Goal: Task Accomplishment & Management: Use online tool/utility

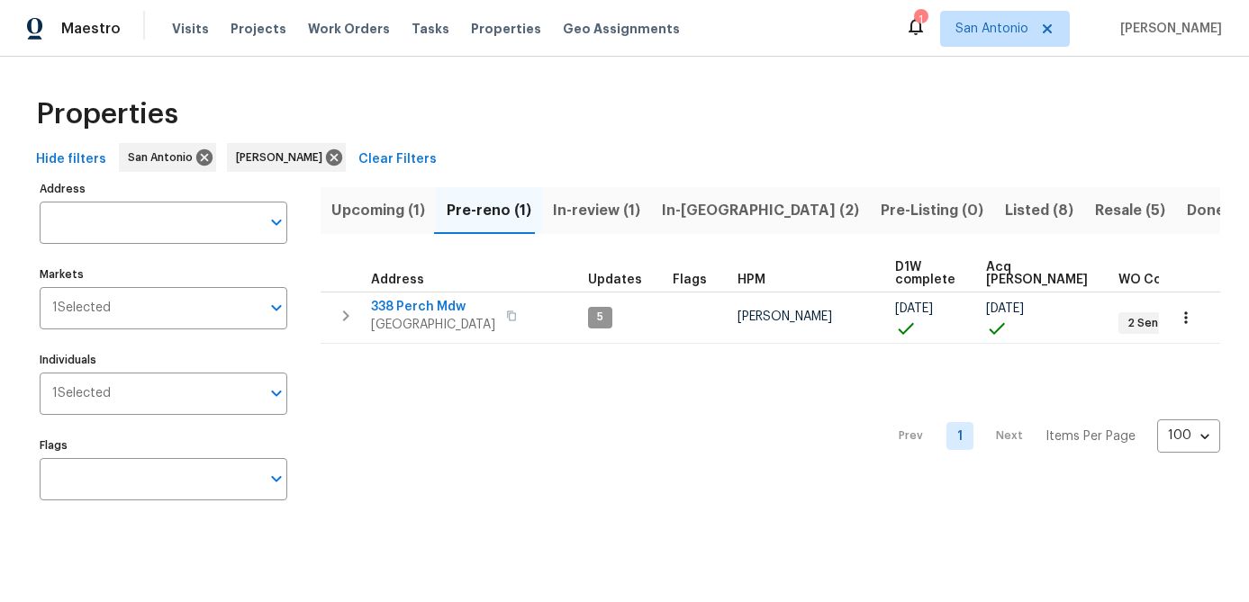
click at [375, 206] on span "Upcoming (1)" at bounding box center [378, 210] width 94 height 25
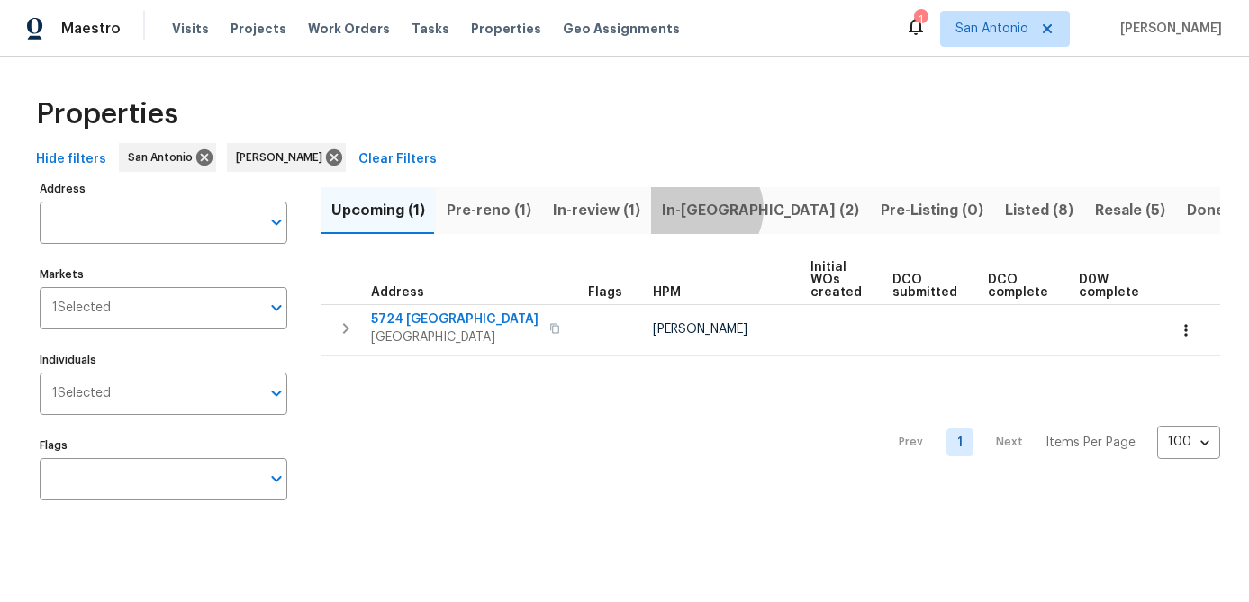
click at [694, 209] on span "In-reno (2)" at bounding box center [760, 210] width 197 height 25
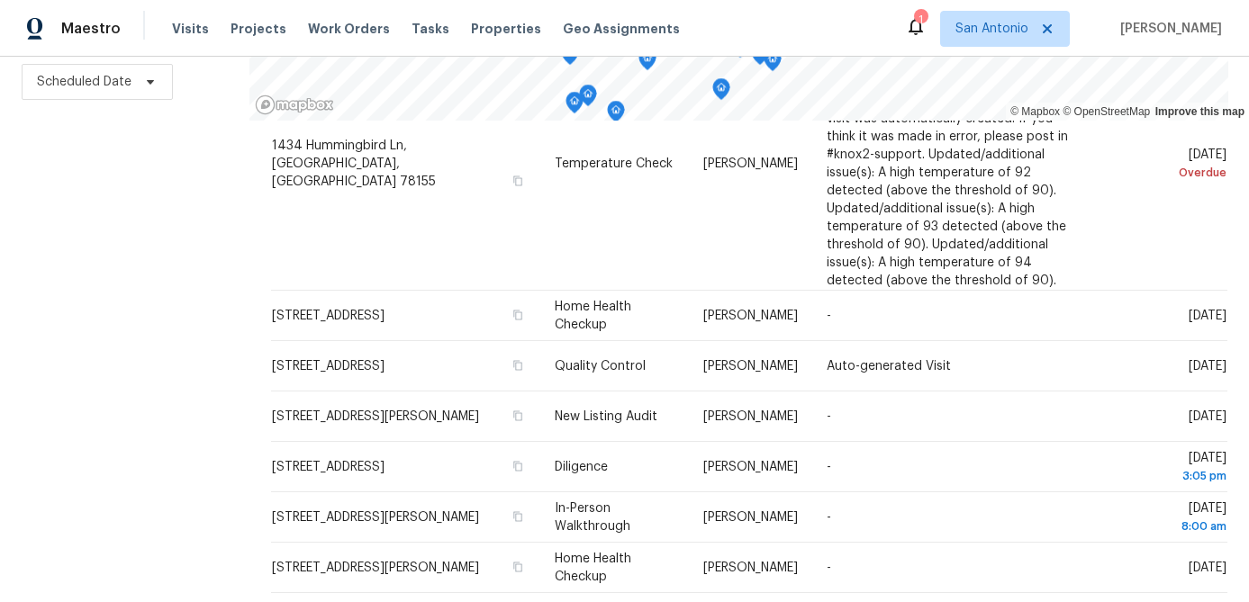
scroll to position [155, 0]
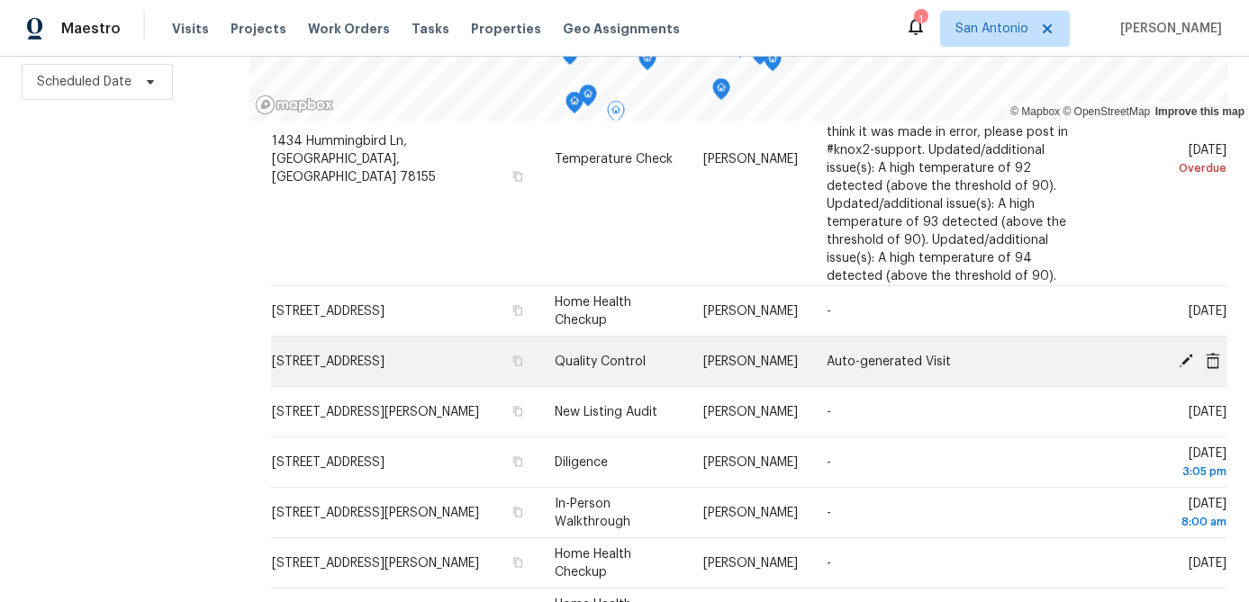
click at [1183, 362] on icon at bounding box center [1185, 360] width 14 height 14
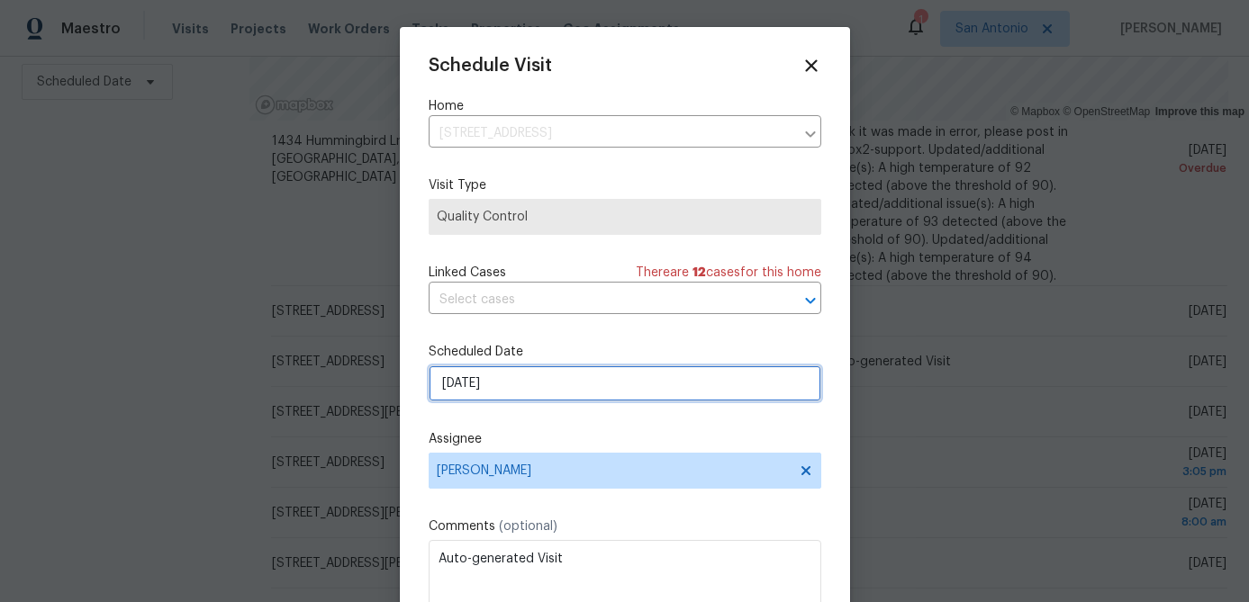
click at [520, 382] on input "10/1/2025" at bounding box center [625, 384] width 393 height 36
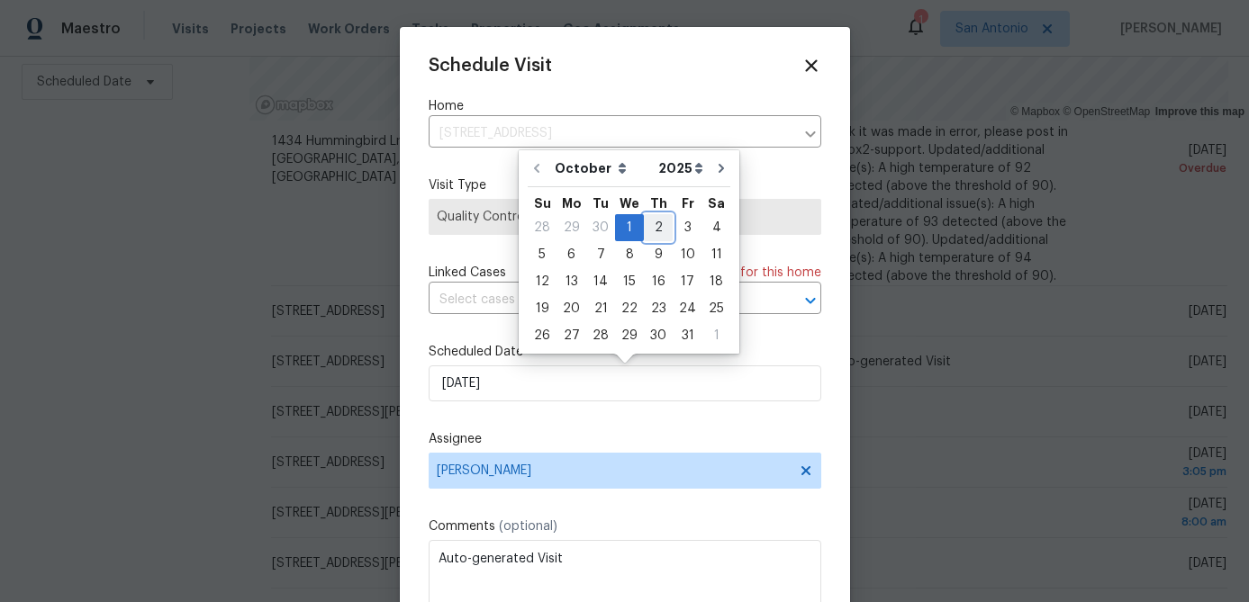
click at [655, 231] on div "2" at bounding box center [658, 227] width 29 height 25
type input "10/2/2025"
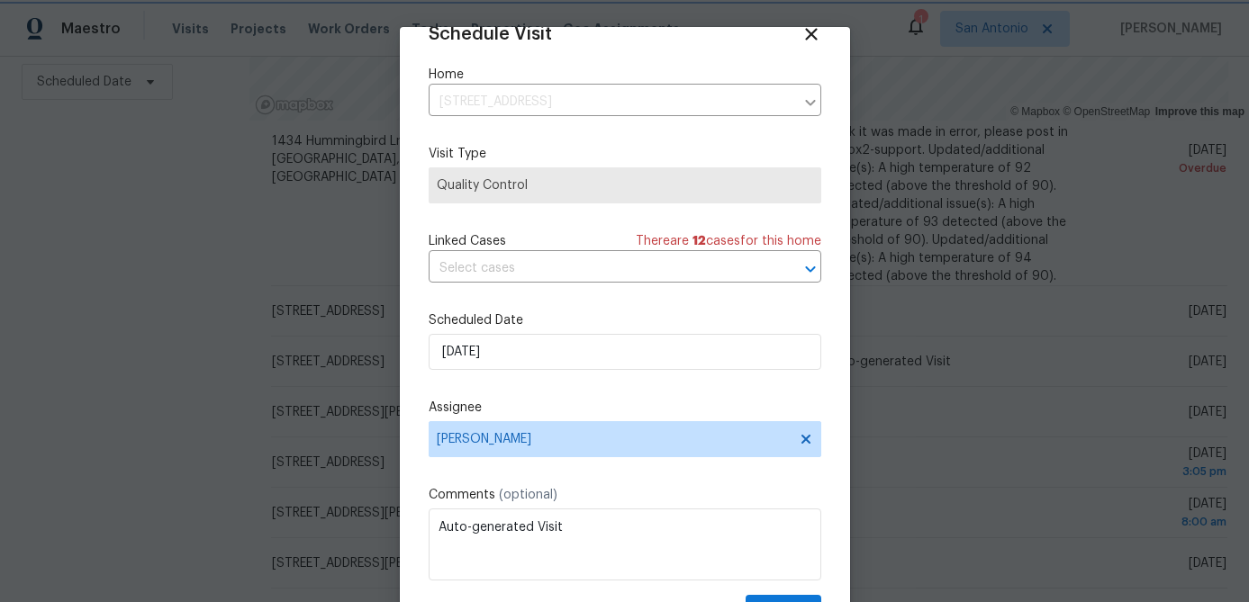
scroll to position [82, 0]
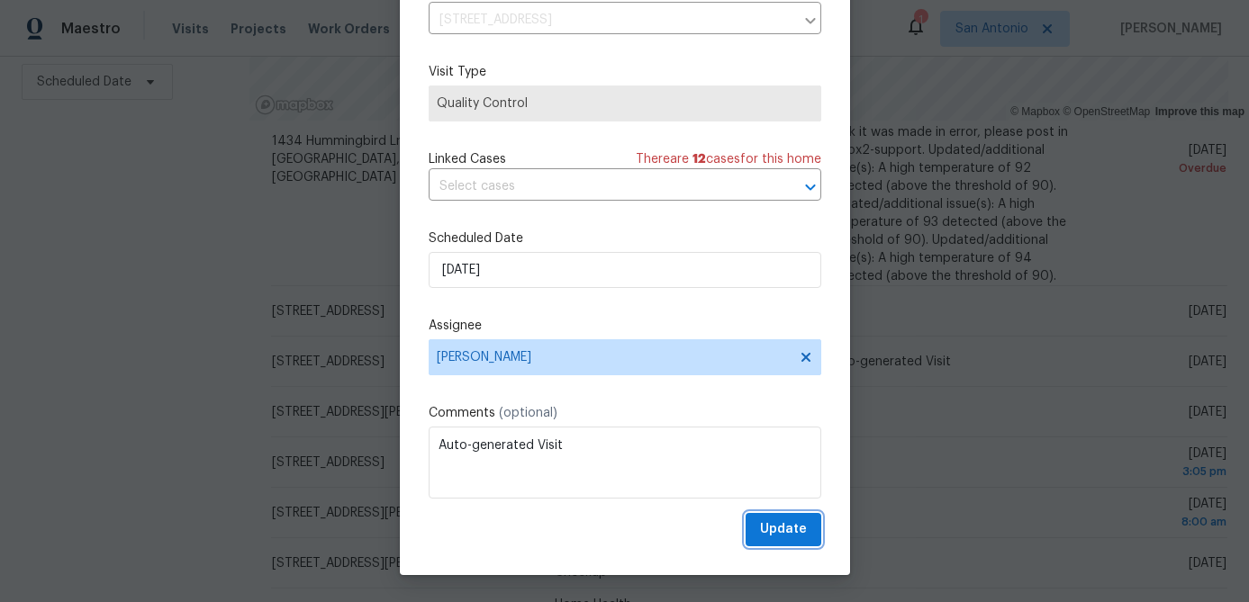
click at [769, 522] on span "Update" at bounding box center [783, 530] width 47 height 23
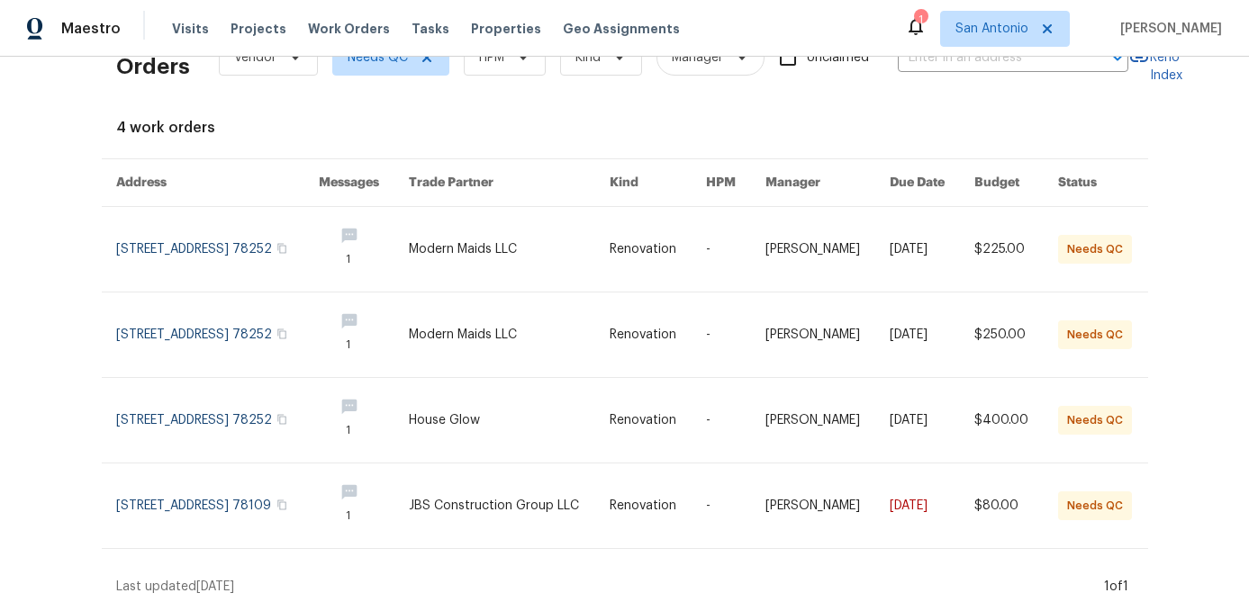
scroll to position [59, 0]
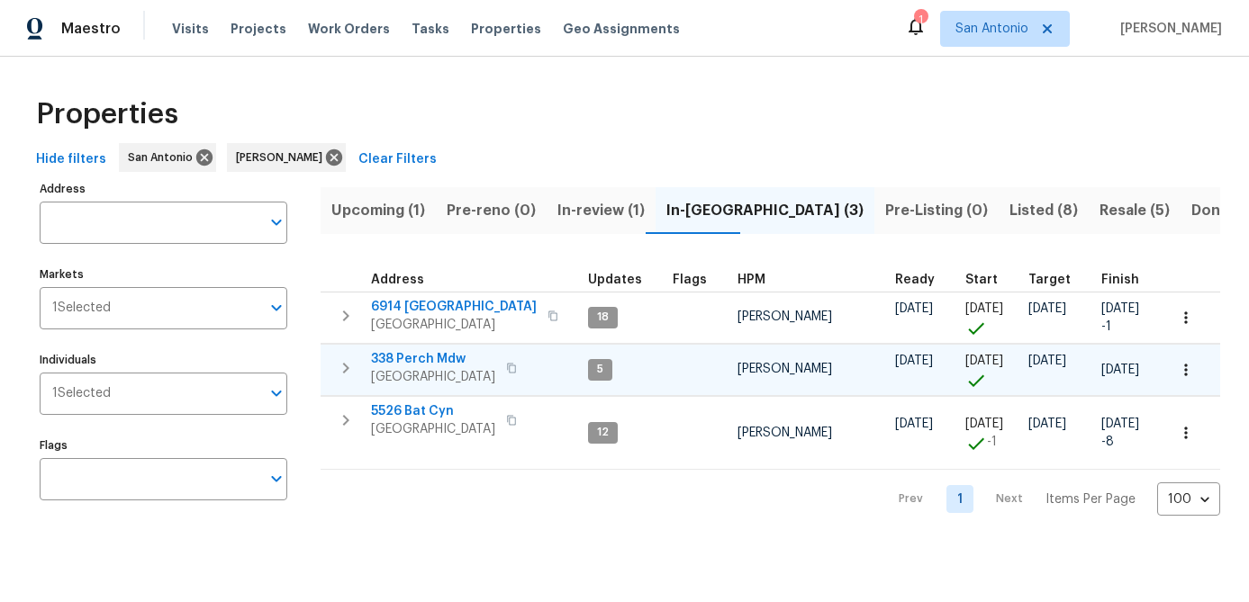
click at [420, 359] on span "338 Perch Mdw" at bounding box center [433, 359] width 124 height 18
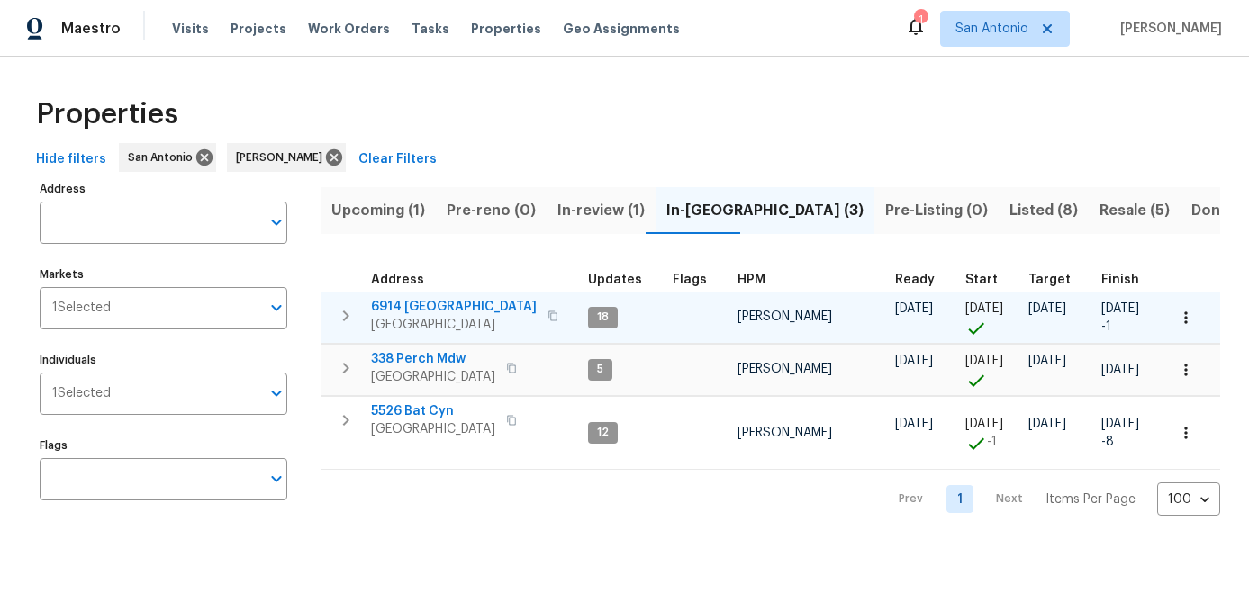
click at [392, 309] on span "6914 [GEOGRAPHIC_DATA]" at bounding box center [454, 307] width 166 height 18
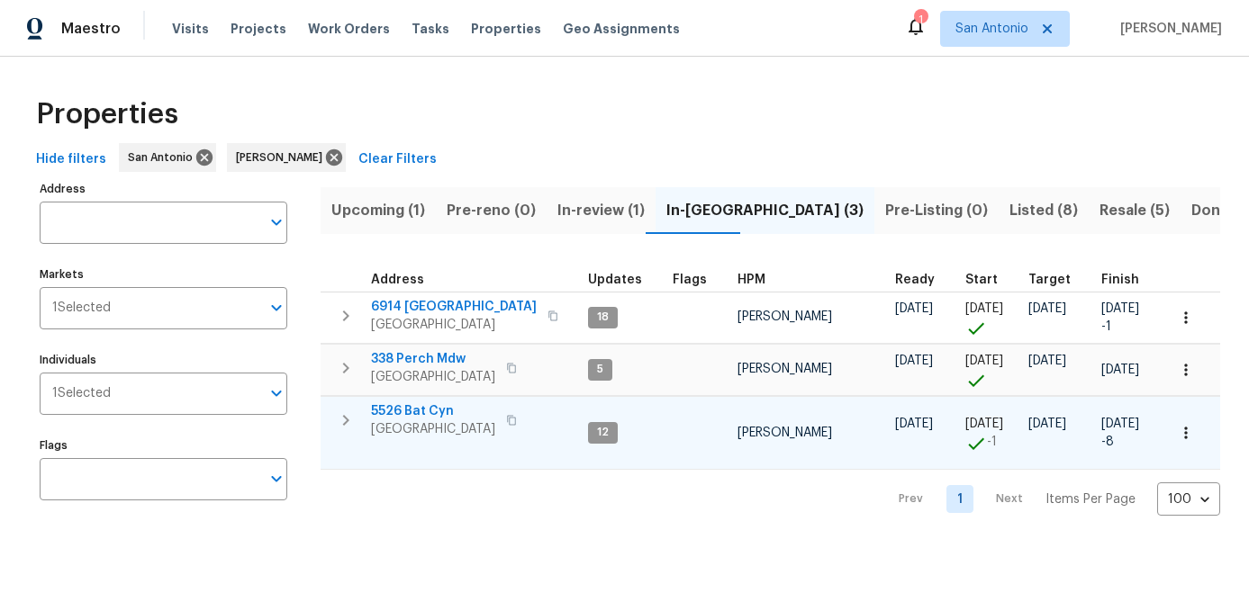
click at [420, 423] on span "[GEOGRAPHIC_DATA]" at bounding box center [433, 429] width 124 height 18
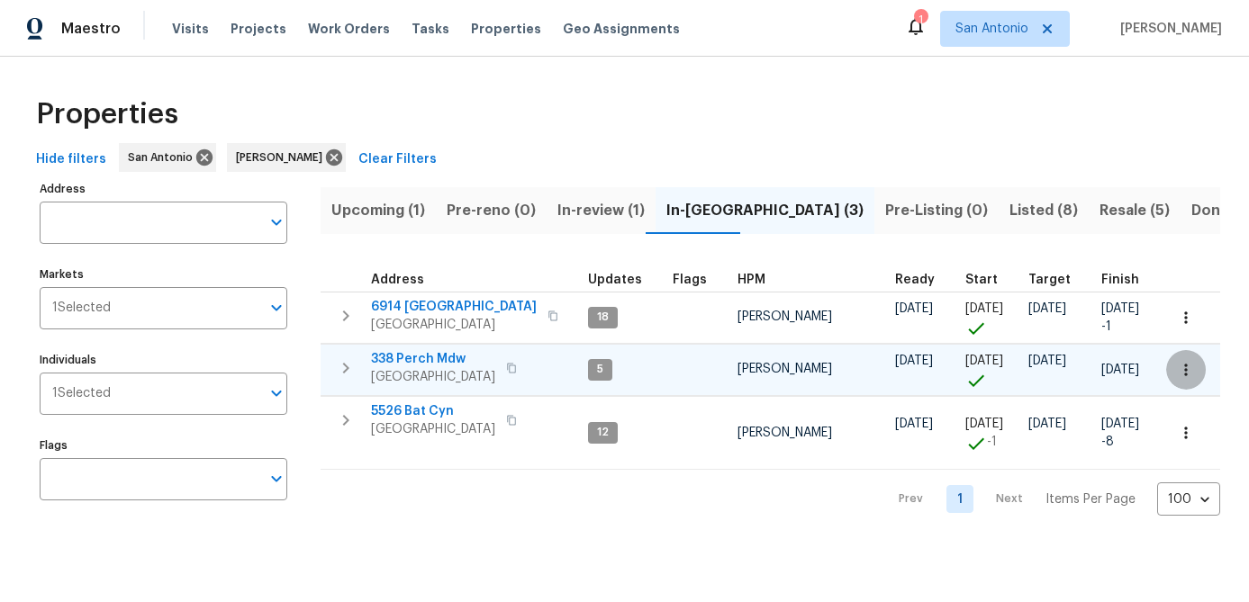
click at [1193, 375] on icon "button" at bounding box center [1186, 370] width 18 height 18
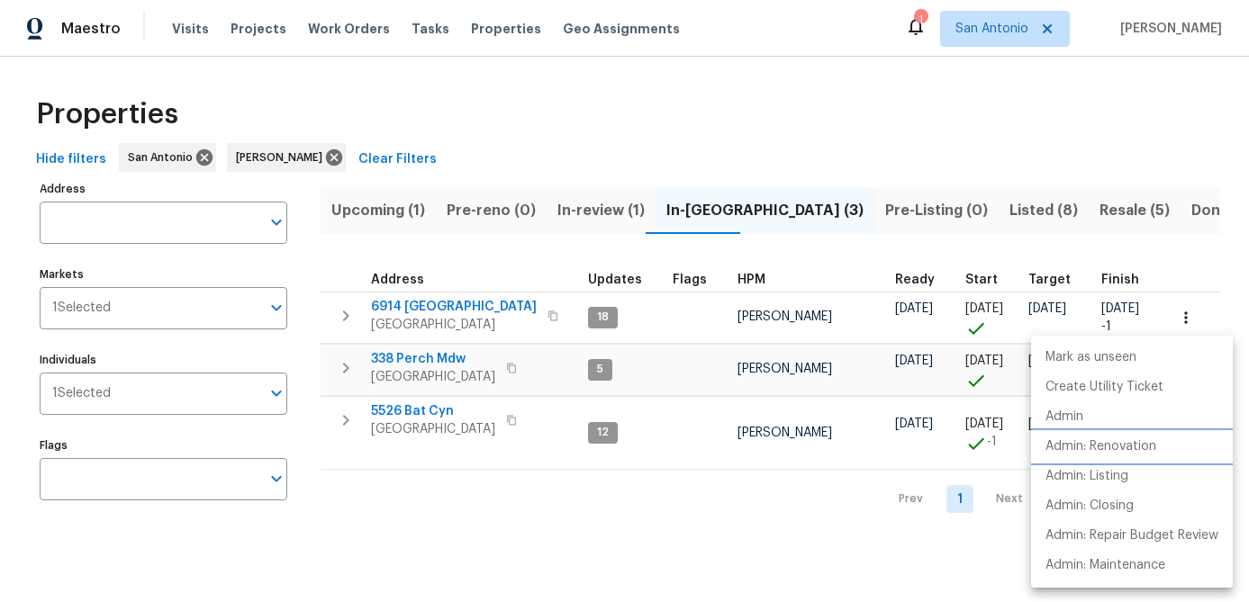
click at [1110, 445] on p "Admin: Renovation" at bounding box center [1100, 447] width 111 height 19
click at [452, 512] on div at bounding box center [624, 301] width 1249 height 602
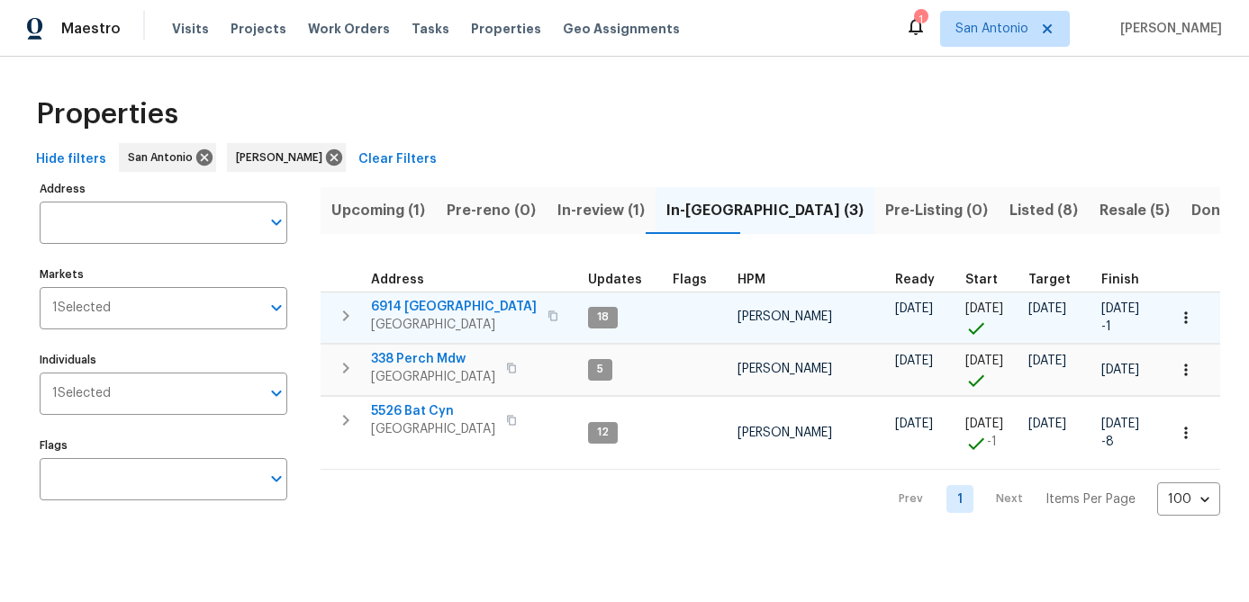
click at [1182, 317] on icon "button" at bounding box center [1186, 318] width 18 height 18
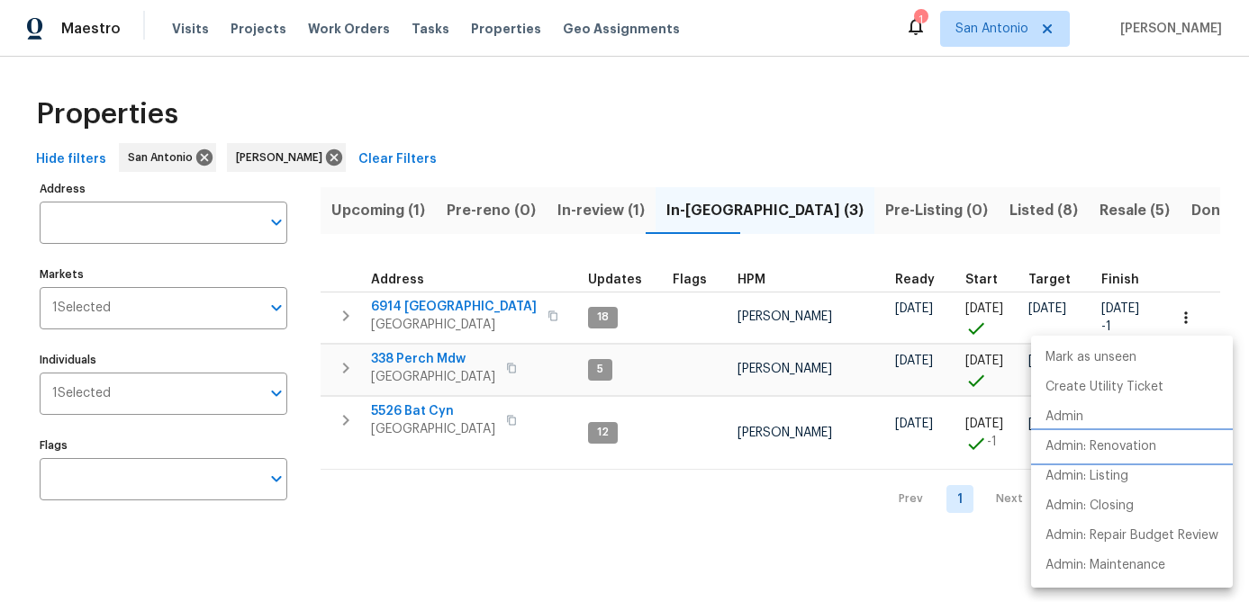
click at [1111, 438] on p "Admin: Renovation" at bounding box center [1100, 447] width 111 height 19
click at [474, 503] on div at bounding box center [624, 301] width 1249 height 602
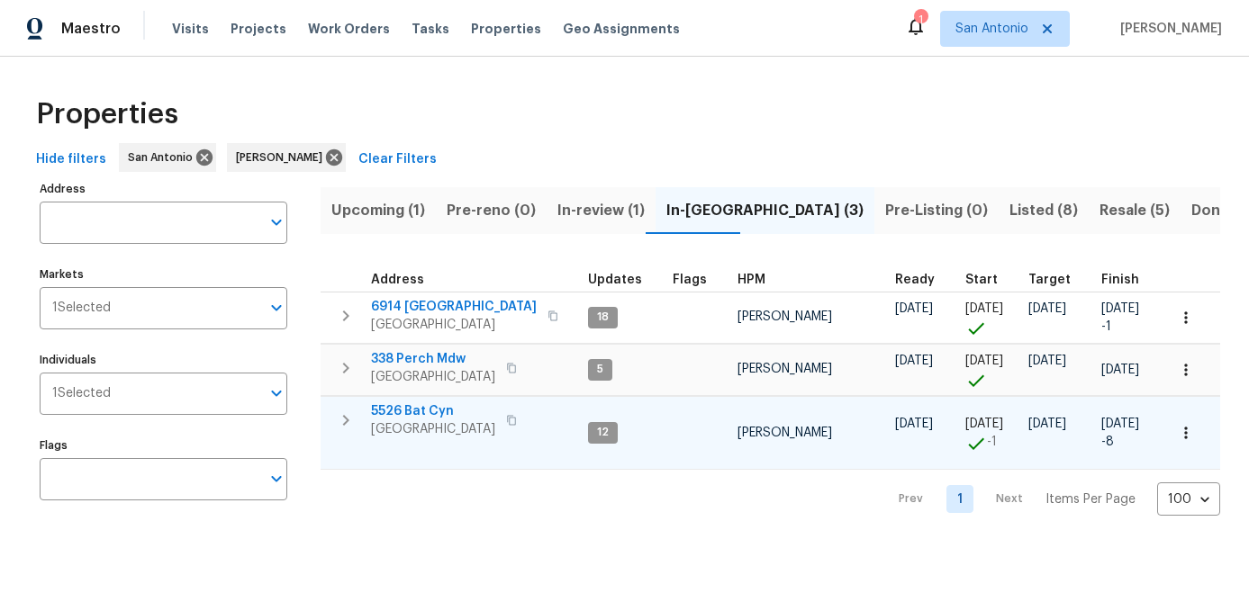
click at [1182, 432] on icon "button" at bounding box center [1186, 433] width 18 height 18
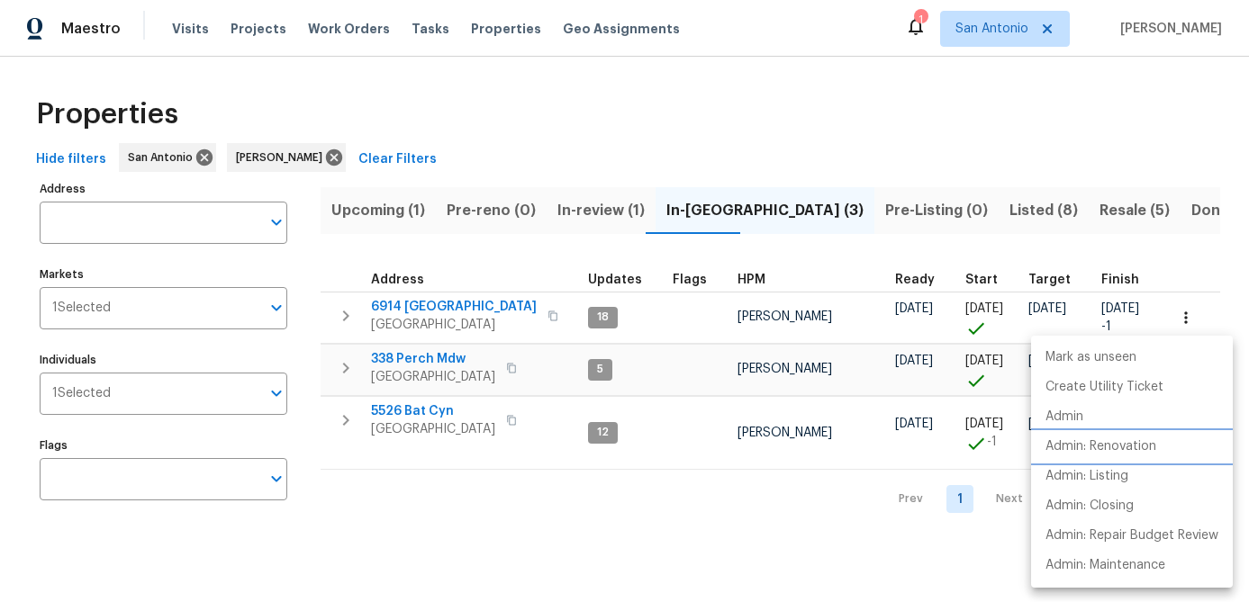
click at [1120, 447] on p "Admin: Renovation" at bounding box center [1100, 447] width 111 height 19
click at [542, 537] on div at bounding box center [624, 301] width 1249 height 602
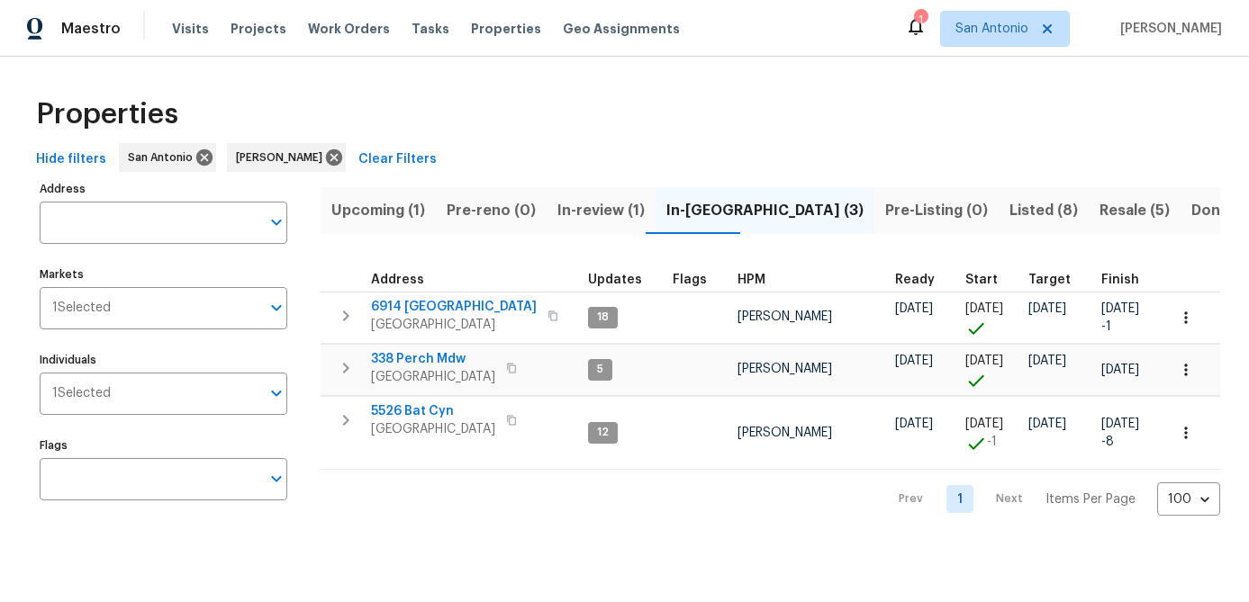
click at [576, 215] on span "In-review (1)" at bounding box center [600, 210] width 87 height 25
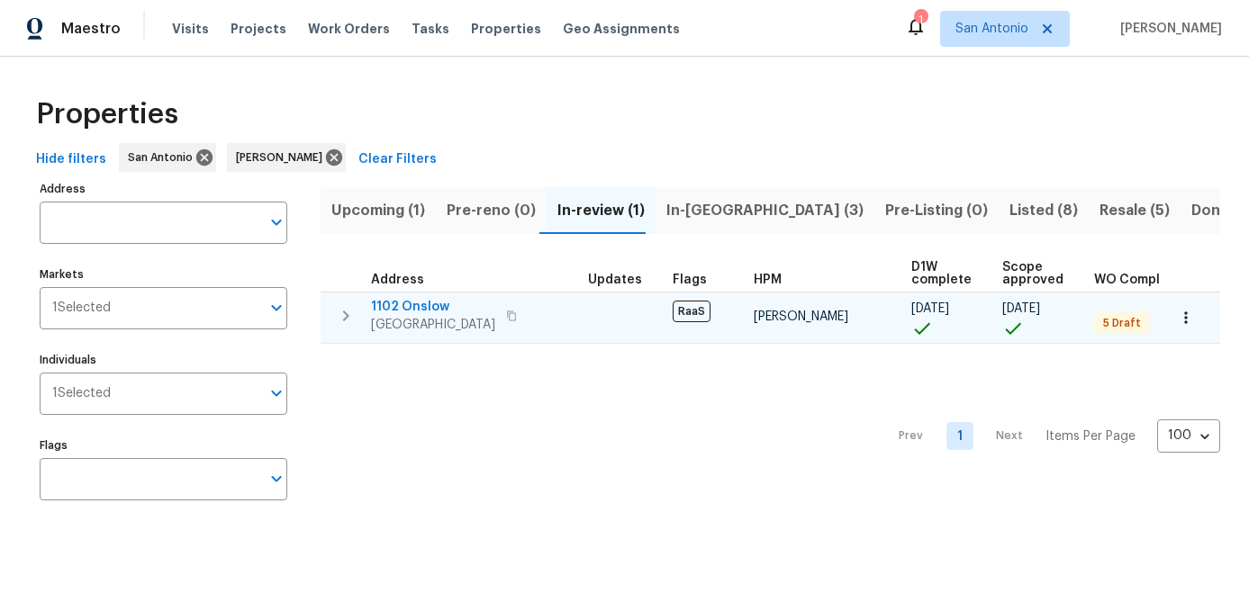
click at [407, 316] on span "San Antonio, TX 78202" at bounding box center [433, 325] width 124 height 18
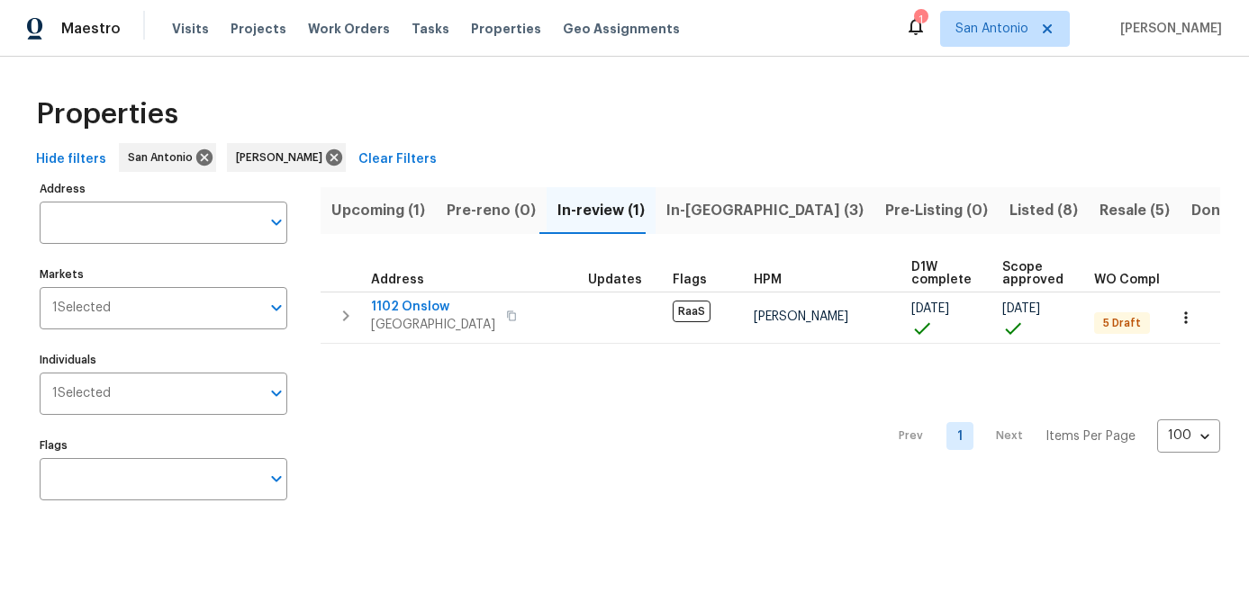
click at [479, 492] on div "Prev 1 Next Items Per Page 100 100 ​" at bounding box center [770, 431] width 899 height 175
click at [355, 212] on span "Upcoming (1)" at bounding box center [378, 210] width 94 height 25
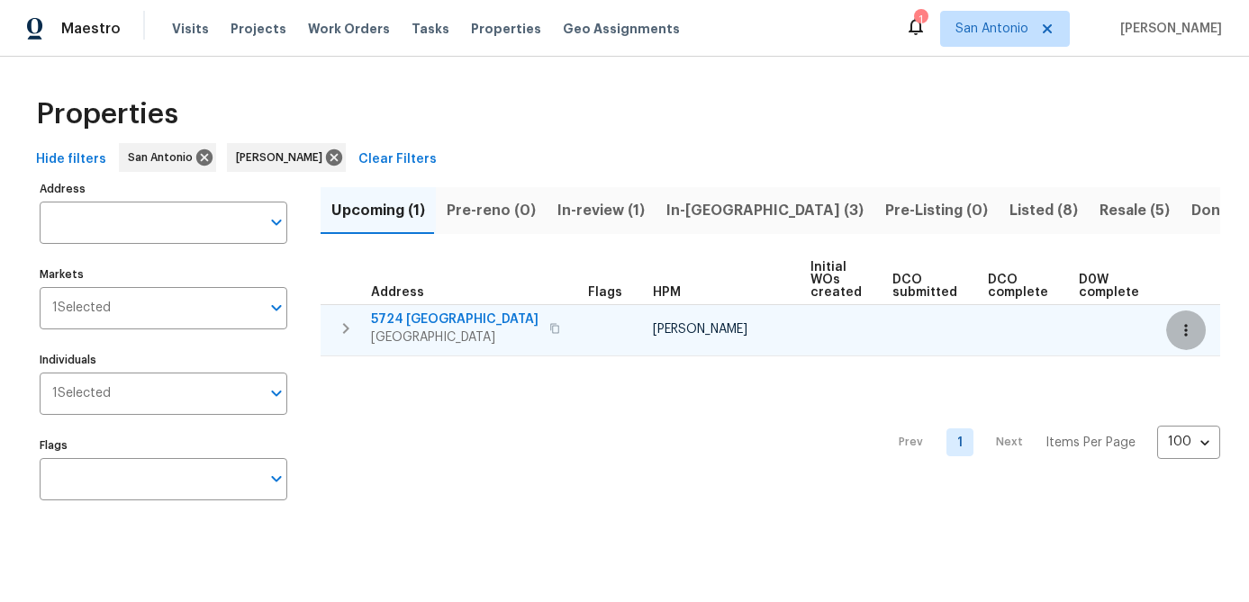
click at [1190, 340] on button "button" at bounding box center [1186, 331] width 40 height 40
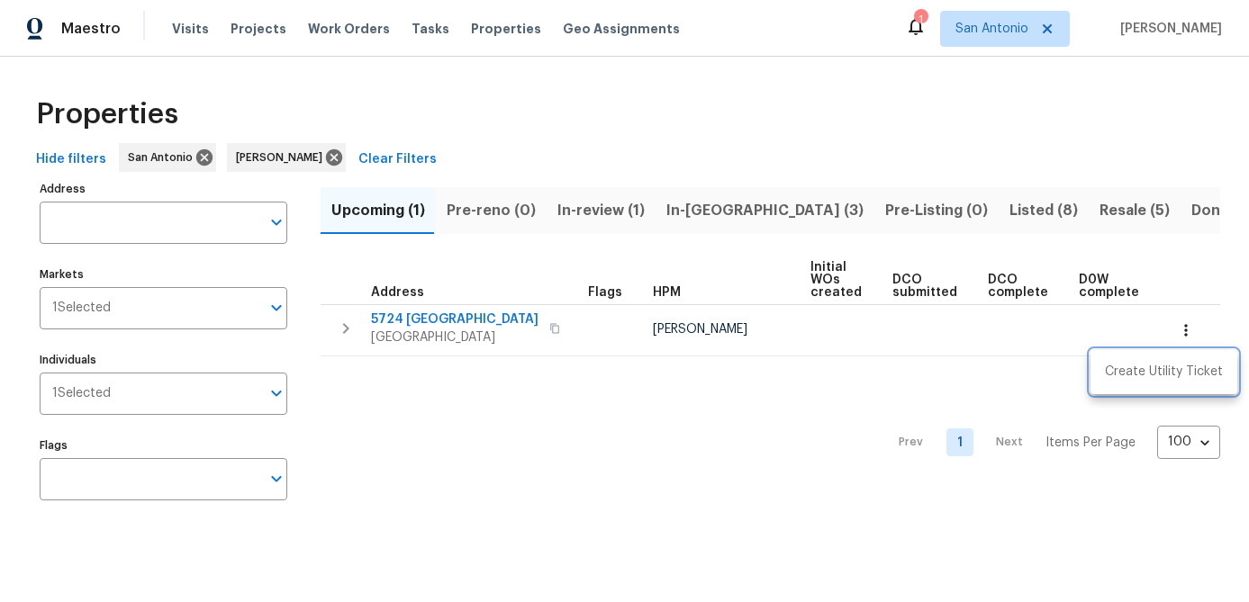
click at [696, 438] on div at bounding box center [624, 301] width 1249 height 602
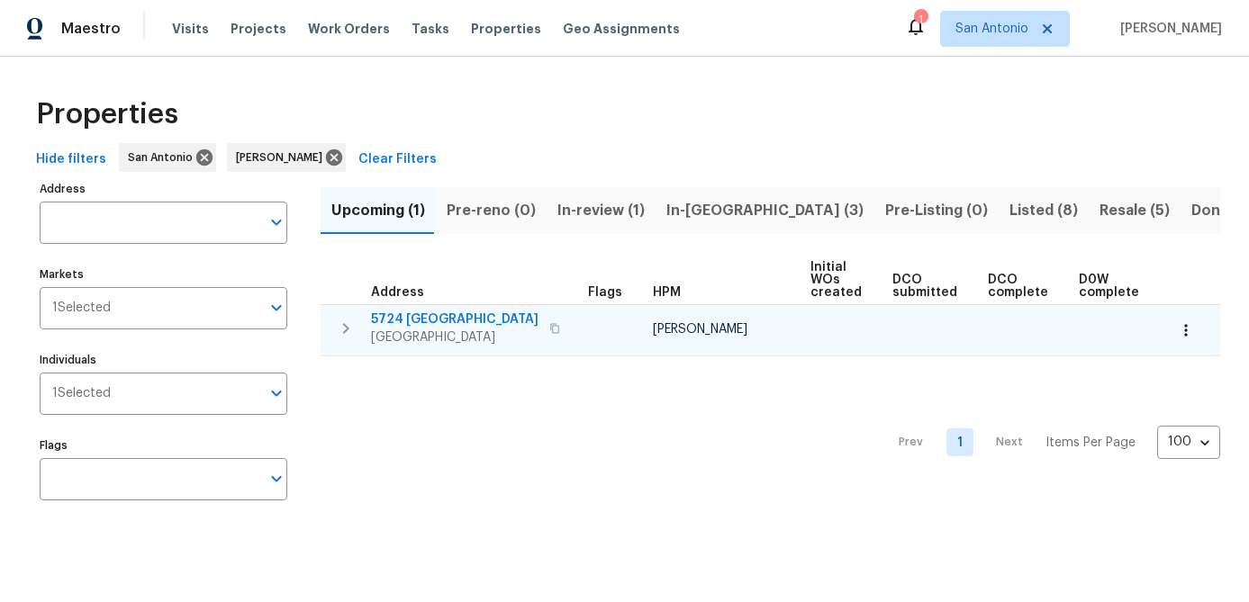
click at [402, 327] on span "5724 Columbia" at bounding box center [454, 320] width 167 height 18
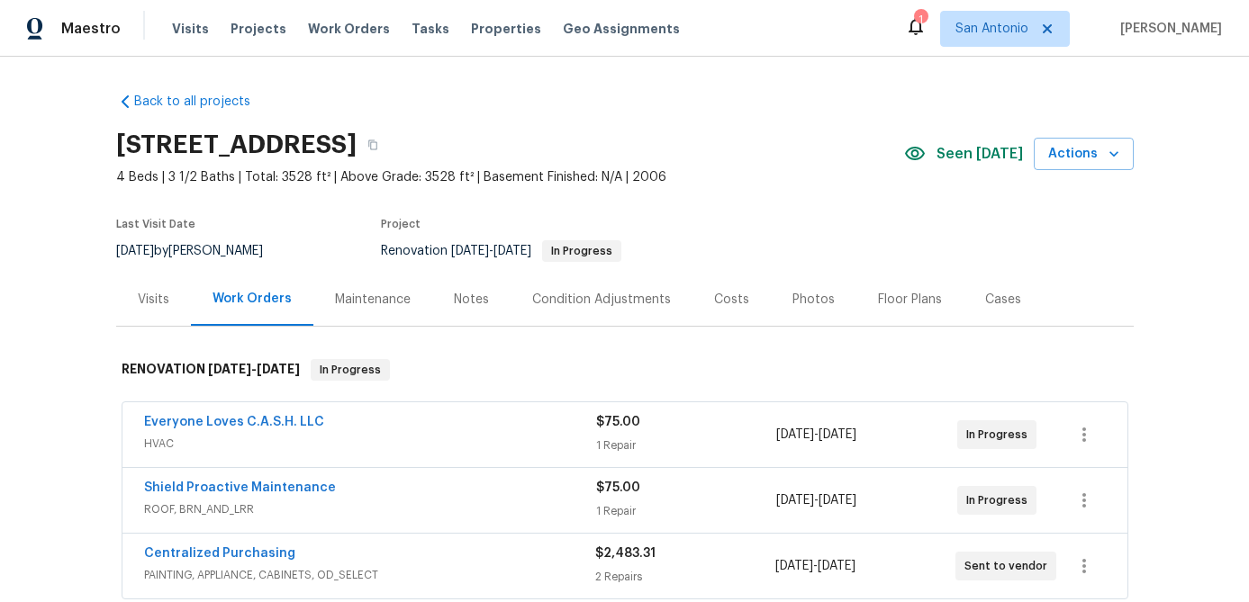
click at [470, 298] on div "Notes" at bounding box center [471, 300] width 35 height 18
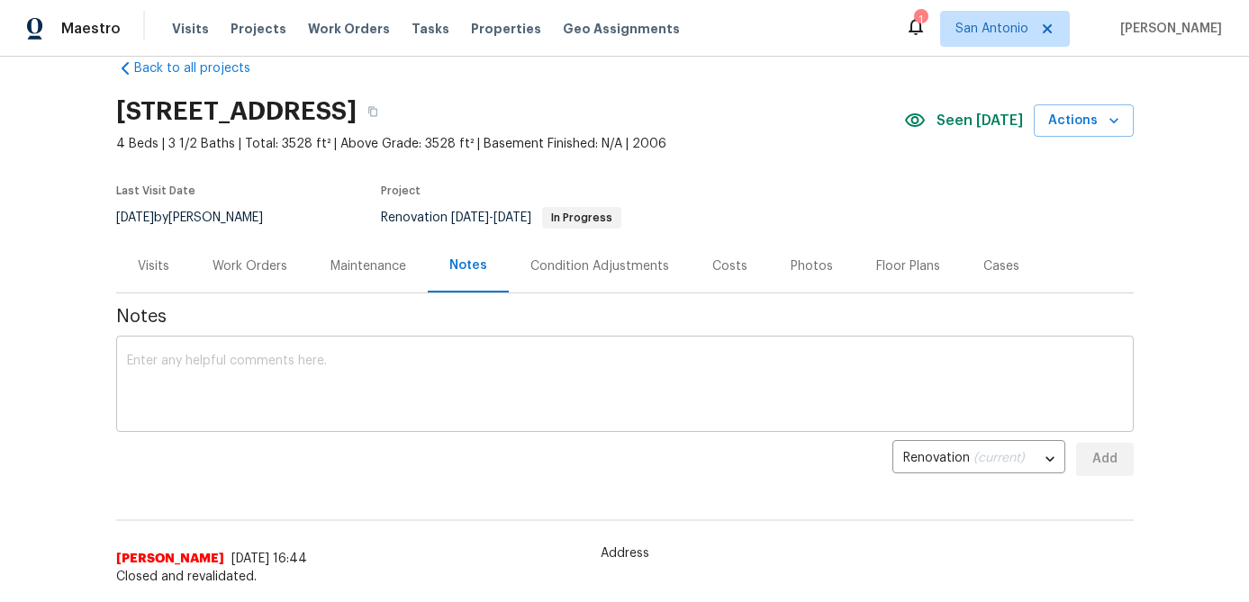
scroll to position [32, 0]
click at [725, 271] on div "Costs" at bounding box center [729, 268] width 35 height 18
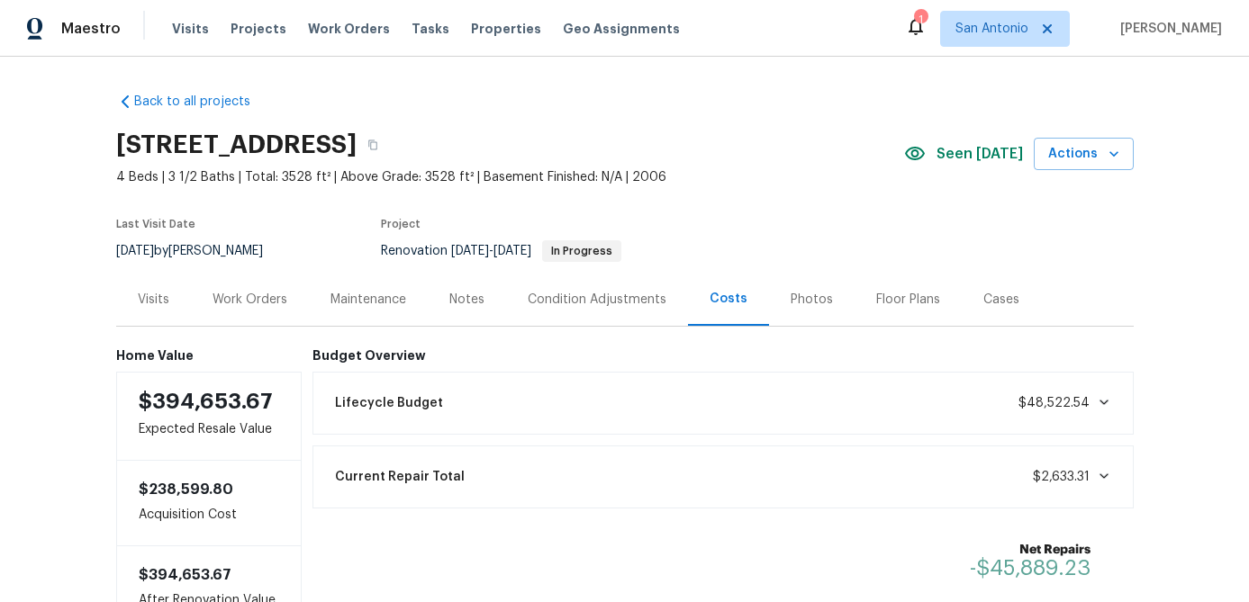
click at [545, 291] on div "Condition Adjustments" at bounding box center [597, 300] width 139 height 18
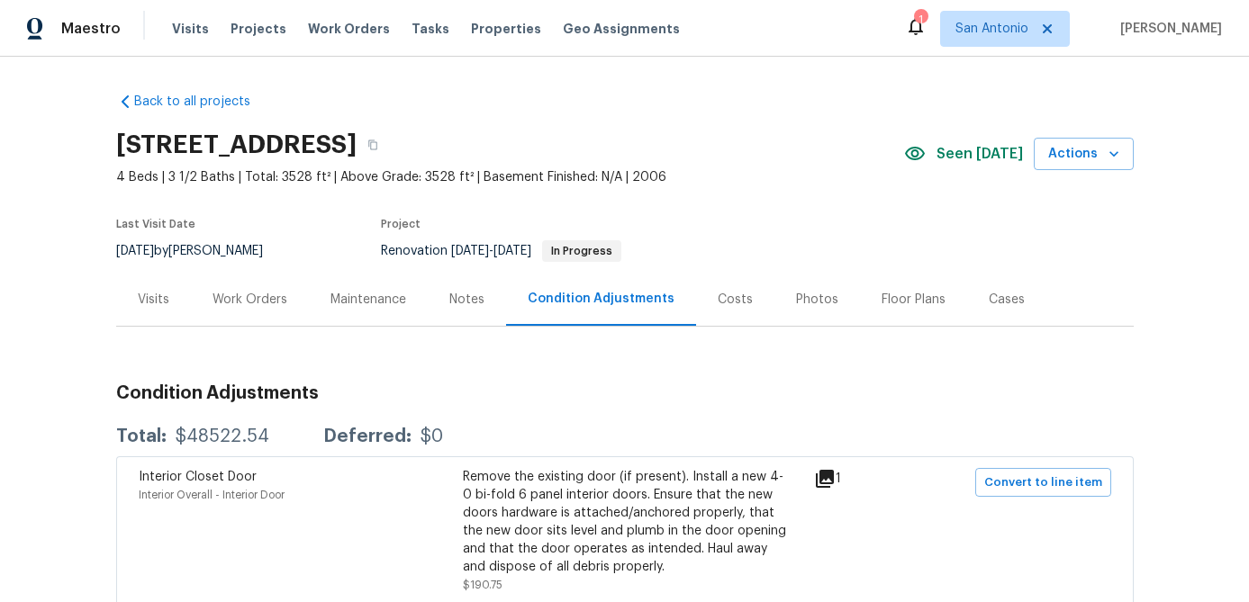
click at [718, 295] on div "Costs" at bounding box center [735, 300] width 35 height 18
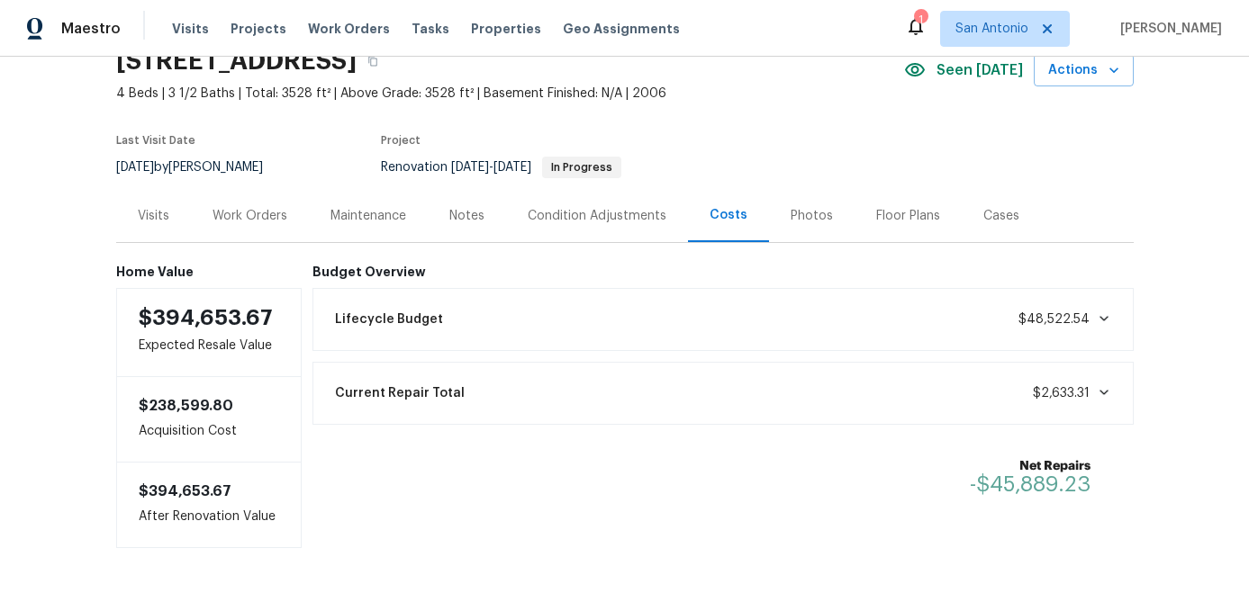
scroll to position [139, 0]
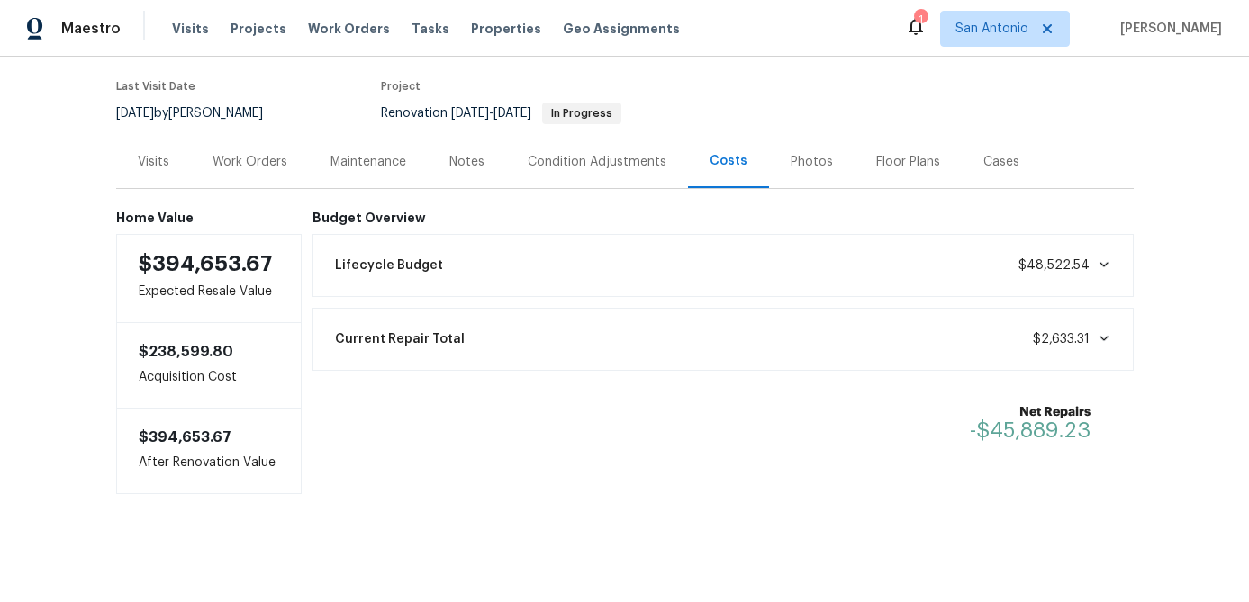
click at [1107, 265] on icon at bounding box center [1104, 264] width 14 height 14
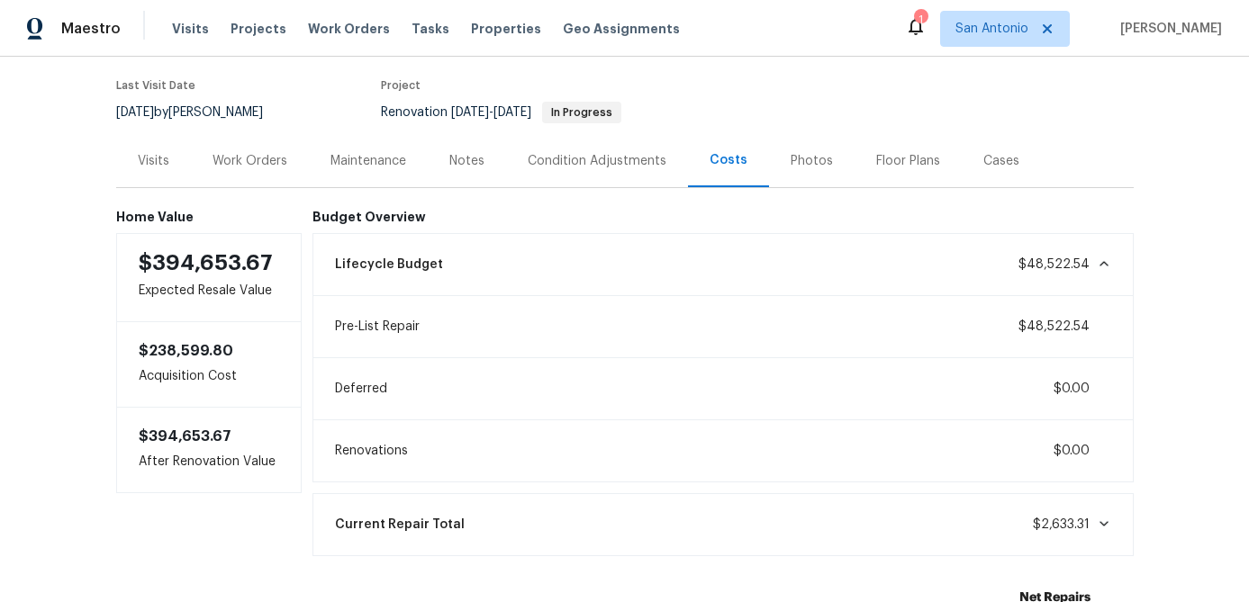
click at [1107, 264] on icon at bounding box center [1104, 264] width 14 height 14
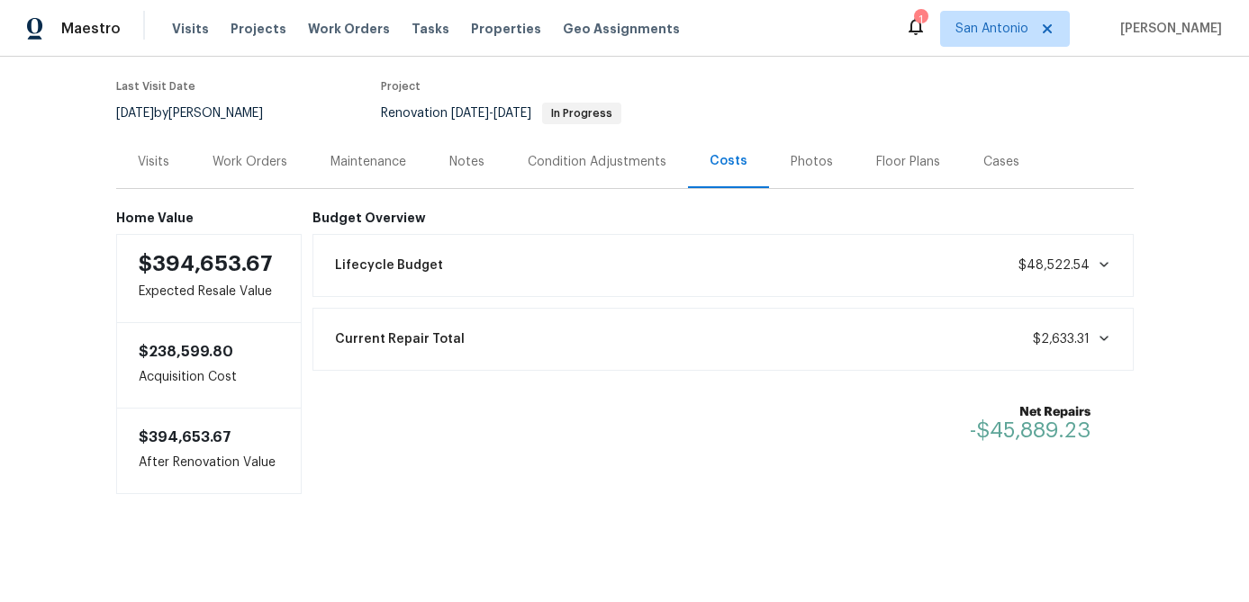
scroll to position [0, 0]
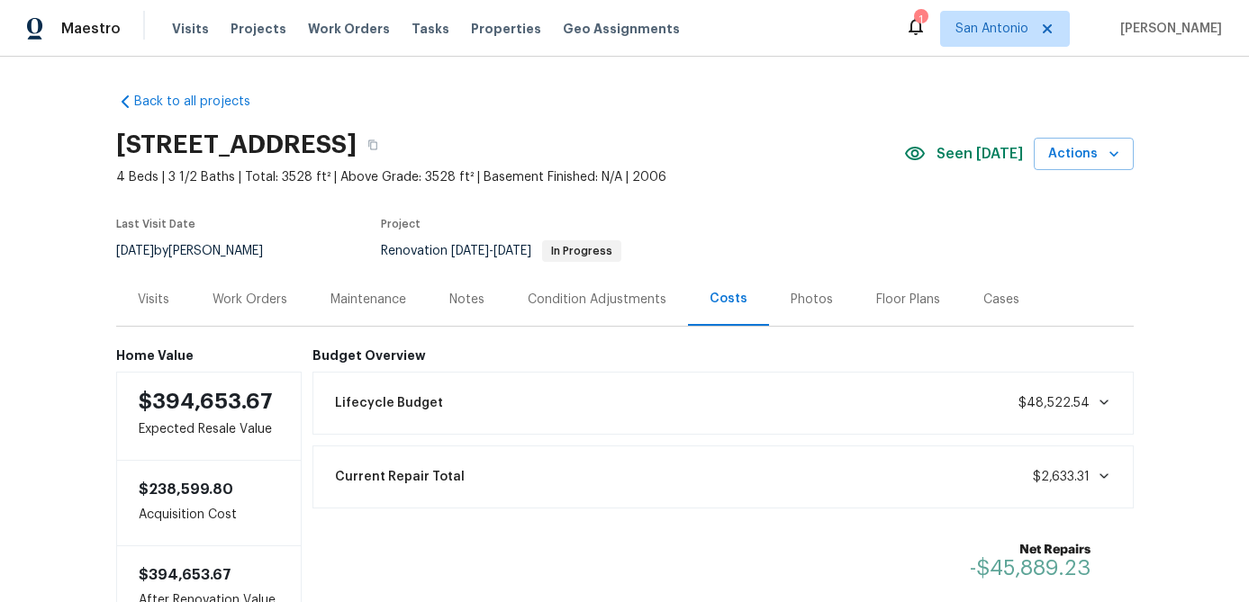
click at [250, 303] on div "Work Orders" at bounding box center [249, 300] width 75 height 18
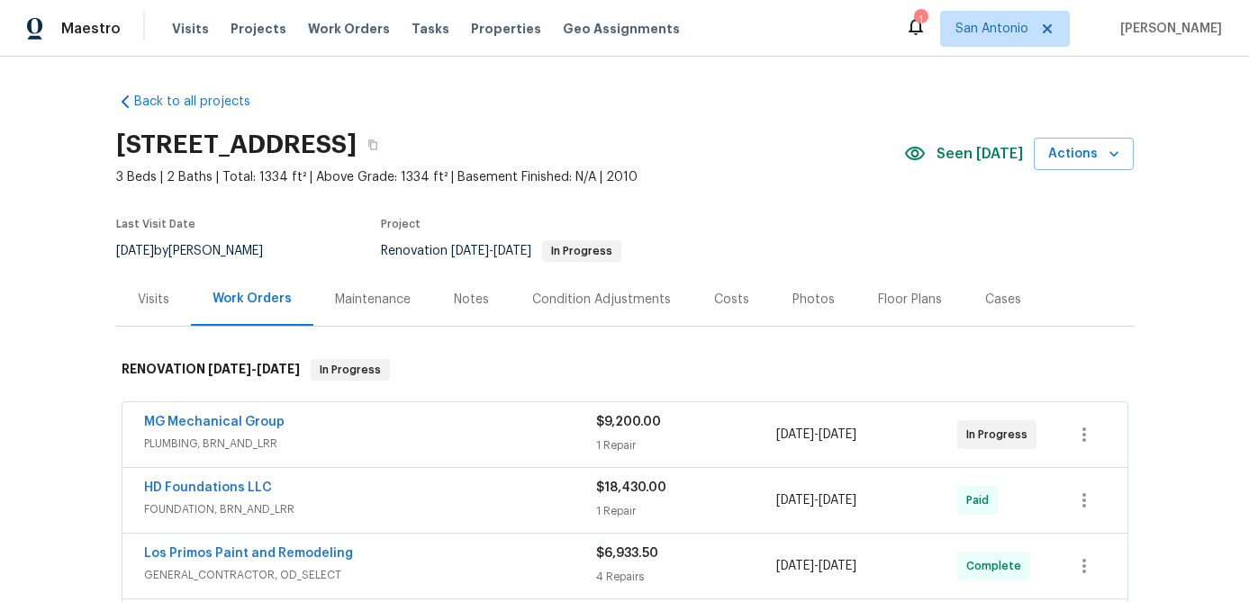
click at [717, 302] on div "Costs" at bounding box center [731, 300] width 35 height 18
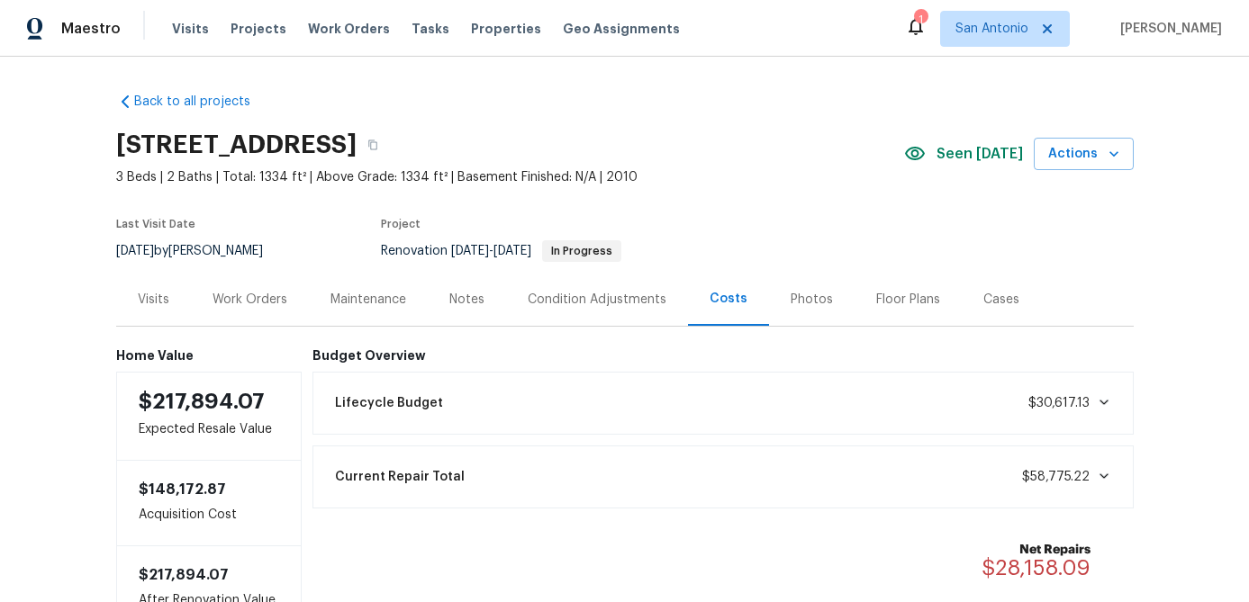
click at [1109, 400] on icon at bounding box center [1104, 402] width 14 height 14
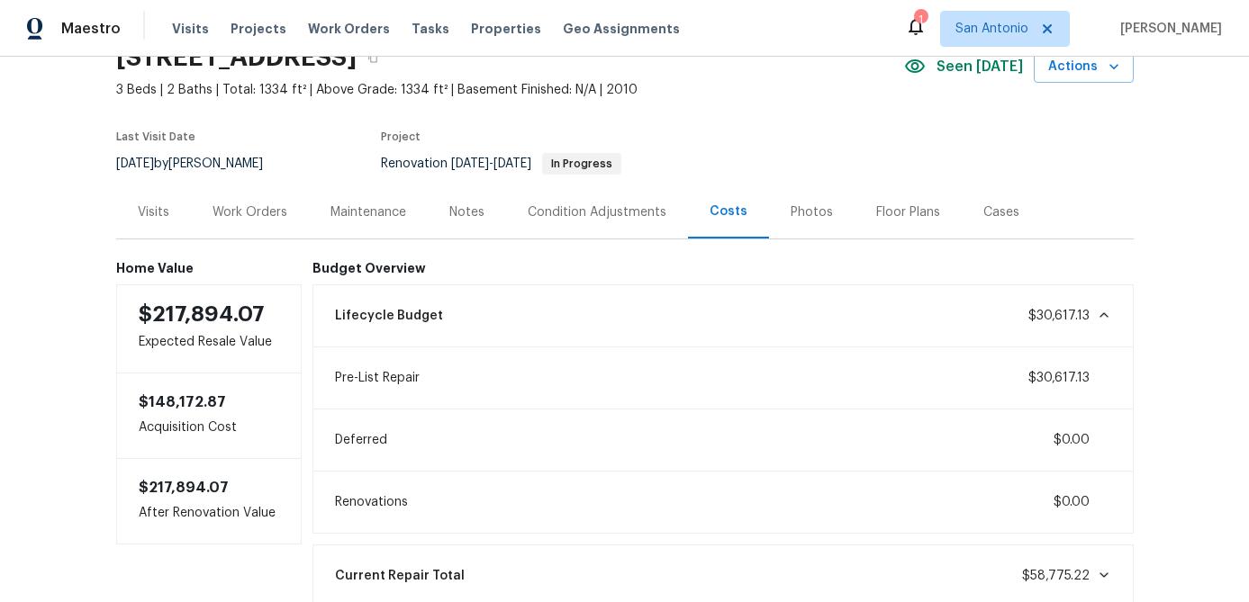
scroll to position [19, 0]
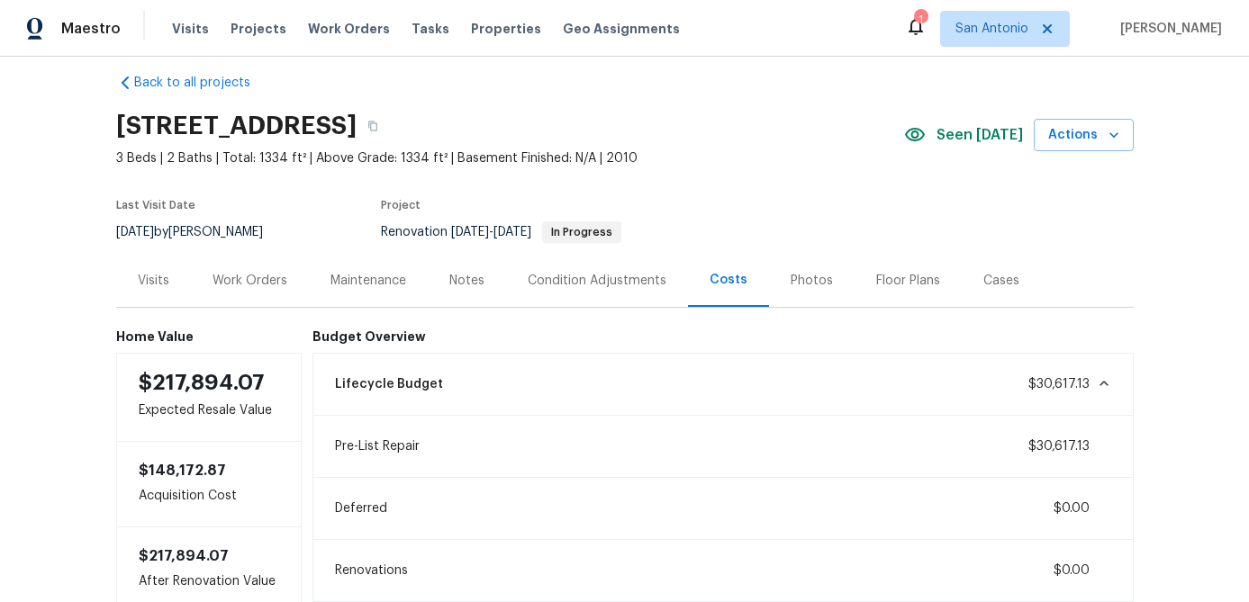
click at [1102, 388] on icon at bounding box center [1104, 383] width 14 height 14
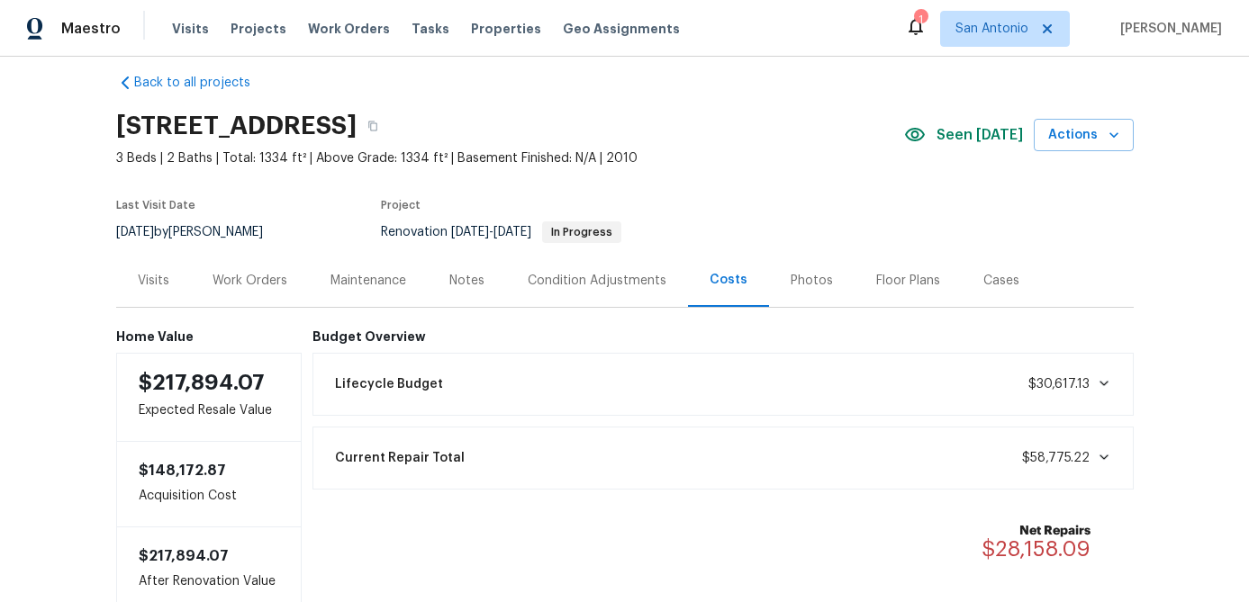
click at [474, 276] on div "Notes" at bounding box center [466, 281] width 35 height 18
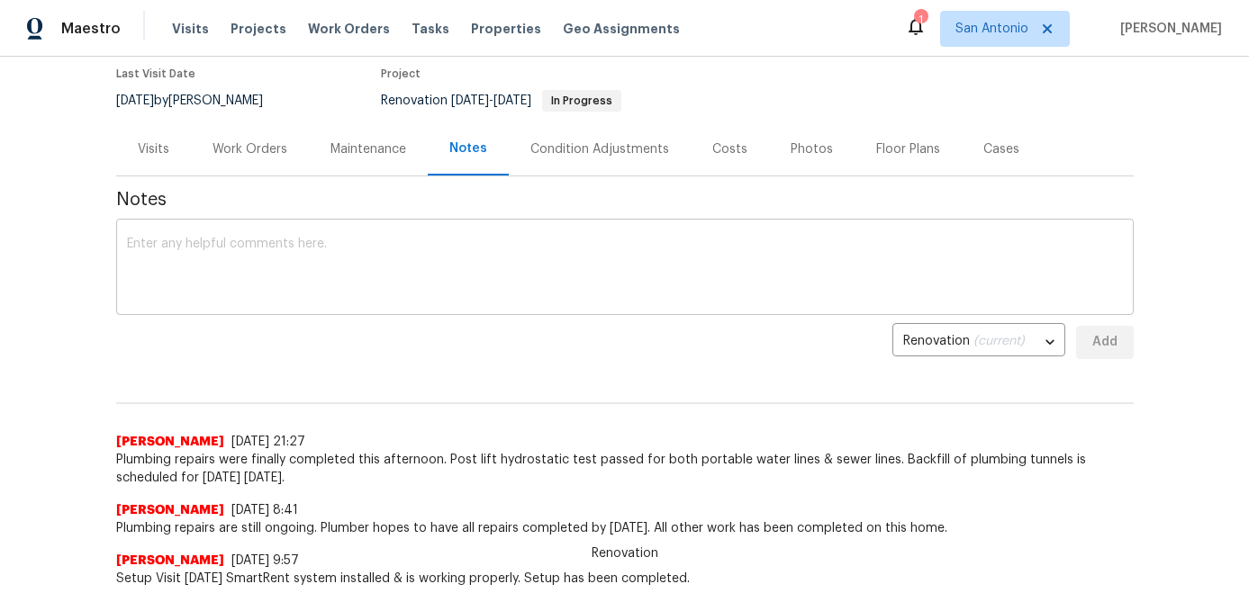
scroll to position [152, 0]
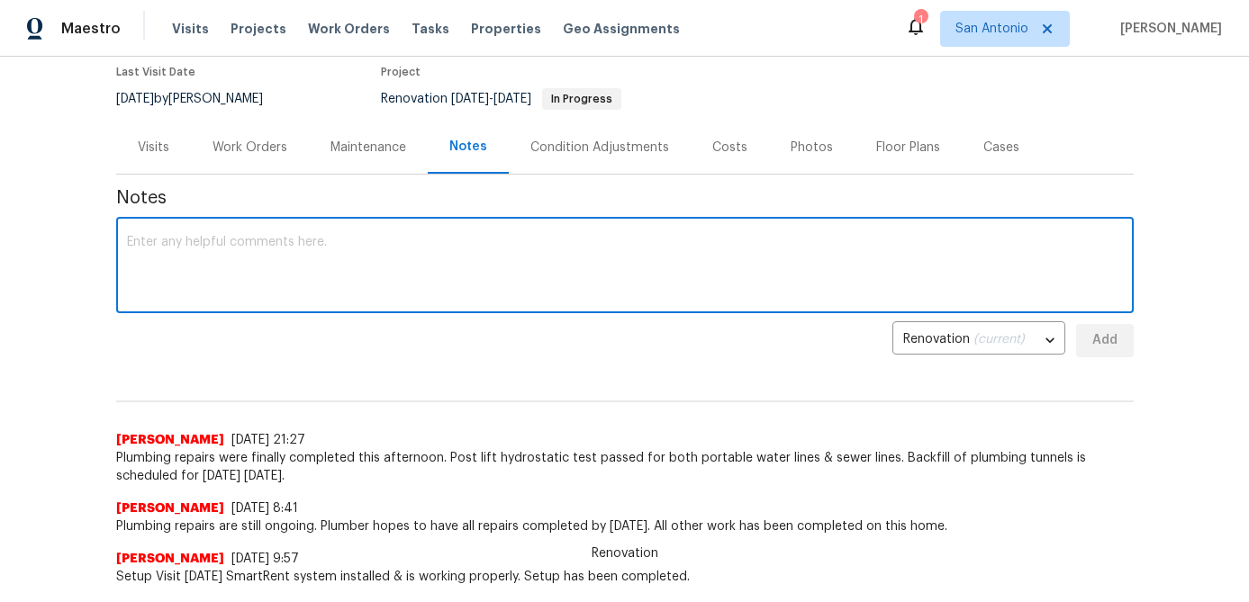
click at [452, 275] on textarea at bounding box center [625, 267] width 996 height 63
type textarea "B"
type textarea "T"
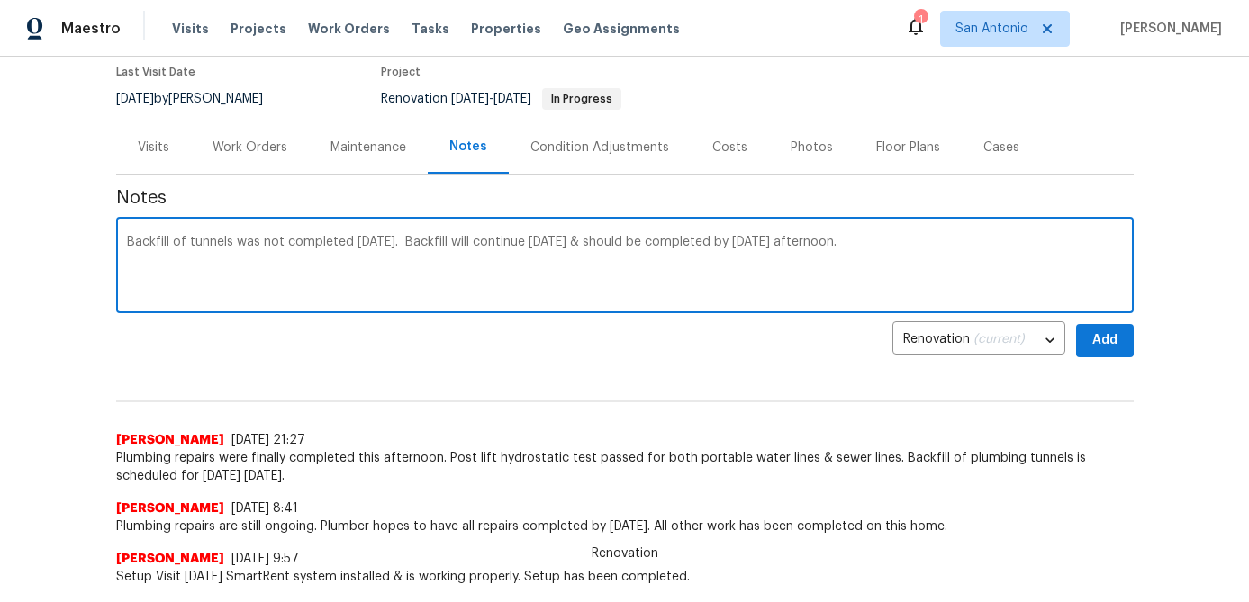
type textarea "Backfill of tunnels was not completed today. Backfill will continue tomorrow & …"
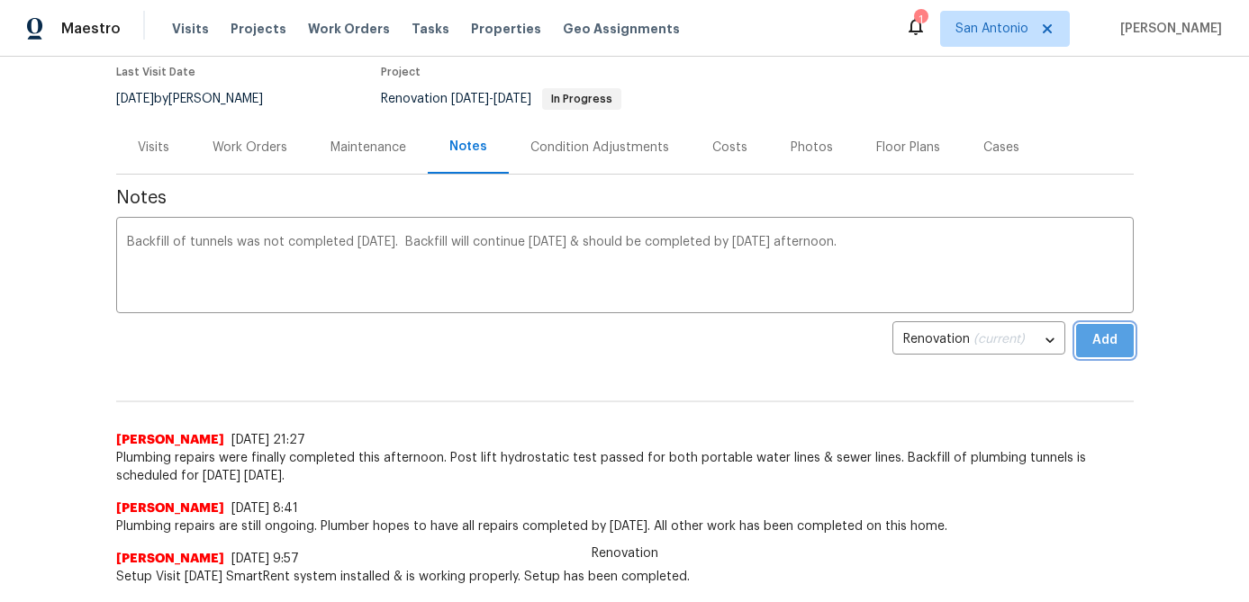
click at [1106, 340] on span "Add" at bounding box center [1104, 341] width 29 height 23
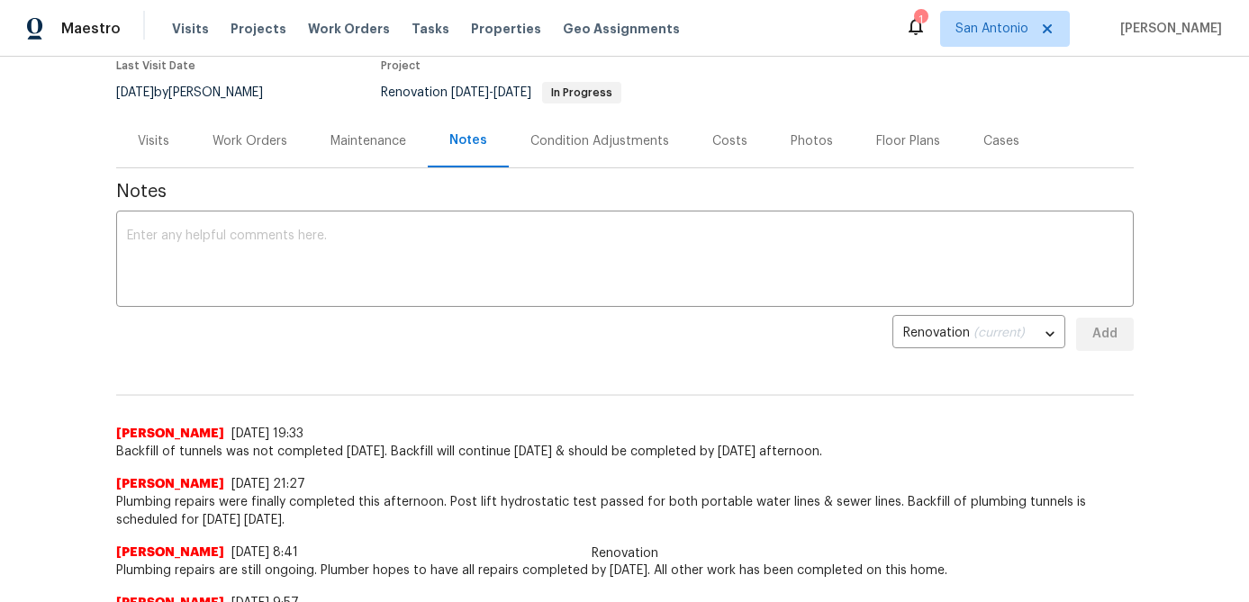
scroll to position [0, 0]
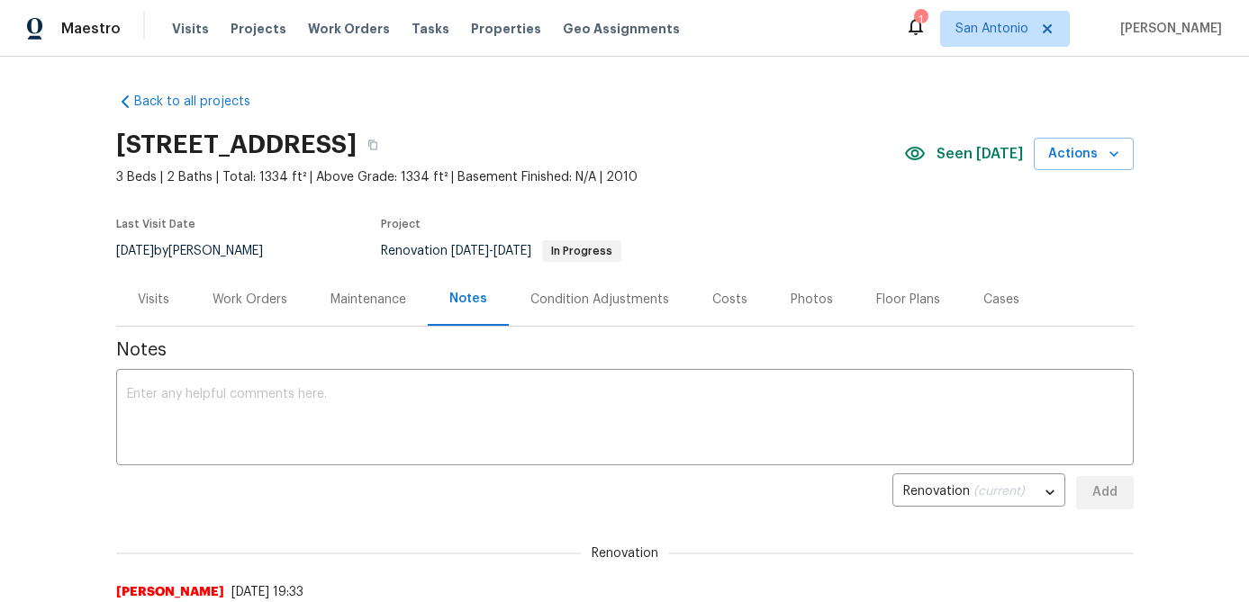
click at [730, 291] on div "Costs" at bounding box center [729, 300] width 35 height 18
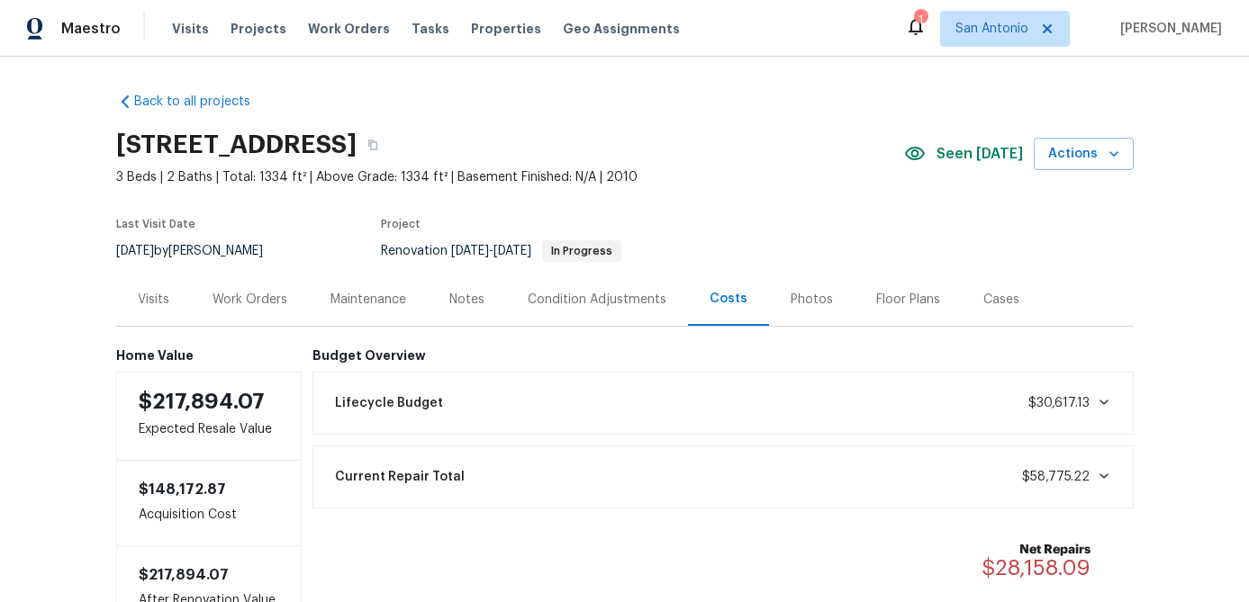
click at [467, 296] on div "Notes" at bounding box center [466, 300] width 35 height 18
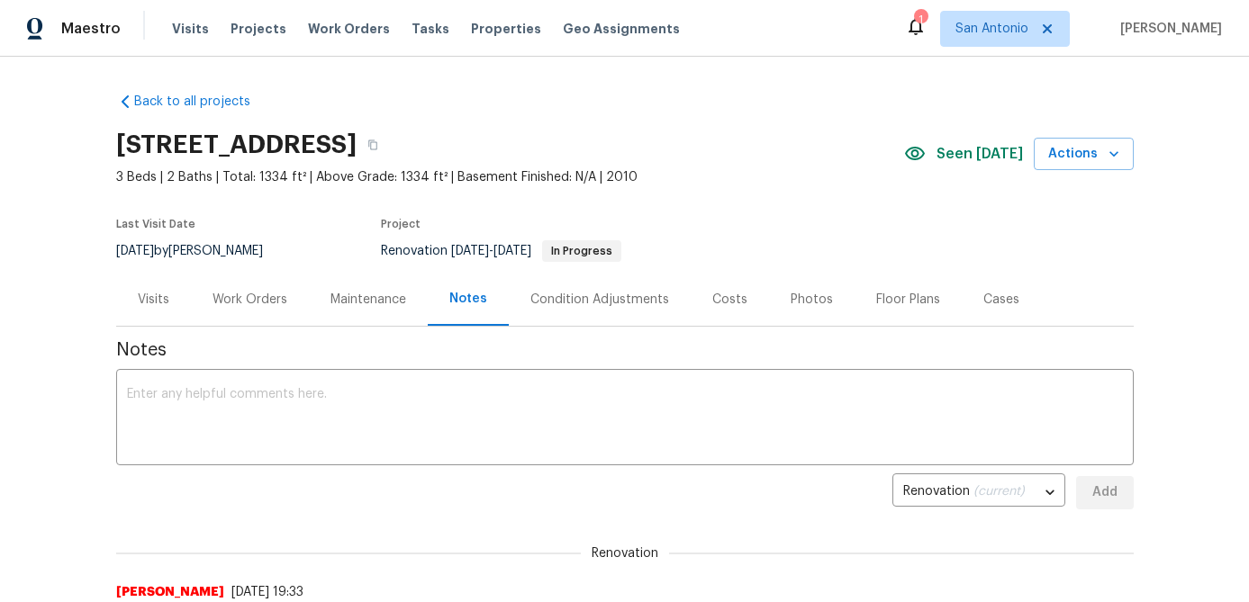
click at [264, 299] on div "Work Orders" at bounding box center [249, 300] width 75 height 18
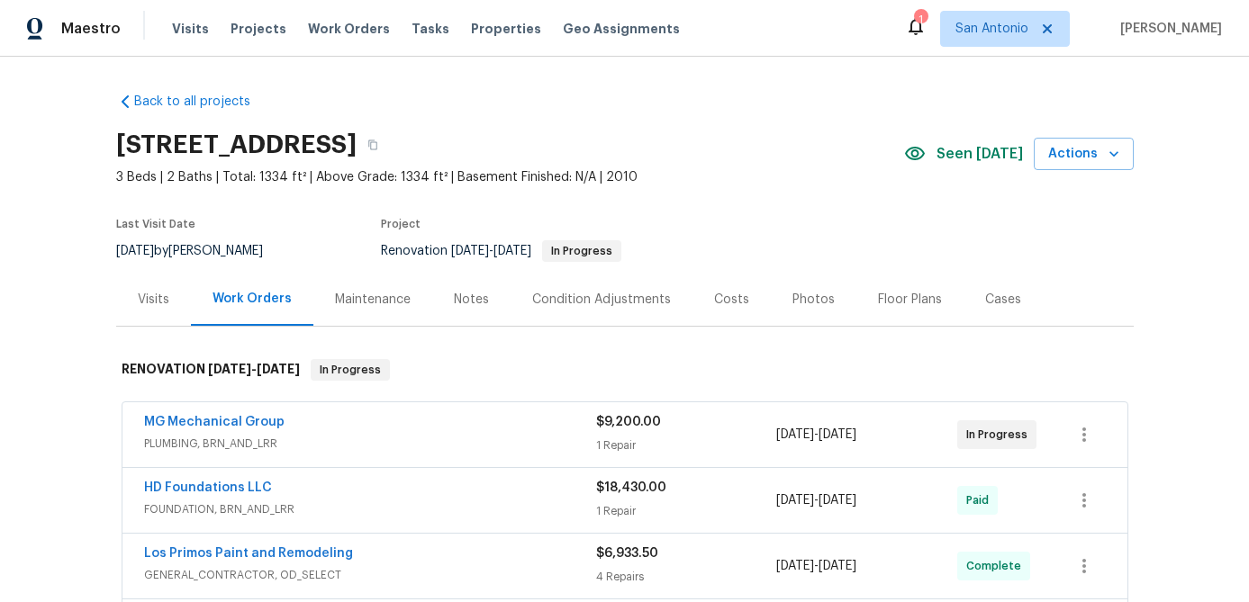
click at [403, 428] on div "MG Mechanical Group" at bounding box center [370, 424] width 452 height 22
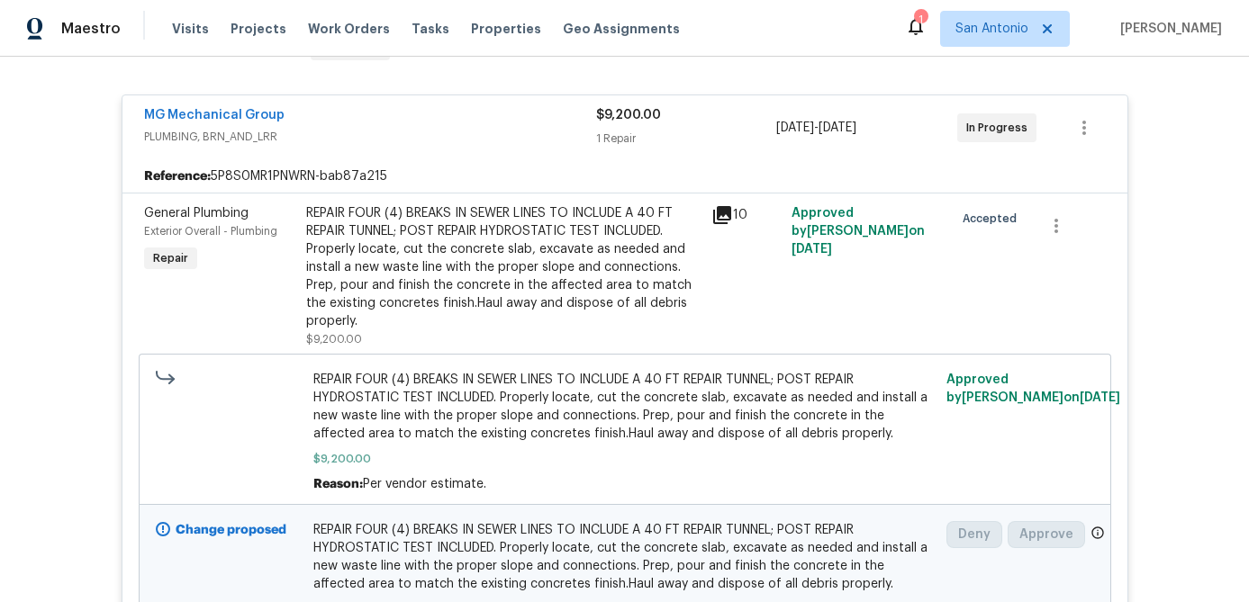
scroll to position [137, 0]
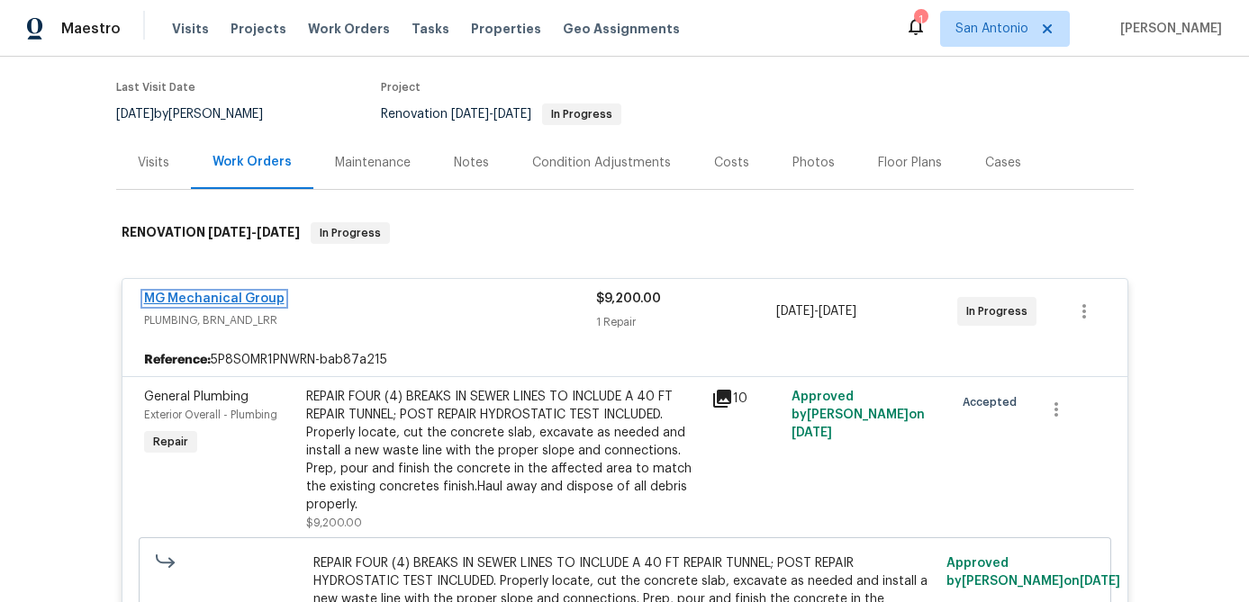
click at [231, 296] on link "MG Mechanical Group" at bounding box center [214, 299] width 140 height 13
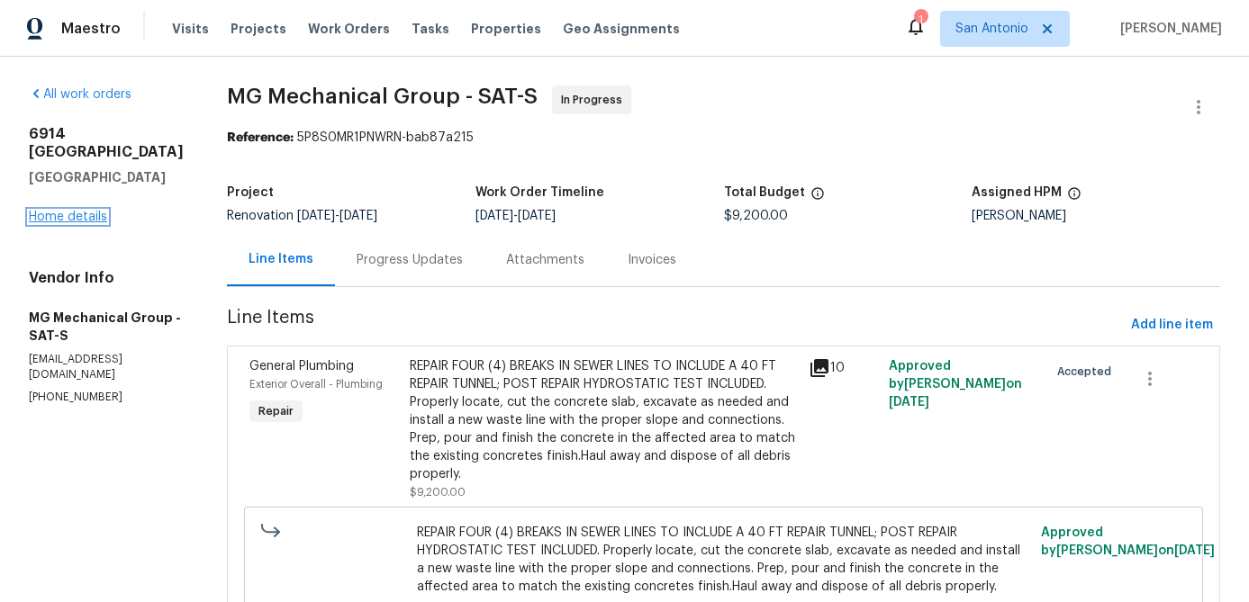
click at [82, 211] on link "Home details" at bounding box center [68, 217] width 78 height 13
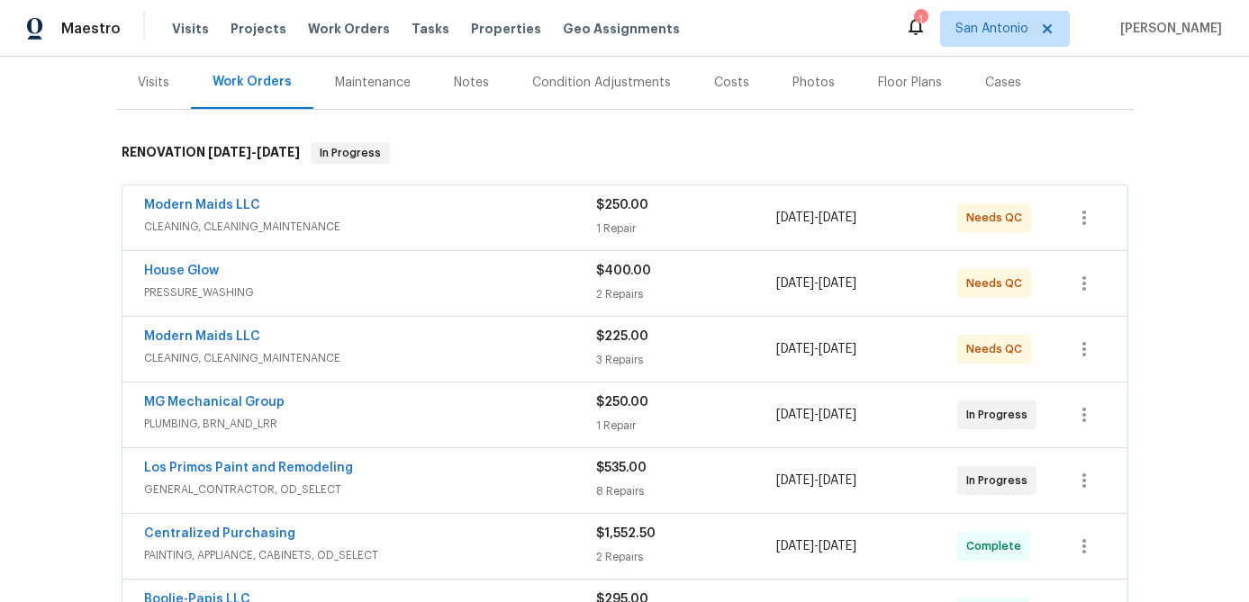
scroll to position [201, 0]
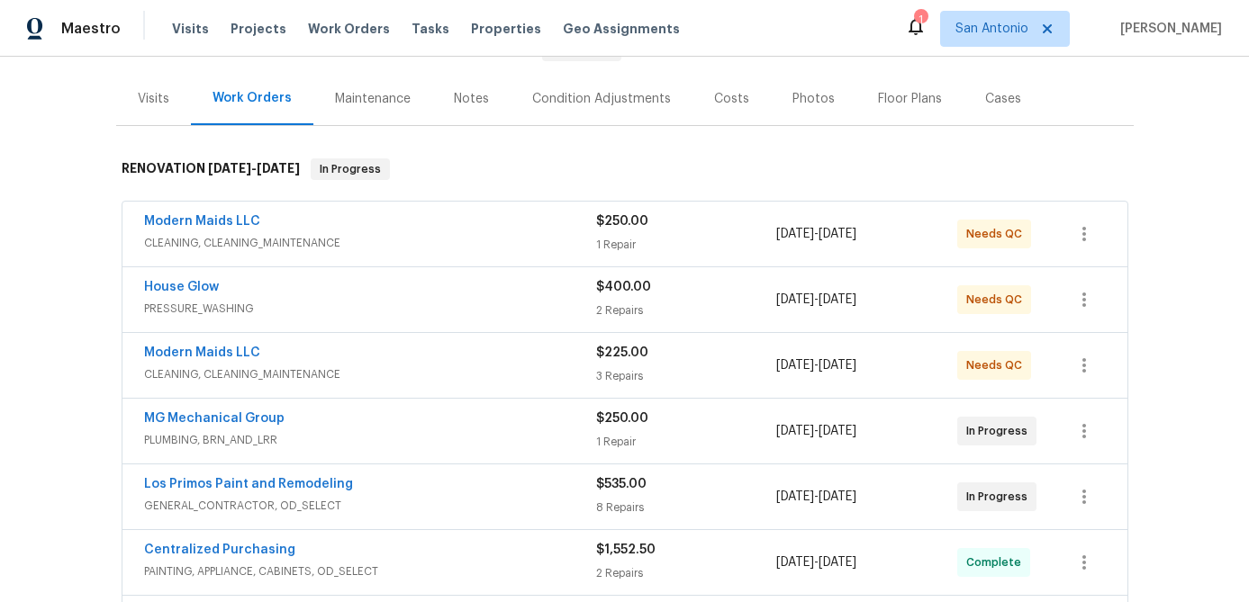
click at [454, 244] on span "CLEANING, CLEANING_MAINTENANCE" at bounding box center [370, 243] width 452 height 18
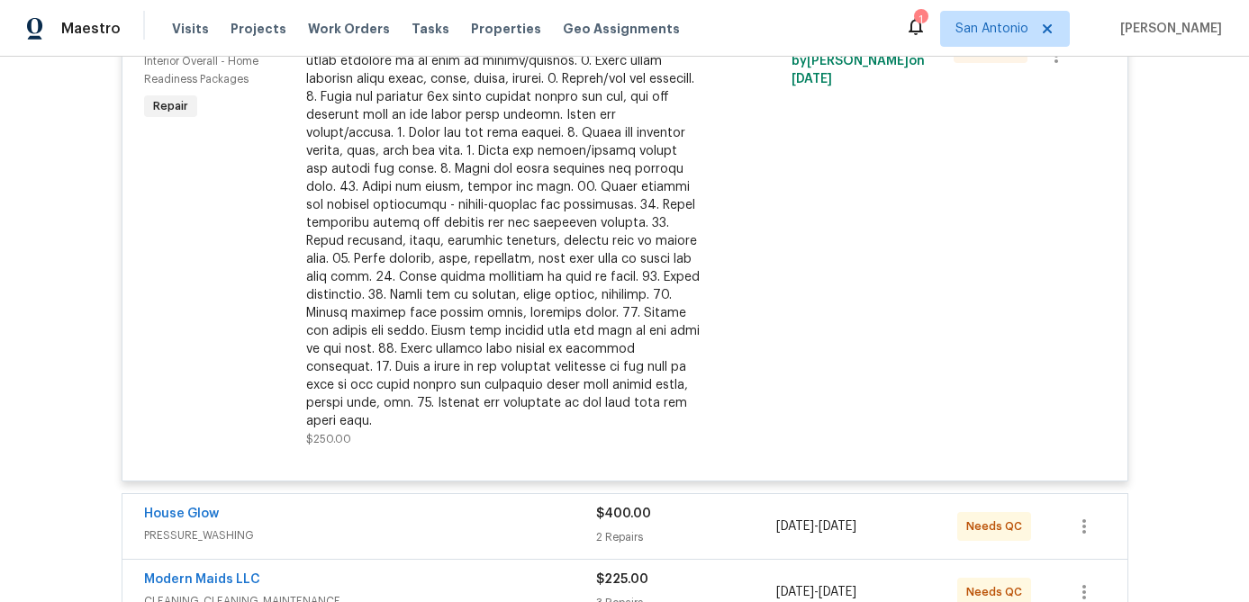
scroll to position [601, 0]
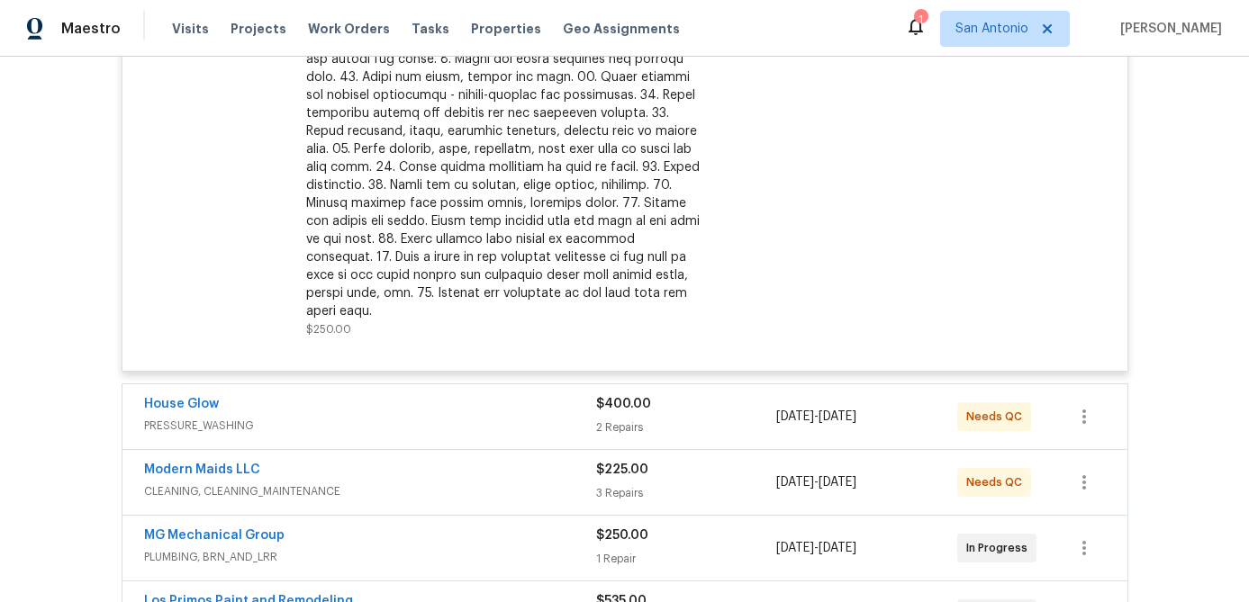
click at [453, 156] on div at bounding box center [503, 122] width 394 height 396
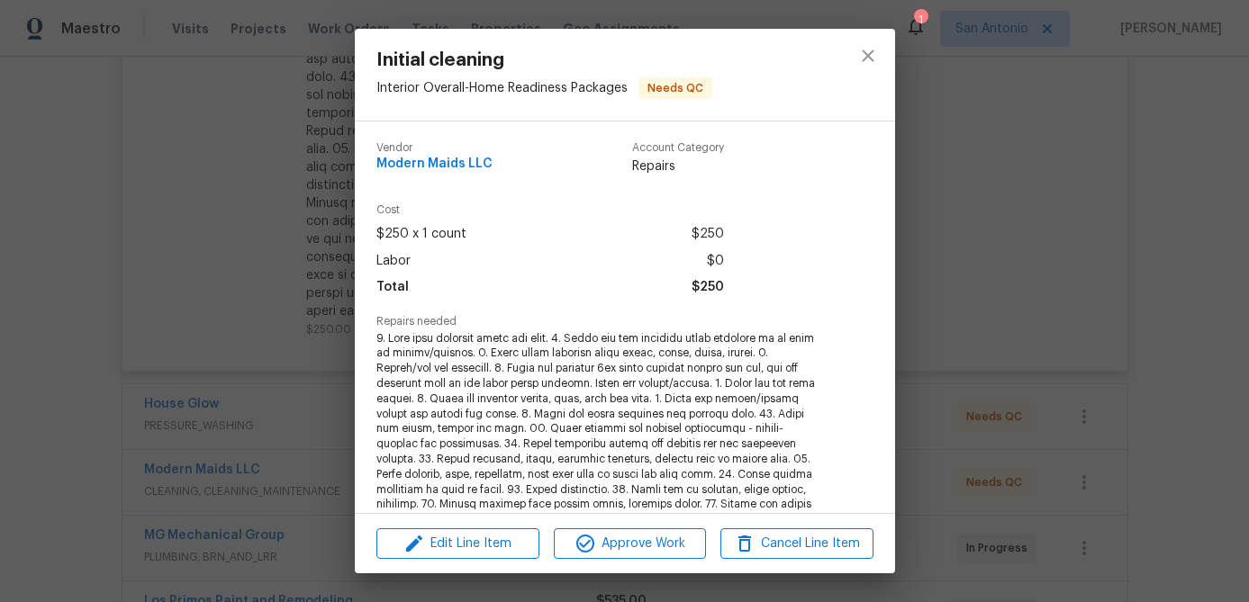
scroll to position [408, 0]
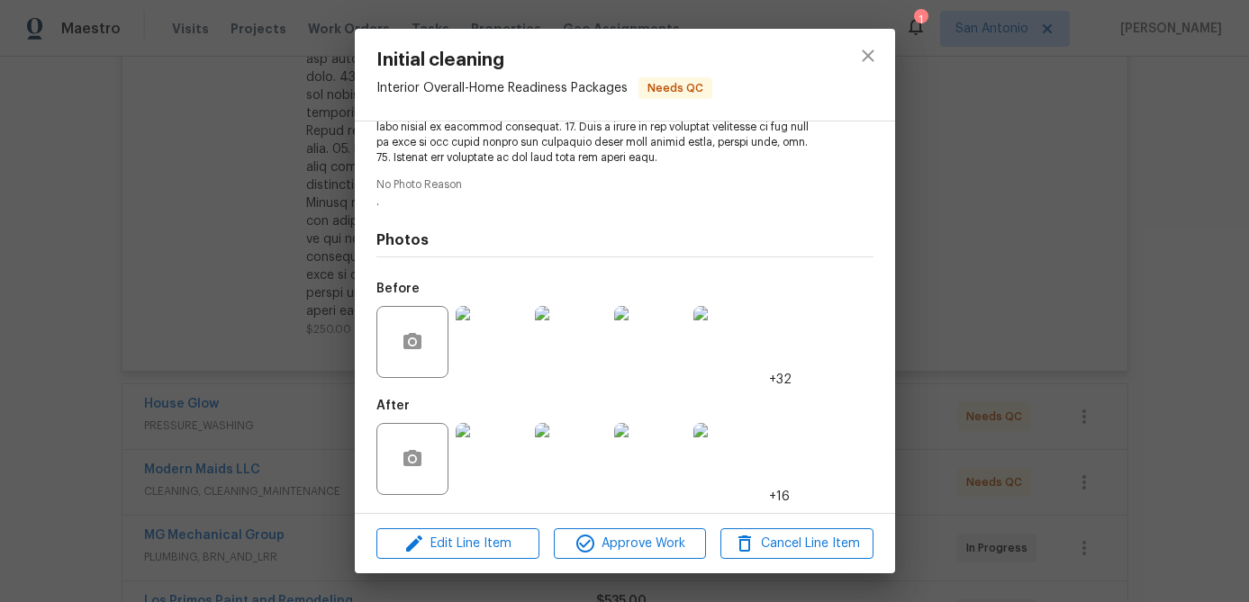
click at [525, 338] on img at bounding box center [492, 342] width 72 height 72
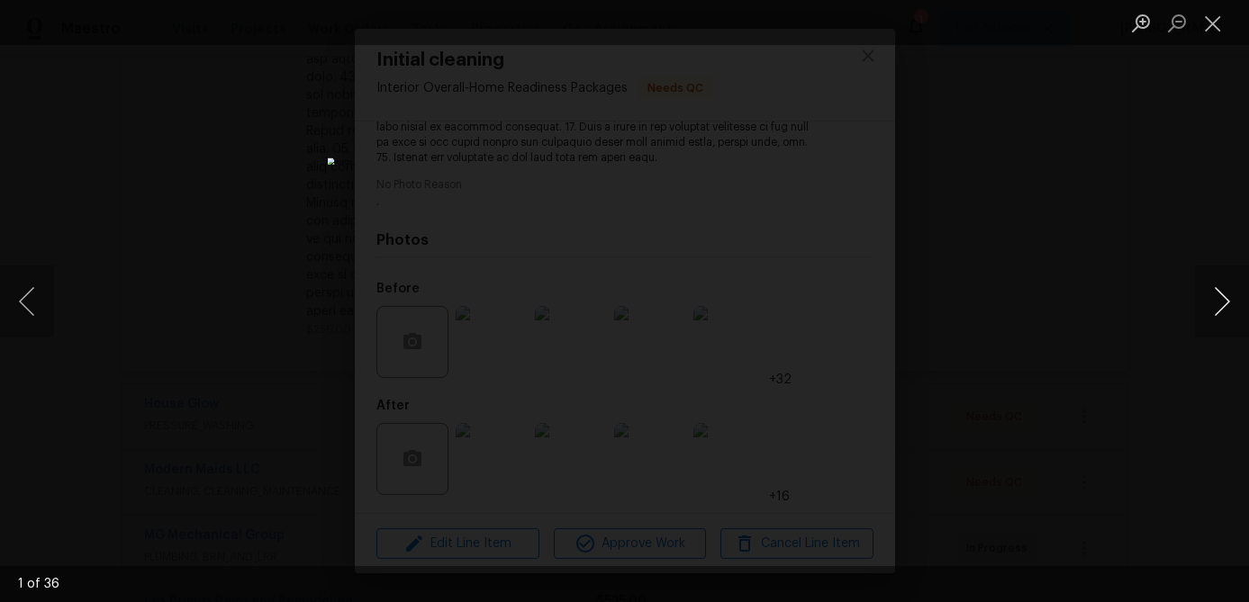
click at [1219, 293] on button "Next image" at bounding box center [1222, 302] width 54 height 72
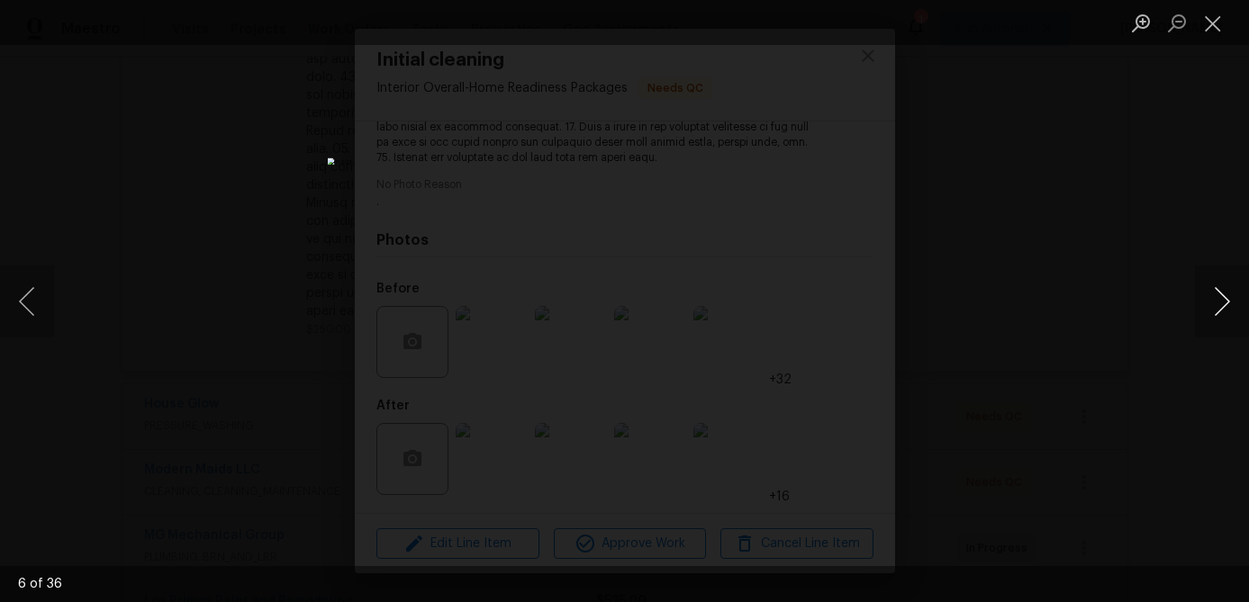
click at [1219, 293] on button "Next image" at bounding box center [1222, 302] width 54 height 72
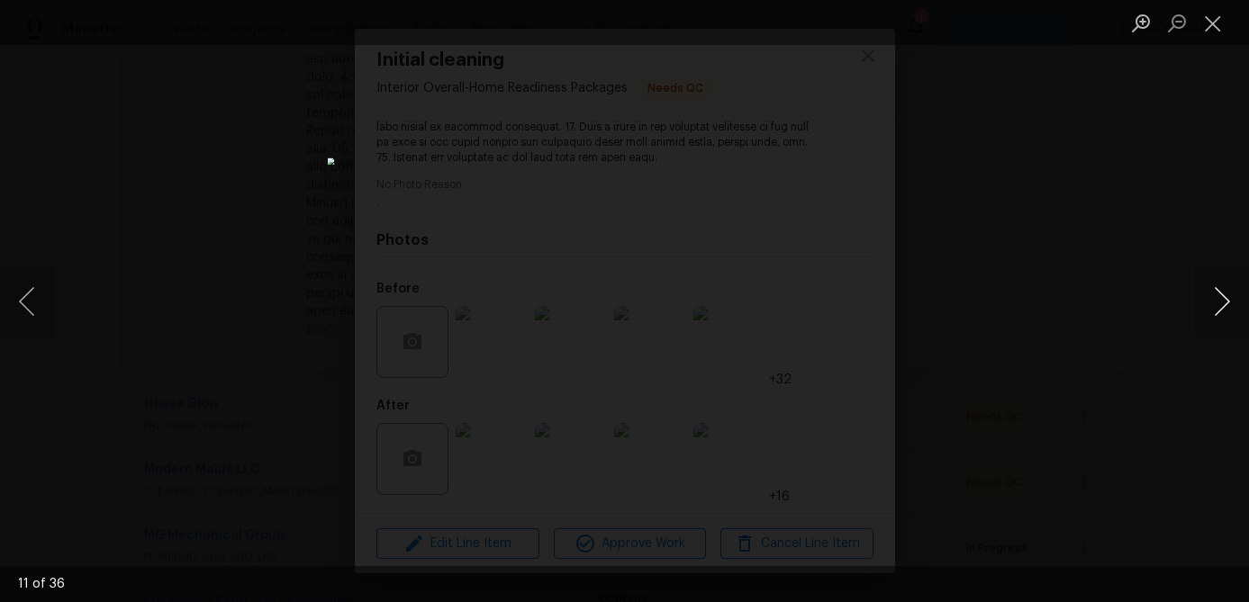
click at [1219, 293] on button "Next image" at bounding box center [1222, 302] width 54 height 72
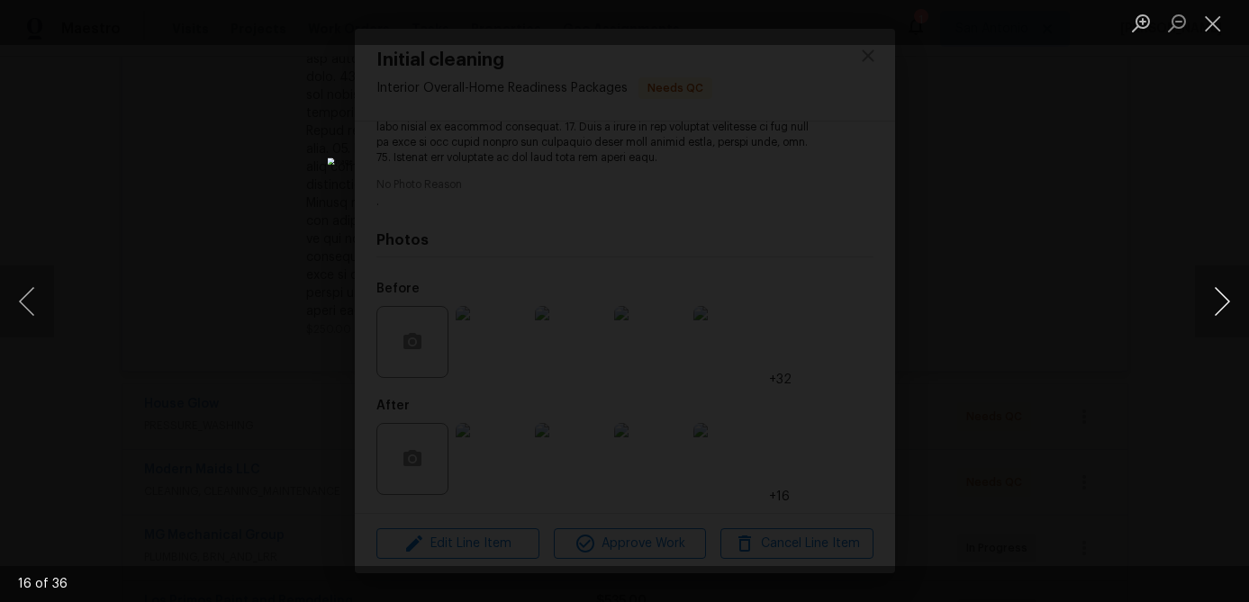
click at [1219, 293] on button "Next image" at bounding box center [1222, 302] width 54 height 72
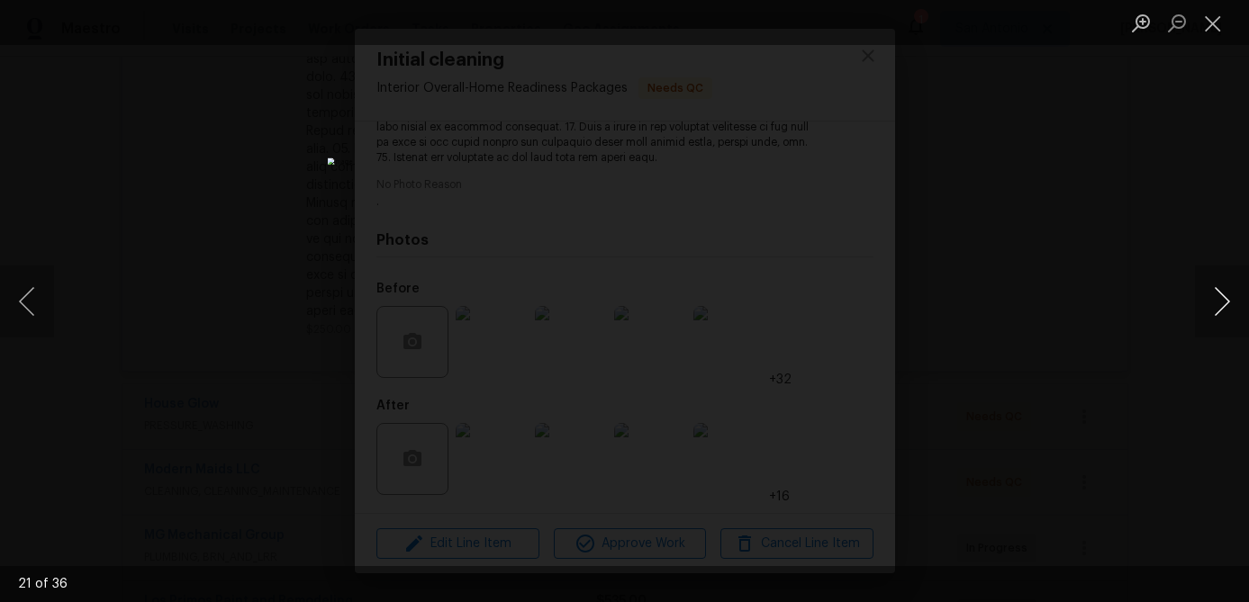
click at [1219, 293] on button "Next image" at bounding box center [1222, 302] width 54 height 72
click at [1220, 293] on button "Next image" at bounding box center [1222, 302] width 54 height 72
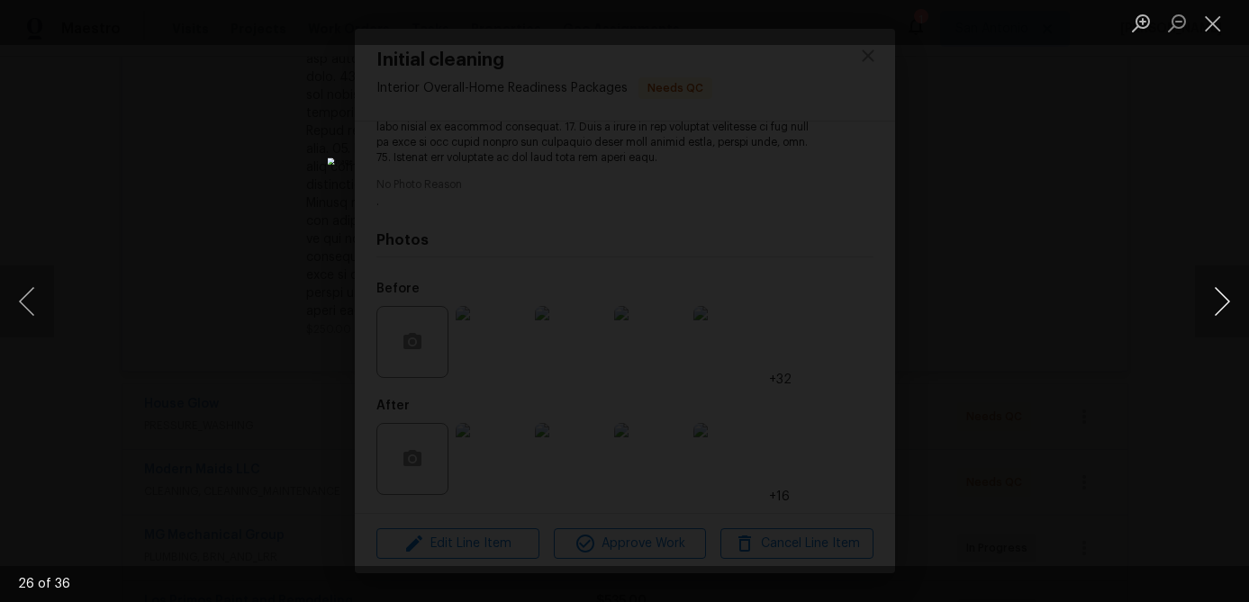
click at [1220, 293] on button "Next image" at bounding box center [1222, 302] width 54 height 72
click at [1221, 293] on button "Next image" at bounding box center [1222, 302] width 54 height 72
click at [1221, 292] on button "Next image" at bounding box center [1222, 302] width 54 height 72
click at [1221, 291] on button "Next image" at bounding box center [1222, 302] width 54 height 72
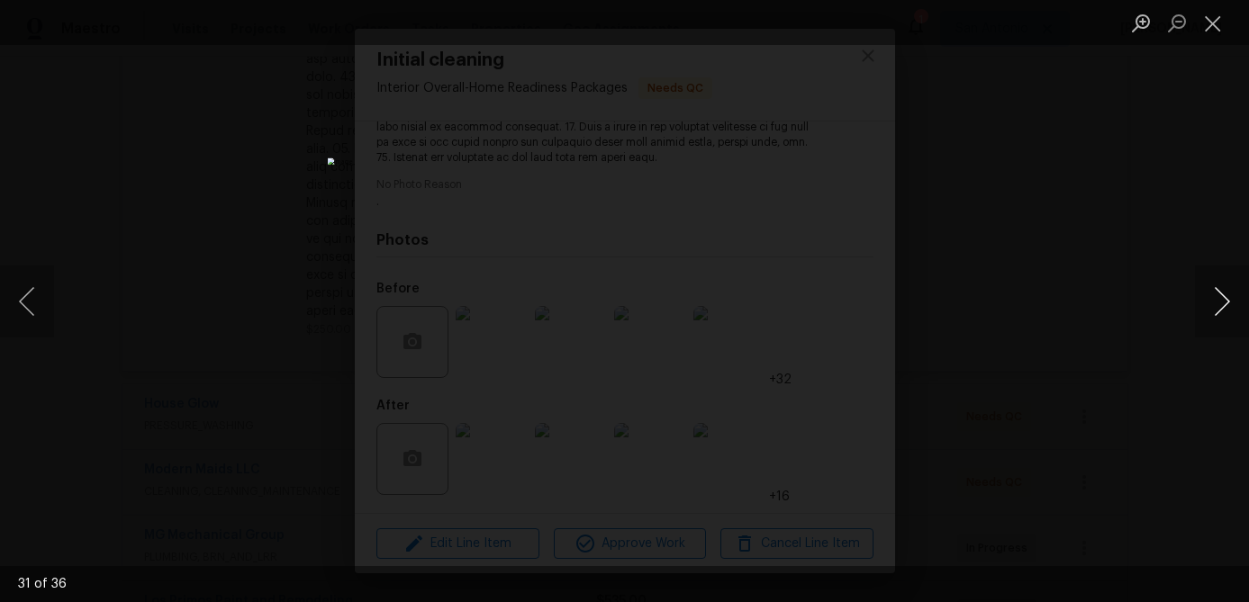
click at [1221, 291] on button "Next image" at bounding box center [1222, 302] width 54 height 72
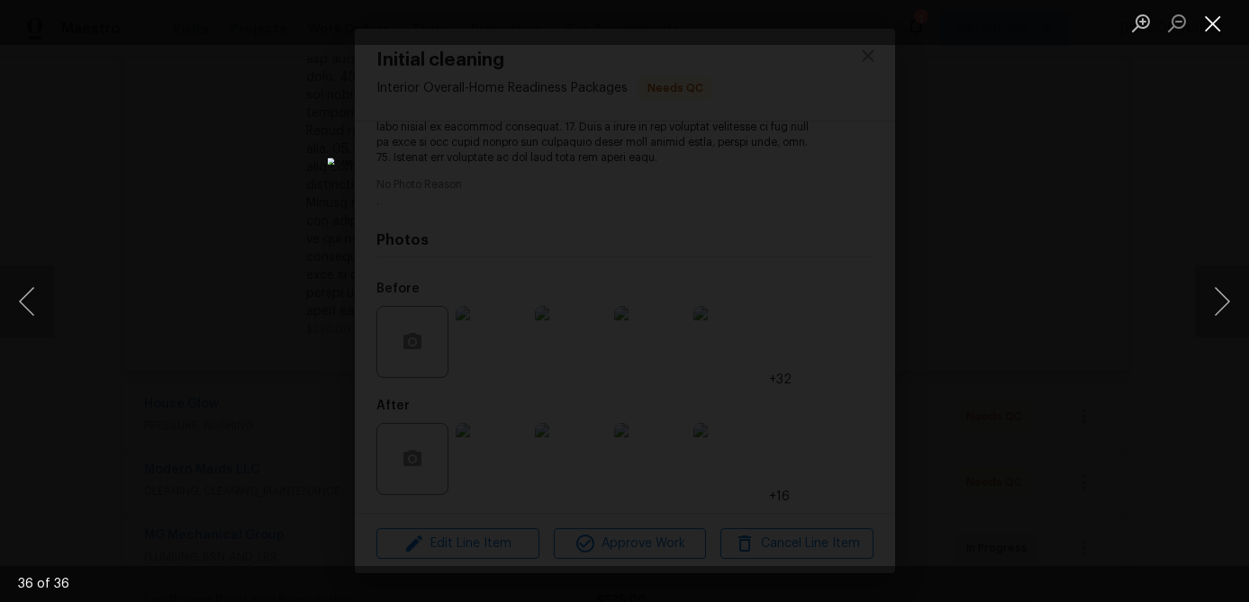
click at [1210, 23] on button "Close lightbox" at bounding box center [1213, 23] width 36 height 32
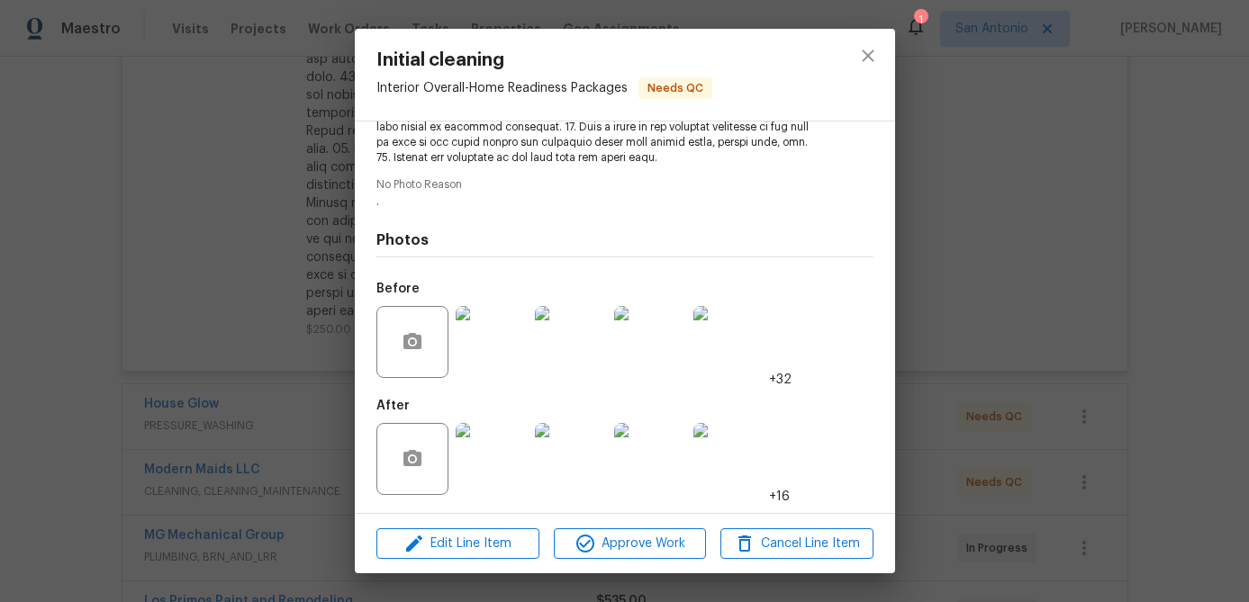
click at [490, 438] on img at bounding box center [492, 459] width 72 height 72
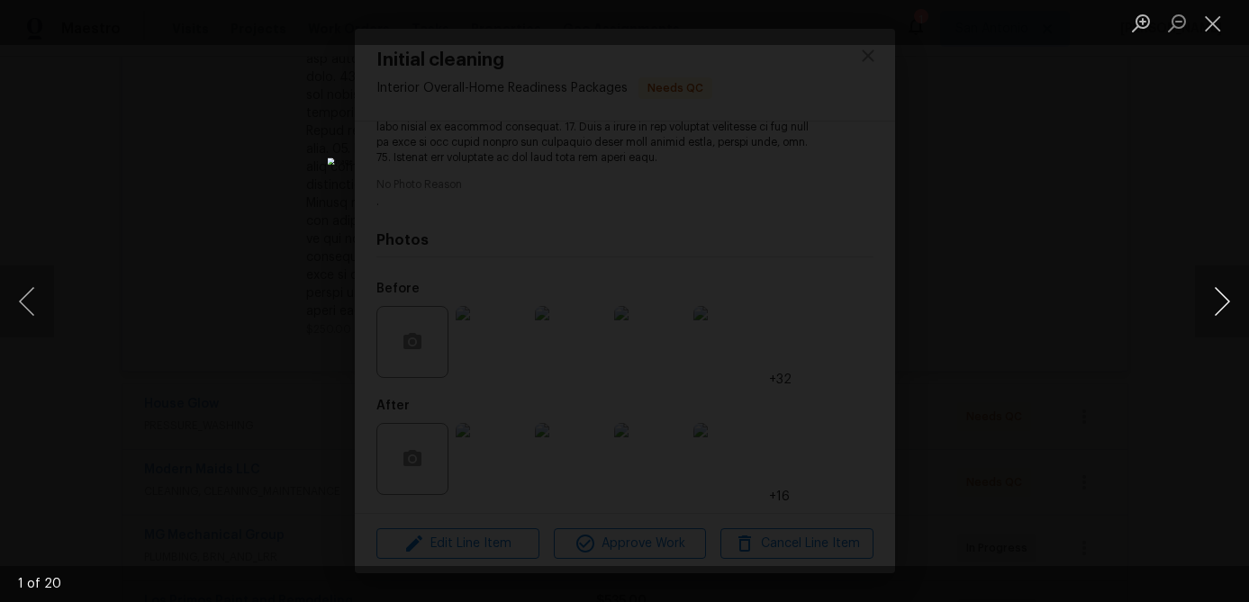
click at [1220, 303] on button "Next image" at bounding box center [1222, 302] width 54 height 72
click at [1220, 302] on button "Next image" at bounding box center [1222, 302] width 54 height 72
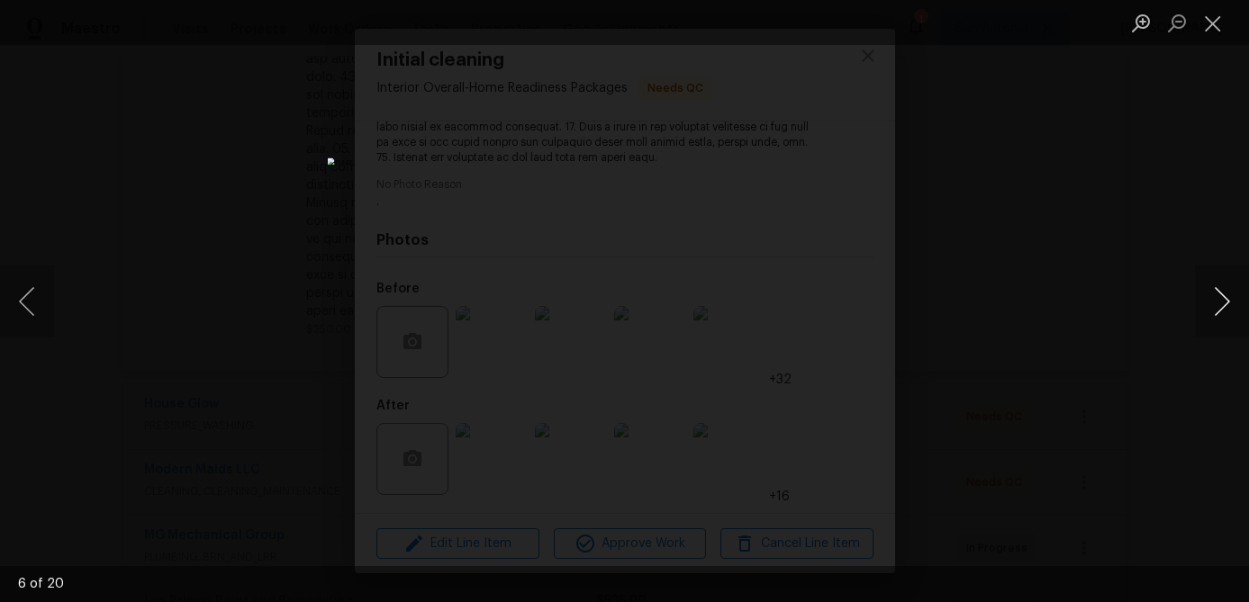
click at [1220, 302] on button "Next image" at bounding box center [1222, 302] width 54 height 72
click at [1221, 302] on button "Next image" at bounding box center [1222, 302] width 54 height 72
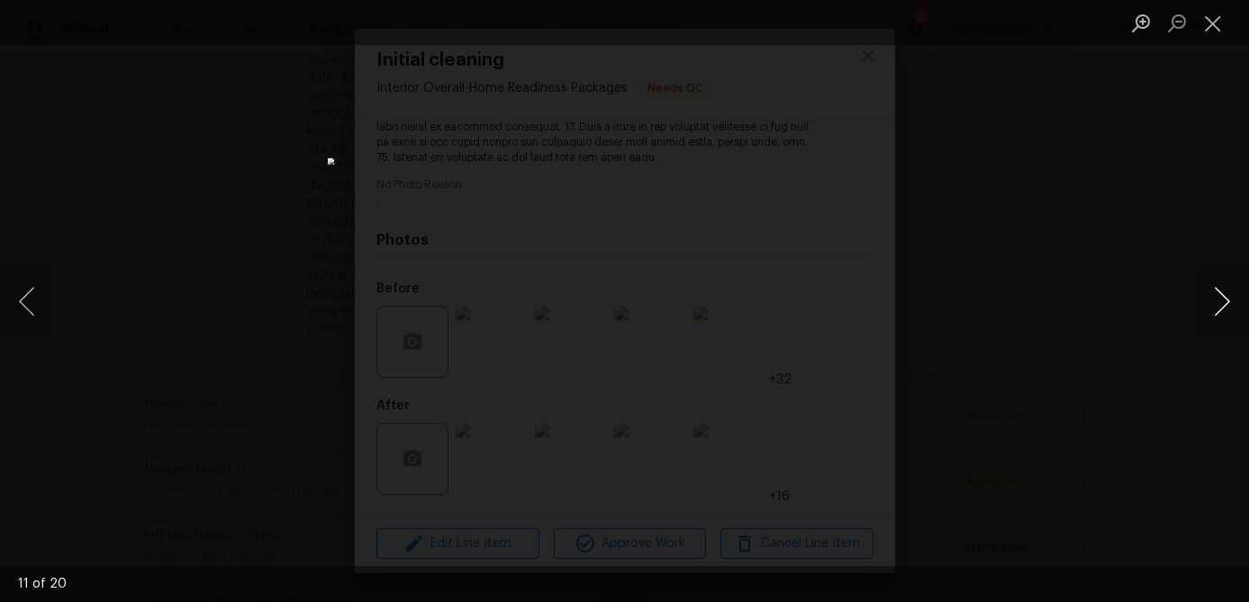
click at [1221, 302] on button "Next image" at bounding box center [1222, 302] width 54 height 72
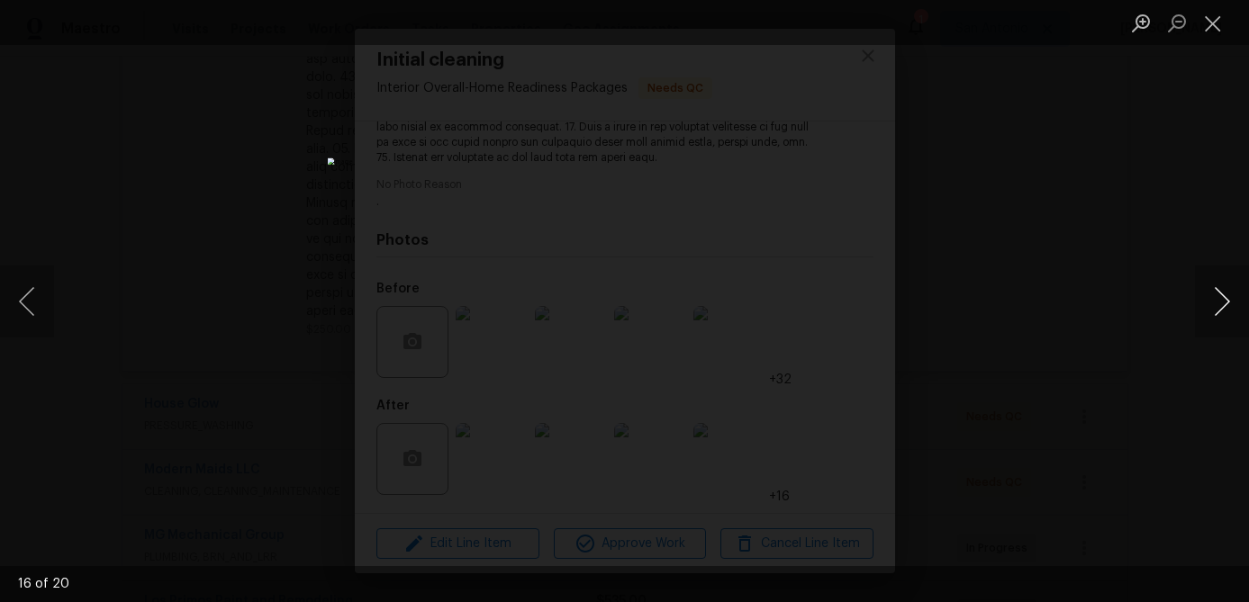
click at [1221, 302] on button "Next image" at bounding box center [1222, 302] width 54 height 72
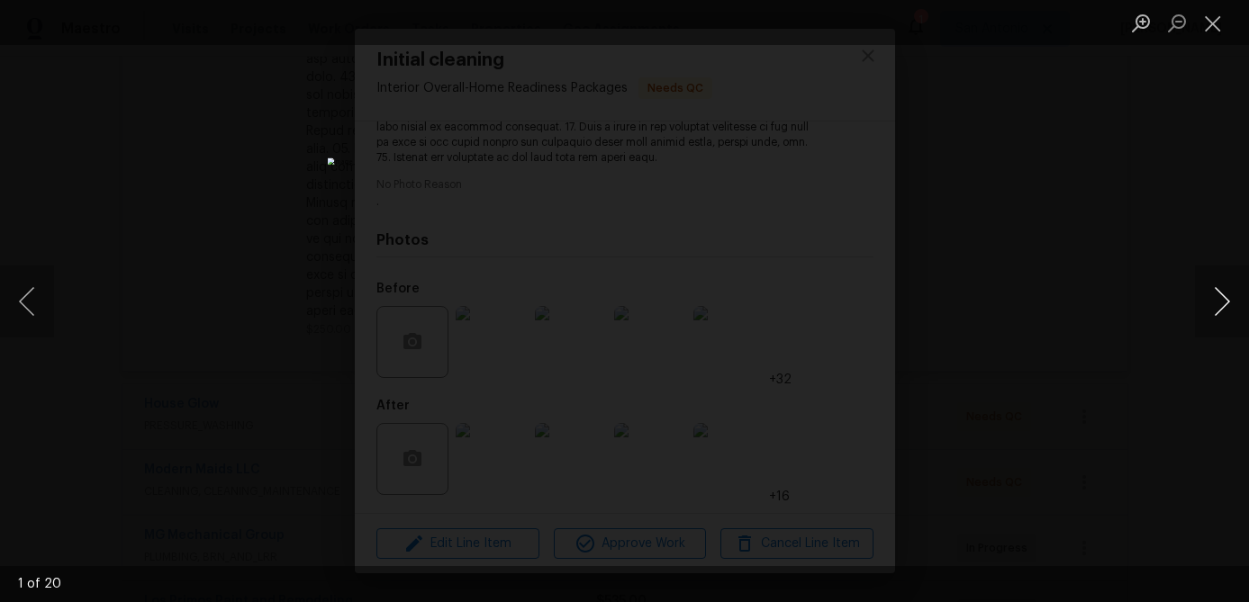
click at [1221, 302] on button "Next image" at bounding box center [1222, 302] width 54 height 72
click at [1214, 16] on button "Close lightbox" at bounding box center [1213, 23] width 36 height 32
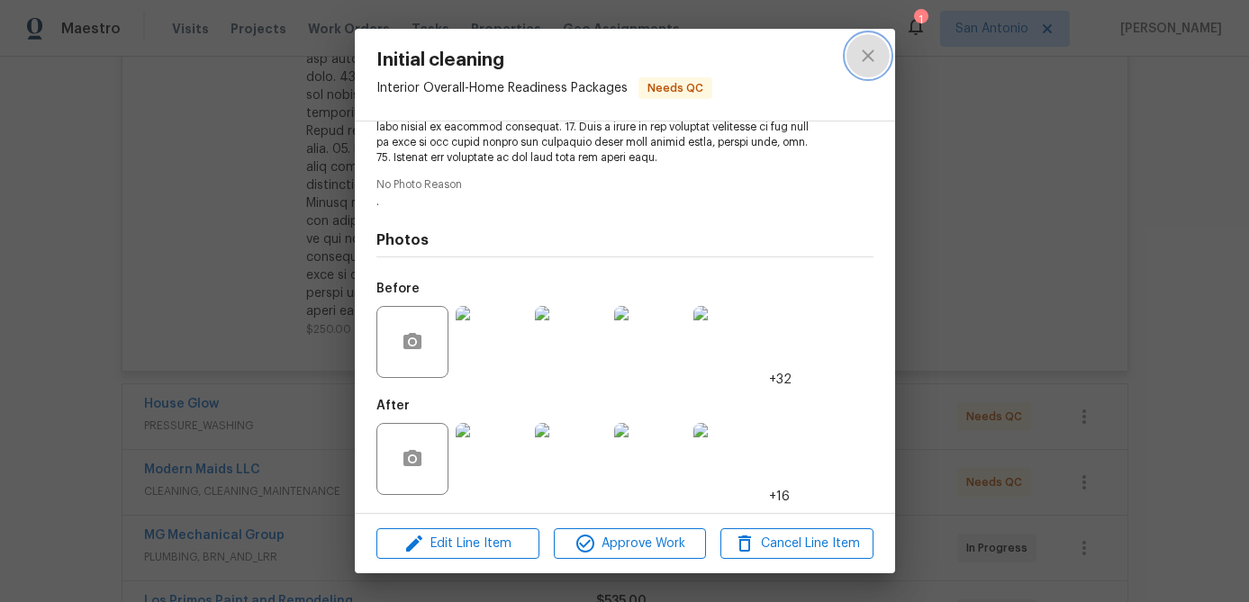
click at [871, 58] on icon "close" at bounding box center [868, 56] width 22 height 22
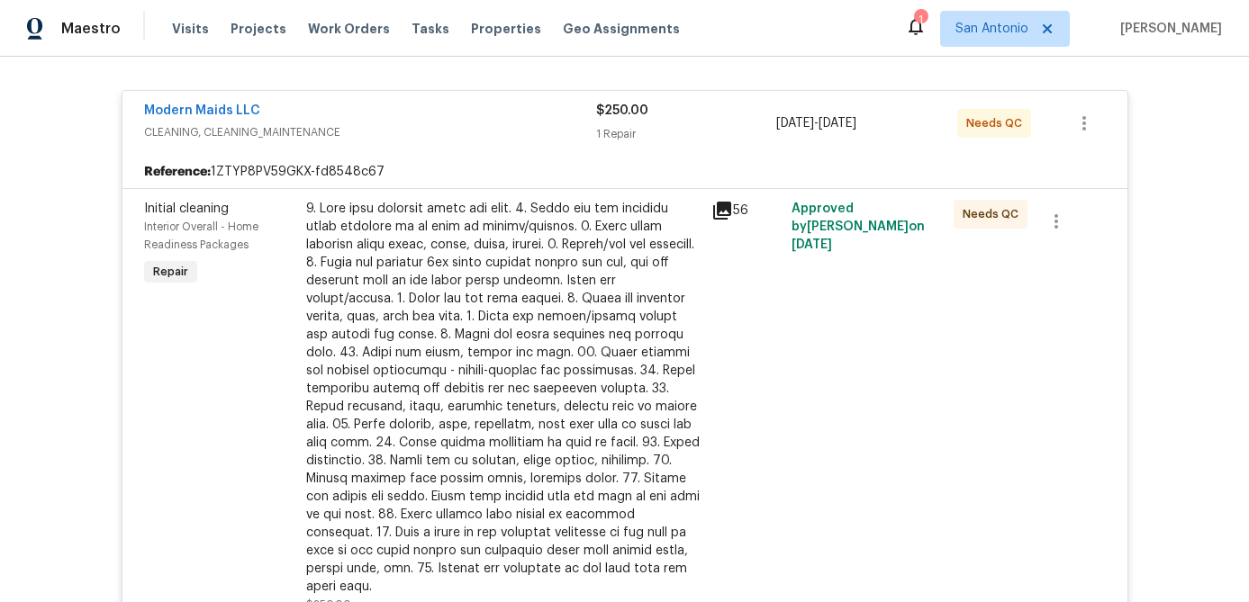
scroll to position [309, 0]
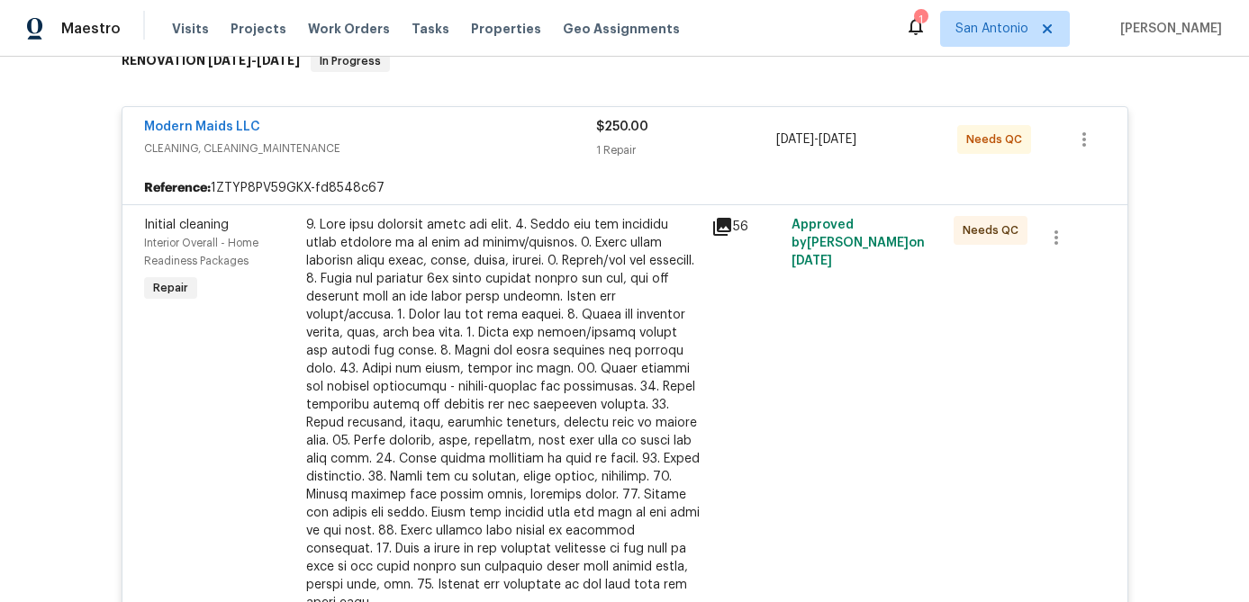
click at [446, 146] on span "CLEANING, CLEANING_MAINTENANCE" at bounding box center [370, 149] width 452 height 18
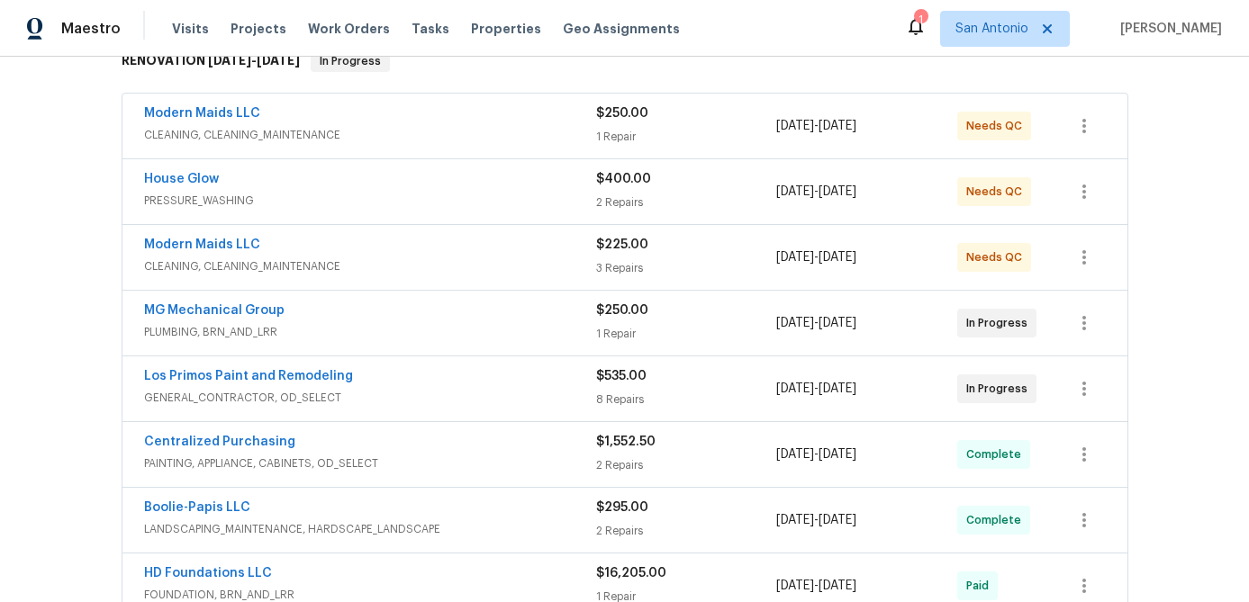
click at [420, 250] on div "Modern Maids LLC" at bounding box center [370, 247] width 452 height 22
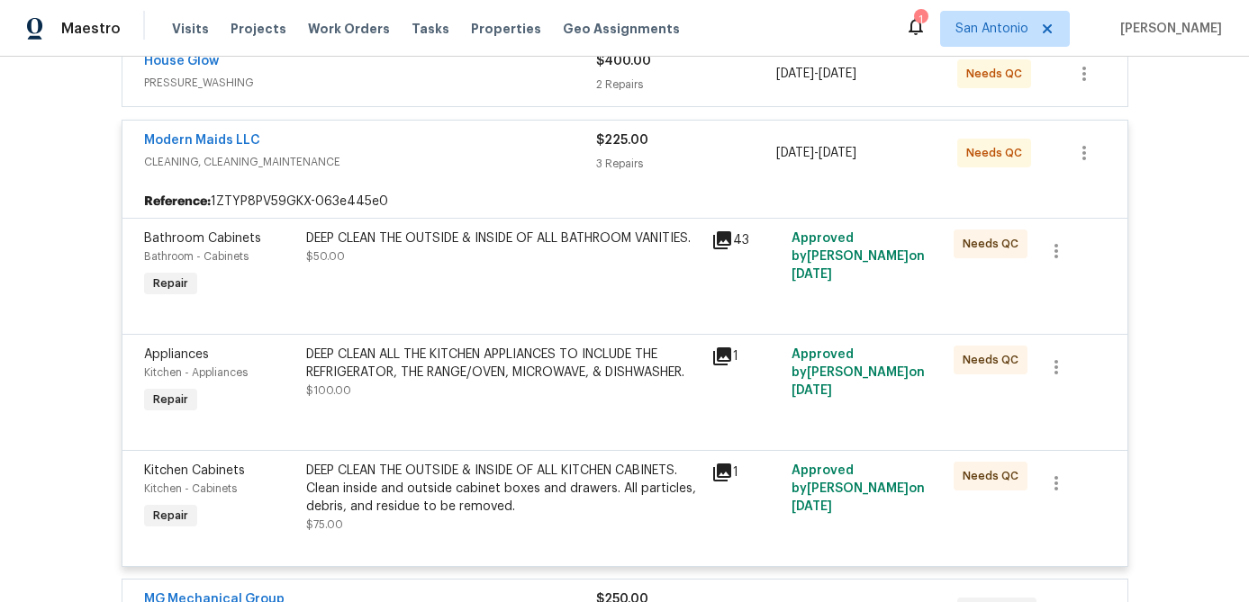
scroll to position [429, 0]
click at [430, 271] on div "DEEP CLEAN THE OUTSIDE & INSIDE OF ALL BATHROOM VANITIES. $50.00" at bounding box center [503, 263] width 405 height 83
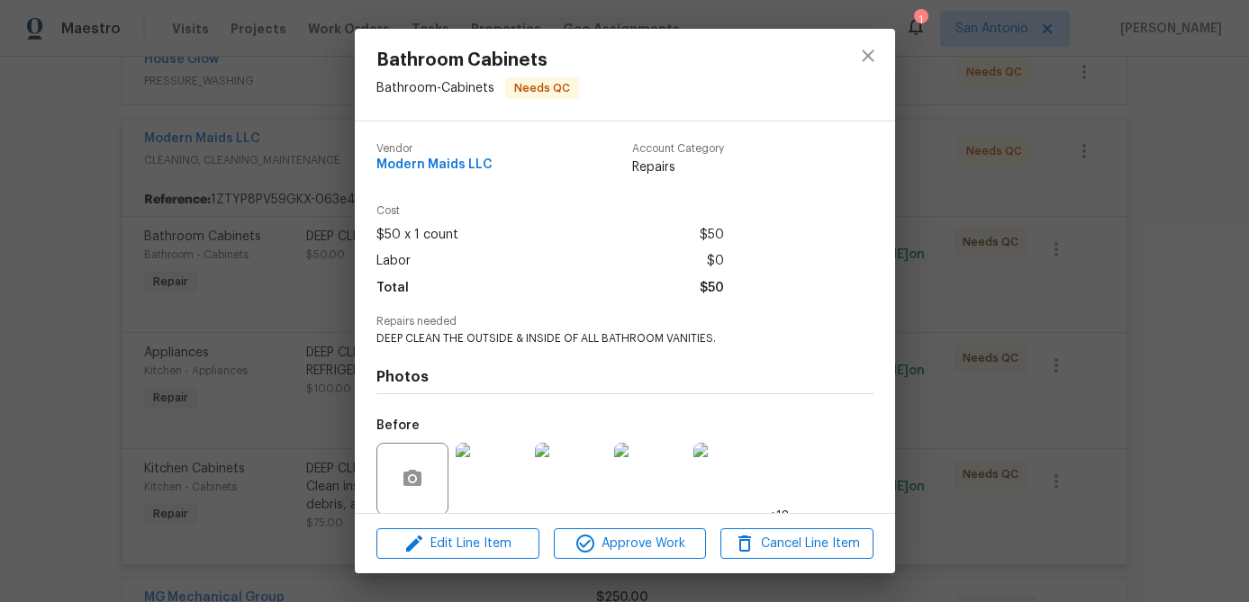
scroll to position [136, 0]
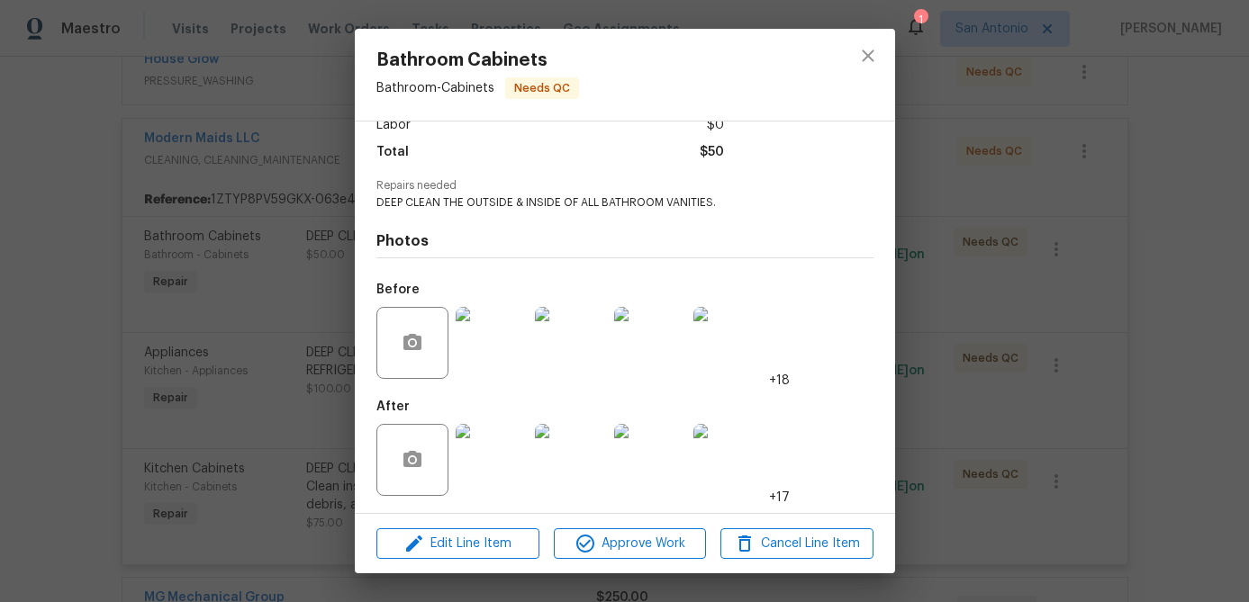
click at [496, 439] on img at bounding box center [492, 460] width 72 height 72
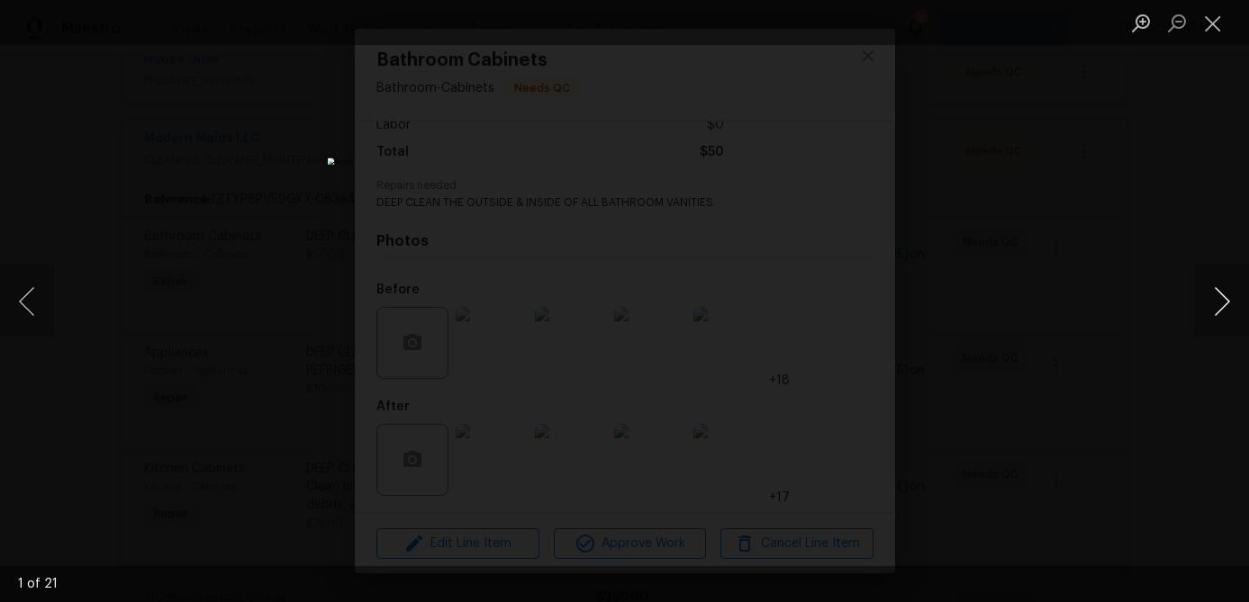
click at [1232, 300] on button "Next image" at bounding box center [1222, 302] width 54 height 72
click at [1224, 292] on button "Next image" at bounding box center [1222, 302] width 54 height 72
click at [1224, 287] on button "Next image" at bounding box center [1222, 302] width 54 height 72
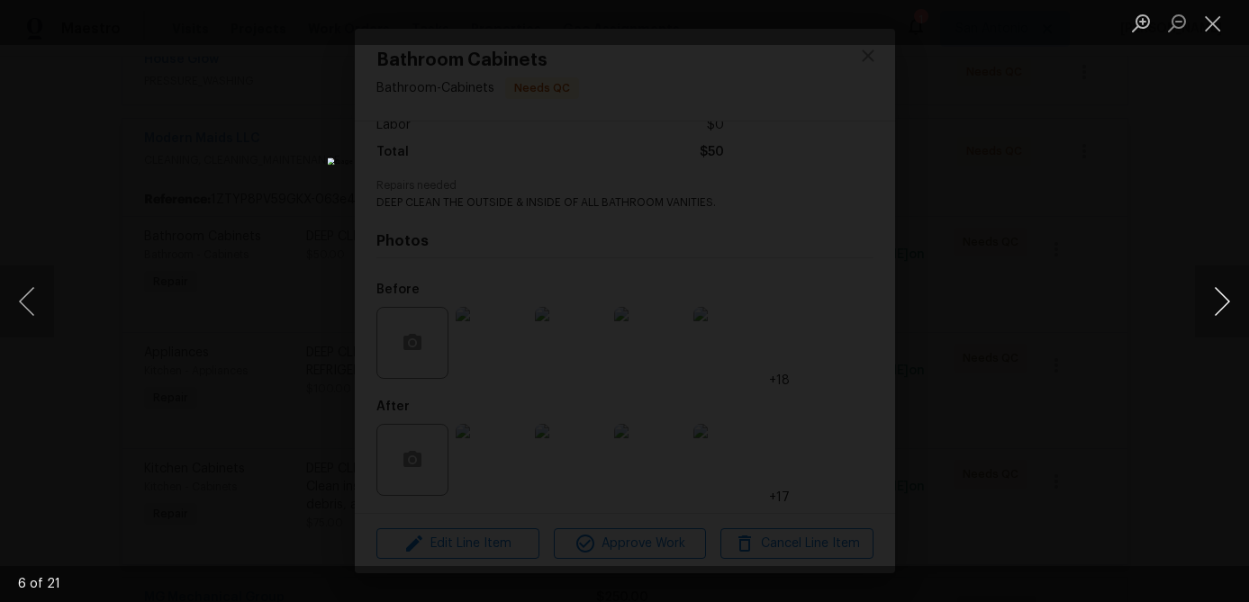
click at [1224, 287] on button "Next image" at bounding box center [1222, 302] width 54 height 72
click at [1224, 285] on button "Next image" at bounding box center [1222, 302] width 54 height 72
click at [1223, 284] on button "Next image" at bounding box center [1222, 302] width 54 height 72
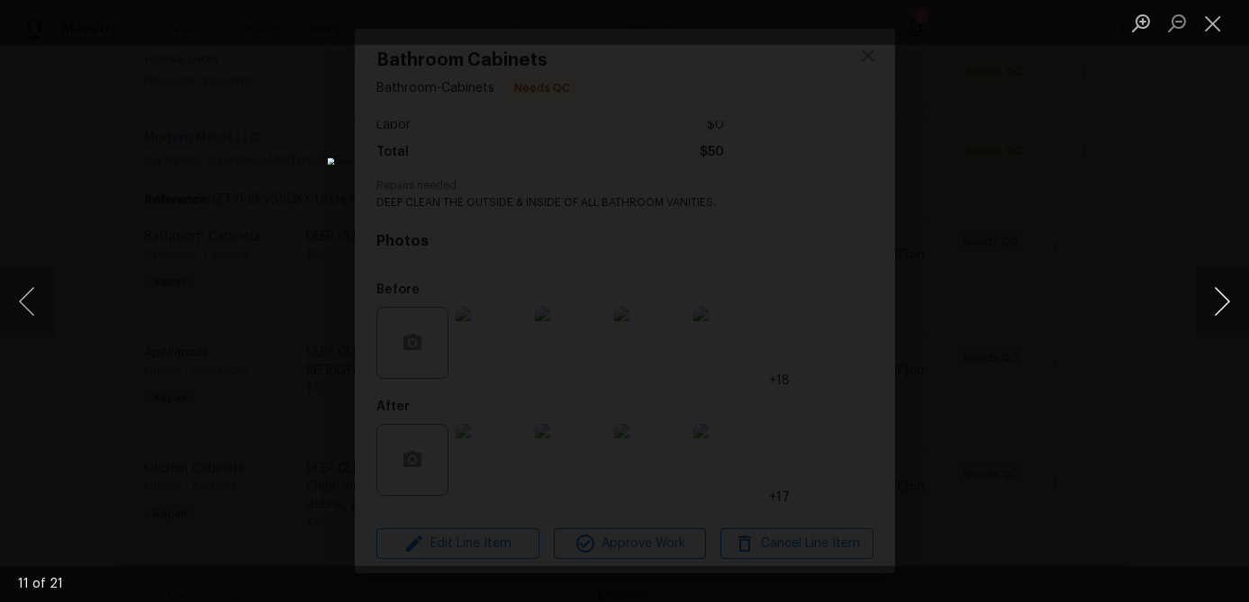
click at [1223, 284] on button "Next image" at bounding box center [1222, 302] width 54 height 72
click at [1222, 283] on button "Next image" at bounding box center [1222, 302] width 54 height 72
click at [1221, 282] on button "Next image" at bounding box center [1222, 302] width 54 height 72
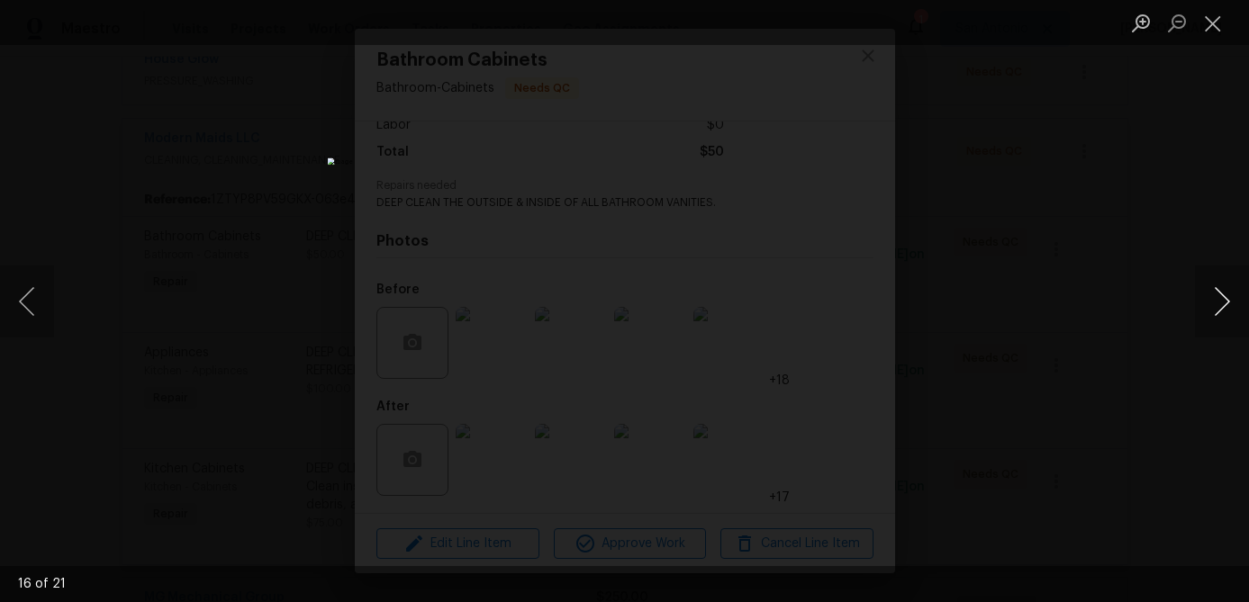
click at [1221, 282] on button "Next image" at bounding box center [1222, 302] width 54 height 72
click at [1221, 281] on button "Next image" at bounding box center [1222, 302] width 54 height 72
click at [1222, 294] on button "Next image" at bounding box center [1222, 302] width 54 height 72
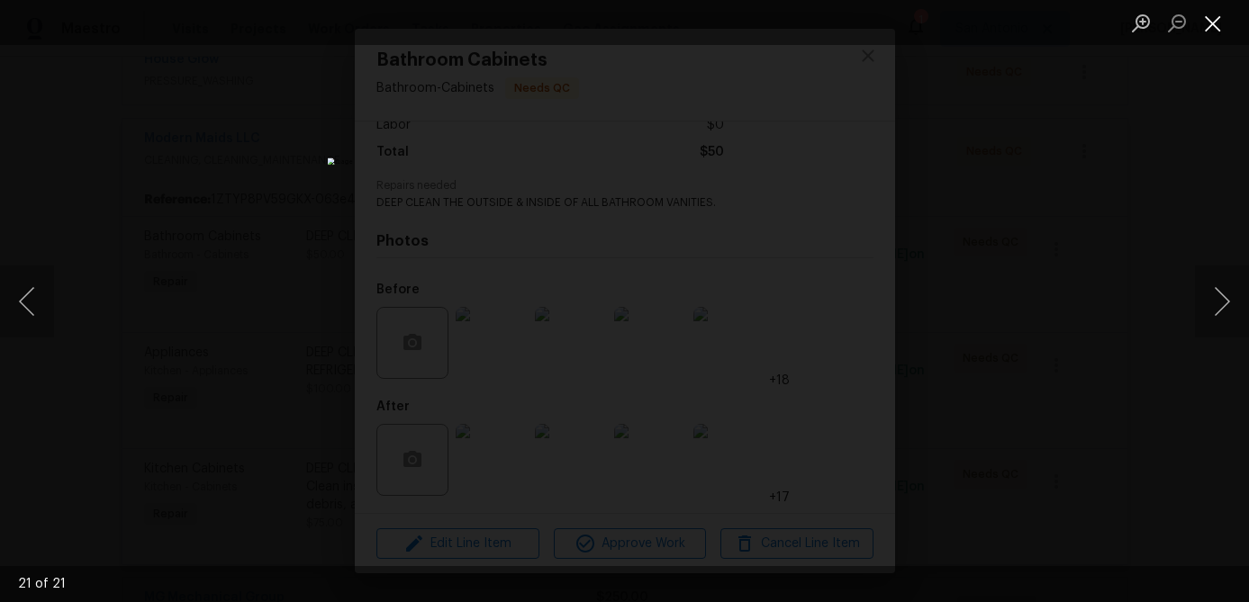
click at [1219, 19] on button "Close lightbox" at bounding box center [1213, 23] width 36 height 32
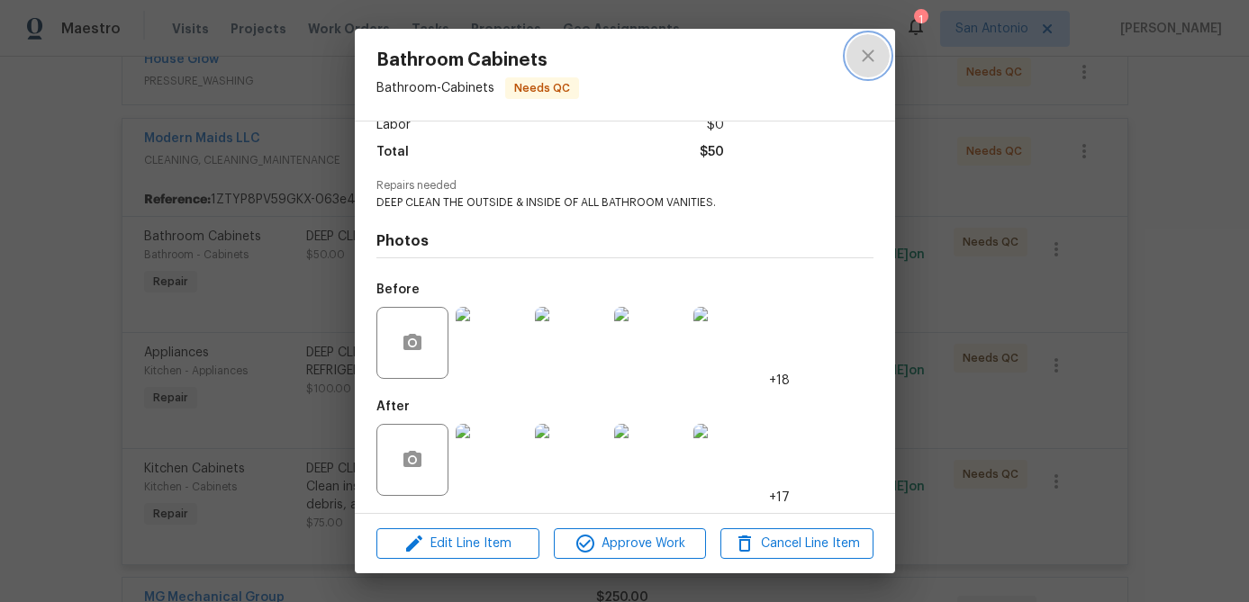
click button "close"
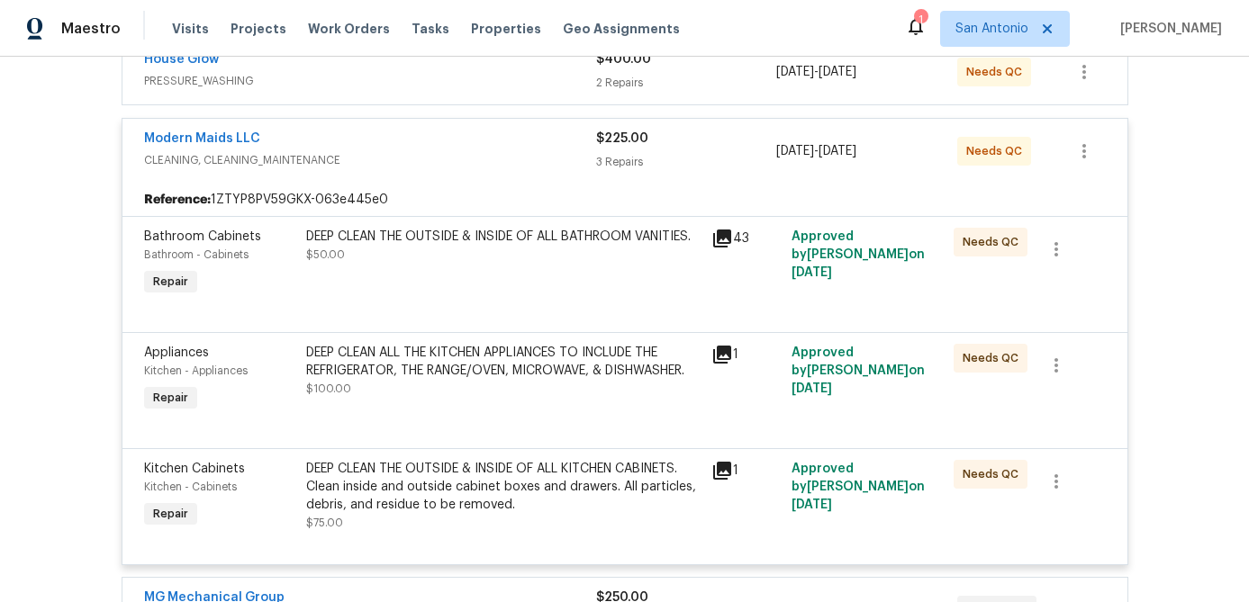
click div "DEEP CLEAN ALL THE KITCHEN APPLIANCES TO INCLUDE THE REFRIGERATOR, THE RANGE/OV…"
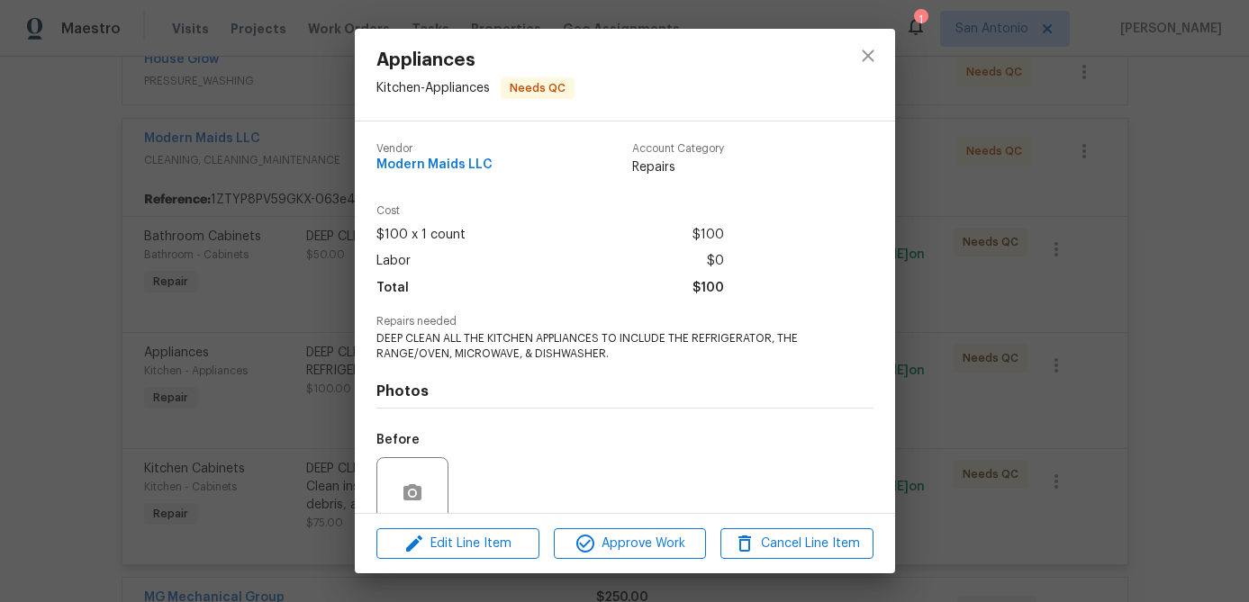
scroll to position [151, 0]
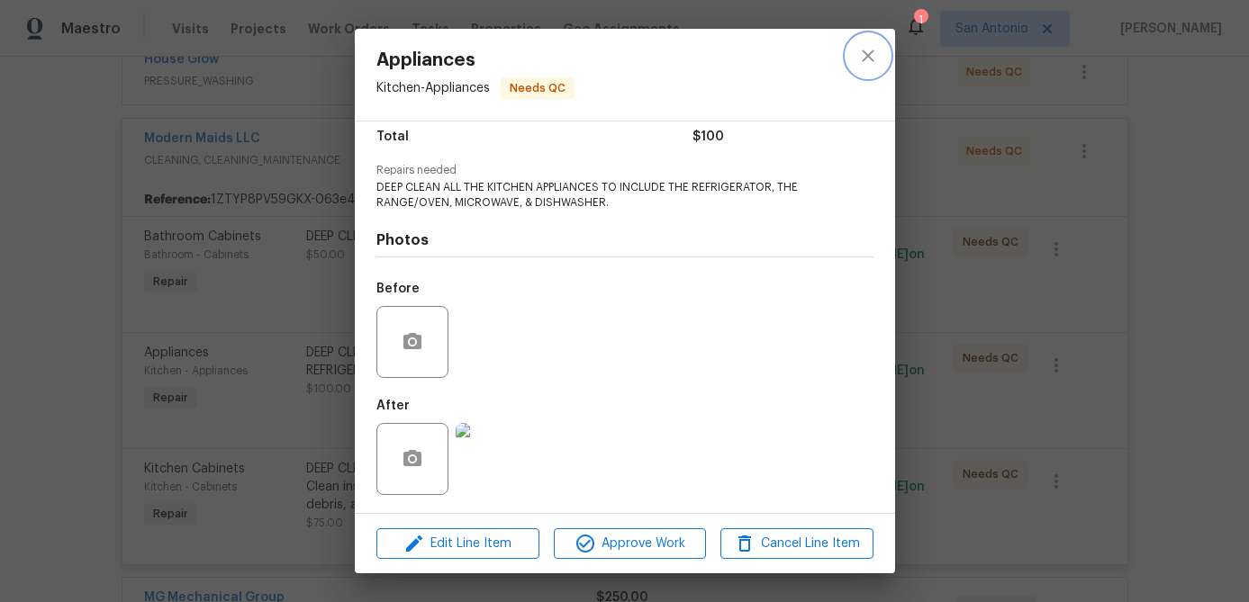
click icon "close"
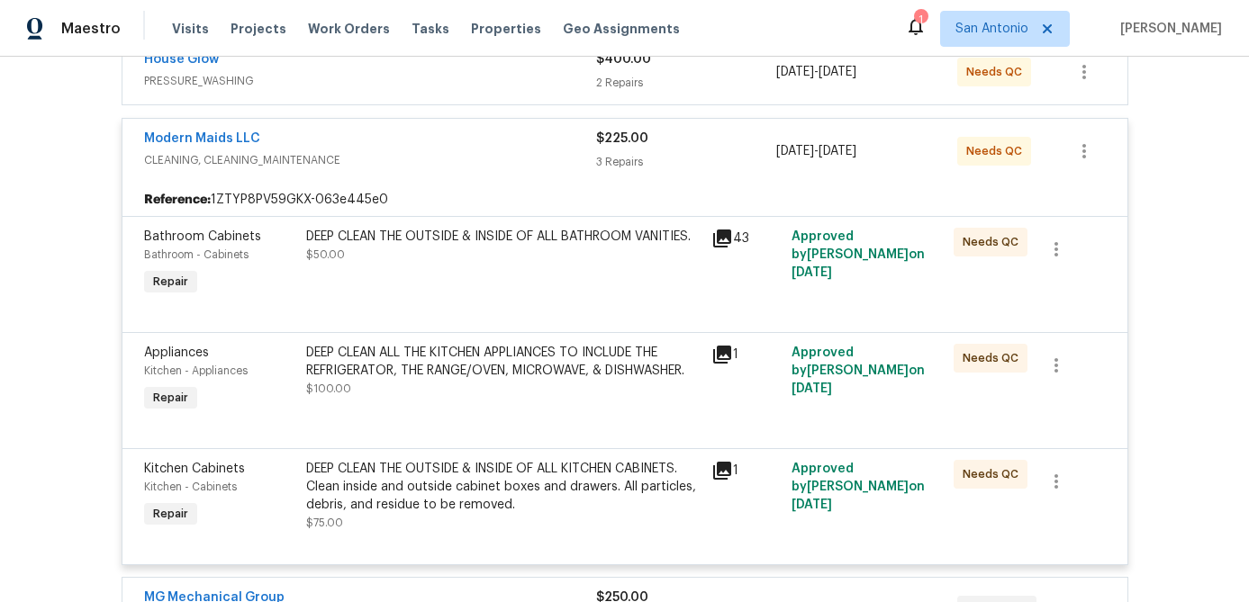
click div "DEEP CLEAN THE OUTSIDE & INSIDE OF ALL KITCHEN CABINETS. Clean inside and outsi…"
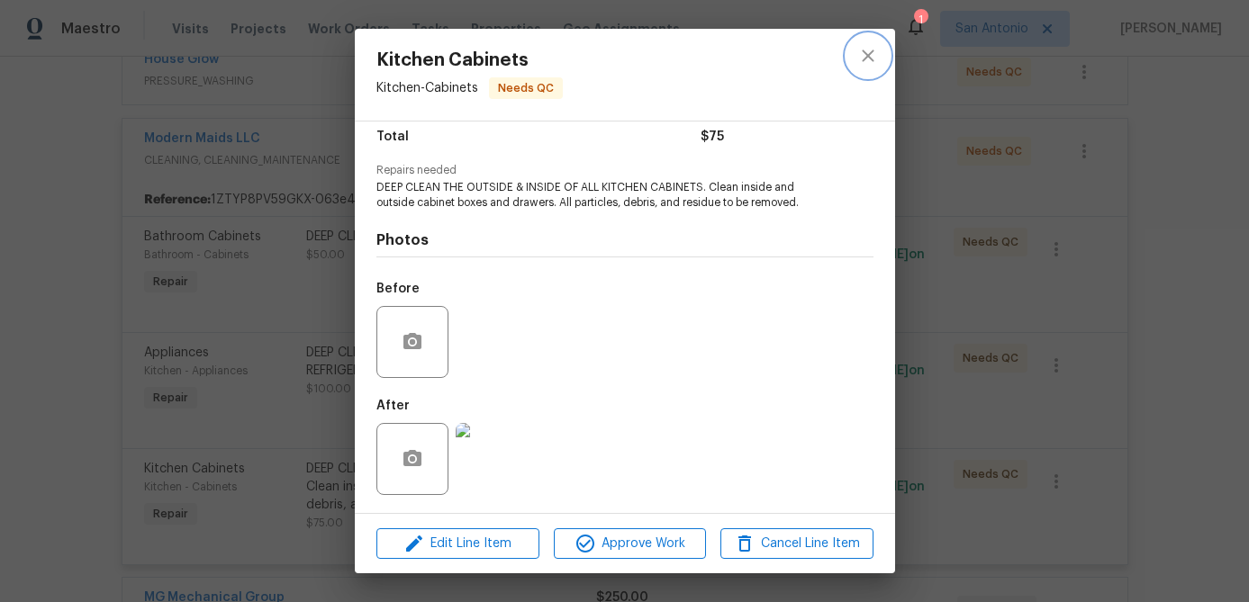
click icon "close"
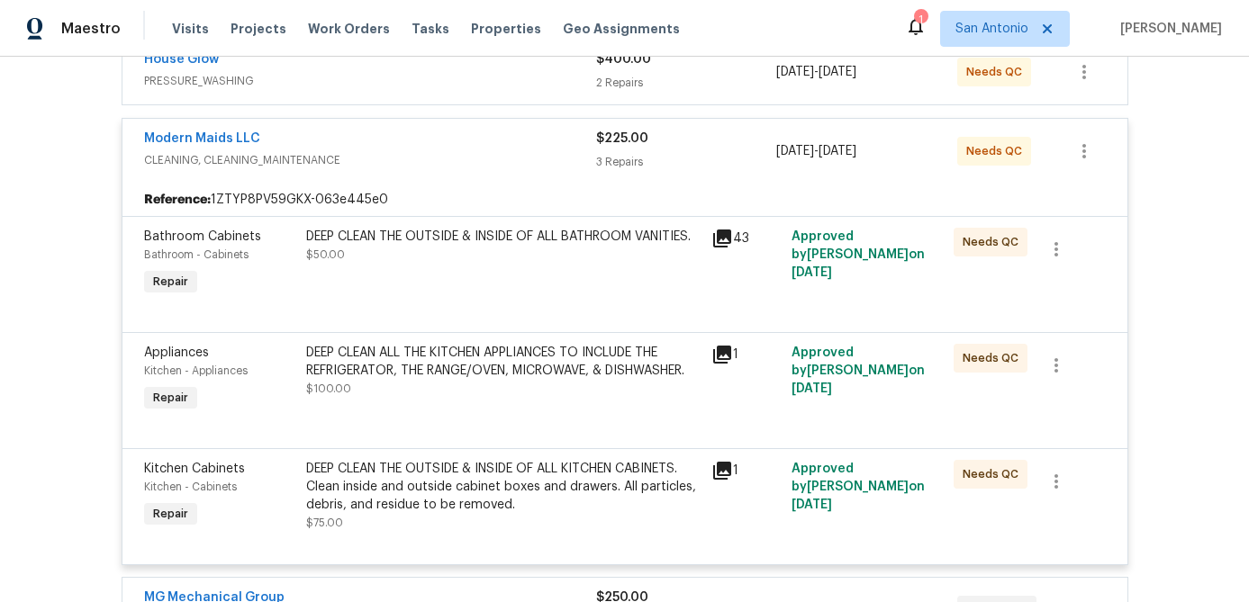
click span "CLEANING, CLEANING_MAINTENANCE"
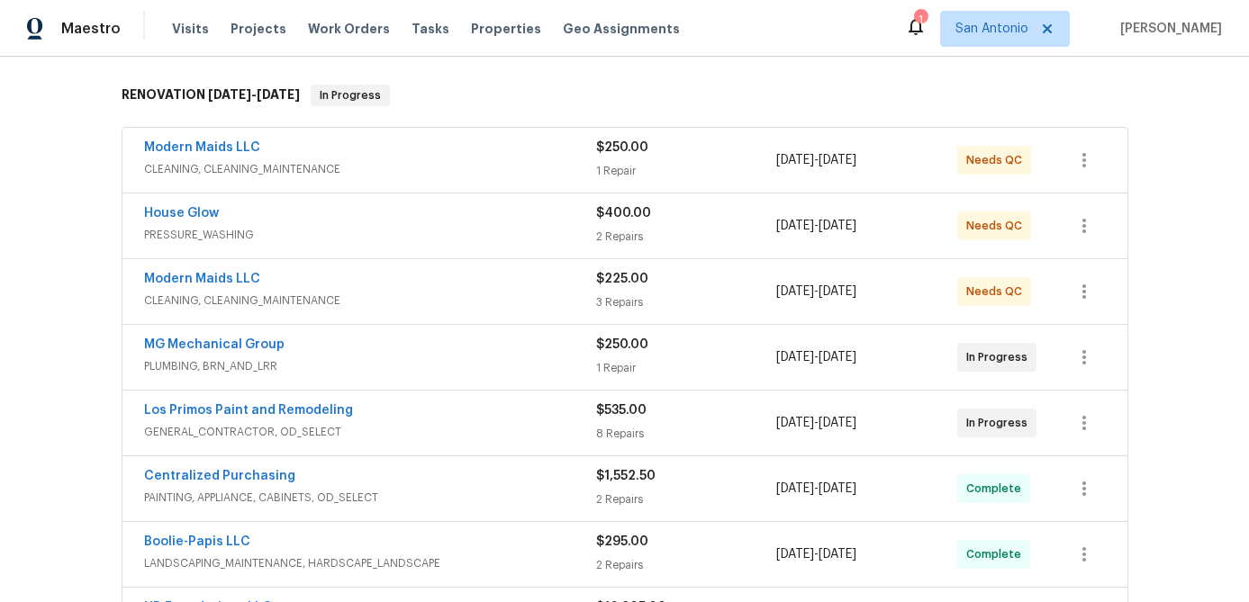
scroll to position [253, 0]
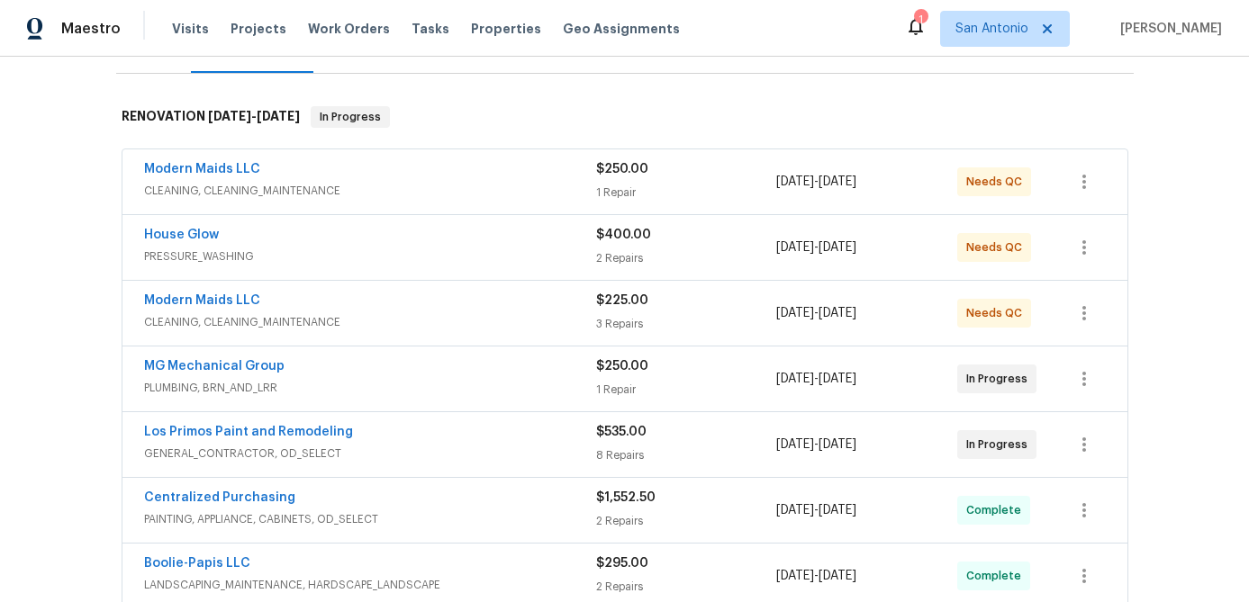
click span "PRESSURE_WASHING"
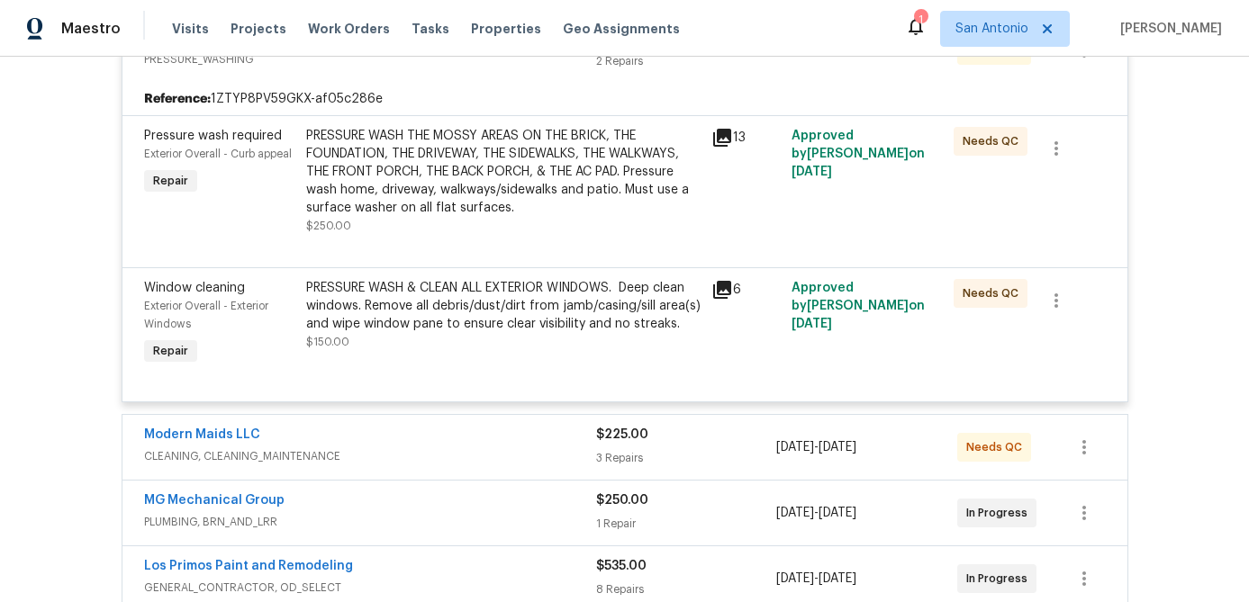
scroll to position [518, 0]
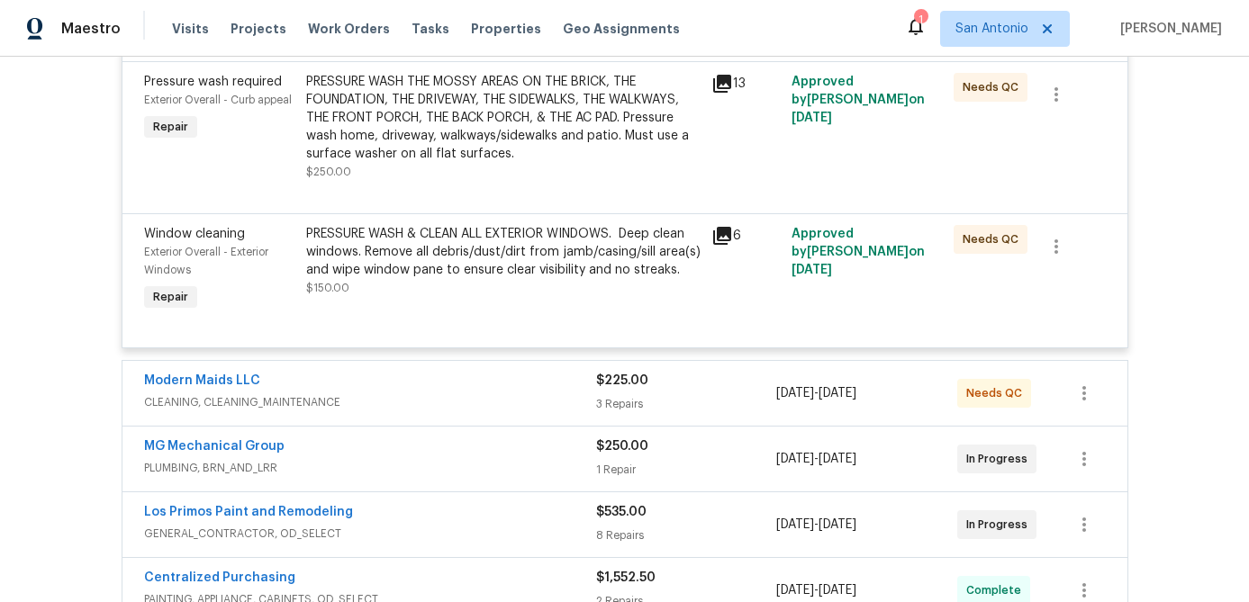
click div "PRESSURE WASH THE MOSSY AREAS ON THE BRICK, THE FOUNDATION, THE DRIVEWAY, THE S…"
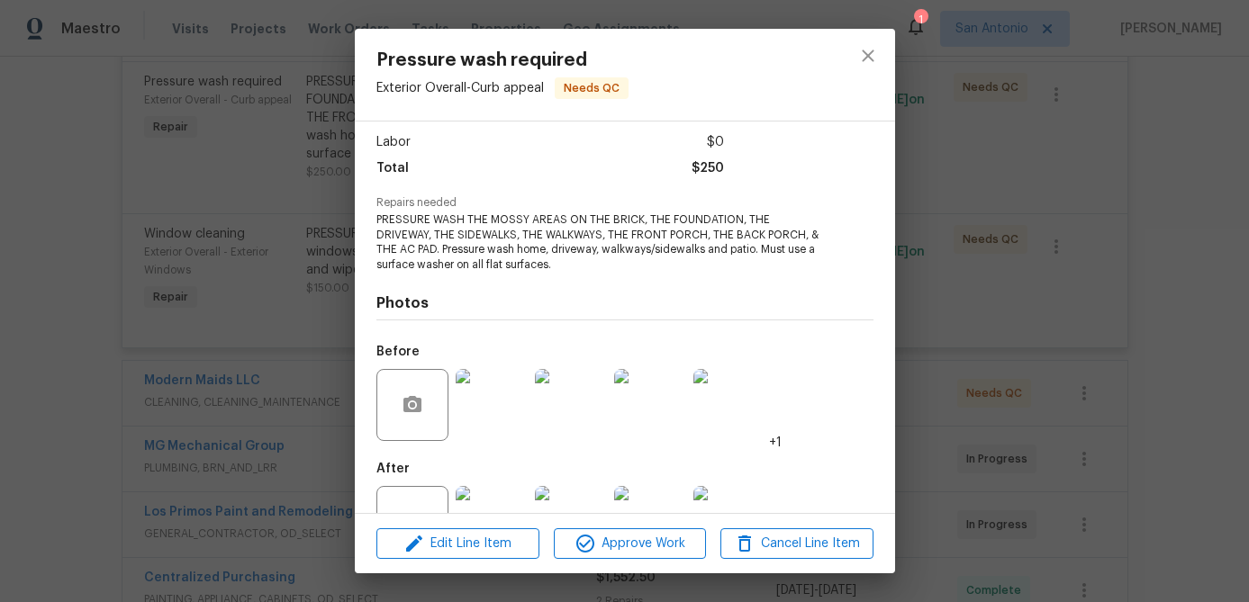
scroll to position [122, 0]
click img
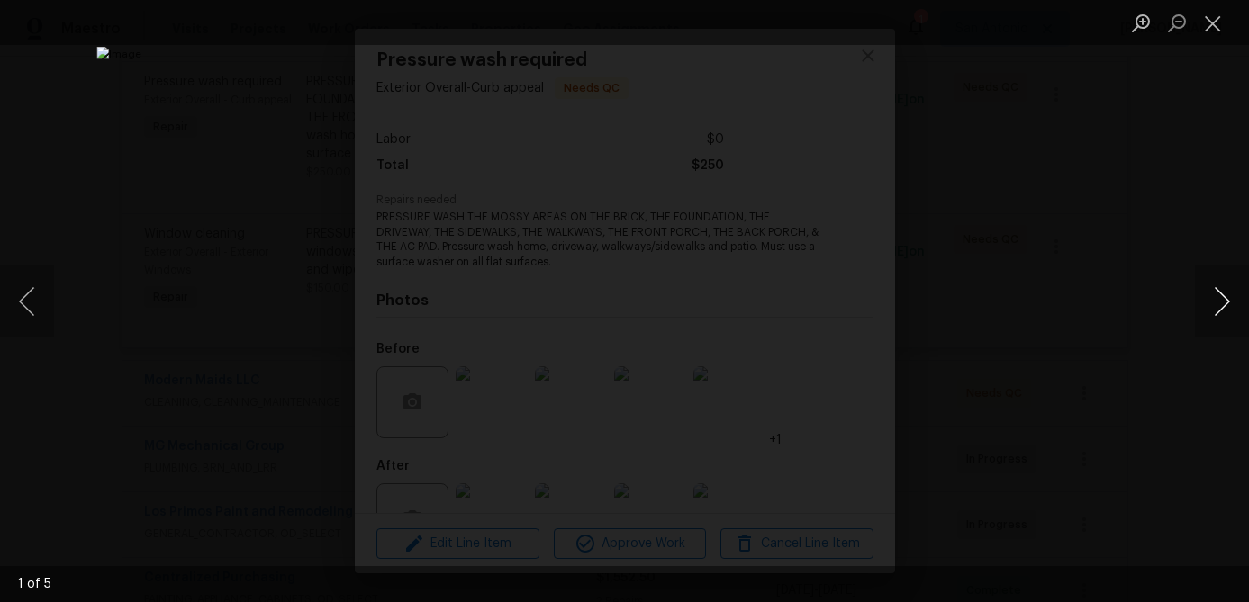
click button "Next image"
click button "Close lightbox"
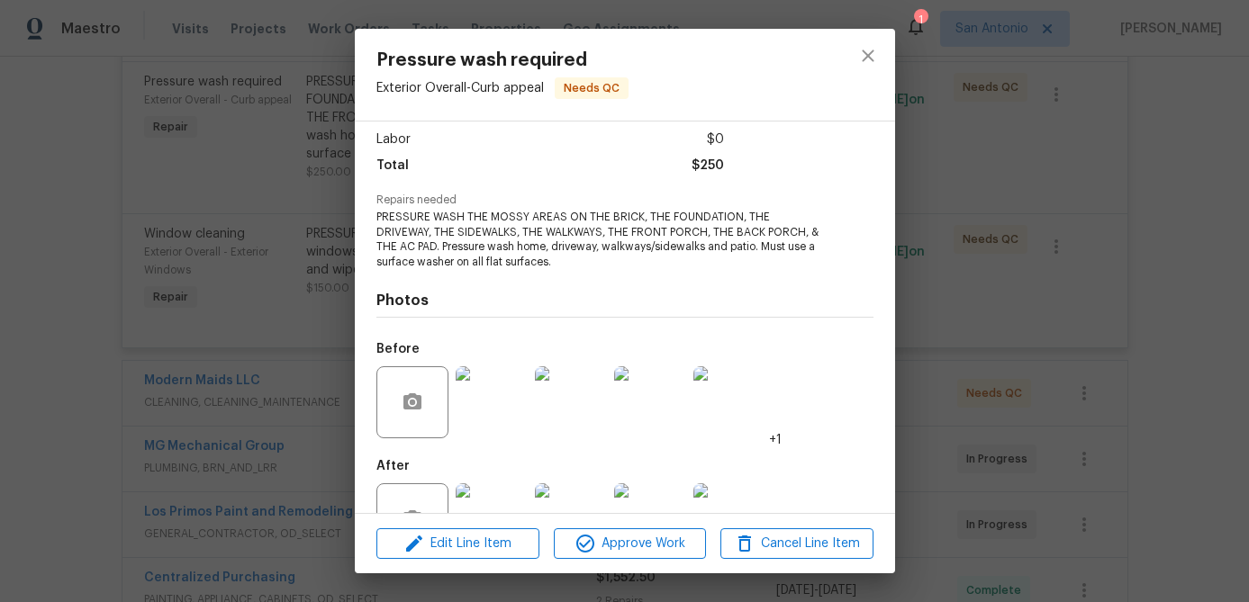
scroll to position [182, 0]
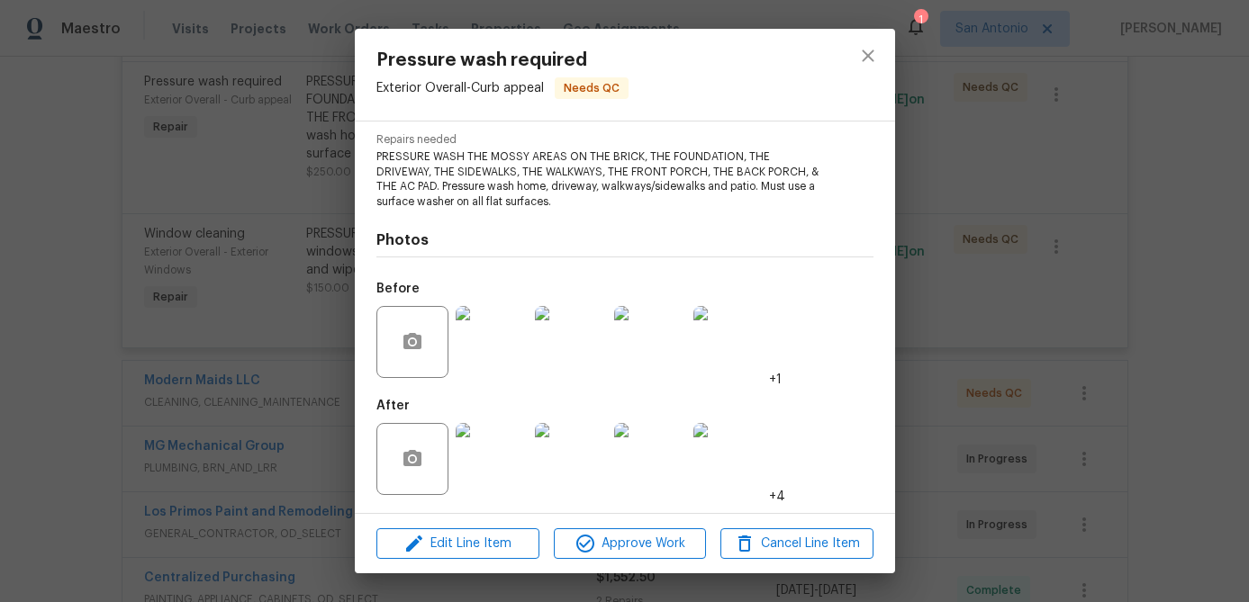
click img
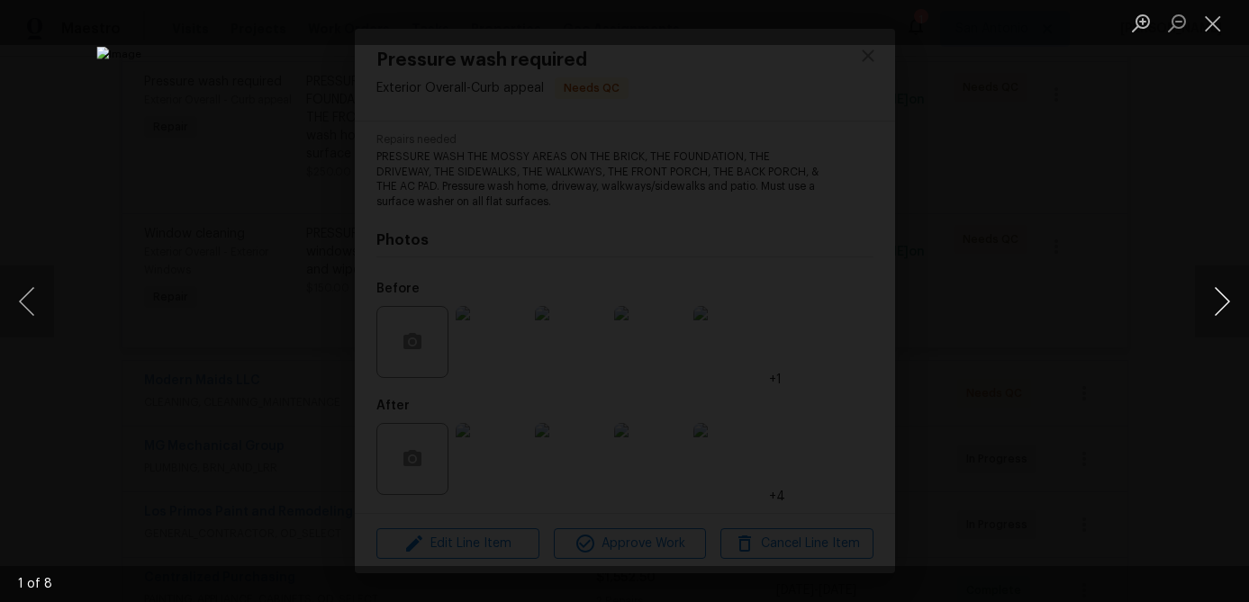
click button "Next image"
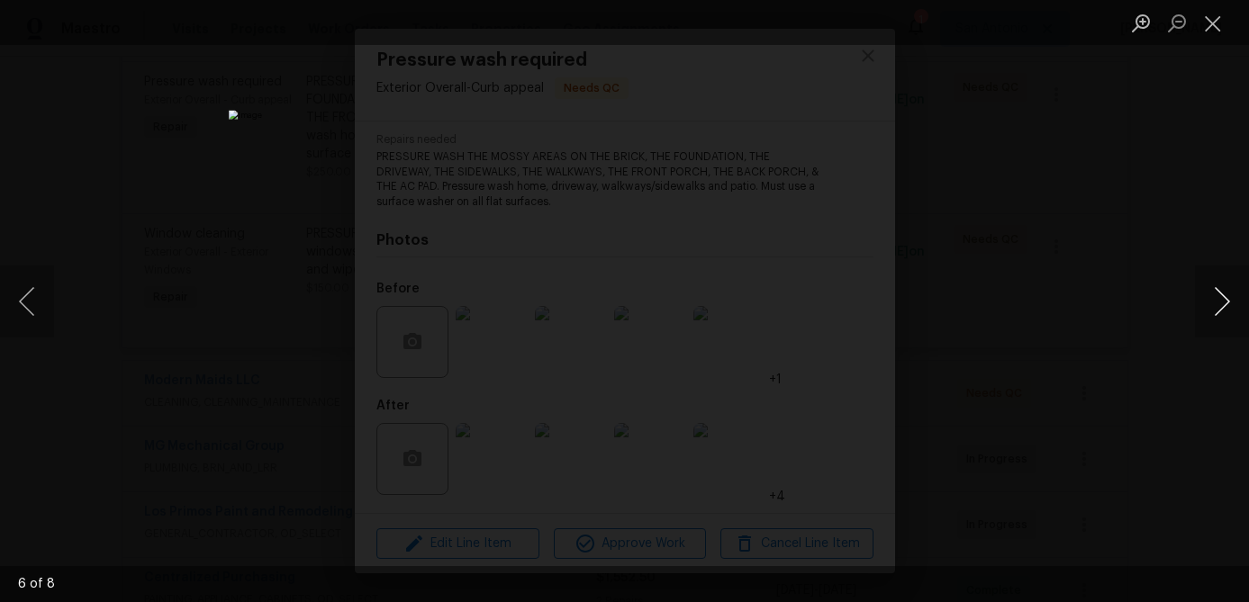
click button "Next image"
click button "Close lightbox"
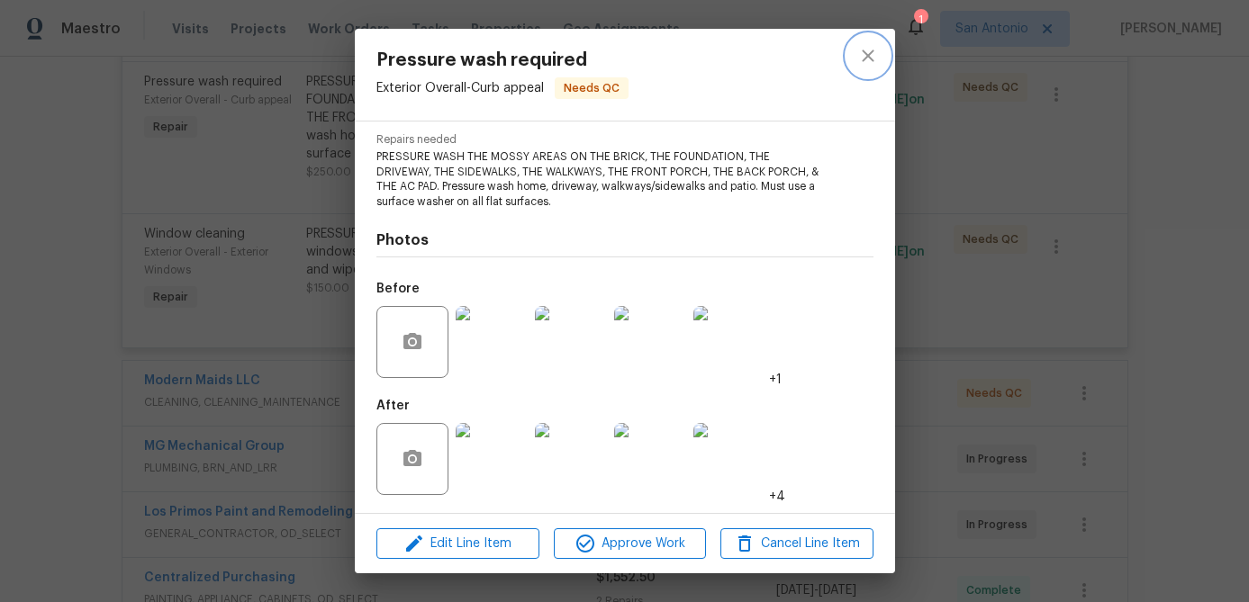
click icon "close"
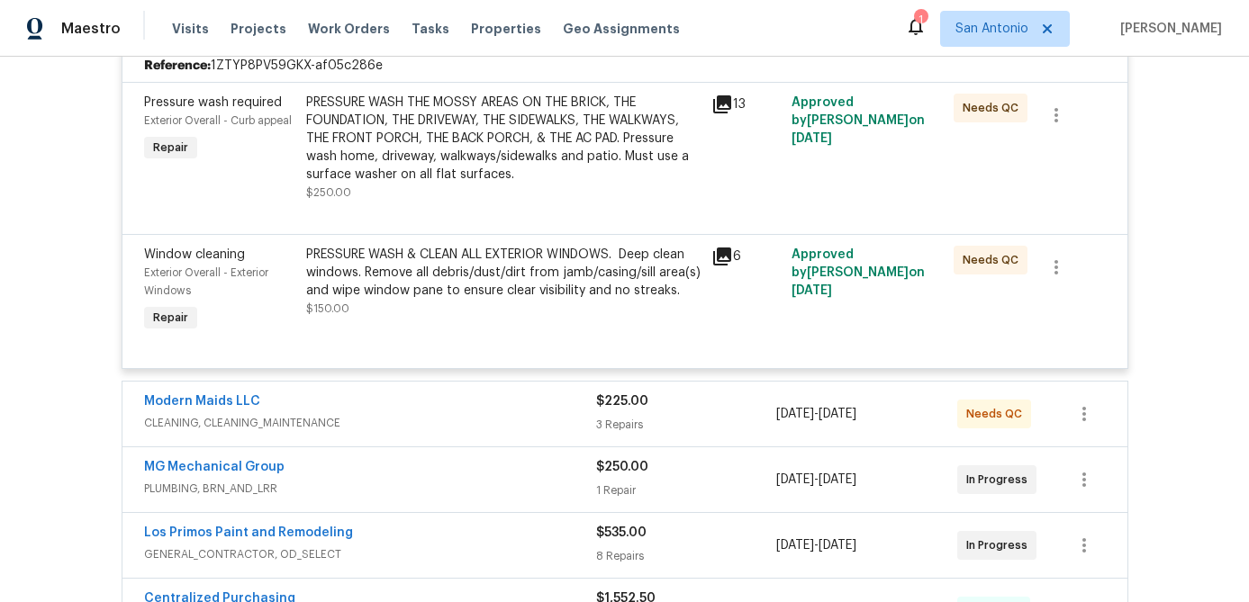
scroll to position [485, 0]
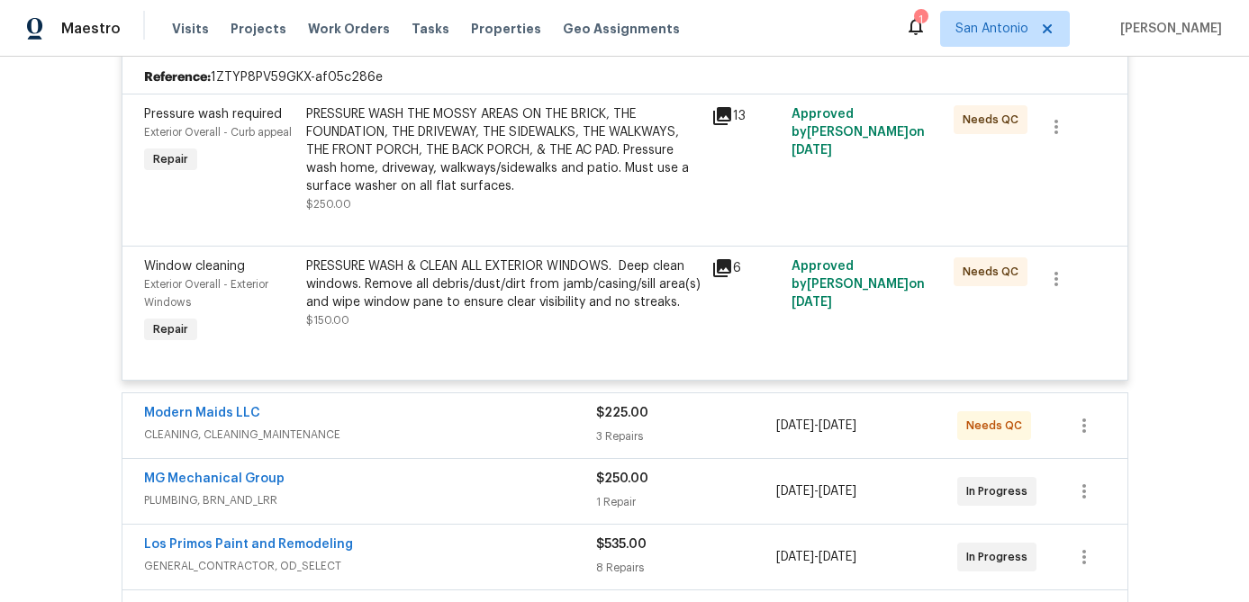
click div "PRESSURE WASH & CLEAN ALL EXTERIOR WINDOWS. Deep clean windows. Remove all debr…"
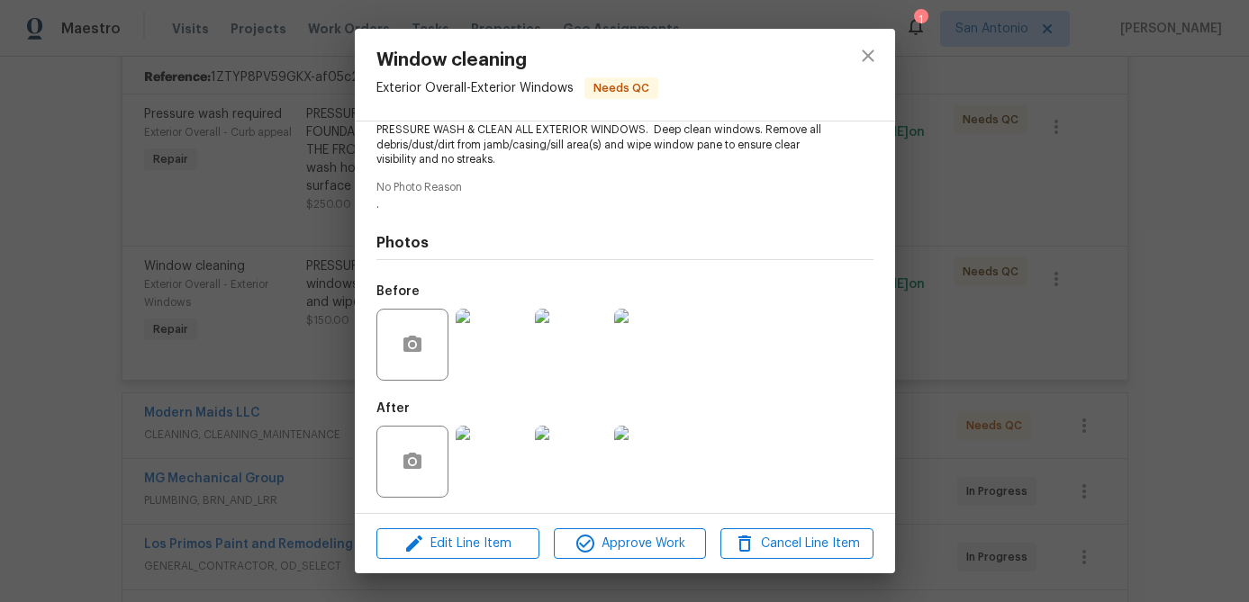
scroll to position [212, 0]
click img
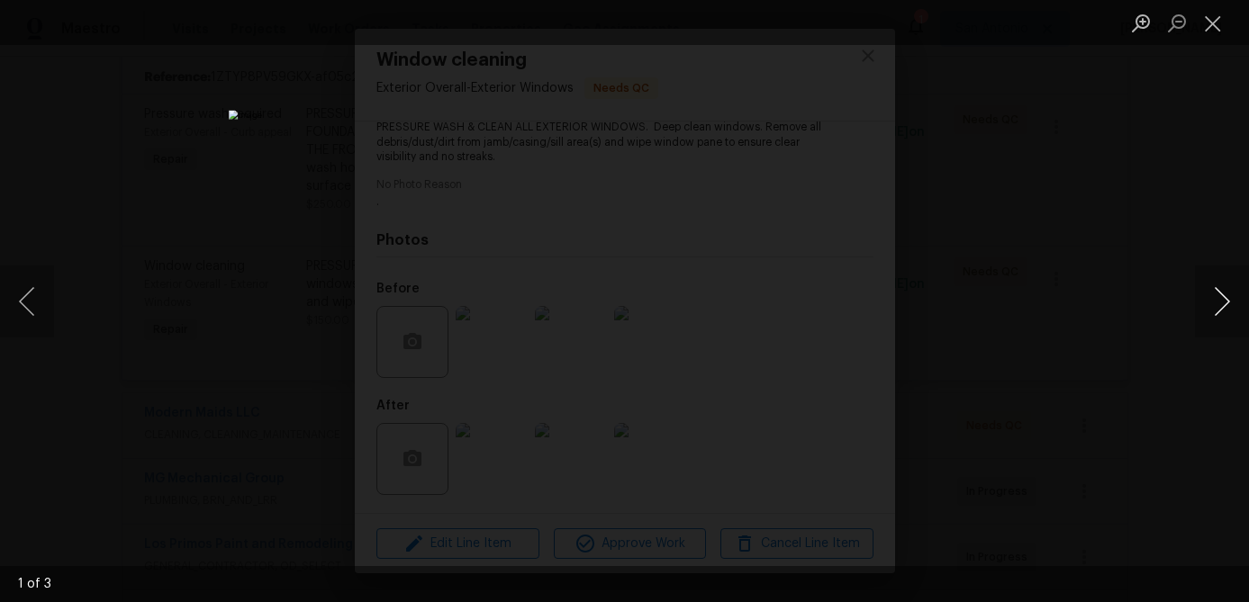
click button "Next image"
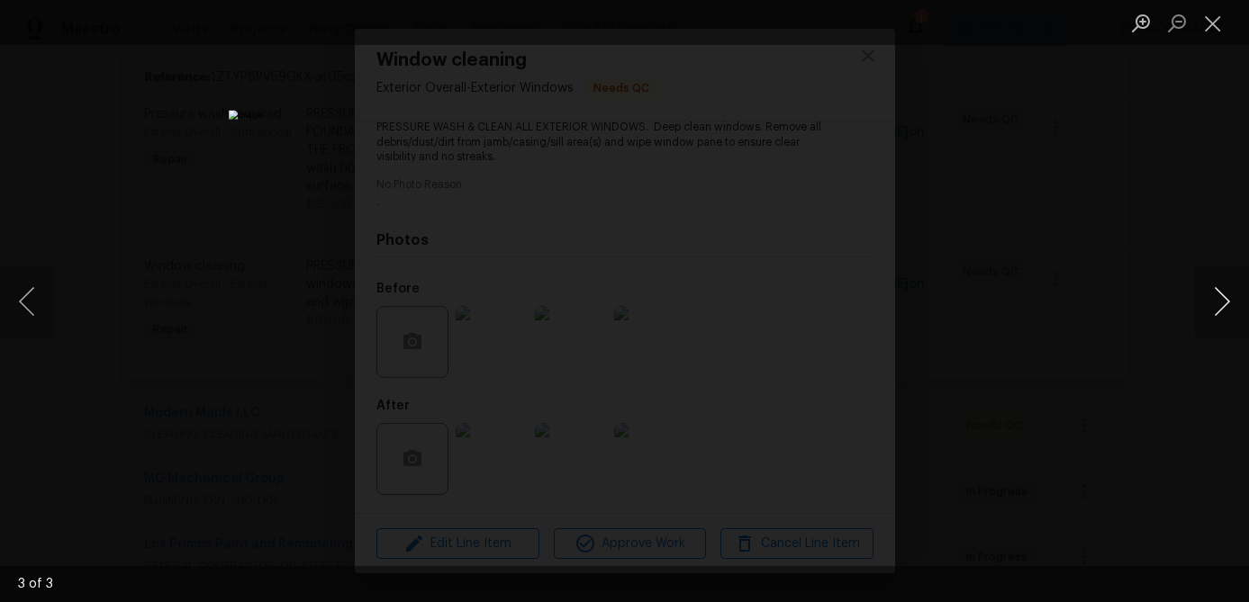
click button "Next image"
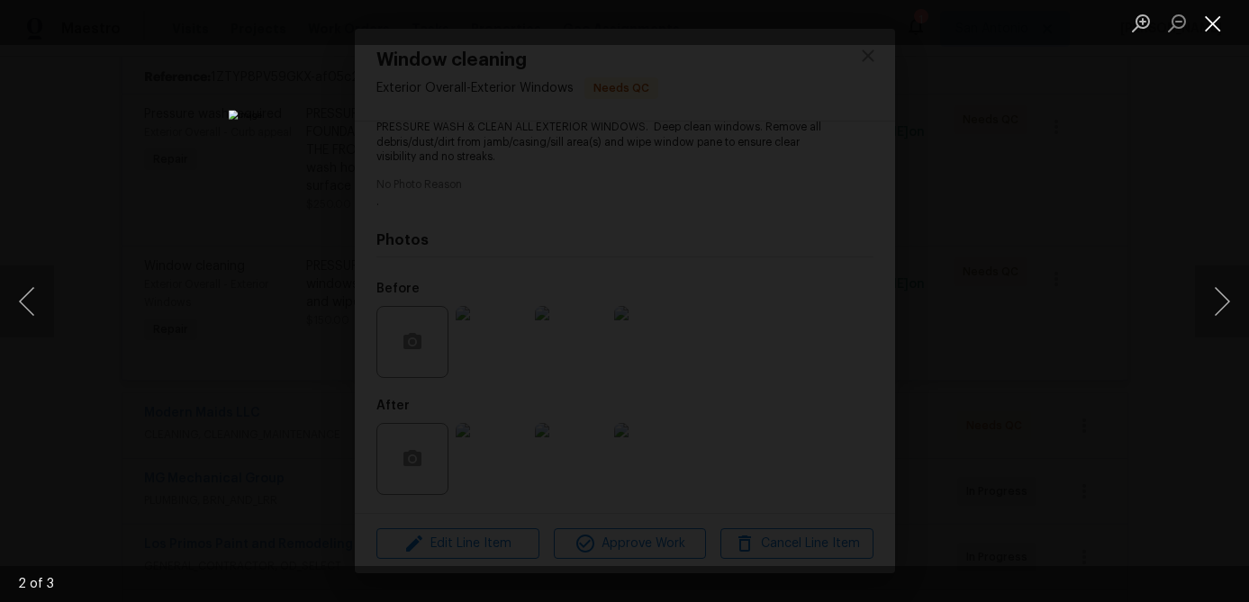
click button "Close lightbox"
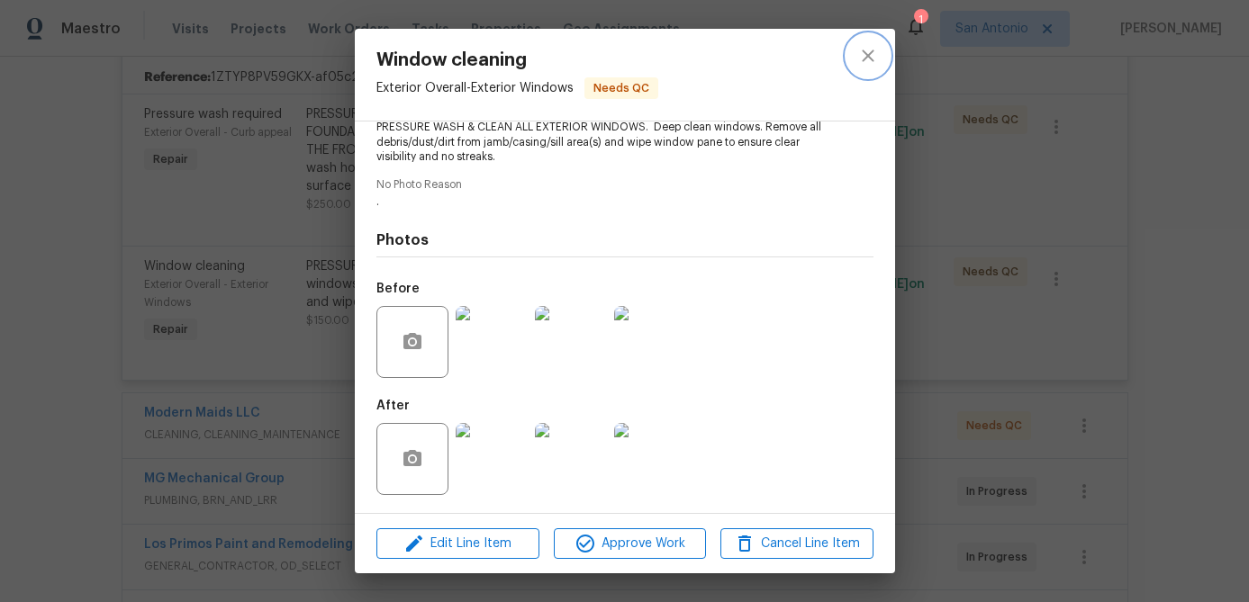
click icon "close"
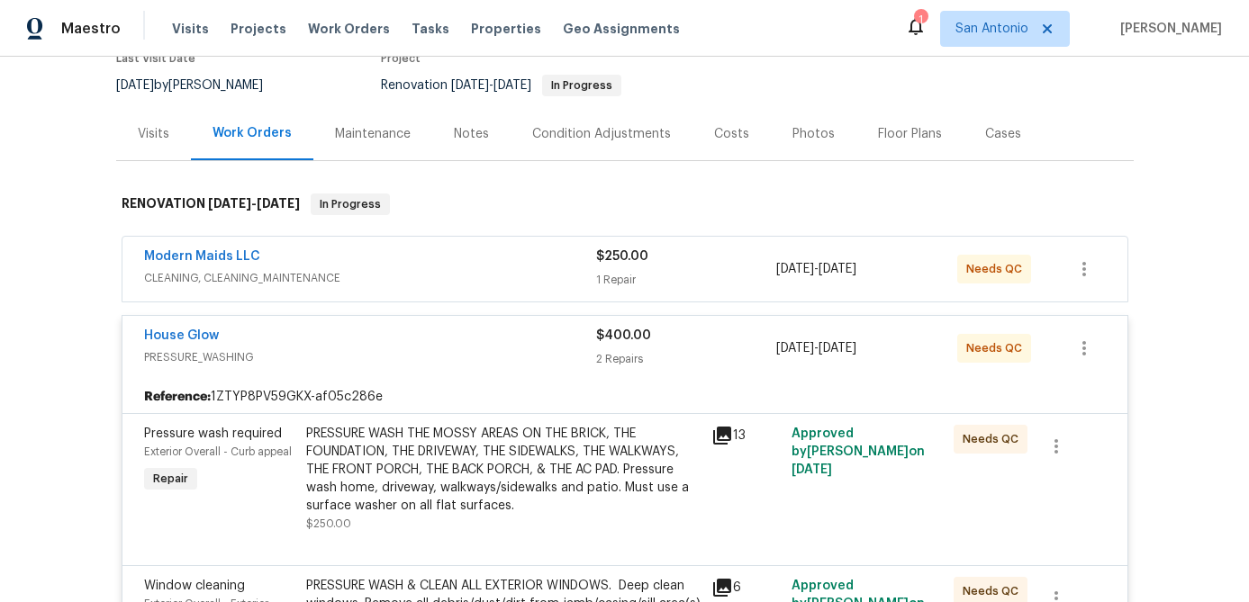
scroll to position [128, 0]
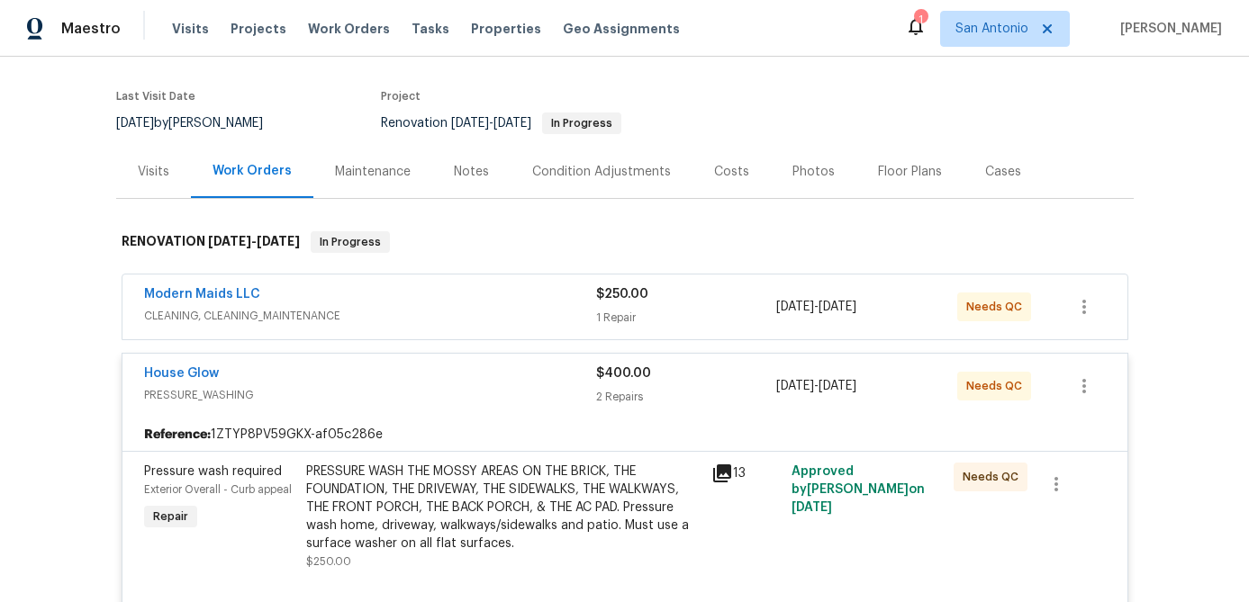
click div "House Glow"
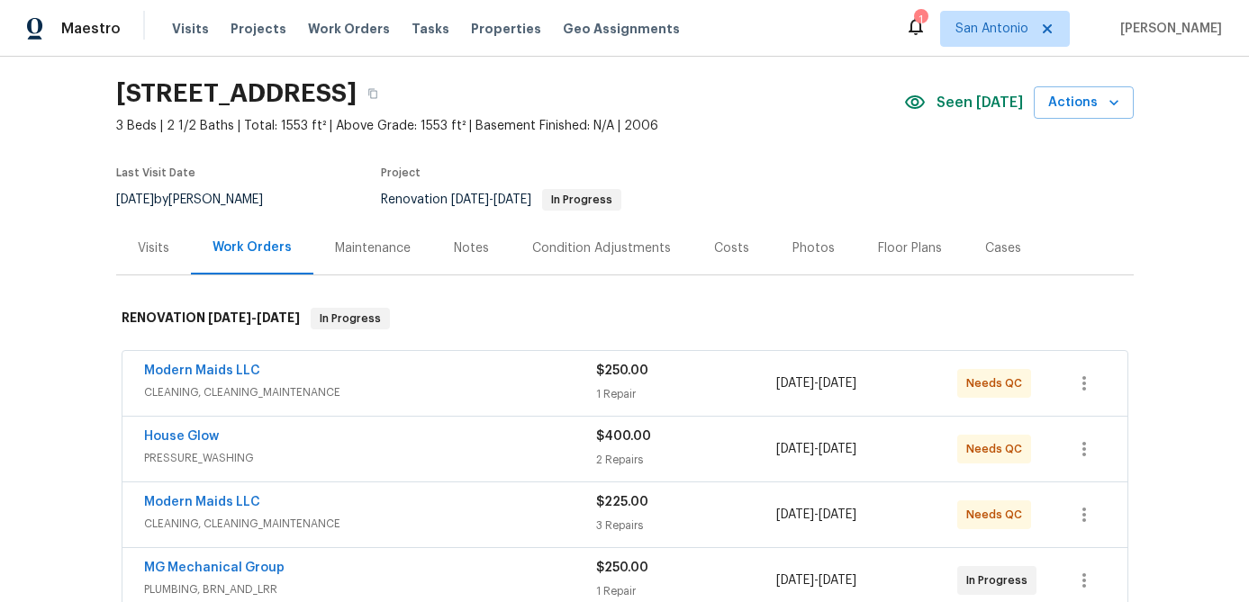
scroll to position [49, 0]
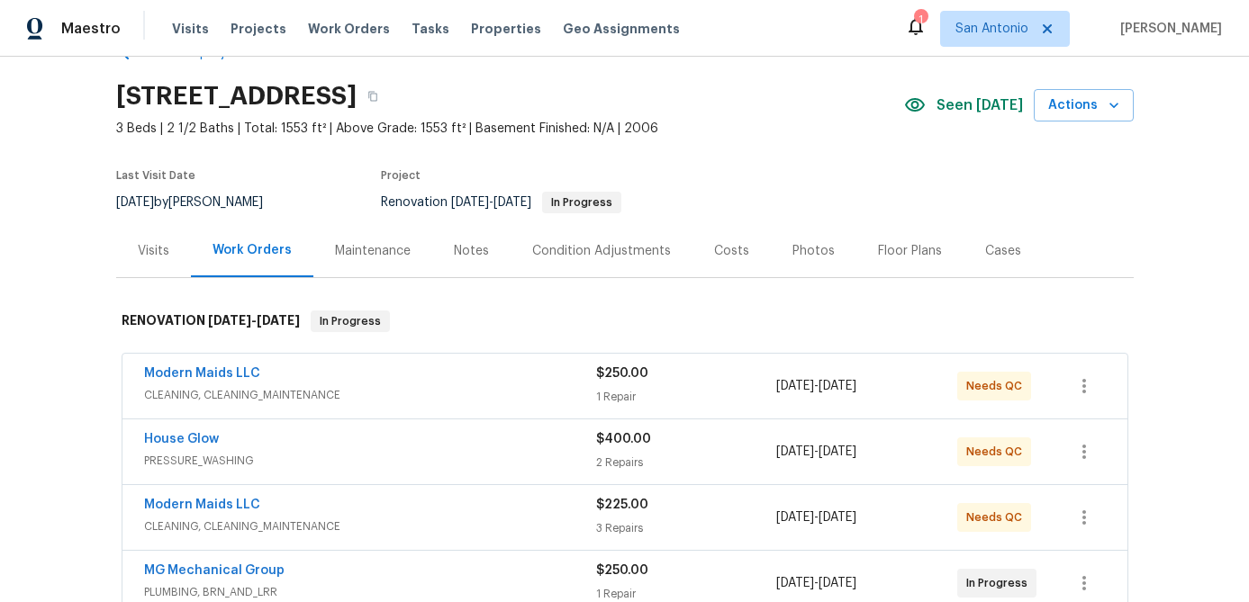
click div "Costs"
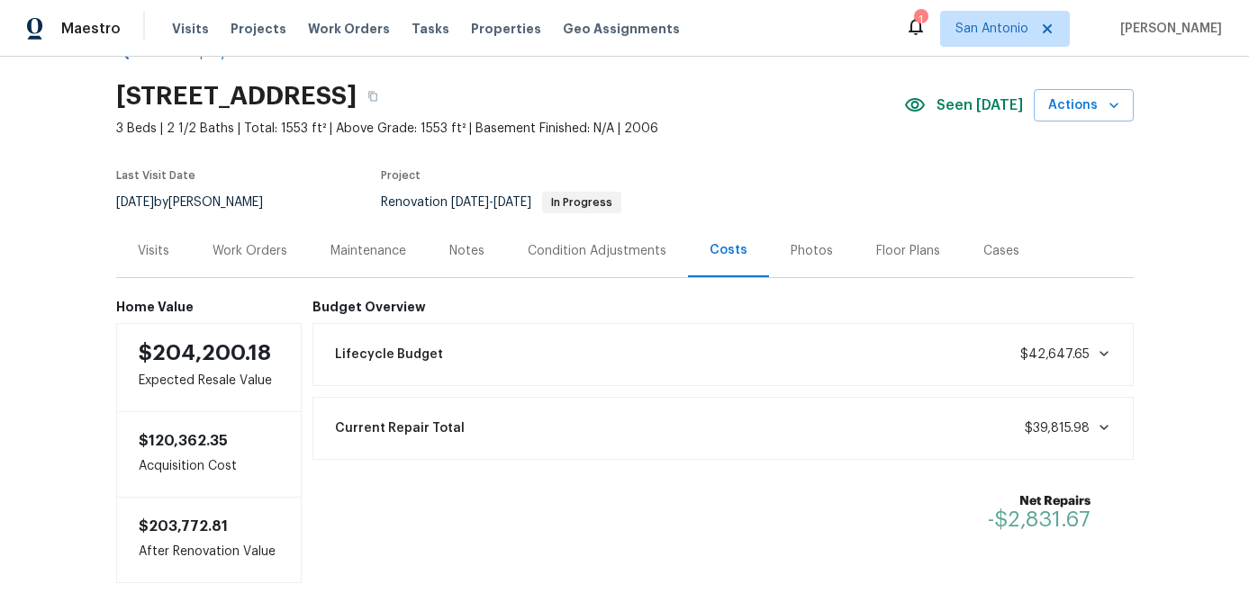
click icon
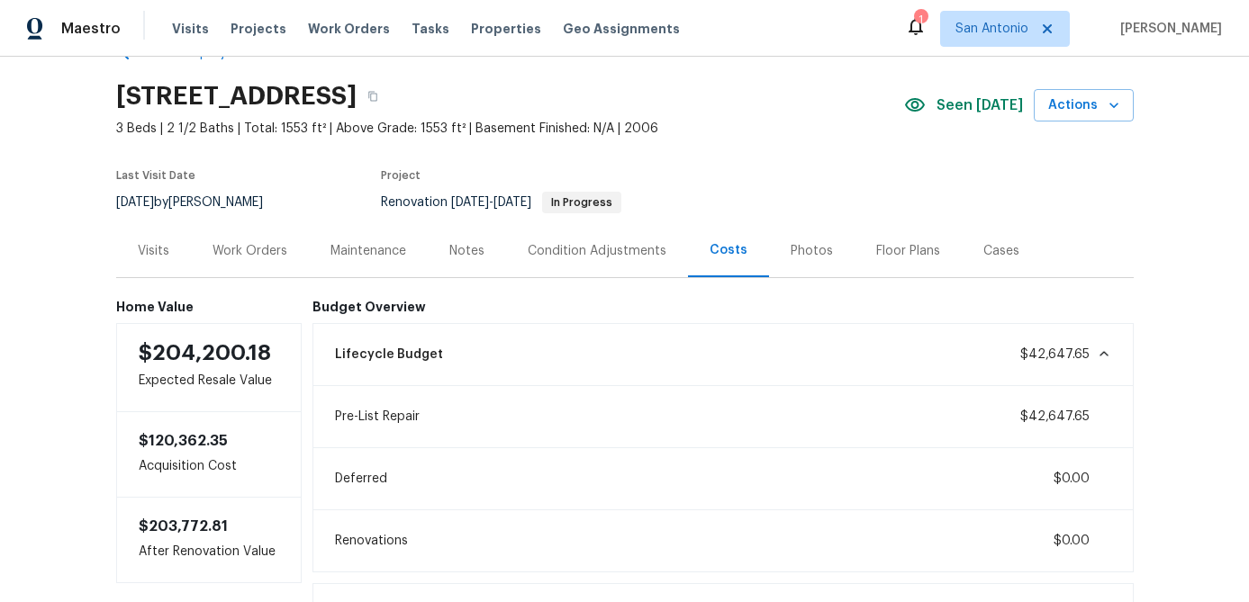
click icon
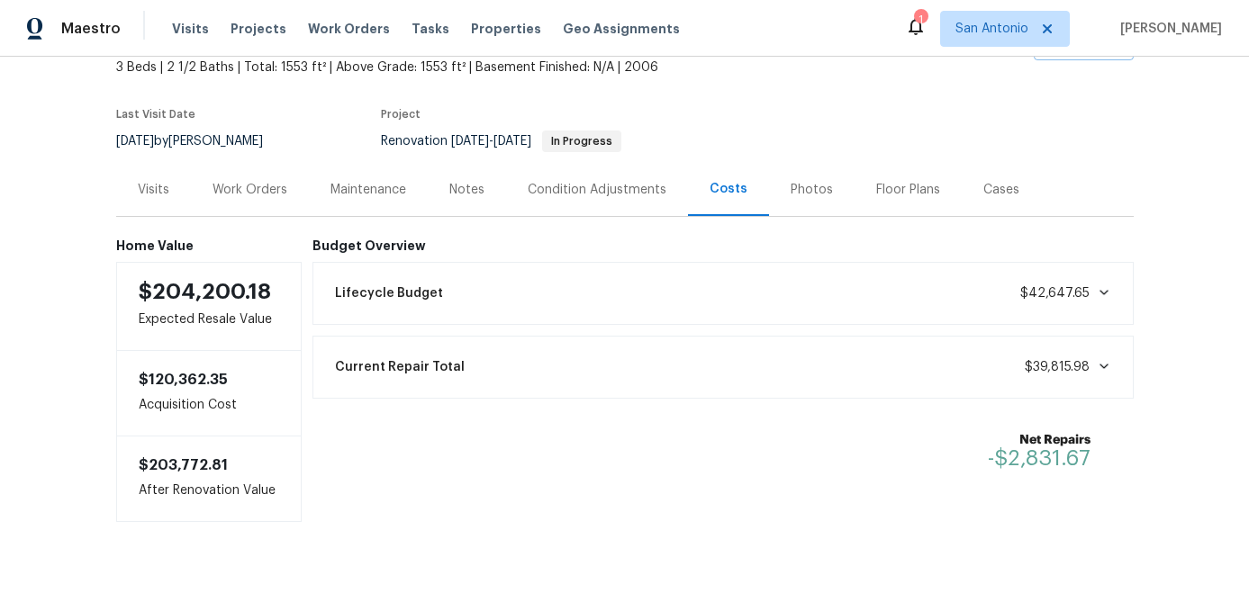
scroll to position [112, 0]
click icon
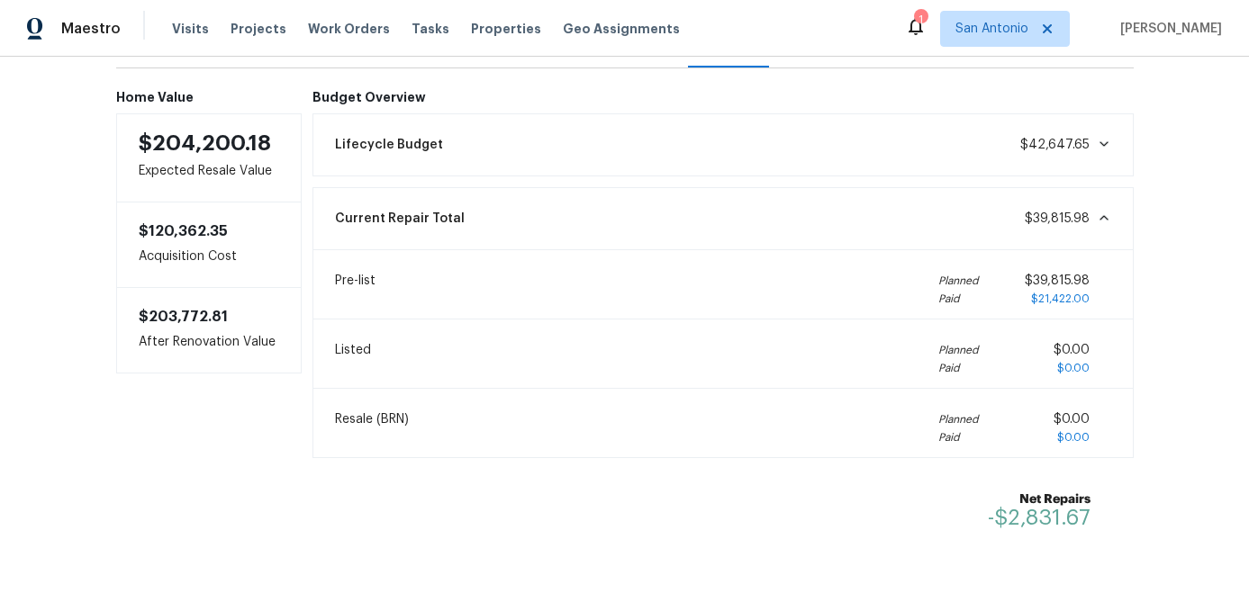
scroll to position [238, 0]
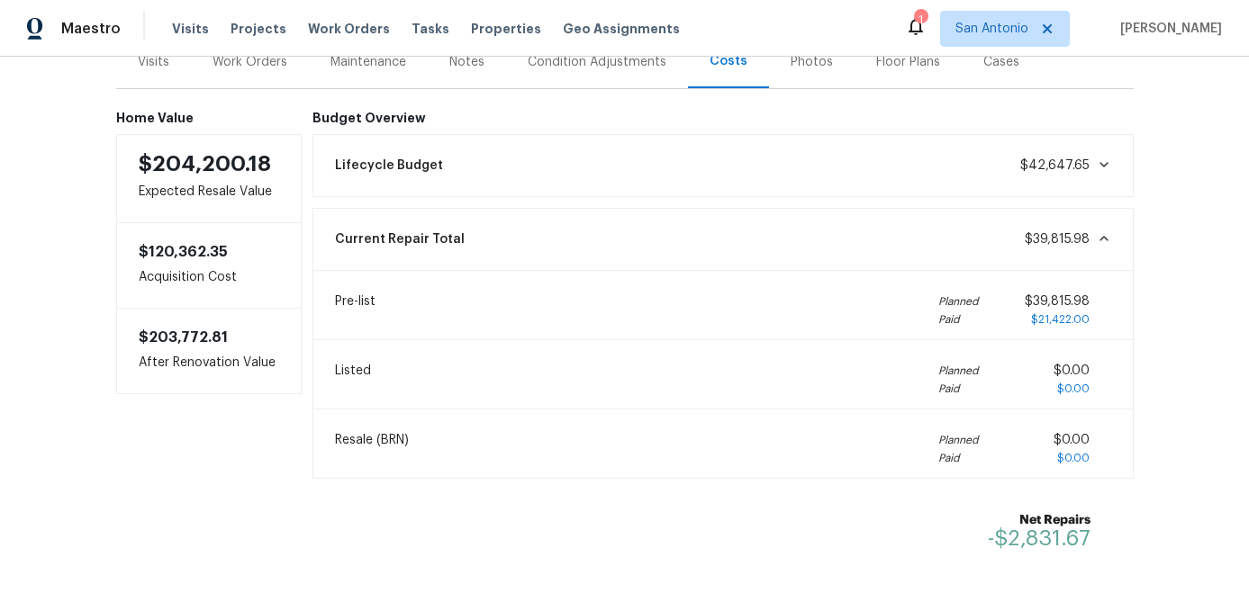
click icon
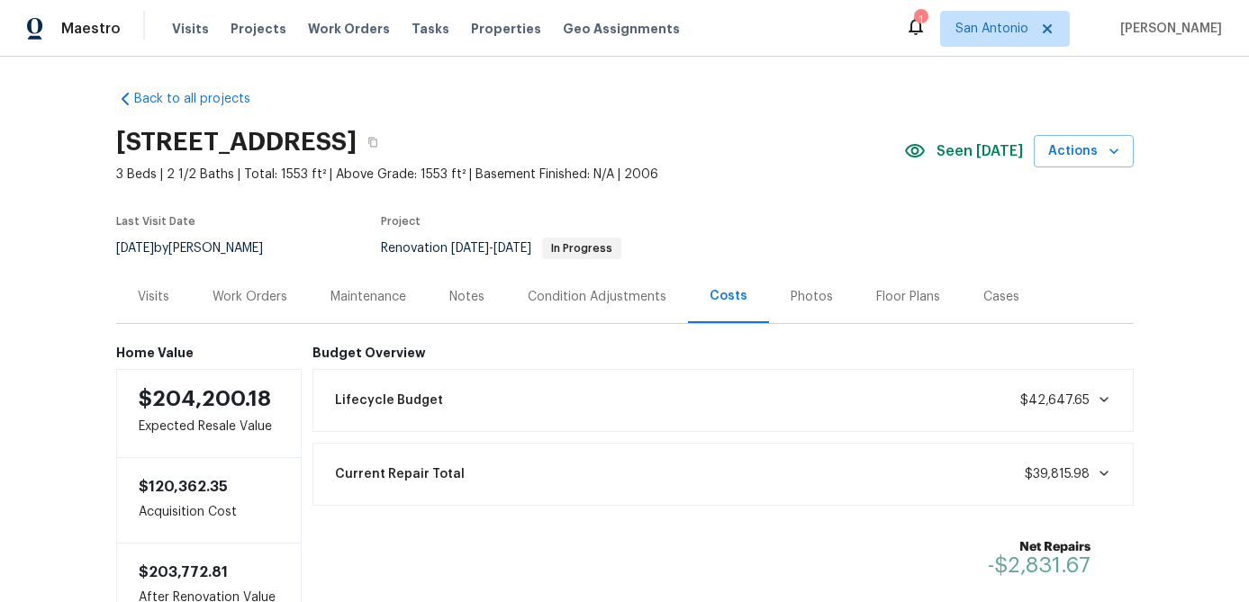
scroll to position [0, 0]
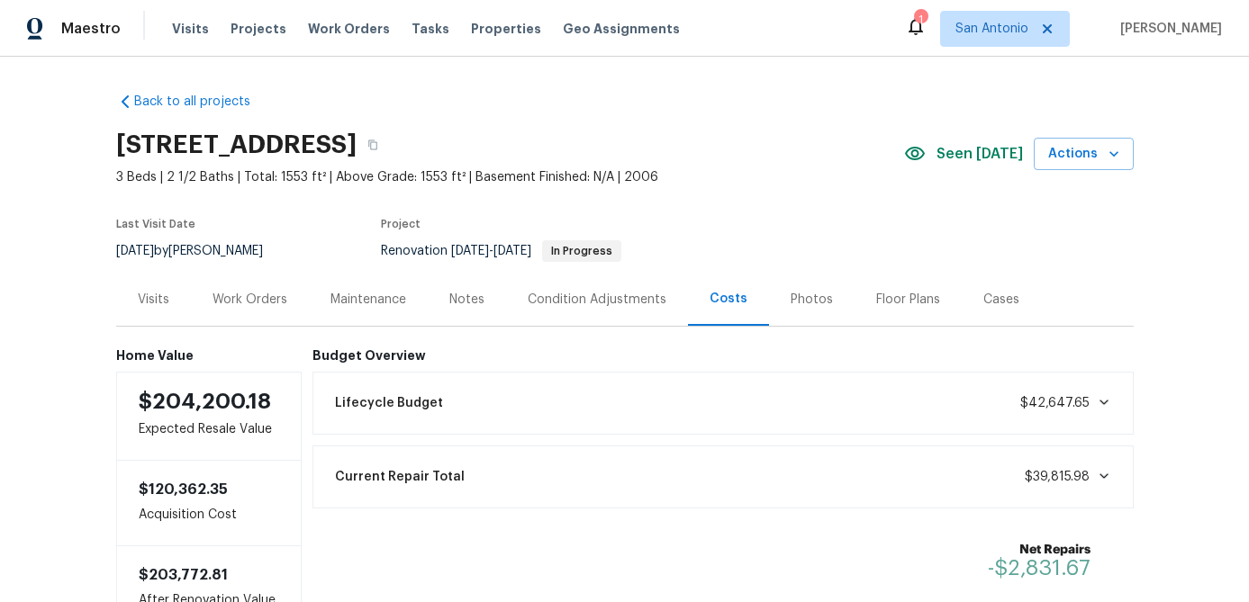
click div "Work Orders"
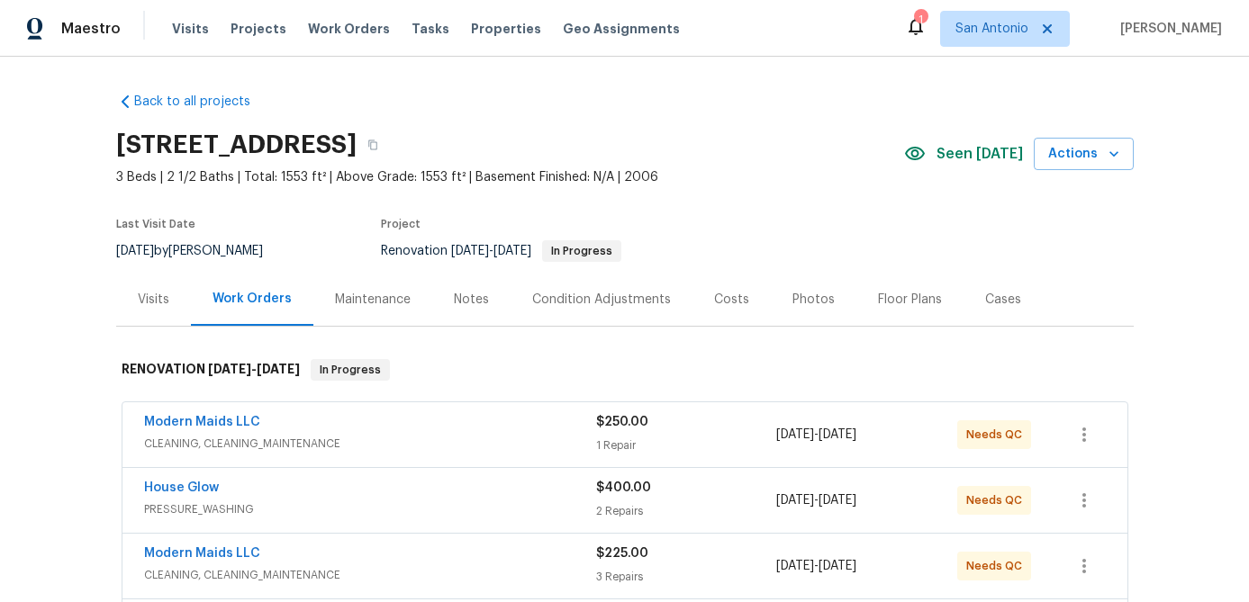
click div "Notes"
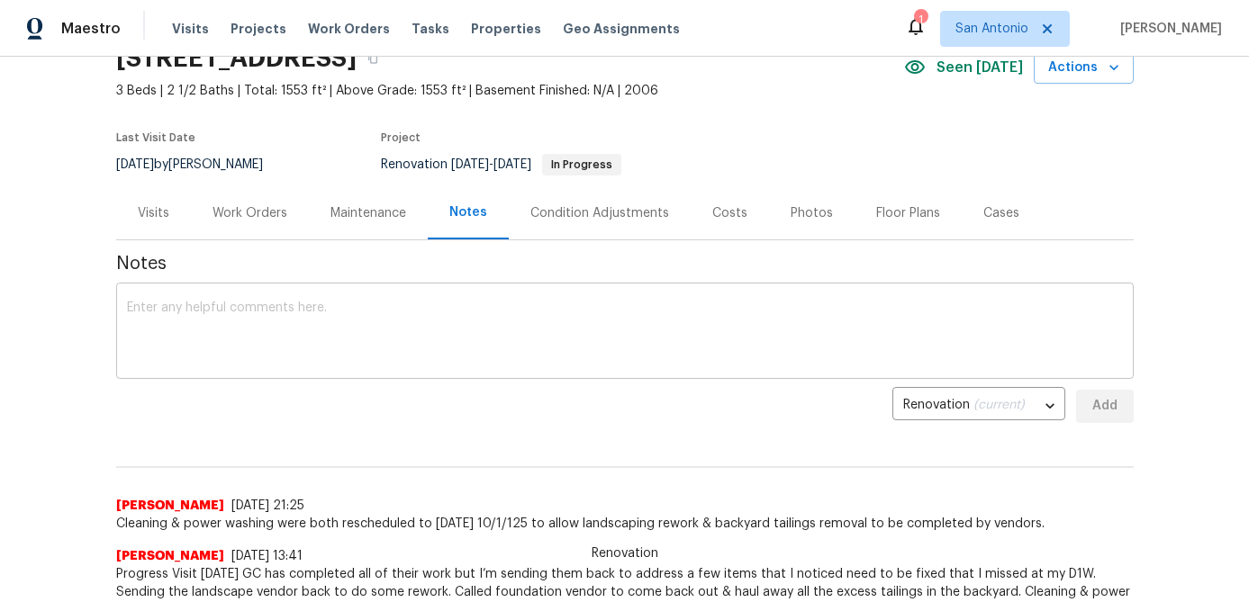
scroll to position [86, 0]
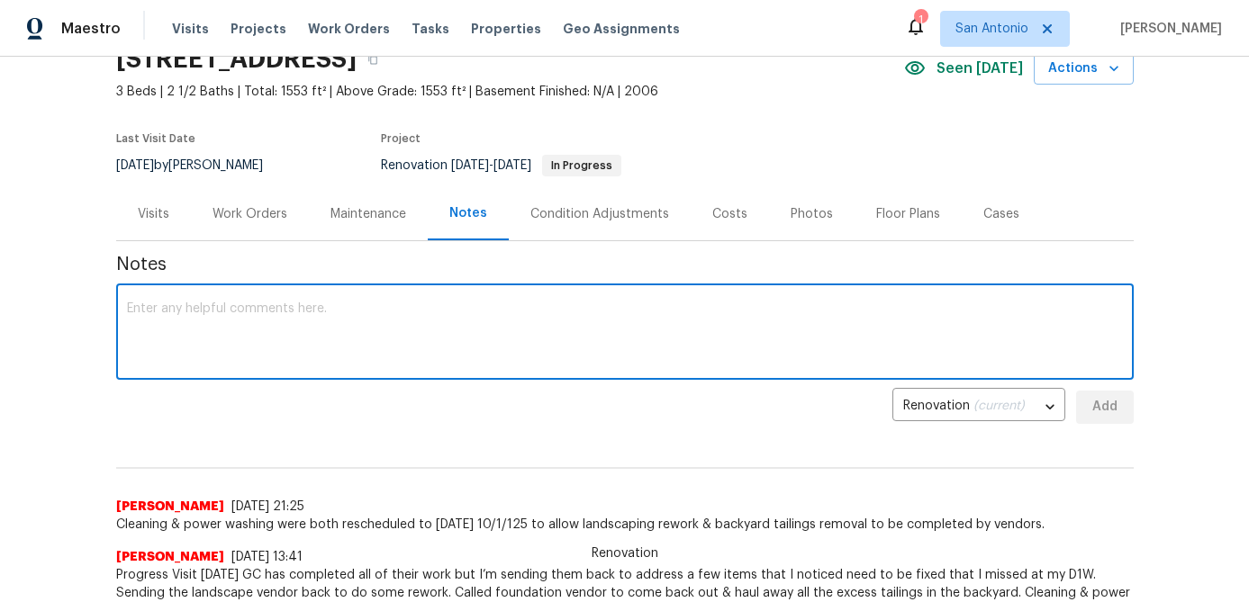
click textarea
type textarea "GC is working on new punch list items & will be completed with all new work tom…"
click span "Add"
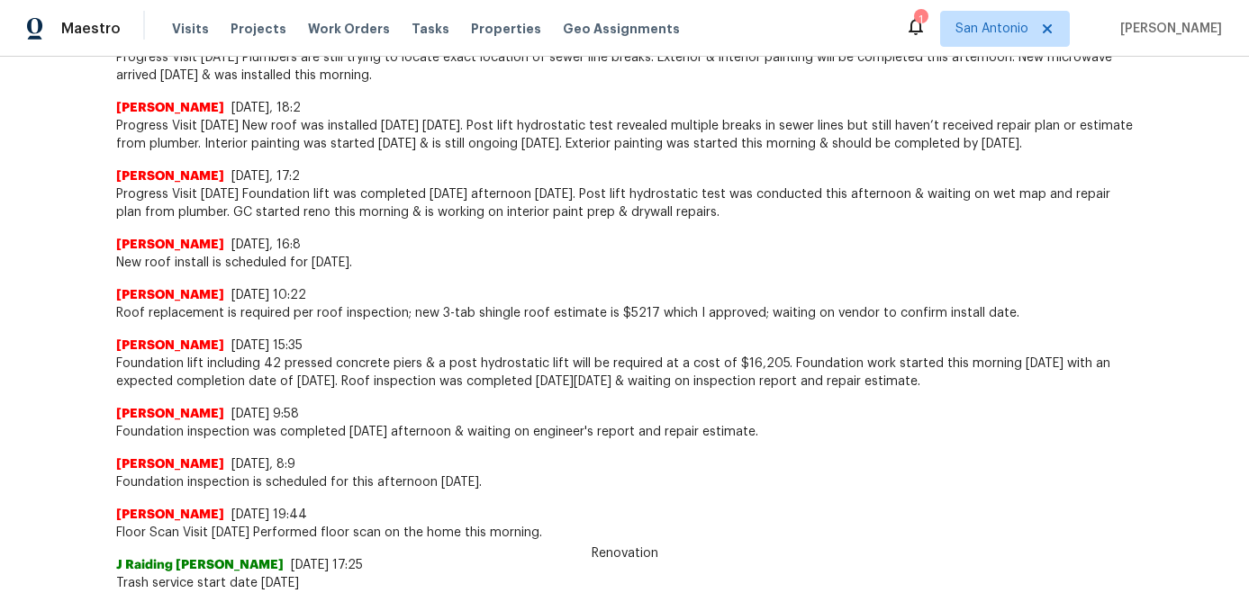
scroll to position [0, 0]
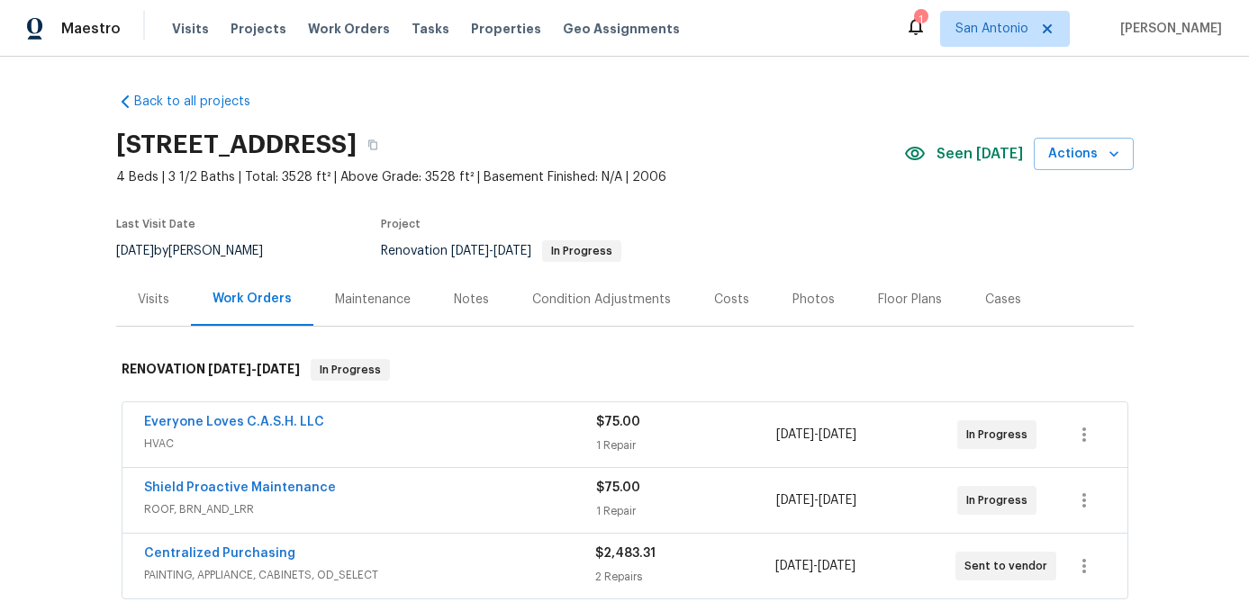
click at [625, 303] on div "Condition Adjustments" at bounding box center [601, 300] width 139 height 18
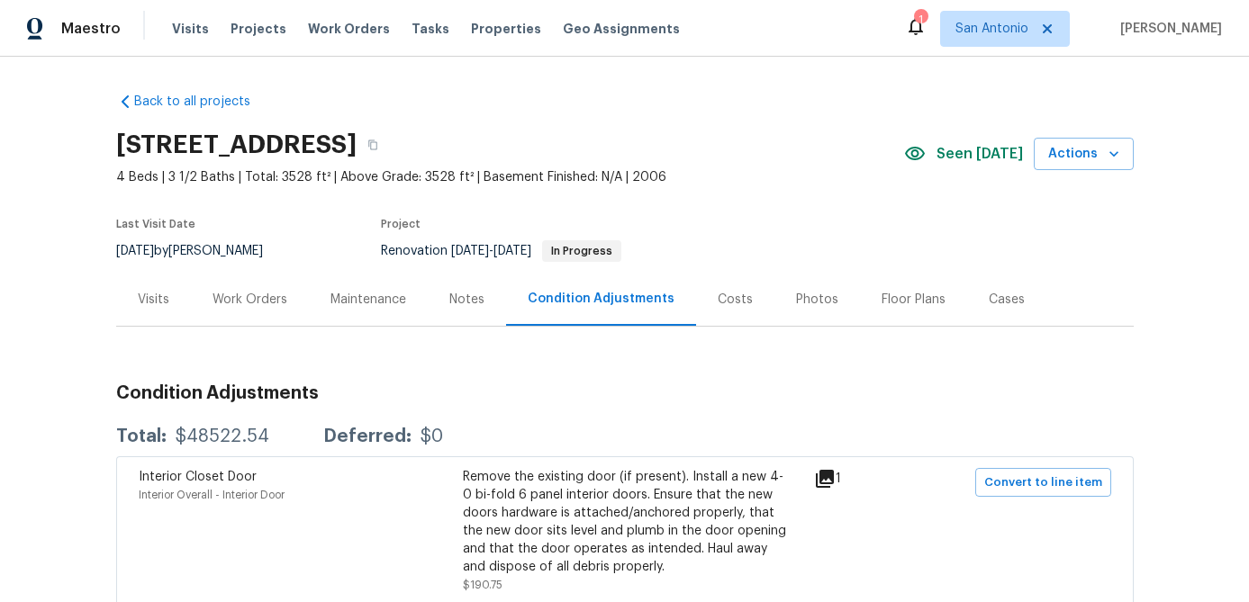
click at [727, 305] on div "Costs" at bounding box center [735, 300] width 35 height 18
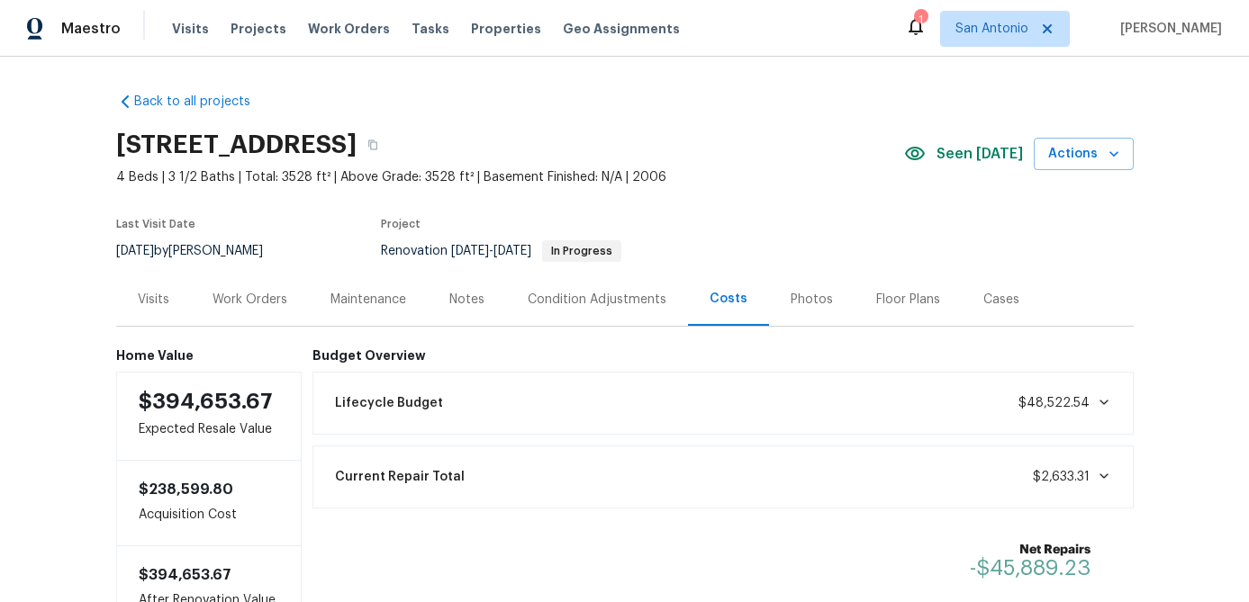
click at [1099, 400] on icon at bounding box center [1102, 402] width 9 height 5
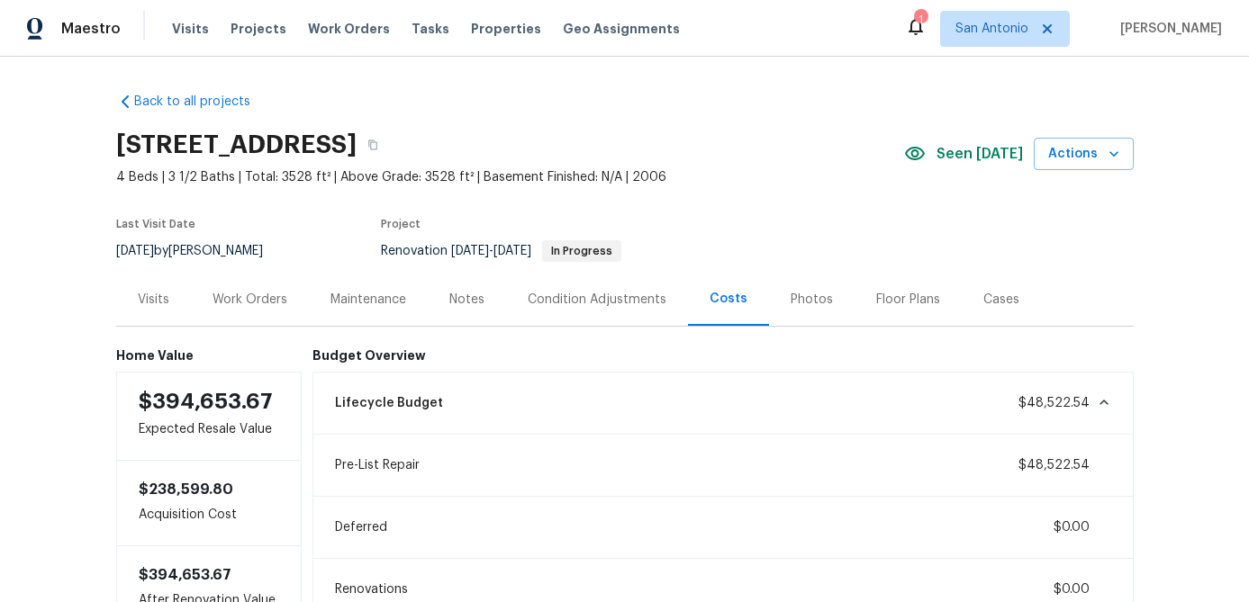
click at [1103, 400] on icon at bounding box center [1102, 402] width 9 height 5
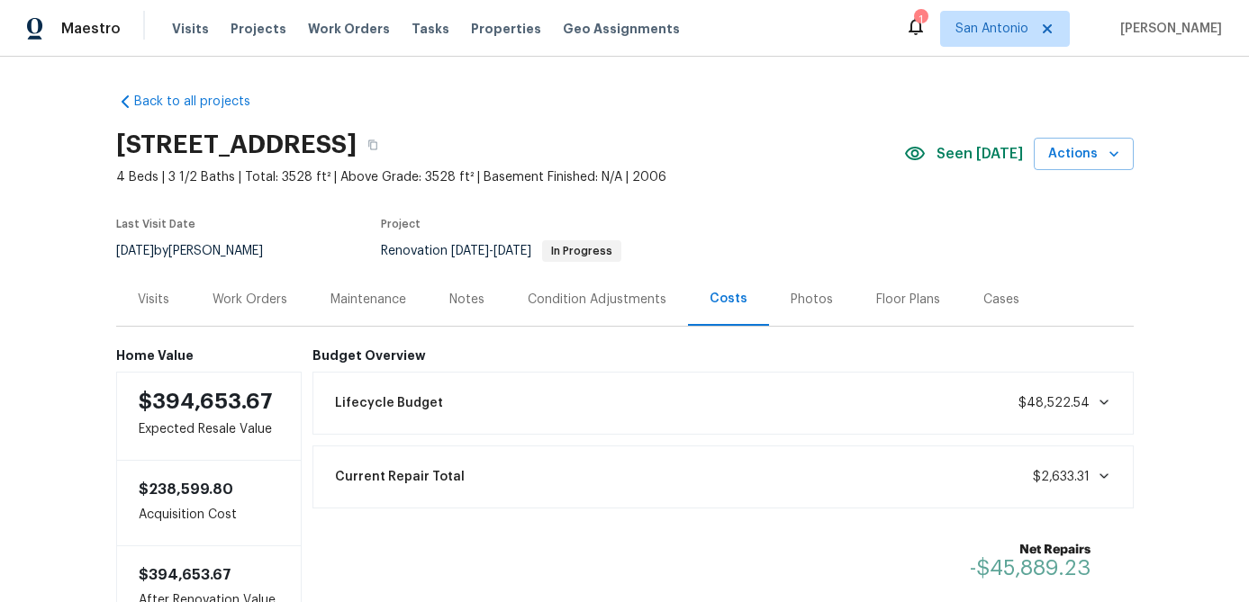
click at [258, 291] on div "Work Orders" at bounding box center [249, 300] width 75 height 18
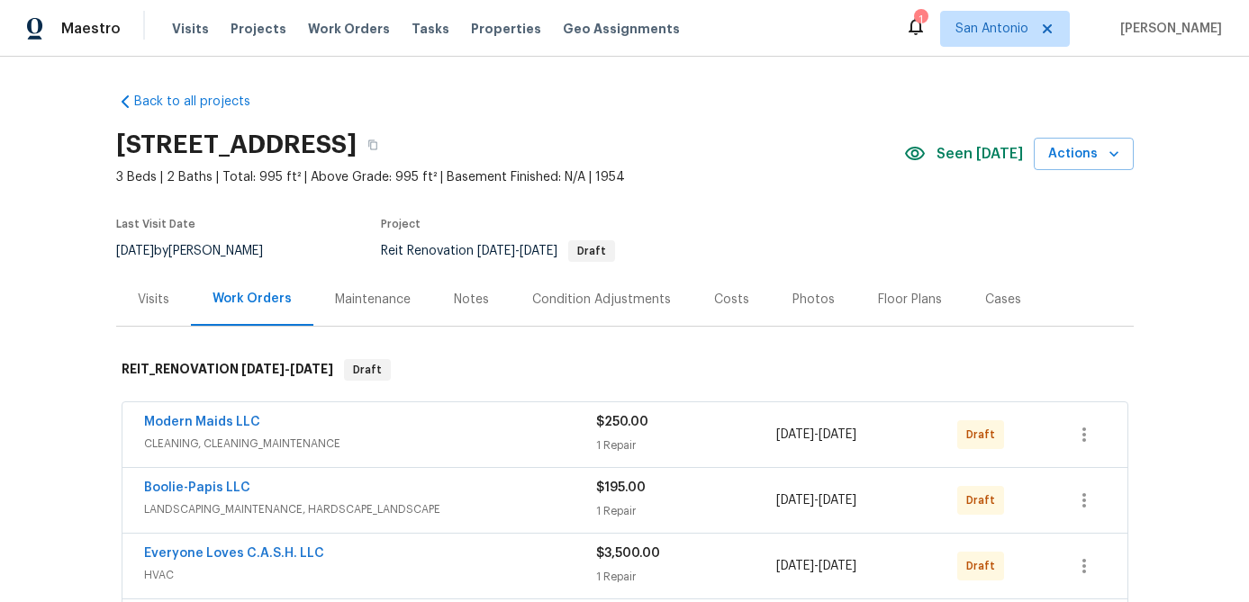
click at [467, 297] on div "Notes" at bounding box center [471, 300] width 35 height 18
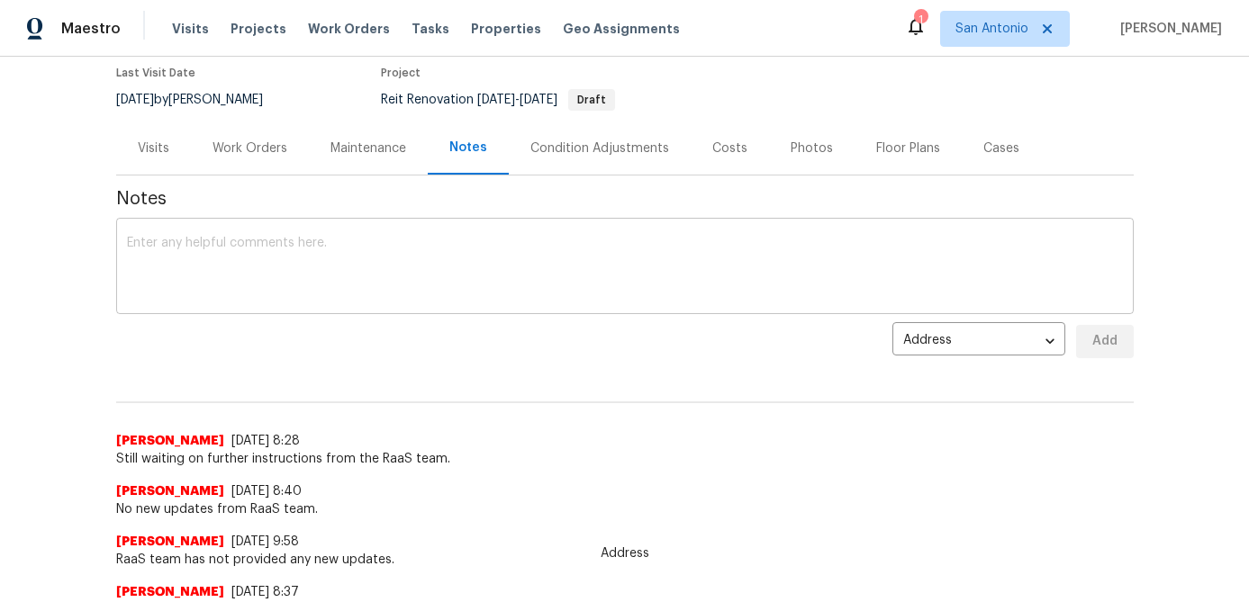
scroll to position [192, 0]
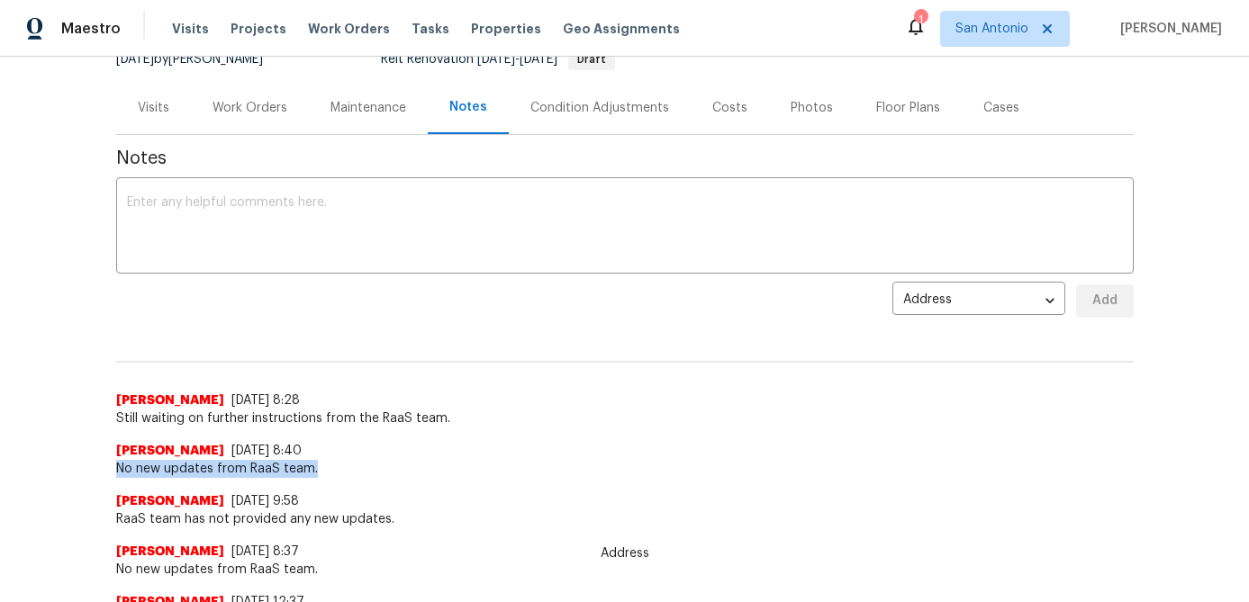
drag, startPoint x: 312, startPoint y: 470, endPoint x: 113, endPoint y: 470, distance: 199.0
click at [113, 469] on div "Back to all projects [STREET_ADDRESS] 3 Beds | 2 Baths | Total: 995 ft² | Above…" at bounding box center [624, 330] width 1249 height 546
copy span "No new updates from RaaS team."
click at [203, 235] on textarea at bounding box center [625, 227] width 996 height 63
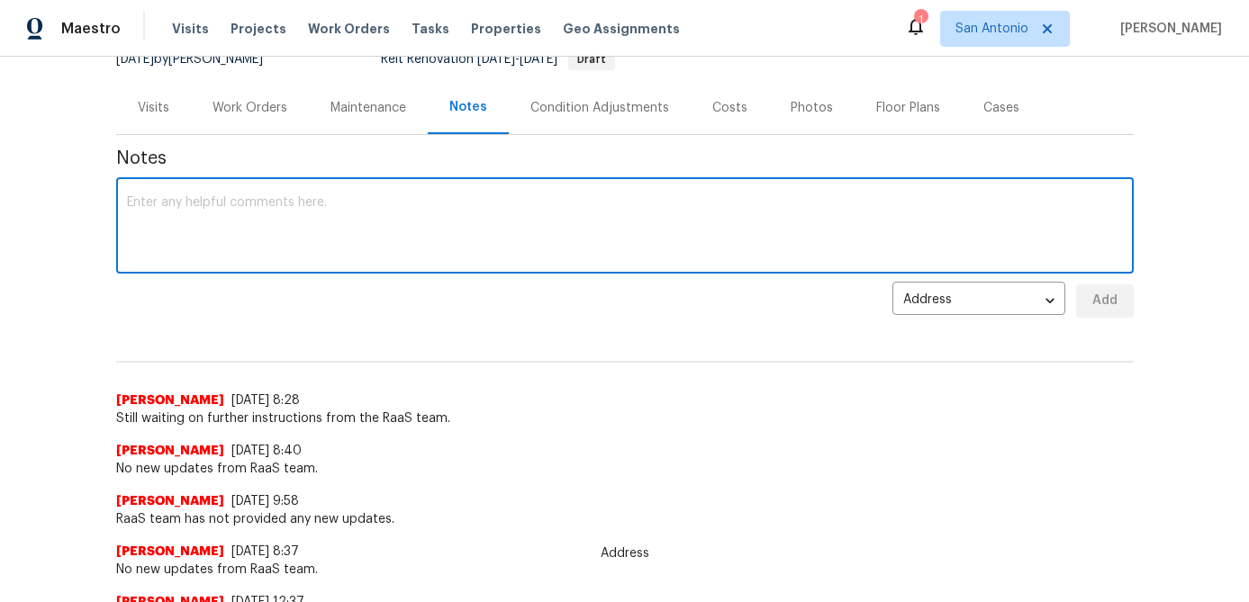
paste textarea "No new updates from RaaS team."
type textarea "No new updates from RaaS team."
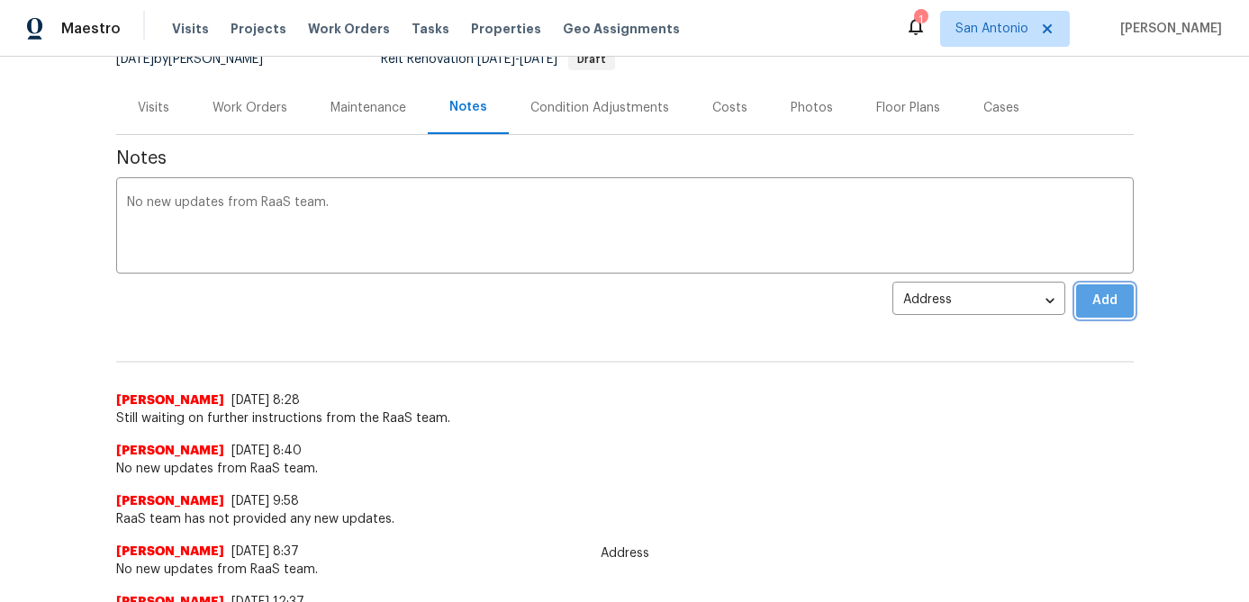
click at [1106, 304] on span "Add" at bounding box center [1104, 301] width 29 height 23
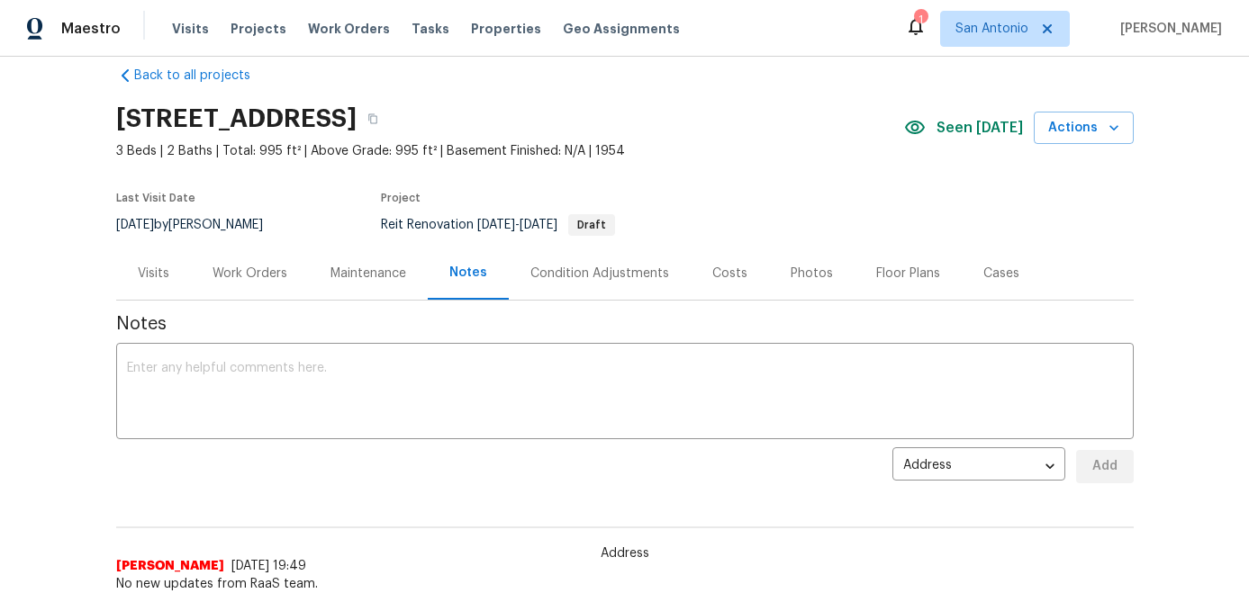
scroll to position [0, 0]
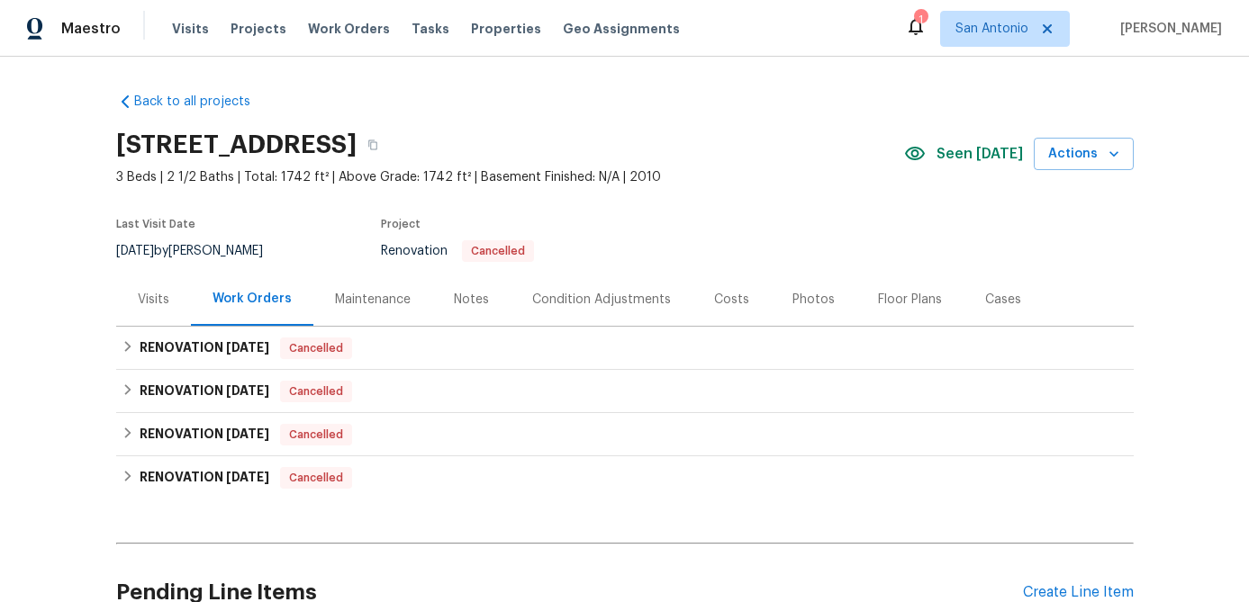
click at [461, 292] on div "Notes" at bounding box center [471, 300] width 35 height 18
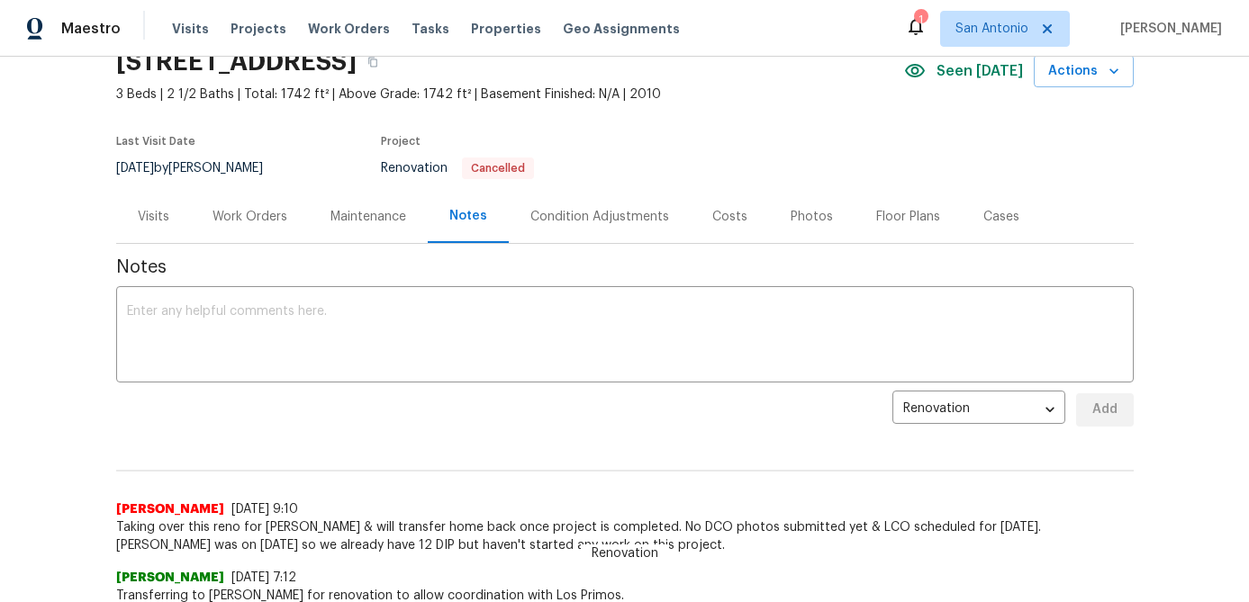
scroll to position [77, 0]
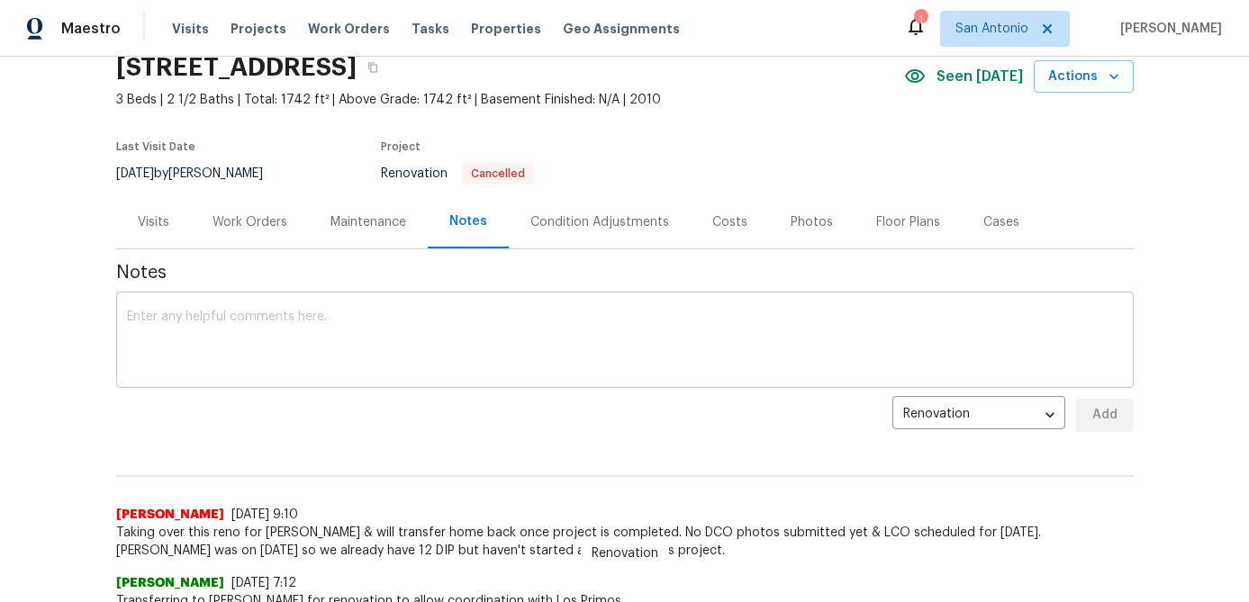
click at [296, 348] on textarea at bounding box center [625, 342] width 996 height 63
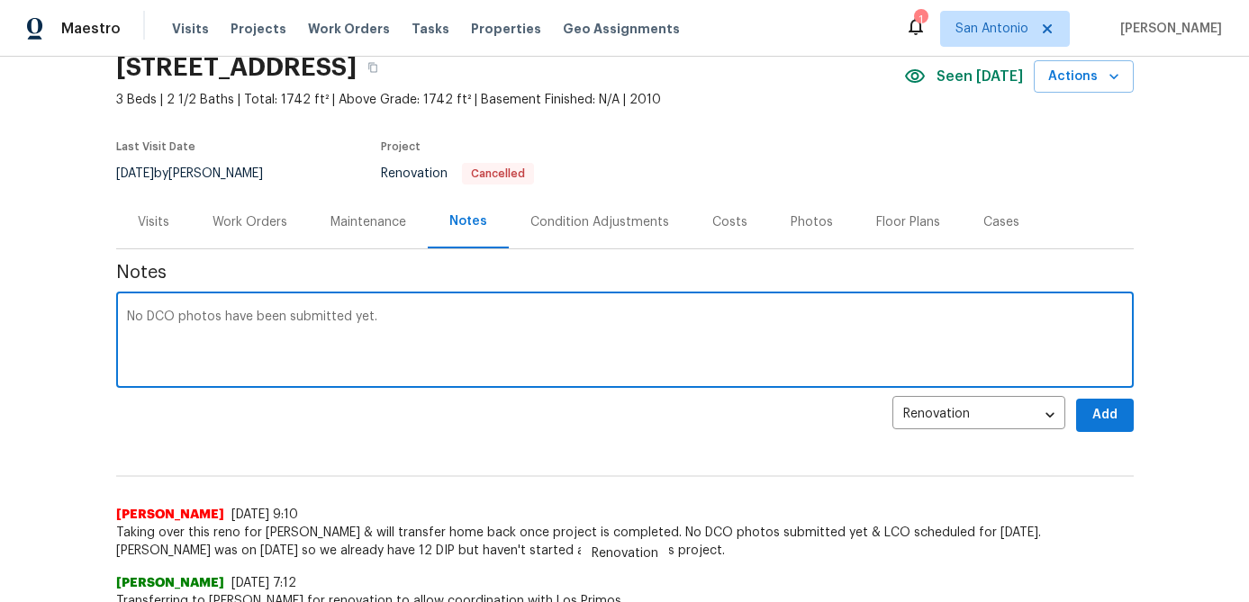
type textarea "No DCO photos have been submitted yet."
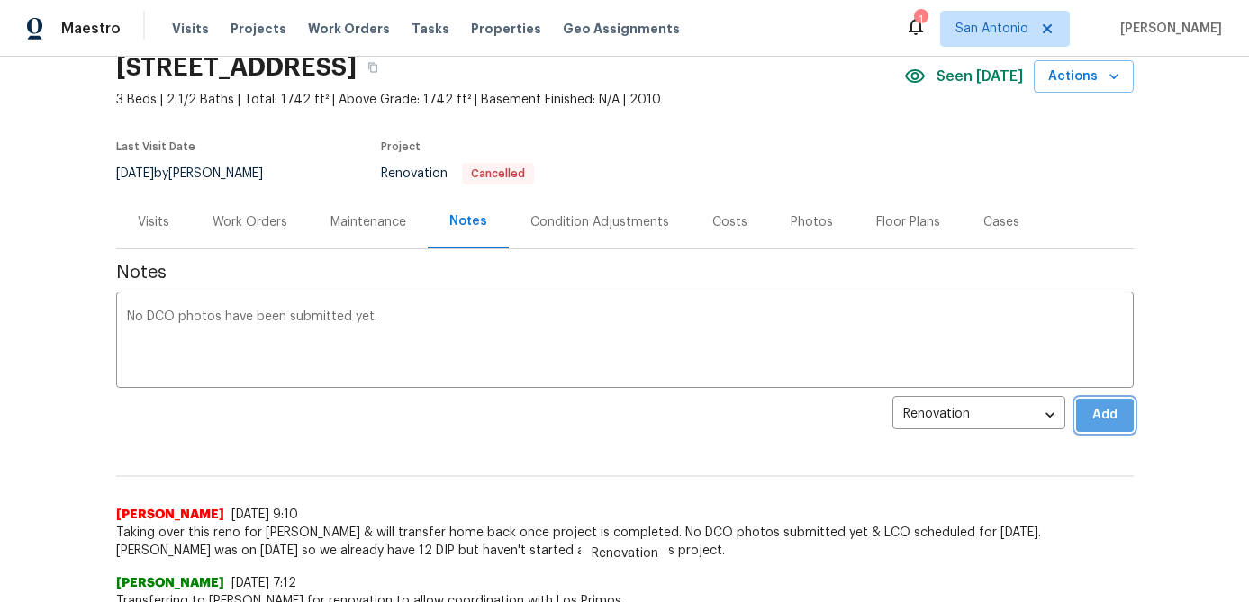
click at [1109, 414] on span "Add" at bounding box center [1104, 415] width 29 height 23
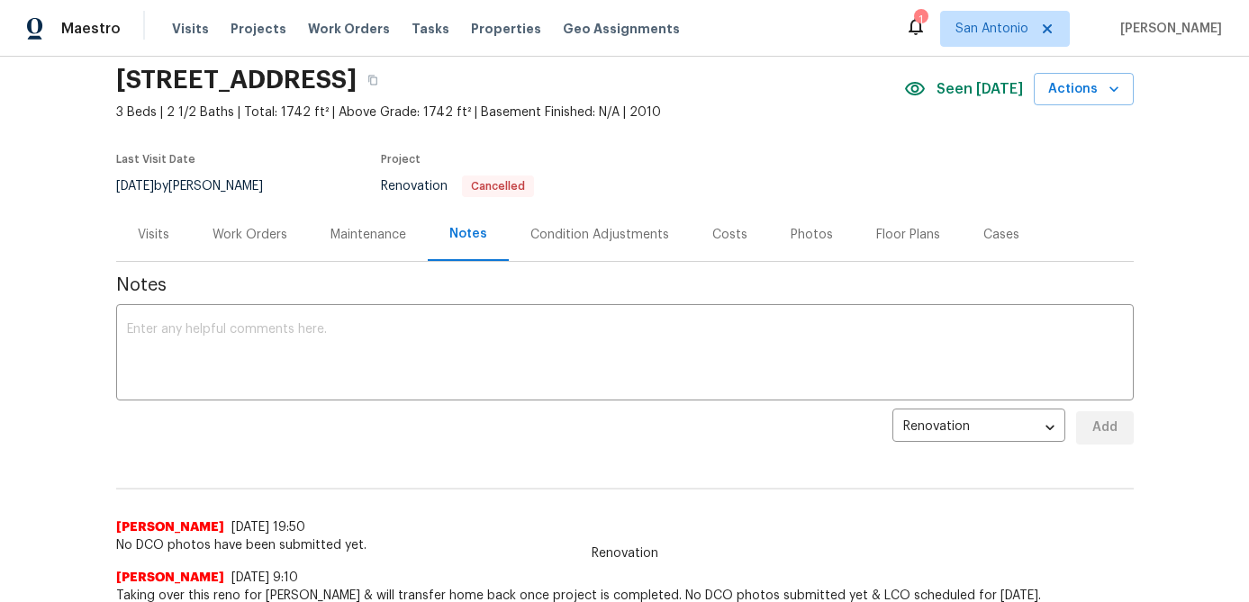
scroll to position [0, 0]
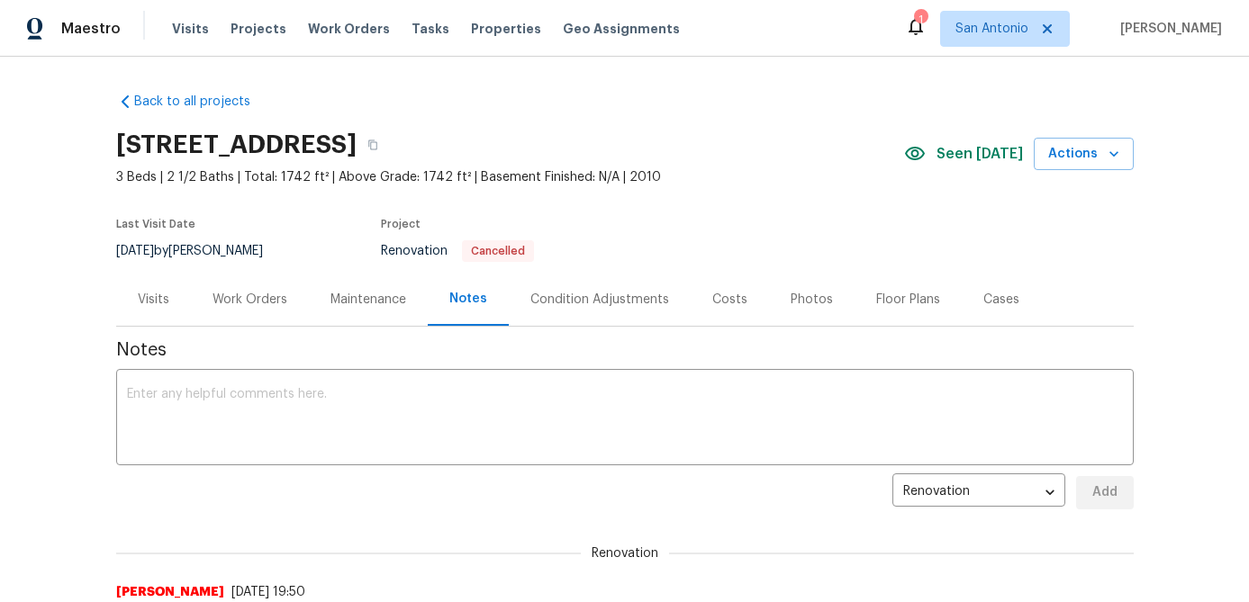
click at [625, 298] on div "Condition Adjustments" at bounding box center [599, 300] width 139 height 18
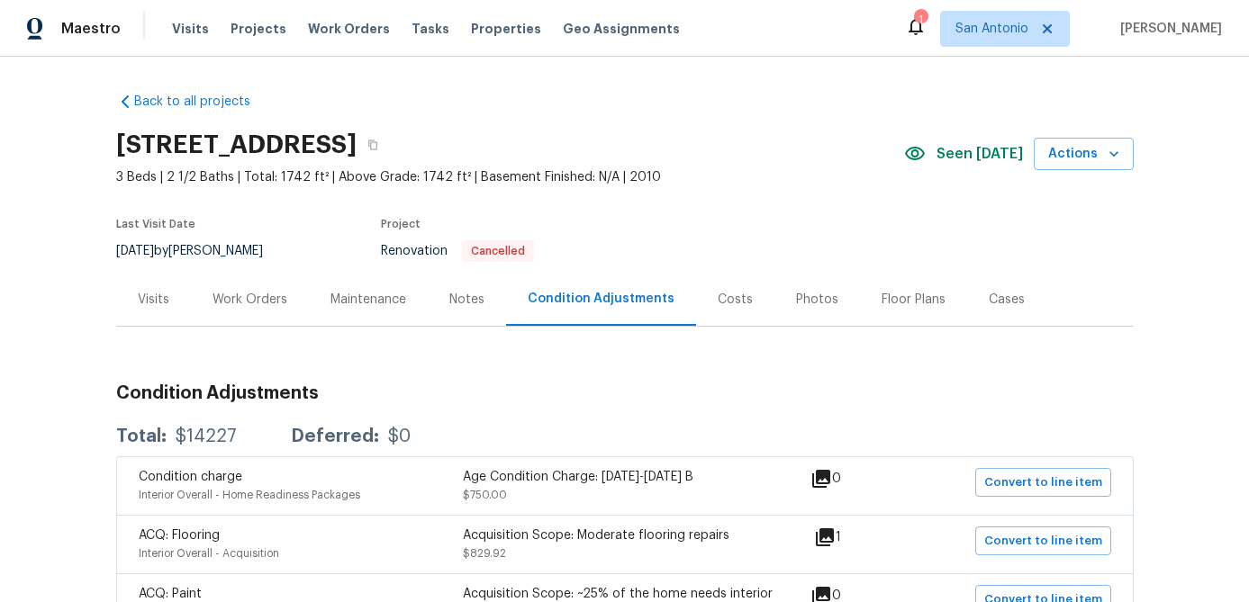
click at [718, 292] on div "Costs" at bounding box center [735, 300] width 35 height 18
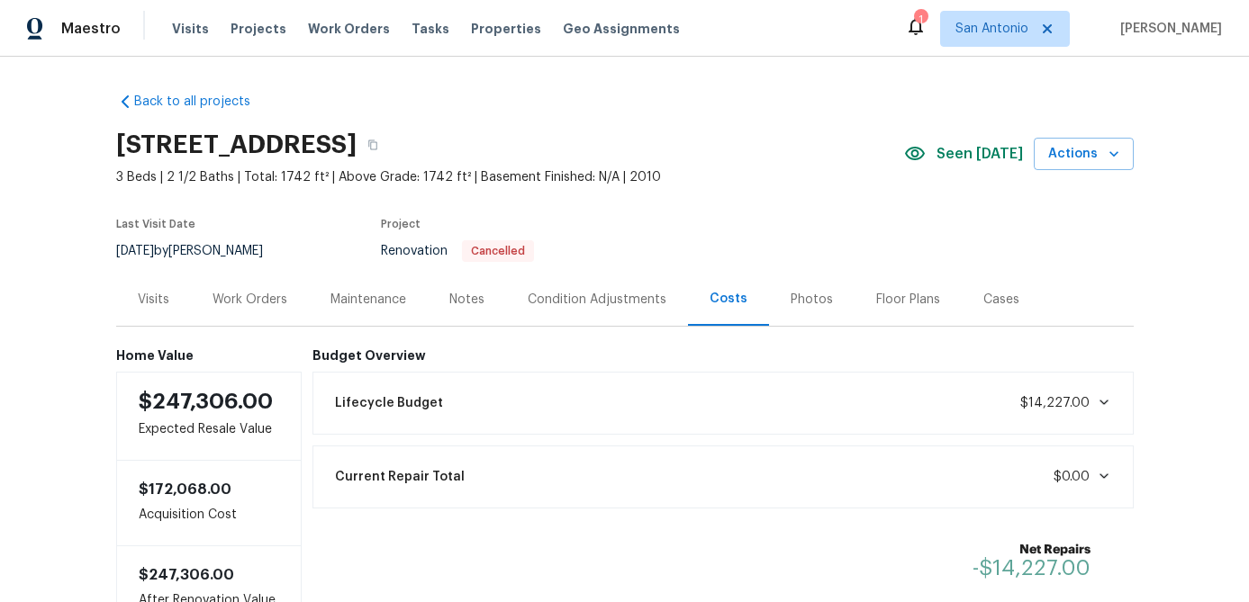
click at [1101, 401] on icon at bounding box center [1102, 402] width 9 height 5
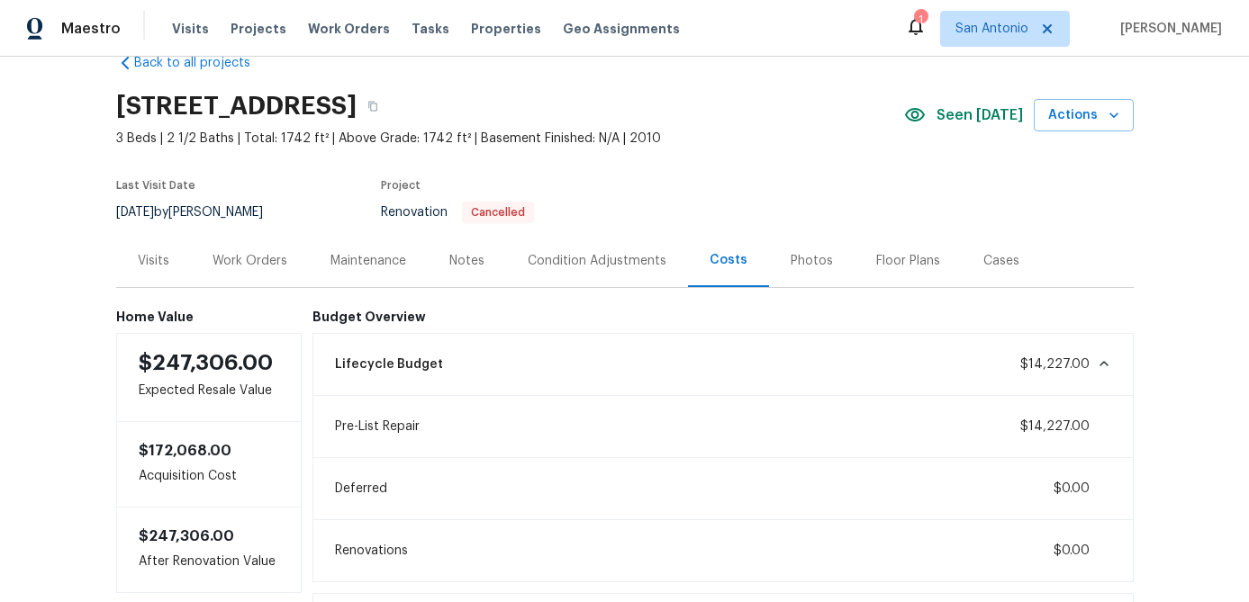
scroll to position [25, 0]
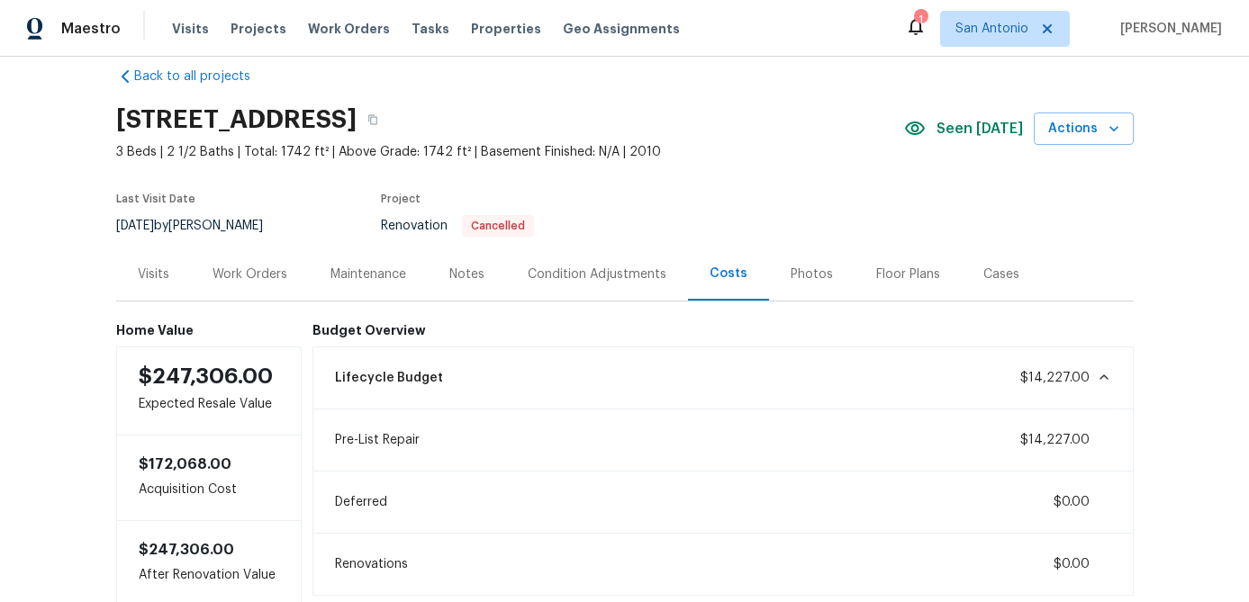
click at [1101, 375] on icon at bounding box center [1102, 377] width 9 height 5
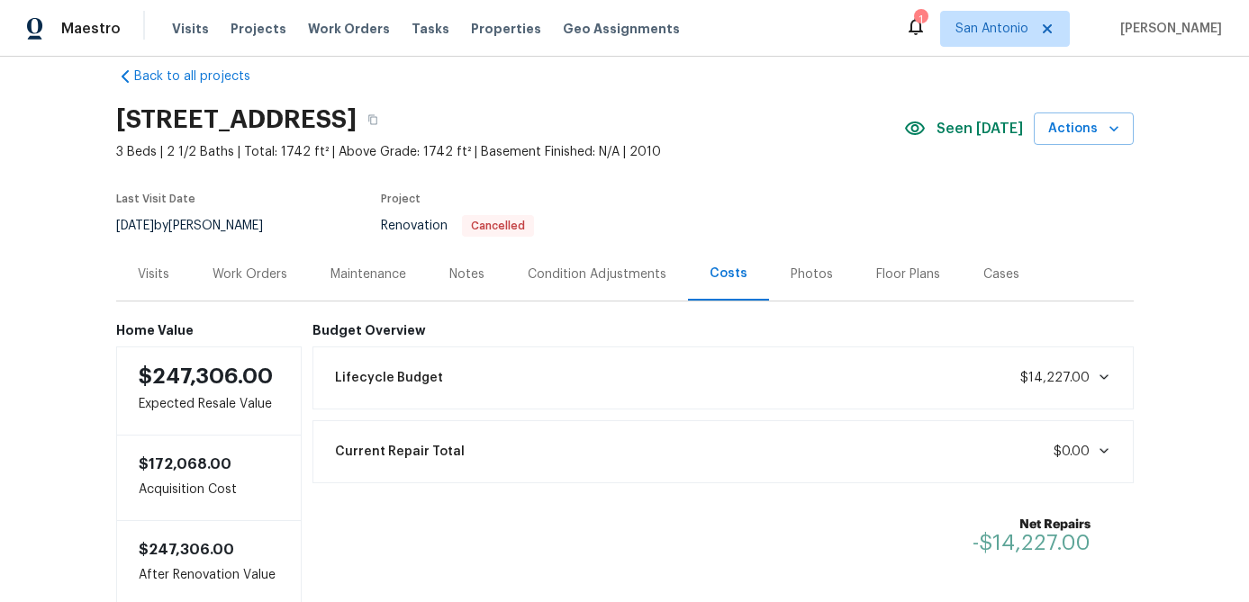
click at [260, 266] on div "Work Orders" at bounding box center [249, 275] width 75 height 18
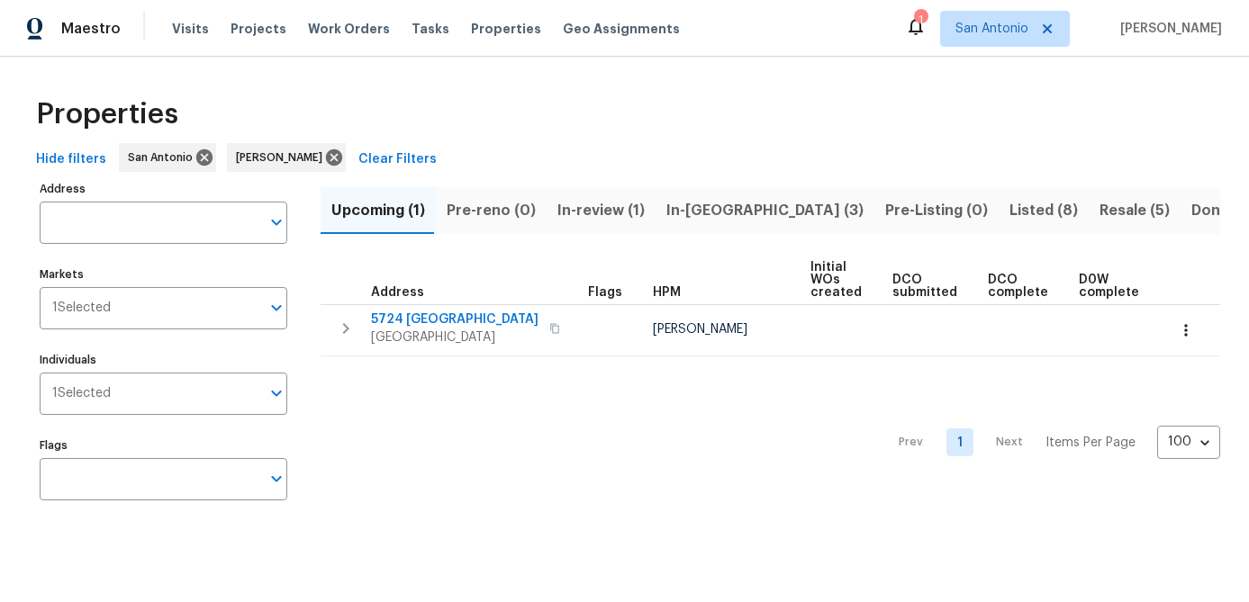
click at [1099, 212] on span "Resale (5)" at bounding box center [1134, 210] width 70 height 25
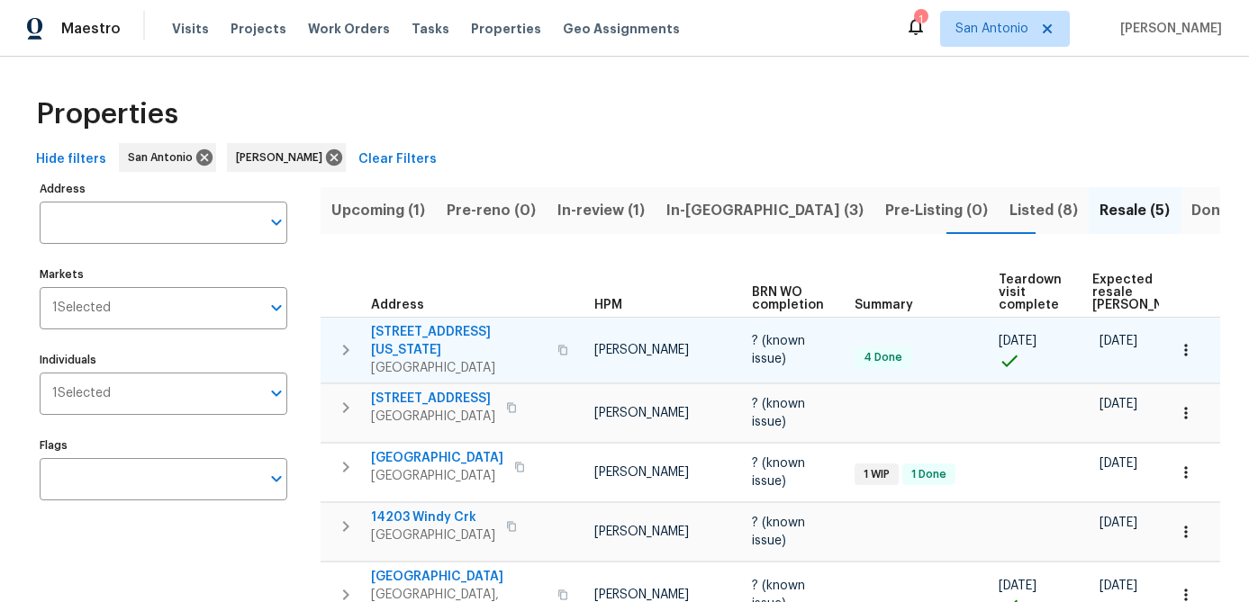
scroll to position [0, 153]
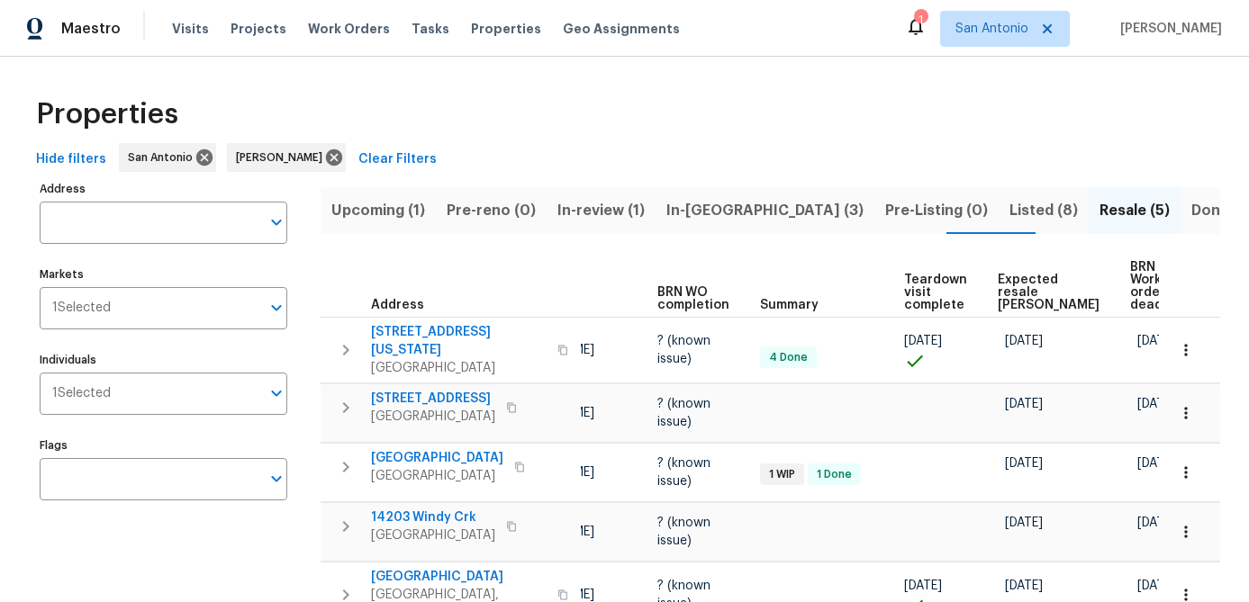
click at [1010, 293] on span "Expected resale [PERSON_NAME]" at bounding box center [1049, 293] width 102 height 38
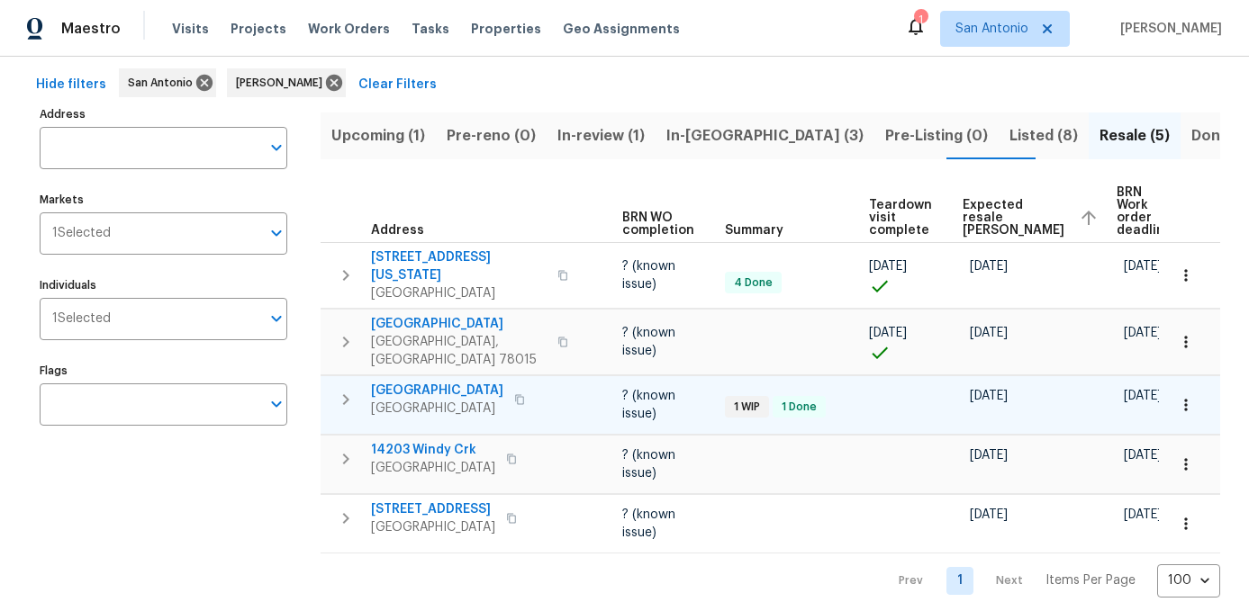
scroll to position [84, 0]
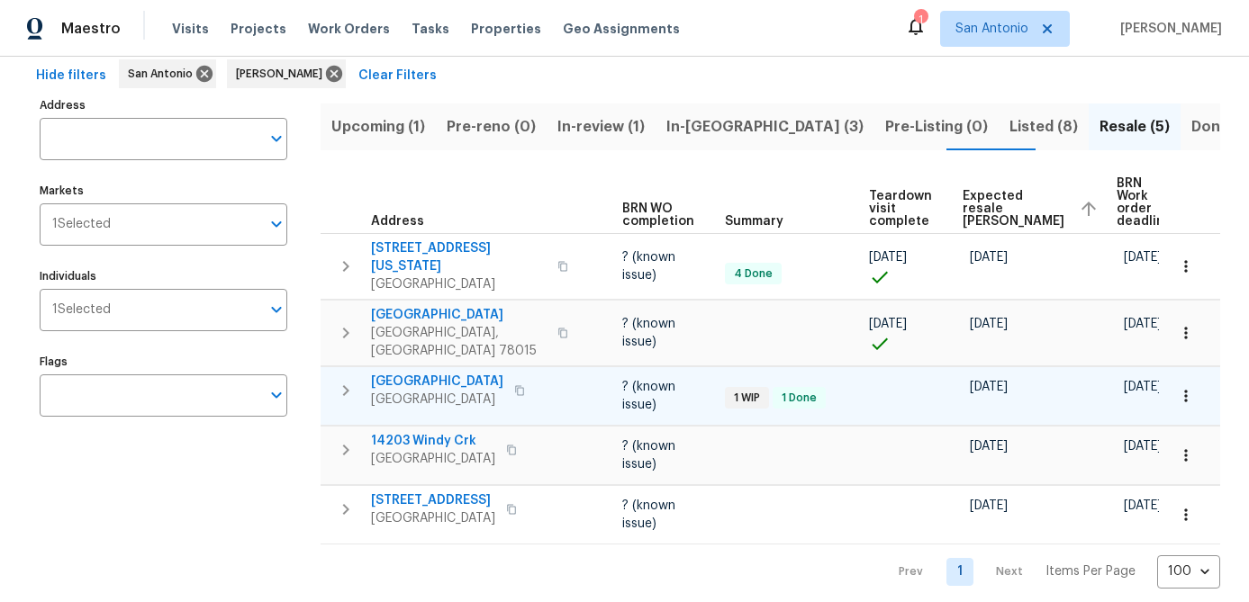
click at [438, 391] on span "[GEOGRAPHIC_DATA]" at bounding box center [437, 400] width 132 height 18
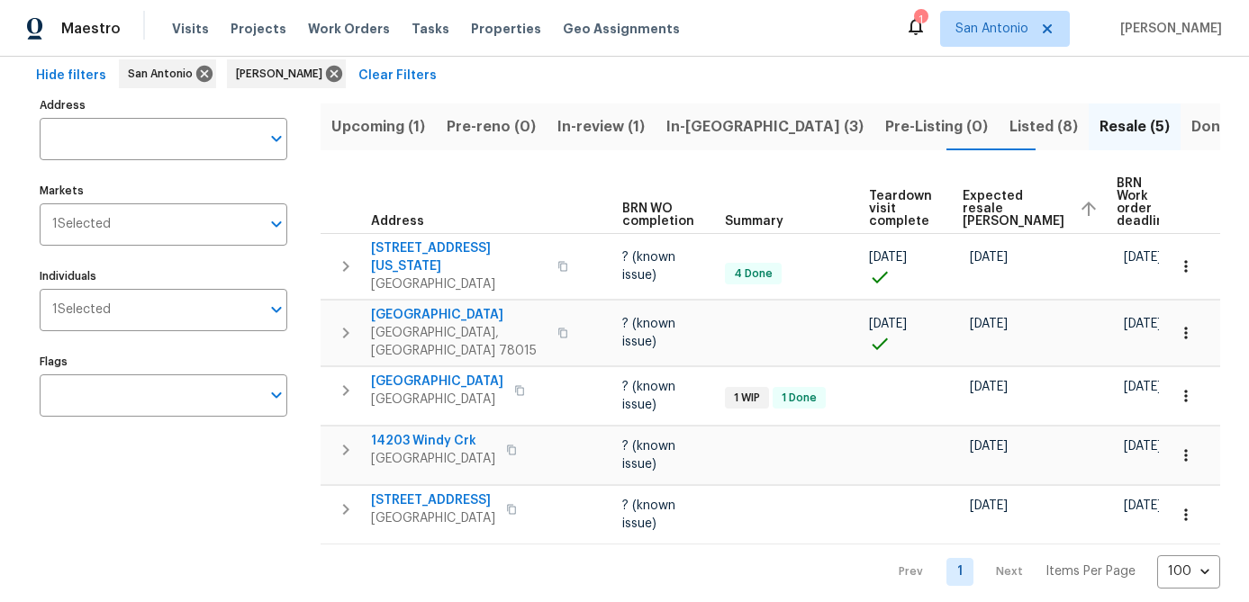
click at [195, 510] on div "Address Address Markets 1 Selected Markets Individuals 1 Selected Individuals F…" at bounding box center [175, 341] width 270 height 496
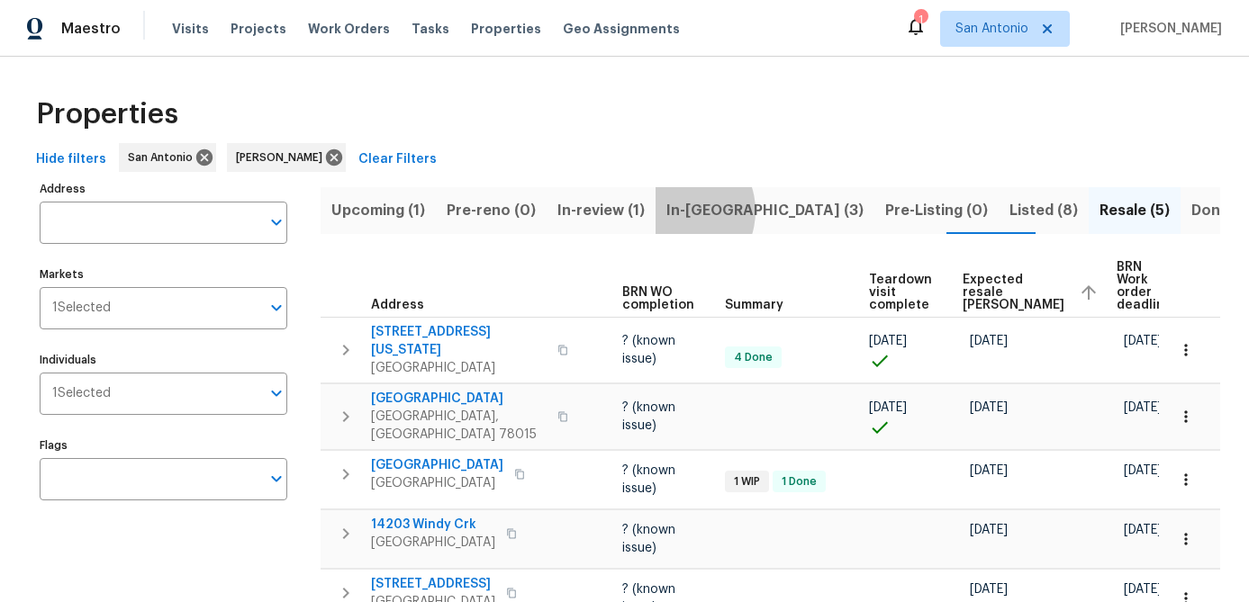
click at [666, 211] on span "In-[GEOGRAPHIC_DATA] (3)" at bounding box center [764, 210] width 197 height 25
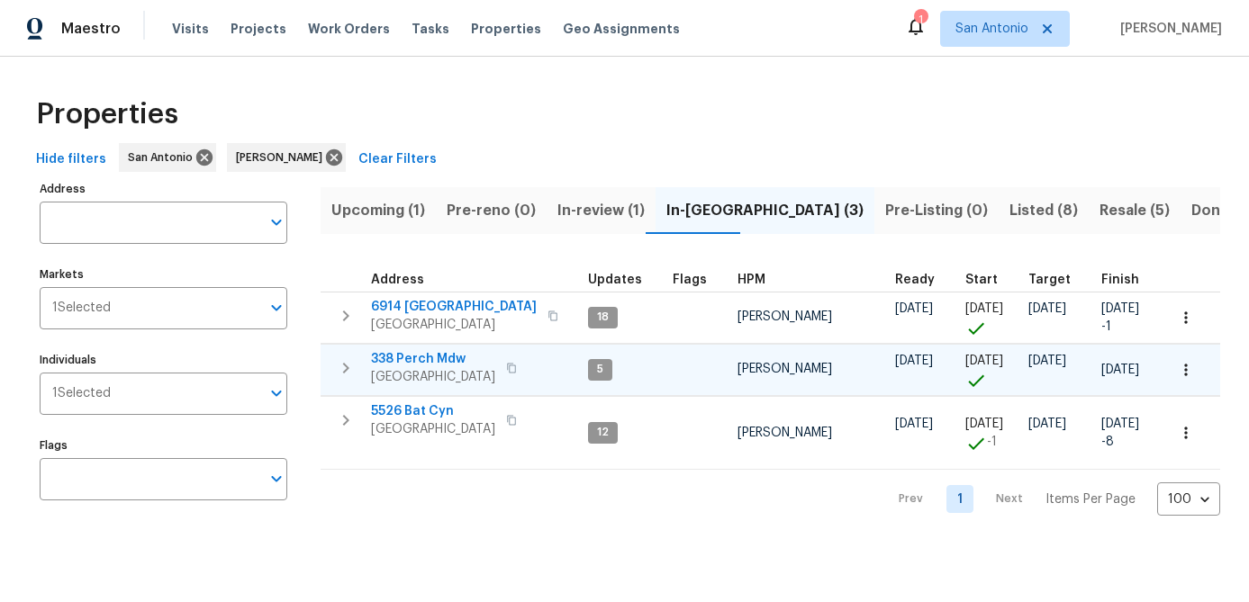
click at [429, 363] on span "338 Perch Mdw" at bounding box center [433, 359] width 124 height 18
click at [1009, 201] on span "Listed (8)" at bounding box center [1043, 210] width 68 height 25
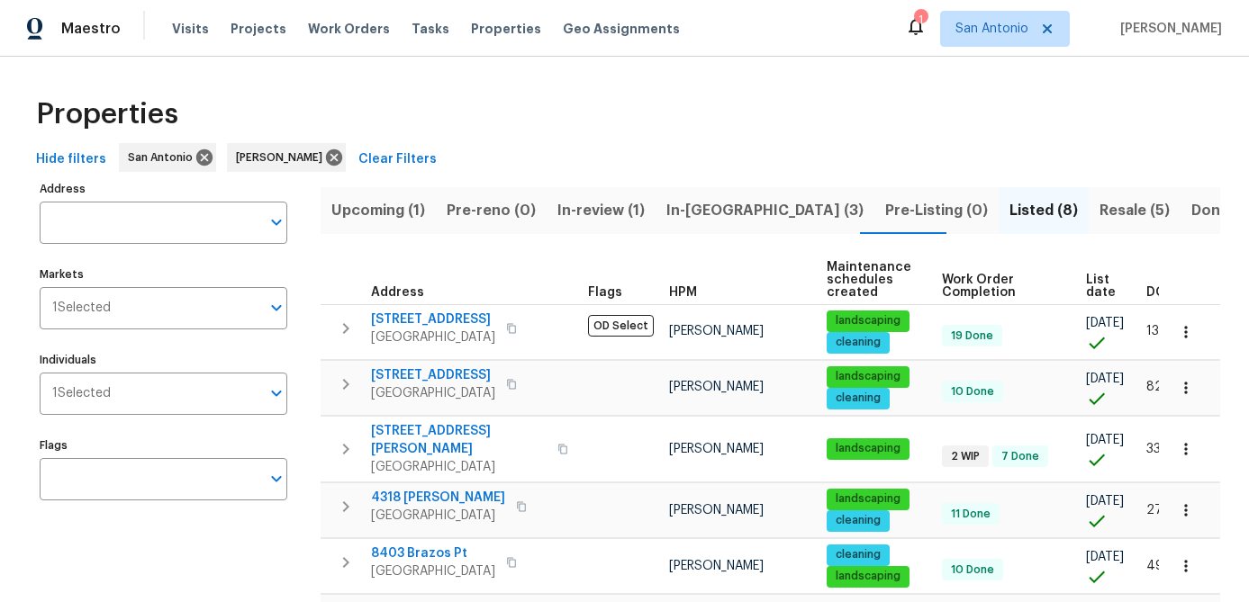
click at [1086, 289] on span "List date" at bounding box center [1101, 286] width 30 height 25
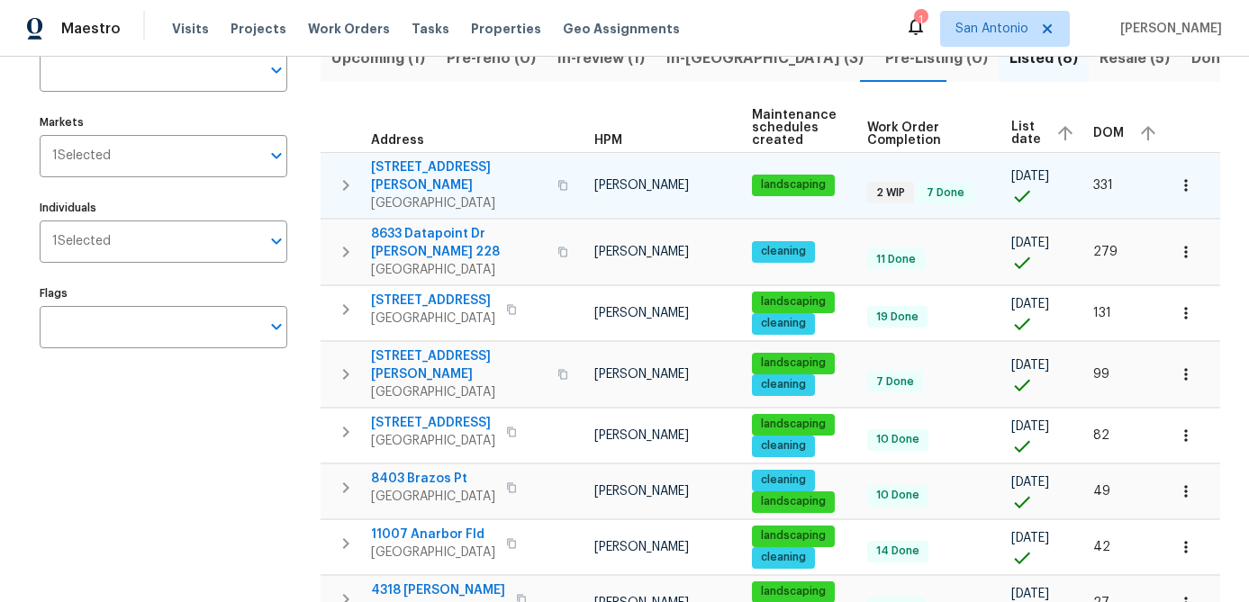
scroll to position [228, 0]
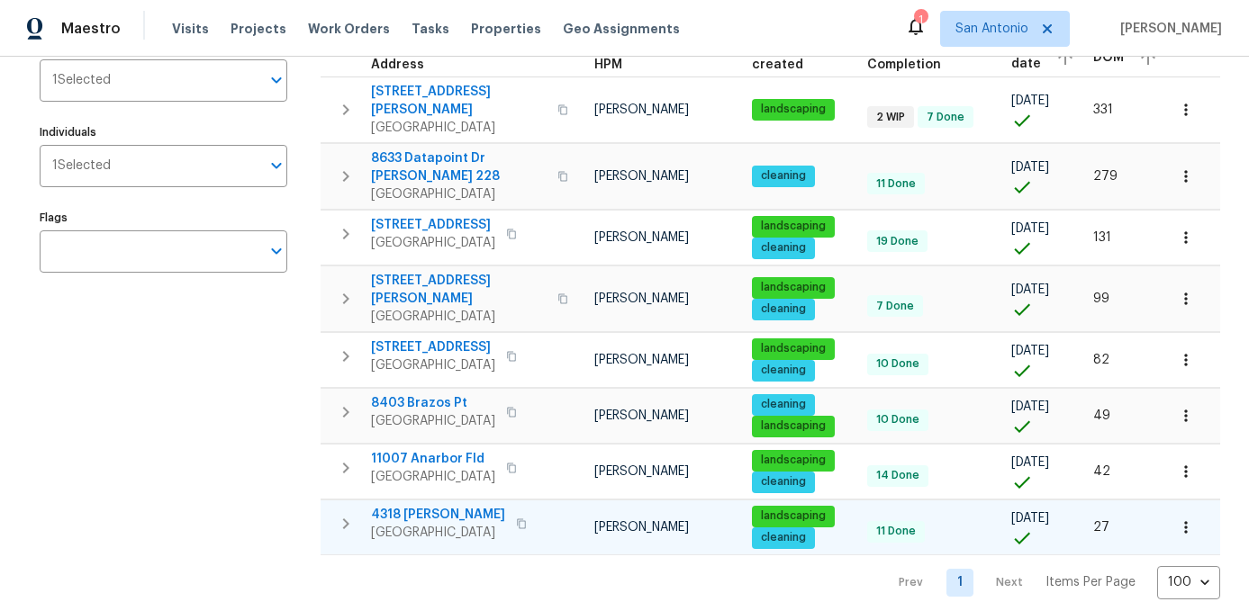
click at [436, 506] on span "4318 [PERSON_NAME]" at bounding box center [438, 515] width 134 height 18
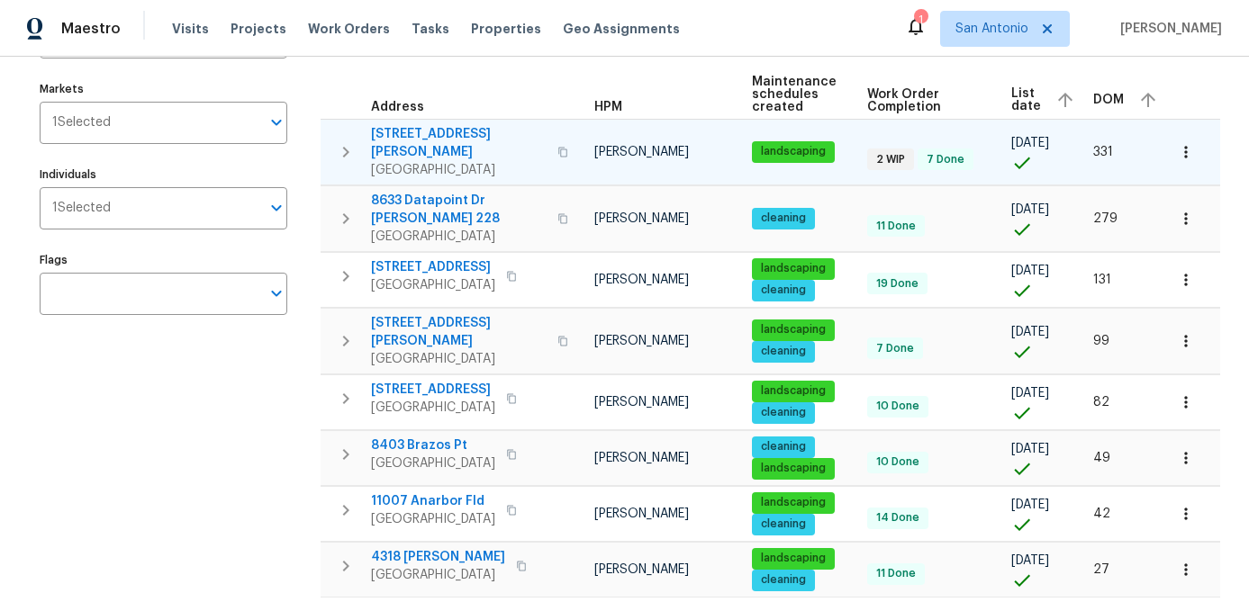
scroll to position [0, 0]
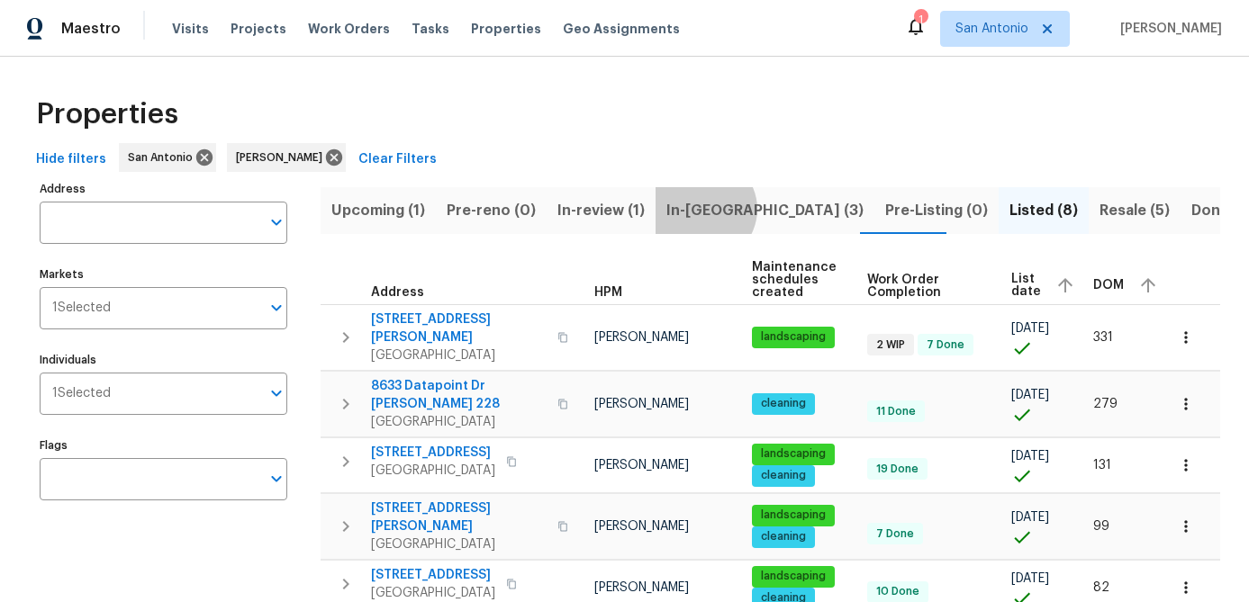
click at [691, 209] on span "In-reno (3)" at bounding box center [764, 210] width 197 height 25
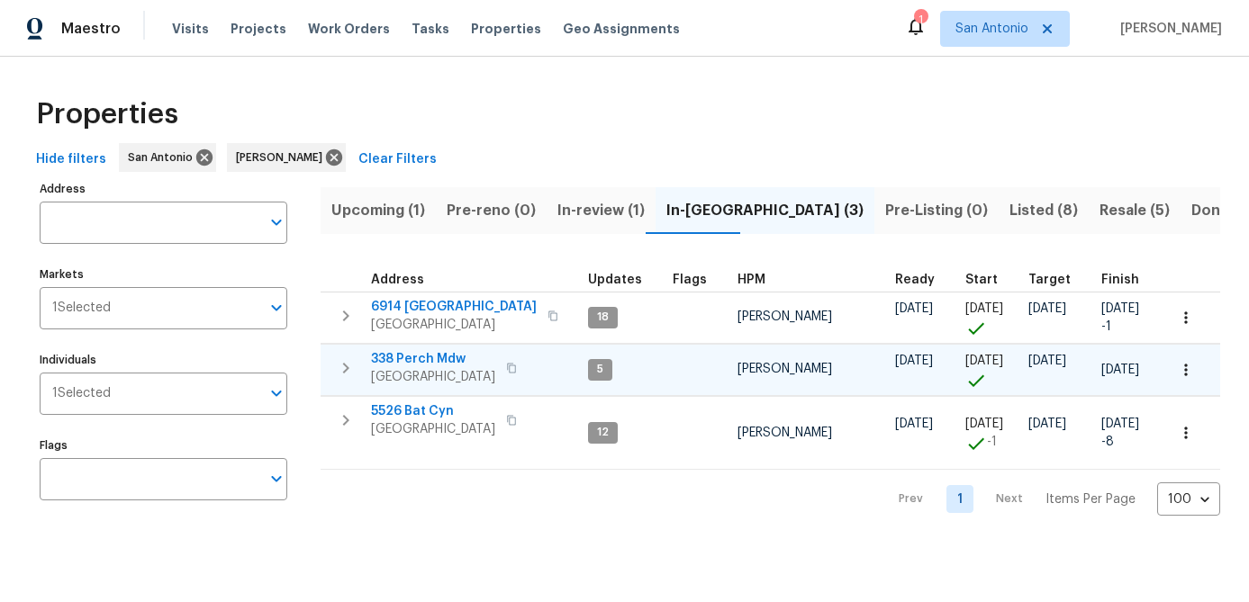
click at [423, 364] on span "338 Perch Mdw" at bounding box center [433, 359] width 124 height 18
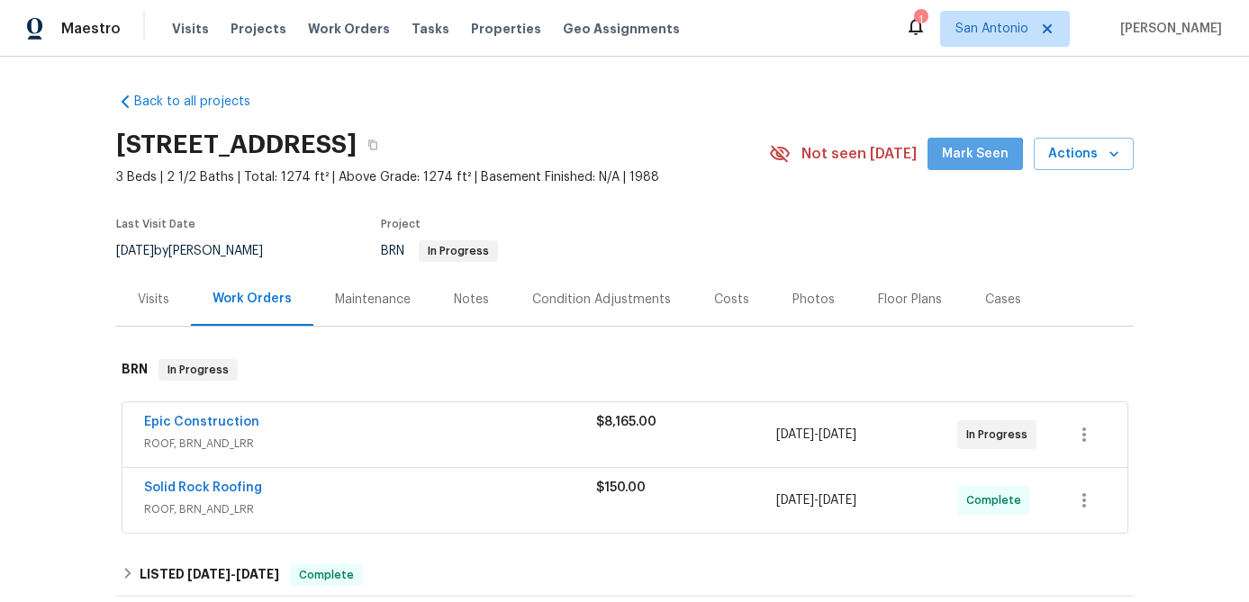
click at [980, 161] on span "Mark Seen" at bounding box center [975, 154] width 67 height 23
click at [474, 303] on div "Notes" at bounding box center [471, 300] width 35 height 18
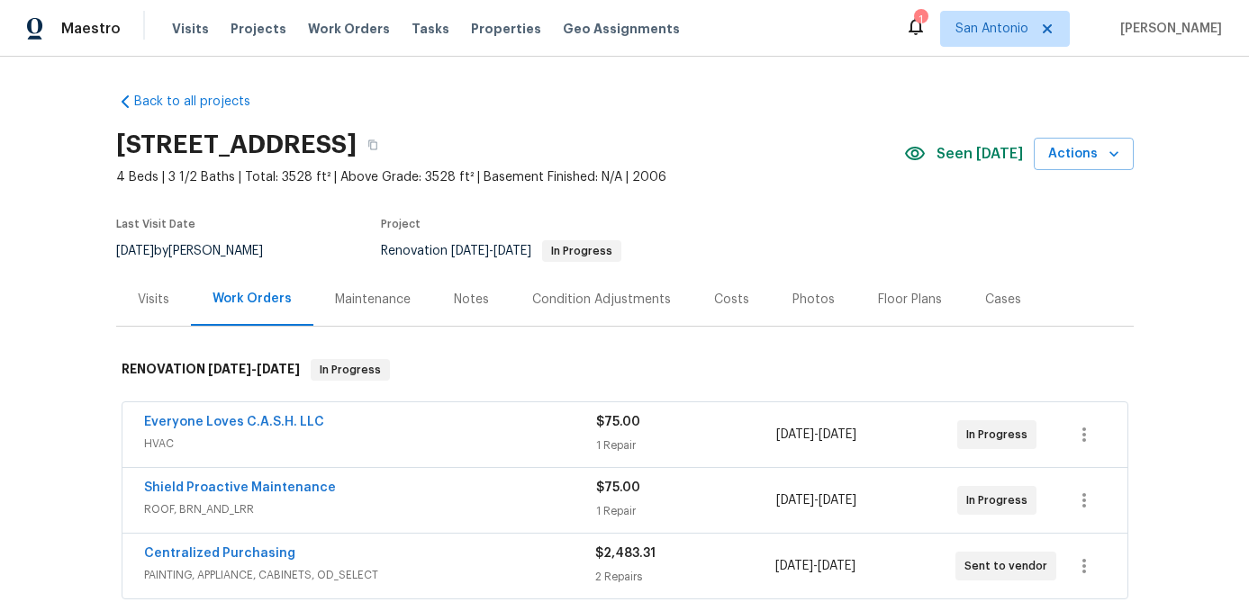
click at [920, 294] on div "Floor Plans" at bounding box center [910, 300] width 64 height 18
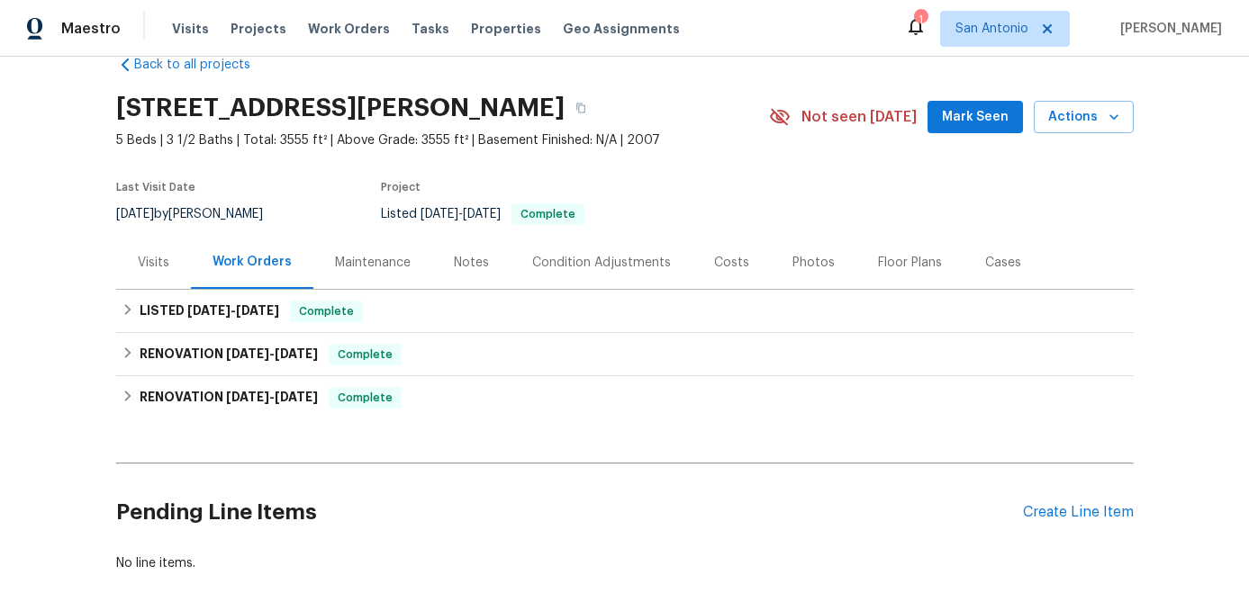
scroll to position [34, 0]
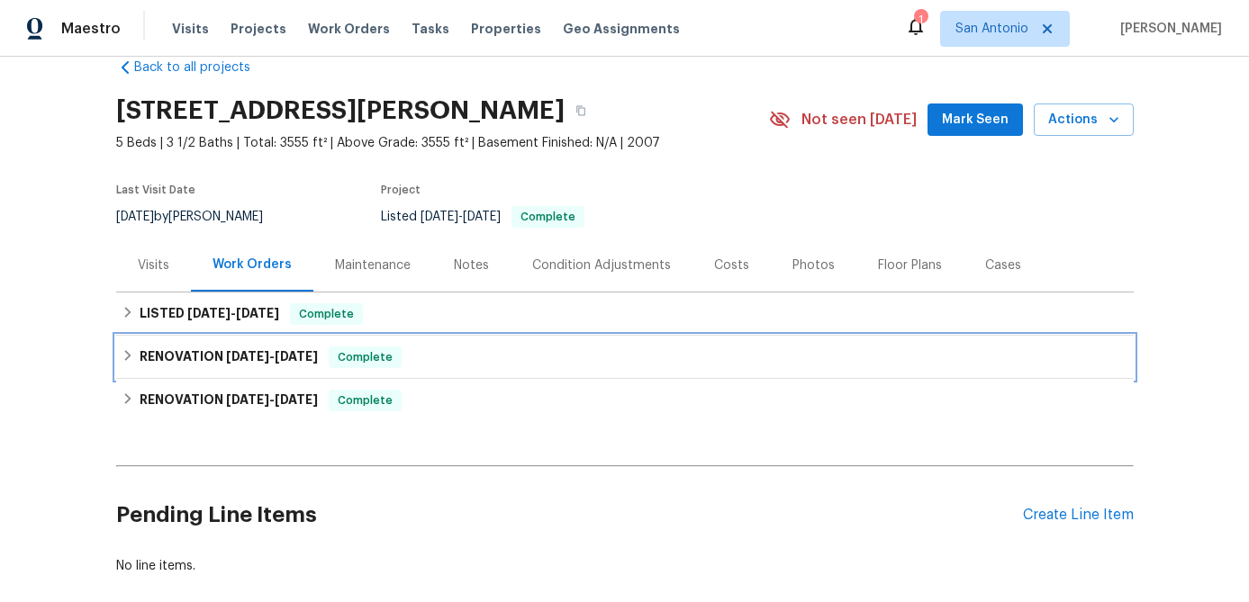
click at [370, 353] on span "Complete" at bounding box center [364, 357] width 69 height 18
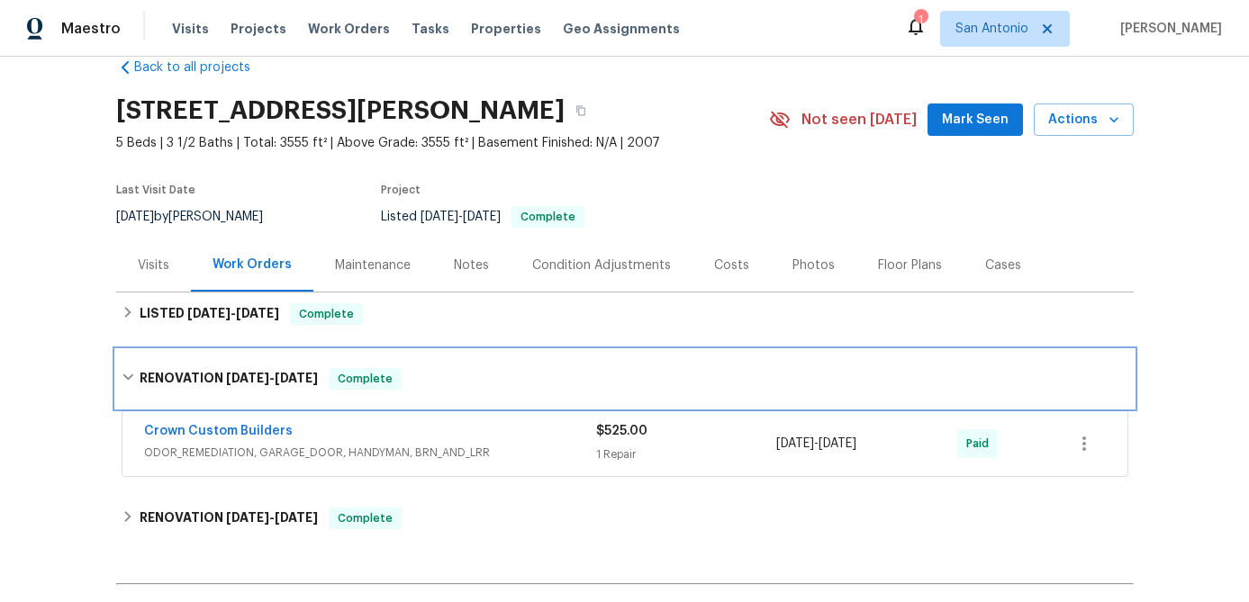
click at [364, 379] on span "Complete" at bounding box center [364, 379] width 69 height 18
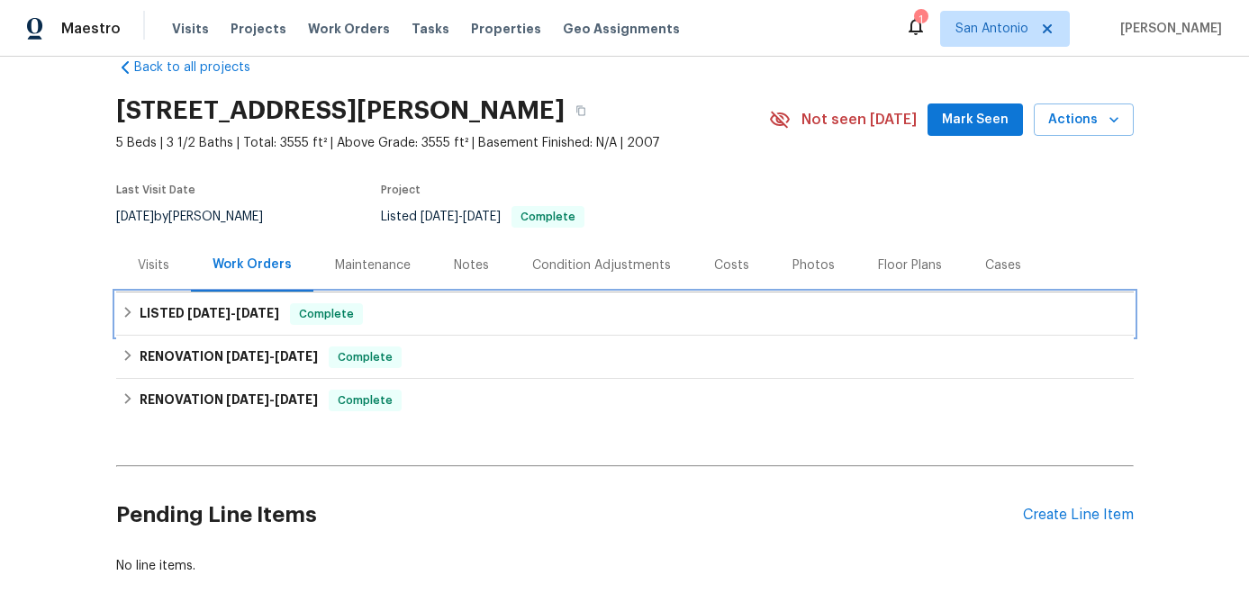
click at [336, 321] on span "Complete" at bounding box center [326, 314] width 69 height 18
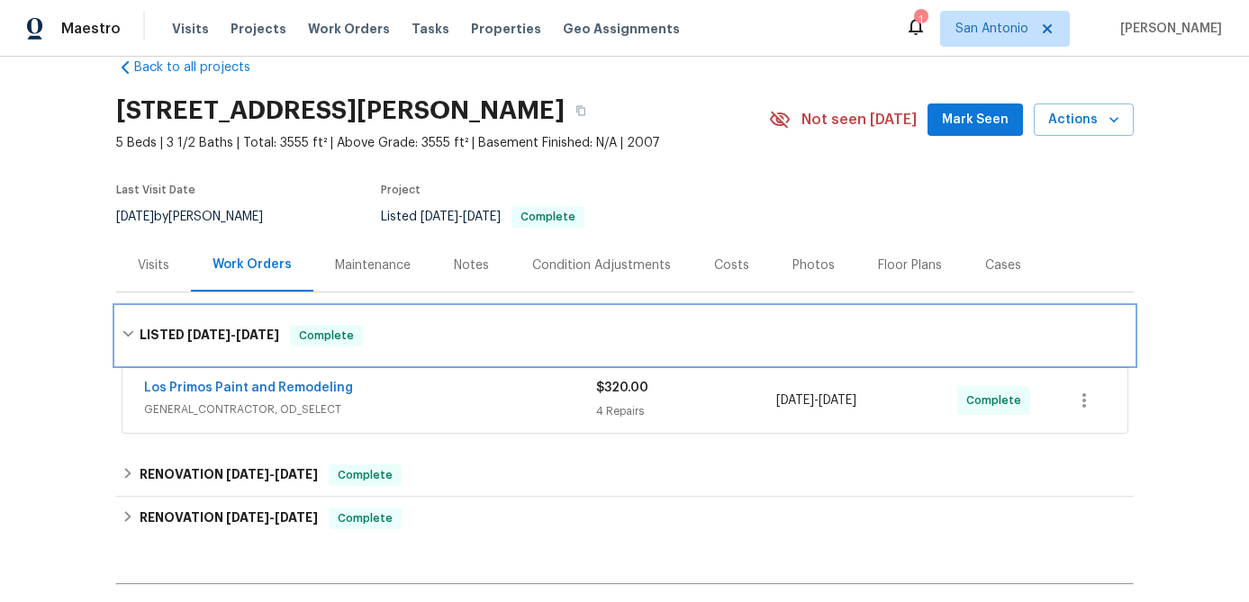
click at [336, 321] on div "LISTED [DATE] - [DATE] Complete" at bounding box center [624, 336] width 1017 height 58
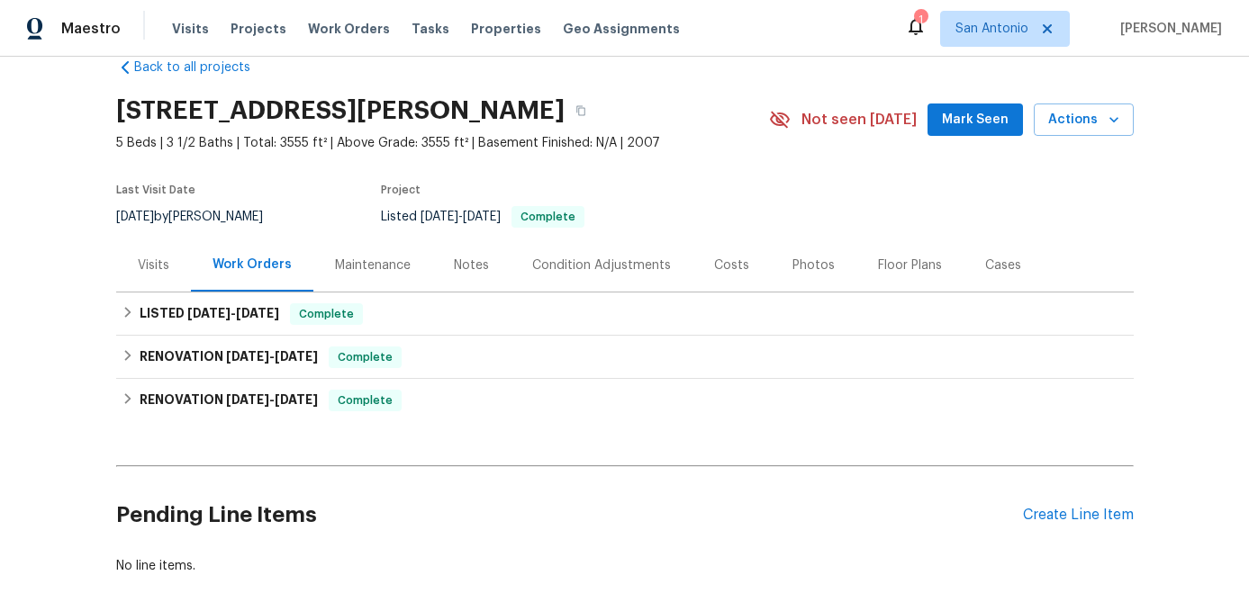
click at [973, 124] on span "Mark Seen" at bounding box center [975, 120] width 67 height 23
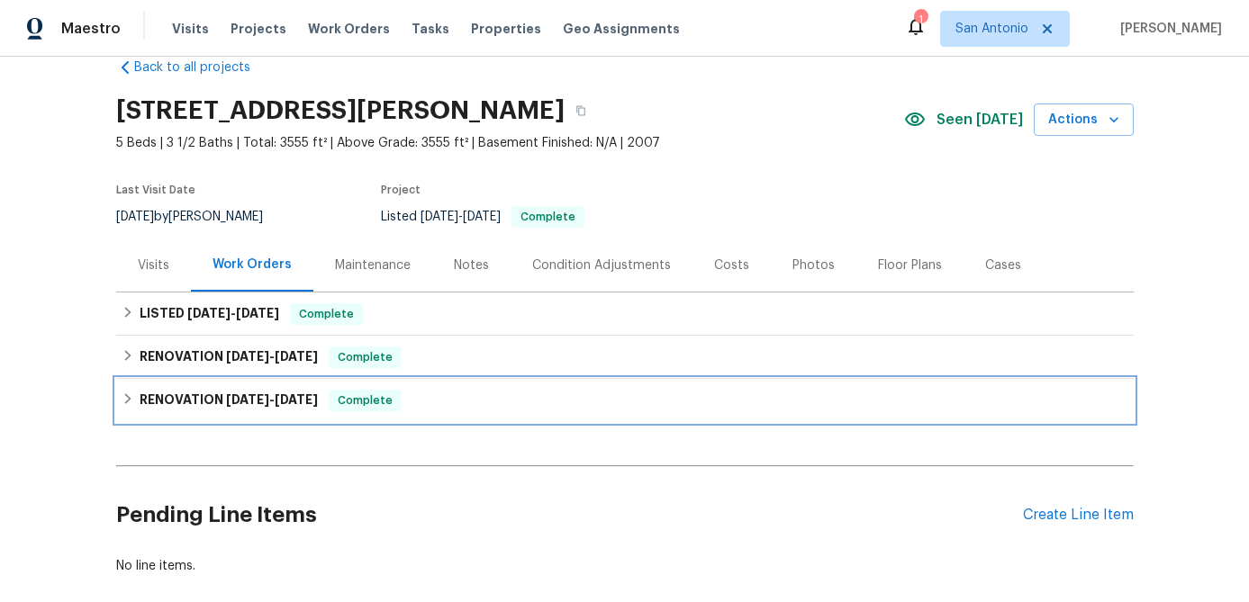
click at [373, 403] on span "Complete" at bounding box center [364, 401] width 69 height 18
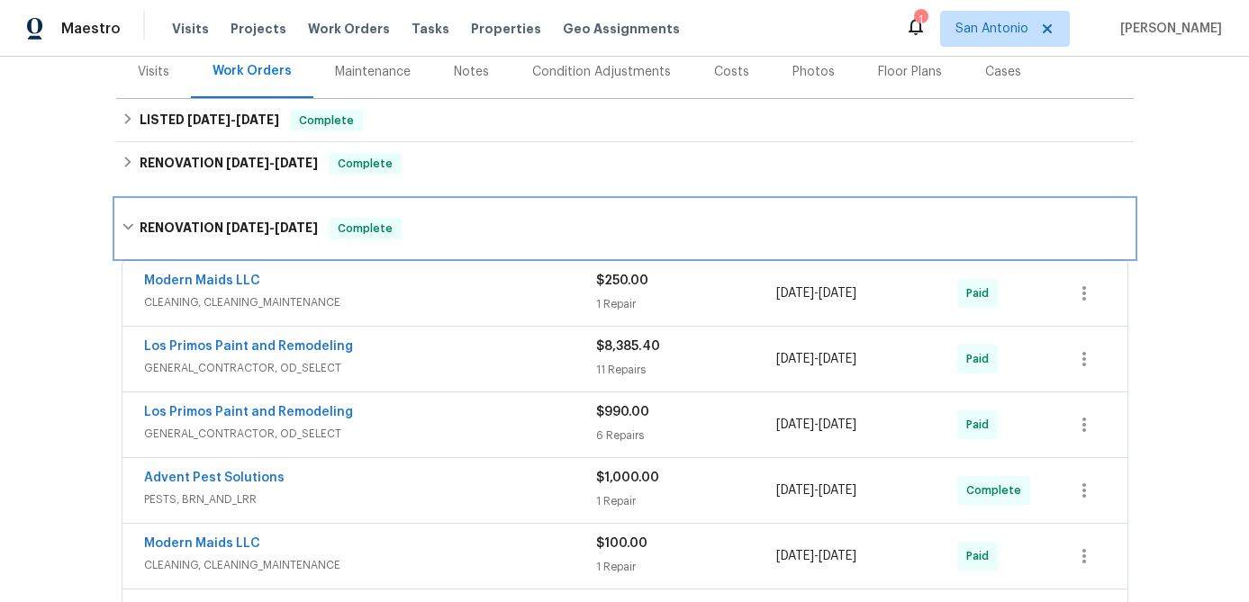
scroll to position [0, 0]
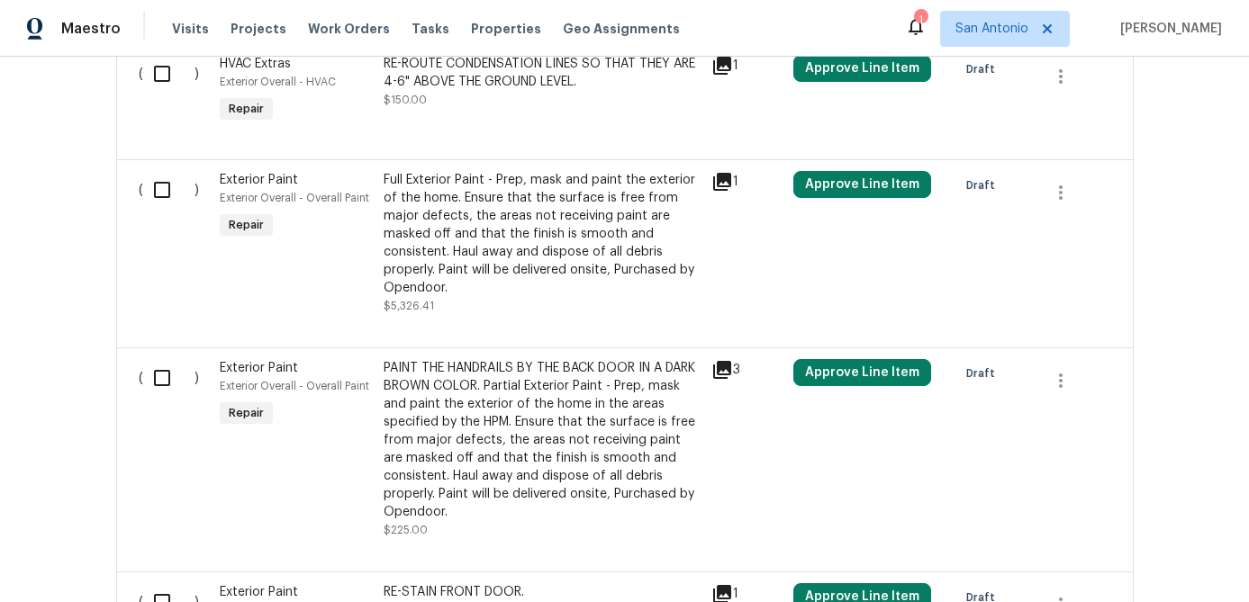
scroll to position [1007, 0]
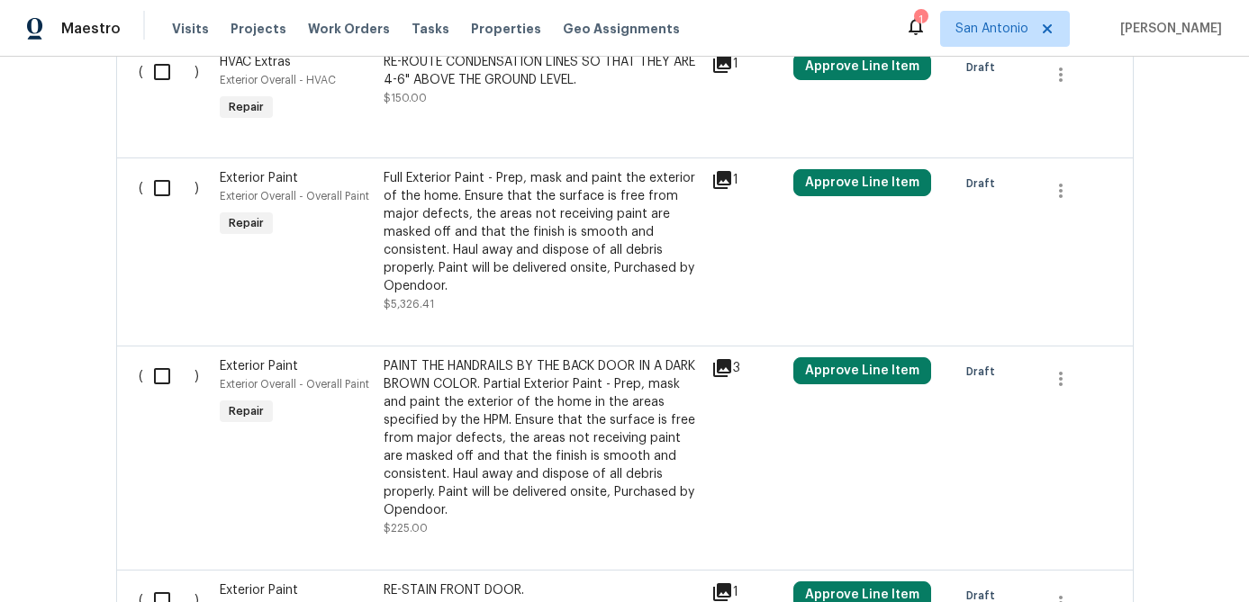
click at [498, 235] on div "Full Exterior Paint - Prep, mask and paint the exterior of the home. Ensure tha…" at bounding box center [542, 232] width 317 height 126
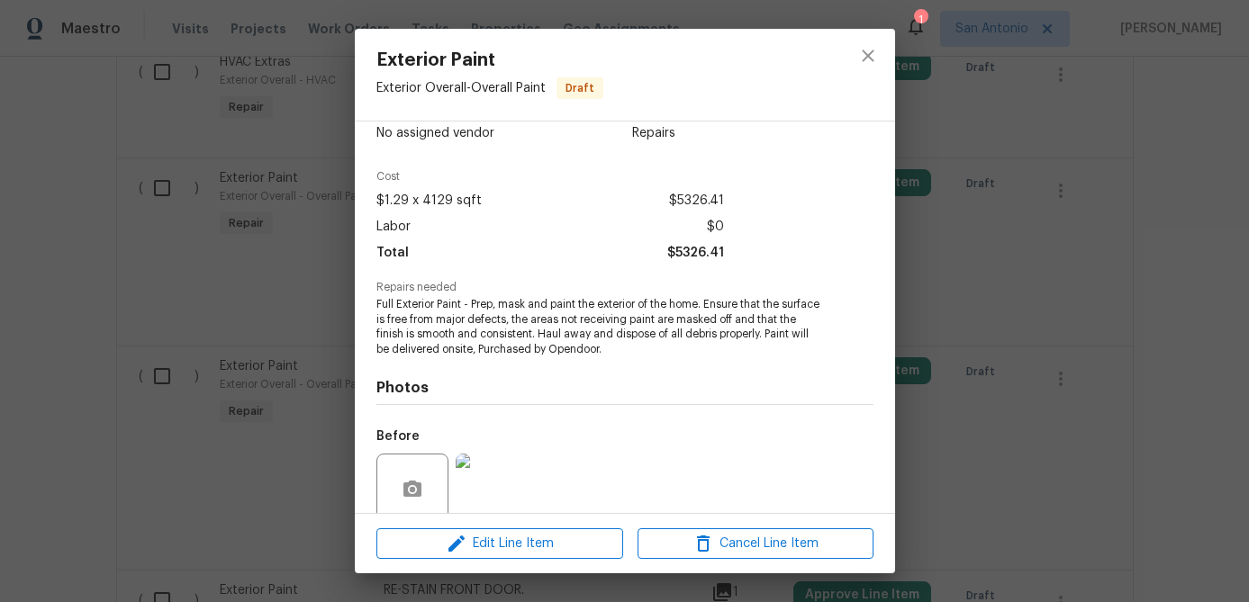
scroll to position [38, 0]
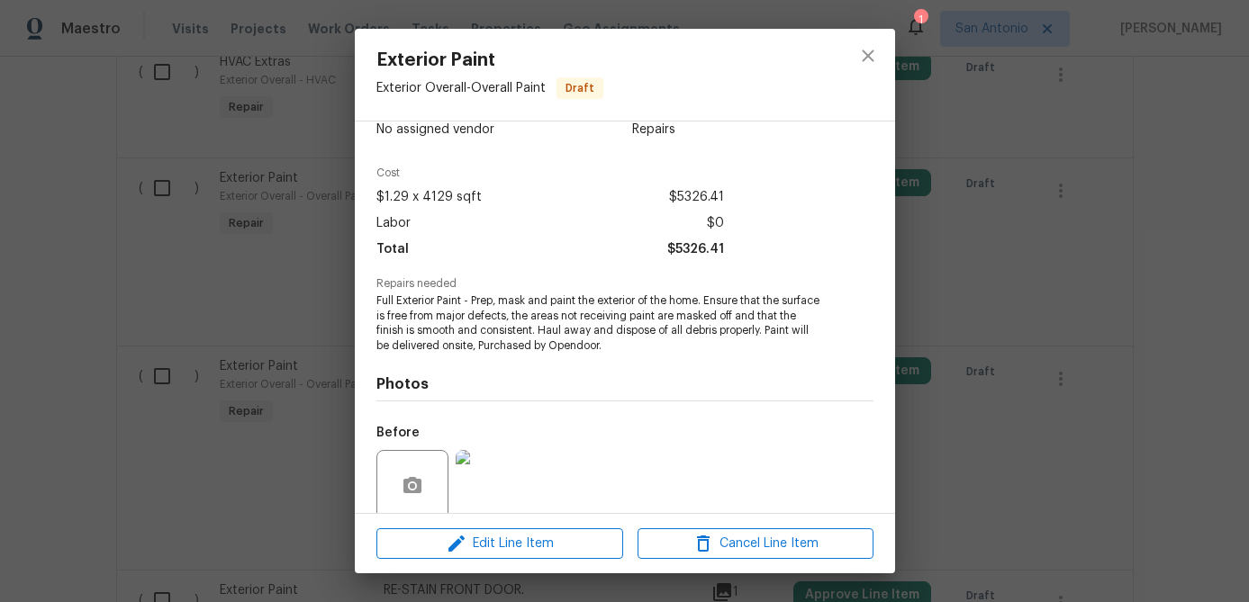
click at [81, 336] on div "Exterior Paint Exterior Overall - Overall Paint Draft Vendor No assigned vendor…" at bounding box center [624, 301] width 1249 height 602
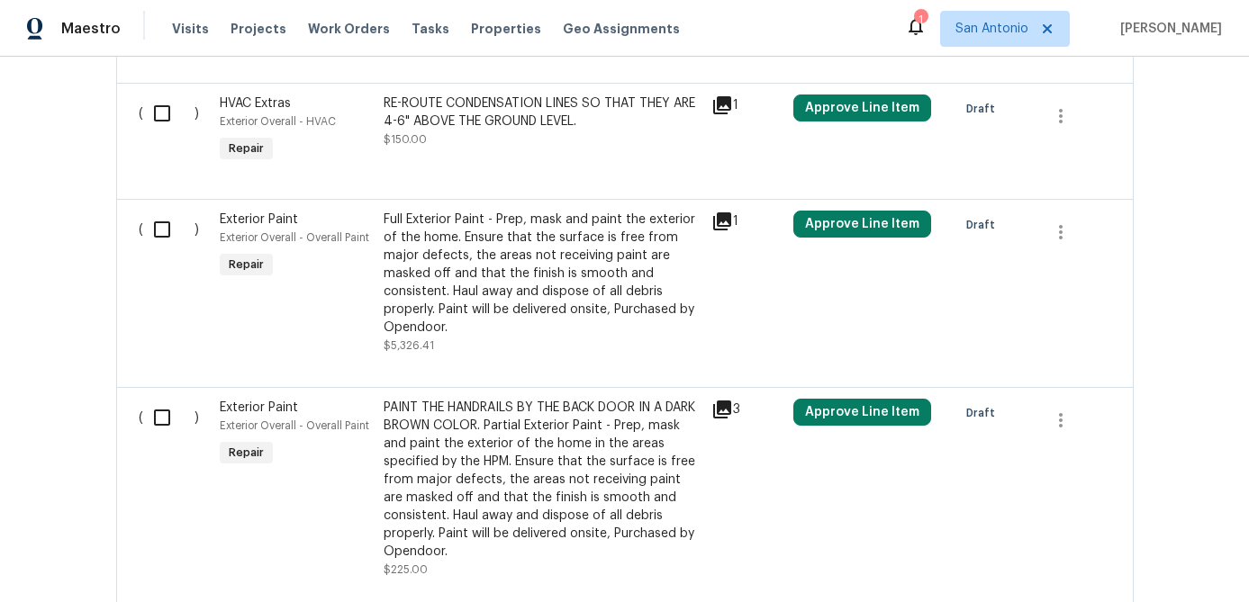
scroll to position [966, 0]
click at [460, 263] on div "Full Exterior Paint - Prep, mask and paint the exterior of the home. Ensure tha…" at bounding box center [542, 273] width 317 height 126
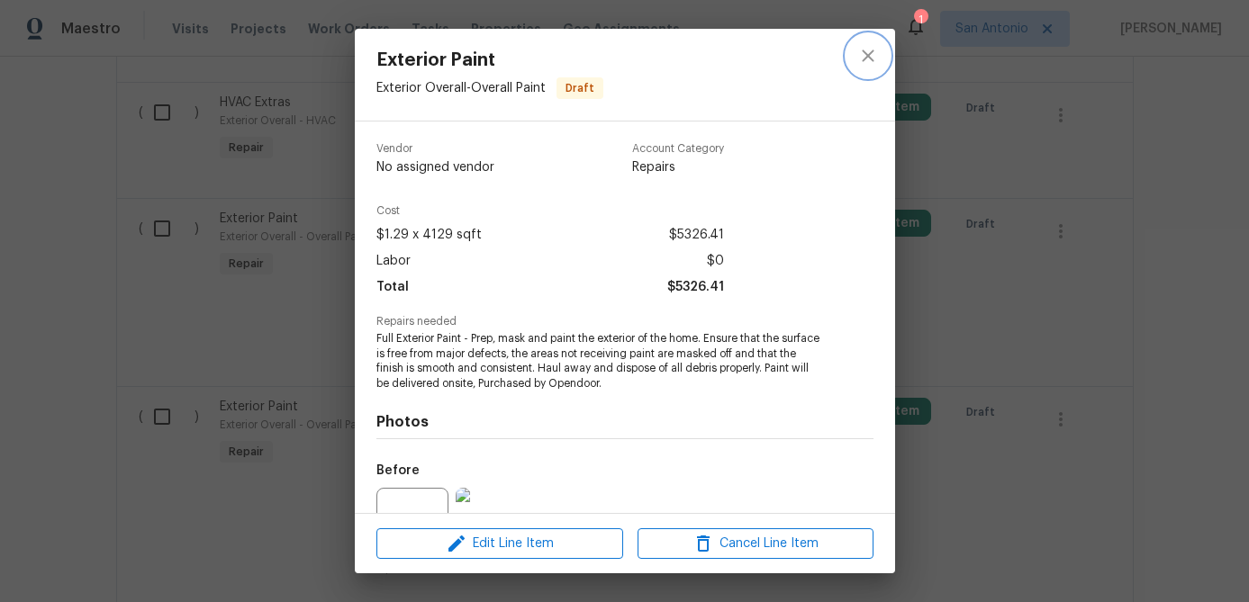
click at [868, 61] on icon "close" at bounding box center [868, 56] width 22 height 22
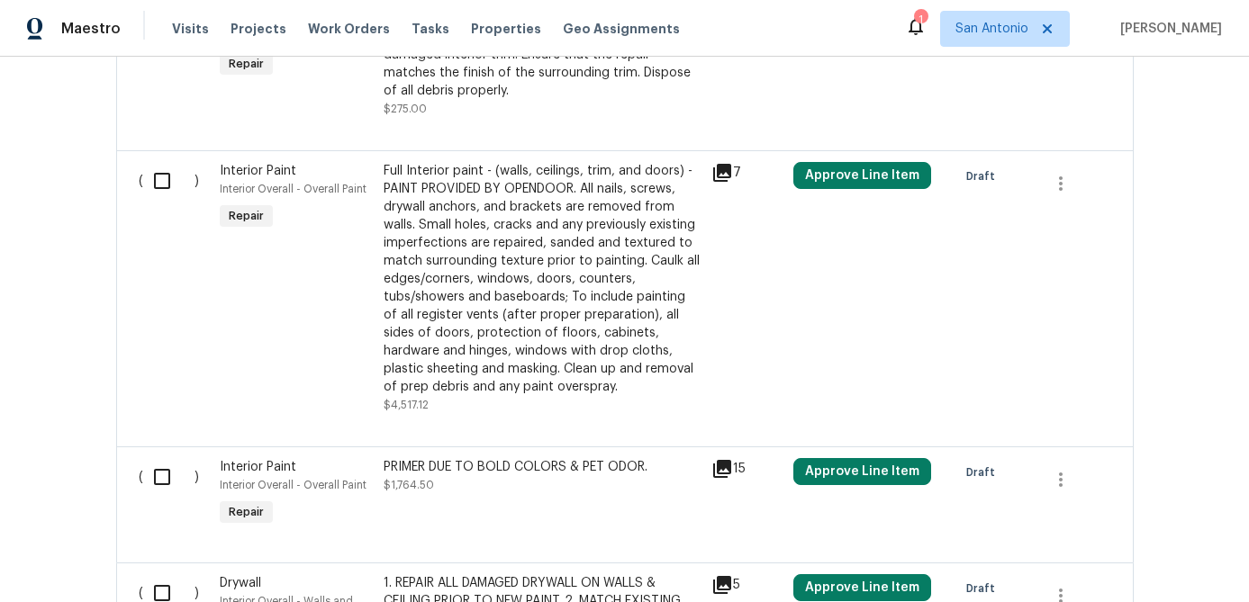
scroll to position [1871, 0]
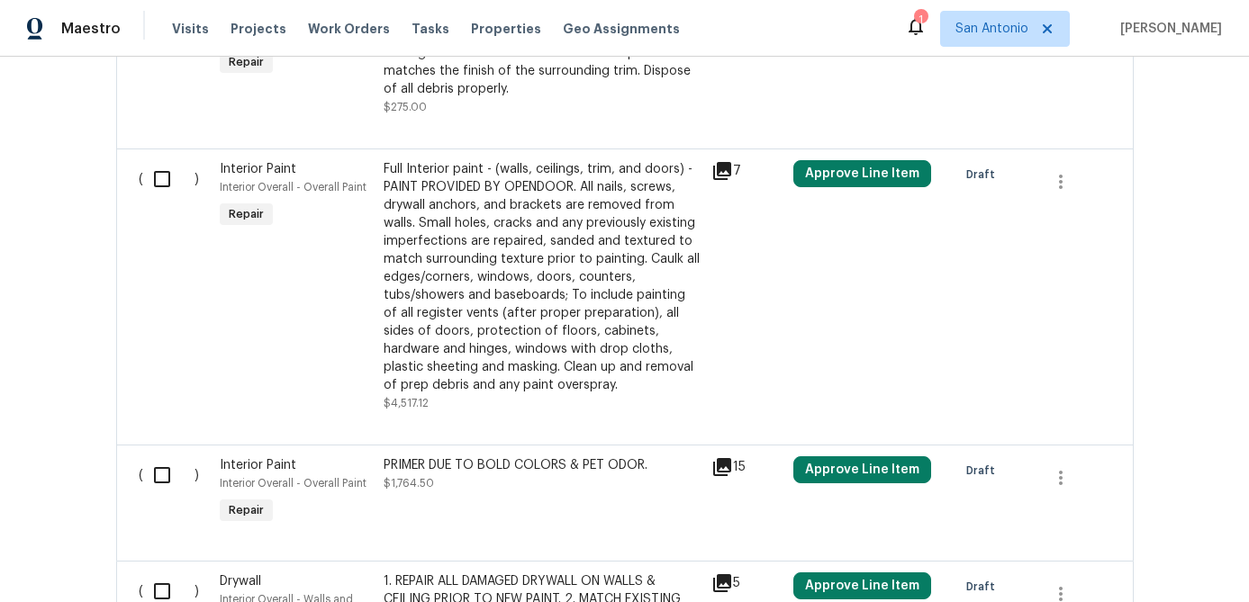
click at [514, 301] on div "Full Interior paint - (walls, ceilings, trim, and doors) - PAINT PROVIDED BY OP…" at bounding box center [542, 277] width 317 height 234
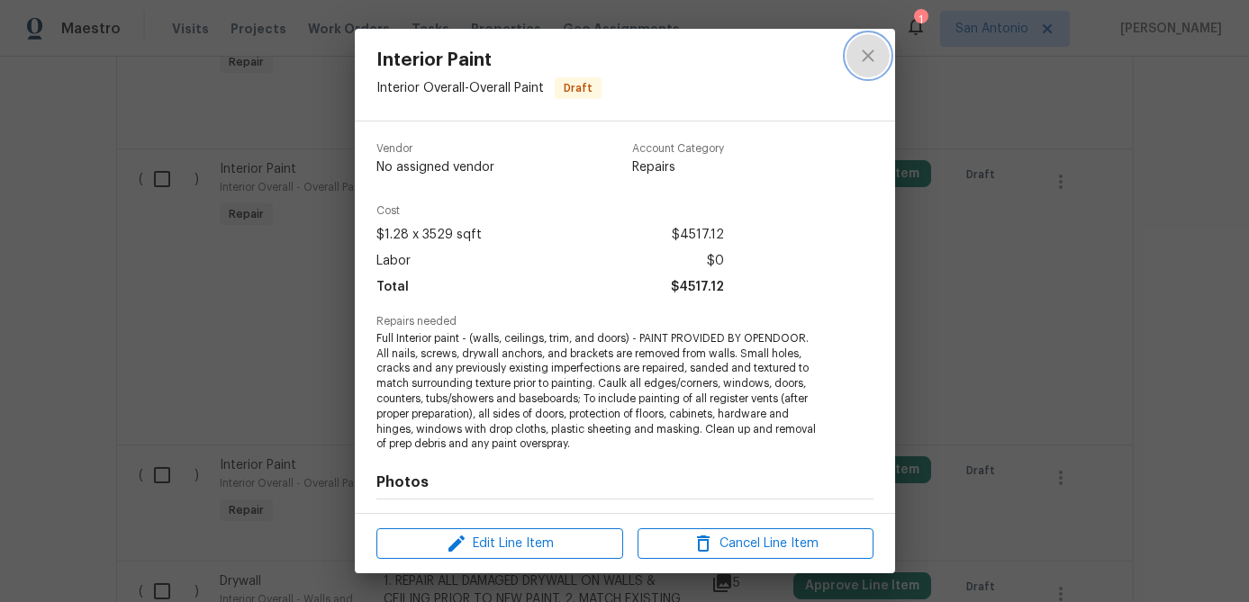
click at [864, 65] on icon "close" at bounding box center [868, 56] width 22 height 22
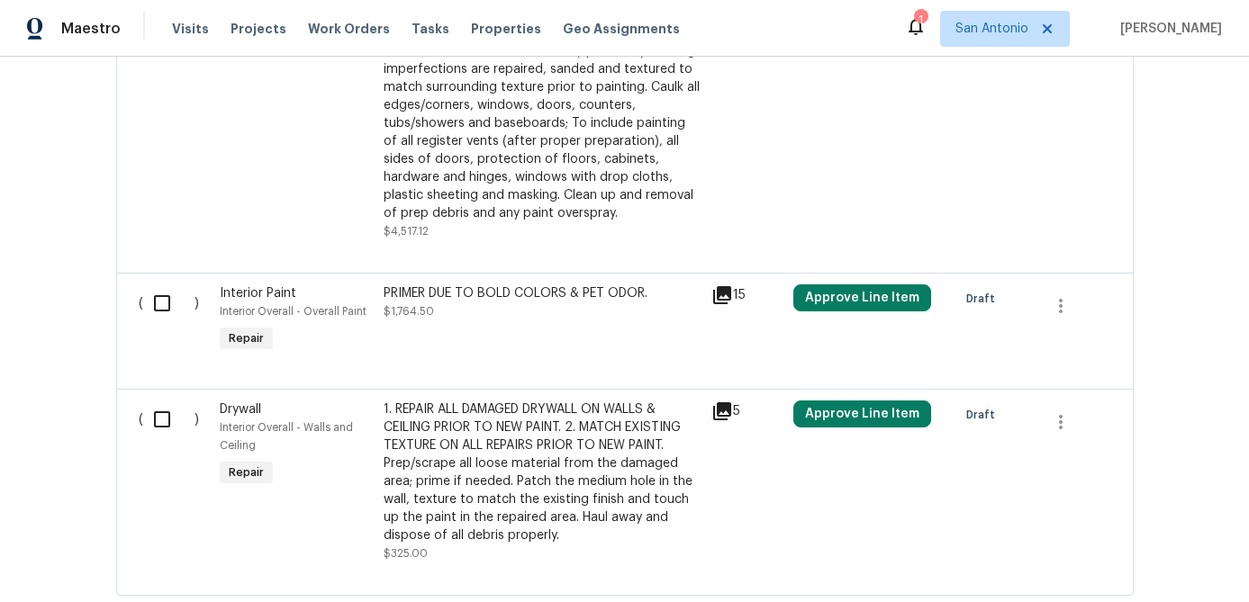
scroll to position [2046, 0]
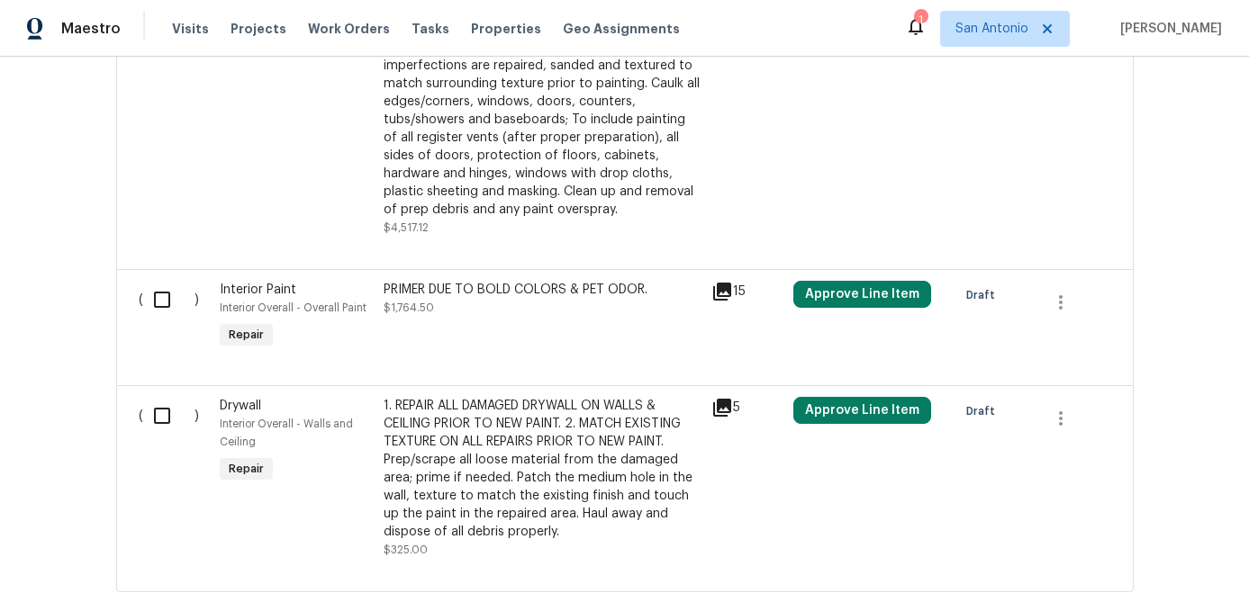
click at [501, 312] on div "PRIMER DUE TO BOLD COLORS & PET ODOR. $1,764.50" at bounding box center [542, 299] width 317 height 36
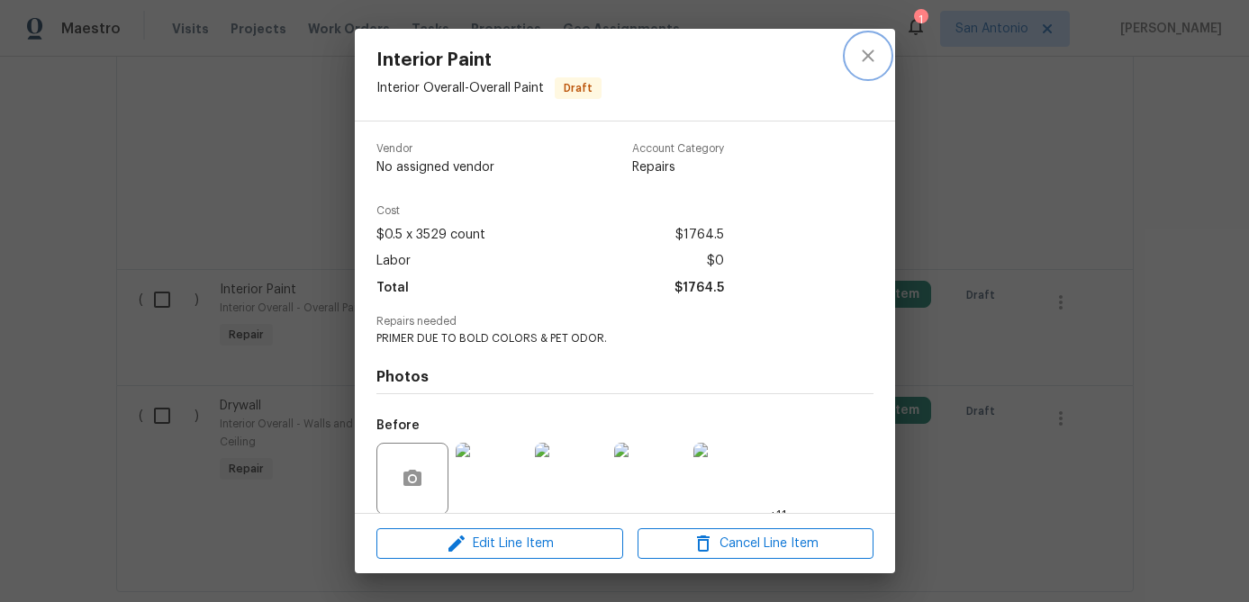
click at [864, 55] on icon "close" at bounding box center [868, 56] width 22 height 22
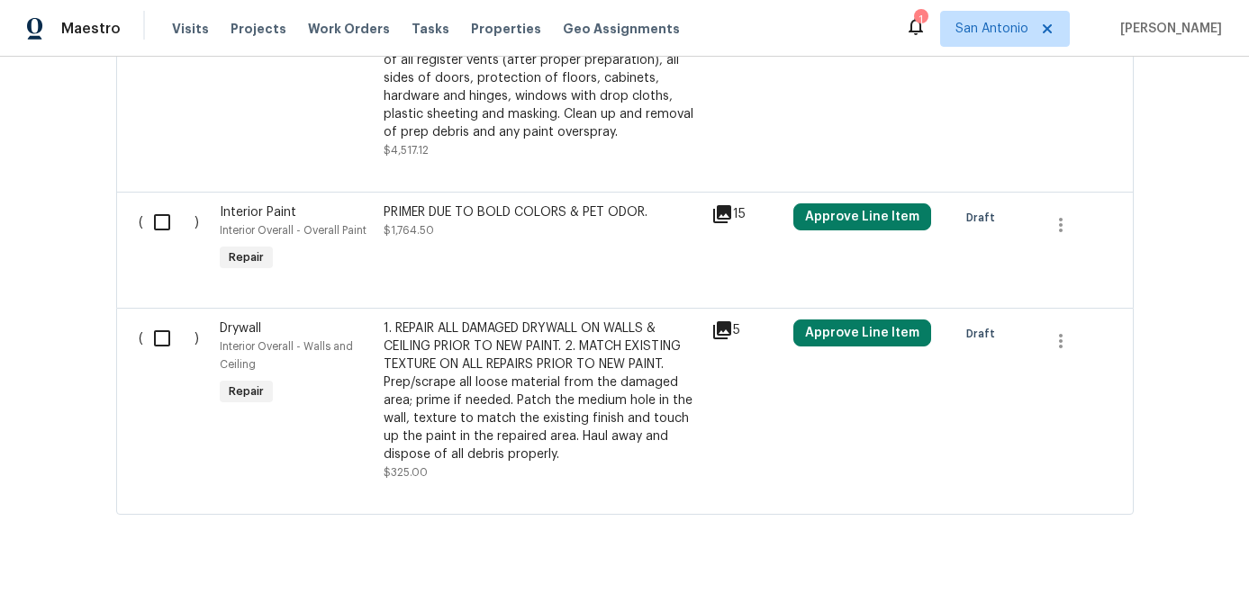
scroll to position [2164, 0]
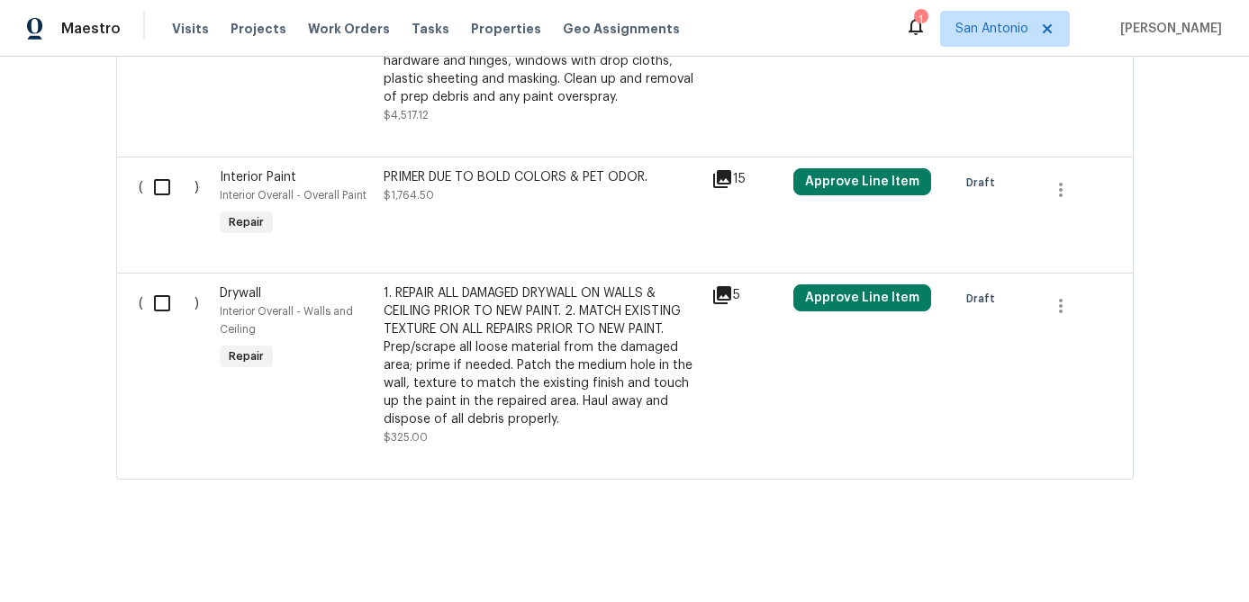
click at [549, 357] on div "1. REPAIR ALL DAMAGED DRYWALL ON WALLS & CEILING PRIOR TO NEW PAINT. 2. MATCH E…" at bounding box center [542, 356] width 317 height 144
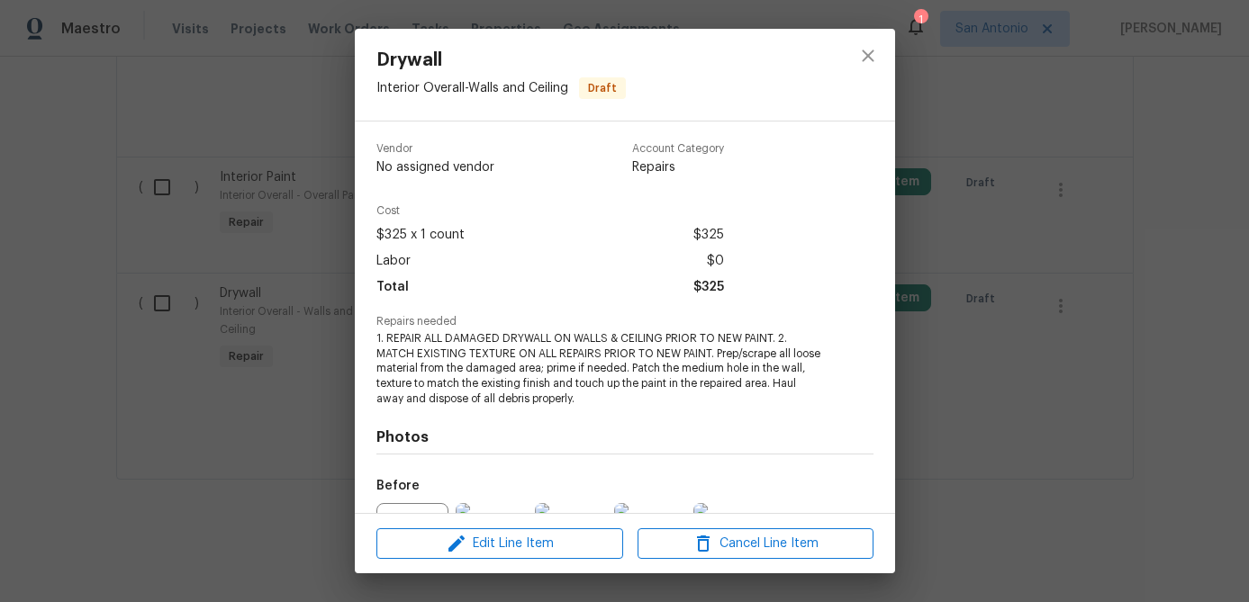
scroll to position [197, 0]
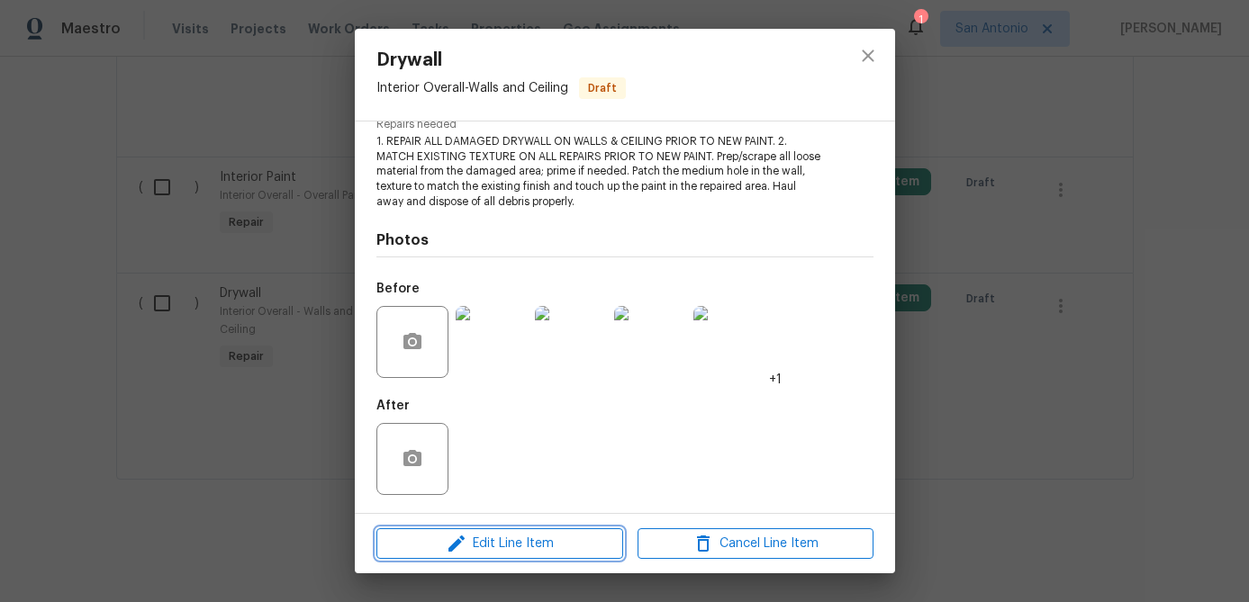
click at [537, 550] on span "Edit Line Item" at bounding box center [500, 544] width 236 height 23
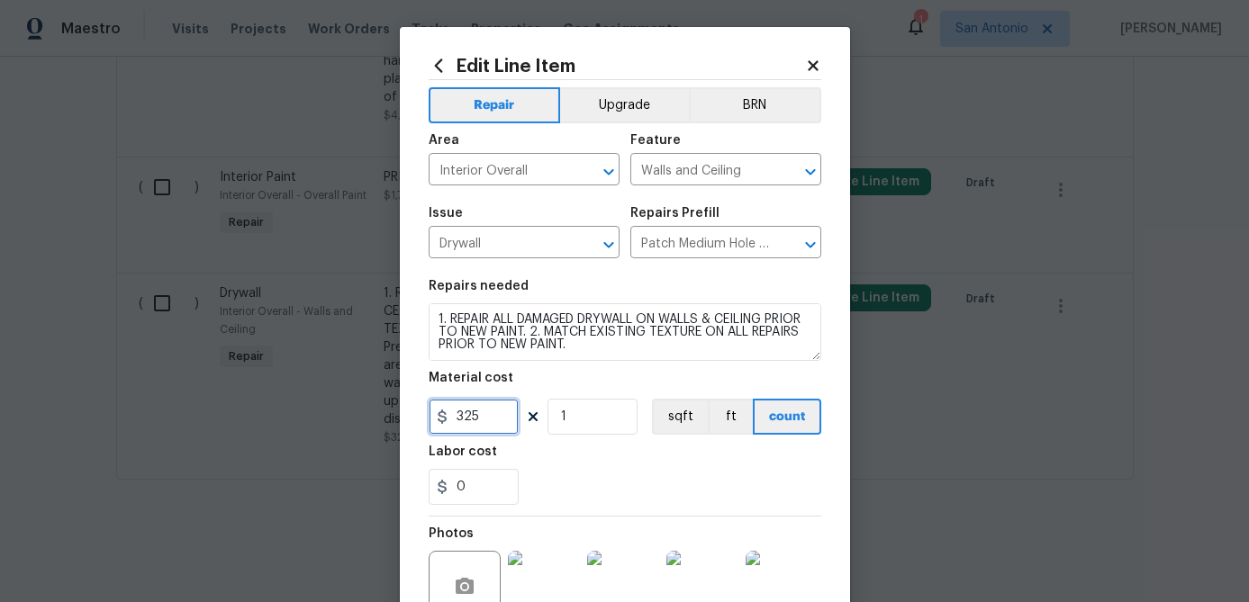
click at [492, 426] on input "325" at bounding box center [474, 417] width 90 height 36
type input "650"
click at [584, 432] on input "1" at bounding box center [592, 417] width 90 height 36
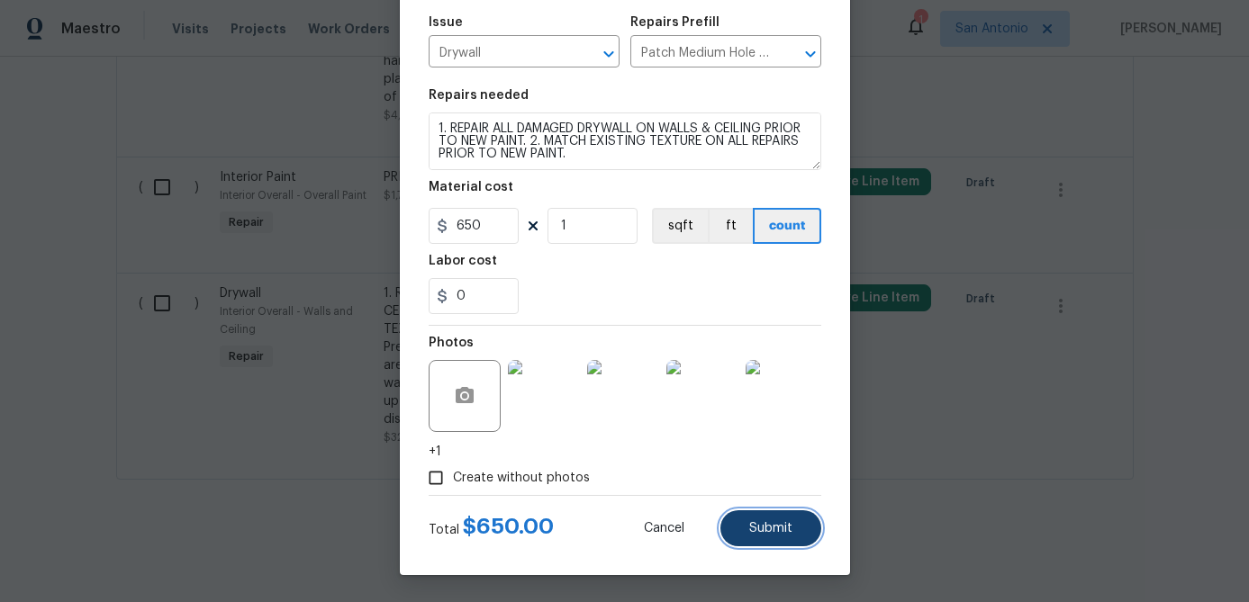
click at [771, 525] on span "Submit" at bounding box center [770, 529] width 43 height 14
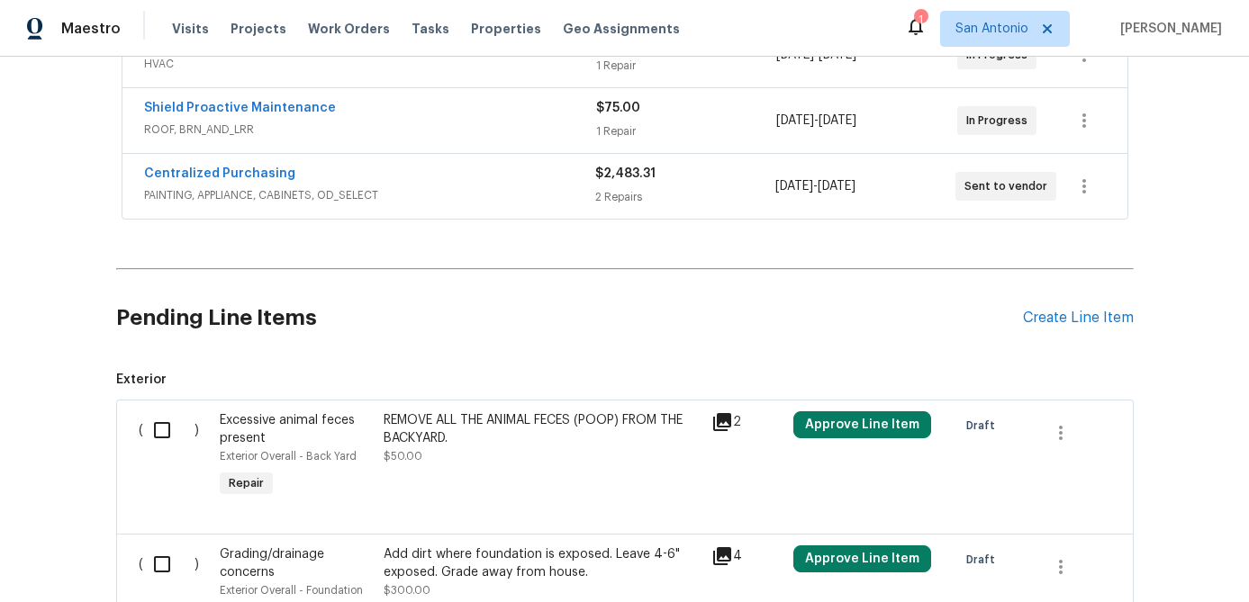
scroll to position [366, 0]
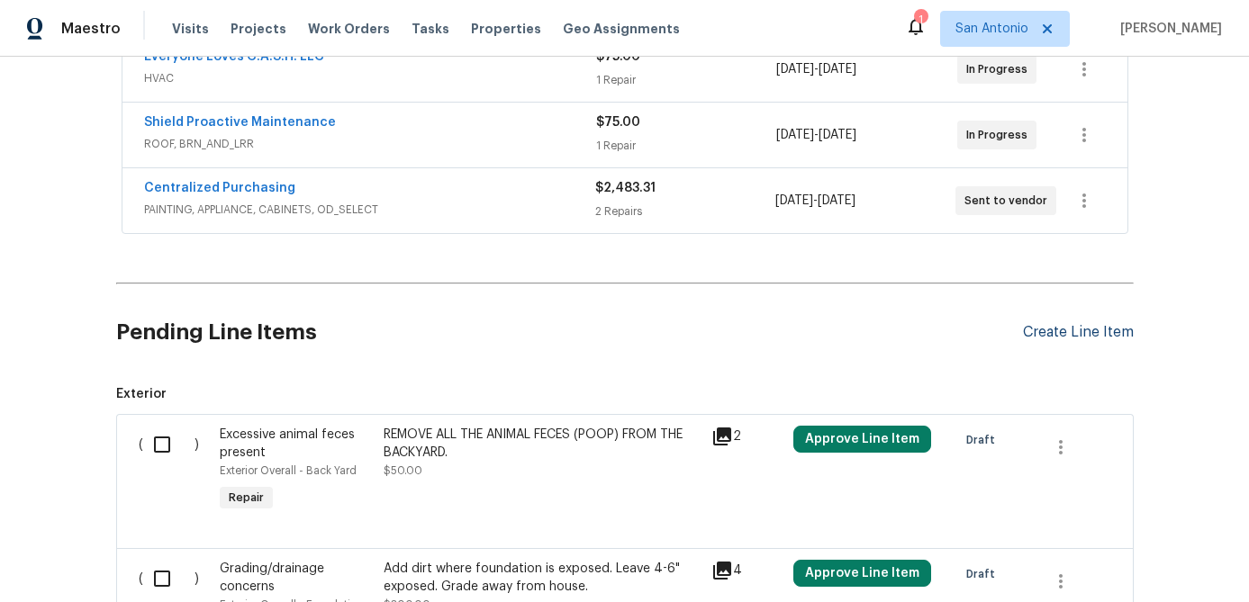
click at [1085, 324] on div "Create Line Item" at bounding box center [1078, 332] width 111 height 17
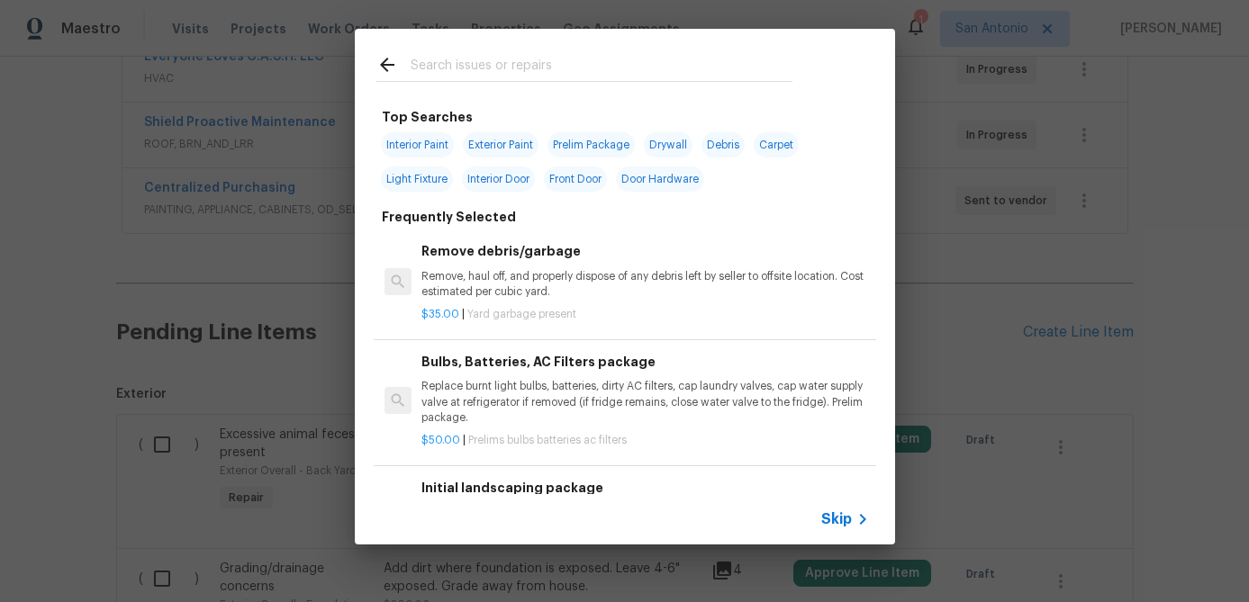
click at [831, 513] on span "Skip" at bounding box center [836, 519] width 31 height 18
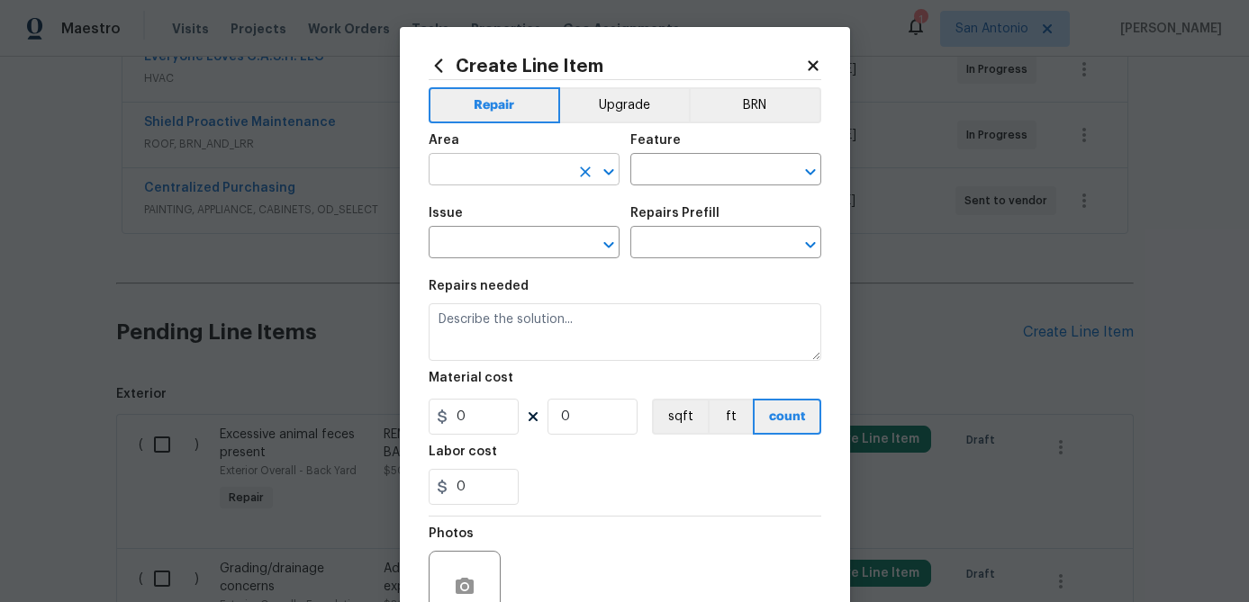
click at [464, 180] on input "text" at bounding box center [499, 172] width 140 height 28
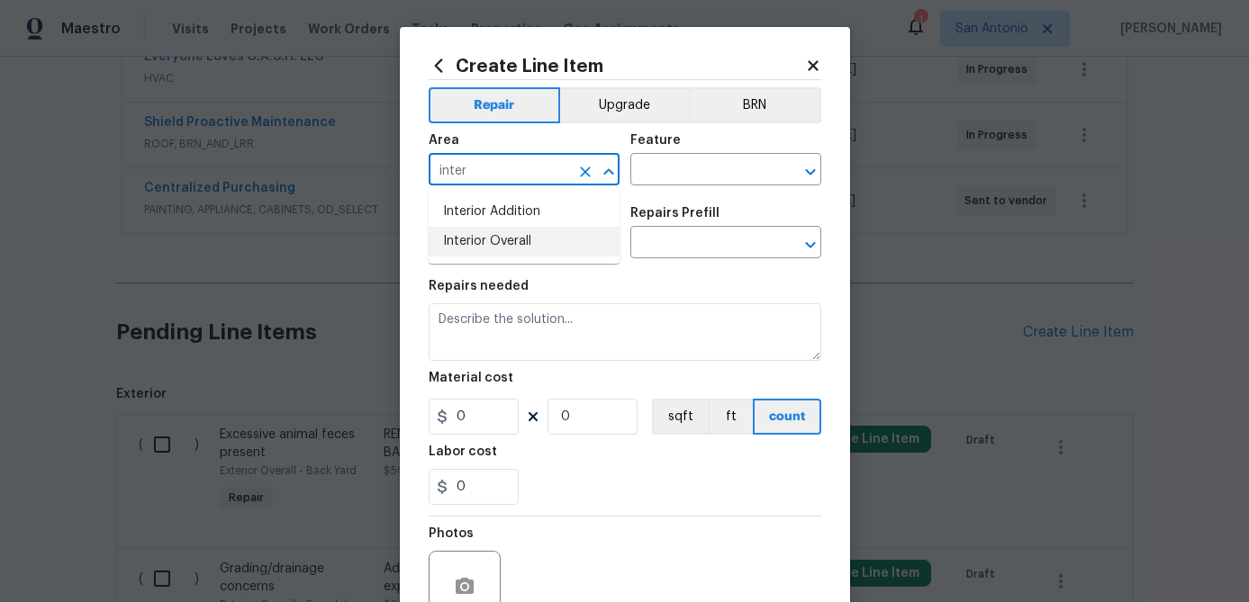
click at [472, 242] on li "Interior Overall" at bounding box center [524, 242] width 191 height 30
type input "Interior Overall"
click at [665, 180] on input "text" at bounding box center [700, 172] width 140 height 28
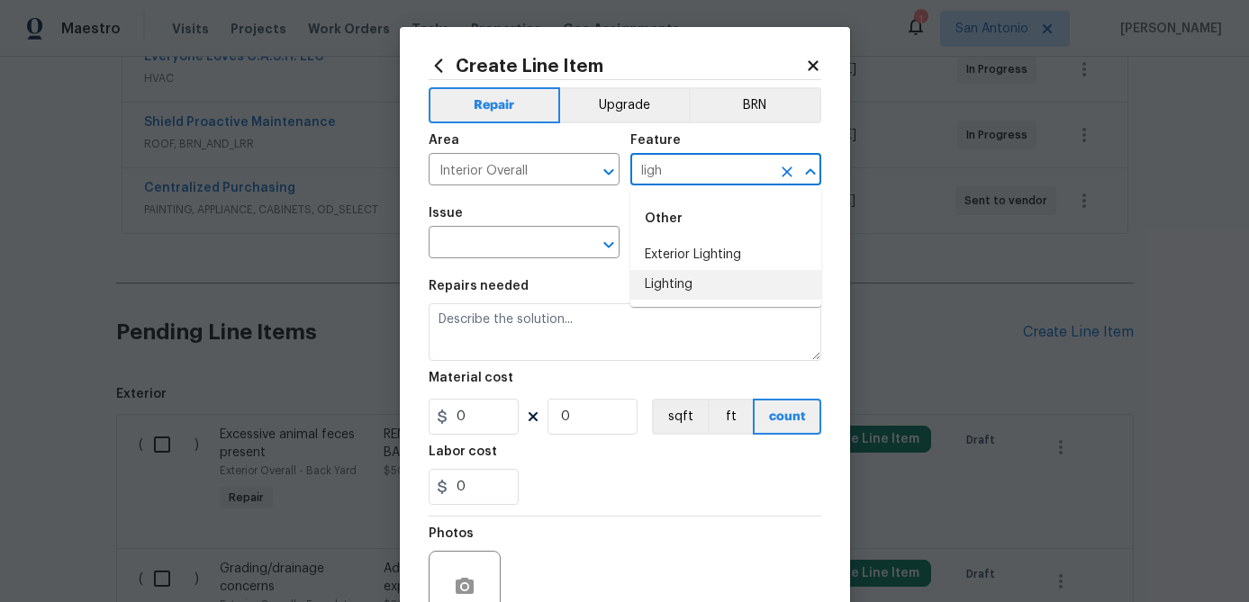
click at [664, 280] on li "Lighting" at bounding box center [725, 285] width 191 height 30
type input "Lighting"
click at [492, 242] on input "text" at bounding box center [499, 244] width 140 height 28
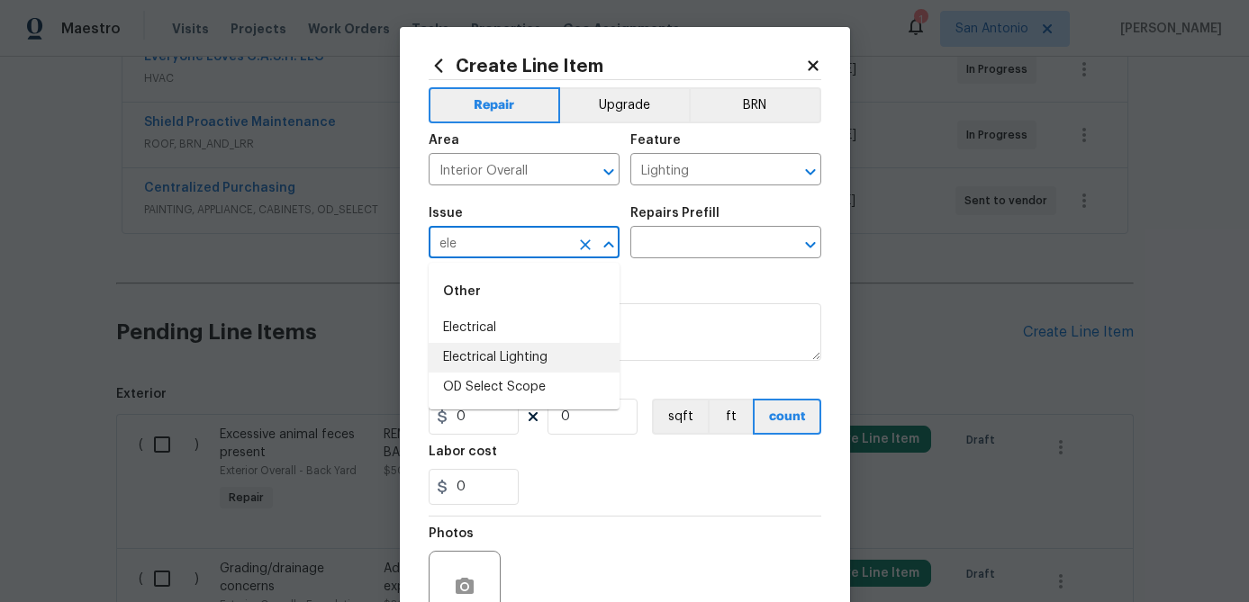
click at [504, 348] on li "Electrical Lighting" at bounding box center [524, 358] width 191 height 30
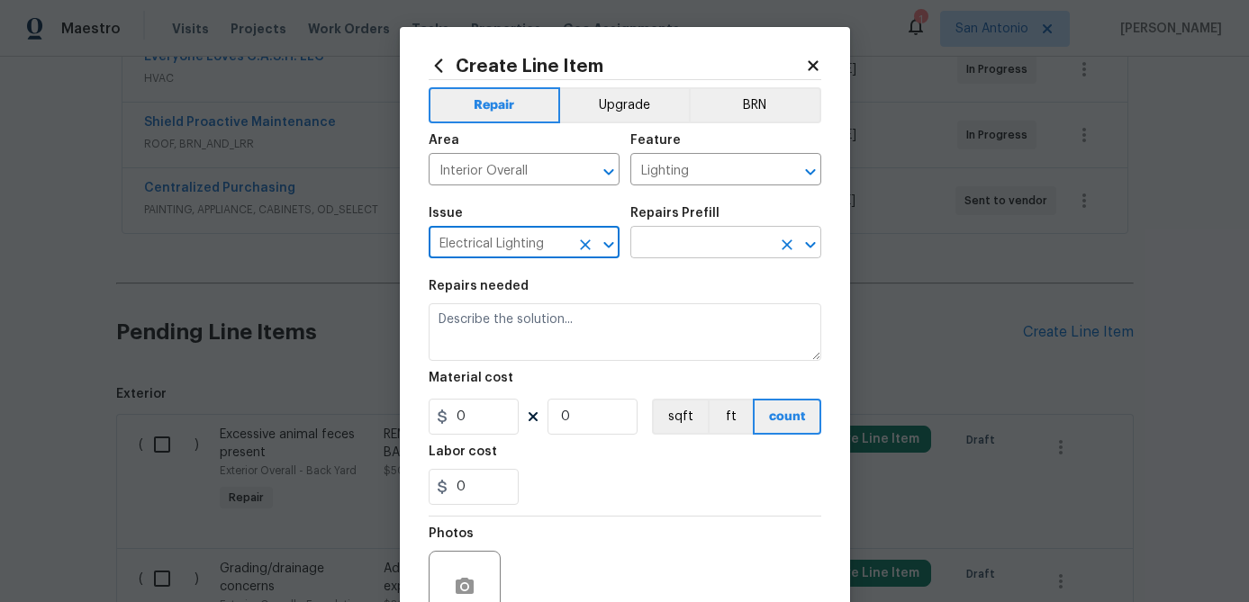
type input "Electrical Lighting"
click at [674, 248] on input "text" at bounding box center [700, 244] width 140 height 28
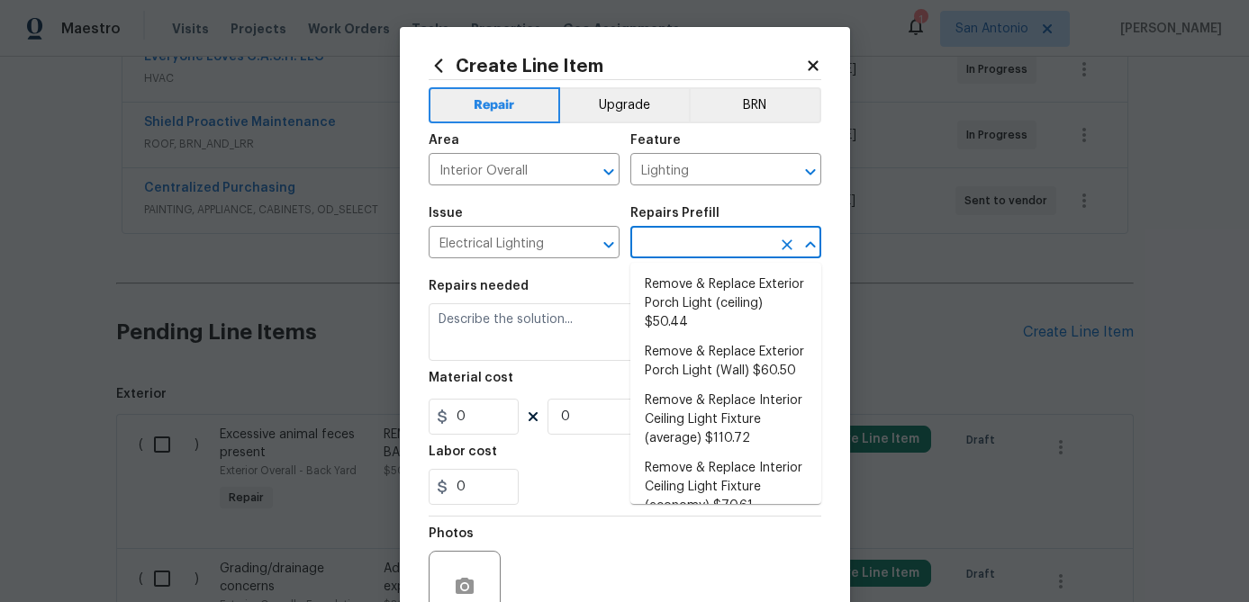
scroll to position [388, 0]
click at [702, 425] on li "Remove & Replace Interior Ceiling Light Fixture (average) $110.72" at bounding box center [725, 421] width 191 height 68
type input "Remove & Replace Interior Ceiling Light Fixture (average) $110.72"
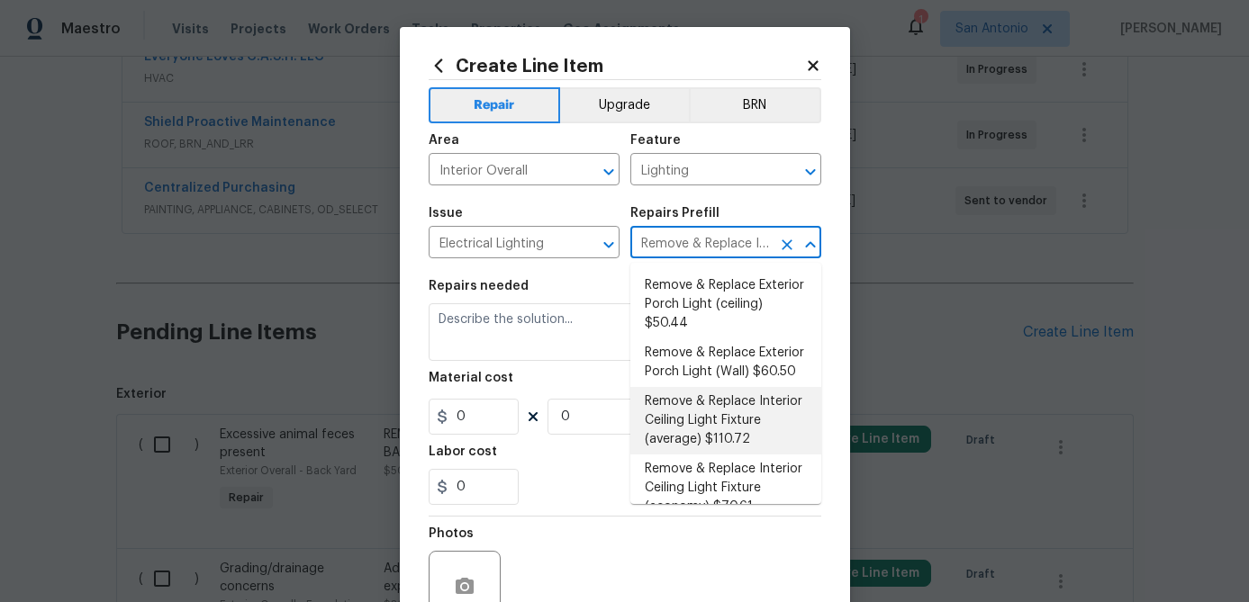
type textarea "Remove the existing interior ceiling light fixture and replace it with new AVER…"
type input "1"
type input "110.72"
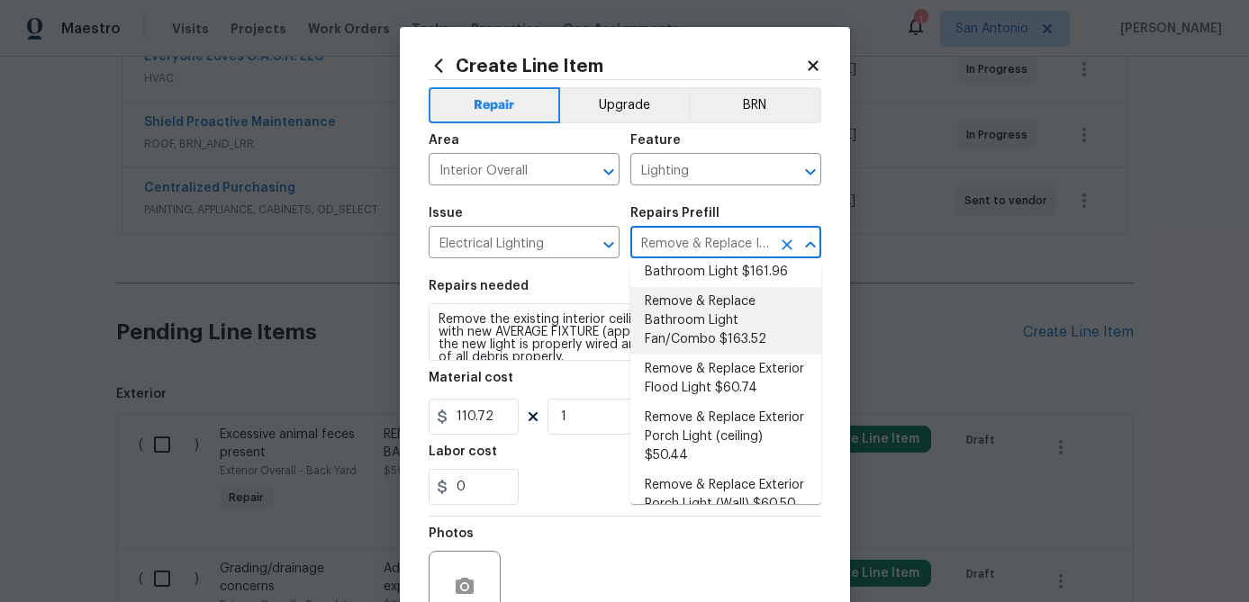
scroll to position [257, 0]
click at [561, 246] on input "Electrical Lighting" at bounding box center [499, 244] width 140 height 28
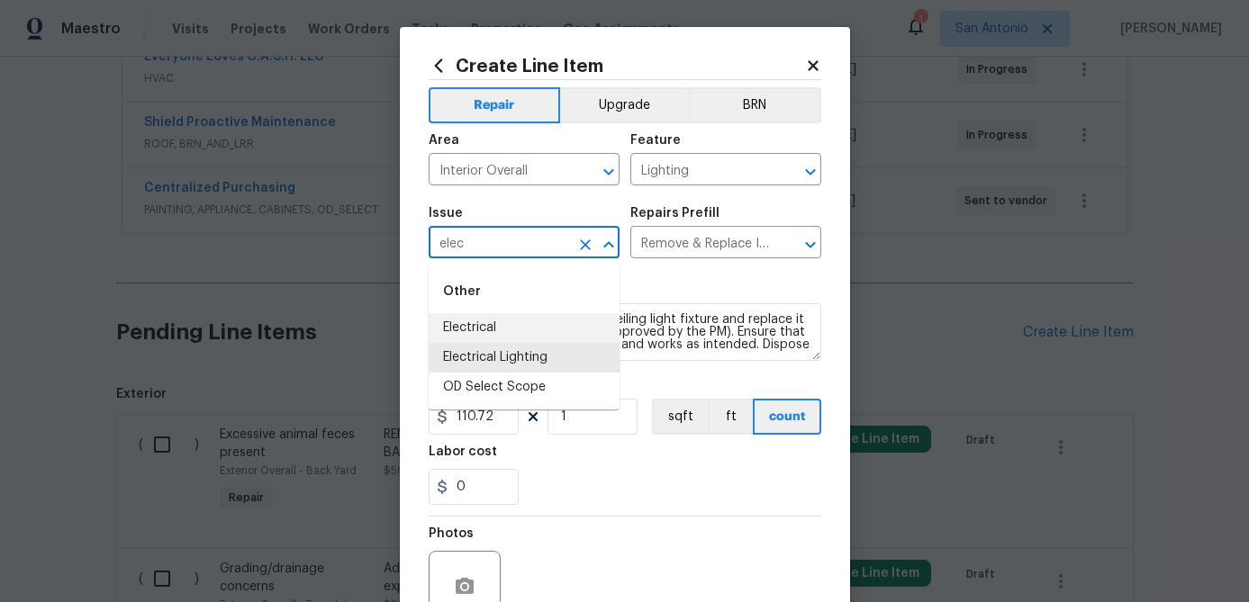
click at [481, 327] on li "Electrical" at bounding box center [524, 328] width 191 height 30
type input "Electrical"
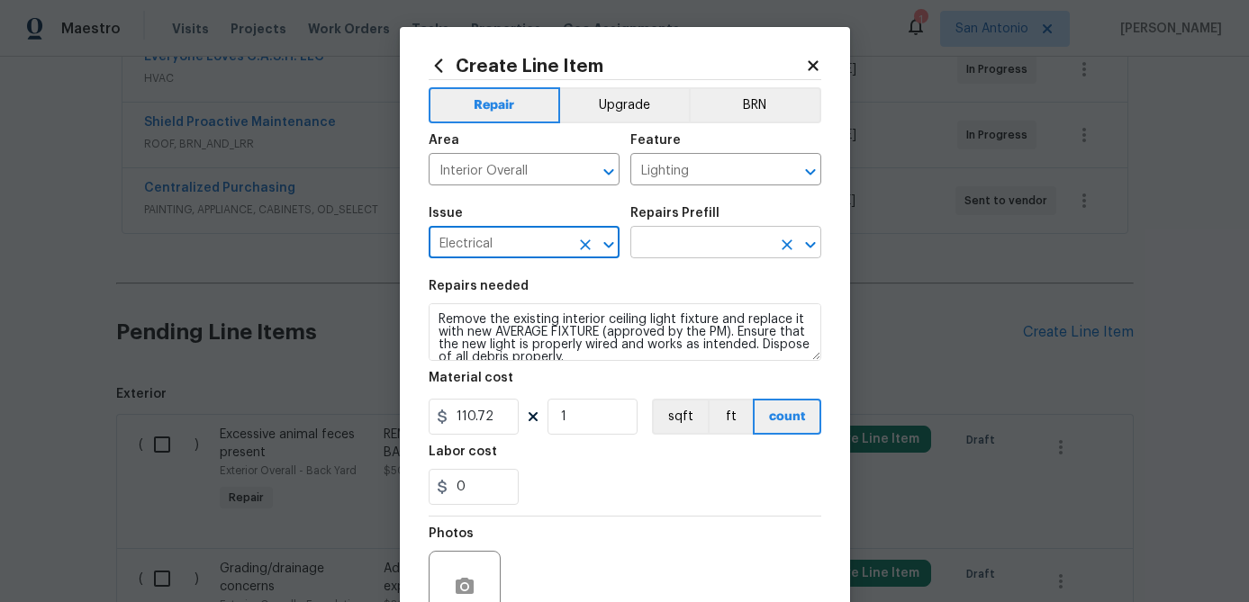
type input "Electrical"
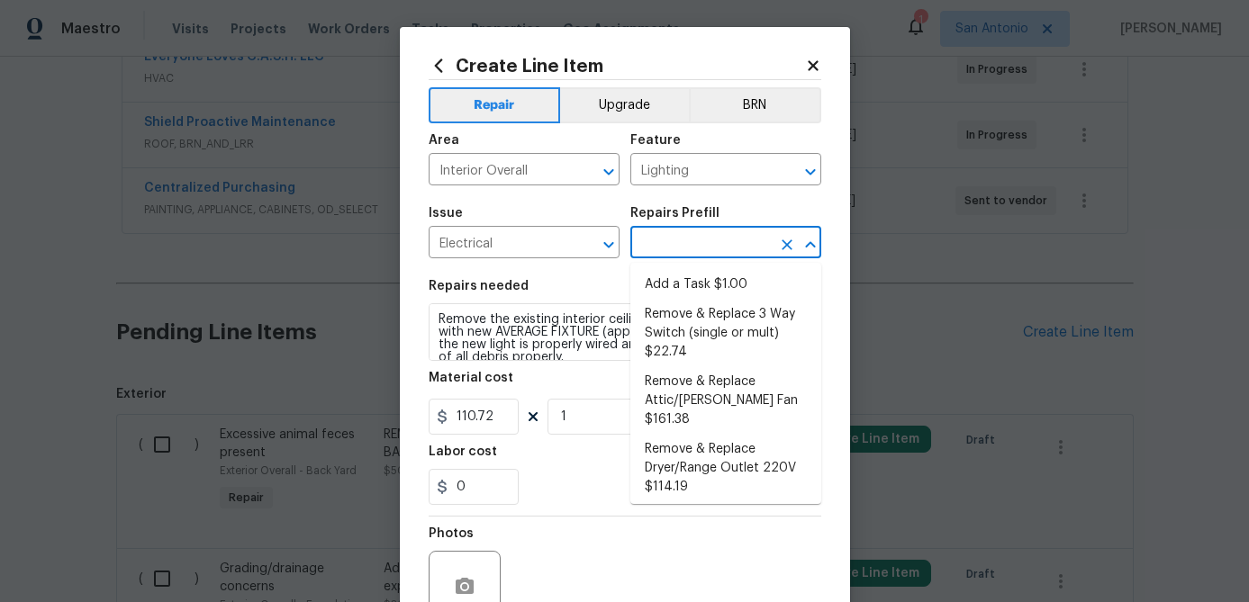
click at [718, 232] on input "text" at bounding box center [700, 244] width 140 height 28
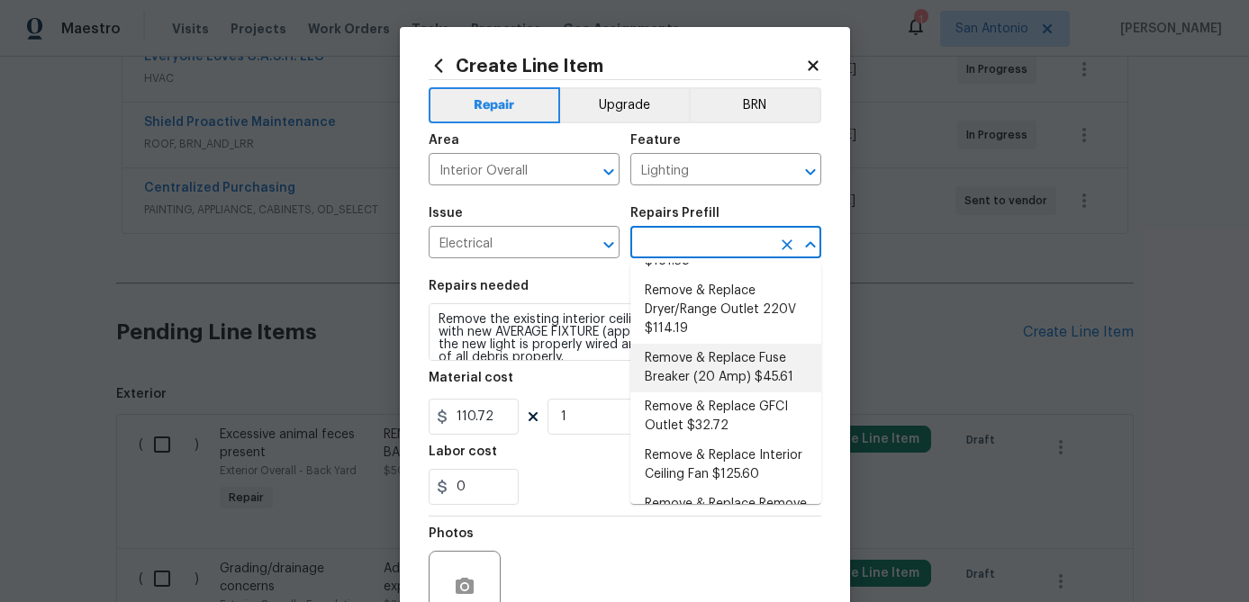
scroll to position [163, 0]
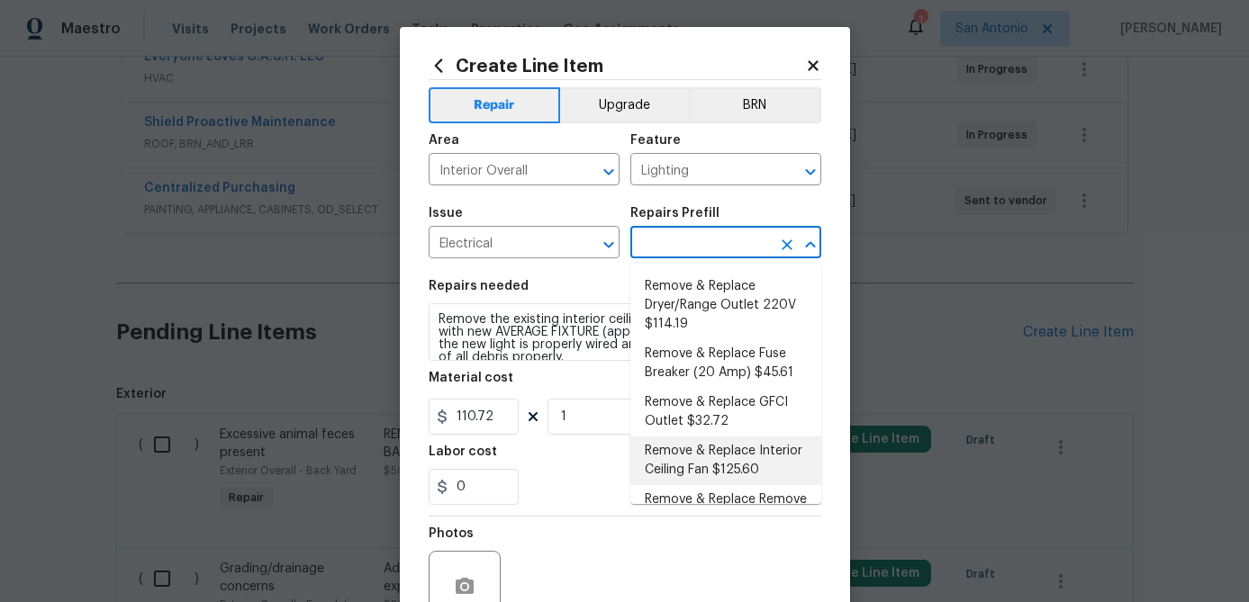
click at [697, 440] on li "Remove & Replace Interior Ceiling Fan $125.60" at bounding box center [725, 461] width 191 height 49
type input "Remove & Replace Interior Ceiling Fan $125.60"
type textarea "Remove and replace the existing ceiling fan with new (style/finish to be approv…"
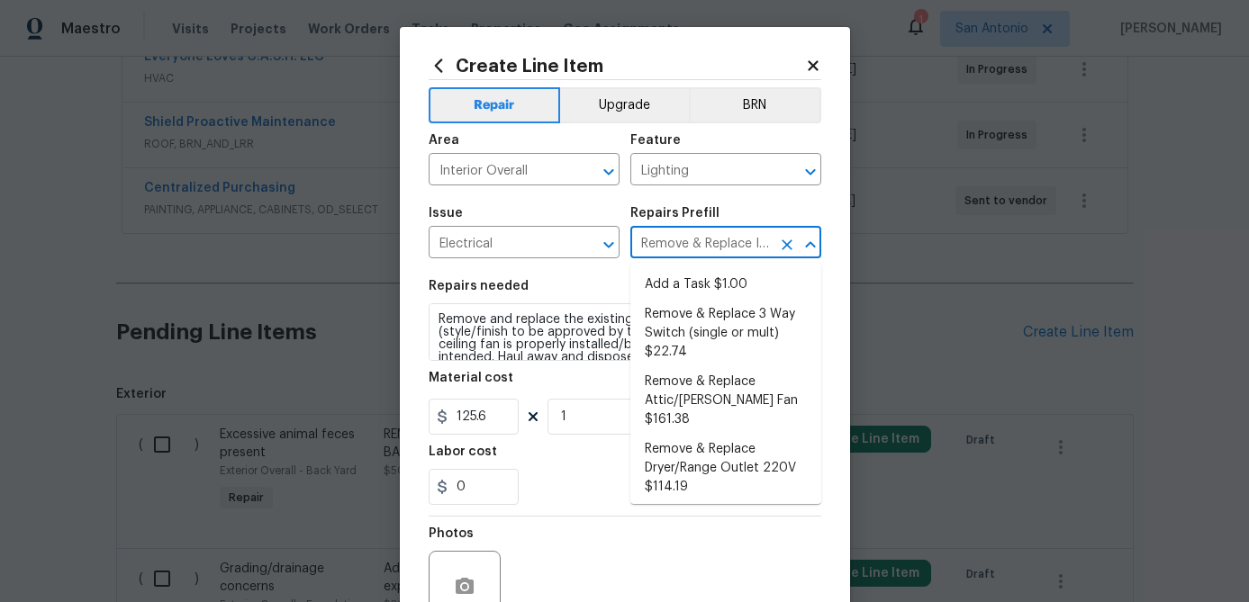
scroll to position [125, 0]
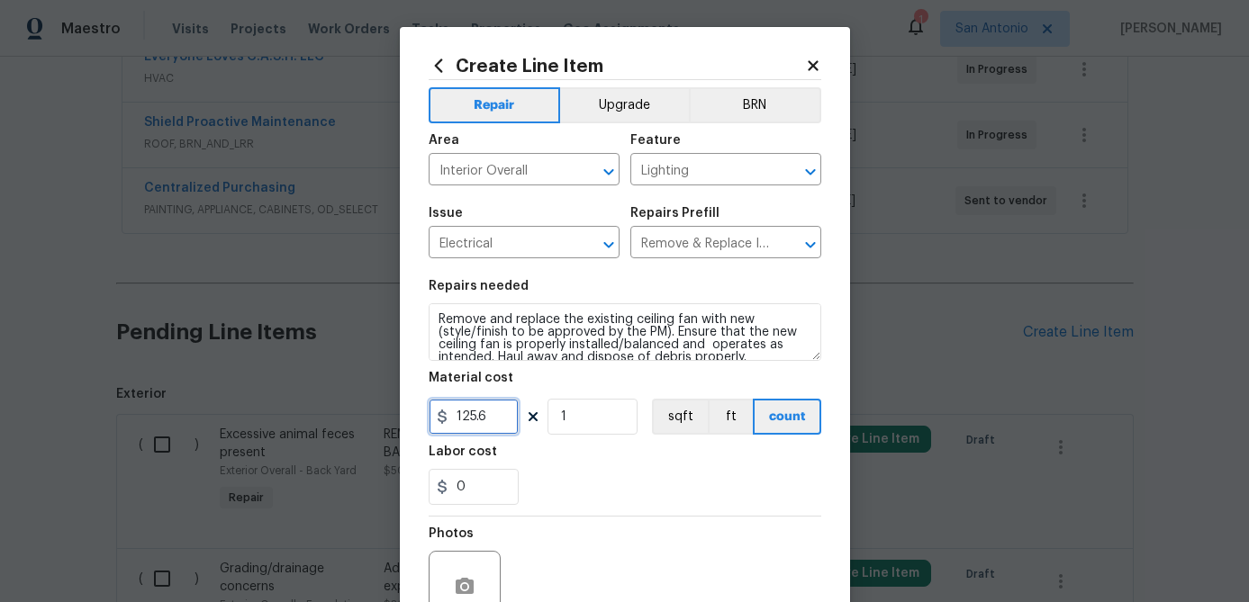
click at [494, 419] on input "125.6" at bounding box center [474, 417] width 90 height 36
type input "150"
click at [587, 424] on input "1" at bounding box center [592, 417] width 90 height 36
type input "7"
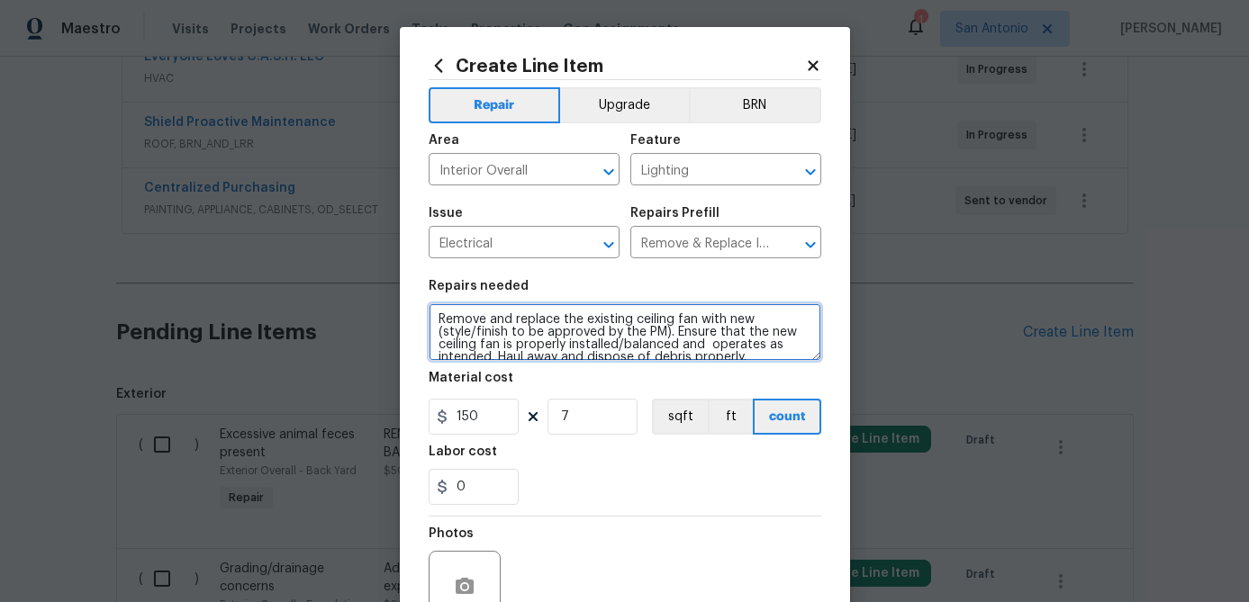
click at [433, 325] on textarea "Remove and replace the existing ceiling fan with new (style/finish to be approv…" at bounding box center [625, 332] width 393 height 58
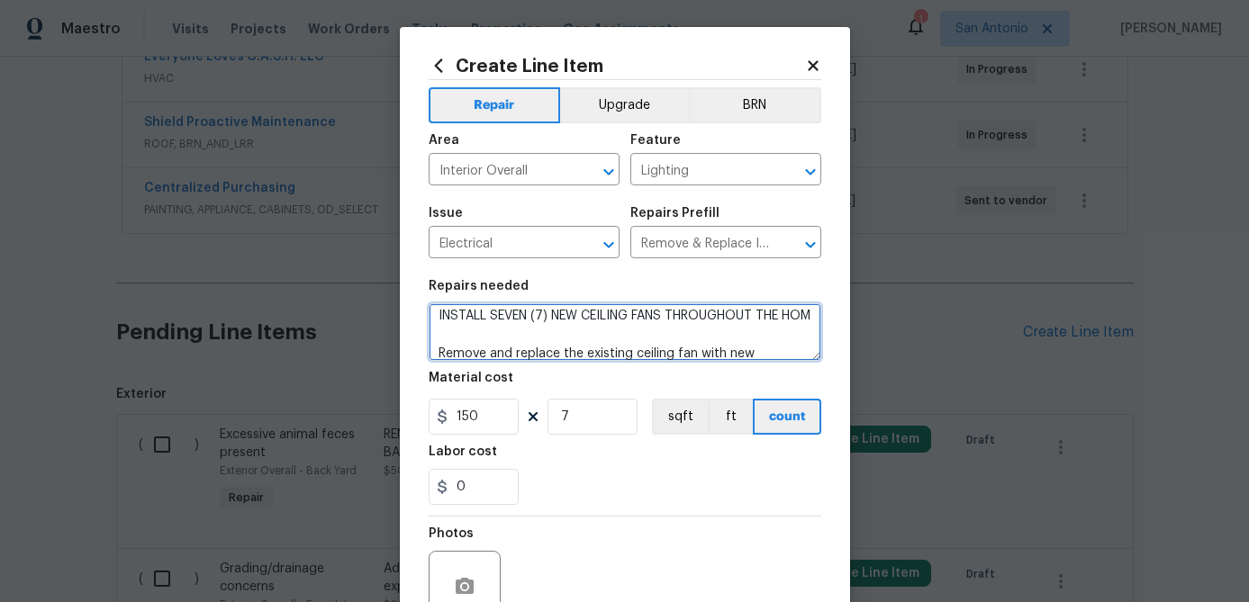
scroll to position [16, 0]
click at [487, 318] on textarea "INSTALL SEVEN (7) NEW CEILING FANS THROUGHOUT THE HOME; Remove and replace the …" at bounding box center [625, 332] width 393 height 58
paste textarea "https://www.homedepot.com/p/Hampton-Bay-Hugger-52-in-LED-Indoor-Black-Ceiling-F…"
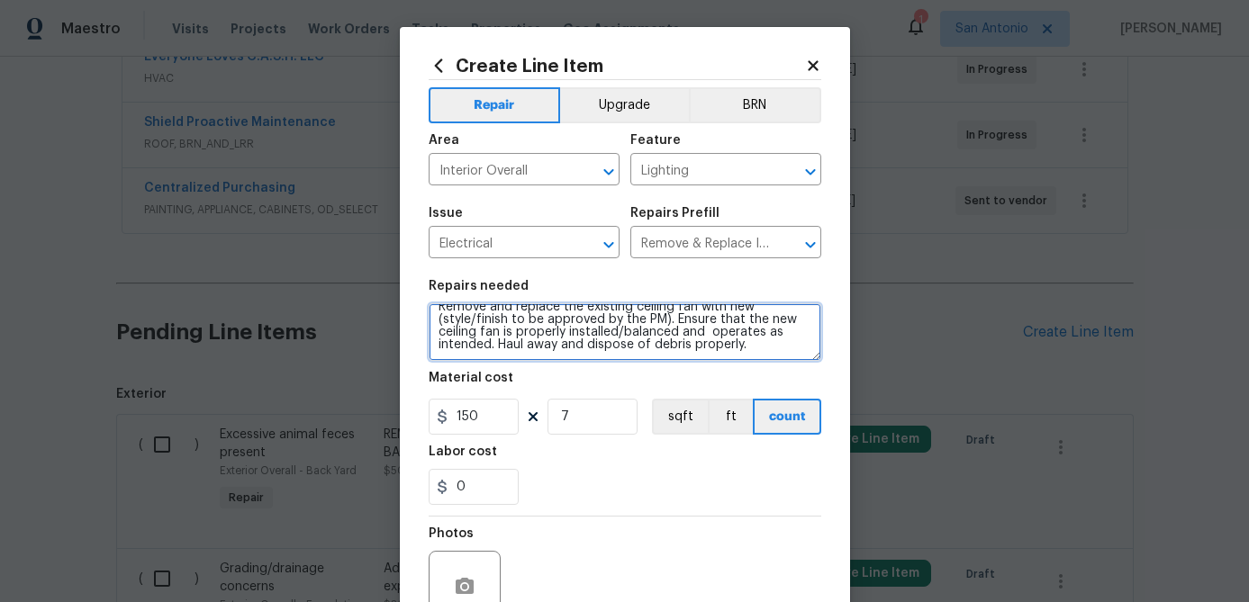
scroll to position [174, 0]
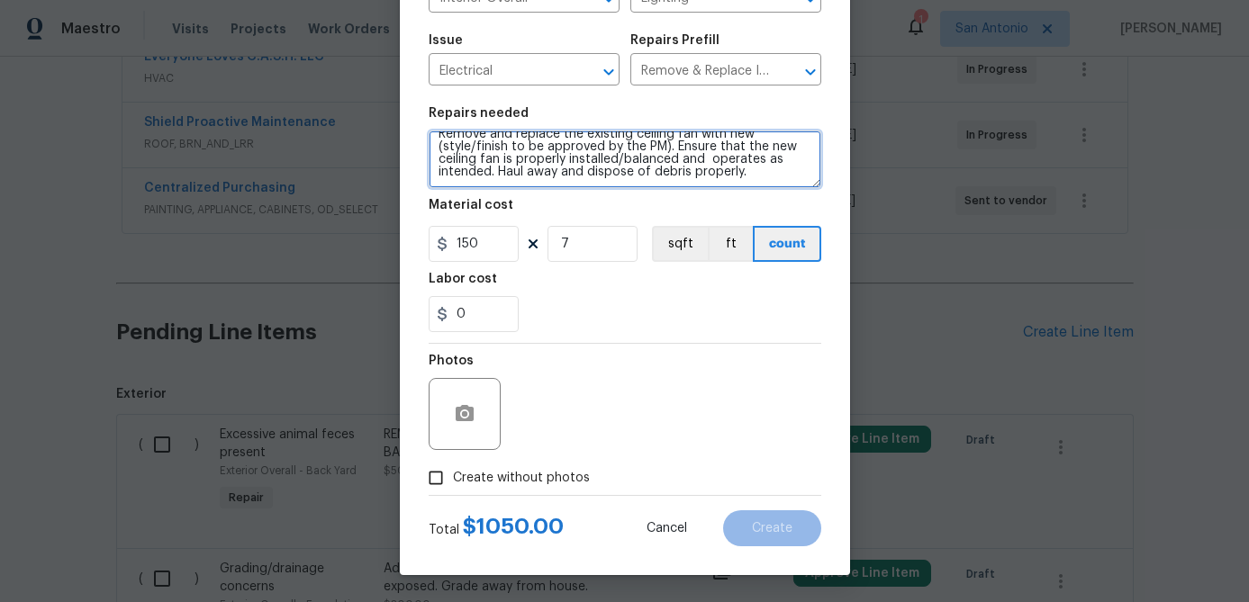
type textarea "INSTALL SEVEN (7) NEW CEILING FANS THROUGHOUT THE HOME; [URL][DOMAIN_NAME]. Rem…"
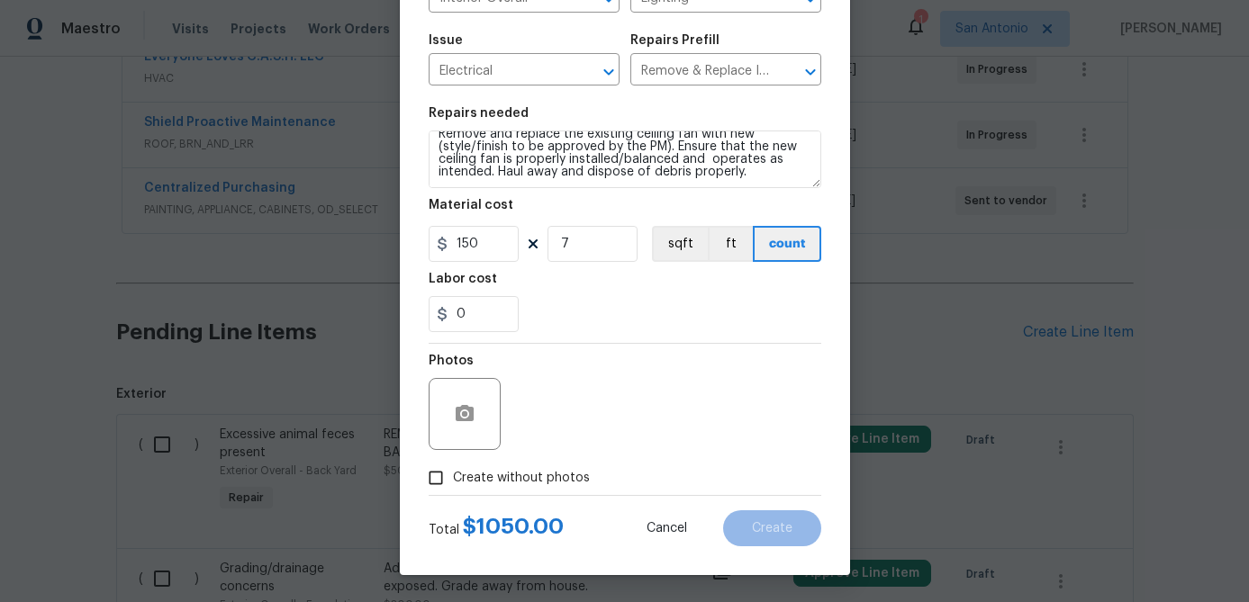
click at [432, 479] on input "Create without photos" at bounding box center [436, 478] width 34 height 34
checkbox input "true"
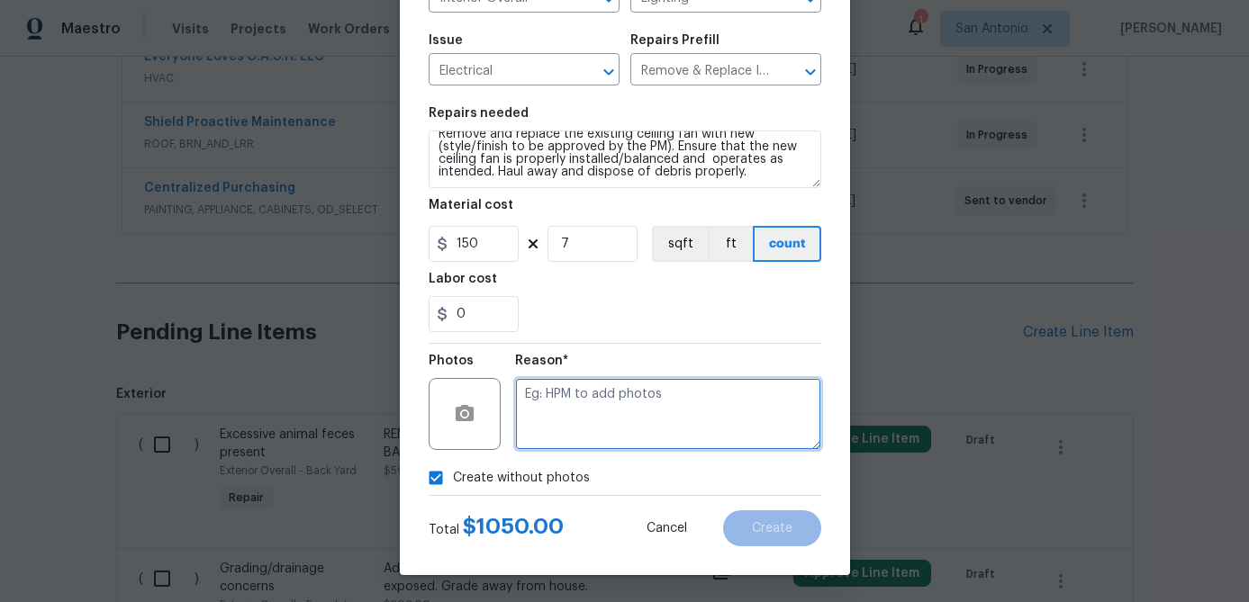
click at [629, 426] on textarea at bounding box center [668, 414] width 306 height 72
type textarea "."
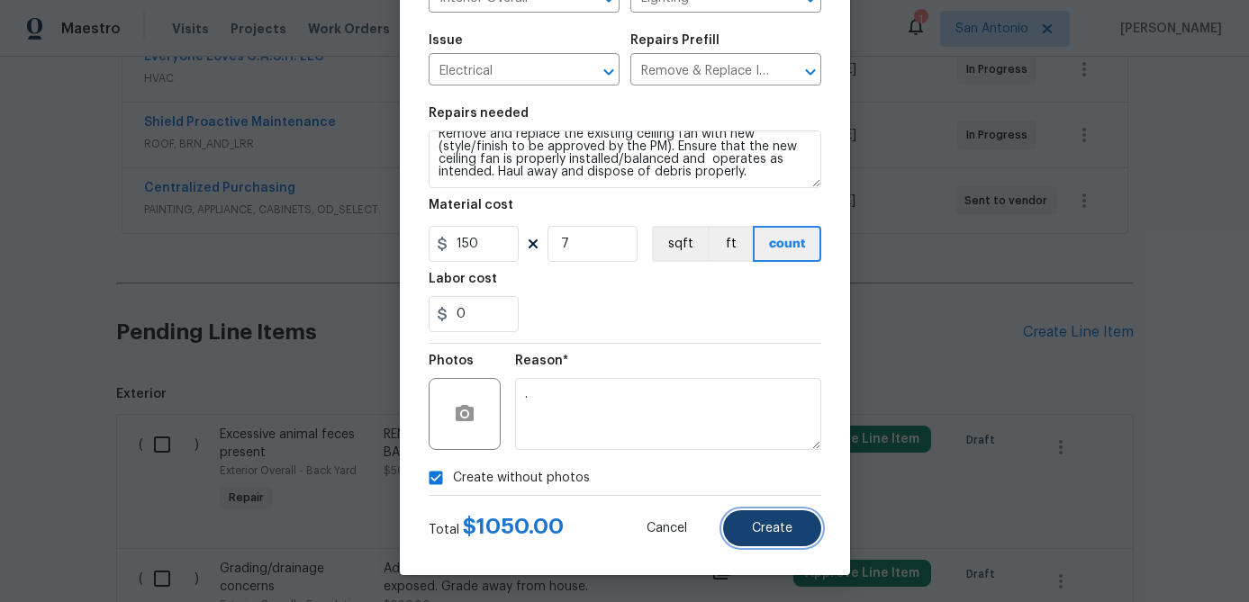
click at [787, 527] on span "Create" at bounding box center [772, 529] width 41 height 14
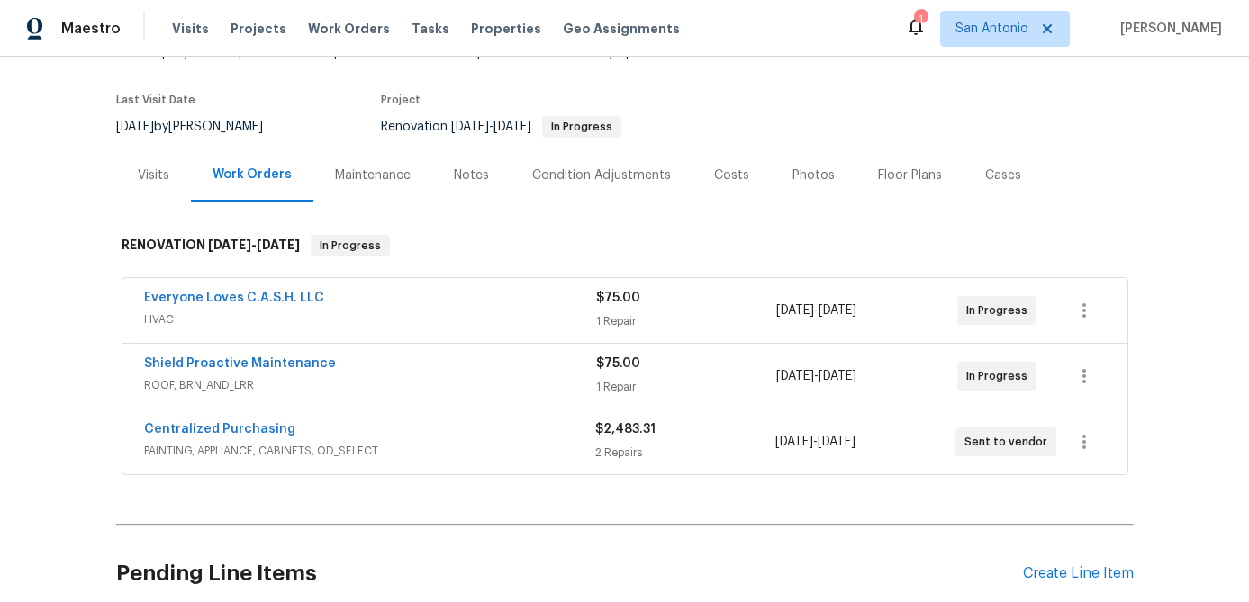
scroll to position [0, 0]
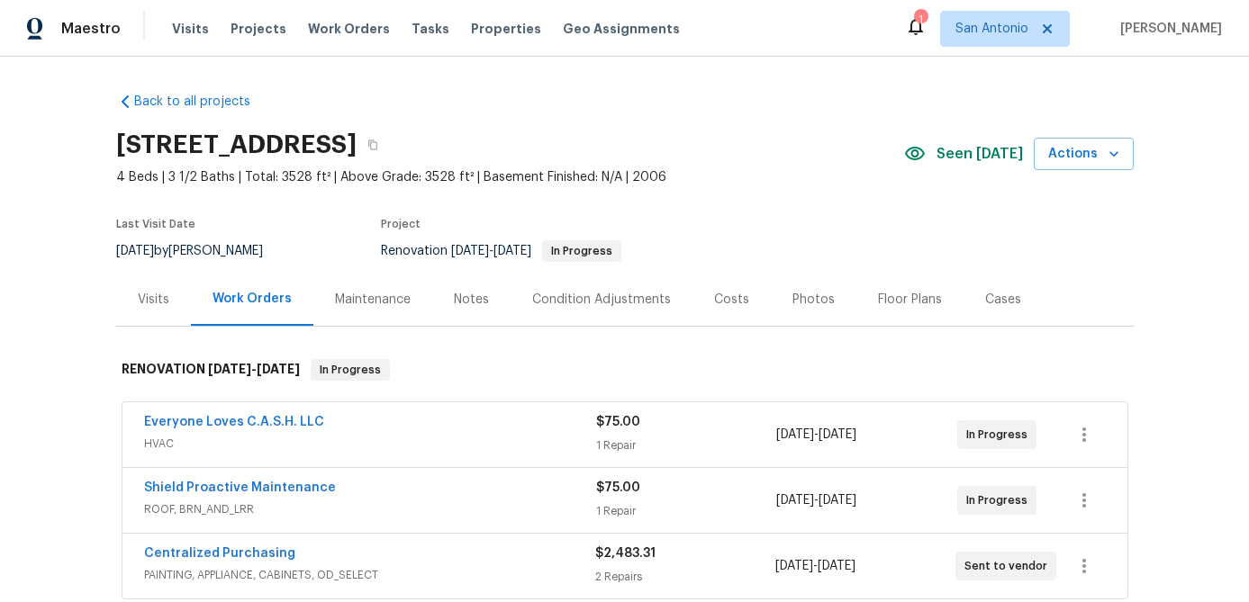
click at [625, 301] on div "Condition Adjustments" at bounding box center [601, 300] width 139 height 18
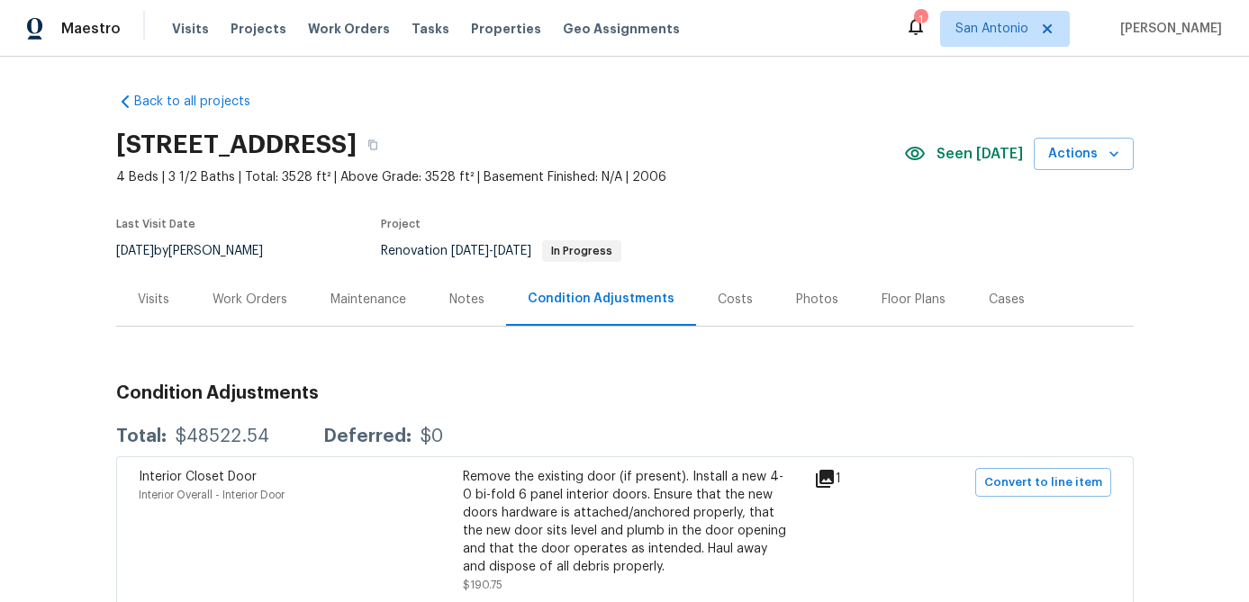
click at [256, 300] on div "Work Orders" at bounding box center [249, 300] width 75 height 18
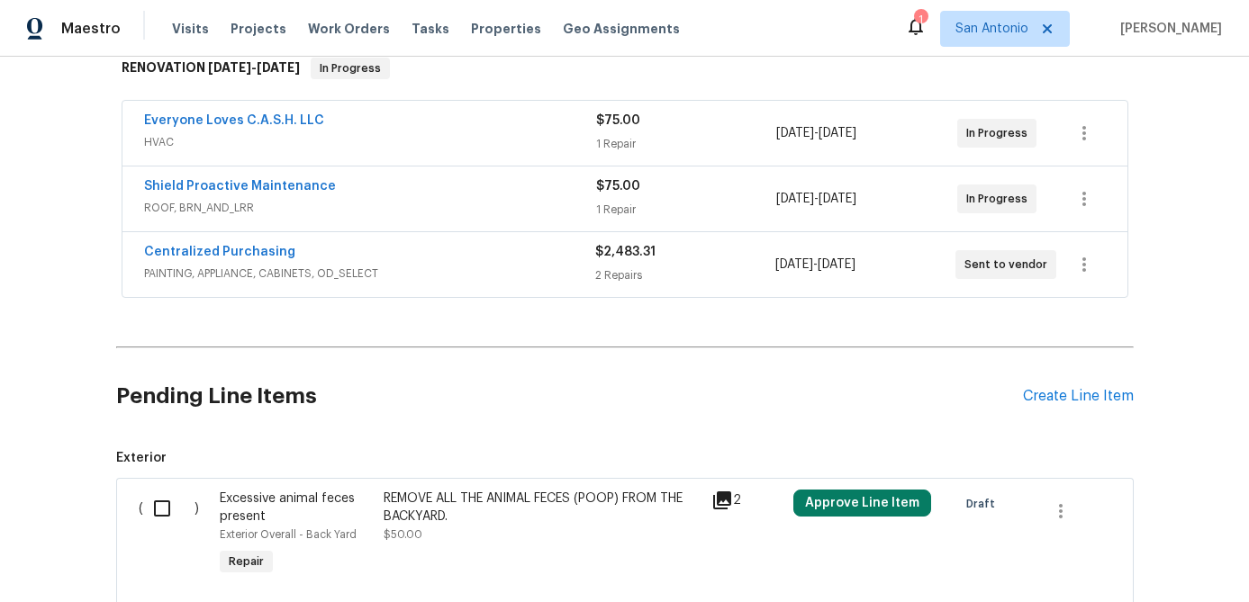
scroll to position [317, 0]
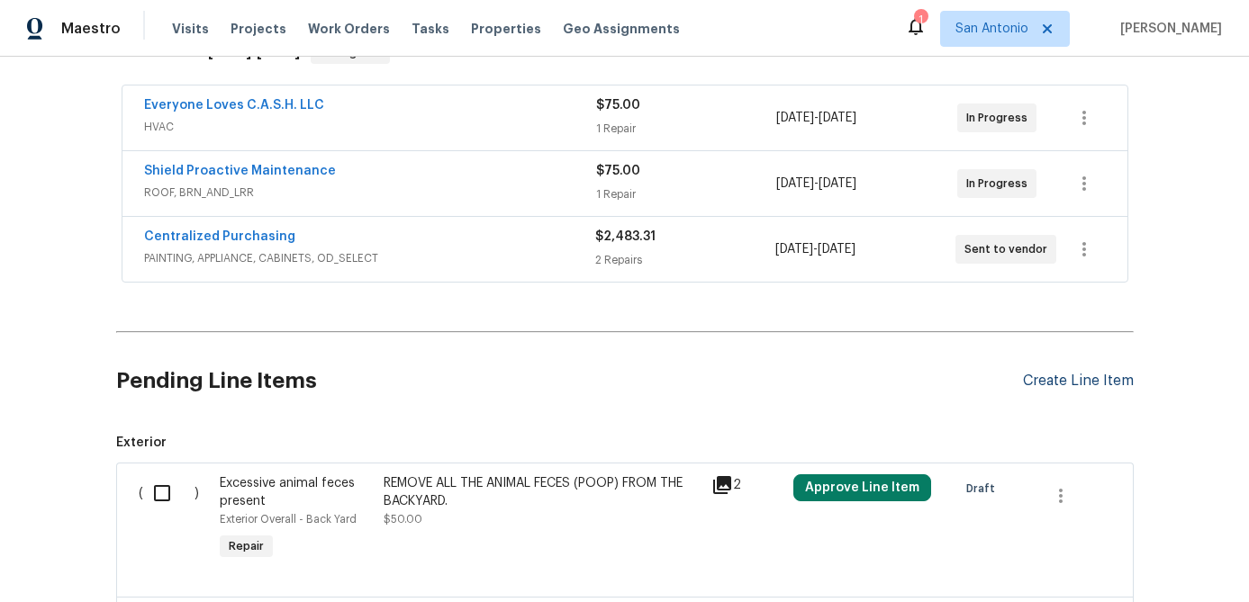
click at [1052, 380] on div "Create Line Item" at bounding box center [1078, 381] width 111 height 17
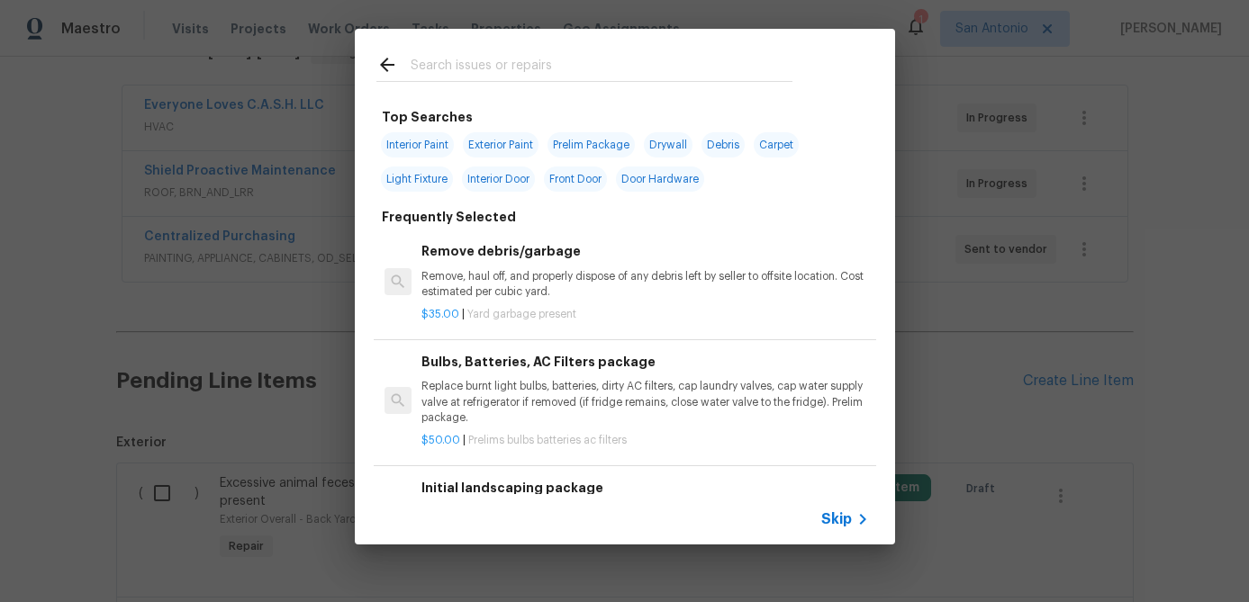
click at [848, 522] on span "Skip" at bounding box center [836, 519] width 31 height 18
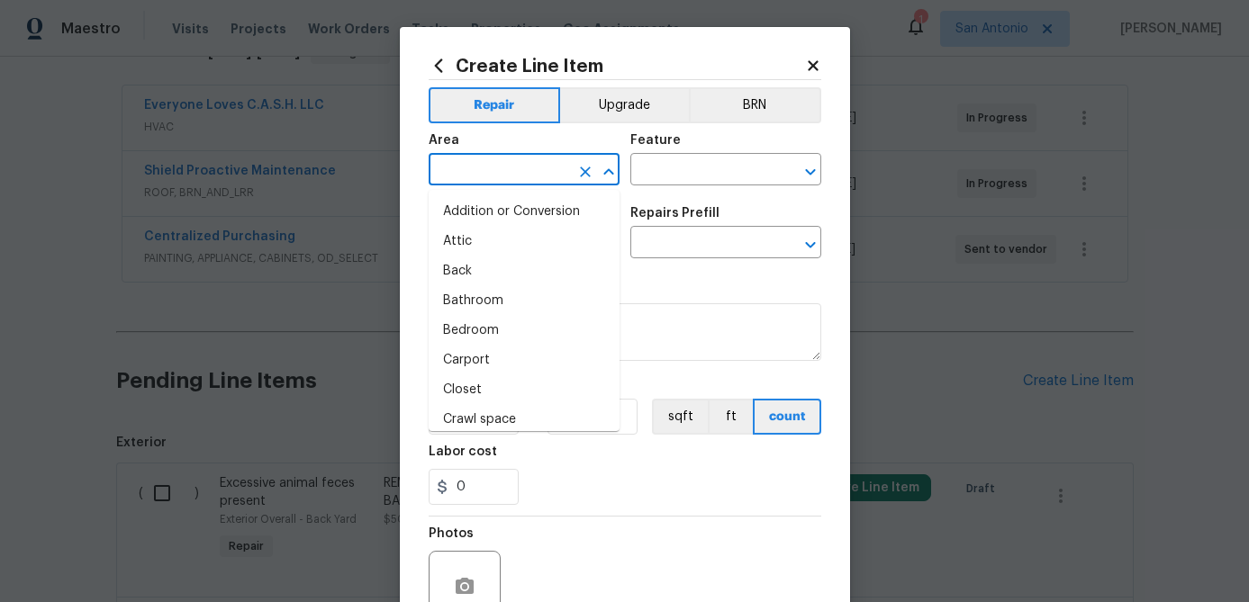
click at [506, 158] on input "text" at bounding box center [499, 172] width 140 height 28
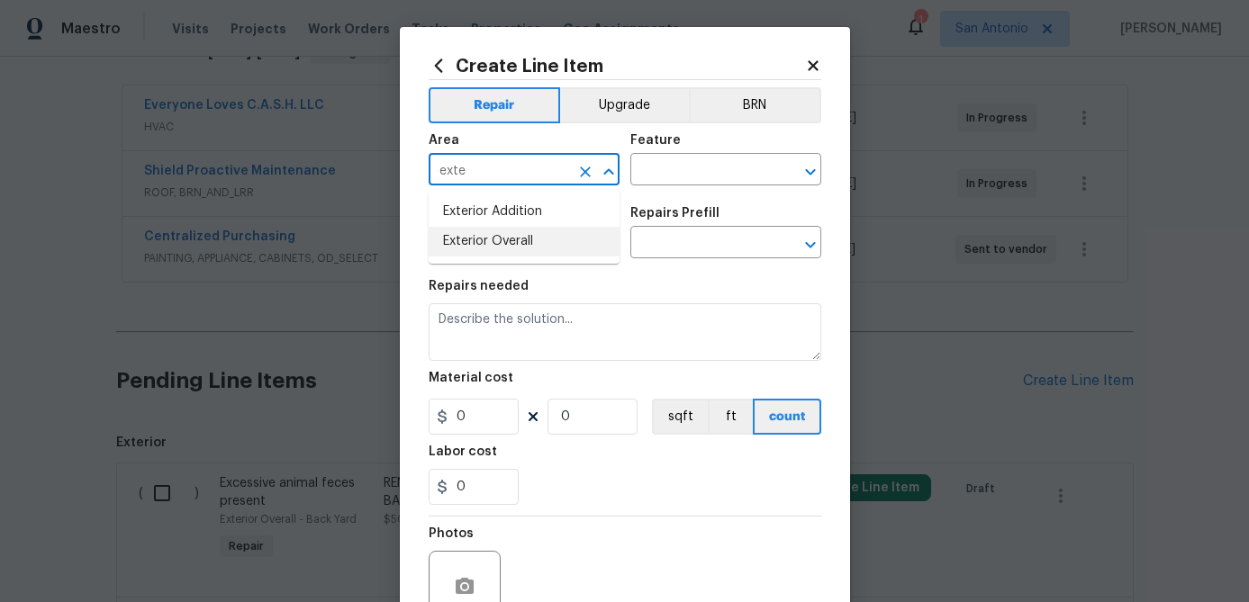
click at [470, 239] on li "Exterior Overall" at bounding box center [524, 242] width 191 height 30
type input "Exterior Overall"
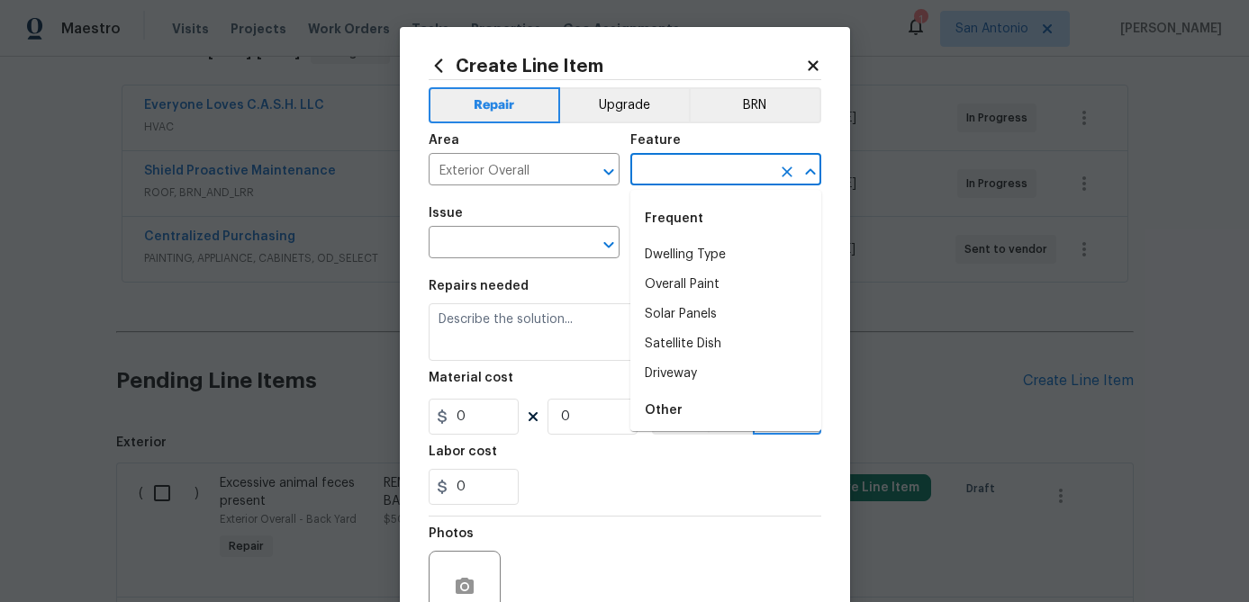
click at [654, 180] on input "text" at bounding box center [700, 172] width 140 height 28
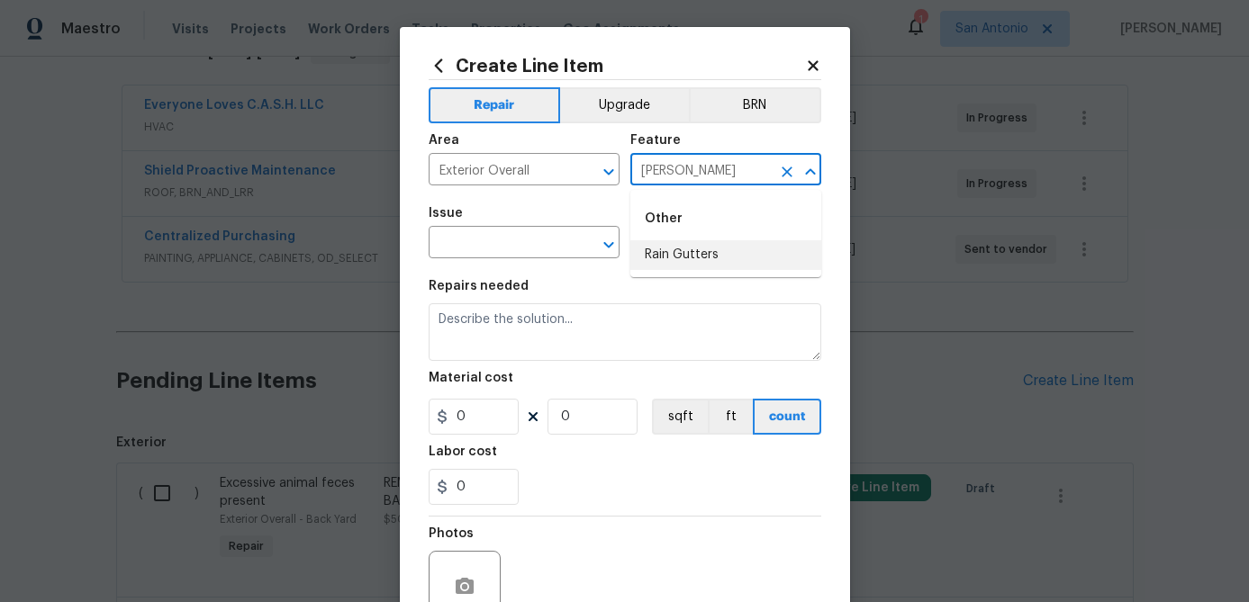
click at [648, 258] on li "Rain Gutters" at bounding box center [725, 255] width 191 height 30
type input "Rain Gutters"
click at [501, 247] on input "text" at bounding box center [499, 244] width 140 height 28
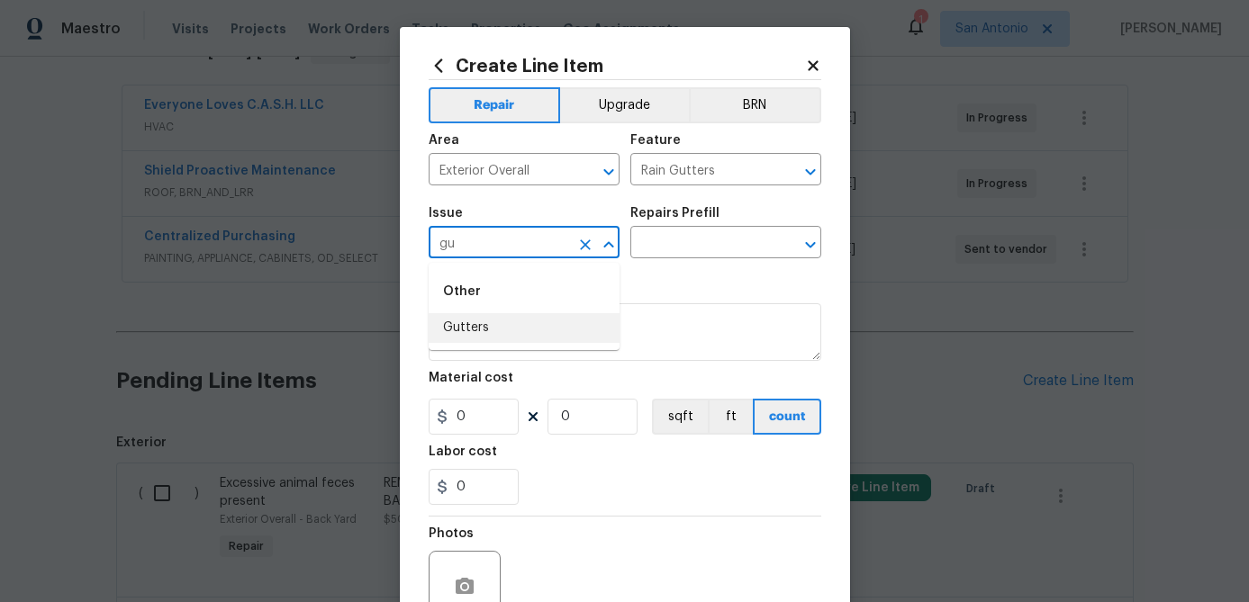
click at [465, 329] on li "Gutters" at bounding box center [524, 328] width 191 height 30
type input "Gutters"
click at [707, 255] on input "text" at bounding box center [700, 244] width 140 height 28
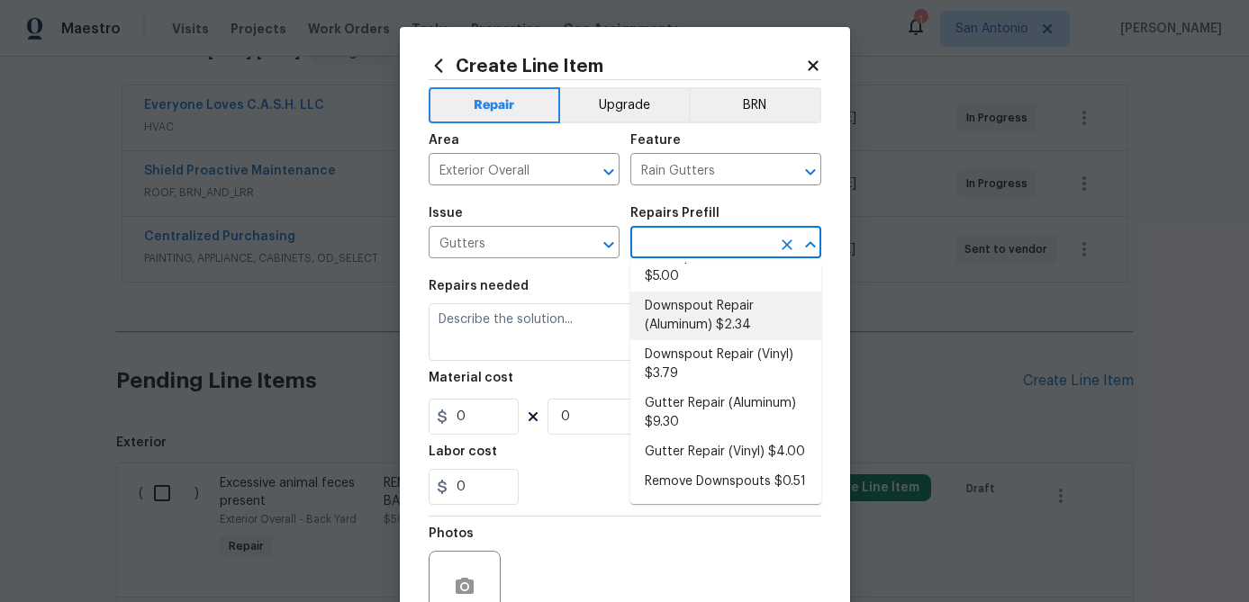
scroll to position [95, 0]
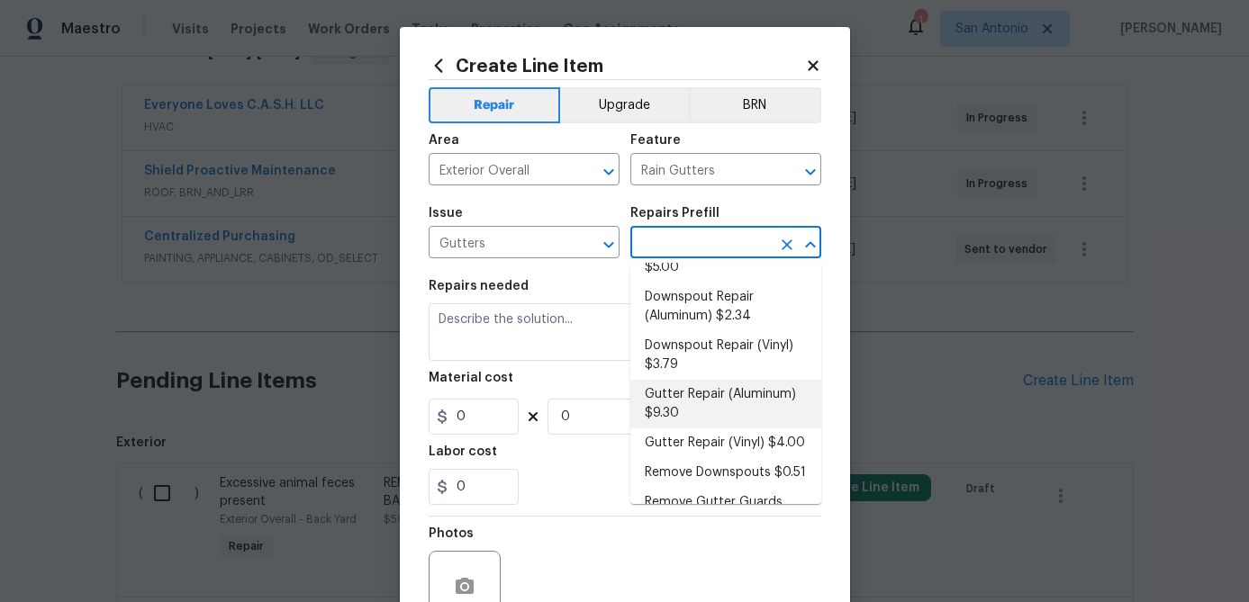
click at [709, 392] on li "Gutter Repair (Aluminum) $9.30" at bounding box center [725, 404] width 191 height 49
type input "Eaves and Trim"
type input "Gutter Repair (Aluminum) $9.30"
type textarea "Remove the existing gutter (if present) and replace with a new aluminum seamles…"
type input "9.3"
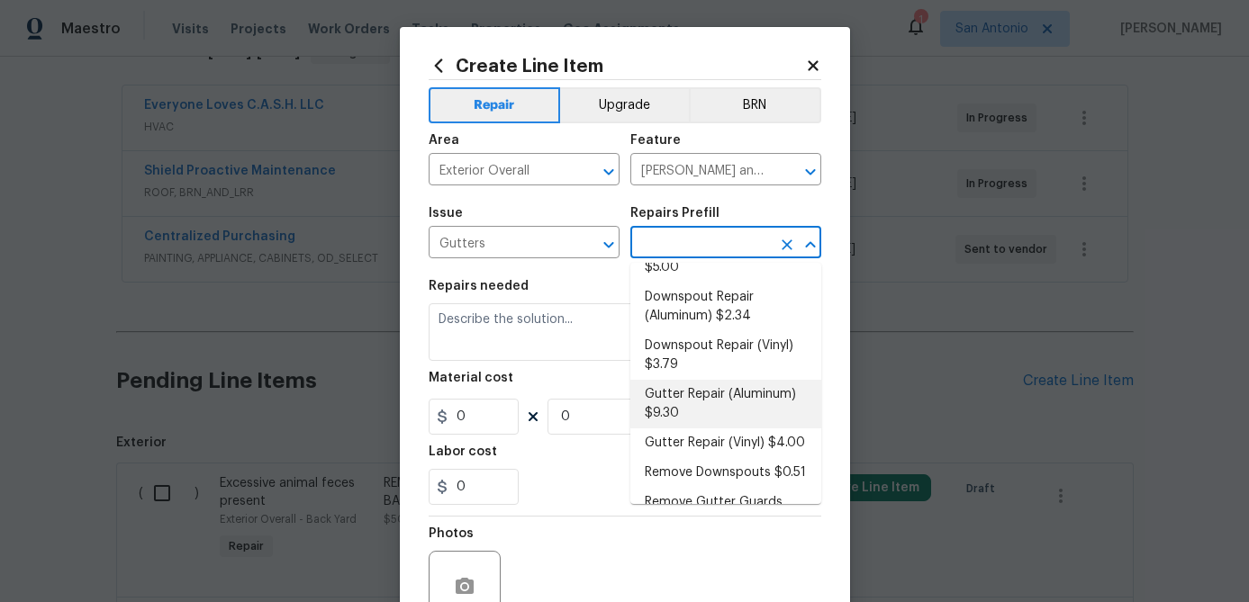
type input "1"
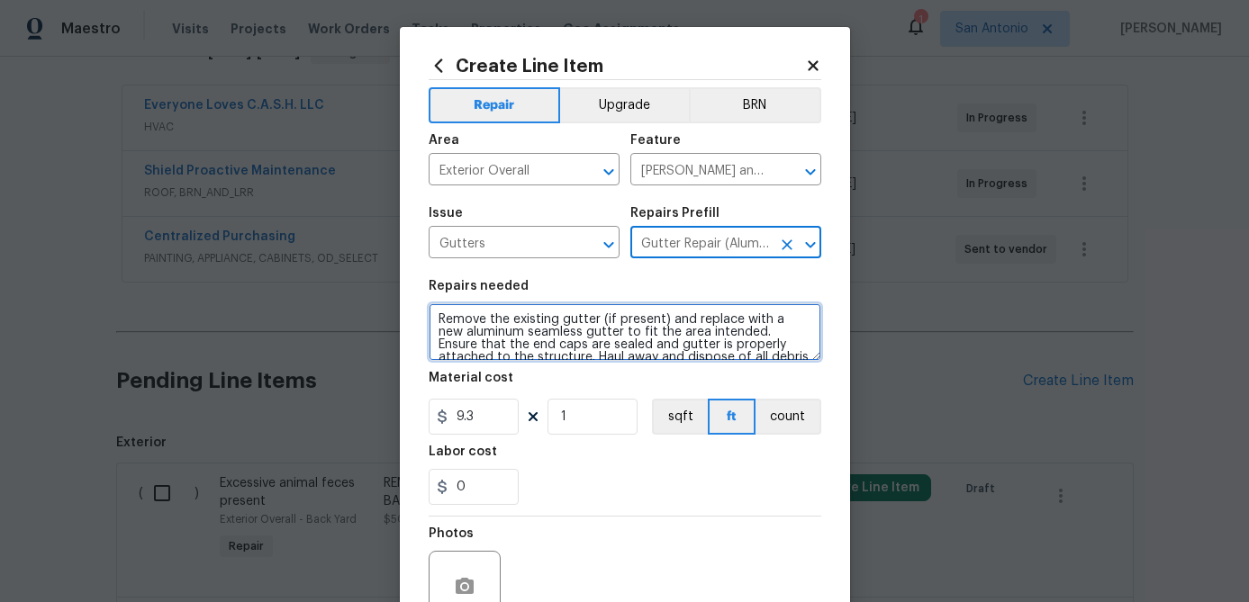
click at [434, 321] on textarea "Remove the existing gutter (if present) and replace with a new aluminum seamles…" at bounding box center [625, 332] width 393 height 58
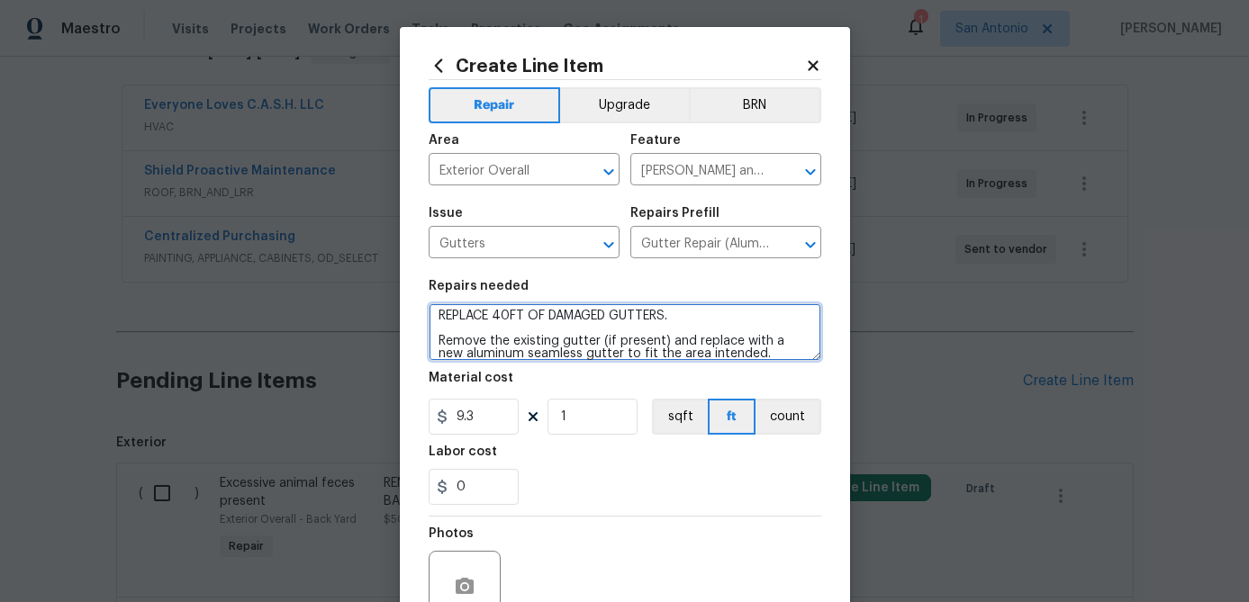
scroll to position [0, 0]
type textarea "REPLACE 40FT OF DAMAGED GUTTERS. Remove the existing gutter (if present) and re…"
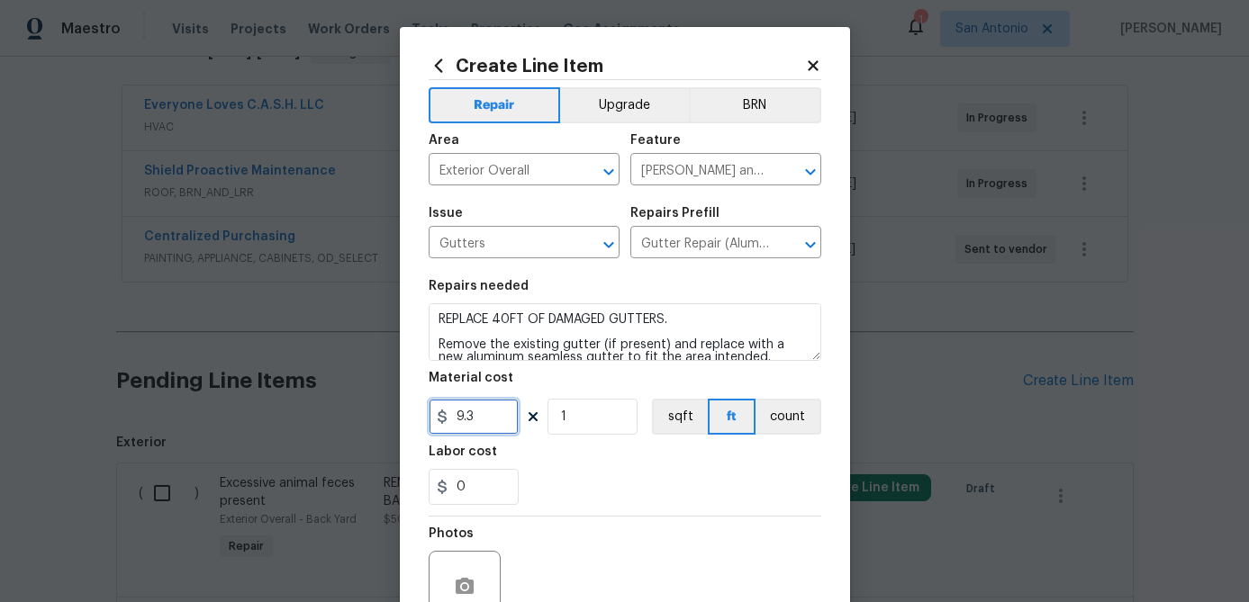
click at [483, 424] on input "9.3" at bounding box center [474, 417] width 90 height 36
type input "1395"
click at [575, 417] on input "1" at bounding box center [592, 417] width 90 height 36
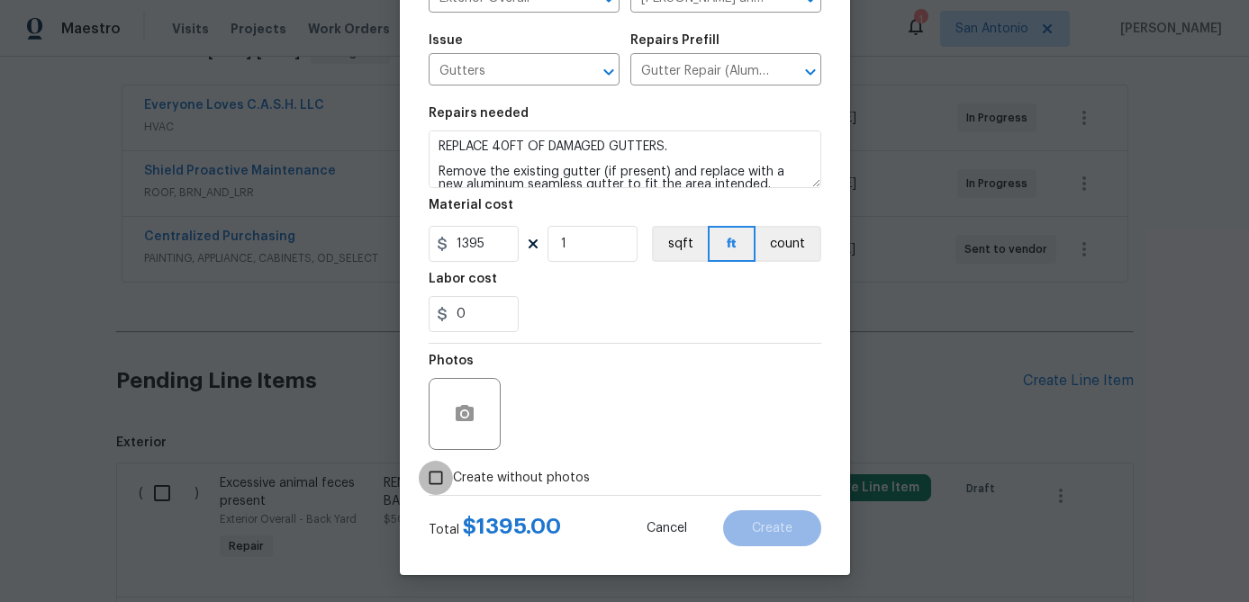
click at [438, 474] on input "Create without photos" at bounding box center [436, 478] width 34 height 34
checkbox input "true"
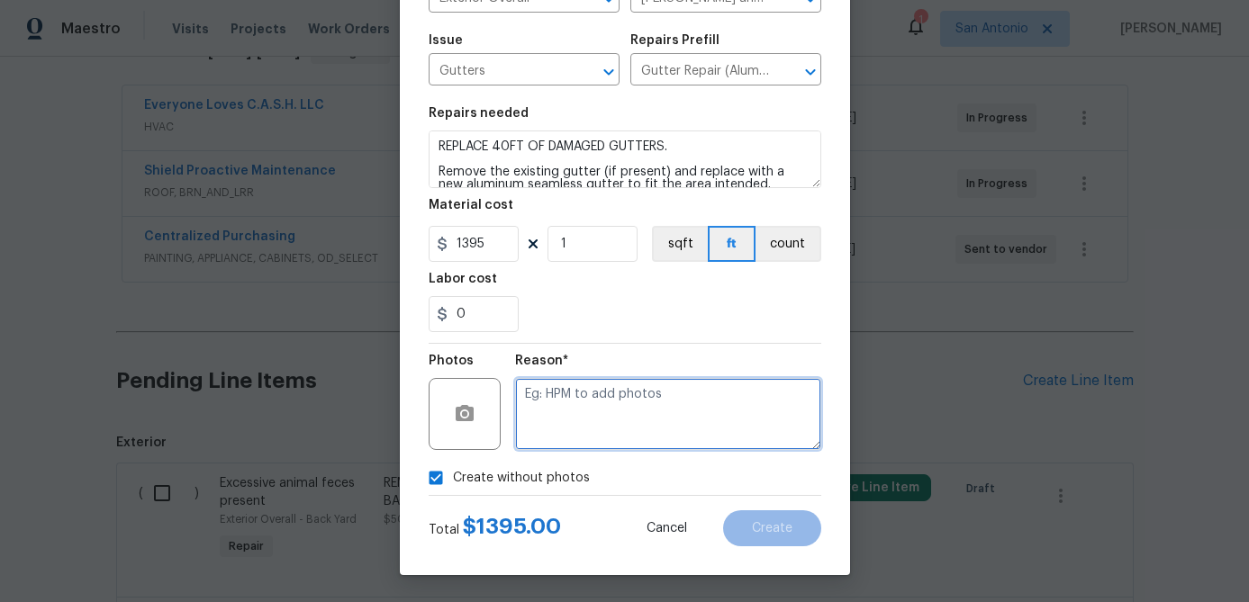
click at [550, 444] on textarea at bounding box center [668, 414] width 306 height 72
type textarea "."
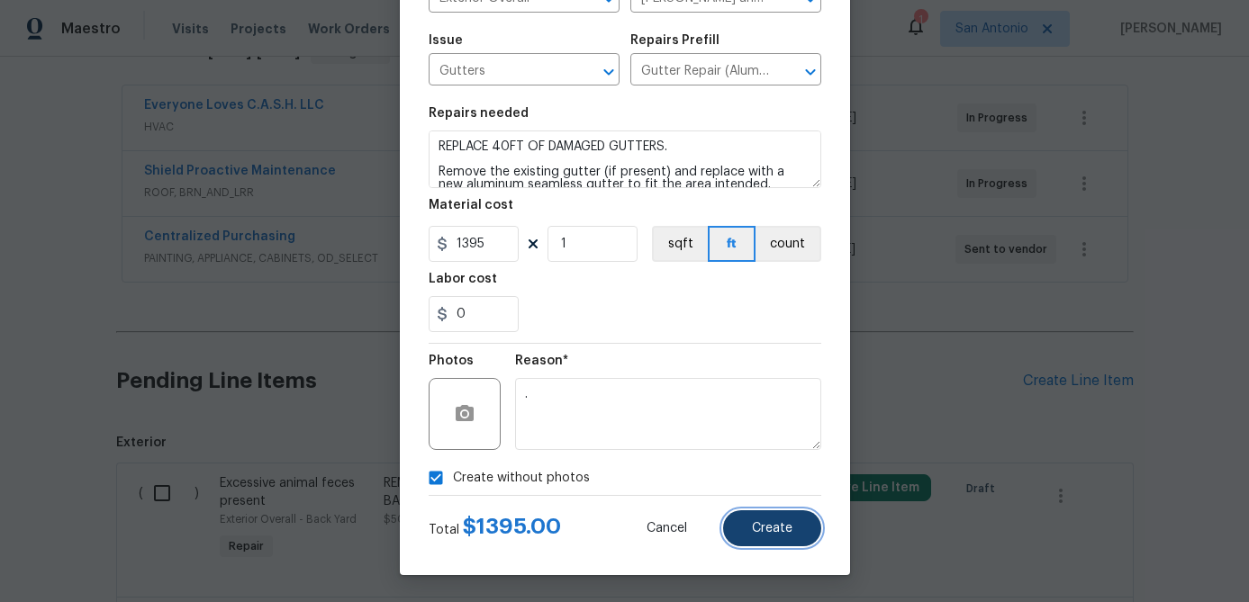
click at [765, 527] on span "Create" at bounding box center [772, 529] width 41 height 14
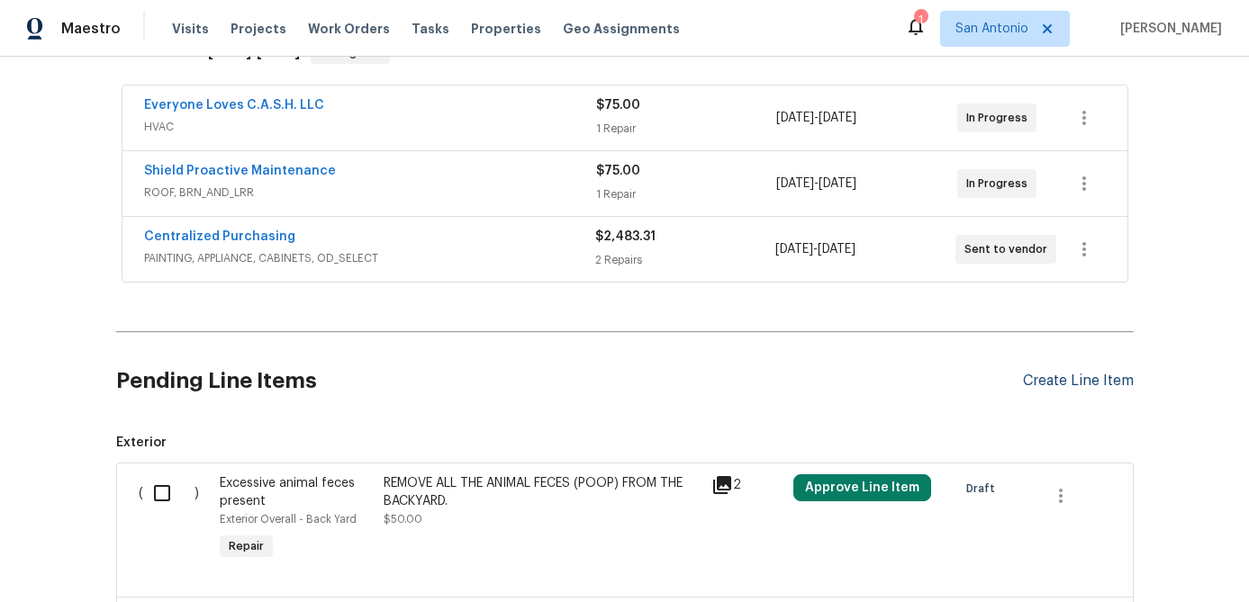
click at [1069, 379] on div "Create Line Item" at bounding box center [1078, 381] width 111 height 17
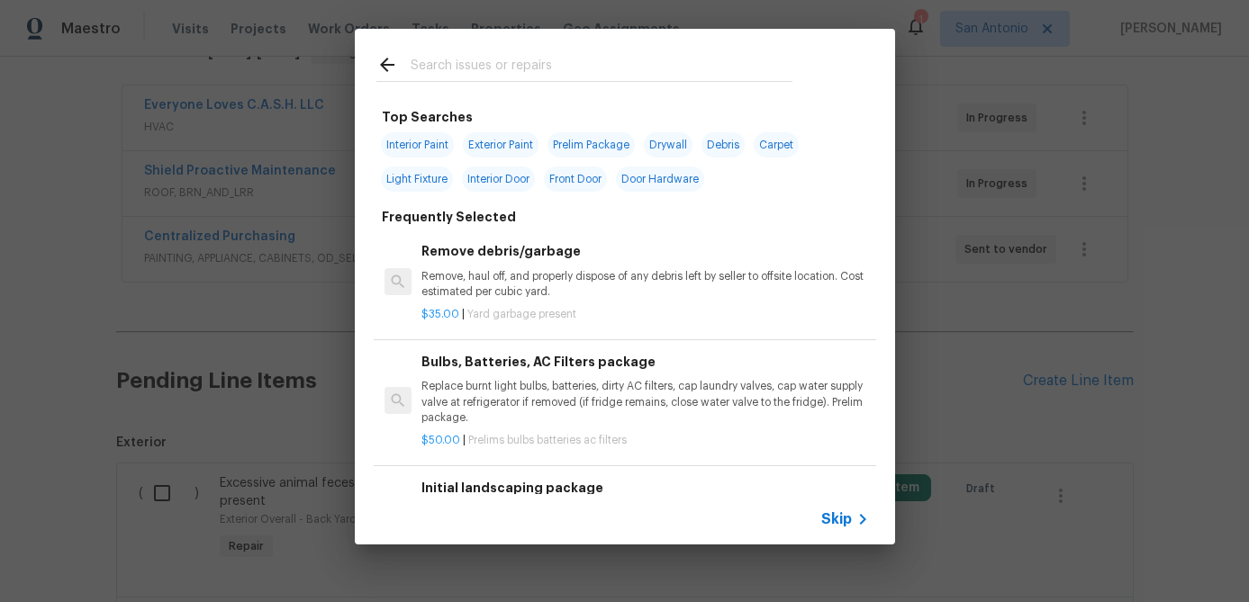
click at [842, 513] on span "Skip" at bounding box center [836, 519] width 31 height 18
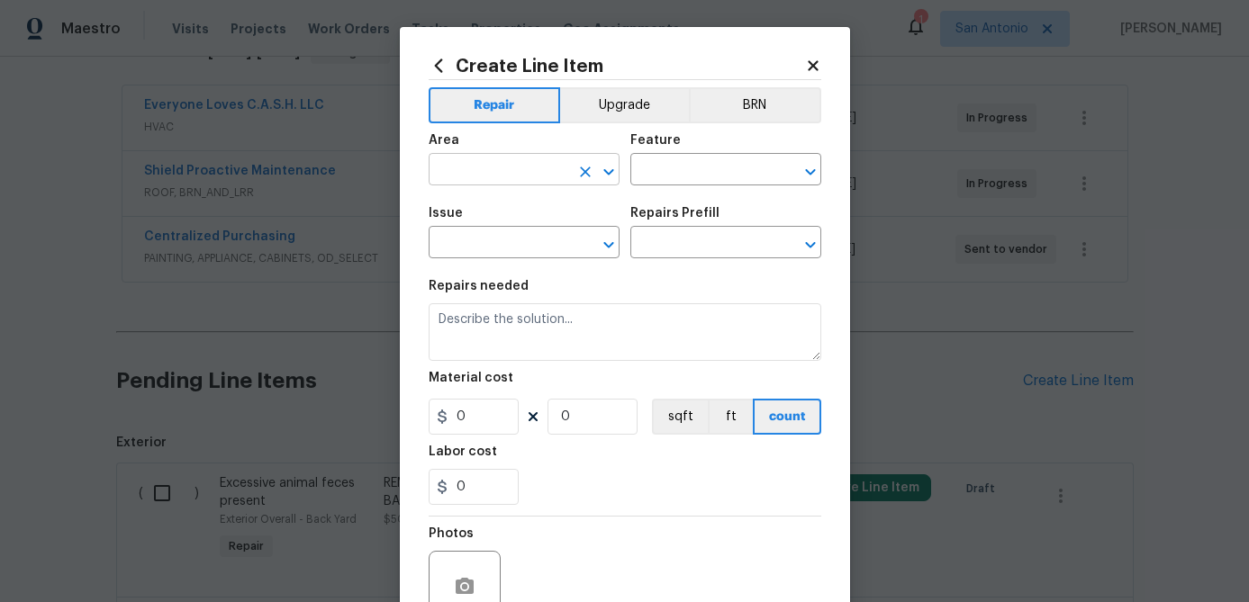
click at [474, 160] on input "text" at bounding box center [499, 172] width 140 height 28
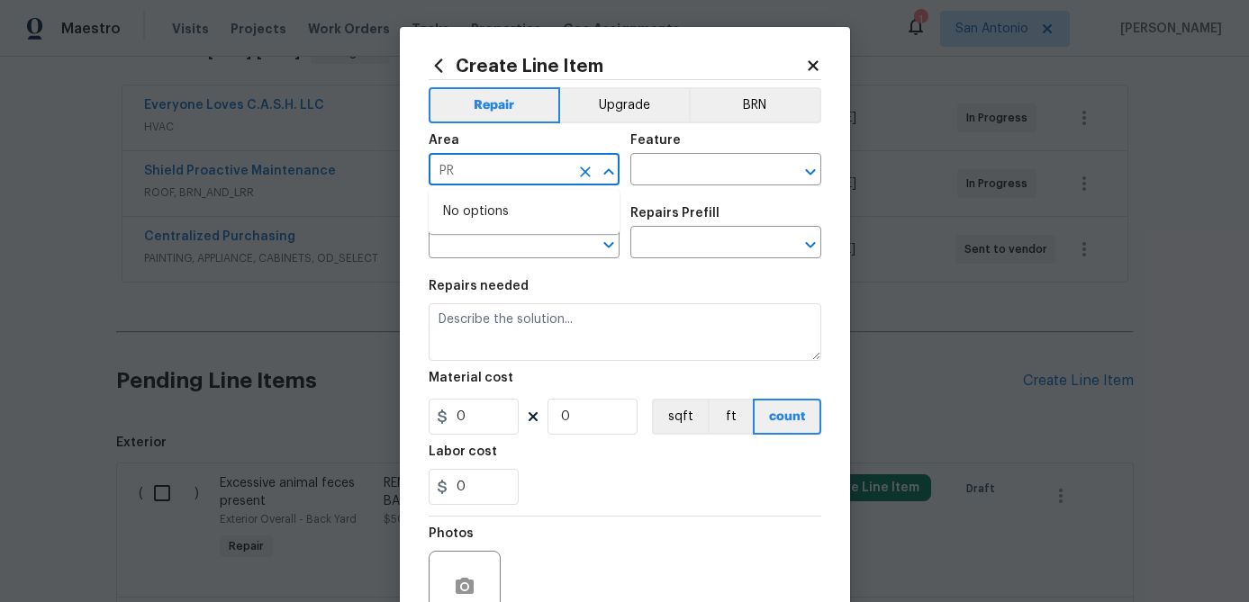
type input "P"
click at [465, 231] on li "Exterior Overall" at bounding box center [524, 242] width 191 height 30
type input "Exterior Overall"
click at [691, 174] on input "text" at bounding box center [700, 172] width 140 height 28
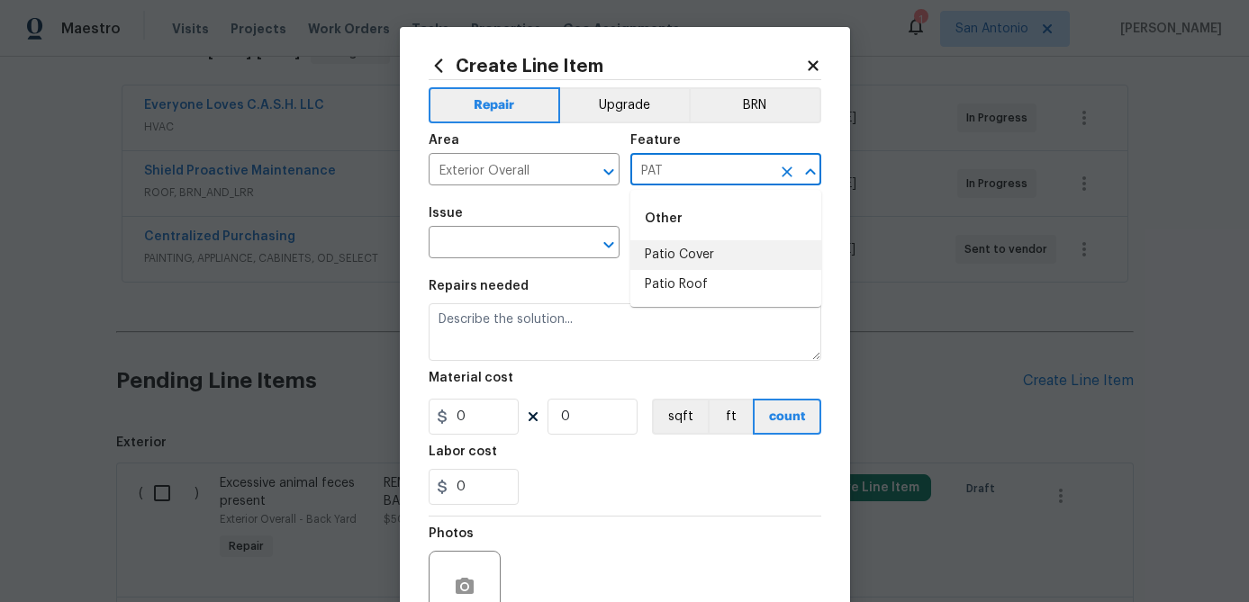
click at [697, 263] on li "Patio Cover" at bounding box center [725, 255] width 191 height 30
type input "Patio Cover"
click at [491, 236] on input "text" at bounding box center [499, 244] width 140 height 28
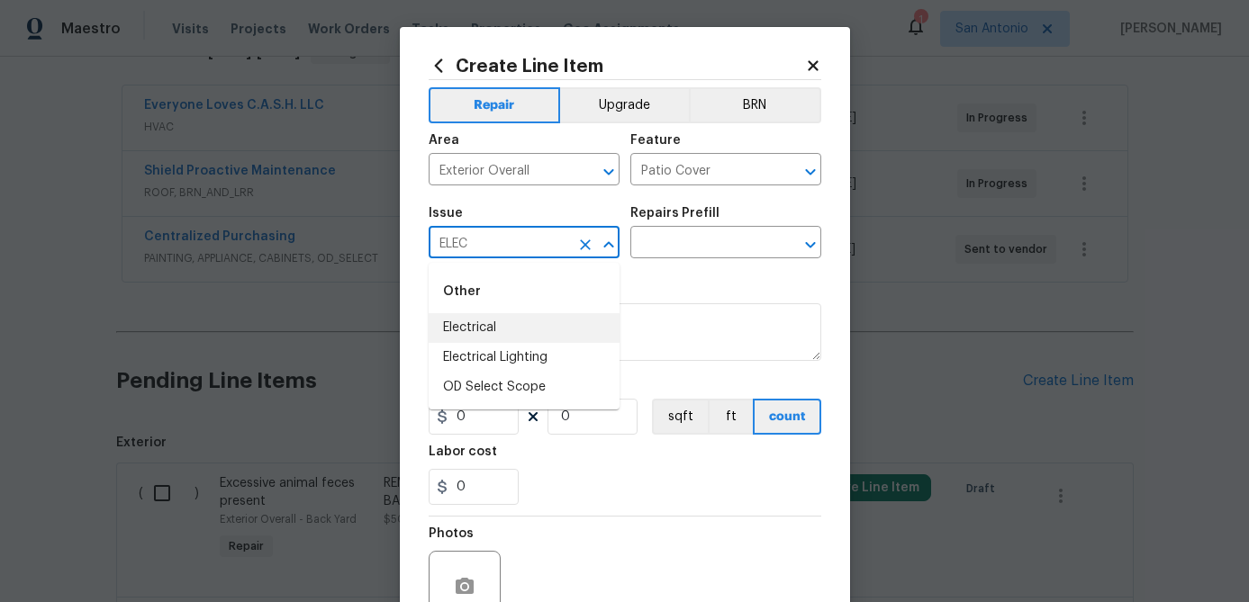
click at [472, 320] on li "Electrical" at bounding box center [524, 328] width 191 height 30
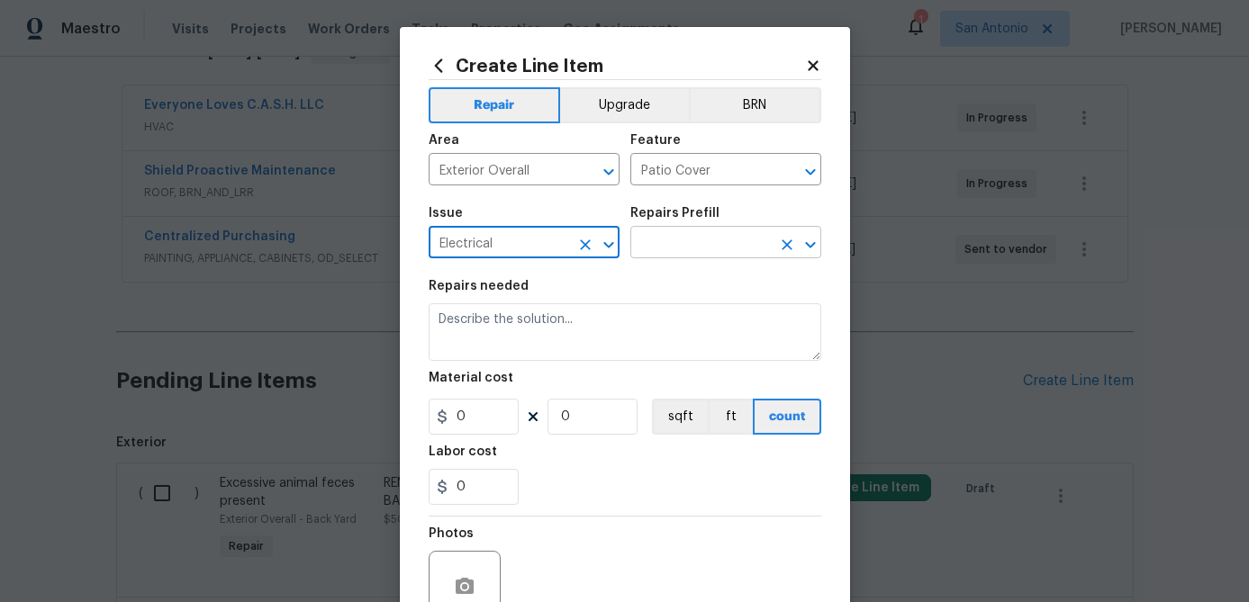
type input "Electrical"
click at [671, 244] on input "text" at bounding box center [700, 244] width 140 height 28
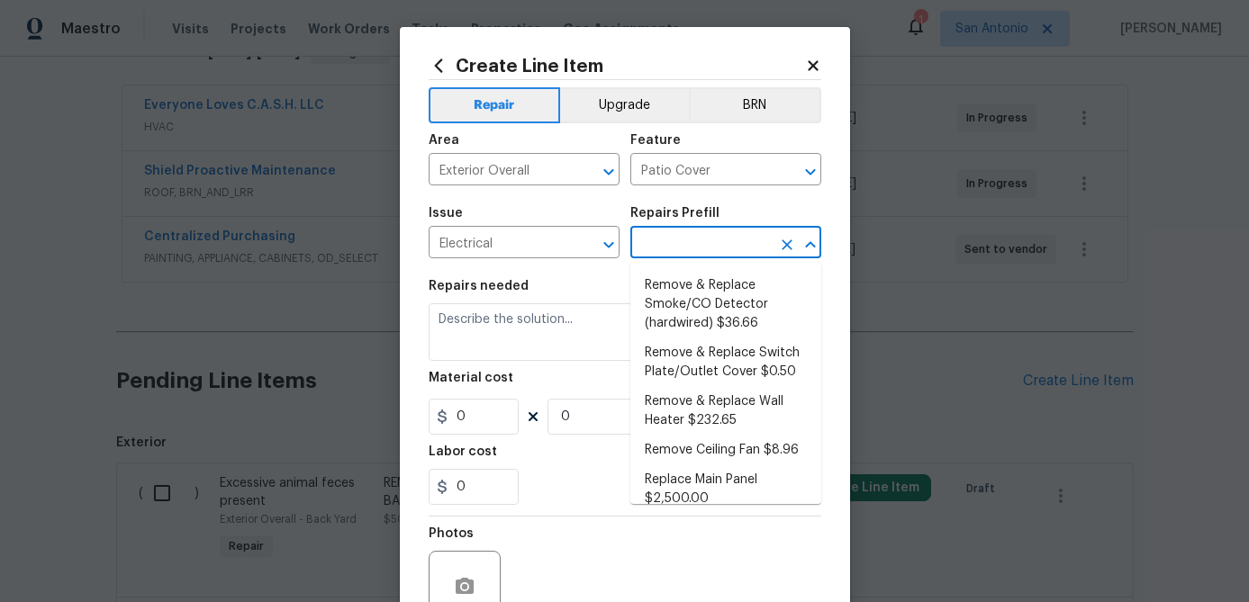
scroll to position [0, 0]
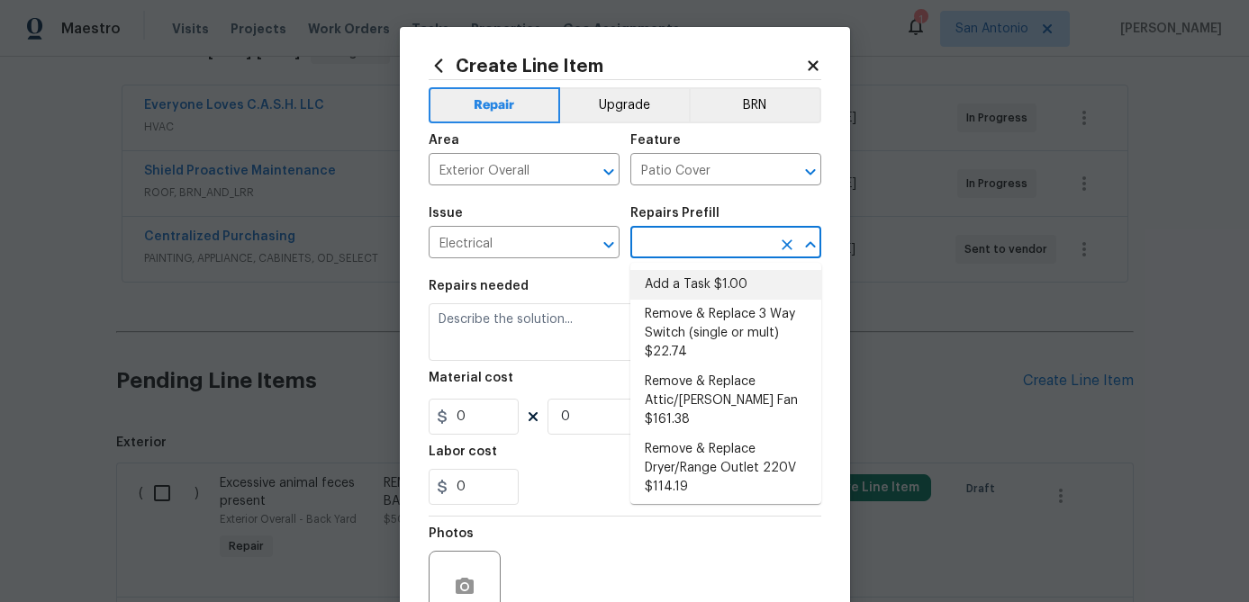
click at [731, 279] on li "Add a Task $1.00" at bounding box center [725, 285] width 191 height 30
type input "Add a Task $1.00"
type textarea "HPM to detail"
type input "1"
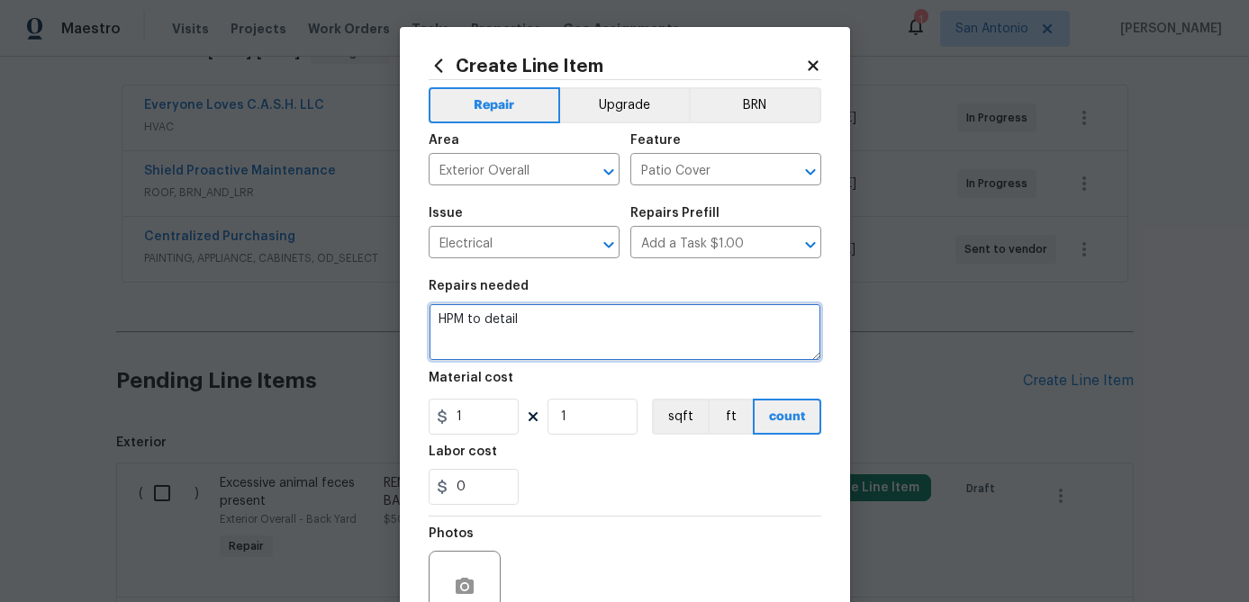
drag, startPoint x: 524, startPoint y: 318, endPoint x: 214, endPoint y: 335, distance: 310.2
click at [214, 335] on div "Create Line Item Repair Upgrade BRN Area Exterior Overall ​ Feature Patio Cover…" at bounding box center [624, 301] width 1249 height 602
drag, startPoint x: 531, startPoint y: 315, endPoint x: 415, endPoint y: 306, distance: 116.5
click at [415, 306] on div "Create Line Item Repair Upgrade BRN Area Exterior Overall ​ Feature Patio Cover…" at bounding box center [625, 387] width 450 height 721
click at [564, 333] on textarea "INSTALL TWO (2) EXTERIOR WEATHER-RATED CEILING FANS ON BACK PORCH;" at bounding box center [625, 332] width 393 height 58
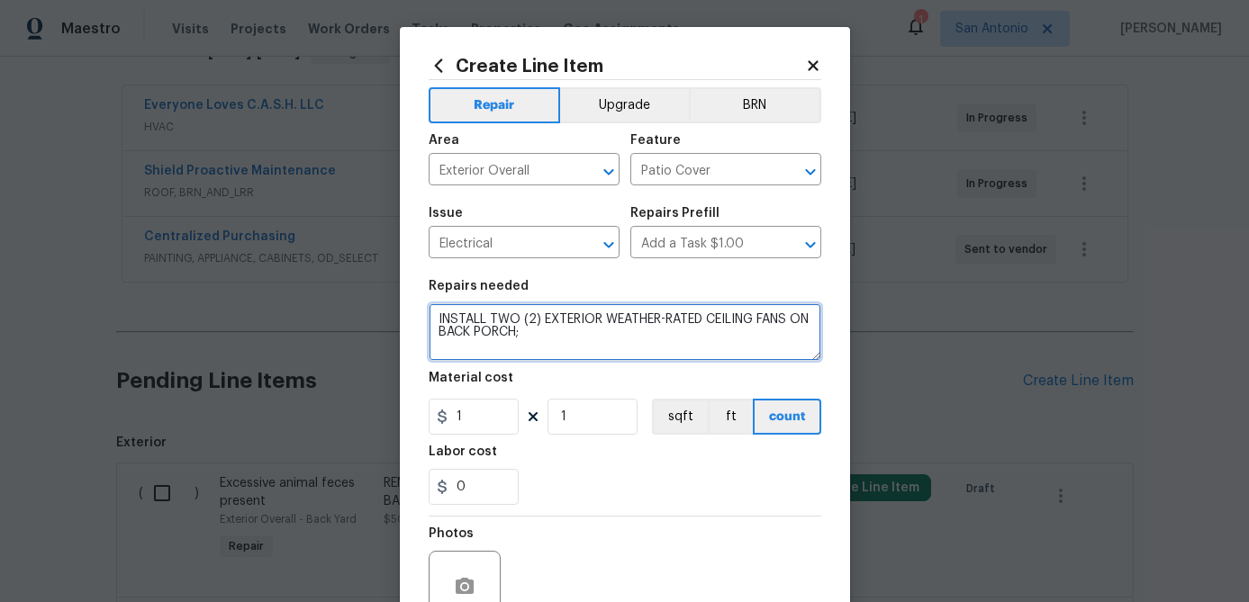
paste textarea "https://www.homedepot.com/p/Hampton-Bay-Hugger-52-in-LED-Indoor-Black-Ceiling-F…"
click at [546, 329] on textarea "INSTALL TWO (2) EXTERIOR WEATHER-RATED CEILING FANS ON BACK PORCH;https://www.h…" at bounding box center [625, 332] width 393 height 58
click at [643, 358] on textarea "INSTALL TWO (2) EXTERIOR WEATHER-RATED CEILING FANS ON BACK PORCH; https://www.…" at bounding box center [625, 332] width 393 height 58
drag, startPoint x: 638, startPoint y: 350, endPoint x: 550, endPoint y: 330, distance: 90.6
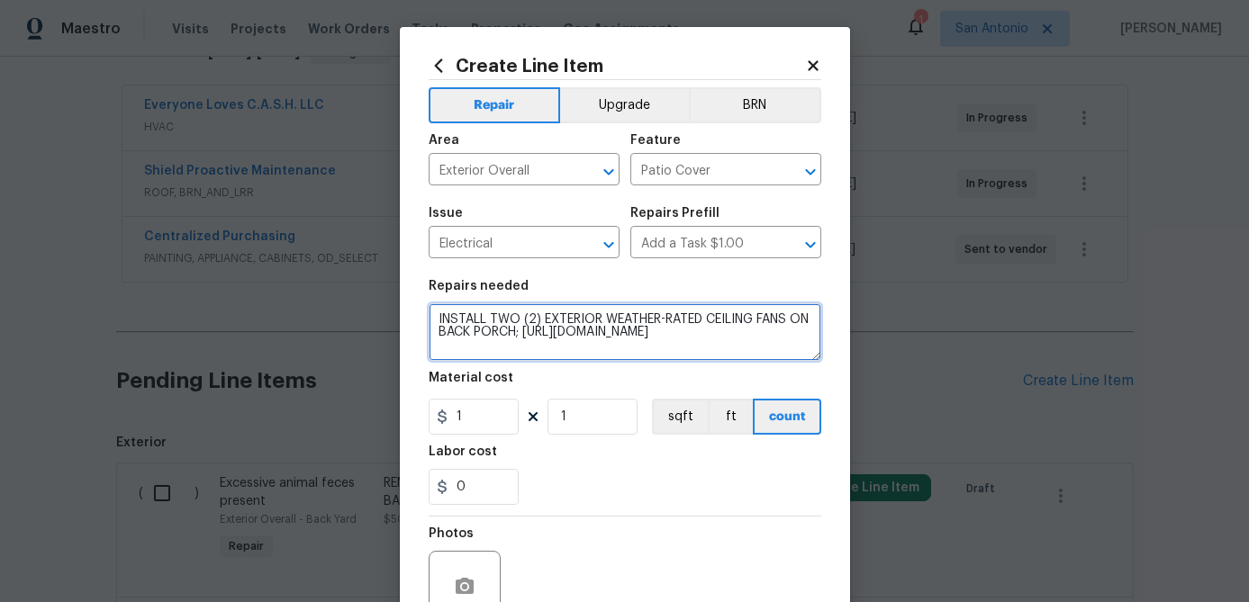
click at [550, 330] on textarea "INSTALL TWO (2) EXTERIOR WEATHER-RATED CEILING FANS ON BACK PORCH; https://www.…" at bounding box center [625, 332] width 393 height 58
paste textarea "Lillycrest-II-52-in-Indoor-Outdoor-Matte-Black-Wet-Rated-Ceiling-Fan-with-5-Wea…"
click at [588, 355] on textarea "INSTALL TWO (2) EXTERIOR WEATHER-RATED CEILING FANS ON BACK PORCH; https://www.…" at bounding box center [625, 332] width 393 height 58
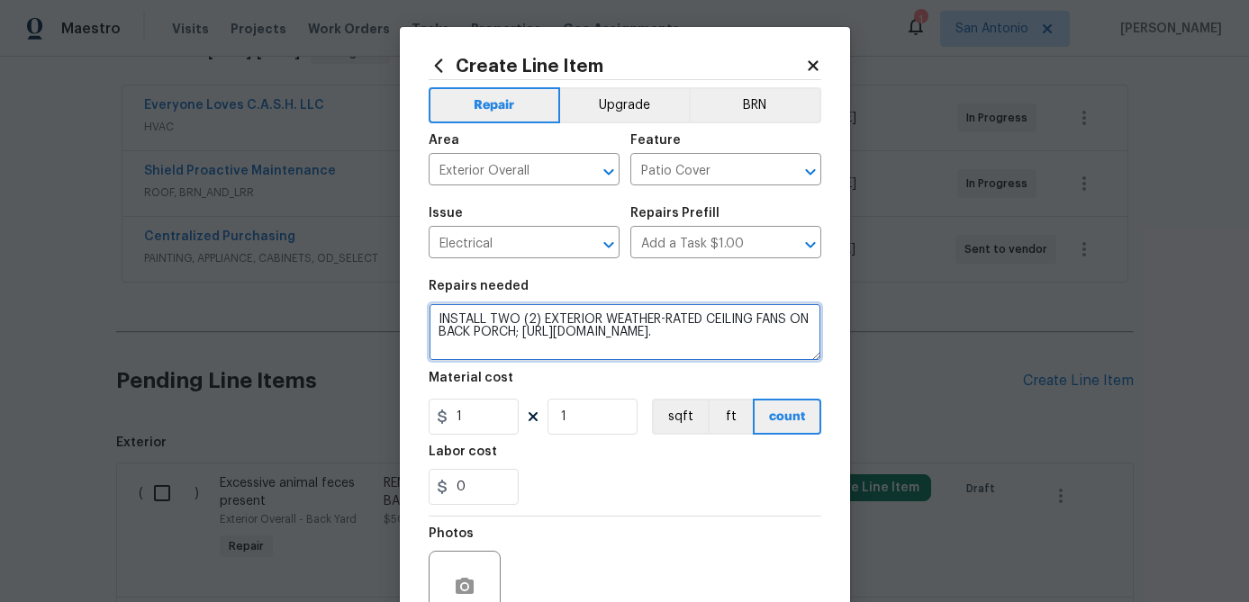
type textarea "INSTALL TWO (2) EXTERIOR WEATHER-RATED CEILING FANS ON BACK PORCH; https://www.…"
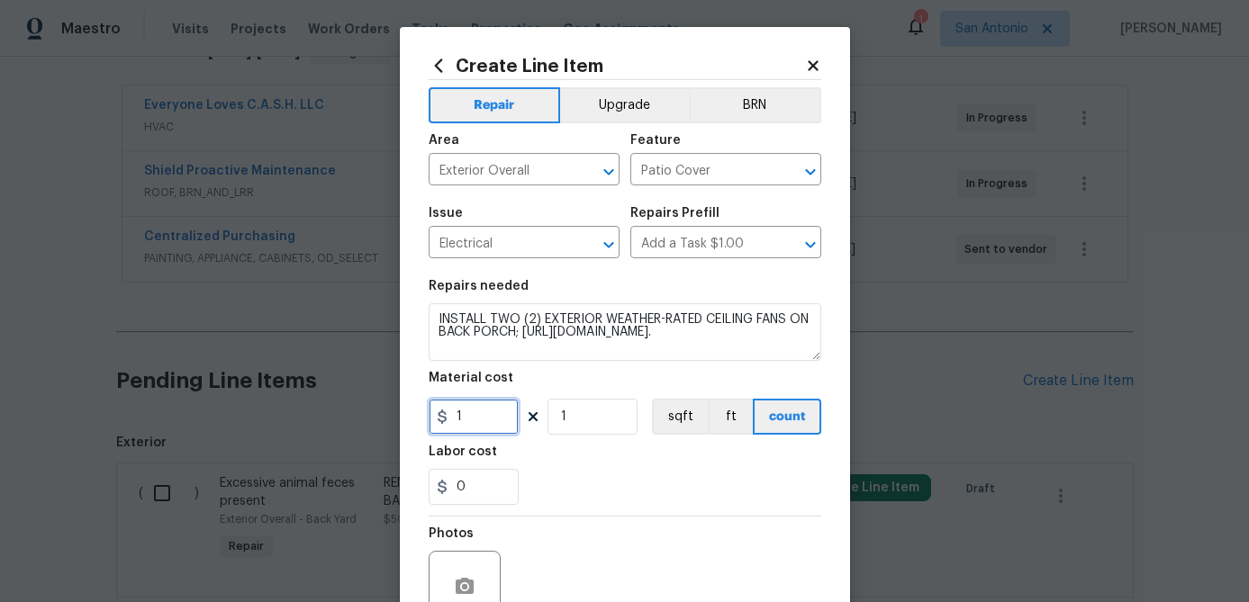
click at [501, 421] on input "1" at bounding box center [474, 417] width 90 height 36
type input "150"
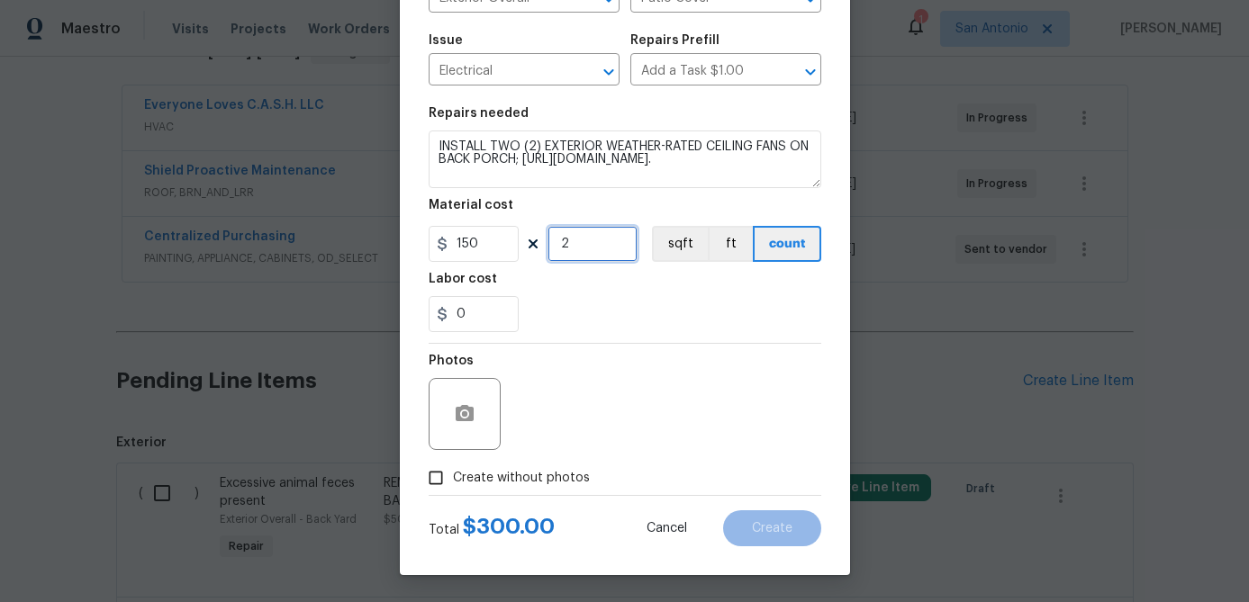
type input "2"
click at [434, 481] on input "Create without photos" at bounding box center [436, 478] width 34 height 34
checkbox input "true"
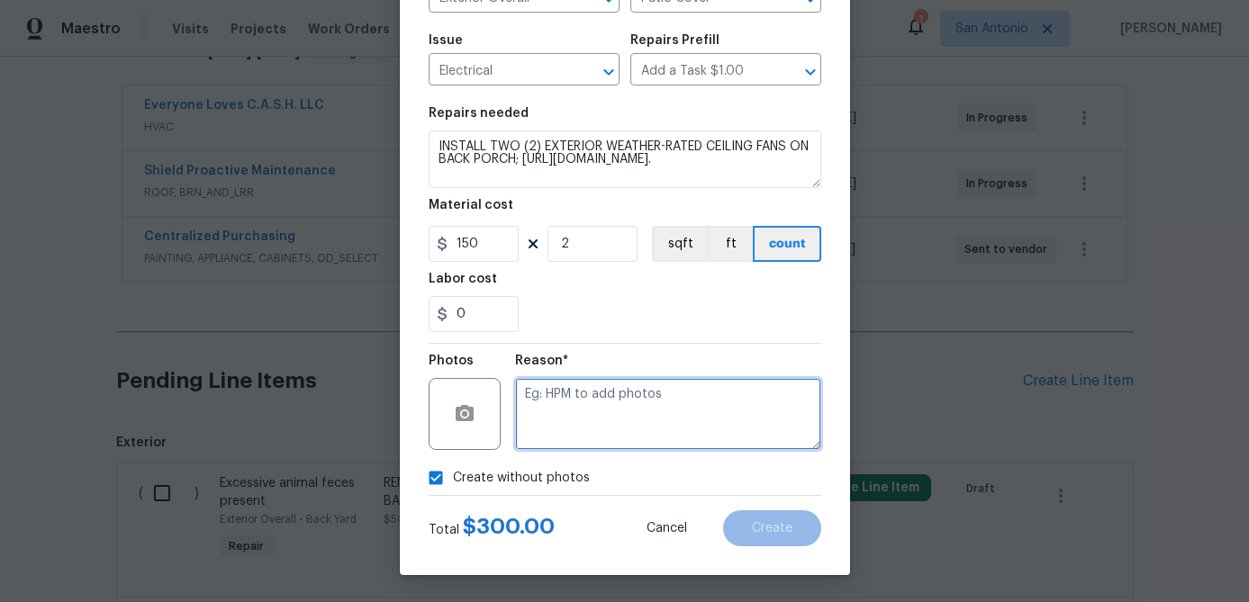
click at [580, 414] on textarea at bounding box center [668, 414] width 306 height 72
type textarea "."
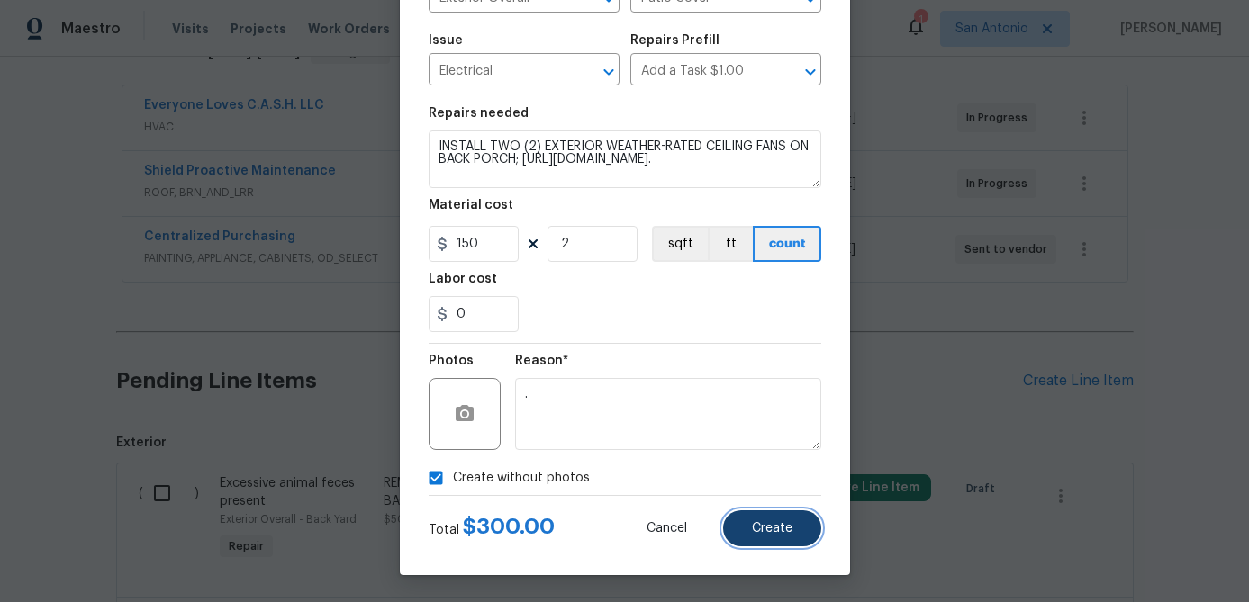
click at [795, 535] on button "Create" at bounding box center [772, 528] width 98 height 36
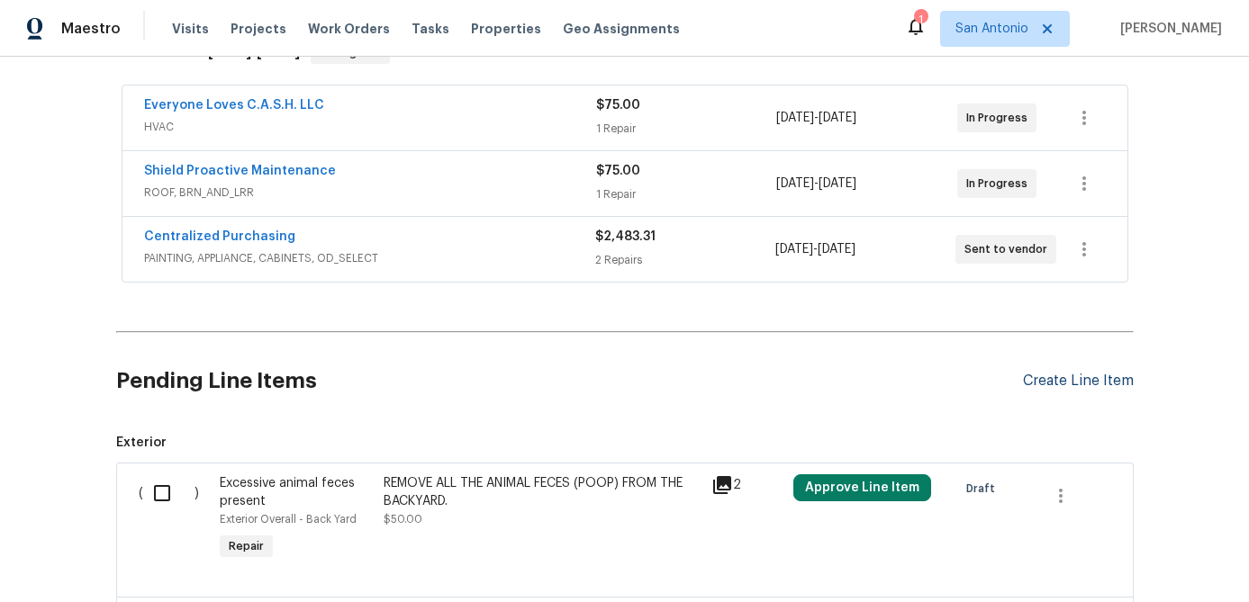
click at [1044, 389] on div "Create Line Item" at bounding box center [1078, 381] width 111 height 17
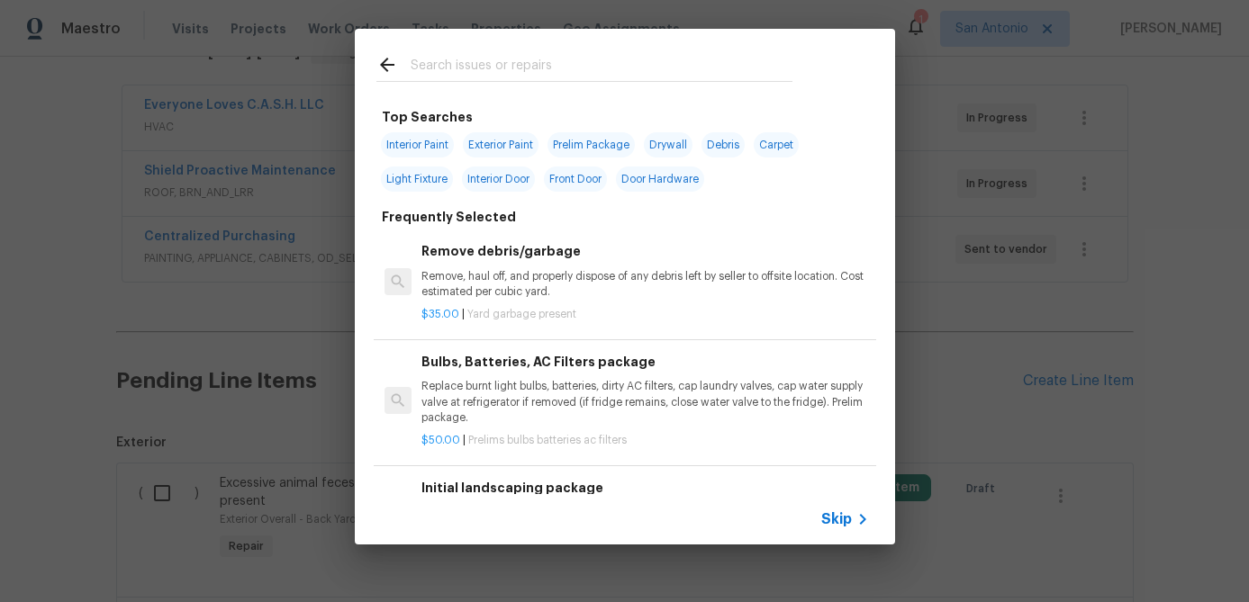
click at [837, 523] on span "Skip" at bounding box center [836, 519] width 31 height 18
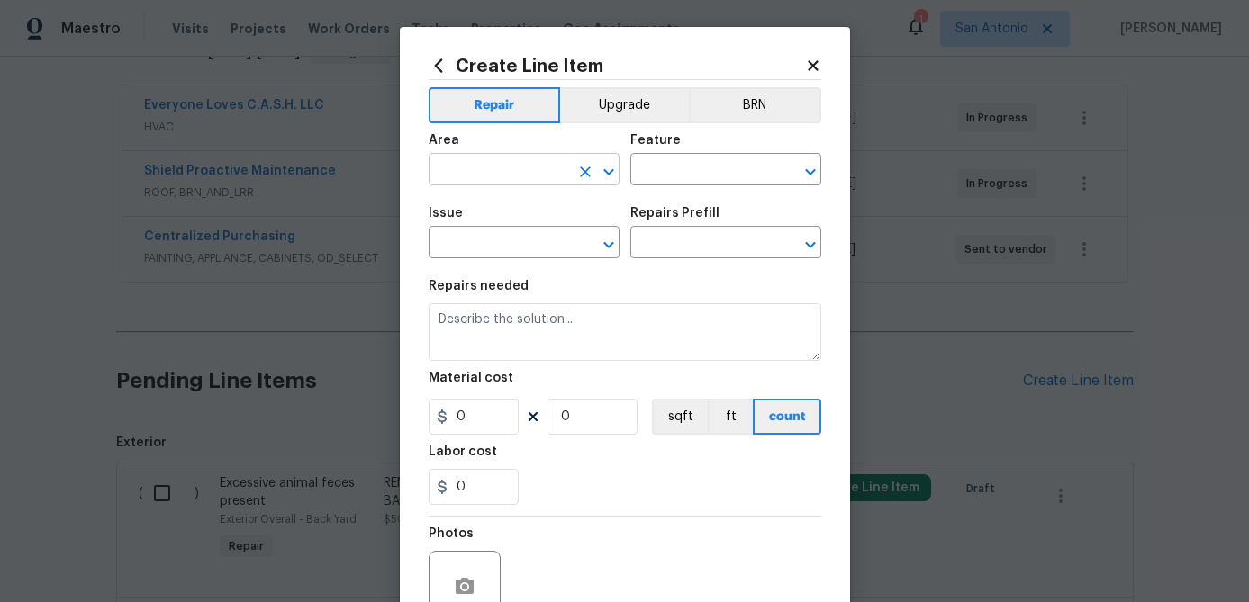
click at [495, 174] on input "text" at bounding box center [499, 172] width 140 height 28
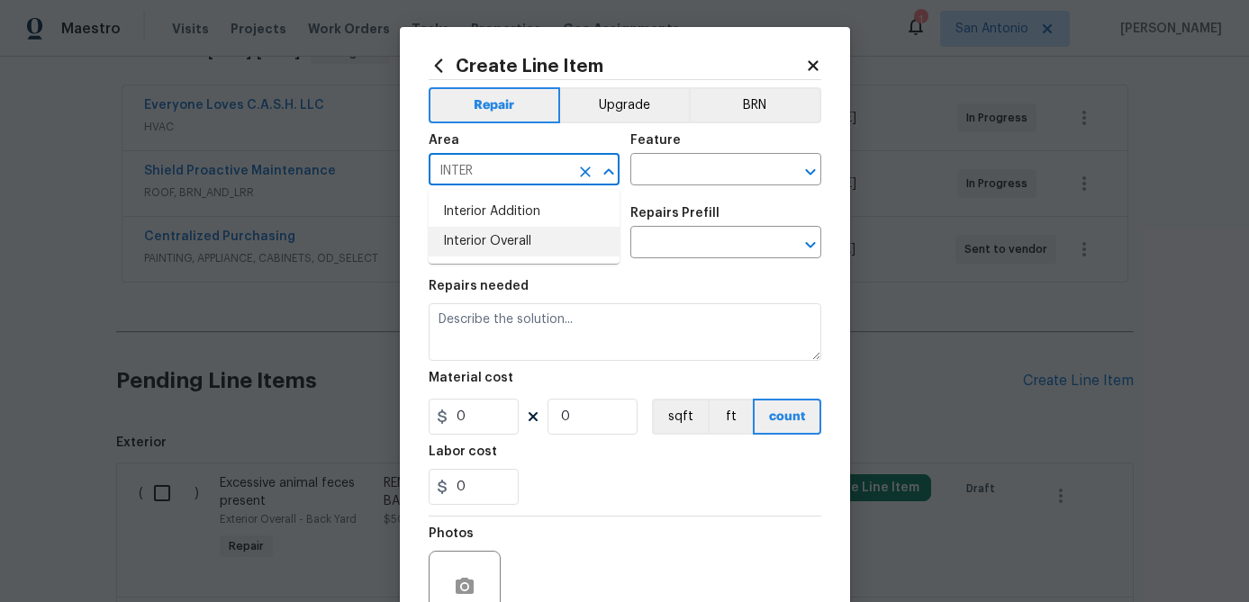
click at [488, 241] on li "Interior Overall" at bounding box center [524, 242] width 191 height 30
type input "Interior Overall"
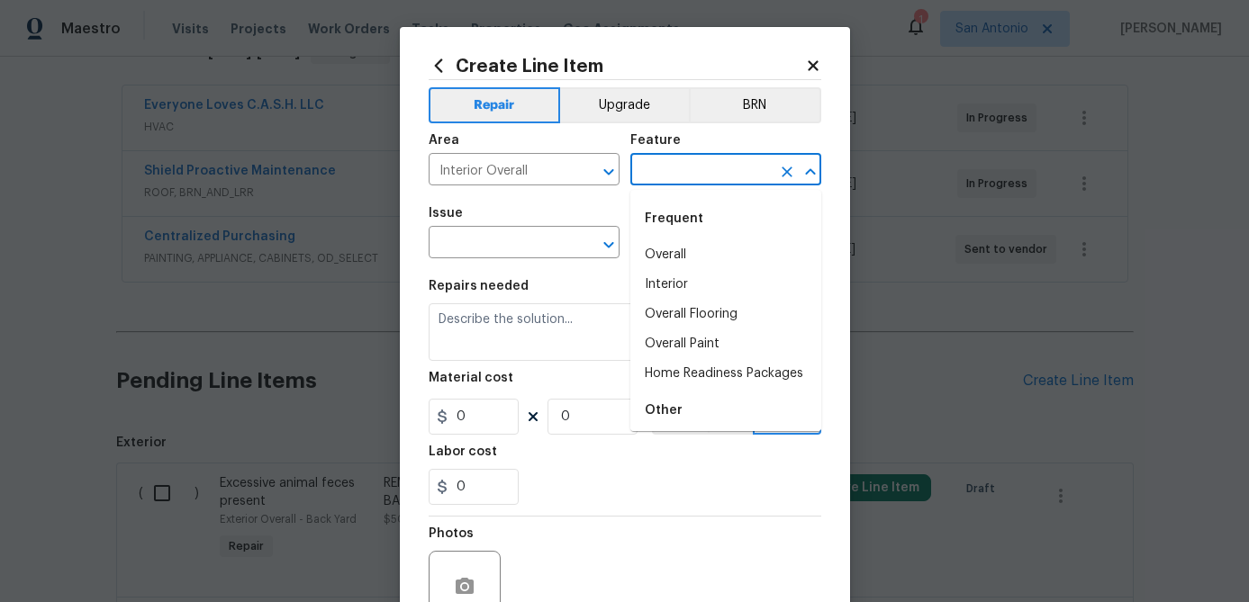
click at [673, 175] on input "text" at bounding box center [700, 172] width 140 height 28
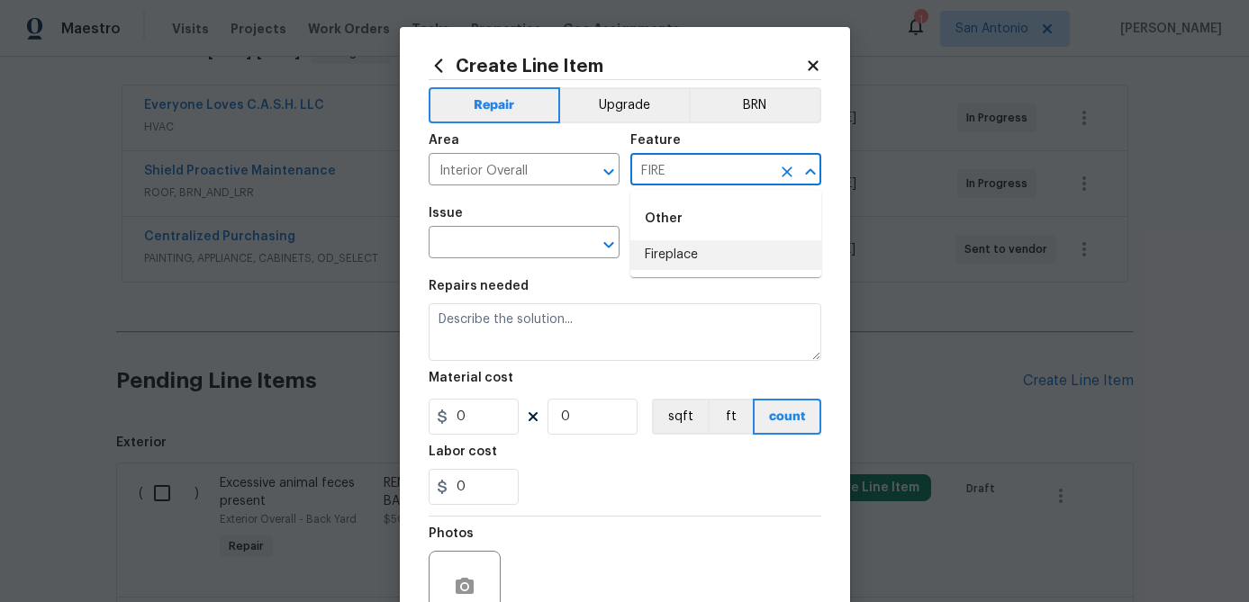
click at [666, 257] on li "Fireplace" at bounding box center [725, 255] width 191 height 30
type input "Fireplace"
click at [544, 248] on input "text" at bounding box center [499, 244] width 140 height 28
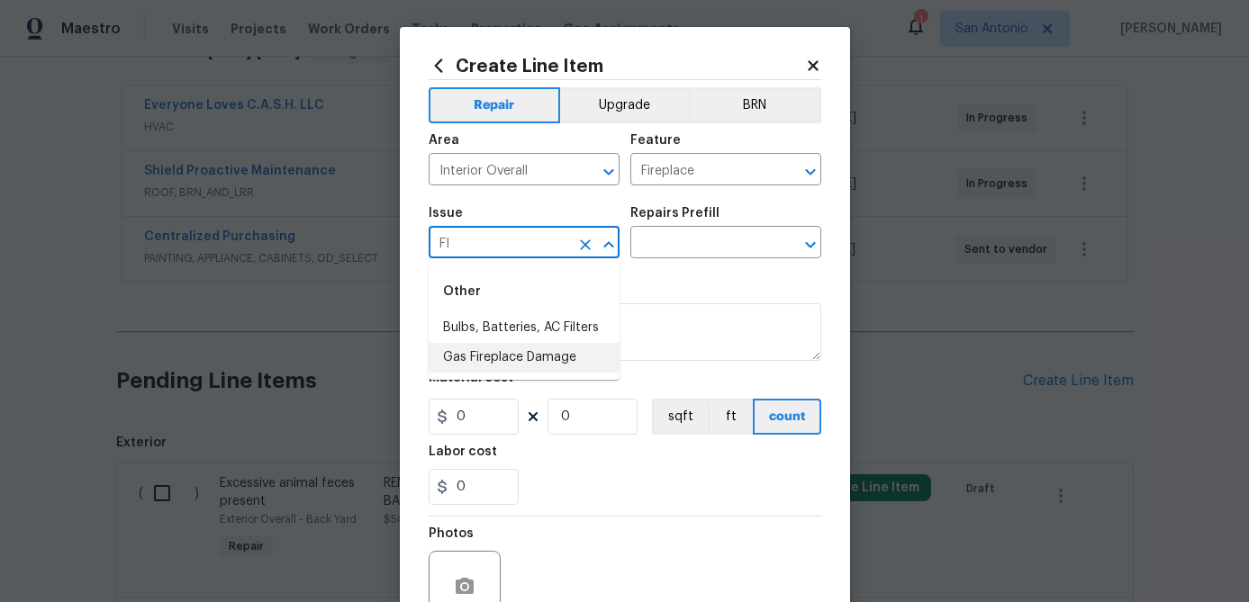
click at [504, 369] on li "Gas Fireplace Damage" at bounding box center [524, 358] width 191 height 30
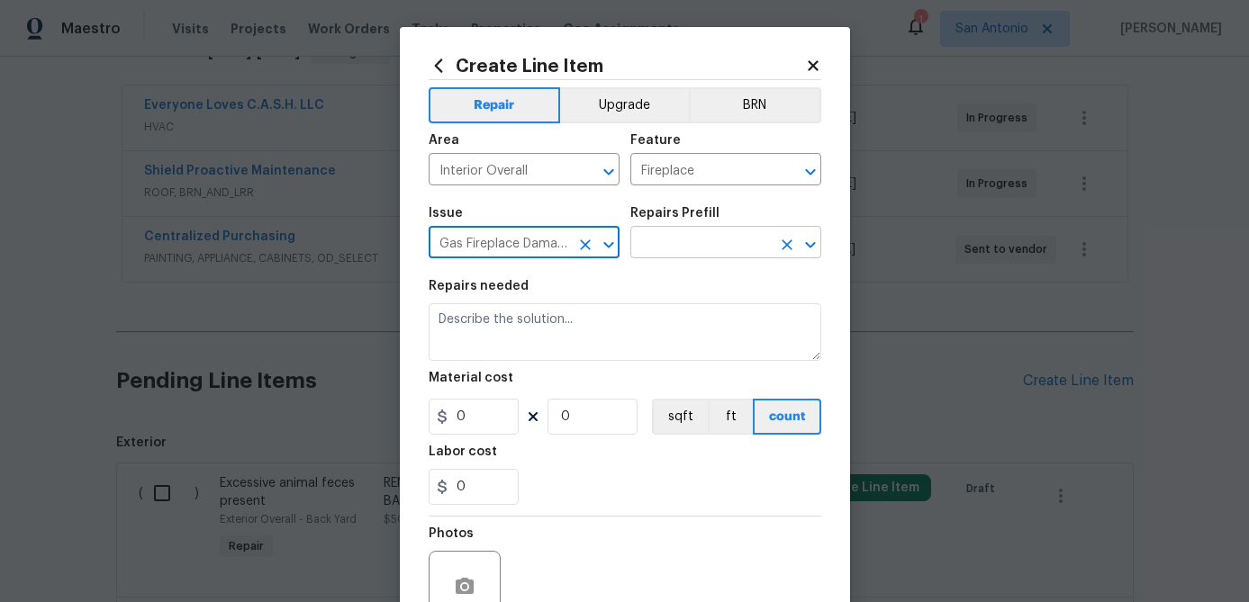
type input "Gas Fireplace Damage"
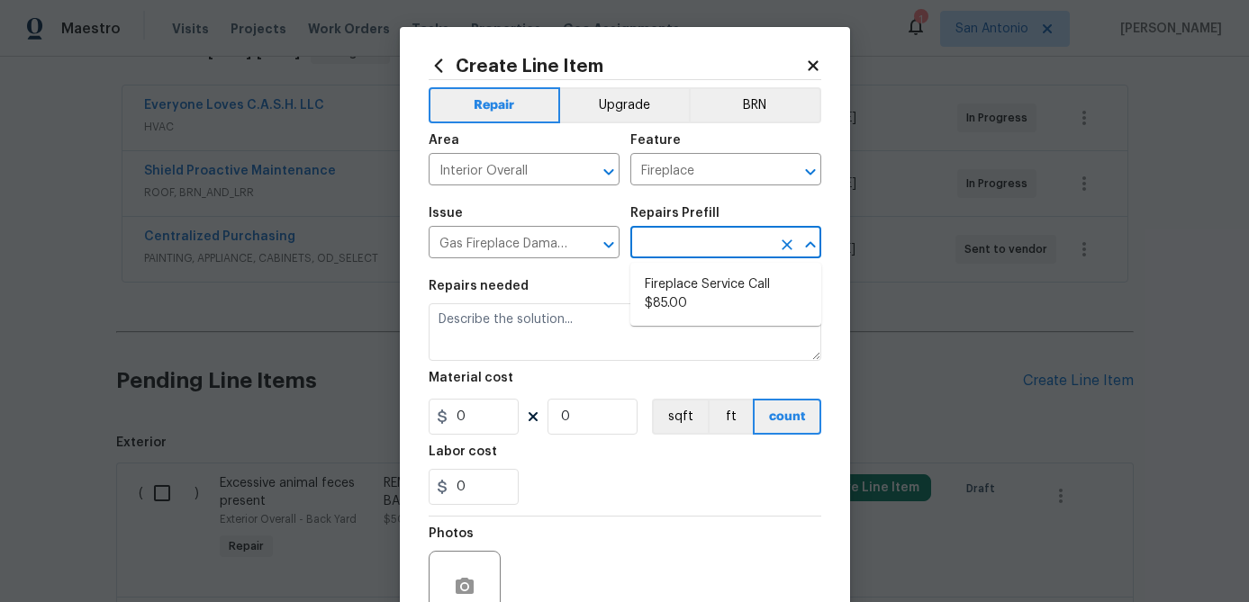
click at [677, 249] on input "text" at bounding box center [700, 244] width 140 height 28
click at [668, 303] on li "Fireplace Service Call $85.00" at bounding box center [725, 294] width 191 height 49
type input "Fireplace Service Call $85.00"
type textarea "Clean and Service fireplace. Diagnose as needed."
type input "85"
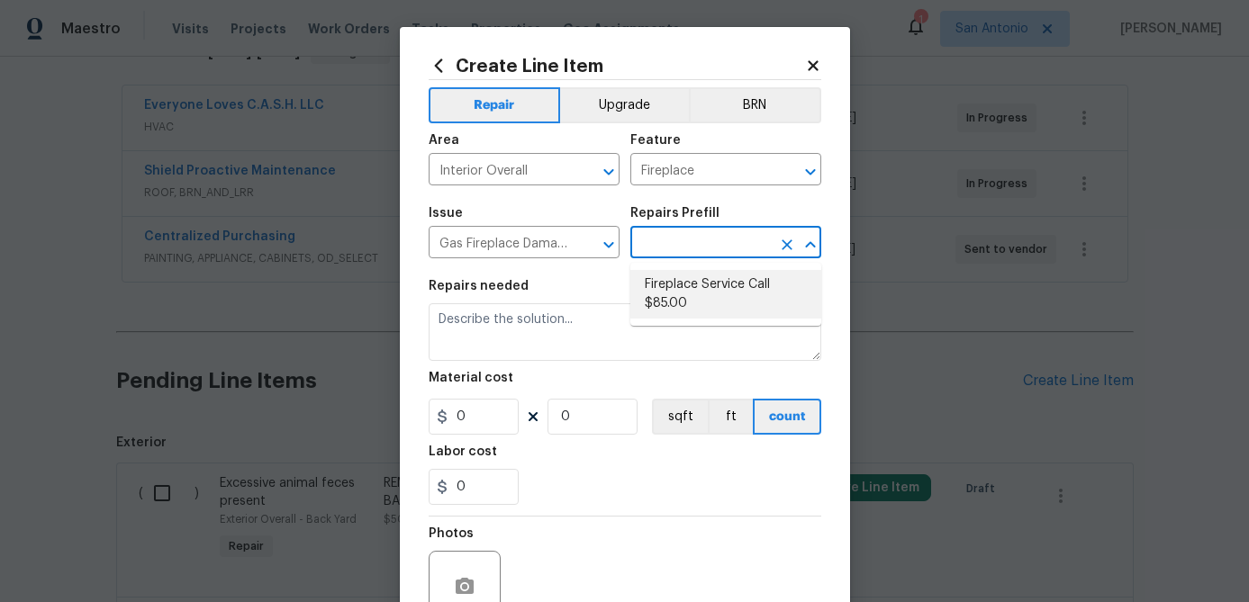
type input "1"
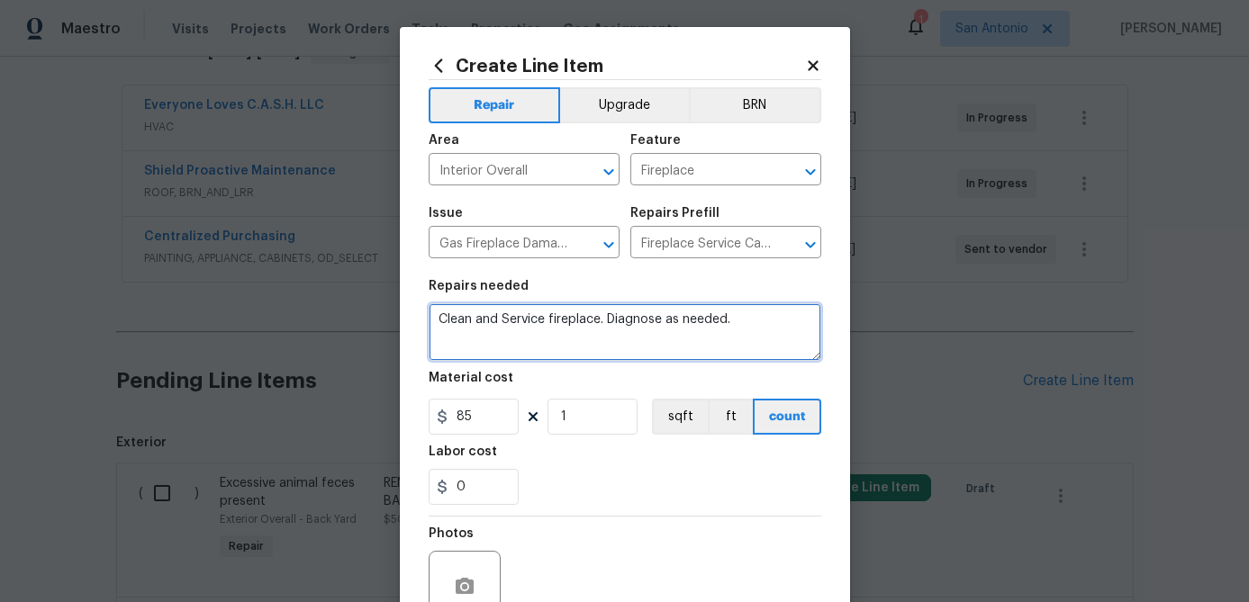
drag, startPoint x: 750, startPoint y: 317, endPoint x: 384, endPoint y: 317, distance: 366.4
click at [384, 317] on div "Create Line Item Repair Upgrade BRN Area Interior Overall ​ Feature Fireplace ​…" at bounding box center [624, 301] width 1249 height 602
click at [467, 319] on textarea at bounding box center [625, 332] width 393 height 58
paste textarea "1. CLEAN OUT THE FIREPLACE & PAINT THE FIREBOX IN A HEAT RESISTANT BLACK. 2. SE…"
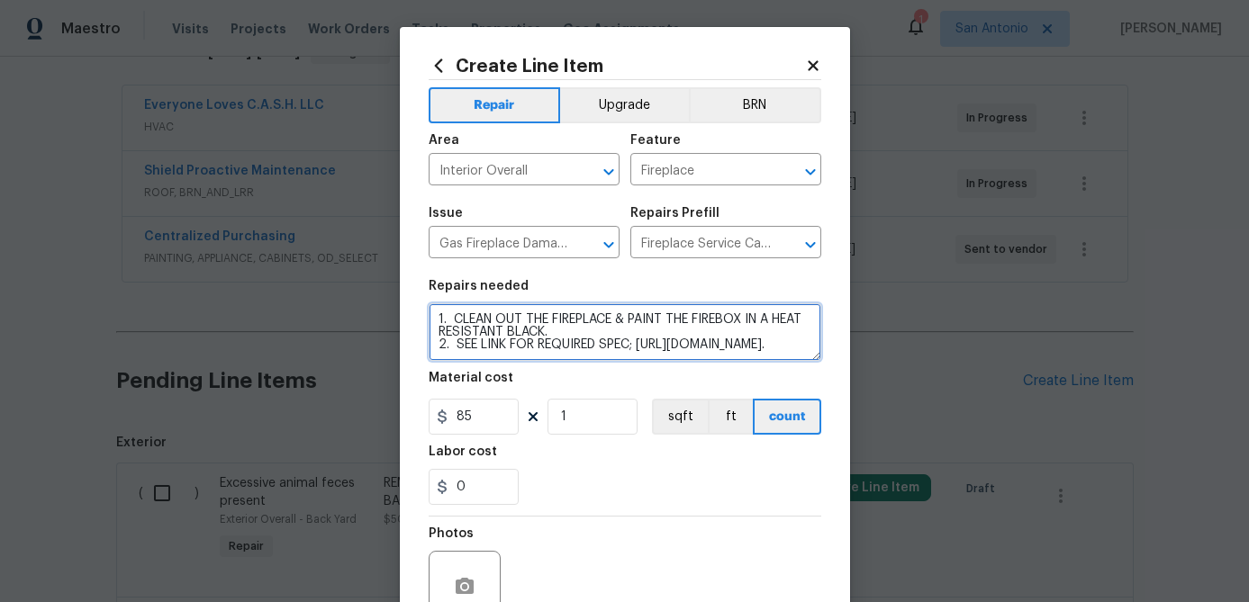
scroll to position [38, 0]
type textarea "1. CLEAN OUT THE FIREPLACE & PAINT THE FIREBOX IN A HEAT RESISTANT BLACK. 2. SE…"
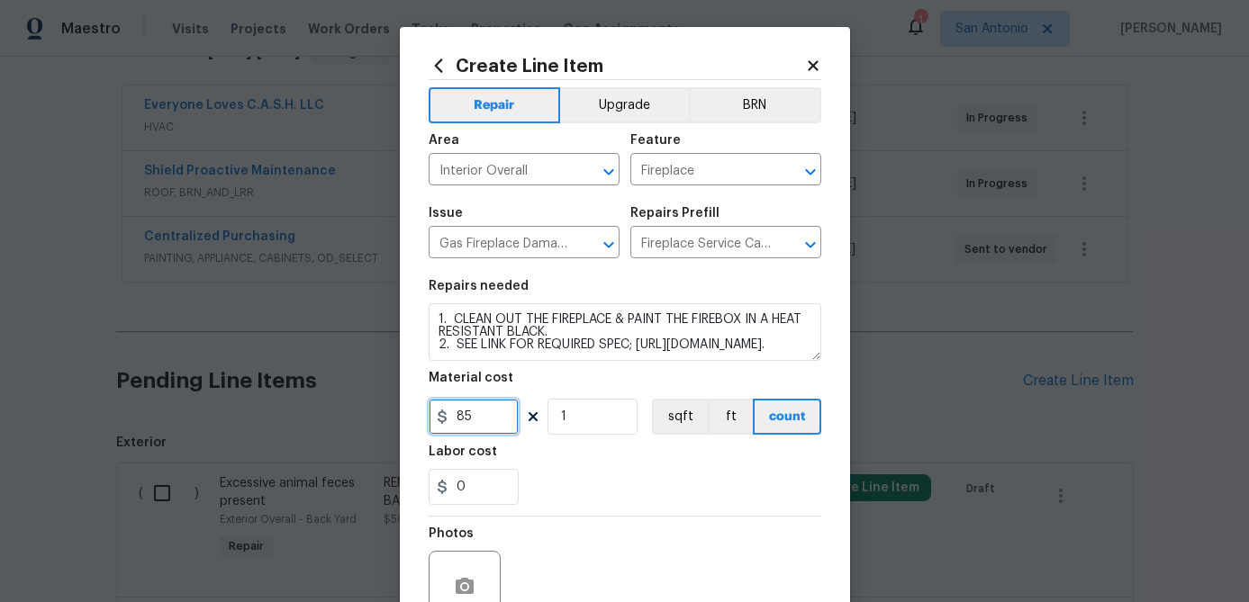
click at [501, 421] on input "85" at bounding box center [474, 417] width 90 height 36
type input "40"
click at [595, 420] on input "1" at bounding box center [592, 417] width 90 height 36
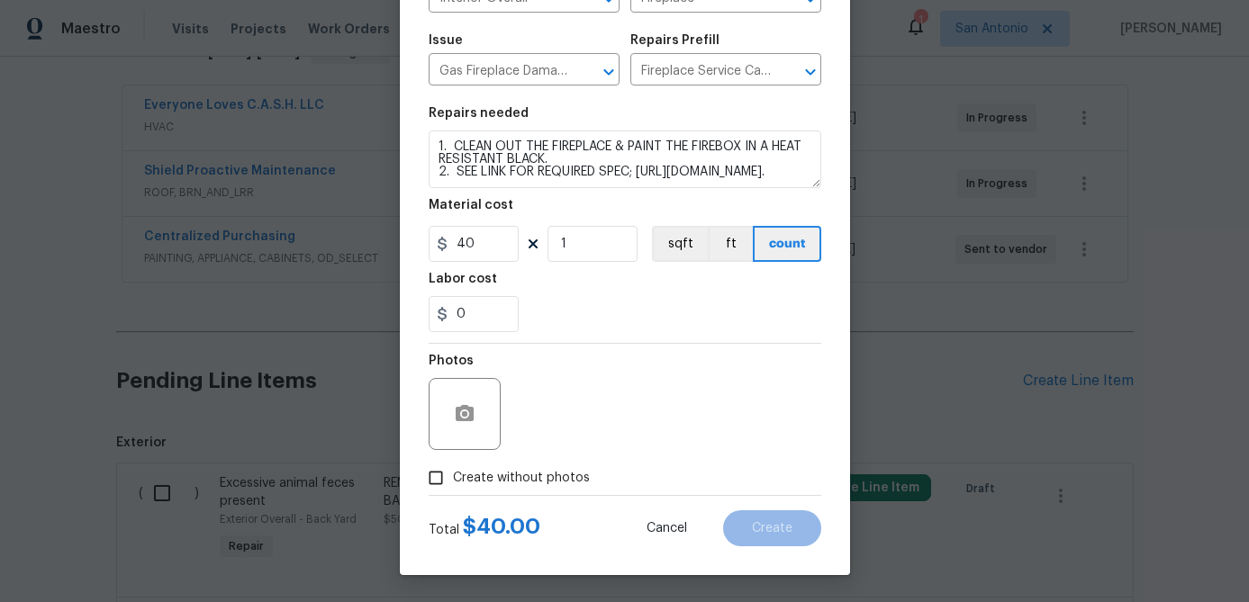
click at [436, 476] on input "Create without photos" at bounding box center [436, 478] width 34 height 34
checkbox input "true"
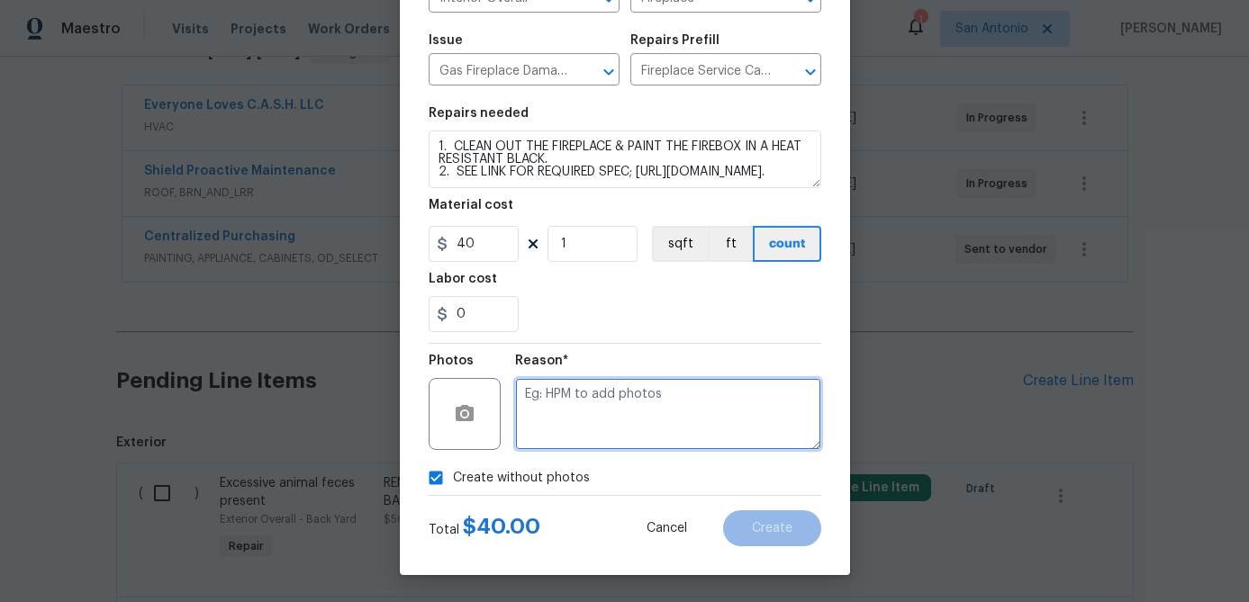
click at [547, 424] on textarea at bounding box center [668, 414] width 306 height 72
type textarea "."
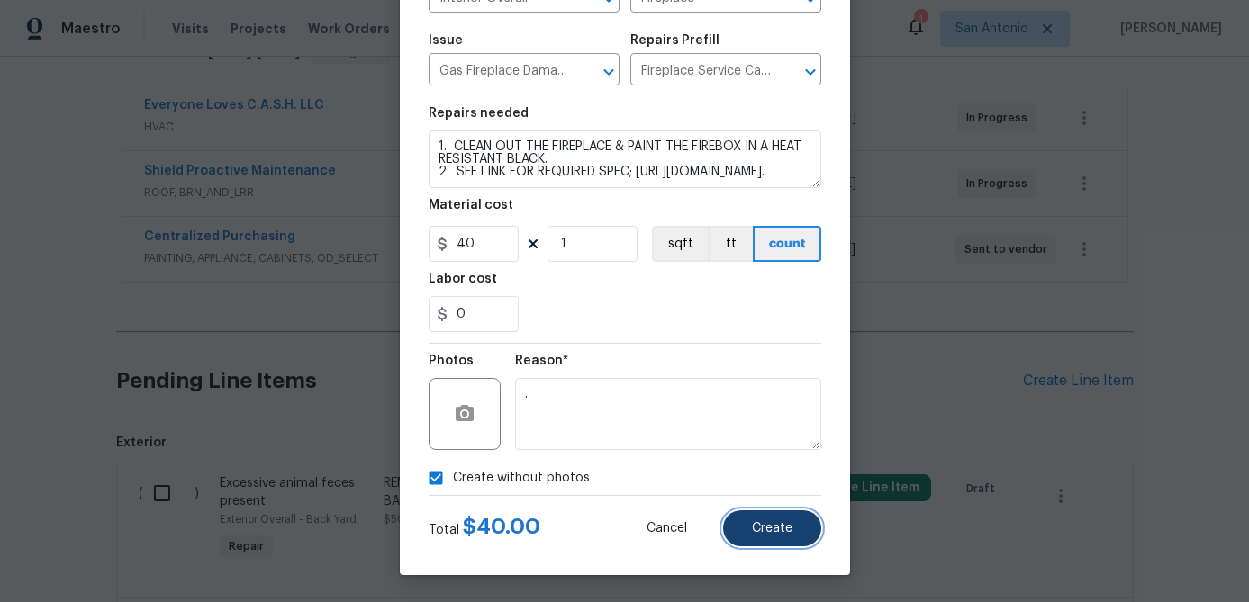
click at [763, 536] on button "Create" at bounding box center [772, 528] width 98 height 36
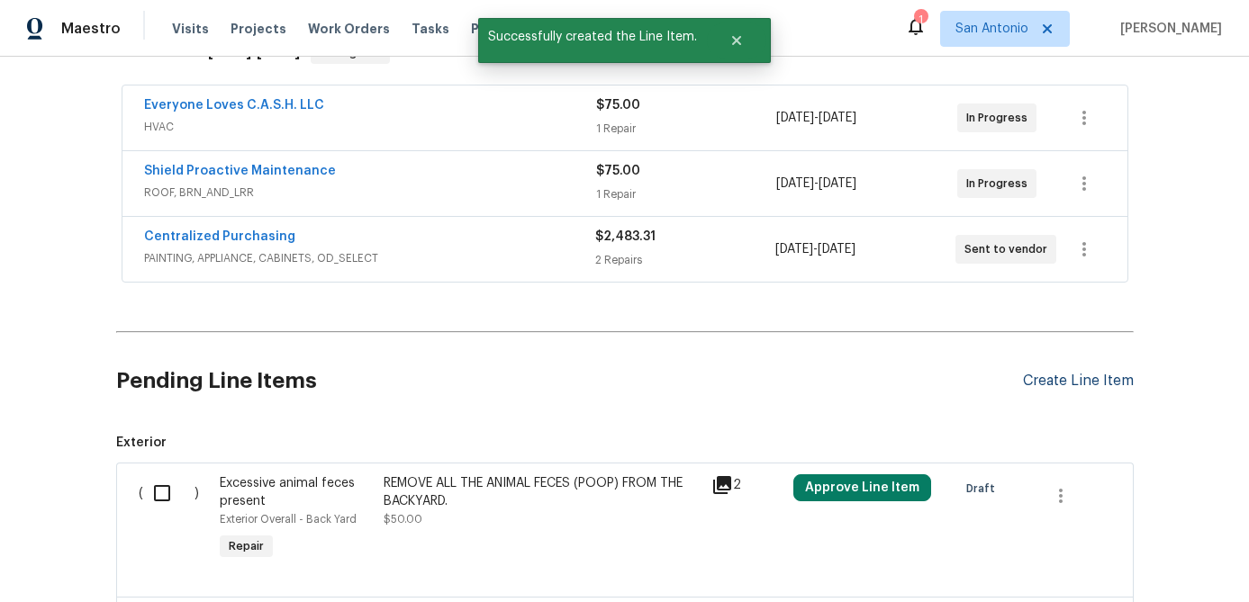
click at [1061, 380] on div "Create Line Item" at bounding box center [1078, 381] width 111 height 17
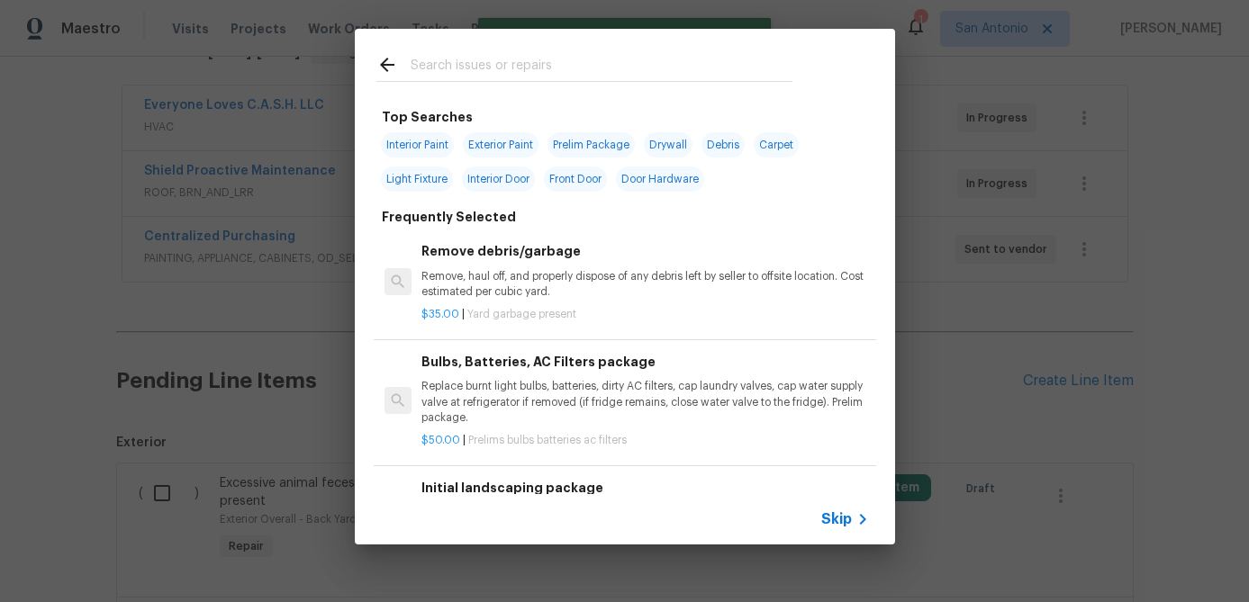
click at [443, 68] on input "text" at bounding box center [602, 67] width 382 height 27
click at [835, 524] on span "Skip" at bounding box center [836, 519] width 31 height 18
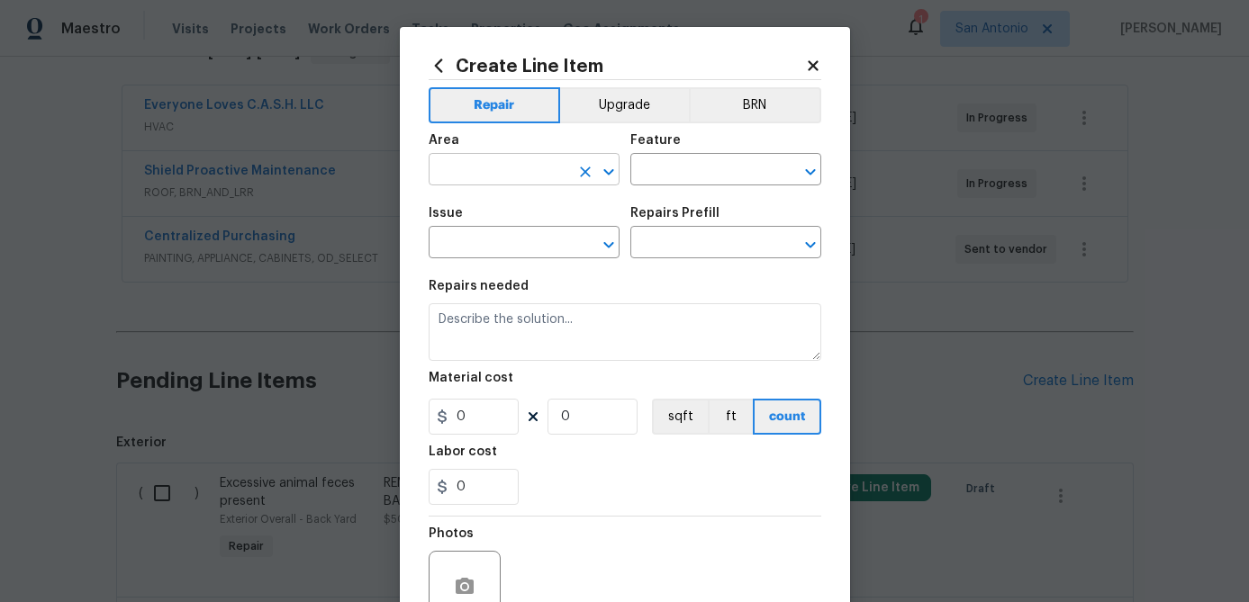
click at [504, 167] on input "text" at bounding box center [499, 172] width 140 height 28
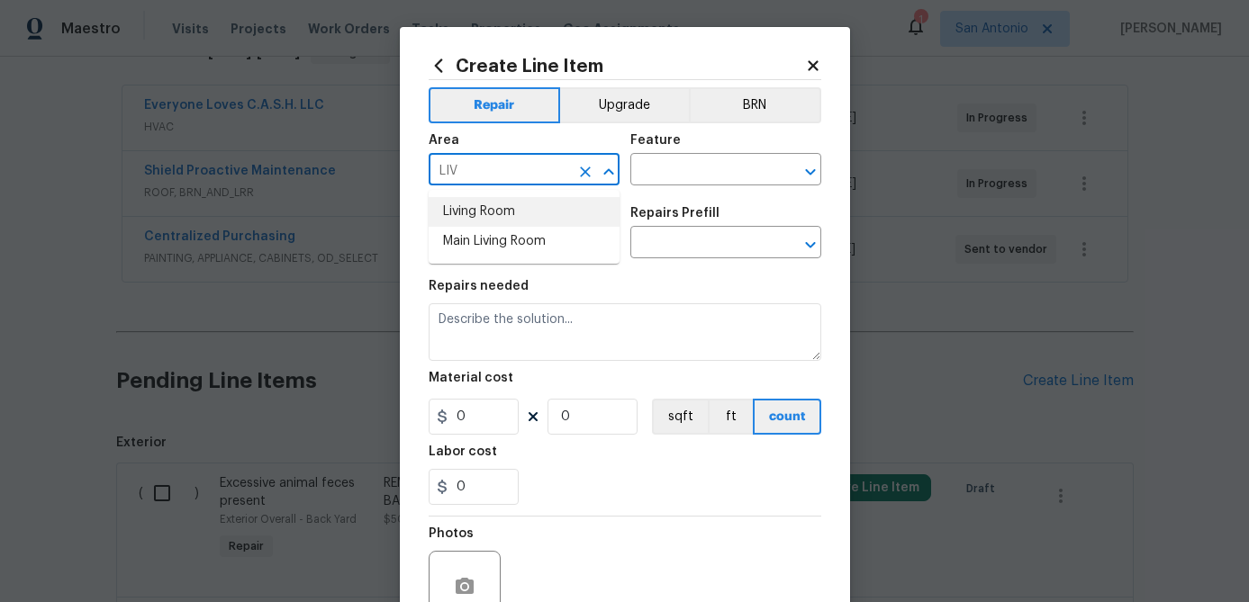
click at [475, 205] on li "Living Room" at bounding box center [524, 212] width 191 height 30
click at [513, 231] on li "Main Living Room" at bounding box center [524, 242] width 191 height 30
type input "Main Living Room"
click at [673, 158] on input "text" at bounding box center [700, 172] width 140 height 28
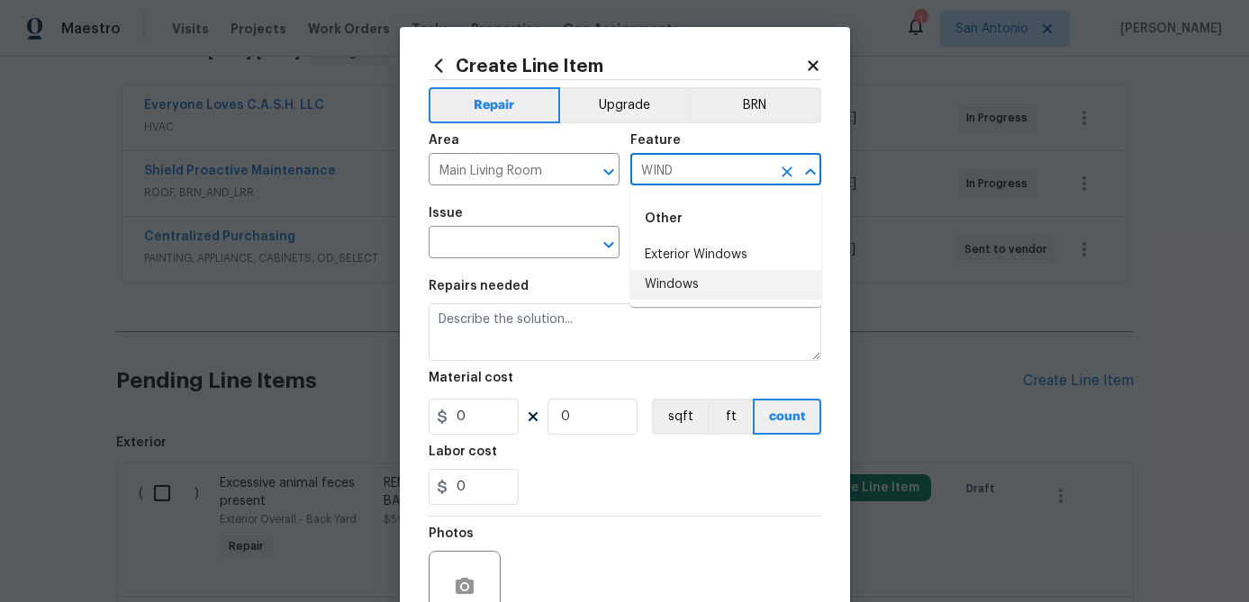
click at [669, 286] on li "Windows" at bounding box center [725, 285] width 191 height 30
type input "Windows"
click at [523, 239] on input "text" at bounding box center [499, 244] width 140 height 28
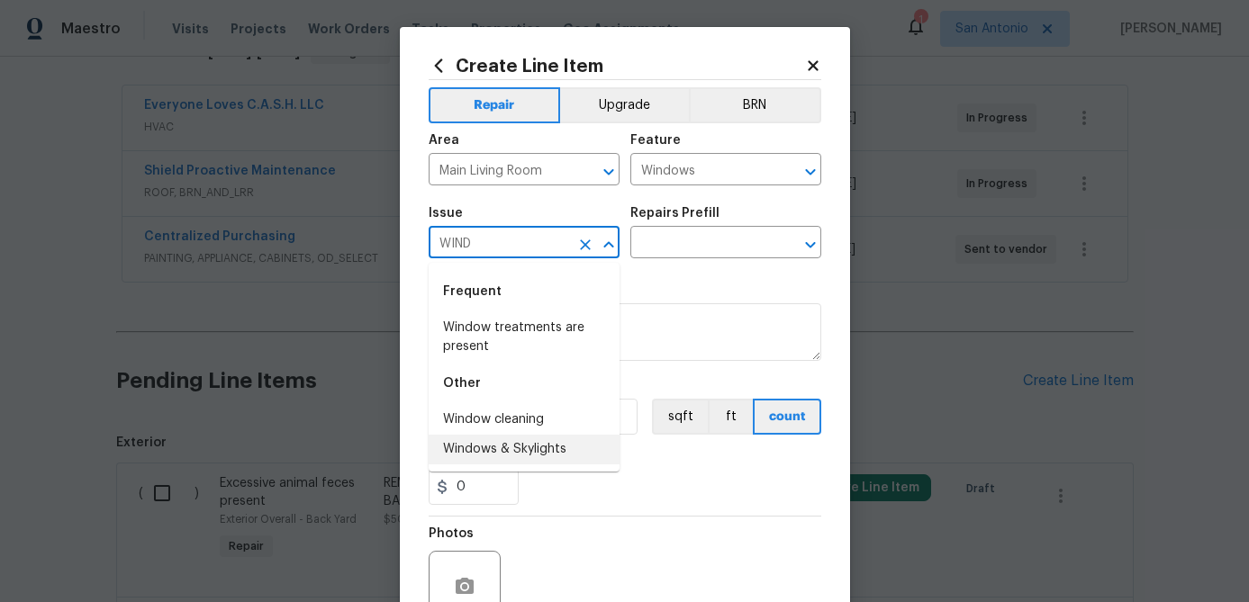
click at [483, 445] on li "Windows & Skylights" at bounding box center [524, 450] width 191 height 30
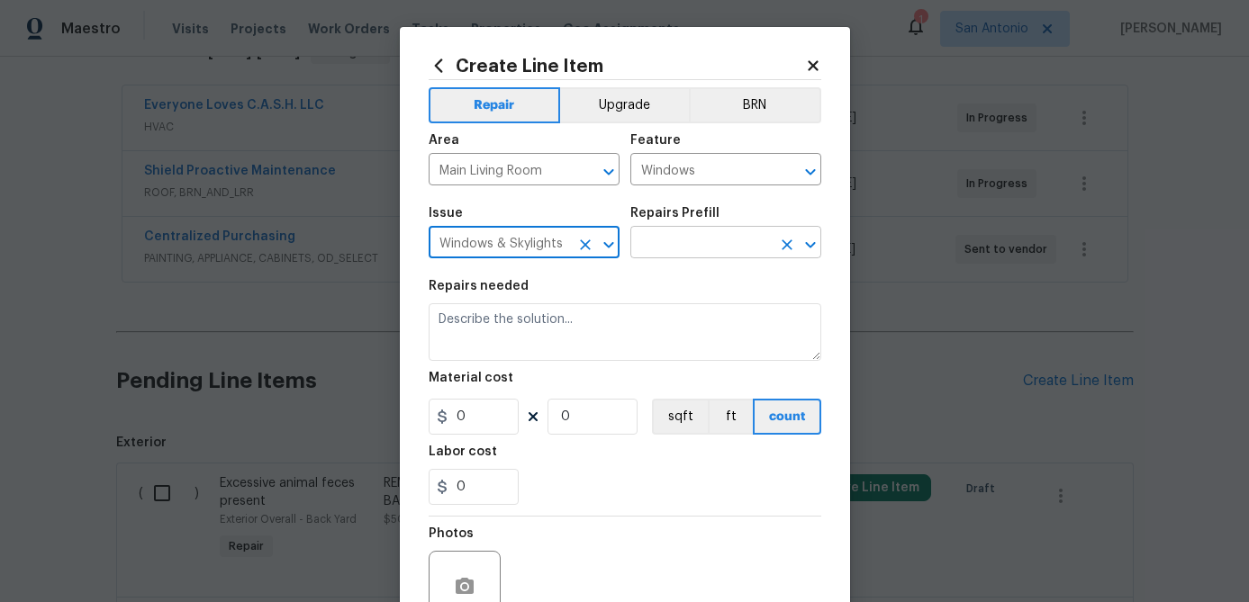
type input "Windows & Skylights"
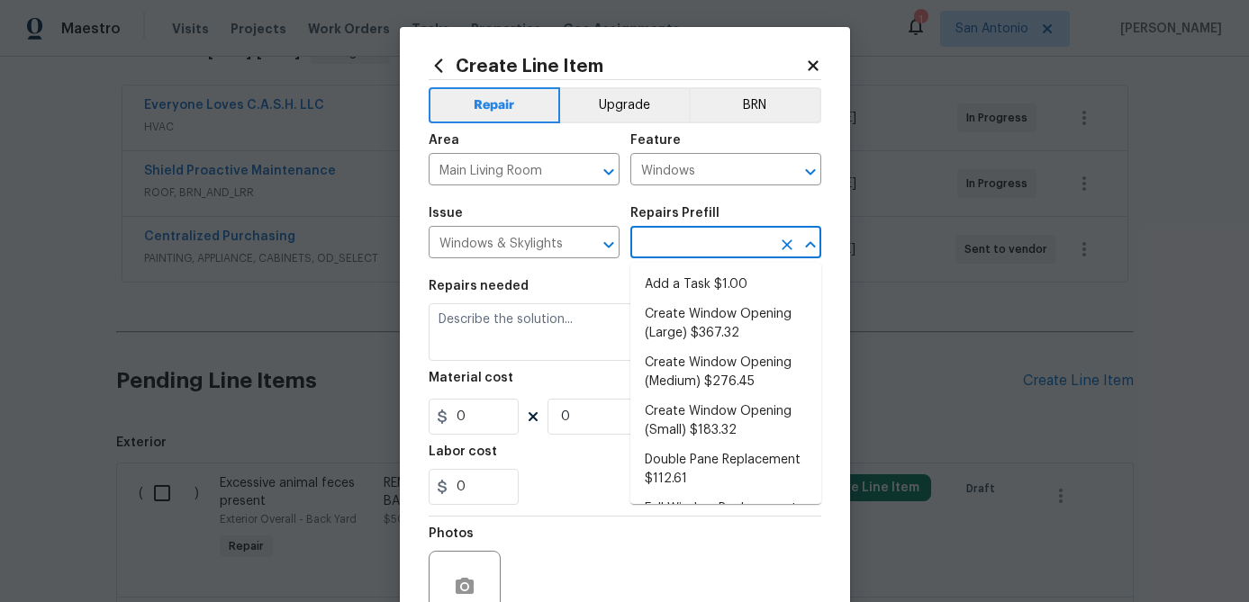
click at [680, 251] on input "text" at bounding box center [700, 244] width 140 height 28
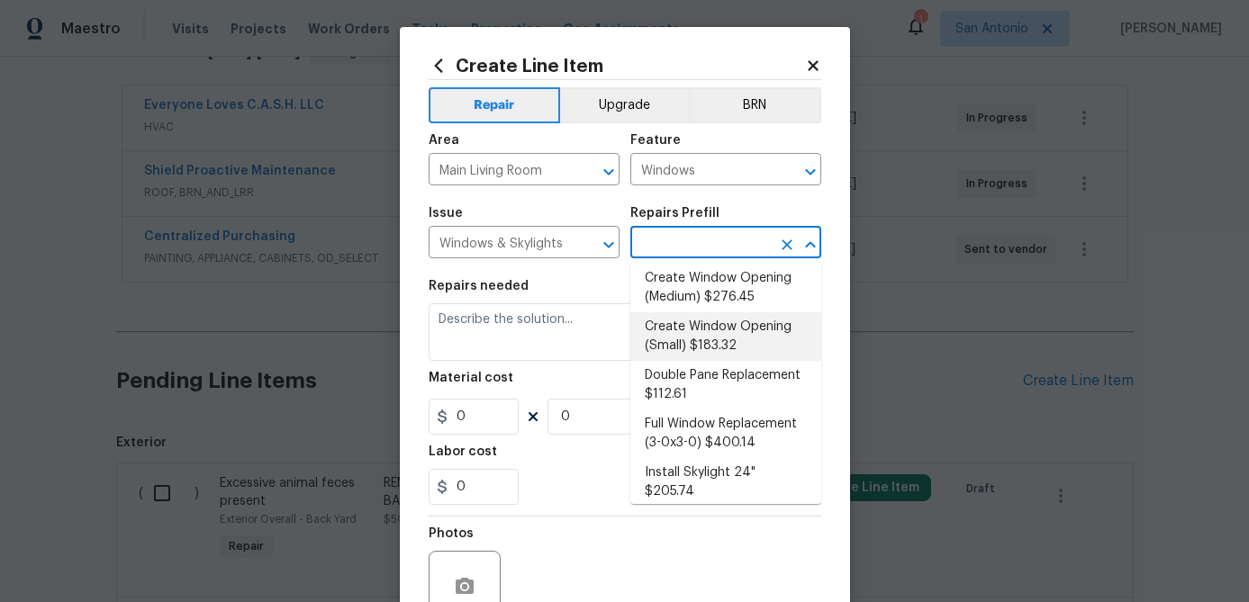
scroll to position [93, 0]
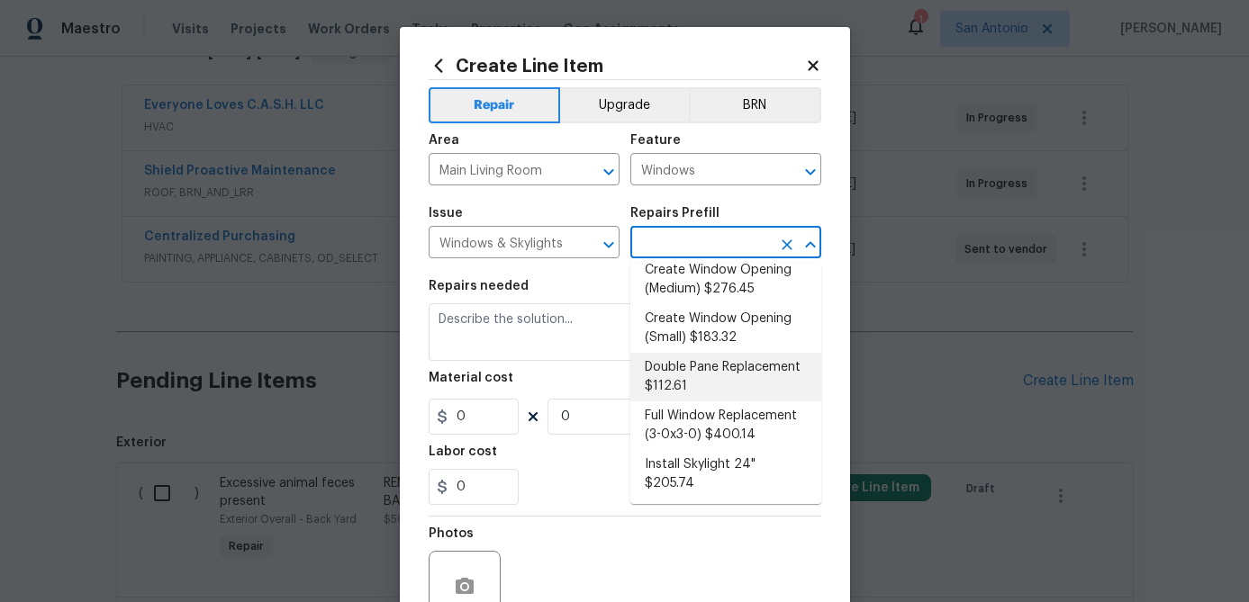
click at [686, 385] on li "Double Pane Replacement $112.61" at bounding box center [725, 377] width 191 height 49
type input "Double Pane Replacement $112.61"
type textarea "Remove, replace and reglaze the broken/damaged thermal double pane of glass wit…"
type input "112.61"
type input "1"
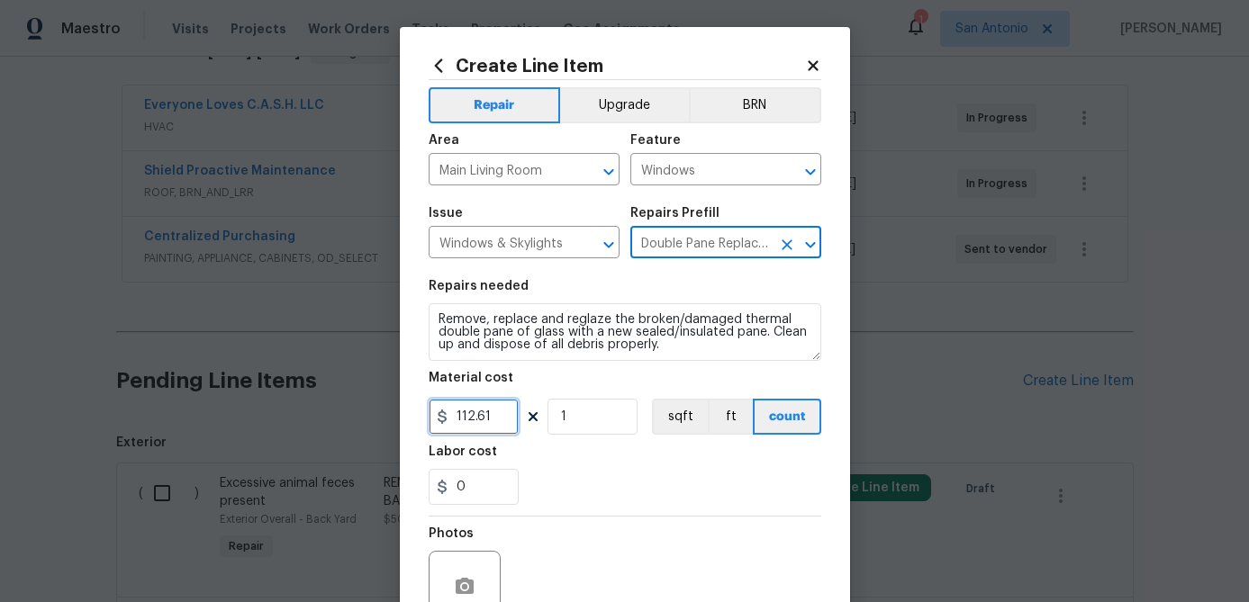
click at [509, 424] on input "112.61" at bounding box center [474, 417] width 90 height 36
type input "250"
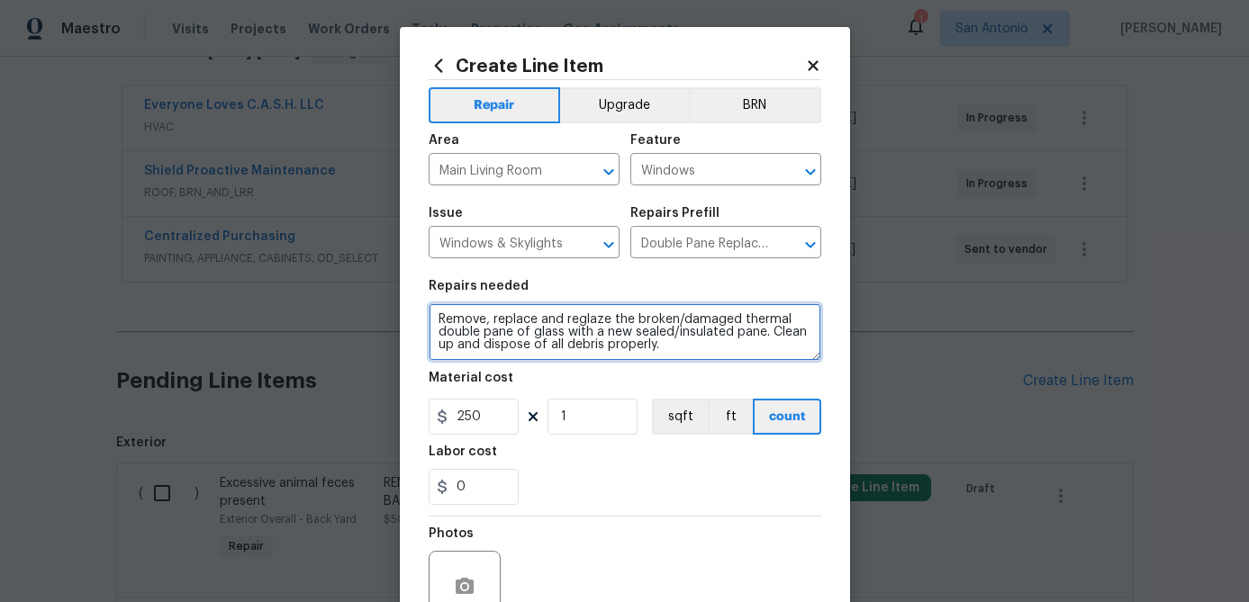
click at [435, 314] on textarea "Remove, replace and reglaze the broken/damaged thermal double pane of glass wit…" at bounding box center [625, 332] width 393 height 58
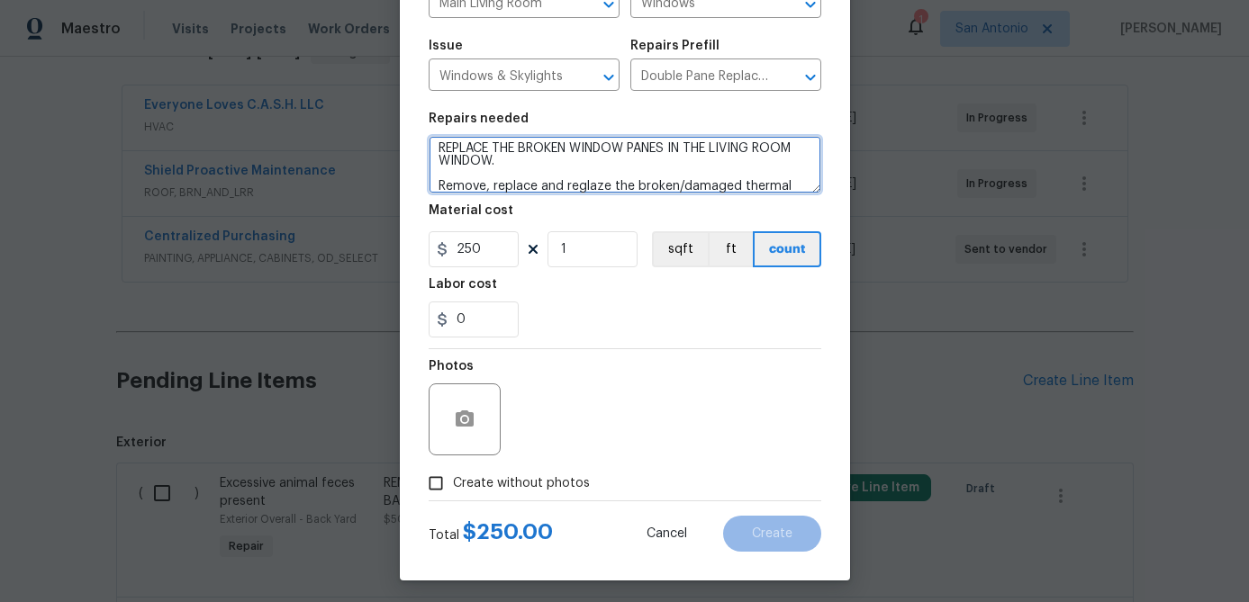
scroll to position [174, 0]
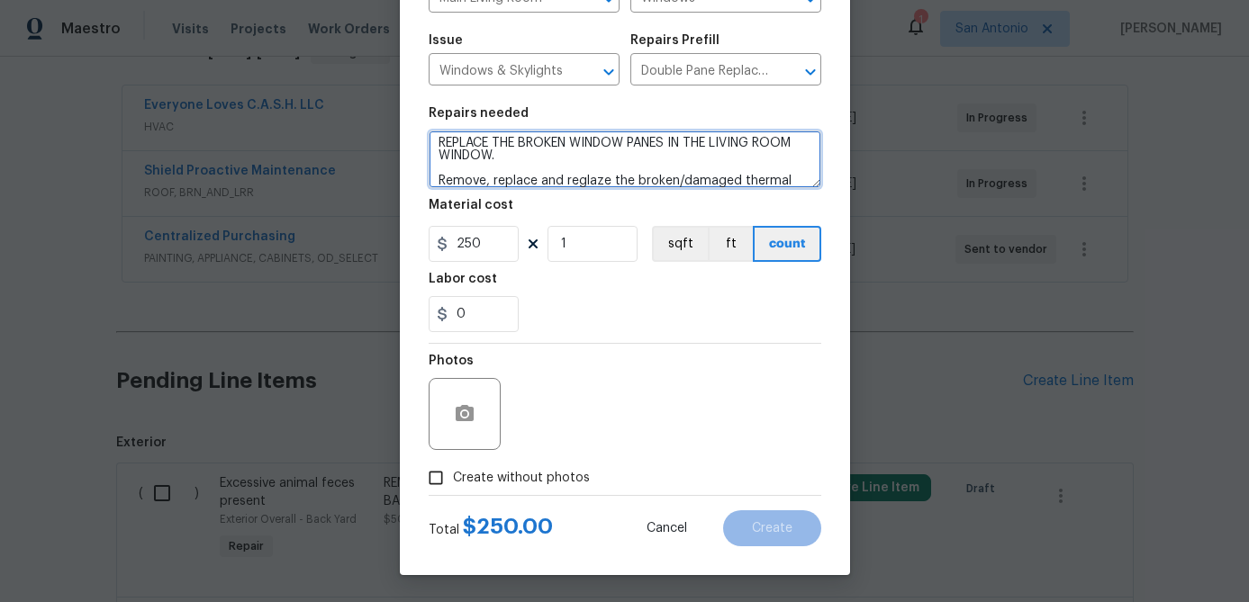
type textarea "REPLACE THE BROKEN WINDOW PANES IN THE LIVING ROOM WINDOW. Remove, replace and …"
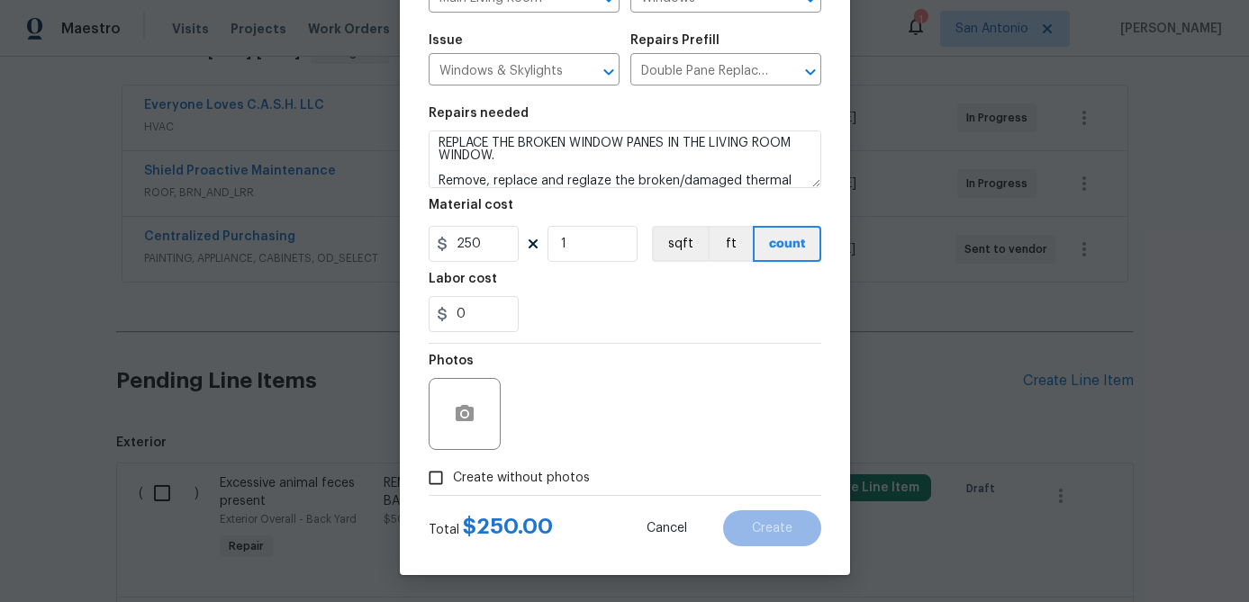
click at [440, 482] on input "Create without photos" at bounding box center [436, 478] width 34 height 34
checkbox input "true"
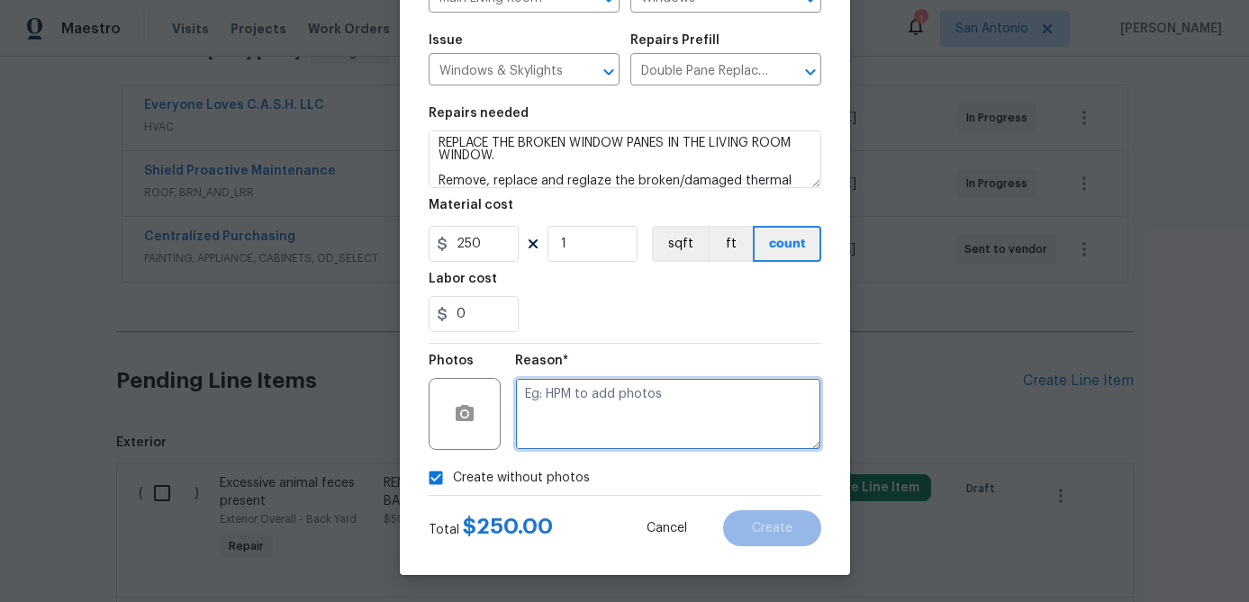
click at [557, 423] on textarea at bounding box center [668, 414] width 306 height 72
type textarea "."
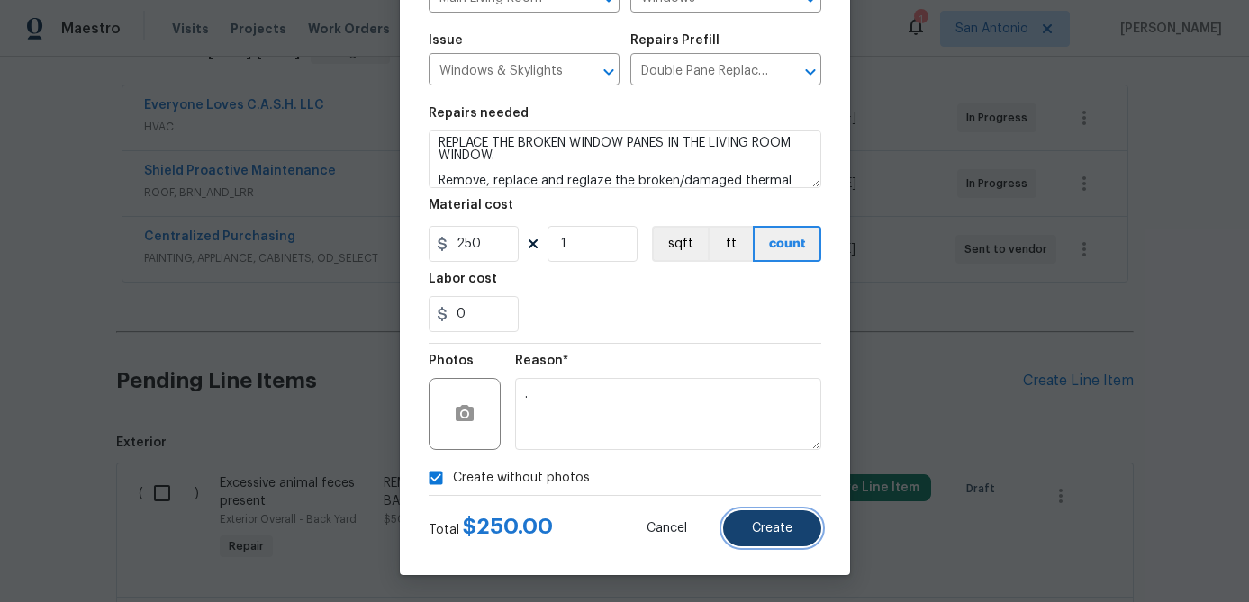
click at [761, 527] on span "Create" at bounding box center [772, 529] width 41 height 14
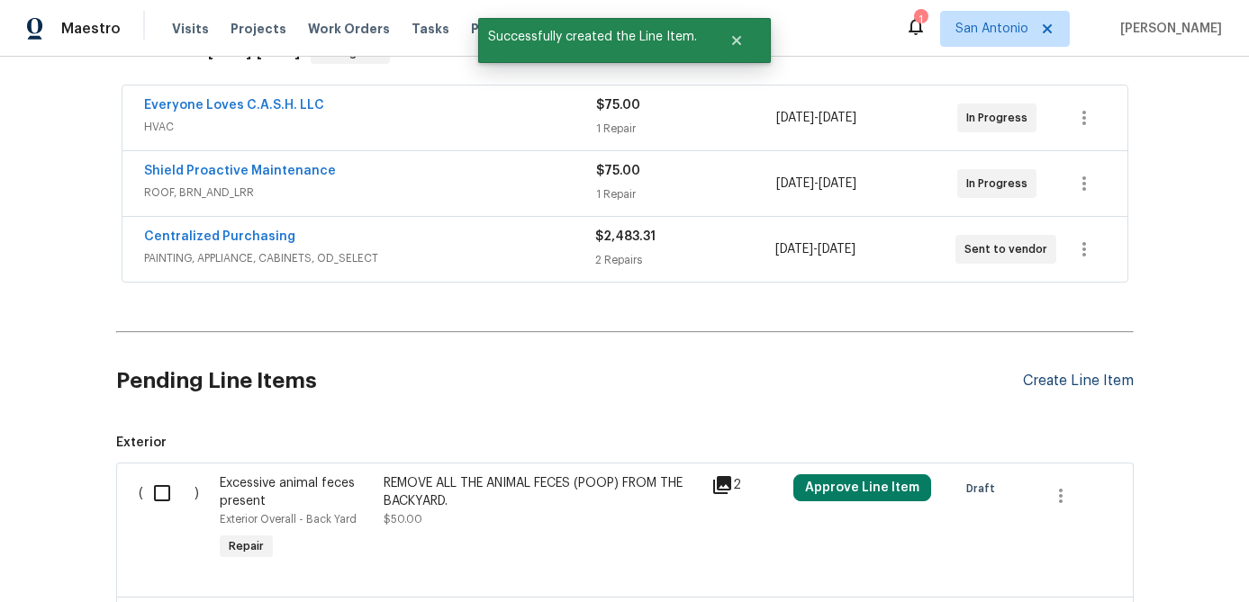
click at [1062, 385] on div "Create Line Item" at bounding box center [1078, 381] width 111 height 17
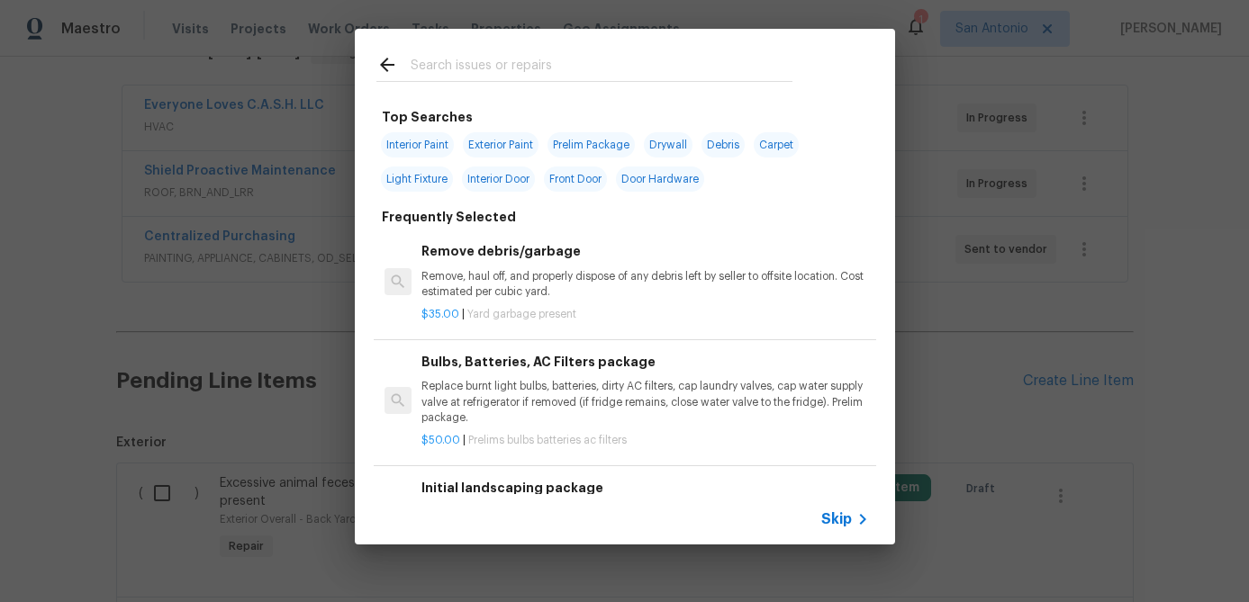
click at [832, 519] on span "Skip" at bounding box center [836, 519] width 31 height 18
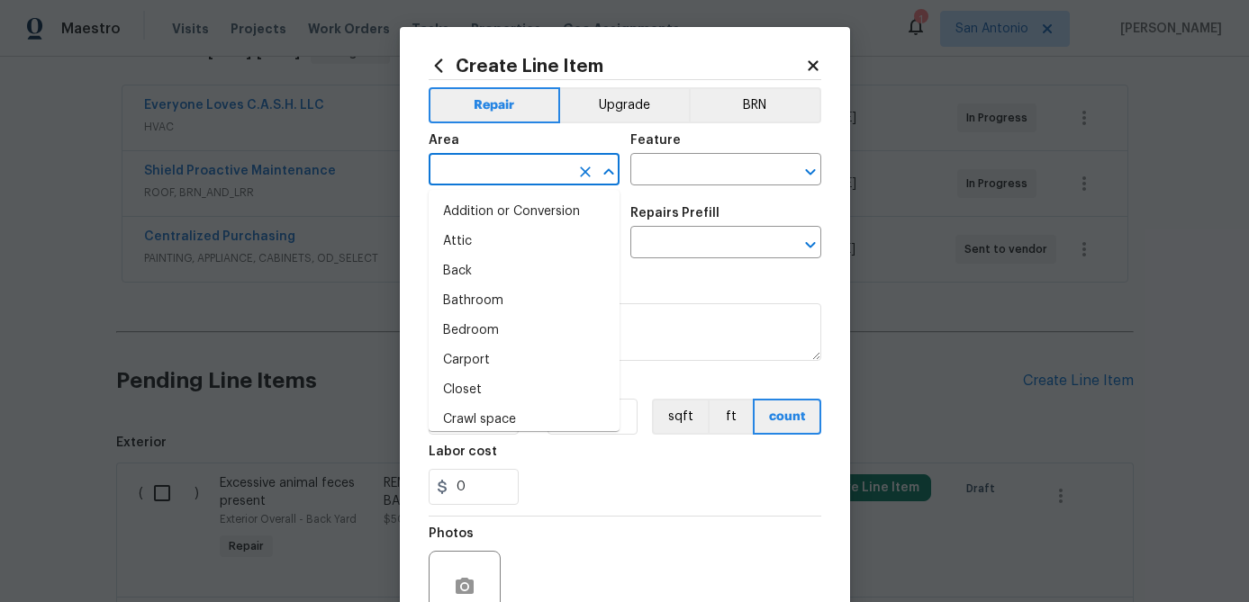
click at [489, 168] on input "text" at bounding box center [499, 172] width 140 height 28
click at [812, 56] on div "Create Line Item" at bounding box center [625, 66] width 393 height 20
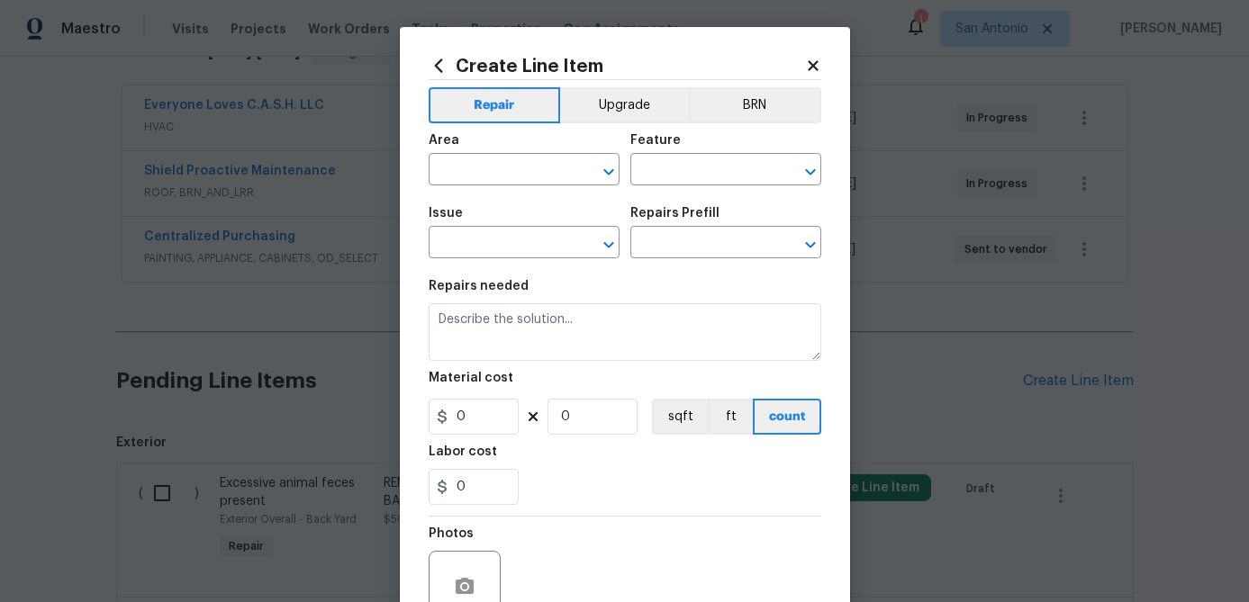
click at [810, 64] on icon at bounding box center [813, 65] width 10 height 10
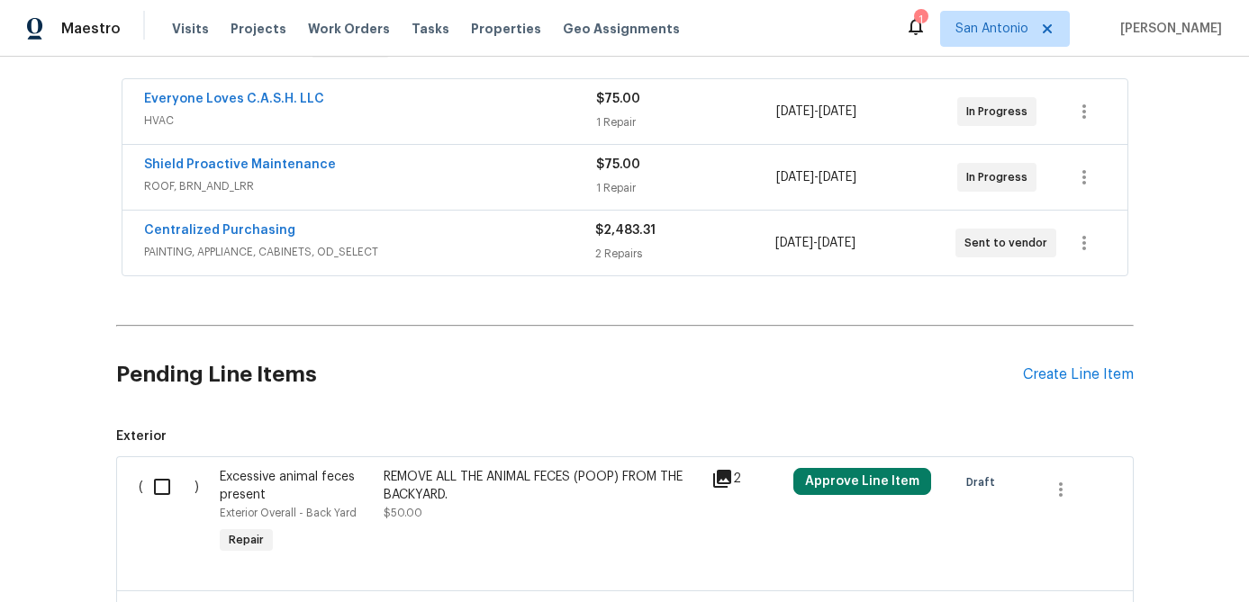
scroll to position [304, 0]
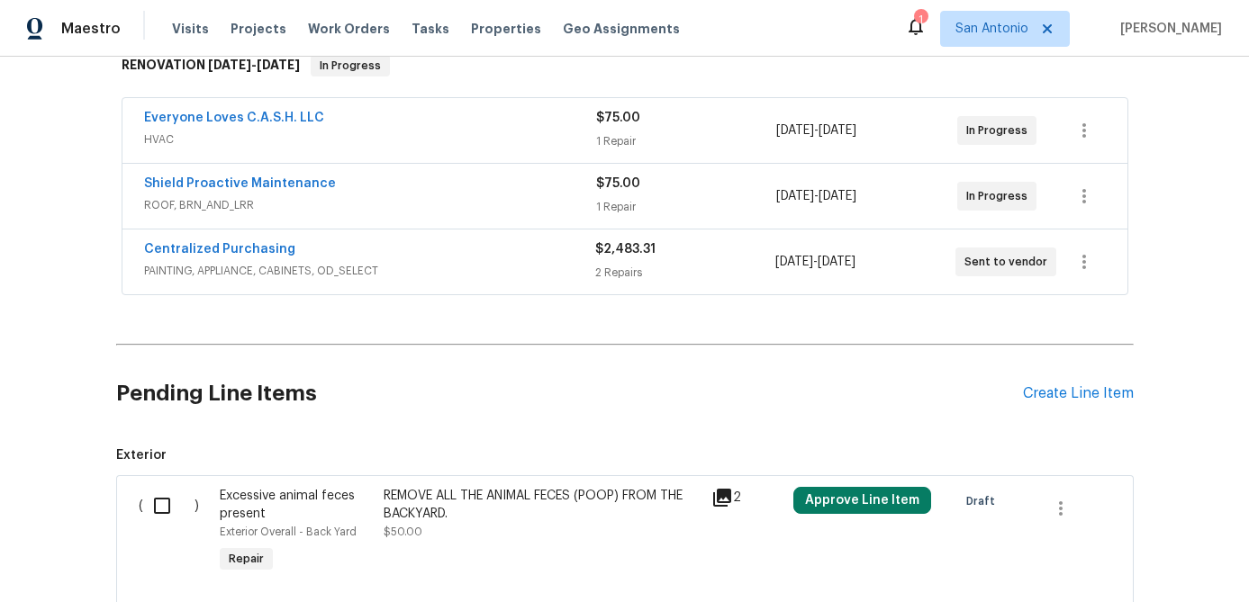
click at [1055, 402] on div "Pending Line Items Create Line Item" at bounding box center [624, 394] width 1017 height 84
click at [1057, 393] on div "Create Line Item" at bounding box center [1078, 393] width 111 height 17
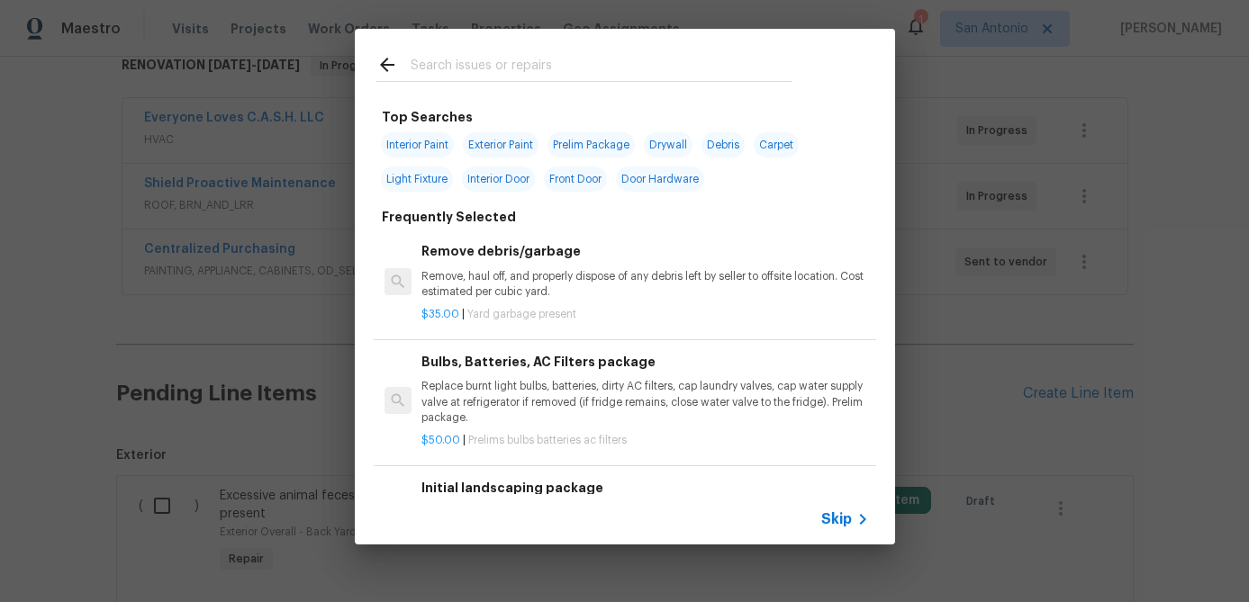
click at [828, 520] on span "Skip" at bounding box center [836, 519] width 31 height 18
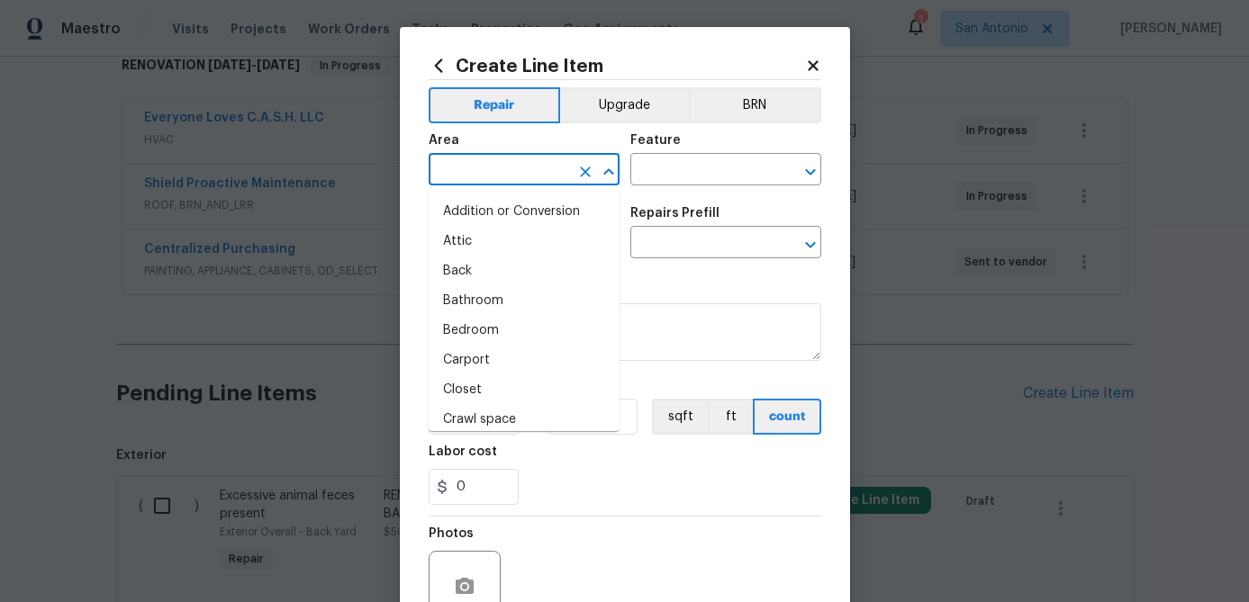
click at [525, 169] on input "text" at bounding box center [499, 172] width 140 height 28
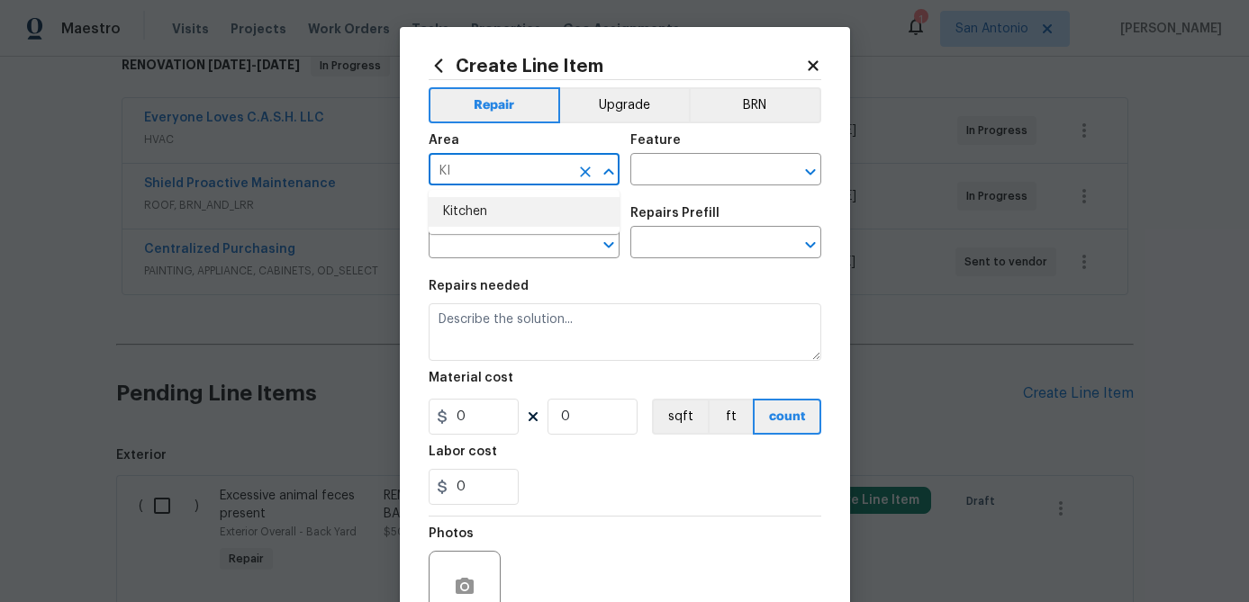
click at [478, 209] on li "Kitchen" at bounding box center [524, 212] width 191 height 30
type input "Kitchen"
click at [701, 160] on input "text" at bounding box center [700, 172] width 140 height 28
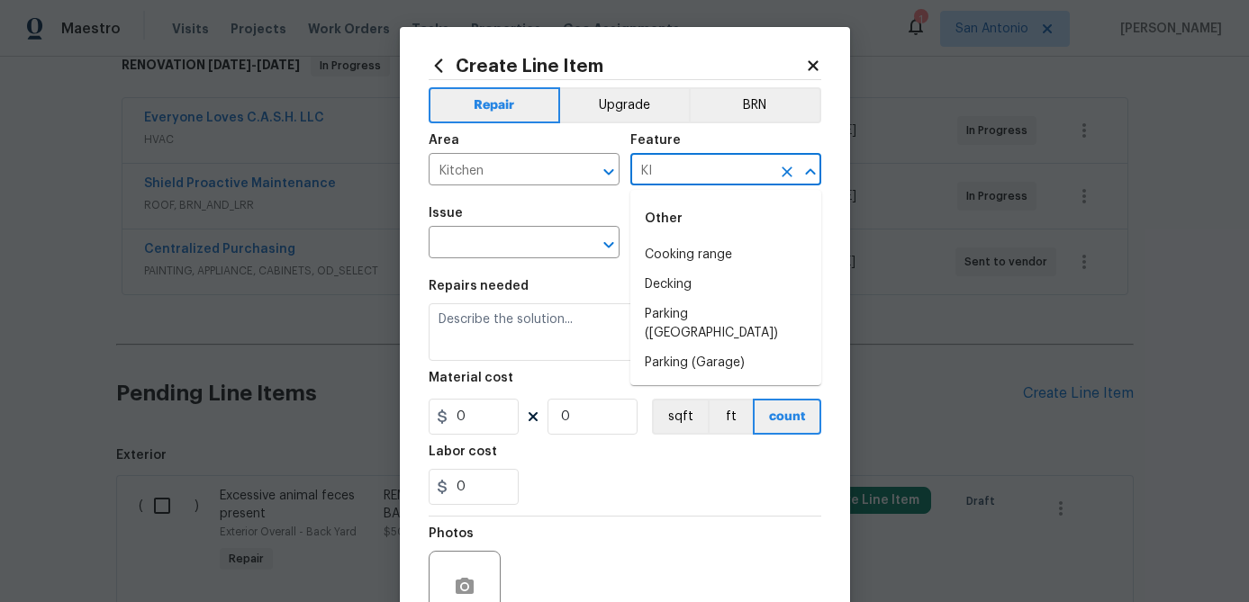
type input "K"
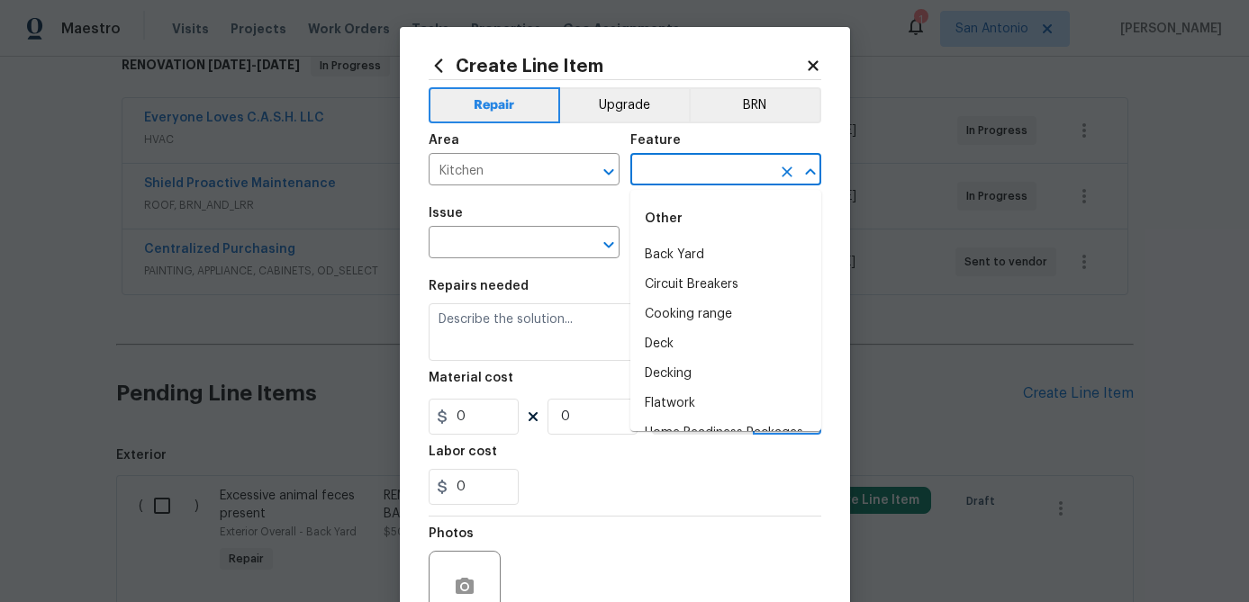
type input "B"
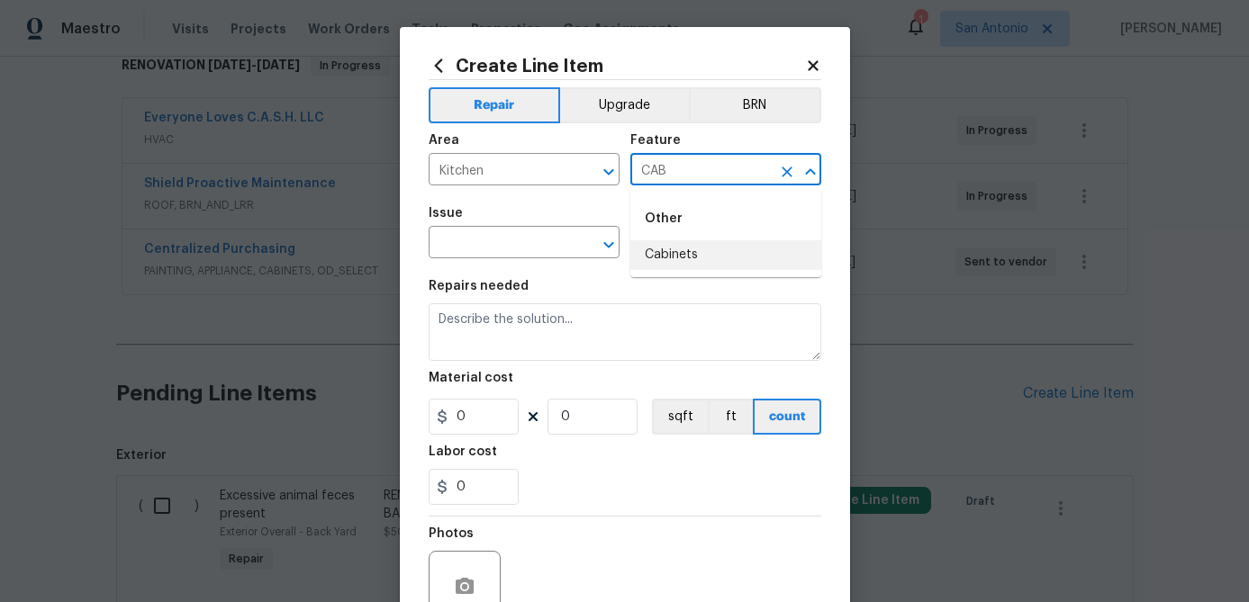
click at [661, 256] on li "Cabinets" at bounding box center [725, 255] width 191 height 30
type input "Cabinets"
click at [559, 249] on input "text" at bounding box center [499, 244] width 140 height 28
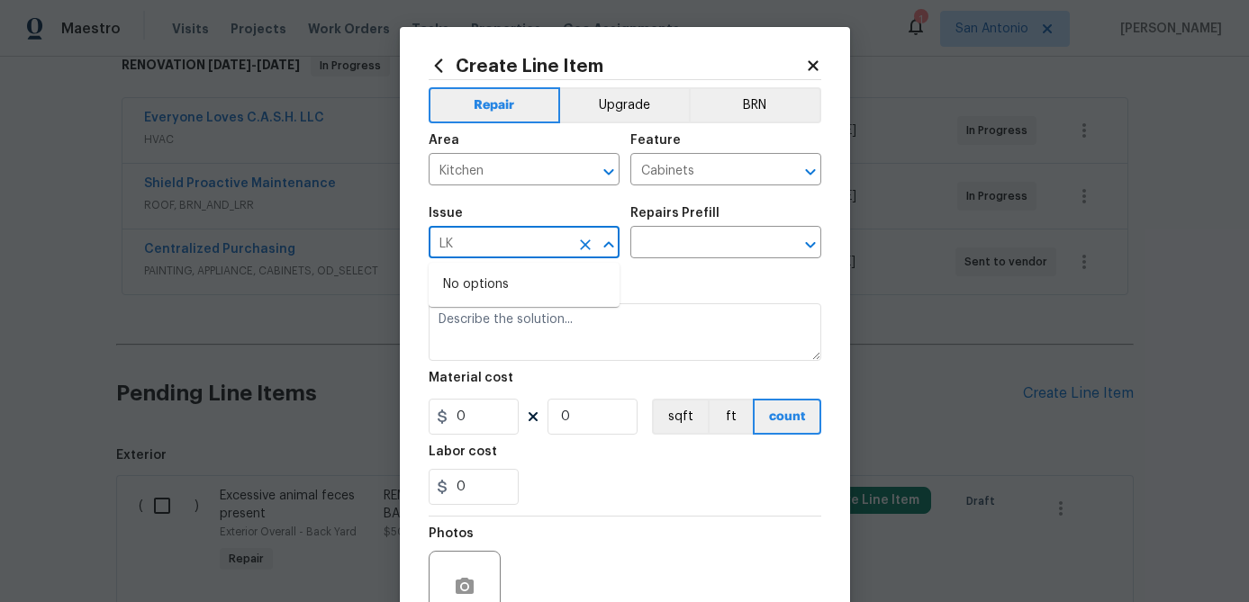
type input "L"
click at [497, 330] on li "Kitchen Cabinets" at bounding box center [524, 328] width 191 height 30
type input "Kitchen Cabinets"
click at [666, 248] on input "text" at bounding box center [700, 244] width 140 height 28
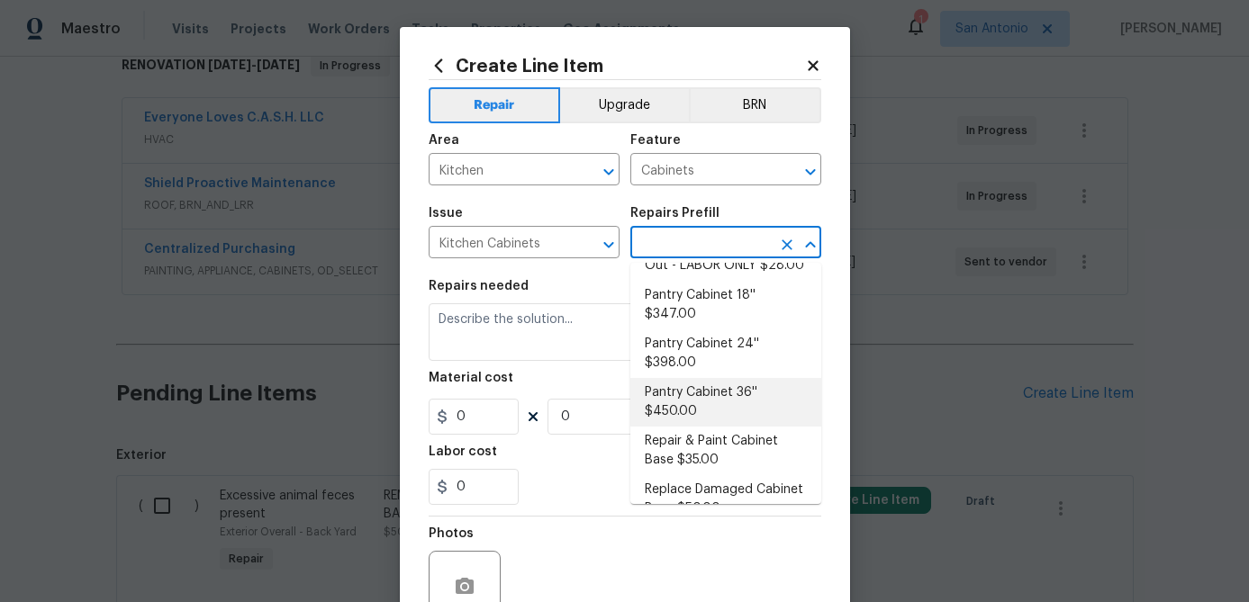
scroll to position [519, 0]
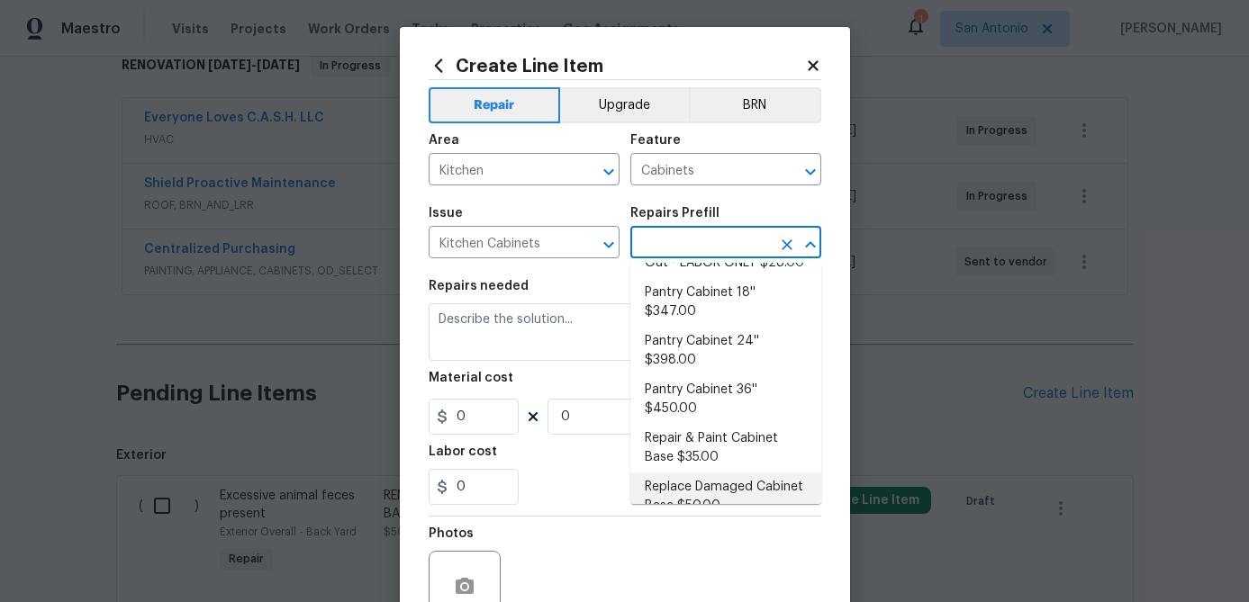
click at [684, 473] on li "Replace Damaged Cabinet Base $50.00" at bounding box center [725, 497] width 191 height 49
type input "Replace Damaged Cabinet Base $50.00"
type textarea "Remove the existing/damage cabinet base and replace with new. Ensure that the n…"
type input "50"
type input "1"
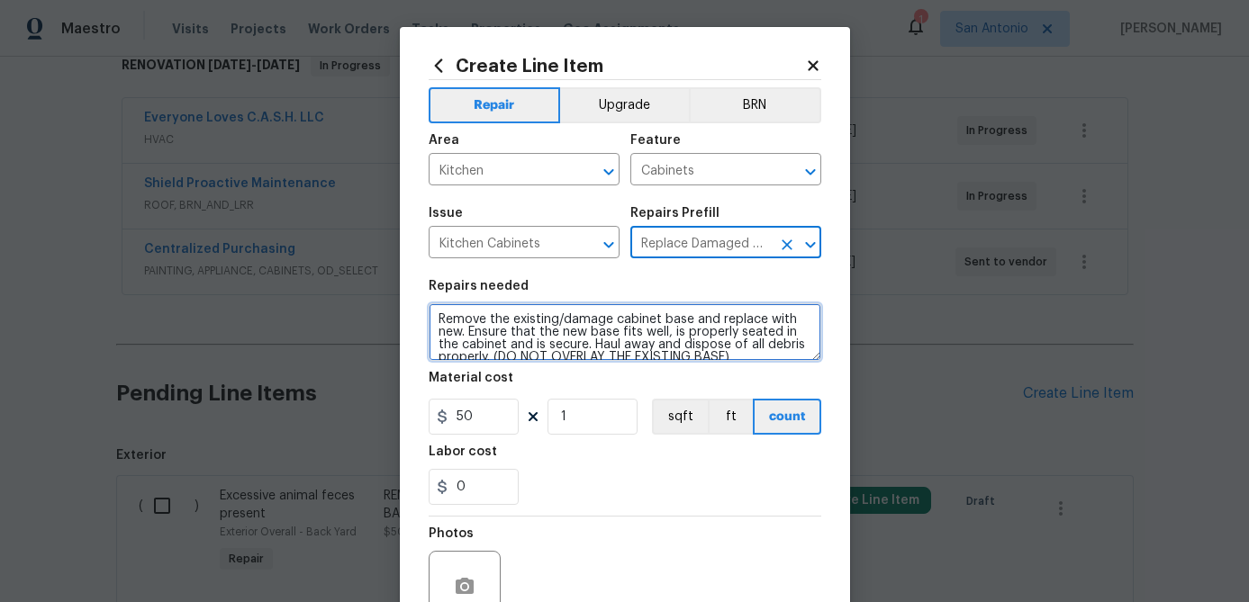
click at [431, 316] on textarea "Remove the existing/damage cabinet base and replace with new. Ensure that the n…" at bounding box center [625, 332] width 393 height 58
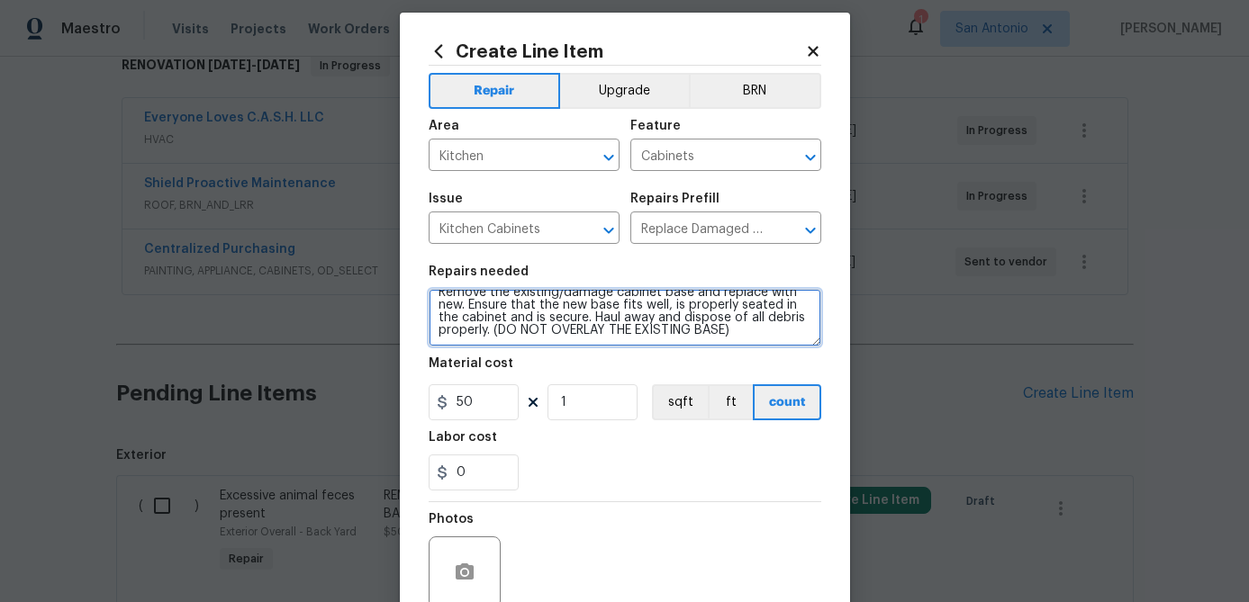
scroll to position [174, 0]
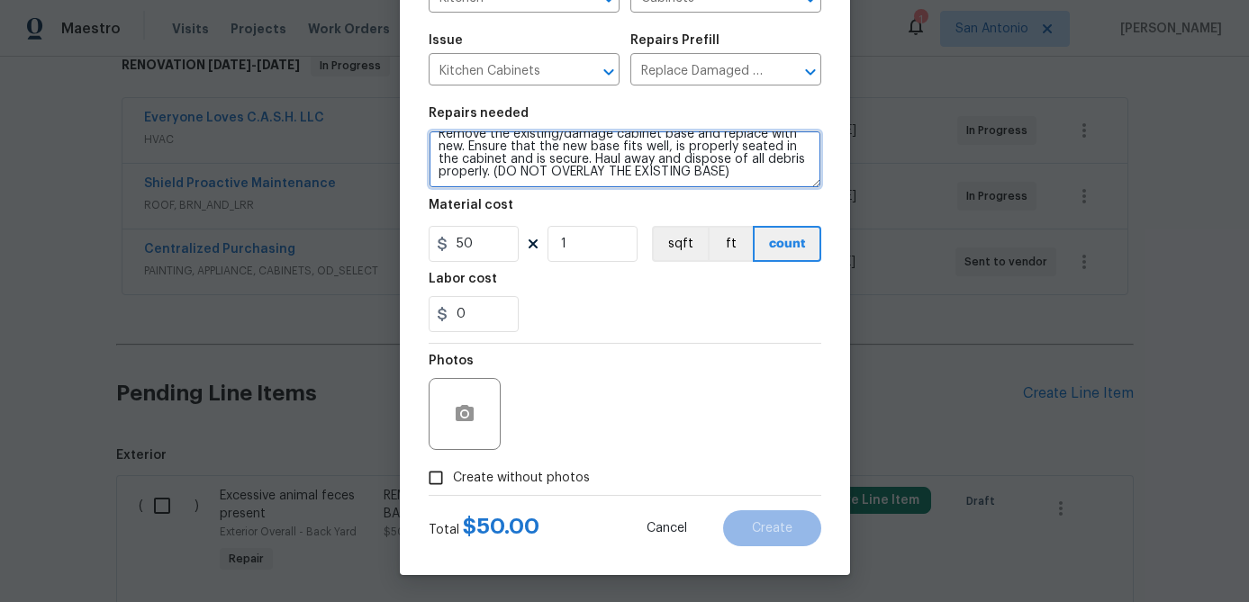
type textarea "INSTALL A NEW CABINET FLOOR UNDER KITCHEN SINK & PAINT THE NEW CABINET FLOOR IN…"
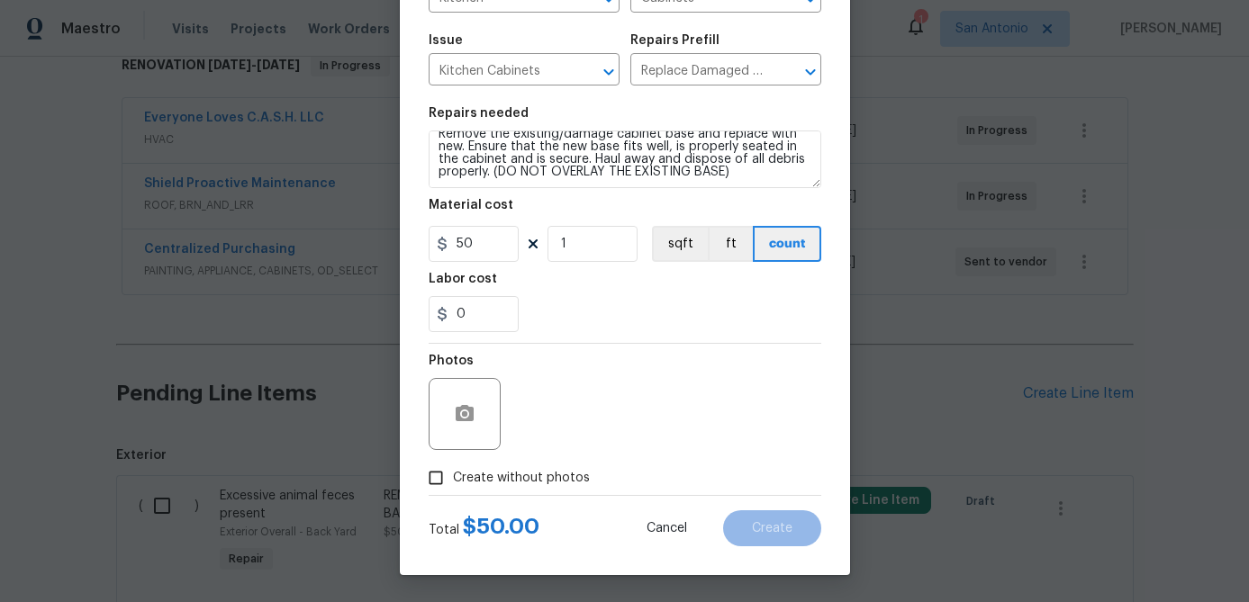
click at [441, 475] on input "Create without photos" at bounding box center [436, 478] width 34 height 34
checkbox input "true"
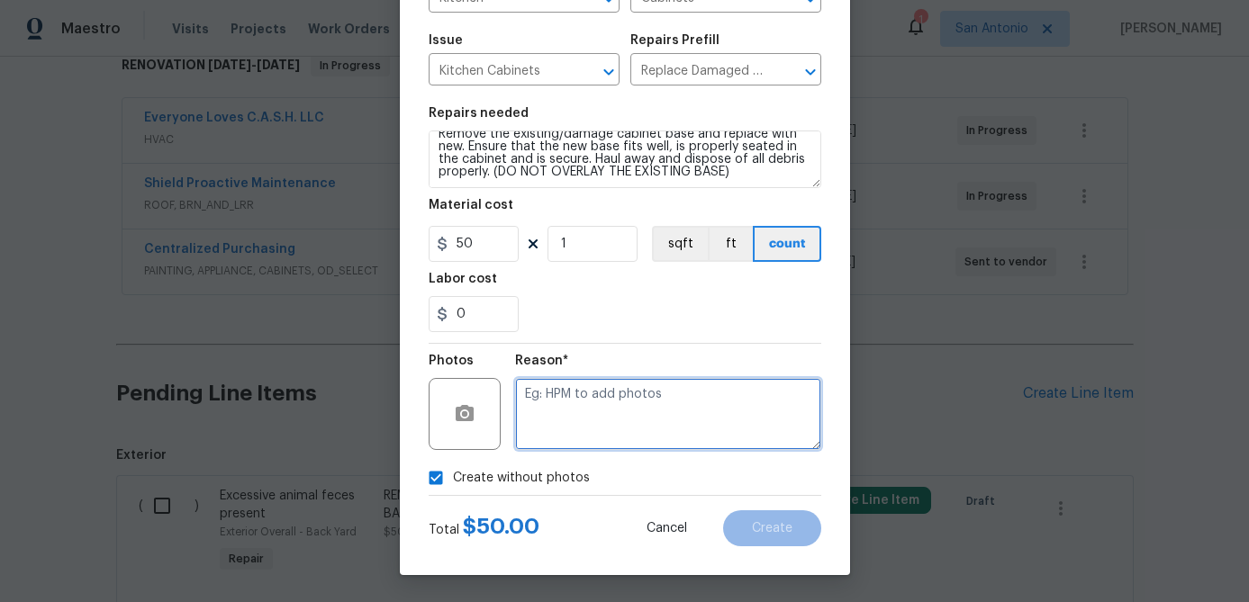
click at [550, 422] on textarea at bounding box center [668, 414] width 306 height 72
type textarea "."
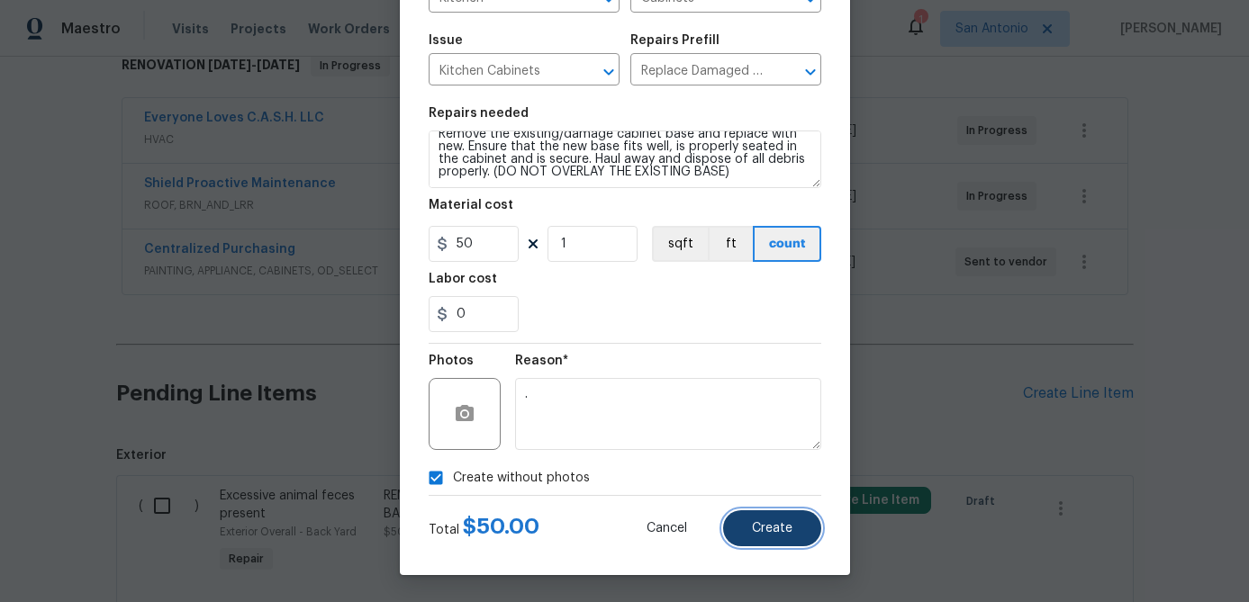
click at [773, 538] on button "Create" at bounding box center [772, 528] width 98 height 36
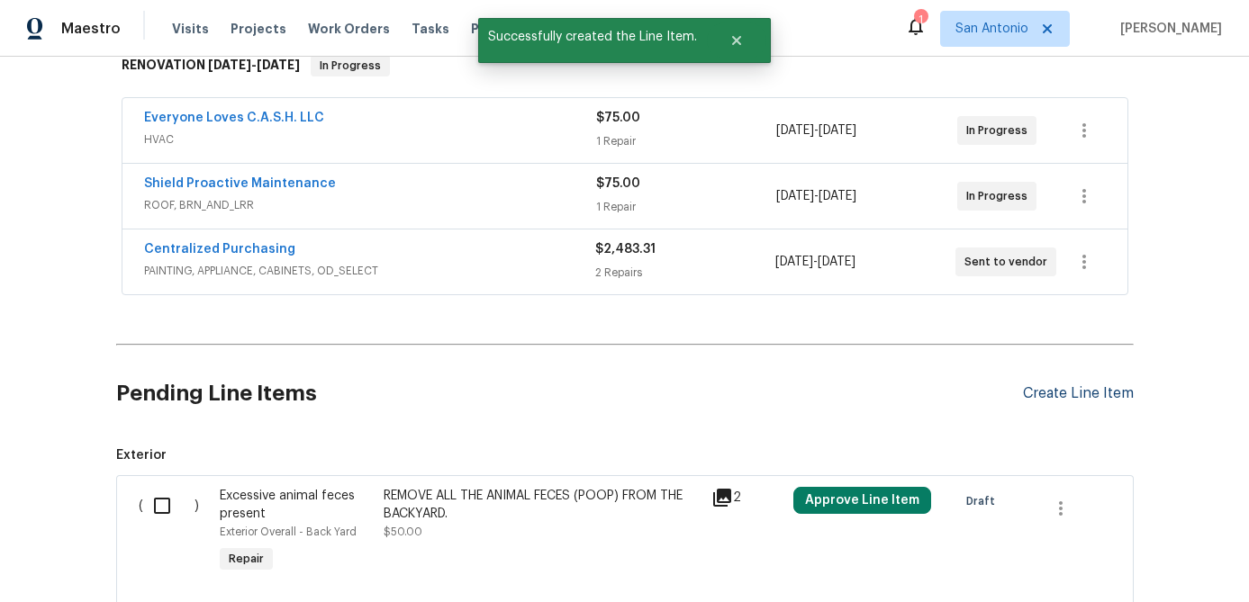
click at [1031, 391] on div "Create Line Item" at bounding box center [1078, 393] width 111 height 17
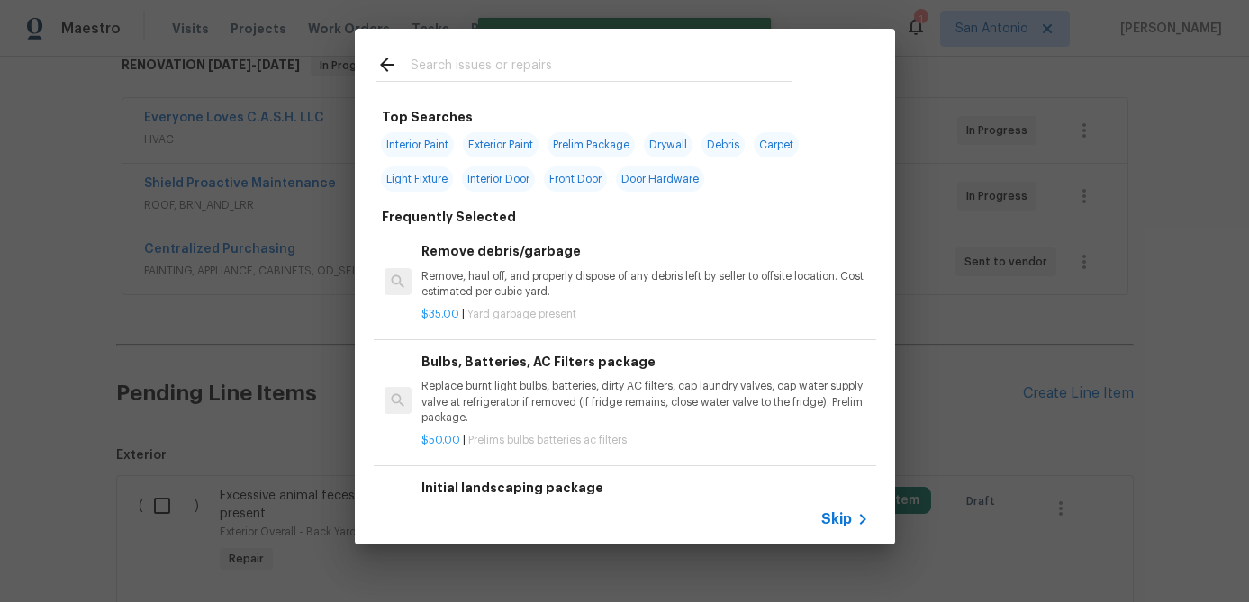
click at [829, 520] on span "Skip" at bounding box center [836, 519] width 31 height 18
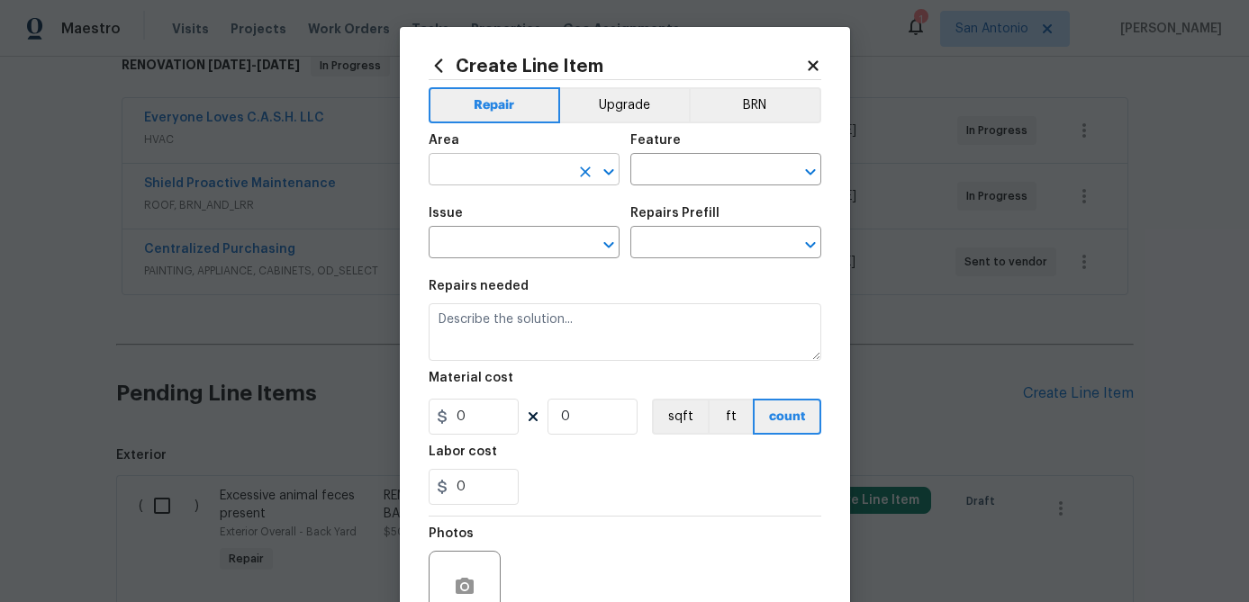
click at [481, 176] on input "text" at bounding box center [499, 172] width 140 height 28
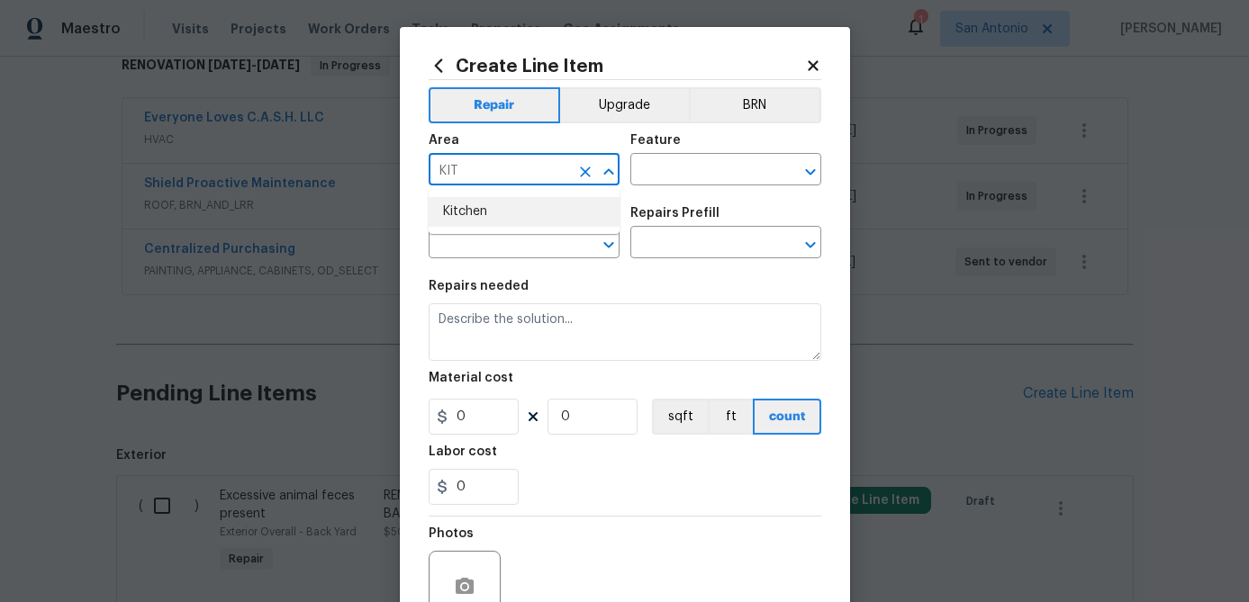
click at [467, 210] on li "Kitchen" at bounding box center [524, 212] width 191 height 30
type input "Kitchen"
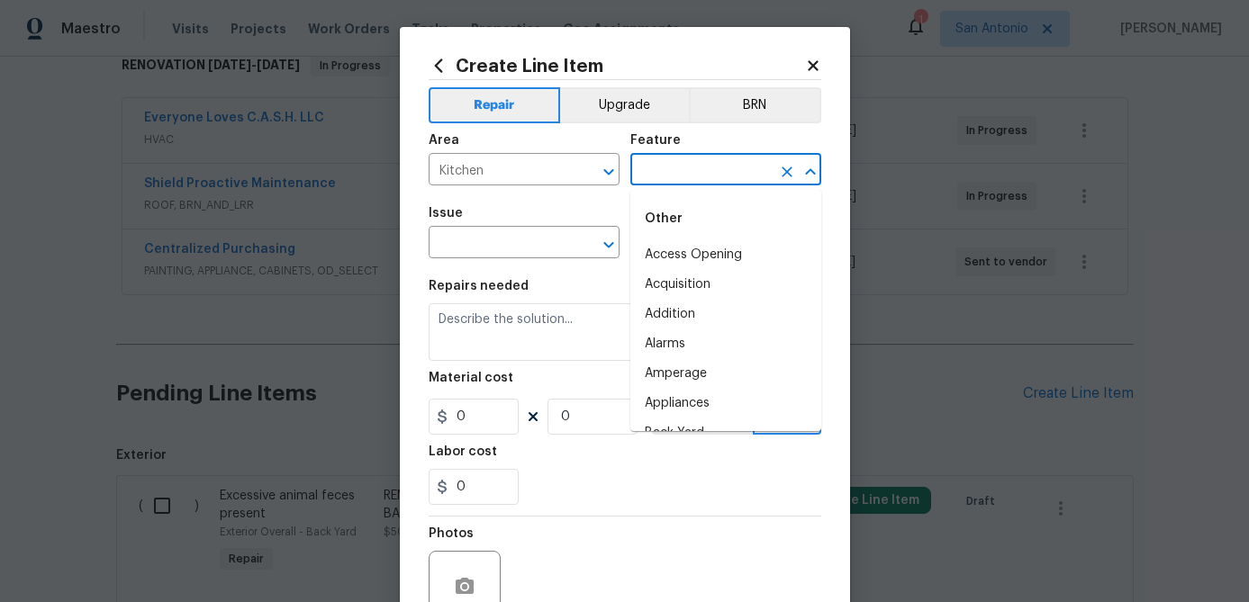
click at [668, 185] on input "text" at bounding box center [700, 172] width 140 height 28
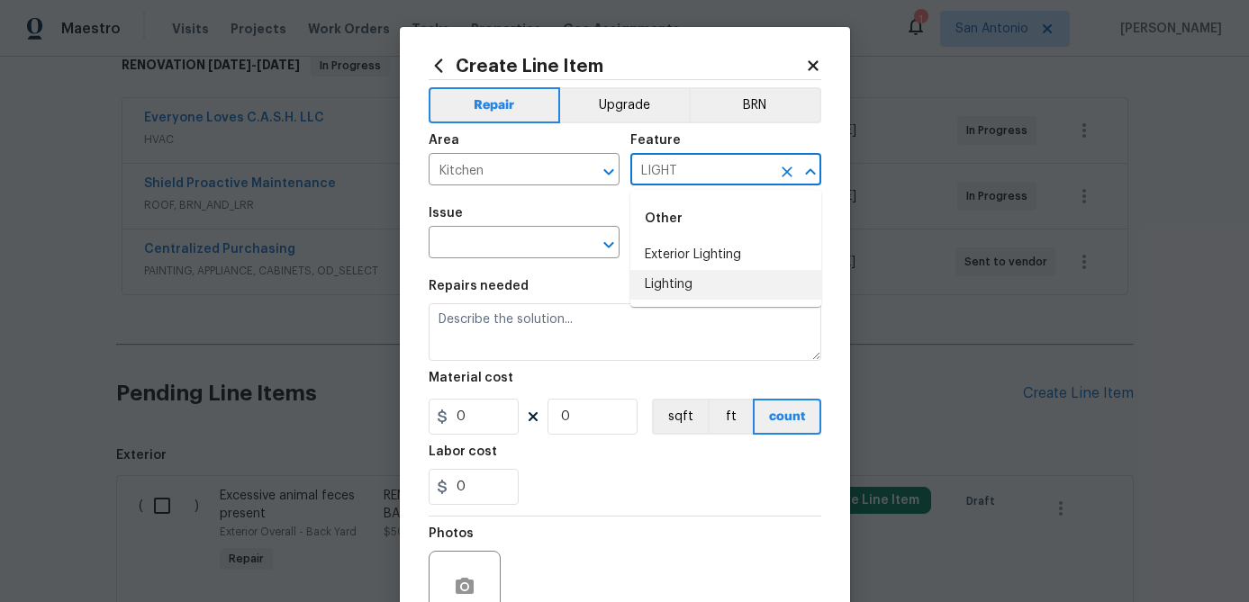
click at [653, 286] on li "Lighting" at bounding box center [725, 285] width 191 height 30
type input "Lighting"
click at [520, 248] on input "text" at bounding box center [499, 244] width 140 height 28
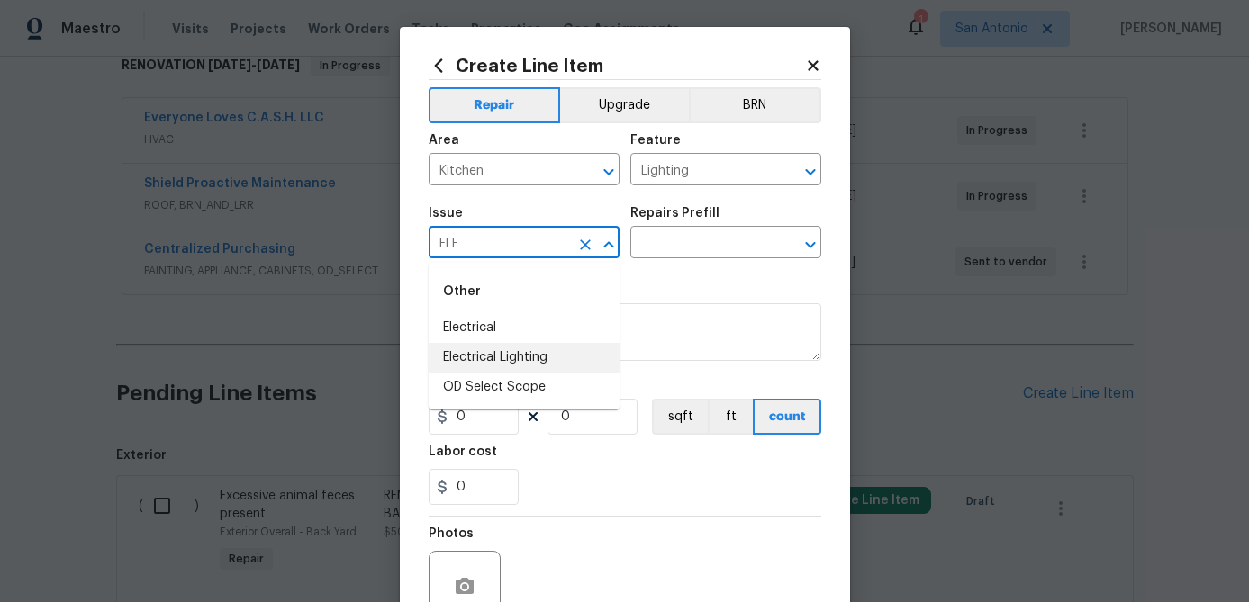
click at [473, 356] on li "Electrical Lighting" at bounding box center [524, 358] width 191 height 30
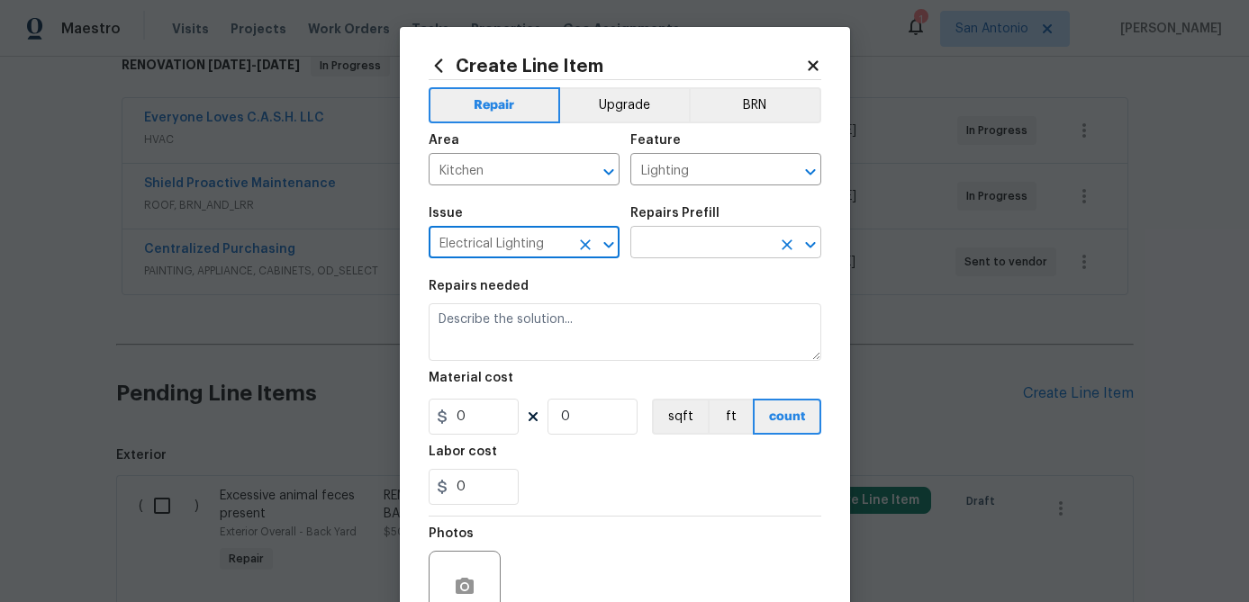
type input "Electrical Lighting"
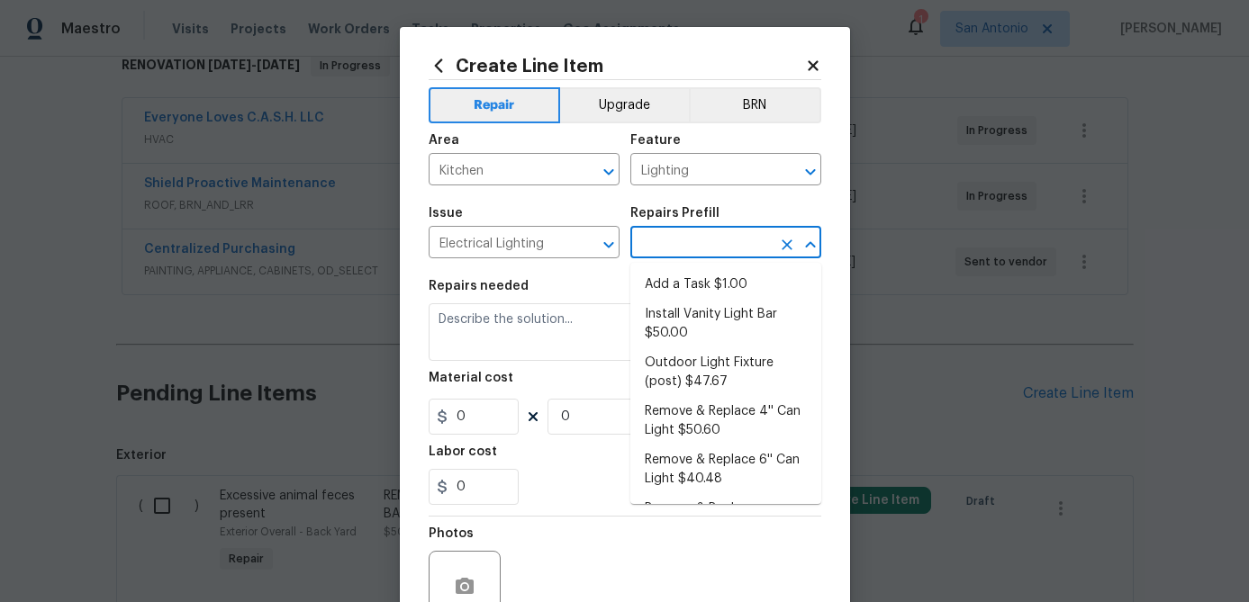
click at [685, 239] on input "text" at bounding box center [700, 244] width 140 height 28
click at [687, 482] on li "Remove & Replace 6'' Can Light $40.48" at bounding box center [725, 470] width 191 height 49
type input "Remove & Replace 6'' Can Light $40.48"
type textarea "Remove and replace the 6'' can lights with new (LED). Ensure that the new 6'' c…"
type input "40.48"
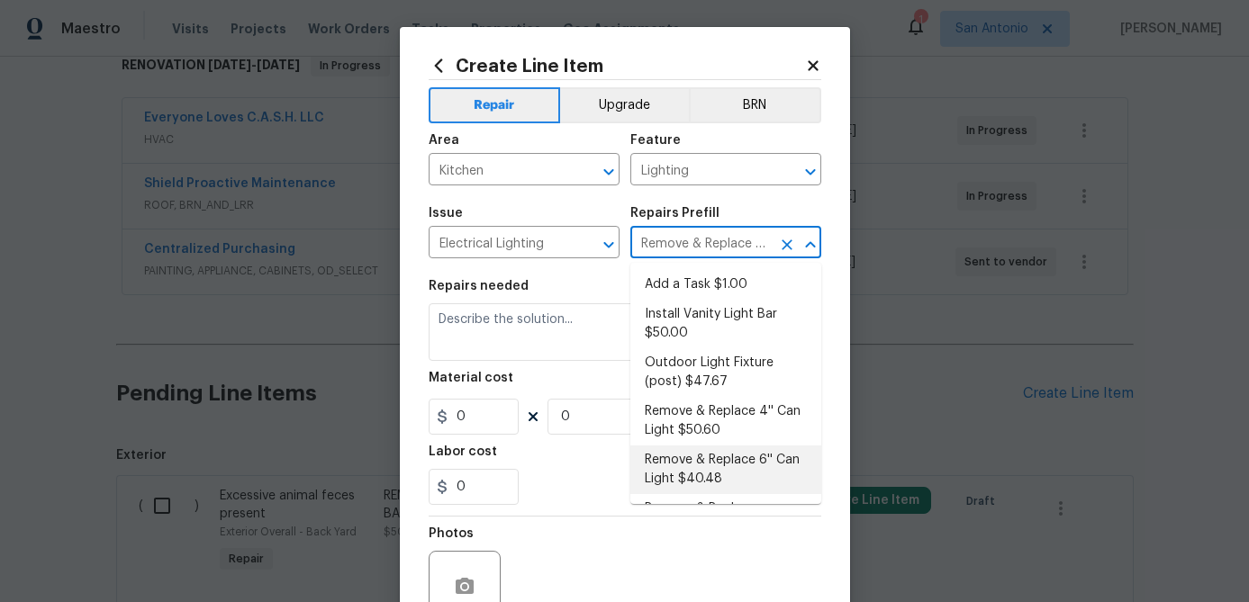
type input "1"
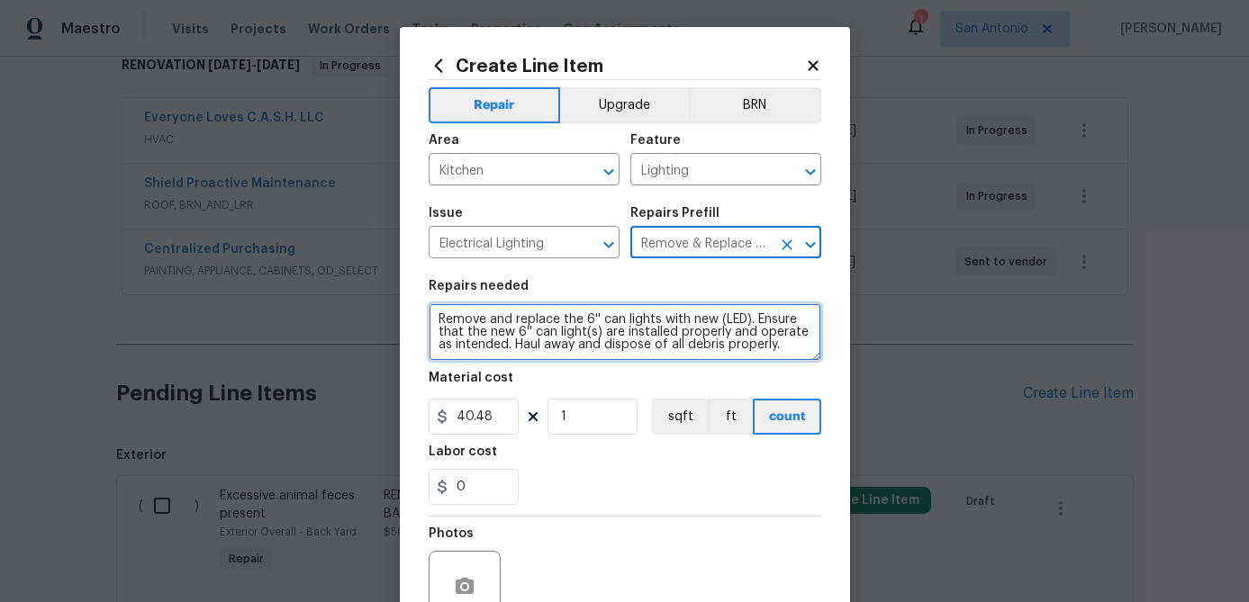
click at [443, 325] on textarea "Remove and replace the 6'' can lights with new (LED). Ensure that the new 6'' c…" at bounding box center [625, 332] width 393 height 58
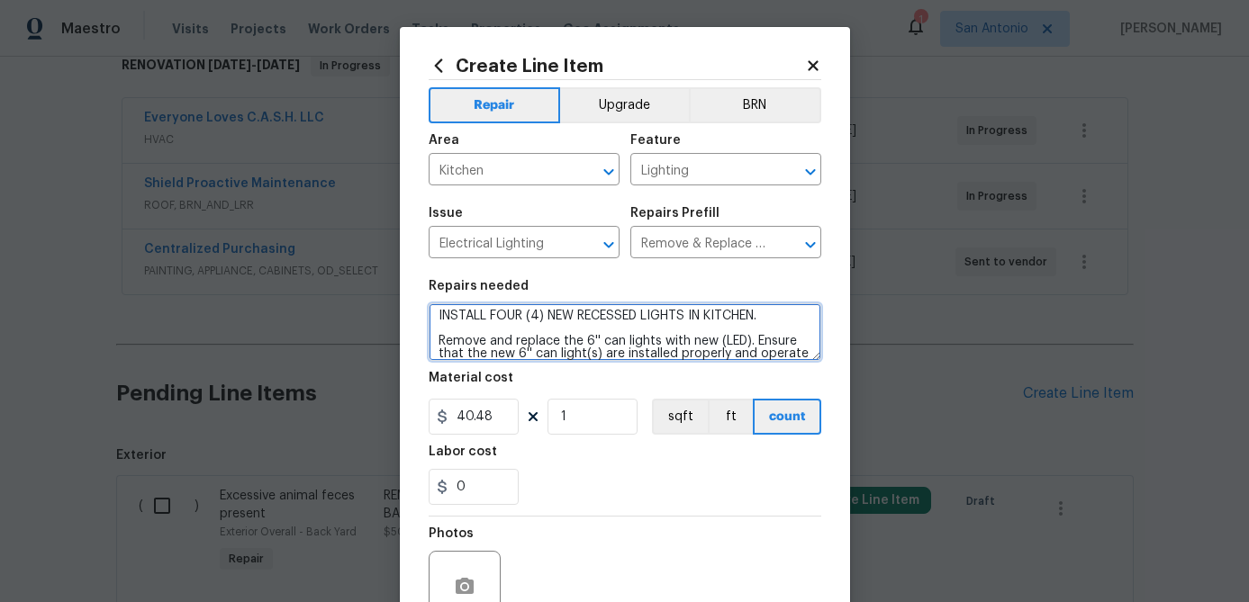
scroll to position [0, 0]
type textarea "INSTALL FOUR (4) NEW RECESSED LIGHTS IN KITCHEN. Remove and replace the 6'' can…"
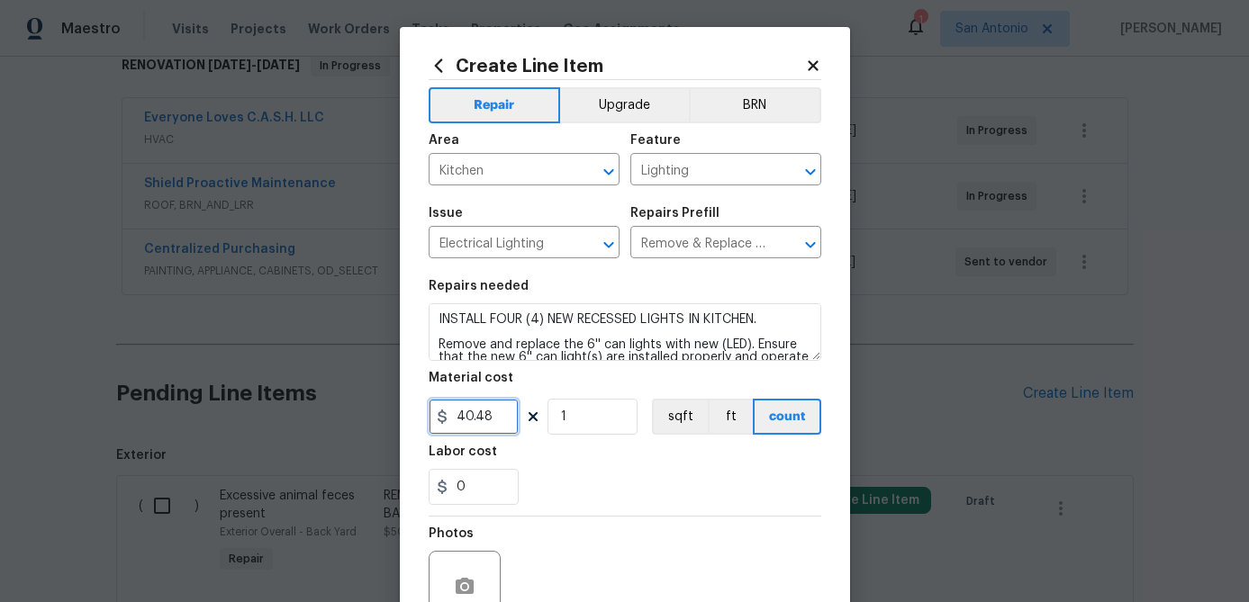
click at [501, 431] on input "40.48" at bounding box center [474, 417] width 90 height 36
type input "450"
click at [582, 420] on input "1" at bounding box center [592, 417] width 90 height 36
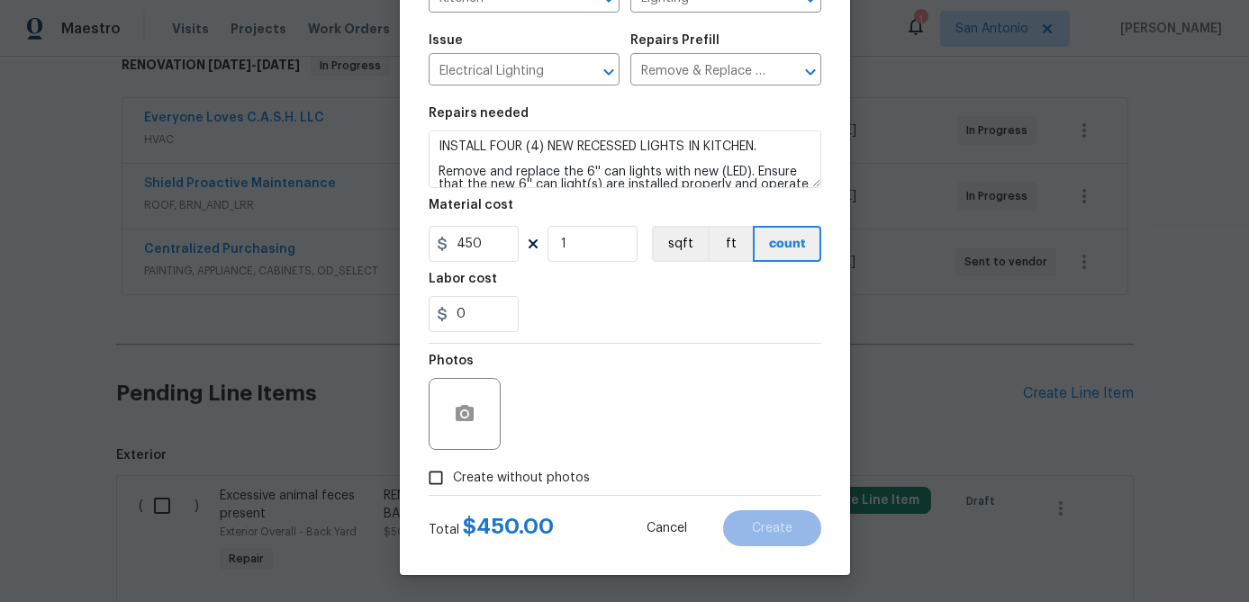
click at [429, 480] on input "Create without photos" at bounding box center [436, 478] width 34 height 34
checkbox input "true"
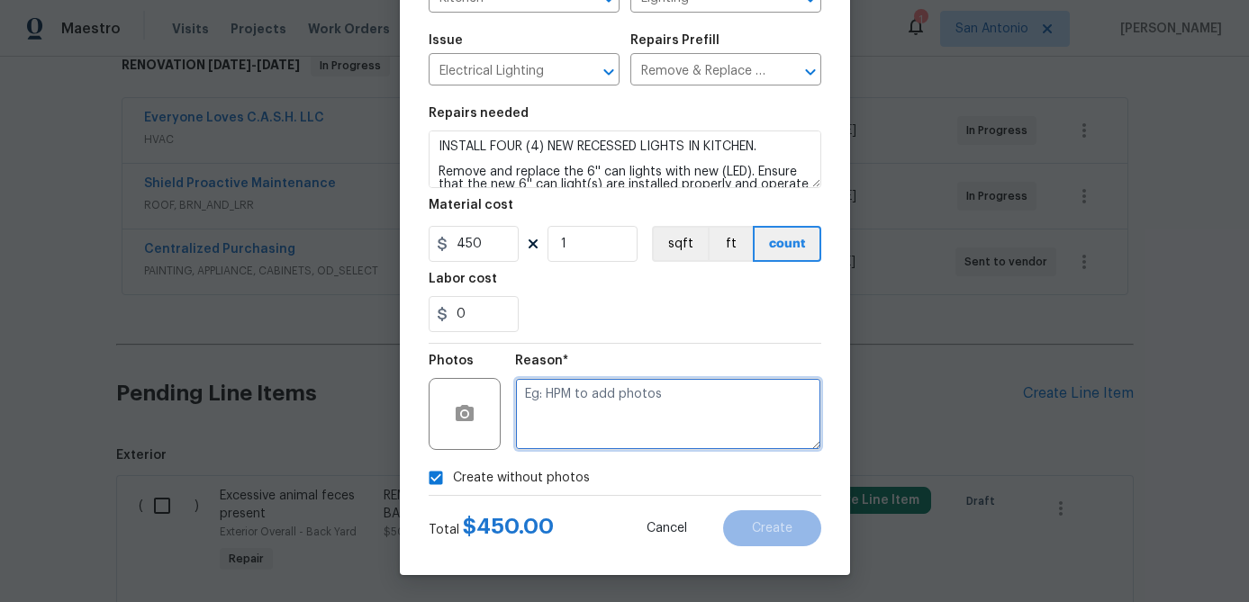
click at [614, 432] on textarea at bounding box center [668, 414] width 306 height 72
type textarea "."
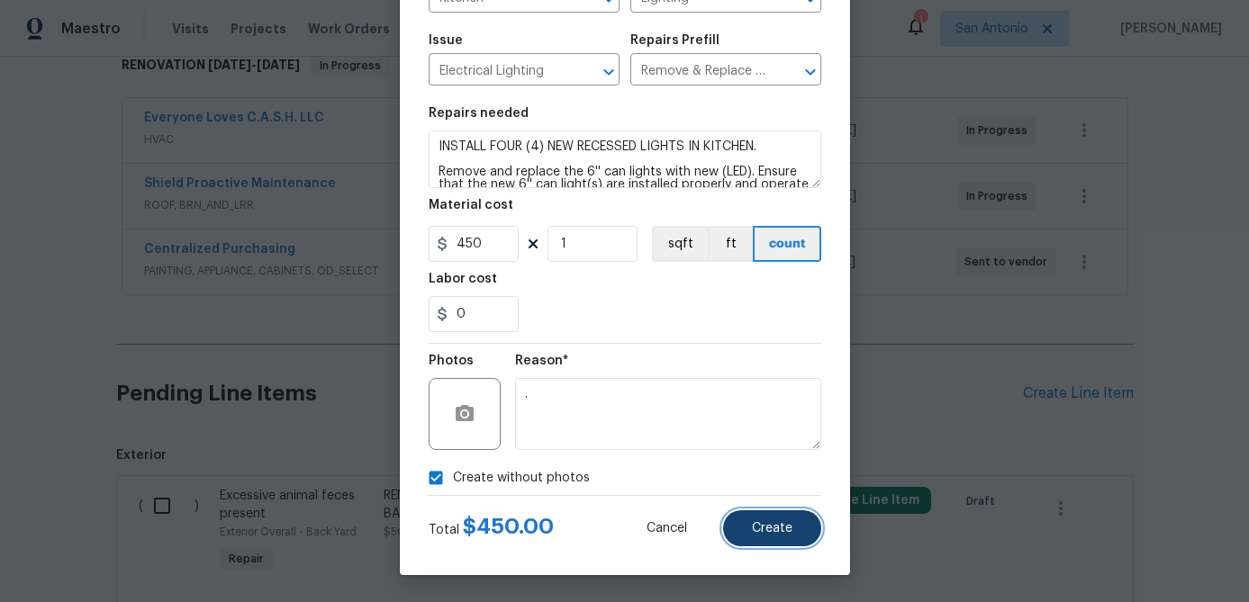
click at [761, 530] on span "Create" at bounding box center [772, 529] width 41 height 14
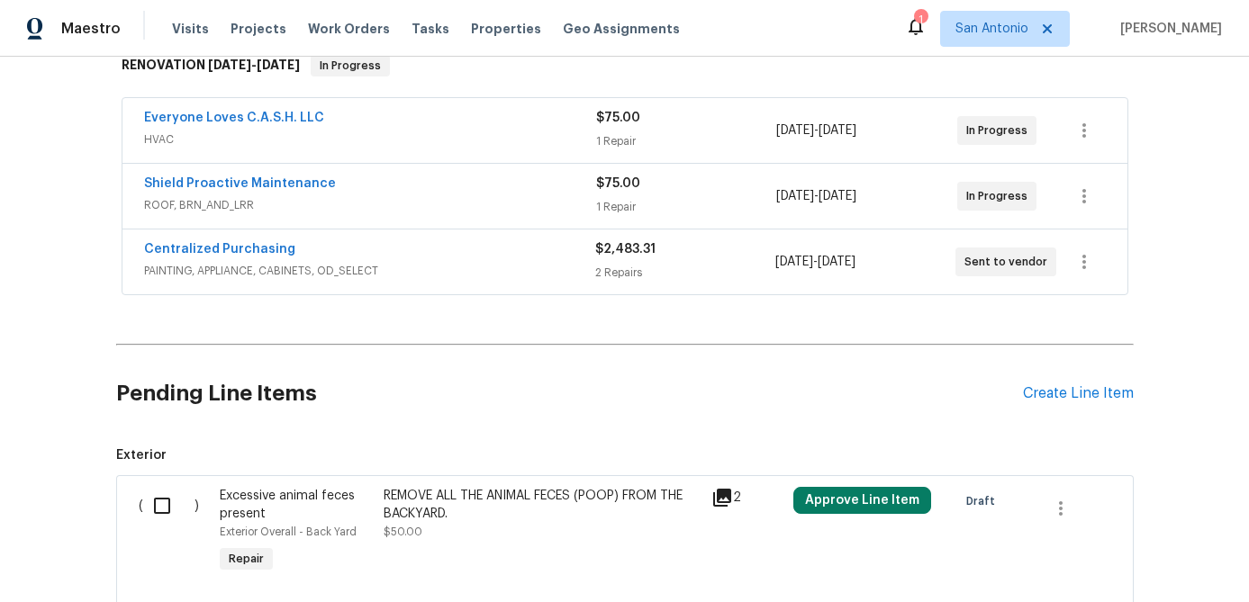
click at [1044, 381] on div "Pending Line Items Create Line Item" at bounding box center [624, 394] width 1017 height 84
click at [1029, 393] on div "Create Line Item" at bounding box center [1078, 393] width 111 height 17
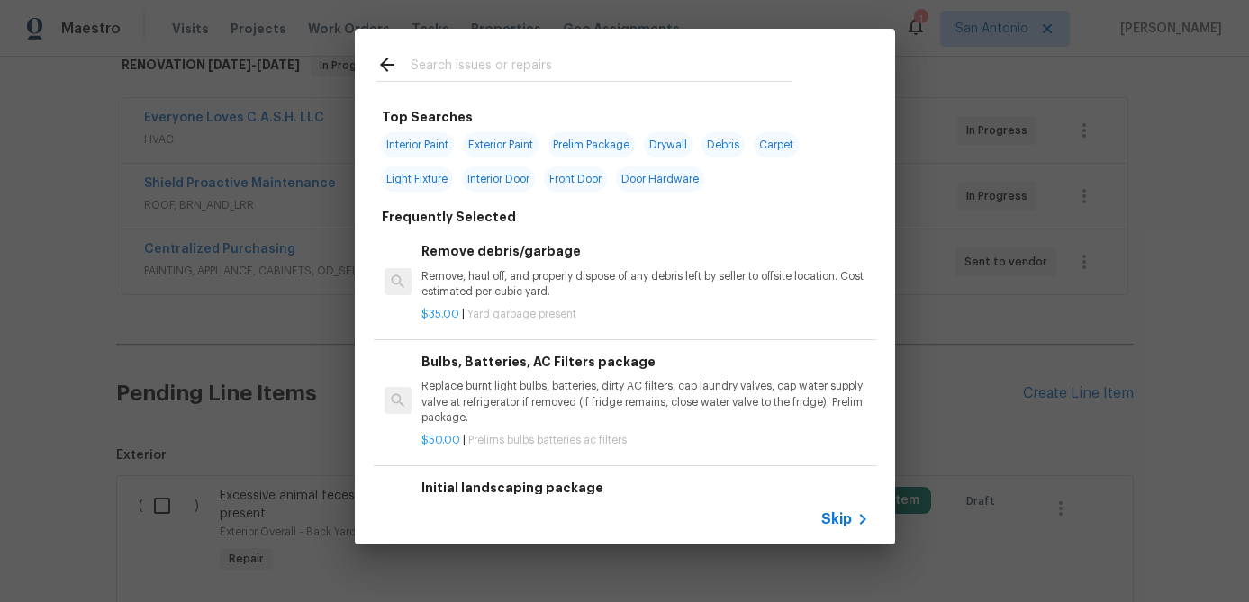
click at [835, 522] on span "Skip" at bounding box center [836, 519] width 31 height 18
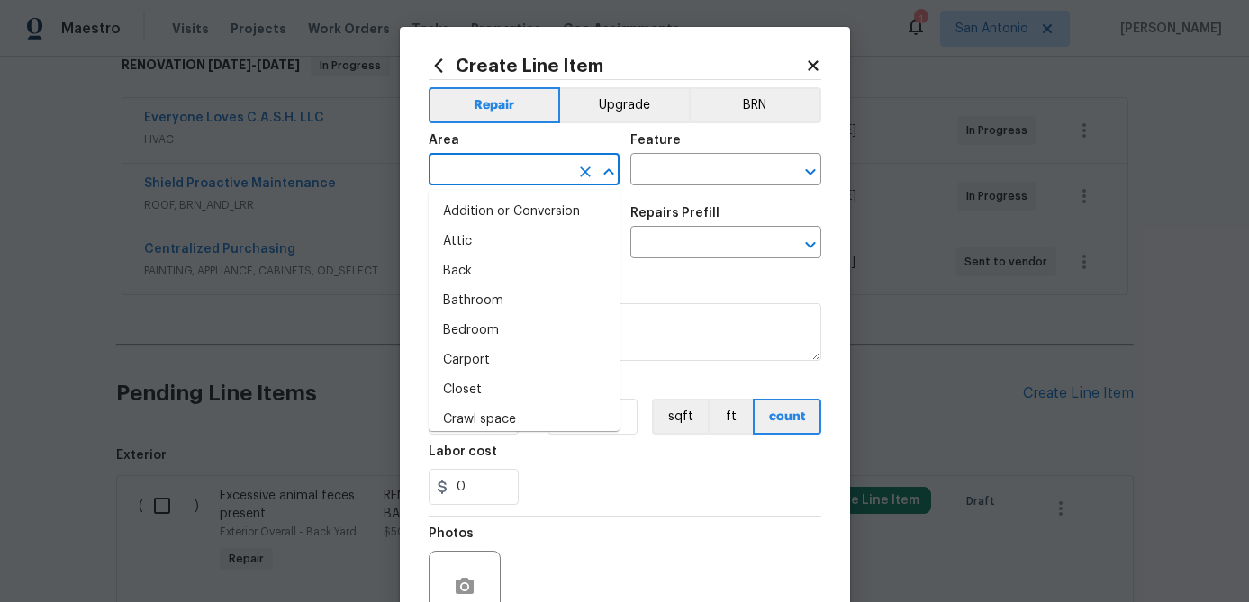
click at [515, 177] on input "text" at bounding box center [499, 172] width 140 height 28
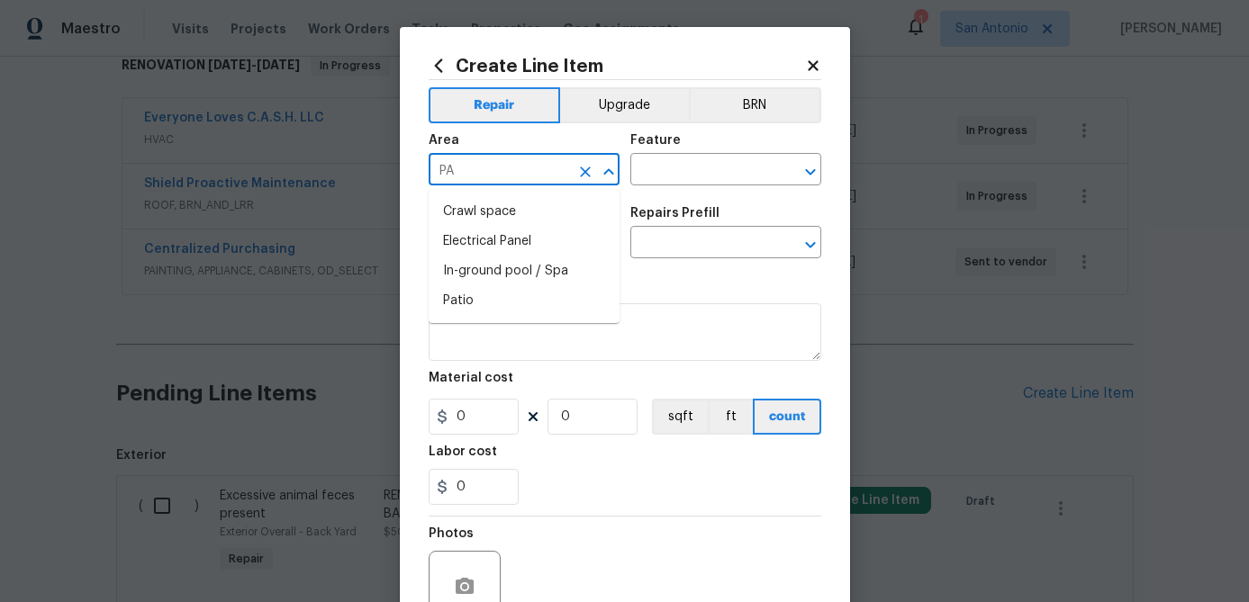
type input "P"
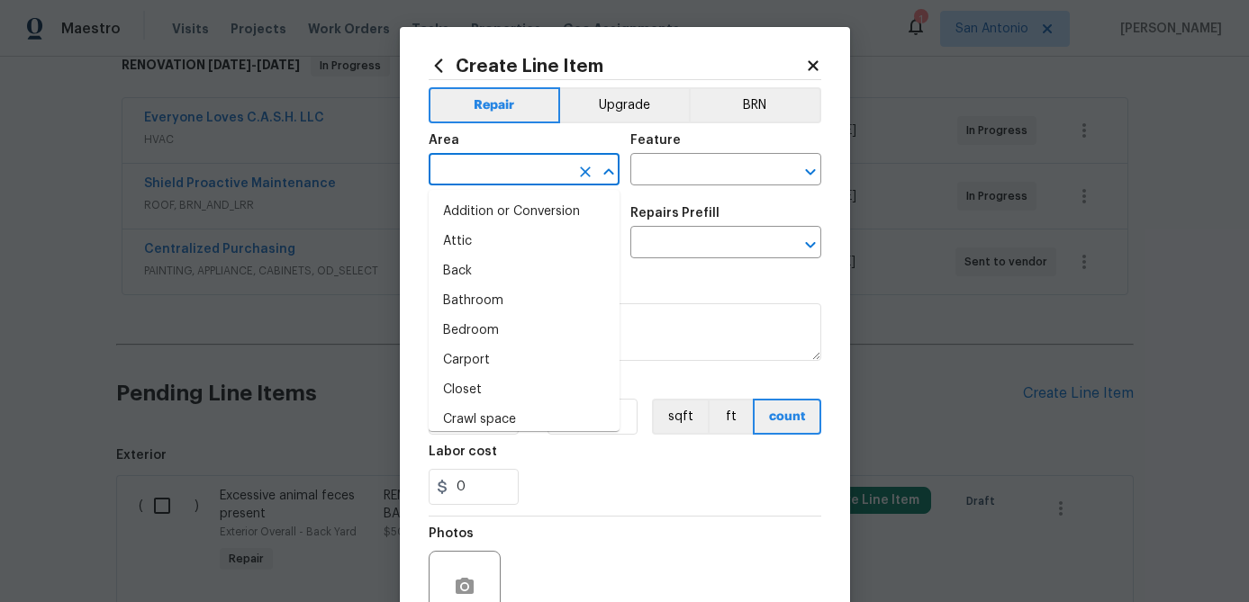
type input "E"
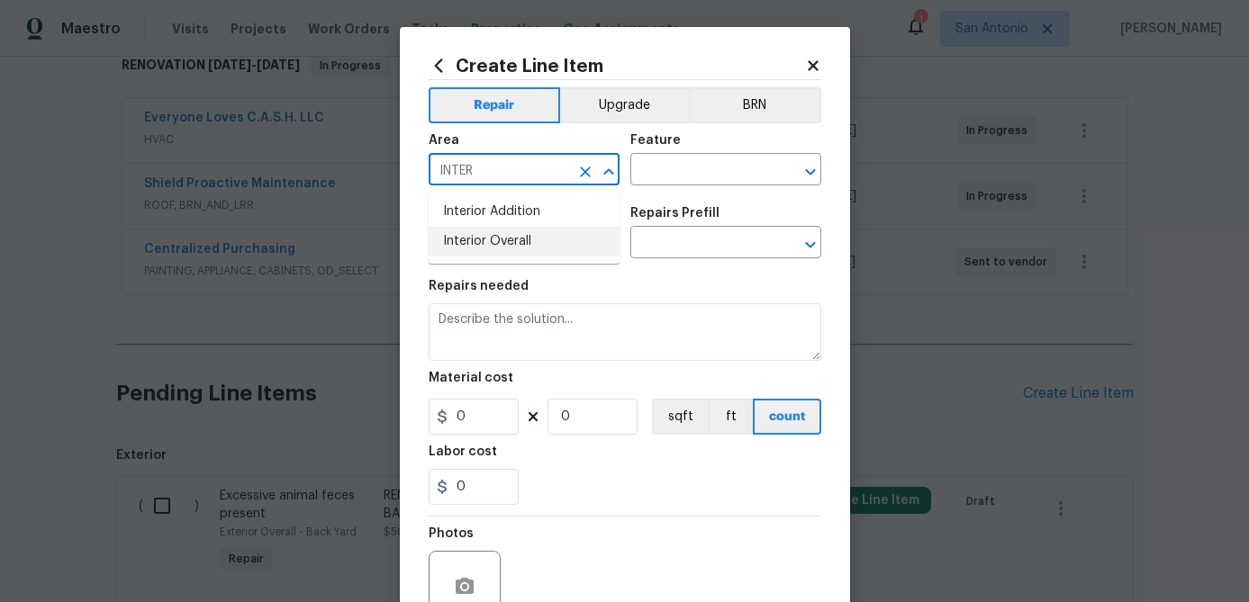
click at [495, 248] on li "Interior Overall" at bounding box center [524, 242] width 191 height 30
type input "Interior Overall"
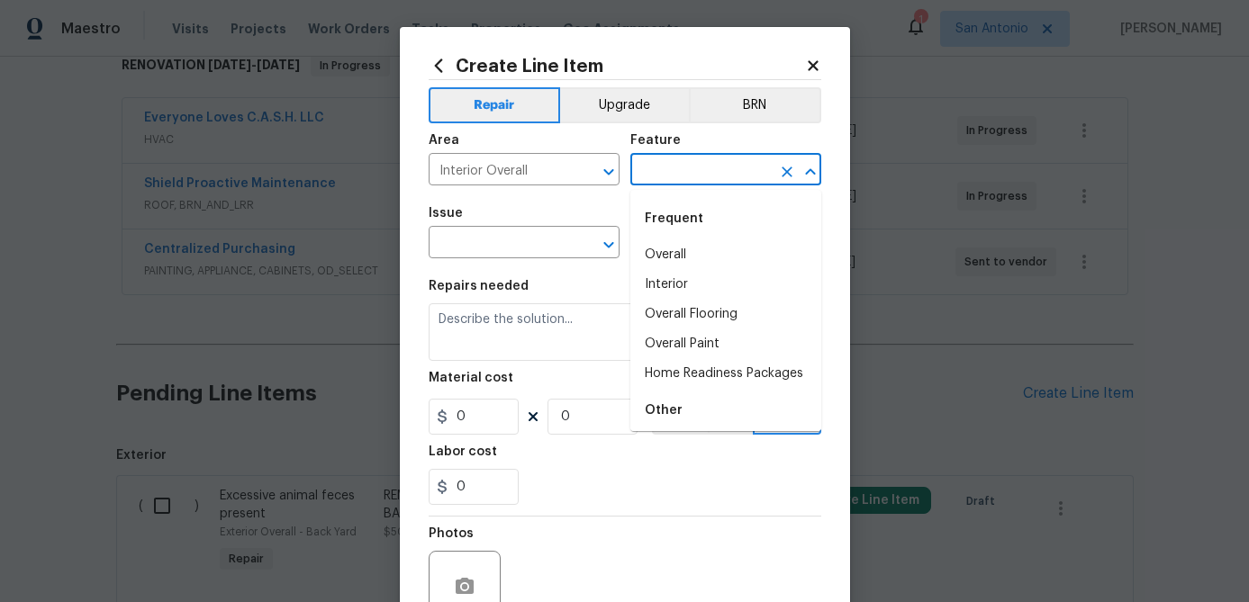
click at [660, 176] on input "text" at bounding box center [700, 172] width 140 height 28
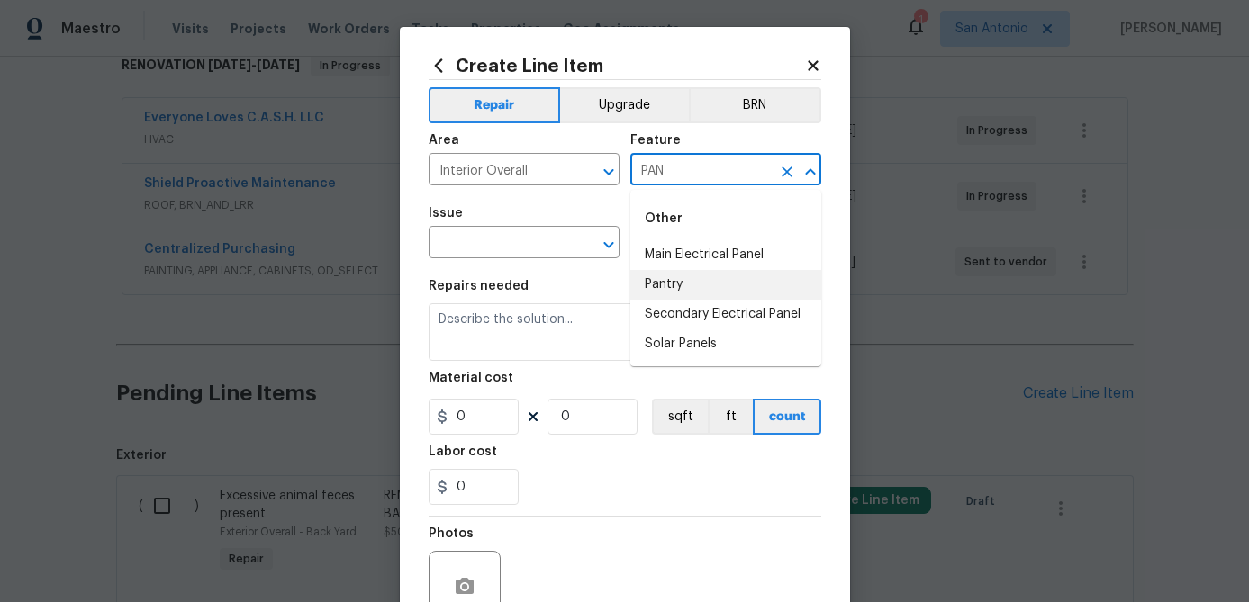
click at [654, 284] on li "Pantry" at bounding box center [725, 285] width 191 height 30
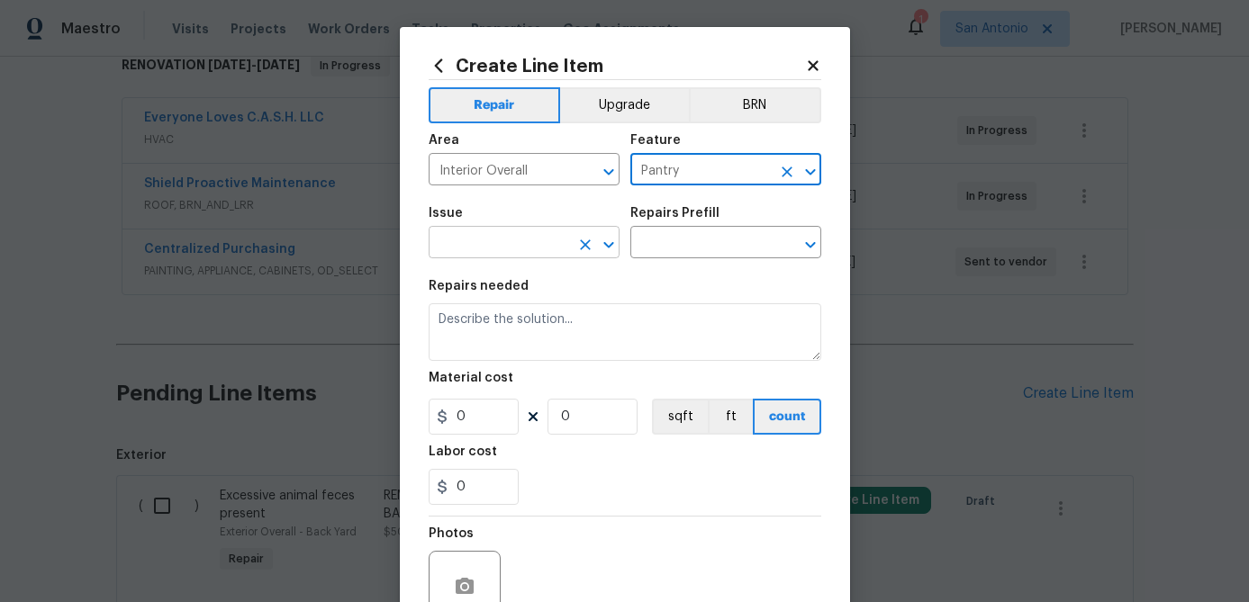
type input "Pantry"
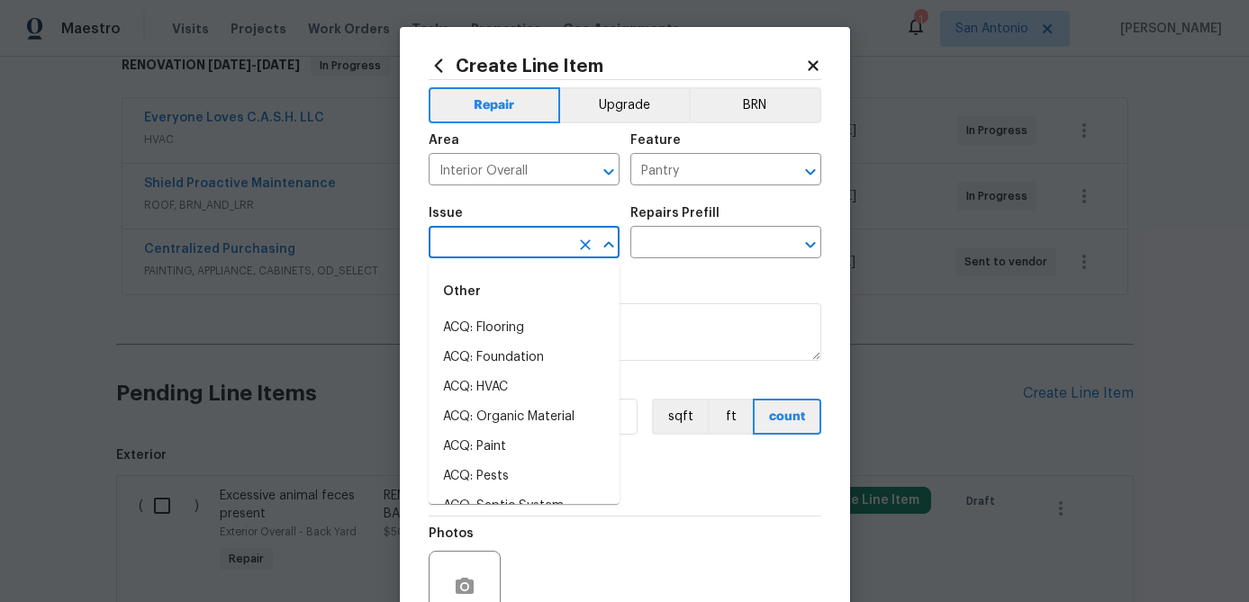
click at [519, 250] on input "text" at bounding box center [499, 244] width 140 height 28
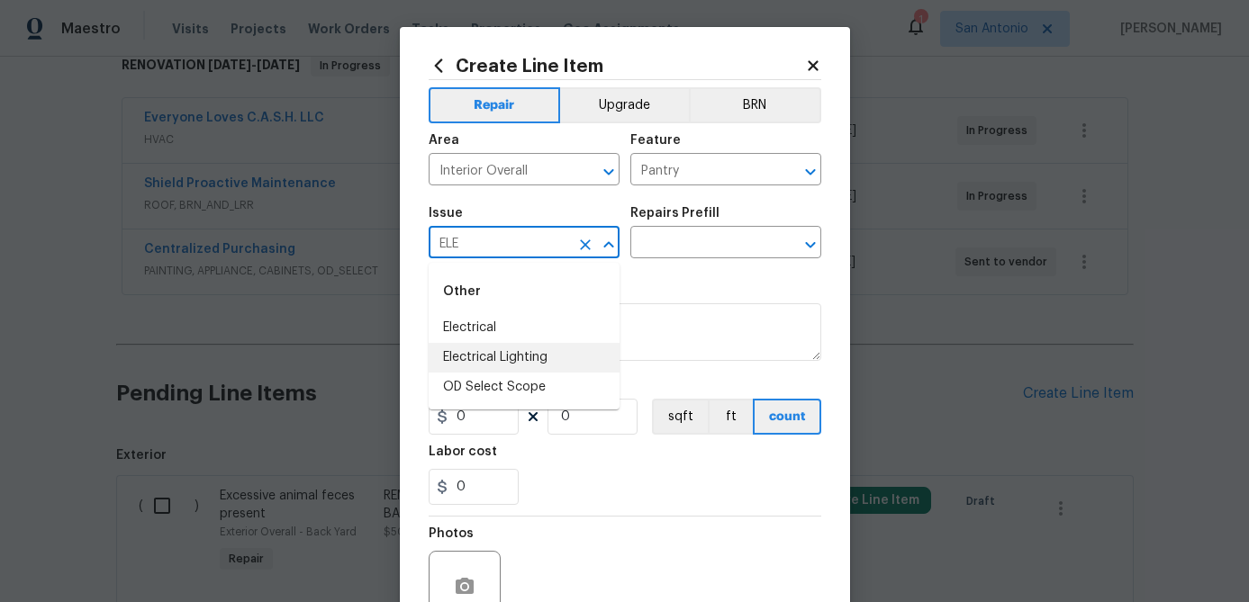
click at [501, 360] on li "Electrical Lighting" at bounding box center [524, 358] width 191 height 30
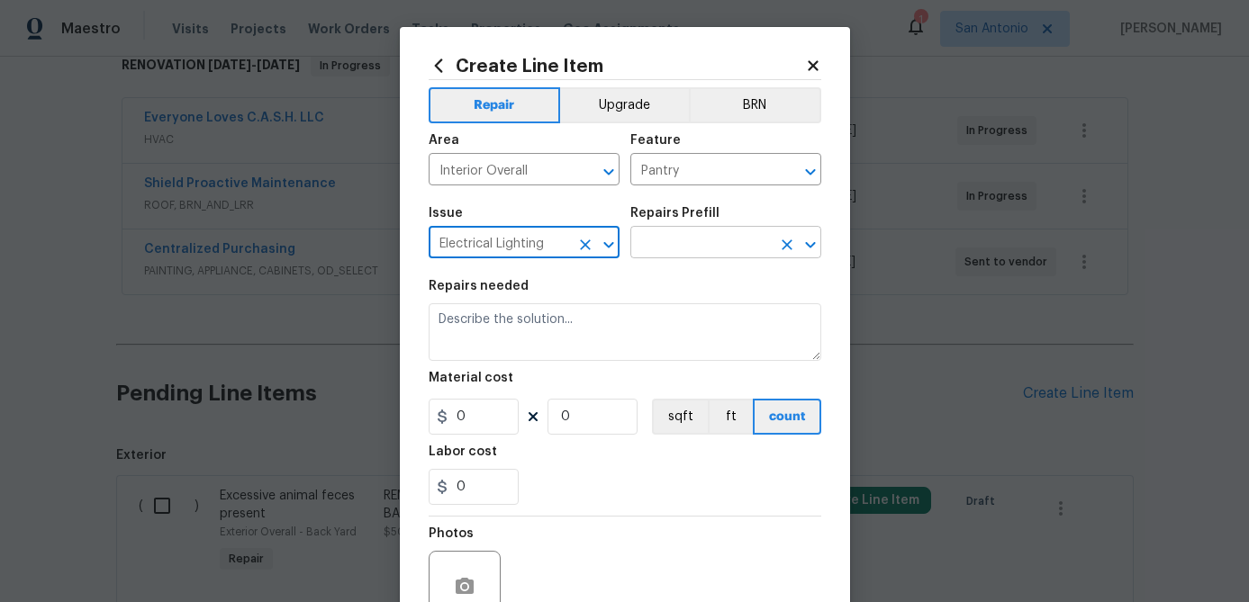
type input "Electrical Lighting"
click at [690, 248] on input "text" at bounding box center [700, 244] width 140 height 28
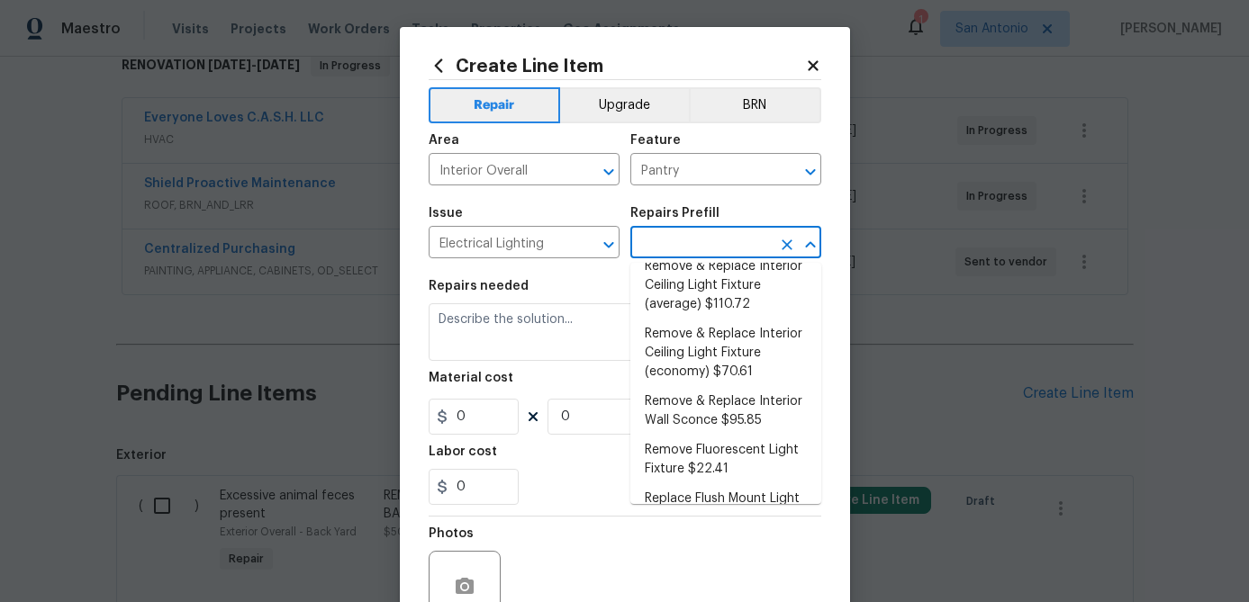
scroll to position [559, 0]
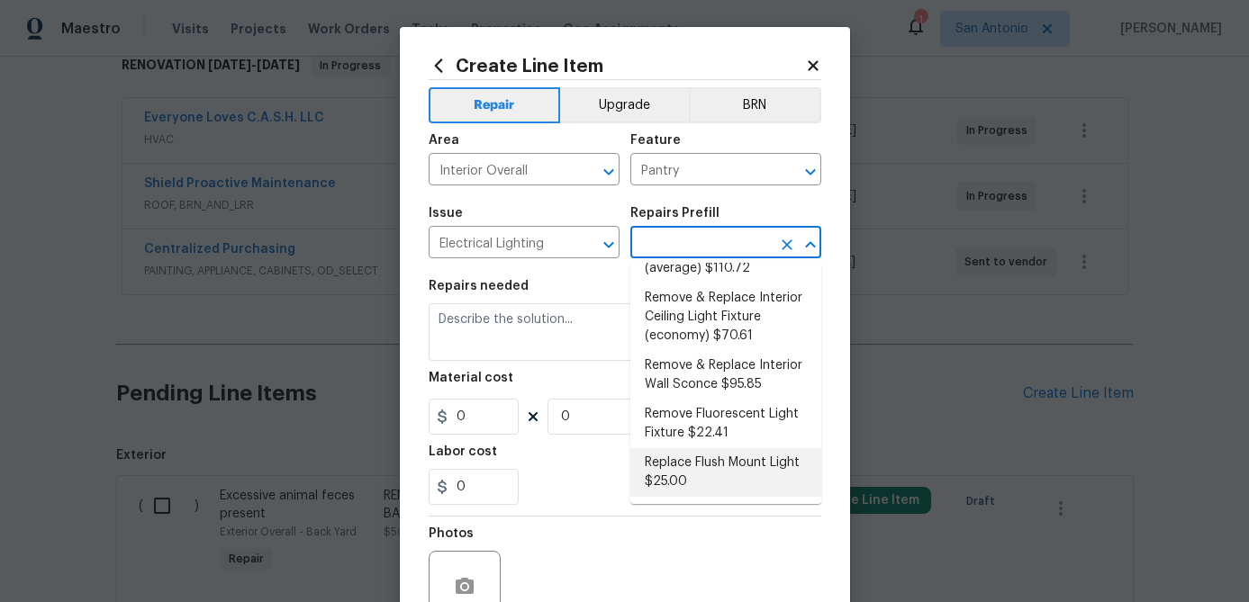
click at [667, 466] on li "Replace Flush Mount Light $25.00" at bounding box center [725, 472] width 191 height 49
type input "Replace Flush Mount Light $25.00"
type textarea "Remove the existing light fixture and install a new, flush mount fixture. Ensur…"
type input "1"
type input "25"
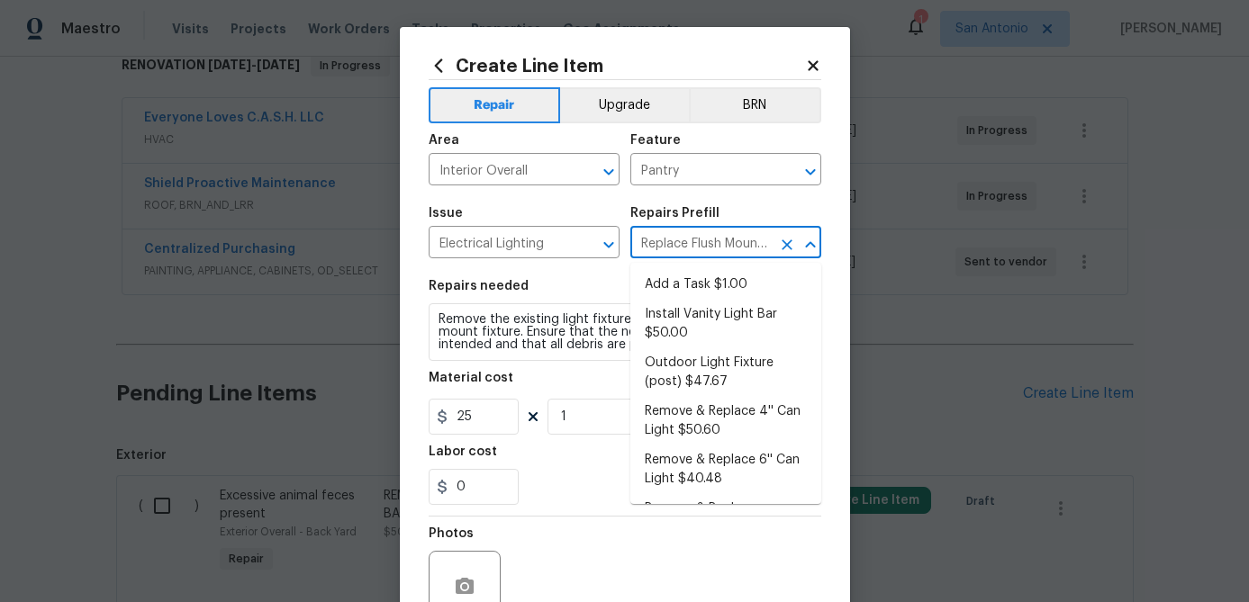
scroll to position [552, 0]
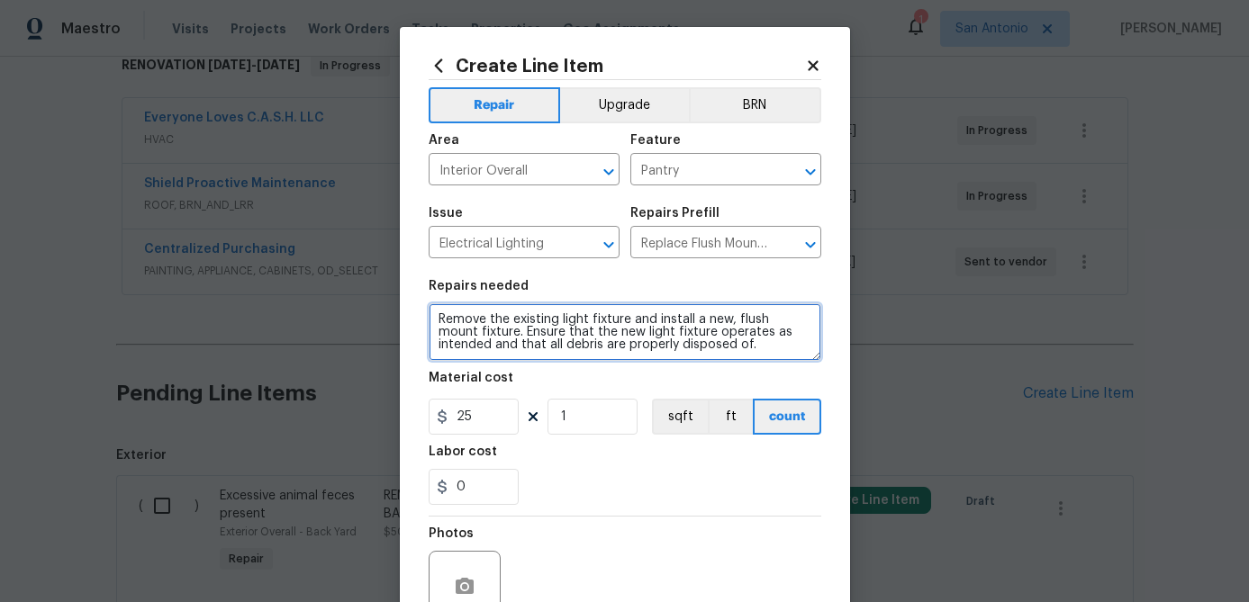
click at [437, 321] on textarea "Remove the existing light fixture and install a new, flush mount fixture. Ensur…" at bounding box center [625, 332] width 393 height 58
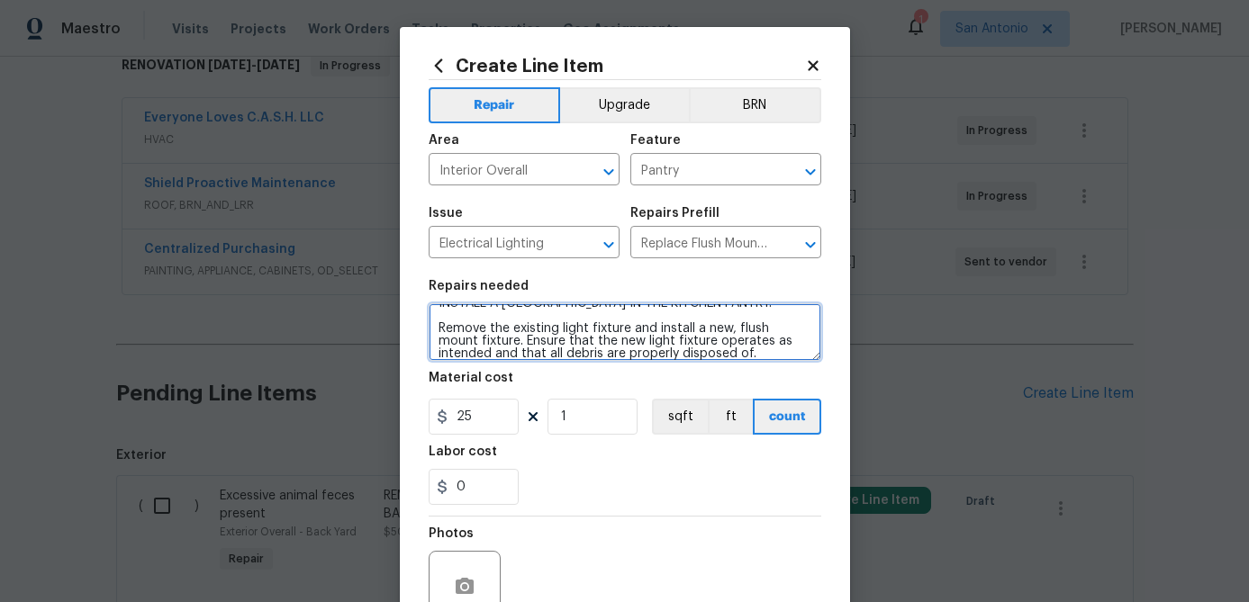
scroll to position [4, 0]
type textarea "INSTALL A NEW FLUSH MOUNT LIGHT IN THE KITCHEN PANTRY. Remove the existing ligh…"
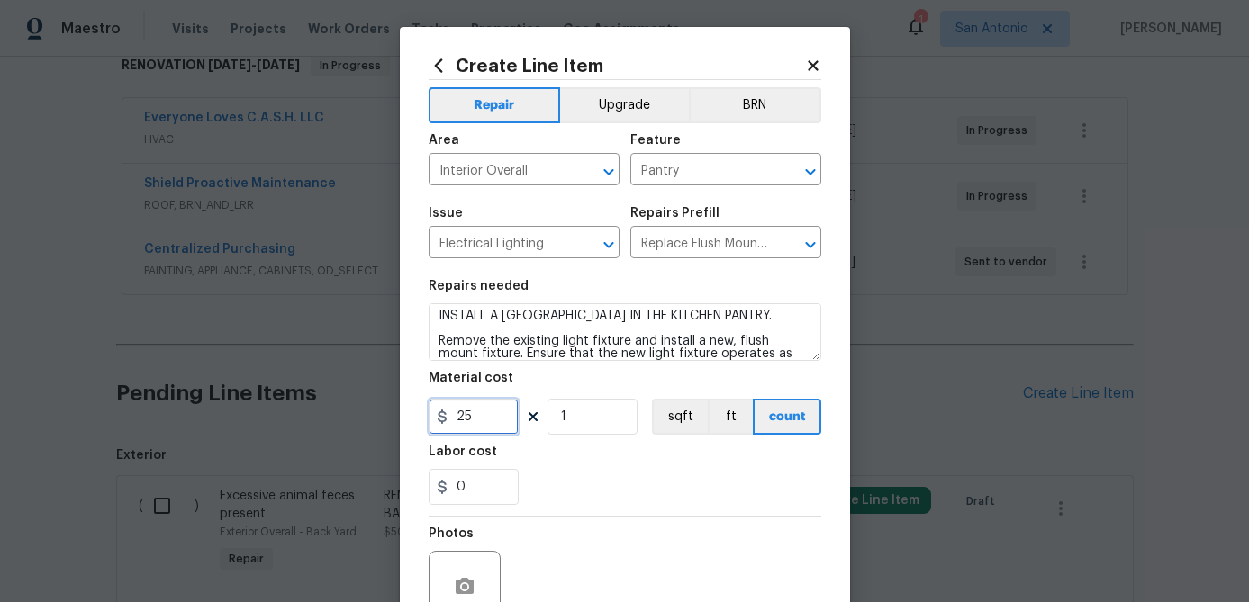
click at [492, 424] on input "25" at bounding box center [474, 417] width 90 height 36
type input "50"
click at [580, 416] on input "1" at bounding box center [592, 417] width 90 height 36
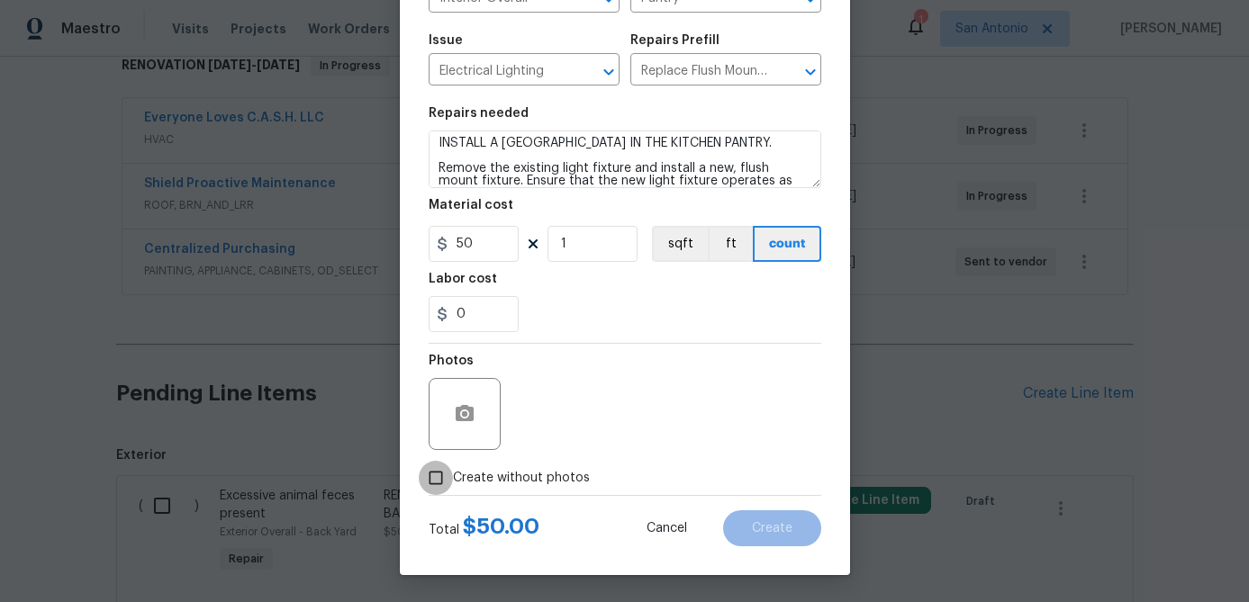
click at [440, 485] on input "Create without photos" at bounding box center [436, 478] width 34 height 34
checkbox input "true"
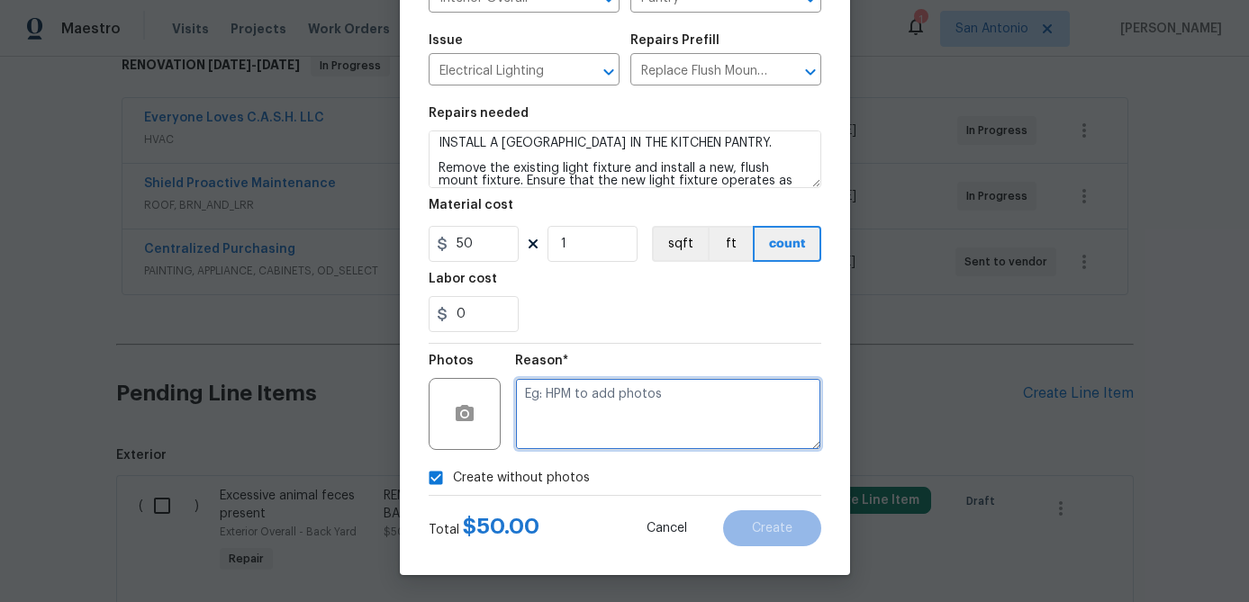
click at [562, 422] on textarea at bounding box center [668, 414] width 306 height 72
type textarea "."
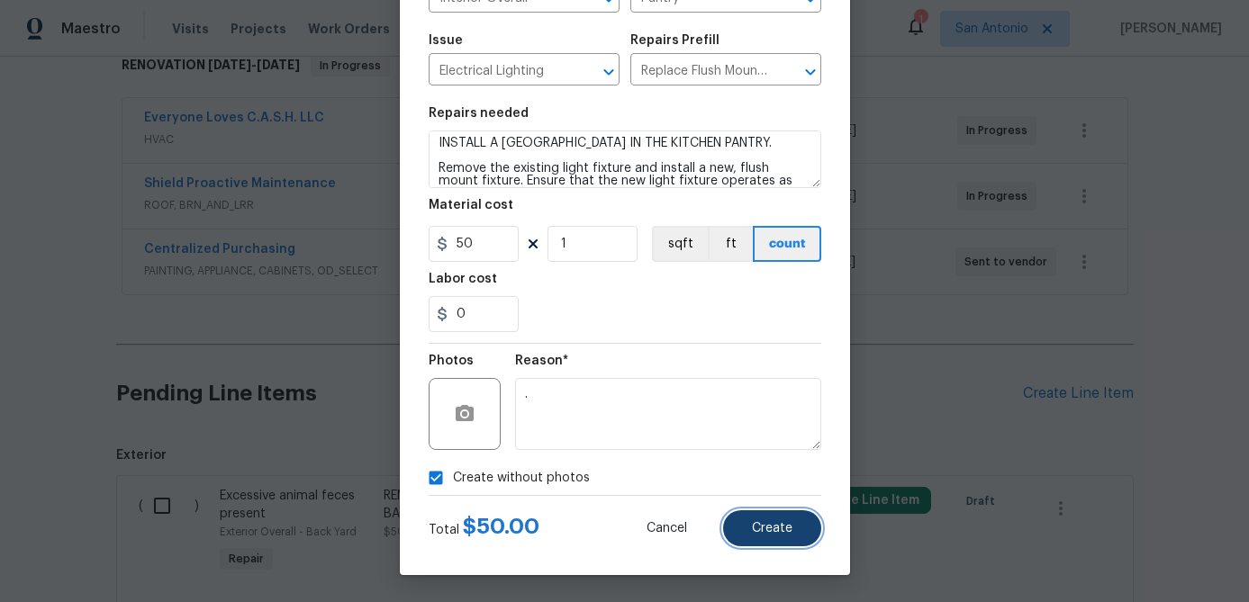
click at [763, 533] on span "Create" at bounding box center [772, 529] width 41 height 14
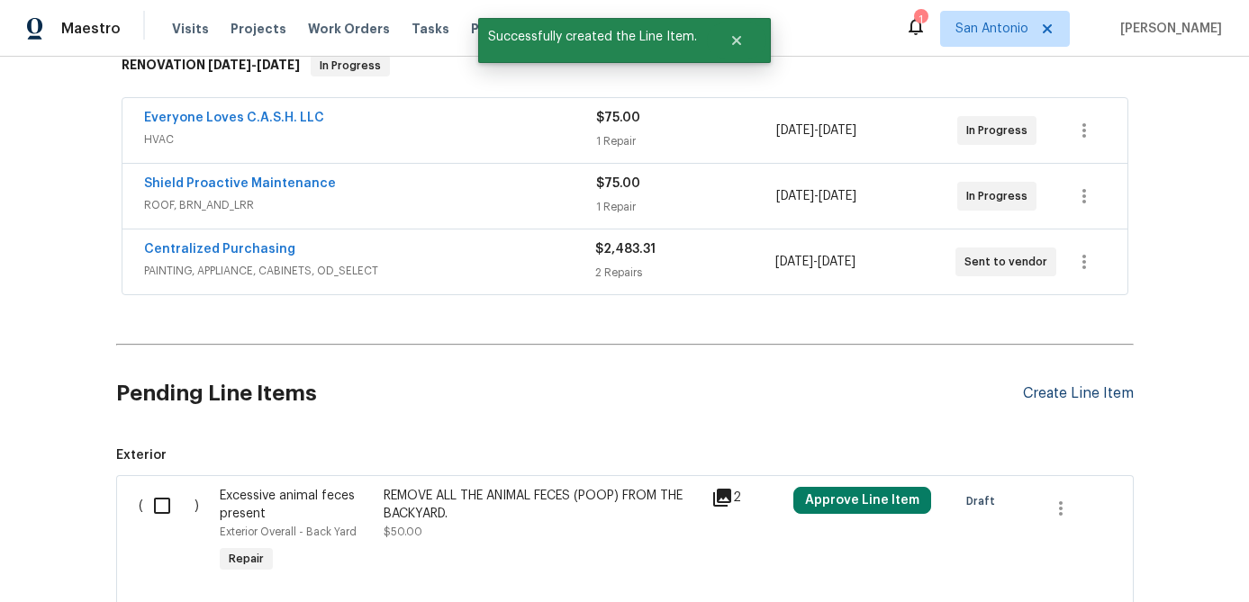
click at [1082, 394] on div "Create Line Item" at bounding box center [1078, 393] width 111 height 17
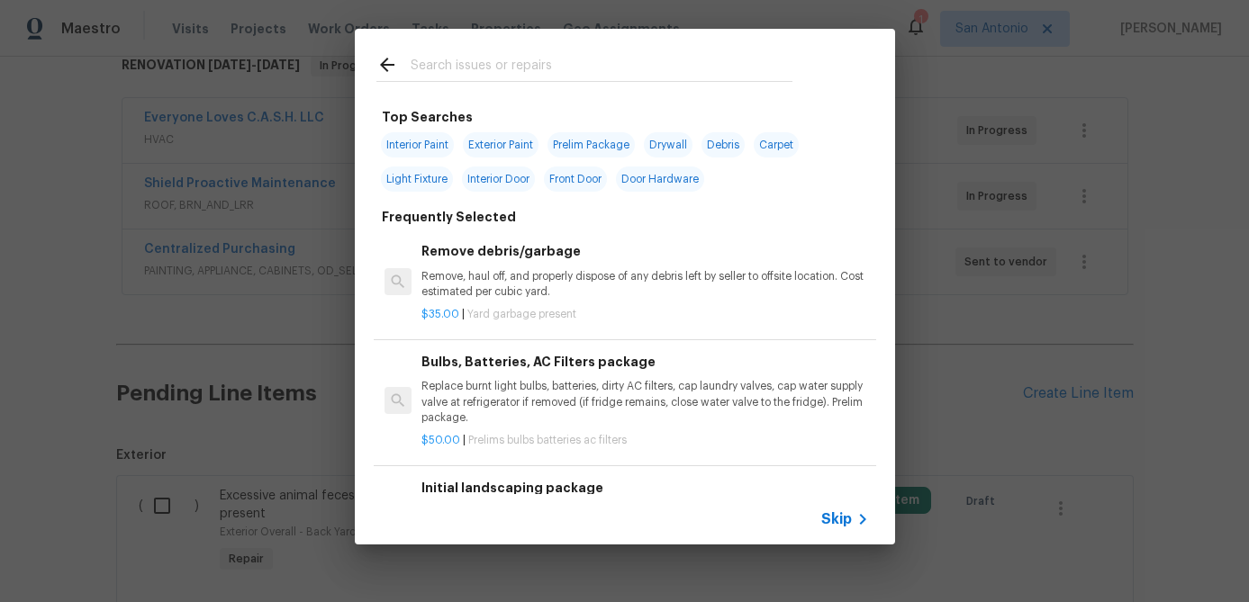
click at [973, 415] on div "Top Searches Interior Paint Exterior Paint Prelim Package Drywall Debris Carpet…" at bounding box center [624, 286] width 1249 height 573
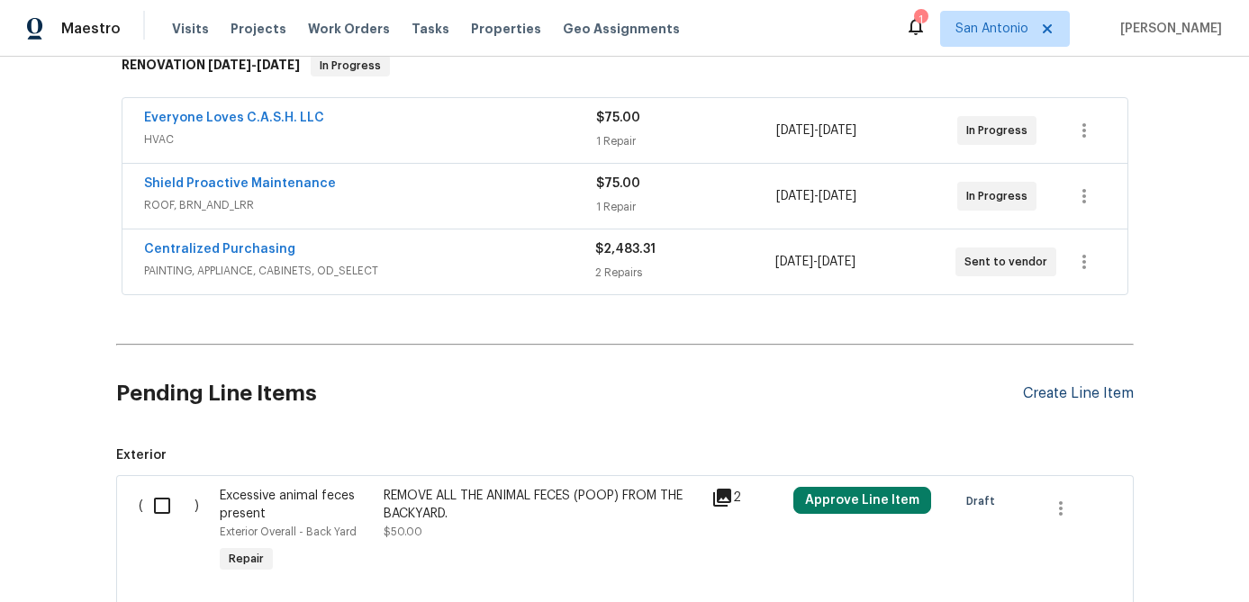
click at [1067, 396] on div "Create Line Item" at bounding box center [1078, 393] width 111 height 17
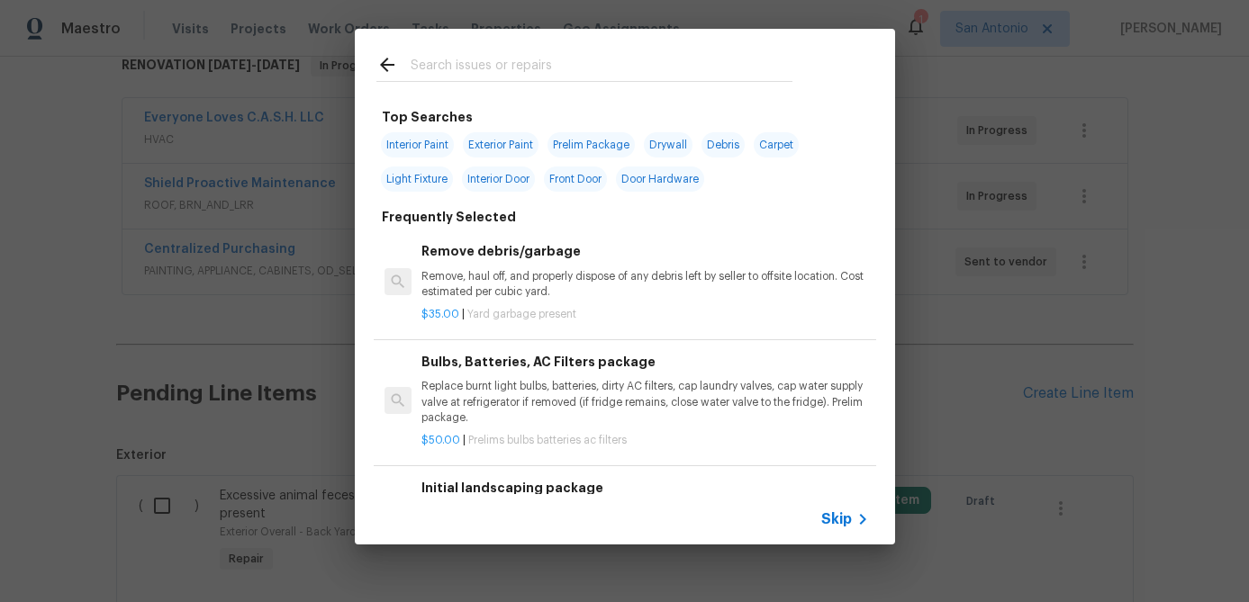
click at [842, 515] on span "Skip" at bounding box center [836, 519] width 31 height 18
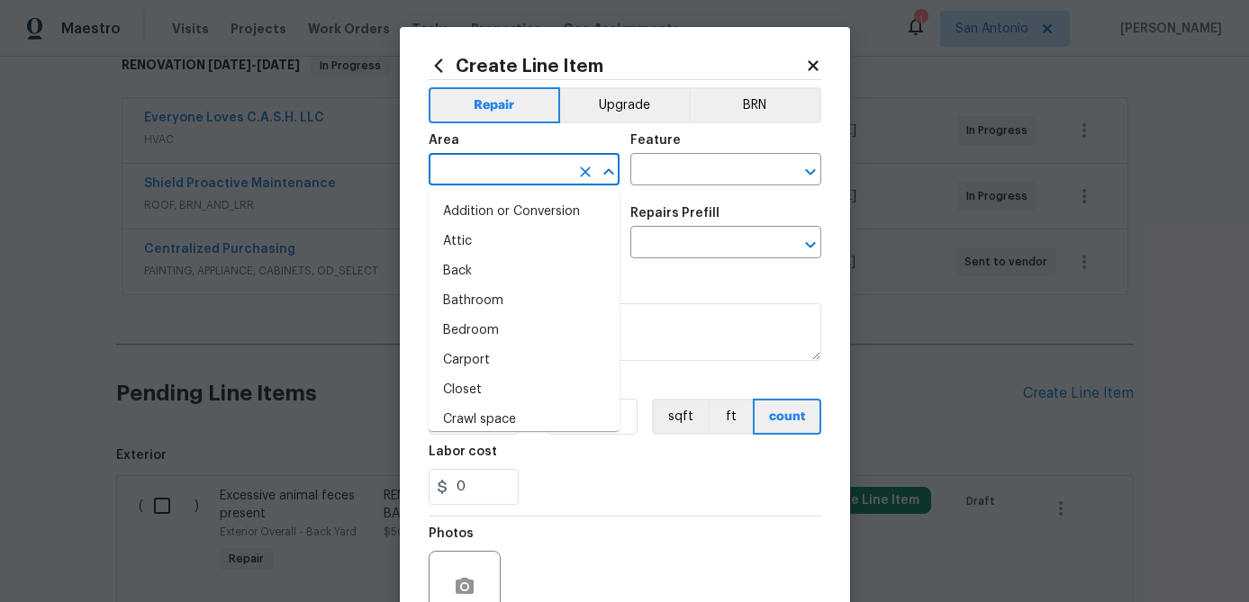
click at [485, 176] on input "text" at bounding box center [499, 172] width 140 height 28
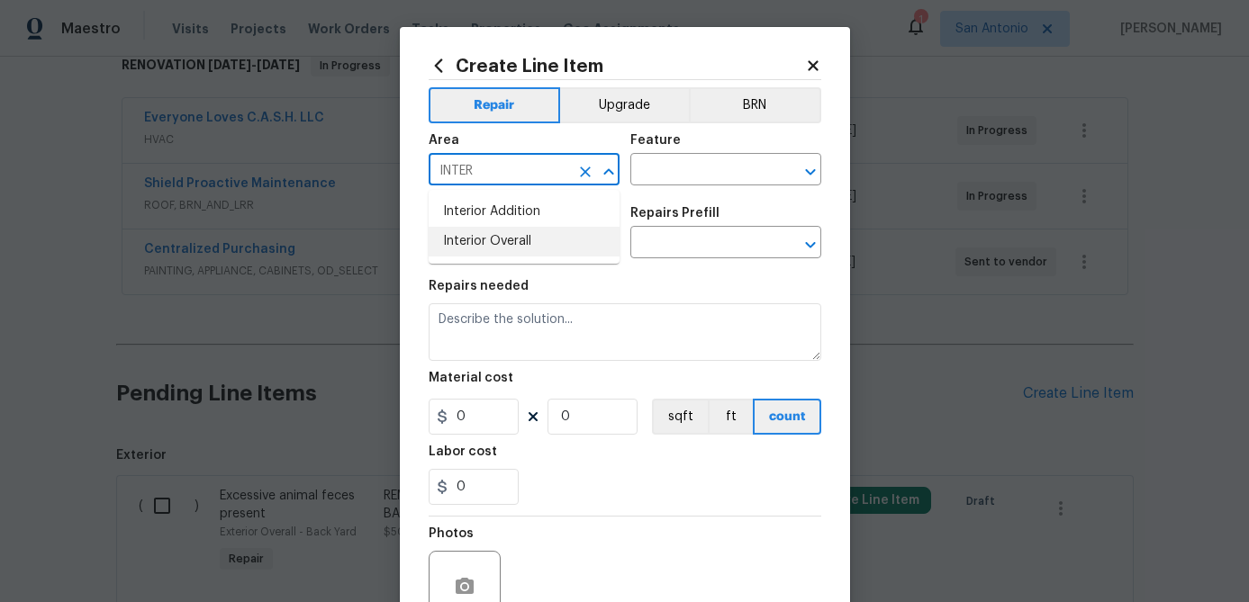
click at [484, 237] on li "Interior Overall" at bounding box center [524, 242] width 191 height 30
type input "Interior Overall"
click at [665, 174] on input "text" at bounding box center [700, 172] width 140 height 28
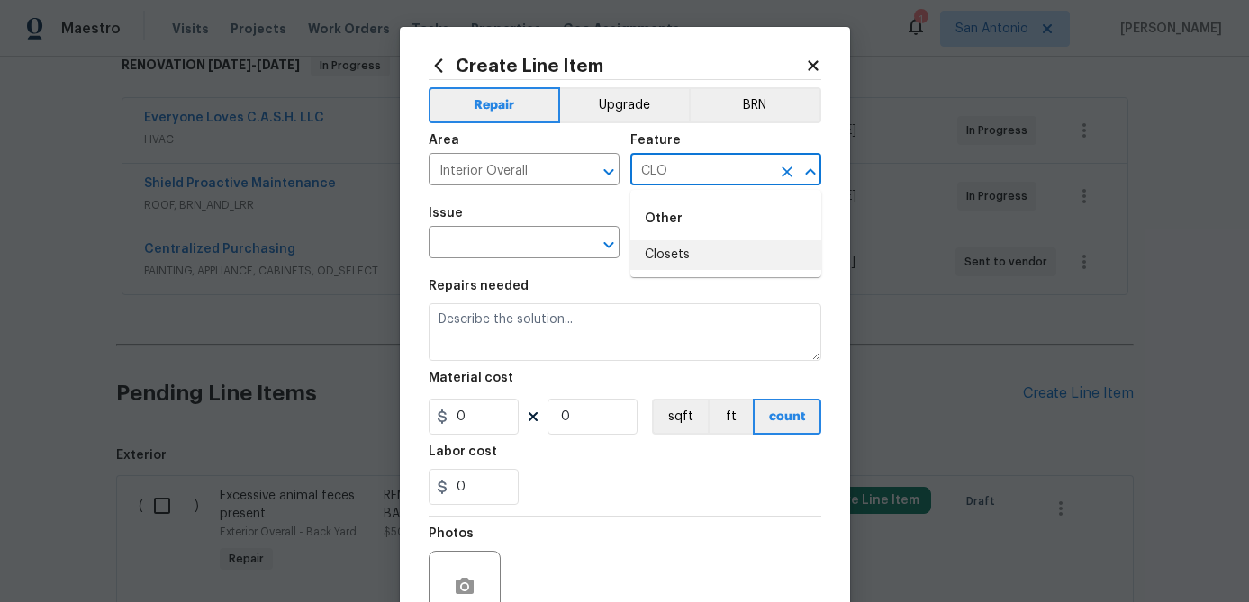
click at [654, 252] on li "Closets" at bounding box center [725, 255] width 191 height 30
type input "Closets"
click at [528, 235] on input "text" at bounding box center [499, 244] width 140 height 28
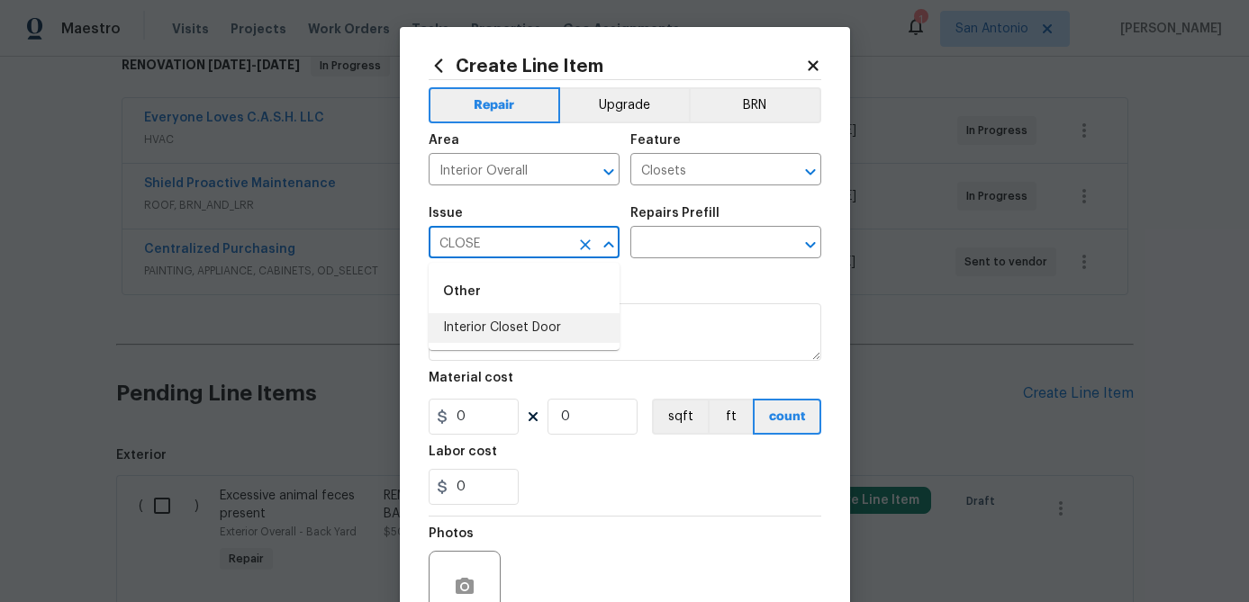
click at [503, 332] on li "Interior Closet Door" at bounding box center [524, 328] width 191 height 30
type input "Interior Closet Door"
click at [685, 249] on input "text" at bounding box center [700, 244] width 140 height 28
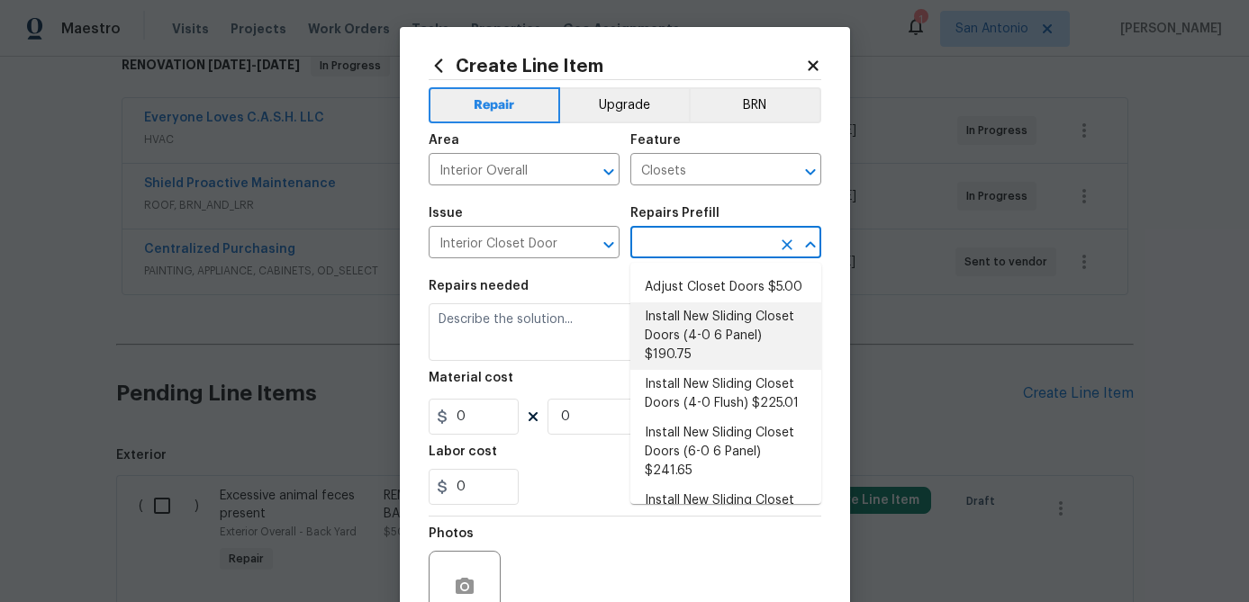
scroll to position [0, 0]
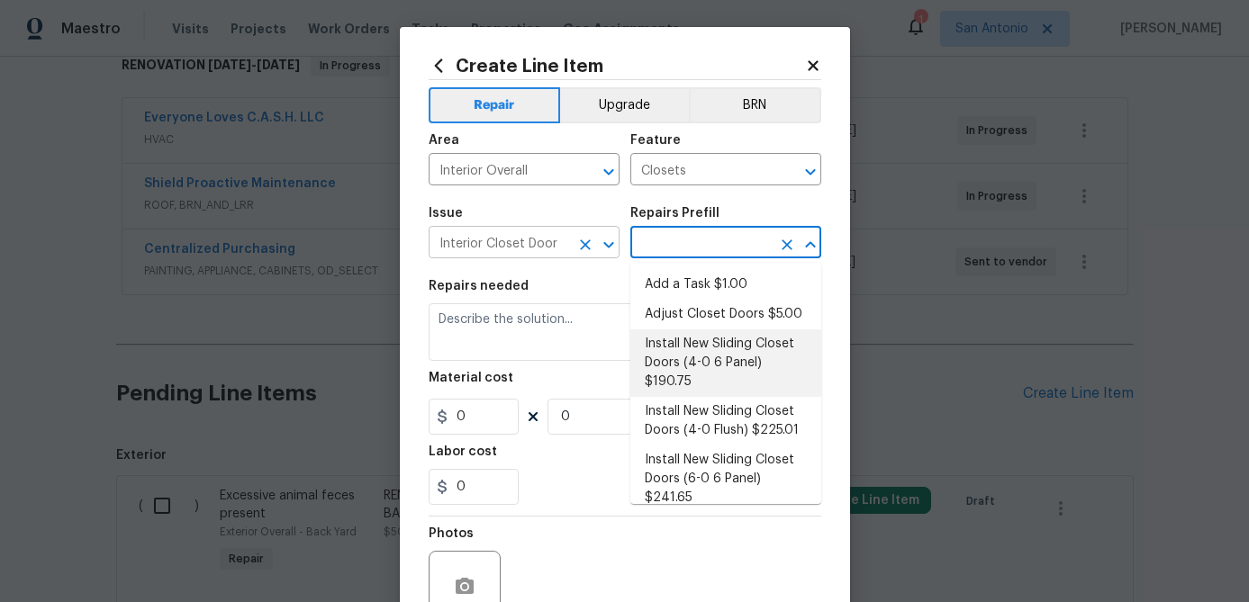
click at [581, 247] on icon "Clear" at bounding box center [585, 244] width 11 height 11
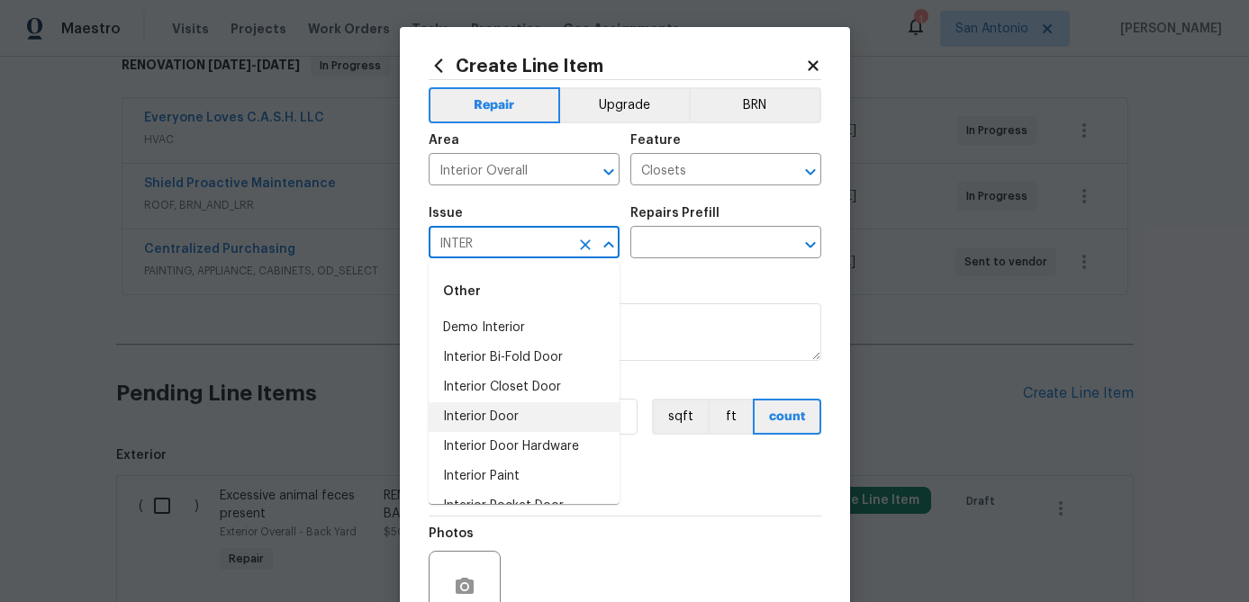
click at [495, 415] on li "Interior Door" at bounding box center [524, 417] width 191 height 30
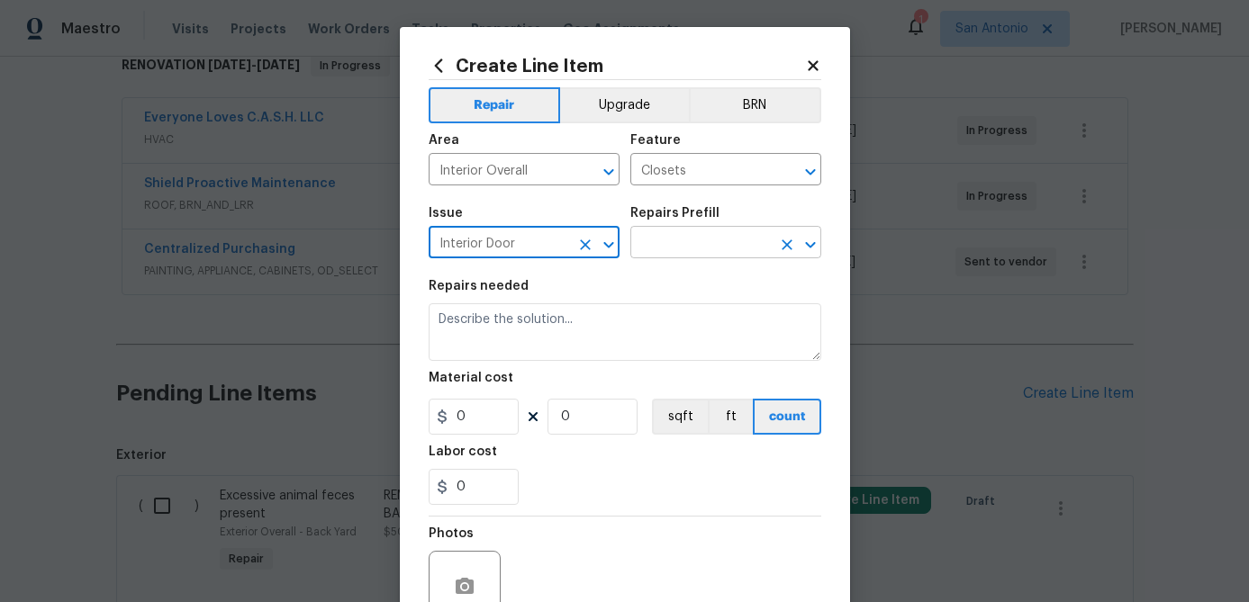
type input "Interior Door"
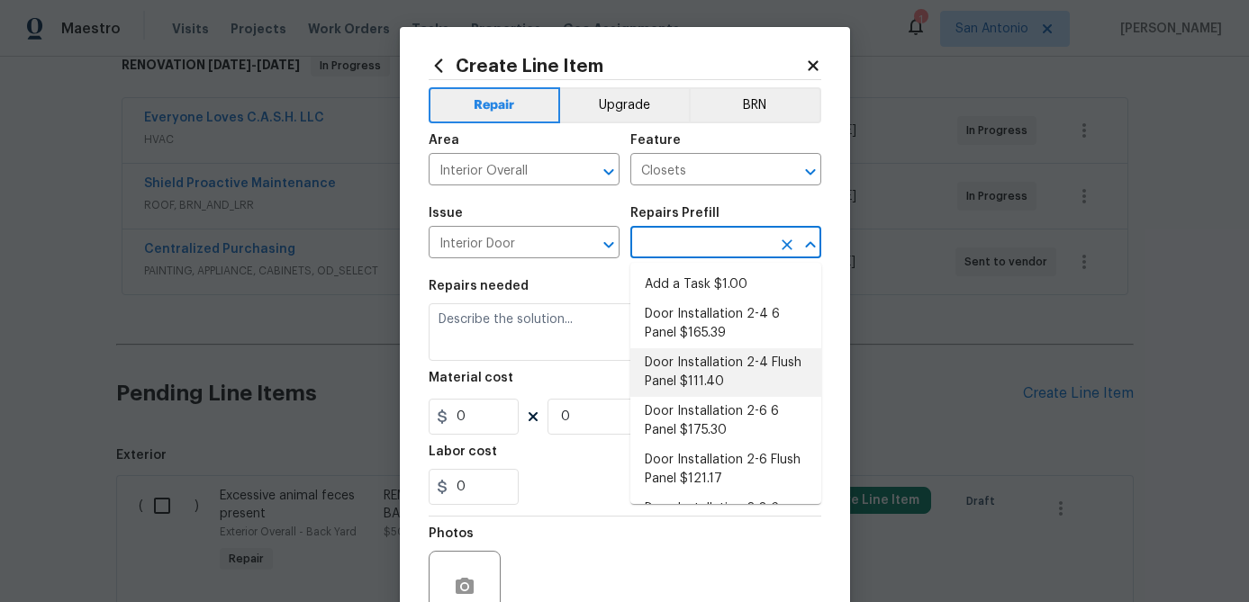
click at [693, 248] on input "text" at bounding box center [700, 244] width 140 height 28
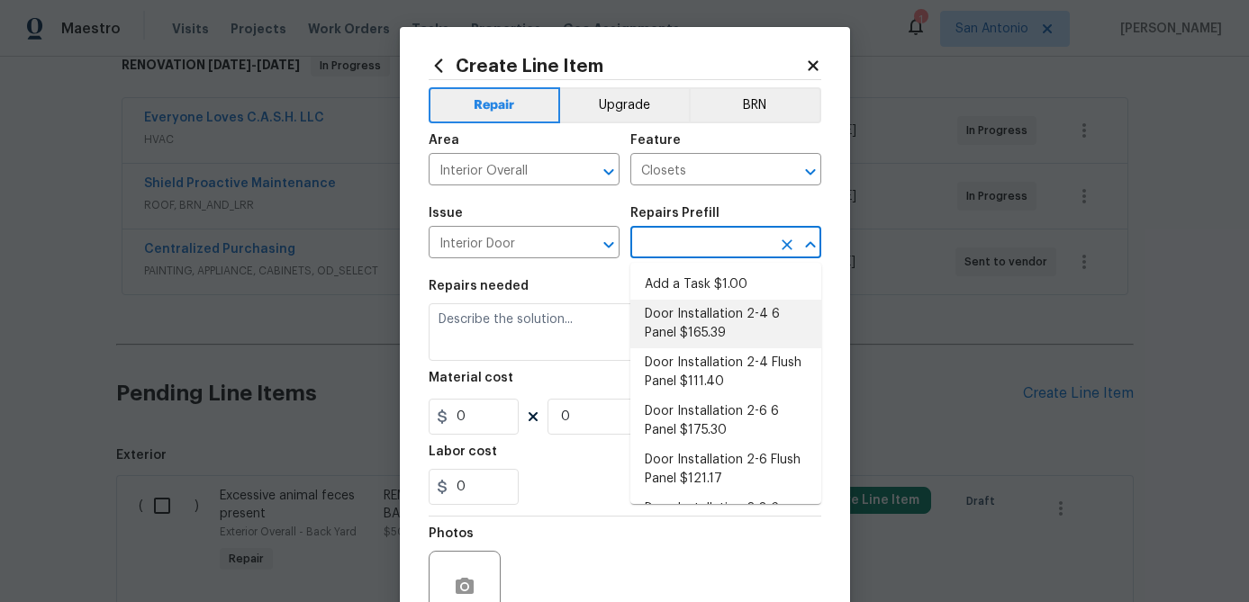
click at [691, 326] on li "Door Installation 2-4 6 Panel $165.39" at bounding box center [725, 324] width 191 height 49
type input "Interior Door"
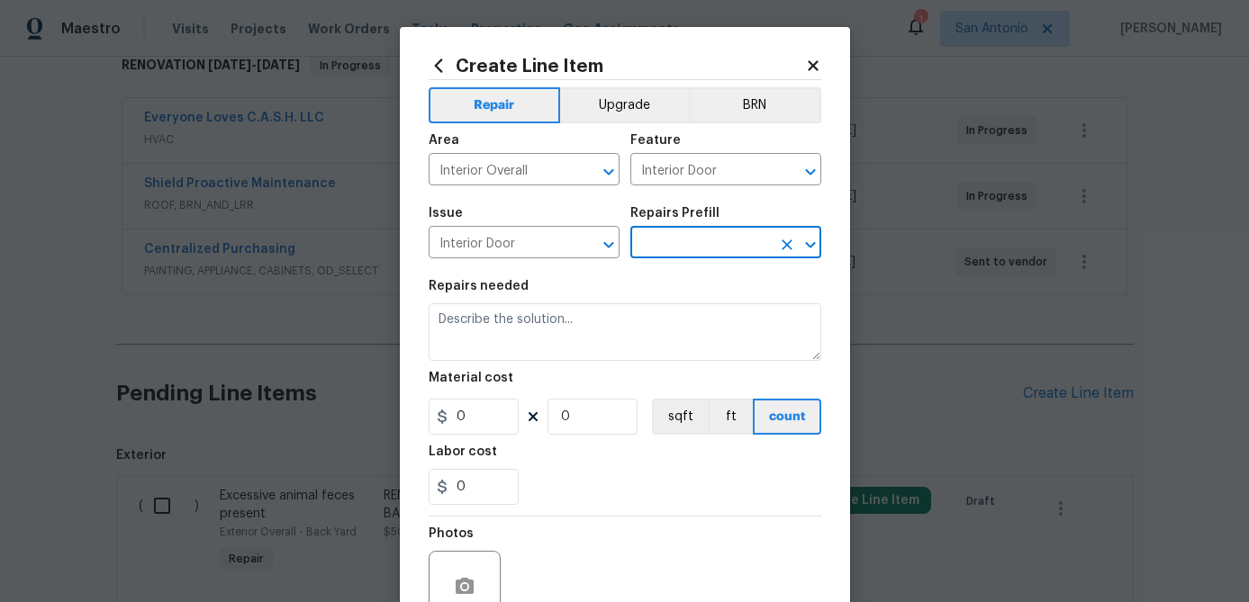
type input "Door Installation 2-4 6 Panel $165.39"
type textarea "Remove the existing door (if present). Install a new pre-hung 2-4 6 panel inter…"
type input "165.39"
type input "1"
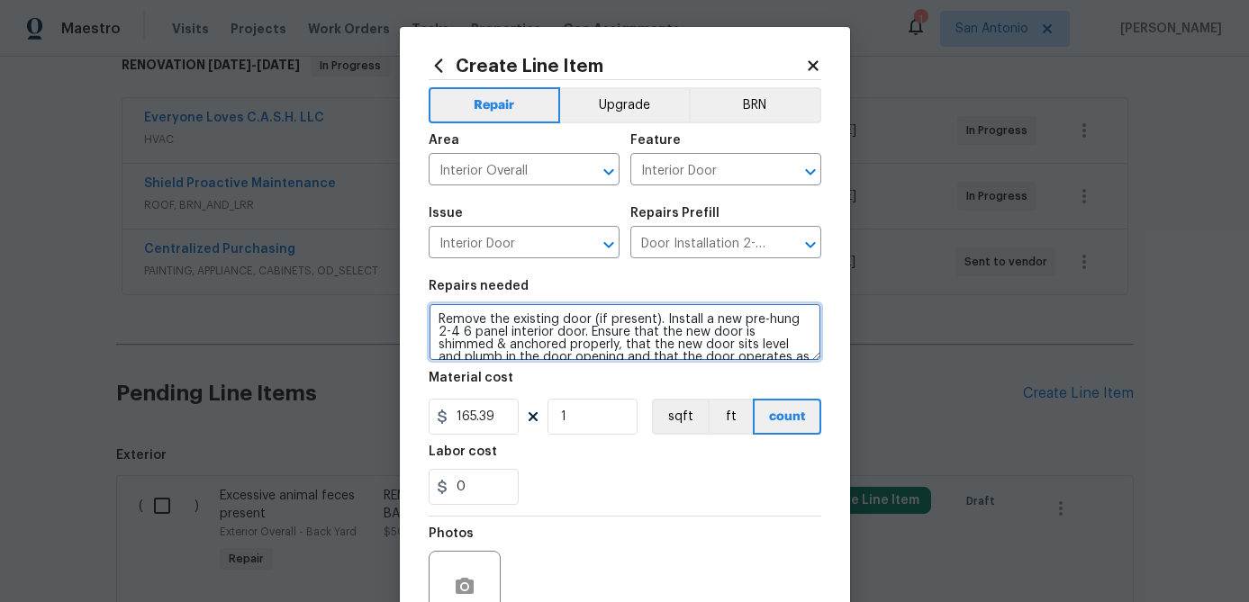
click at [437, 316] on textarea "Remove the existing door (if present). Install a new pre-hung 2-4 6 panel inter…" at bounding box center [625, 332] width 393 height 58
click at [434, 312] on textarea "Remove the existing door (if present). Install a new pre-hung 2-4 6 panel inter…" at bounding box center [625, 332] width 393 height 58
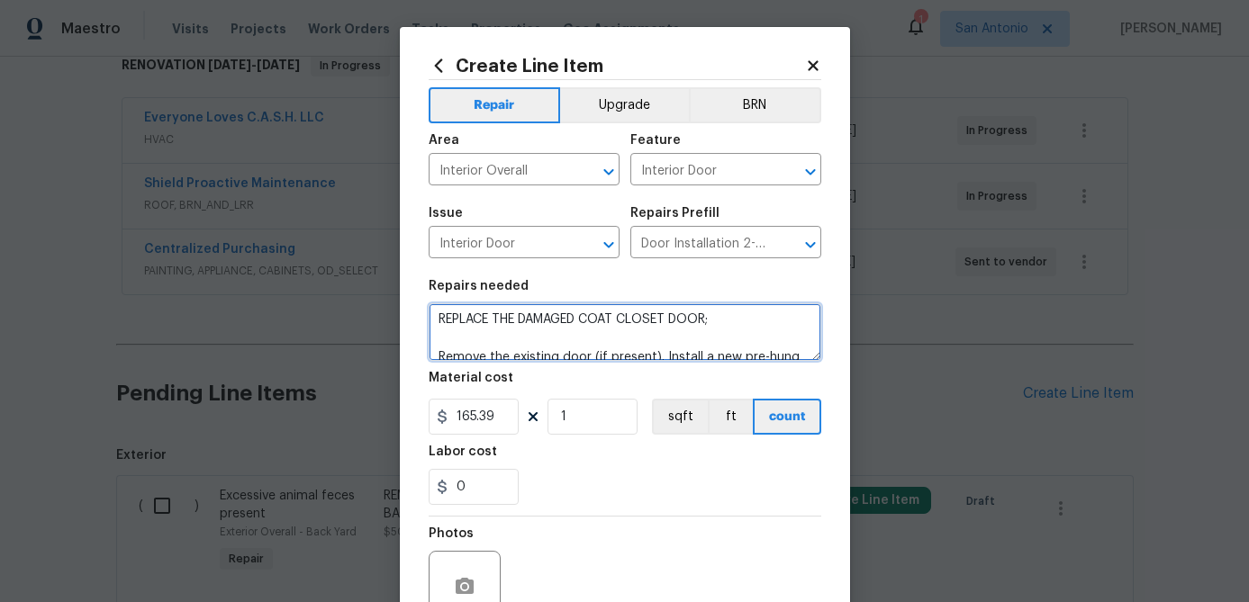
paste textarea "https://www.homedepot.com/p/Steves-Sons-28-in-x-80-in-6-Panel-Textured-Hollow-C…"
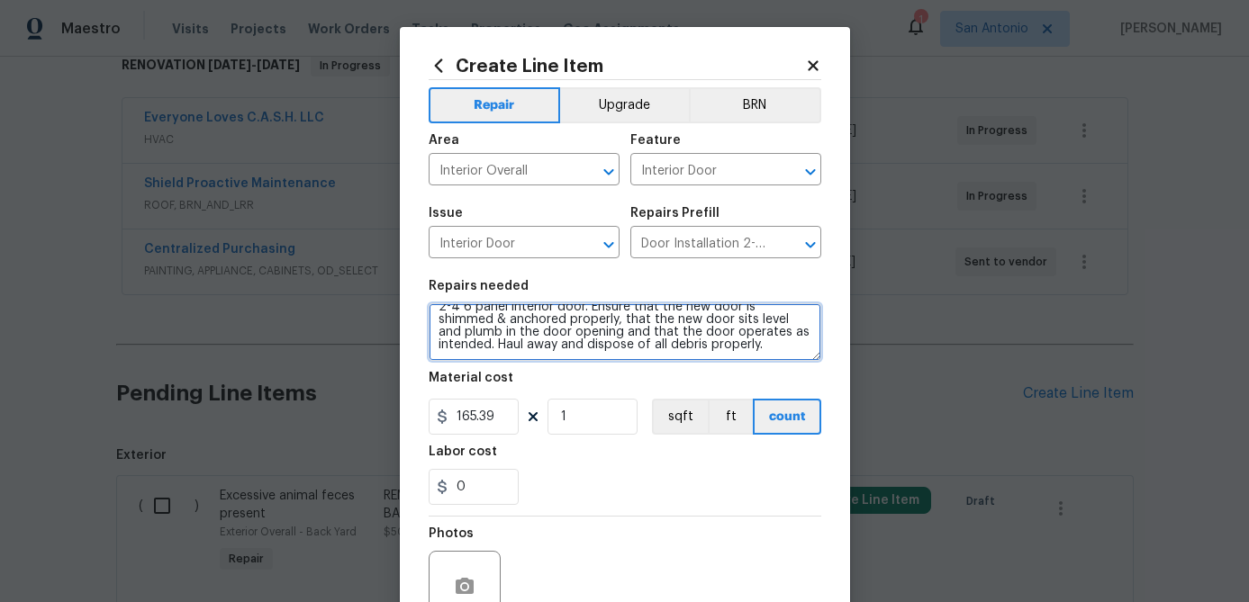
scroll to position [88, 0]
type textarea "REPLACE THE DAMAGED COAT CLOSET DOOR; https://www.homedepot.com/p/Steves-Sons-2…"
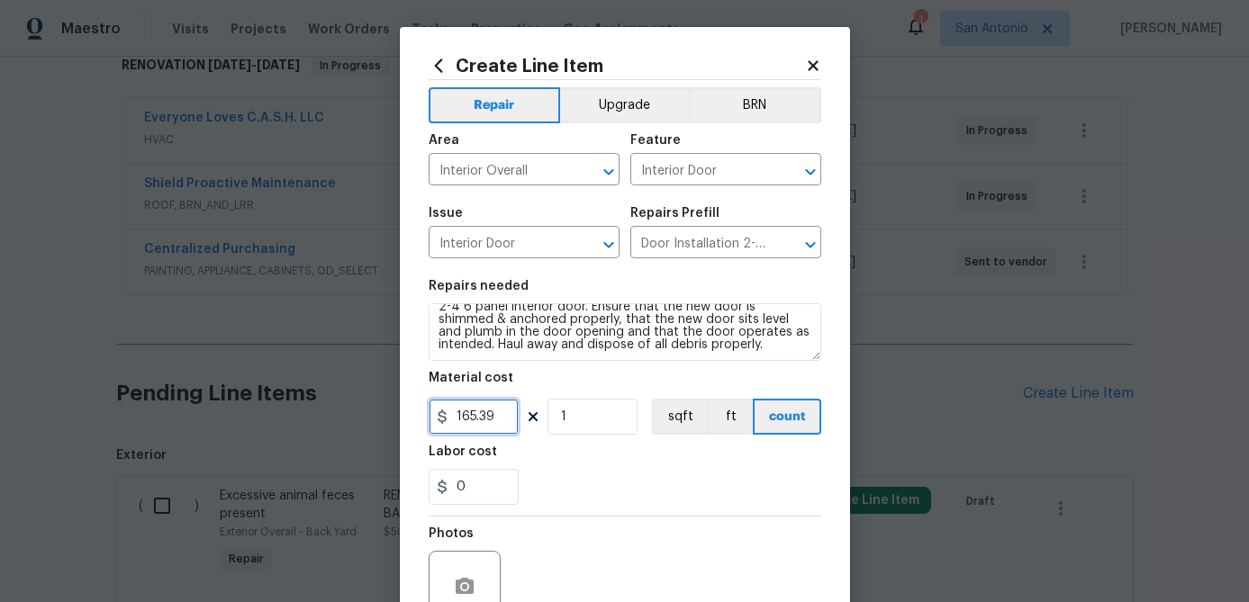
click at [507, 422] on input "165.39" at bounding box center [474, 417] width 90 height 36
type input "165"
click at [602, 410] on input "1" at bounding box center [592, 417] width 90 height 36
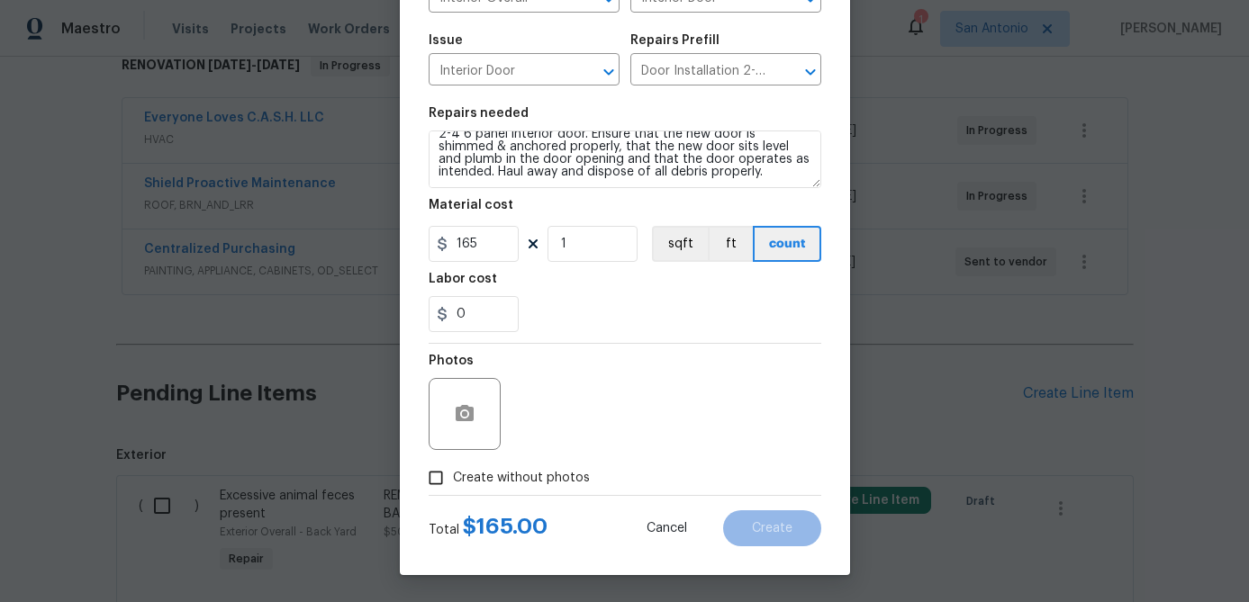
click at [427, 480] on input "Create without photos" at bounding box center [436, 478] width 34 height 34
checkbox input "true"
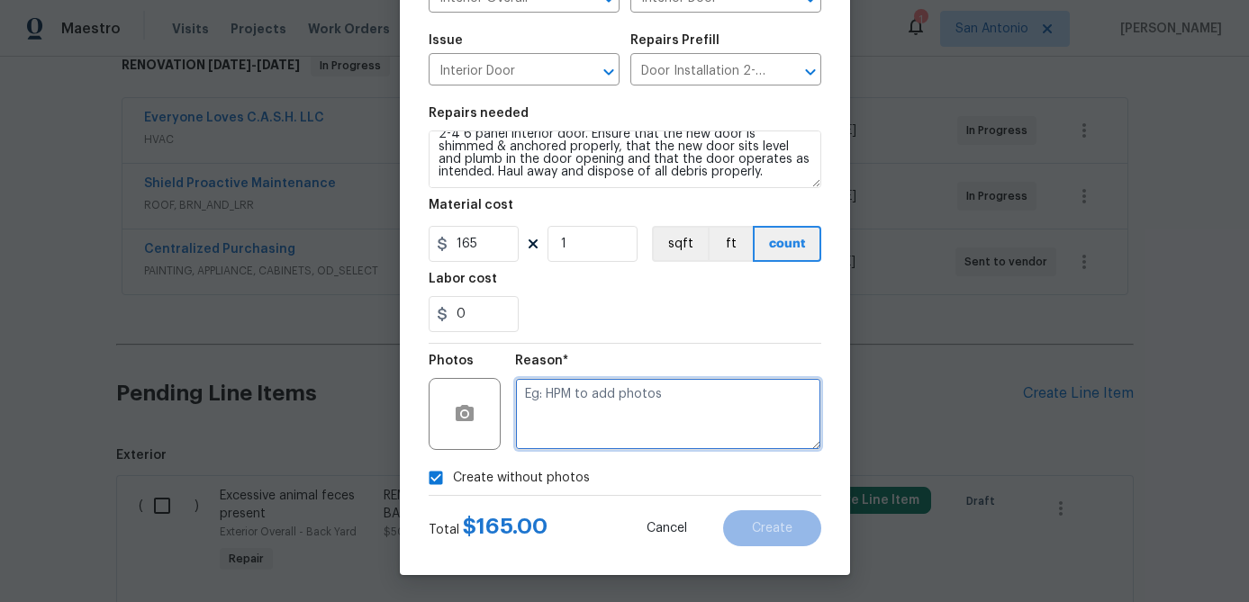
click at [569, 396] on textarea at bounding box center [668, 414] width 306 height 72
type textarea "."
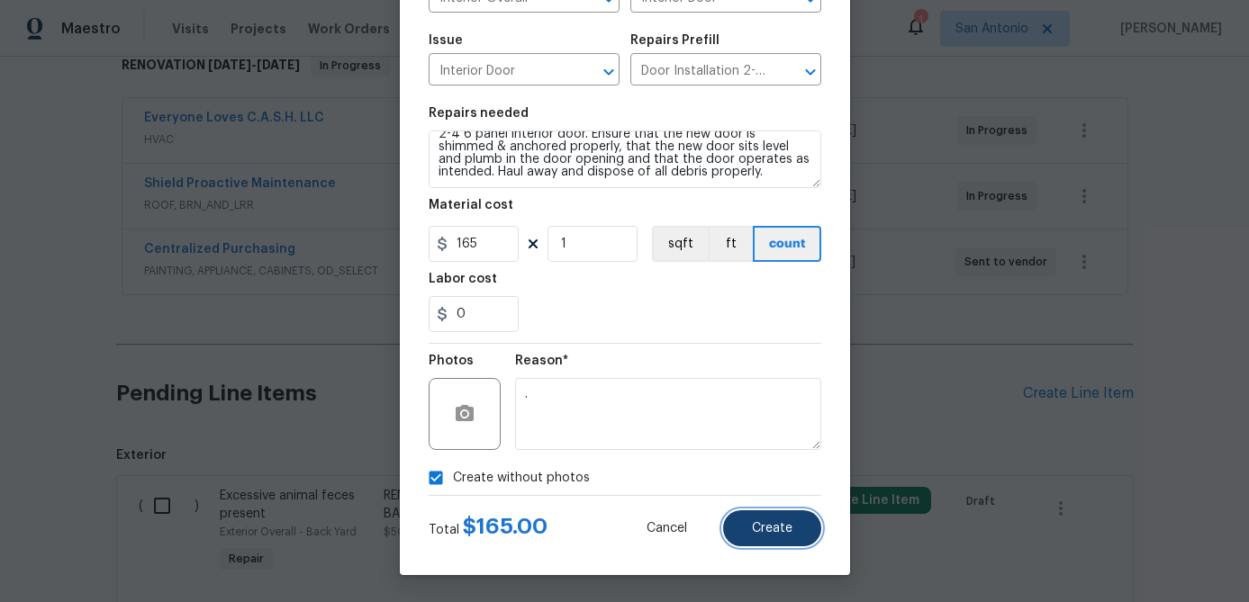
click at [768, 533] on span "Create" at bounding box center [772, 529] width 41 height 14
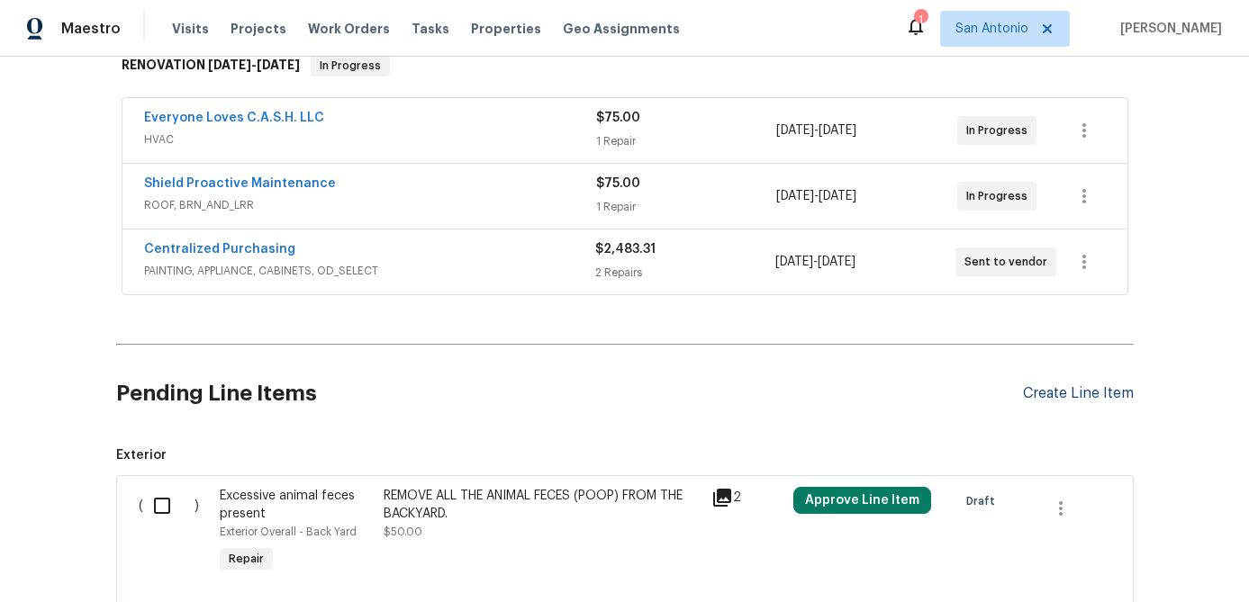
click at [1054, 386] on div "Create Line Item" at bounding box center [1078, 393] width 111 height 17
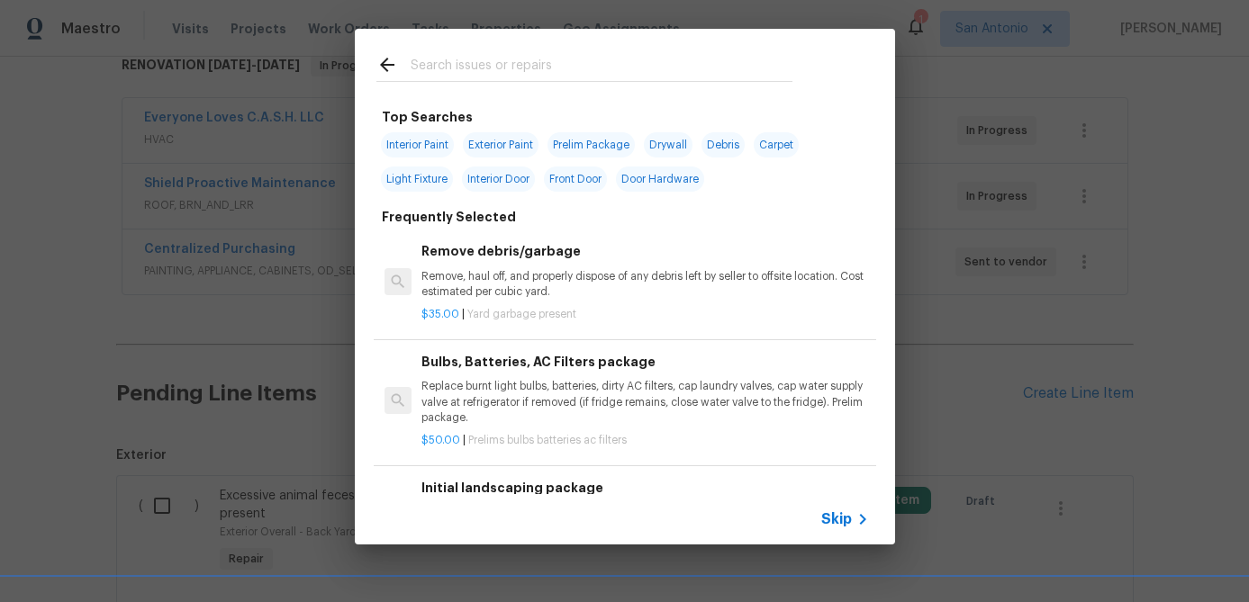
click at [842, 510] on span "Skip" at bounding box center [836, 519] width 31 height 18
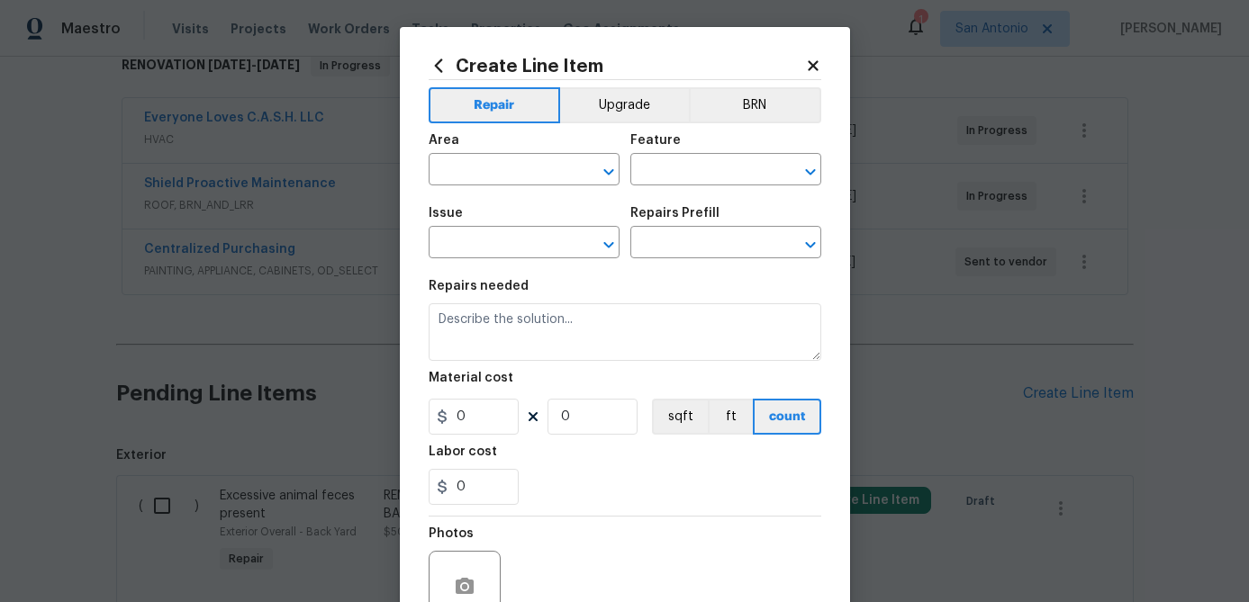
click at [546, 186] on span "Area ​" at bounding box center [524, 159] width 191 height 73
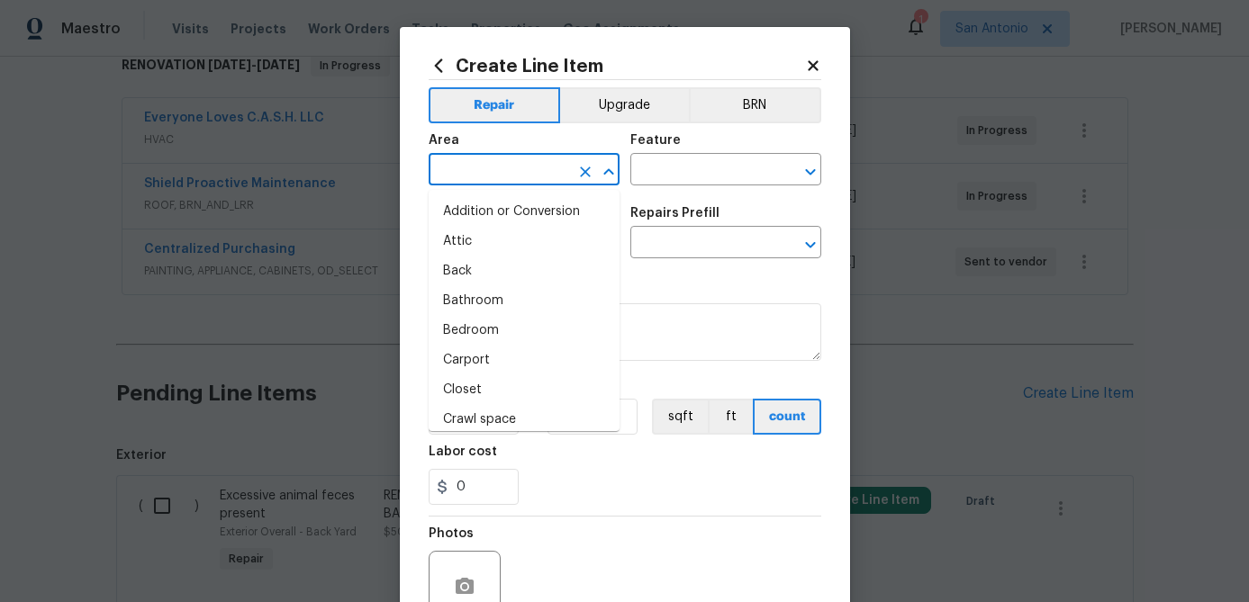
click at [539, 167] on input "text" at bounding box center [499, 172] width 140 height 28
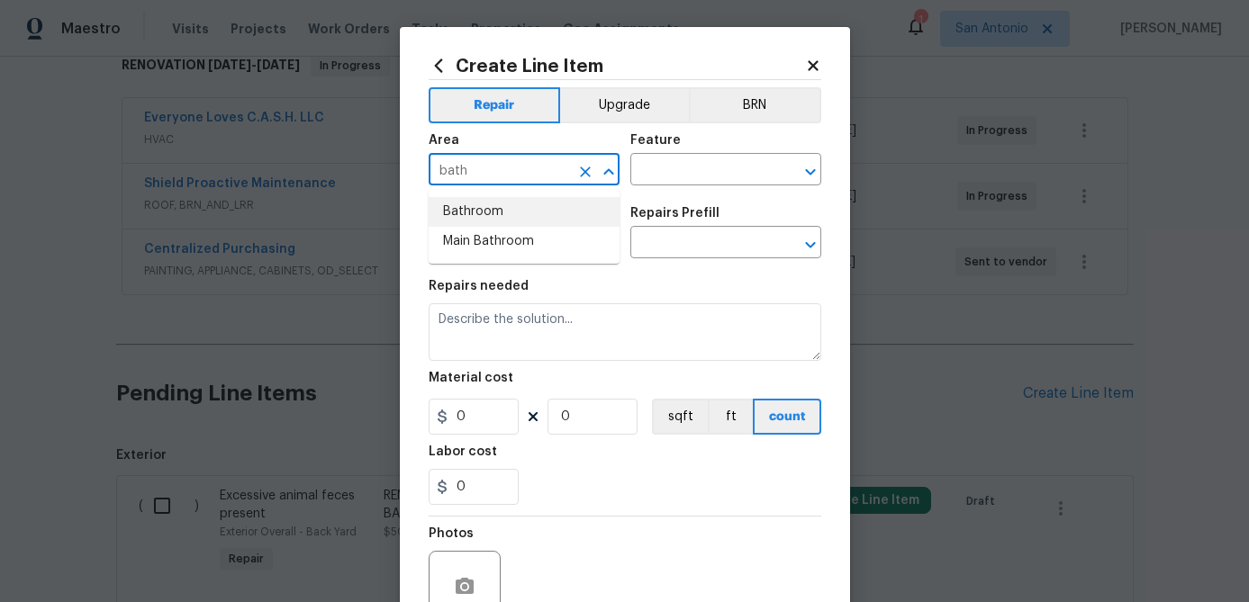
click at [477, 208] on li "Bathroom" at bounding box center [524, 212] width 191 height 30
type input "Bathroom"
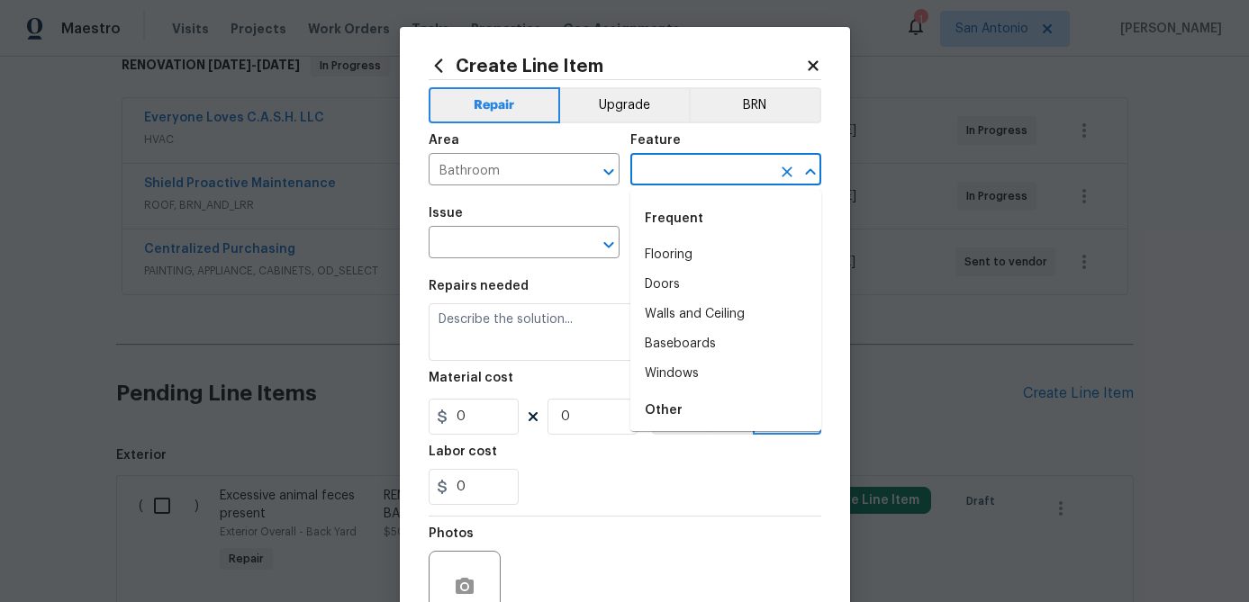
click at [682, 167] on input "text" at bounding box center [700, 172] width 140 height 28
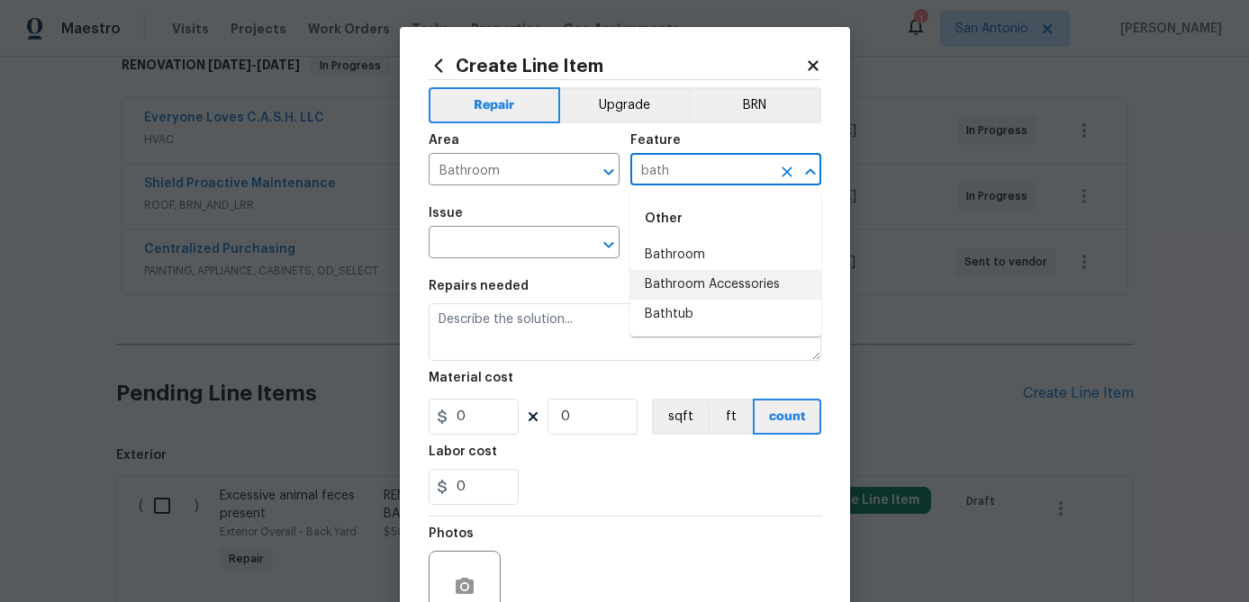
click at [712, 290] on li "Bathroom Accessories" at bounding box center [725, 285] width 191 height 30
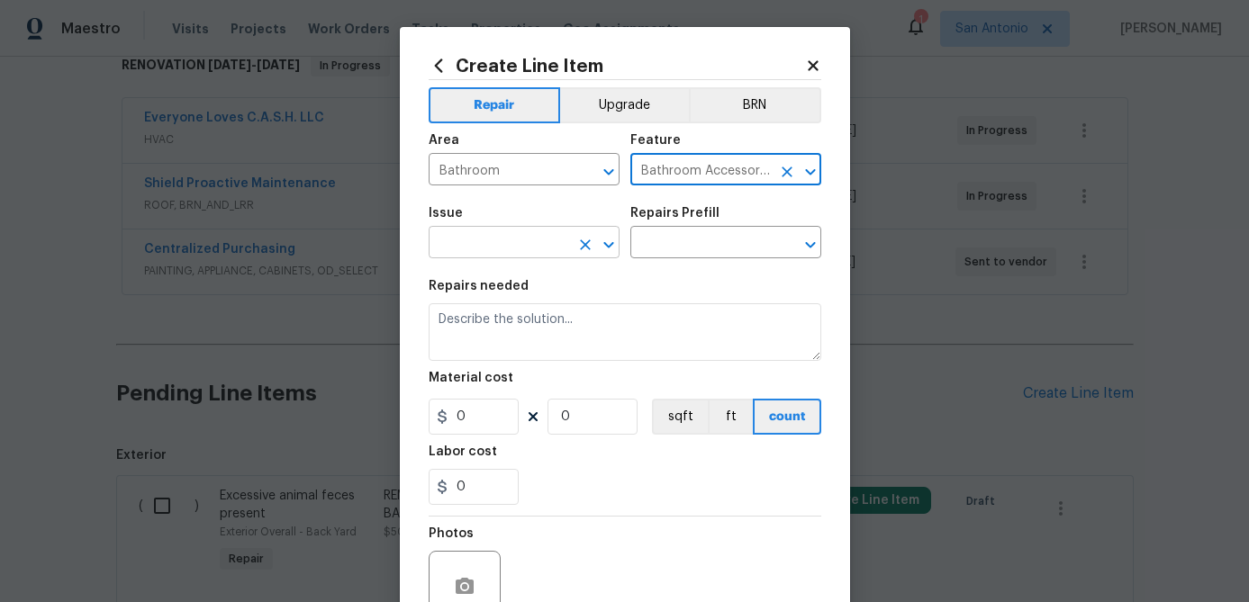
type input "Bathroom Accessories"
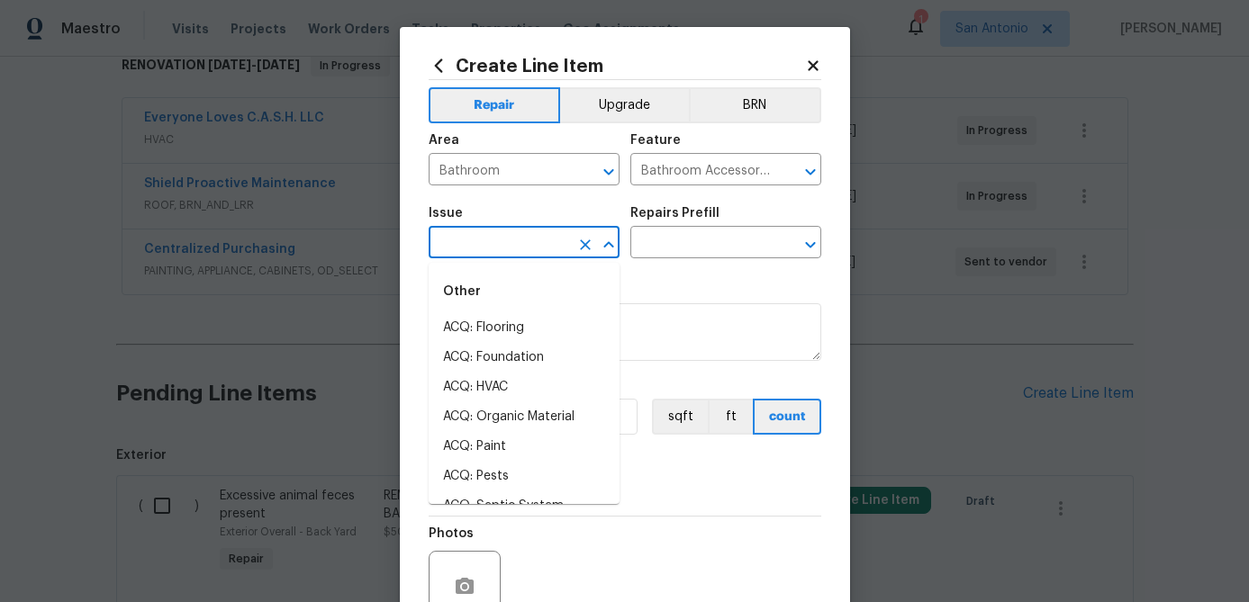
click at [478, 256] on input "text" at bounding box center [499, 244] width 140 height 28
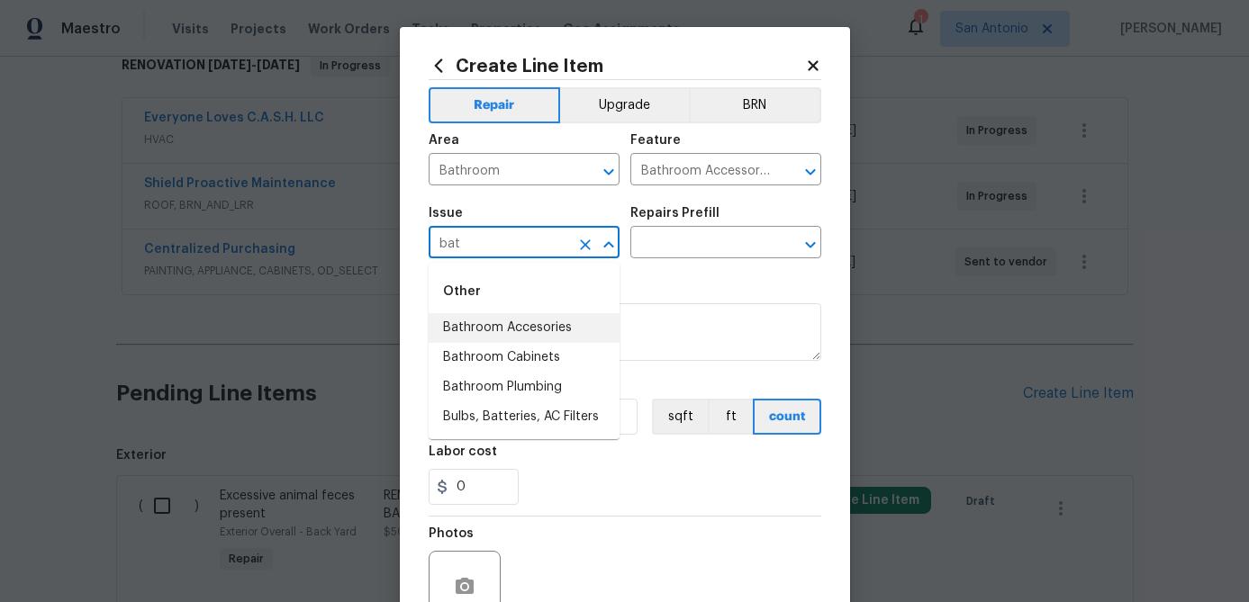
click at [474, 328] on li "Bathroom Accesories" at bounding box center [524, 328] width 191 height 30
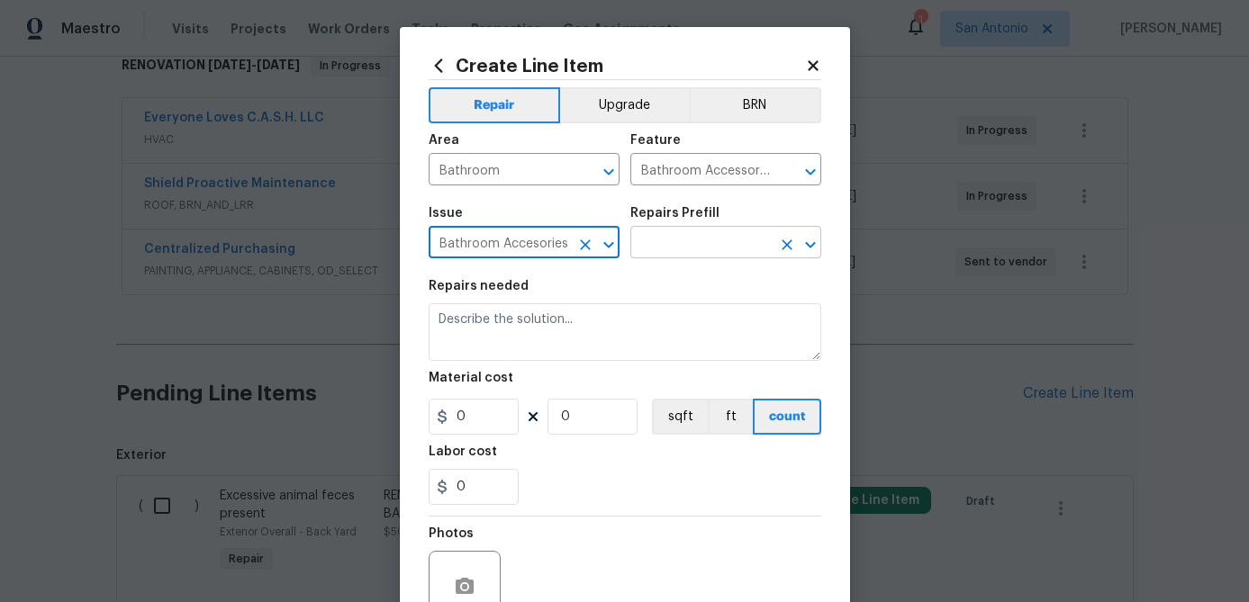
type input "Bathroom Accesories"
click at [676, 248] on input "text" at bounding box center [700, 244] width 140 height 28
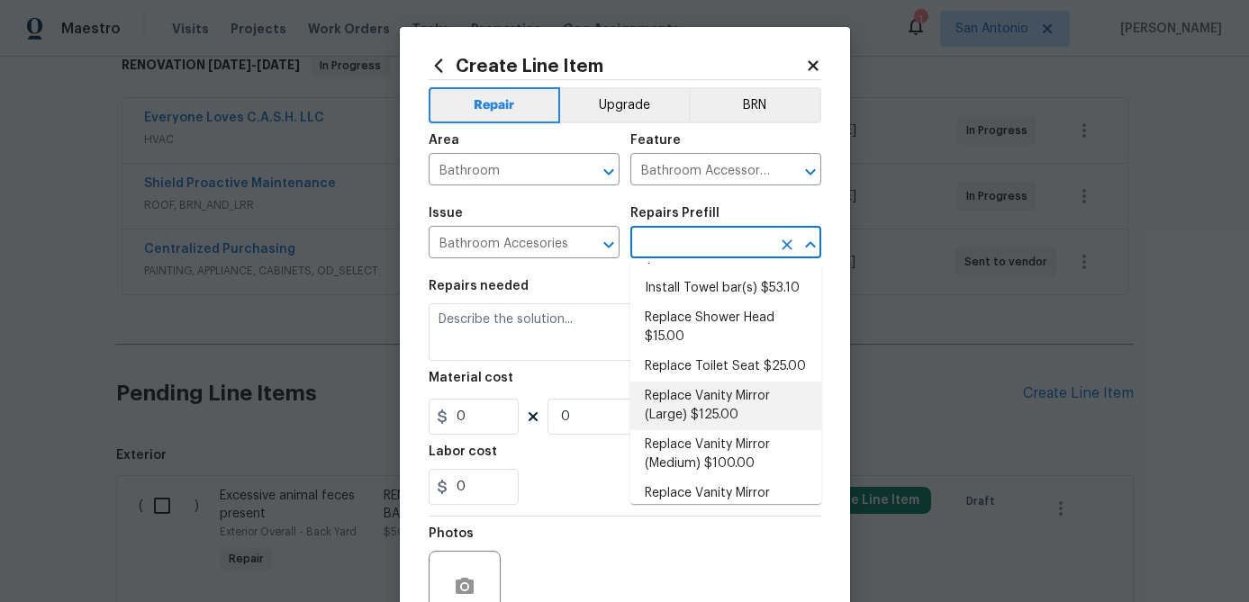
scroll to position [270, 0]
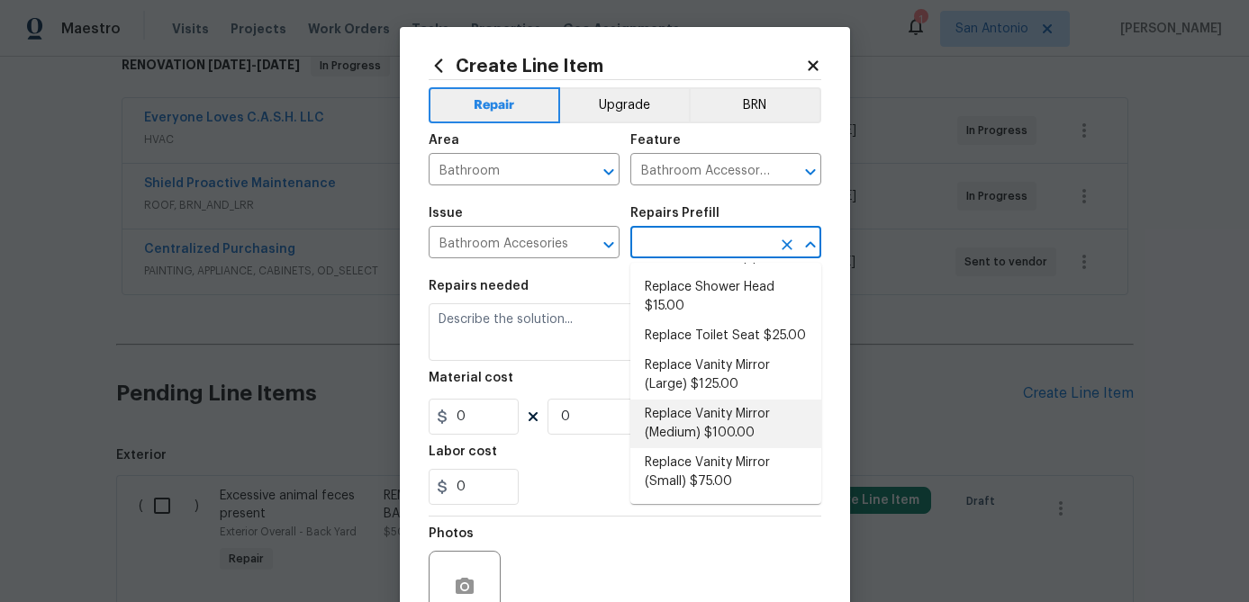
type input "Interior Trim"
type textarea "Remove the existing vanity mirror and install a new vanity mirror. Ensure that …"
type input "1"
type input "Replace Vanity Mirror (Medium) $100.00"
type input "100"
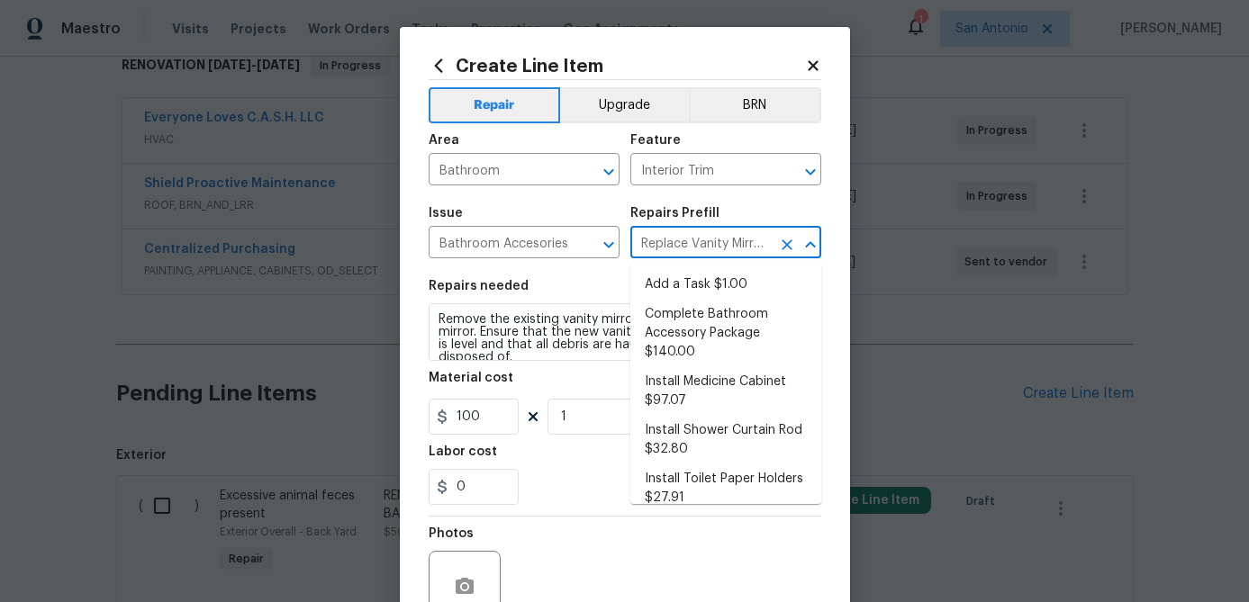
scroll to position [214, 0]
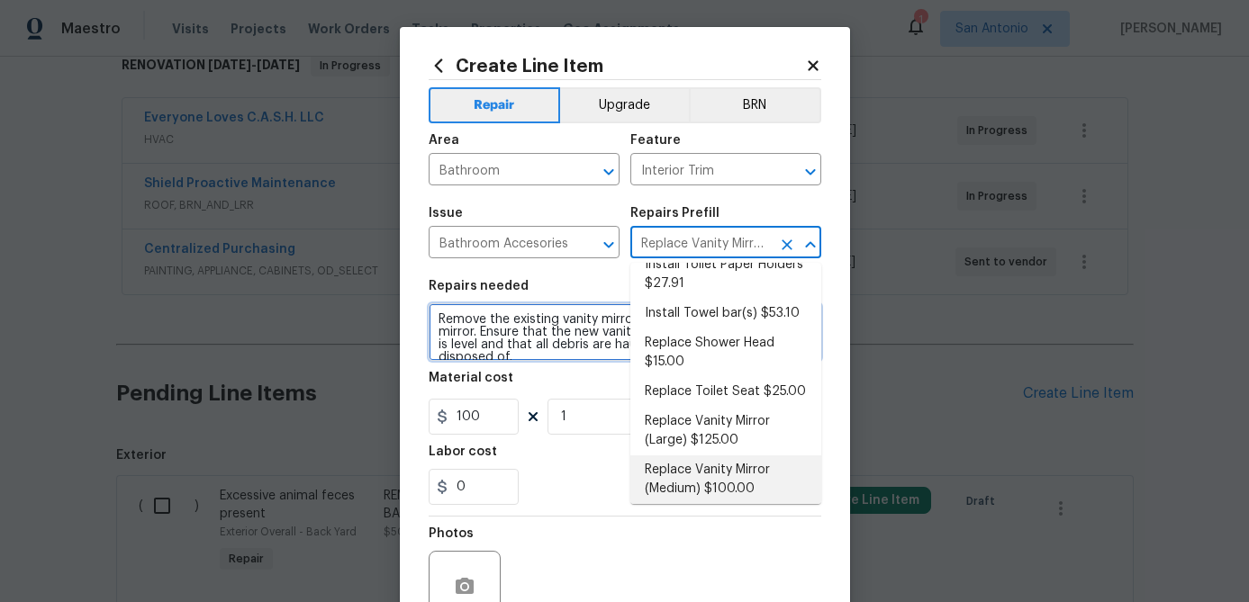
click at [436, 313] on textarea "Remove the existing vanity mirror and install a new vanity mirror. Ensure that …" at bounding box center [625, 332] width 393 height 58
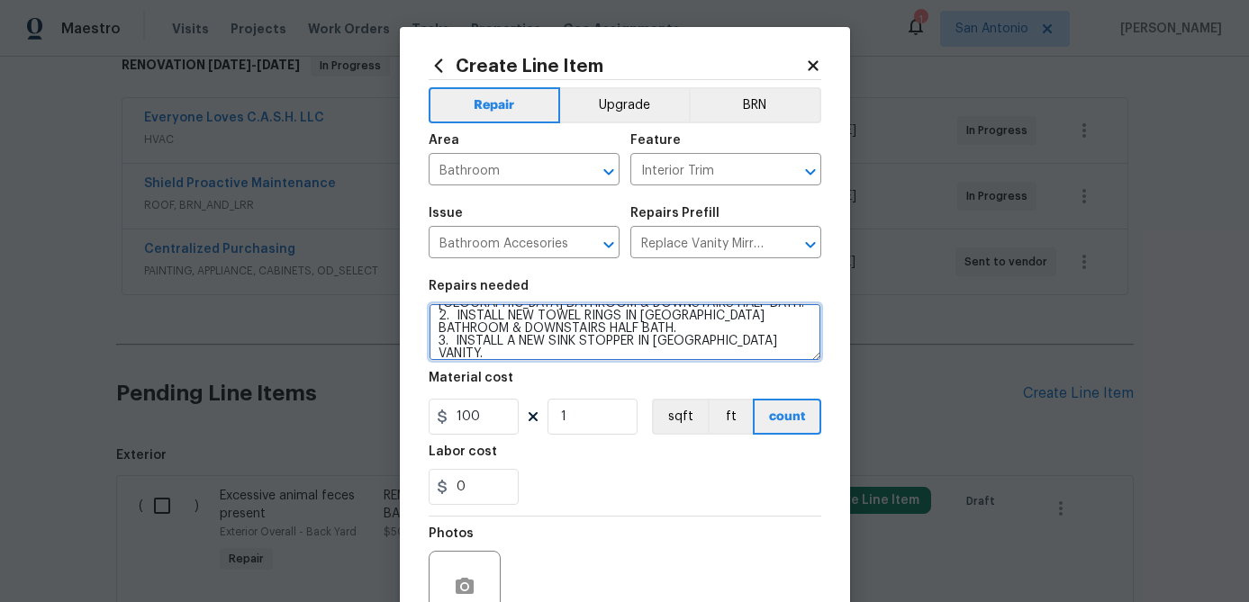
scroll to position [41, 0]
click at [664, 352] on textarea "1. INSTALL NEW TOILET PAPER HOLDERS IN UPSTAIRS HALLWAY BATHROOM & DOWNSTAIRS H…" at bounding box center [625, 332] width 393 height 58
paste textarea "https://www.homedepot.com/p/MOEN-Contemporary-Toilet-Paper-Holder-in-Chrome-P50…"
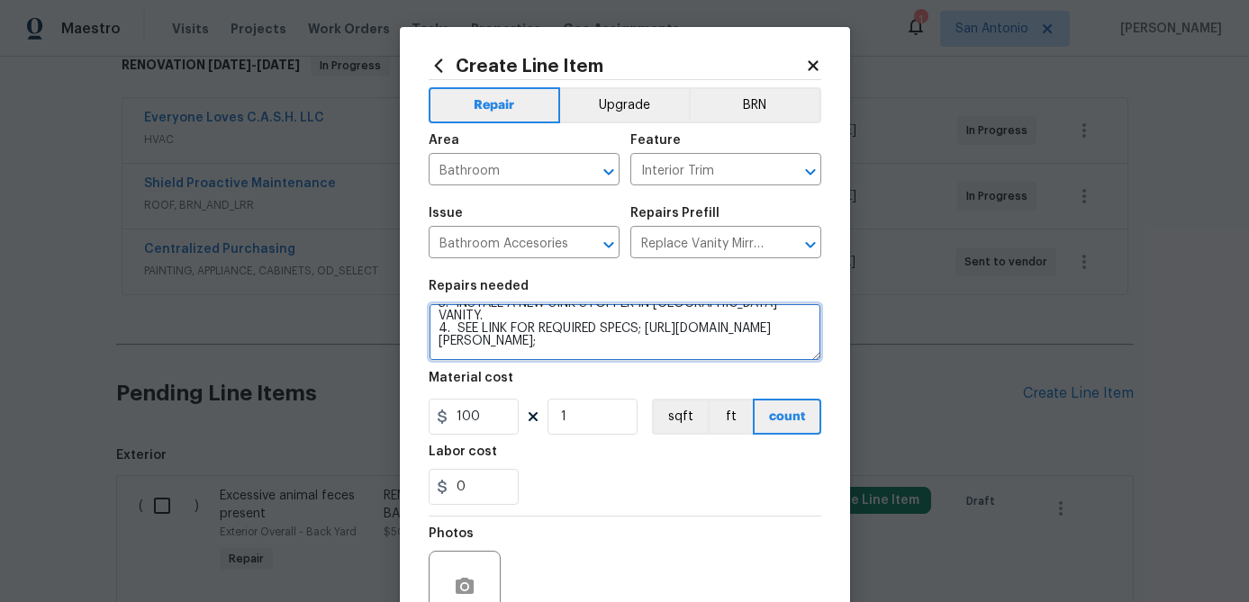
click at [709, 355] on textarea "1. INSTALL NEW TOILET PAPER HOLDERS IN UPSTAIRS HALLWAY BATHROOM & DOWNSTAIRS H…" at bounding box center [625, 332] width 393 height 58
paste textarea "https://www.homedepot.com/p/MOEN-Contemporary-Towel-Ring-in-Chrome-P5860/202044…"
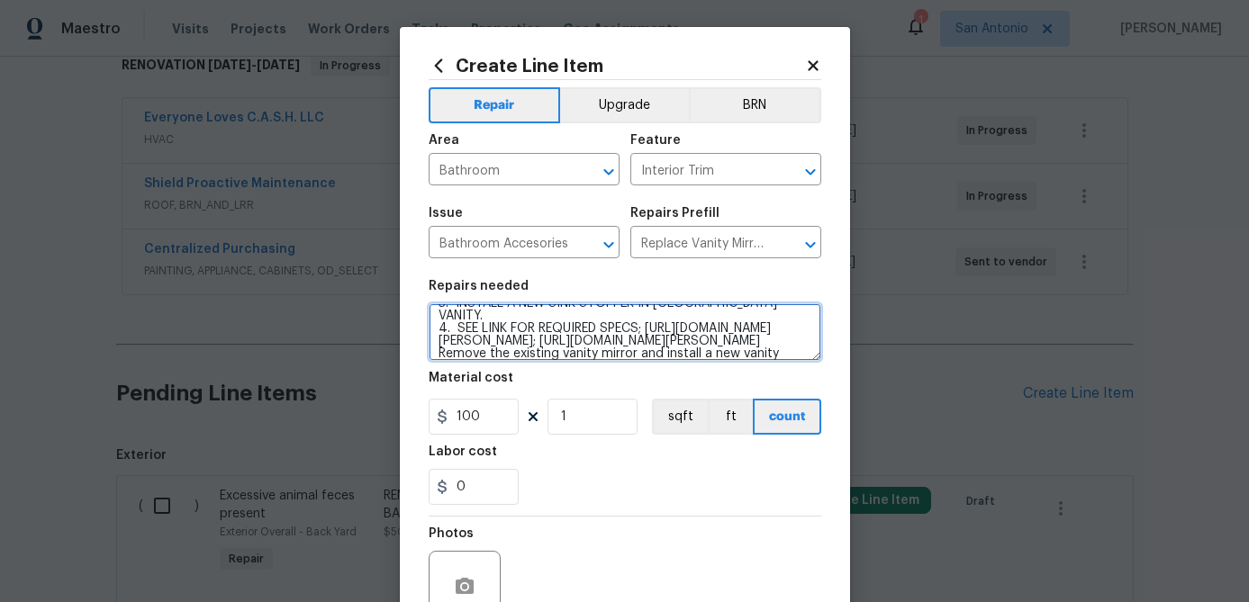
scroll to position [92, 0]
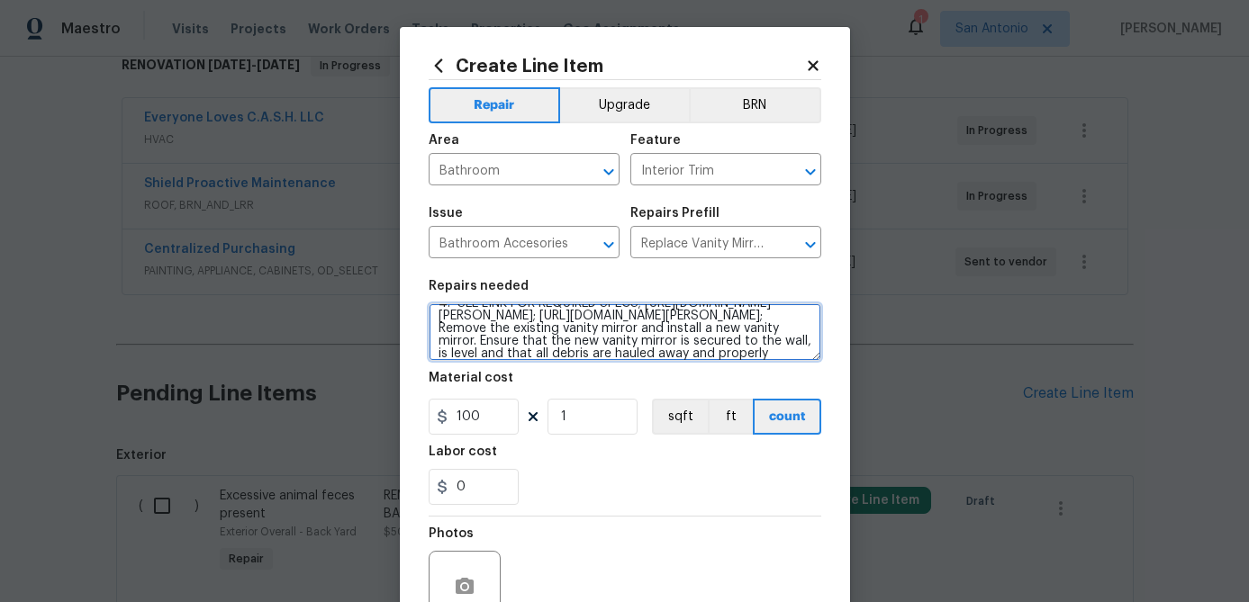
click at [664, 351] on textarea "1. INSTALL NEW TOILET PAPER HOLDERS IN UPSTAIRS HALLWAY BATHROOM & DOWNSTAIRS H…" at bounding box center [625, 332] width 393 height 58
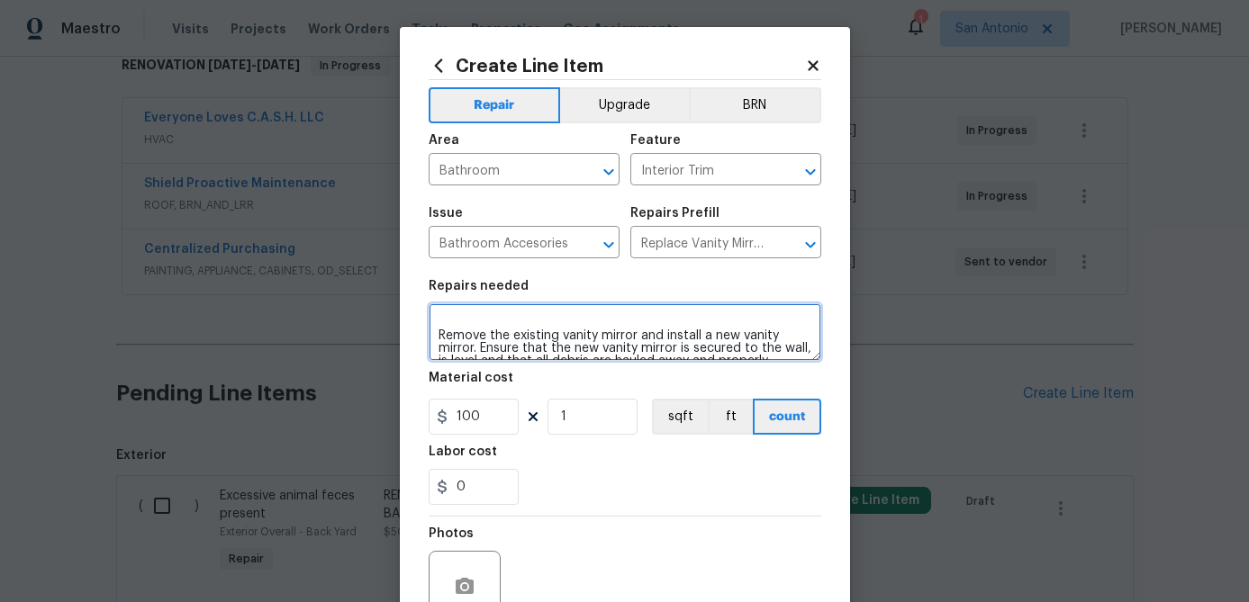
scroll to position [122, 0]
click at [656, 321] on textarea "1. INSTALL NEW TOILET PAPER HOLDERS IN UPSTAIRS HALLWAY BATHROOM & DOWNSTAIRS H…" at bounding box center [625, 332] width 393 height 58
paste textarea "https://www.homedepot.com/p/PF-WaterWorks-1-5-in-Cap-Dia-EasyPOPUP-Universal-Ea…"
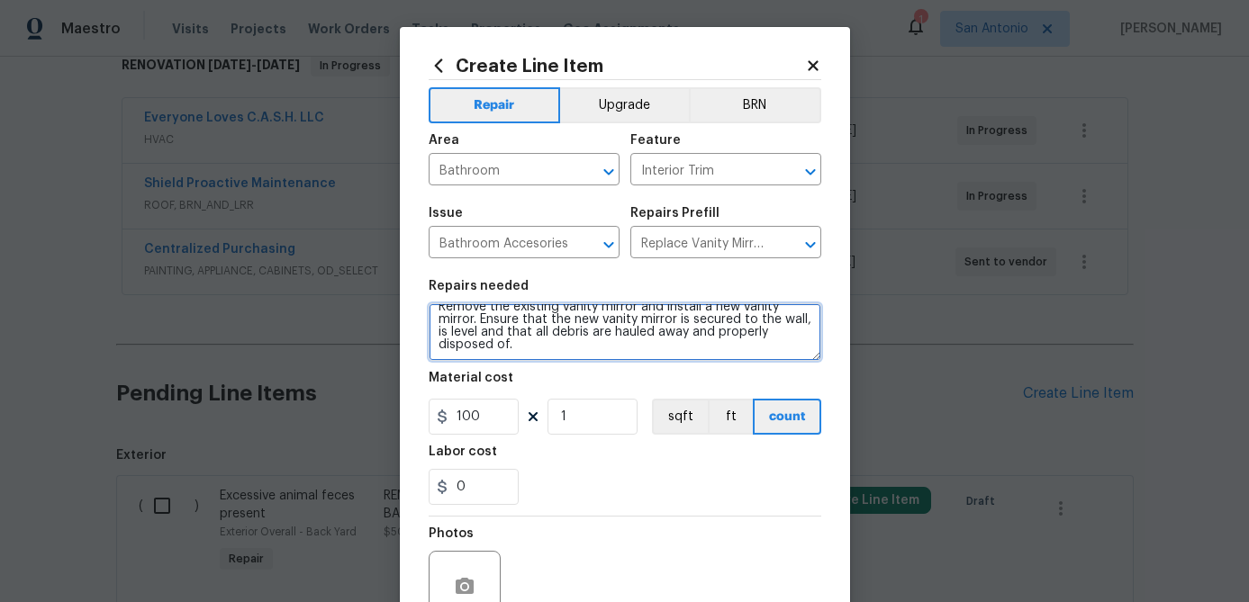
scroll to position [159, 0]
type textarea "1. INSTALL NEW TOILET PAPER HOLDERS IN UPSTAIRS HALLWAY BATHROOM & DOWNSTAIRS H…"
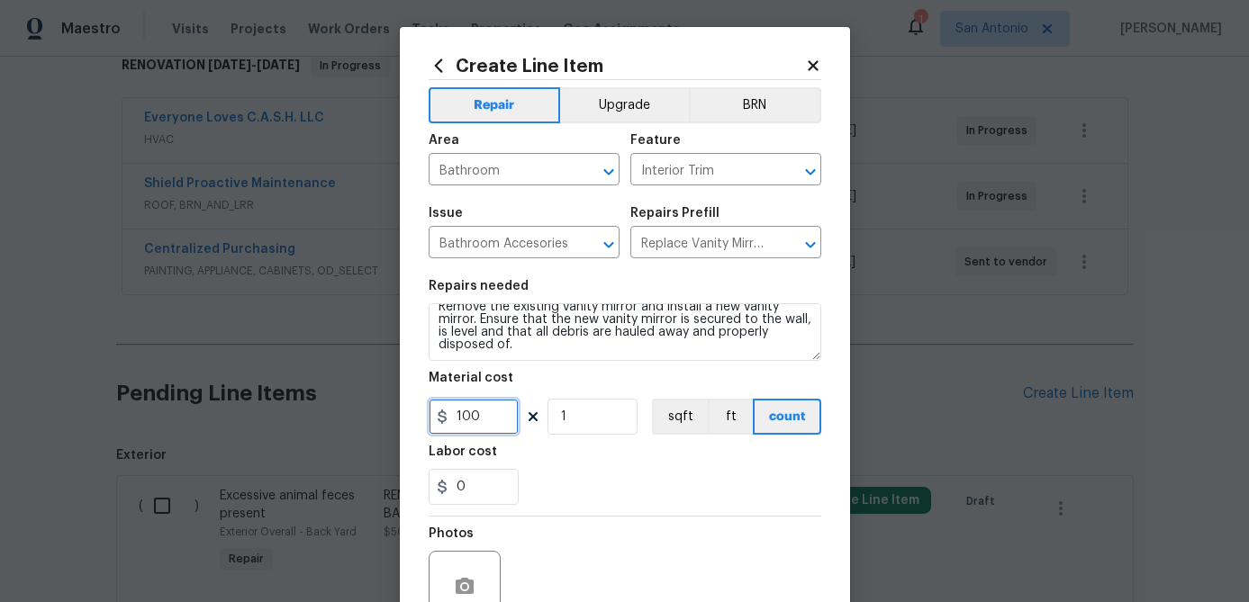
click at [485, 428] on input "100" at bounding box center [474, 417] width 90 height 36
type input "140"
click at [590, 417] on input "1" at bounding box center [592, 417] width 90 height 36
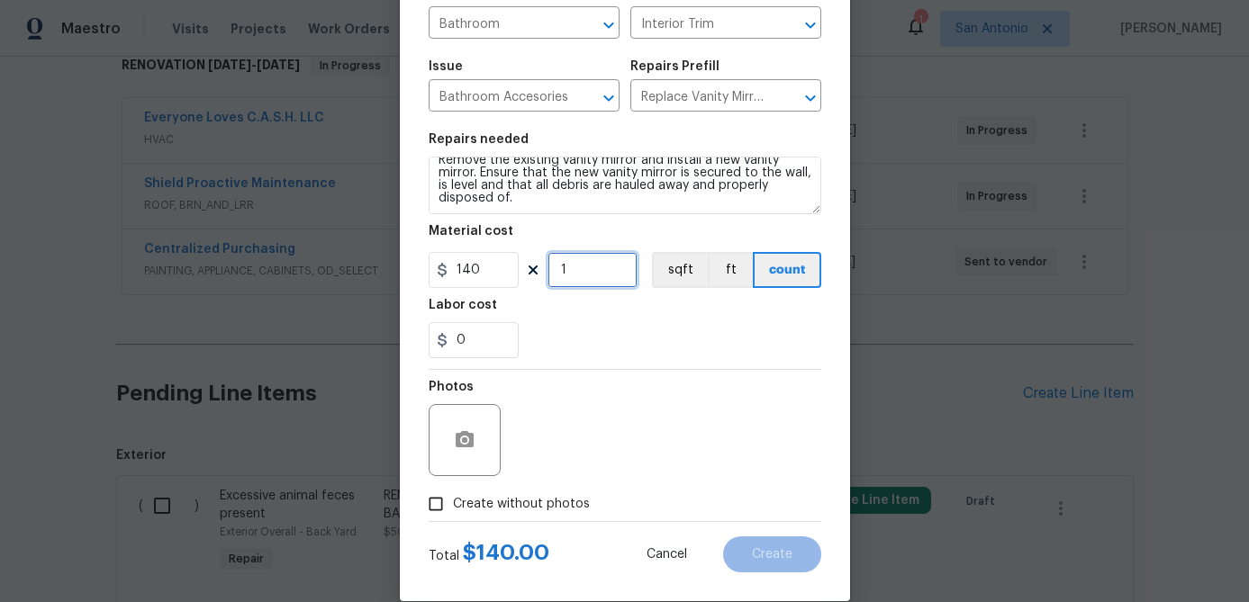
scroll to position [174, 0]
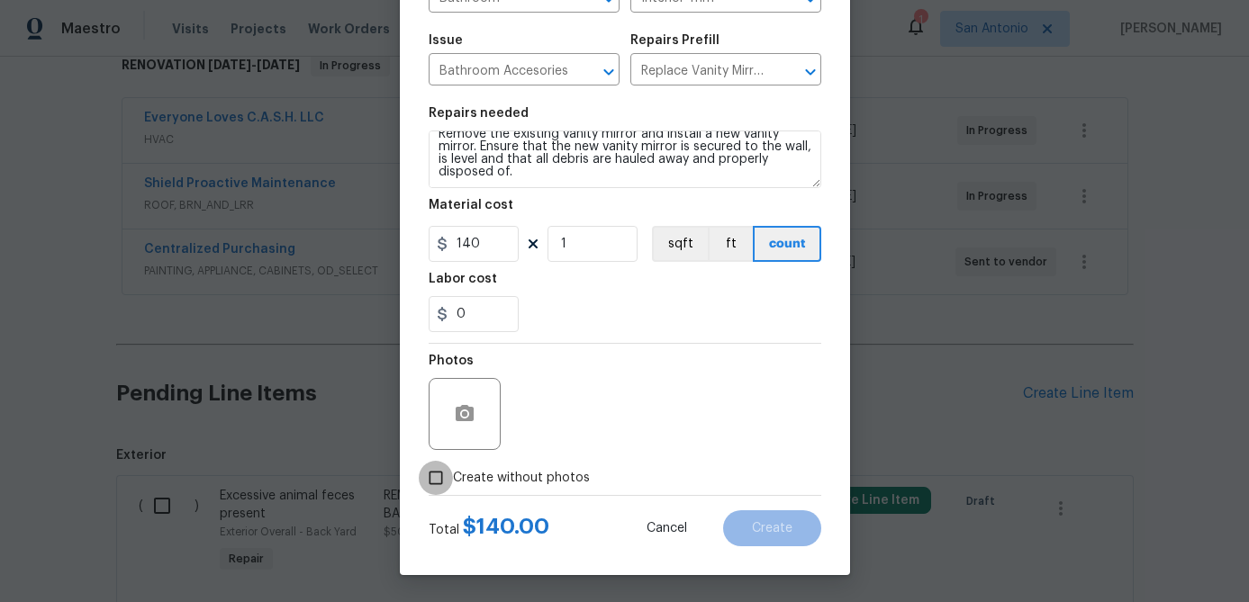
click at [435, 482] on input "Create without photos" at bounding box center [436, 478] width 34 height 34
checkbox input "true"
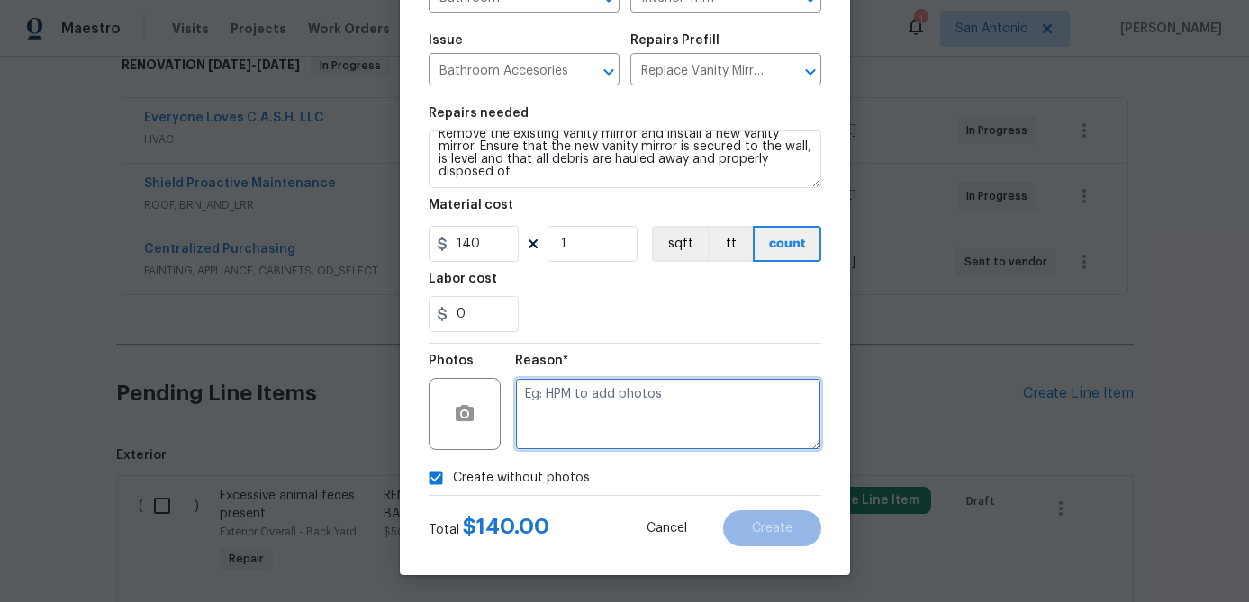
click at [539, 428] on textarea at bounding box center [668, 414] width 306 height 72
type textarea "."
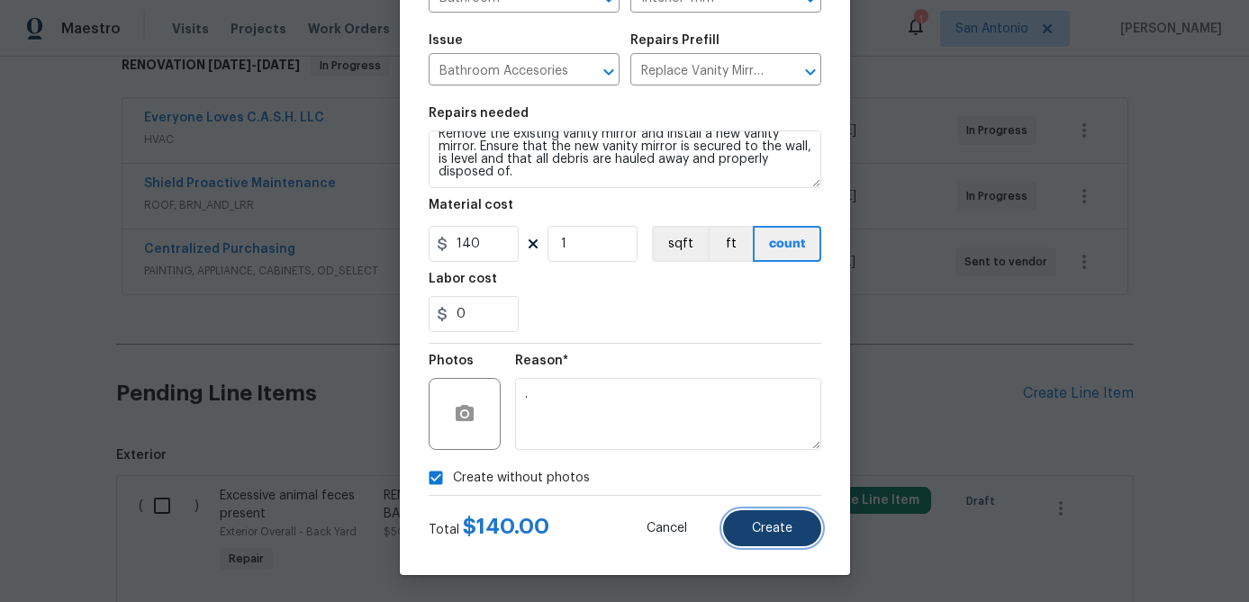
click at [758, 519] on button "Create" at bounding box center [772, 528] width 98 height 36
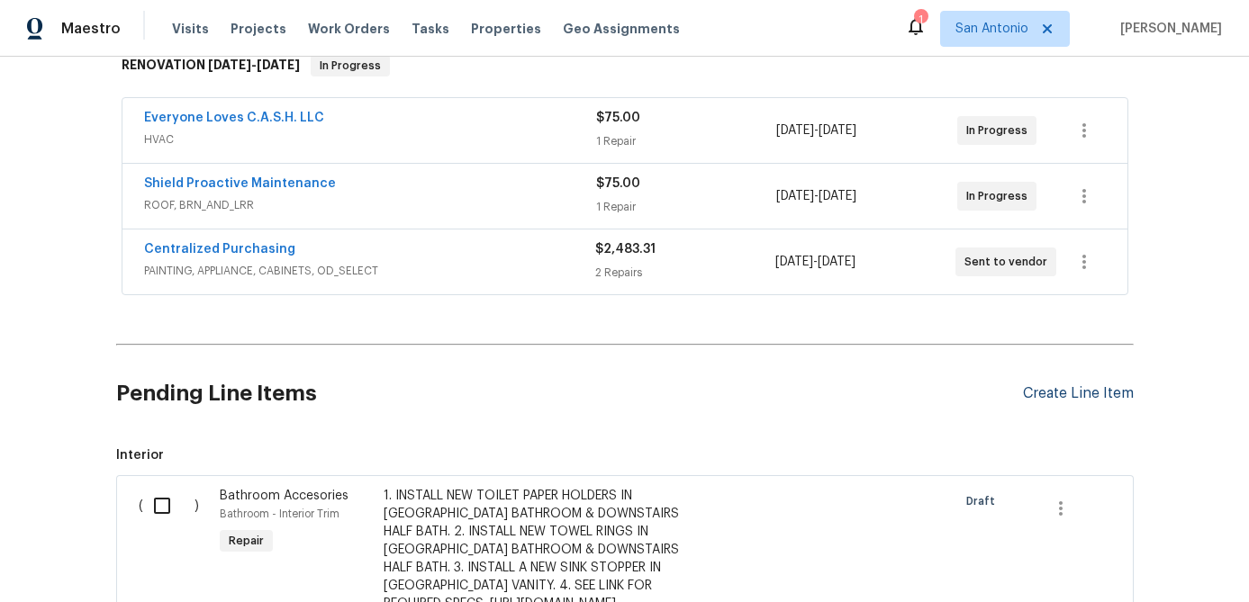
click at [1049, 398] on div "Create Line Item" at bounding box center [1078, 393] width 111 height 17
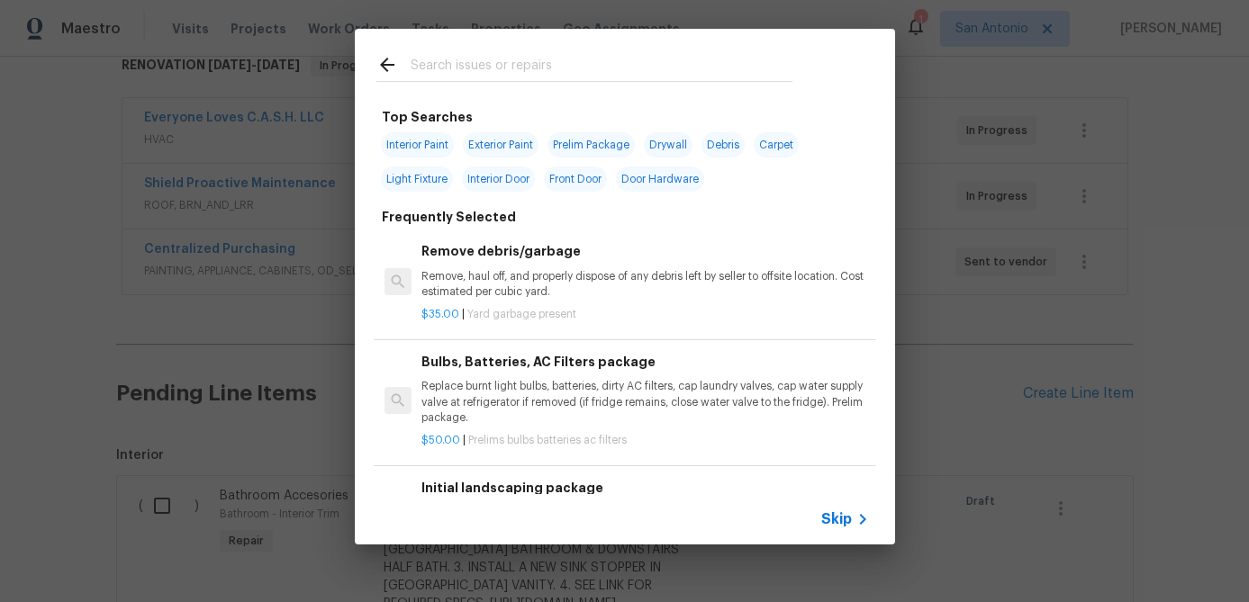
click at [841, 523] on span "Skip" at bounding box center [836, 519] width 31 height 18
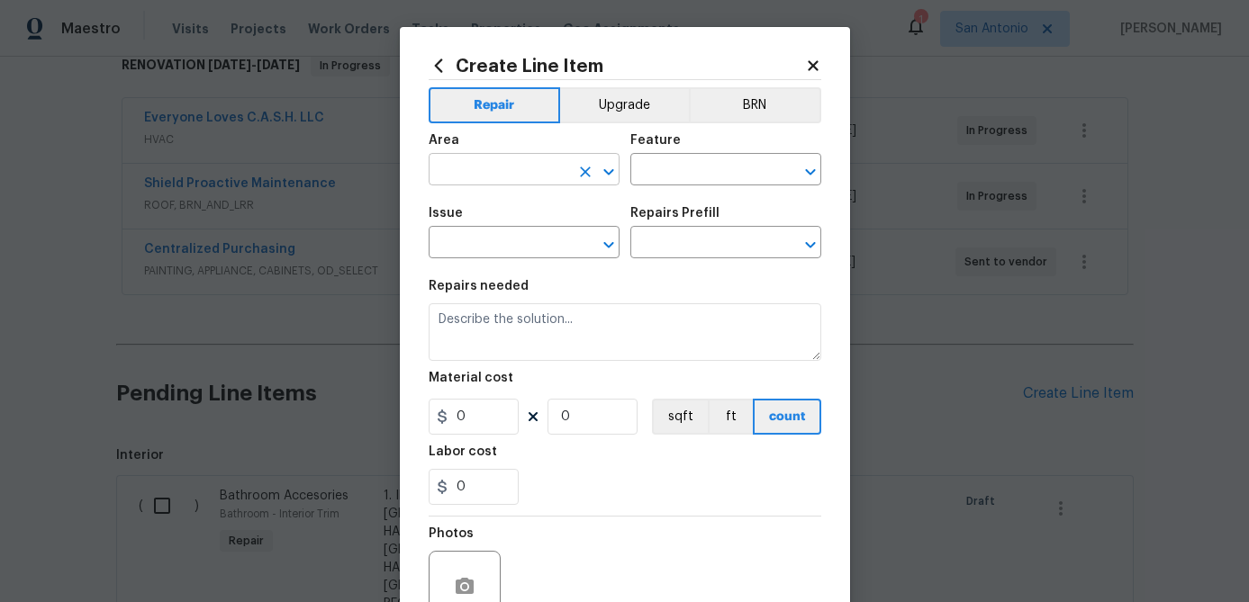
click at [500, 178] on input "text" at bounding box center [499, 172] width 140 height 28
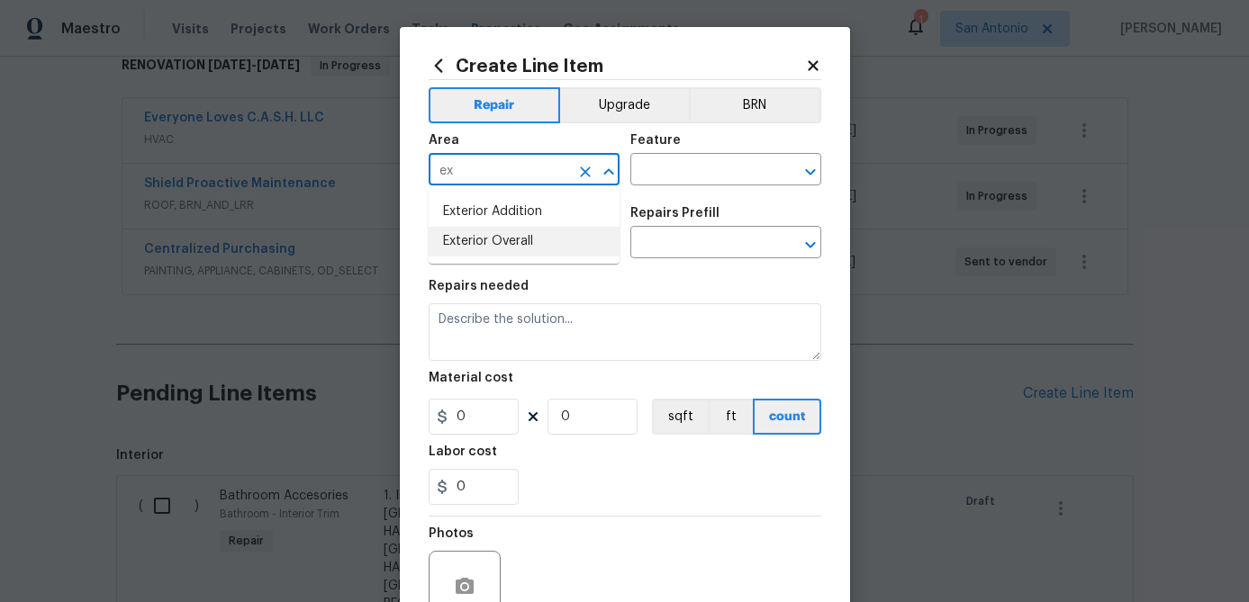
click at [484, 238] on li "Exterior Overall" at bounding box center [524, 242] width 191 height 30
type input "Exterior Overall"
click at [690, 165] on input "text" at bounding box center [700, 172] width 140 height 28
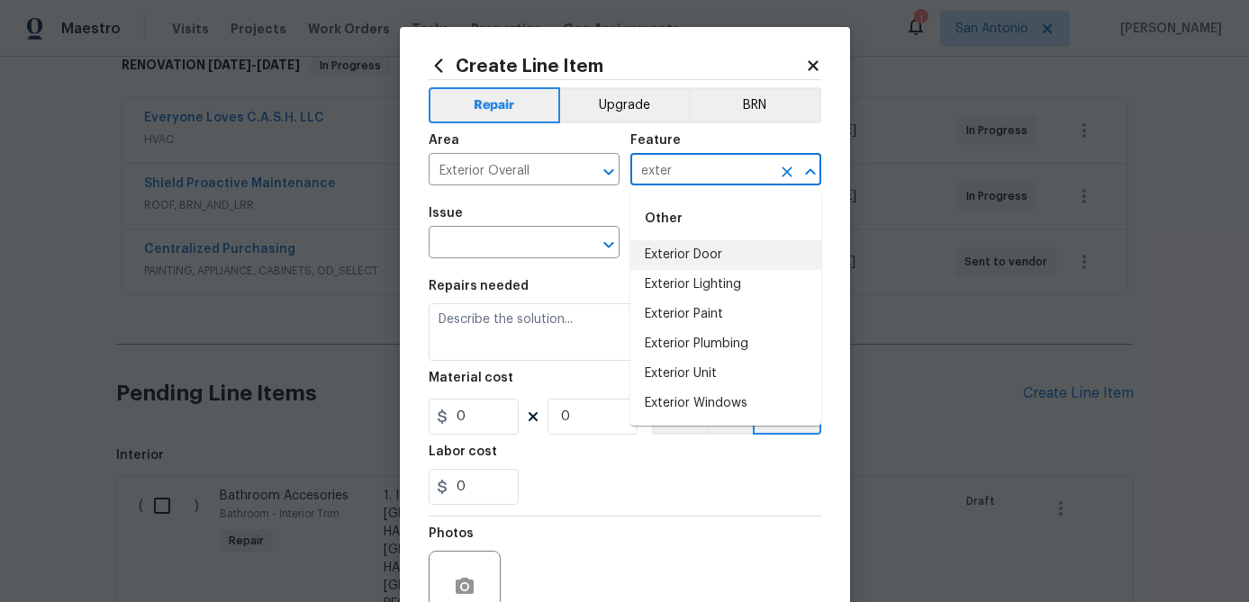
click at [667, 249] on li "Exterior Door" at bounding box center [725, 255] width 191 height 30
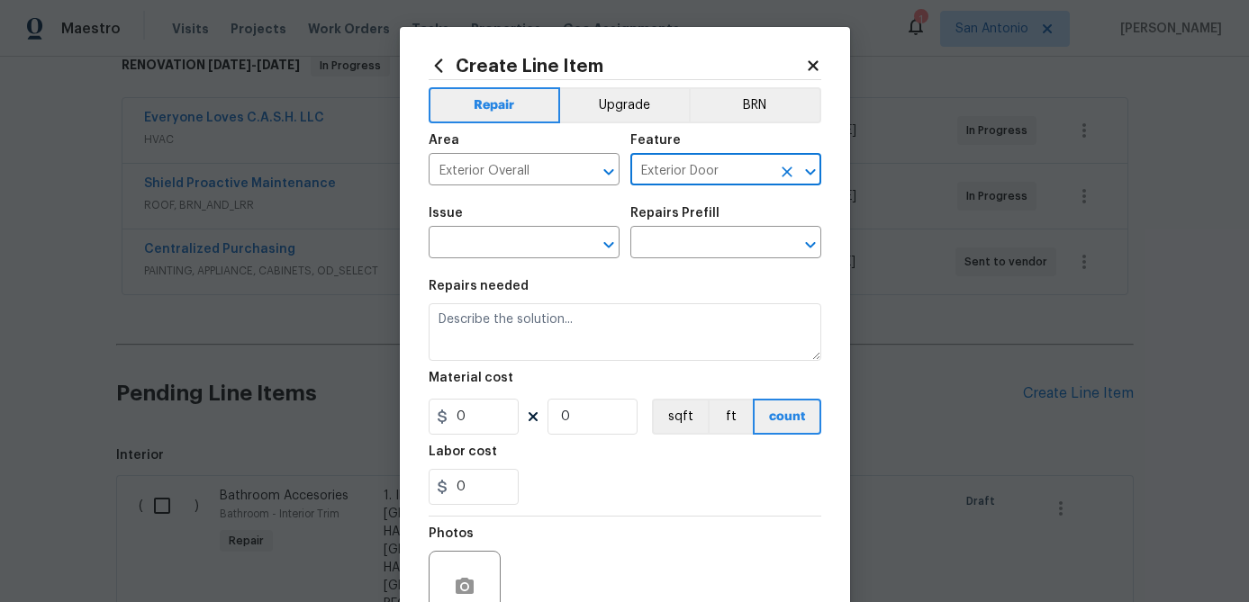
type input "Exterior Door"
click at [474, 265] on span "Issue ​" at bounding box center [524, 232] width 191 height 73
click at [475, 262] on span "Issue ​" at bounding box center [524, 232] width 191 height 73
click at [481, 247] on input "text" at bounding box center [499, 244] width 140 height 28
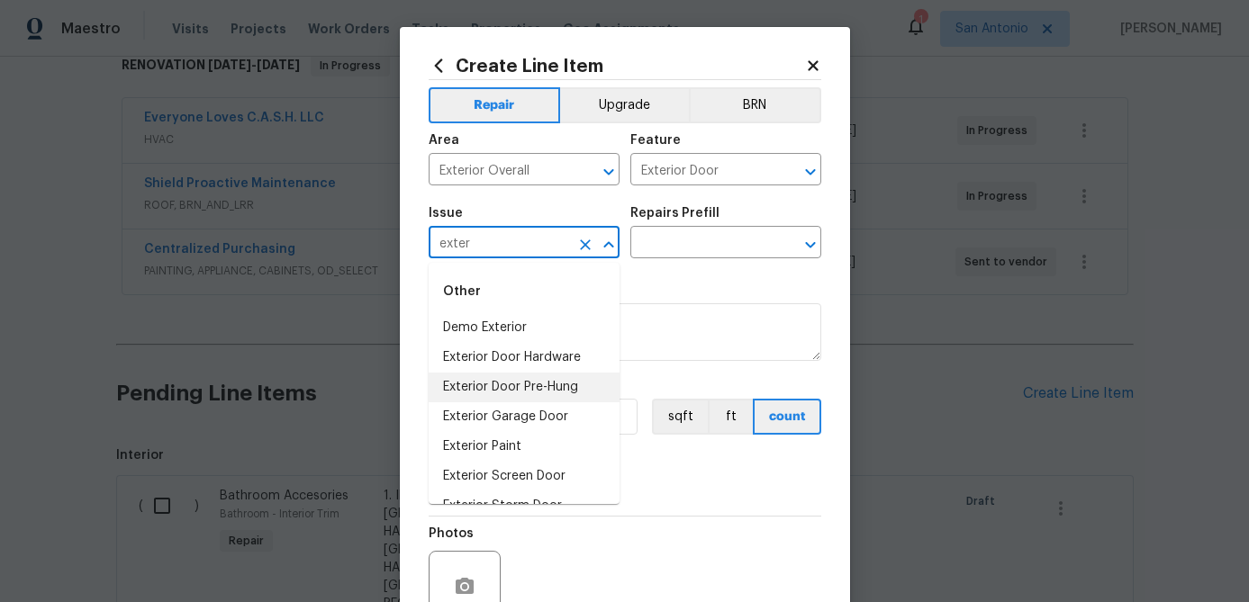
click at [513, 379] on li "Exterior Door Pre-Hung" at bounding box center [524, 388] width 191 height 30
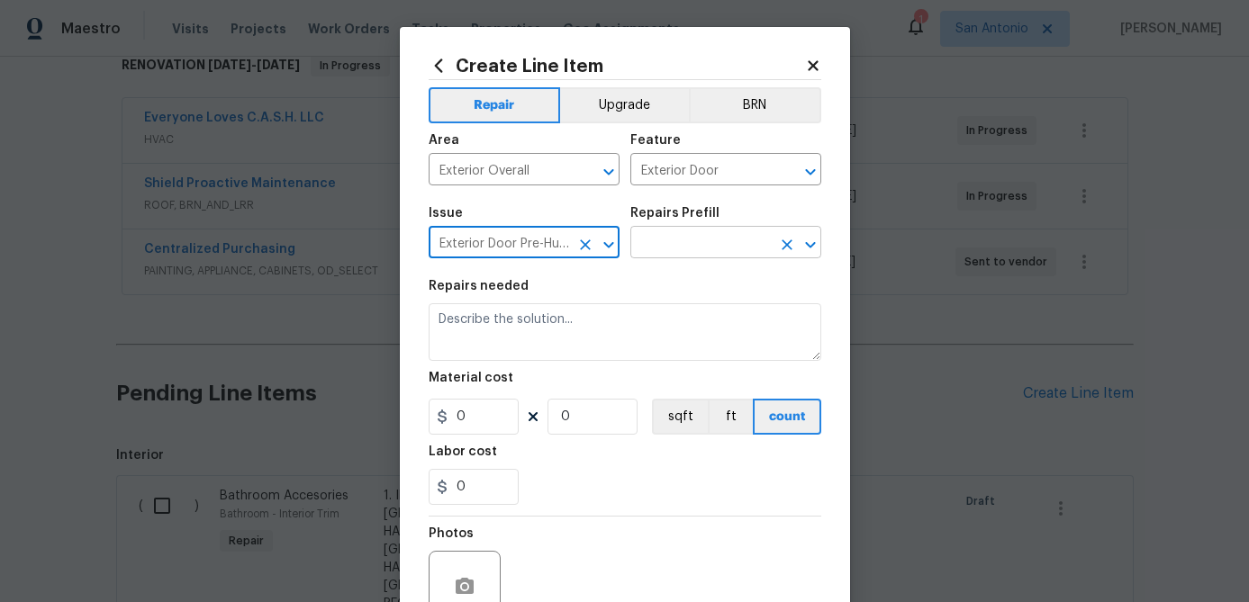
type input "Exterior Door Pre-Hung"
click at [682, 246] on input "text" at bounding box center [700, 244] width 140 height 28
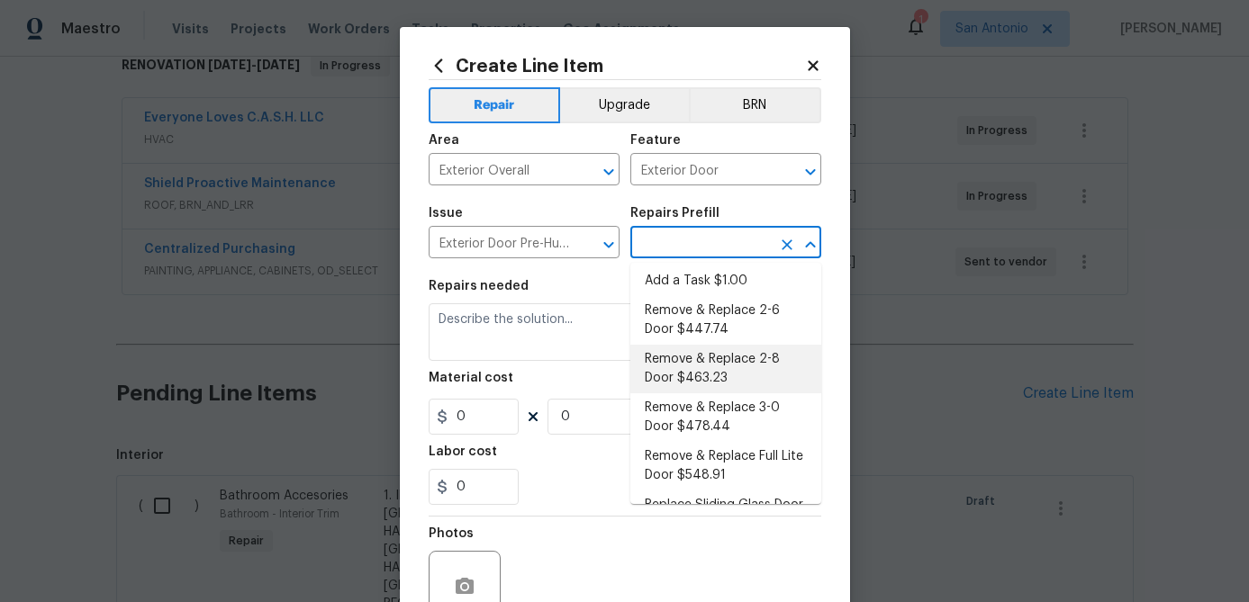
scroll to position [0, 0]
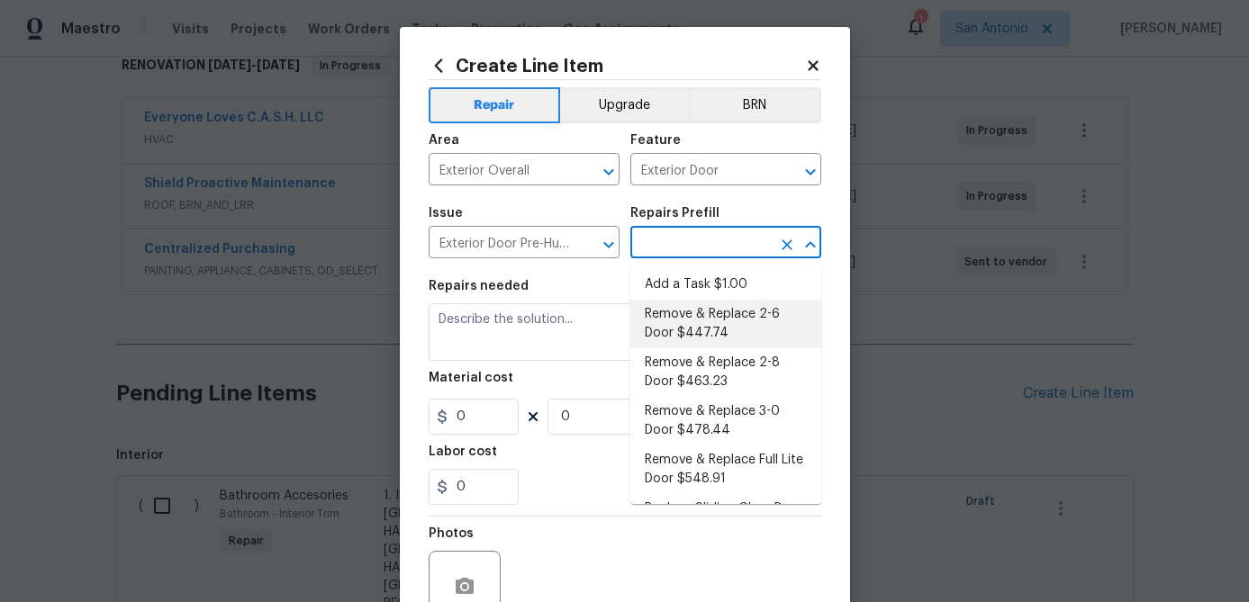
click at [731, 327] on li "Remove & Replace 2-6 Door $447.74" at bounding box center [725, 324] width 191 height 49
type input "Interior Door"
type input "Remove & Replace 2-6 Door $447.74"
type textarea "Remove the existing exterior door, prep the opening and install a new 2-6 steel…"
type input "447.74"
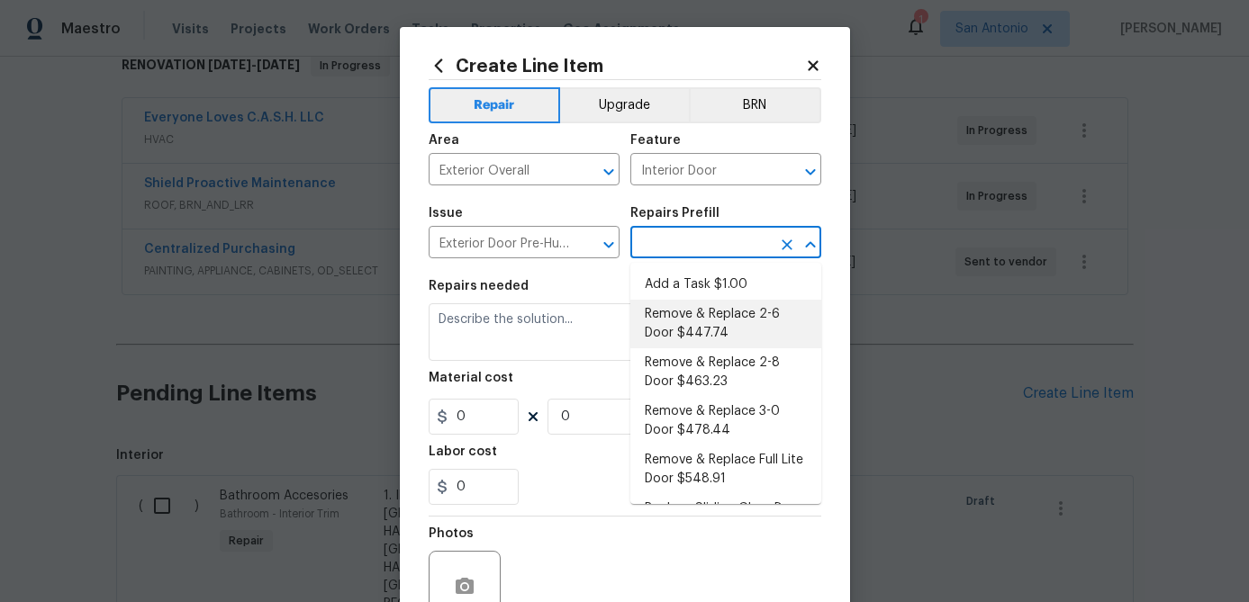
type input "1"
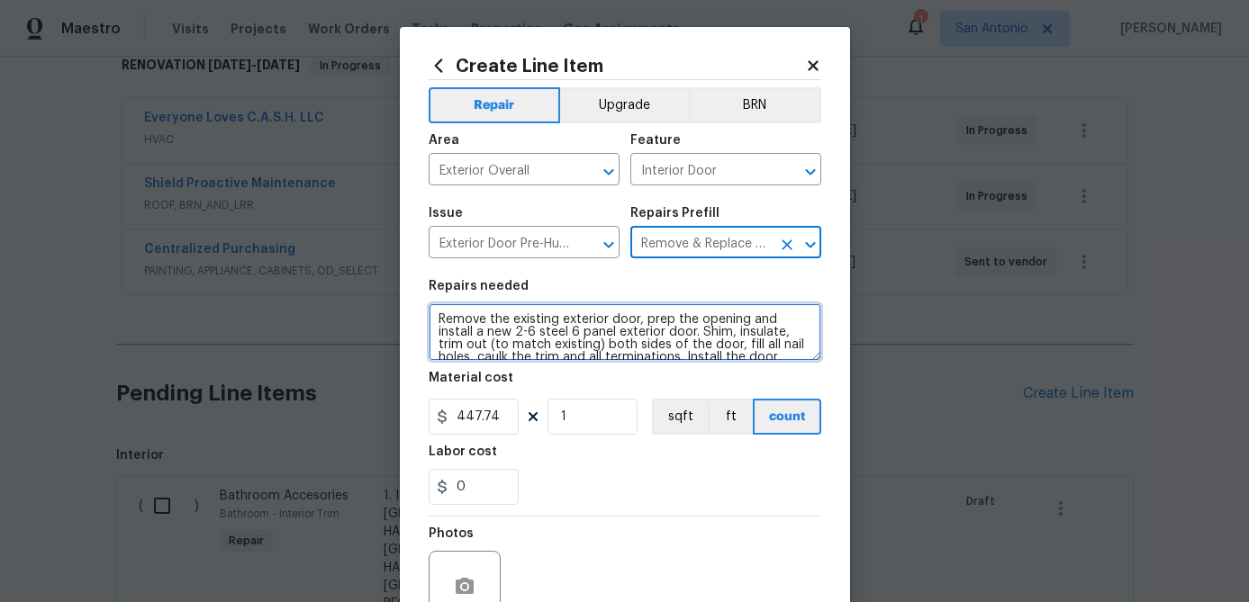
click at [435, 317] on textarea "Remove the existing exterior door, prep the opening and install a new 2-6 steel…" at bounding box center [625, 332] width 393 height 58
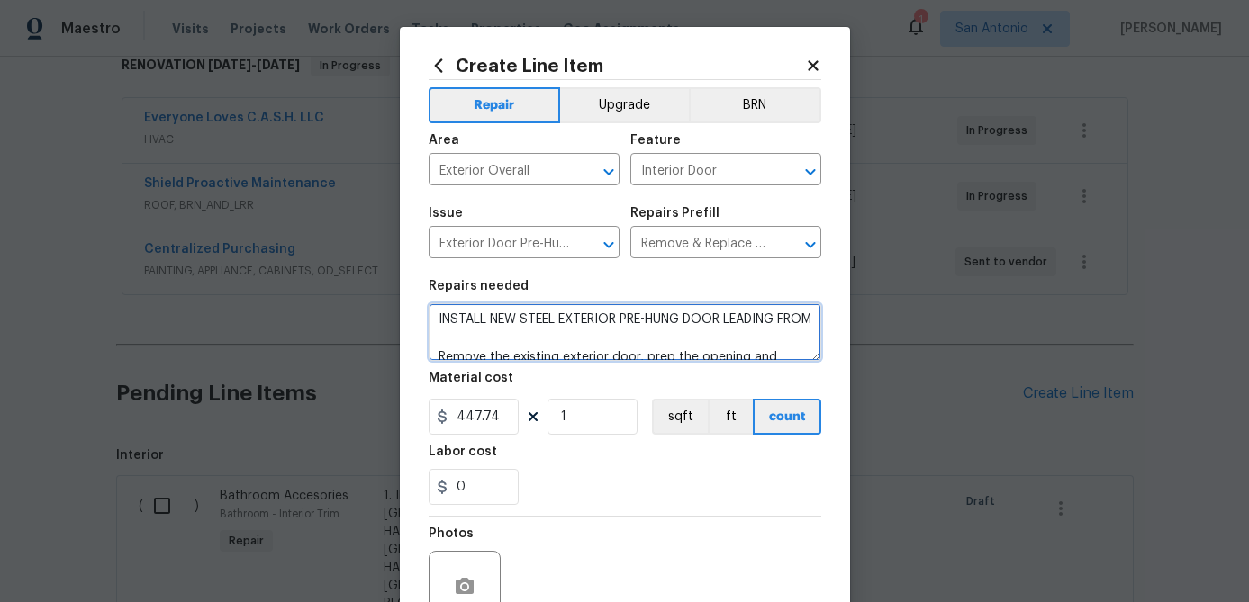
scroll to position [1, 0]
click at [435, 317] on textarea "INSTALL NEW STEEL EXTERIOR PRE-HUNG DOOR LEADING FROM LAUNDRY INTO GARAGE. Remo…" at bounding box center [625, 332] width 393 height 58
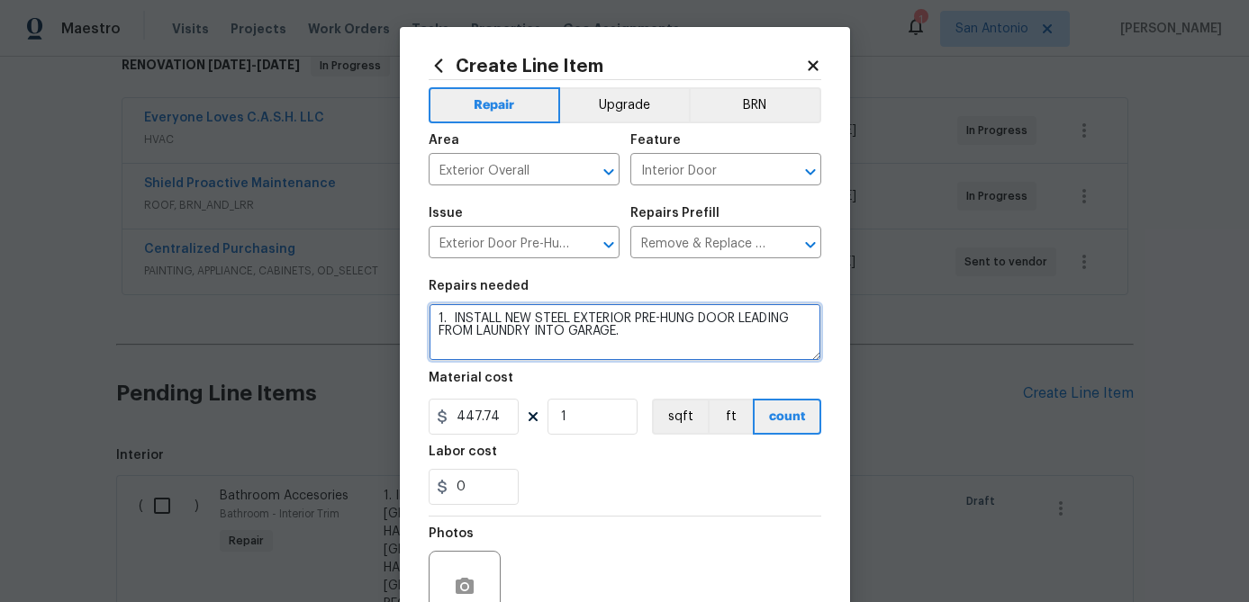
click at [628, 330] on textarea "1. INSTALL NEW STEEL EXTERIOR PRE-HUNG DOOR LEADING FROM LAUNDRY INTO GARAGE. R…" at bounding box center [625, 332] width 393 height 58
click at [648, 346] on textarea "1. INSTALL NEW STEEL EXTERIOR PRE-HUNG DOOR LEADING FROM LAUNDRY INTO GARAGE. 2…" at bounding box center [625, 332] width 393 height 58
paste textarea "https://www.lowes.com/pd/RELIABILT-RB-36-6-PANEL-STEEL-RH/5014734869"
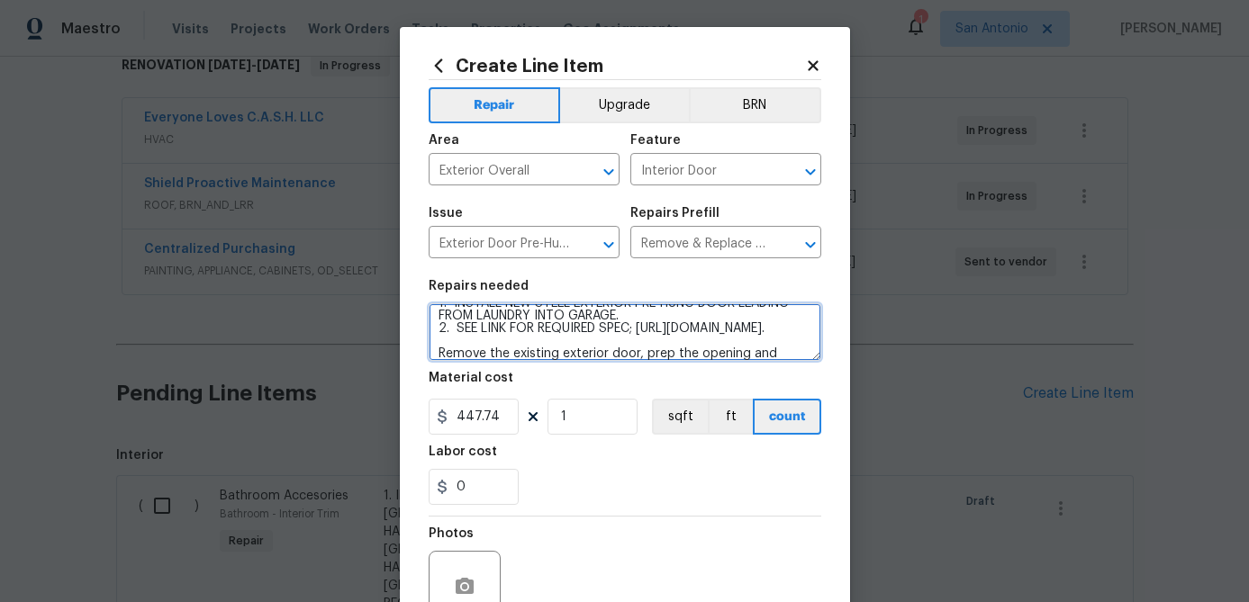
type textarea "1. INSTALL NEW STEEL EXTERIOR PRE-HUNG DOOR LEADING FROM LAUNDRY INTO GARAGE. 2…"
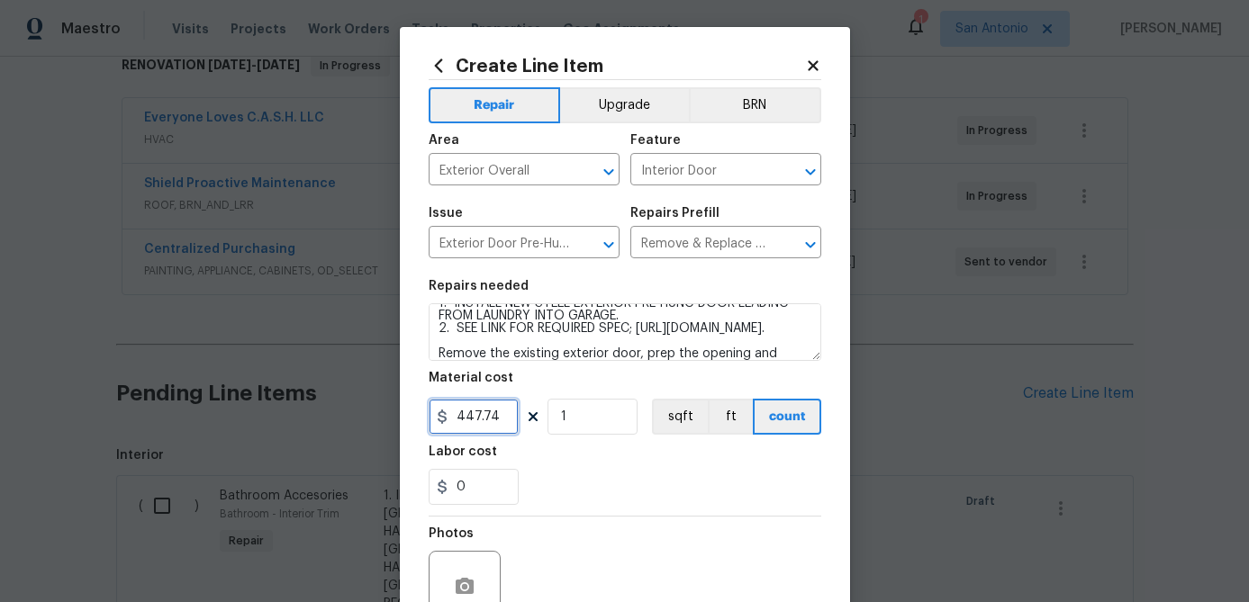
click at [504, 417] on input "447.74" at bounding box center [474, 417] width 90 height 36
type input "600"
click at [577, 427] on input "1" at bounding box center [592, 417] width 90 height 36
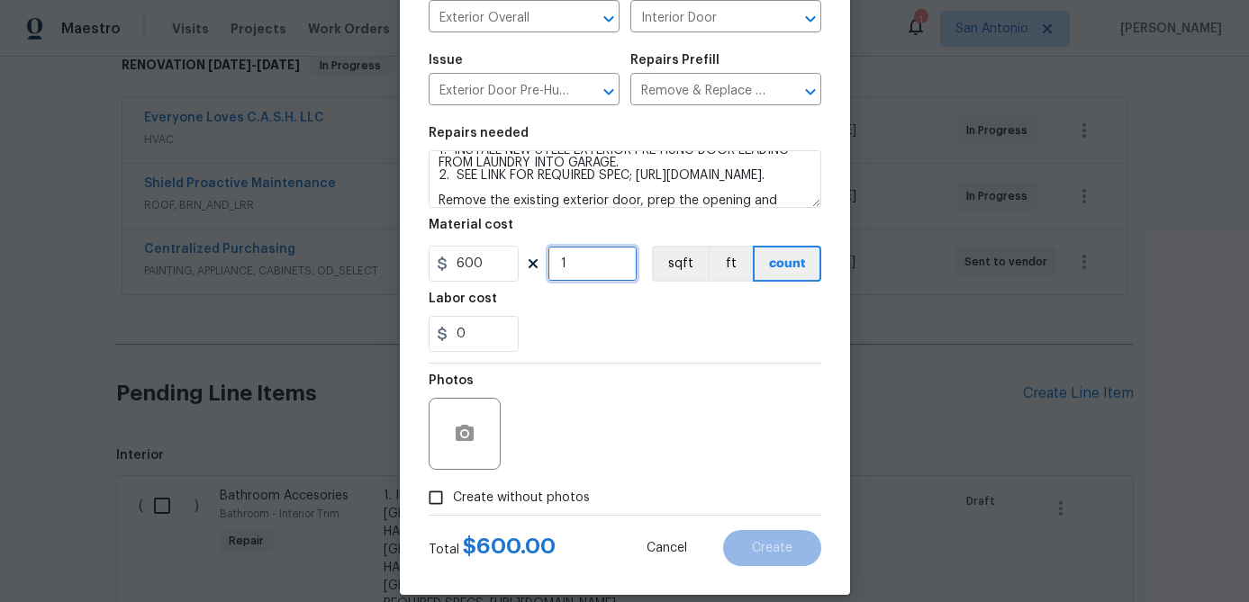
scroll to position [174, 0]
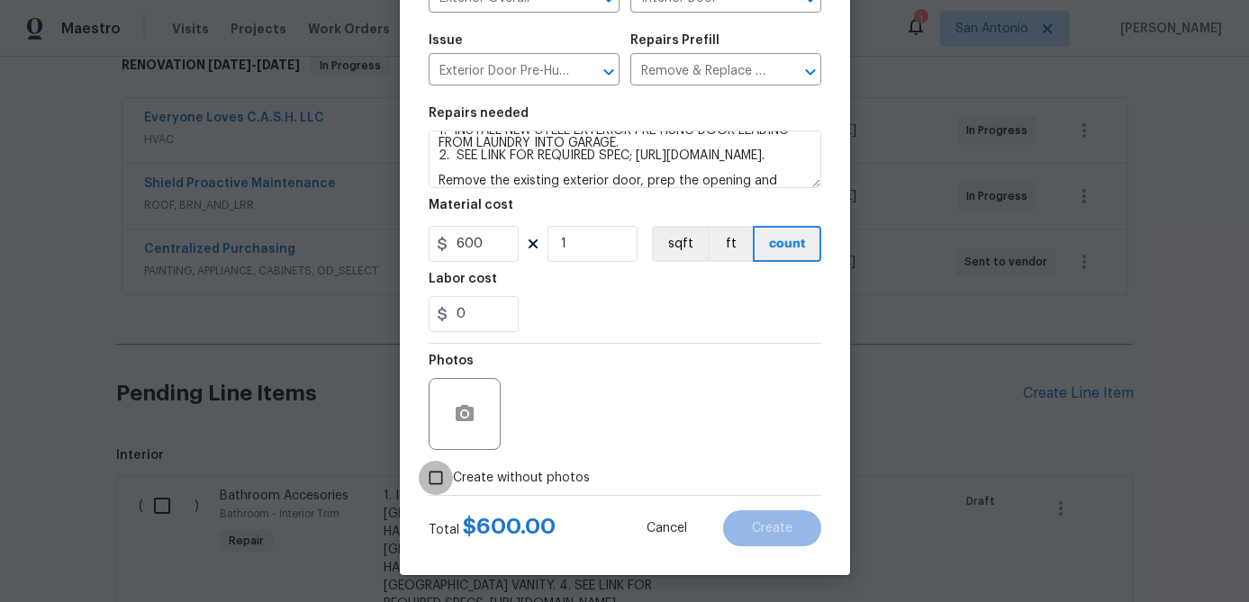
click at [437, 475] on input "Create without photos" at bounding box center [436, 478] width 34 height 34
checkbox input "true"
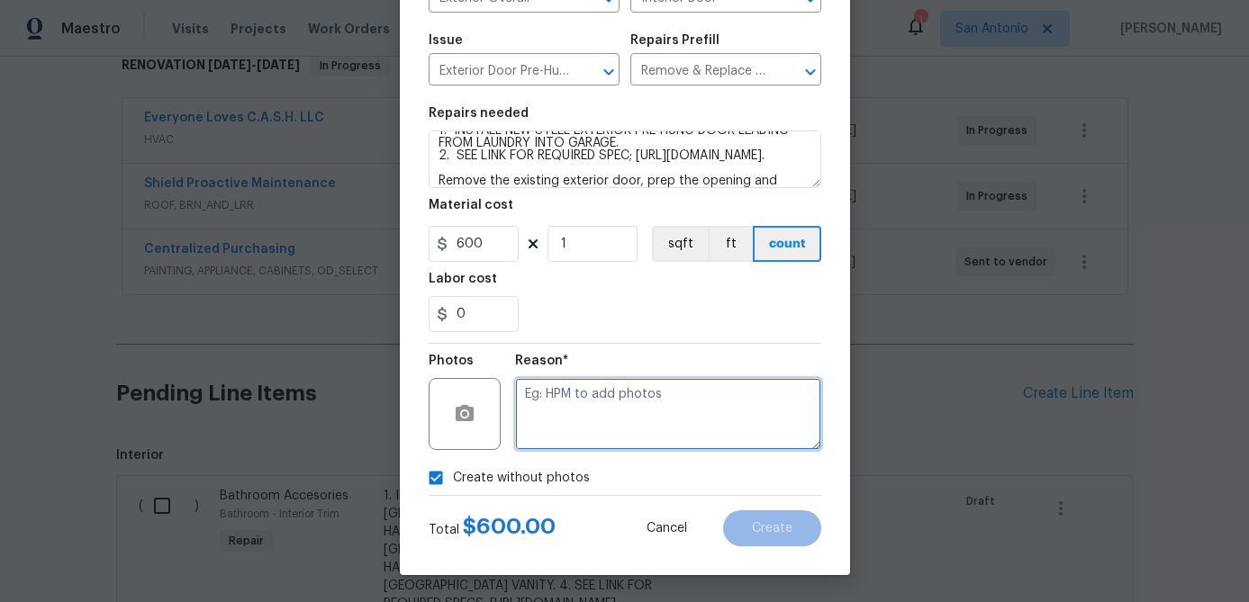
click at [533, 428] on textarea at bounding box center [668, 414] width 306 height 72
type textarea "."
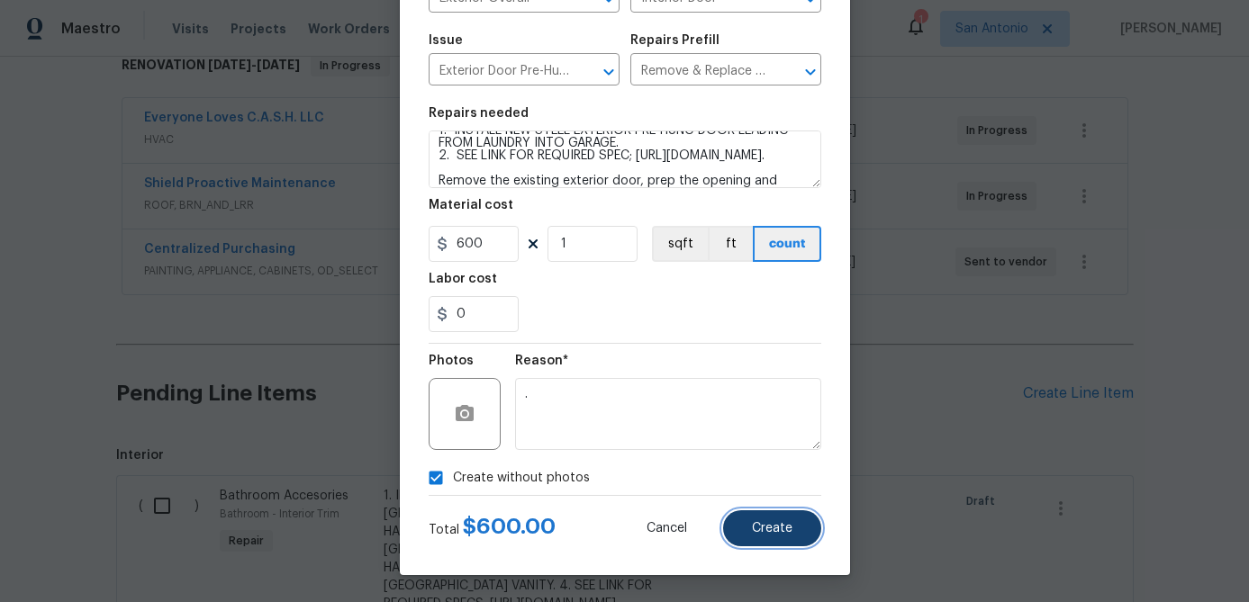
click at [768, 535] on button "Create" at bounding box center [772, 528] width 98 height 36
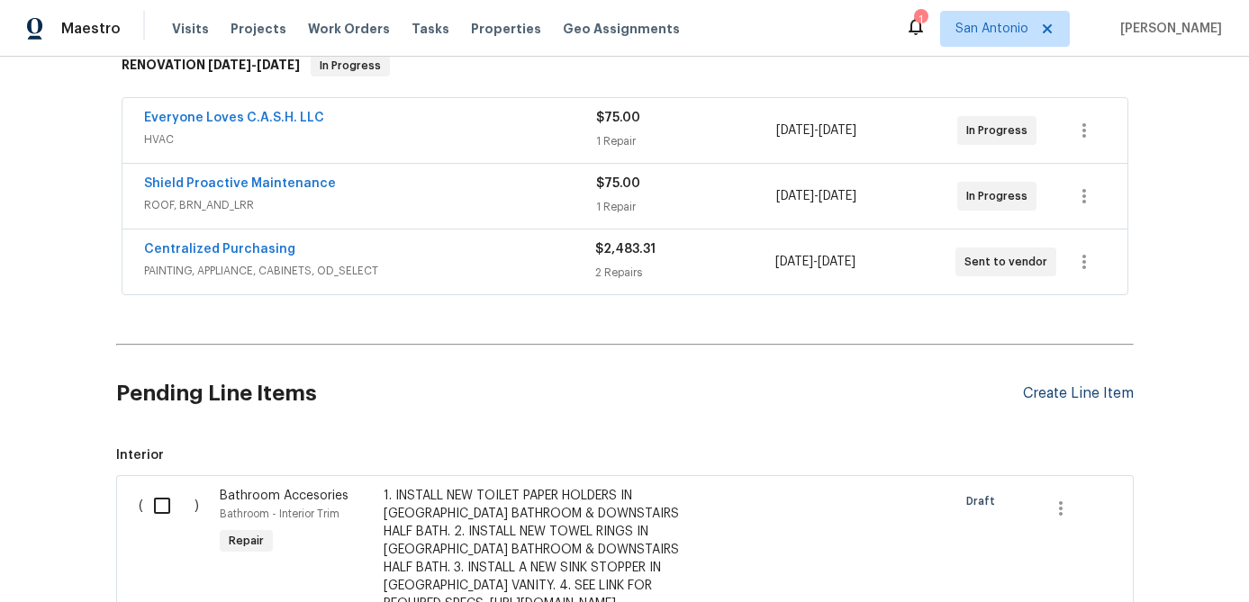
click at [1043, 397] on div "Create Line Item" at bounding box center [1078, 393] width 111 height 17
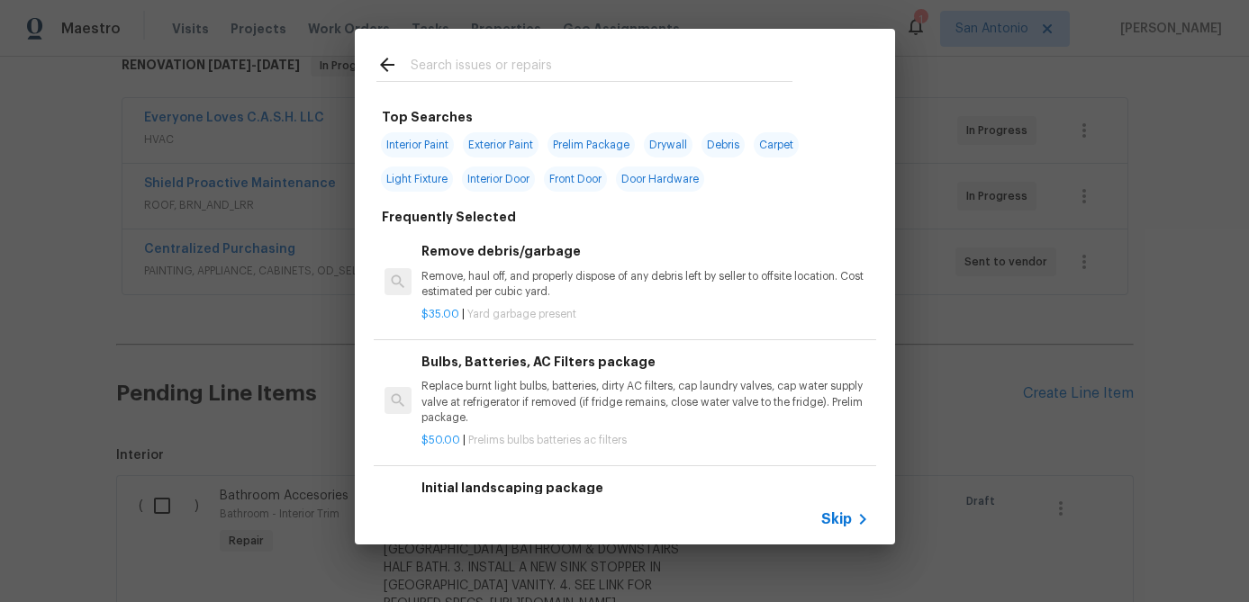
click at [833, 519] on span "Skip" at bounding box center [836, 519] width 31 height 18
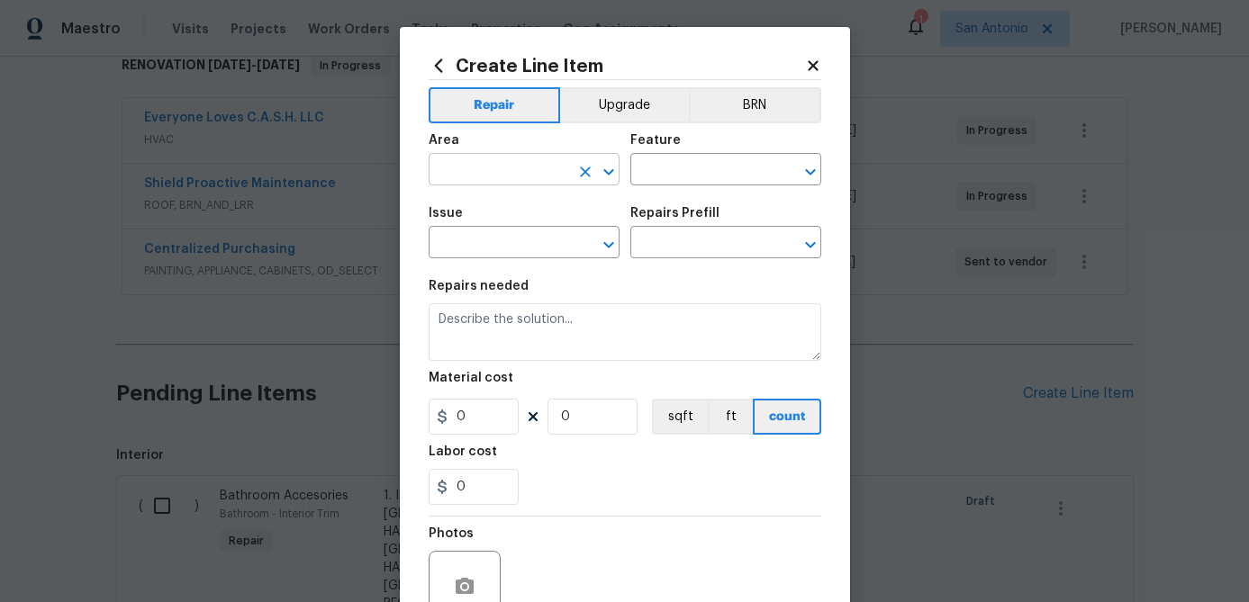
click at [502, 176] on input "text" at bounding box center [499, 172] width 140 height 28
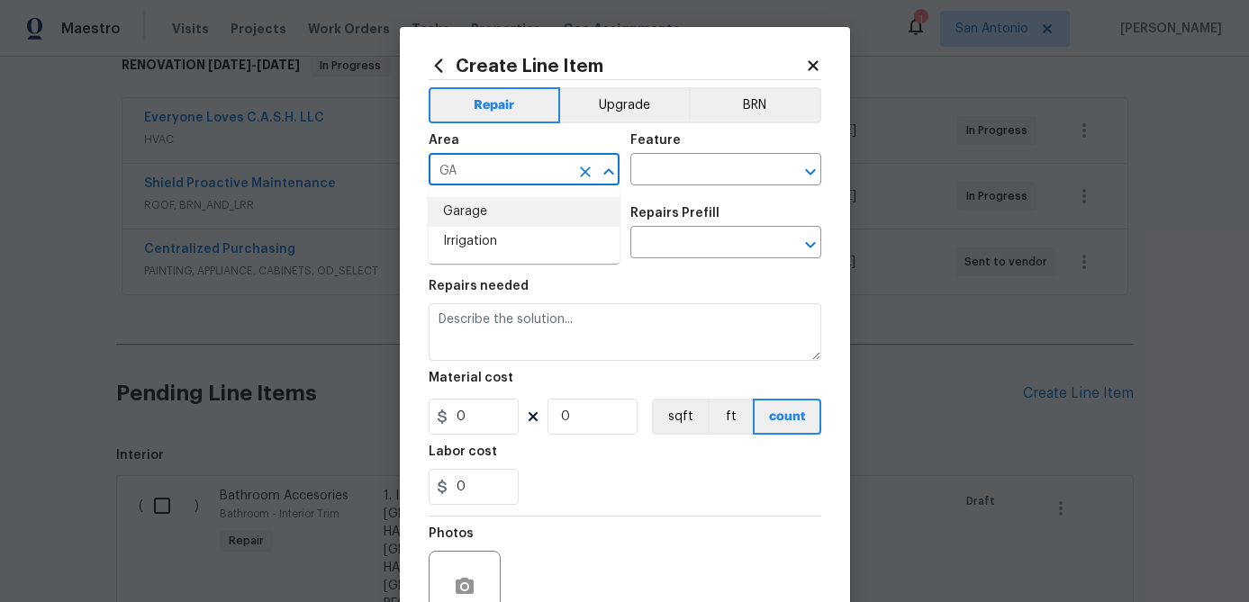
click at [474, 209] on li "Garage" at bounding box center [524, 212] width 191 height 30
type input "Garage"
click at [700, 163] on input "text" at bounding box center [700, 172] width 140 height 28
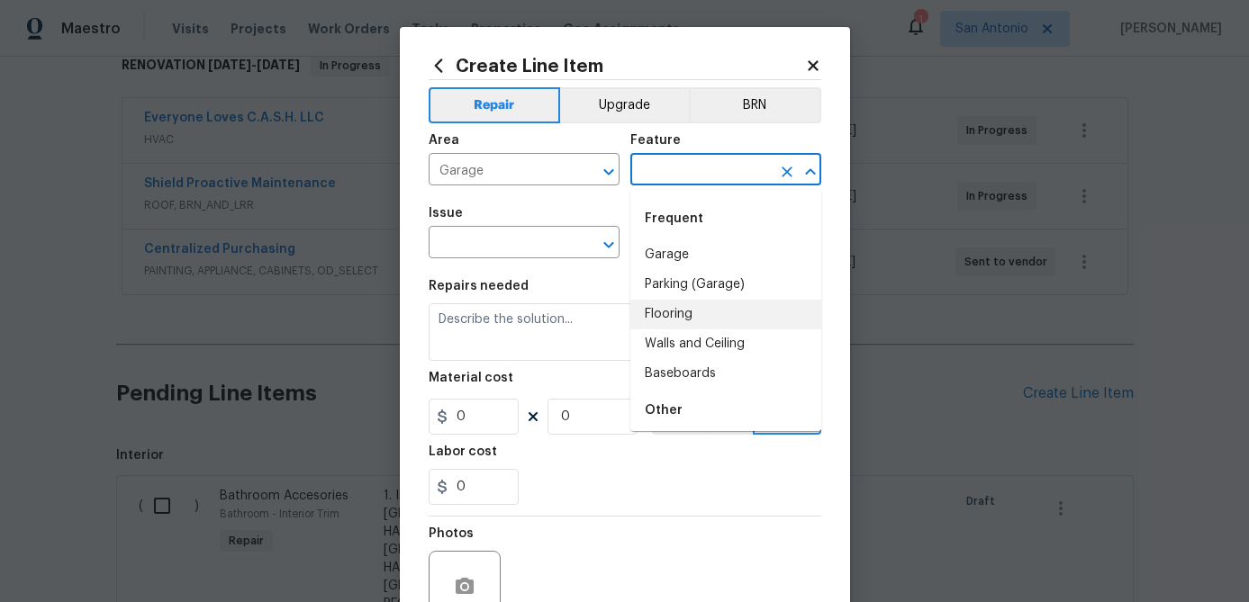
click at [675, 316] on li "Flooring" at bounding box center [725, 315] width 191 height 30
type input "Flooring"
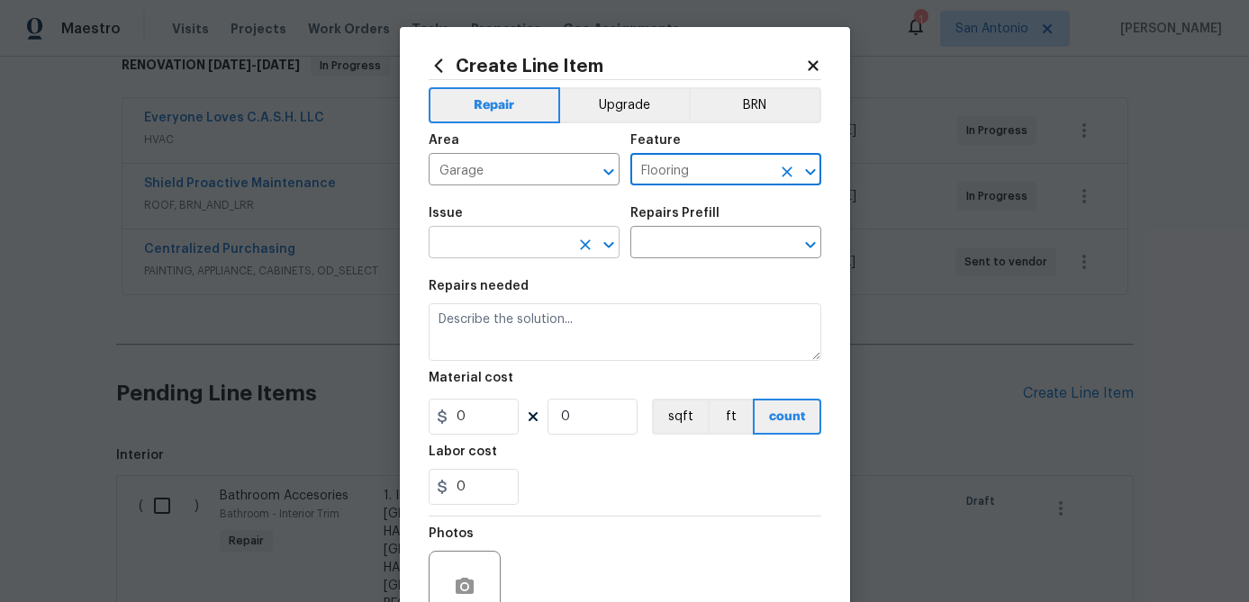
click at [532, 253] on input "text" at bounding box center [499, 244] width 140 height 28
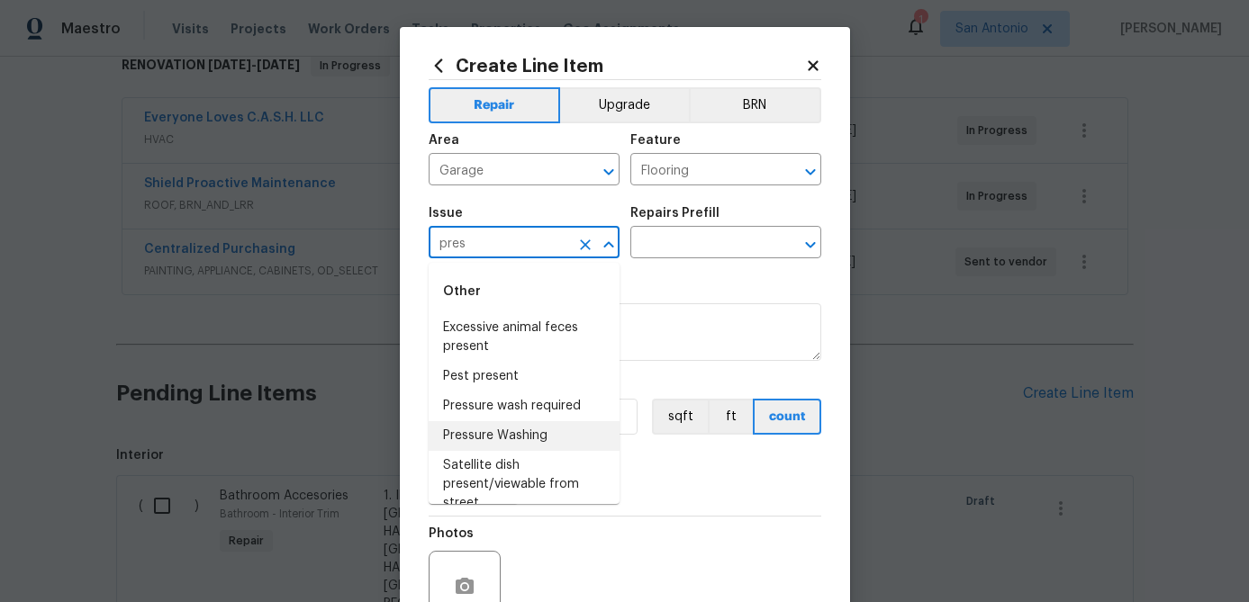
click at [501, 435] on li "Pressure Washing" at bounding box center [524, 436] width 191 height 30
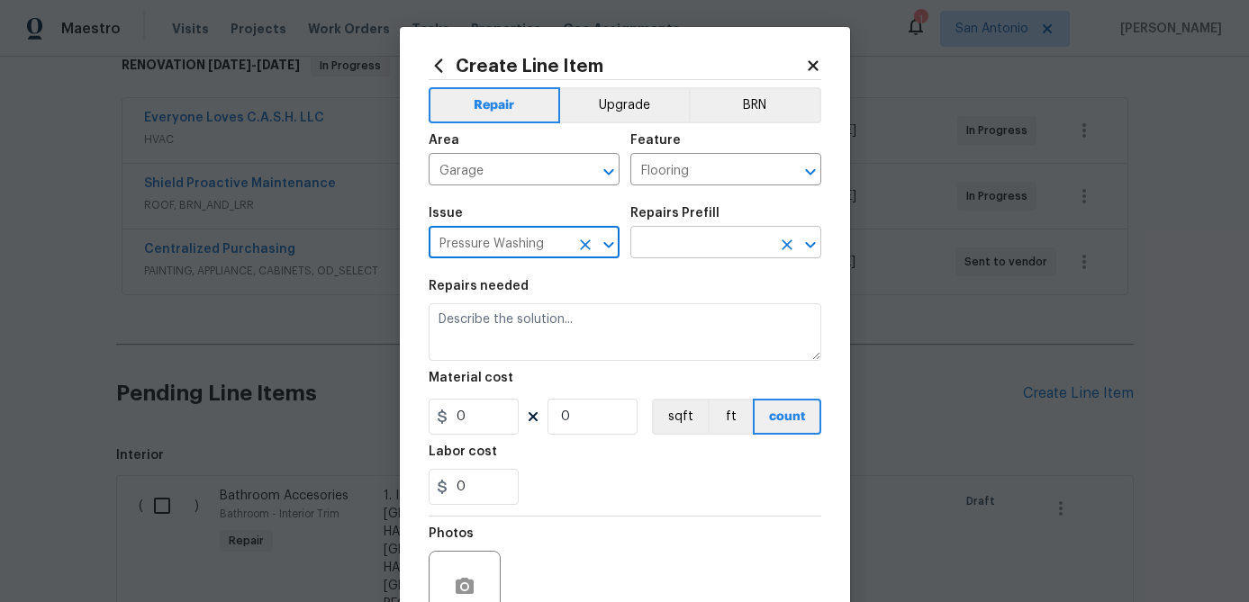
type input "Pressure Washing"
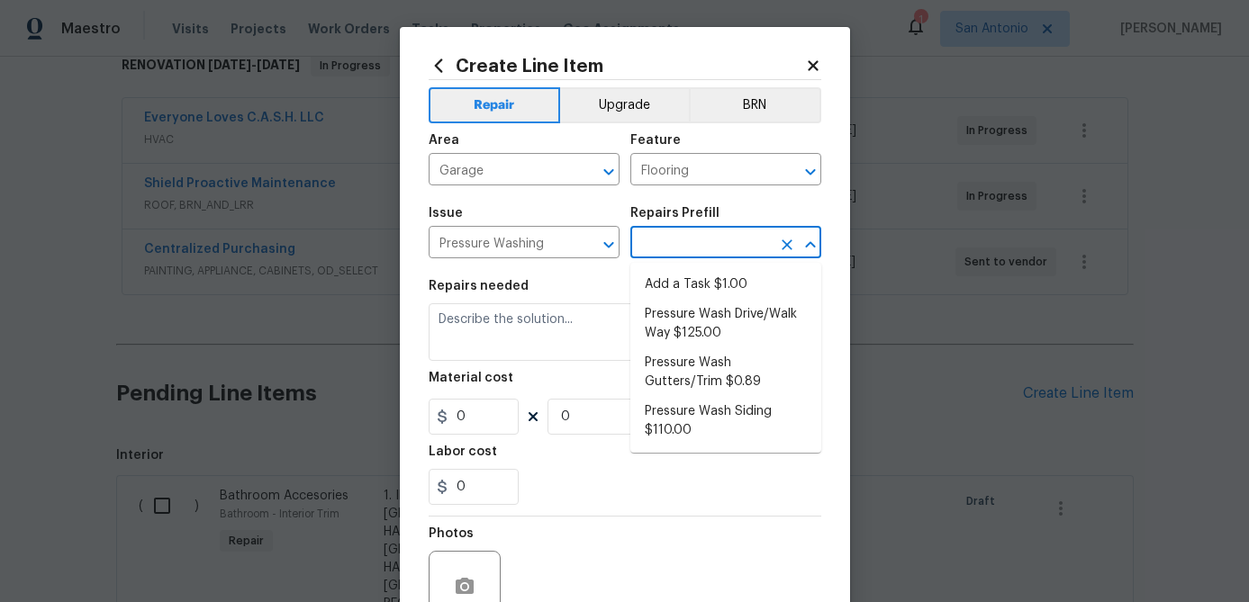
click at [696, 247] on input "text" at bounding box center [700, 244] width 140 height 28
click at [684, 286] on li "Add a Task $1.00" at bounding box center [725, 285] width 191 height 30
type input "Siding"
type input "Add a Task $1.00"
type textarea "HPM to detail"
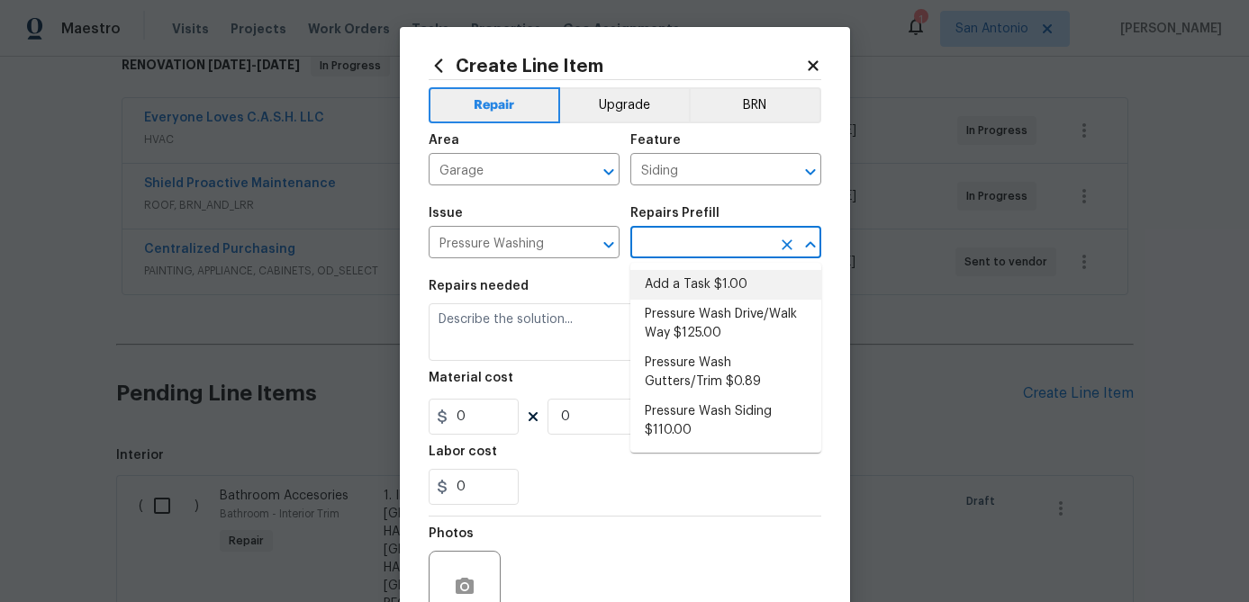
type input "1"
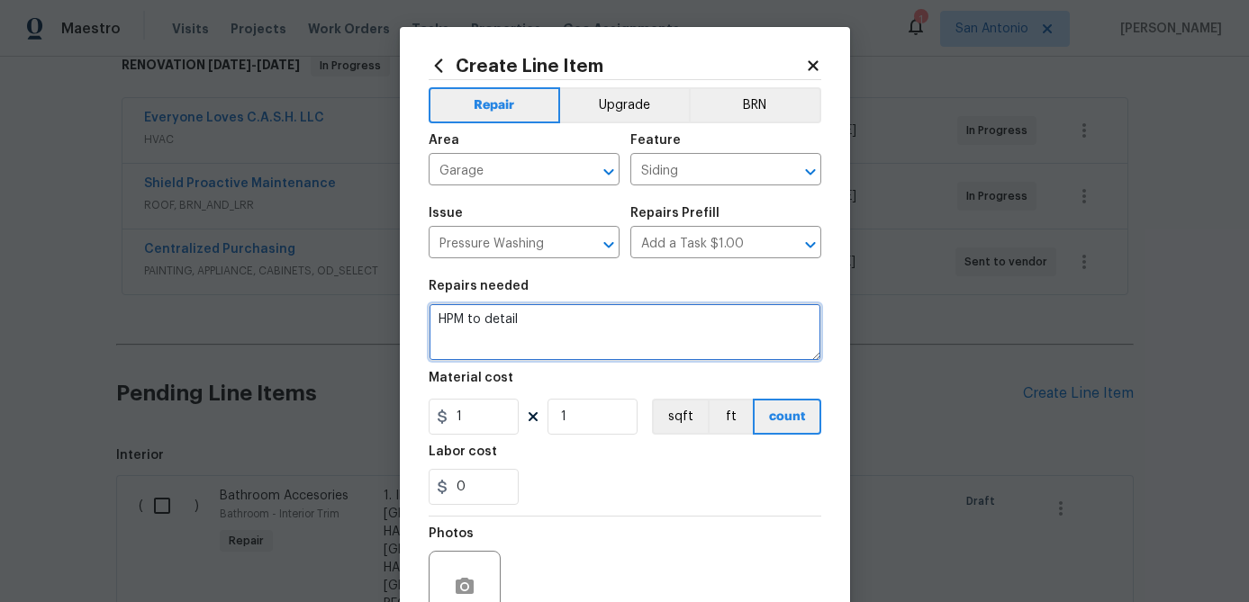
drag, startPoint x: 538, startPoint y: 319, endPoint x: 344, endPoint y: 325, distance: 194.6
click at [344, 325] on div "Create Line Item Repair Upgrade BRN Area Garage ​ Feature Siding ​ Issue Pressu…" at bounding box center [624, 301] width 1249 height 602
type textarea "PRESSURE WASH THE GARAGE FLOORS AFTER PAINTING THE GARAGE."
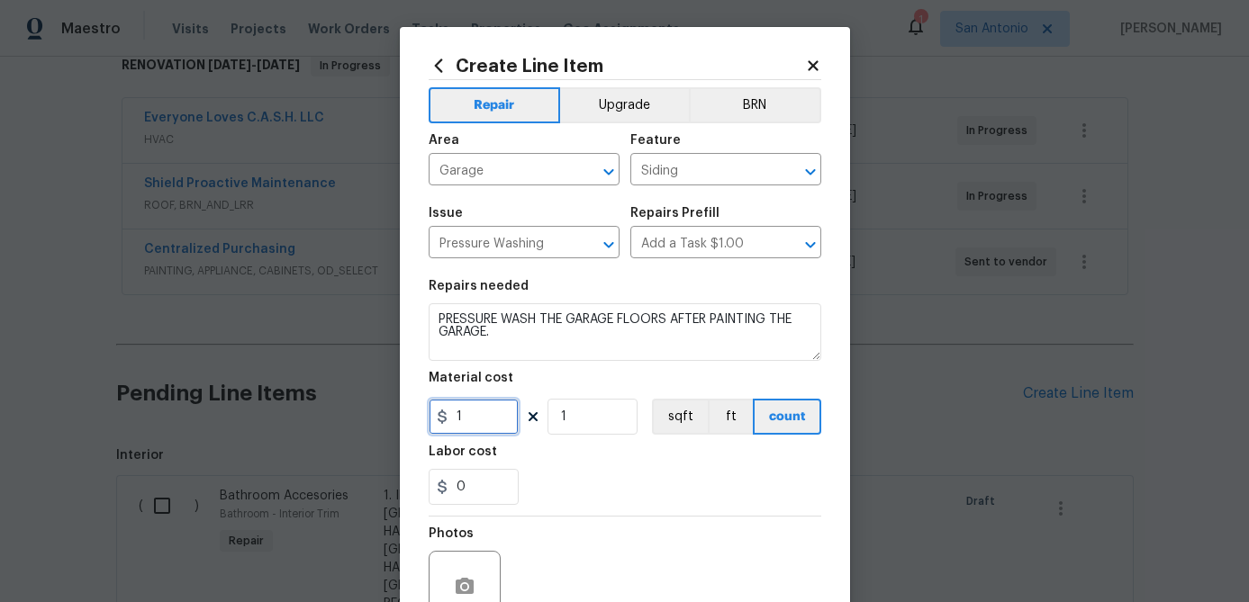
click at [492, 425] on input "1" at bounding box center [474, 417] width 90 height 36
type input "100"
click at [588, 421] on input "1" at bounding box center [592, 417] width 90 height 36
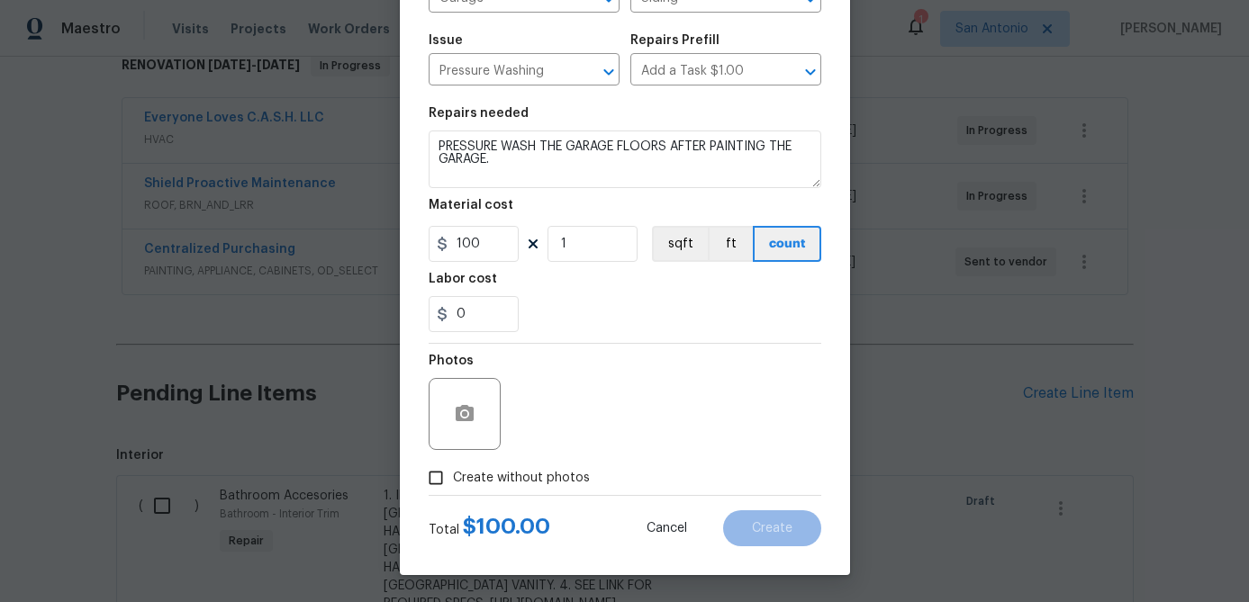
click at [438, 471] on input "Create without photos" at bounding box center [436, 478] width 34 height 34
checkbox input "true"
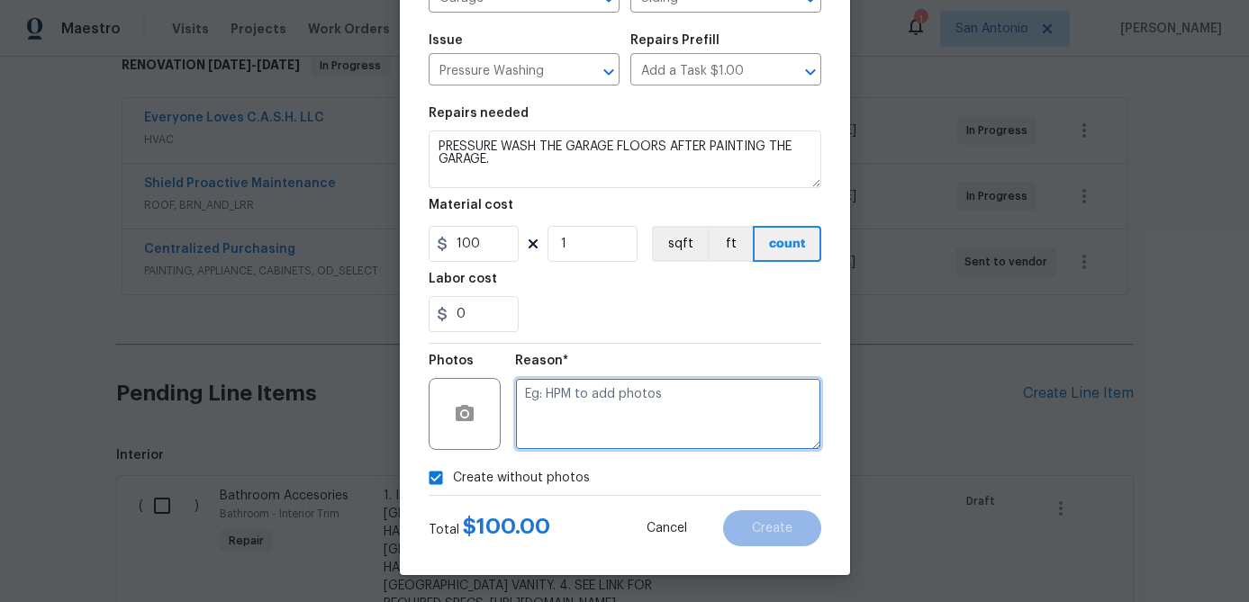
click at [598, 412] on textarea at bounding box center [668, 414] width 306 height 72
type textarea "."
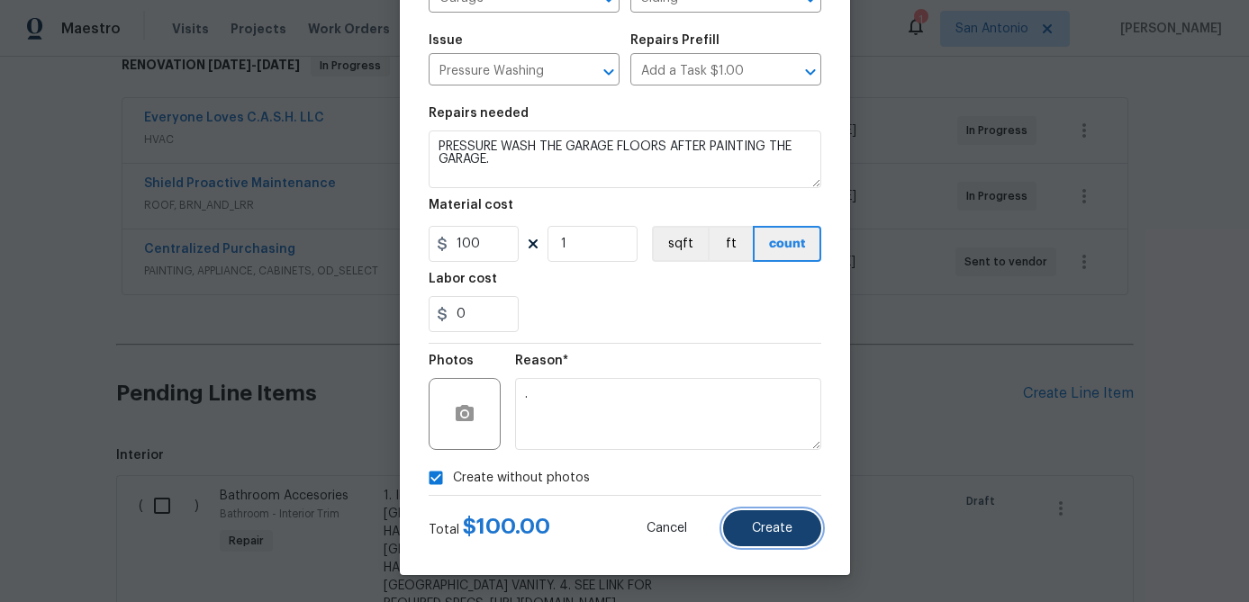
click at [768, 528] on span "Create" at bounding box center [772, 529] width 41 height 14
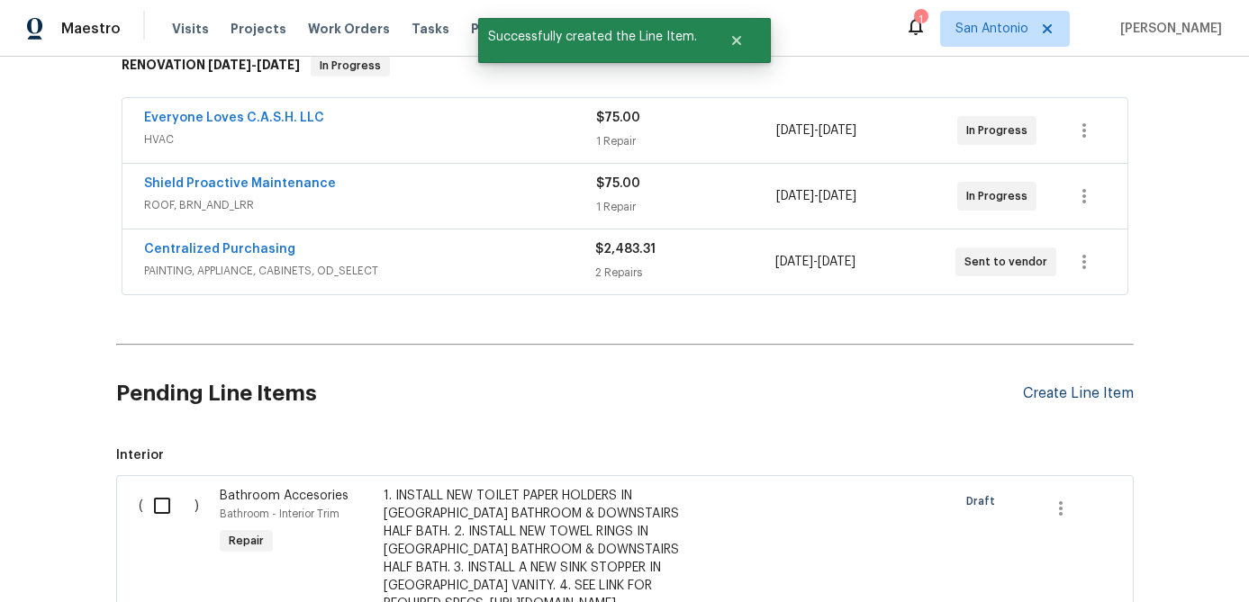
click at [1034, 388] on div "Create Line Item" at bounding box center [1078, 393] width 111 height 17
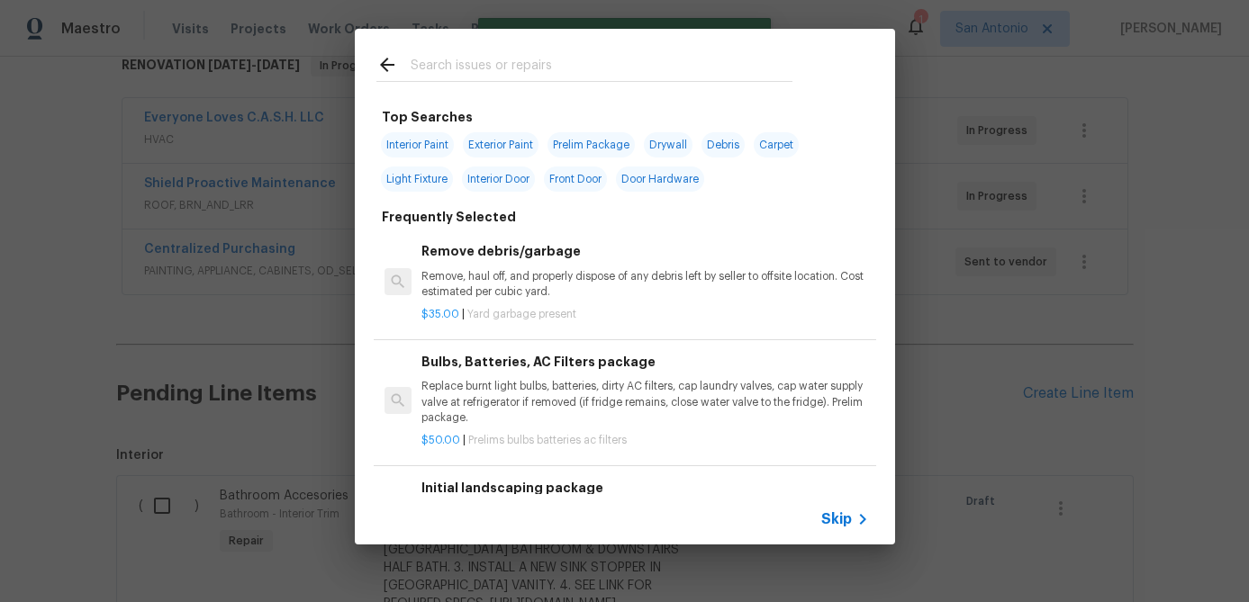
click at [834, 521] on span "Skip" at bounding box center [836, 519] width 31 height 18
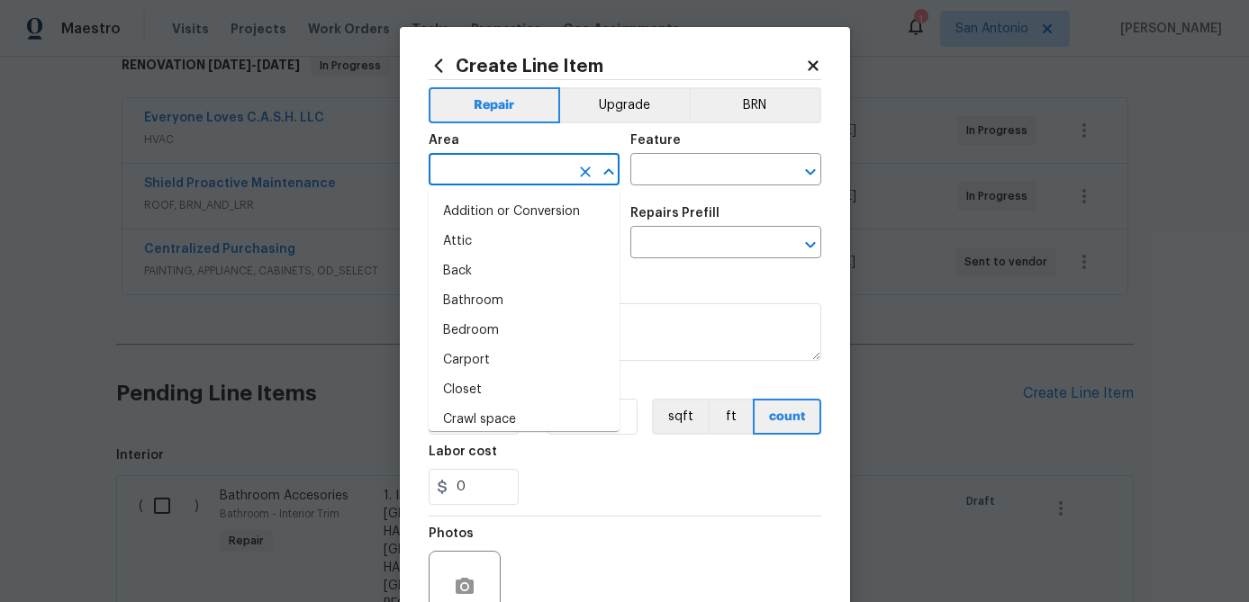
click at [507, 161] on input "text" at bounding box center [499, 172] width 140 height 28
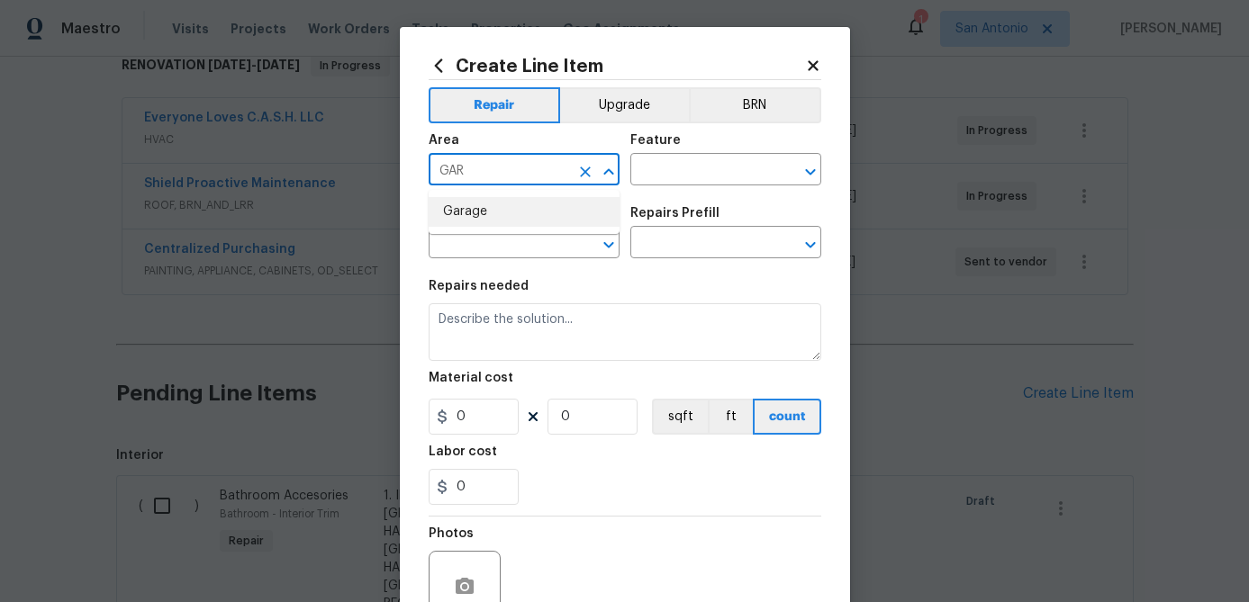
click at [460, 216] on li "Garage" at bounding box center [524, 212] width 191 height 30
type input "Garage"
click at [654, 153] on div "Feature" at bounding box center [725, 145] width 191 height 23
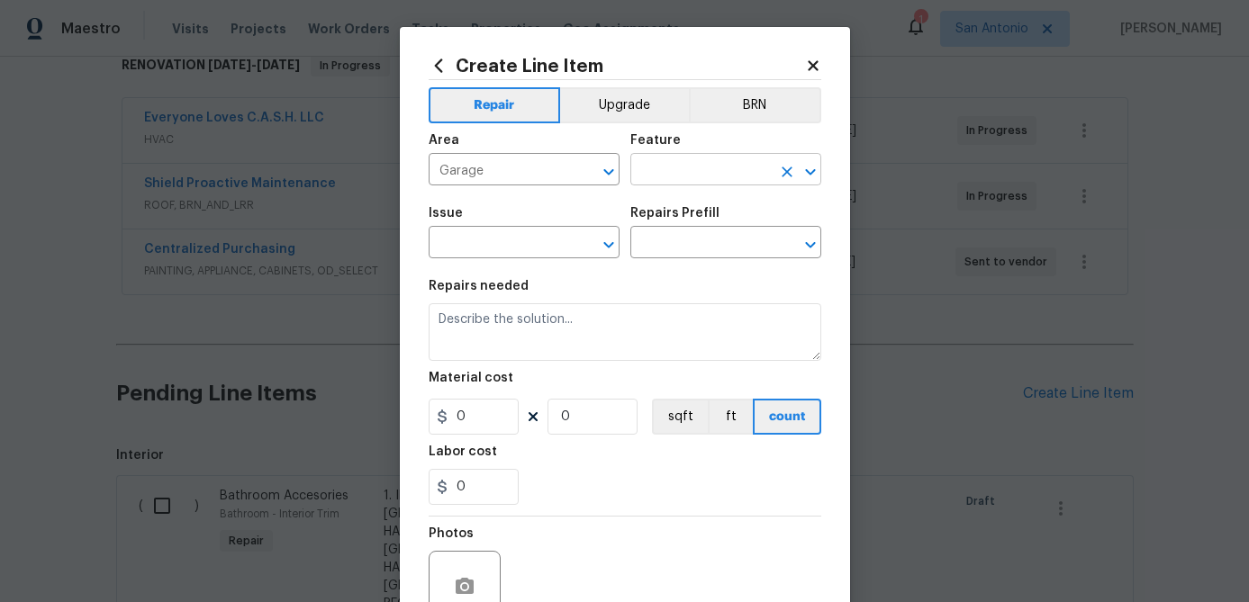
click at [659, 183] on input "text" at bounding box center [700, 172] width 140 height 28
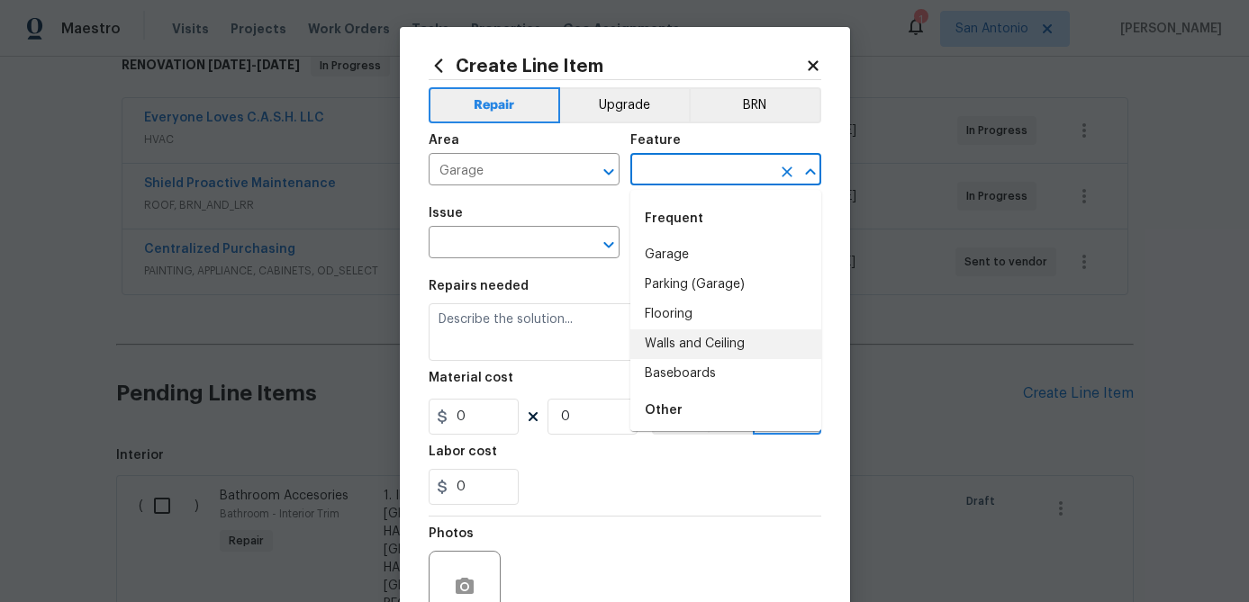
click at [664, 340] on li "Walls and Ceiling" at bounding box center [725, 345] width 191 height 30
type input "Walls and Ceiling"
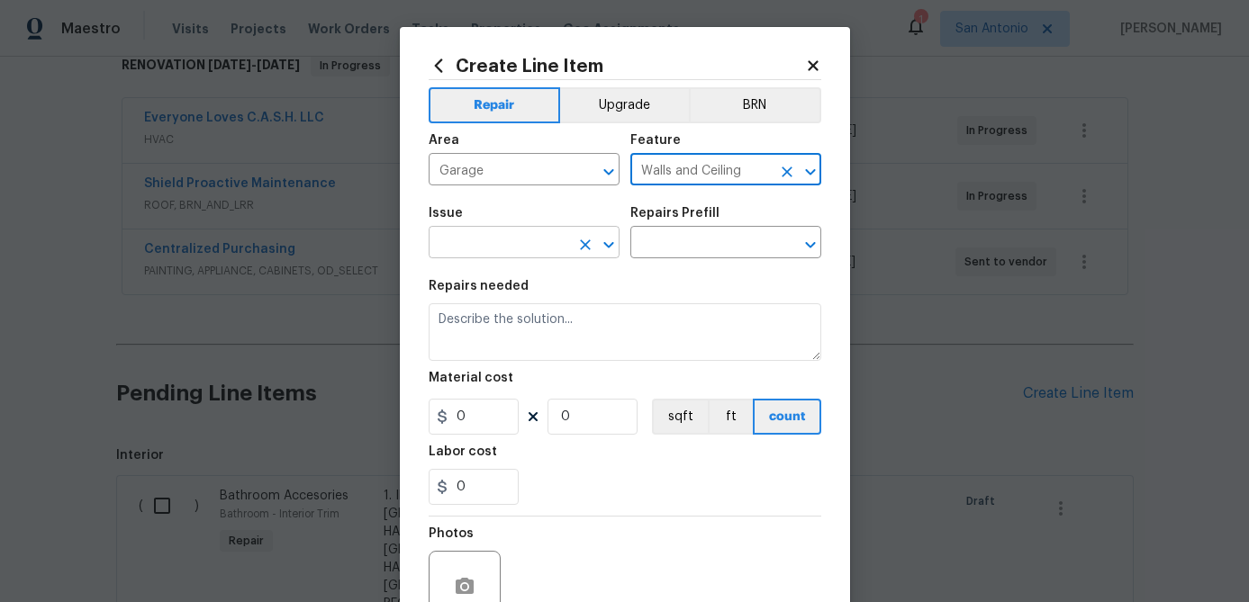
click at [505, 254] on input "text" at bounding box center [499, 244] width 140 height 28
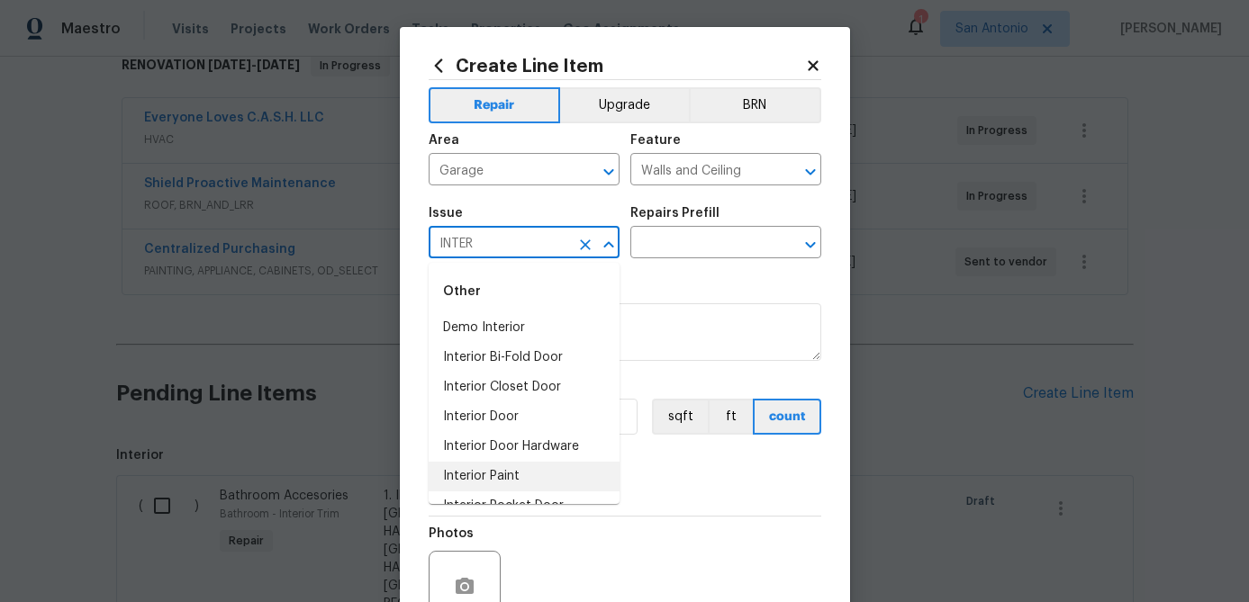
click at [487, 474] on li "Interior Paint" at bounding box center [524, 477] width 191 height 30
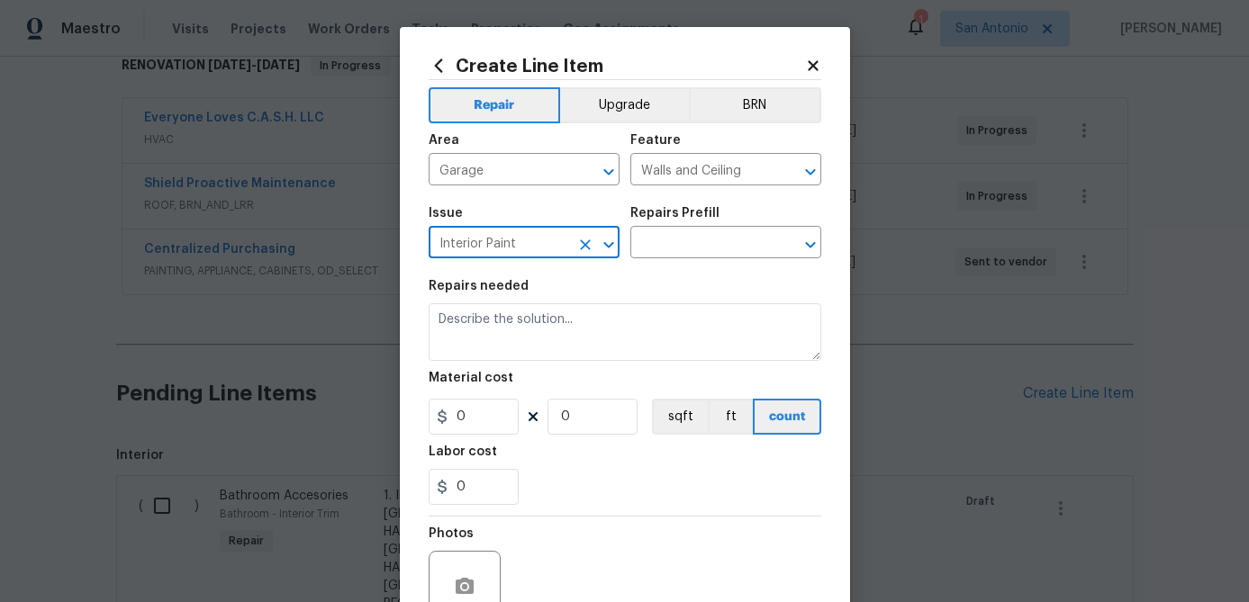
type input "Interior Paint"
click at [710, 264] on div "Issue Interior Paint ​ Repairs Prefill ​" at bounding box center [625, 232] width 393 height 73
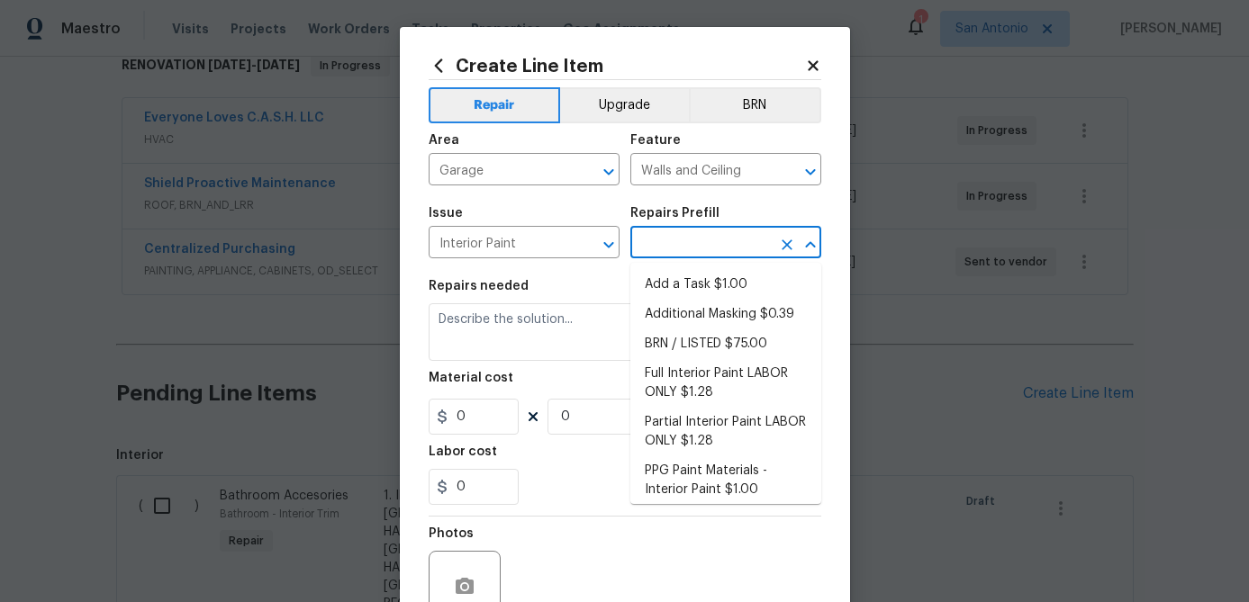
click at [713, 240] on input "text" at bounding box center [700, 244] width 140 height 28
click at [665, 375] on li "Full Interior Paint LABOR ONLY $1.28" at bounding box center [725, 383] width 191 height 49
type input "Overall Paint"
type input "Full Interior Paint LABOR ONLY $1.28"
type textarea "Full Interior paint - (walls, ceilings, trim, and doors) - PAINT PROVIDED BY OP…"
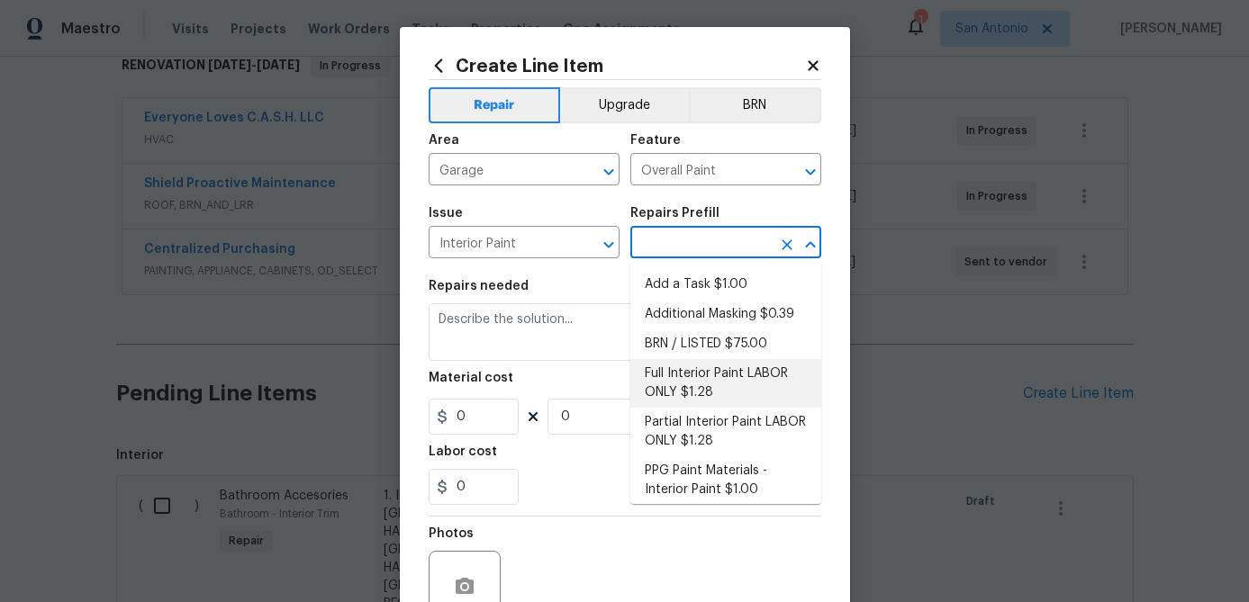
type input "1.28"
type input "1"
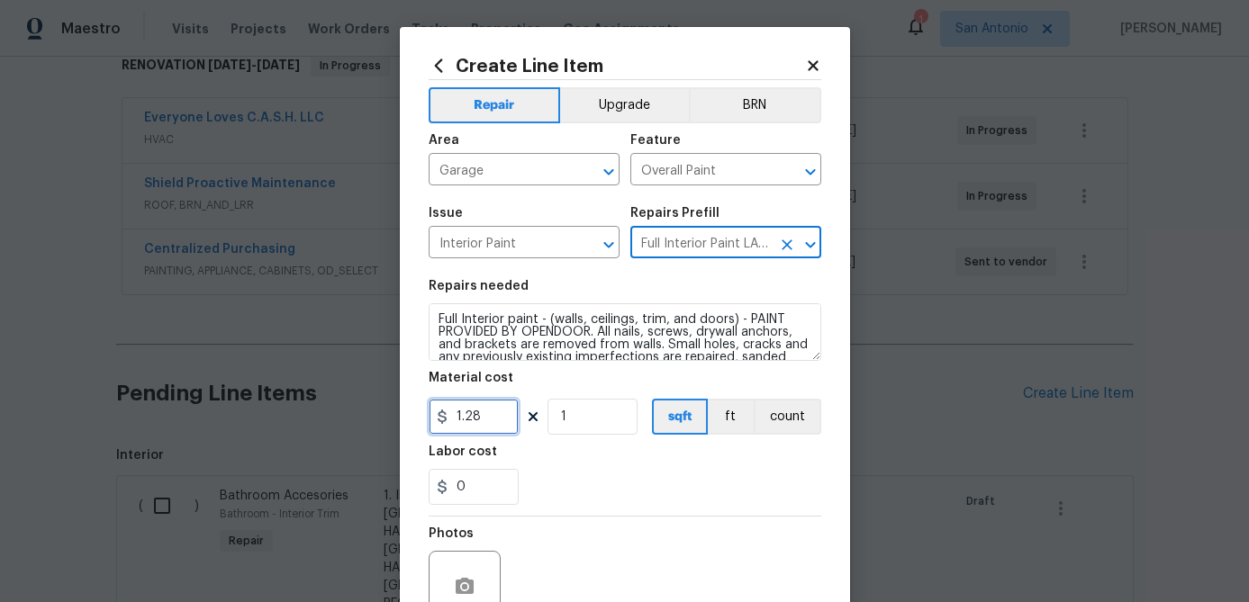
click at [491, 413] on input "1.28" at bounding box center [474, 417] width 90 height 36
type input "350"
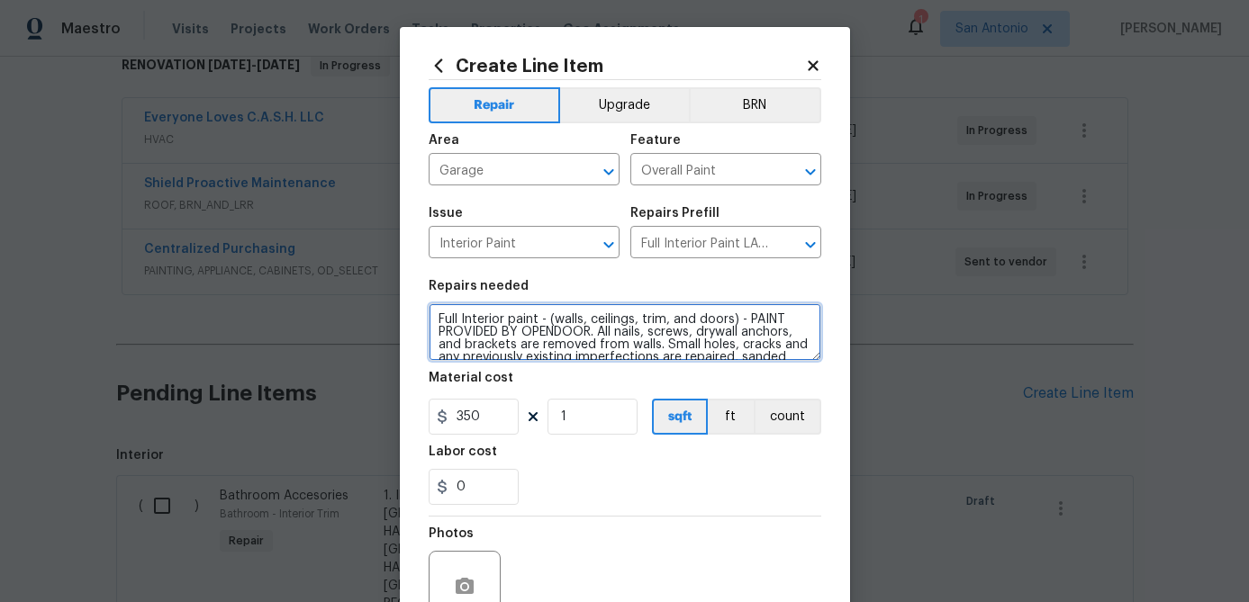
click at [436, 319] on textarea "Full Interior paint - (walls, ceilings, trim, and doors) - PAINT PROVIDED BY OP…" at bounding box center [625, 332] width 393 height 58
click at [505, 321] on textarea "PAINT THE WALLS & CEILINGS OF Full Interior paint - (walls, ceilings, trim, and…" at bounding box center [625, 332] width 393 height 58
click at [701, 326] on textarea "PAINT THE GARAGE WALLS & CEILINGS OF Full Interior paint - (walls, ceilings, tr…" at bounding box center [625, 332] width 393 height 58
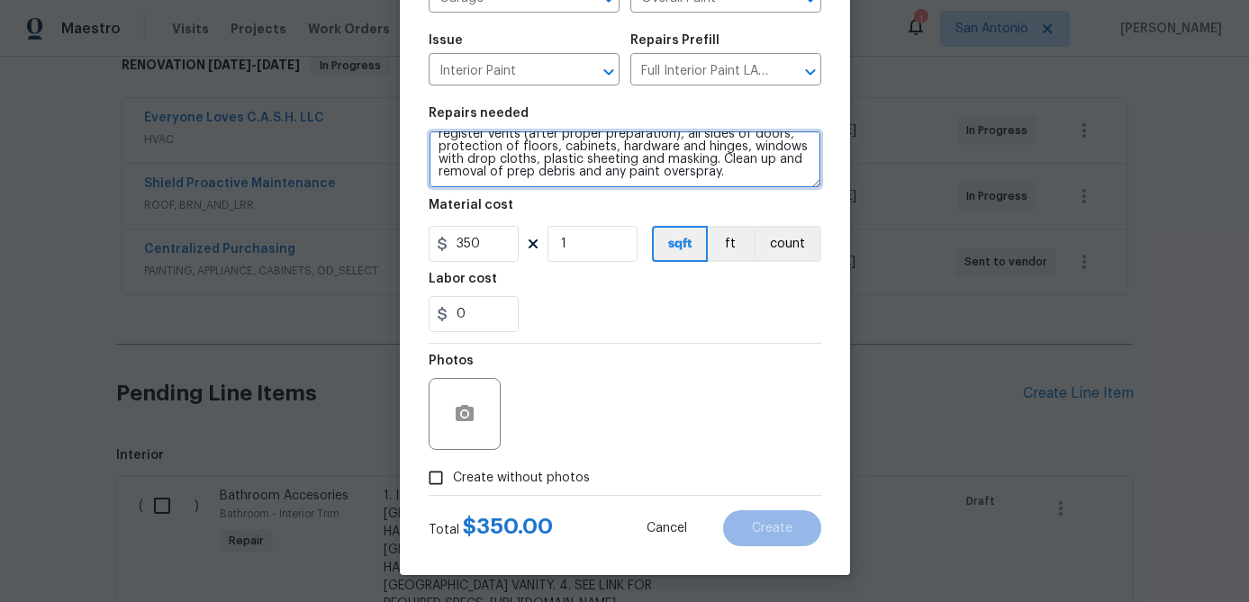
type textarea "PAINT THE GARAGE WALLS & CEILINGS TO MATCH THE INTERIOR PAINT COLORS. Full Inte…"
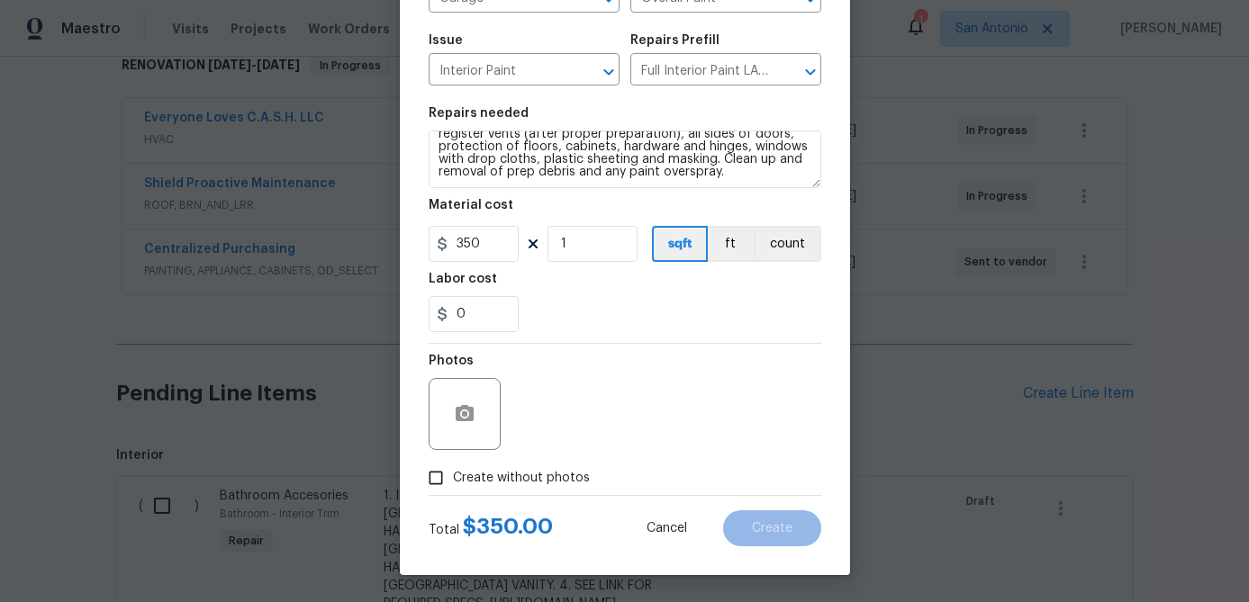
click at [435, 476] on input "Create without photos" at bounding box center [436, 478] width 34 height 34
checkbox input "true"
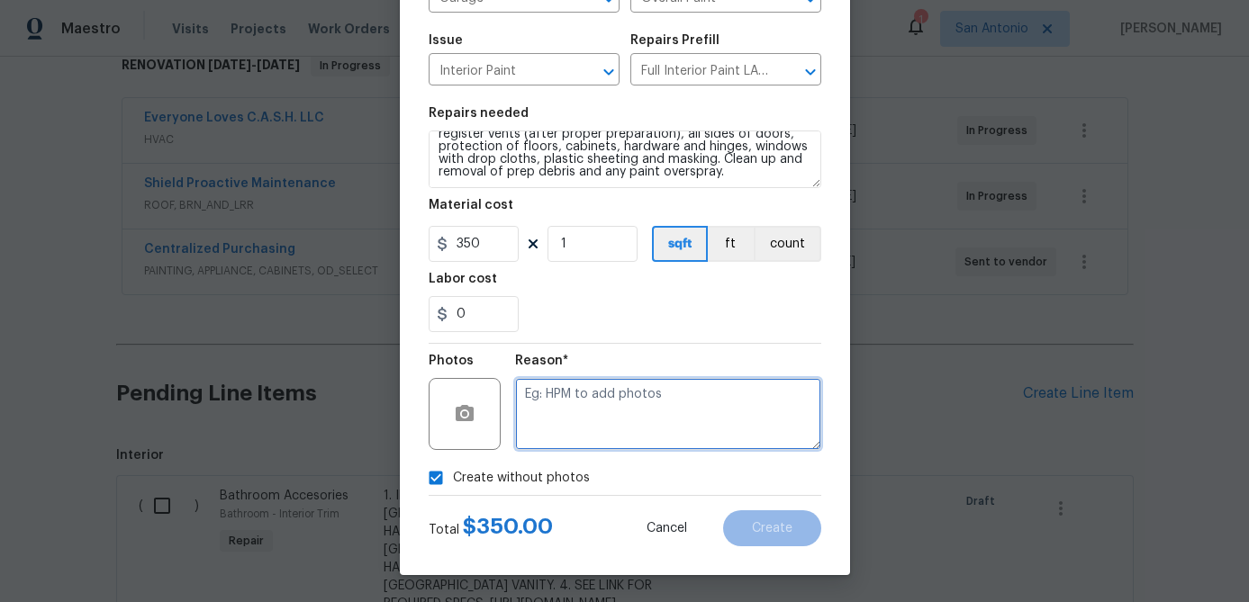
click at [527, 411] on textarea at bounding box center [668, 414] width 306 height 72
type textarea "."
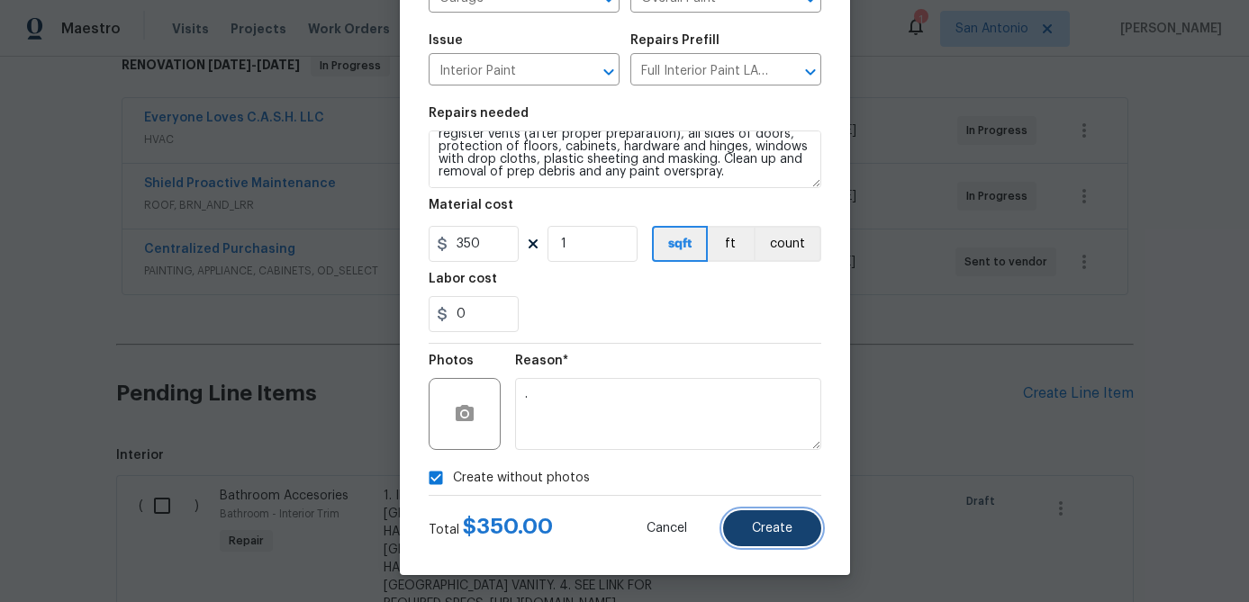
click at [756, 527] on span "Create" at bounding box center [772, 529] width 41 height 14
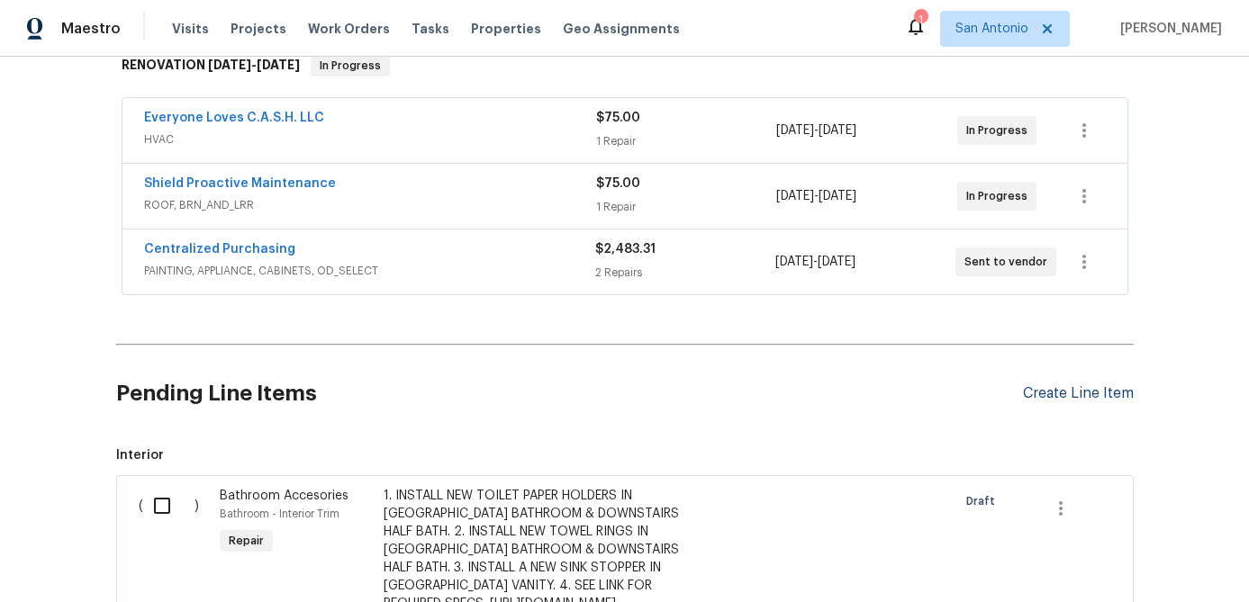
click at [1051, 394] on div "Create Line Item" at bounding box center [1078, 393] width 111 height 17
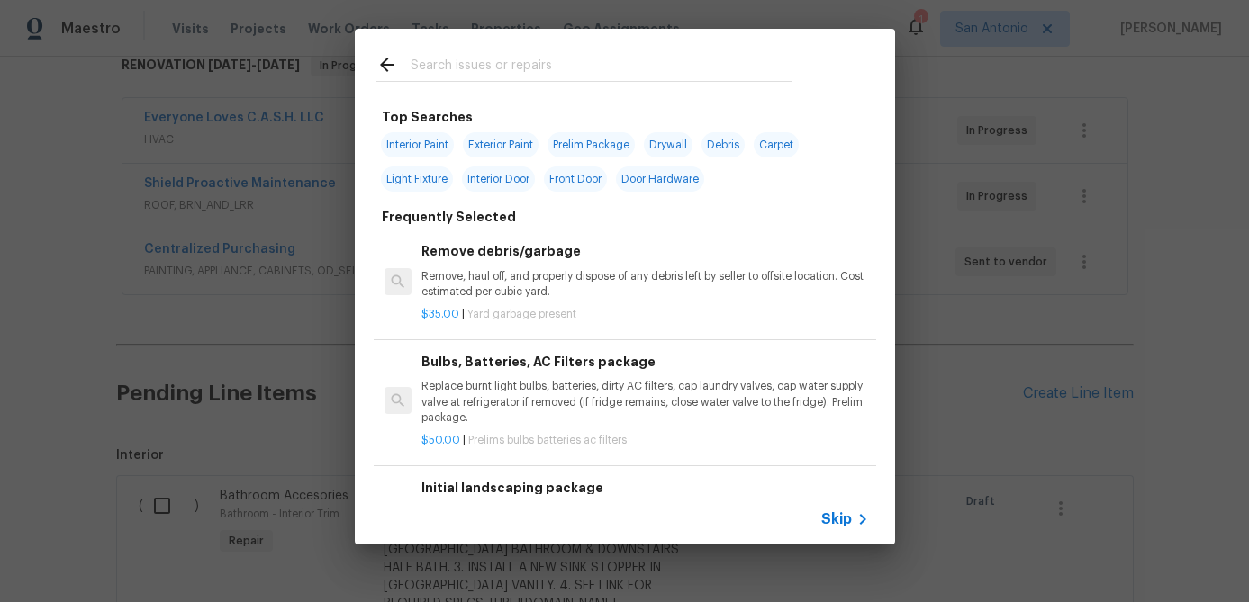
click at [836, 527] on span "Skip" at bounding box center [836, 519] width 31 height 18
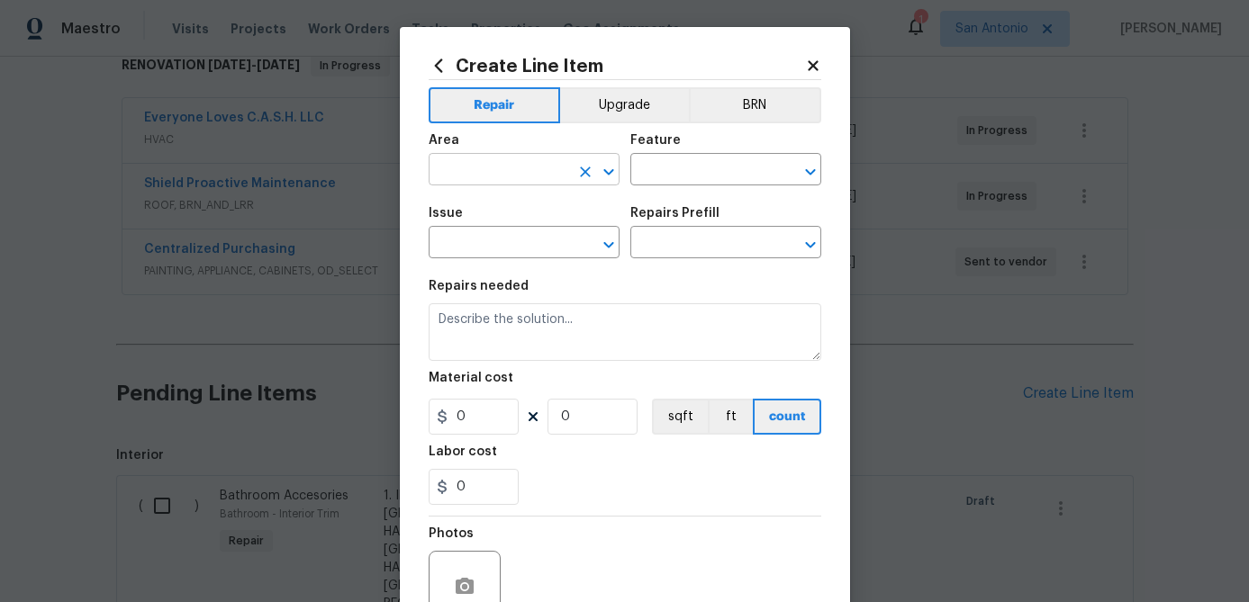
click at [491, 184] on input "text" at bounding box center [499, 172] width 140 height 28
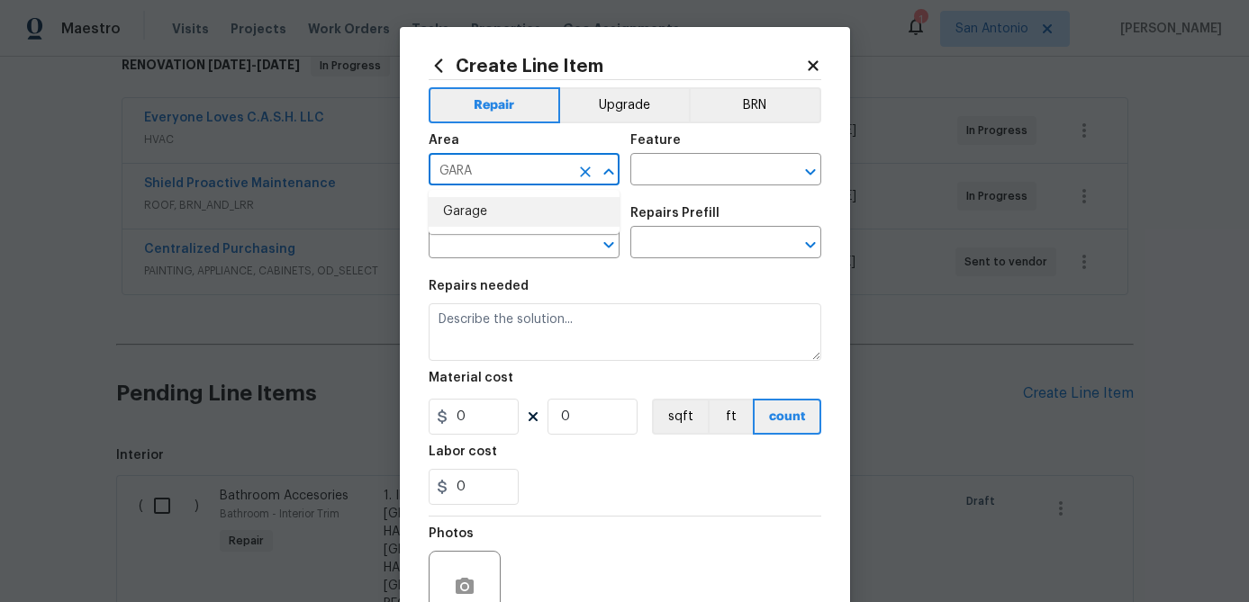
click at [443, 213] on li "Garage" at bounding box center [524, 212] width 191 height 30
type input "Garage"
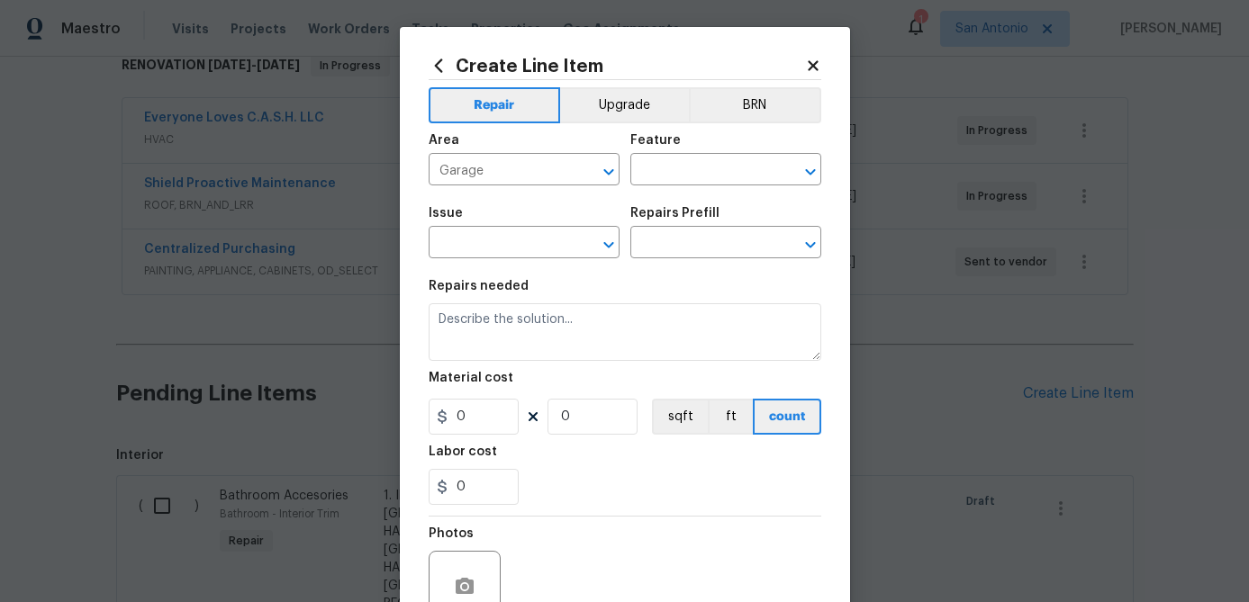
click at [684, 157] on div "Feature" at bounding box center [725, 145] width 191 height 23
click at [675, 176] on input "text" at bounding box center [700, 172] width 140 height 28
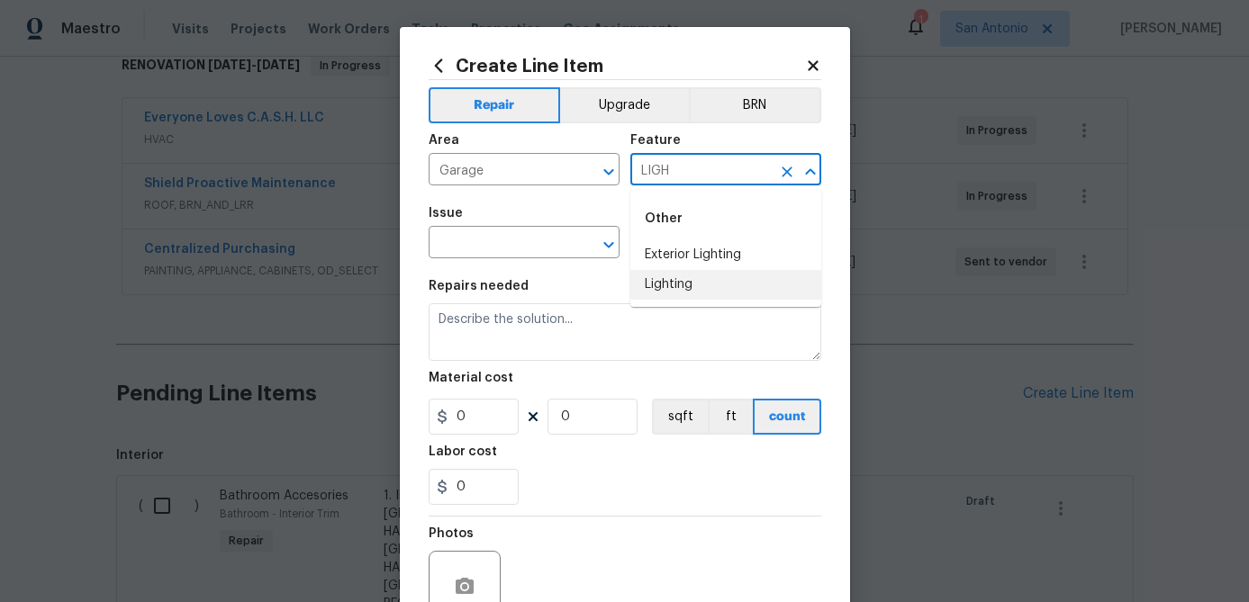
click at [669, 281] on li "Lighting" at bounding box center [725, 285] width 191 height 30
type input "Lighting"
click at [508, 248] on input "text" at bounding box center [499, 244] width 140 height 28
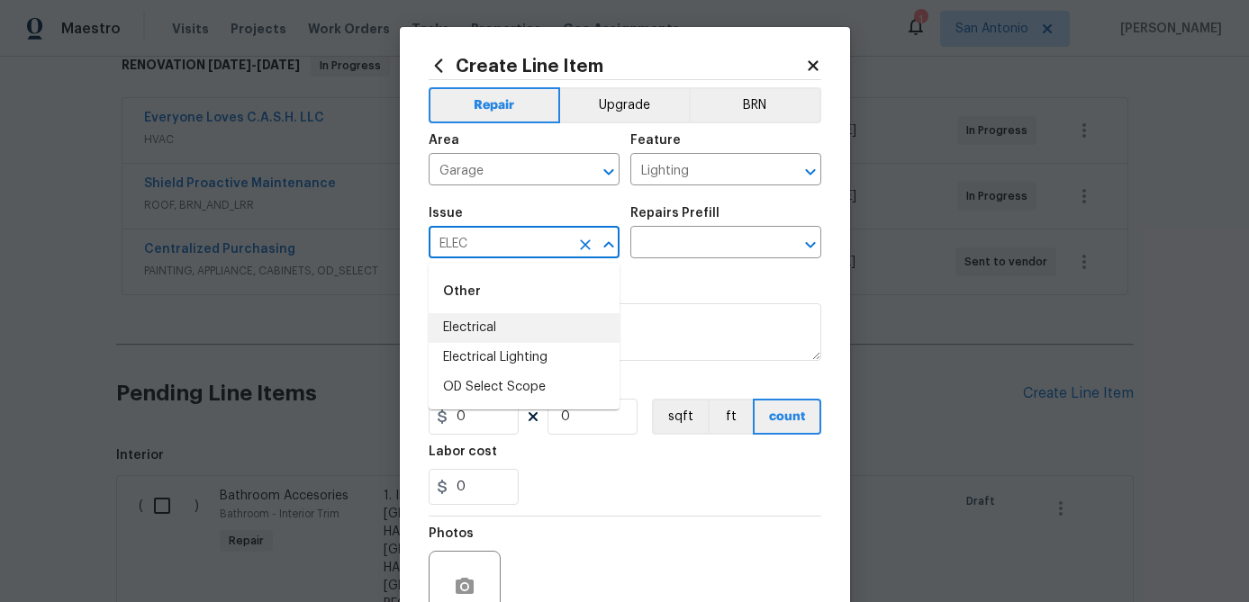
click at [463, 314] on li "Electrical" at bounding box center [524, 328] width 191 height 30
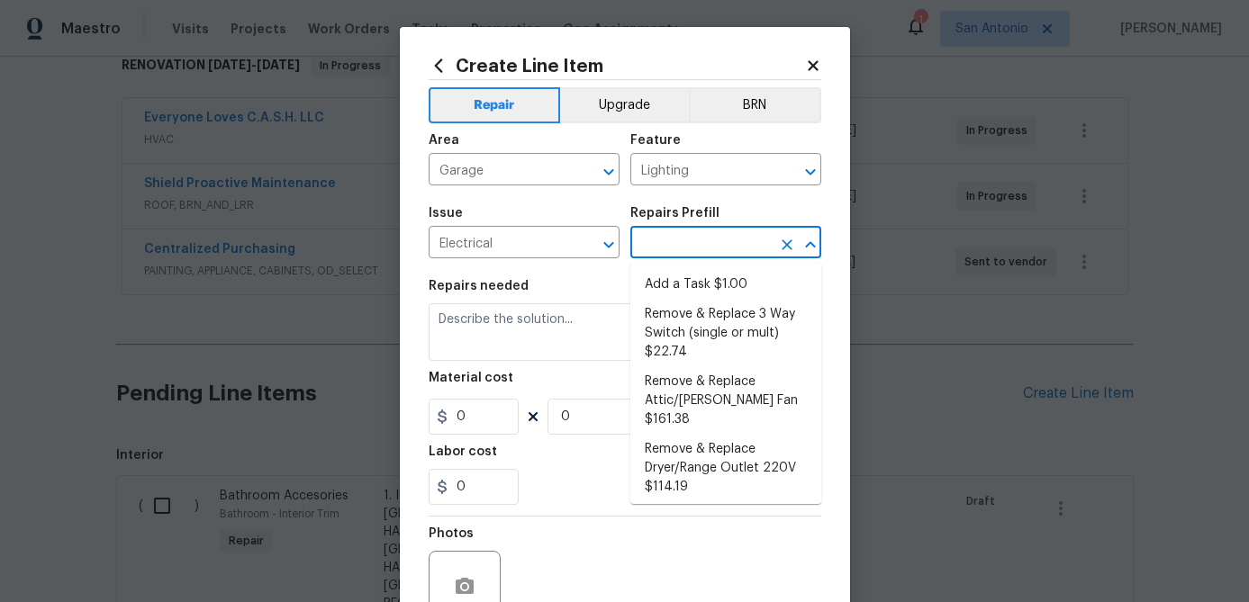
click at [664, 241] on input "text" at bounding box center [700, 244] width 140 height 28
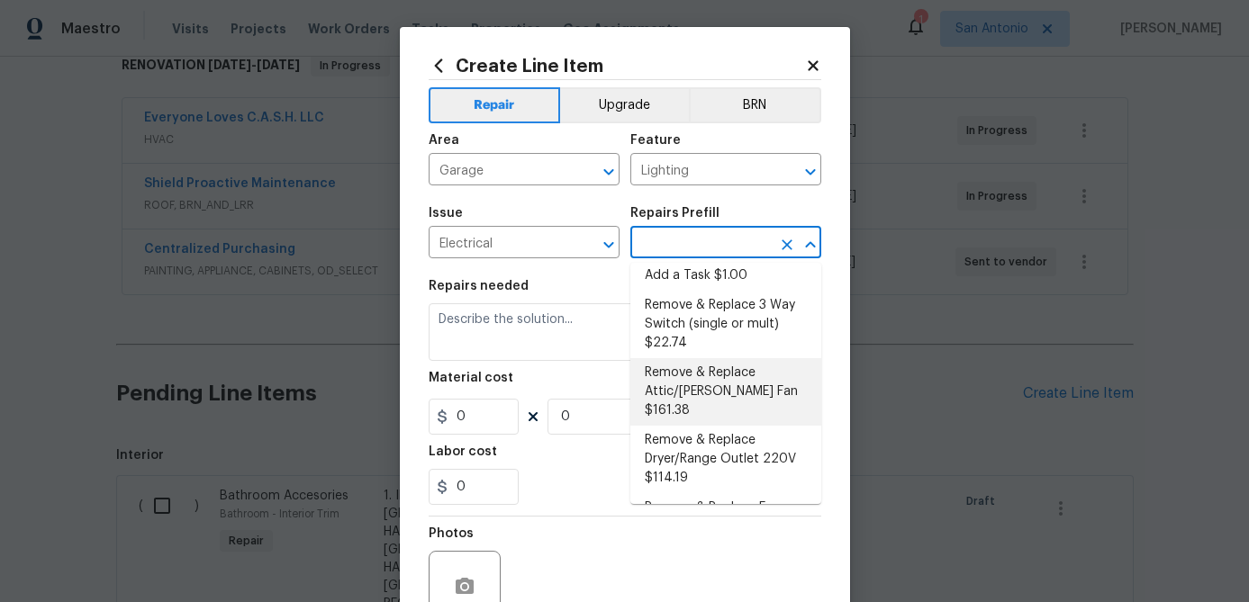
scroll to position [0, 0]
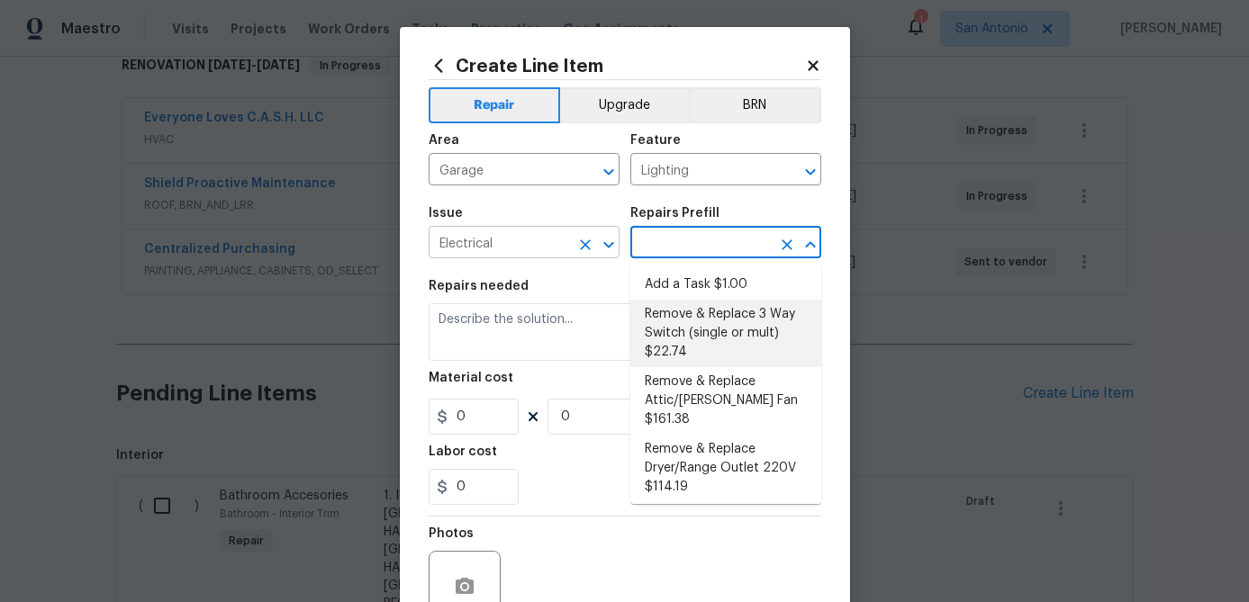
click at [571, 239] on div "Electrical ​" at bounding box center [524, 244] width 191 height 28
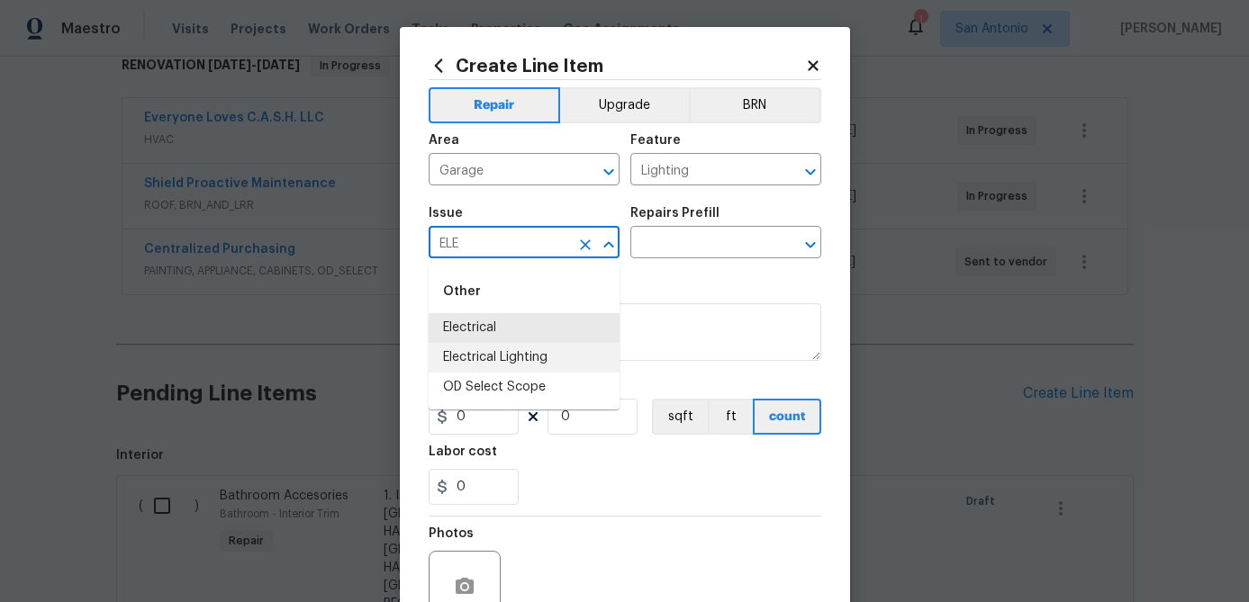
click at [502, 355] on li "Electrical Lighting" at bounding box center [524, 358] width 191 height 30
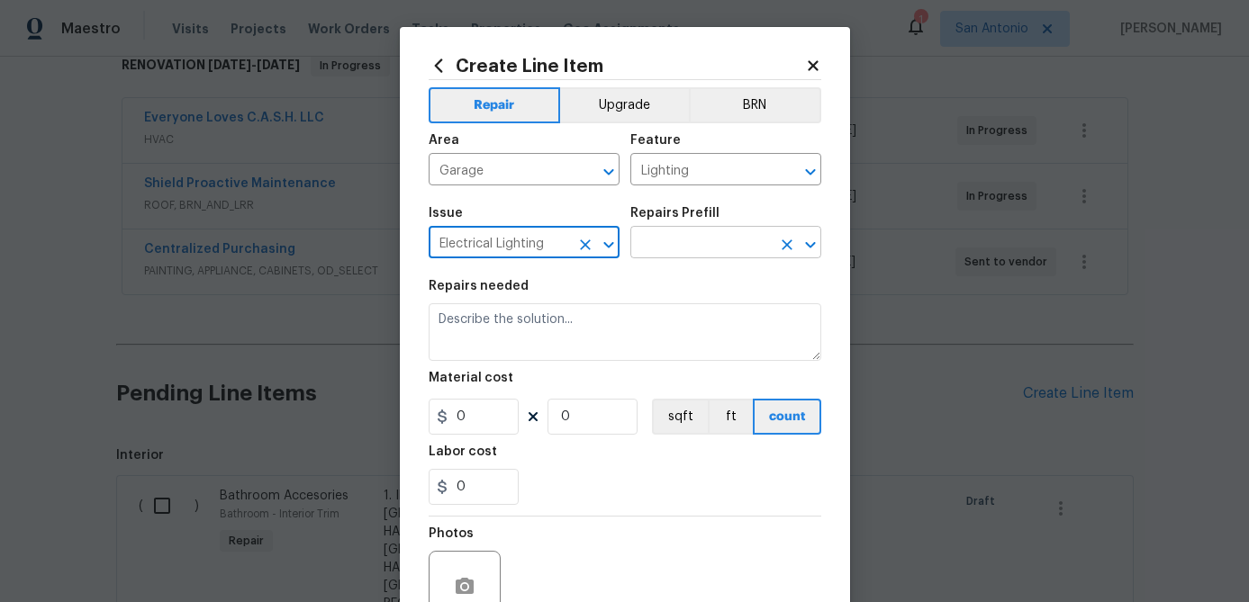
type input "Electrical Lighting"
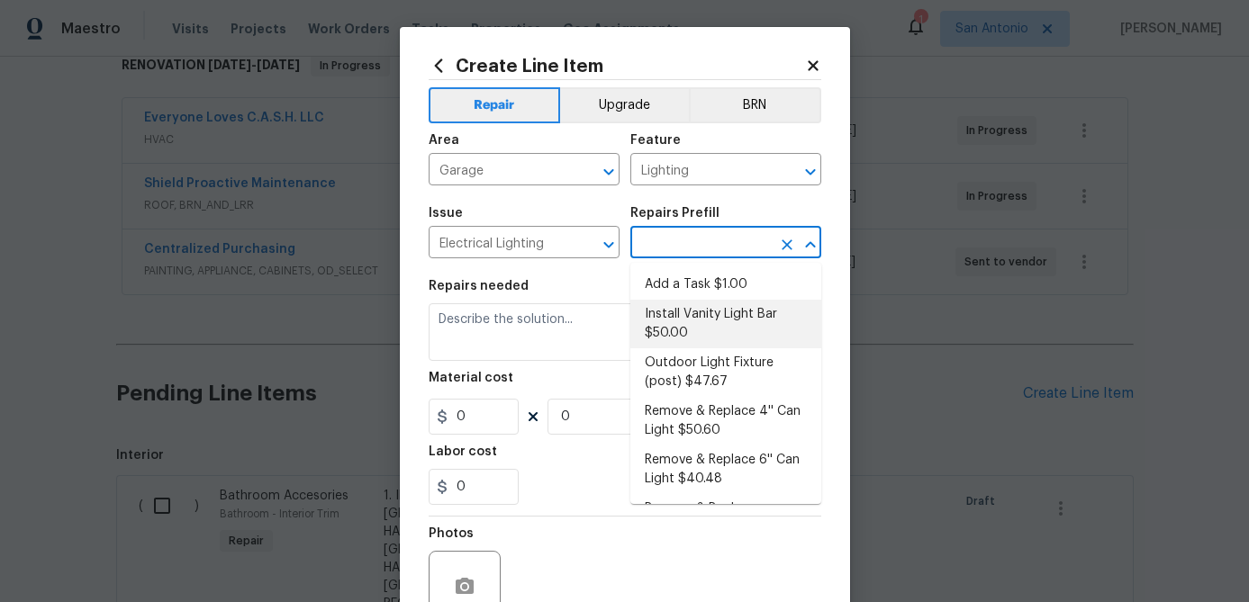
click at [695, 248] on input "text" at bounding box center [700, 244] width 140 height 28
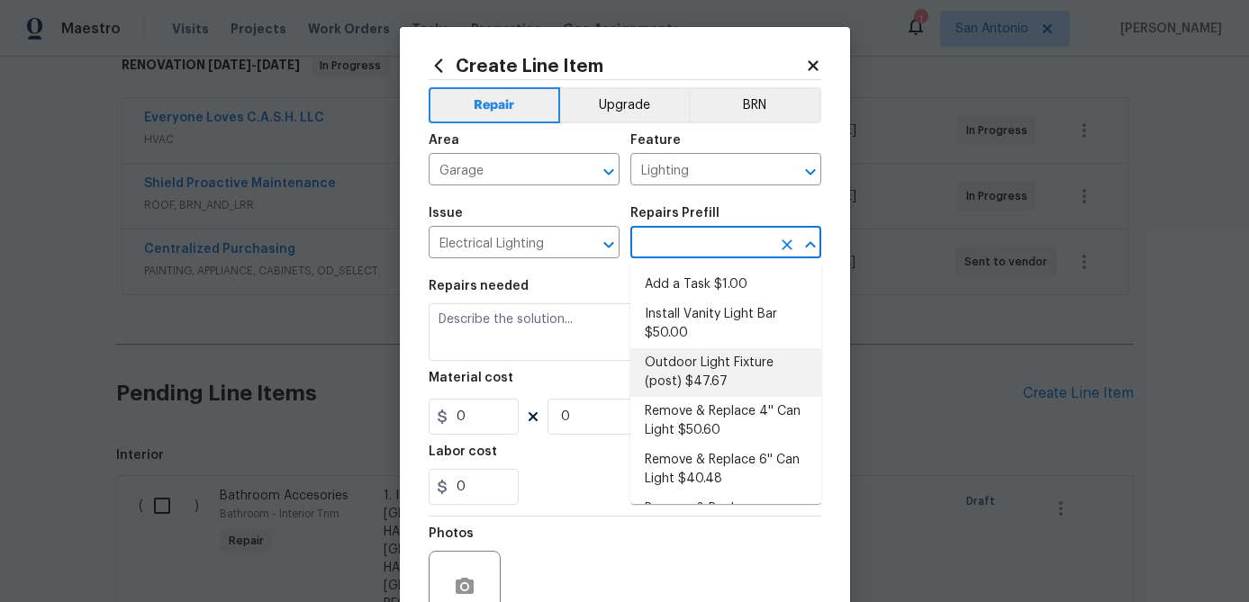
scroll to position [559, 0]
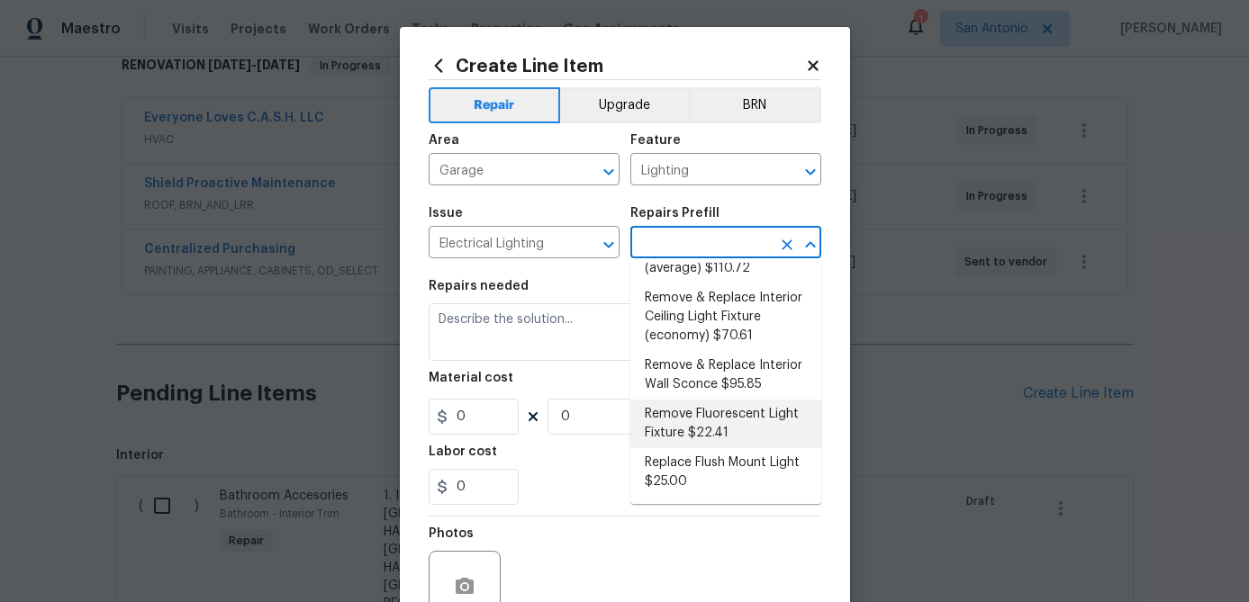
click at [691, 426] on li "Remove Fluorescent Light Fixture $22.41" at bounding box center [725, 424] width 191 height 49
type input "Remove Fluorescent Light Fixture $22.41"
type textarea "Remove the existing fluorescent light fixture. Properly terminate/cap the wirin…"
type input "22.41"
type input "1"
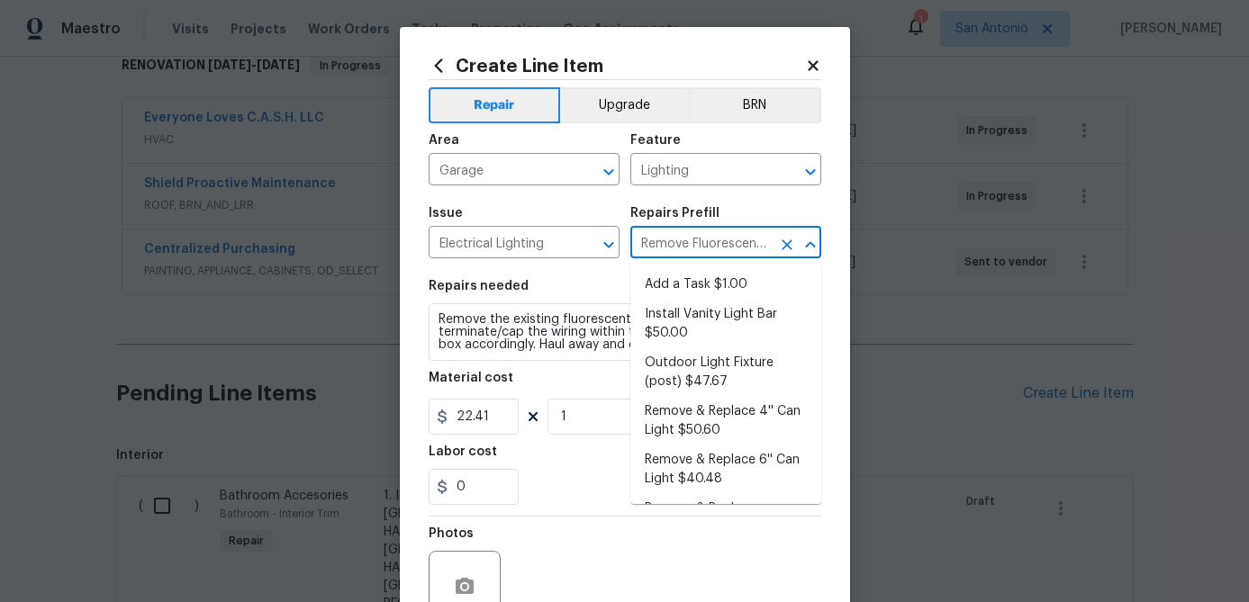
scroll to position [503, 0]
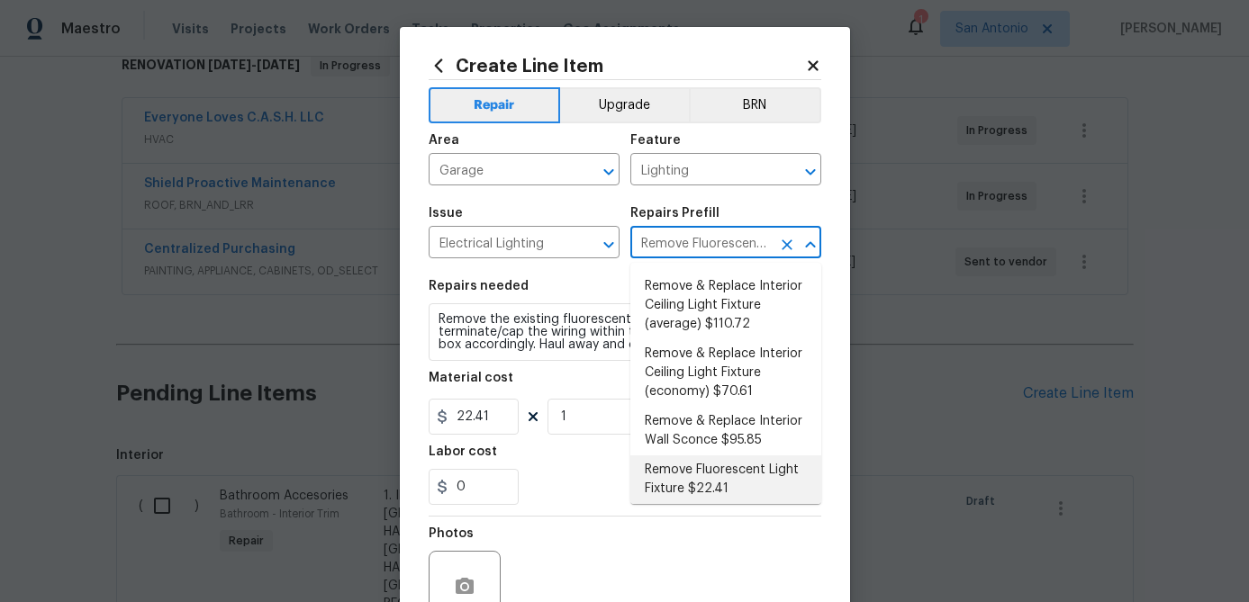
click at [686, 470] on li "Remove Fluorescent Light Fixture $22.41" at bounding box center [725, 480] width 191 height 49
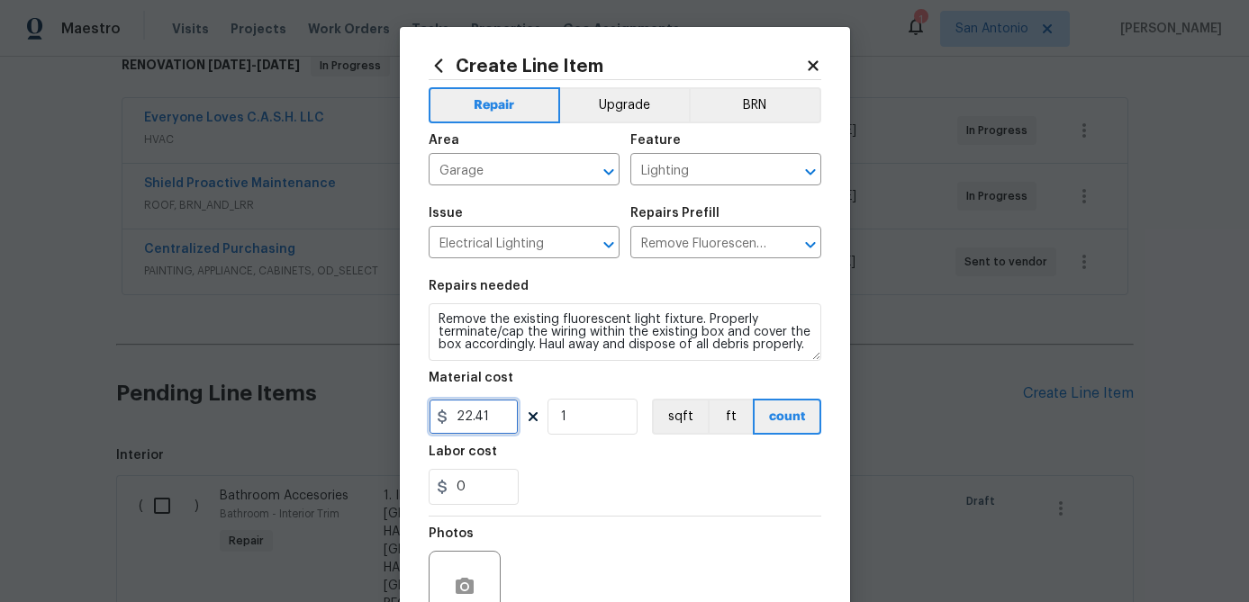
click at [492, 414] on input "22.41" at bounding box center [474, 417] width 90 height 36
type input "75"
click at [583, 419] on input "1" at bounding box center [592, 417] width 90 height 36
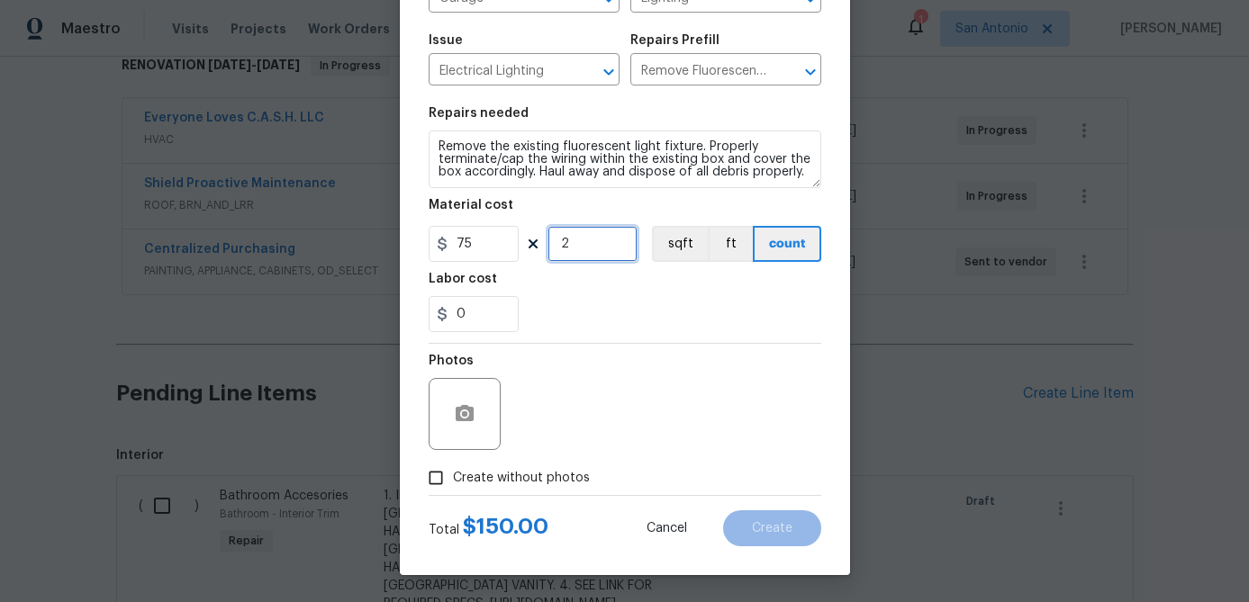
type input "2"
click at [430, 478] on input "Create without photos" at bounding box center [436, 478] width 34 height 34
checkbox input "true"
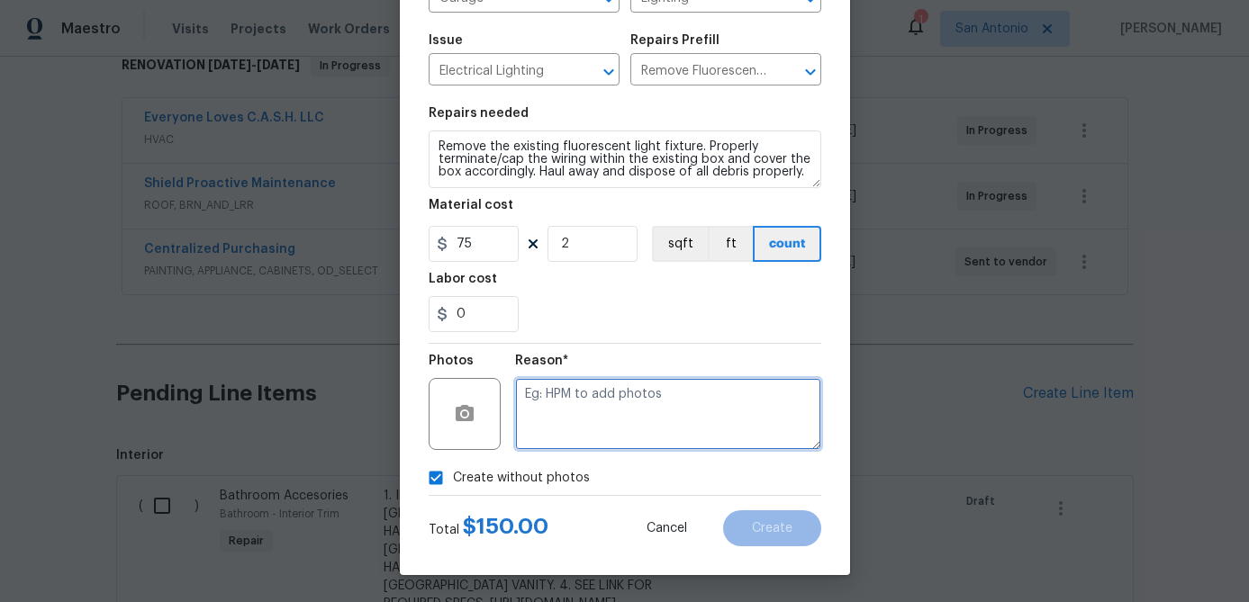
click at [585, 425] on textarea at bounding box center [668, 414] width 306 height 72
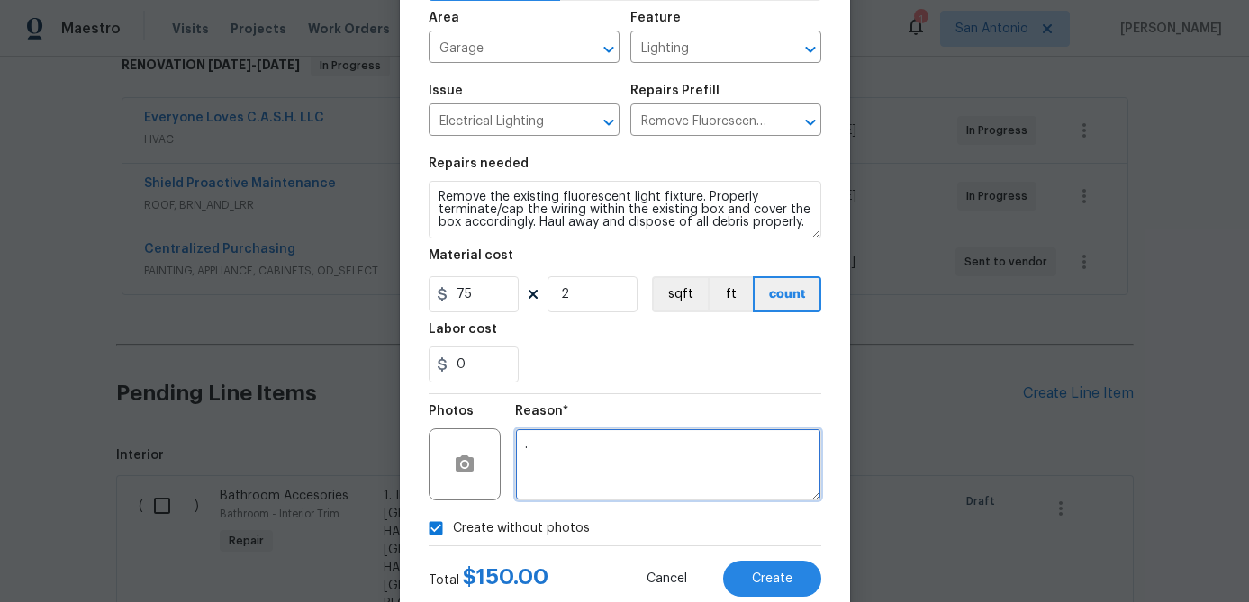
scroll to position [110, 0]
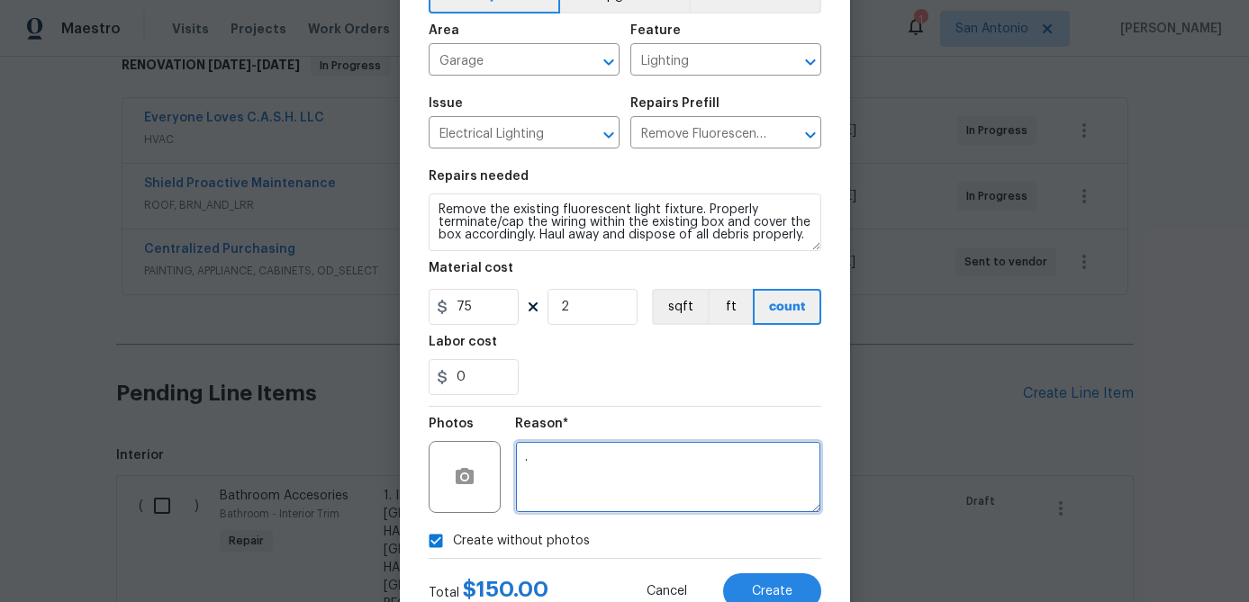
type textarea "."
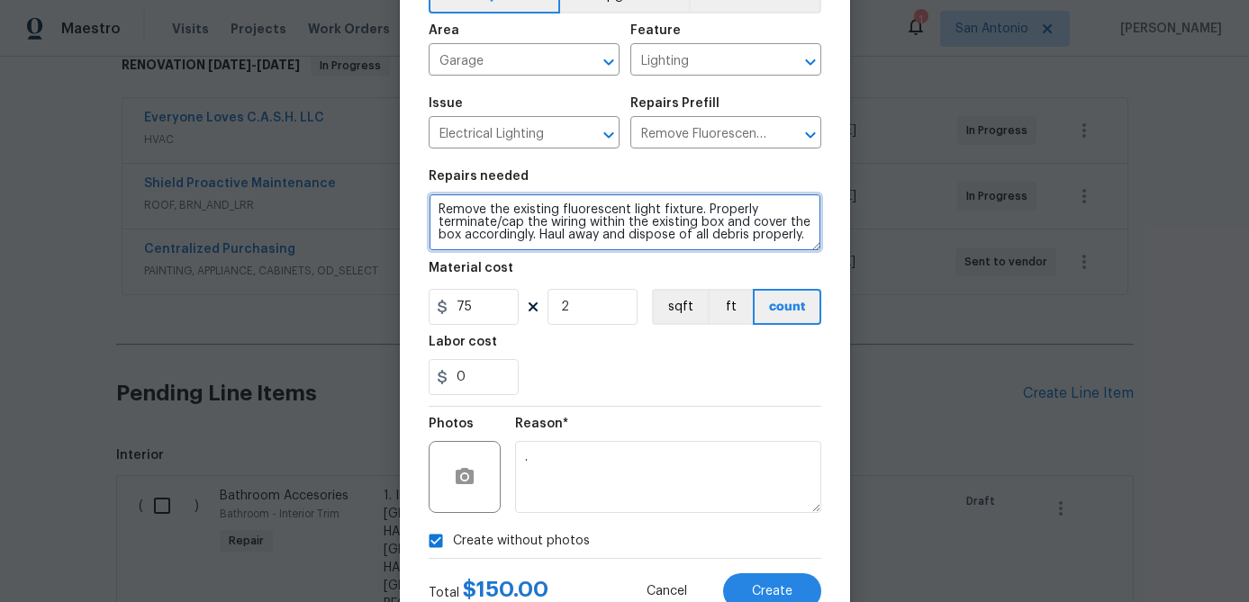
click at [433, 204] on textarea "Remove the existing fluorescent light fixture. Properly terminate/cap the wirin…" at bounding box center [625, 223] width 393 height 58
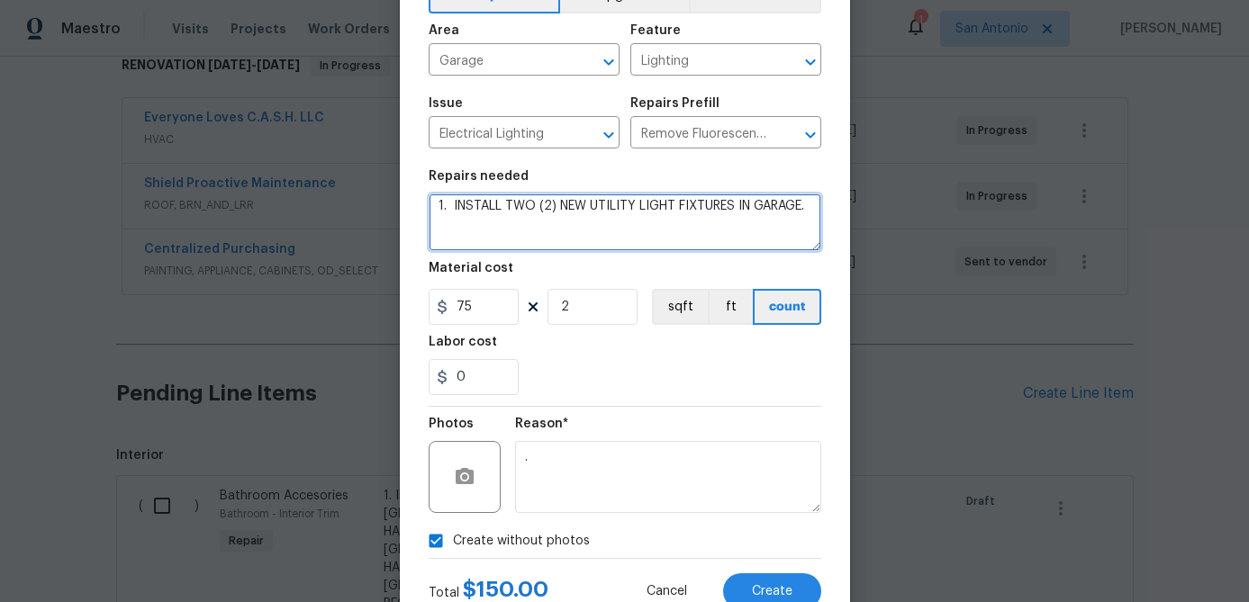
scroll to position [16, 0]
click at [647, 203] on textarea "1. INSTALL TWO (2) NEW UTILITY LIGHT FIXTURES IN GARAGE. 2. SEE LINK FOR REQUIR…" at bounding box center [625, 223] width 393 height 58
paste textarea "https://www.homedepot.com/p/Commercial-Electric-1-Pack-4-ft-120-Volt-3800-Lumen…"
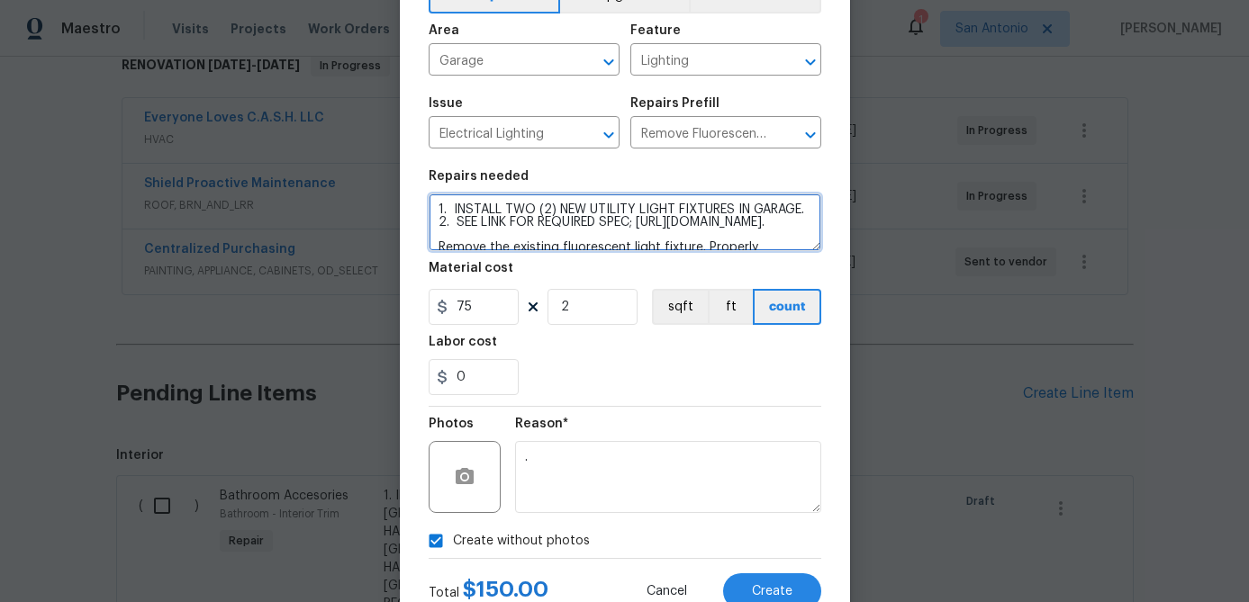
scroll to position [174, 0]
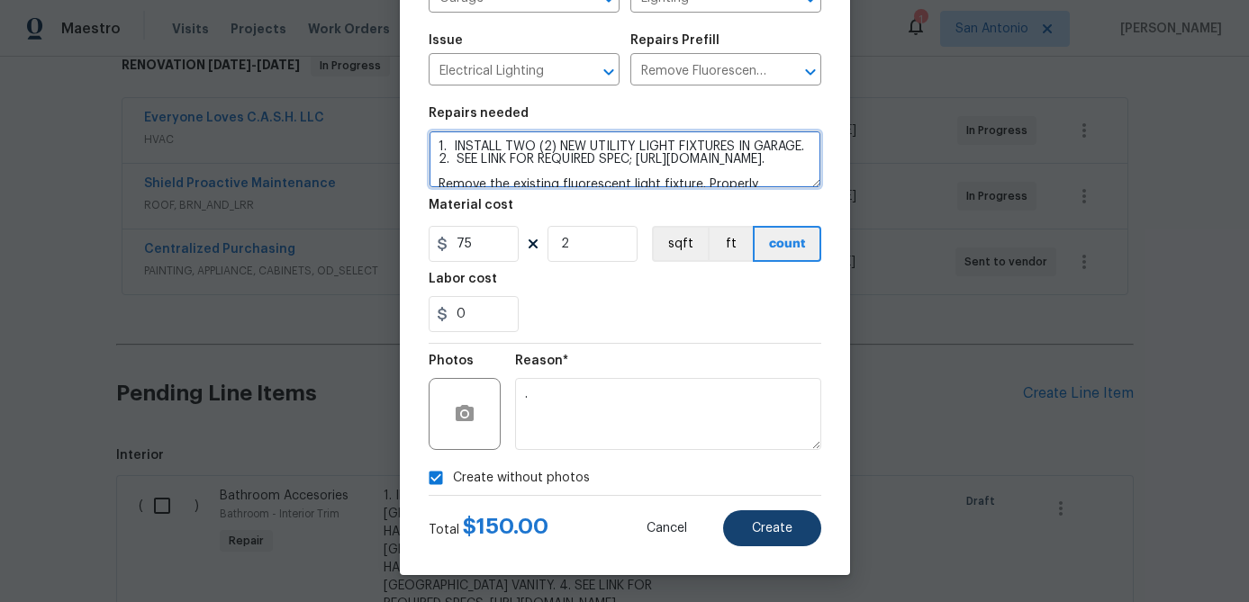
type textarea "1. INSTALL TWO (2) NEW UTILITY LIGHT FIXTURES IN GARAGE. 2. SEE LINK FOR REQUIR…"
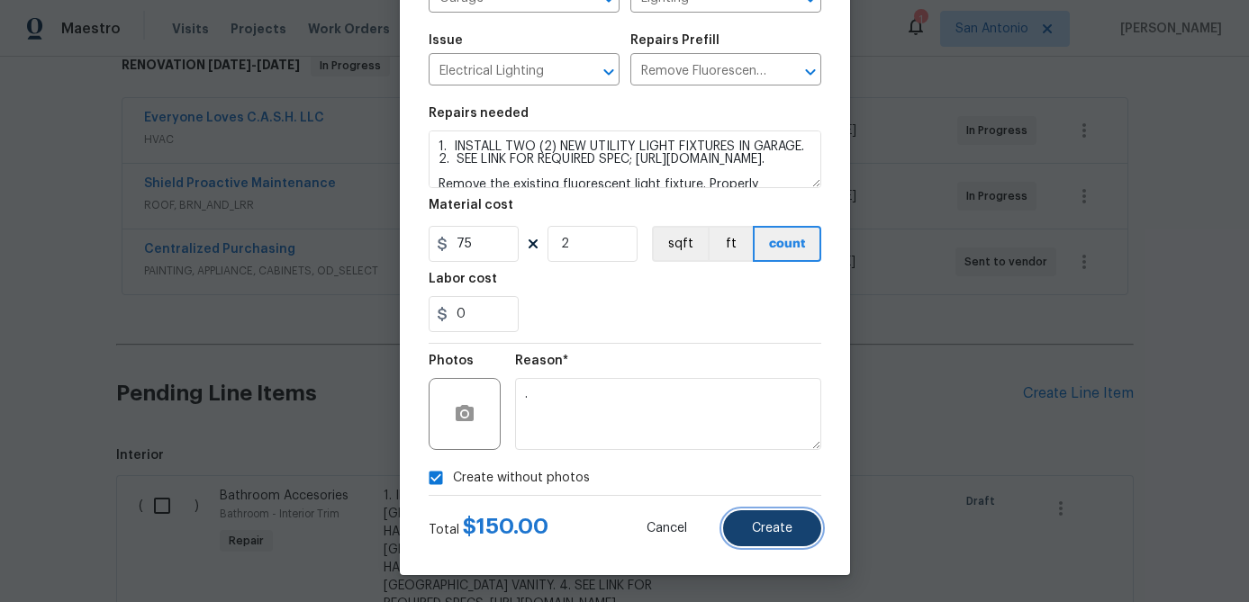
click at [781, 529] on span "Create" at bounding box center [772, 529] width 41 height 14
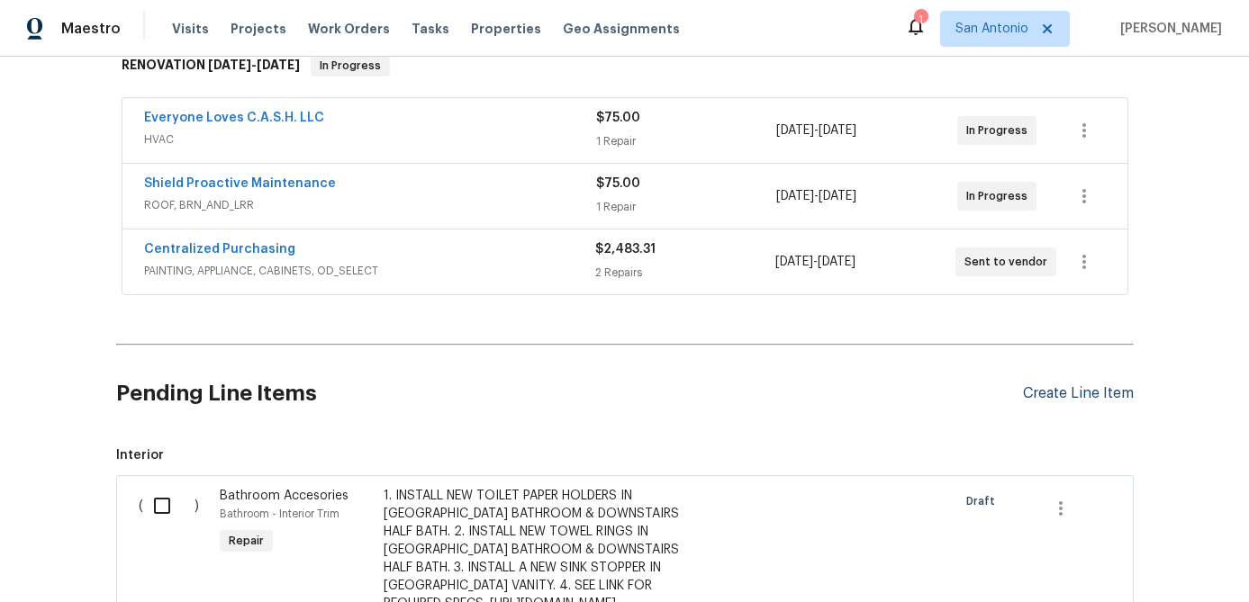
click at [1058, 388] on div "Create Line Item" at bounding box center [1078, 393] width 111 height 17
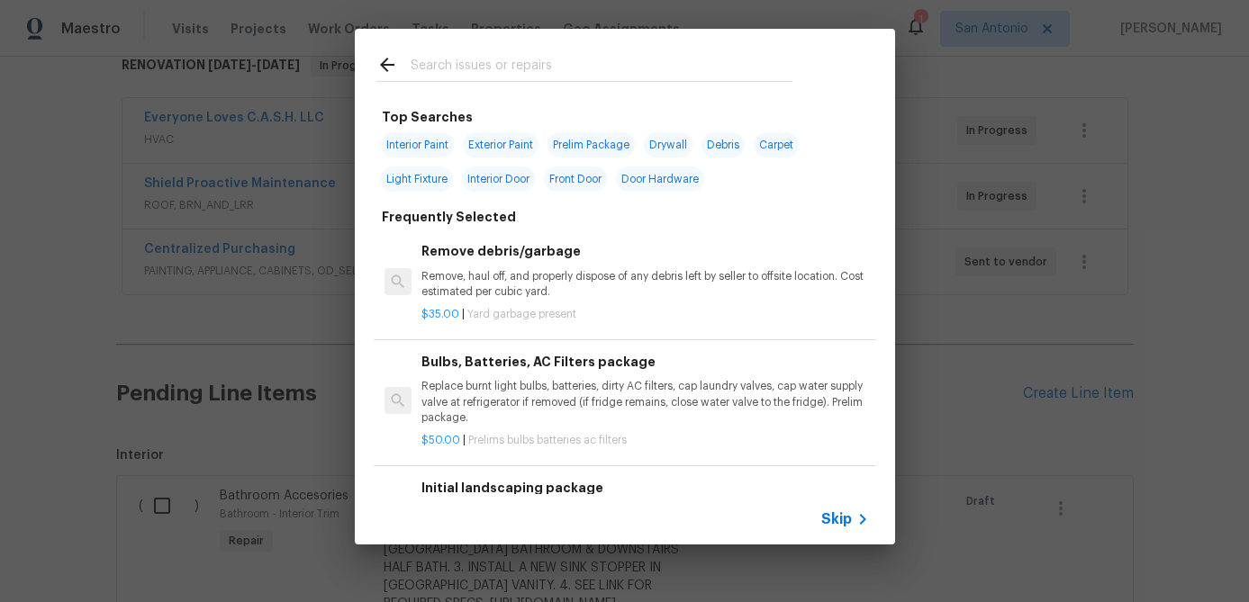
click at [835, 517] on span "Skip" at bounding box center [836, 519] width 31 height 18
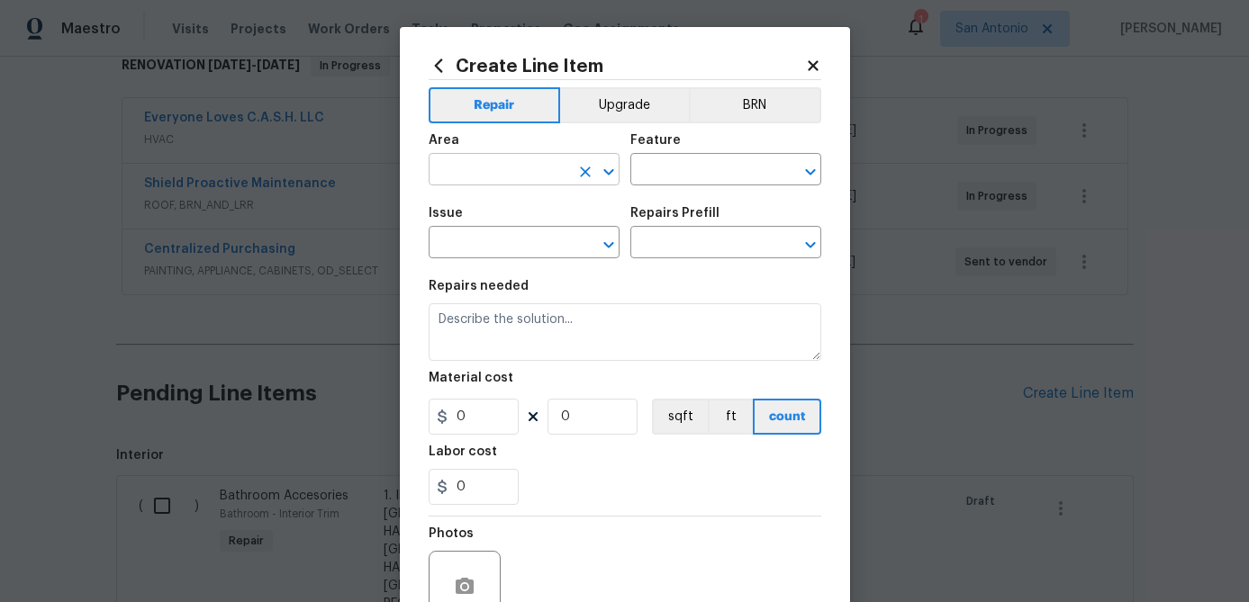
click at [485, 174] on input "text" at bounding box center [499, 172] width 140 height 28
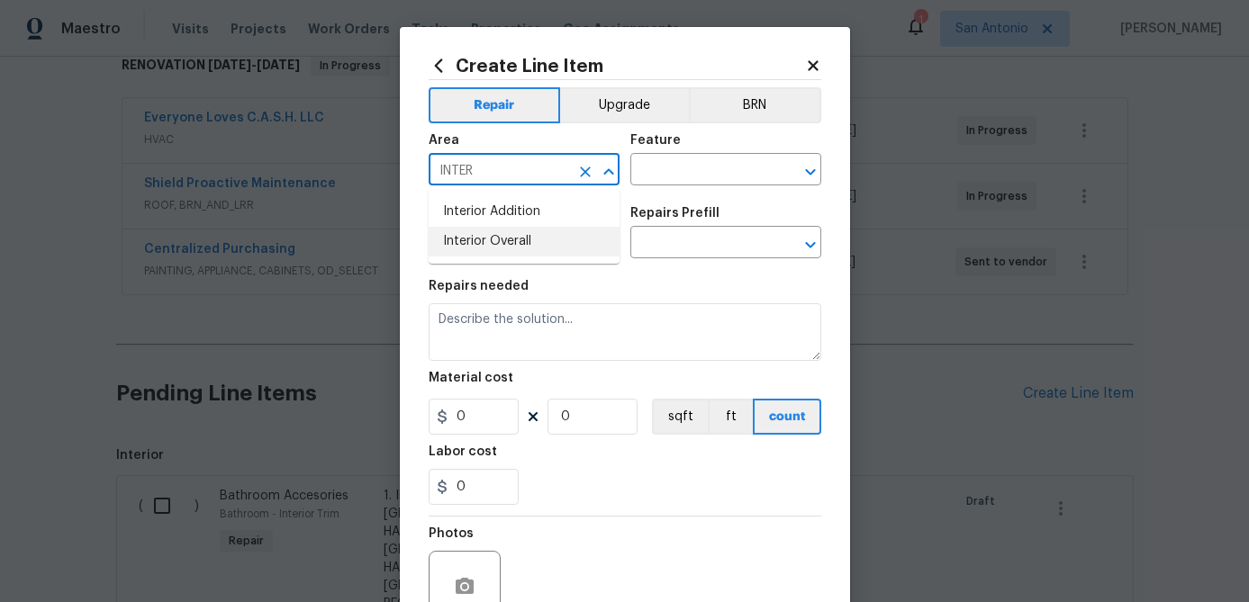
click at [472, 244] on li "Interior Overall" at bounding box center [524, 242] width 191 height 30
type input "Interior Overall"
click at [679, 177] on input "text" at bounding box center [700, 172] width 140 height 28
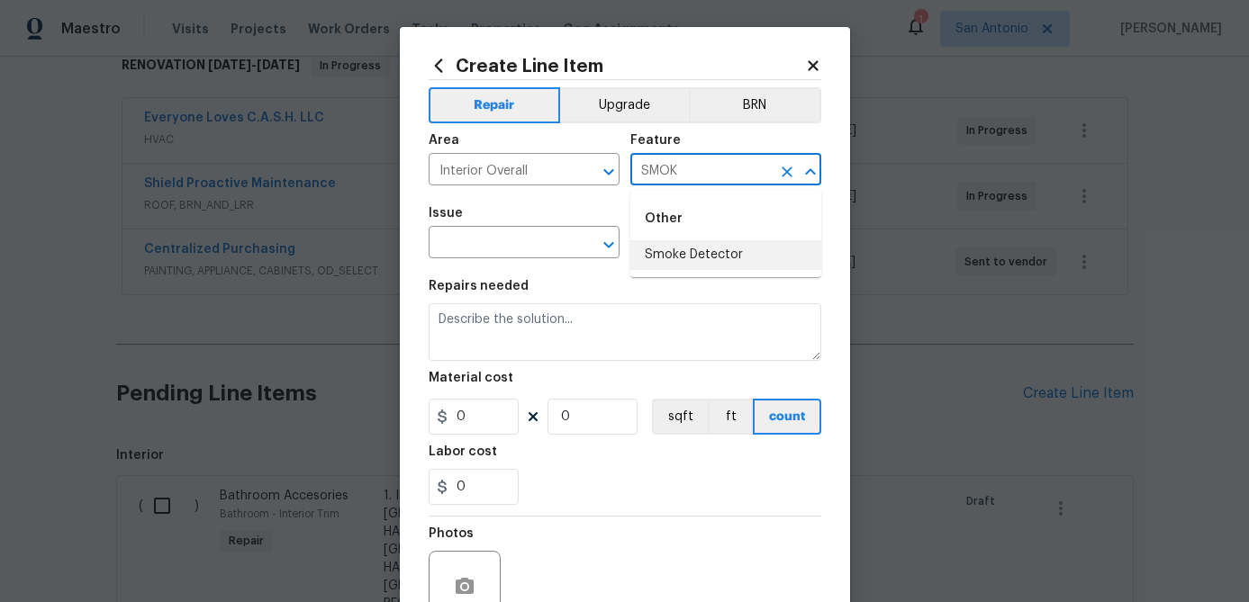
click at [691, 259] on li "Smoke Detector" at bounding box center [725, 255] width 191 height 30
type input "Smoke Detector"
click at [479, 225] on div "Issue" at bounding box center [524, 218] width 191 height 23
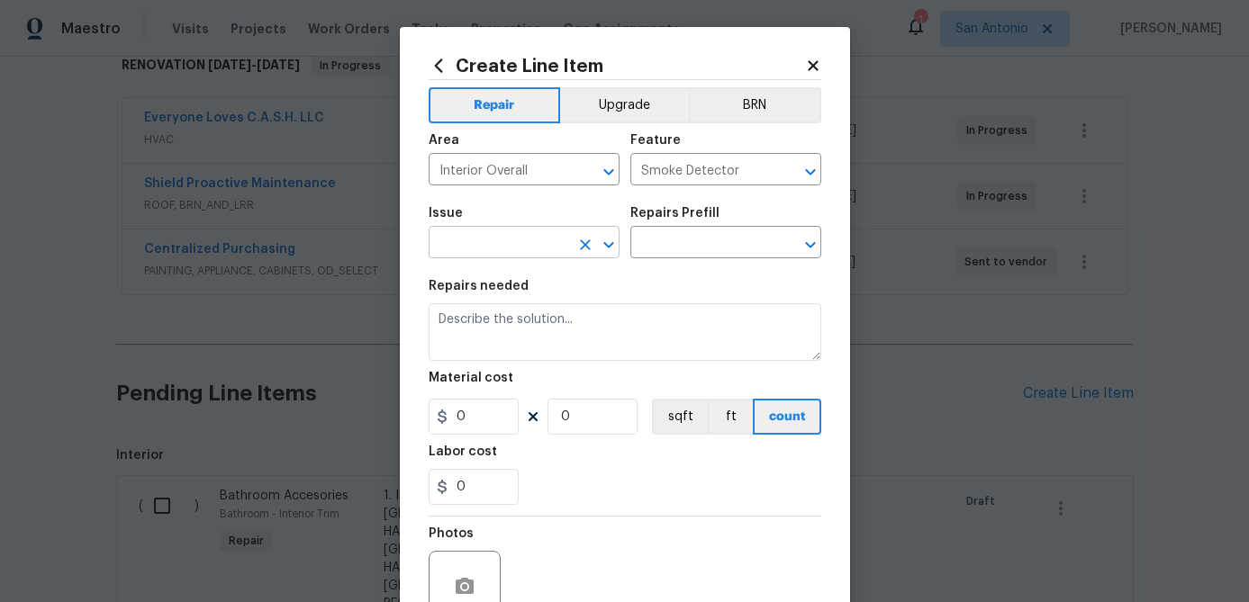
click at [483, 241] on input "text" at bounding box center [499, 244] width 140 height 28
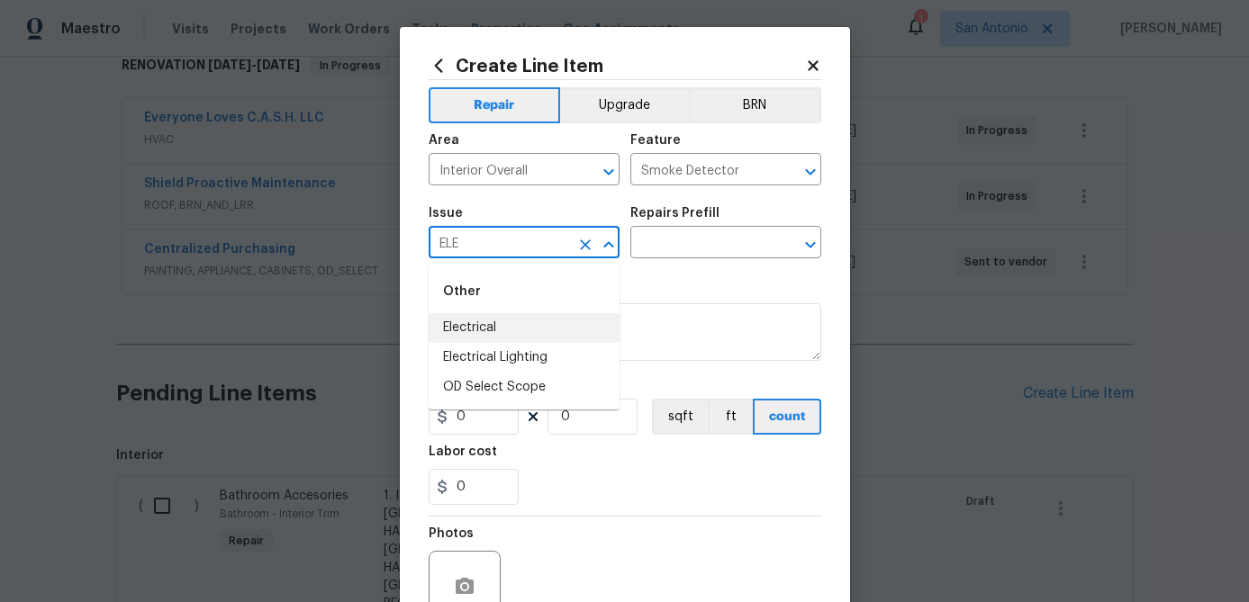
click at [472, 328] on li "Electrical" at bounding box center [524, 328] width 191 height 30
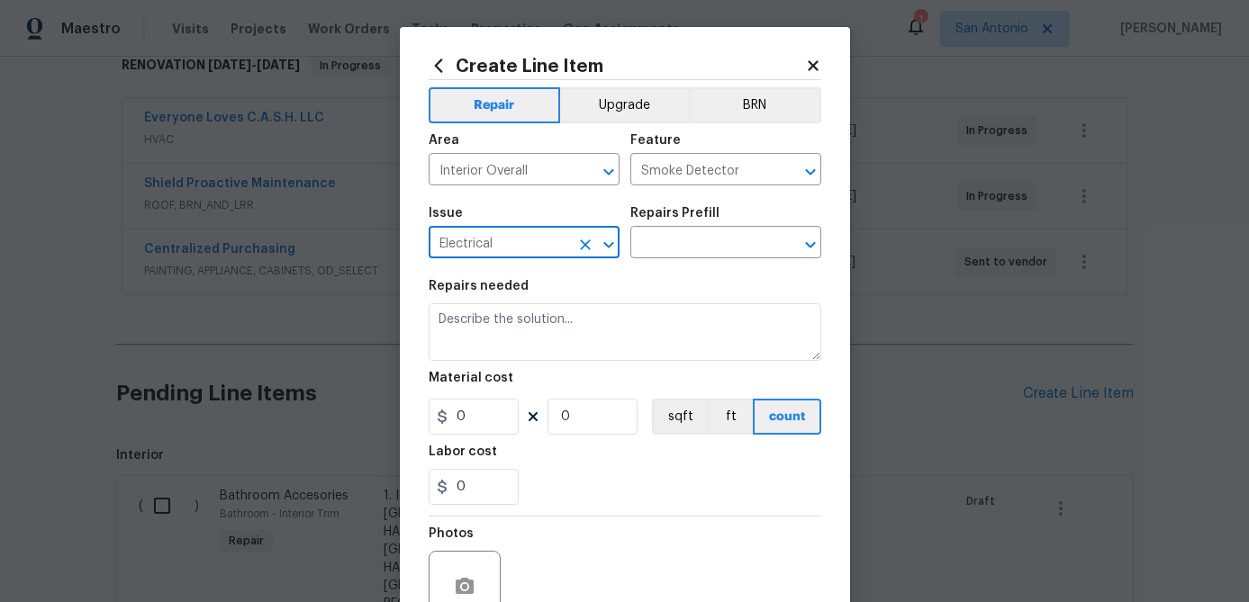
type input "Electrical"
click at [749, 205] on div "Issue Electrical ​ Repairs Prefill ​" at bounding box center [625, 232] width 393 height 73
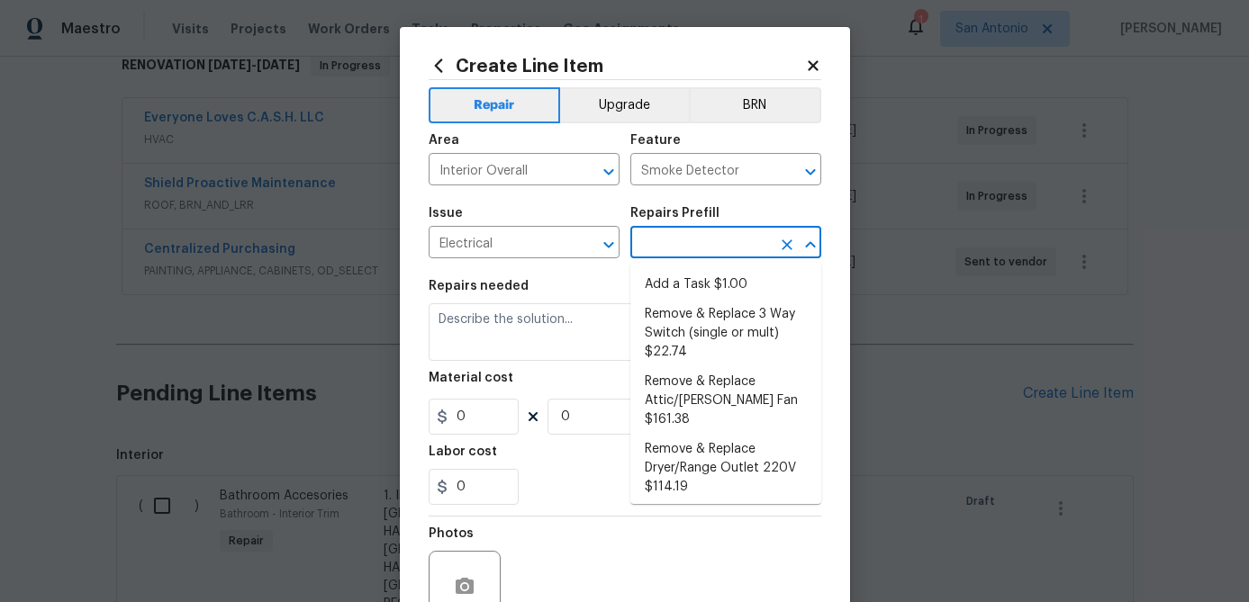
click at [721, 247] on input "text" at bounding box center [700, 244] width 140 height 28
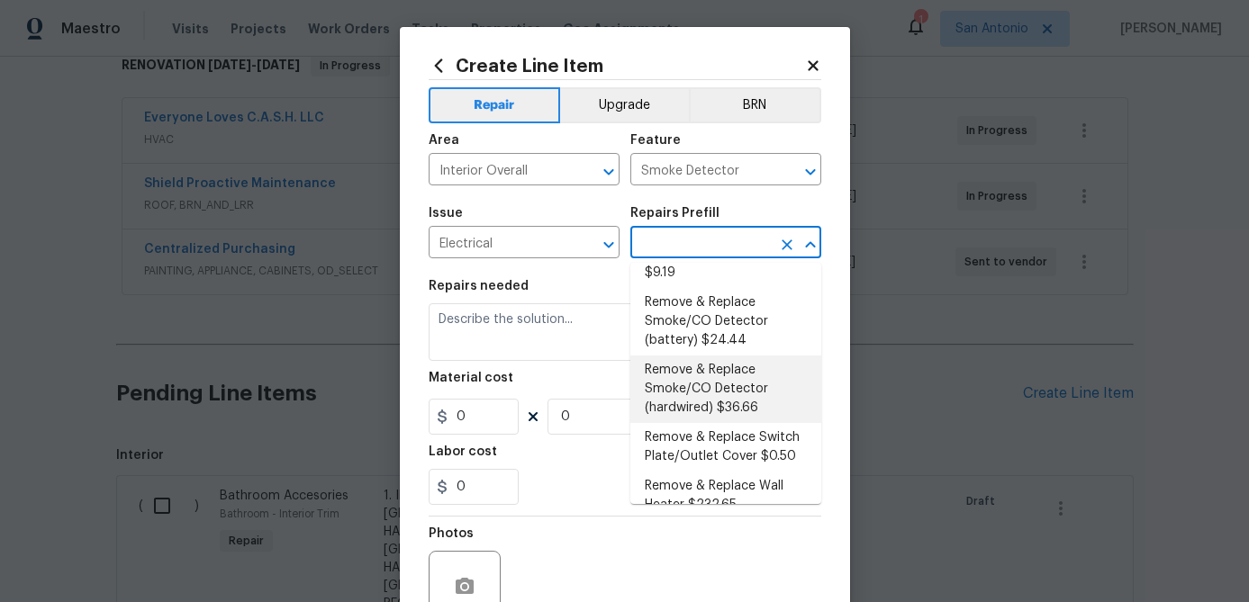
scroll to position [412, 0]
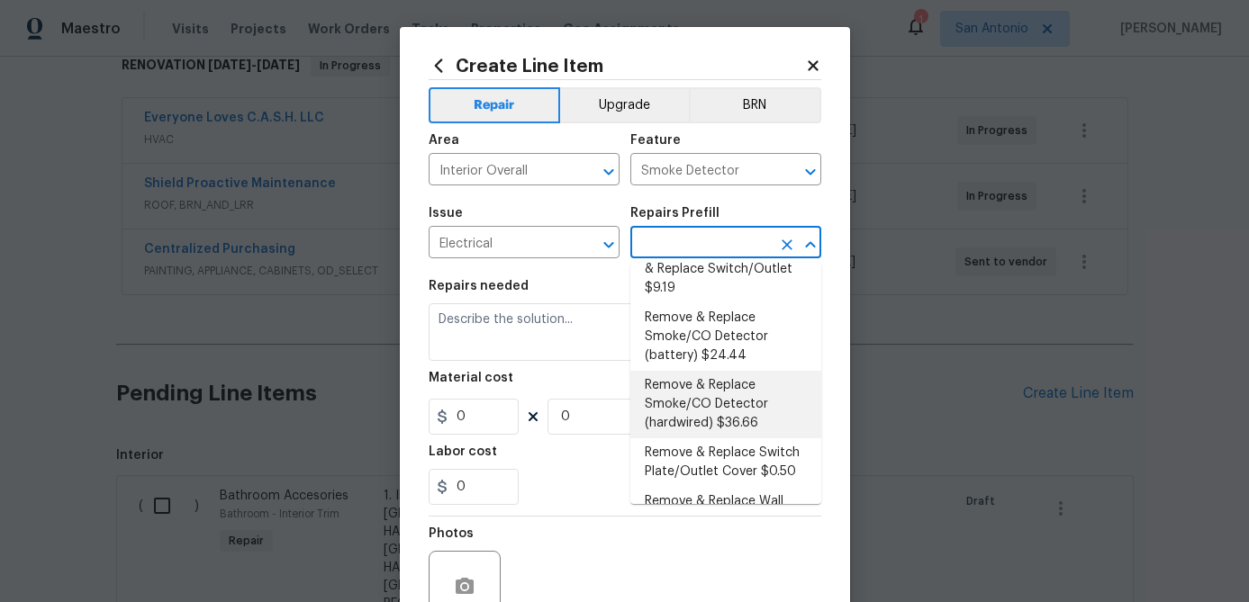
click at [700, 392] on li "Remove & Replace Smoke/CO Detector (hardwired) $36.66" at bounding box center [725, 405] width 191 height 68
type input "Remove & Replace Smoke/CO Detector (hardwired) $36.66"
type textarea "Remove the existing smoke/CO detector (hardwired) and replace with new. Ensure …"
type input "36.66"
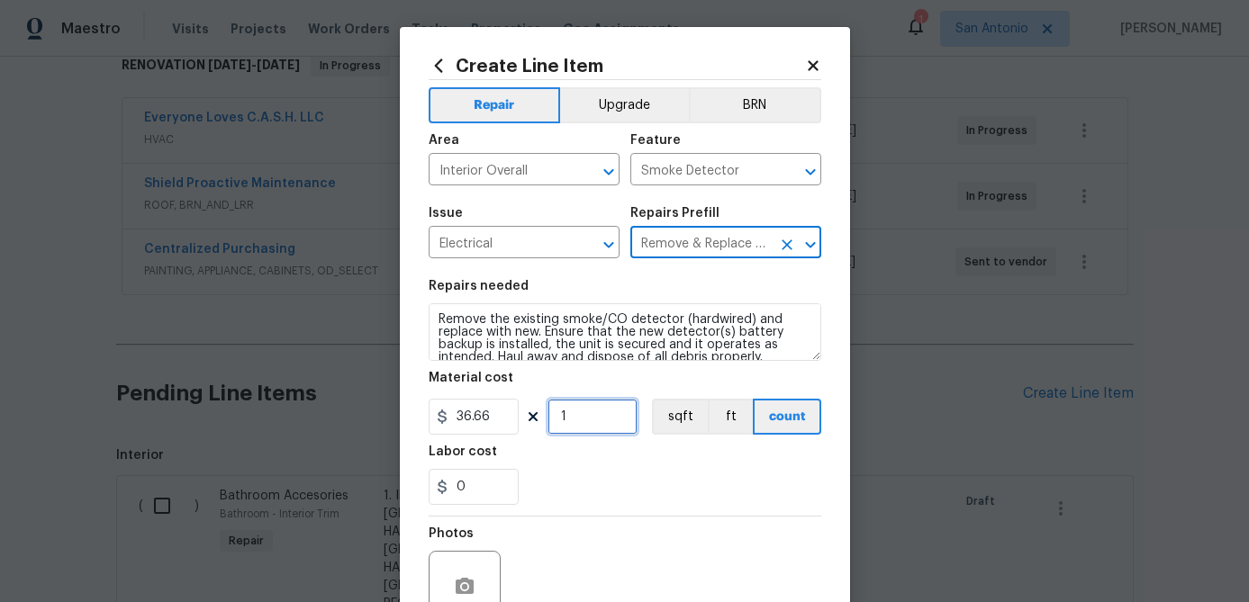
click at [601, 427] on input "1" at bounding box center [592, 417] width 90 height 36
type input "4"
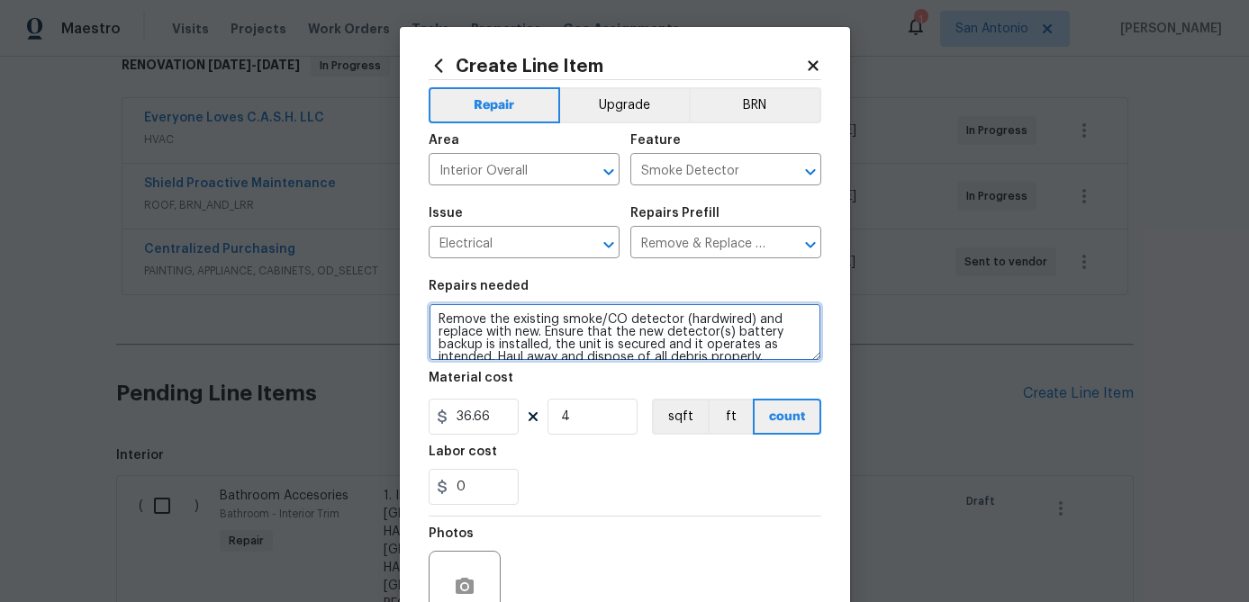
click at [439, 317] on textarea "Remove the existing smoke/CO detector (hardwired) and replace with new. Ensure …" at bounding box center [625, 332] width 393 height 58
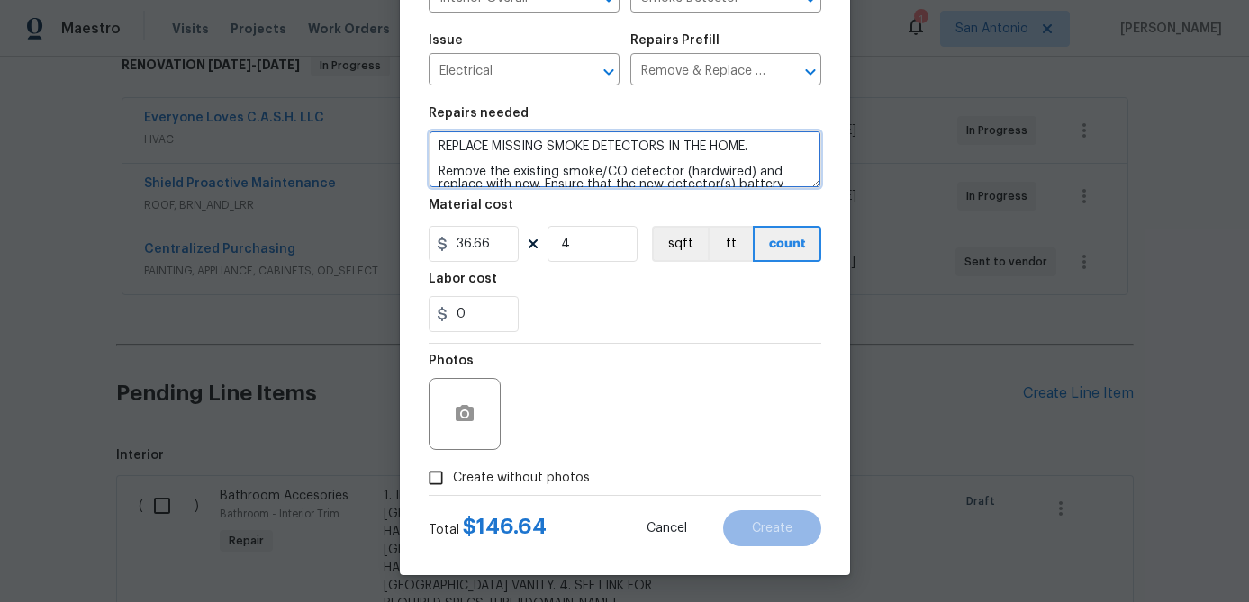
type textarea "REPLACE MISSING SMOKE DETECTORS IN THE HOME. Remove the existing smoke/CO detec…"
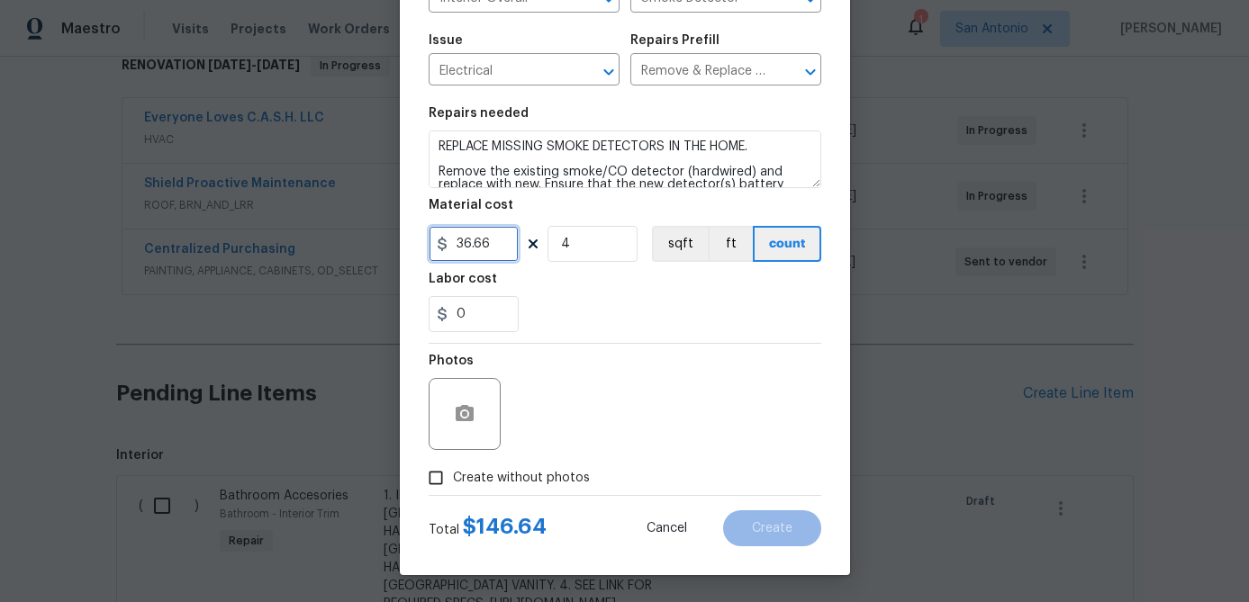
click at [500, 245] on input "36.66" at bounding box center [474, 244] width 90 height 36
type input "35"
click at [493, 323] on input "0" at bounding box center [474, 314] width 90 height 36
click at [436, 479] on input "Create without photos" at bounding box center [436, 478] width 34 height 34
checkbox input "true"
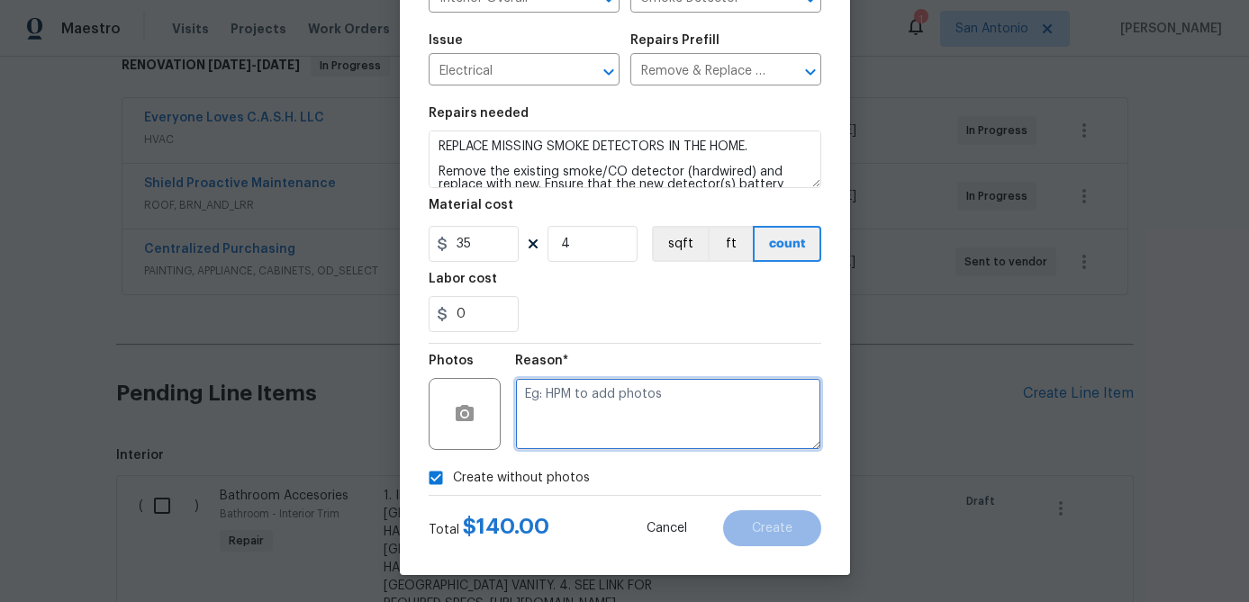
click at [540, 416] on textarea at bounding box center [668, 414] width 306 height 72
type textarea "."
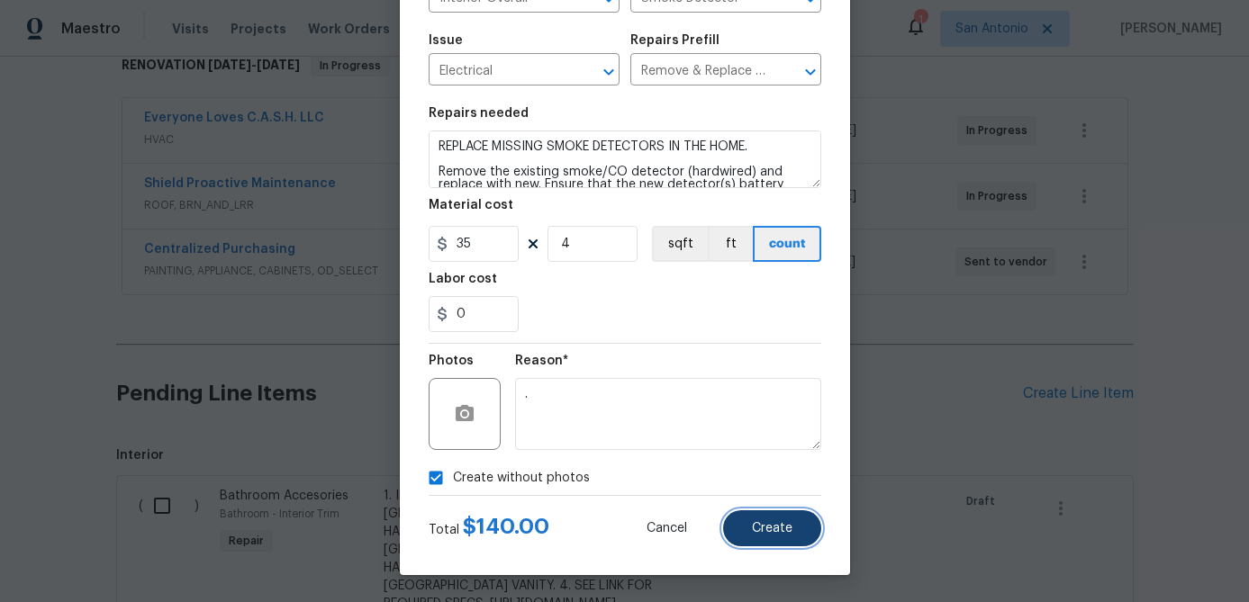
click at [765, 519] on button "Create" at bounding box center [772, 528] width 98 height 36
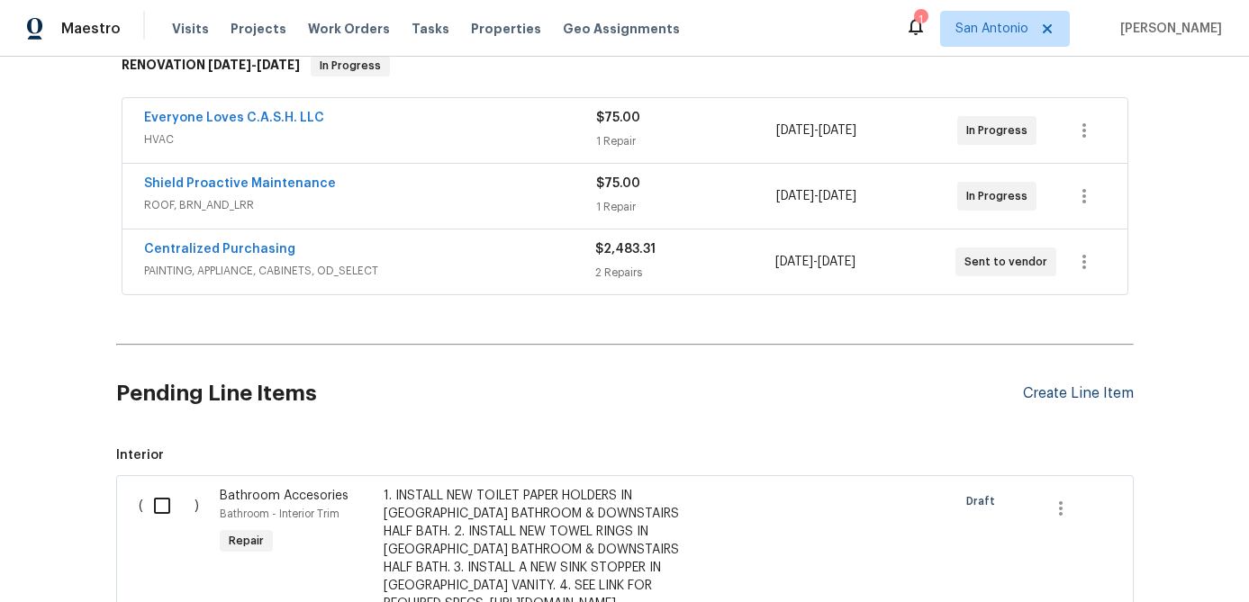
click at [1068, 394] on div "Create Line Item" at bounding box center [1078, 393] width 111 height 17
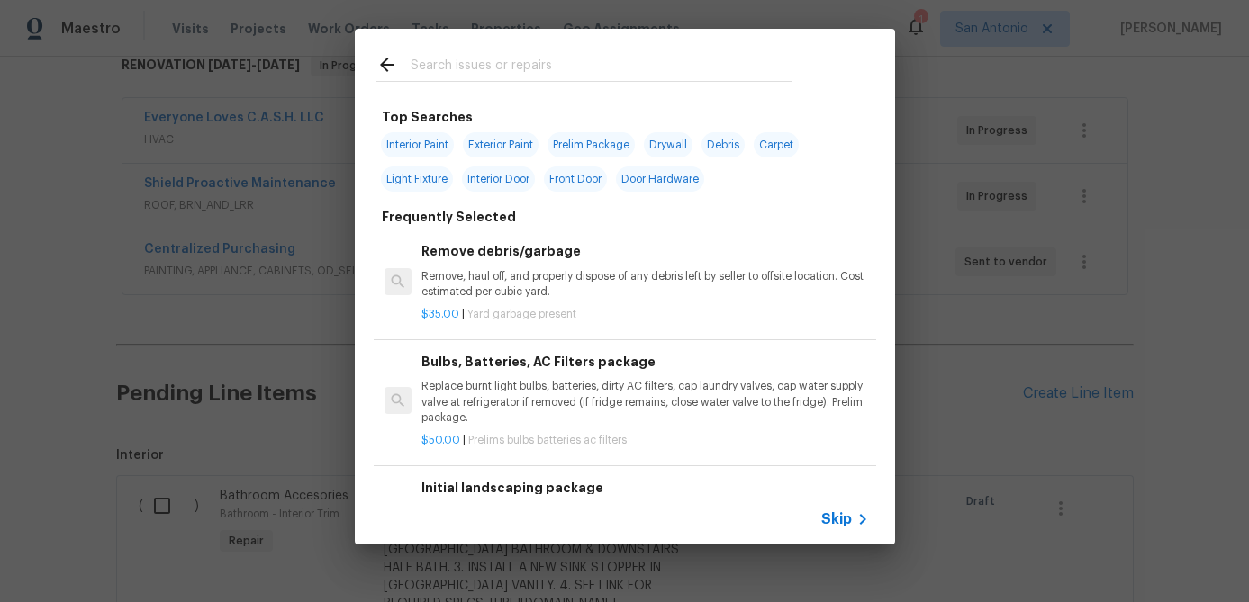
click at [841, 526] on span "Skip" at bounding box center [836, 519] width 31 height 18
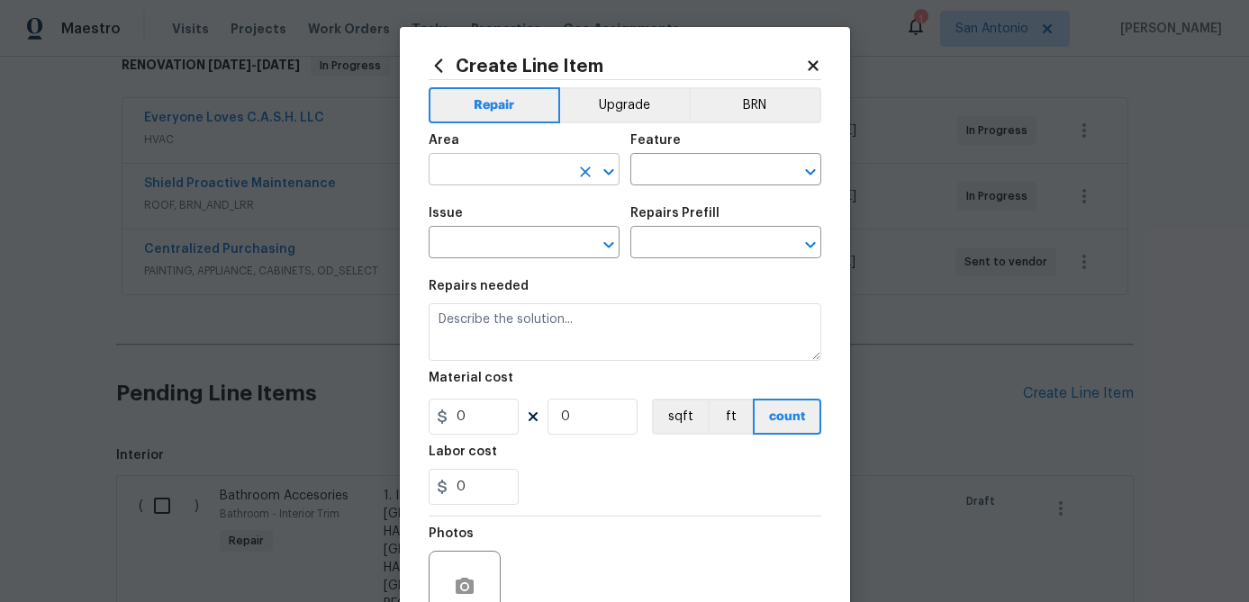
click at [517, 178] on input "text" at bounding box center [499, 172] width 140 height 28
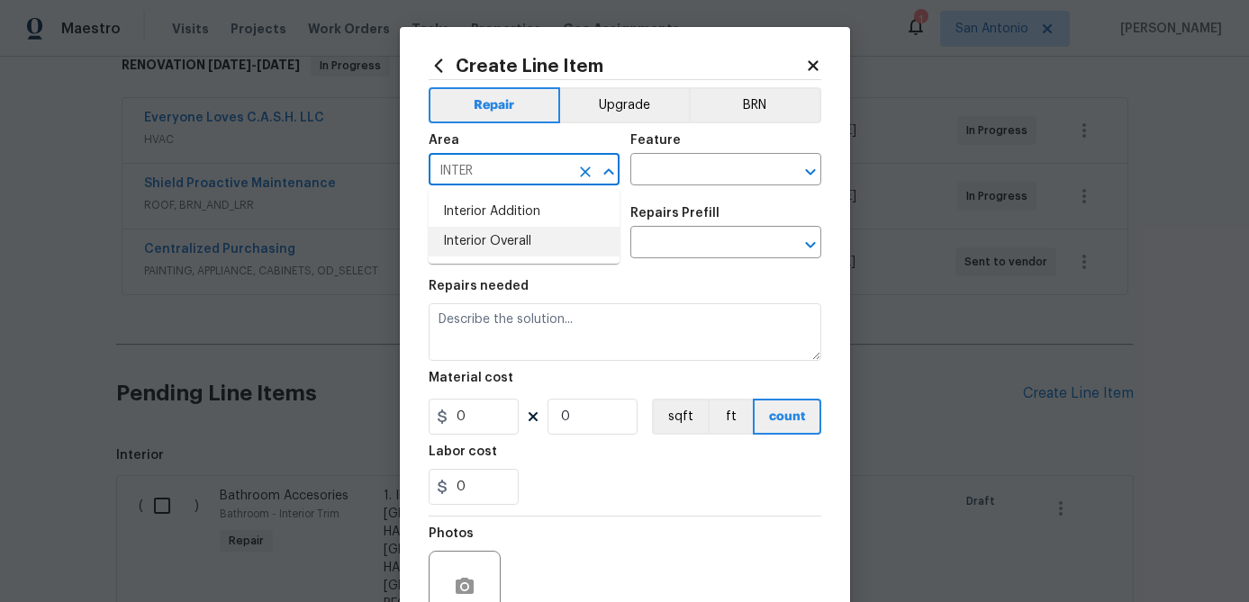
click at [494, 239] on li "Interior Overall" at bounding box center [524, 242] width 191 height 30
type input "Interior Overall"
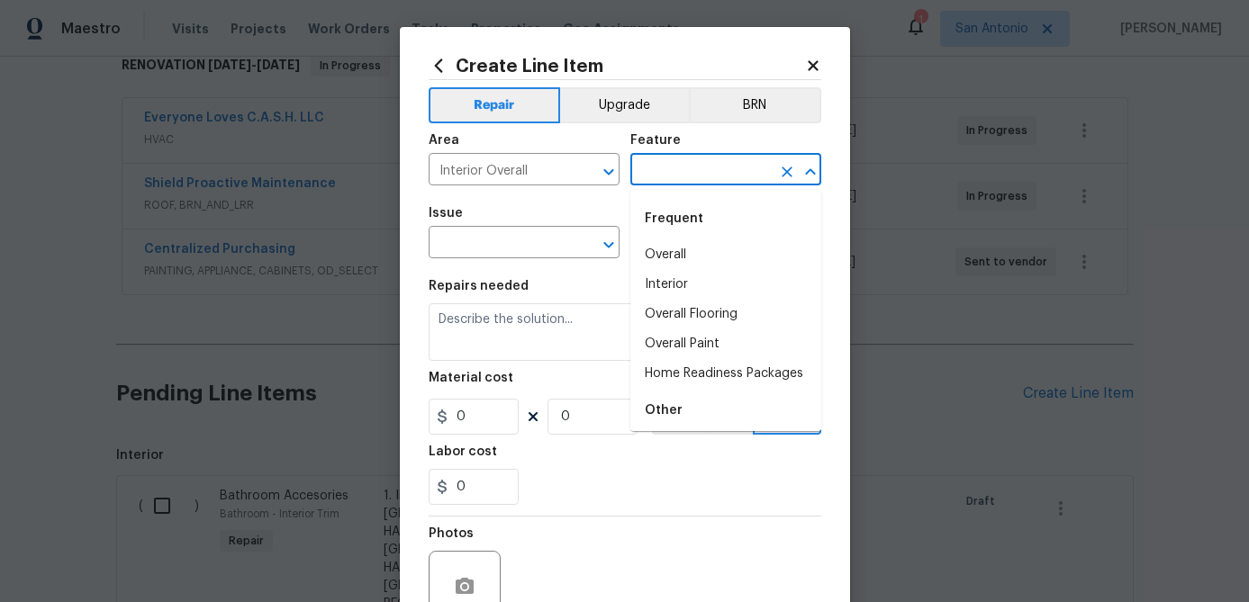
click at [678, 159] on input "text" at bounding box center [700, 172] width 140 height 28
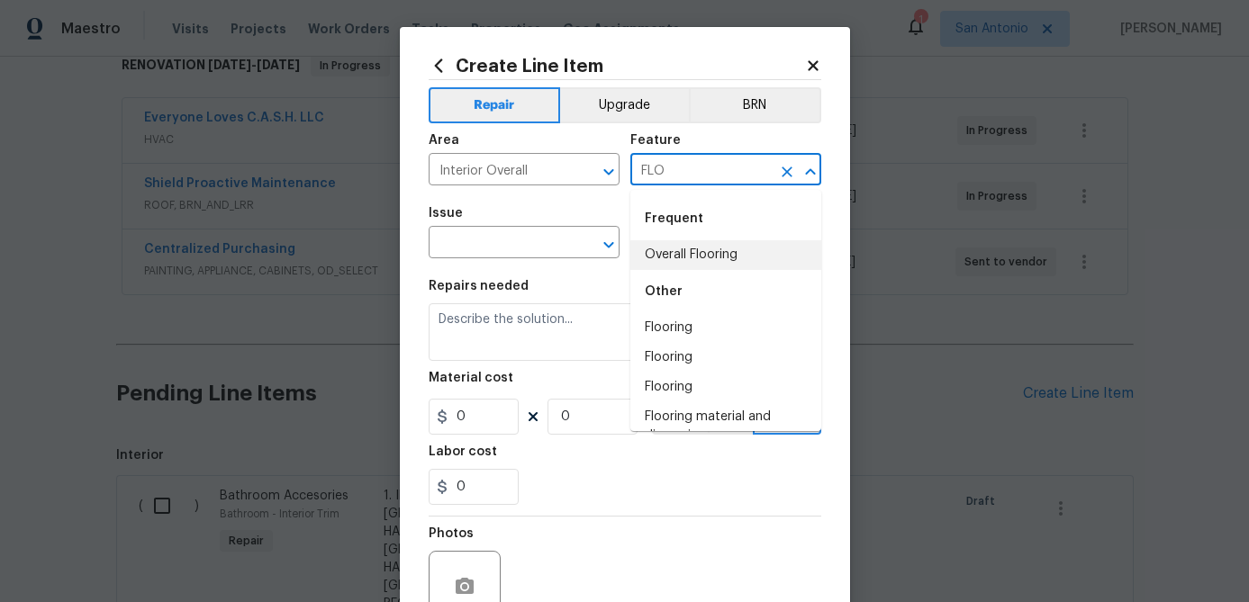
click at [676, 249] on li "Overall Flooring" at bounding box center [725, 255] width 191 height 30
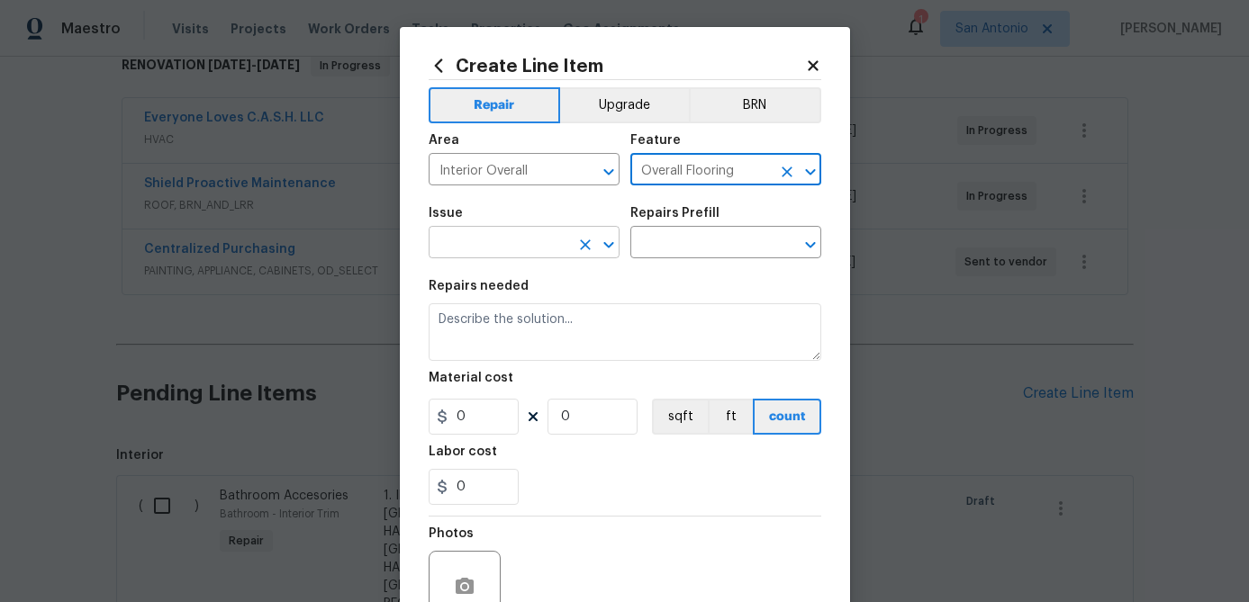
type input "Overall Flooring"
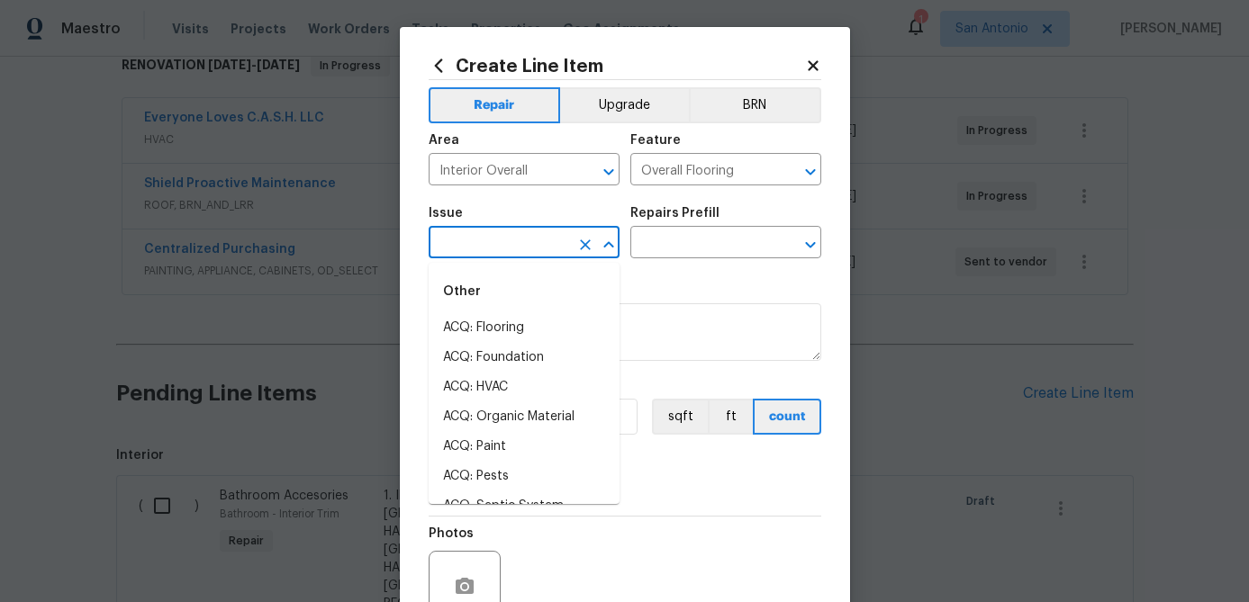
click at [519, 257] on input "text" at bounding box center [499, 244] width 140 height 28
click at [483, 351] on li "Flooring Extras" at bounding box center [524, 358] width 191 height 30
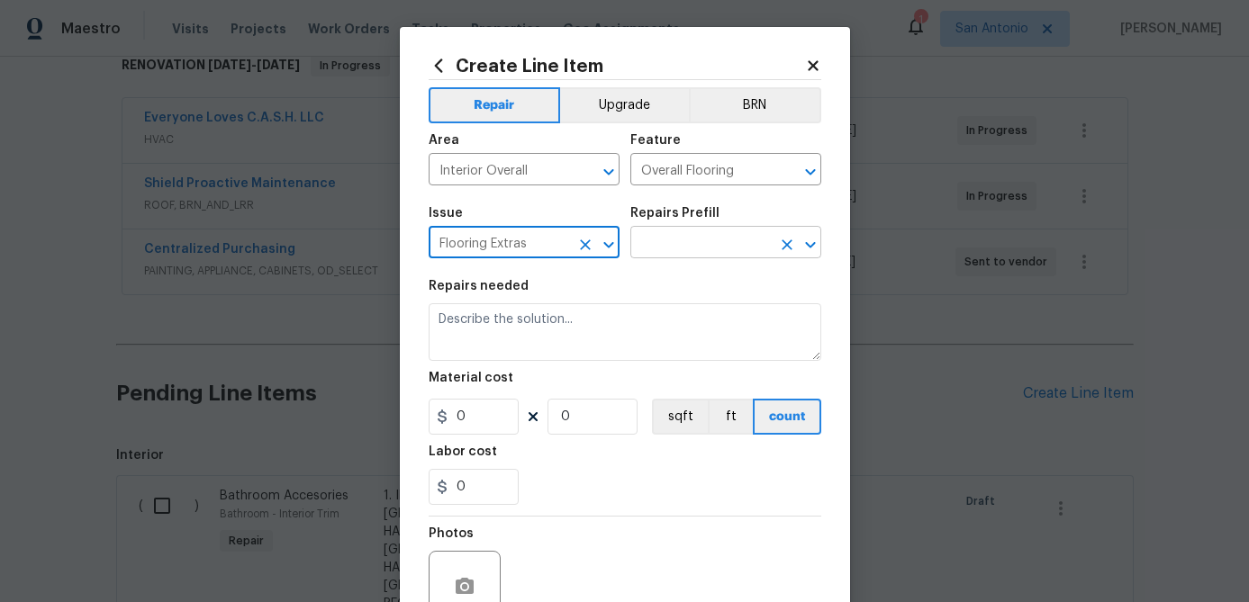
type input "Flooring Extras"
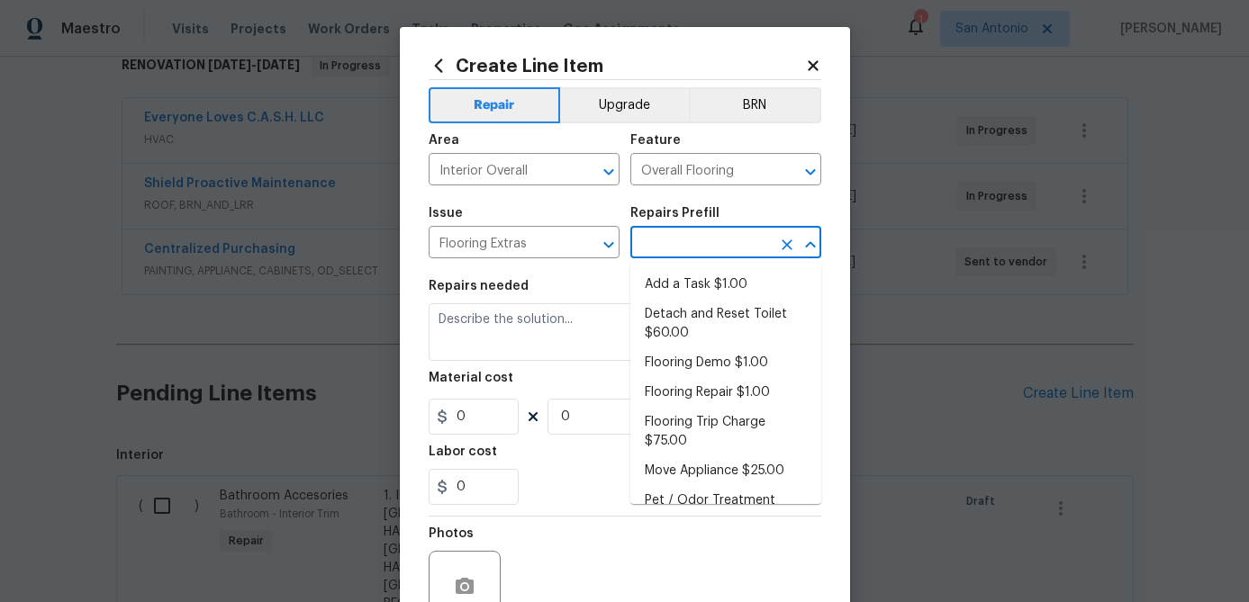
click at [678, 246] on input "text" at bounding box center [700, 244] width 140 height 28
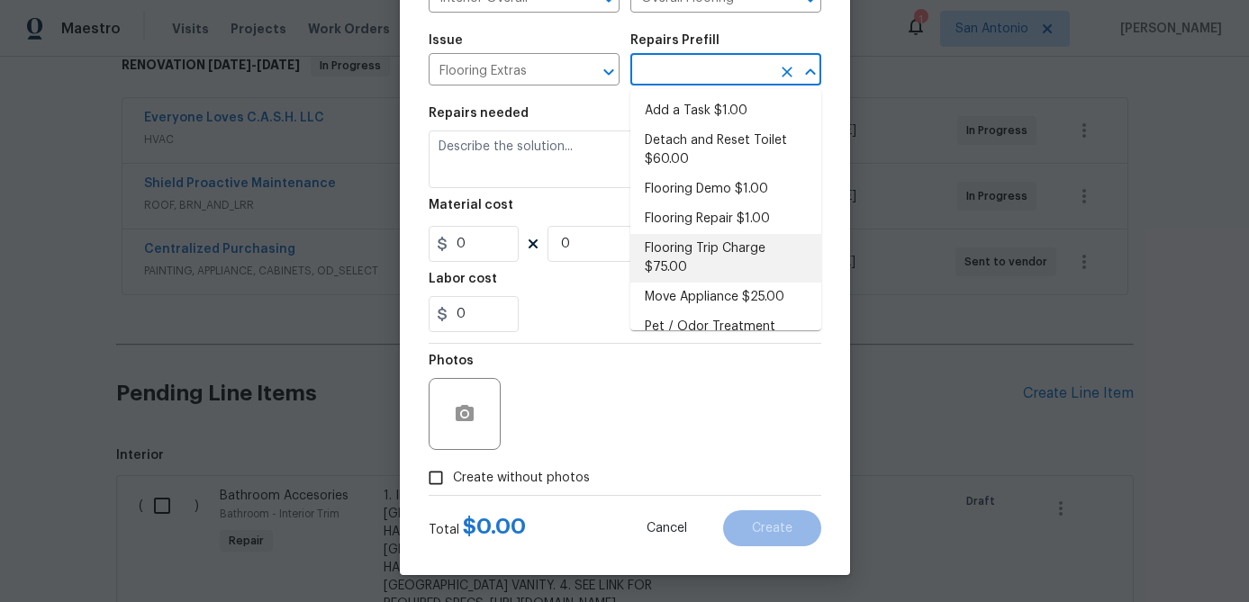
scroll to position [176, 0]
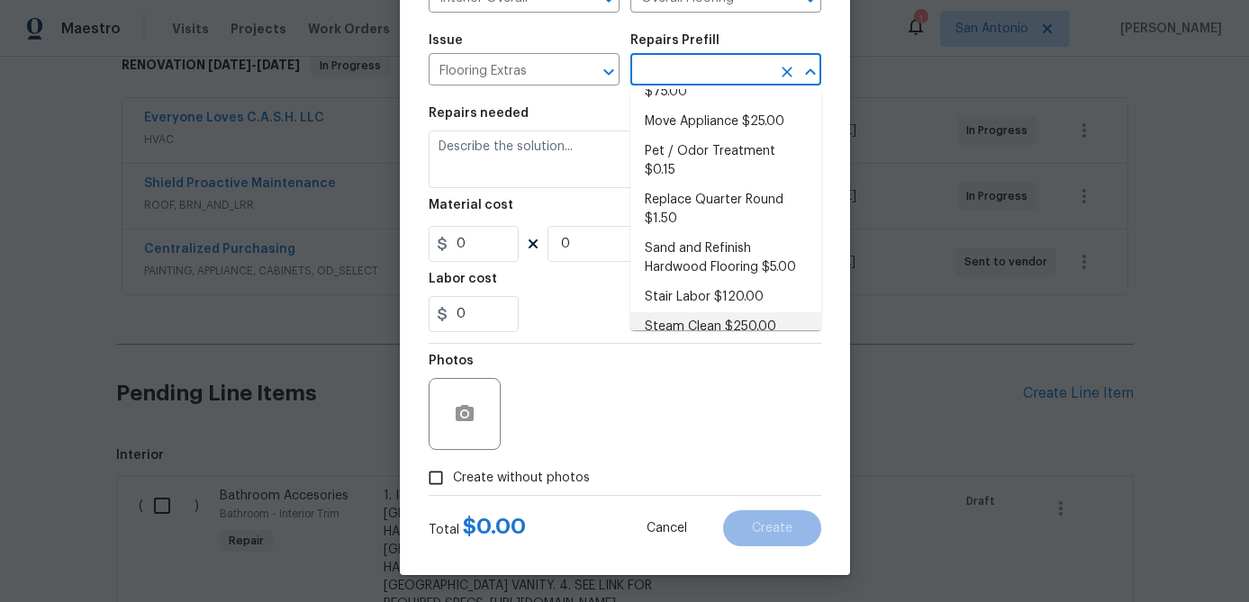
click at [697, 312] on li "Steam Clean $250.00" at bounding box center [725, 327] width 191 height 30
type input "Steam Clean $250.00"
type textarea "Steam clean floors"
type input "250"
type input "1"
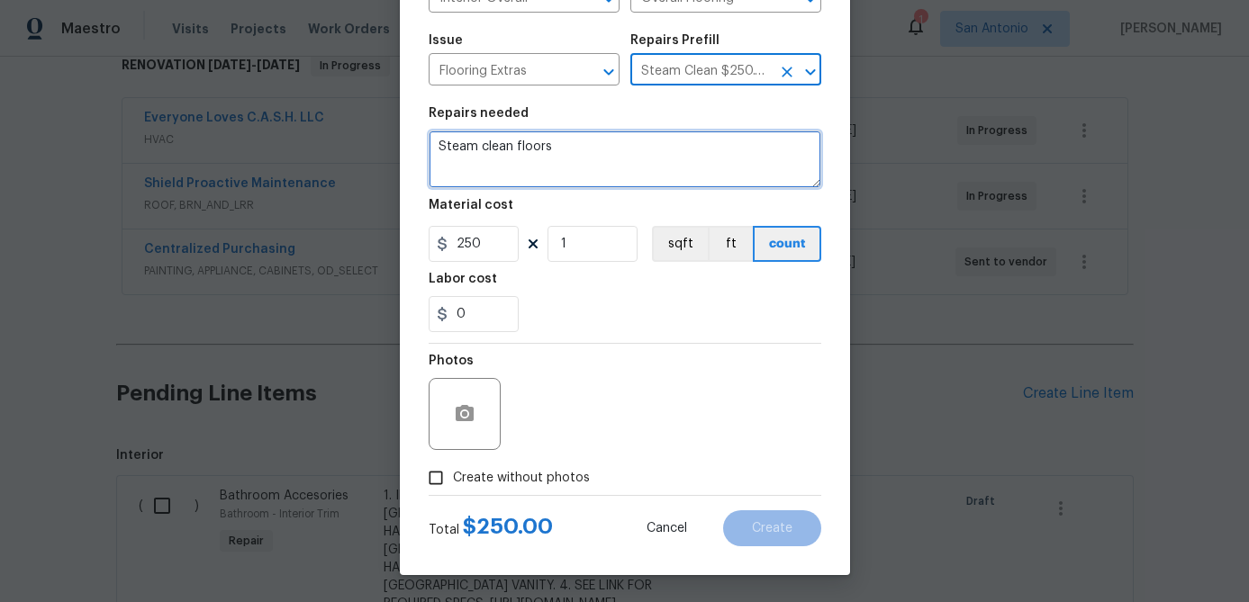
click at [438, 145] on textarea "Steam clean floors" at bounding box center [625, 160] width 393 height 58
click at [446, 136] on textarea "Steam clean floors" at bounding box center [625, 160] width 393 height 58
click at [433, 141] on textarea "Steam clean floors" at bounding box center [625, 160] width 393 height 58
paste textarea "POWER BRUSH & CLEAN ALL TILE FLOORS."
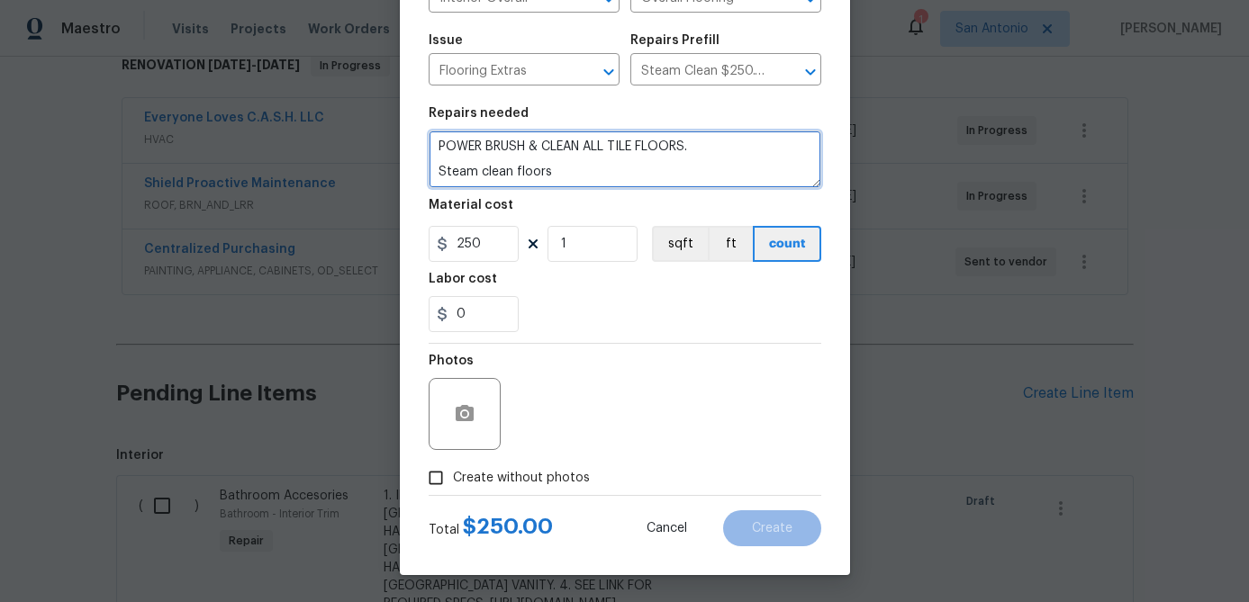
type textarea "POWER BRUSH & CLEAN ALL TILE FLOORS. Steam clean floors"
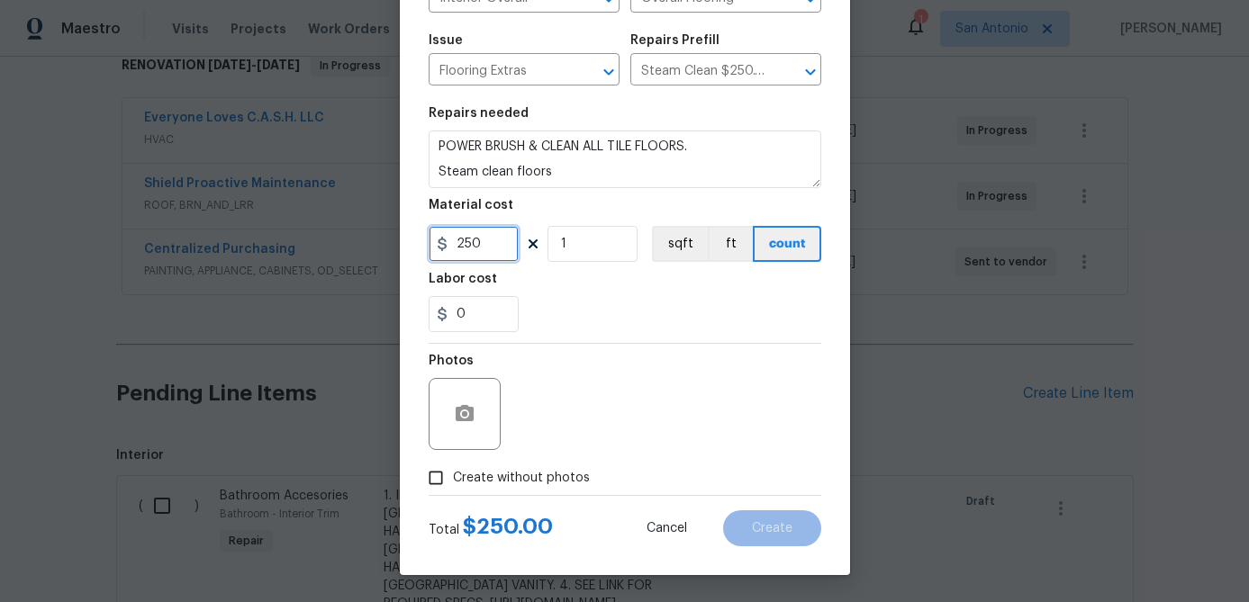
click at [496, 237] on input "250" at bounding box center [474, 244] width 90 height 36
type input "450"
click at [438, 475] on input "Create without photos" at bounding box center [436, 478] width 34 height 34
checkbox input "true"
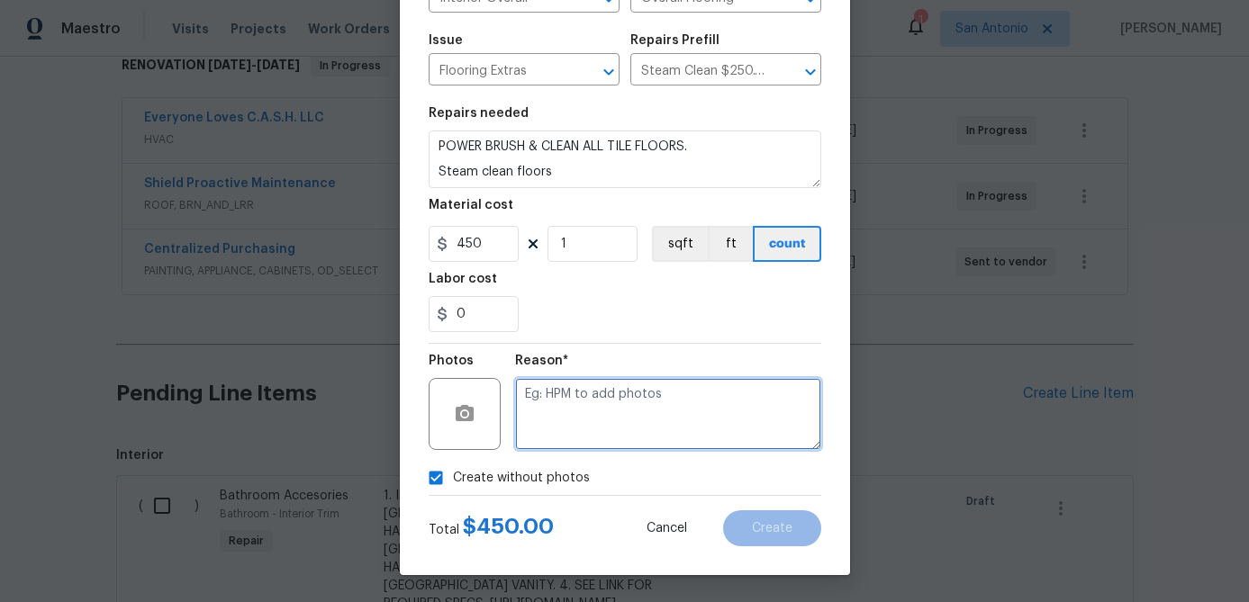
click at [575, 420] on textarea at bounding box center [668, 414] width 306 height 72
type textarea "."
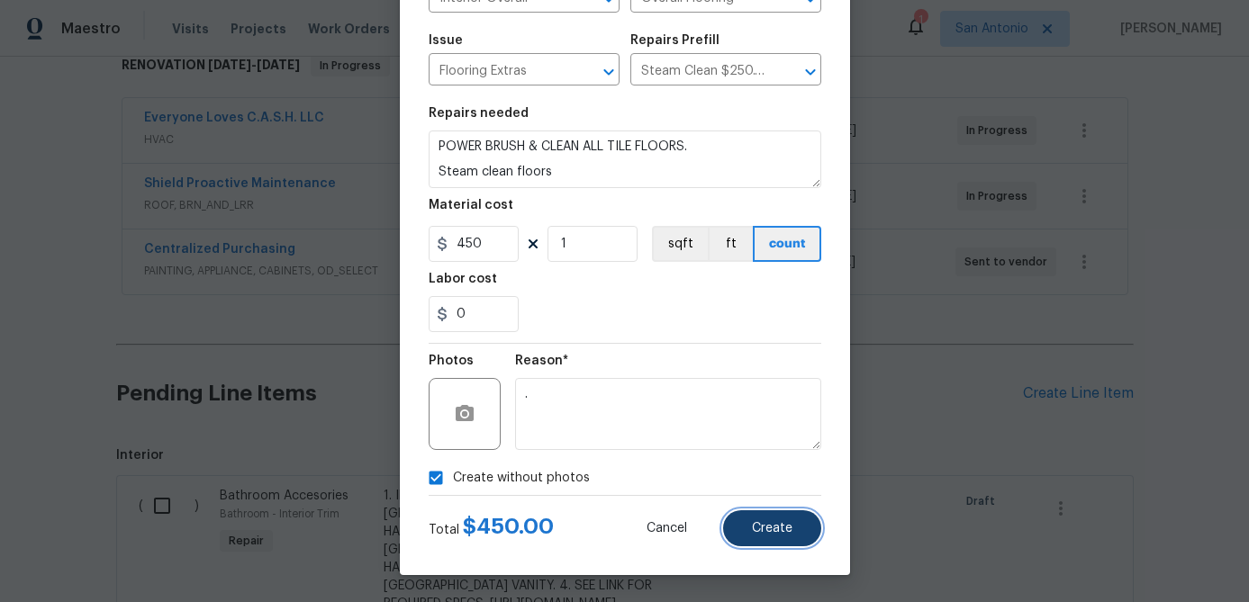
click at [759, 528] on span "Create" at bounding box center [772, 529] width 41 height 14
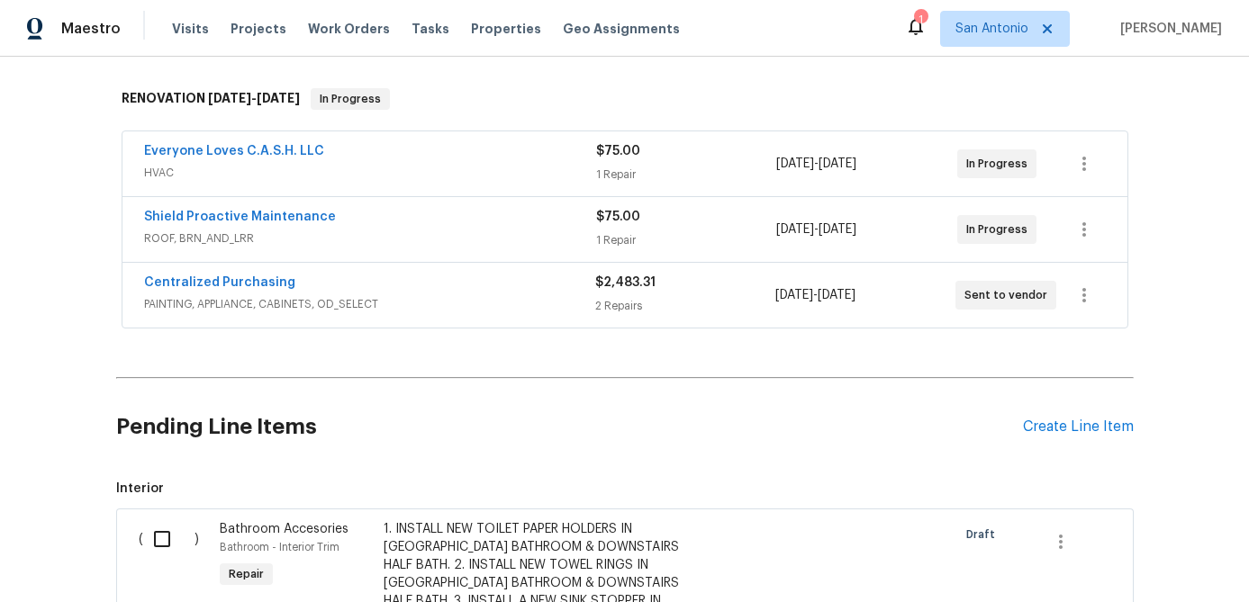
scroll to position [0, 0]
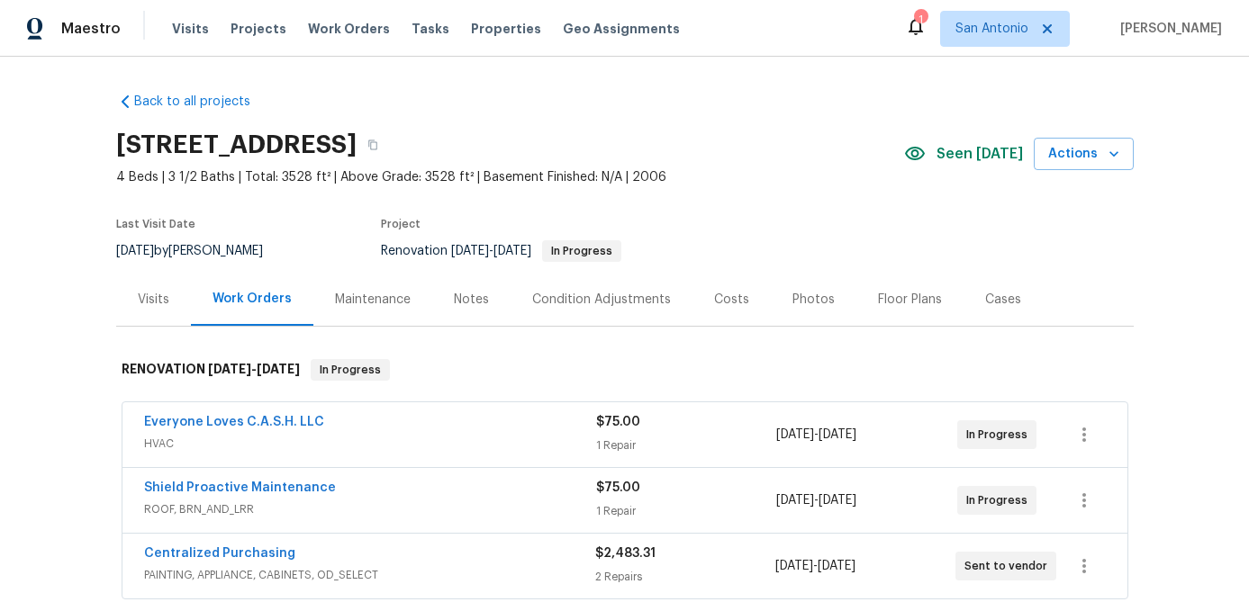
click at [886, 301] on div "Floor Plans" at bounding box center [910, 300] width 64 height 18
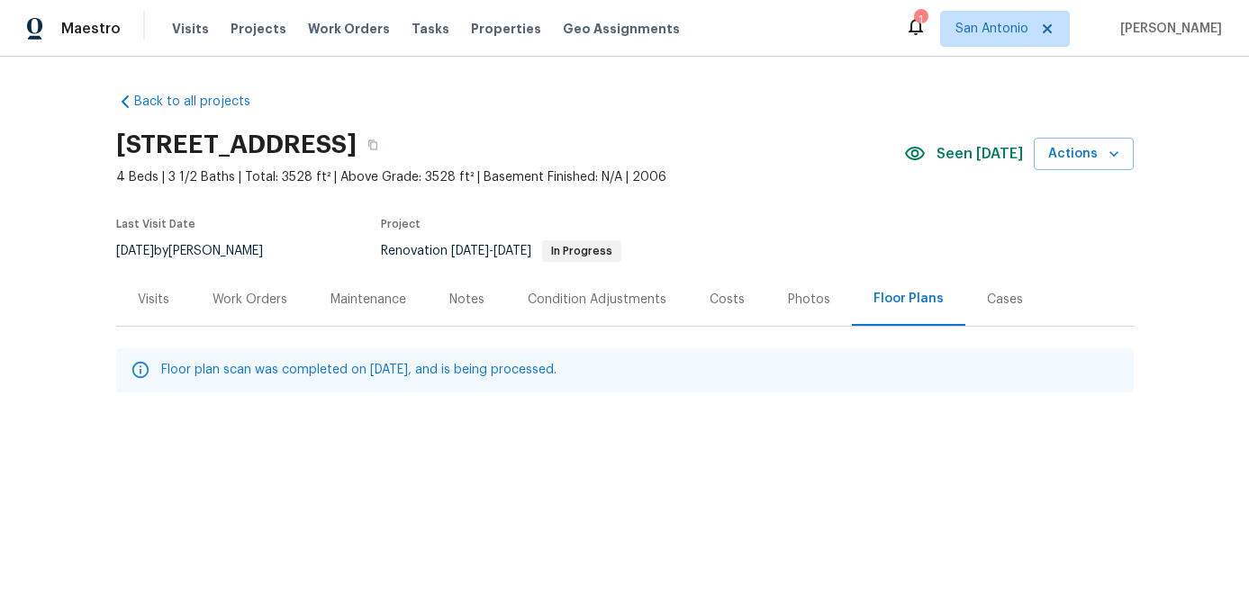
click at [244, 303] on div "Work Orders" at bounding box center [249, 300] width 75 height 18
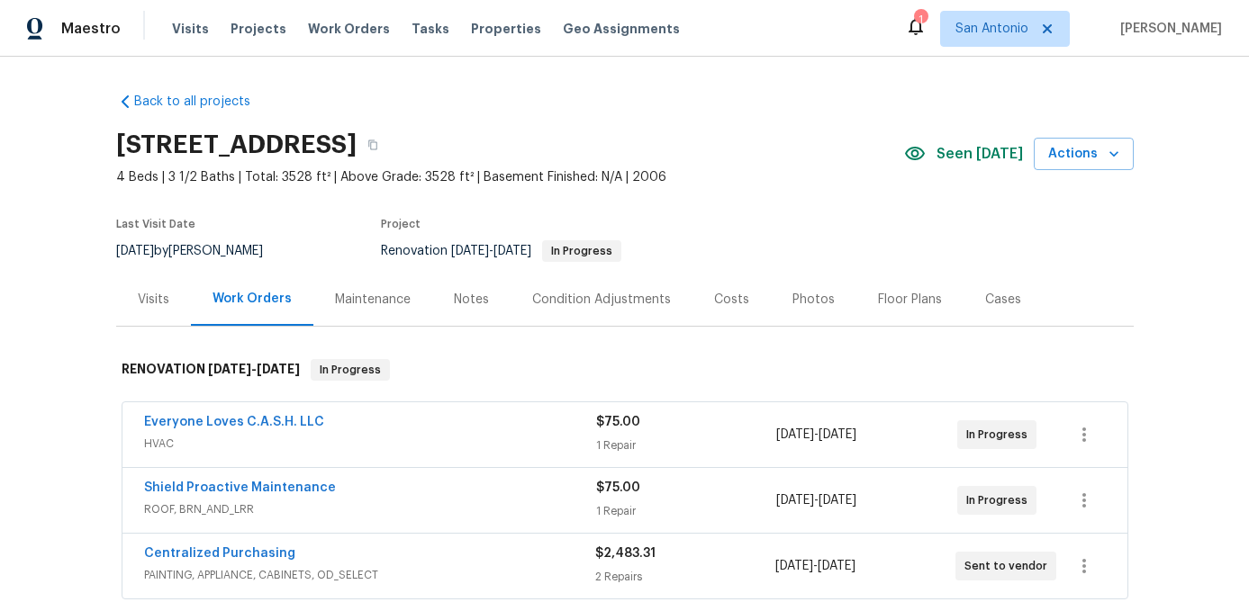
click at [562, 302] on div "Condition Adjustments" at bounding box center [601, 300] width 139 height 18
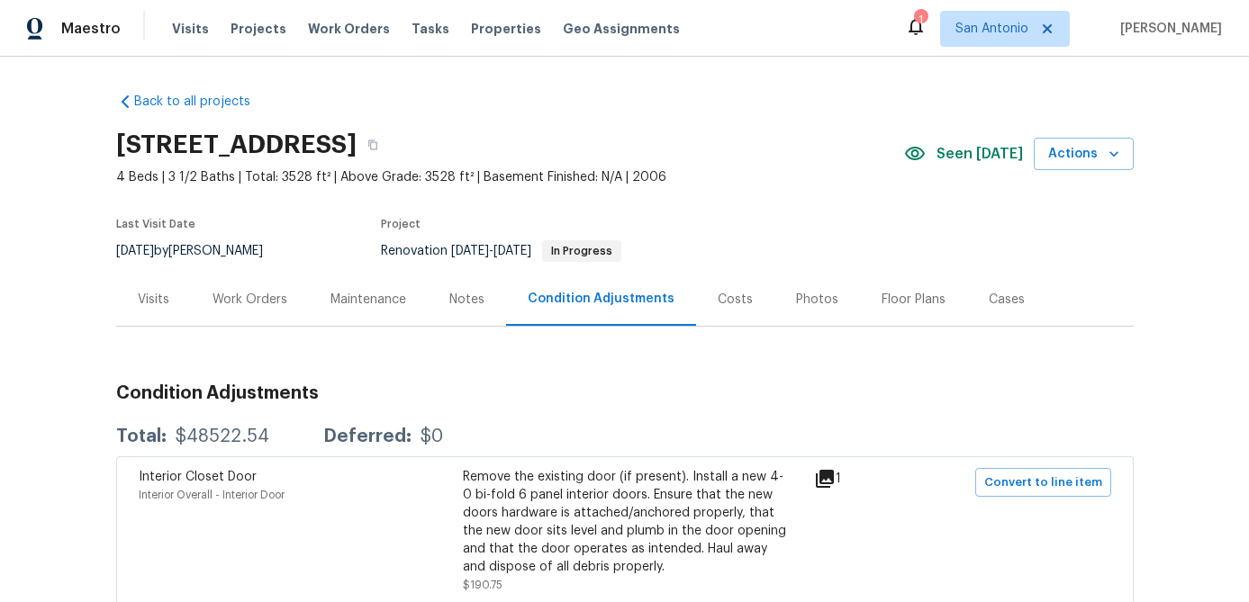
click at [221, 293] on div "Work Orders" at bounding box center [249, 300] width 75 height 18
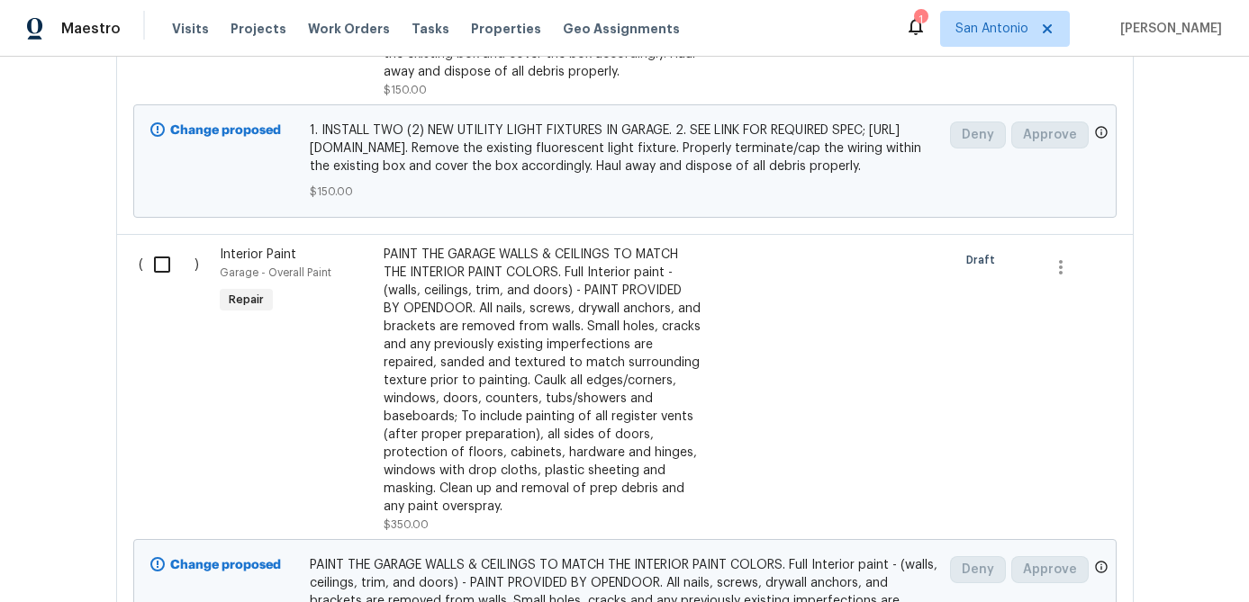
scroll to position [649, 0]
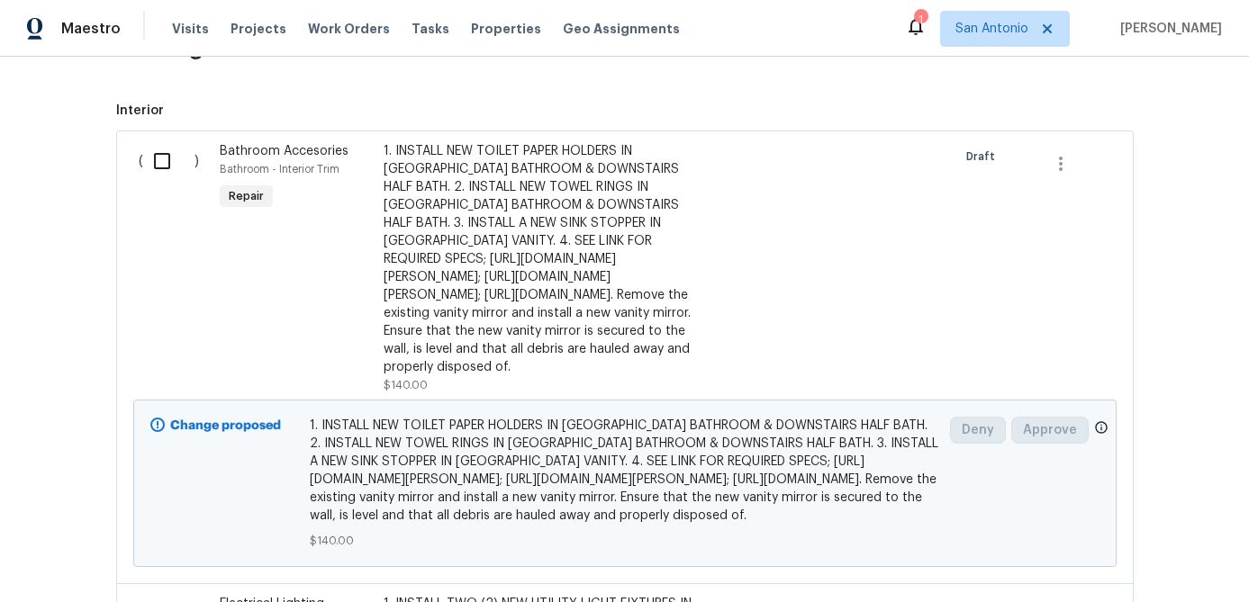
click at [164, 161] on input "checkbox" at bounding box center [168, 161] width 51 height 38
checkbox input "true"
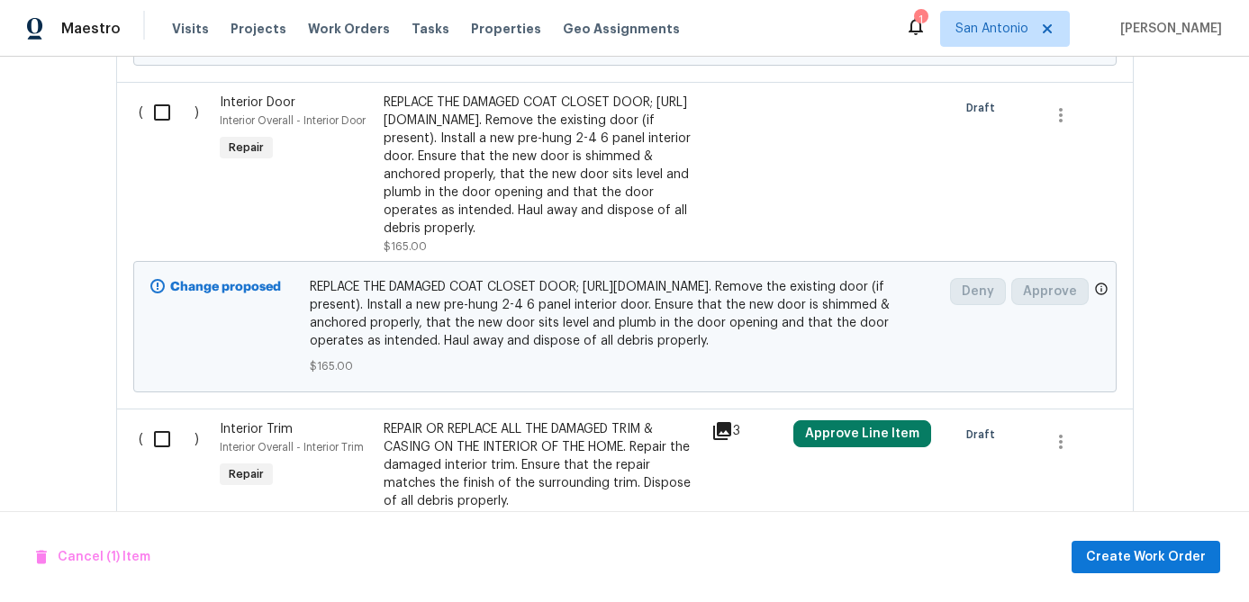
scroll to position [2333, 0]
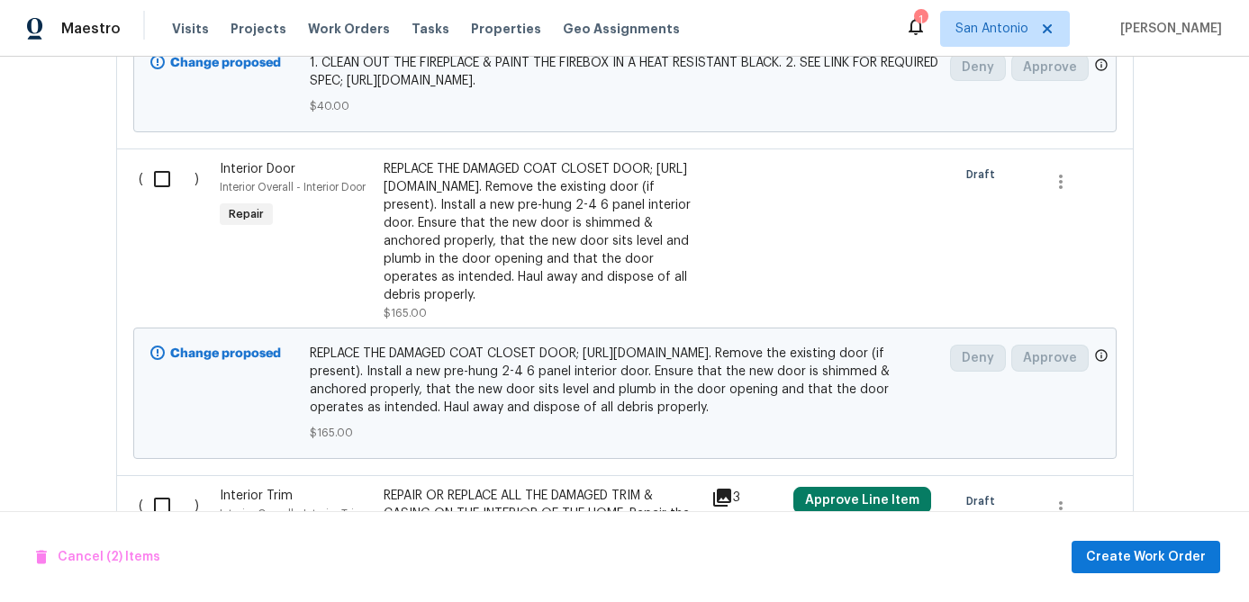
scroll to position [2269, 0]
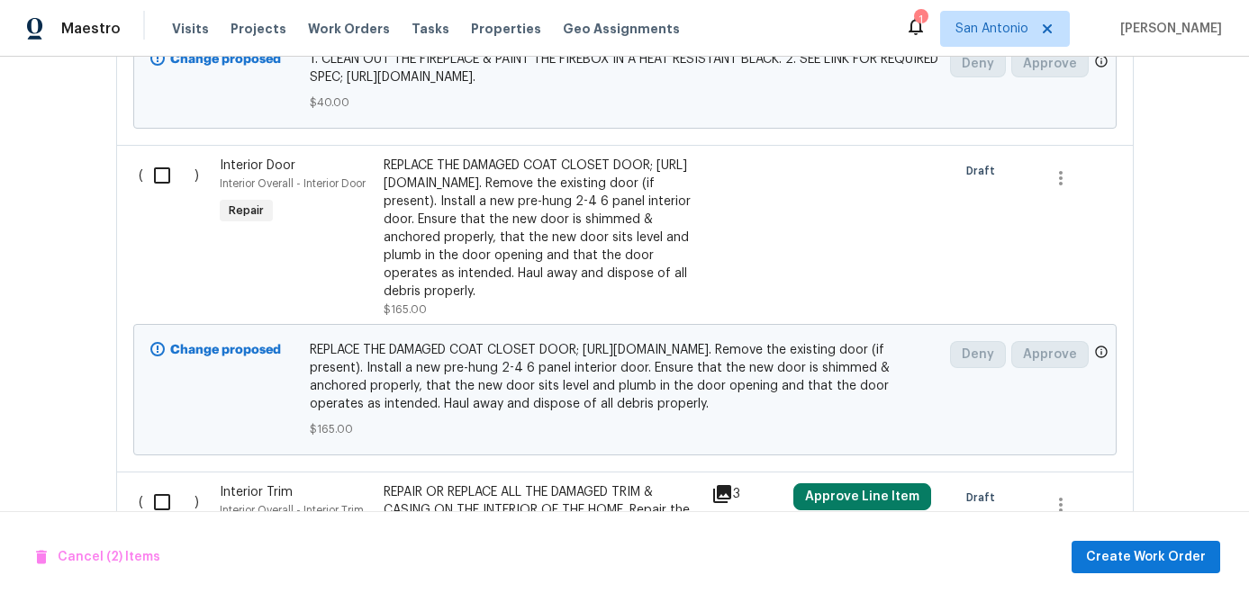
checkbox input "false"
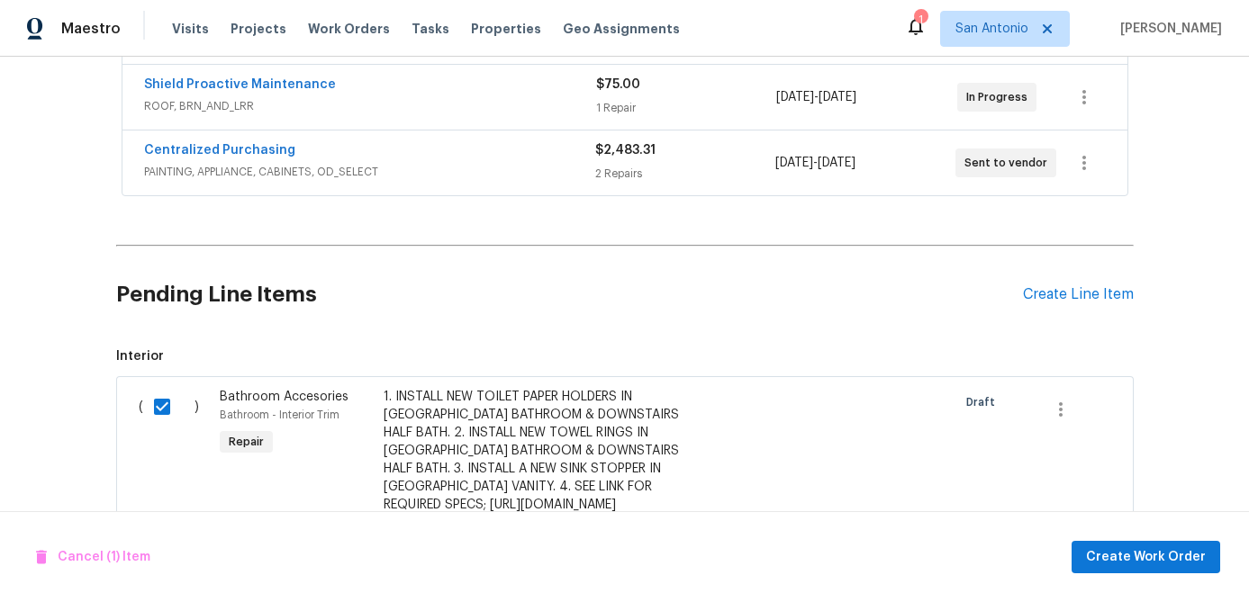
scroll to position [509, 0]
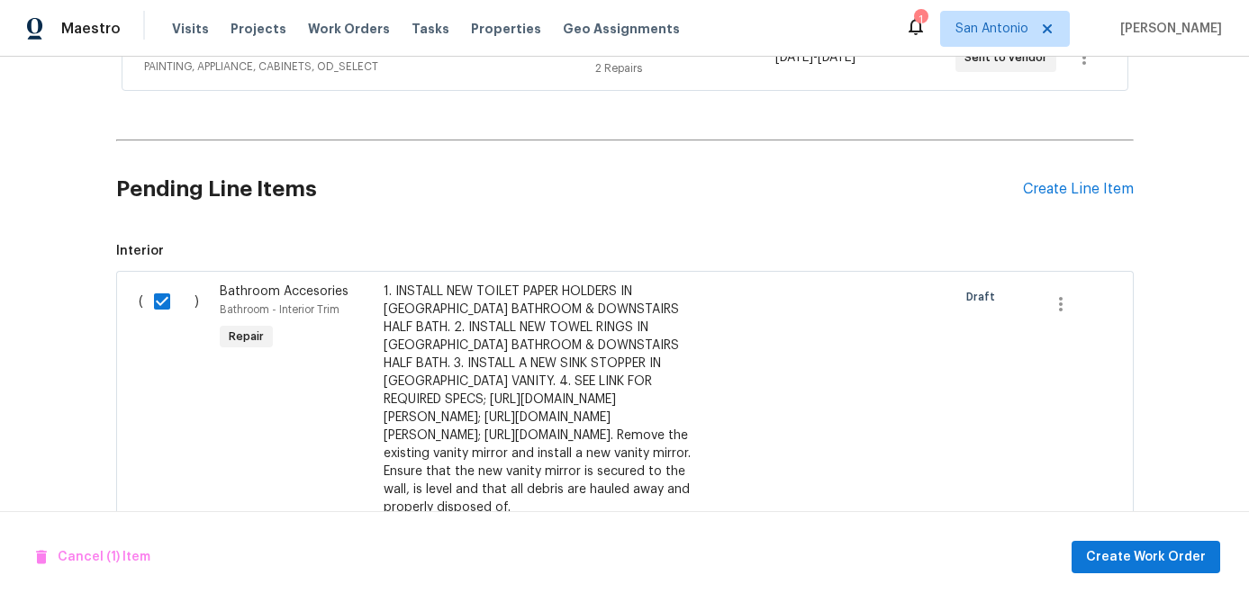
click at [158, 301] on input "checkbox" at bounding box center [168, 302] width 51 height 38
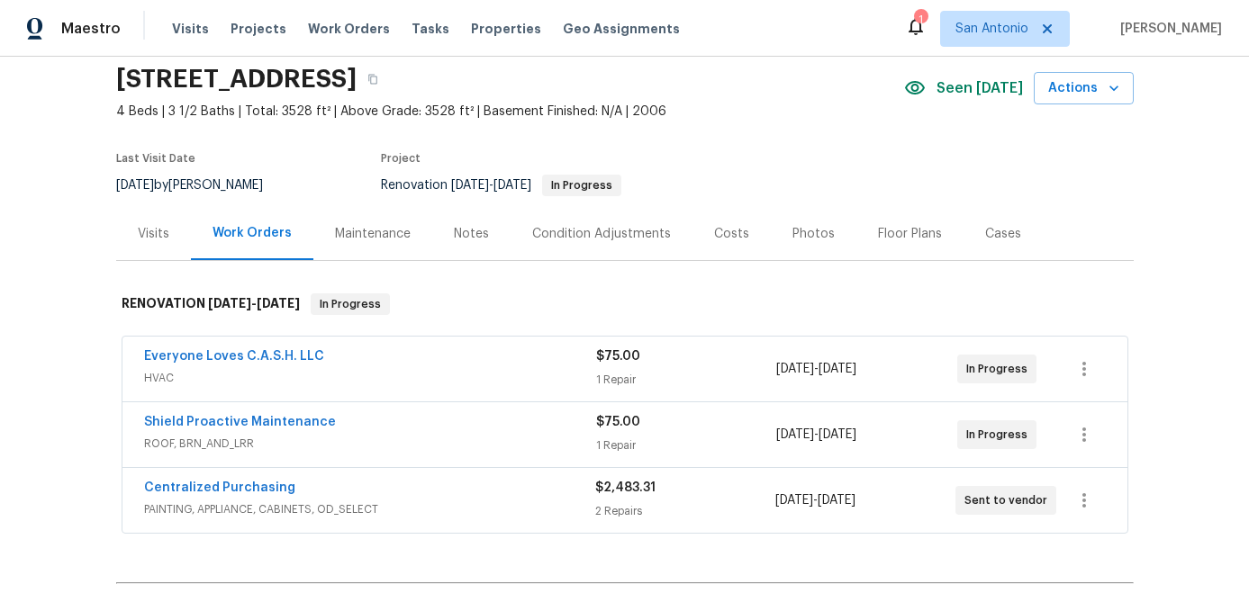
scroll to position [77, 0]
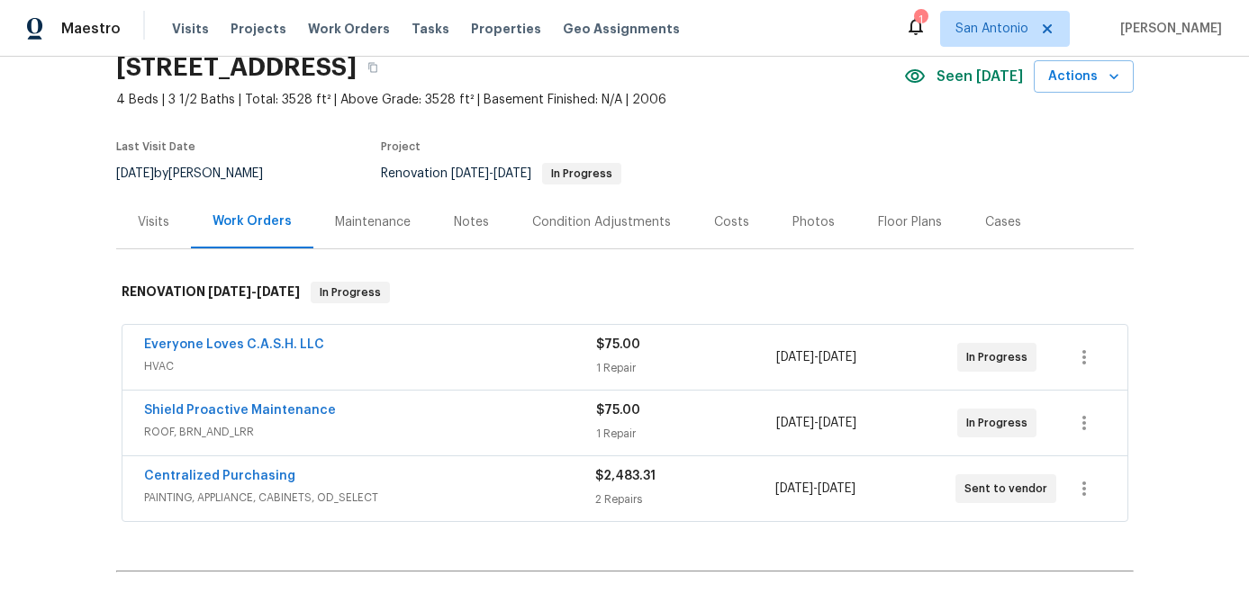
click at [612, 230] on div "Condition Adjustments" at bounding box center [601, 222] width 139 height 18
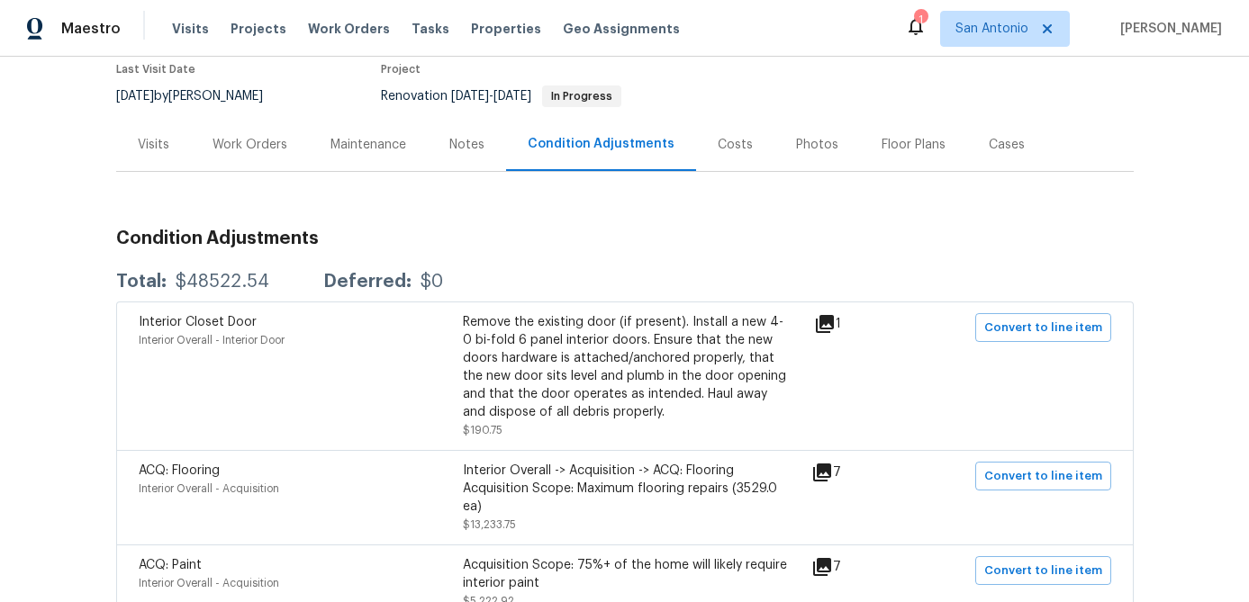
scroll to position [158, 0]
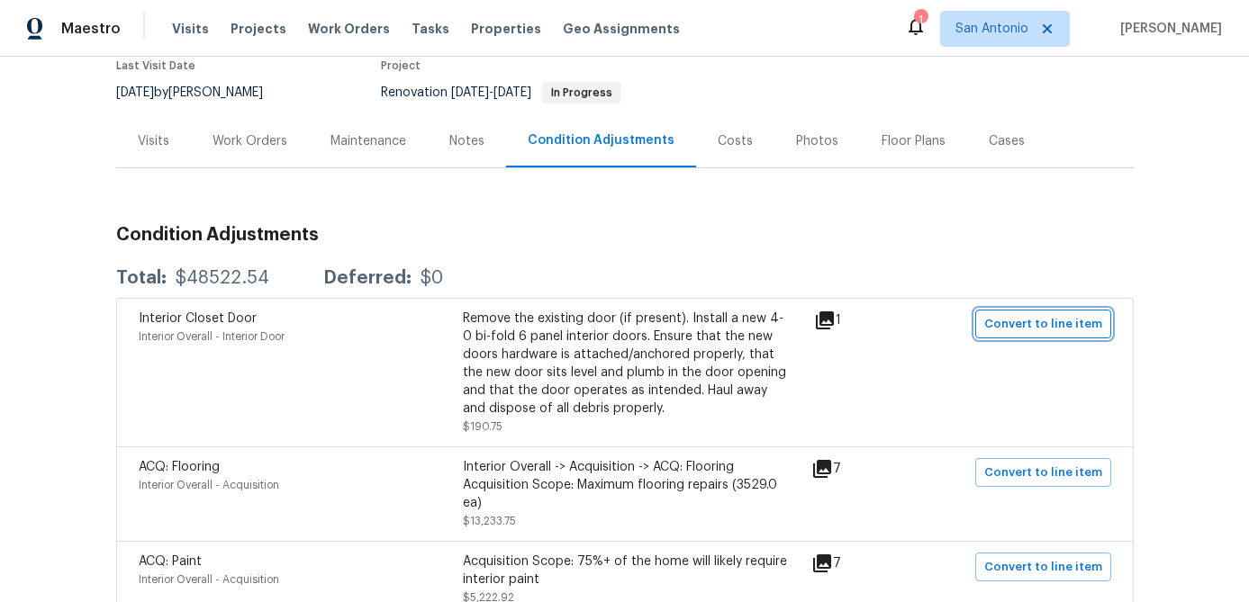
click at [1015, 316] on span "Convert to line item" at bounding box center [1043, 324] width 118 height 21
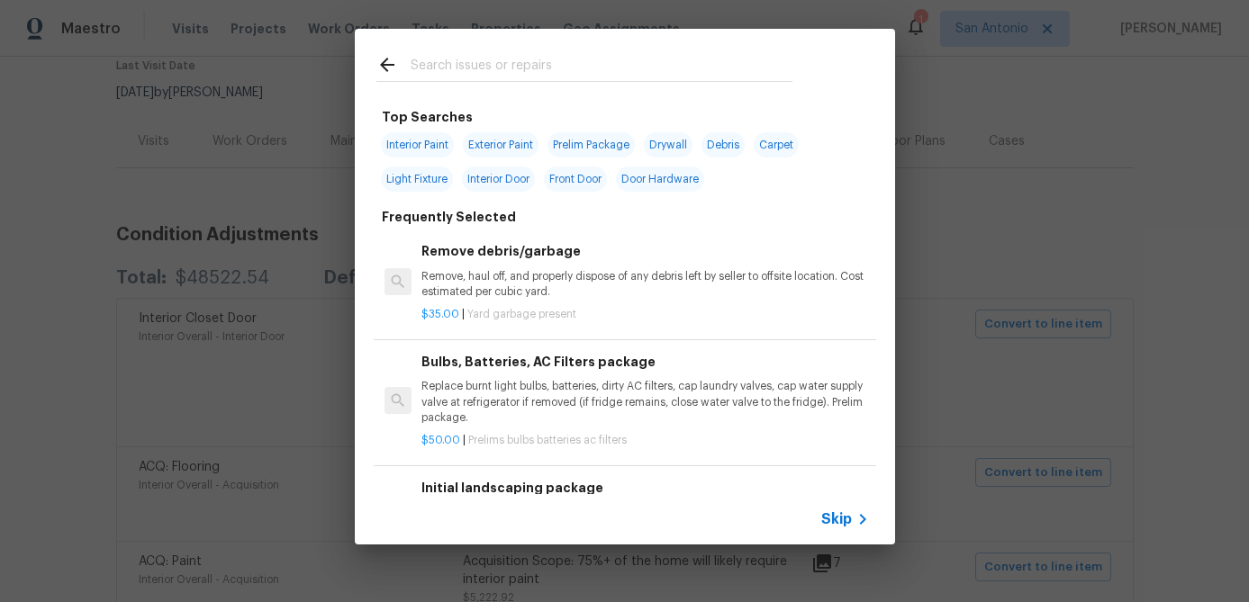
click at [825, 517] on span "Skip" at bounding box center [836, 519] width 31 height 18
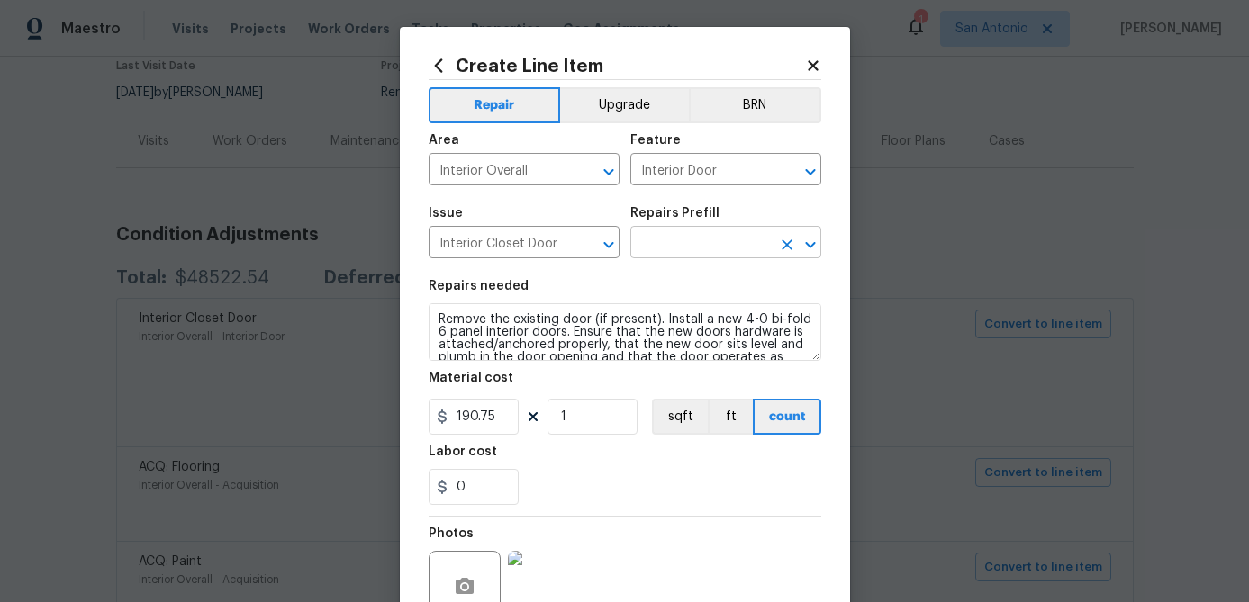
click at [693, 248] on input "text" at bounding box center [700, 244] width 140 height 28
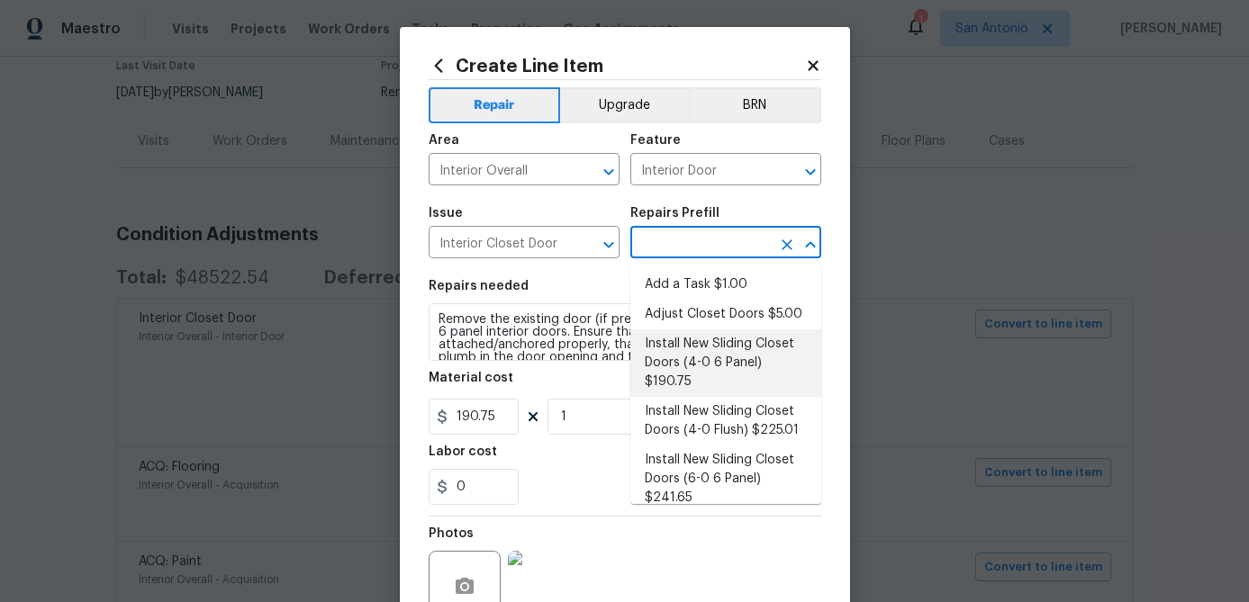
click at [682, 366] on li "Install New Sliding Closet Doors (4-0 6 Panel) $190.75" at bounding box center [725, 364] width 191 height 68
click at [499, 419] on input "190.75" at bounding box center [474, 417] width 90 height 36
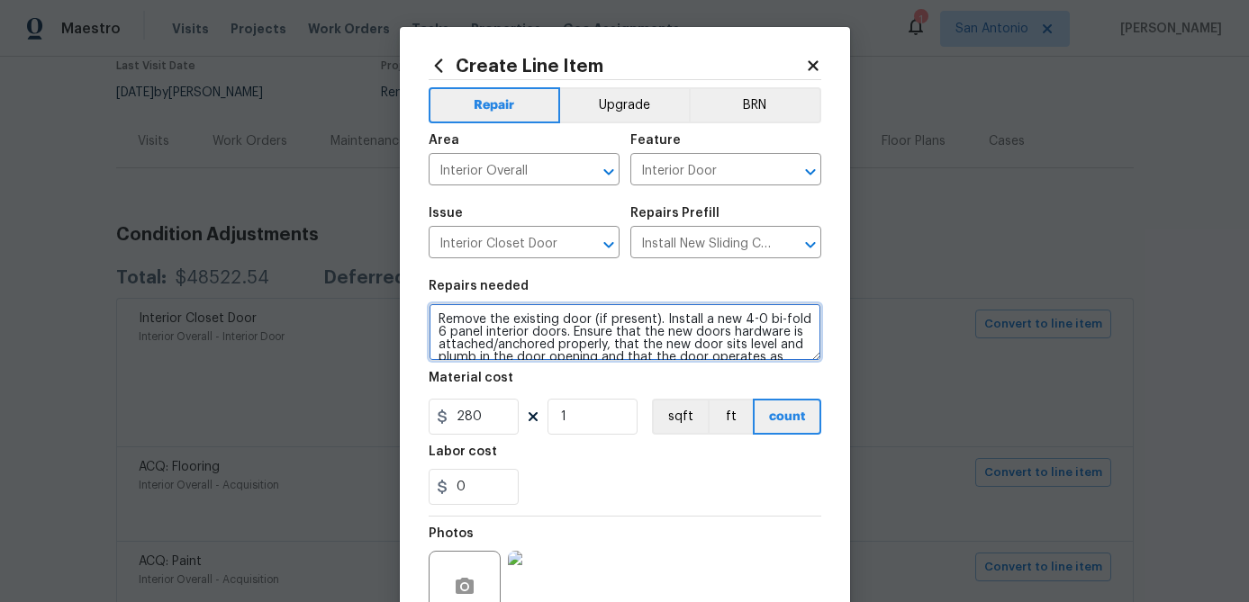
click at [430, 318] on textarea "Remove the existing door (if present). Install a new 4-0 bi-fold 6 panel interi…" at bounding box center [625, 332] width 393 height 58
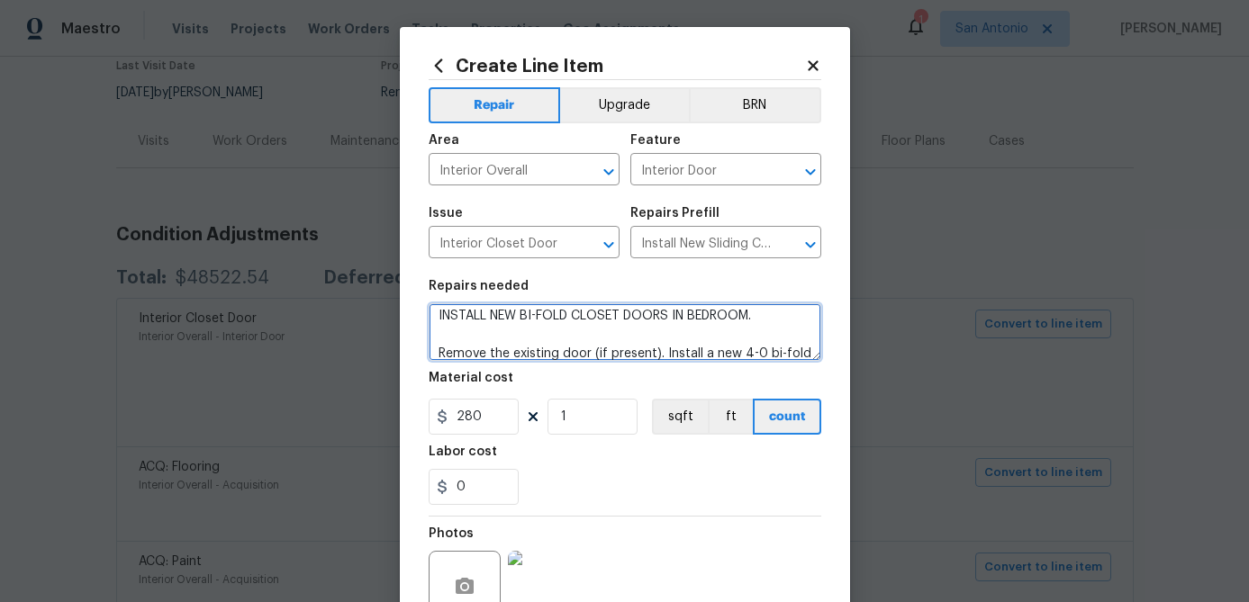
click at [436, 314] on textarea "INSTALL NEW BI-FOLD CLOSET DOORS IN BEDROOM. Remove the existing door (if prese…" at bounding box center [625, 332] width 393 height 58
click at [779, 317] on textarea "1. INSTALL NEW BI-FOLD CLOSET DOORS IN BEDROOM. Remove the existing door (if pr…" at bounding box center [625, 332] width 393 height 58
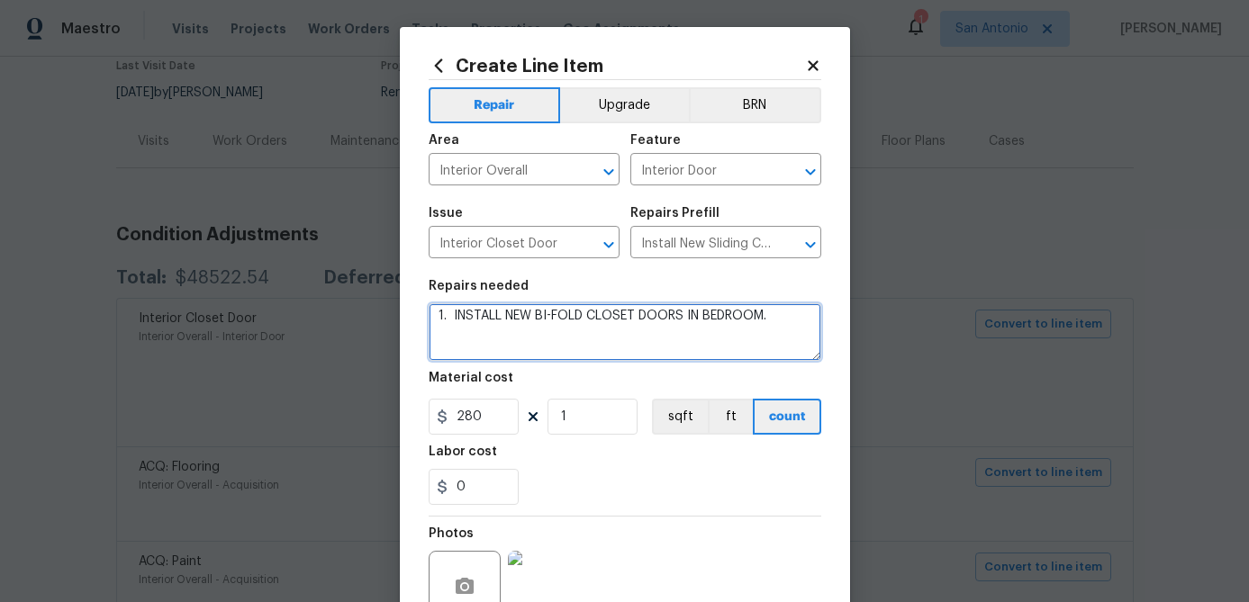
scroll to position [16, 0]
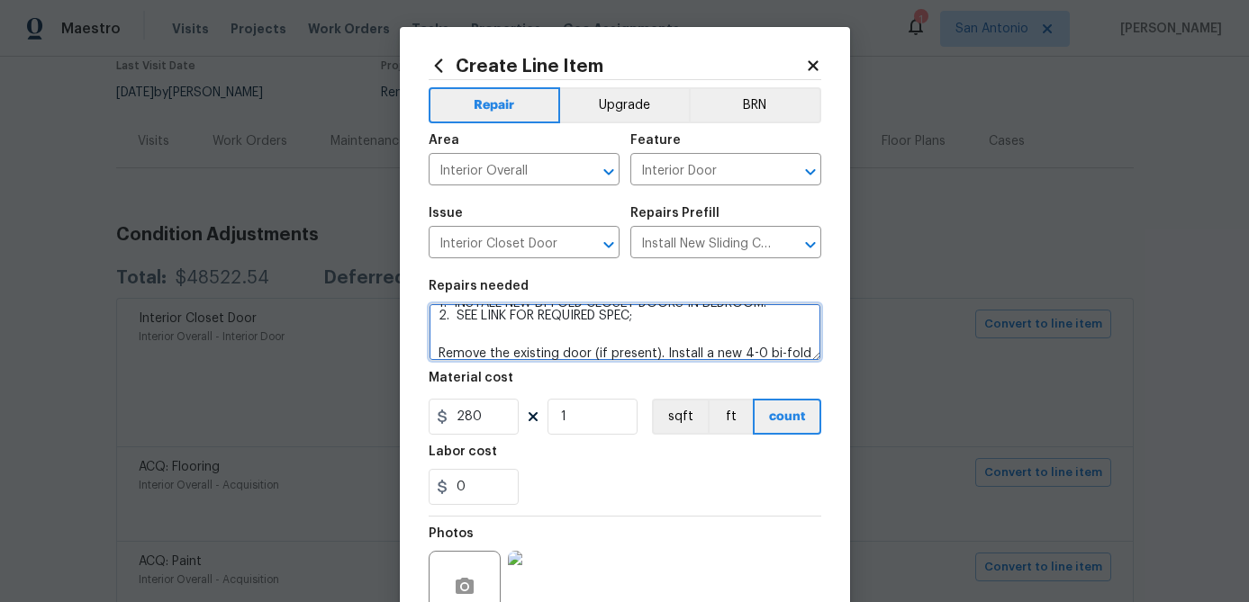
click at [643, 316] on textarea "1. INSTALL NEW BI-FOLD CLOSET DOORS IN BEDROOM. 2. SEE LINK FOR REQUIRED SPEC; …" at bounding box center [625, 332] width 393 height 58
paste textarea "https://www.homedepot.com/p/Steves-Sons-30-in-x-80-in-6-Panel-Textured-Hollow-C…"
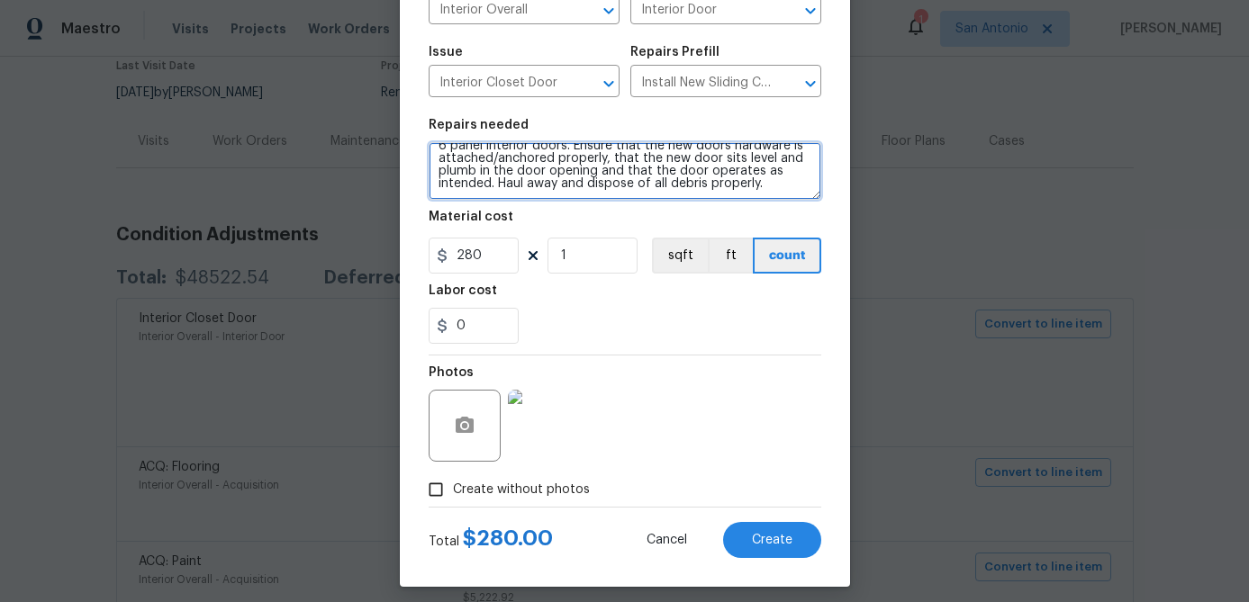
scroll to position [174, 0]
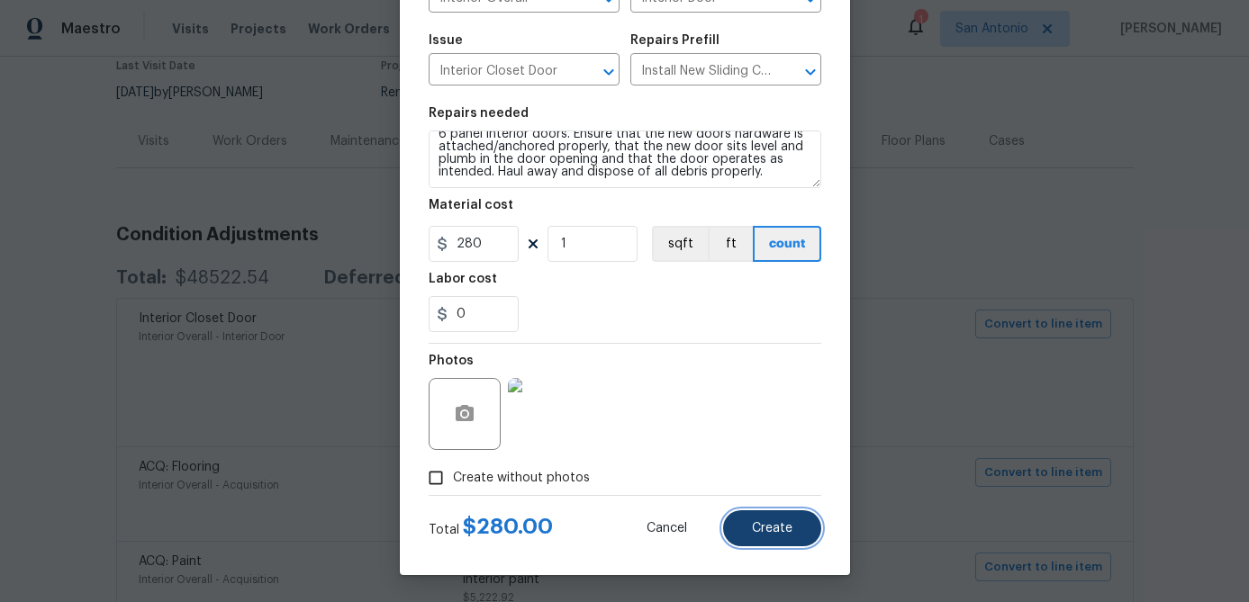
click at [783, 538] on button "Create" at bounding box center [772, 528] width 98 height 36
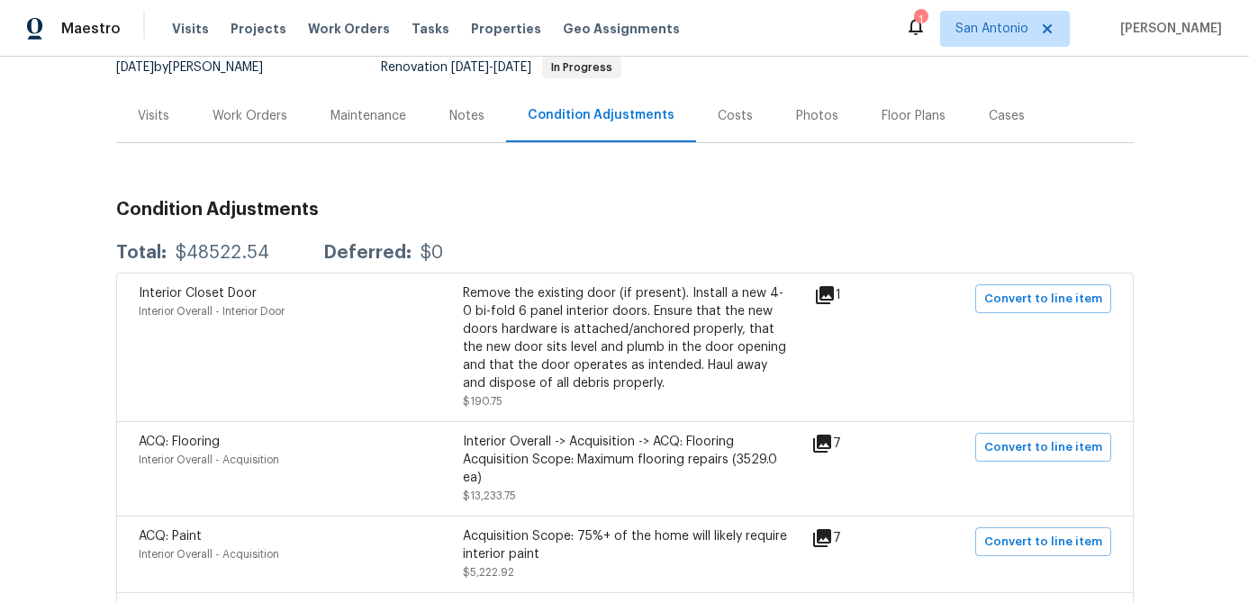
scroll to position [0, 0]
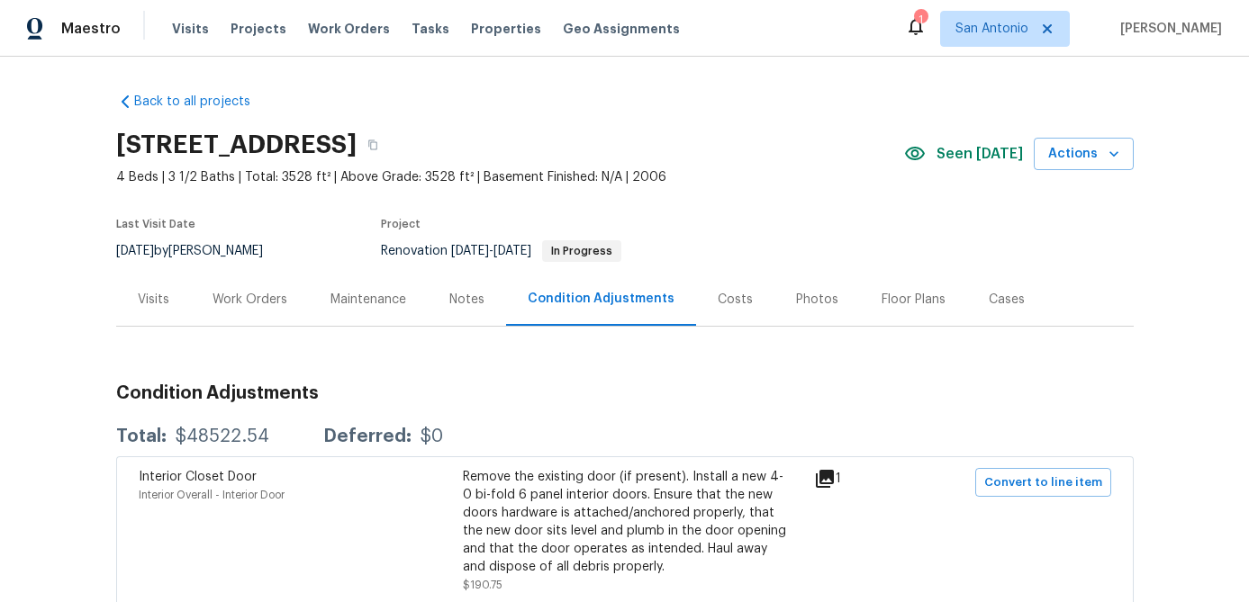
click at [257, 293] on div "Work Orders" at bounding box center [249, 300] width 75 height 18
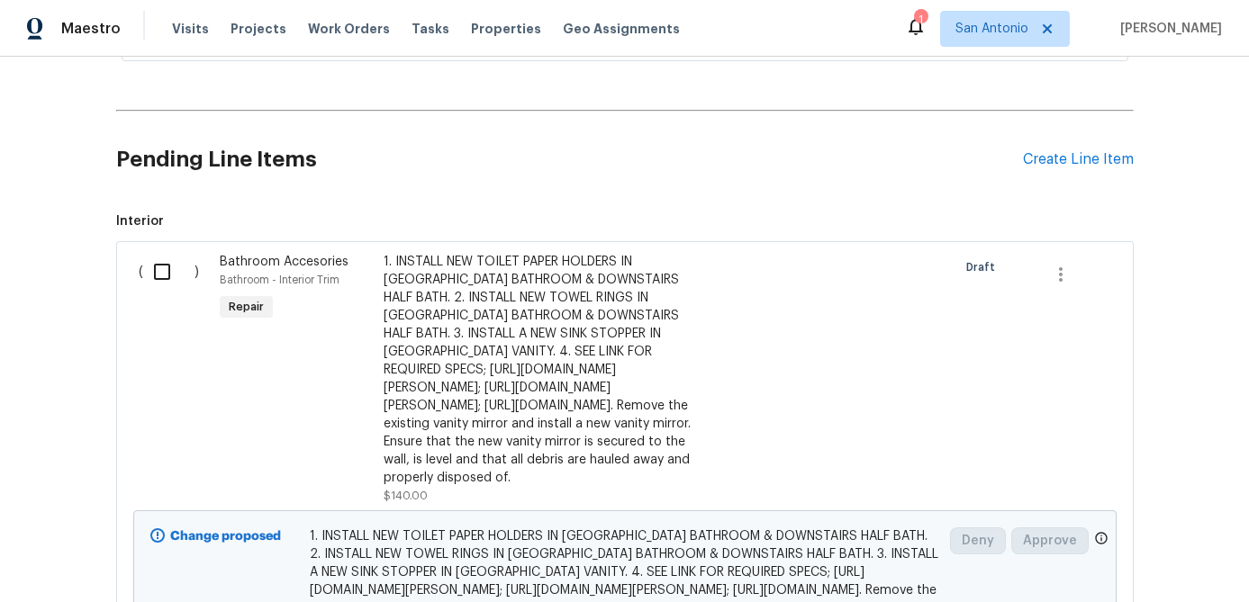
scroll to position [560, 0]
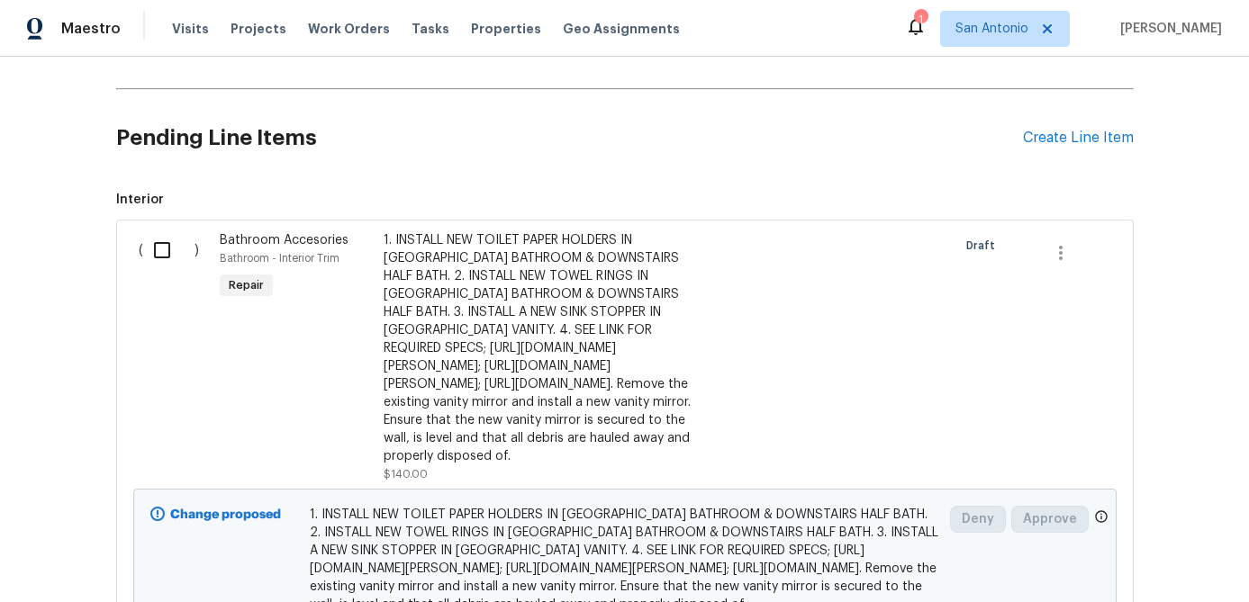
click at [153, 248] on input "checkbox" at bounding box center [168, 250] width 51 height 38
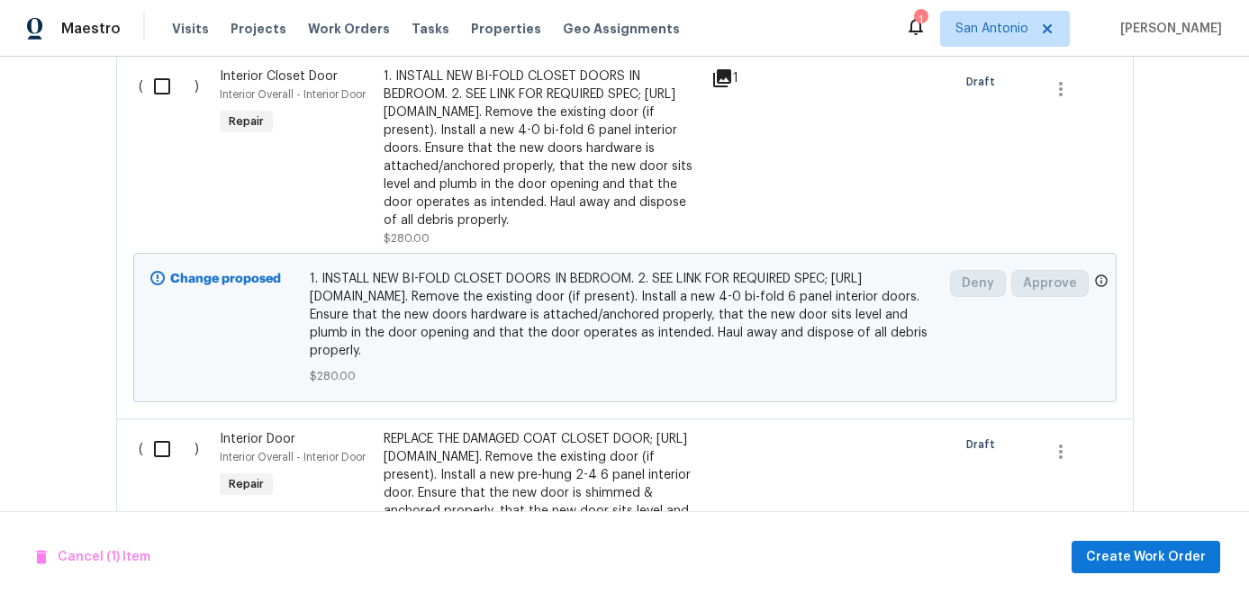
scroll to position [2364, 0]
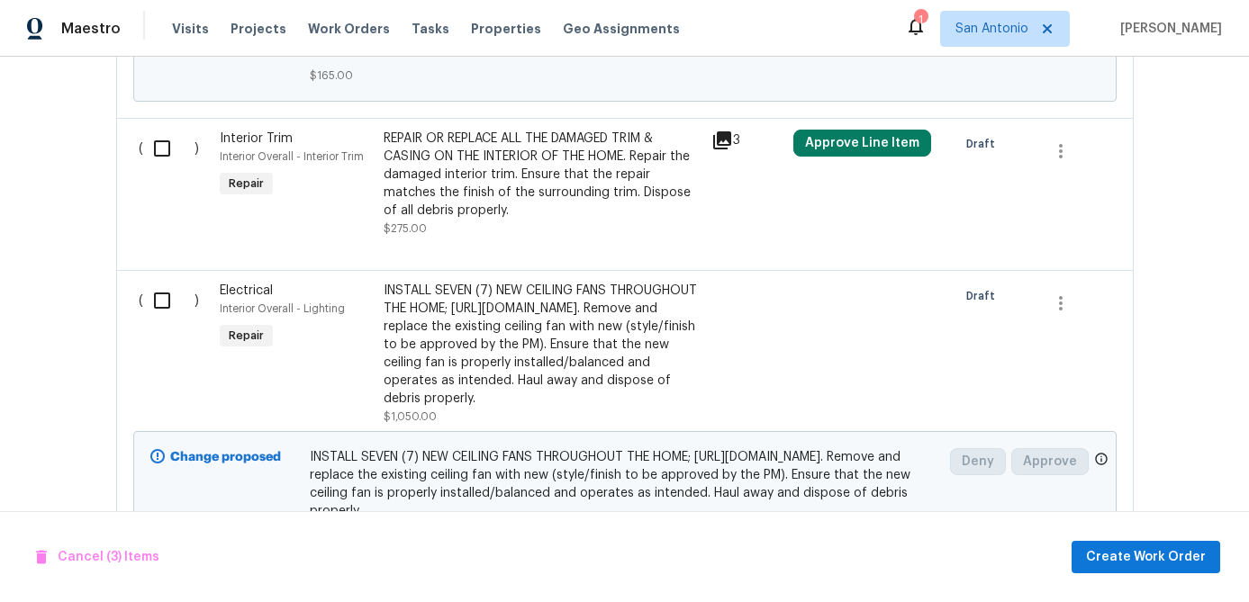
scroll to position [3004, 0]
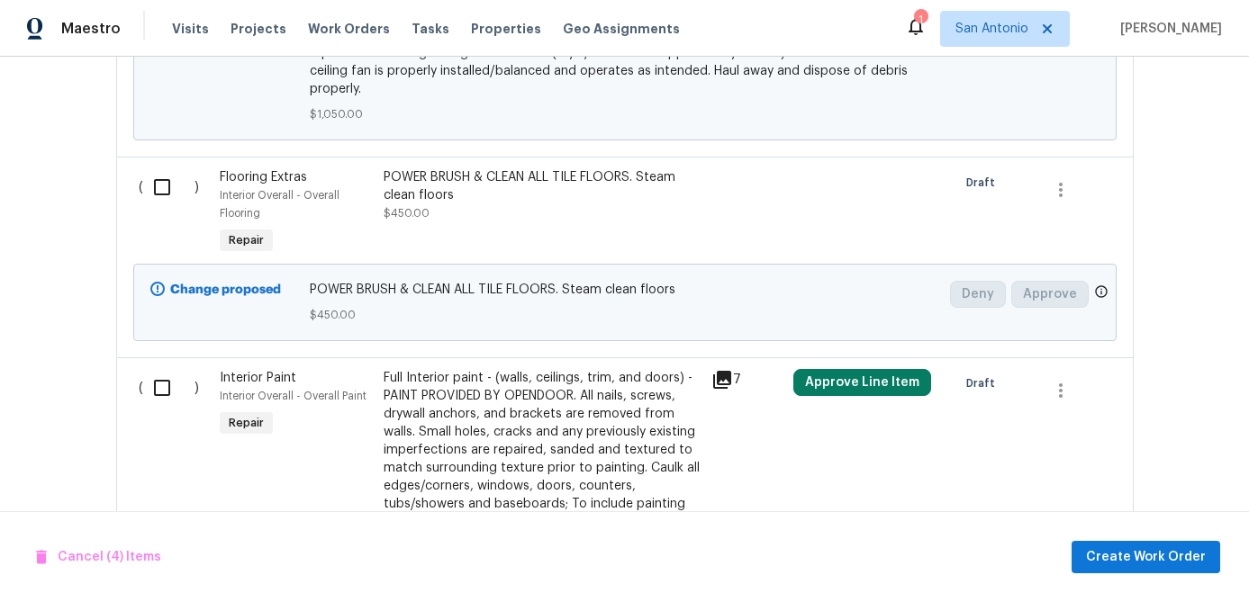
scroll to position [3415, 0]
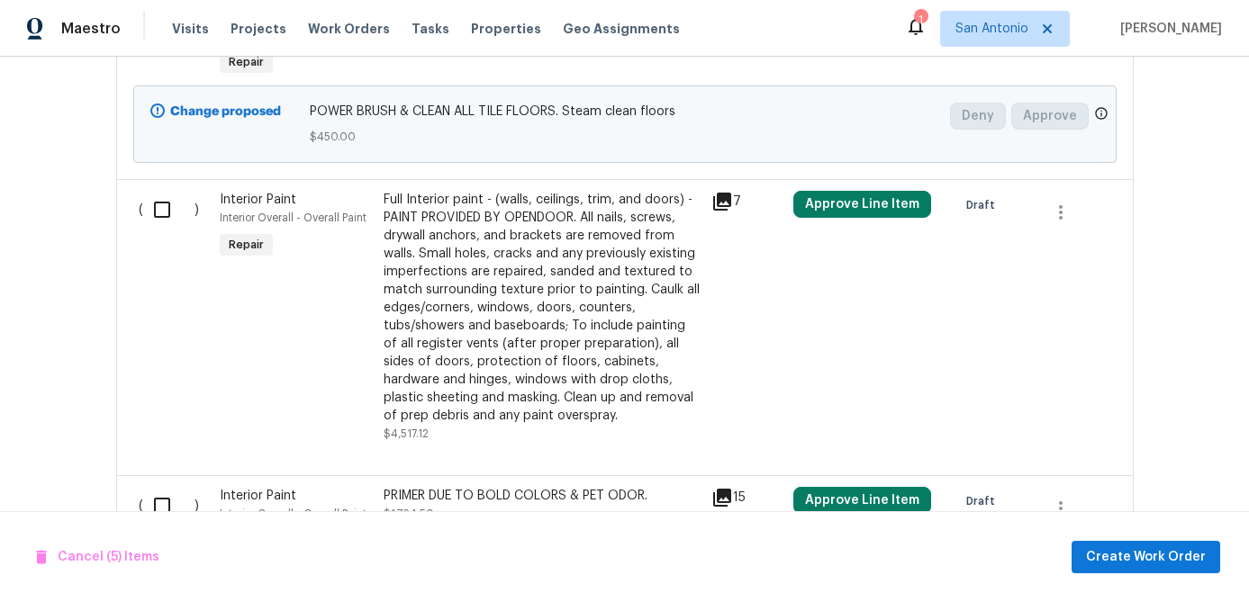
scroll to position [3590, 0]
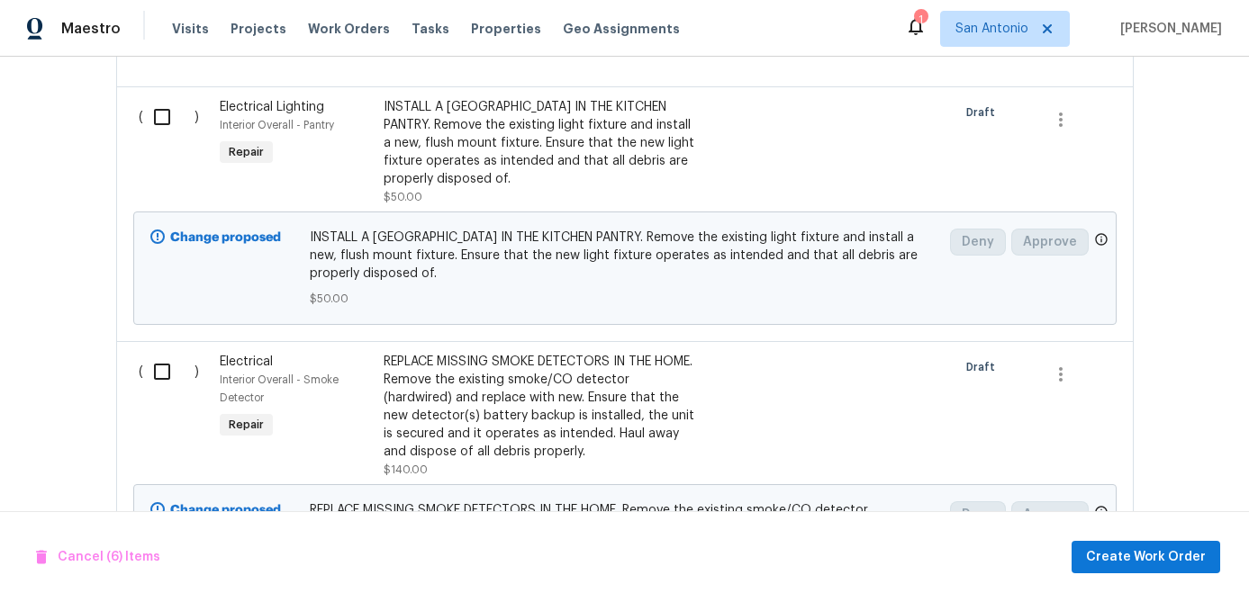
scroll to position [4094, 0]
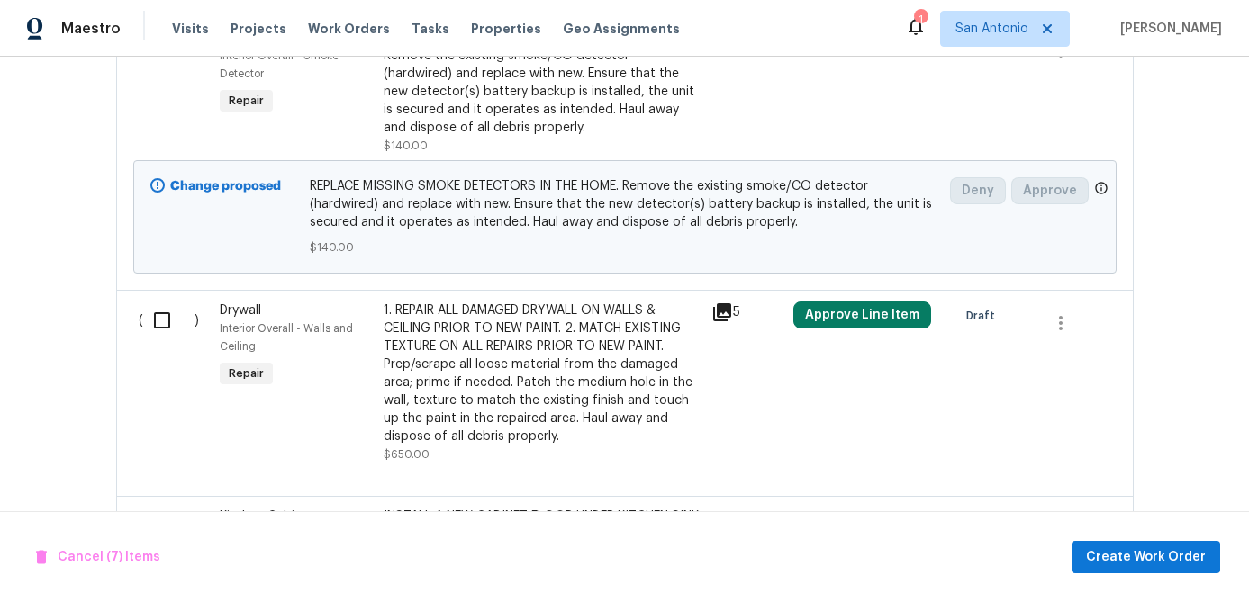
scroll to position [4427, 0]
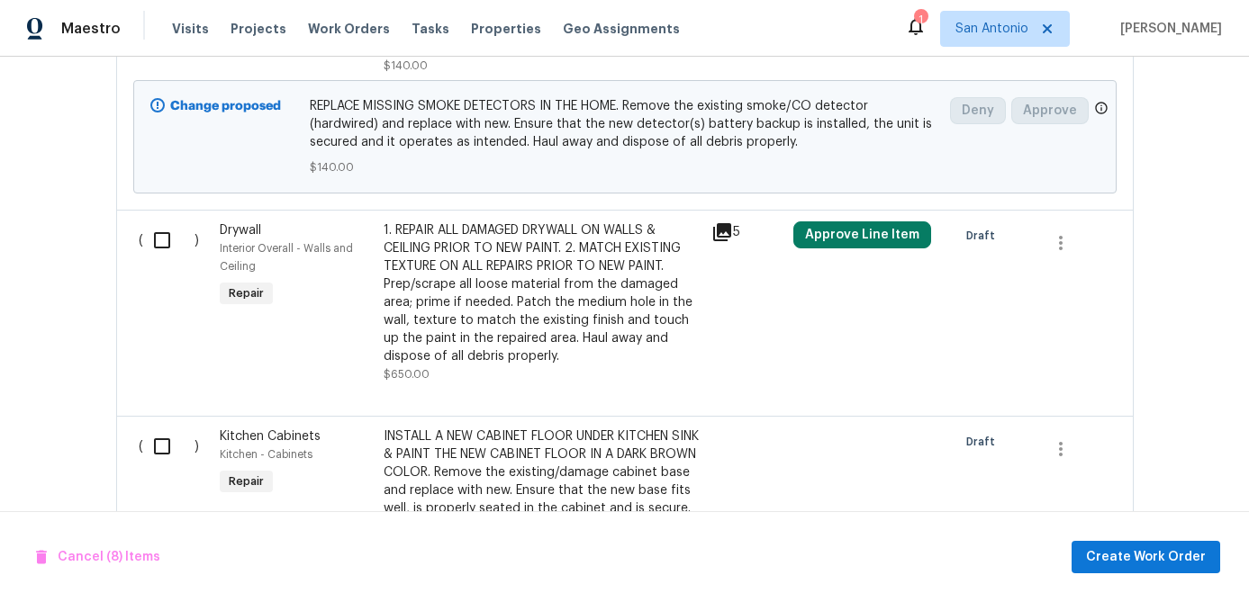
scroll to position [4545, 0]
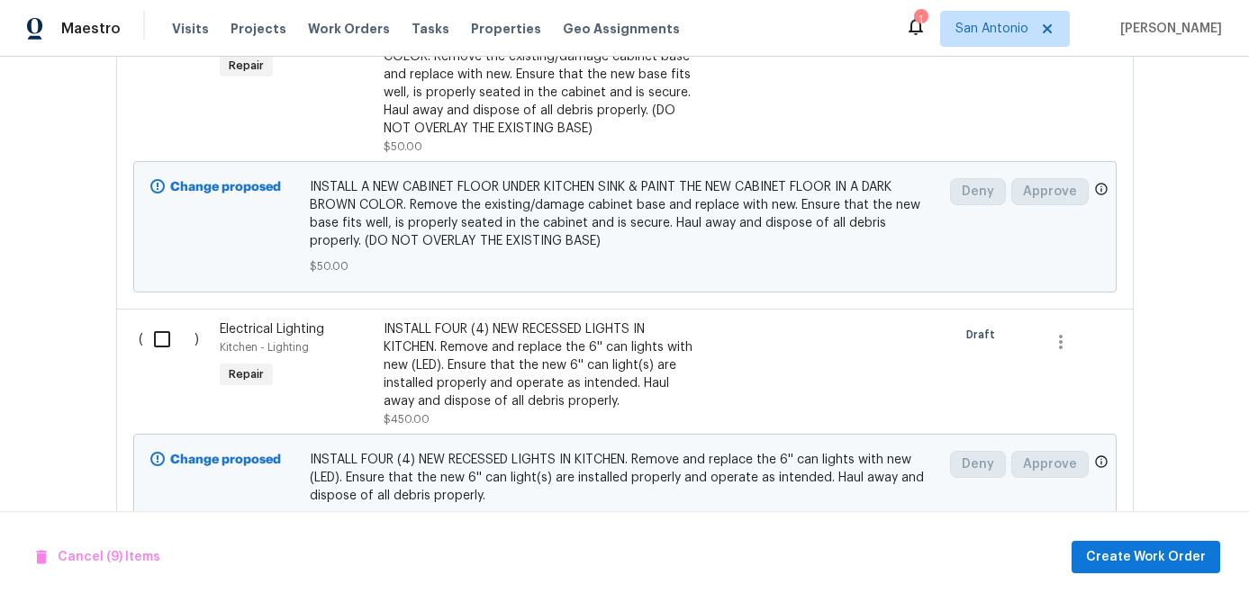
scroll to position [4908, 0]
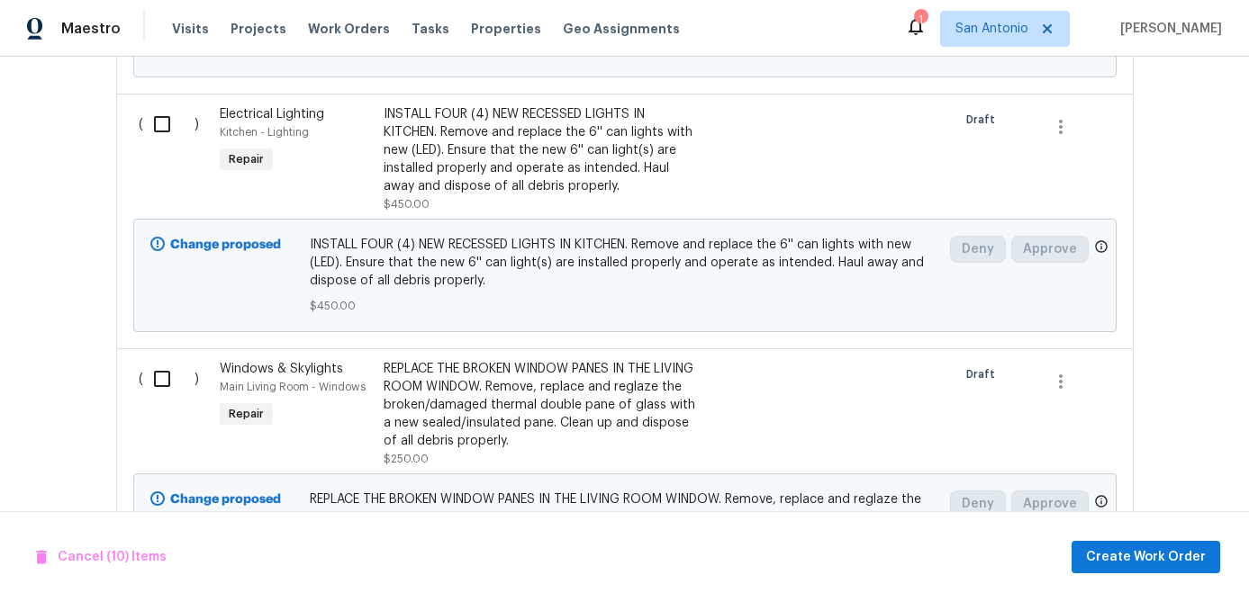
scroll to position [5144, 0]
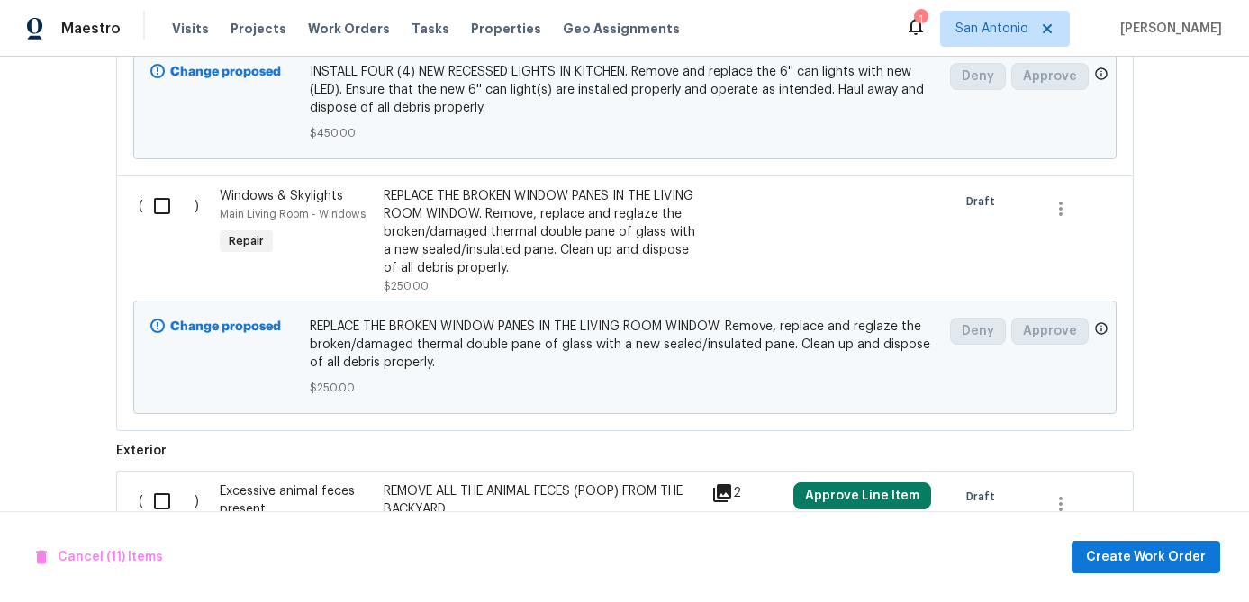
scroll to position [5302, 0]
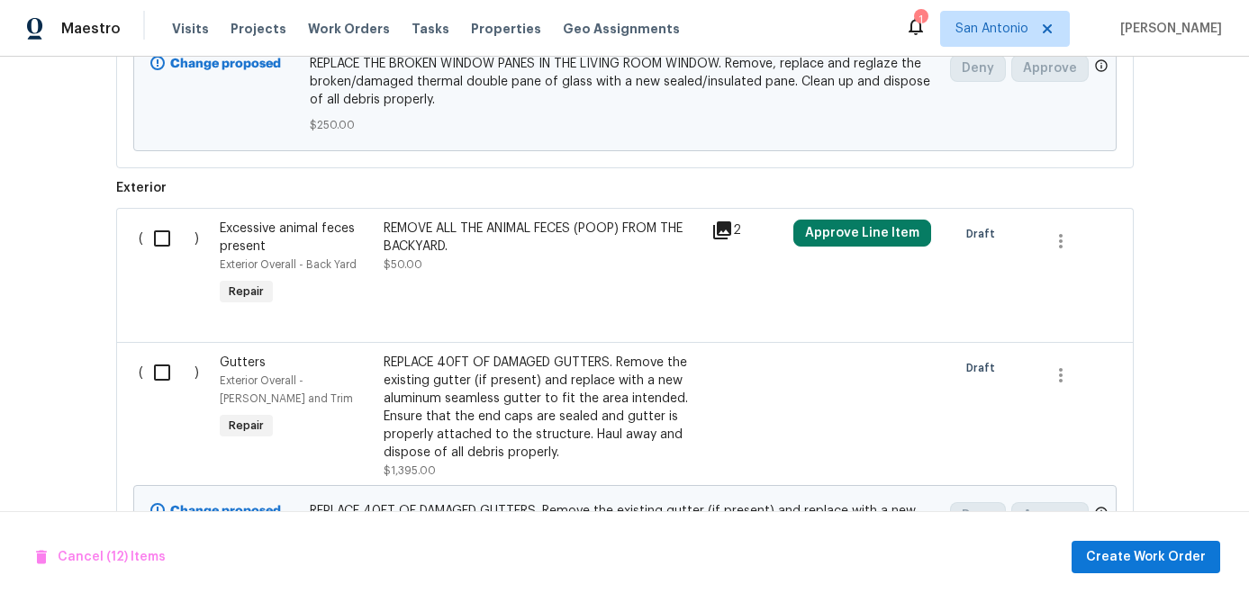
scroll to position [5564, 0]
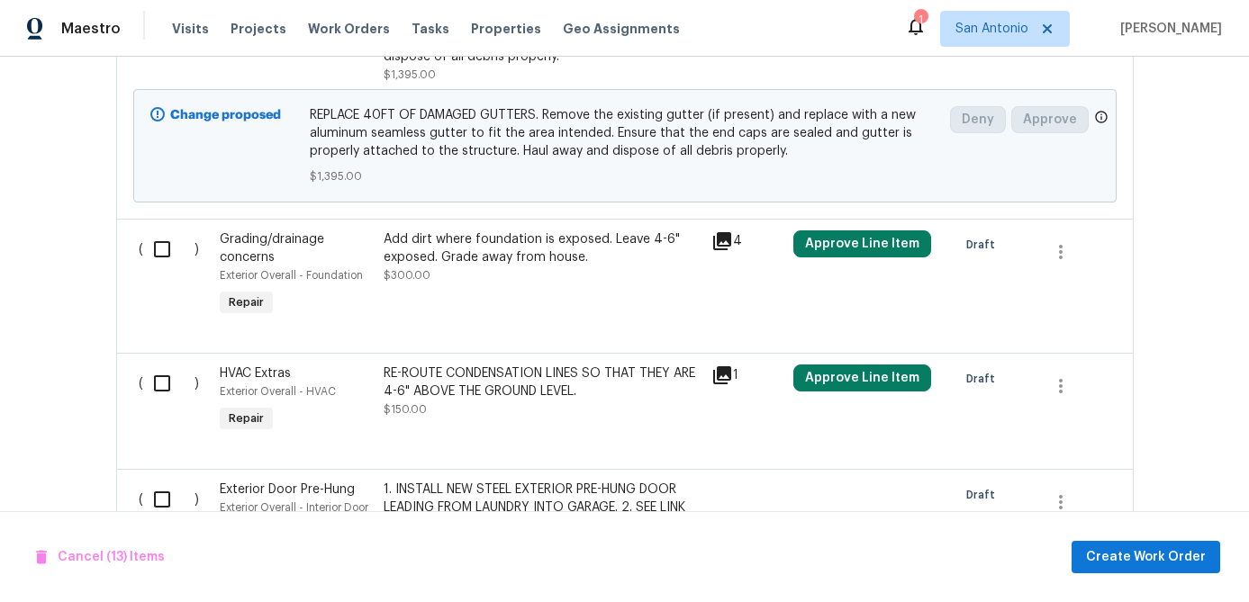
scroll to position [5959, 0]
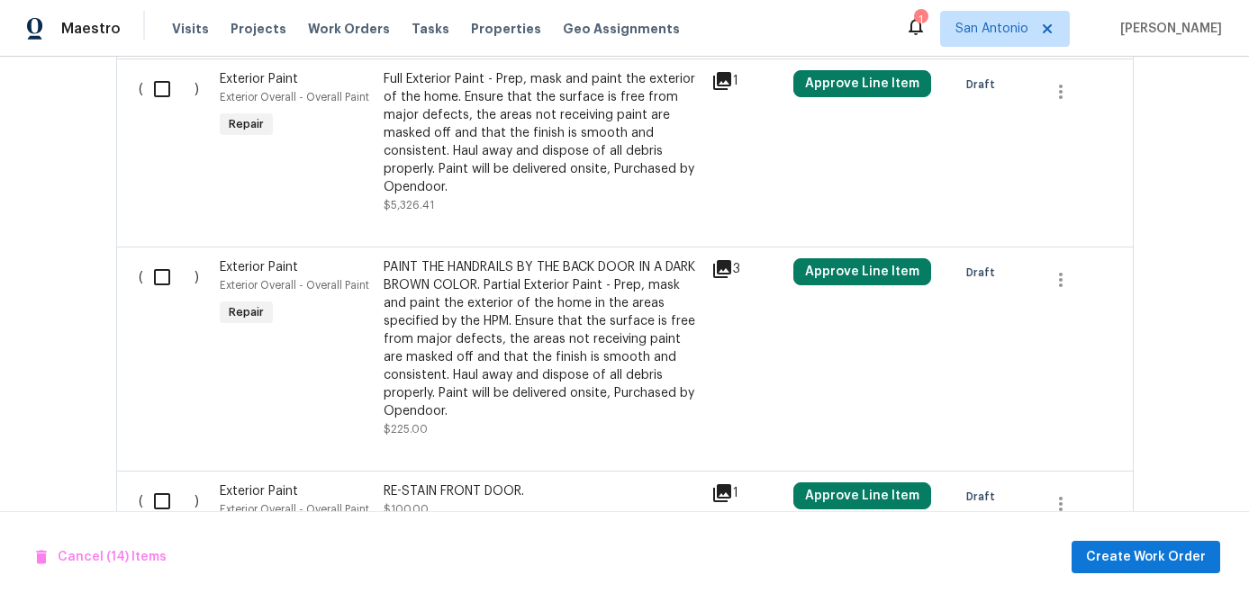
scroll to position [6752, 0]
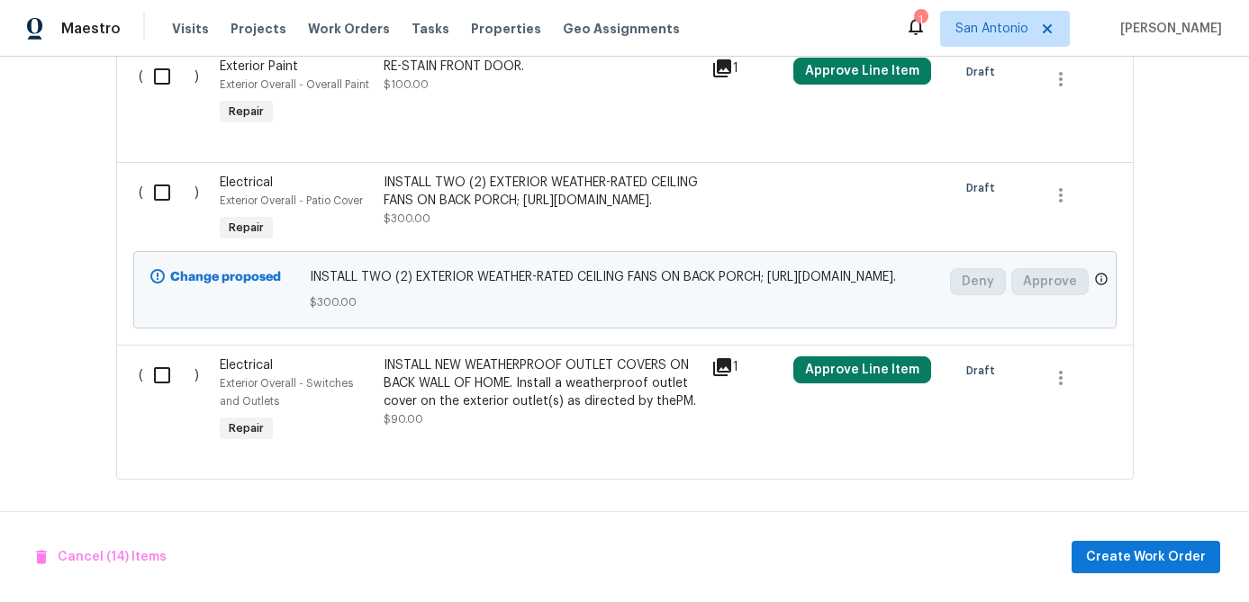
click at [164, 95] on input "checkbox" at bounding box center [168, 77] width 51 height 38
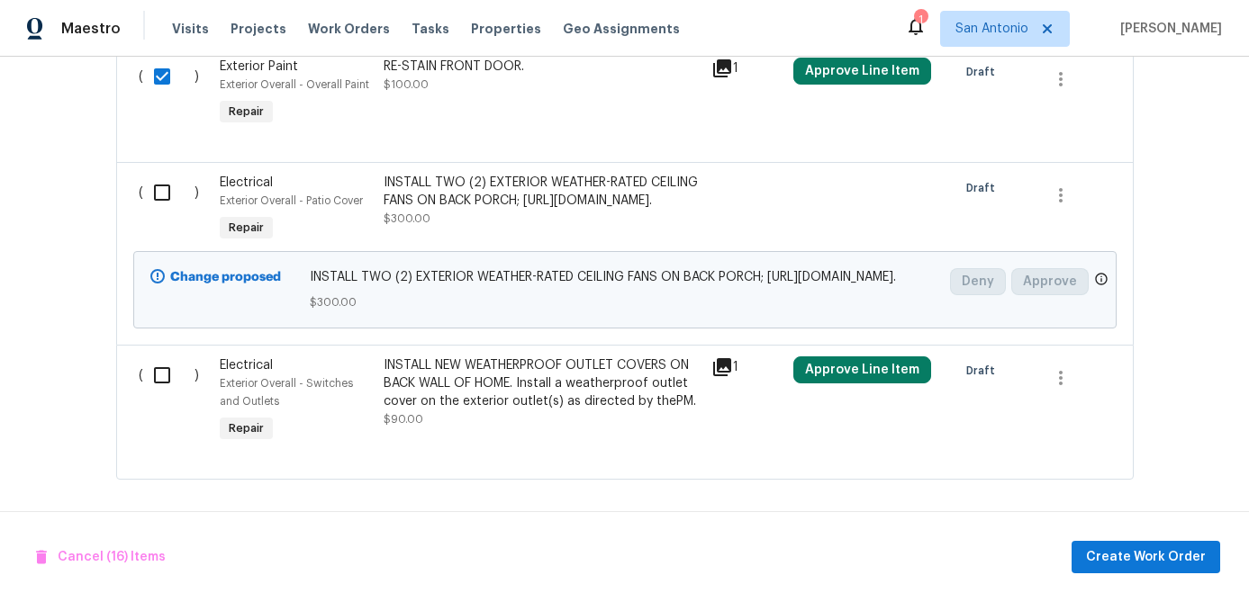
scroll to position [7890, 0]
click at [1115, 556] on span "Create Work Order" at bounding box center [1146, 557] width 120 height 23
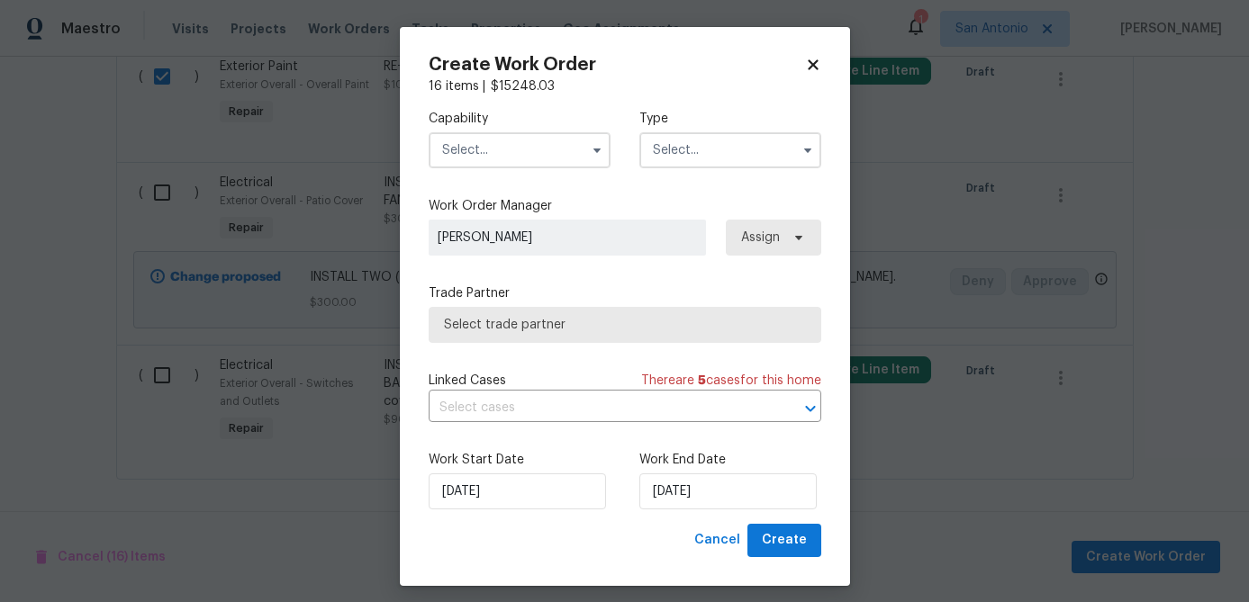
click at [493, 149] on input "text" at bounding box center [520, 150] width 182 height 36
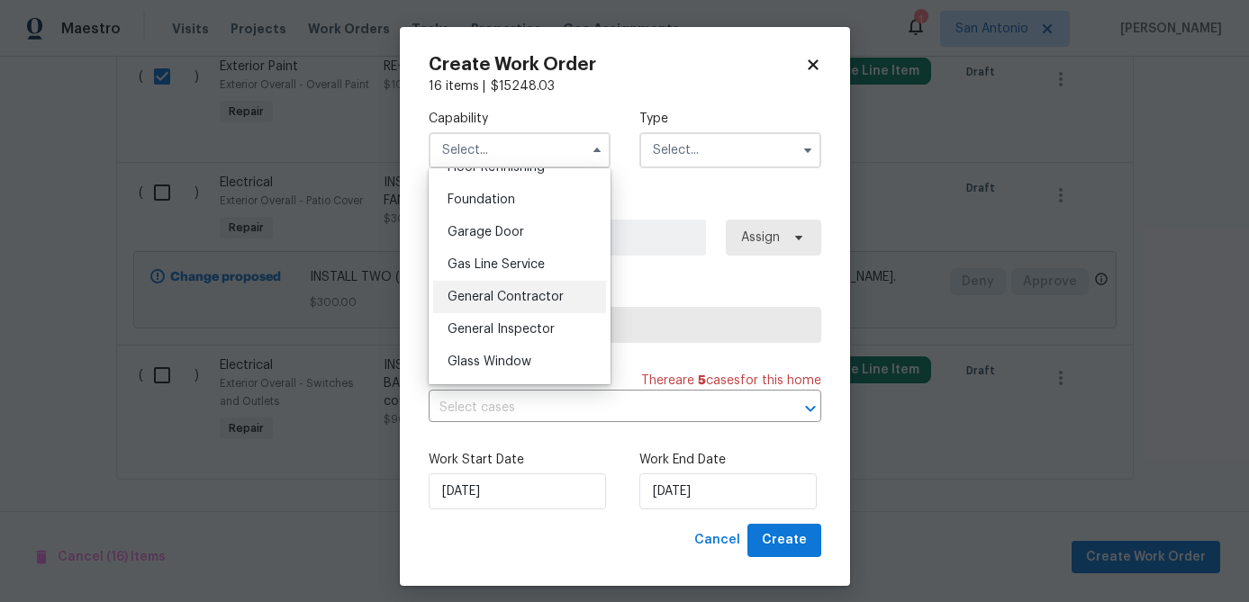
scroll to position [763, 0]
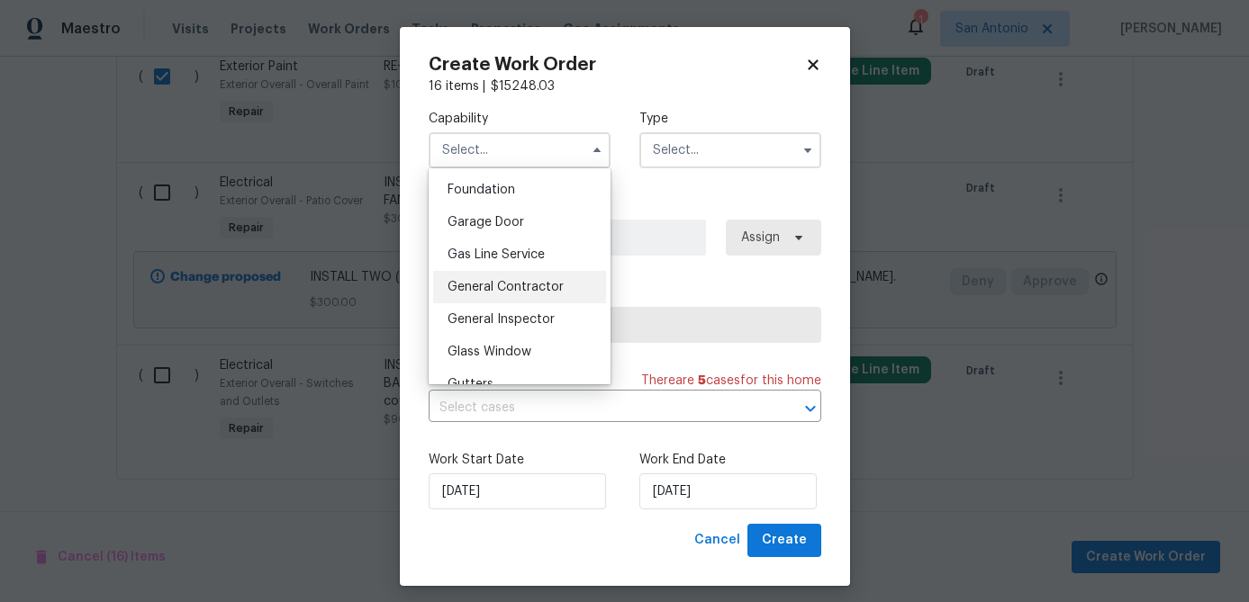
click at [474, 271] on div "General Contractor" at bounding box center [519, 287] width 173 height 32
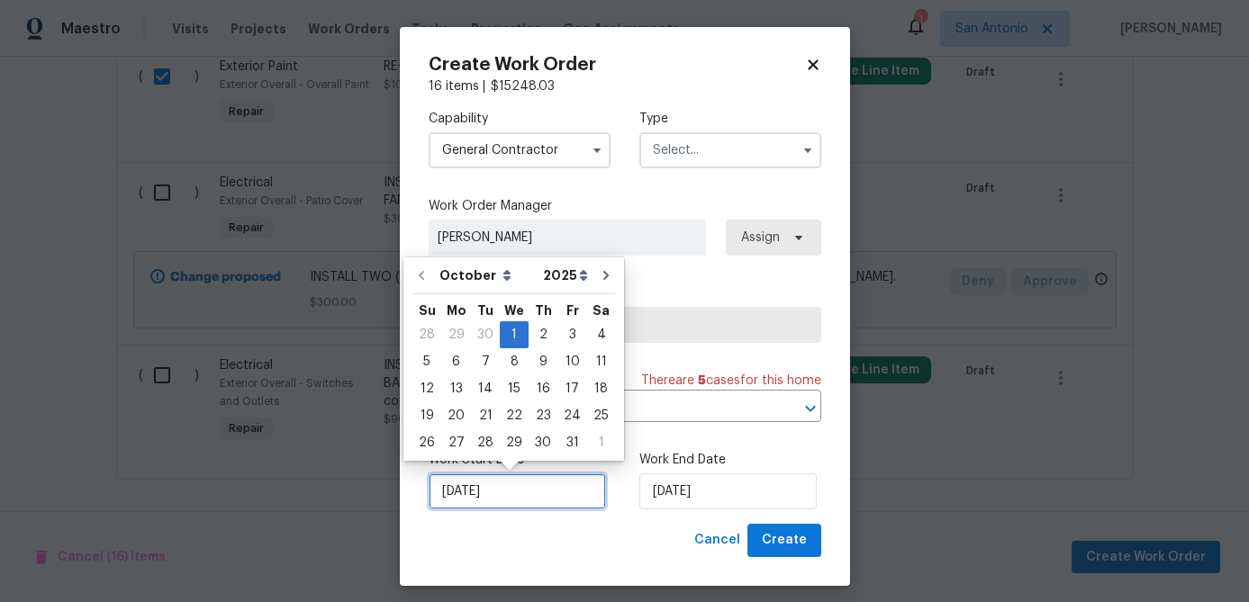
click at [519, 501] on input "10/1/2025" at bounding box center [517, 492] width 177 height 36
click at [539, 339] on div "2" at bounding box center [542, 334] width 29 height 25
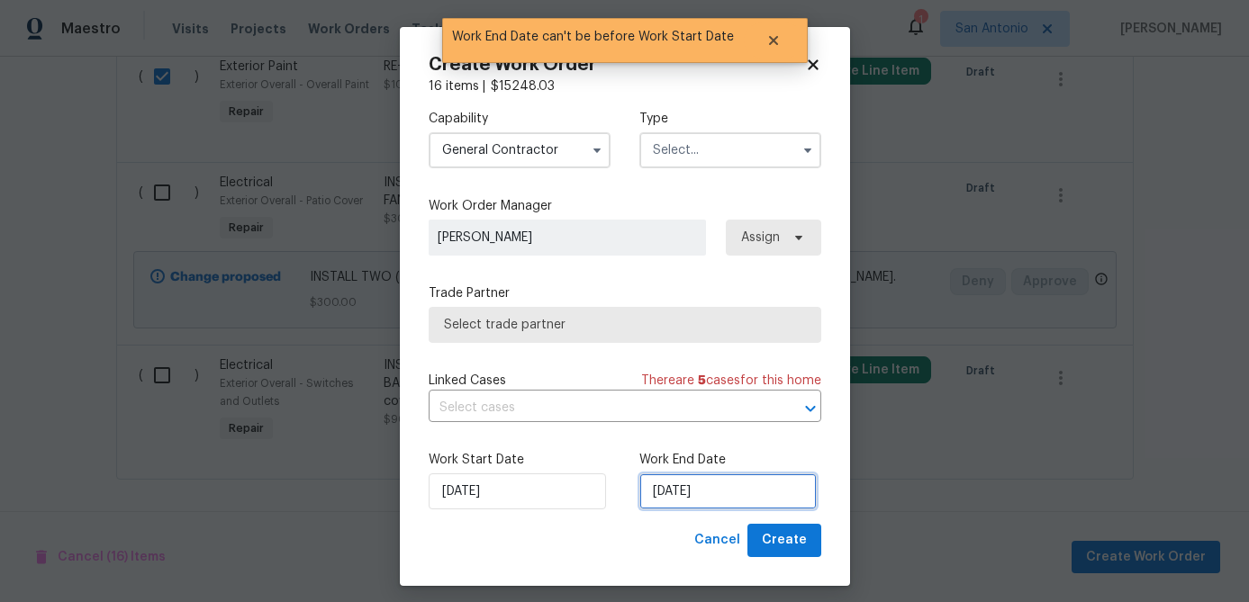
click at [736, 498] on input "10/2/2025" at bounding box center [727, 492] width 177 height 36
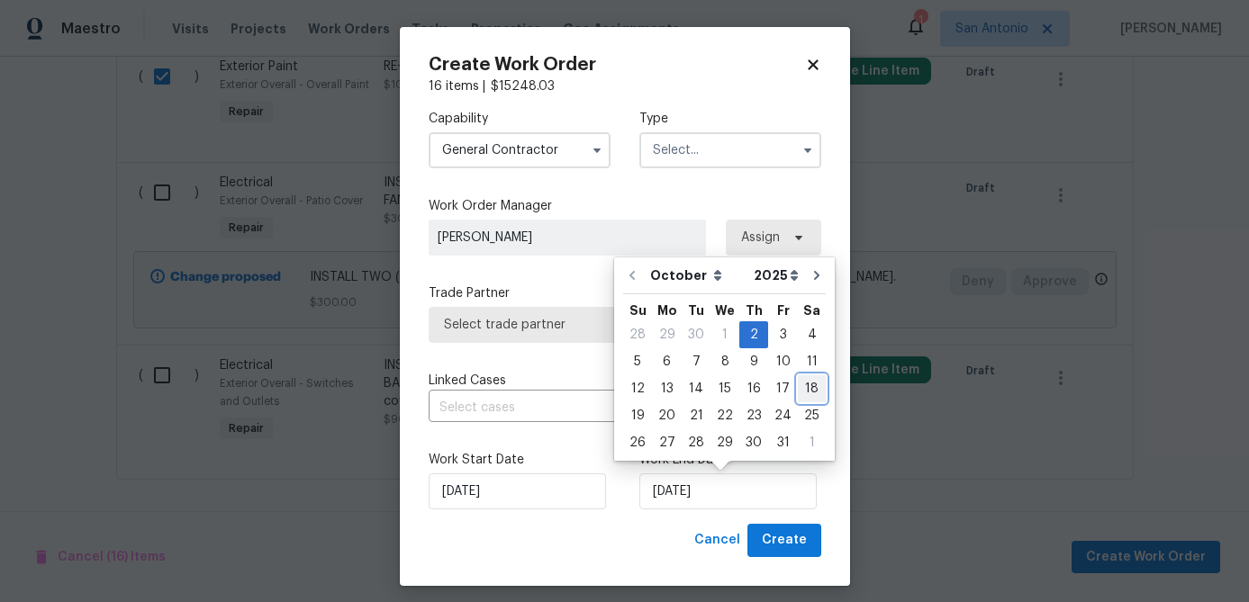
click at [811, 391] on div "18" at bounding box center [812, 388] width 28 height 25
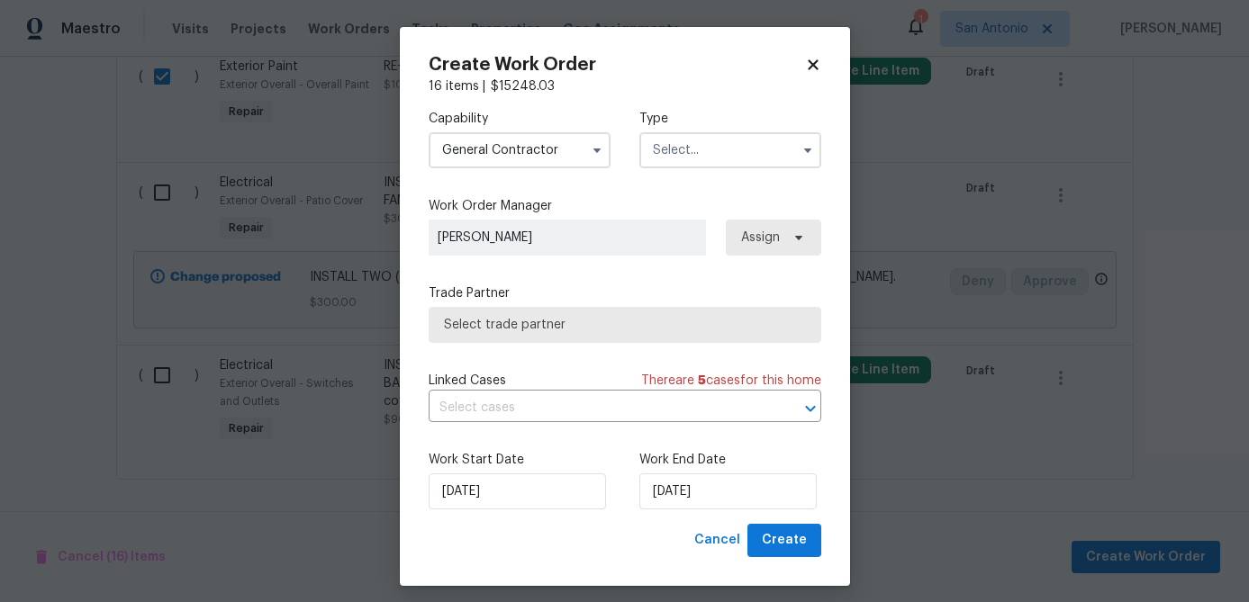
click at [664, 152] on input "text" at bounding box center [730, 150] width 182 height 36
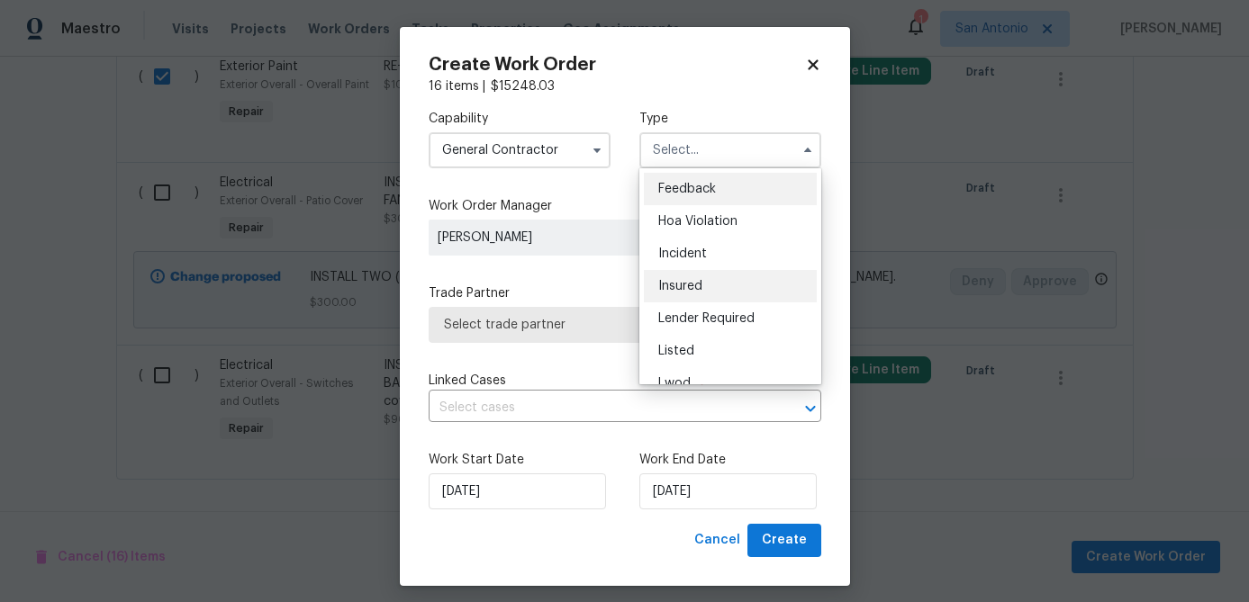
scroll to position [214, 0]
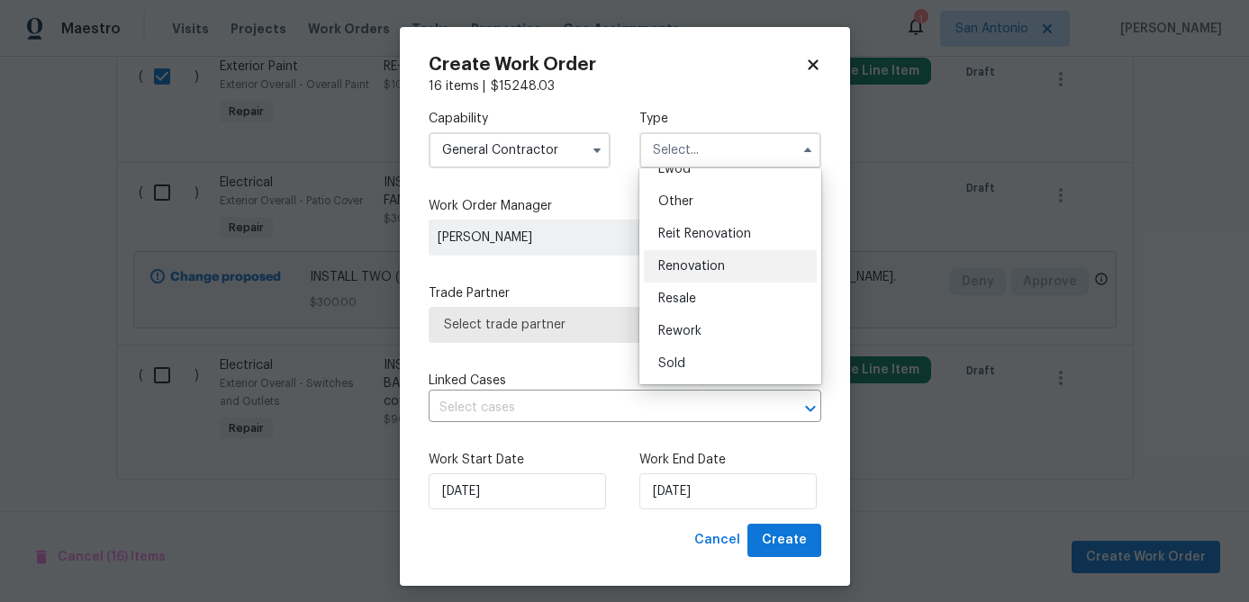
click at [693, 263] on span "Renovation" at bounding box center [691, 266] width 67 height 13
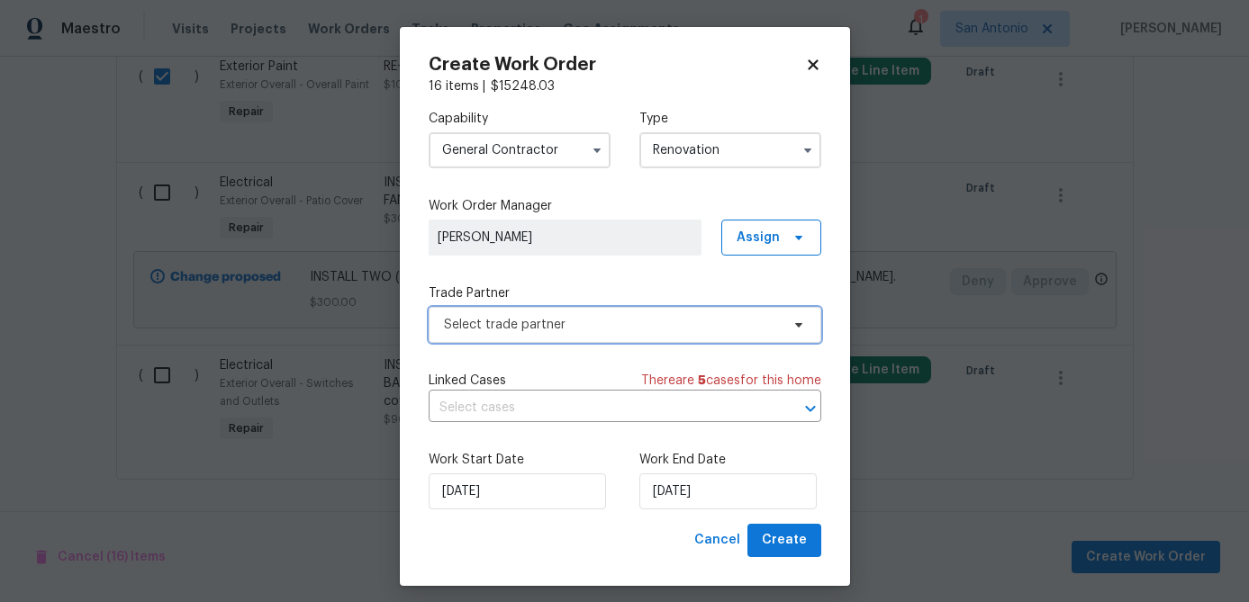
click at [582, 312] on span "Select trade partner" at bounding box center [625, 325] width 393 height 36
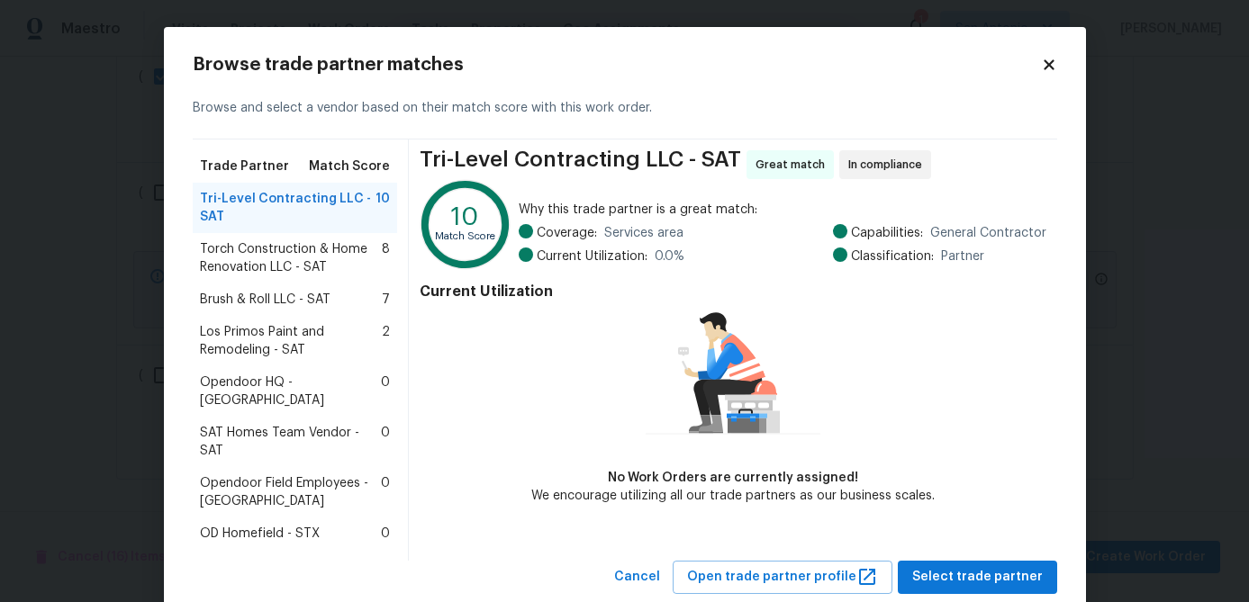
click at [297, 259] on span "Torch Construction & Home Renovation LLC - SAT" at bounding box center [291, 258] width 183 height 36
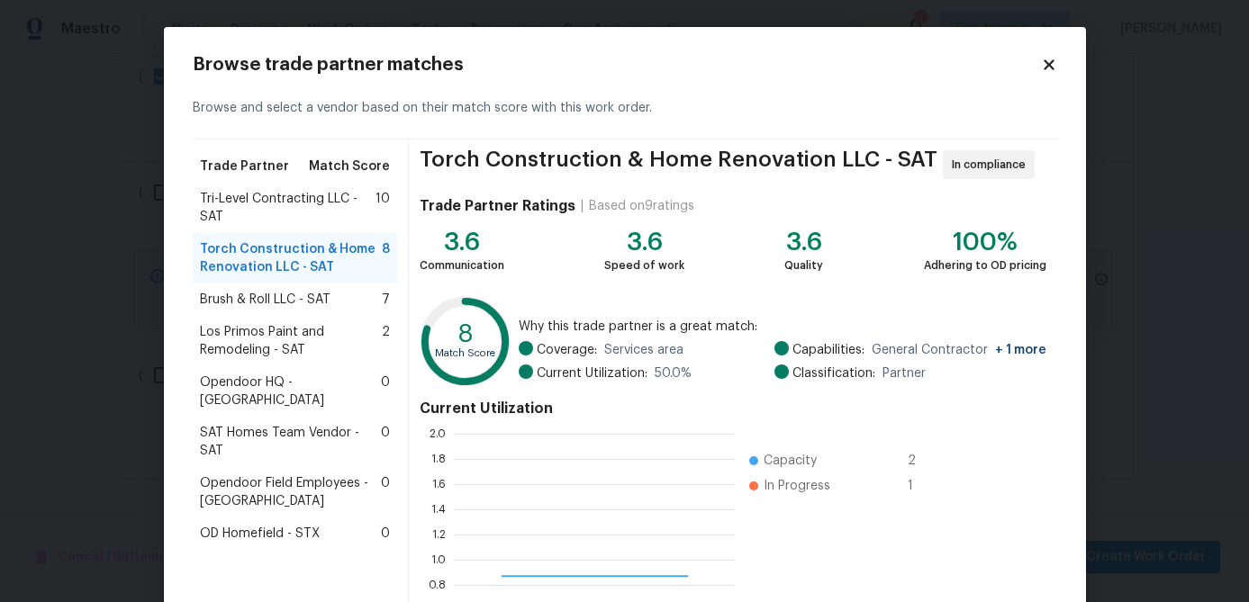
scroll to position [252, 280]
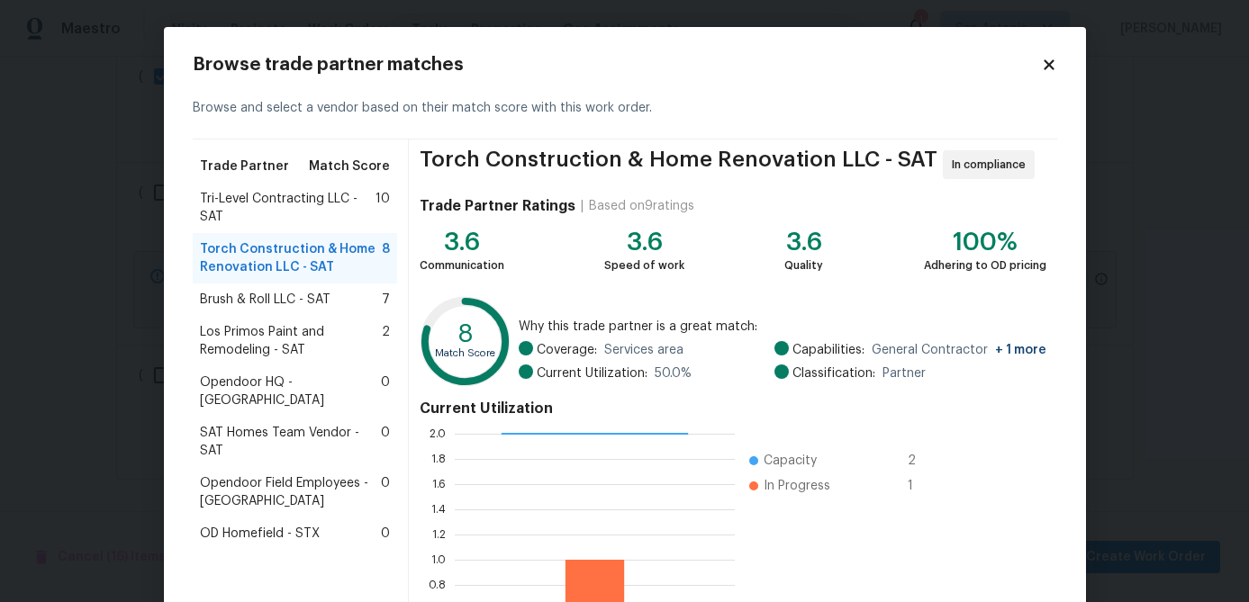
click at [266, 298] on span "Brush & Roll LLC - SAT" at bounding box center [265, 300] width 131 height 18
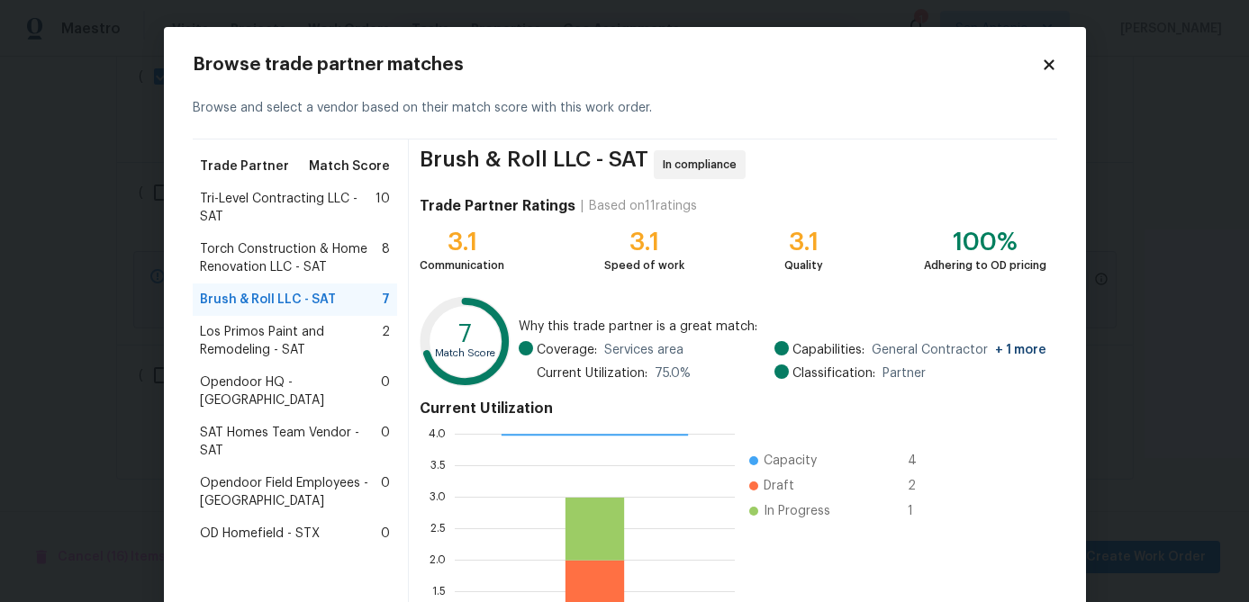
click at [246, 348] on span "Los Primos Paint and Remodeling - SAT" at bounding box center [291, 341] width 183 height 36
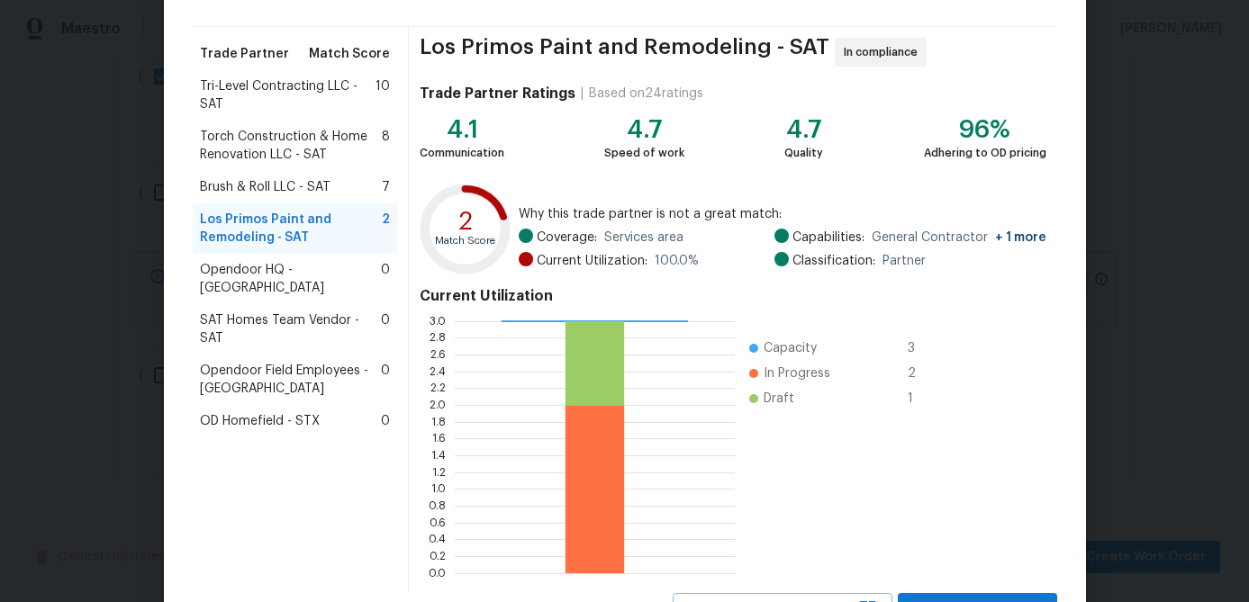
scroll to position [192, 0]
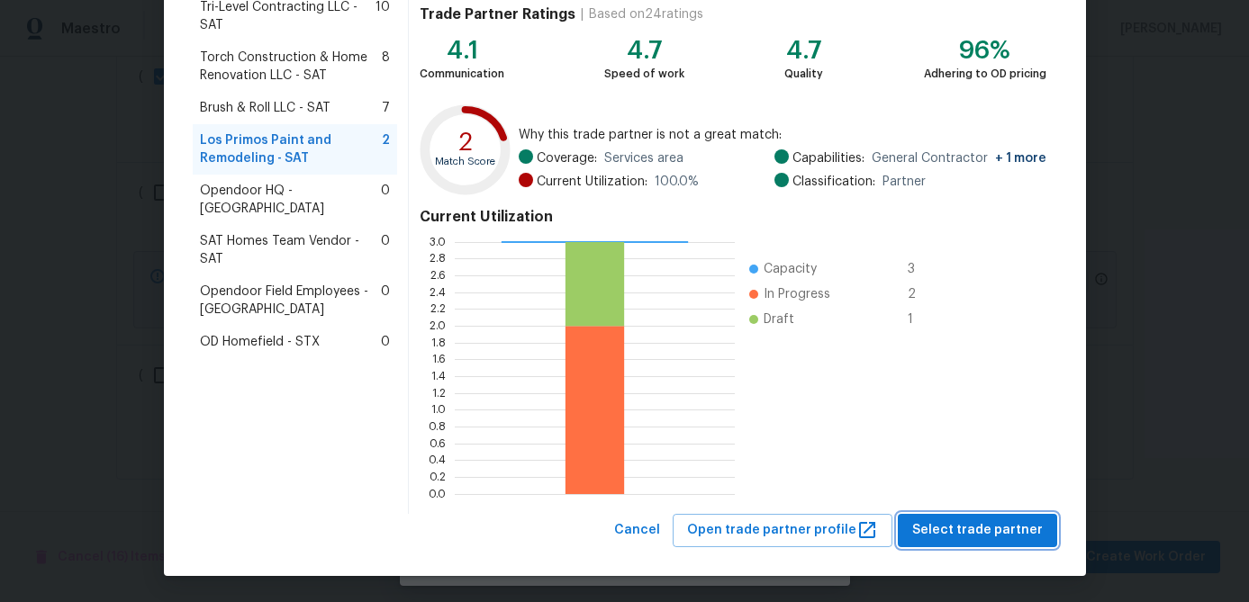
click at [954, 528] on span "Select trade partner" at bounding box center [977, 530] width 131 height 23
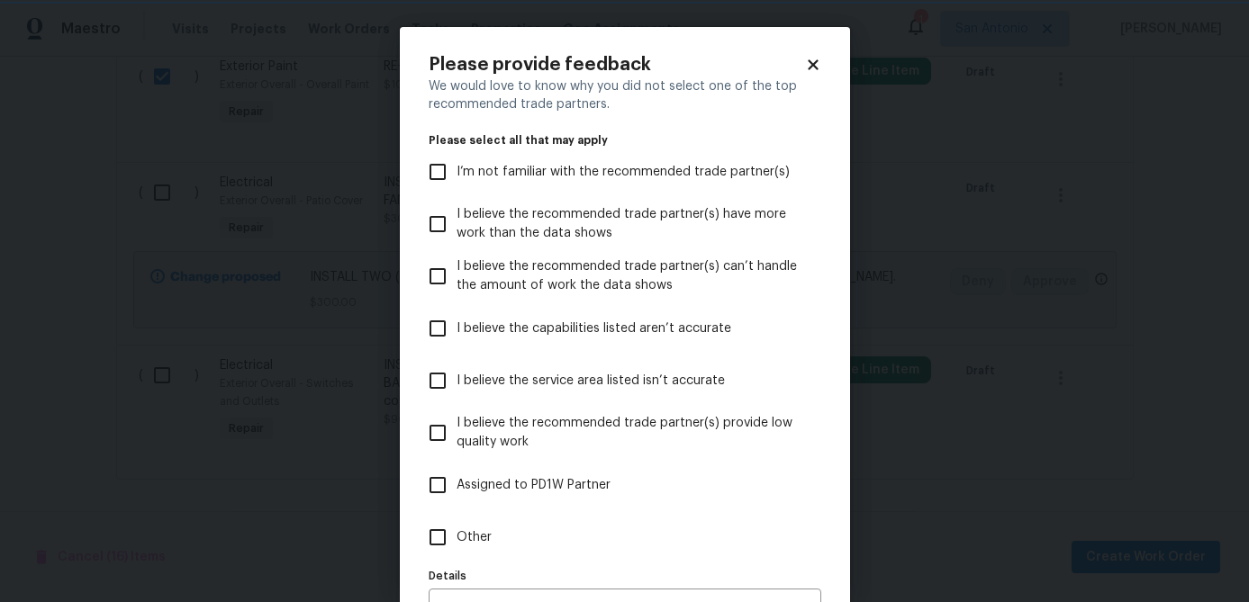
scroll to position [0, 0]
click at [813, 63] on icon at bounding box center [813, 64] width 10 height 10
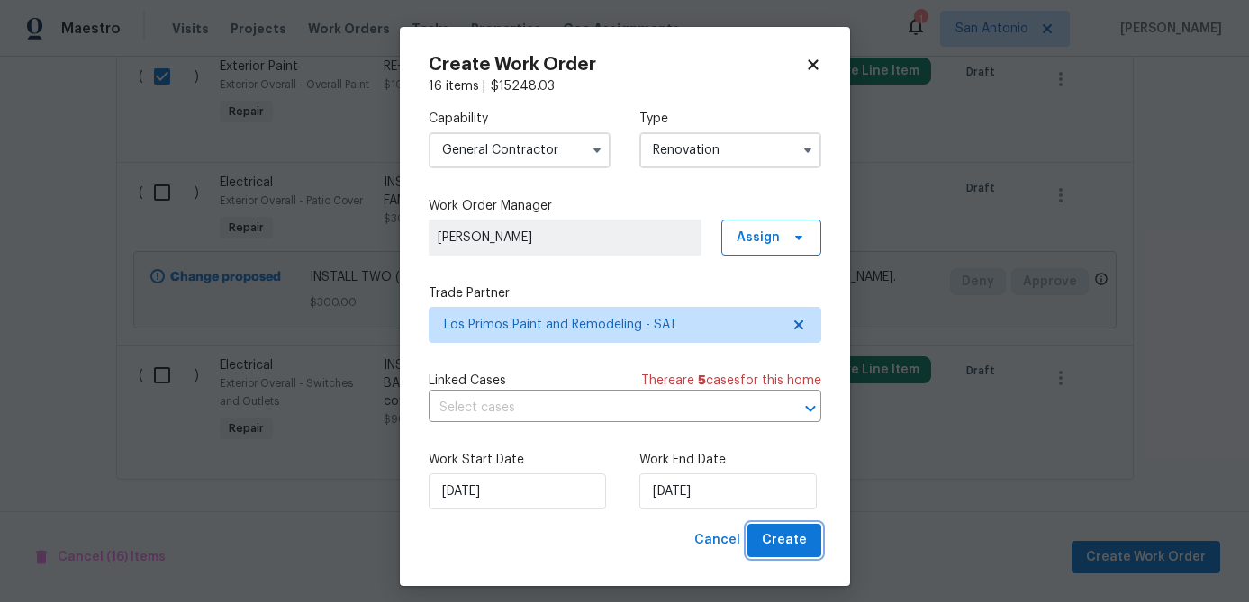
click at [781, 537] on span "Create" at bounding box center [784, 540] width 45 height 23
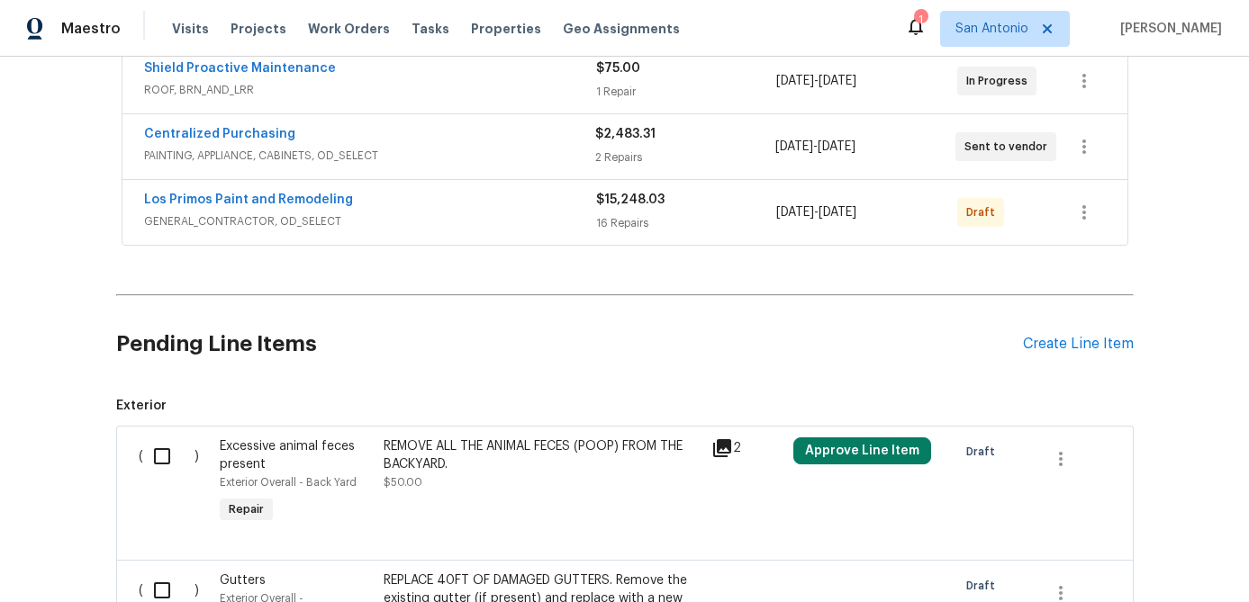
scroll to position [420, 0]
click at [159, 460] on input "checkbox" at bounding box center [168, 456] width 51 height 38
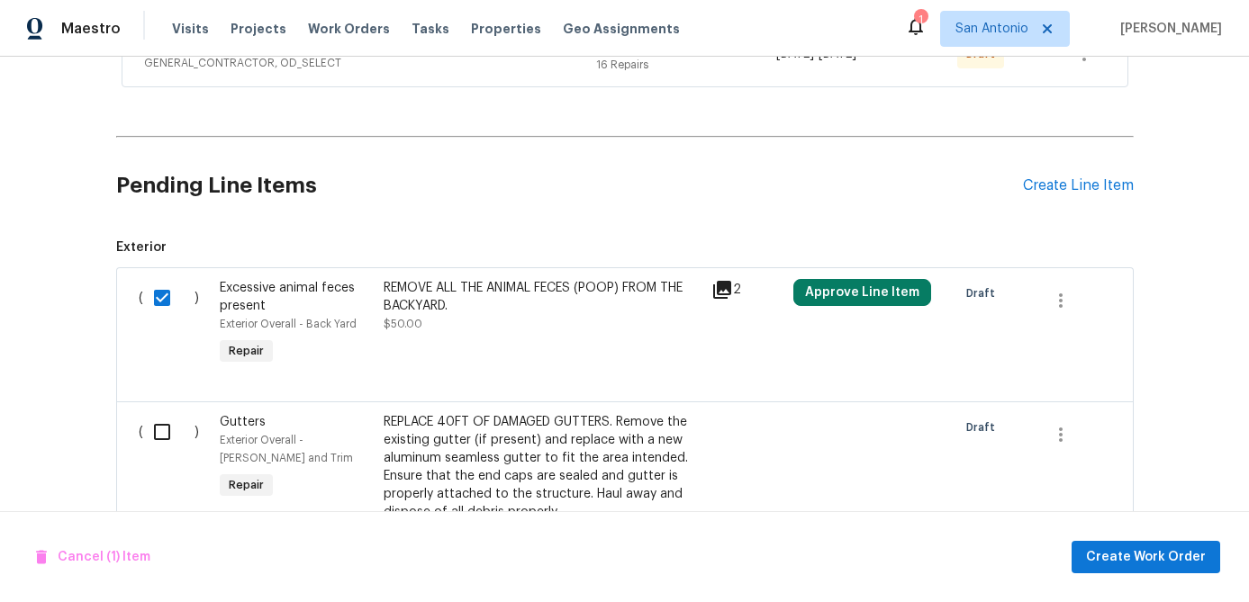
scroll to position [627, 0]
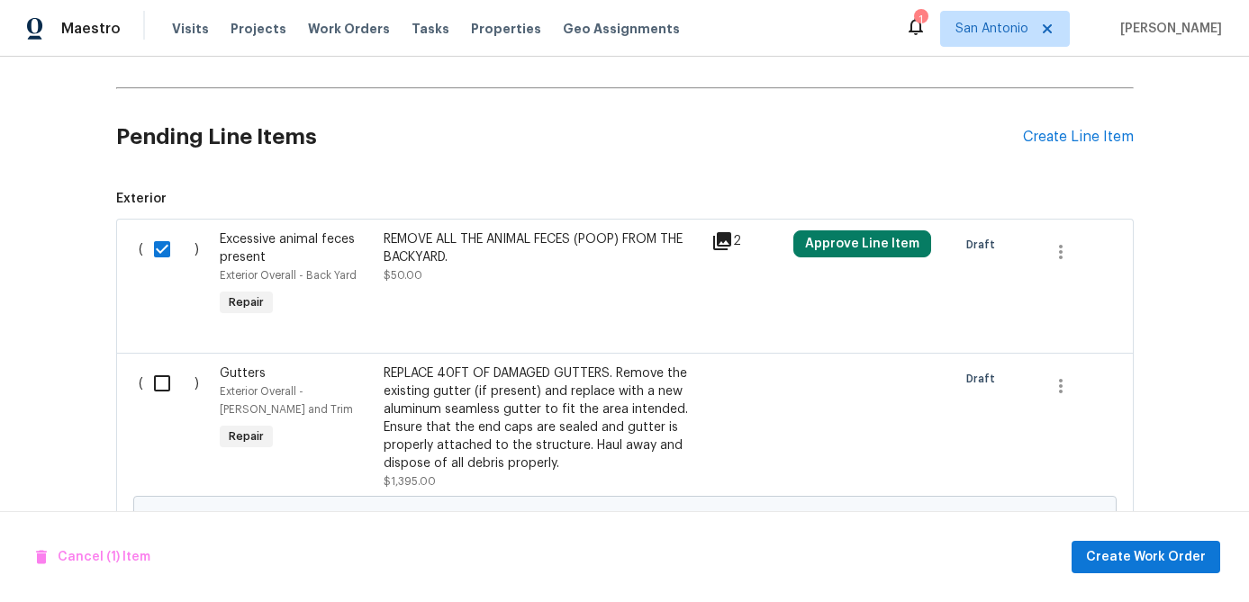
click at [159, 388] on input "checkbox" at bounding box center [168, 384] width 51 height 38
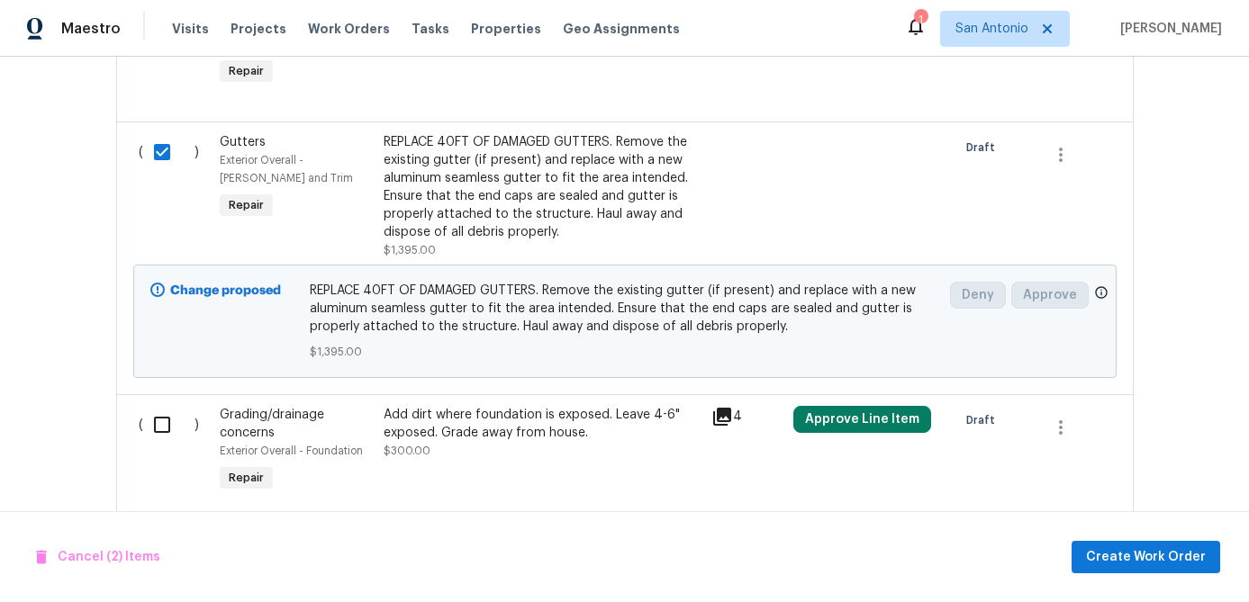
scroll to position [871, 0]
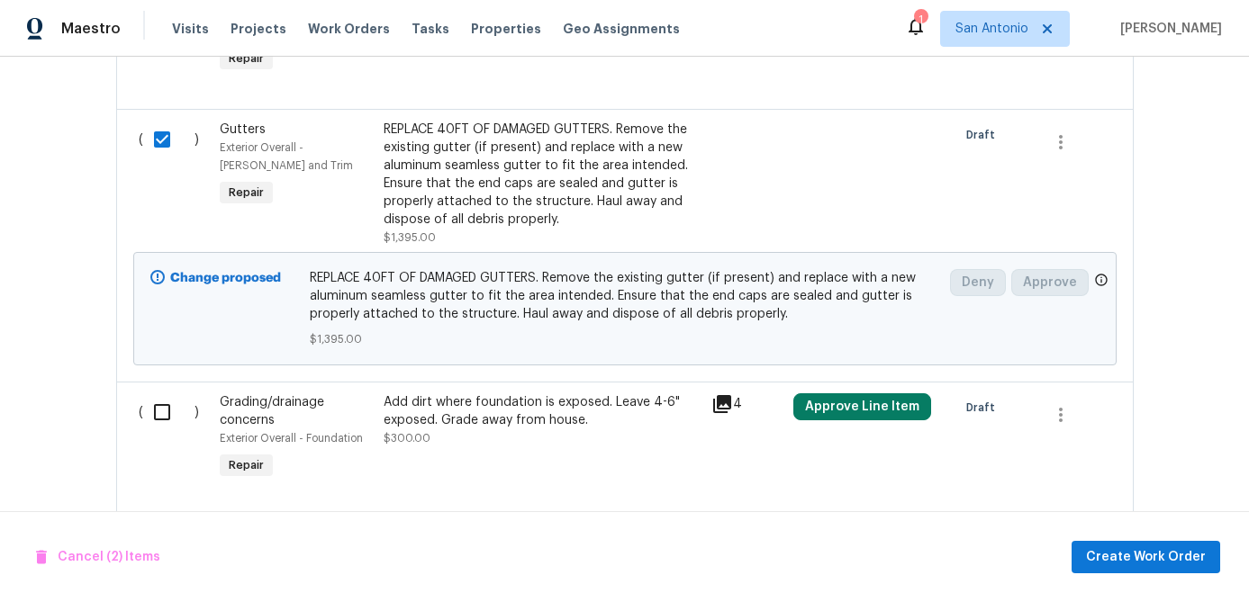
click at [154, 414] on input "checkbox" at bounding box center [168, 412] width 51 height 38
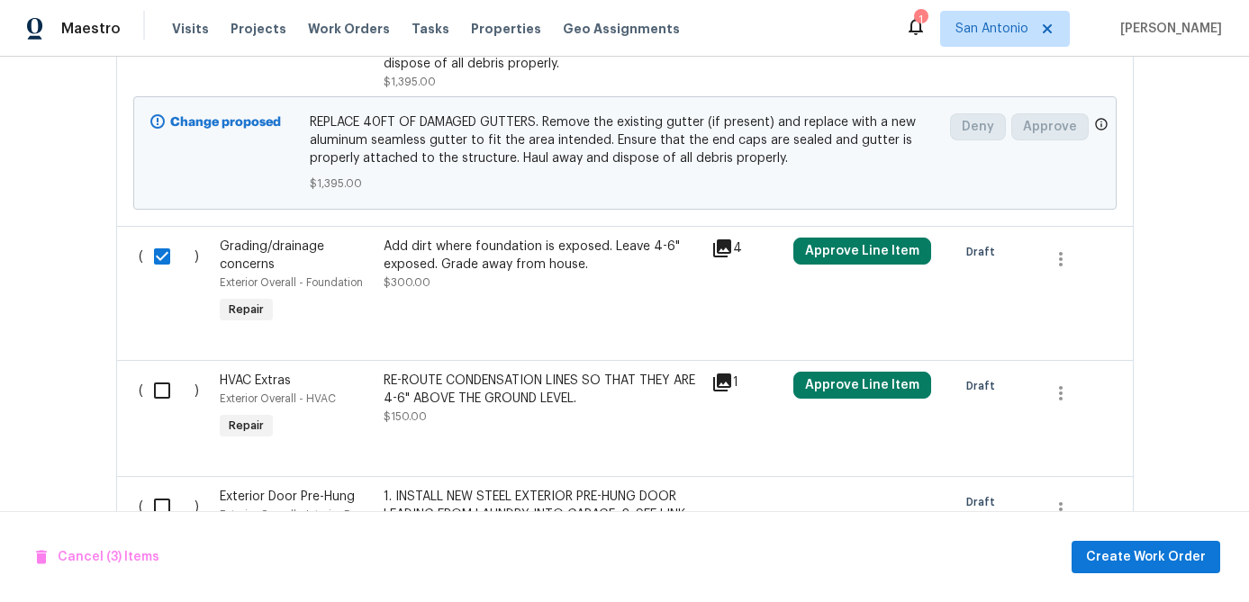
scroll to position [1220, 0]
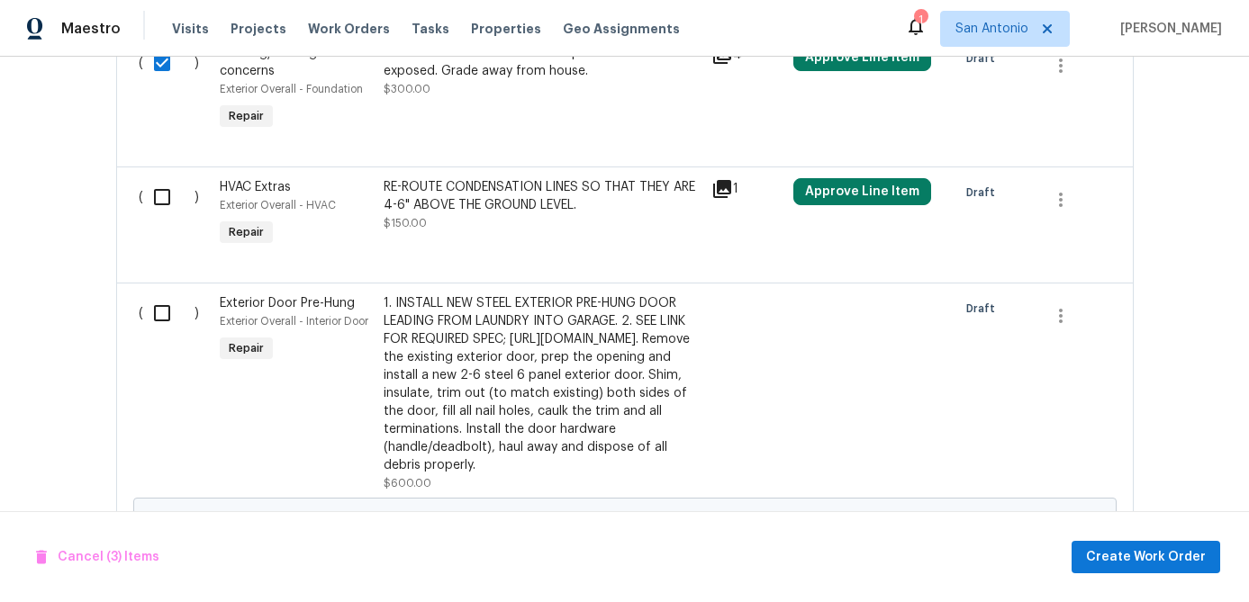
click at [157, 205] on input "checkbox" at bounding box center [168, 197] width 51 height 38
click at [161, 313] on input "checkbox" at bounding box center [168, 313] width 51 height 38
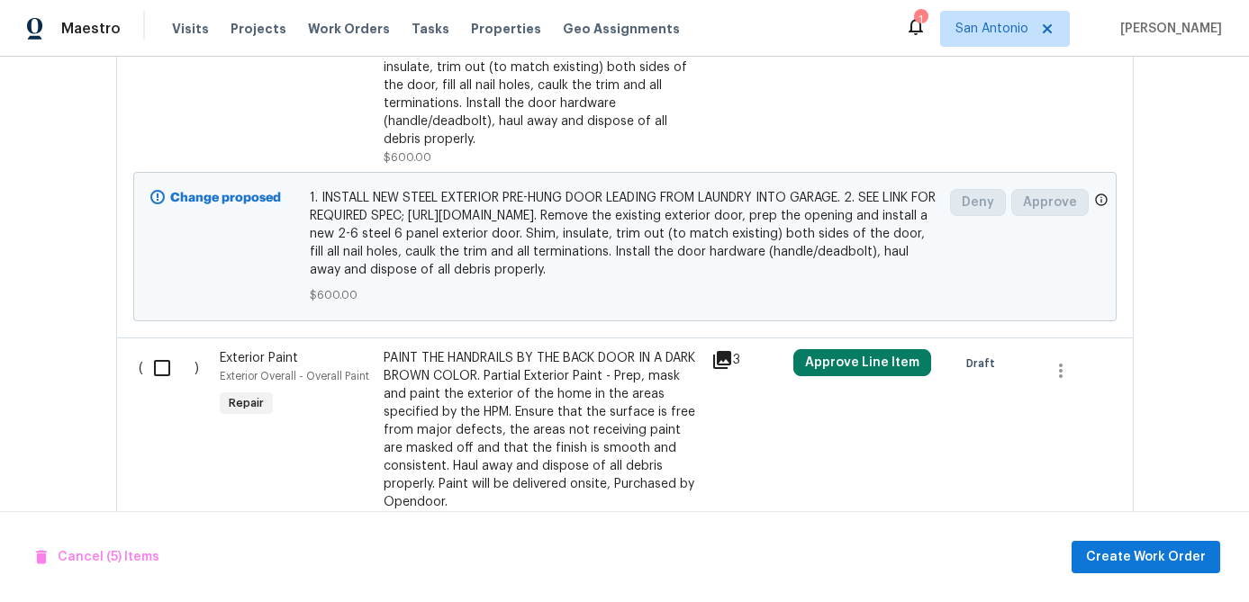
click at [160, 387] on input "checkbox" at bounding box center [168, 368] width 51 height 38
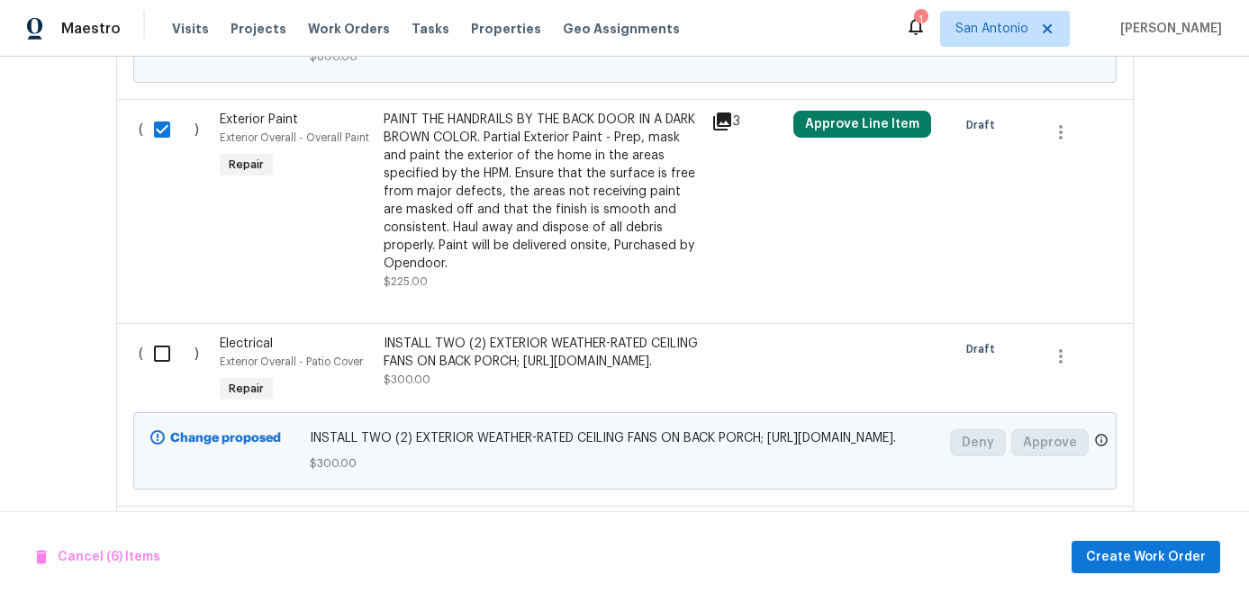
click at [165, 373] on input "checkbox" at bounding box center [168, 354] width 51 height 38
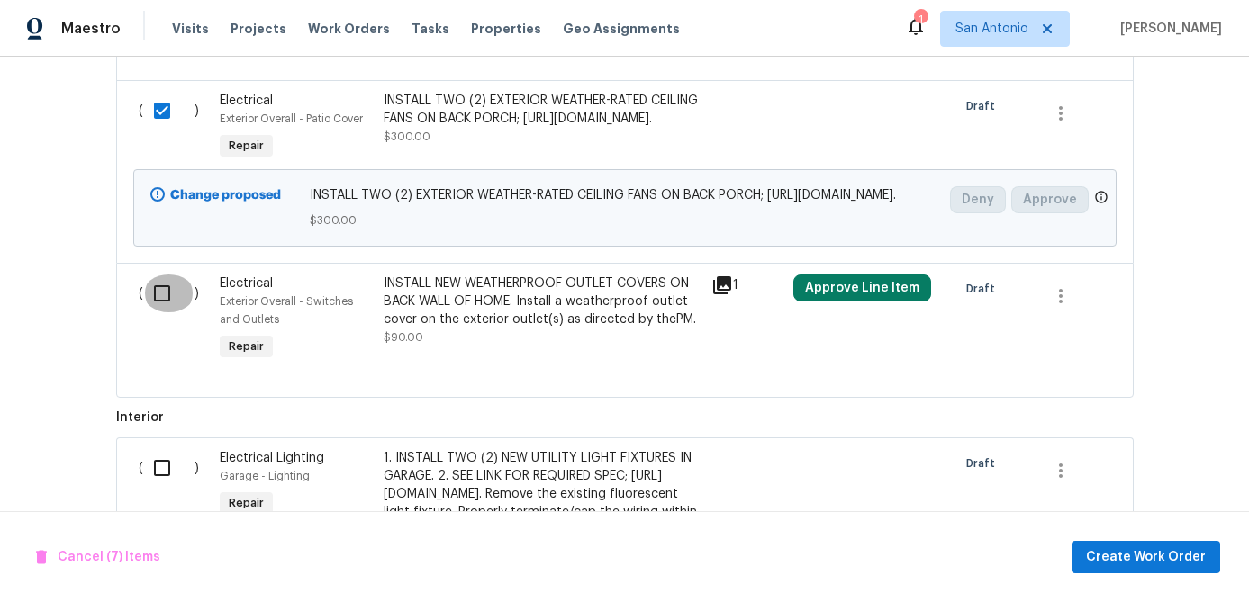
click at [158, 312] on input "checkbox" at bounding box center [168, 294] width 51 height 38
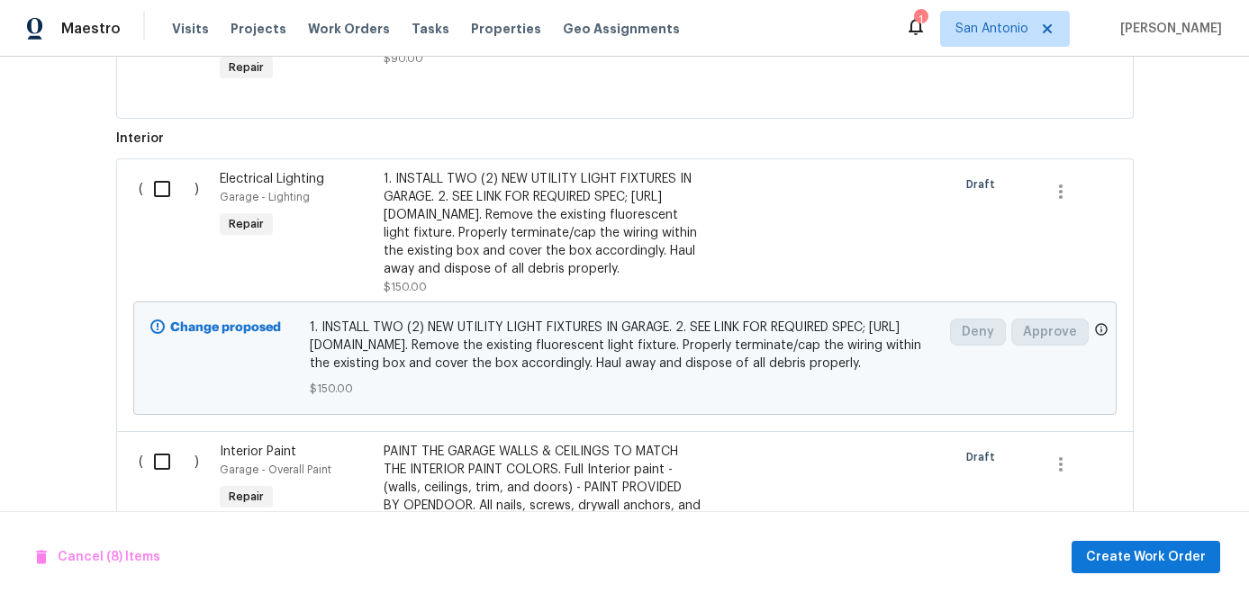
scroll to position [2356, 0]
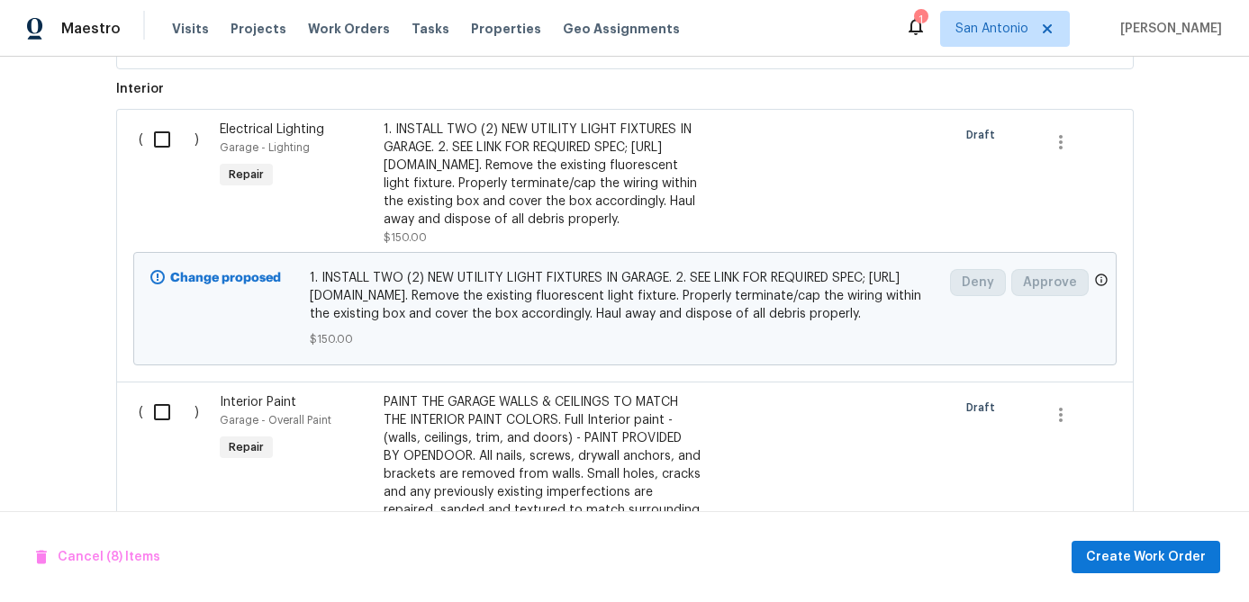
click at [162, 158] on input "checkbox" at bounding box center [168, 140] width 51 height 38
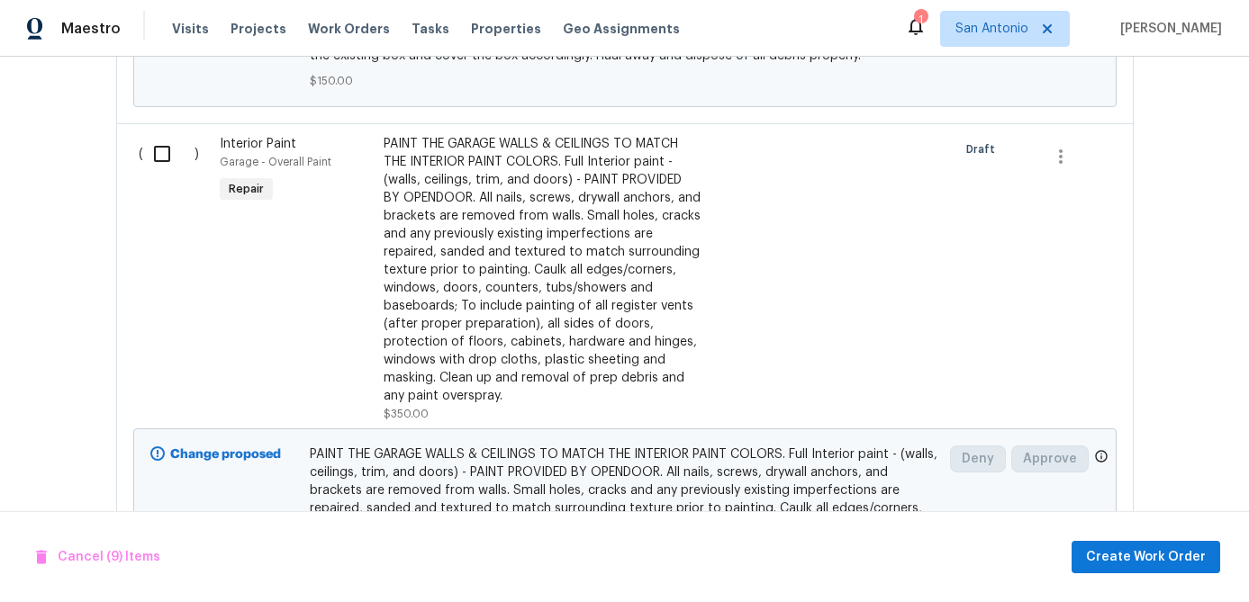
scroll to position [2641, 0]
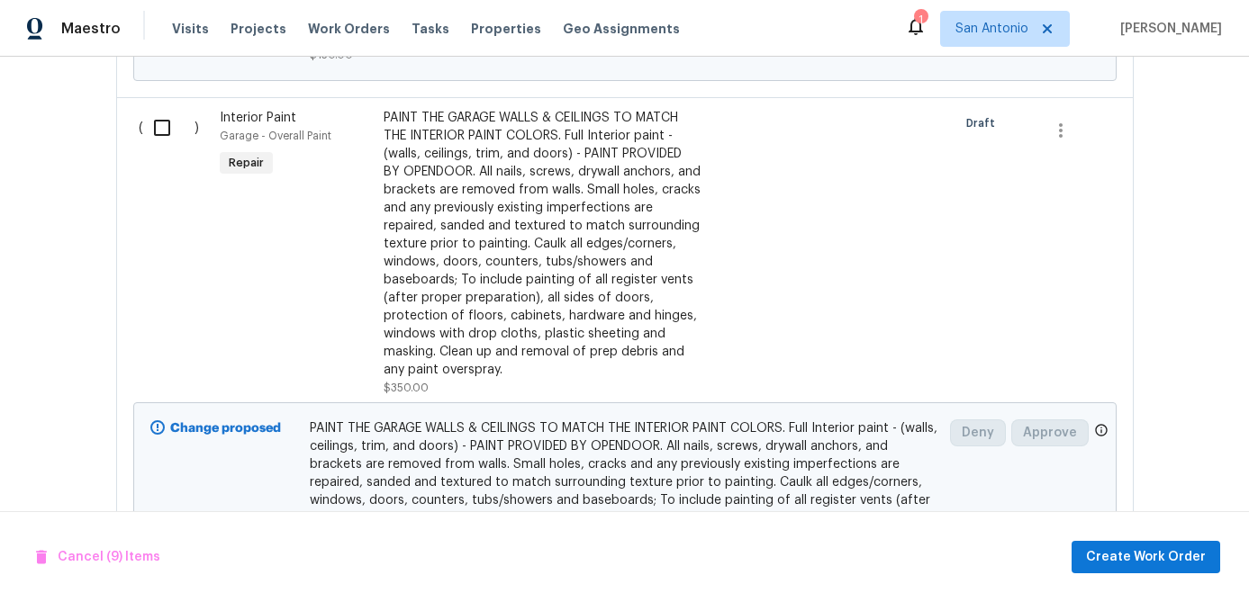
click at [158, 147] on input "checkbox" at bounding box center [168, 128] width 51 height 38
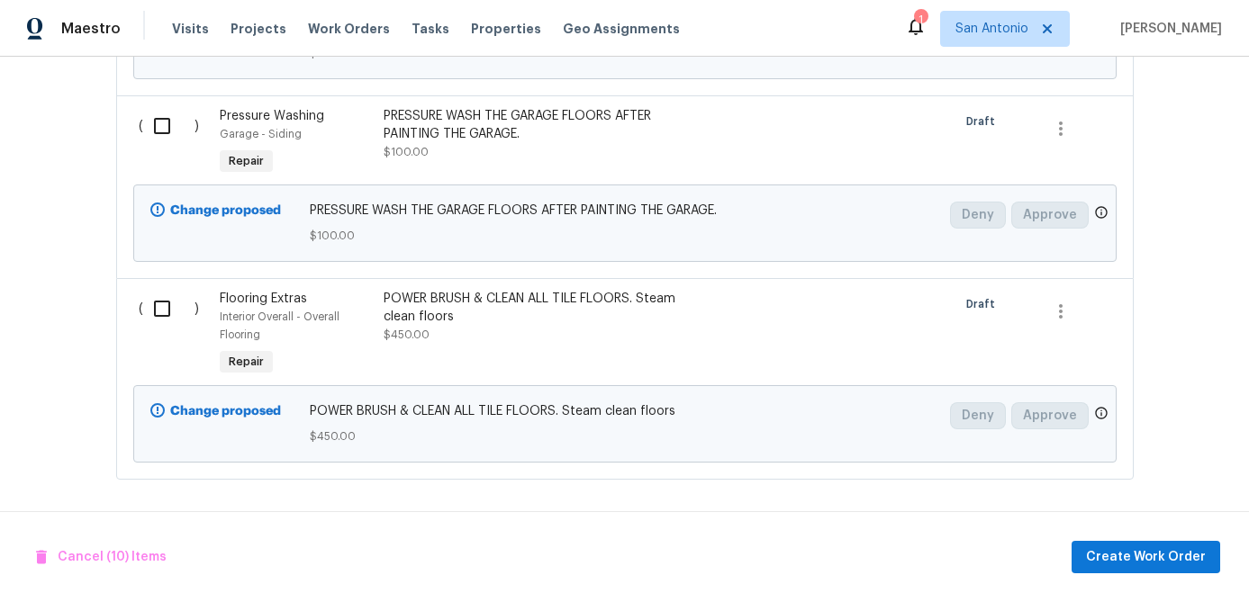
scroll to position [3372, 0]
click at [155, 127] on input "checkbox" at bounding box center [168, 126] width 51 height 38
click at [159, 307] on input "checkbox" at bounding box center [168, 309] width 51 height 38
click at [1116, 546] on span "Create Work Order" at bounding box center [1146, 557] width 120 height 23
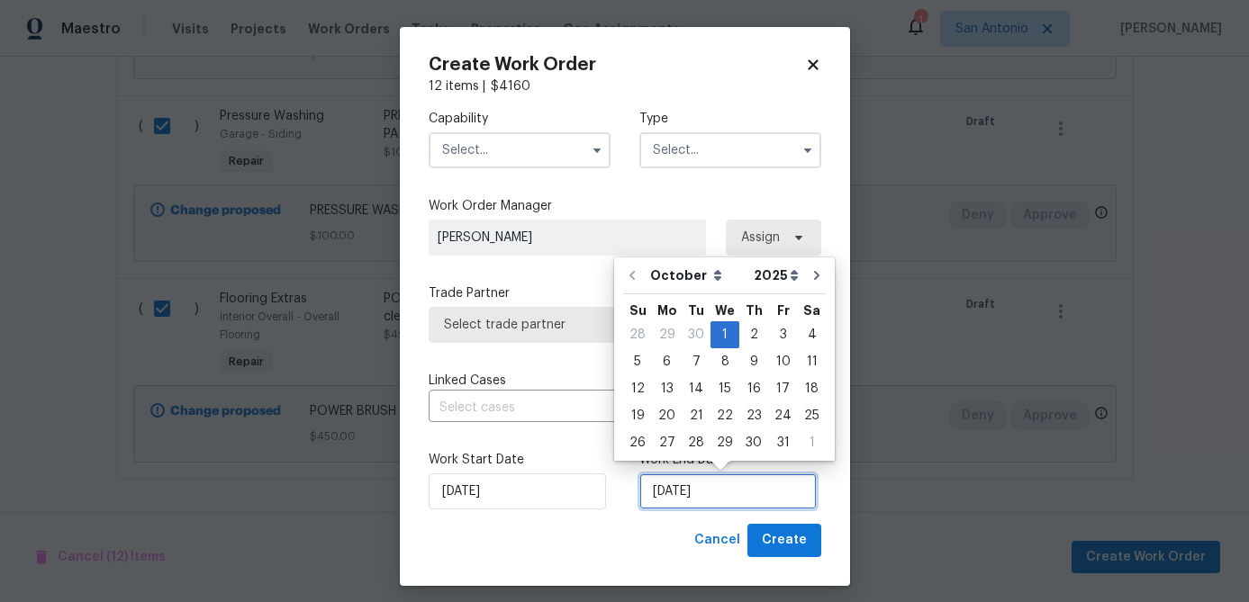
click at [715, 500] on input "10/1/2025" at bounding box center [727, 492] width 177 height 36
click at [743, 334] on div "2" at bounding box center [753, 334] width 29 height 25
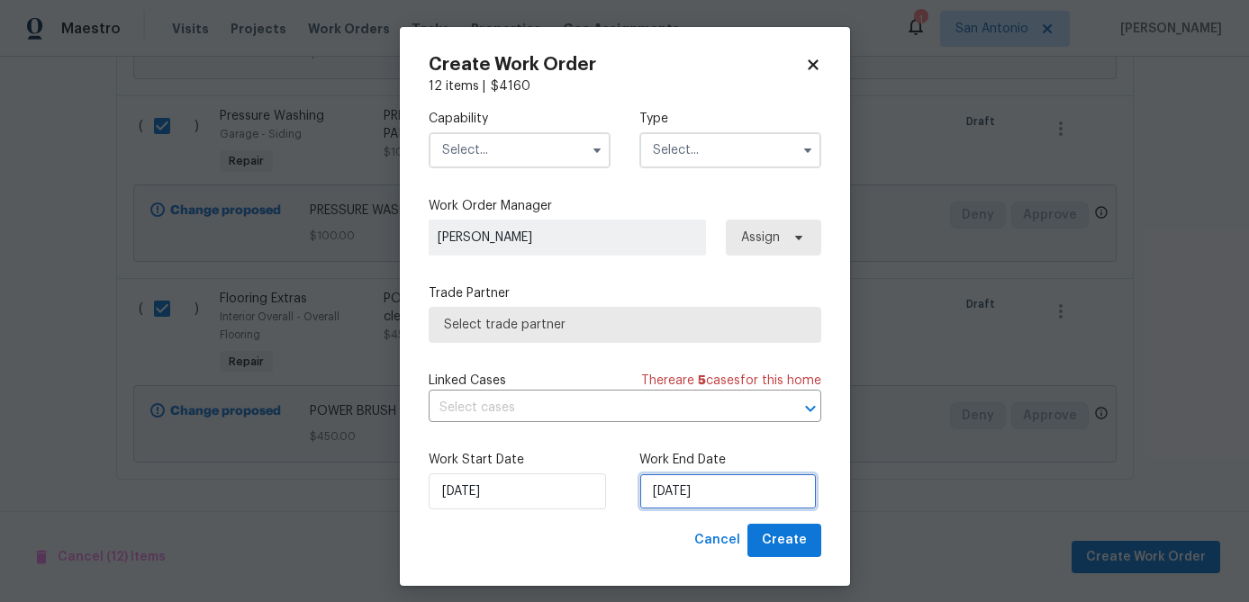
click at [743, 492] on input "10/2/2025" at bounding box center [727, 492] width 177 height 36
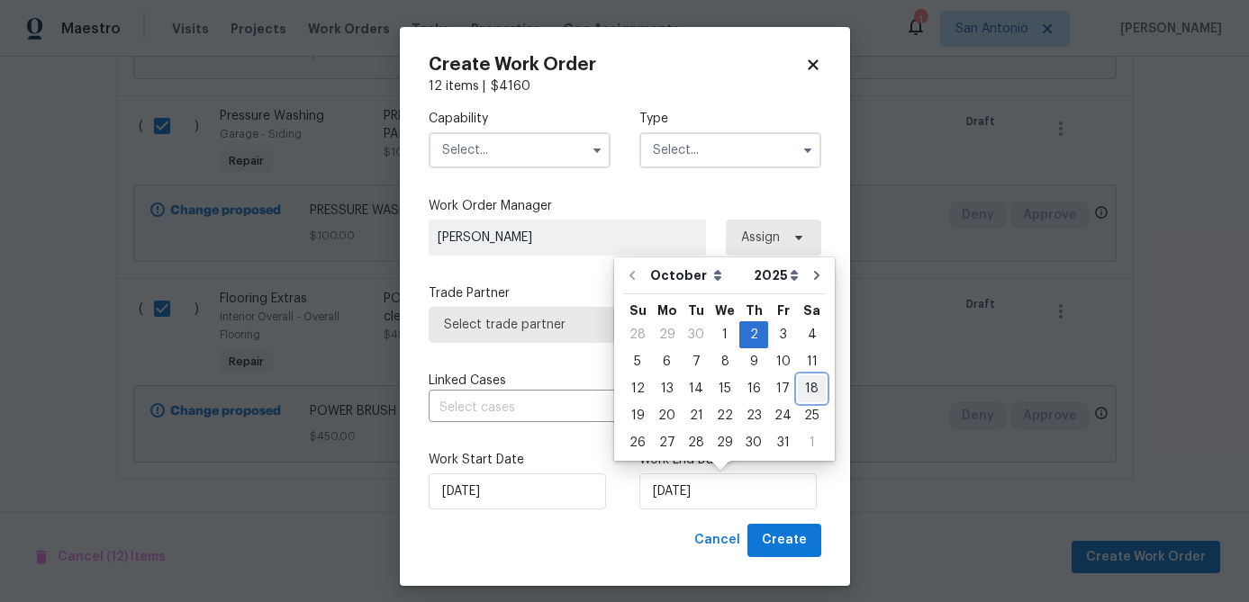
click at [807, 394] on div "18" at bounding box center [812, 388] width 28 height 25
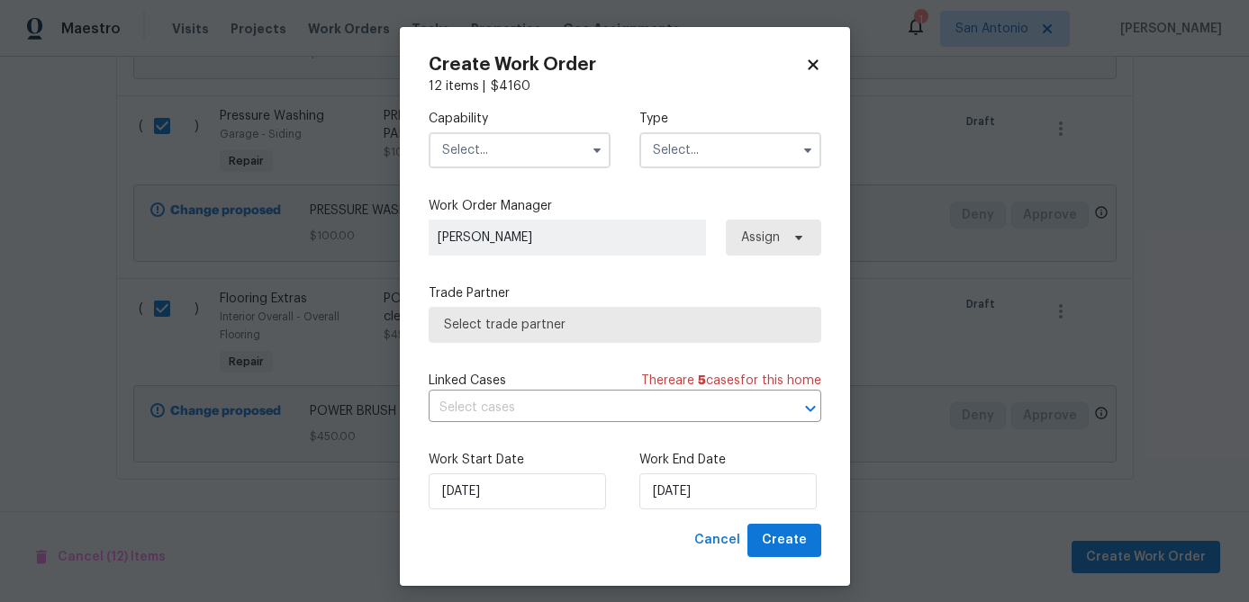
click at [508, 157] on input "text" at bounding box center [520, 150] width 182 height 36
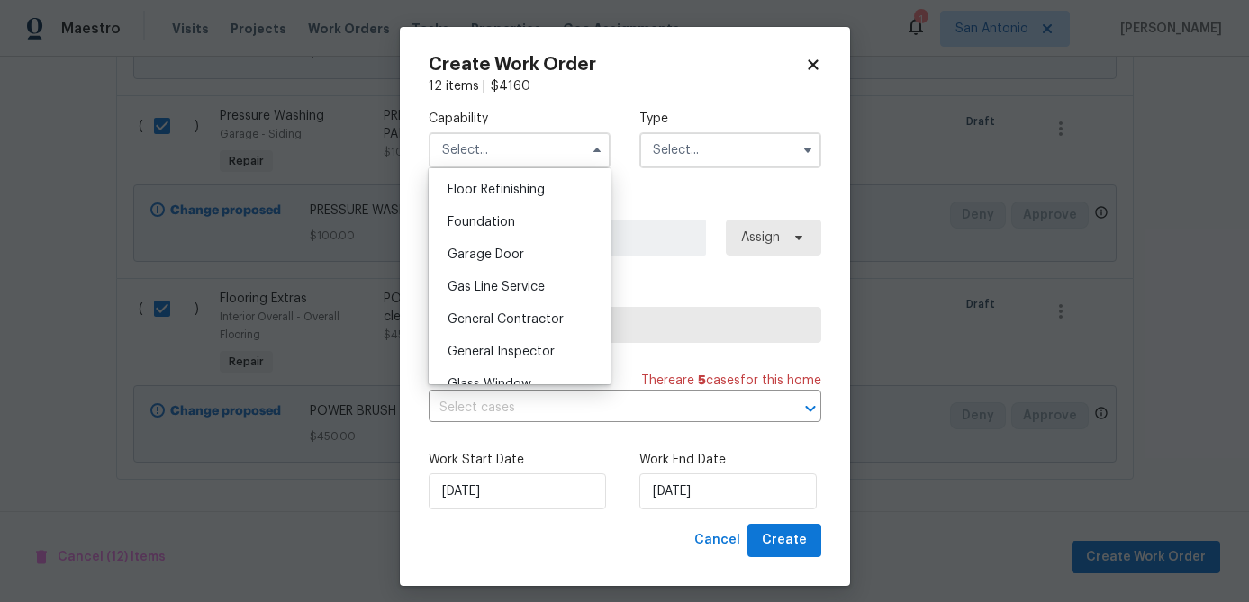
scroll to position [732, 0]
click at [485, 315] on span "General Contractor" at bounding box center [505, 318] width 116 height 13
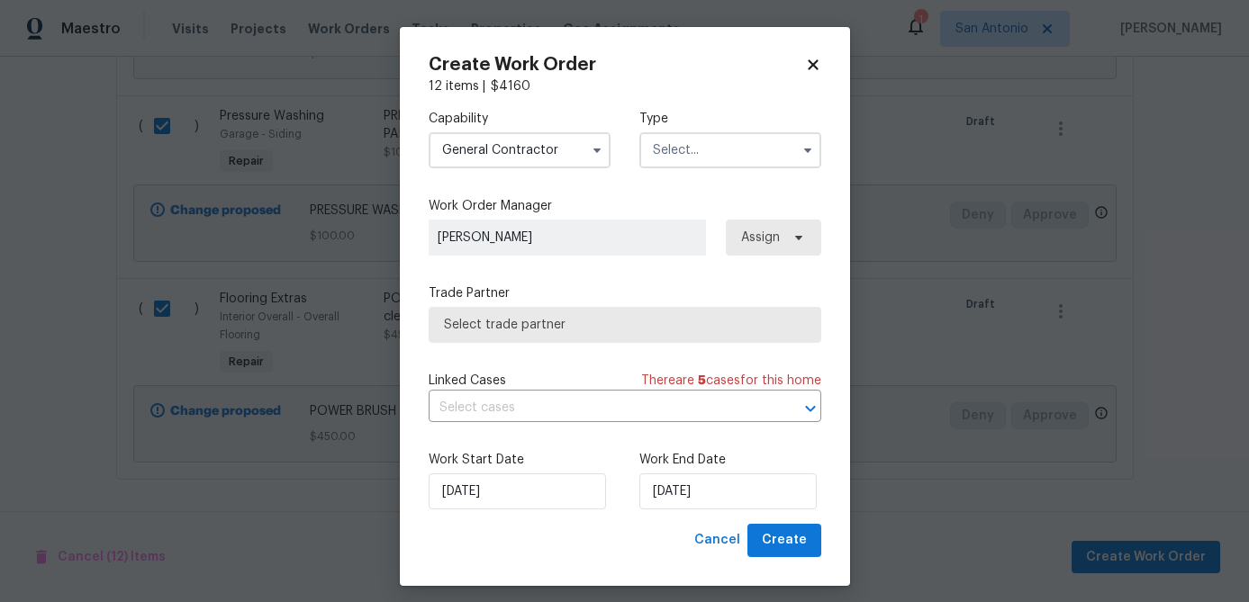
click at [672, 156] on input "text" at bounding box center [730, 150] width 182 height 36
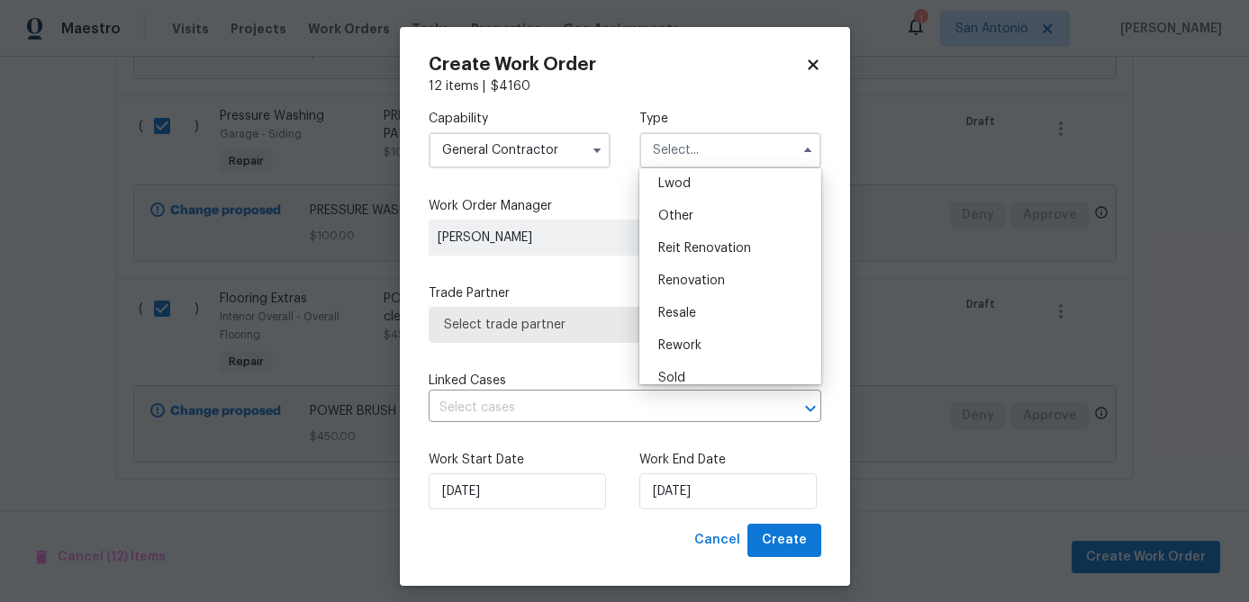
scroll to position [199, 0]
click at [712, 278] on span "Renovation" at bounding box center [691, 281] width 67 height 13
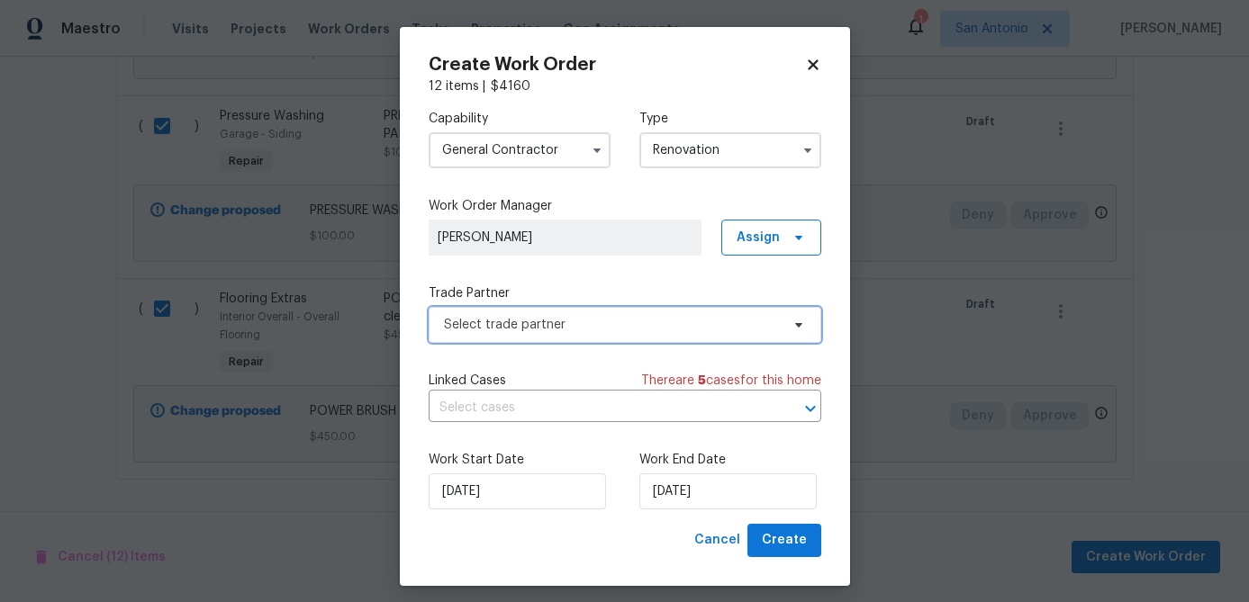
click at [608, 322] on span "Select trade partner" at bounding box center [612, 325] width 336 height 18
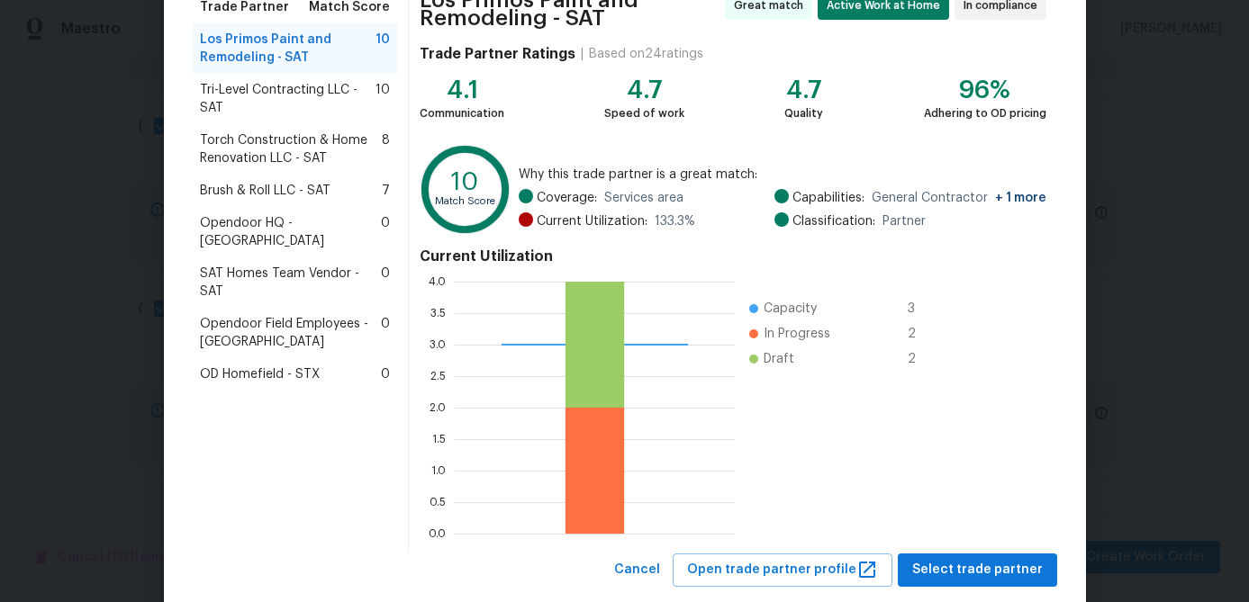
scroll to position [199, 0]
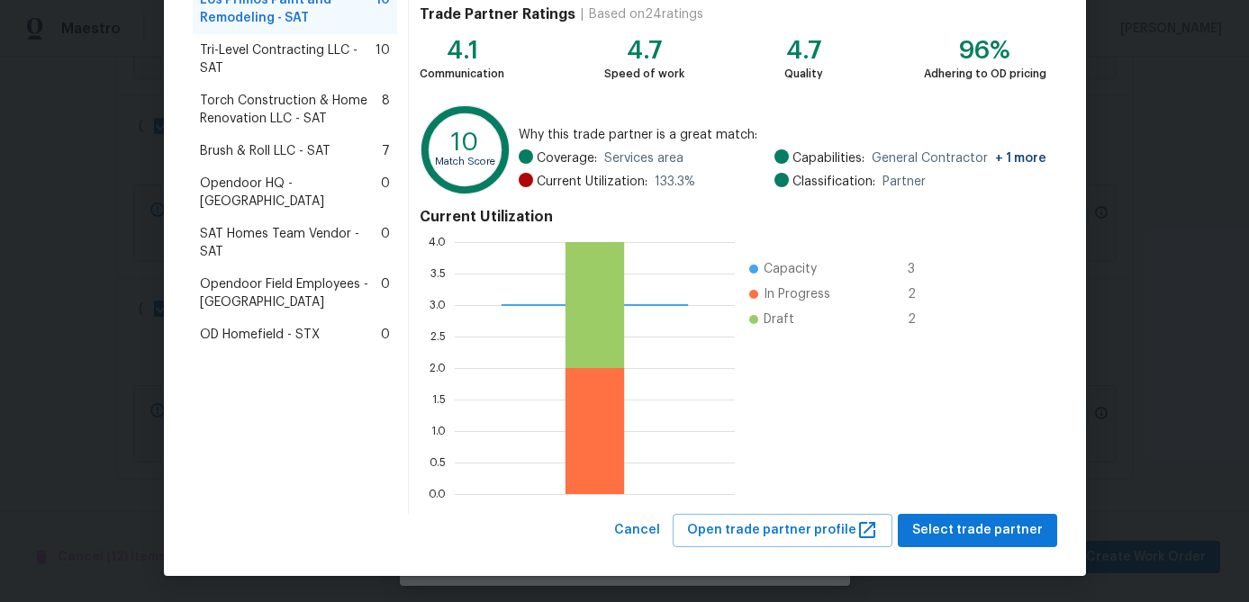
click at [942, 511] on div "Los Primos Paint and Remodeling - SAT Great match Active Work at Home In compli…" at bounding box center [732, 227] width 647 height 573
click at [956, 534] on span "Select trade partner" at bounding box center [977, 530] width 131 height 23
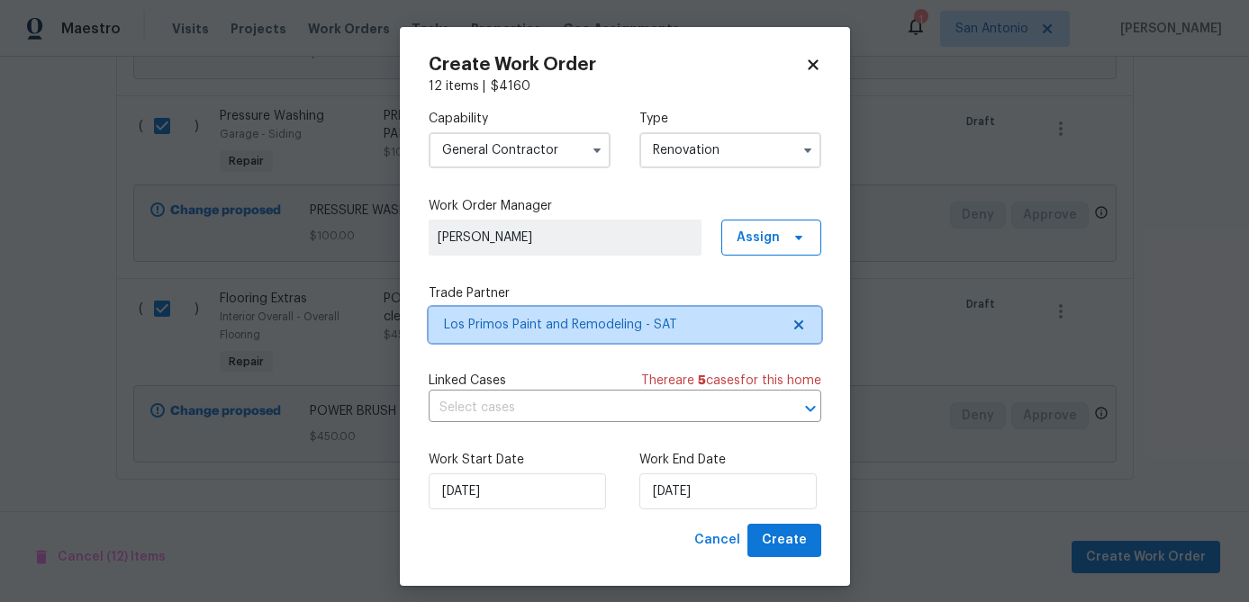
scroll to position [0, 0]
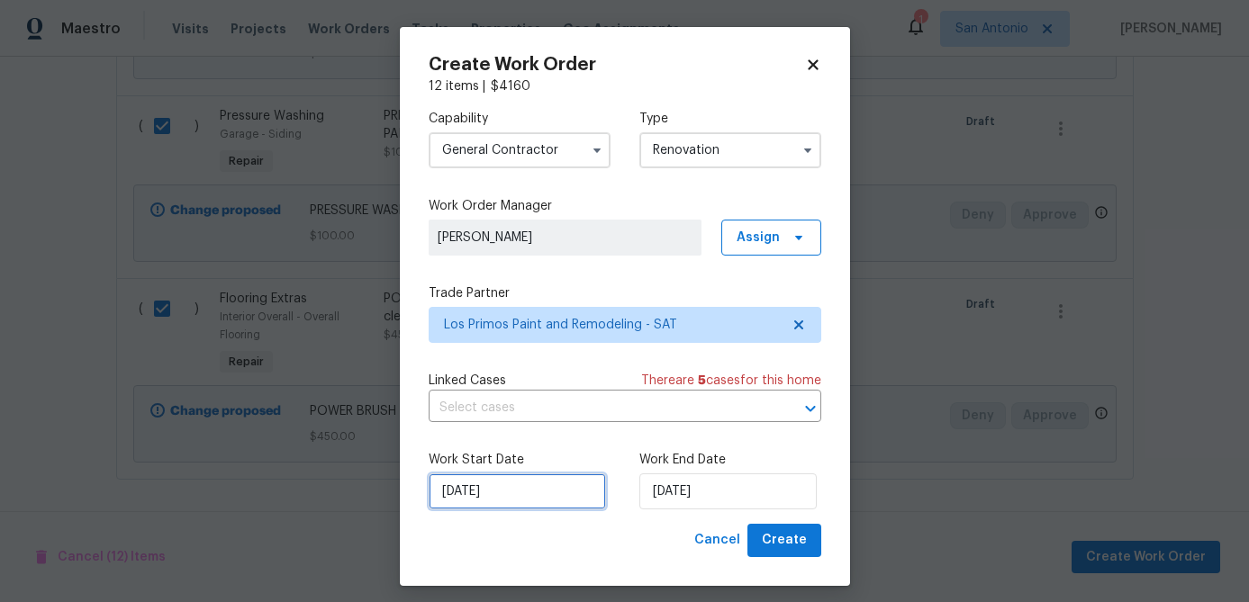
click at [548, 498] on input "10/1/2025" at bounding box center [517, 492] width 177 height 36
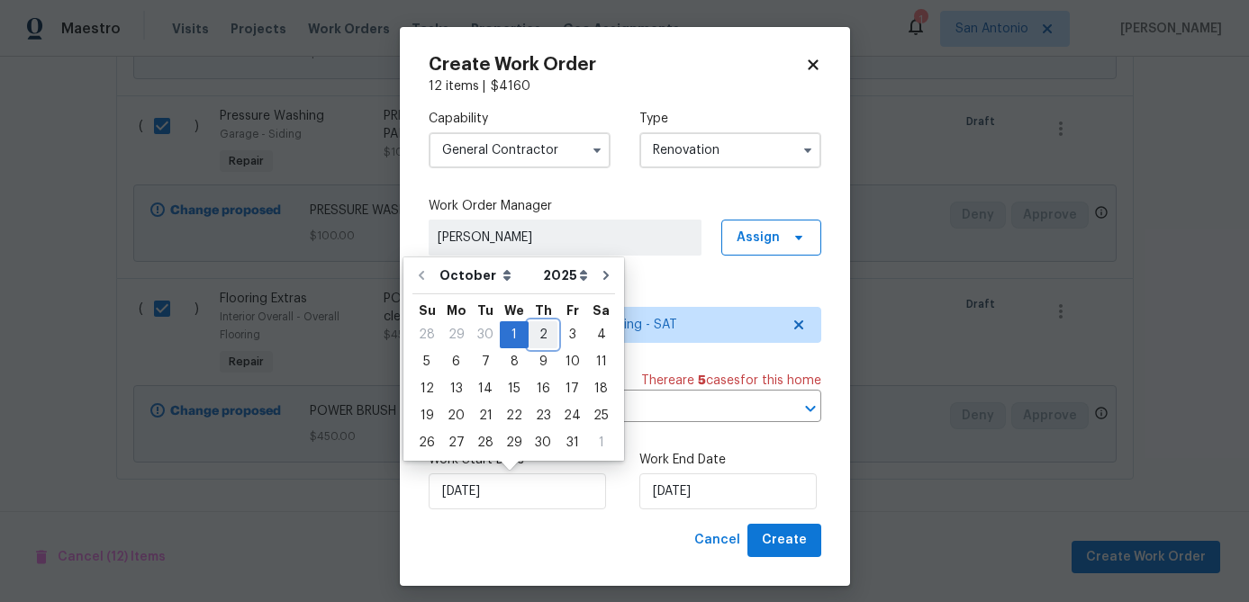
click at [537, 335] on div "2" at bounding box center [542, 334] width 29 height 25
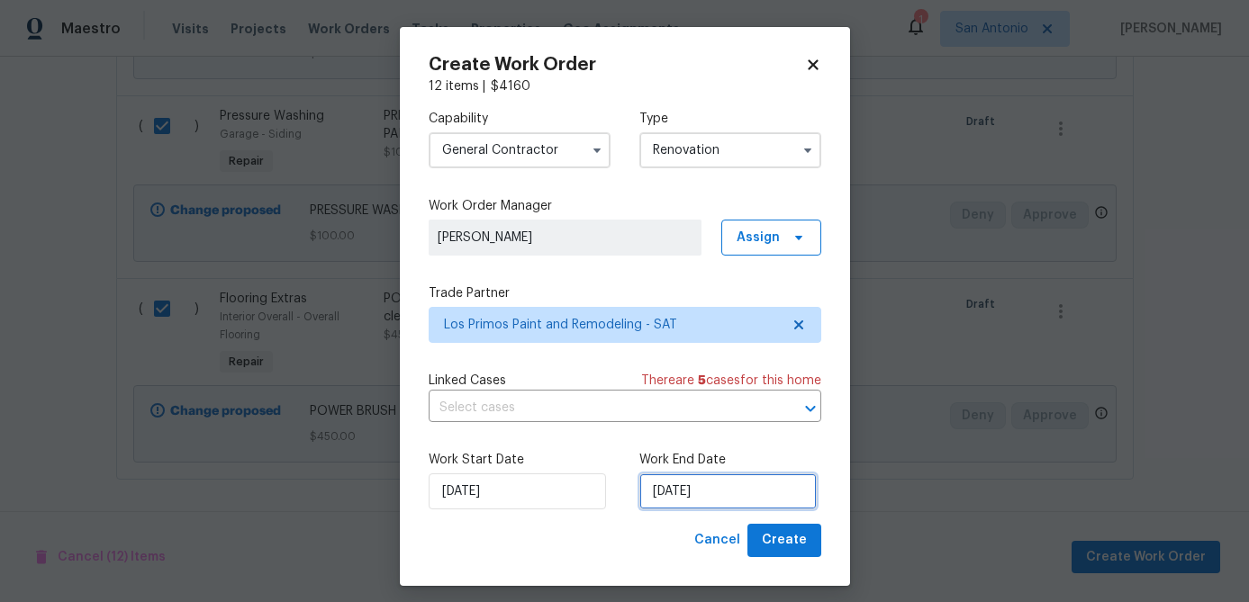
click at [756, 478] on input "10/18/2025" at bounding box center [727, 492] width 177 height 36
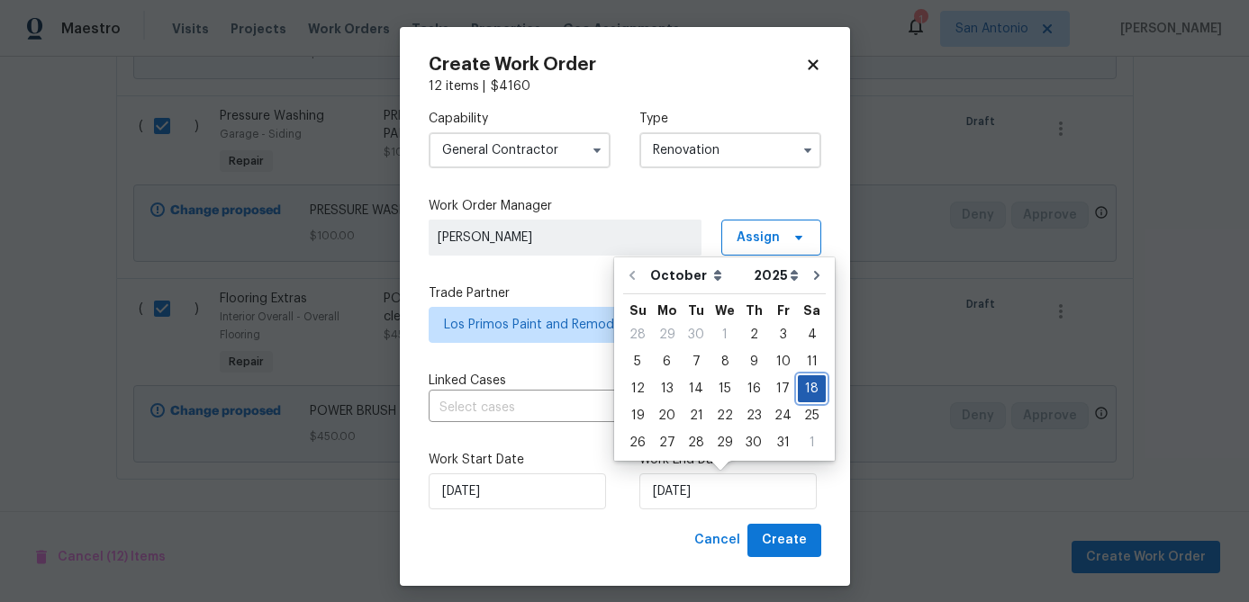
click at [808, 387] on div "18" at bounding box center [812, 388] width 28 height 25
click at [793, 535] on span "Create" at bounding box center [784, 540] width 45 height 23
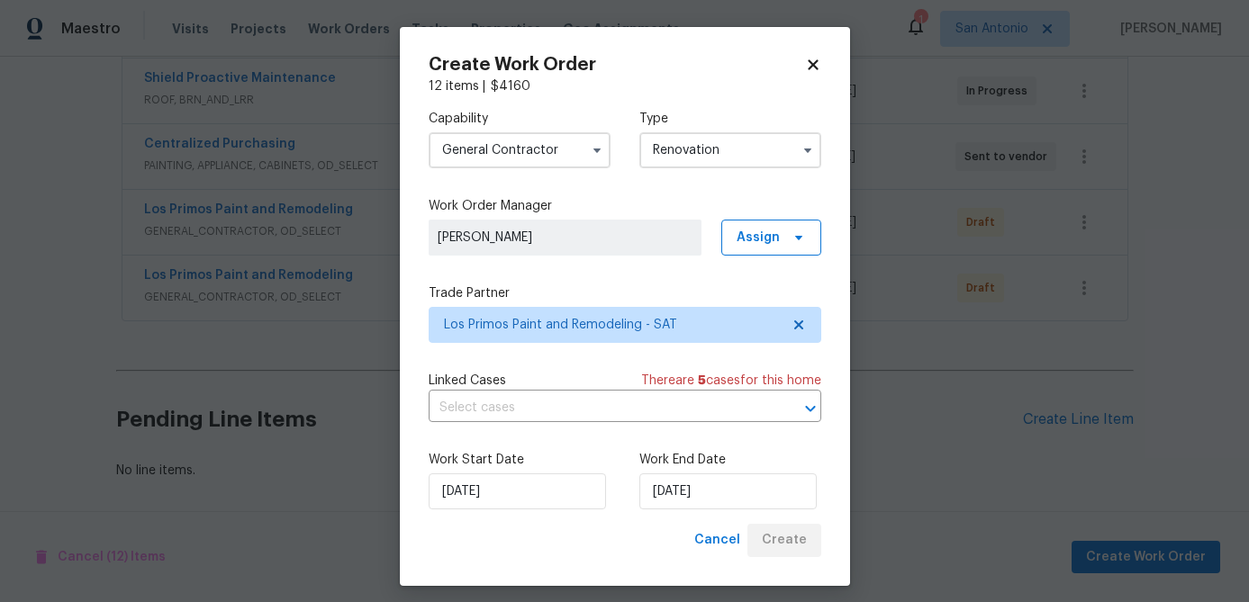
scroll to position [410, 0]
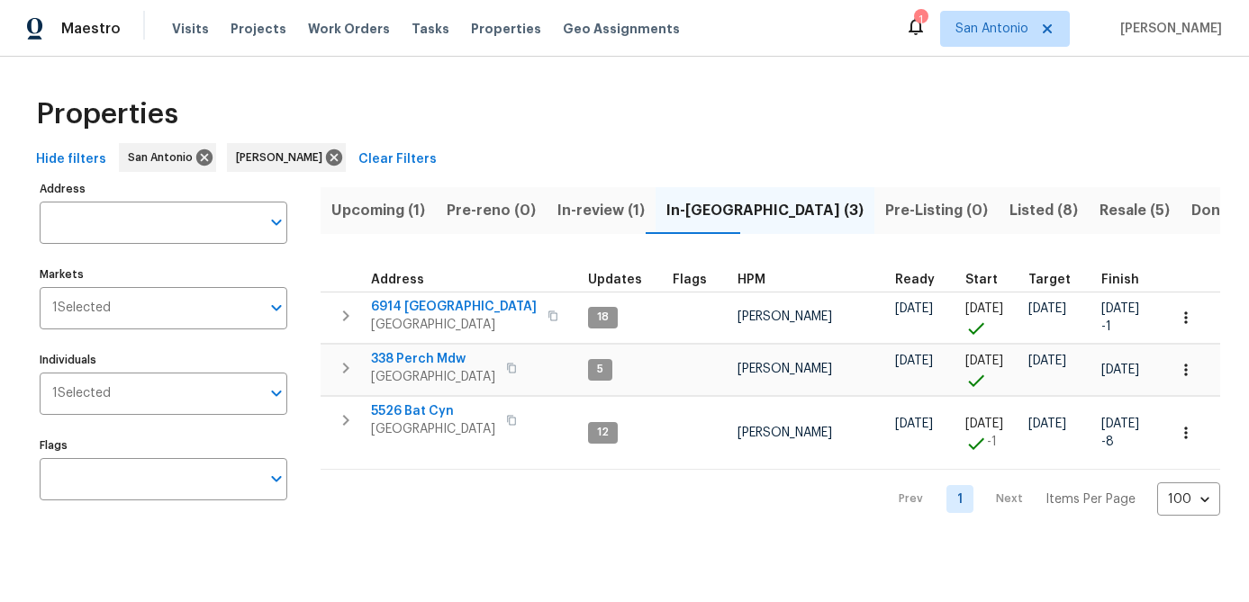
click at [1009, 211] on span "Listed (8)" at bounding box center [1043, 210] width 68 height 25
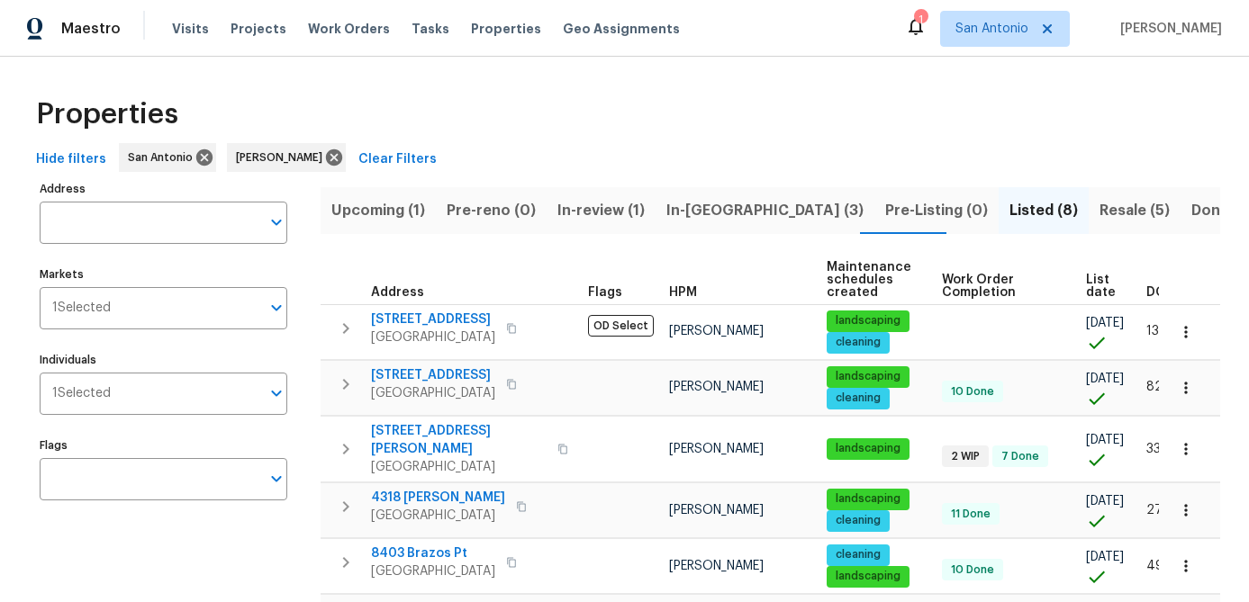
scroll to position [228, 0]
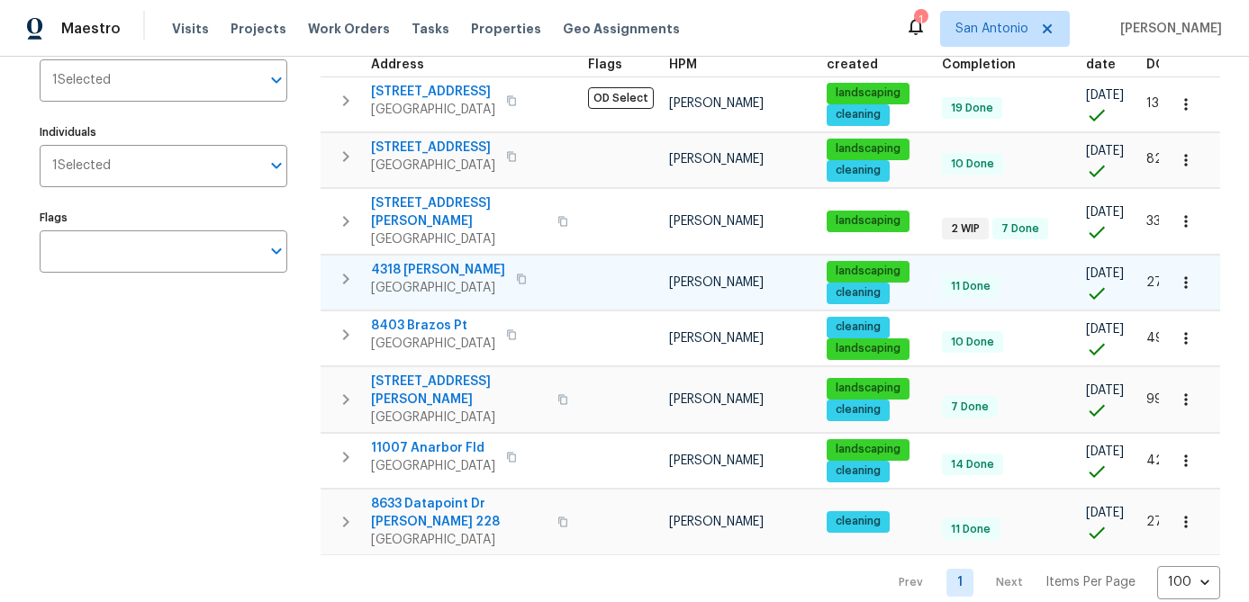
click at [434, 275] on span "4318 James Bowie" at bounding box center [438, 270] width 134 height 18
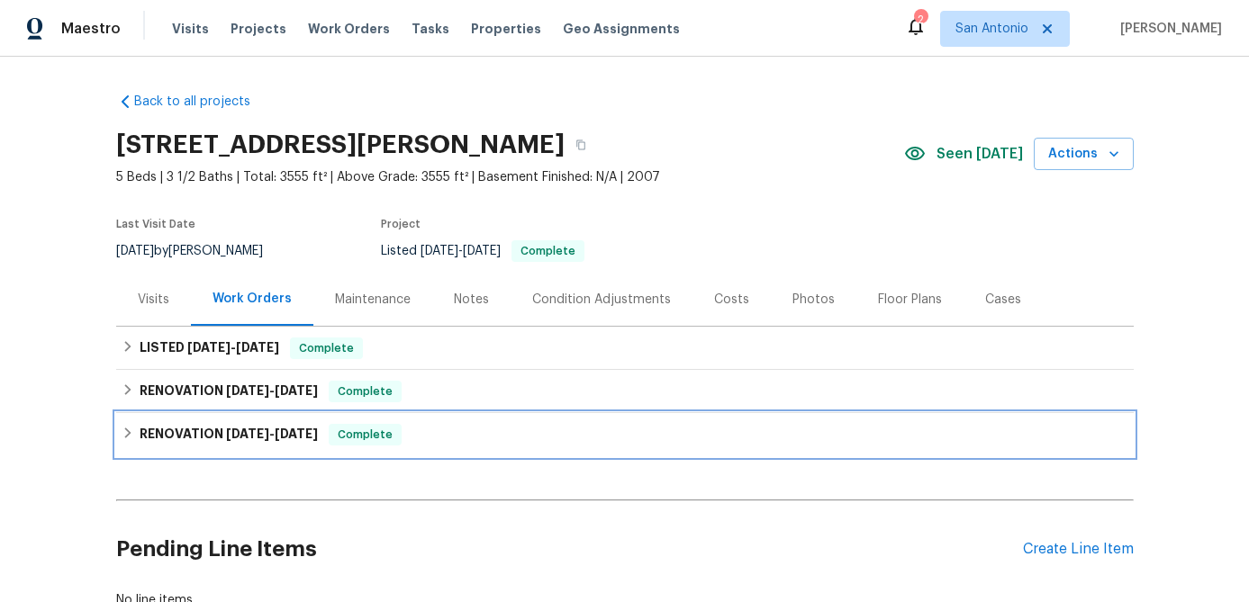
click at [366, 433] on span "Complete" at bounding box center [364, 435] width 69 height 18
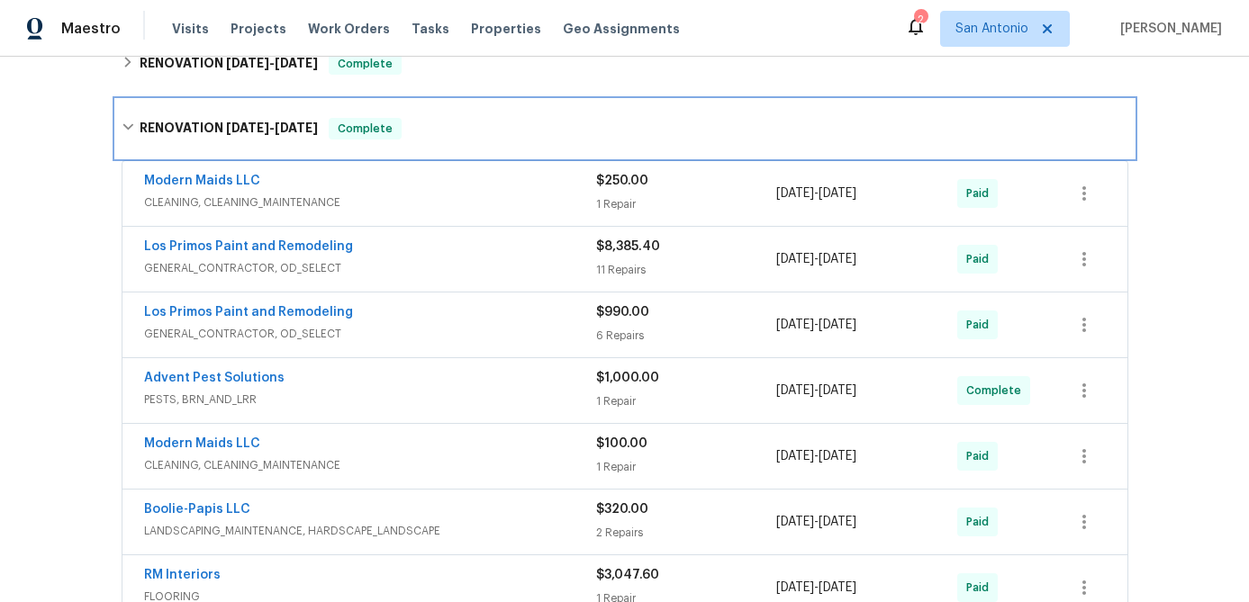
scroll to position [329, 0]
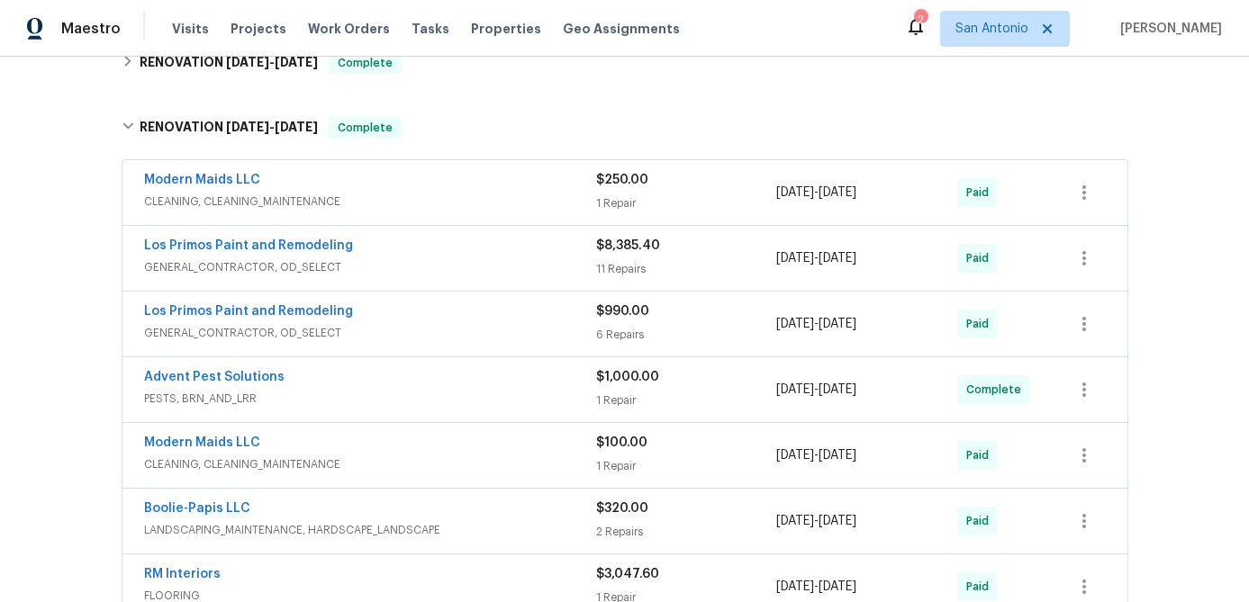
click at [498, 322] on div "Los Primos Paint and Remodeling" at bounding box center [370, 314] width 452 height 22
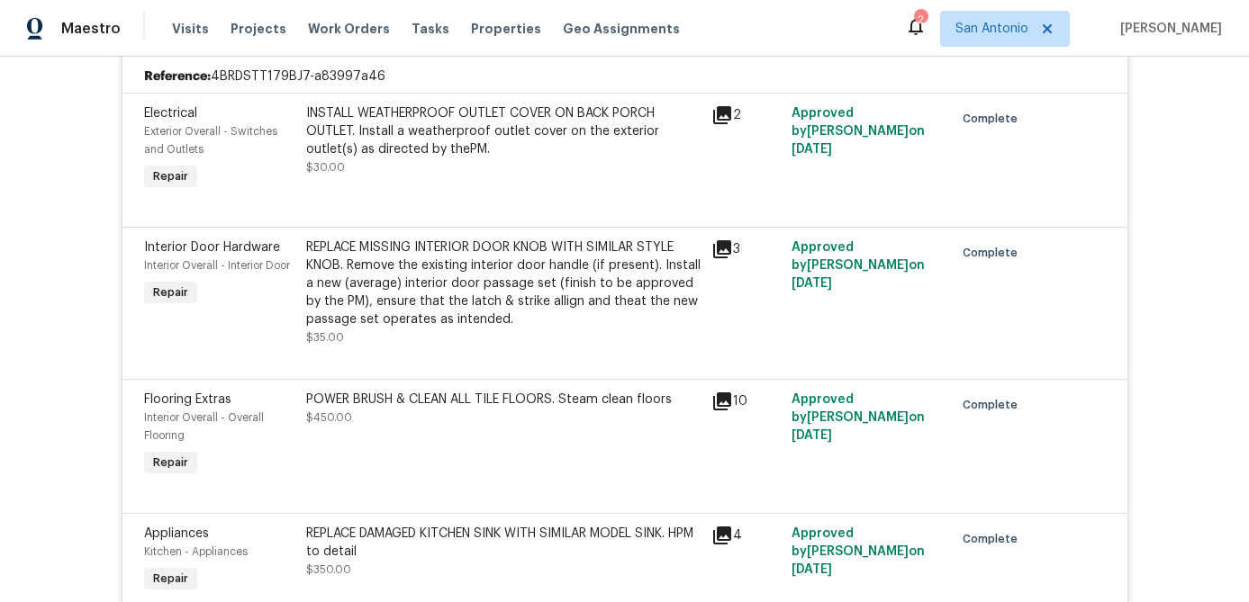
scroll to position [667, 0]
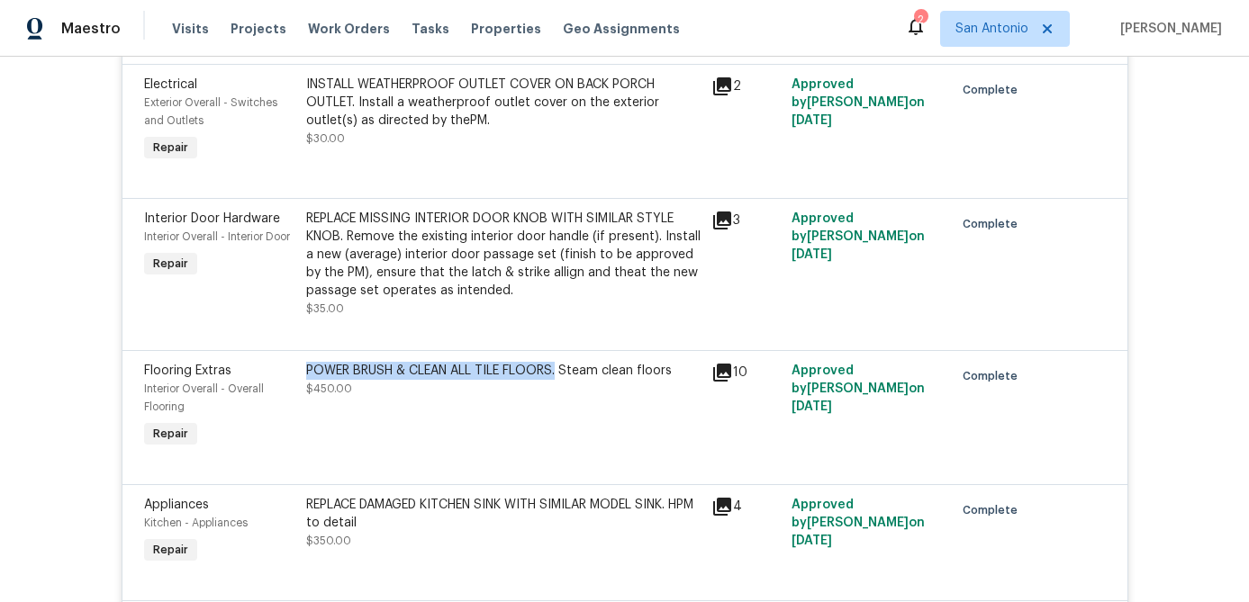
drag, startPoint x: 560, startPoint y: 375, endPoint x: 306, endPoint y: 370, distance: 253.9
click at [306, 370] on div "POWER BRUSH & CLEAN ALL TILE FLOORS. Steam clean floors" at bounding box center [503, 371] width 394 height 18
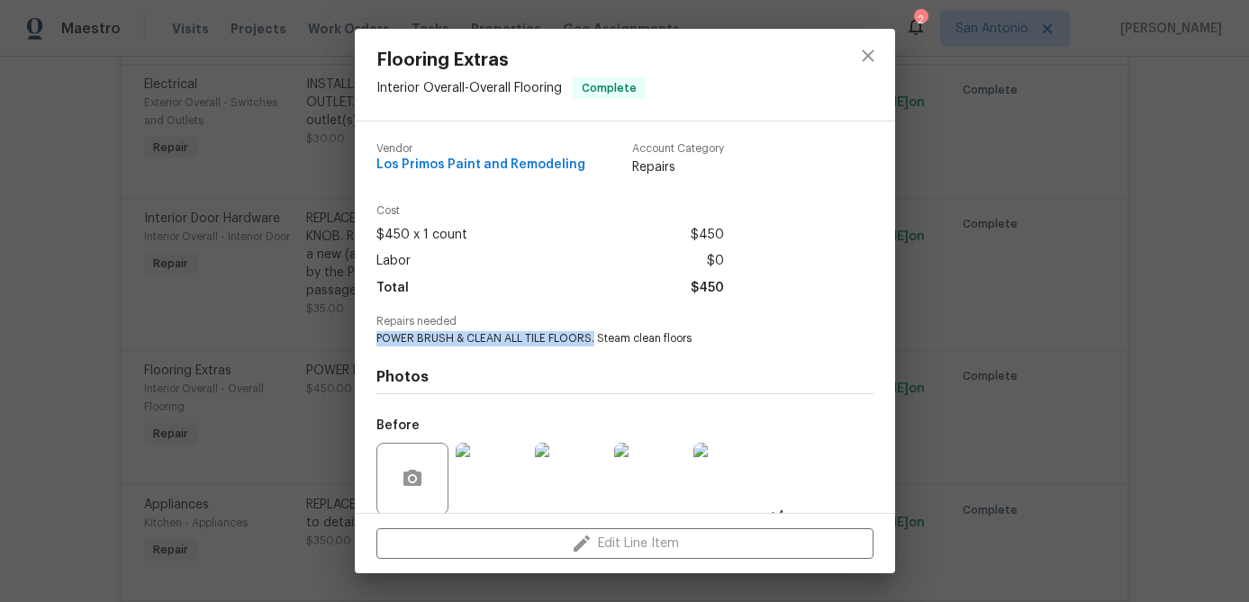
drag, startPoint x: 594, startPoint y: 340, endPoint x: 375, endPoint y: 339, distance: 218.8
click at [376, 338] on span "POWER BRUSH & CLEAN ALL TILE FLOORS. Steam clean floors" at bounding box center [599, 338] width 447 height 15
copy span "POWER BRUSH & CLEAN ALL TILE FLOORS."
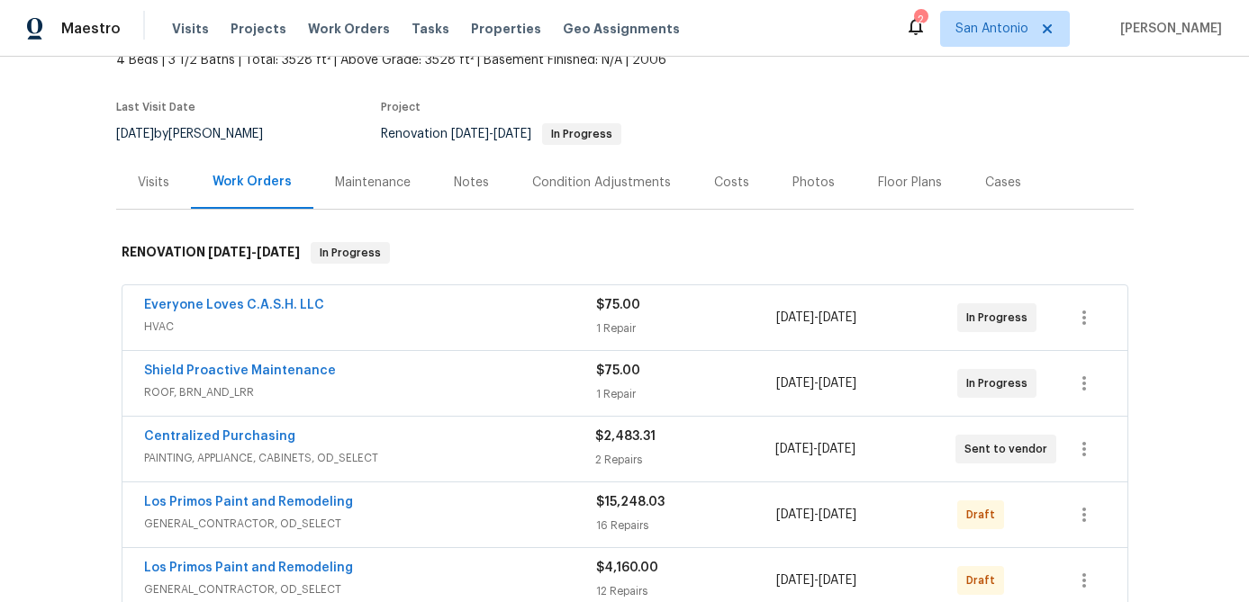
scroll to position [111, 0]
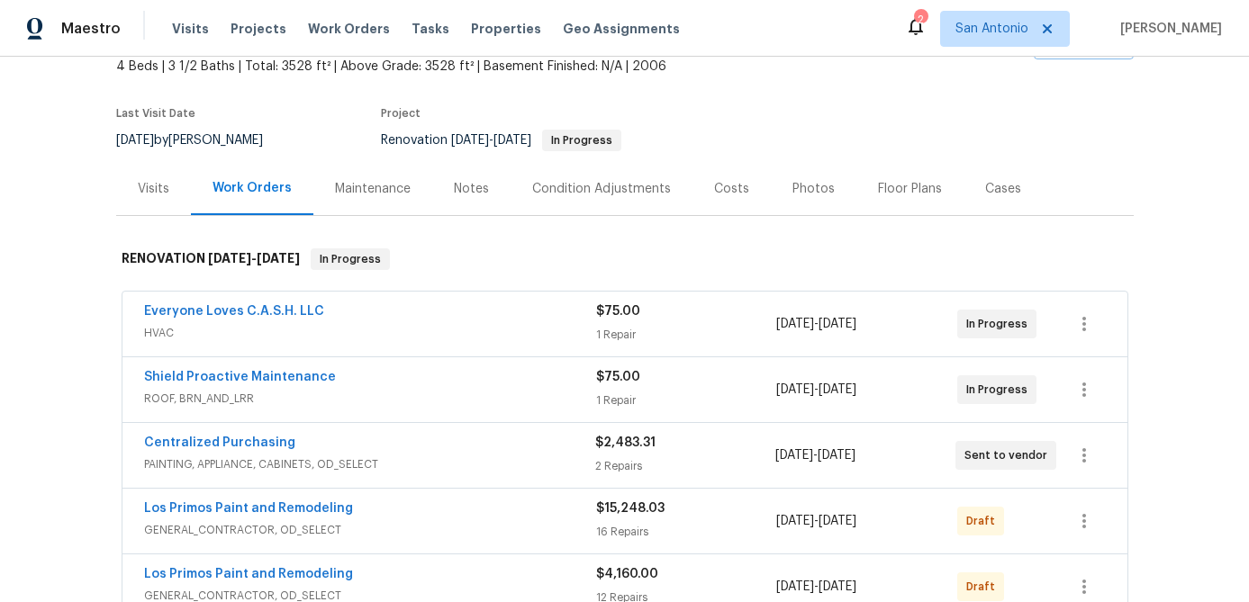
click at [718, 187] on div "Costs" at bounding box center [731, 189] width 35 height 18
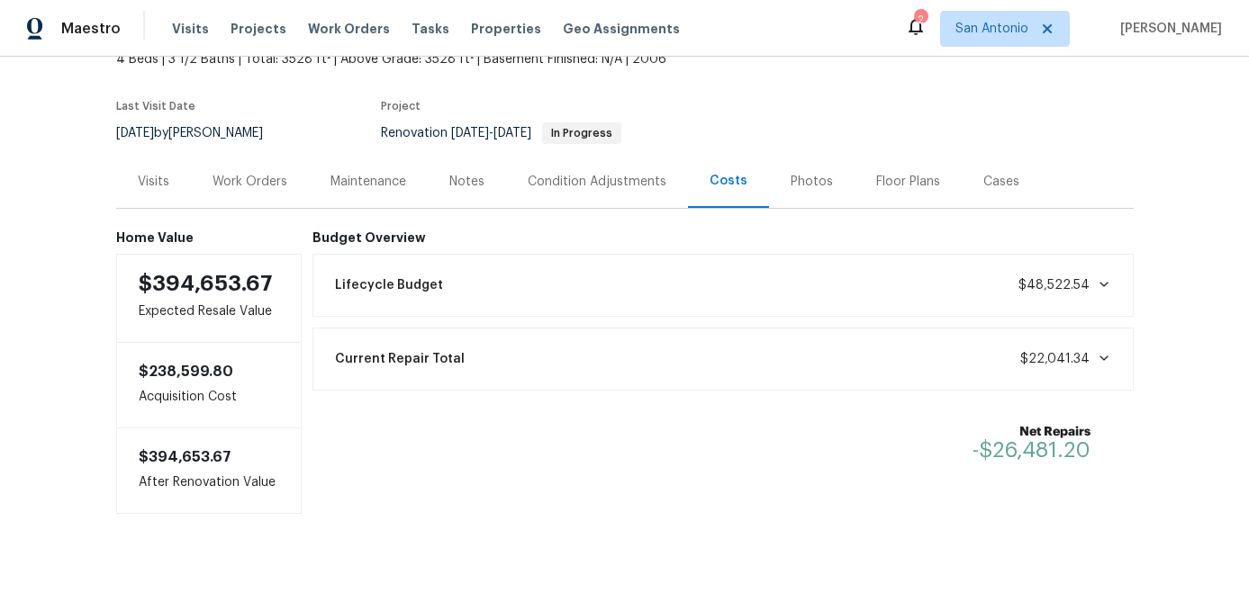
scroll to position [117, 0]
click at [238, 182] on div "Work Orders" at bounding box center [249, 183] width 75 height 18
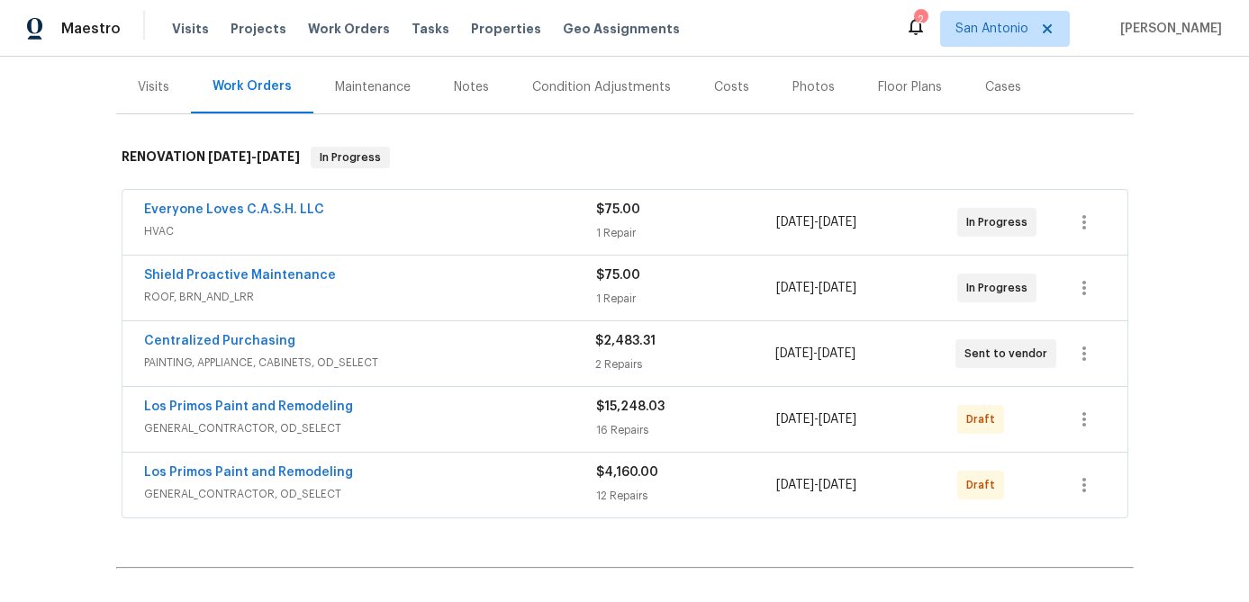
scroll to position [227, 0]
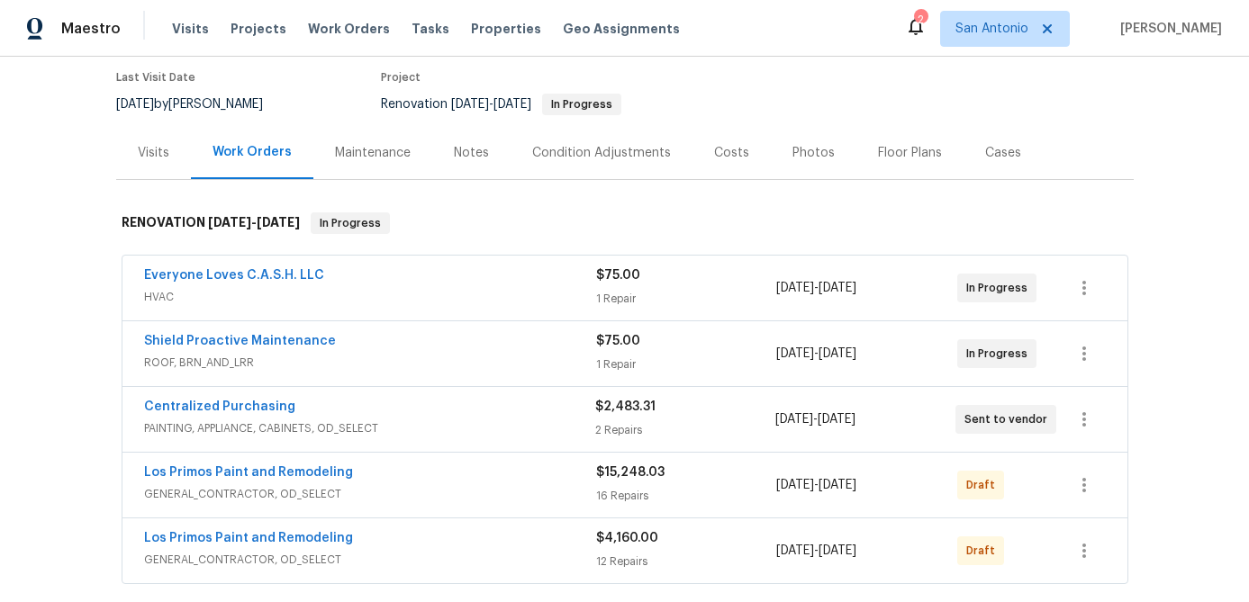
click at [714, 150] on div "Costs" at bounding box center [731, 153] width 35 height 18
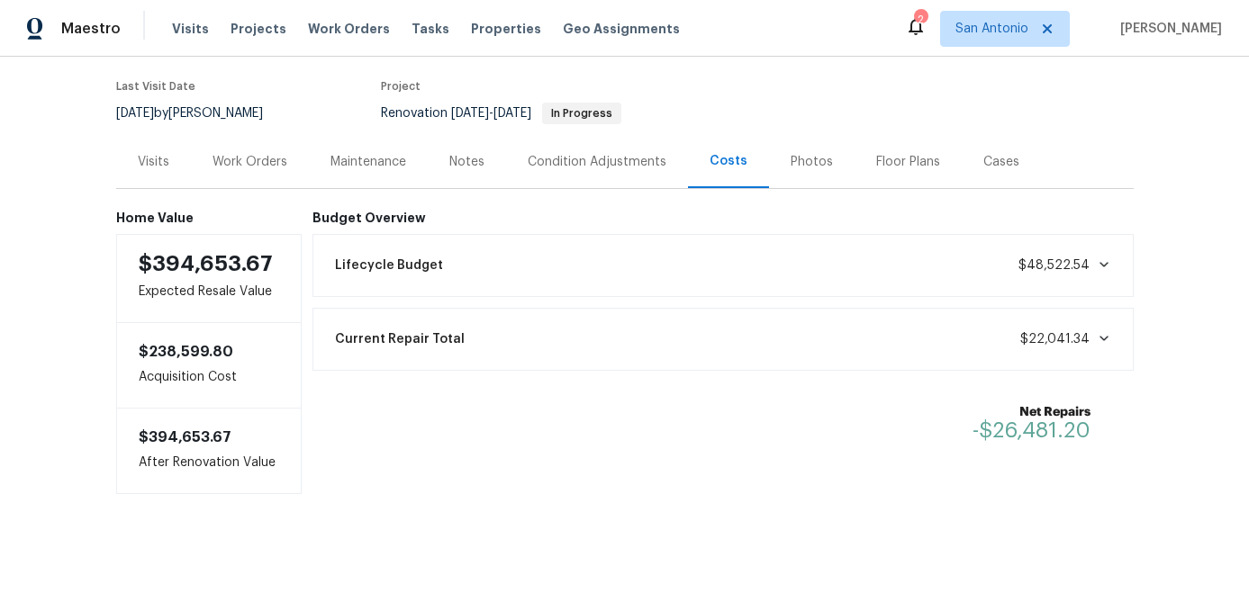
scroll to position [139, 0]
click at [239, 161] on div "Work Orders" at bounding box center [249, 162] width 75 height 18
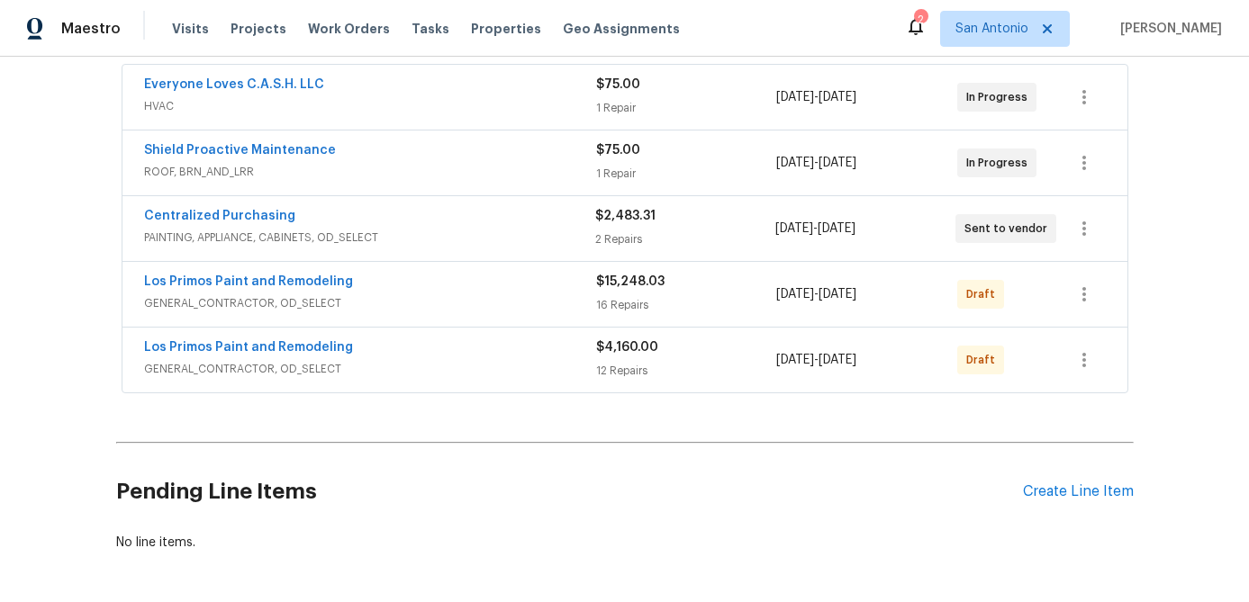
scroll to position [364, 0]
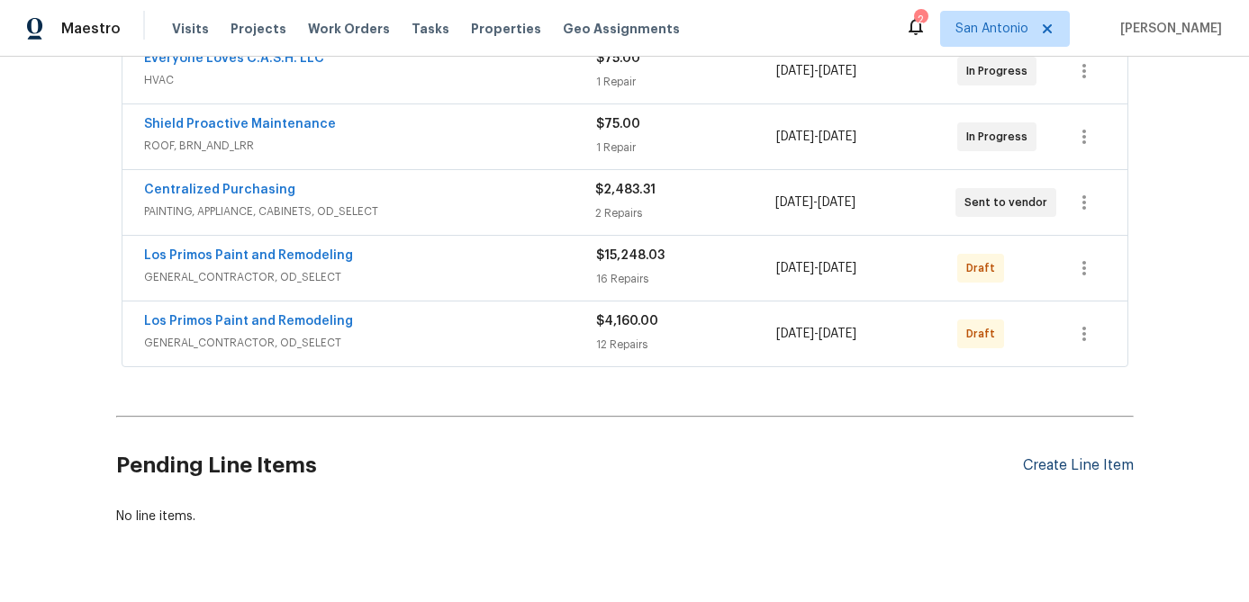
click at [1056, 465] on div "Create Line Item" at bounding box center [1078, 465] width 111 height 17
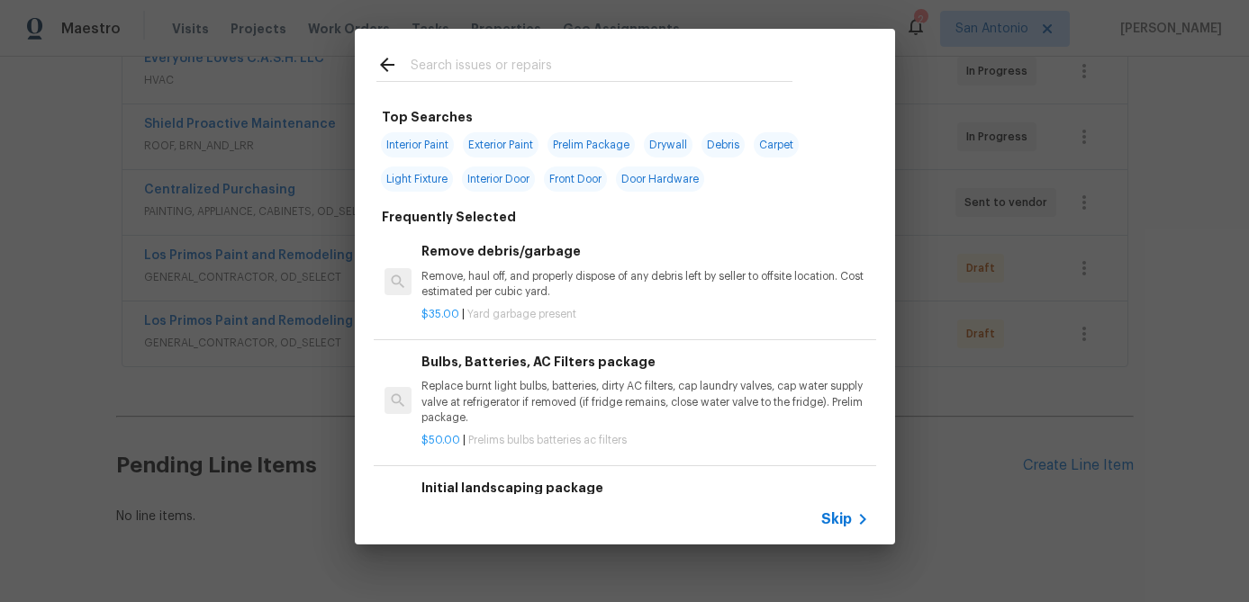
click at [835, 519] on span "Skip" at bounding box center [836, 519] width 31 height 18
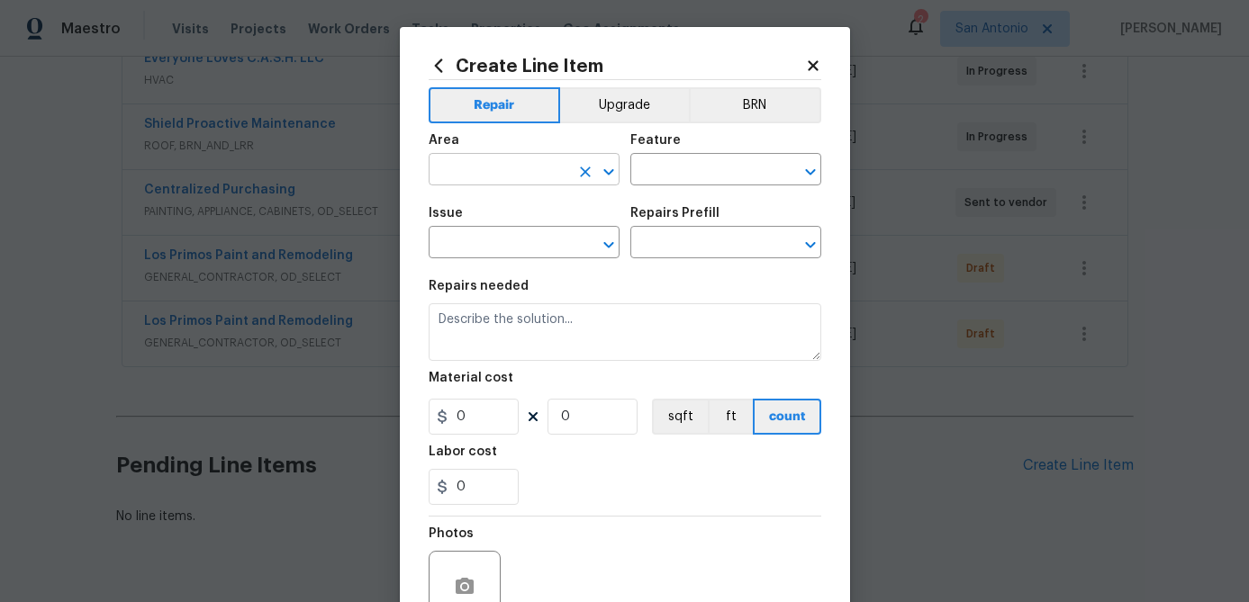
click at [511, 165] on input "text" at bounding box center [499, 172] width 140 height 28
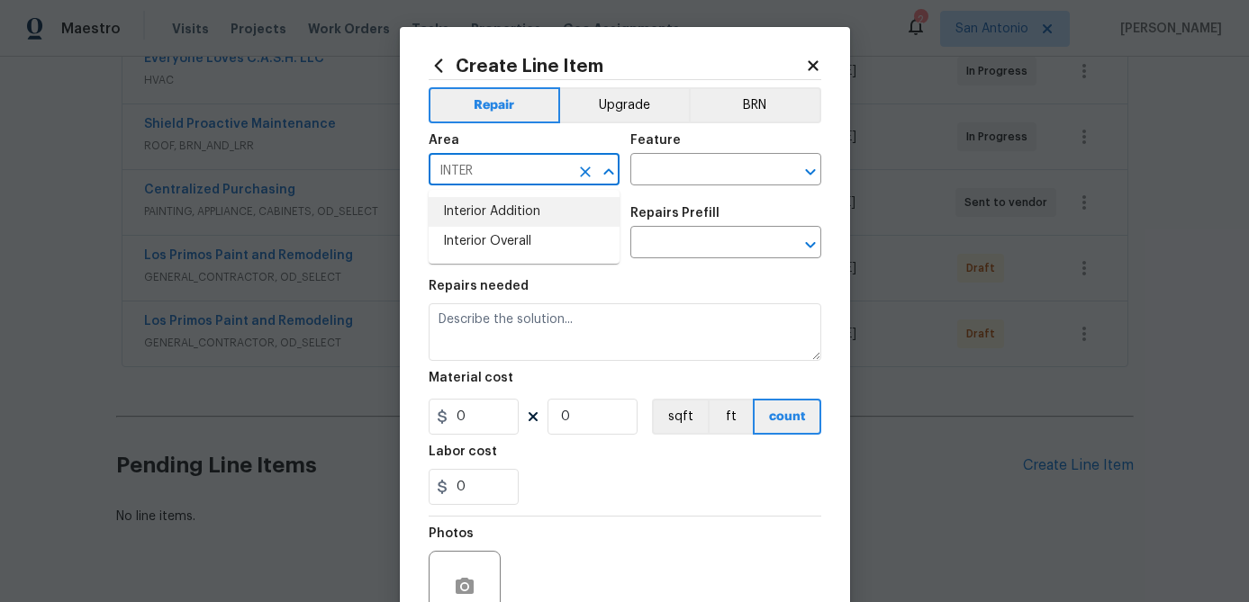
click at [501, 233] on li "Interior Overall" at bounding box center [524, 242] width 191 height 30
type input "Interior Overall"
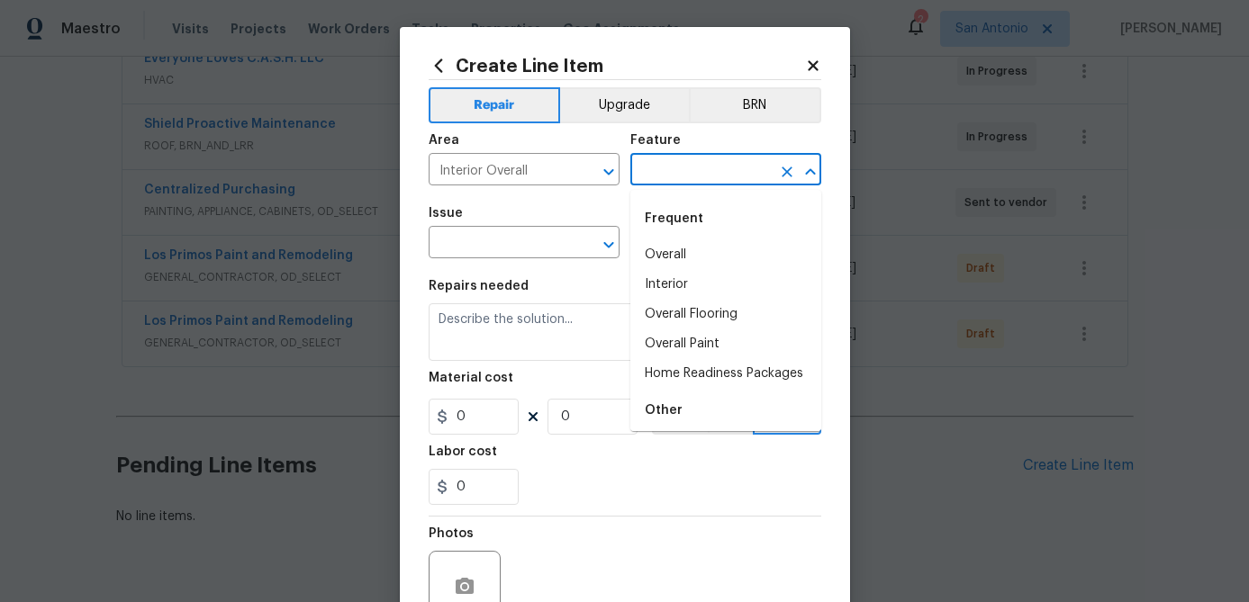
click at [674, 174] on input "text" at bounding box center [700, 172] width 140 height 28
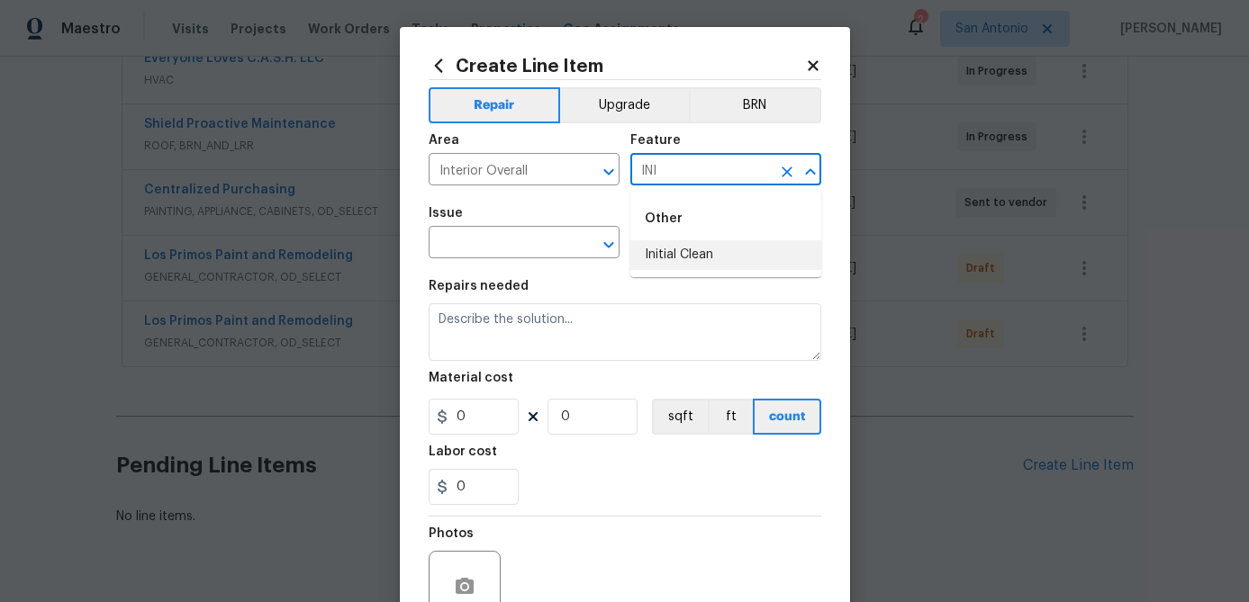
click at [676, 250] on li "Initial Clean" at bounding box center [725, 255] width 191 height 30
type input "Initial Clean"
click at [523, 246] on input "text" at bounding box center [499, 244] width 140 height 28
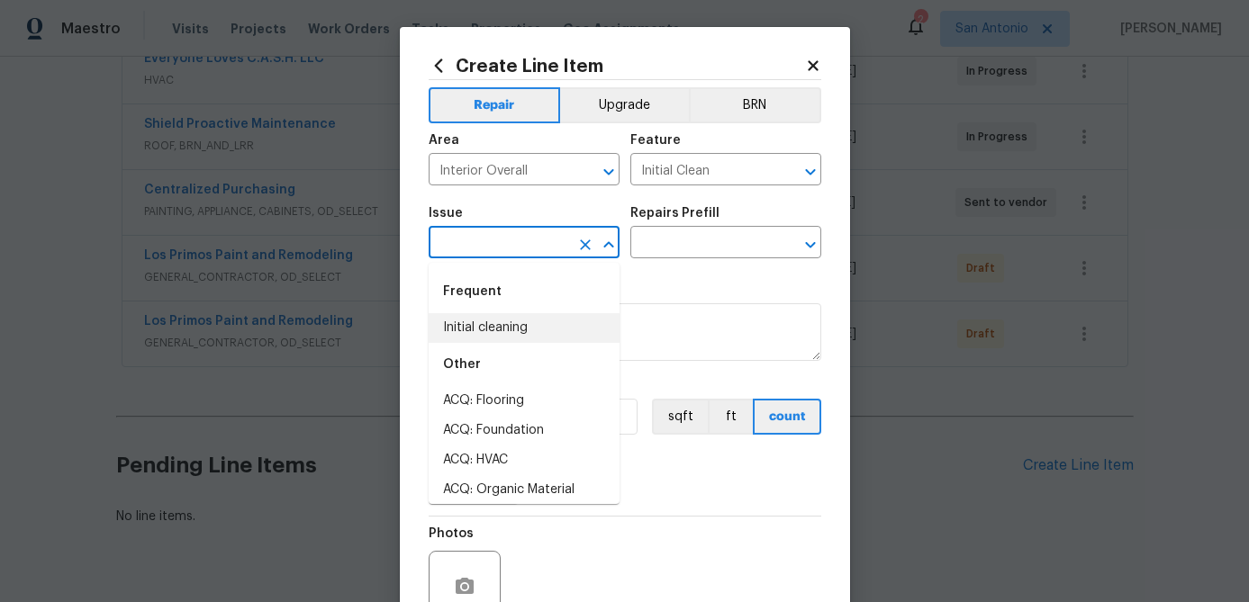
click at [504, 318] on li "Initial cleaning" at bounding box center [524, 328] width 191 height 30
type input "Initial cleaning"
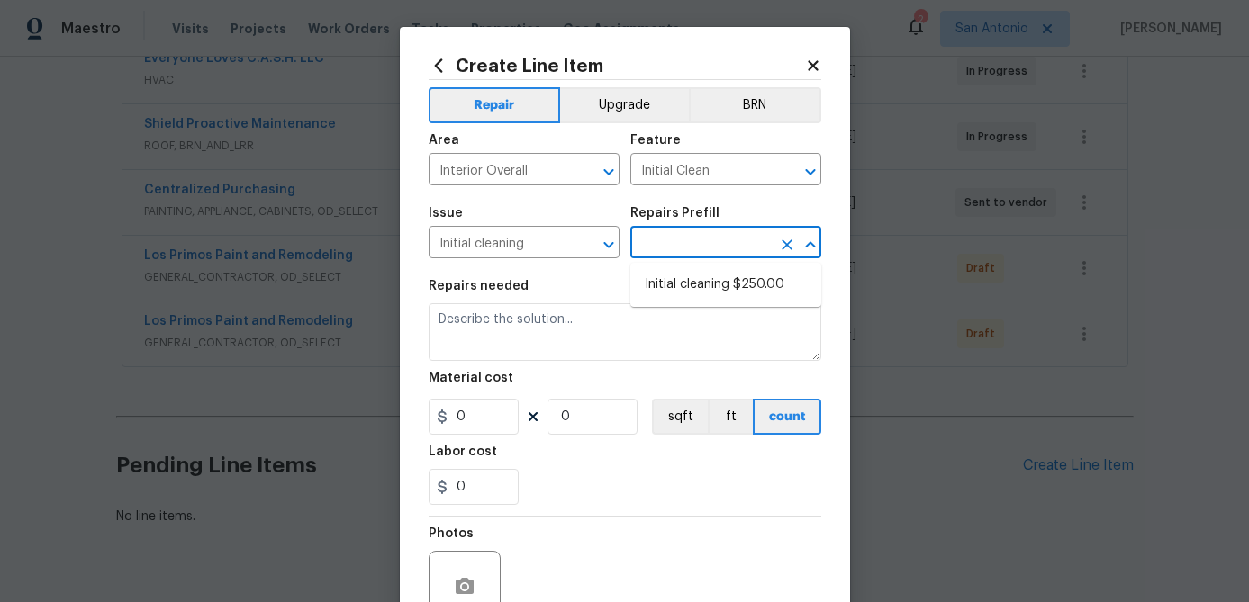
click at [658, 246] on input "text" at bounding box center [700, 244] width 140 height 28
click at [667, 285] on li "Initial cleaning $250.00" at bounding box center [725, 285] width 191 height 30
type input "Home Readiness Packages"
type input "Initial cleaning $250.00"
type textarea "1. Wipe down exterior doors and trim. 2. Clean out all exterior light fixtures …"
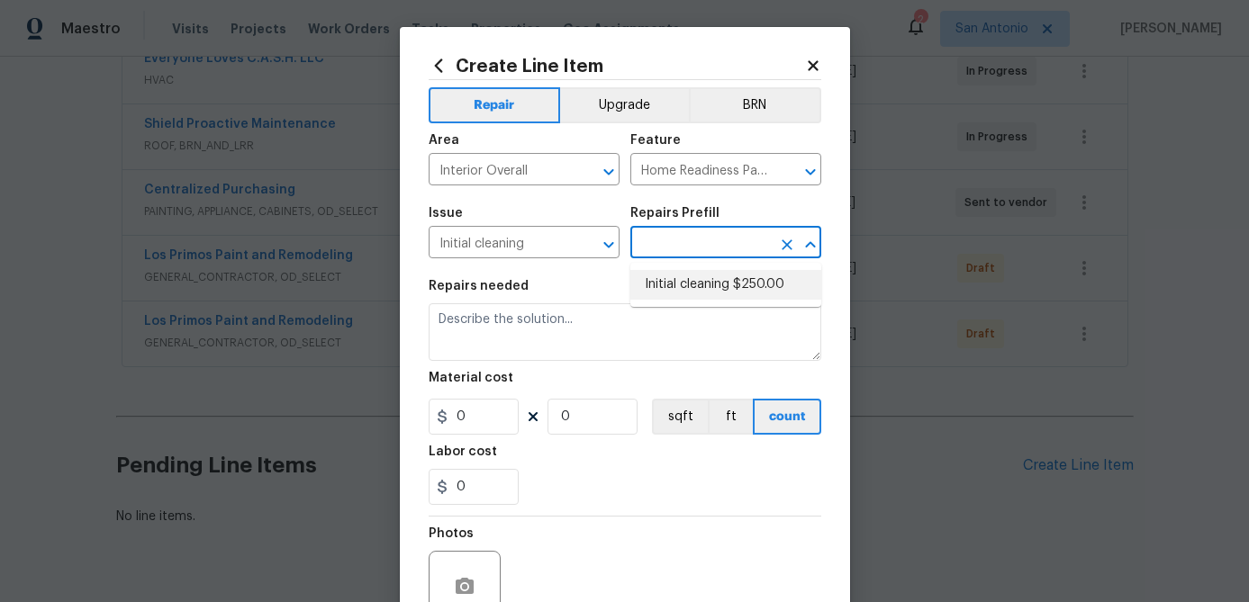
type input "250"
type input "1"
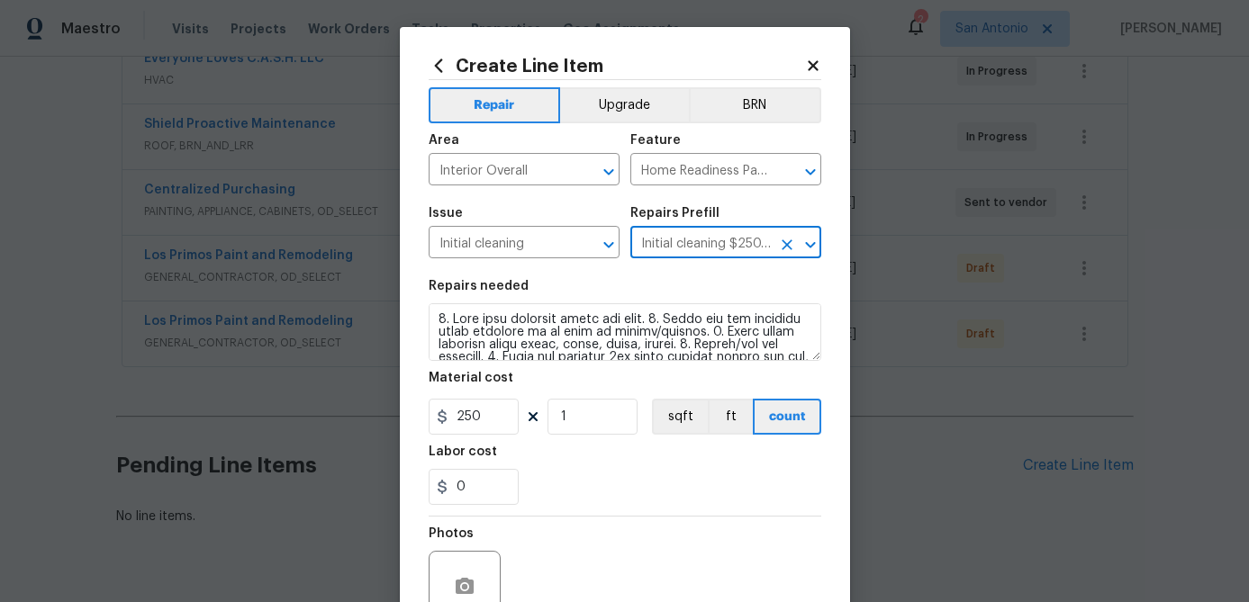
scroll to position [174, 0]
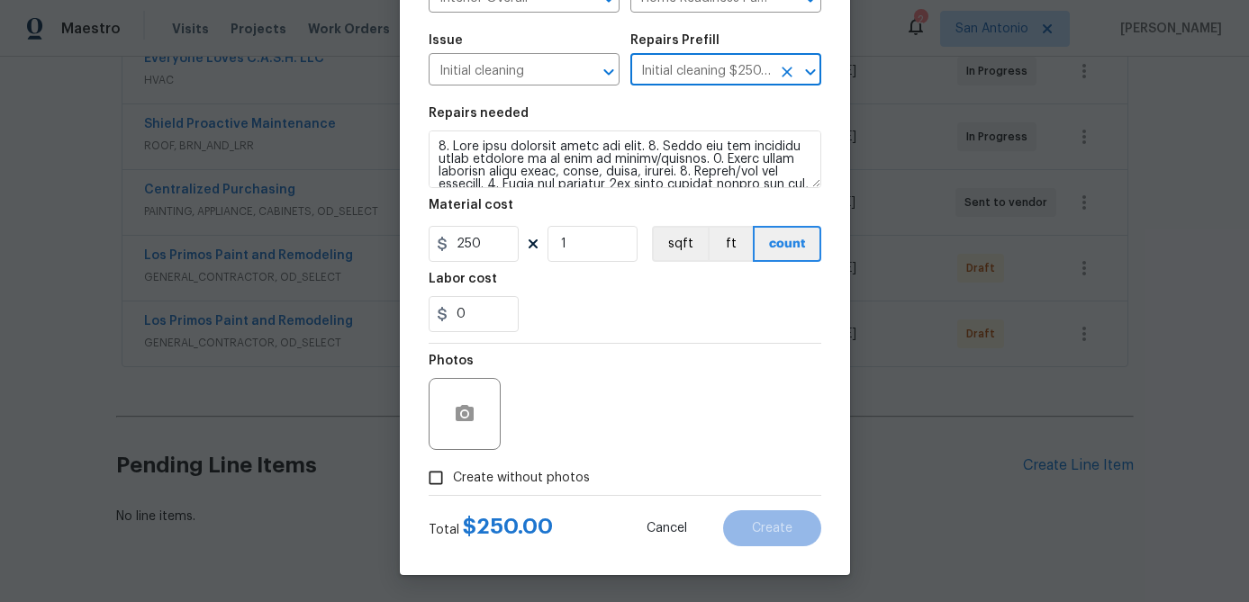
click at [441, 479] on input "Create without photos" at bounding box center [436, 478] width 34 height 34
checkbox input "true"
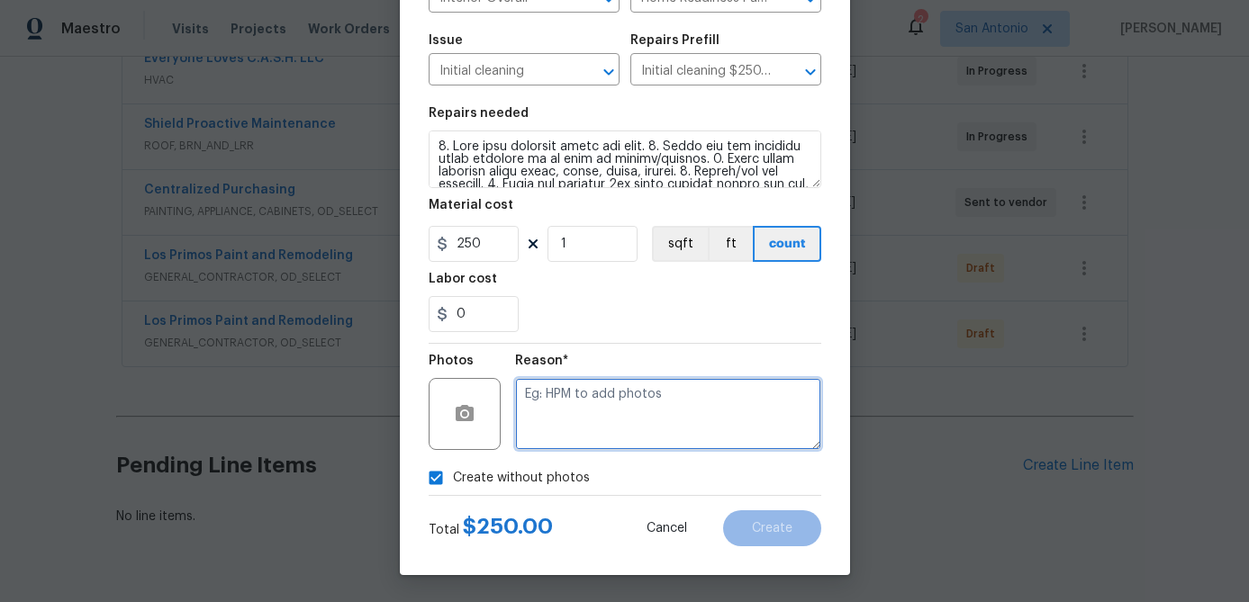
click at [560, 427] on textarea at bounding box center [668, 414] width 306 height 72
type textarea "."
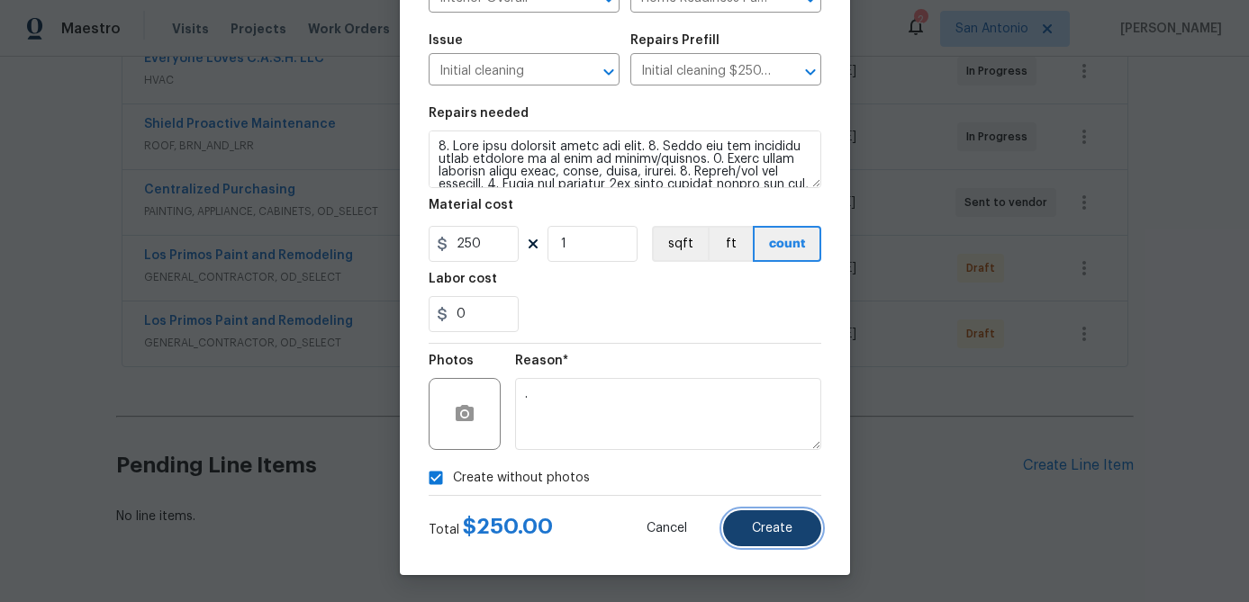
click at [791, 529] on button "Create" at bounding box center [772, 528] width 98 height 36
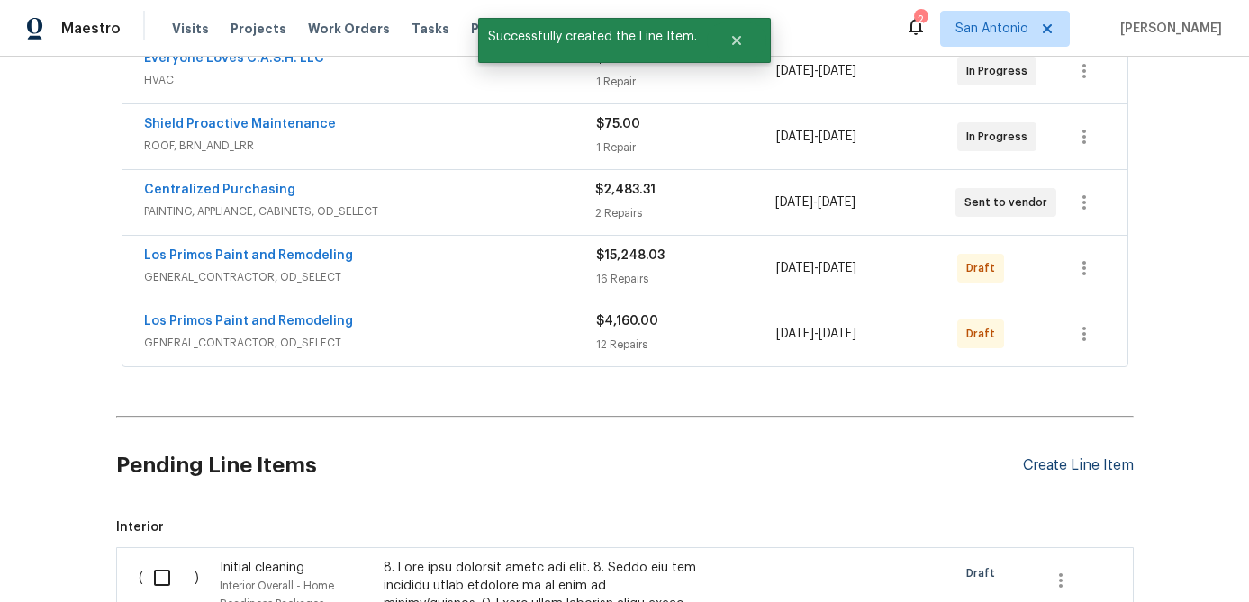
click at [1046, 465] on div "Create Line Item" at bounding box center [1078, 465] width 111 height 17
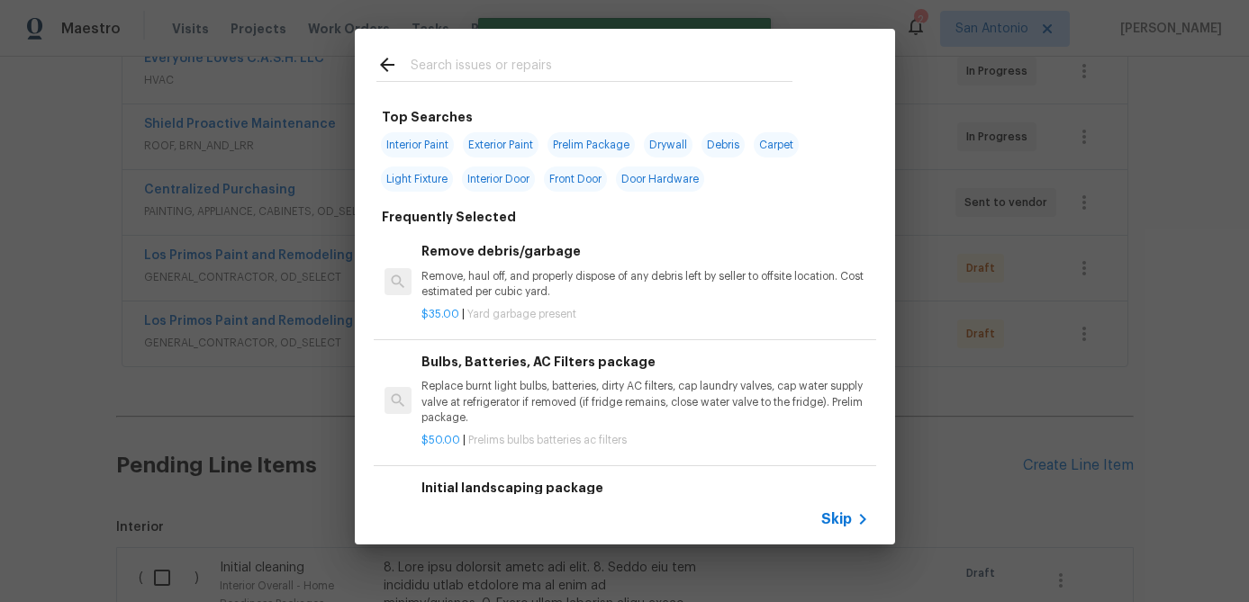
click at [827, 518] on span "Skip" at bounding box center [836, 519] width 31 height 18
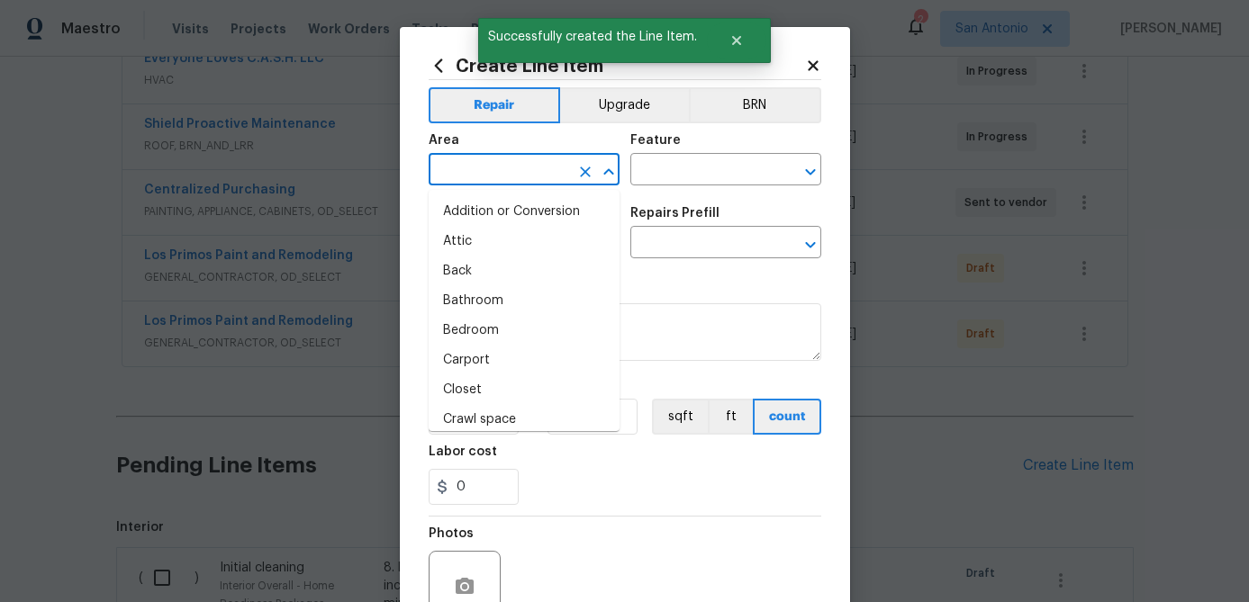
click at [477, 177] on input "text" at bounding box center [499, 172] width 140 height 28
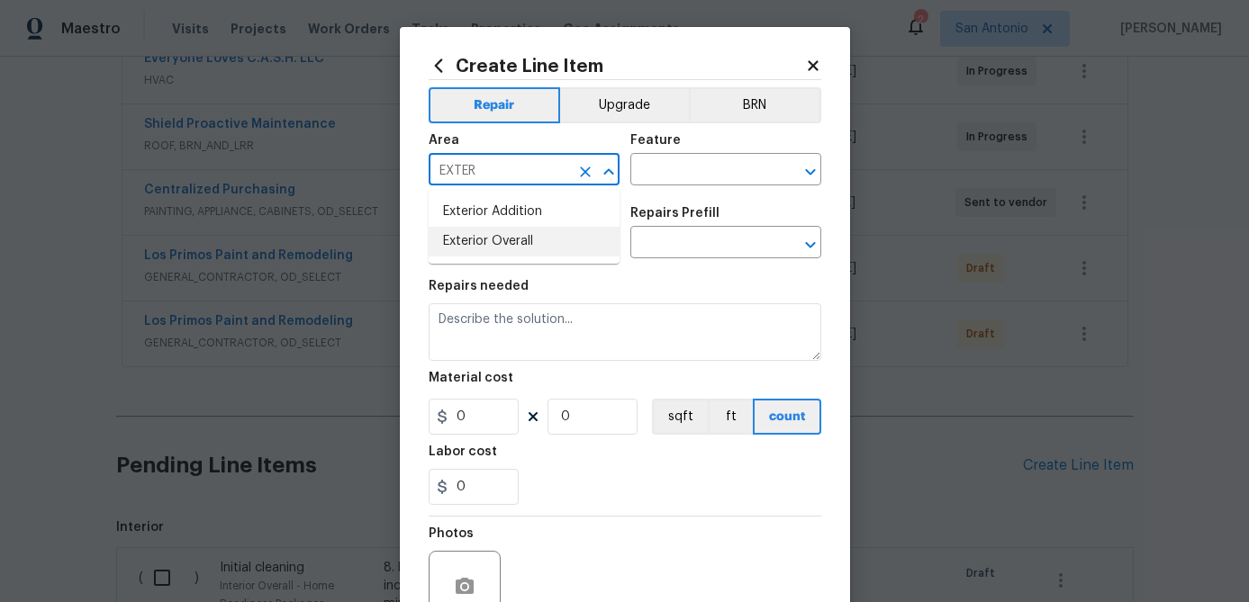
click at [455, 232] on li "Exterior Overall" at bounding box center [524, 242] width 191 height 30
type input "Exterior Overall"
click at [645, 179] on input "text" at bounding box center [700, 172] width 140 height 28
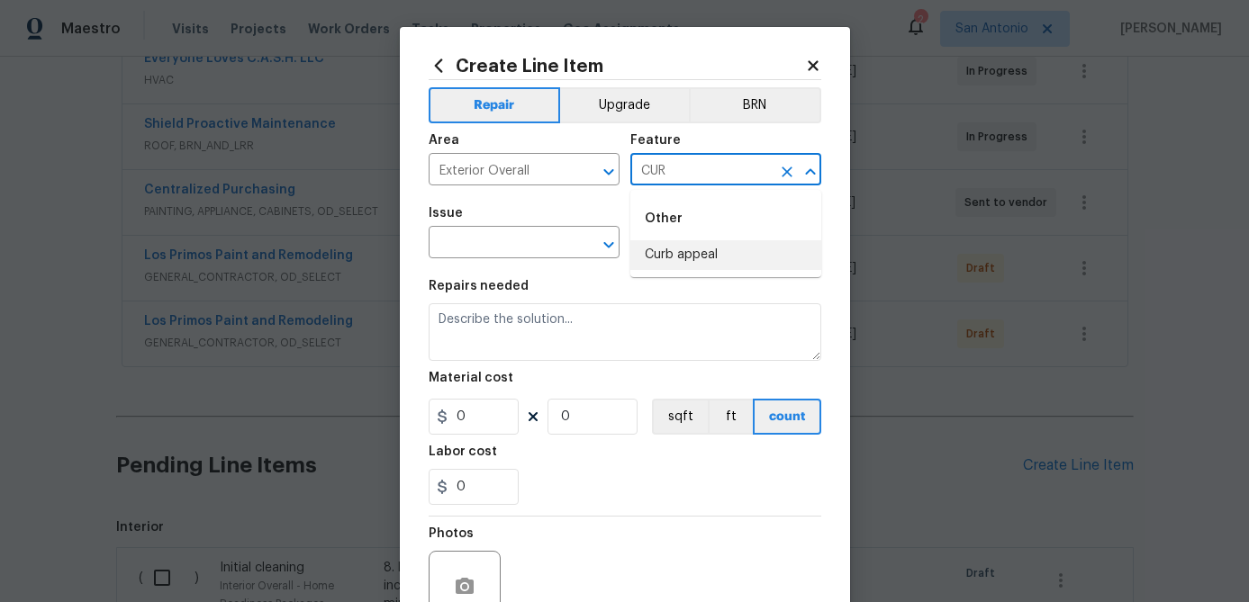
click at [666, 251] on li "Curb appeal" at bounding box center [725, 255] width 191 height 30
type input "Curb appeal"
click at [538, 243] on input "text" at bounding box center [499, 244] width 140 height 28
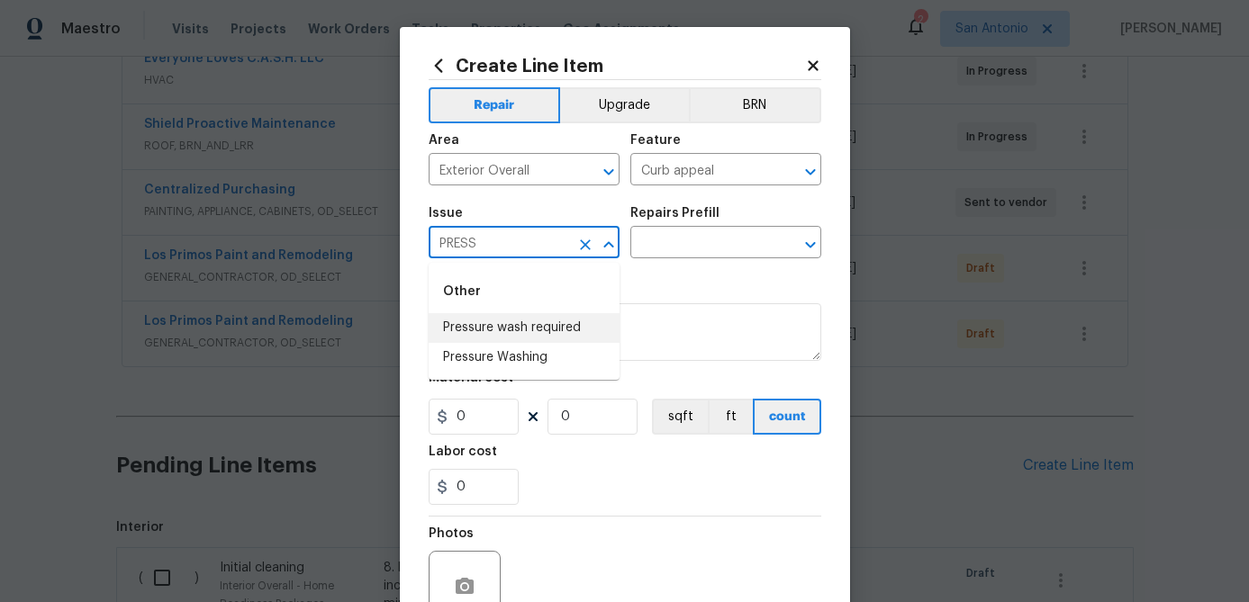
click at [528, 336] on li "Pressure wash required" at bounding box center [524, 328] width 191 height 30
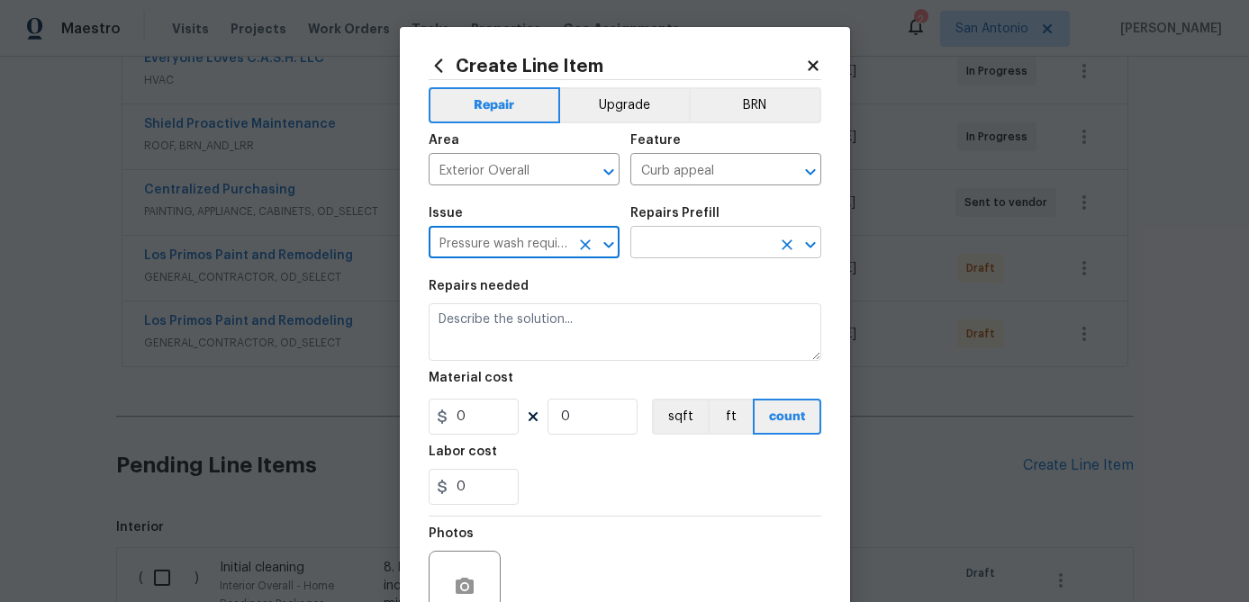
type input "Pressure wash required"
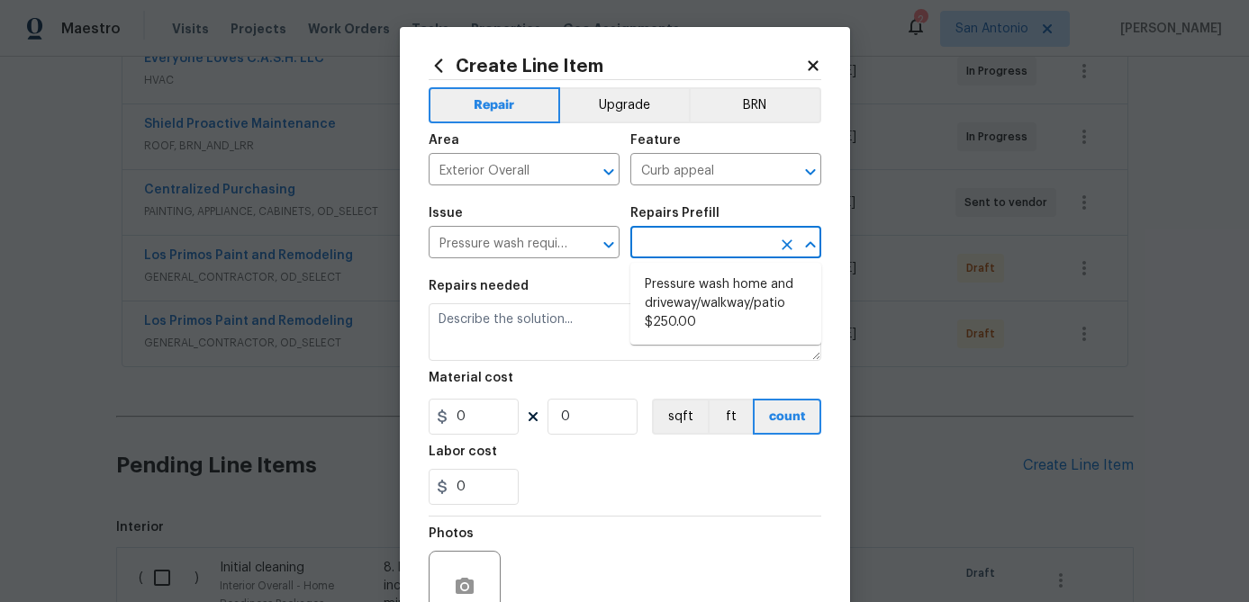
click at [680, 254] on input "text" at bounding box center [700, 244] width 140 height 28
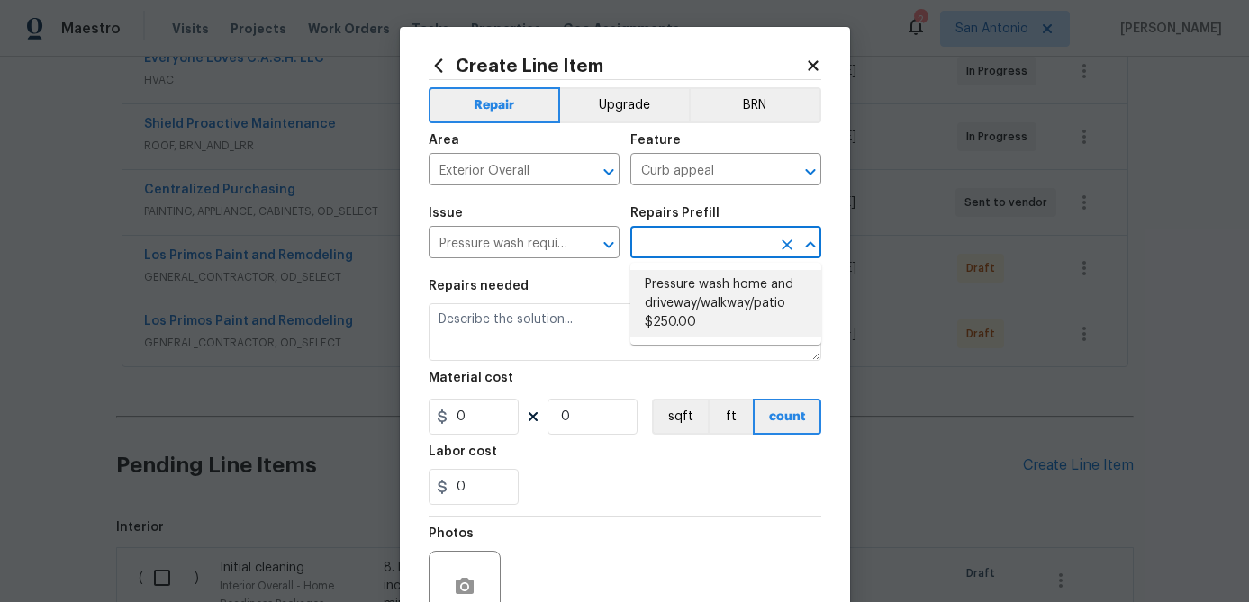
click at [676, 304] on li "Pressure wash home and driveway/walkway/patio $250.00" at bounding box center [725, 304] width 191 height 68
type input "Pressure wash home and driveway/walkway/patio $250.00"
type textarea "Pressure wash home, driveway, walkways/sidewalks and patio. Must use a surface …"
type input "1"
type input "250"
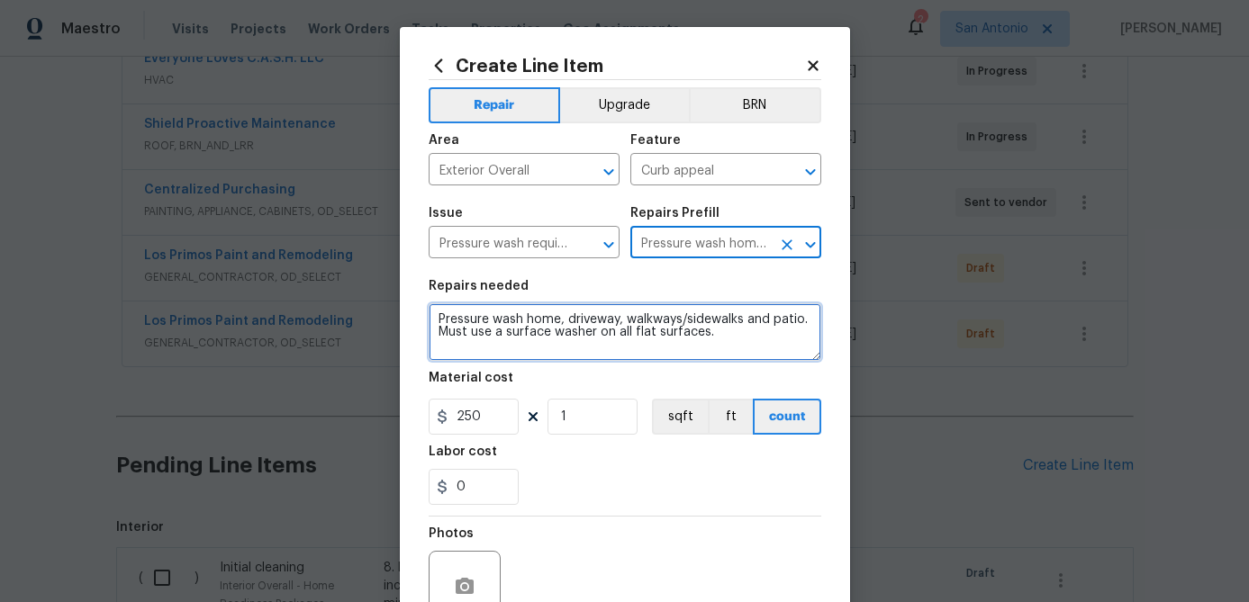
click at [433, 321] on textarea "Pressure wash home, driveway, walkways/sidewalks and patio. Must use a surface …" at bounding box center [625, 332] width 393 height 58
click at [434, 314] on textarea "Pressure wash home, driveway, walkways/sidewalks and patio. Must use a surface …" at bounding box center [625, 332] width 393 height 58
paste textarea "PRESSURE WASH THE MOSSY AREAS ON THE BRICK, THE FOUNDATION, THE DRIVEWAY, THE S…"
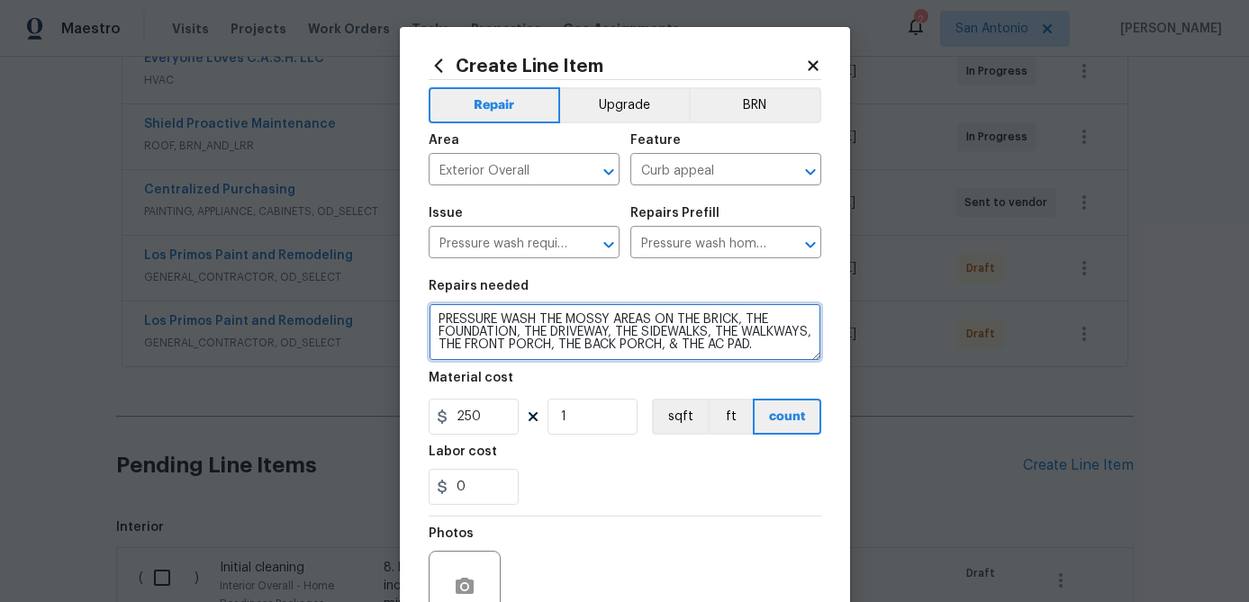
scroll to position [174, 0]
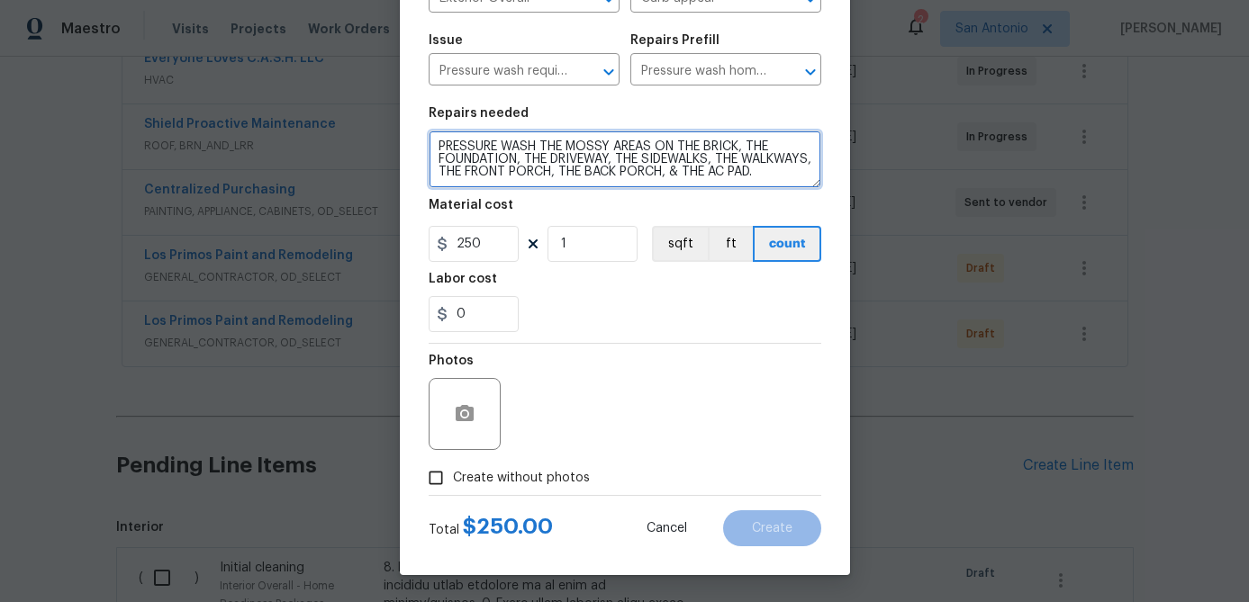
type textarea "PRESSURE WASH THE MOSSY AREAS ON THE BRICK, THE FOUNDATION, THE DRIVEWAY, THE S…"
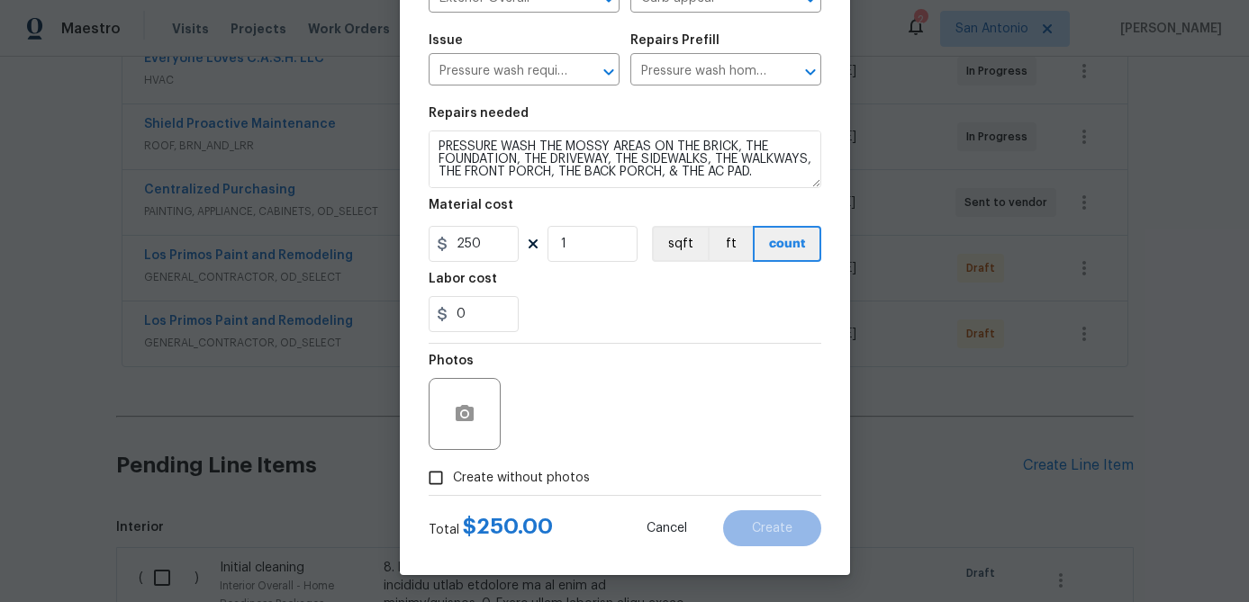
click at [430, 480] on input "Create without photos" at bounding box center [436, 478] width 34 height 34
checkbox input "true"
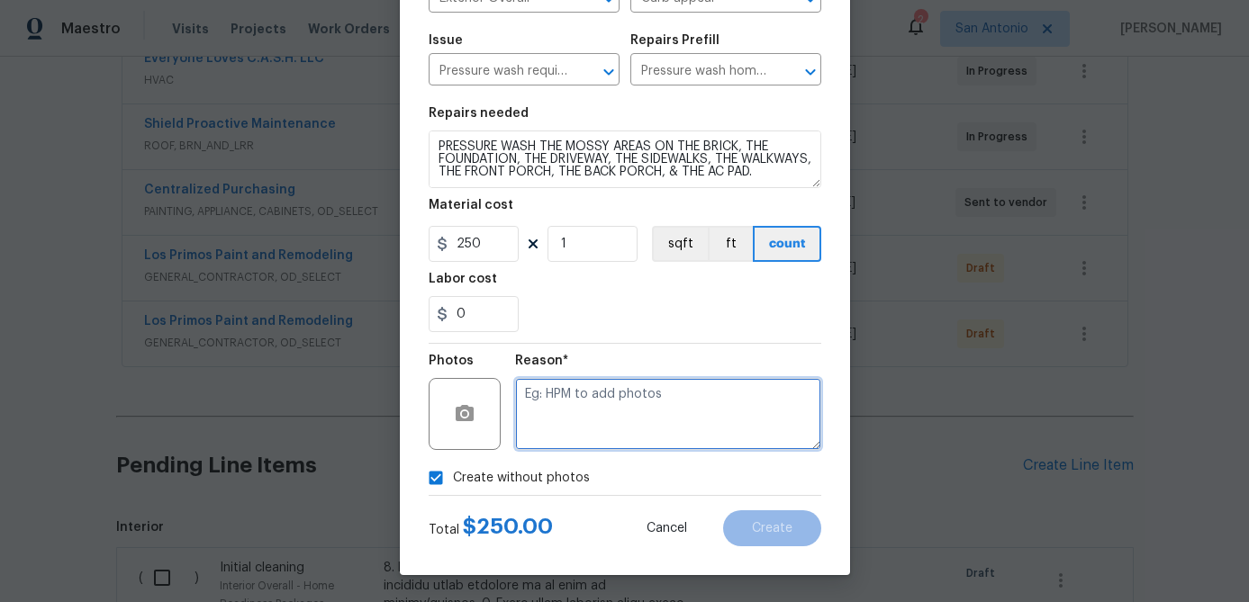
click at [553, 412] on textarea at bounding box center [668, 414] width 306 height 72
type textarea "."
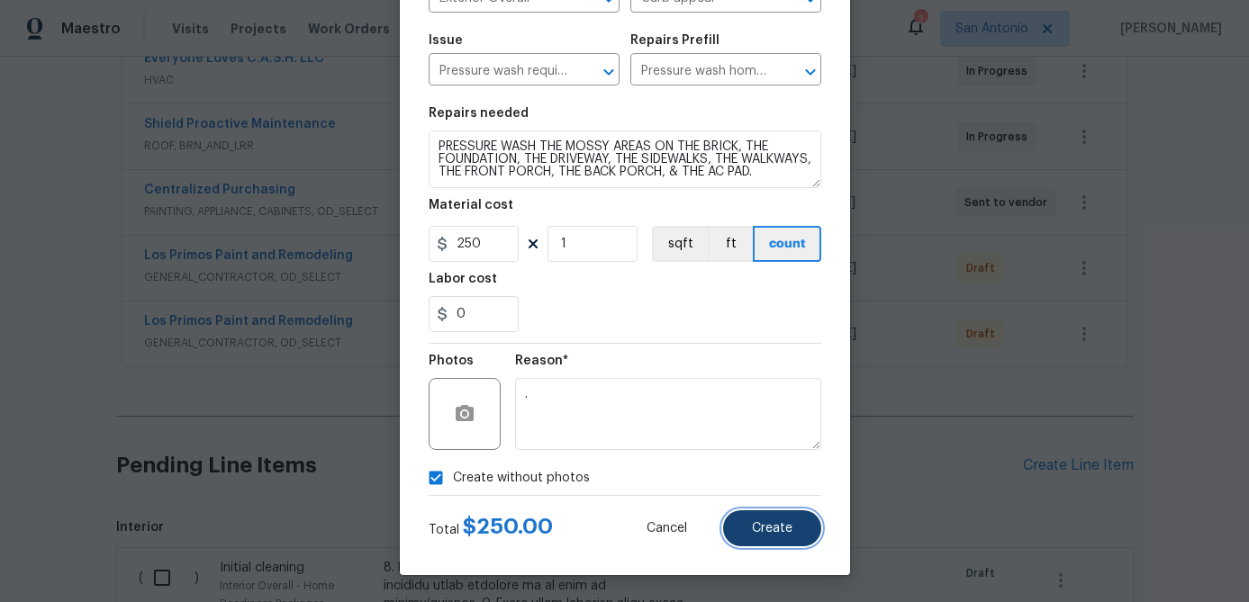
click at [770, 532] on span "Create" at bounding box center [772, 529] width 41 height 14
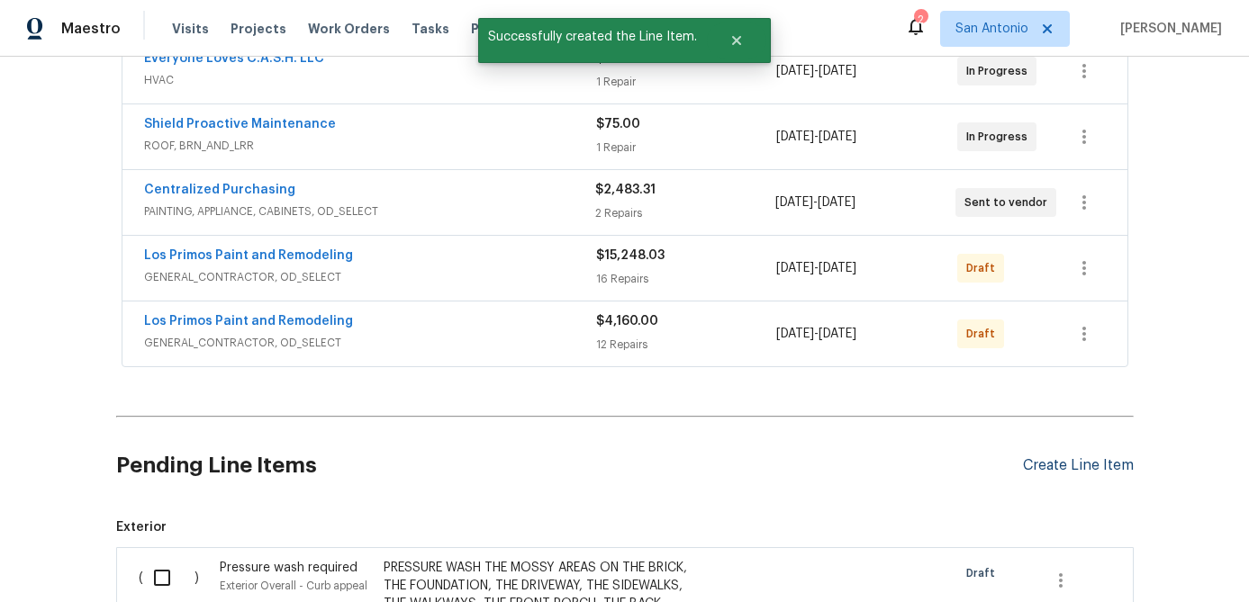
click at [1040, 462] on div "Create Line Item" at bounding box center [1078, 465] width 111 height 17
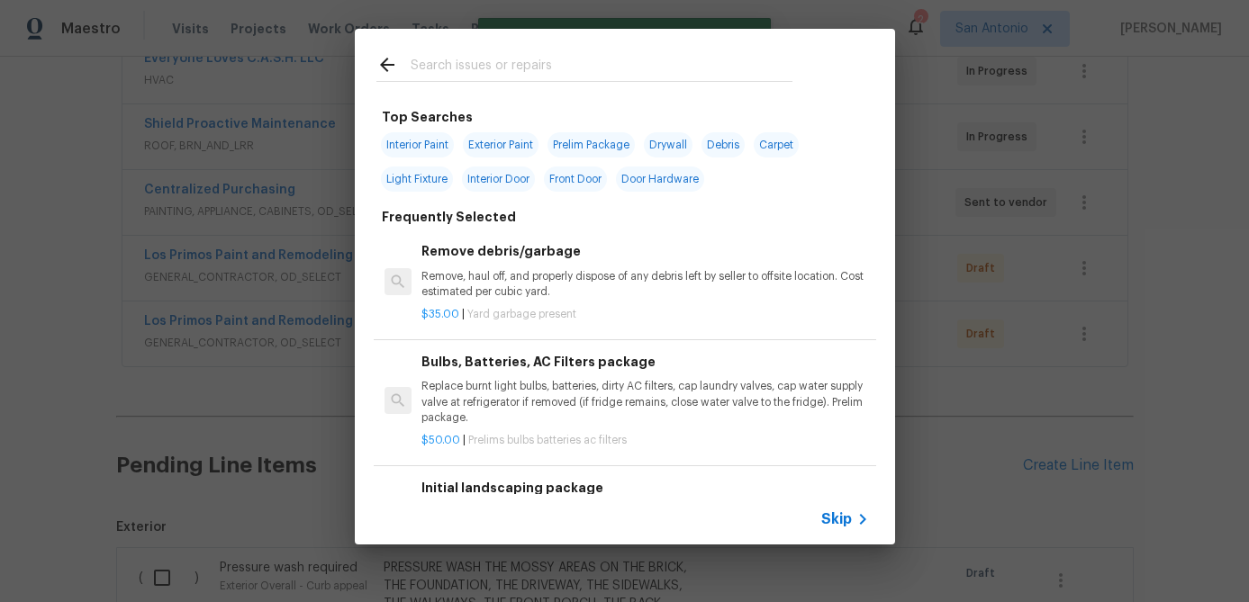
click at [840, 522] on span "Skip" at bounding box center [836, 519] width 31 height 18
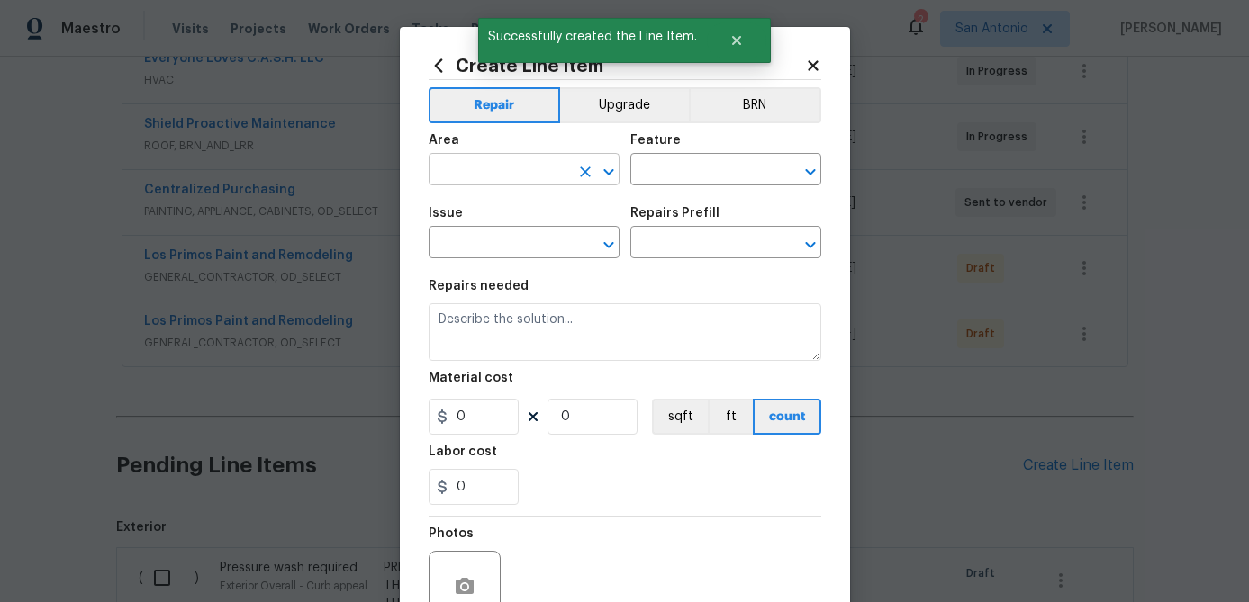
click at [486, 173] on input "text" at bounding box center [499, 172] width 140 height 28
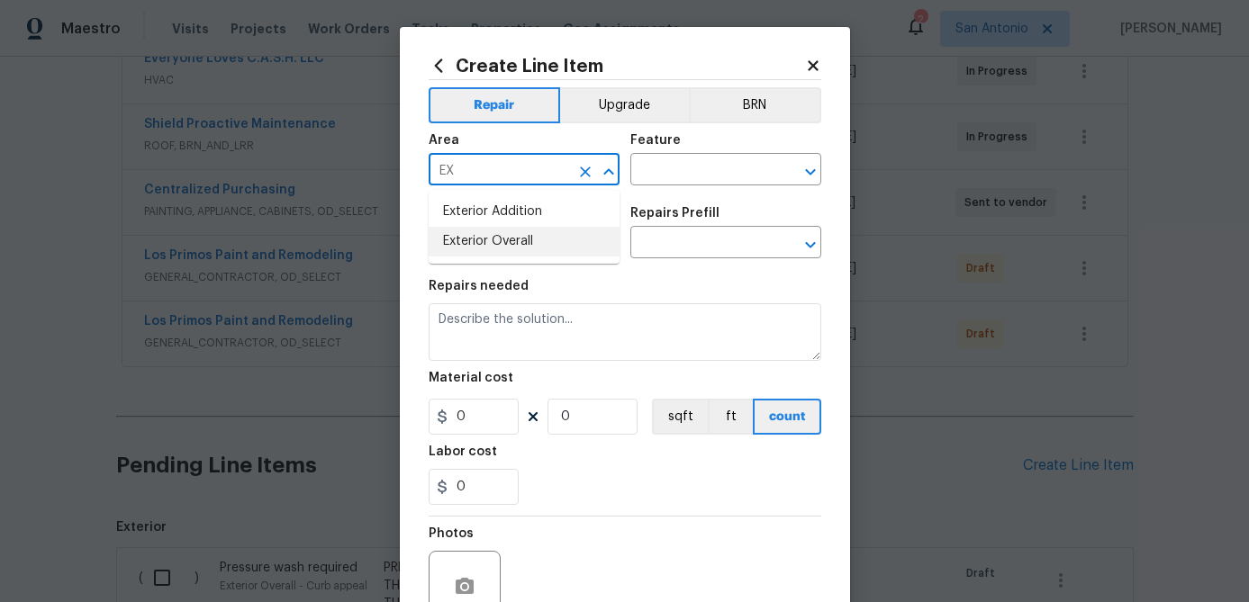
click at [483, 235] on li "Exterior Overall" at bounding box center [524, 242] width 191 height 30
type input "Exterior Overall"
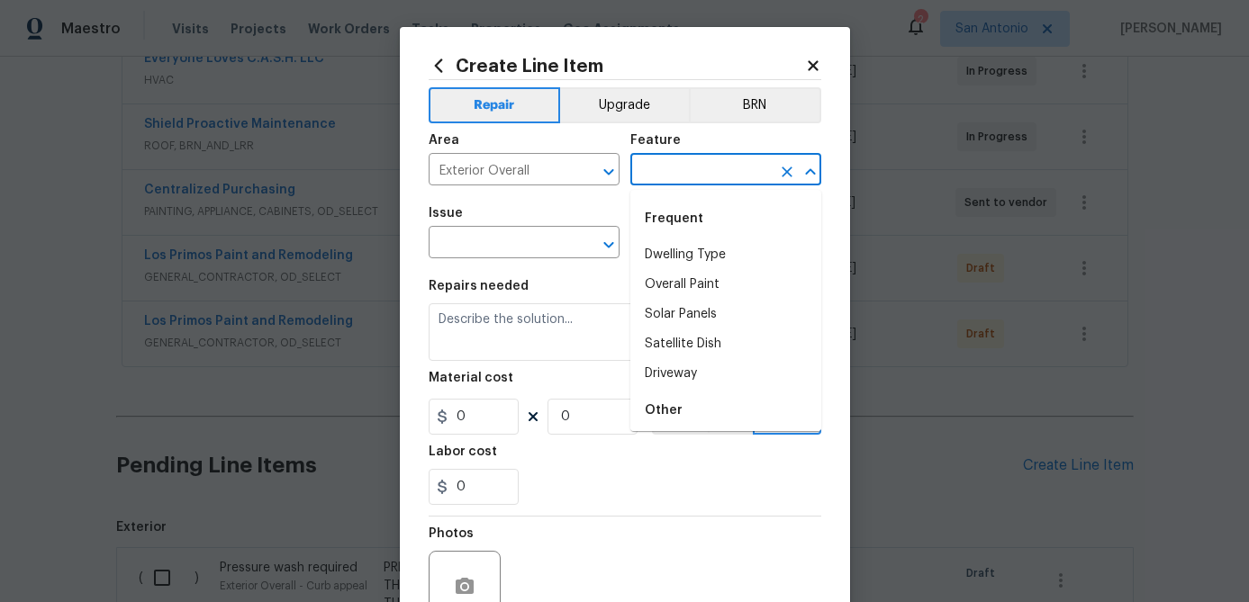
click at [637, 171] on input "text" at bounding box center [700, 172] width 140 height 28
click at [683, 411] on li "Exterior Windows" at bounding box center [725, 404] width 191 height 30
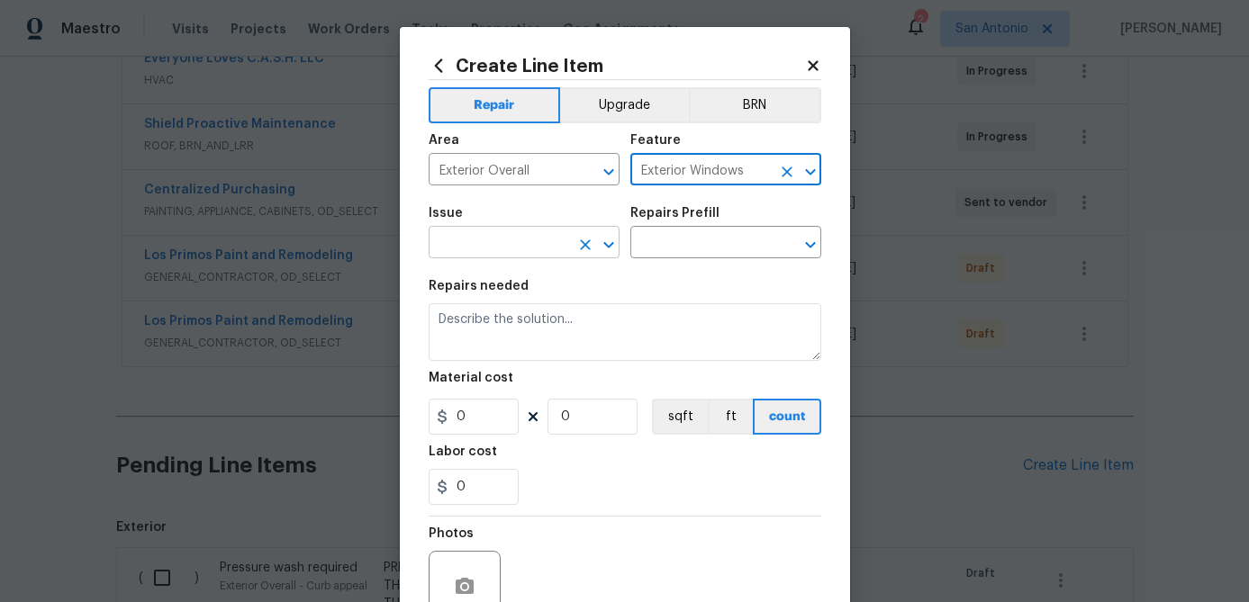
type input "Exterior Windows"
click at [498, 244] on input "text" at bounding box center [499, 244] width 140 height 28
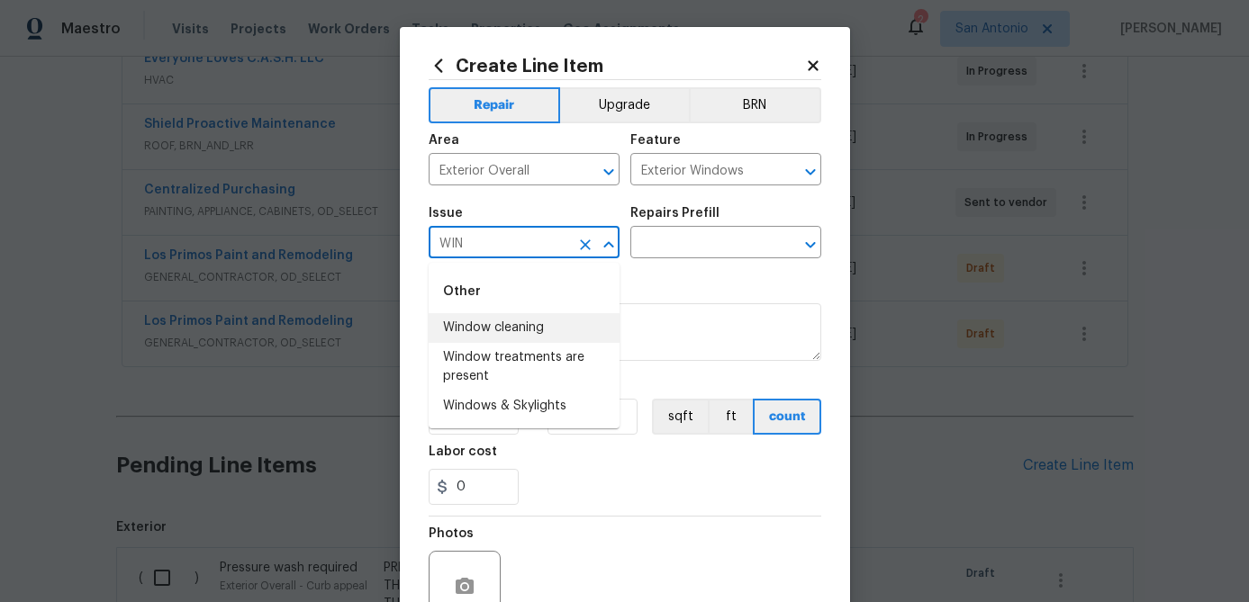
click at [489, 320] on li "Window cleaning" at bounding box center [524, 328] width 191 height 30
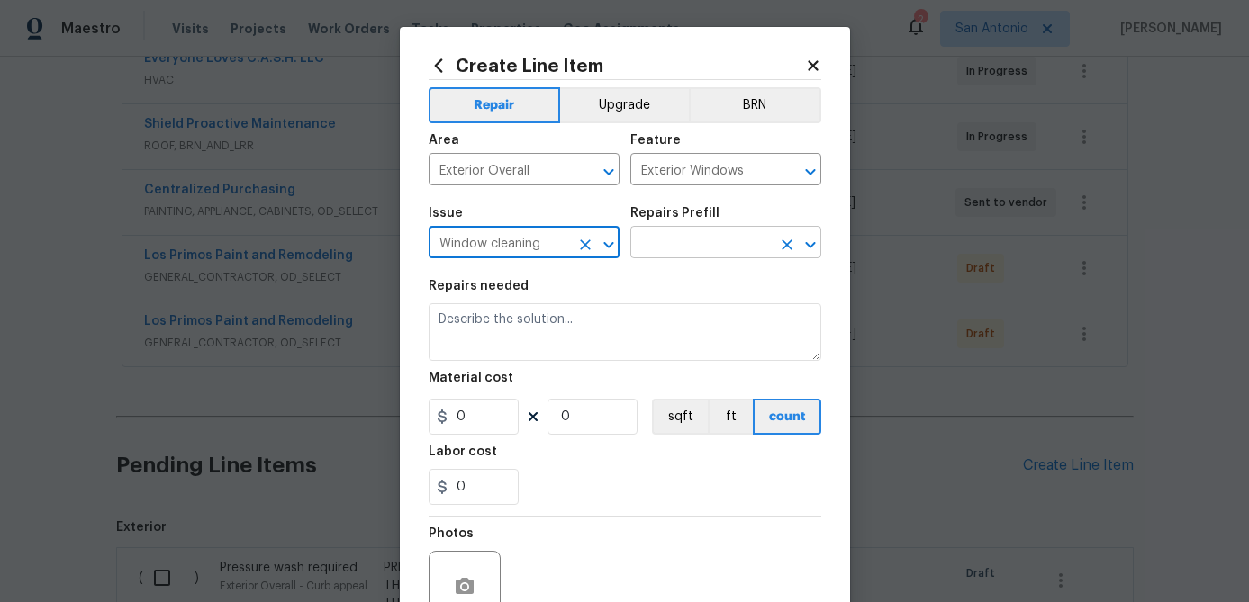
type input "Window cleaning"
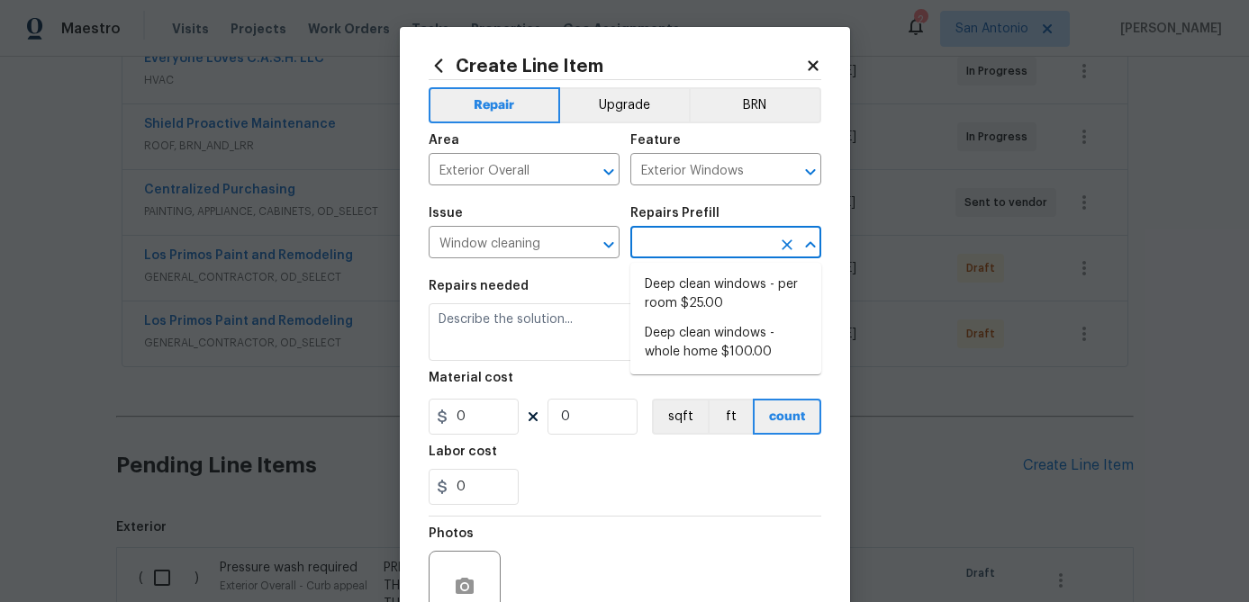
click at [702, 245] on input "text" at bounding box center [700, 244] width 140 height 28
click at [707, 340] on li "Deep clean windows - whole home $100.00" at bounding box center [725, 343] width 191 height 49
type input "Deep clean windows - whole home $100.00"
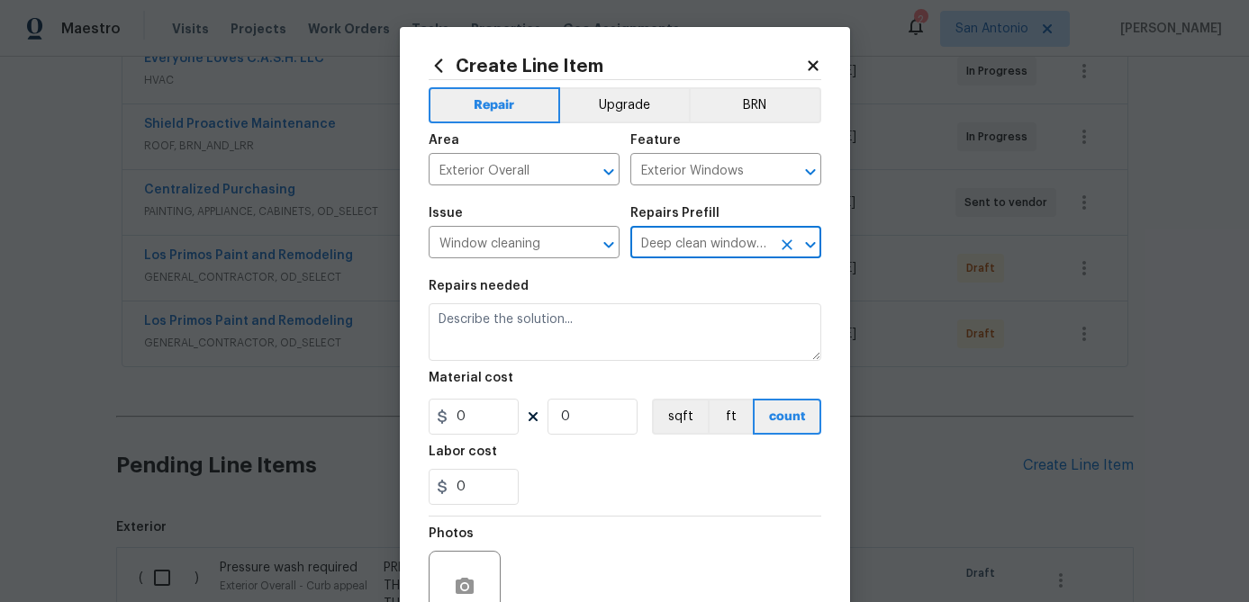
type textarea "Deep clean windows. Remove all debris/dust/dirt from jamb/casing/sill area(s) a…"
type input "1"
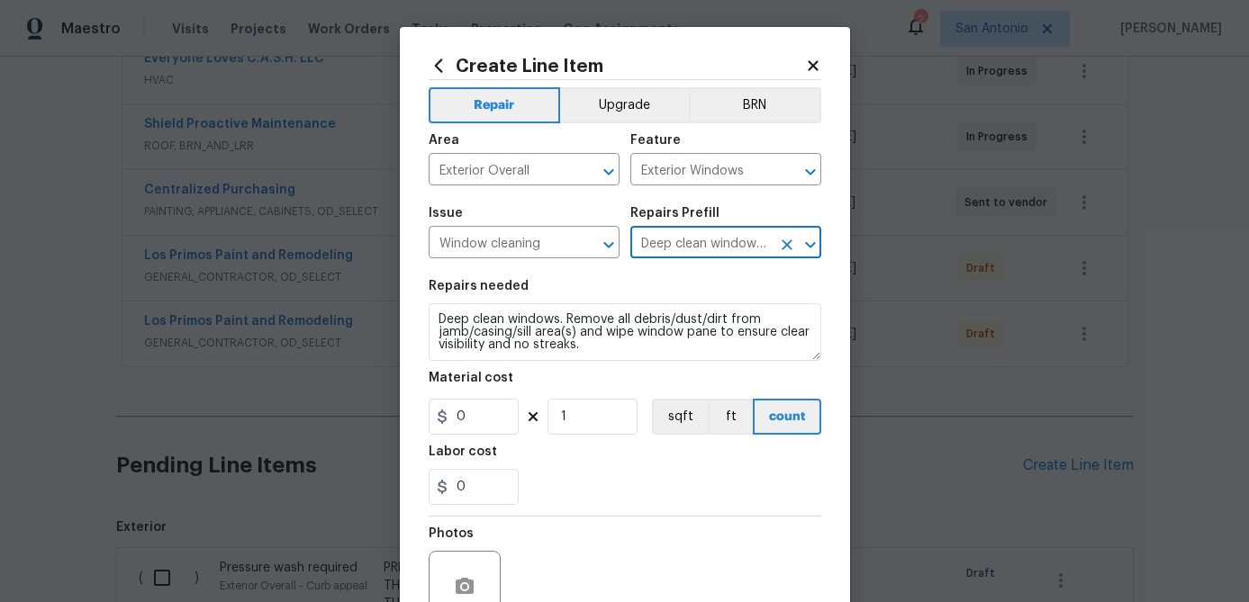
type input "100"
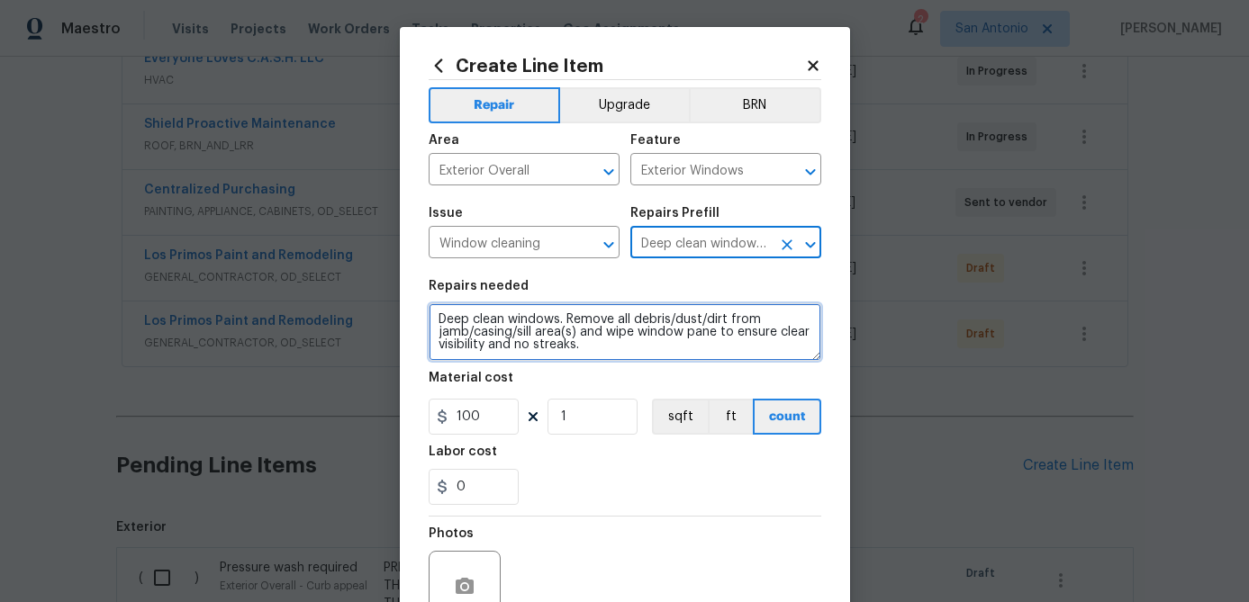
click at [437, 315] on textarea "Deep clean windows. Remove all debris/dust/dirt from jamb/casing/sill area(s) a…" at bounding box center [625, 332] width 393 height 58
click at [443, 316] on textarea "Deep clean windows. Remove all debris/dust/dirt from jamb/casing/sill area(s) a…" at bounding box center [625, 332] width 393 height 58
paste textarea "PRESSURE WASH & CLEAN ALL EXTERIOR WINDOWS."
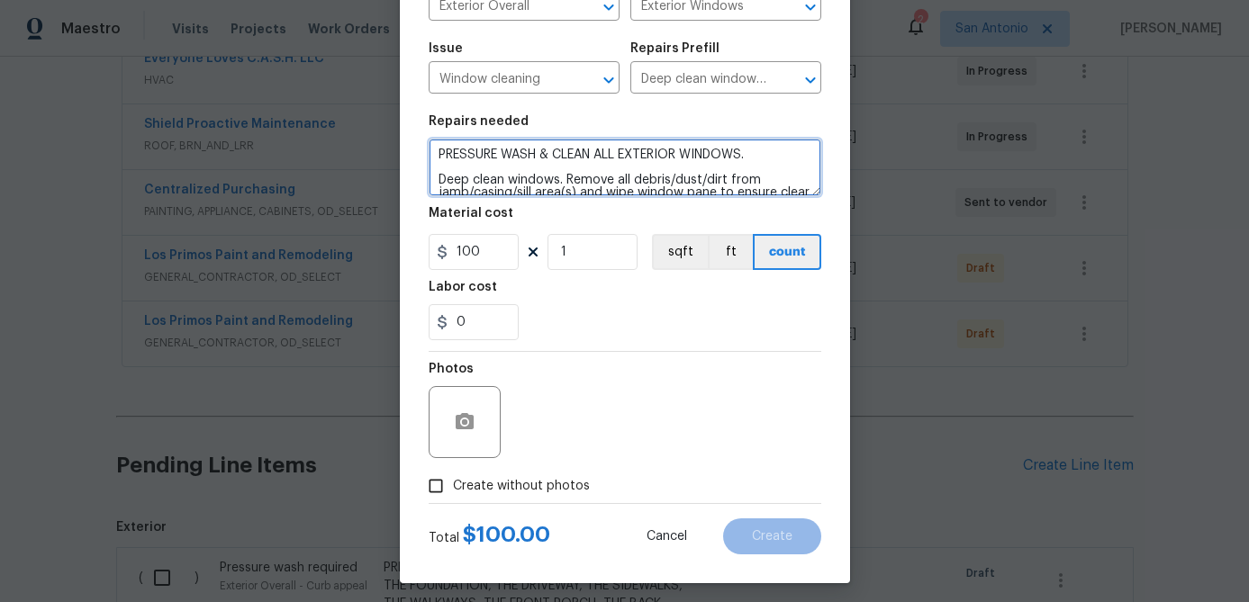
scroll to position [174, 0]
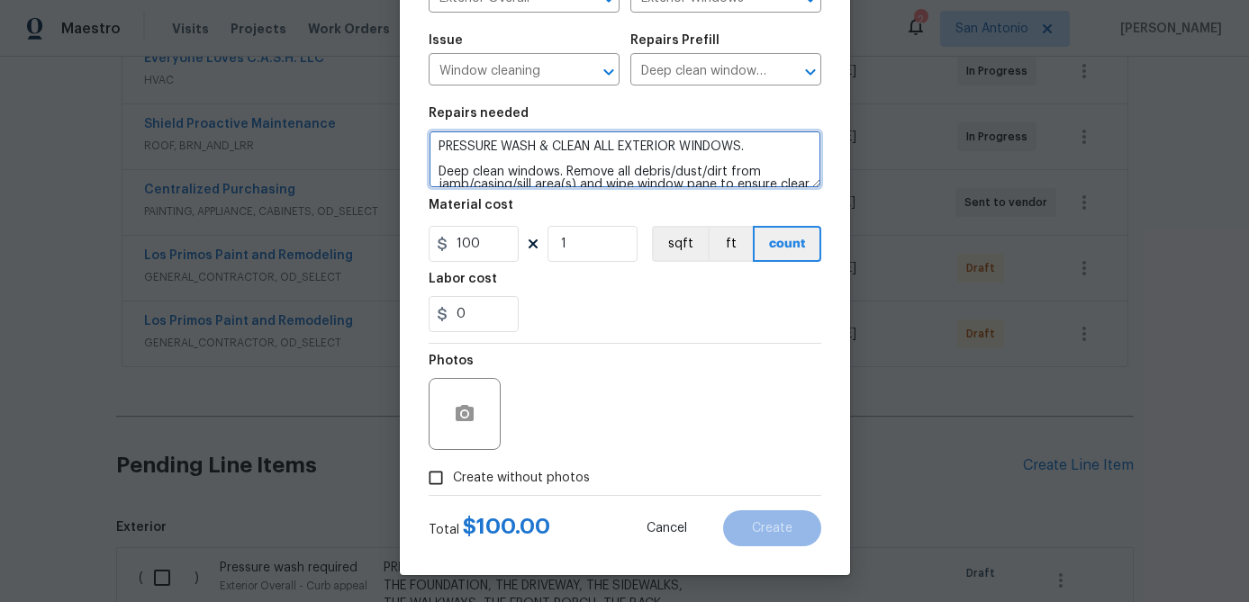
type textarea "PRESSURE WASH & CLEAN ALL EXTERIOR WINDOWS. Deep clean windows. Remove all debr…"
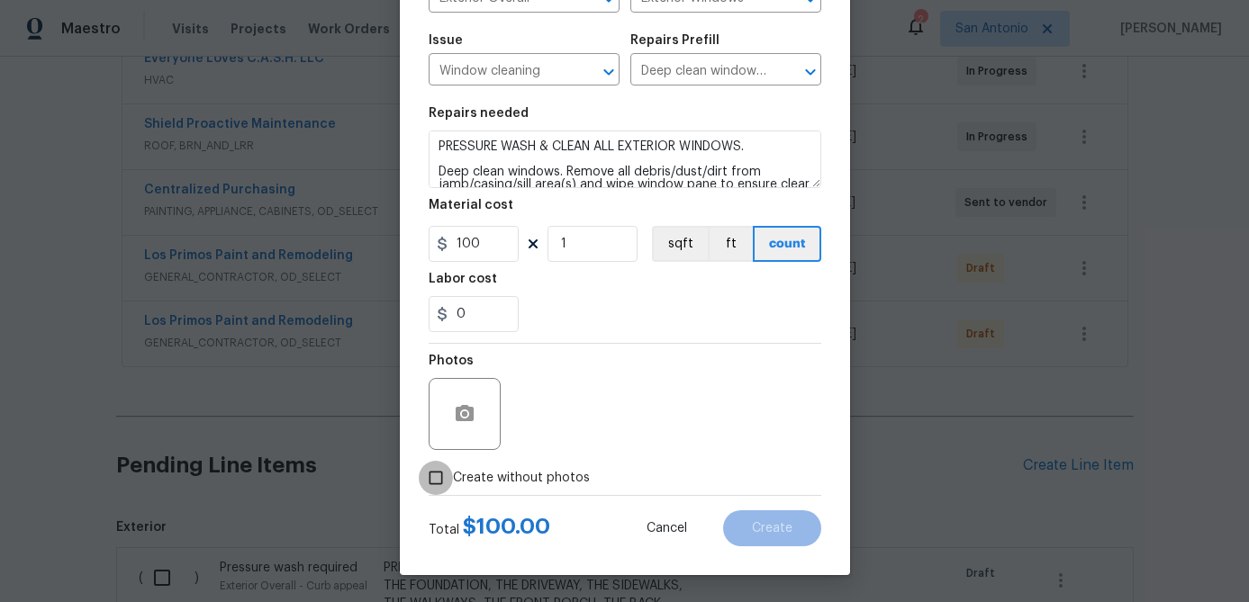
click at [438, 475] on input "Create without photos" at bounding box center [436, 478] width 34 height 34
checkbox input "true"
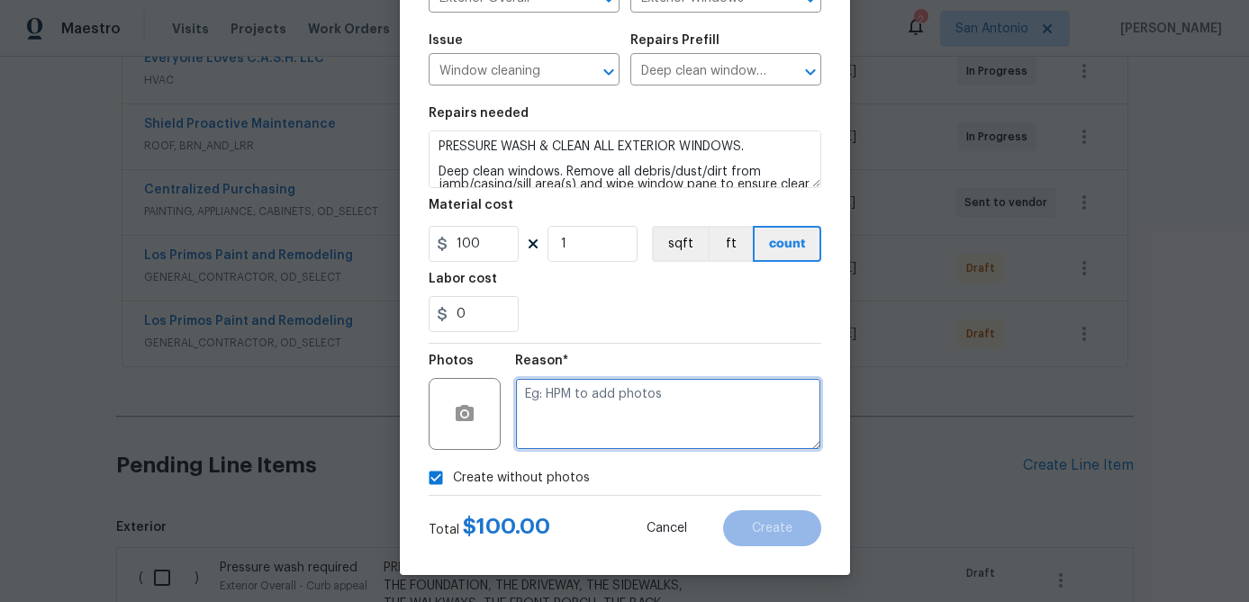
click at [534, 432] on textarea at bounding box center [668, 414] width 306 height 72
type textarea "."
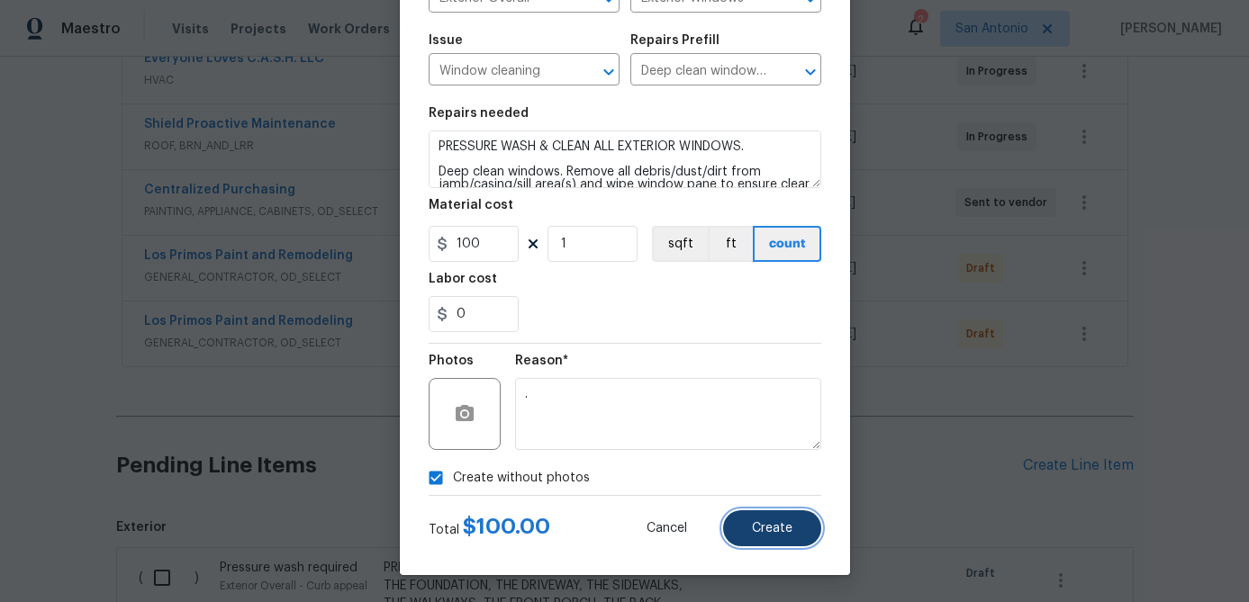
click at [765, 519] on button "Create" at bounding box center [772, 528] width 98 height 36
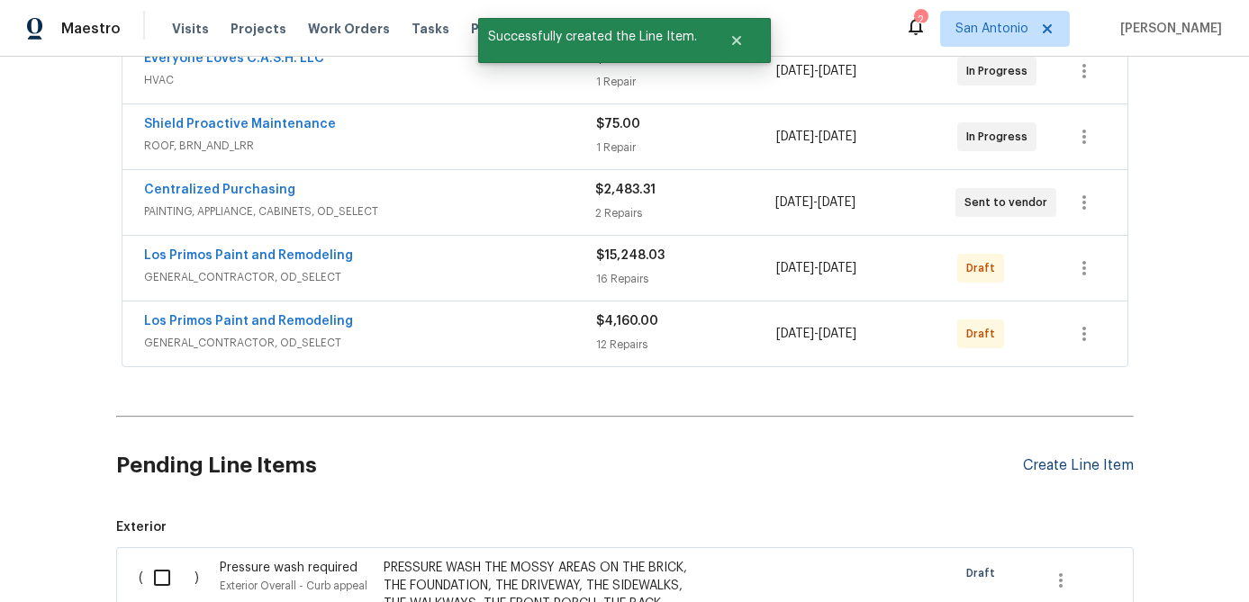
click at [1074, 463] on div "Create Line Item" at bounding box center [1078, 465] width 111 height 17
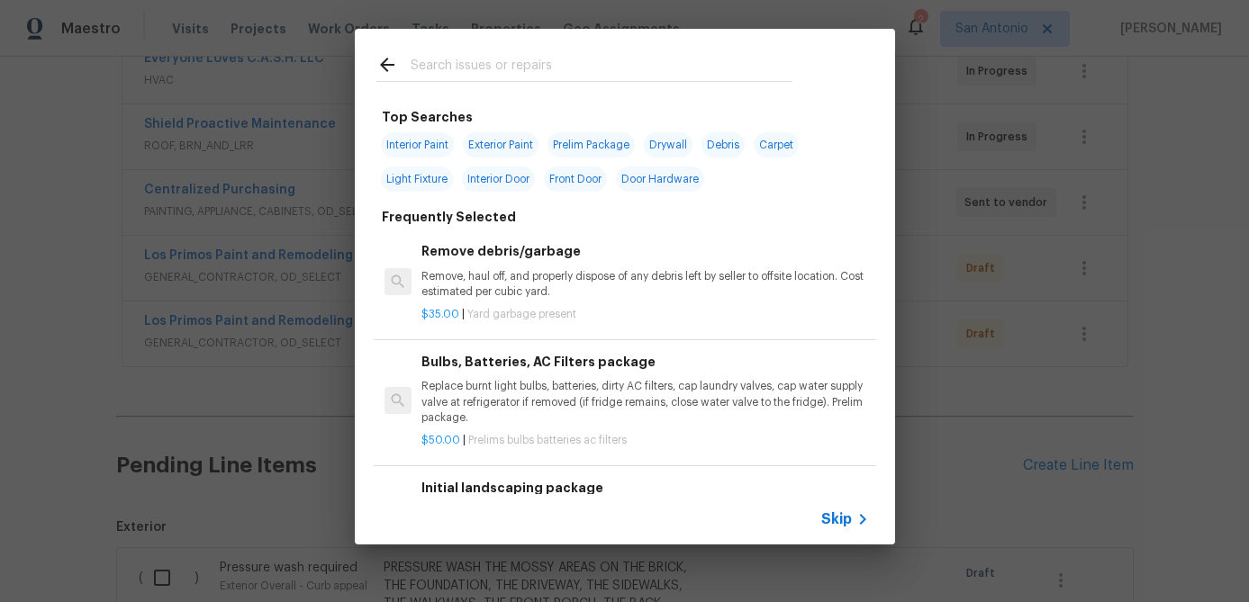
click at [843, 522] on span "Skip" at bounding box center [836, 519] width 31 height 18
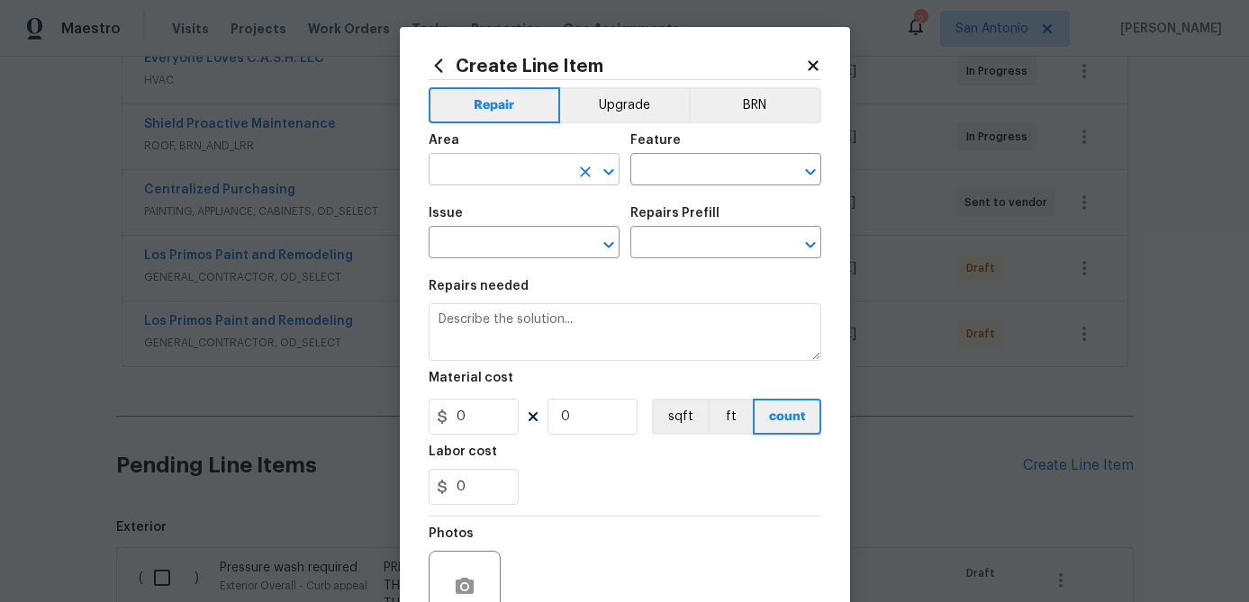
click at [489, 162] on input "text" at bounding box center [499, 172] width 140 height 28
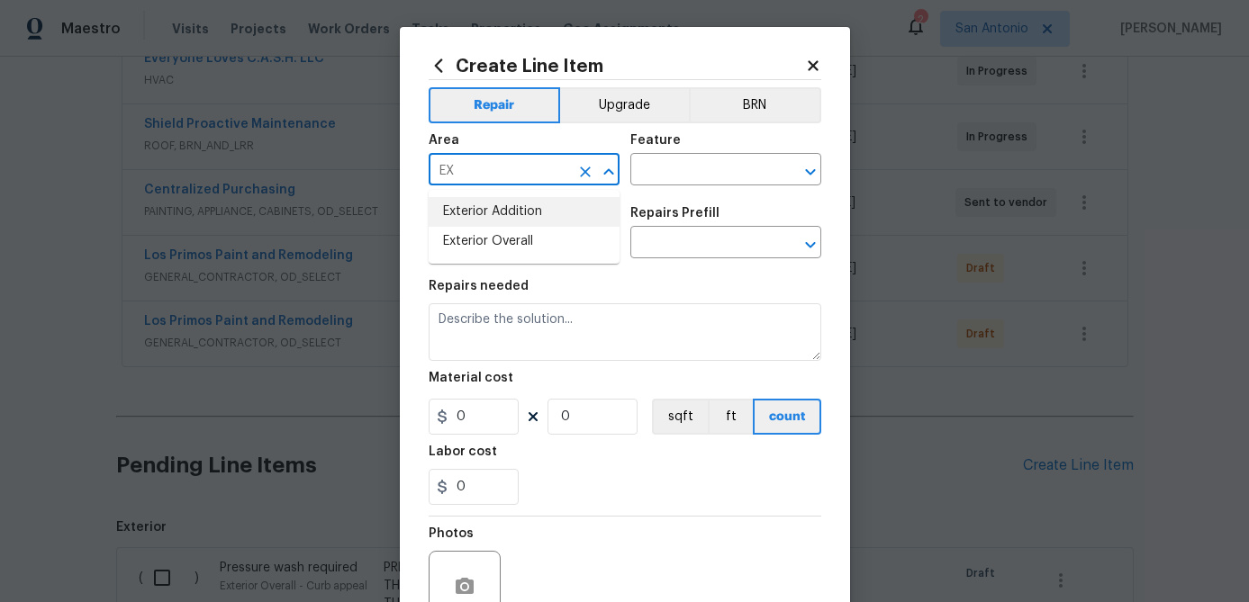
type input "EX"
click at [816, 59] on icon at bounding box center [813, 66] width 16 height 16
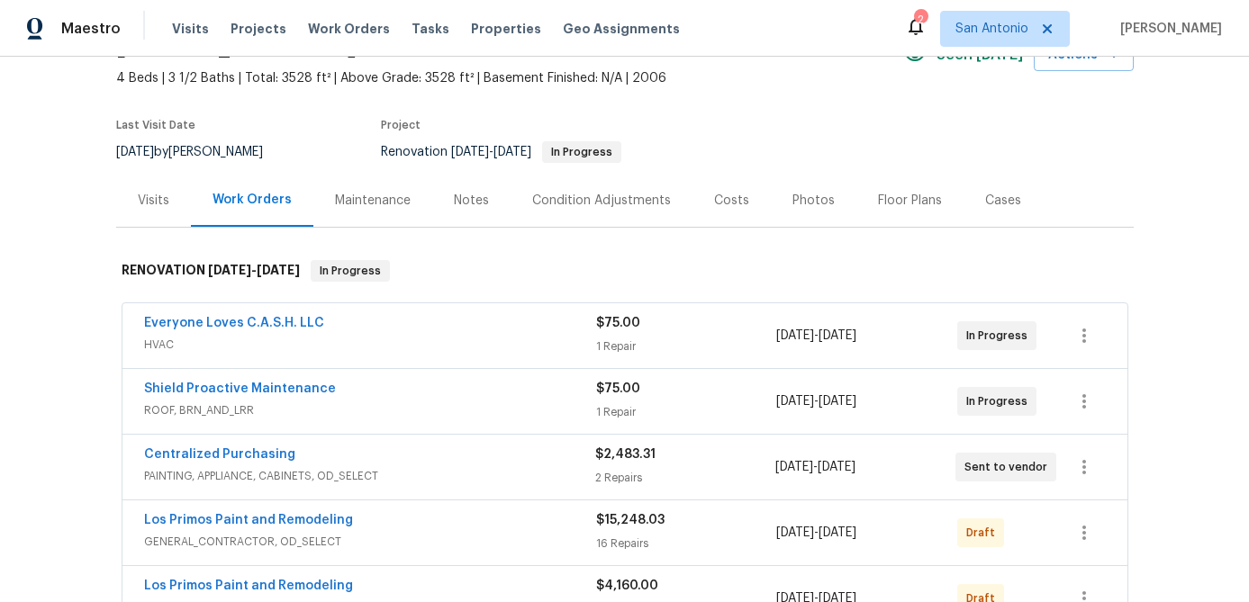
scroll to position [0, 0]
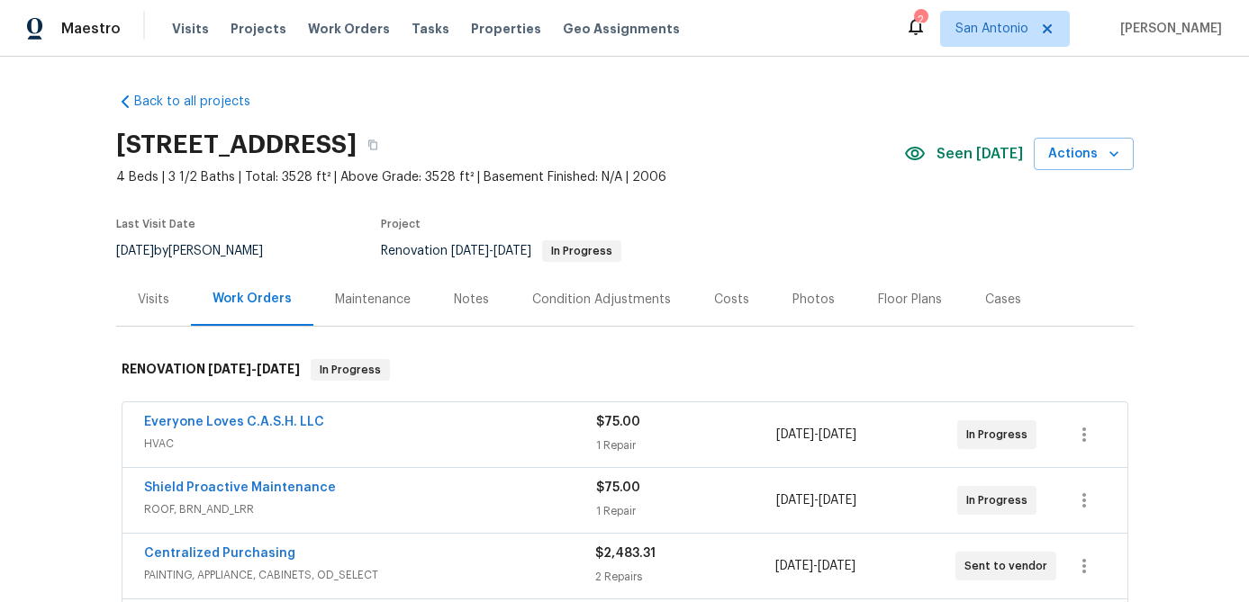
click at [602, 296] on div "Condition Adjustments" at bounding box center [601, 300] width 139 height 18
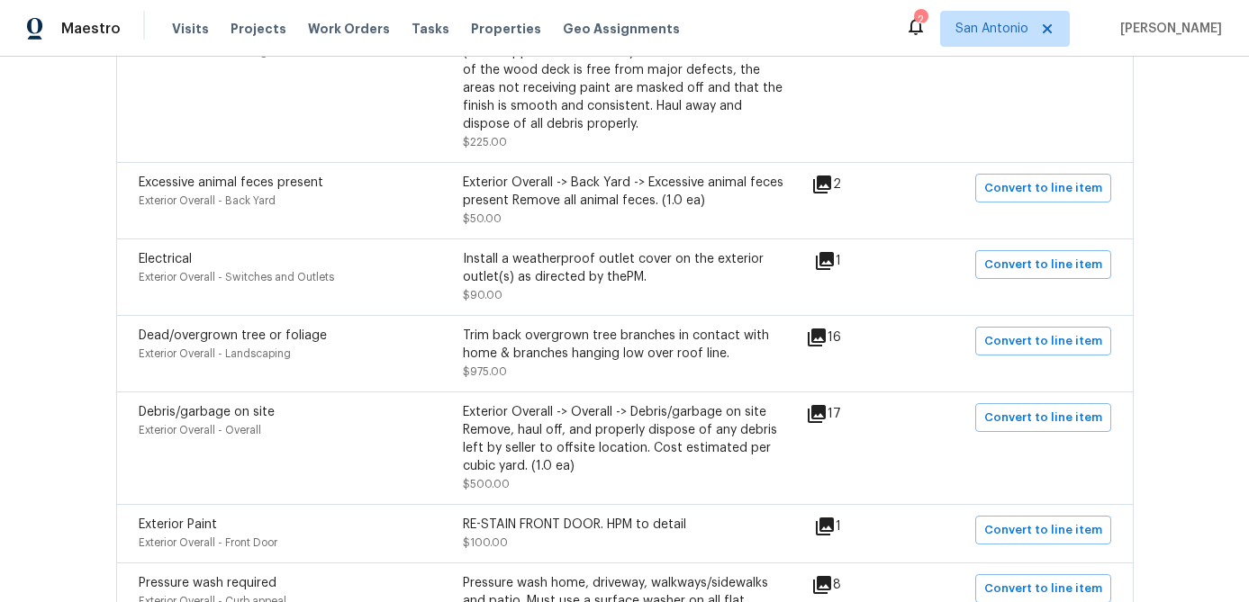
scroll to position [1274, 0]
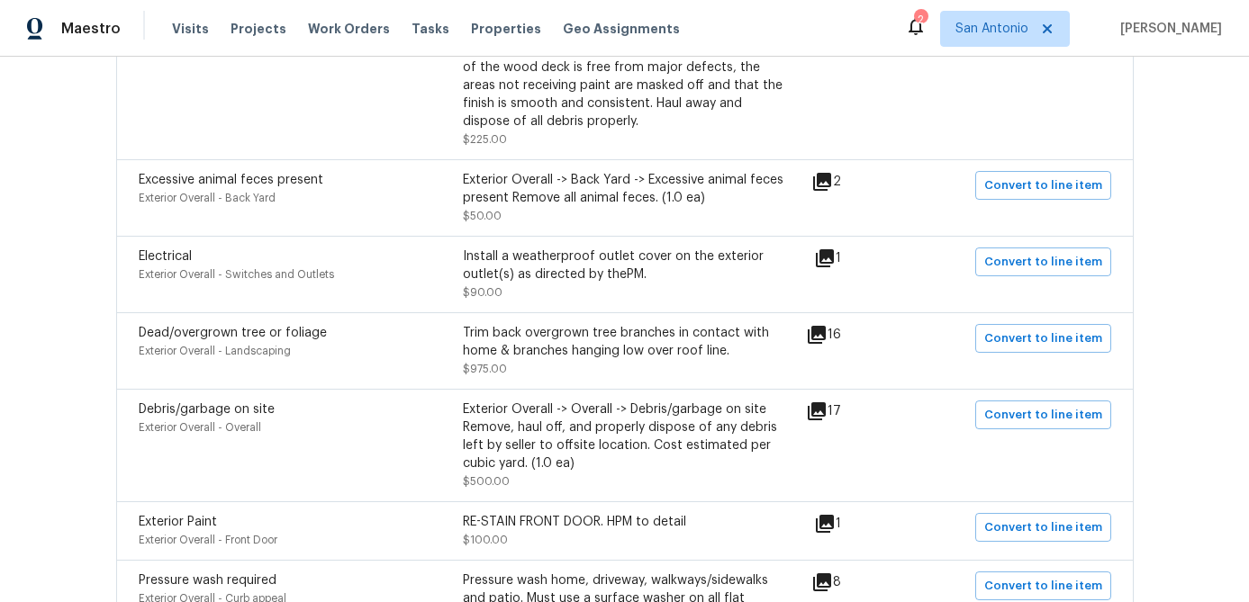
click at [821, 343] on icon at bounding box center [817, 335] width 22 height 22
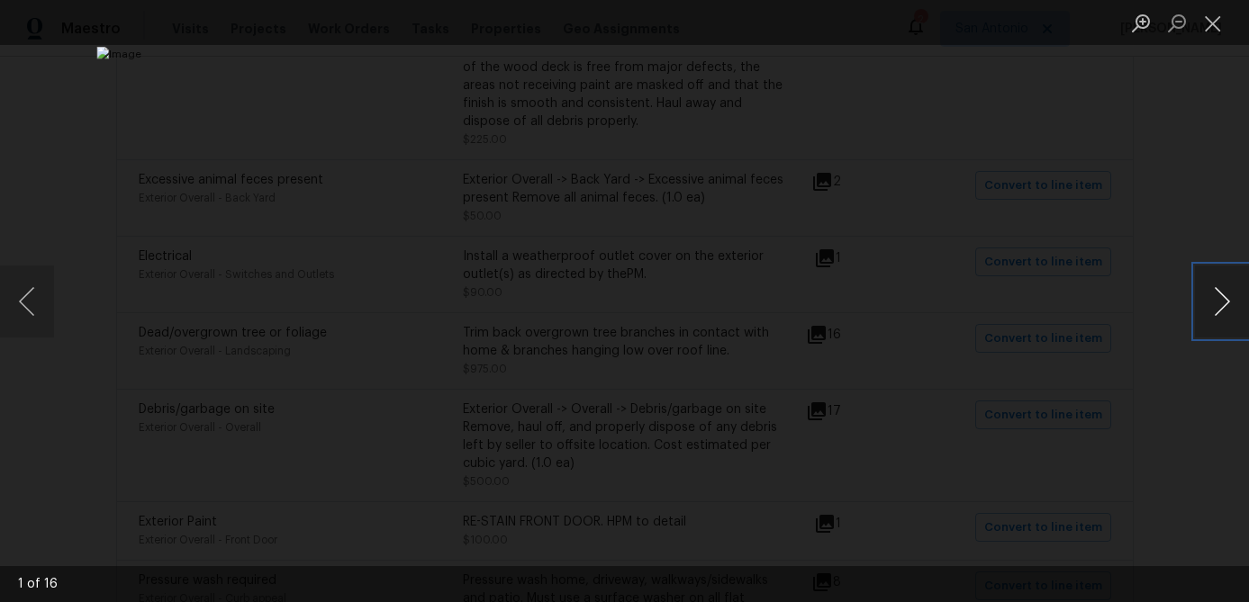
click at [1214, 306] on button "Next image" at bounding box center [1222, 302] width 54 height 72
click at [1214, 305] on button "Next image" at bounding box center [1222, 302] width 54 height 72
click at [1215, 305] on button "Next image" at bounding box center [1222, 302] width 54 height 72
click at [1216, 305] on button "Next image" at bounding box center [1222, 302] width 54 height 72
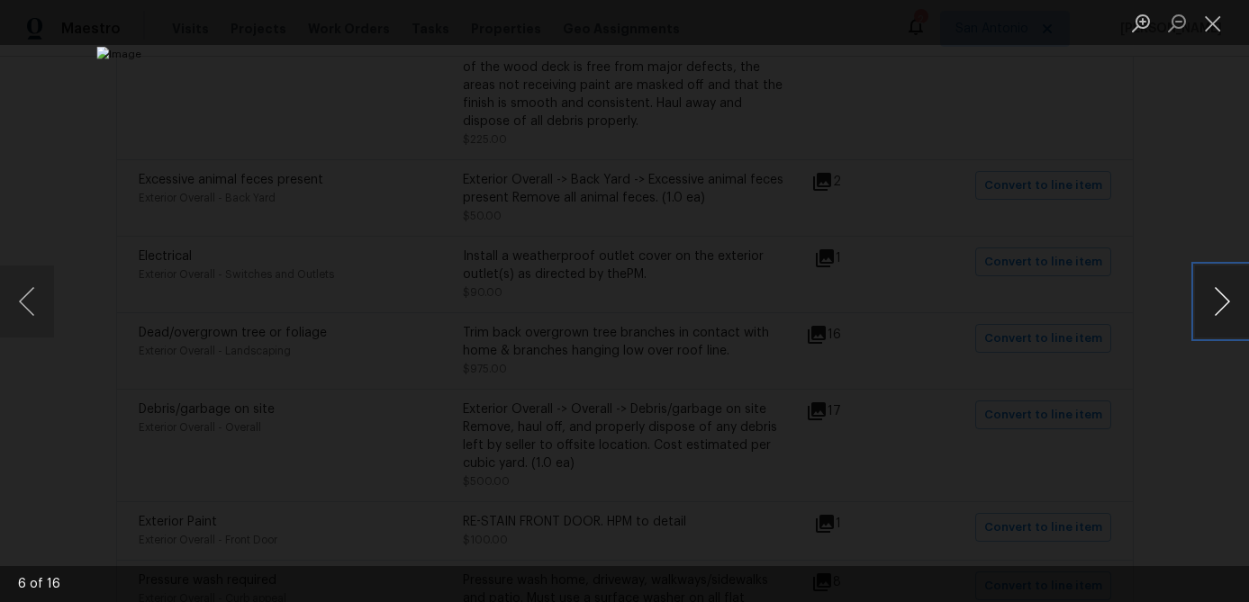
click at [1216, 305] on button "Next image" at bounding box center [1222, 302] width 54 height 72
click at [1214, 28] on button "Close lightbox" at bounding box center [1213, 23] width 36 height 32
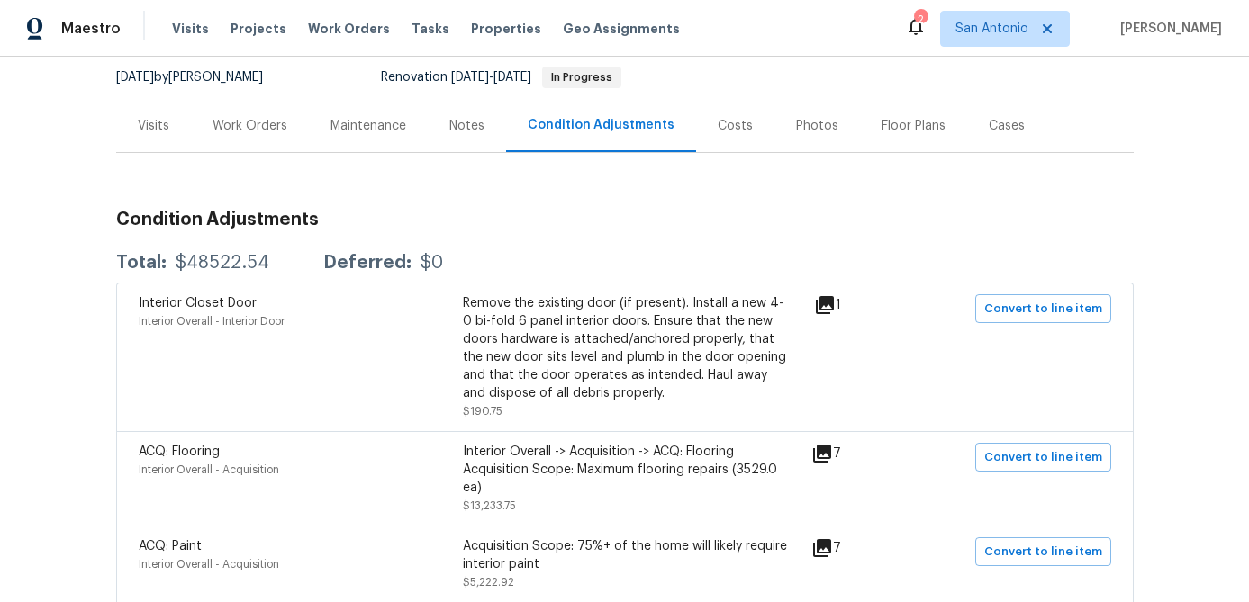
scroll to position [0, 0]
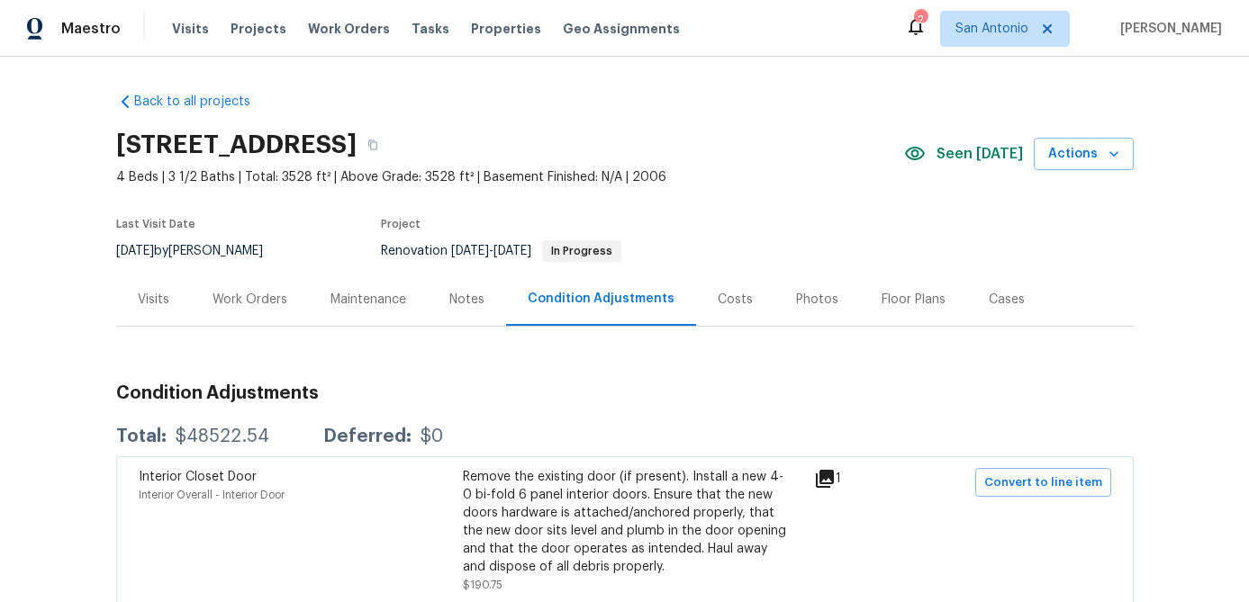
click at [243, 299] on div "Work Orders" at bounding box center [249, 300] width 75 height 18
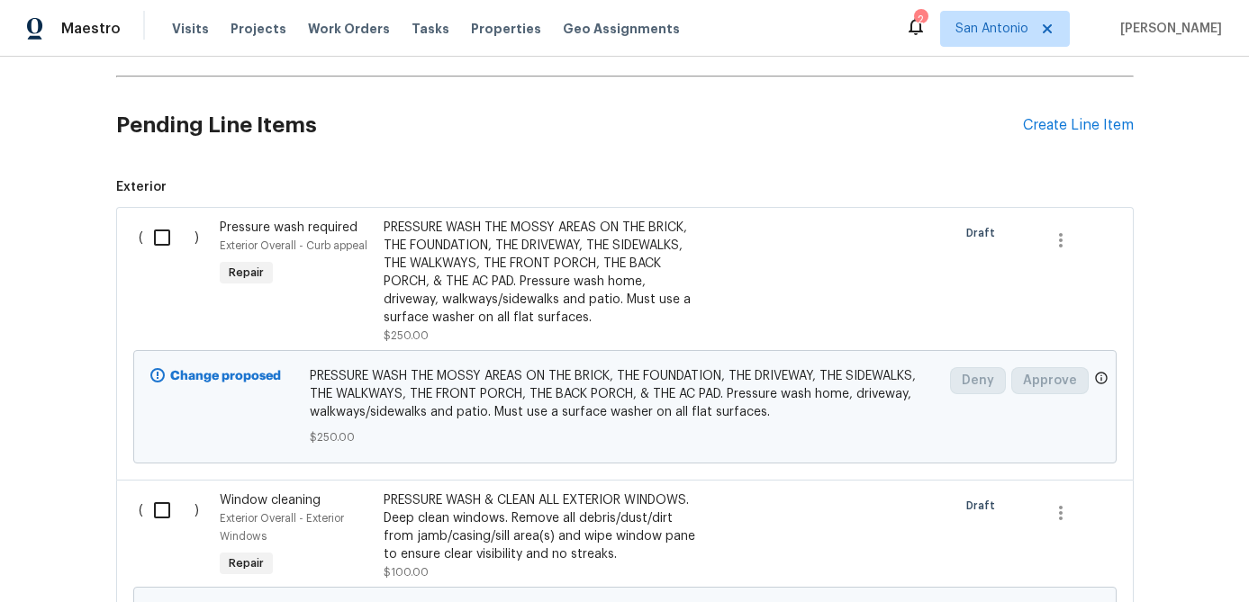
scroll to position [509, 0]
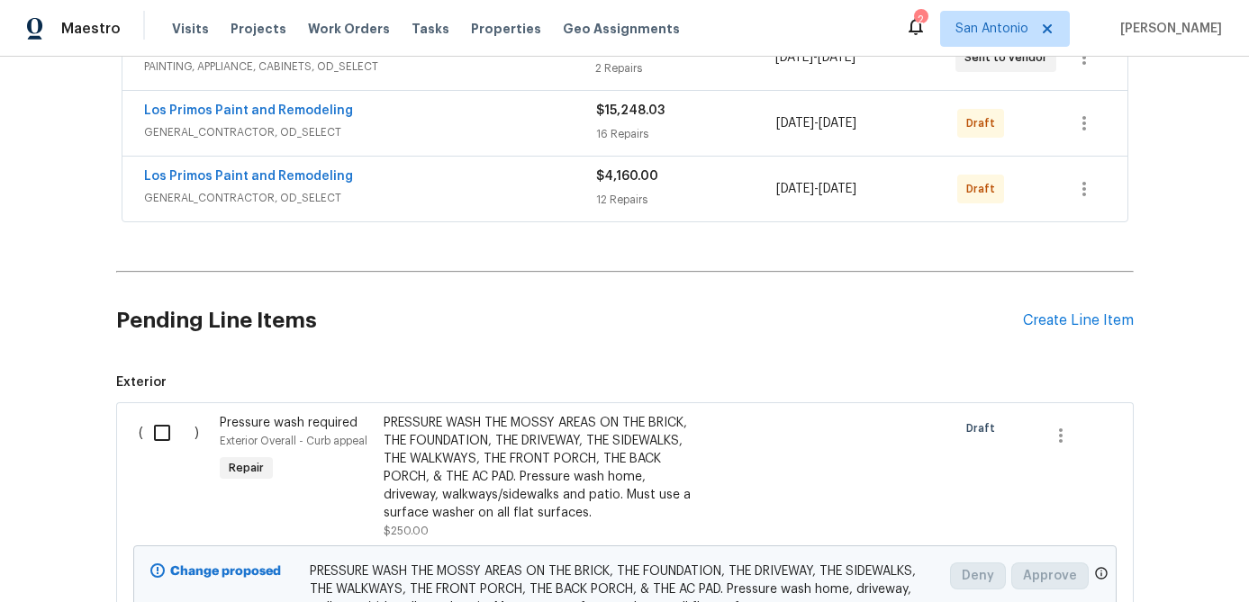
click at [1050, 309] on div "Pending Line Items Create Line Item" at bounding box center [624, 321] width 1017 height 84
click at [1049, 319] on div "Create Line Item" at bounding box center [1078, 320] width 111 height 17
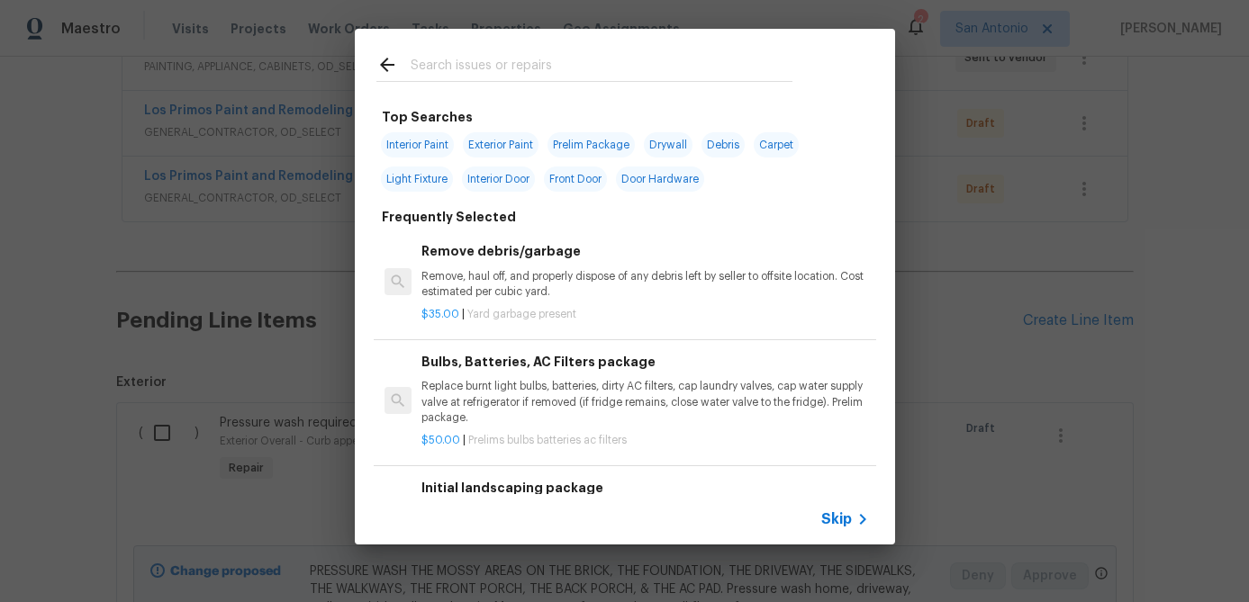
click at [834, 512] on span "Skip" at bounding box center [836, 519] width 31 height 18
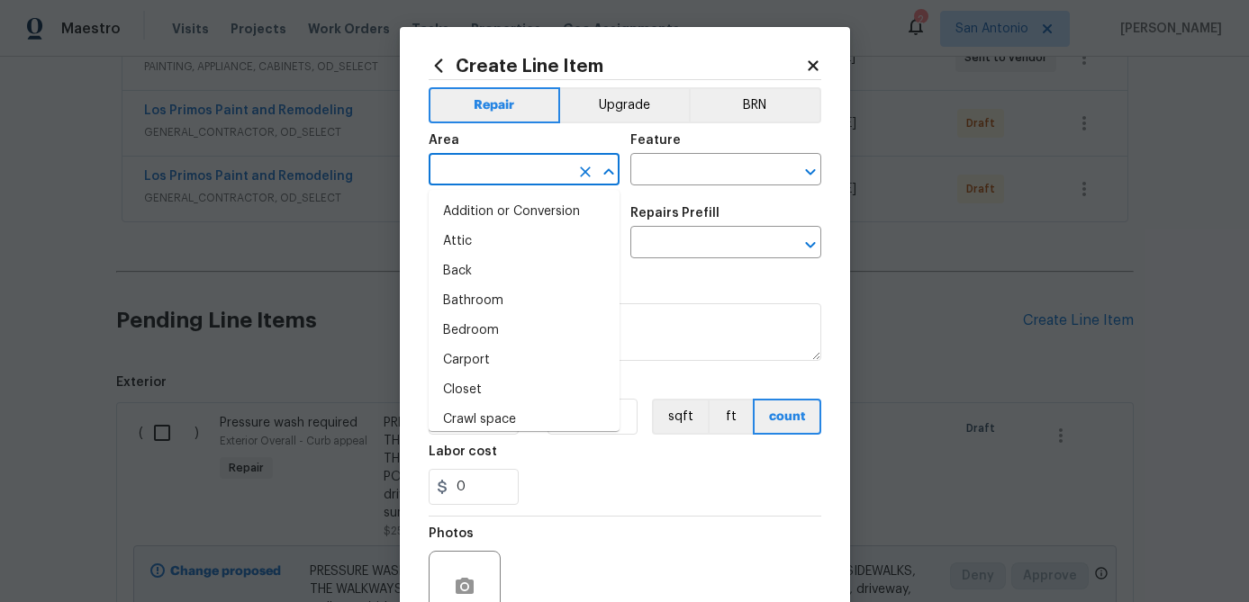
click at [514, 166] on input "text" at bounding box center [499, 172] width 140 height 28
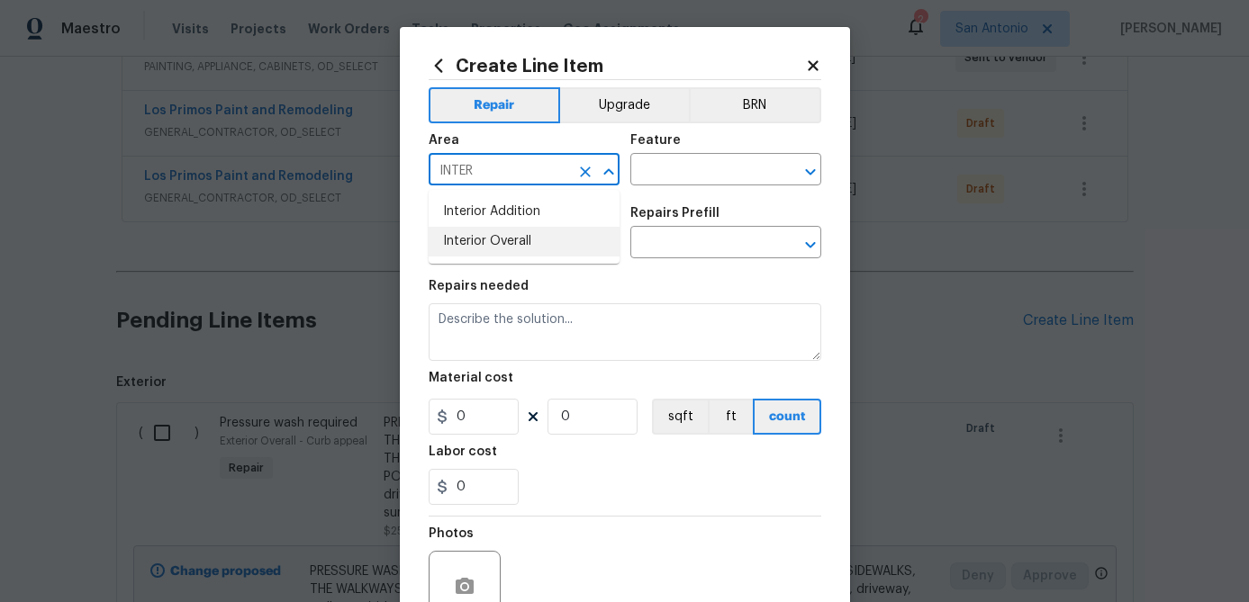
click at [503, 245] on li "Interior Overall" at bounding box center [524, 242] width 191 height 30
type input "Interior Overall"
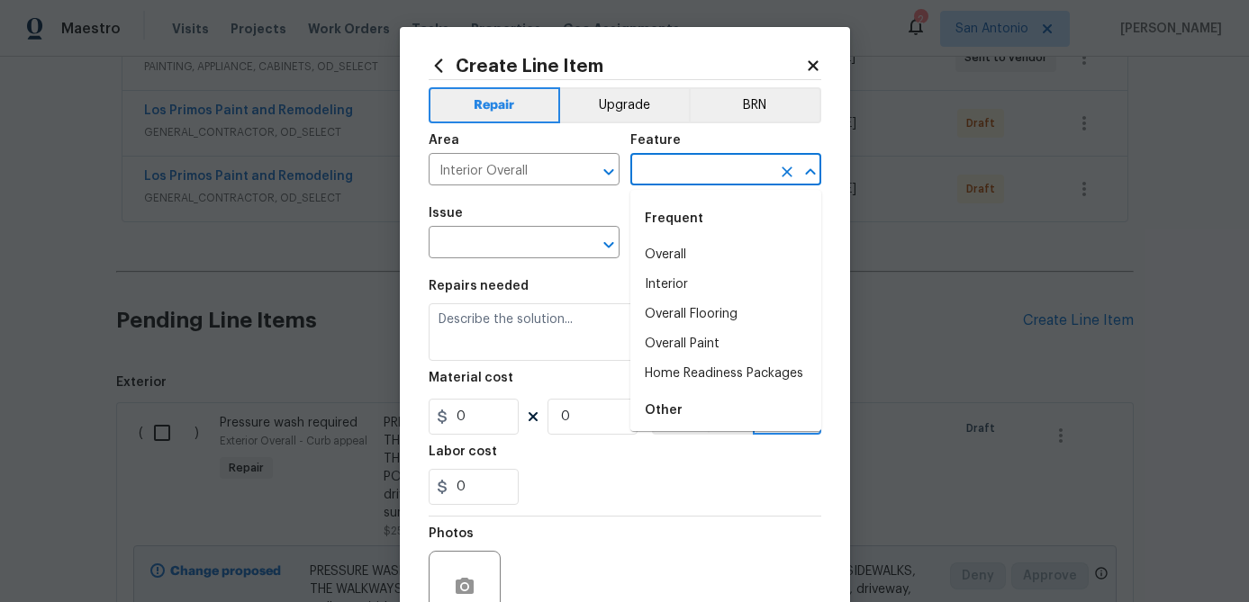
click at [683, 176] on input "text" at bounding box center [700, 172] width 140 height 28
click at [689, 373] on li "Home Readiness Packages" at bounding box center [725, 374] width 191 height 30
type input "Home Readiness Packages"
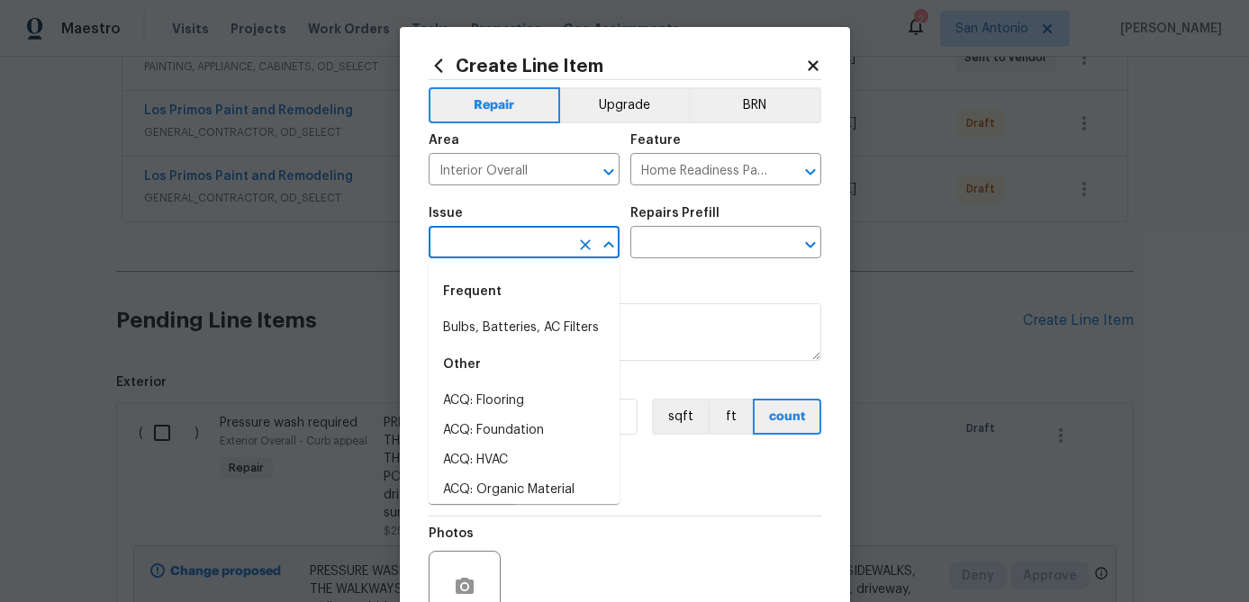
click at [543, 247] on input "text" at bounding box center [499, 244] width 140 height 28
click at [527, 323] on li "Bulbs, Batteries, AC Filters" at bounding box center [524, 328] width 191 height 30
type input "Bulbs, Batteries, AC Filters"
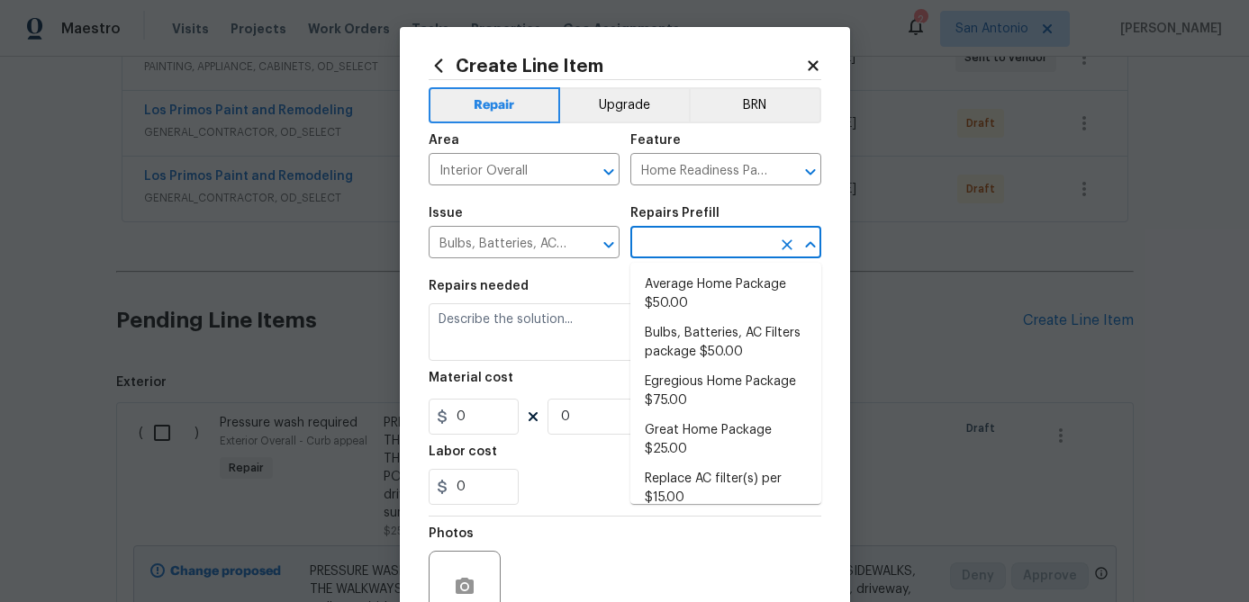
click at [680, 249] on input "text" at bounding box center [700, 244] width 140 height 28
click at [671, 386] on li "Egregious Home Package $75.00" at bounding box center [725, 391] width 191 height 49
type input "Egregious Home Package $75.00"
type textarea "1. Replace all missing and/or damaged door stops and strike plates. 2. Remove a…"
type input "75"
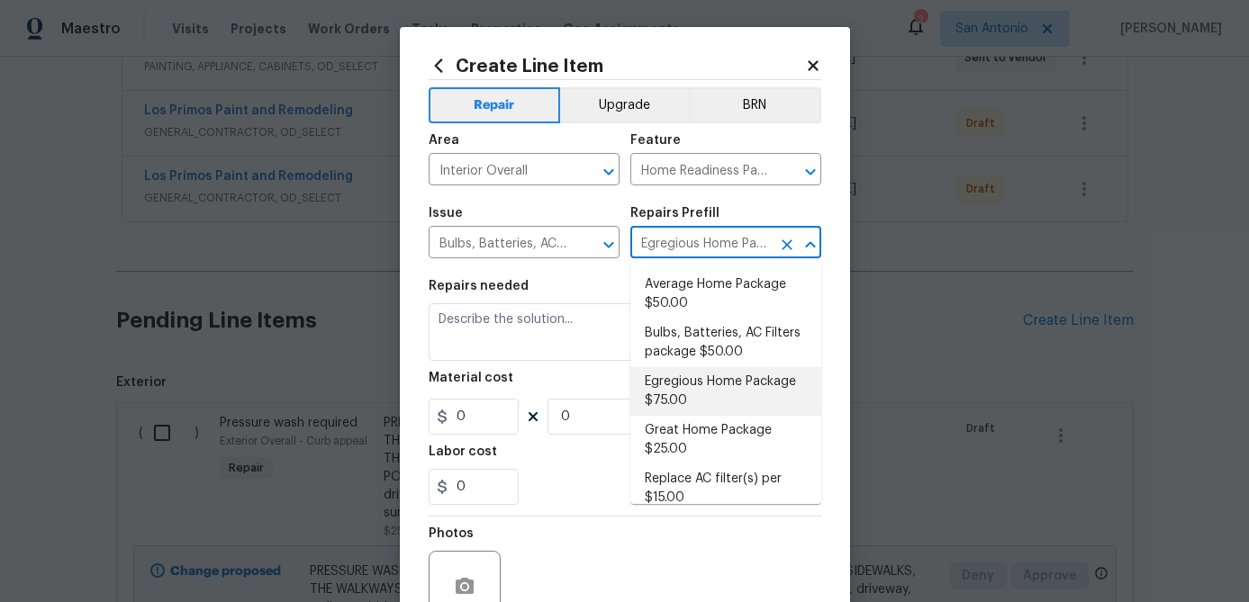
type input "1"
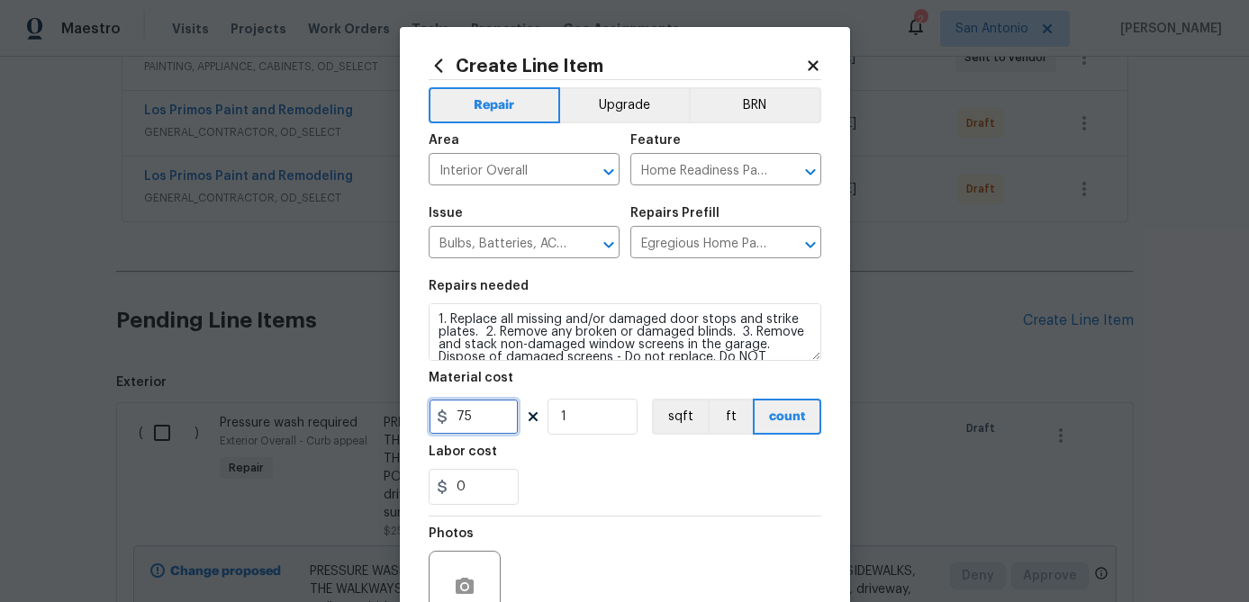
click at [501, 409] on input "75" at bounding box center [474, 417] width 90 height 36
type input "100"
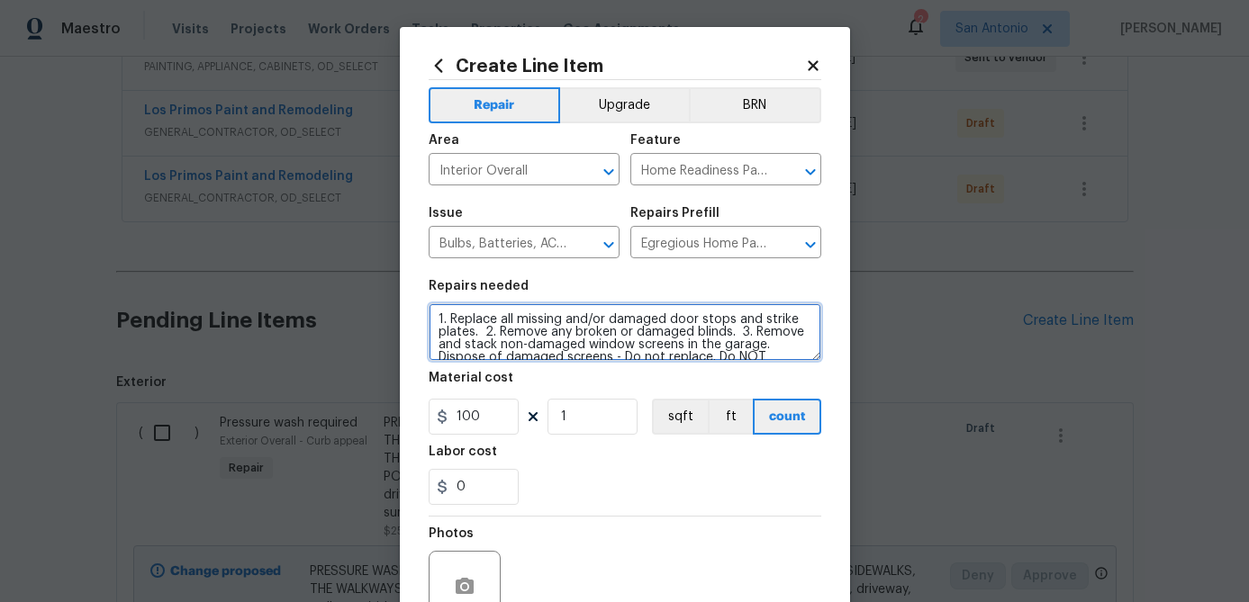
click at [434, 326] on textarea "1. Replace all missing and/or damaged door stops and strike plates. 2. Remove a…" at bounding box center [625, 332] width 393 height 58
click at [437, 312] on textarea "1. Replace all missing and/or damaged door stops and strike plates. 2. Remove a…" at bounding box center [625, 332] width 393 height 58
paste textarea "**PLEASE PAY ATTENTION TO THIS NEW LINE ITEM & ALL THE ITEMS ON IT.** 1. REMOVE…"
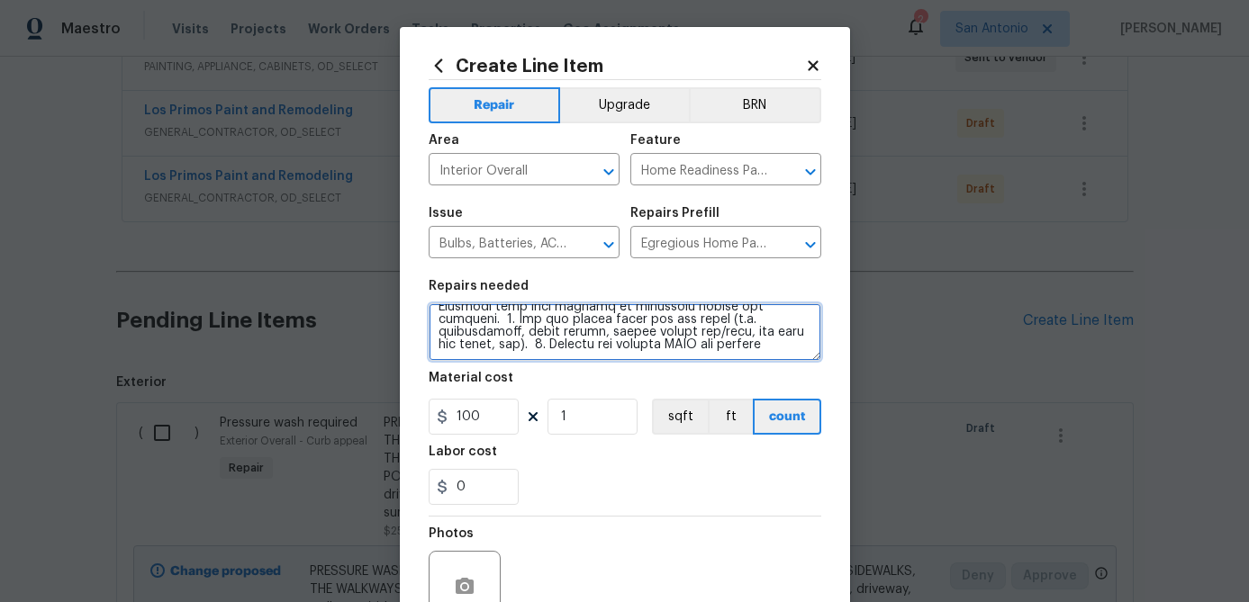
scroll to position [174, 0]
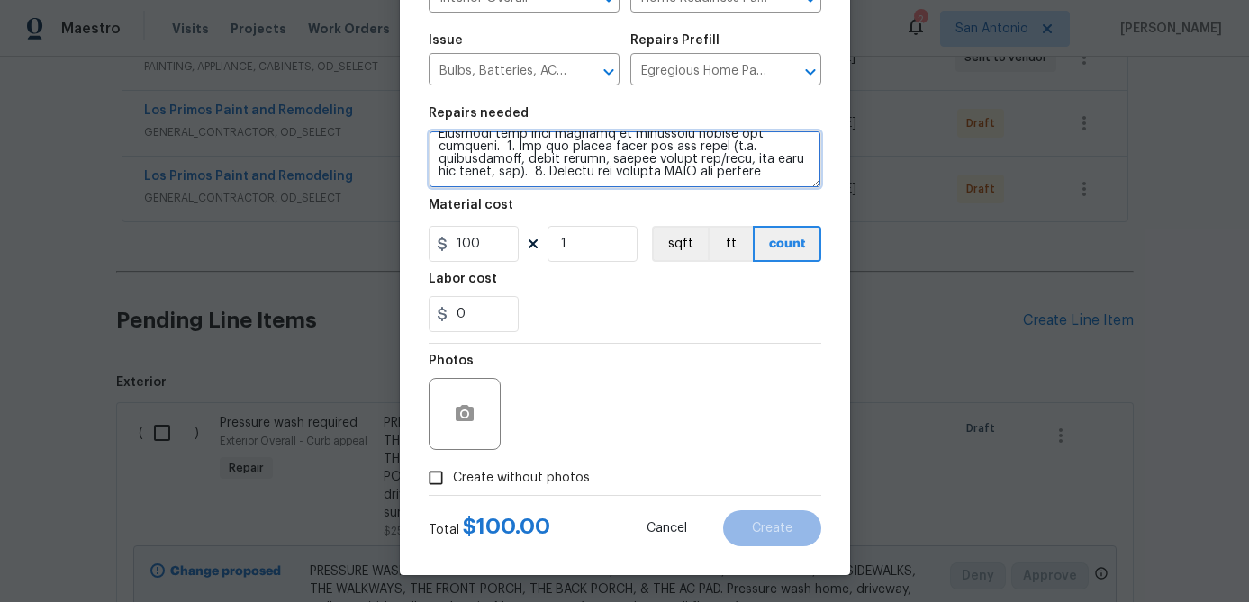
type textarea "**PLEASE PAY ATTENTION TO THIS NEW LINE ITEM & ALL THE ITEMS ON IT.** 1. REMOVE…"
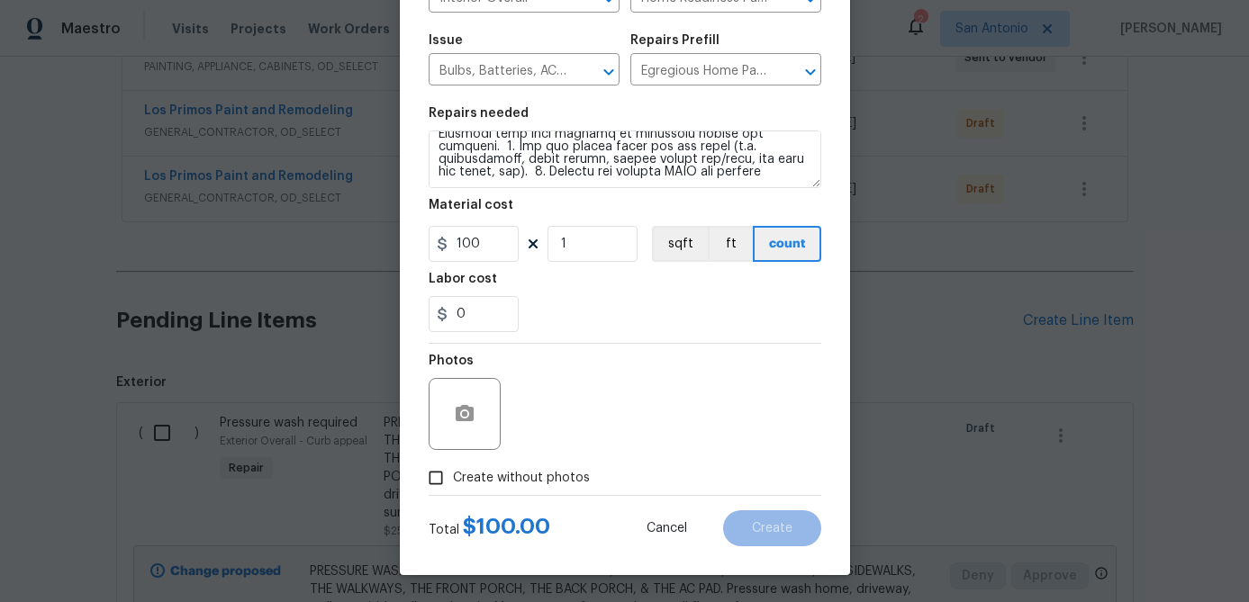
click at [431, 481] on input "Create without photos" at bounding box center [436, 478] width 34 height 34
checkbox input "true"
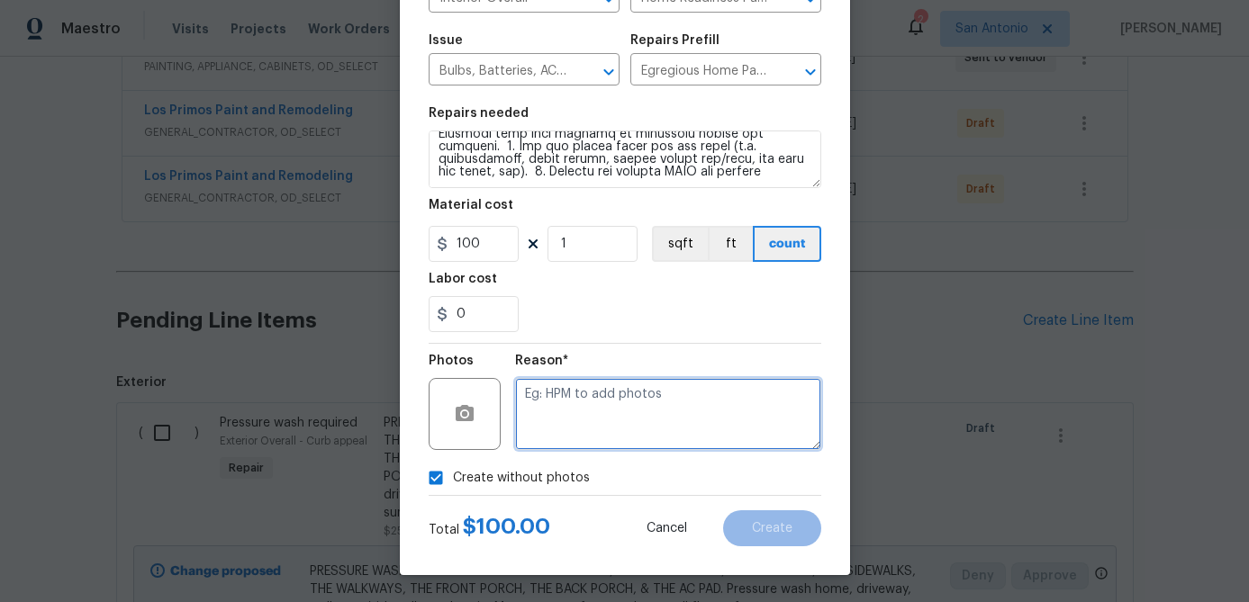
click at [576, 399] on textarea at bounding box center [668, 414] width 306 height 72
type textarea "."
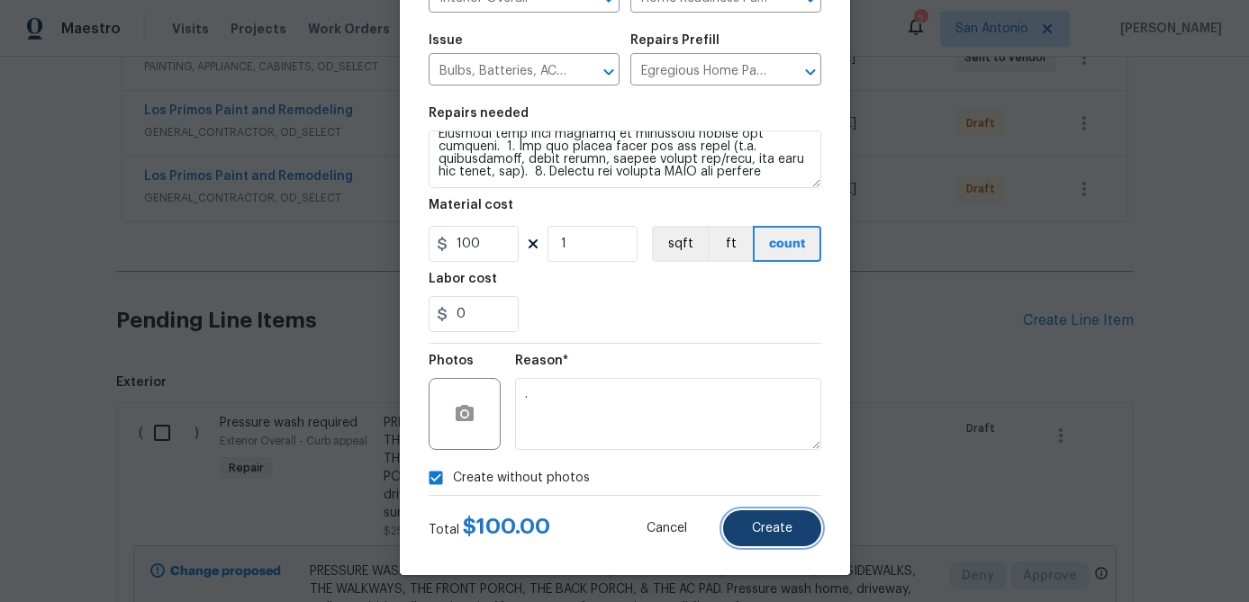
click at [772, 528] on span "Create" at bounding box center [772, 529] width 41 height 14
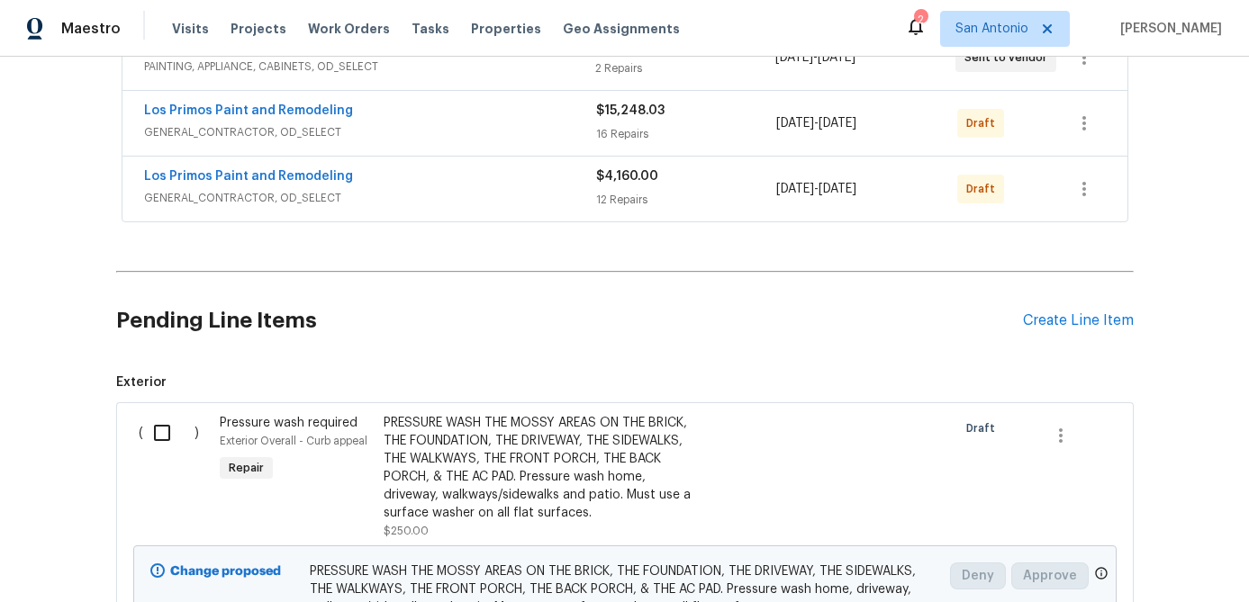
click at [172, 438] on input "checkbox" at bounding box center [168, 433] width 51 height 38
checkbox input "true"
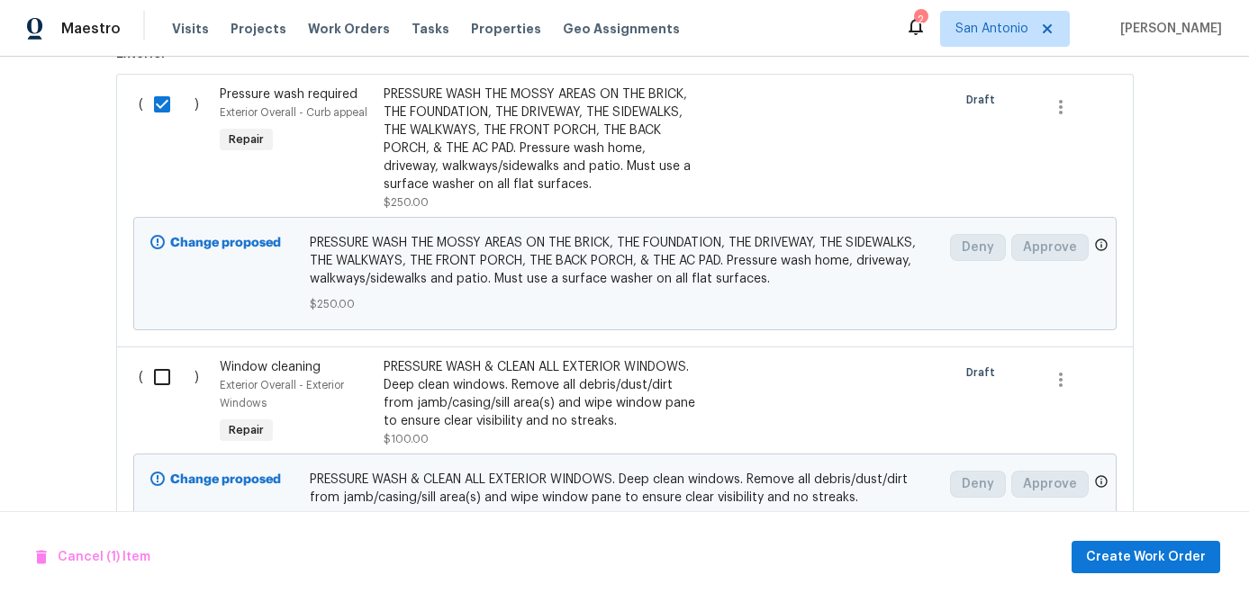
scroll to position [840, 0]
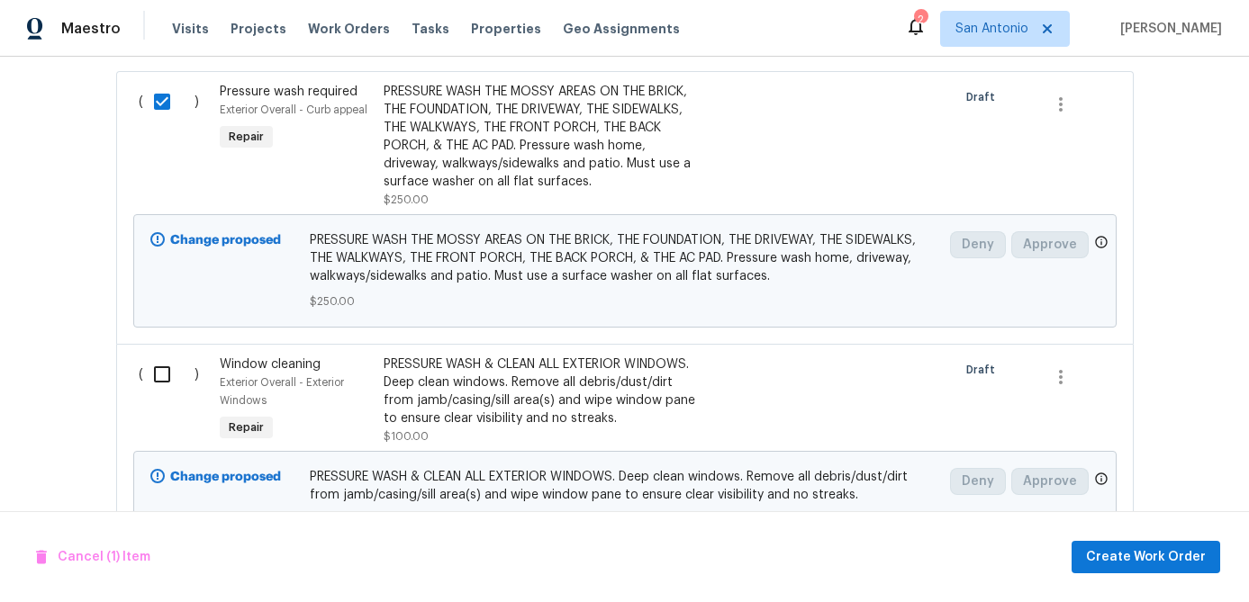
click at [169, 373] on input "checkbox" at bounding box center [168, 375] width 51 height 38
checkbox input "true"
click at [1142, 552] on span "Create Work Order" at bounding box center [1146, 557] width 120 height 23
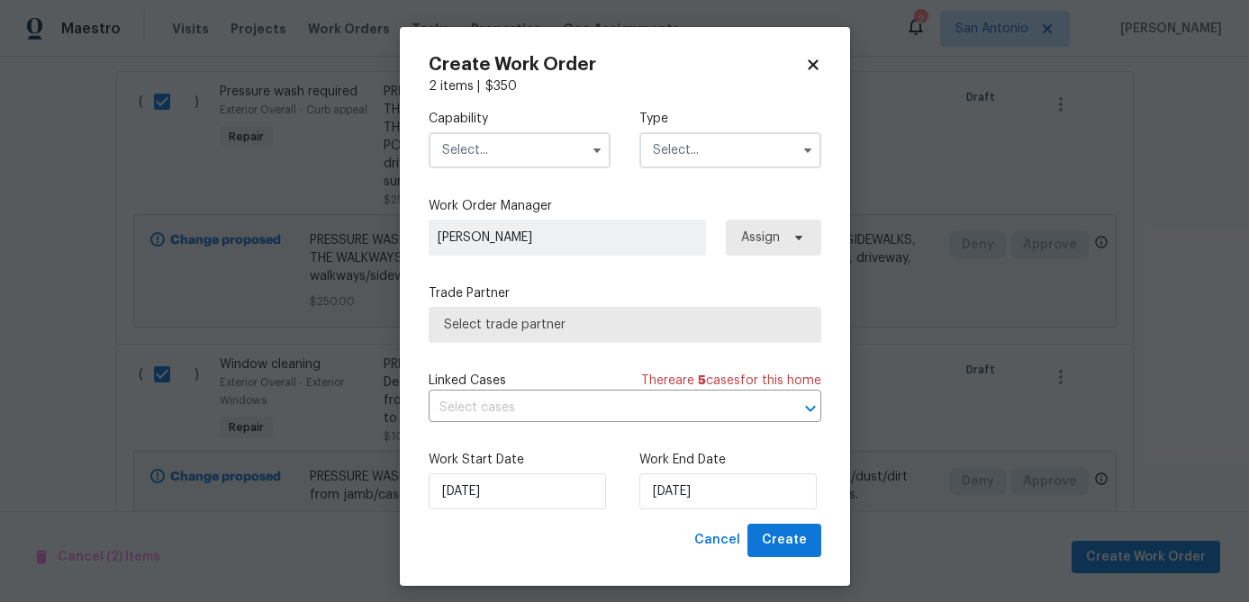
click at [509, 158] on input "text" at bounding box center [520, 150] width 182 height 36
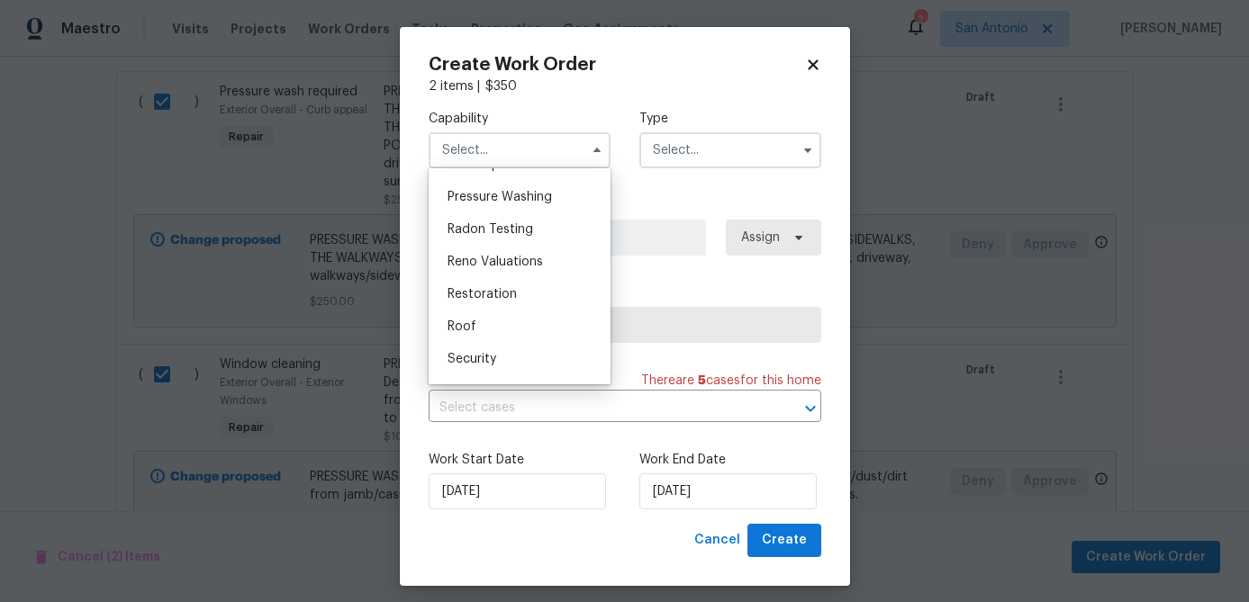
scroll to position [1698, 0]
click at [541, 188] on div "Pressure Washing" at bounding box center [519, 198] width 173 height 32
type input "Pressure Washing"
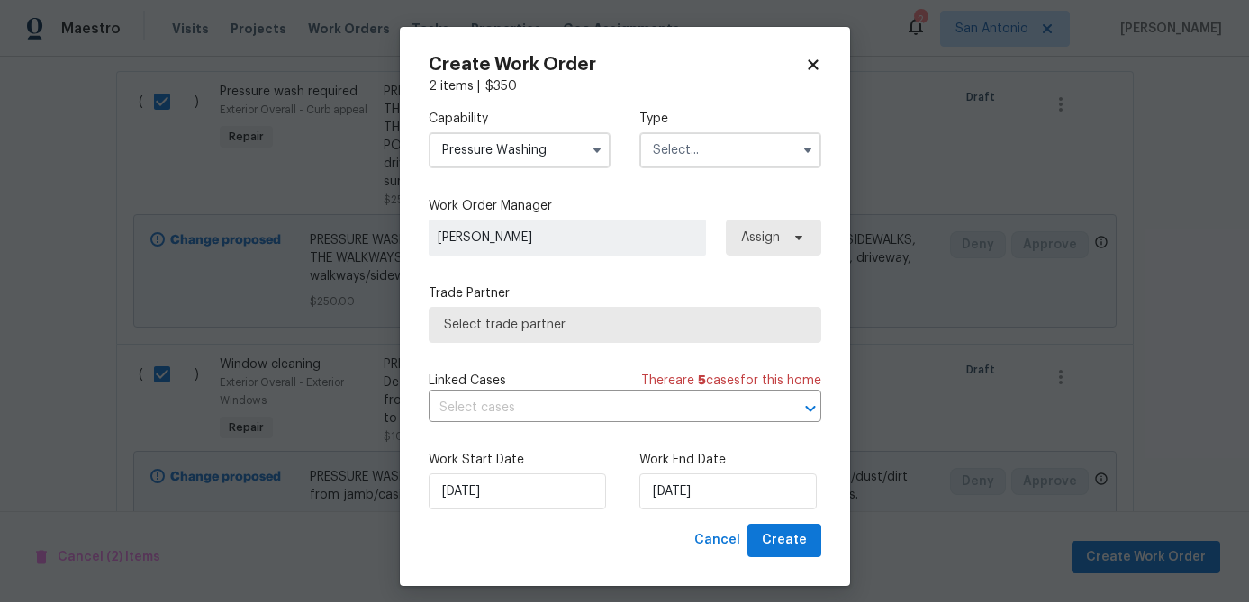
click at [712, 152] on input "text" at bounding box center [730, 150] width 182 height 36
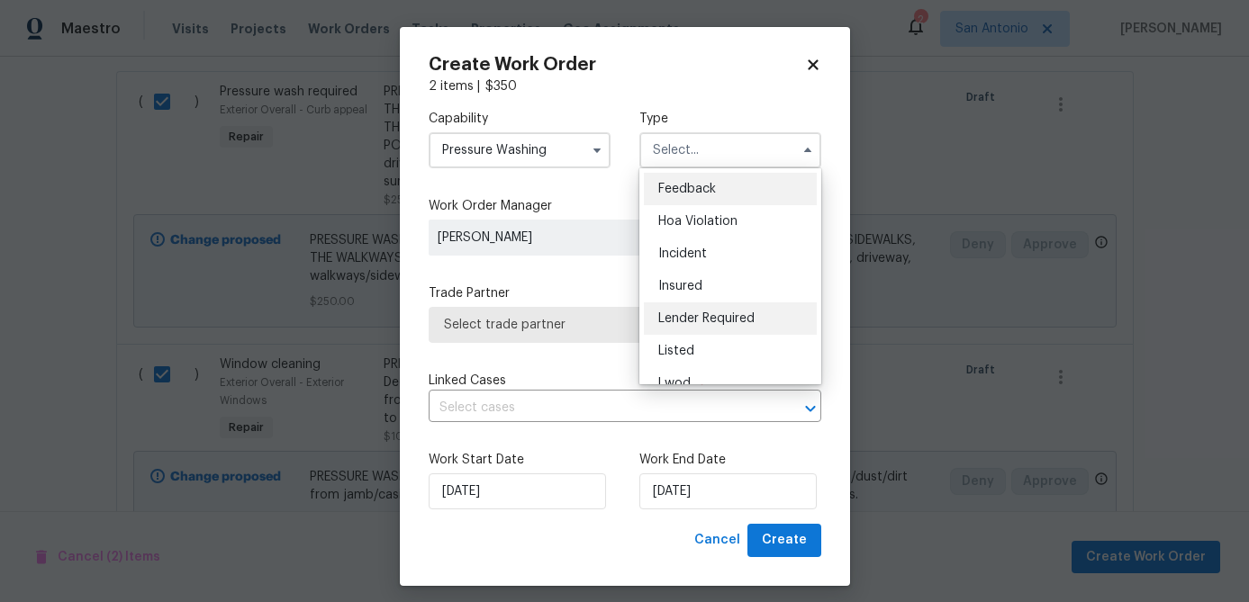
scroll to position [214, 0]
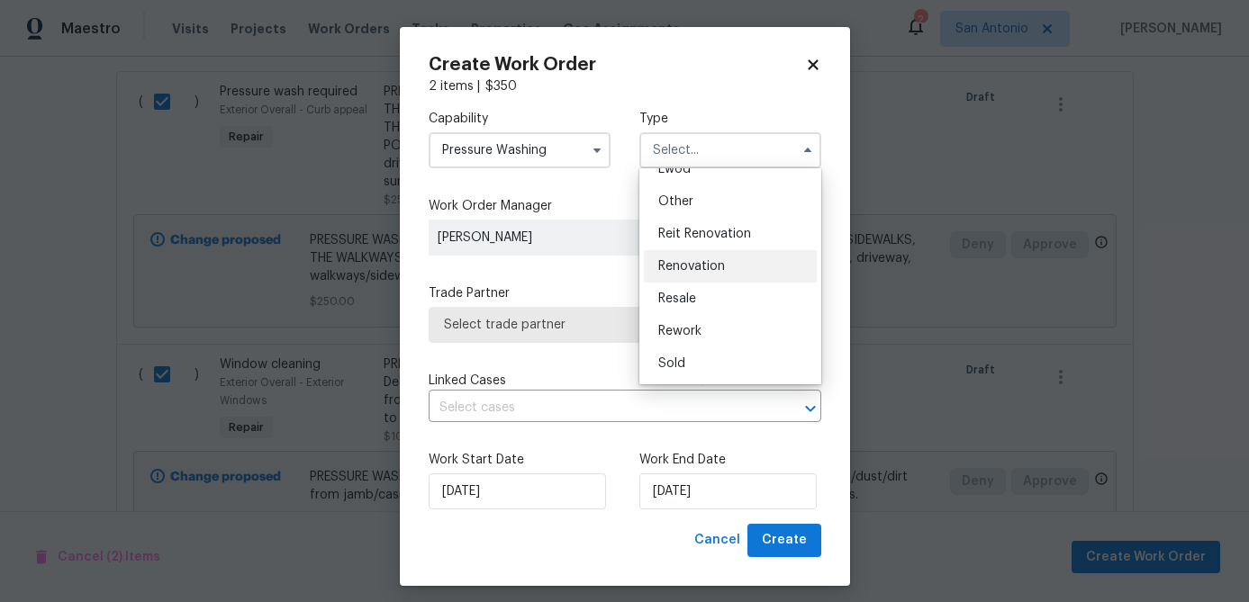
click at [707, 266] on span "Renovation" at bounding box center [691, 266] width 67 height 13
type input "Renovation"
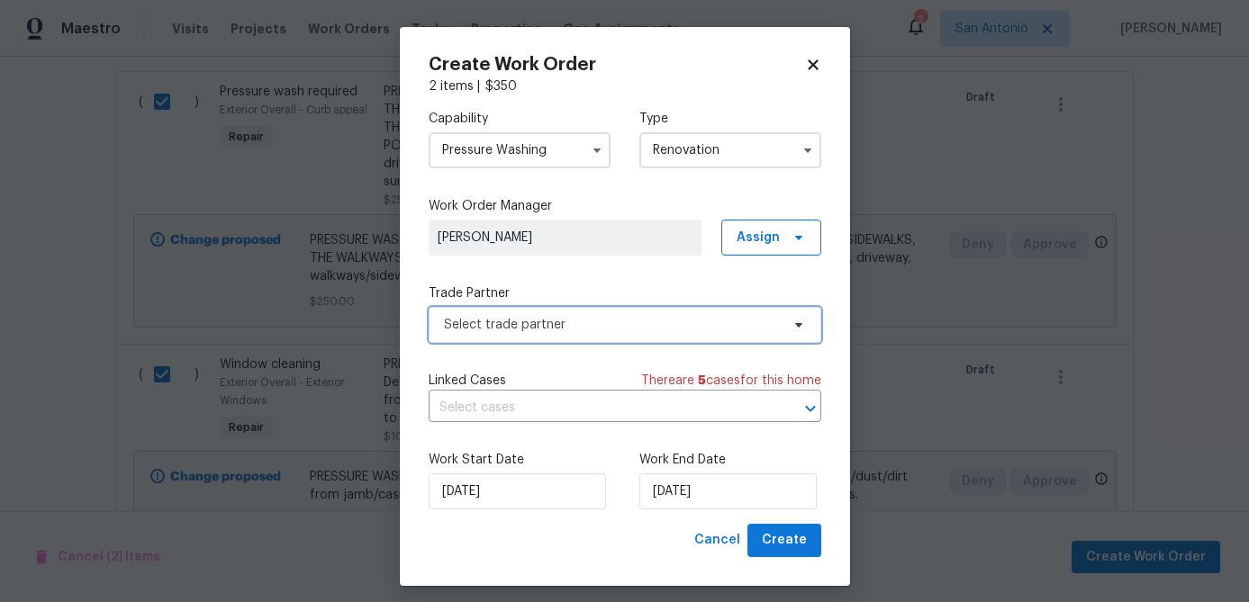
click at [650, 328] on span "Select trade partner" at bounding box center [612, 325] width 336 height 18
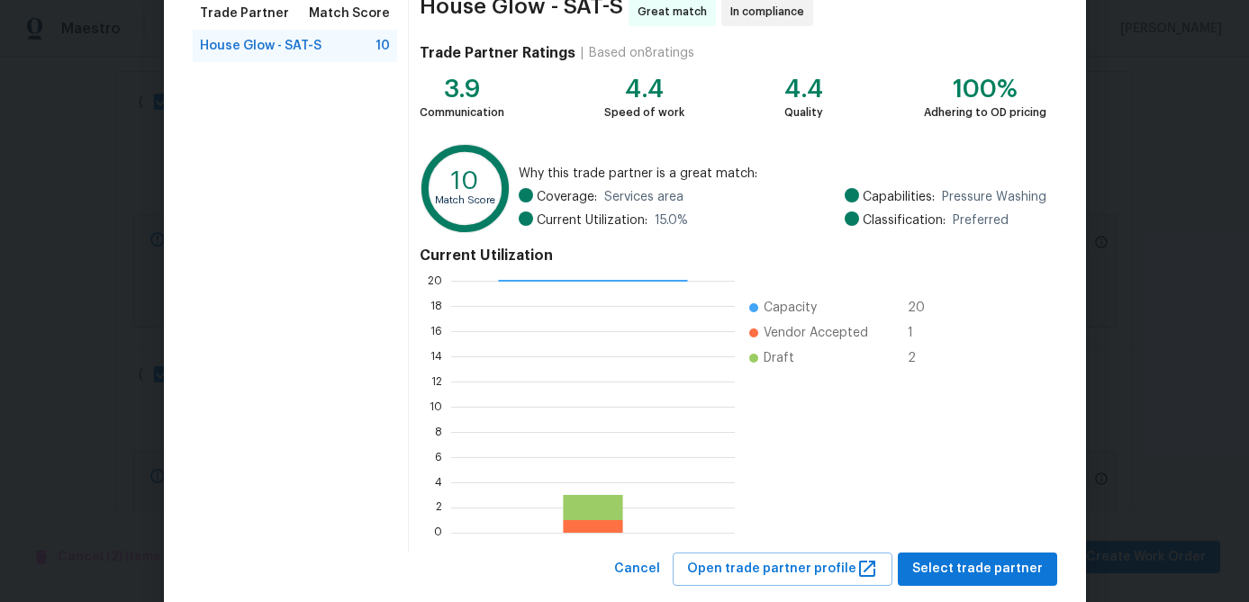
scroll to position [192, 0]
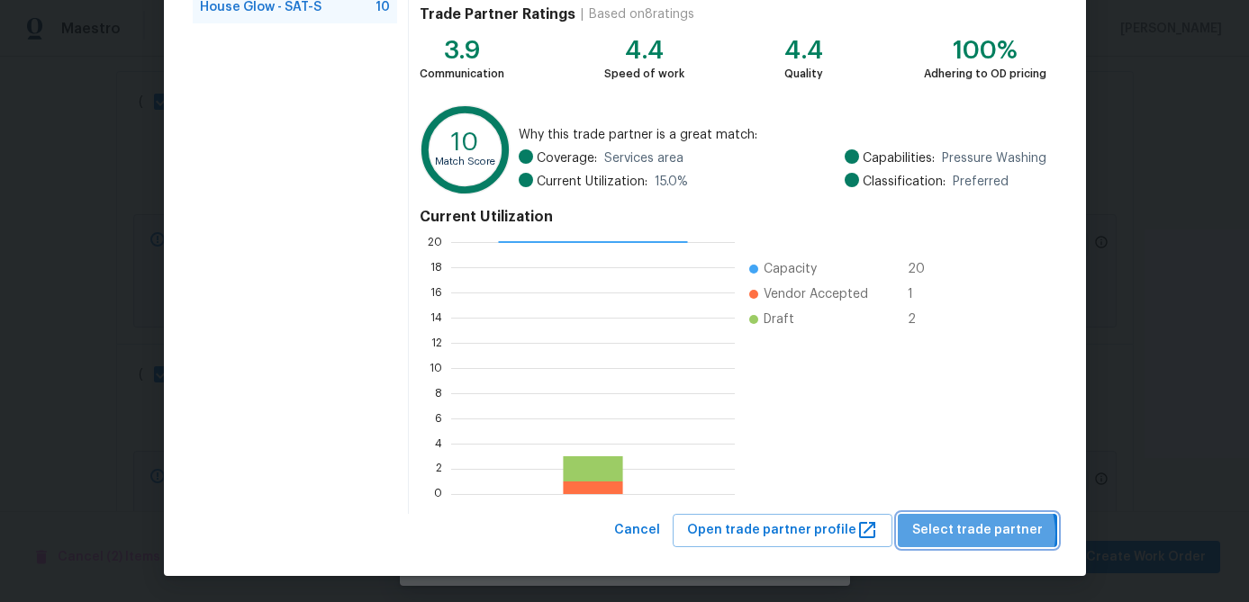
click at [985, 534] on span "Select trade partner" at bounding box center [977, 530] width 131 height 23
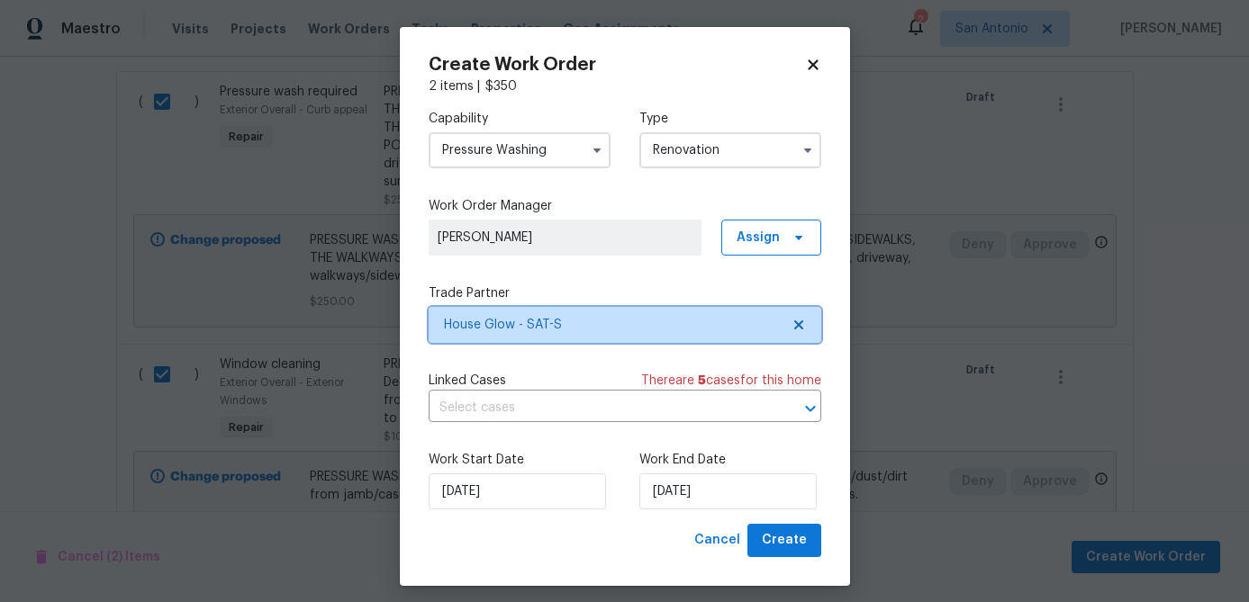
scroll to position [0, 0]
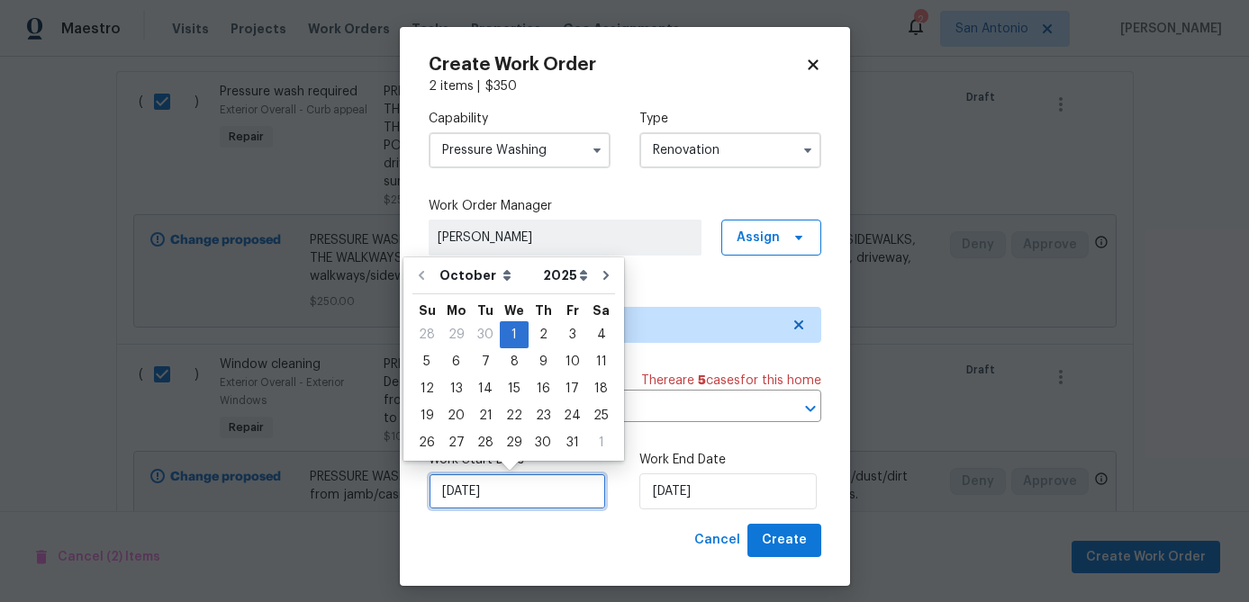
click at [534, 498] on input "[DATE]" at bounding box center [517, 492] width 177 height 36
click at [460, 414] on div "20" at bounding box center [456, 415] width 30 height 25
type input "[DATE]"
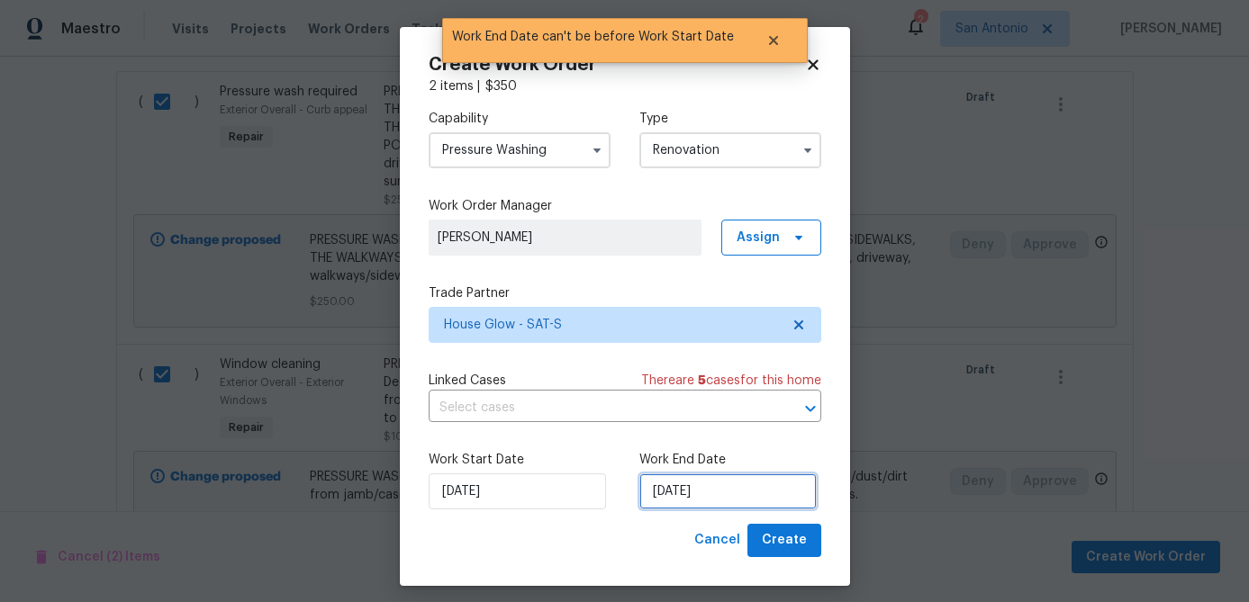
click at [755, 500] on input "[DATE]" at bounding box center [727, 492] width 177 height 36
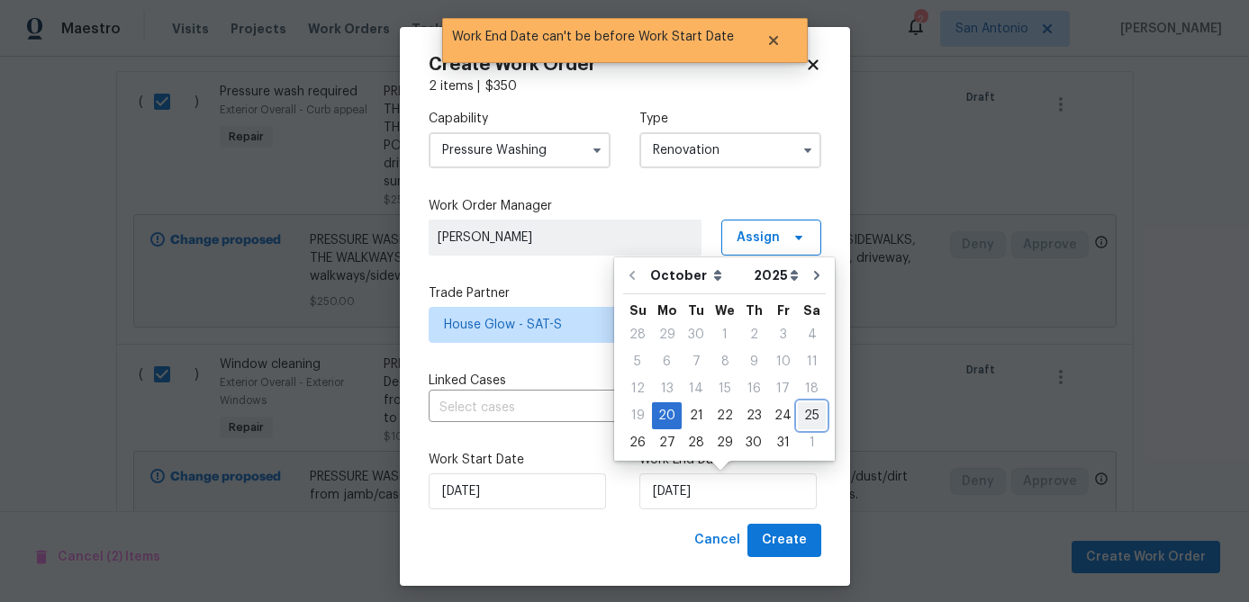
click at [811, 426] on div "25" at bounding box center [812, 415] width 28 height 25
type input "[DATE]"
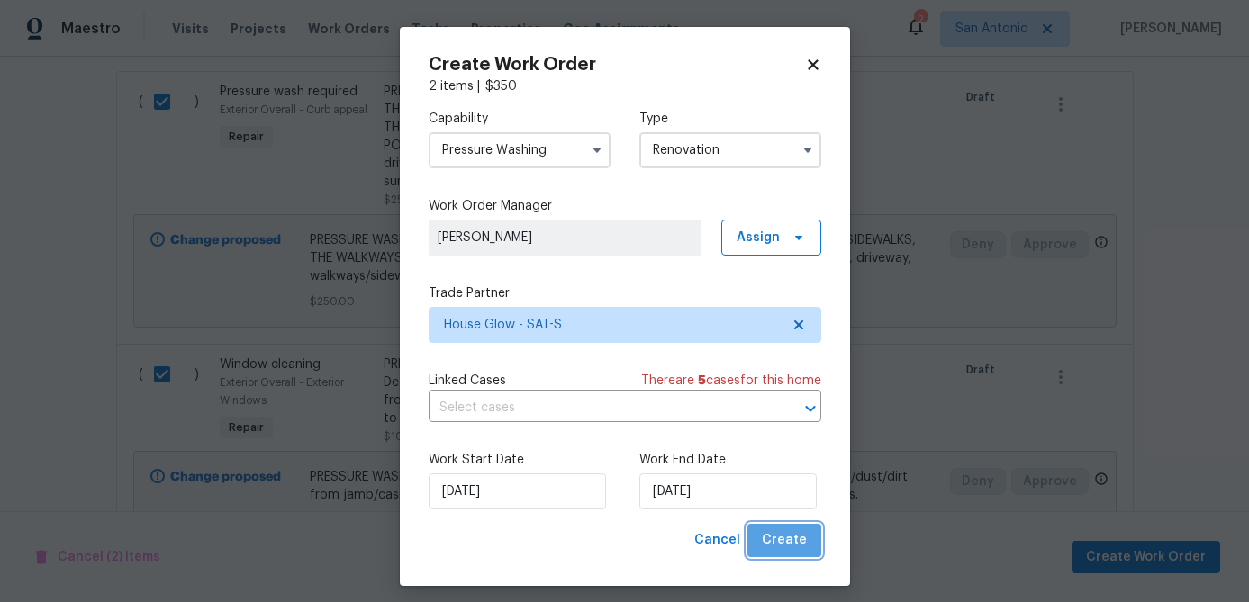
click at [789, 536] on span "Create" at bounding box center [784, 540] width 45 height 23
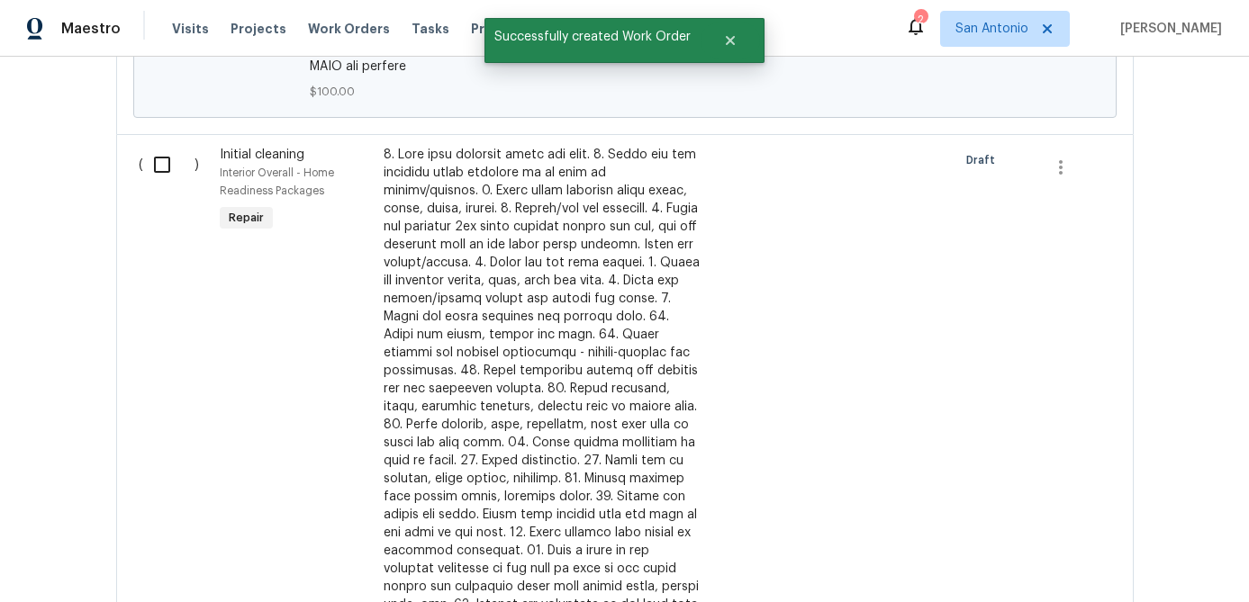
scroll to position [1763, 0]
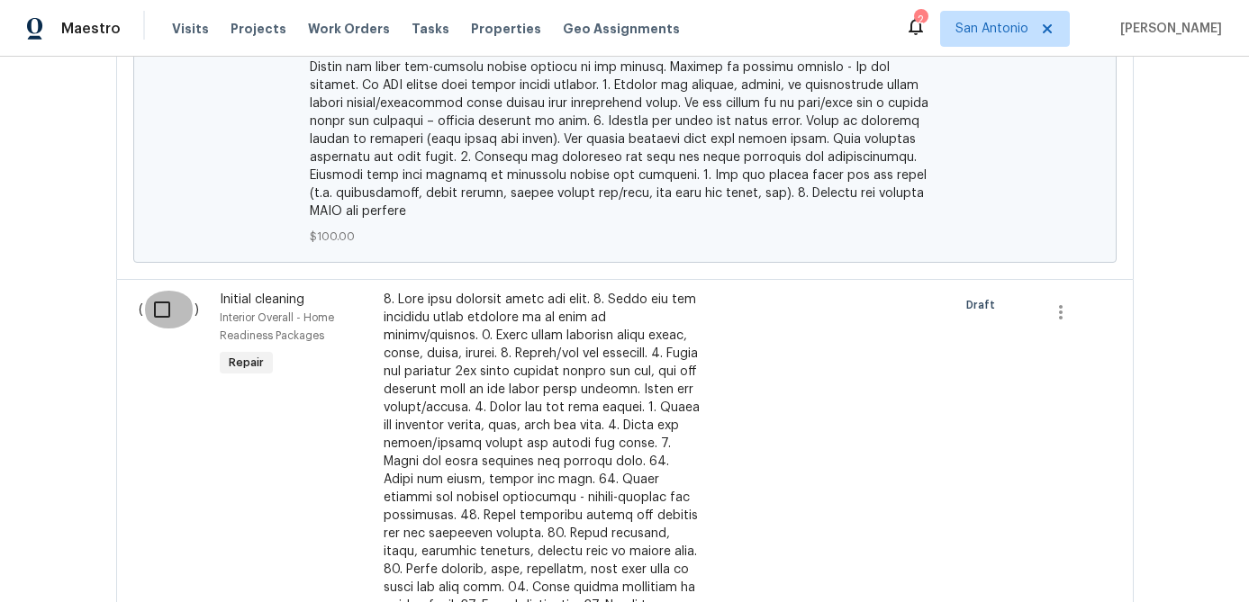
click at [155, 308] on input "checkbox" at bounding box center [168, 310] width 51 height 38
checkbox input "true"
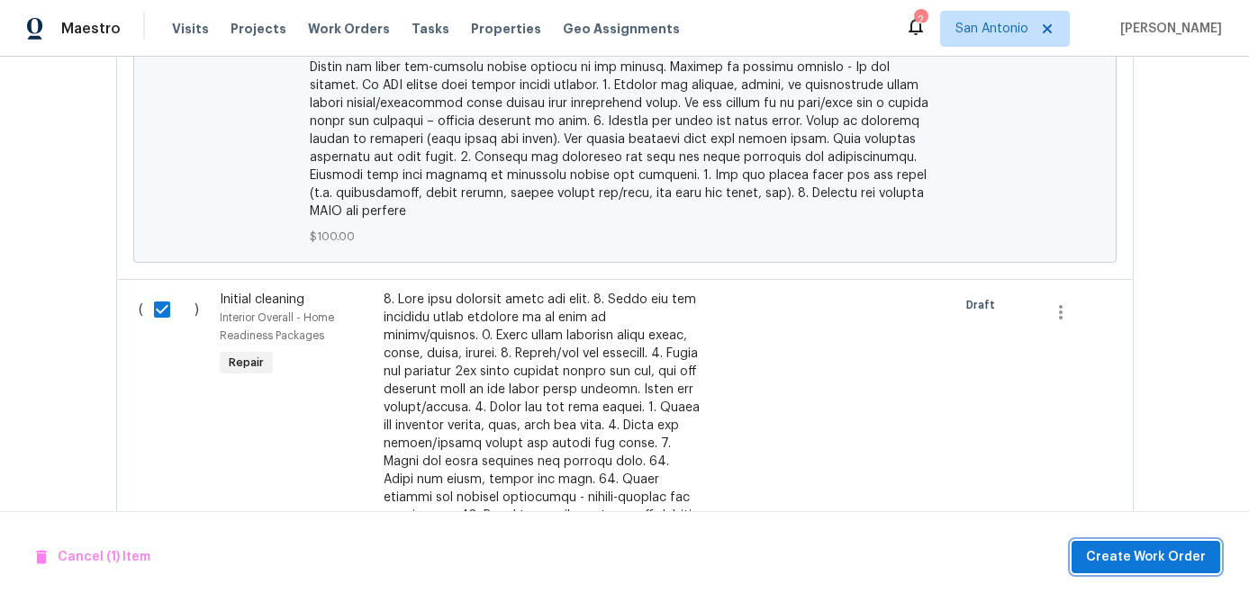
click at [1155, 564] on span "Create Work Order" at bounding box center [1146, 557] width 120 height 23
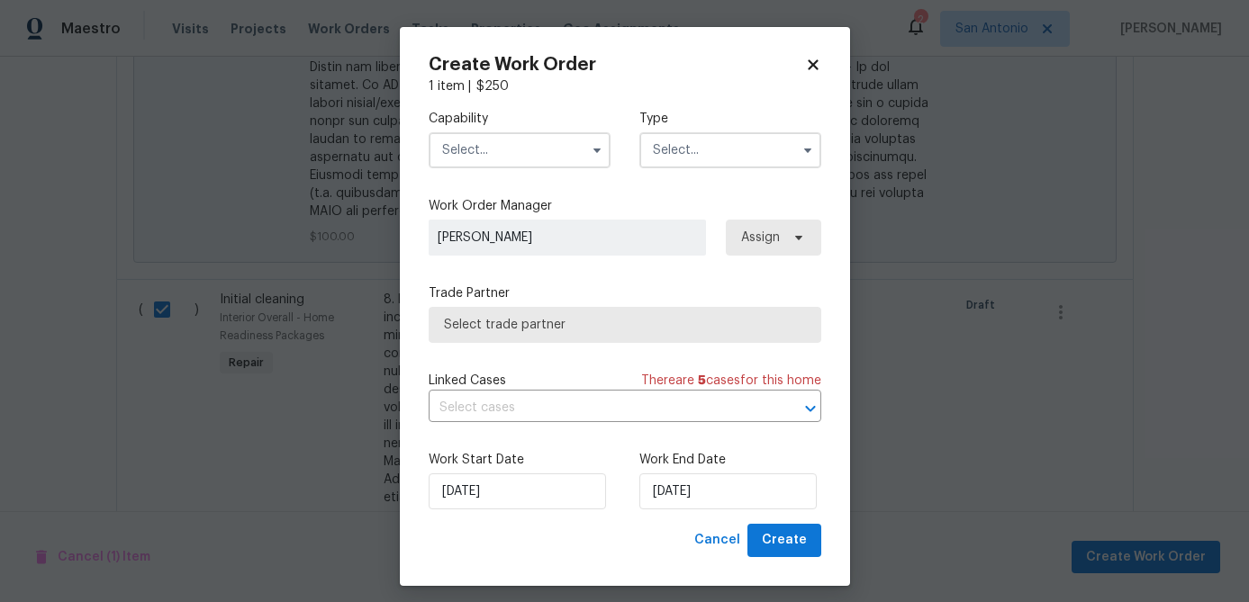
click at [501, 137] on input "text" at bounding box center [520, 150] width 182 height 36
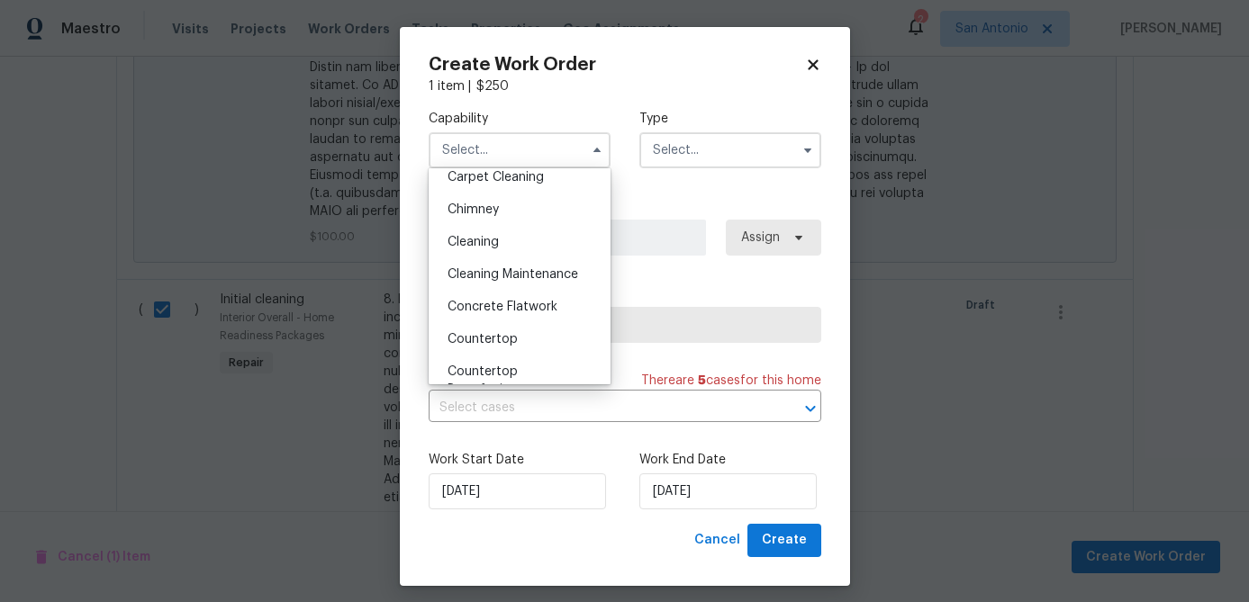
scroll to position [210, 0]
click at [469, 230] on div "Cleaning" at bounding box center [519, 238] width 173 height 32
type input "Cleaning"
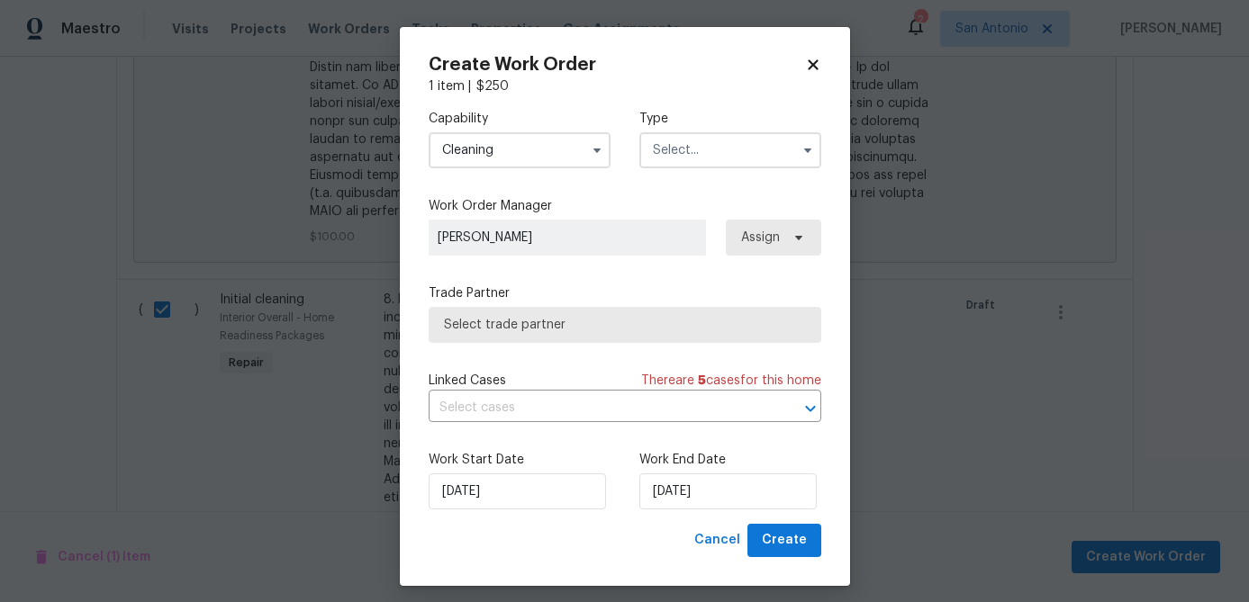
click at [709, 159] on input "text" at bounding box center [730, 150] width 182 height 36
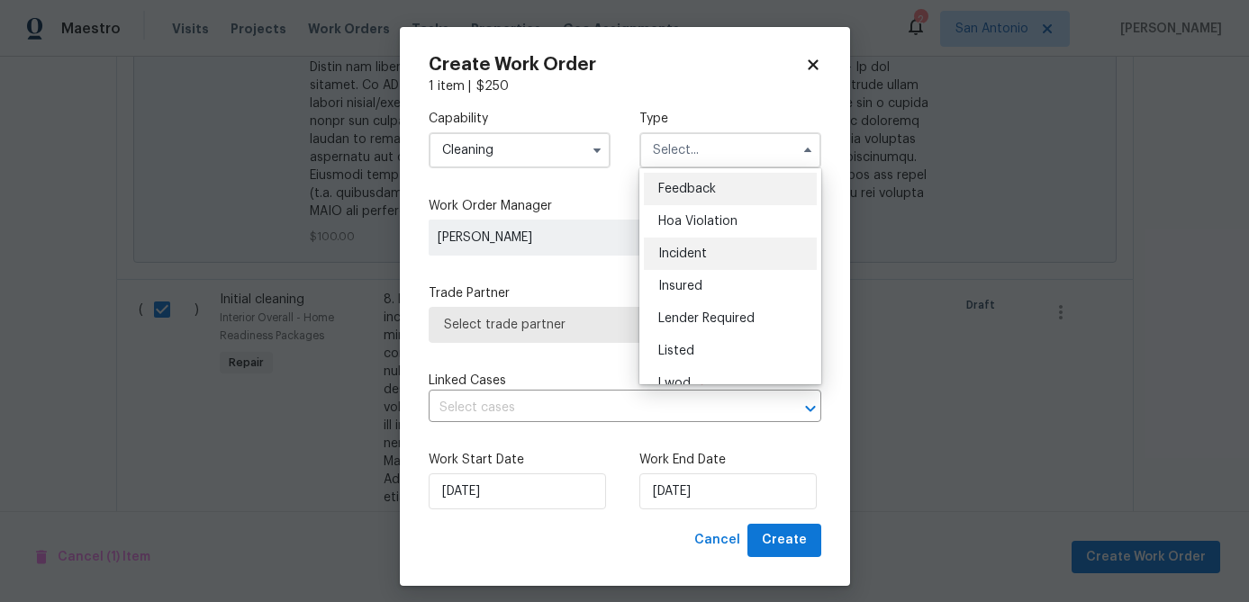
scroll to position [214, 0]
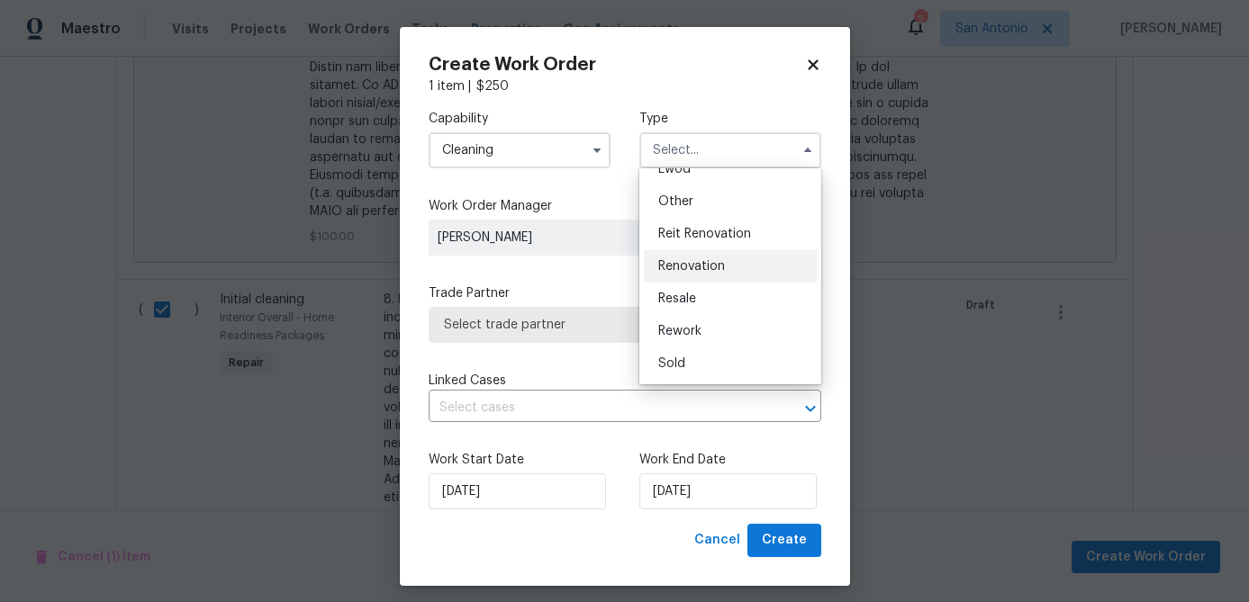
click at [699, 268] on span "Renovation" at bounding box center [691, 266] width 67 height 13
type input "Renovation"
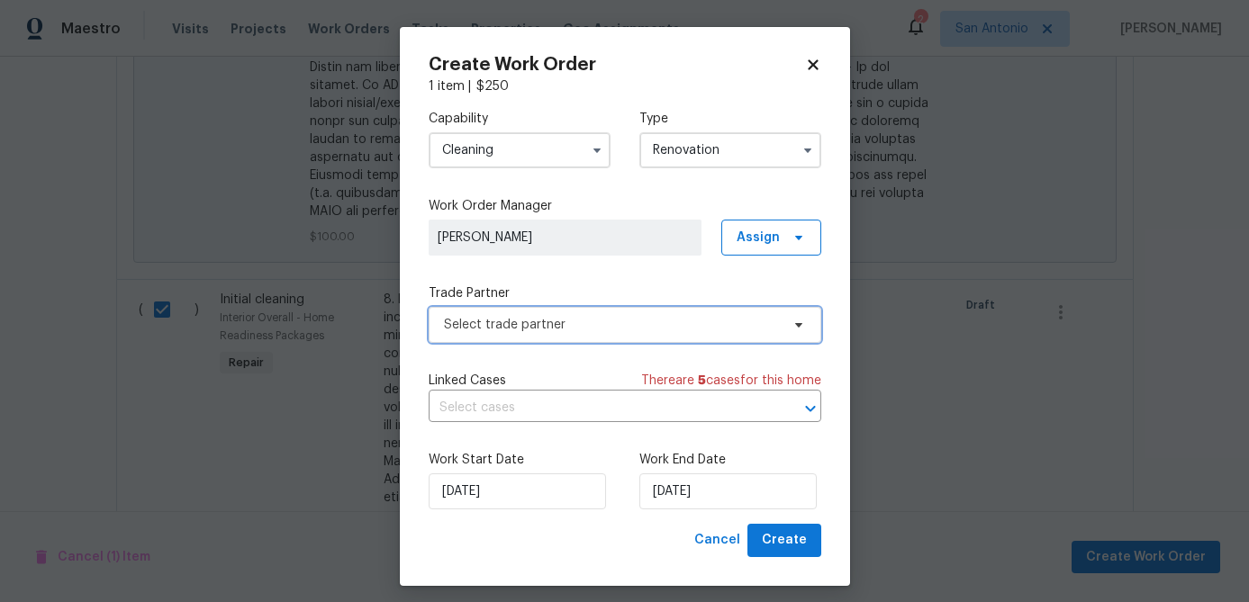
click at [628, 315] on span "Select trade partner" at bounding box center [625, 325] width 393 height 36
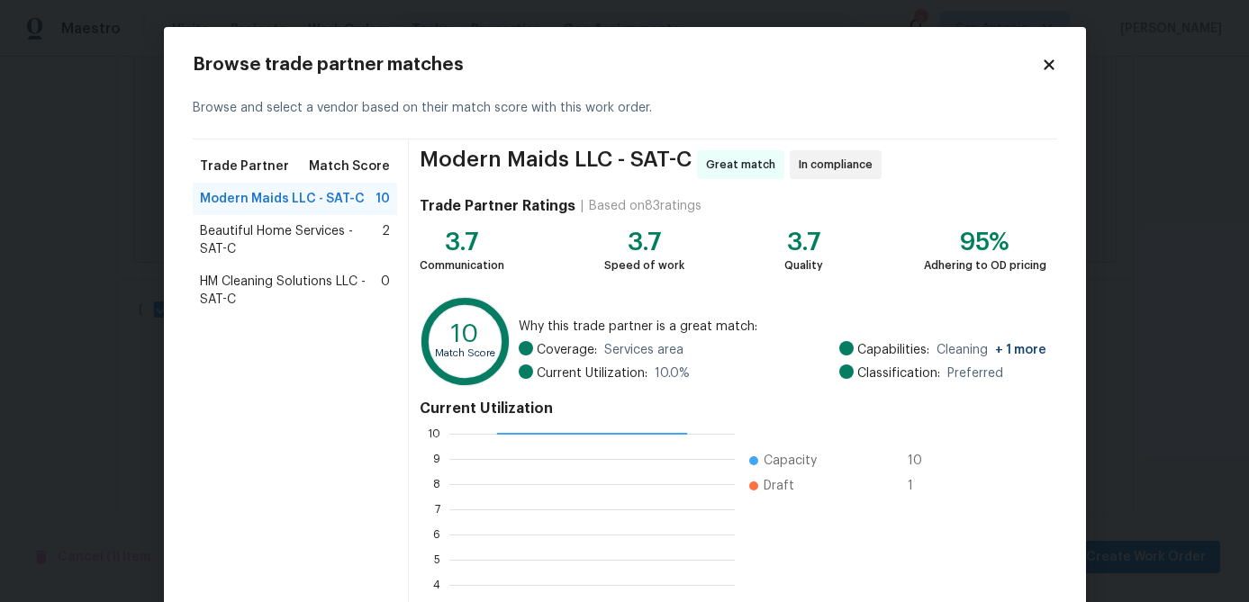
scroll to position [192, 0]
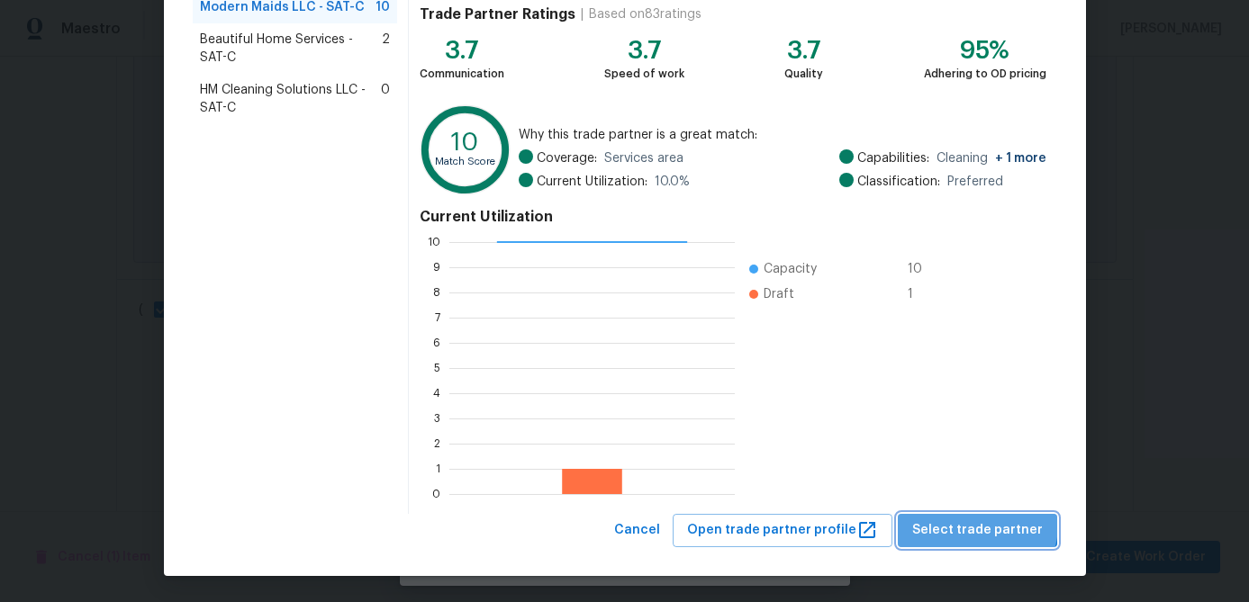
click at [986, 525] on span "Select trade partner" at bounding box center [977, 530] width 131 height 23
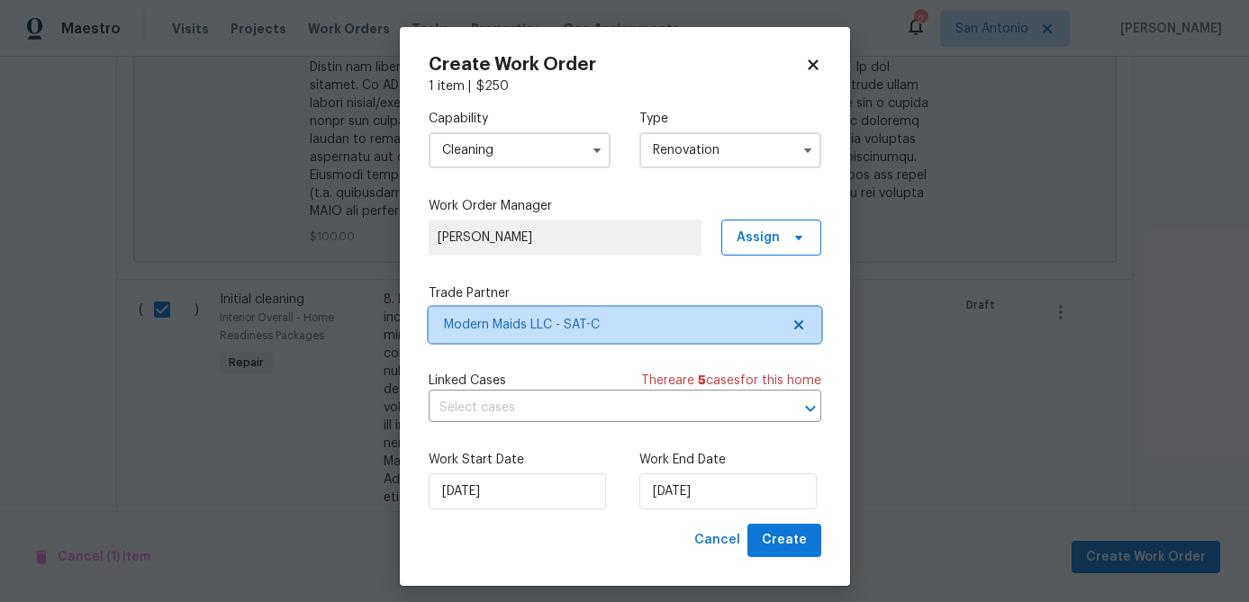
scroll to position [0, 0]
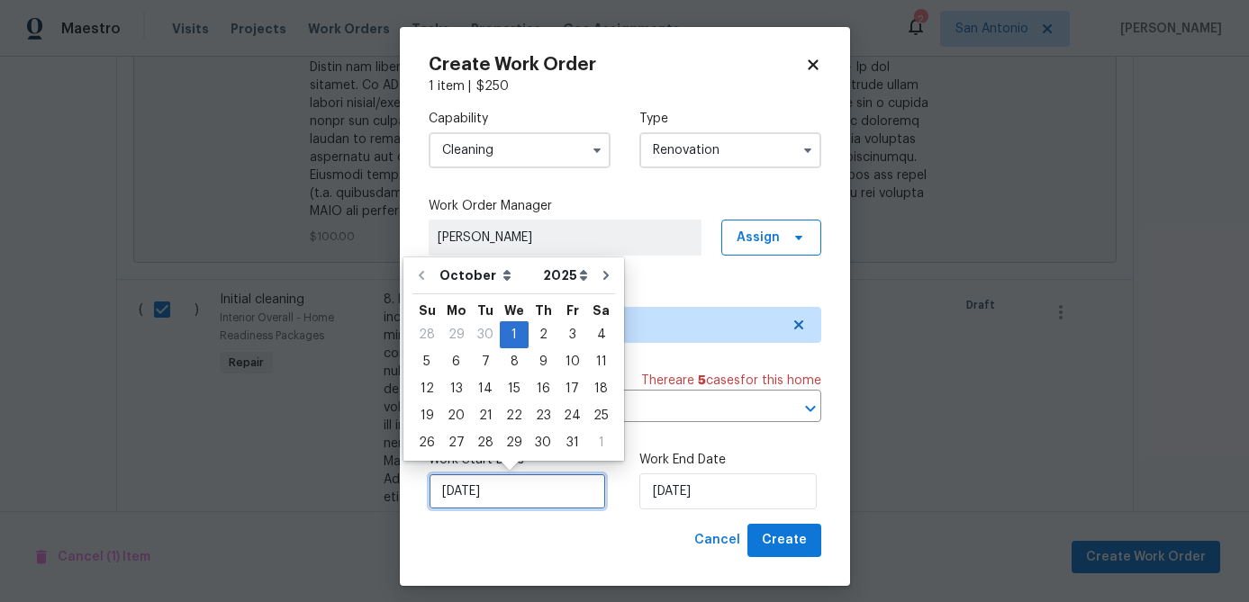
click at [553, 482] on input "[DATE]" at bounding box center [517, 492] width 177 height 36
click at [459, 427] on div "20" at bounding box center [456, 415] width 30 height 25
type input "[DATE]"
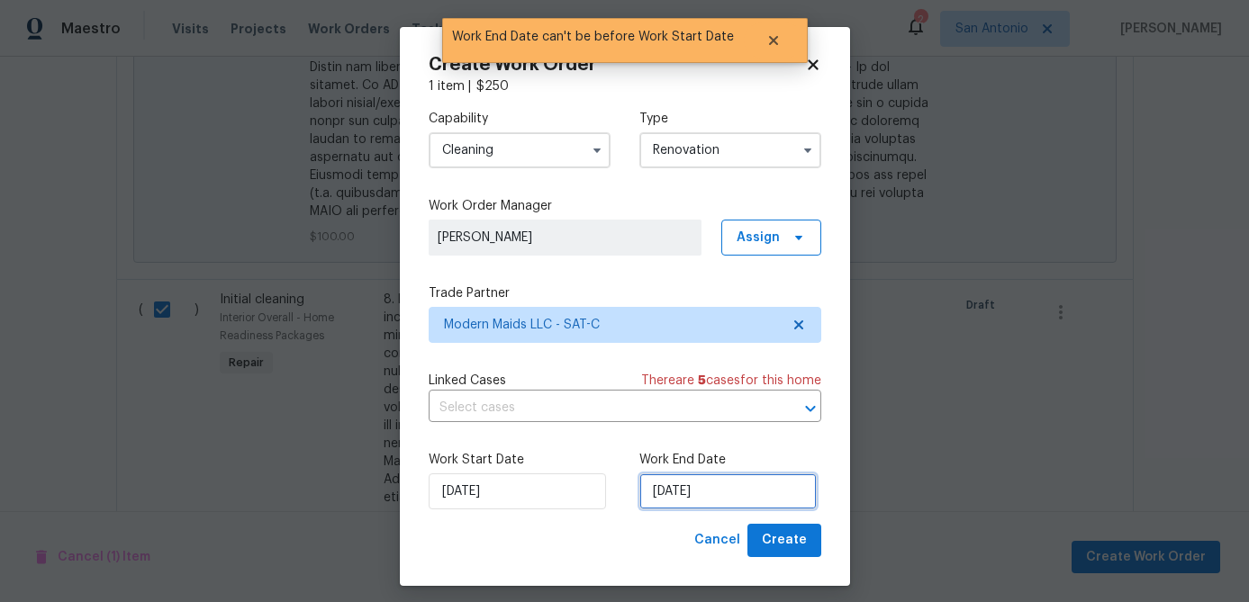
click at [772, 490] on input "[DATE]" at bounding box center [727, 492] width 177 height 36
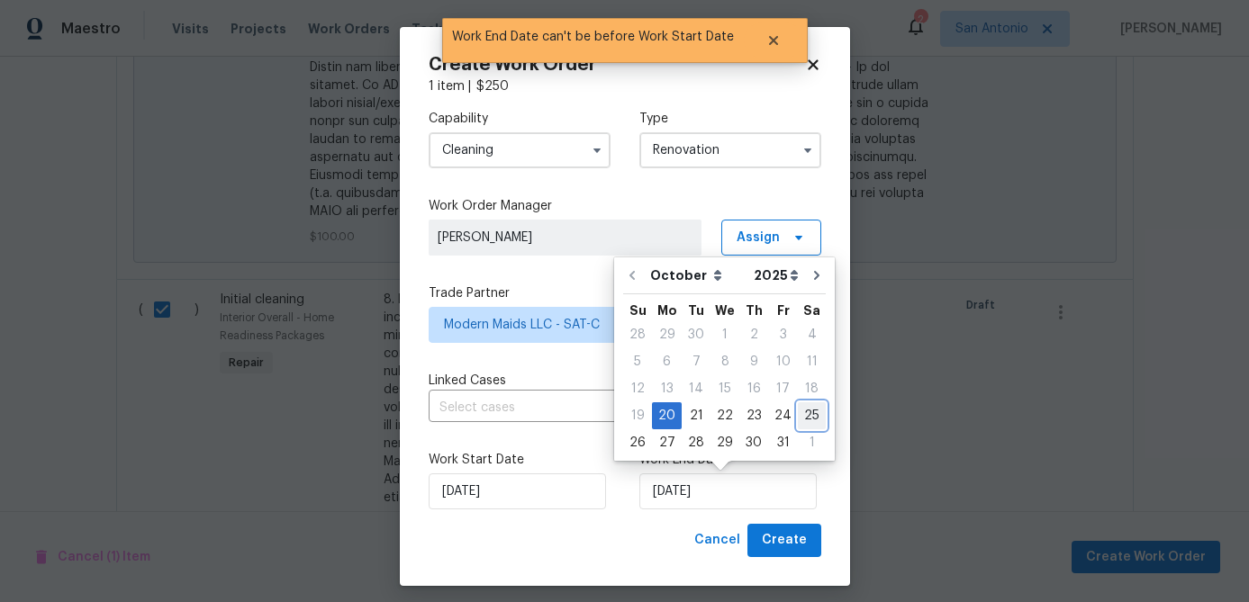
click at [815, 419] on div "25" at bounding box center [812, 415] width 28 height 25
type input "[DATE]"
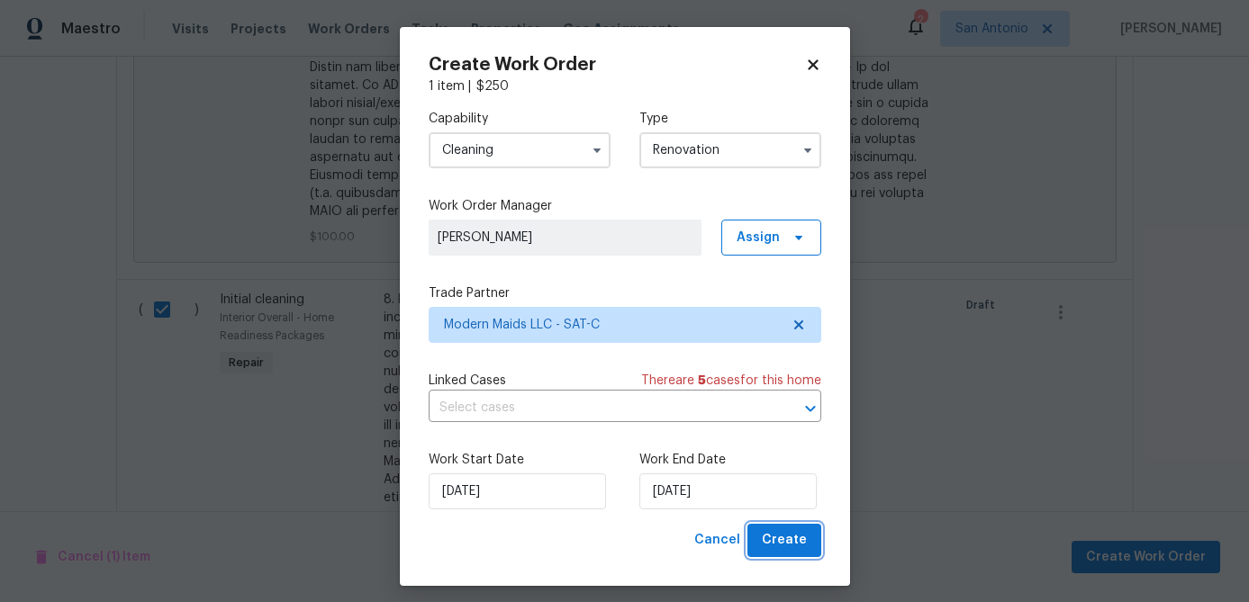
click at [794, 540] on span "Create" at bounding box center [784, 540] width 45 height 23
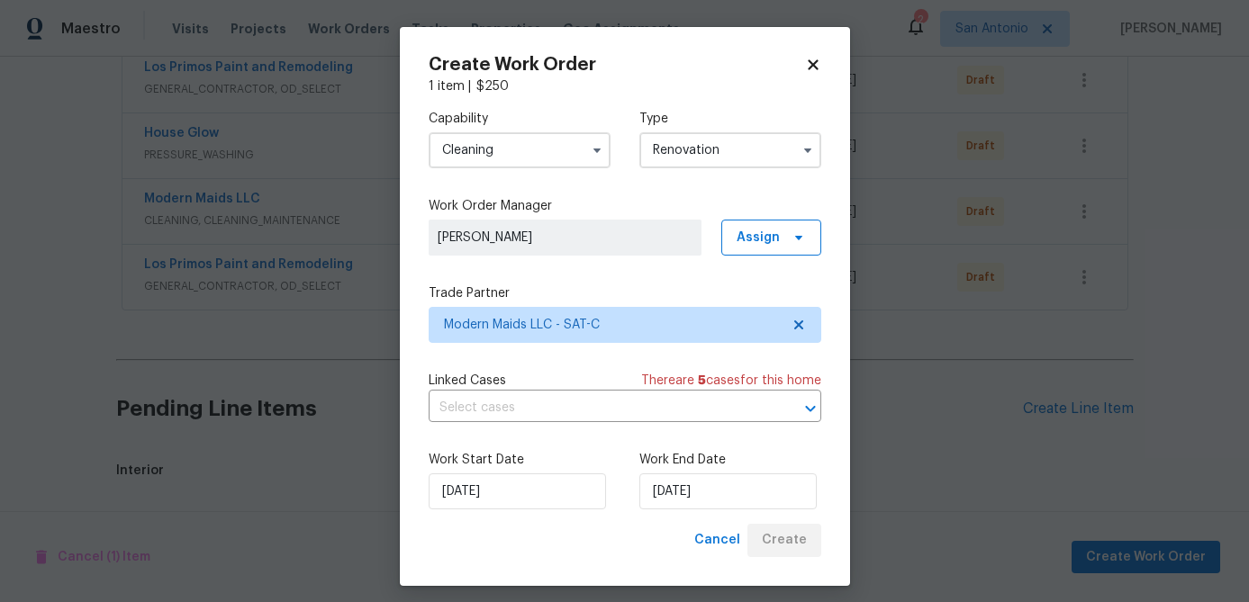
scroll to position [1629, 0]
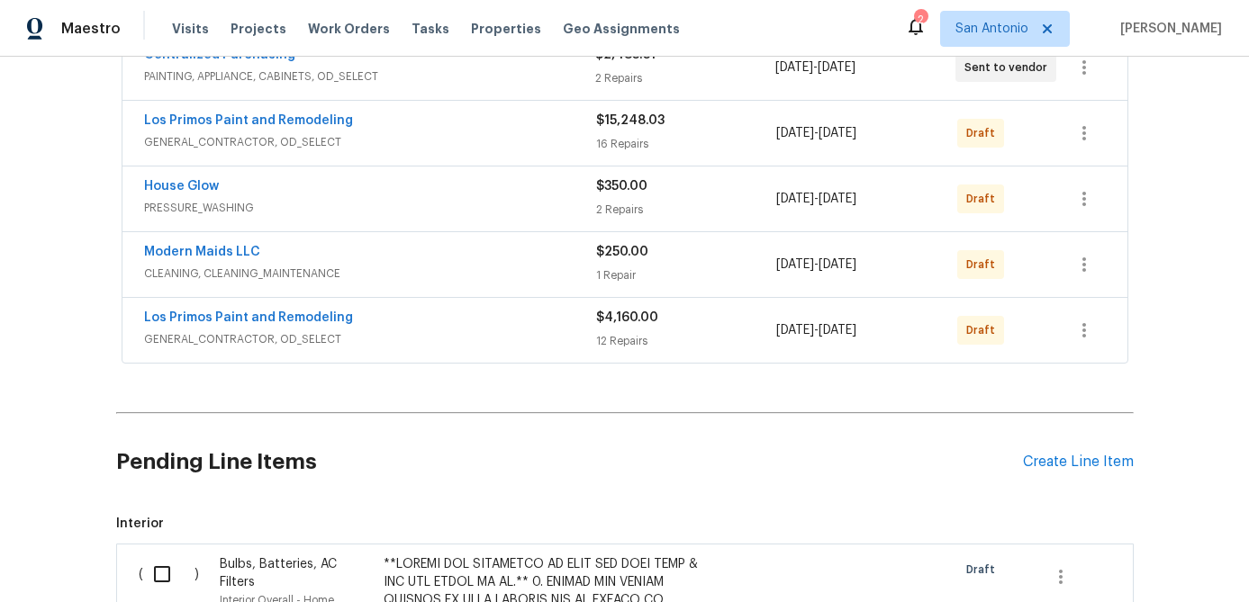
scroll to position [501, 0]
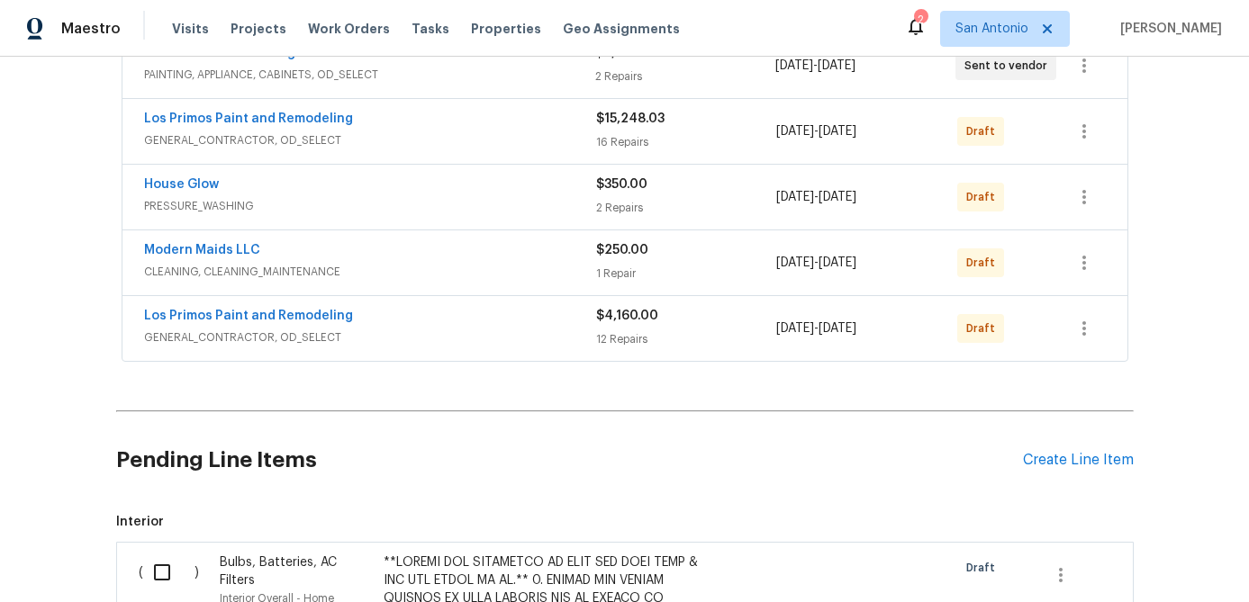
click at [498, 327] on div "Los Primos Paint and Remodeling" at bounding box center [370, 318] width 452 height 22
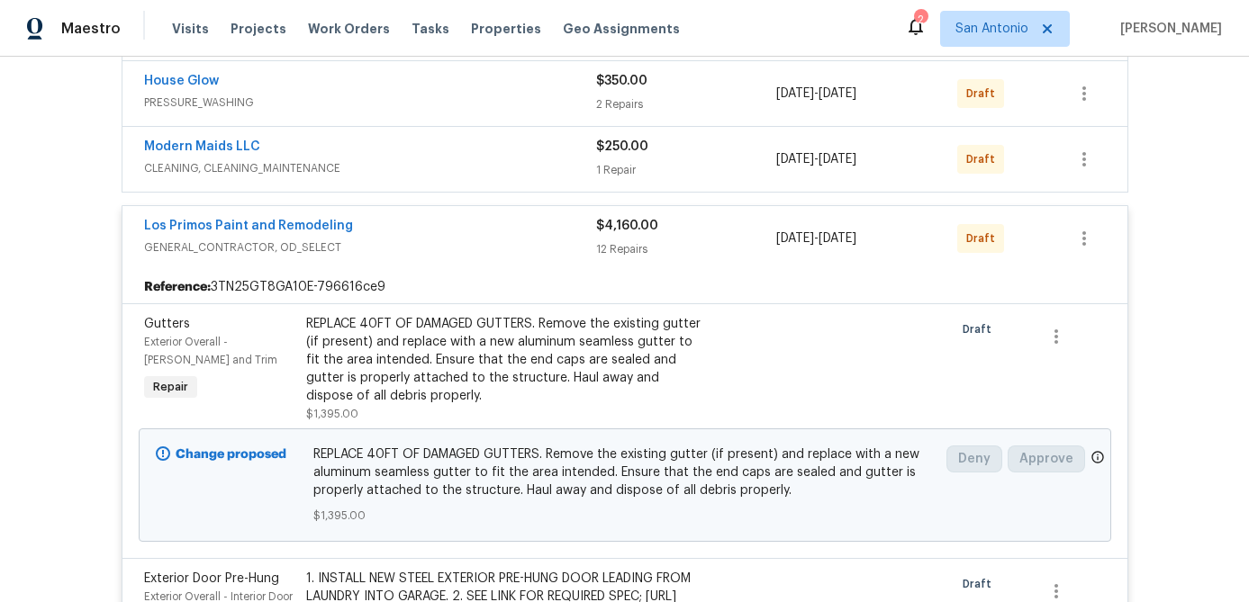
click at [456, 238] on div "Los Primos Paint and Remodeling" at bounding box center [370, 228] width 452 height 22
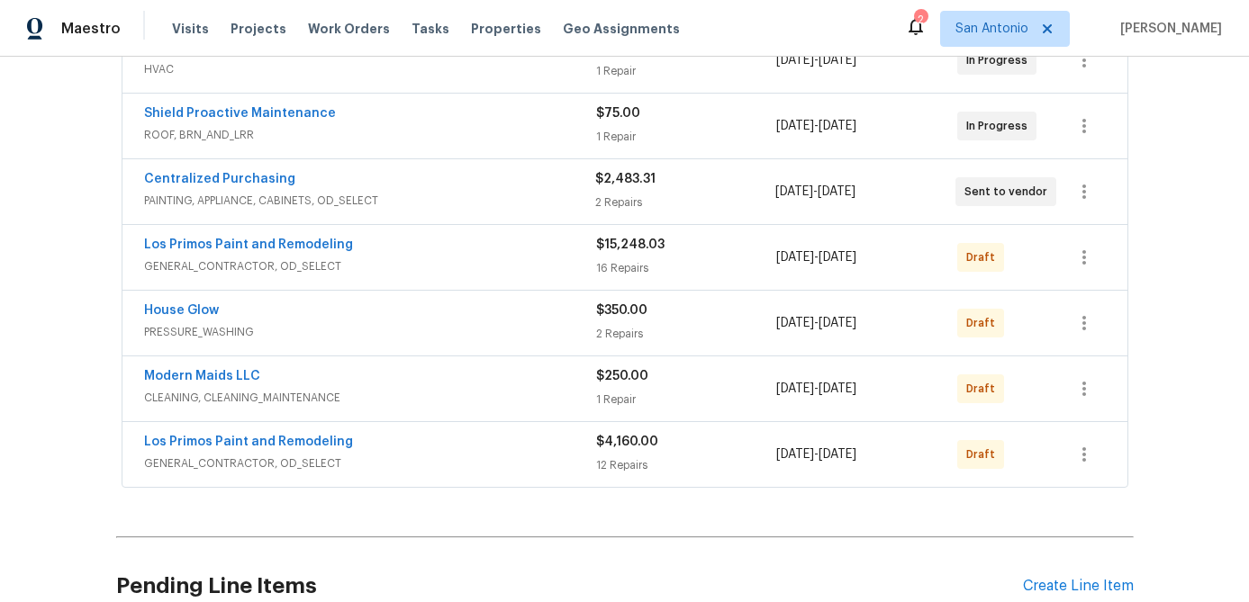
scroll to position [297, 0]
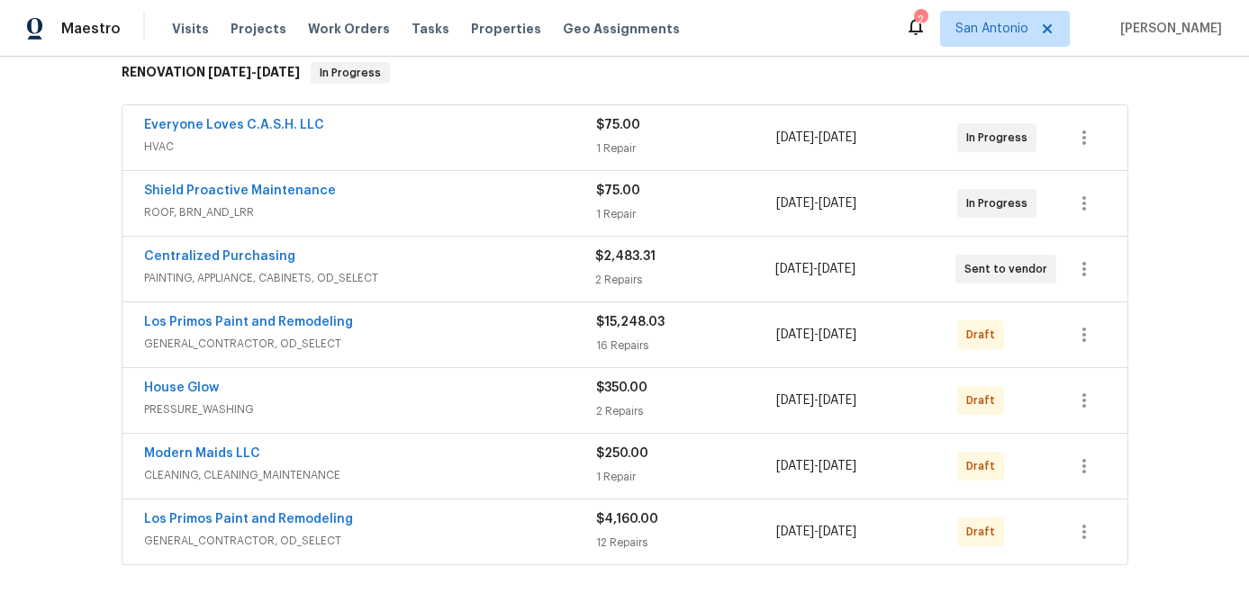
click at [449, 326] on div "Los Primos Paint and Remodeling" at bounding box center [370, 324] width 452 height 22
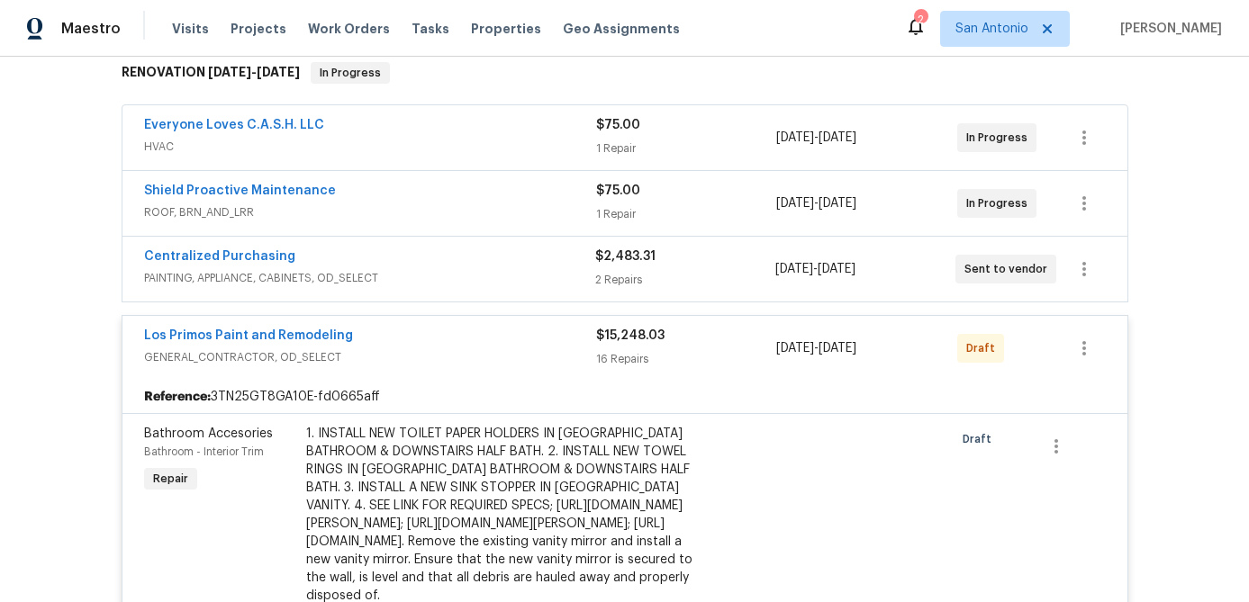
click at [449, 327] on div "Los Primos Paint and Remodeling" at bounding box center [370, 338] width 452 height 22
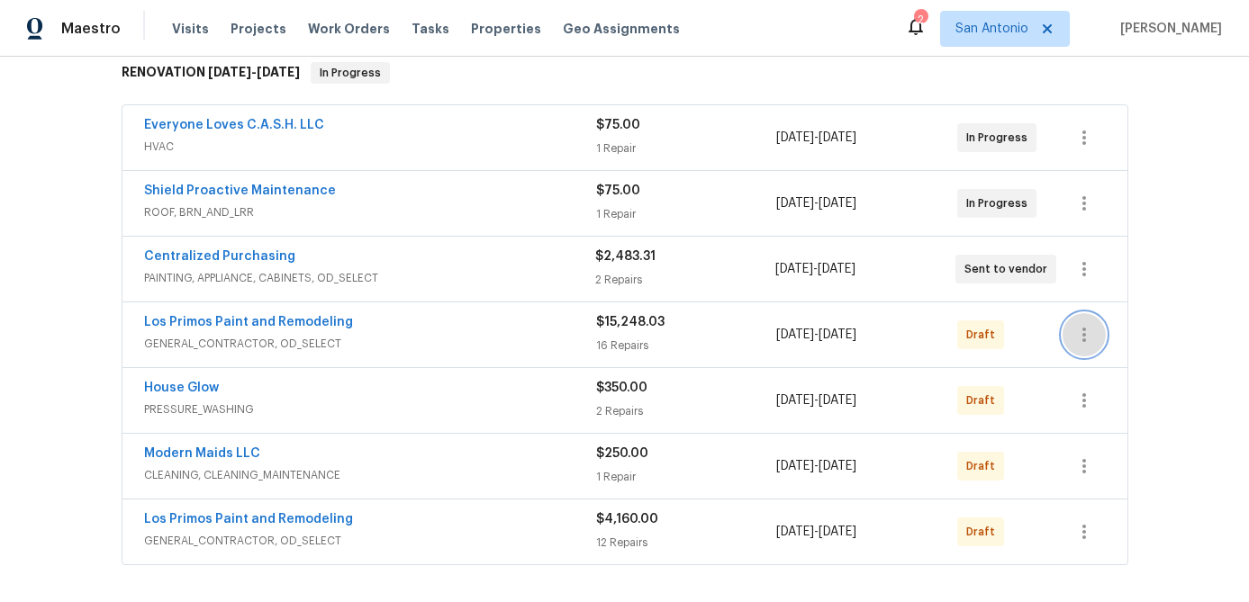
click at [1089, 327] on icon "button" at bounding box center [1084, 335] width 22 height 22
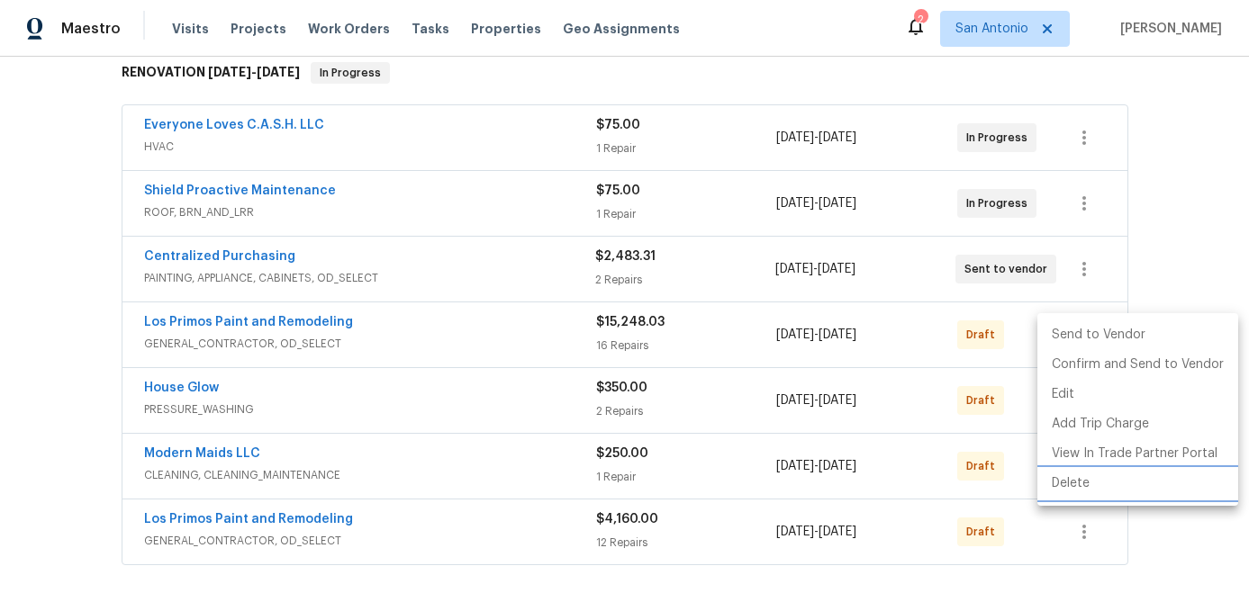
click at [1063, 492] on li "Delete" at bounding box center [1137, 484] width 201 height 30
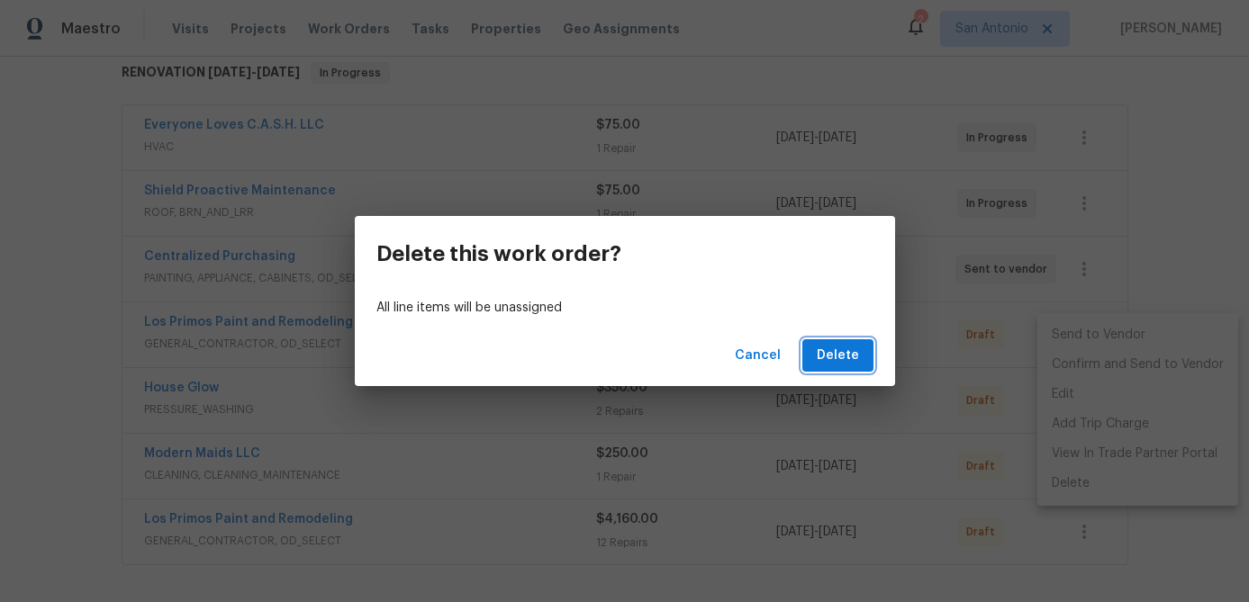
click at [830, 358] on span "Delete" at bounding box center [838, 356] width 42 height 23
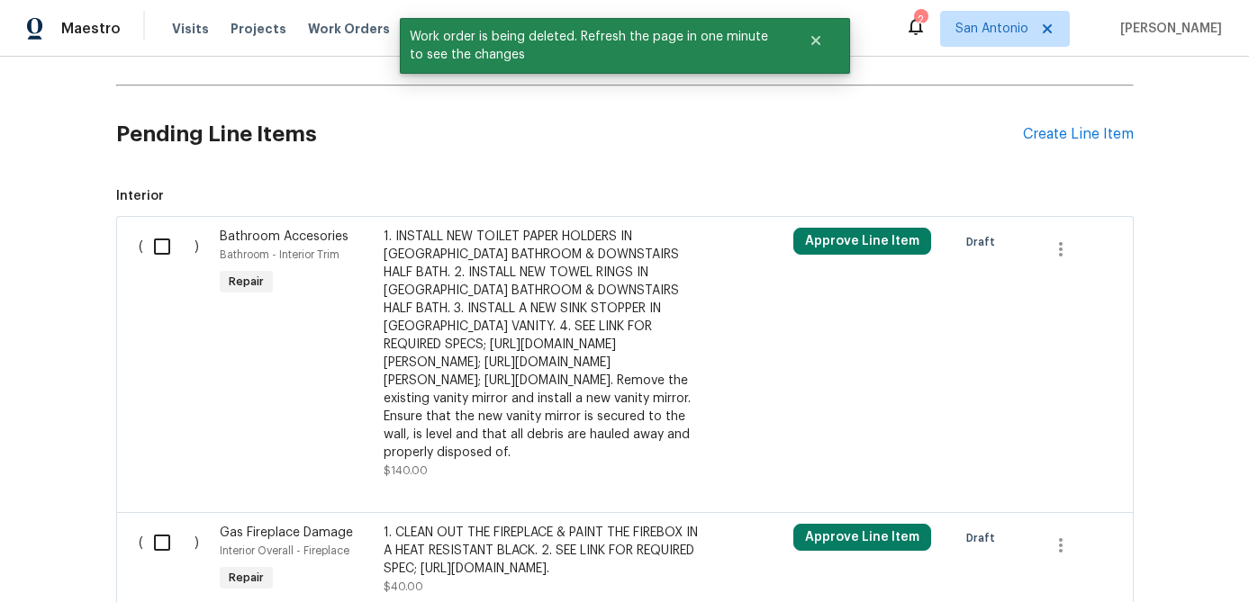
scroll to position [765, 0]
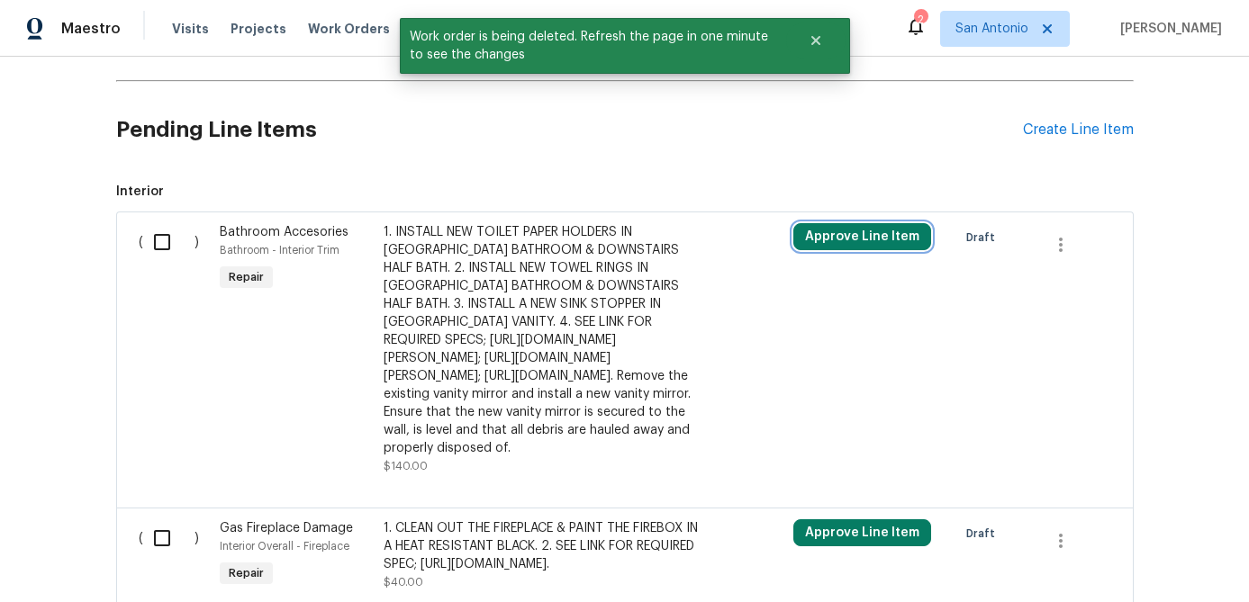
click at [827, 242] on button "Approve Line Item" at bounding box center [862, 236] width 138 height 27
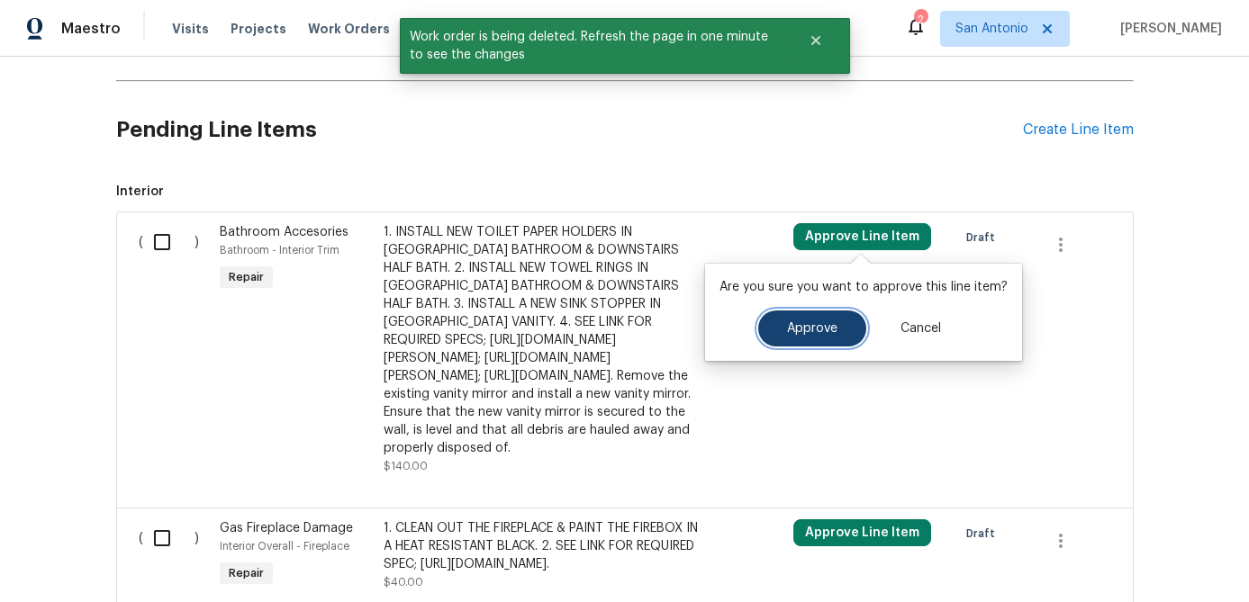
click at [799, 329] on span "Approve" at bounding box center [812, 329] width 50 height 14
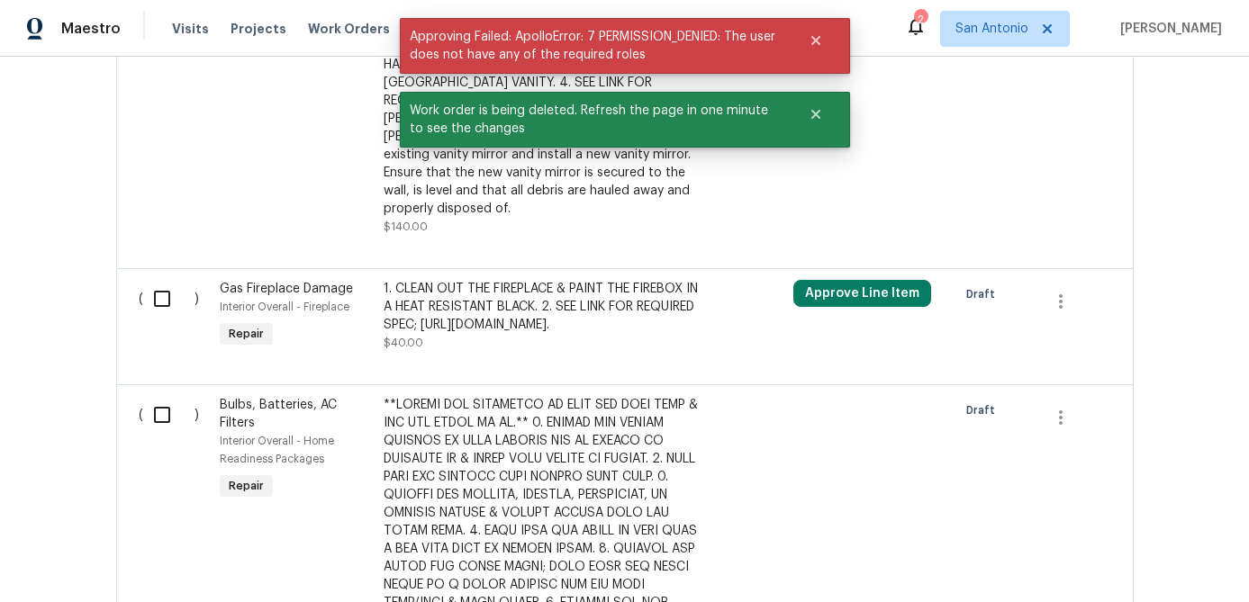
scroll to position [1049, 0]
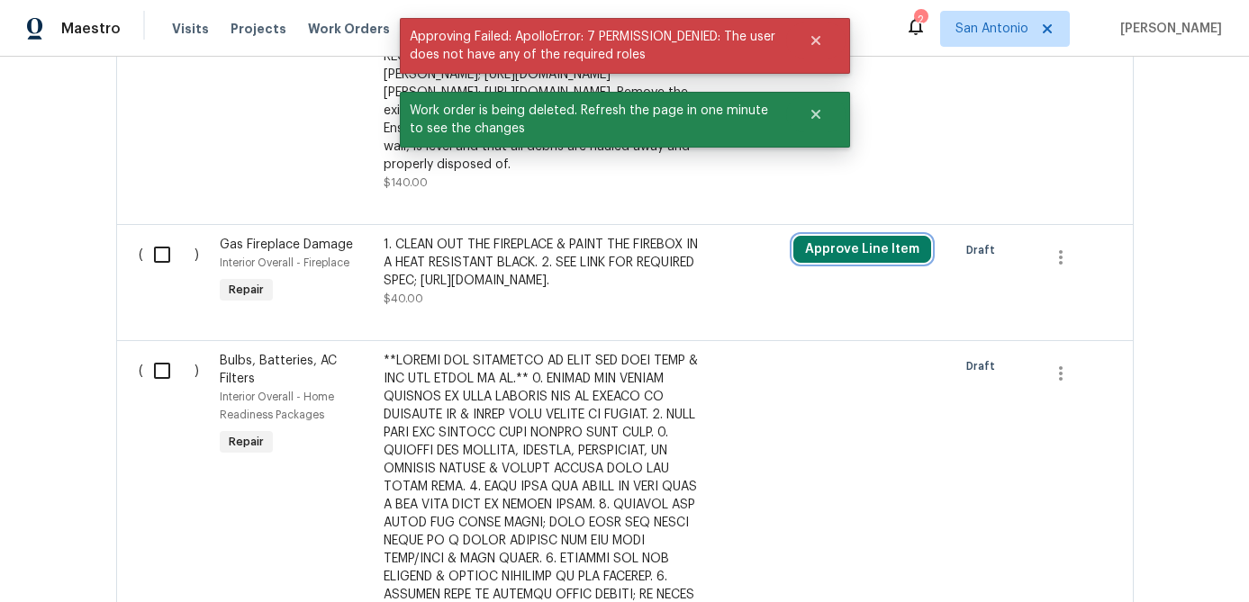
click at [821, 263] on button "Approve Line Item" at bounding box center [862, 249] width 138 height 27
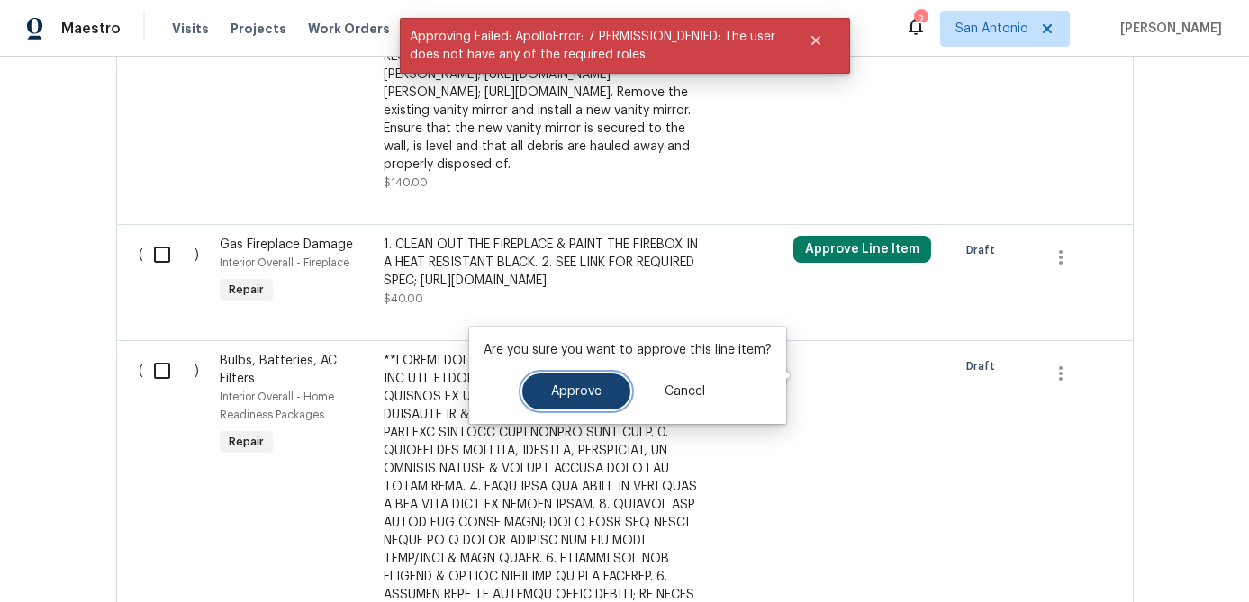
click at [583, 380] on button "Approve" at bounding box center [576, 392] width 108 height 36
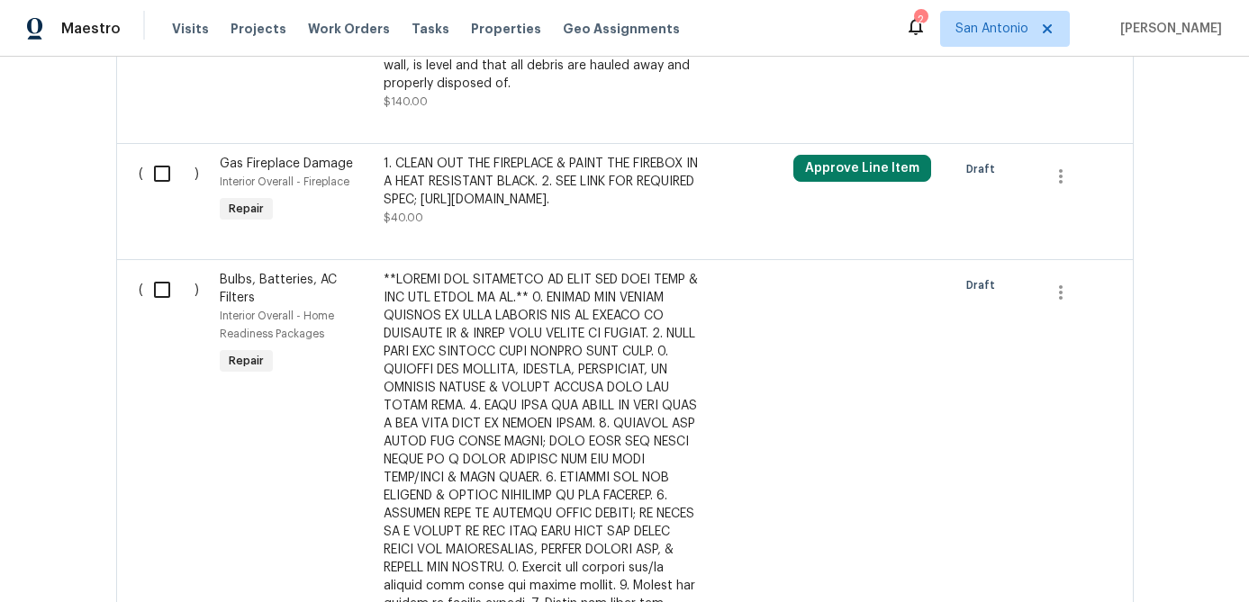
scroll to position [1113, 0]
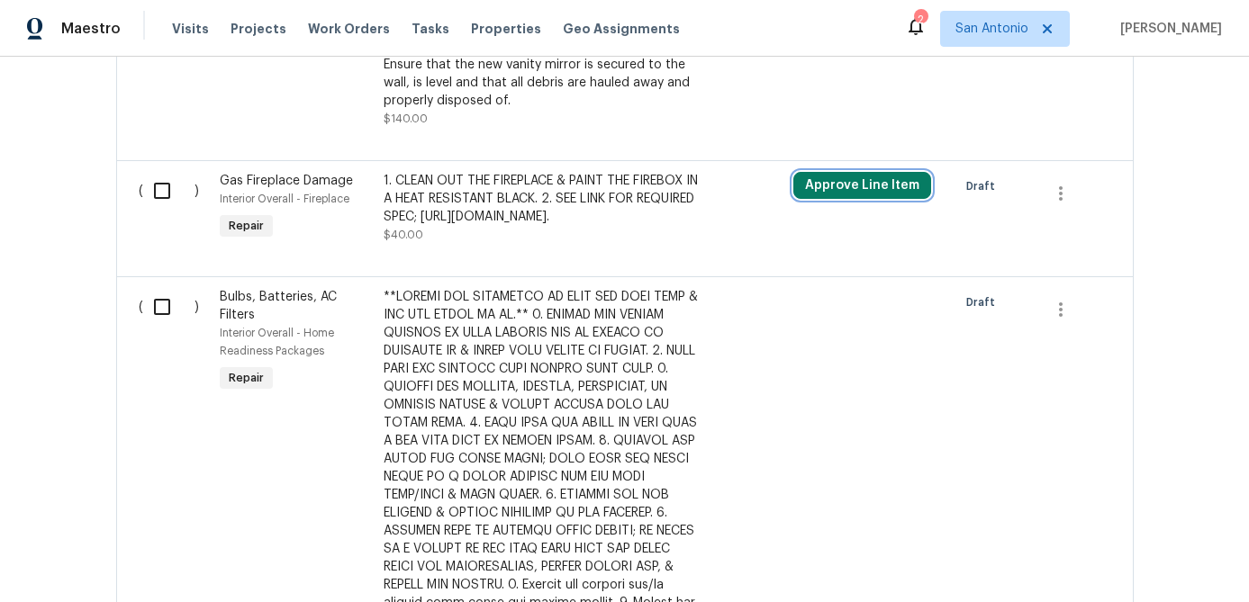
click at [859, 199] on button "Approve Line Item" at bounding box center [862, 185] width 138 height 27
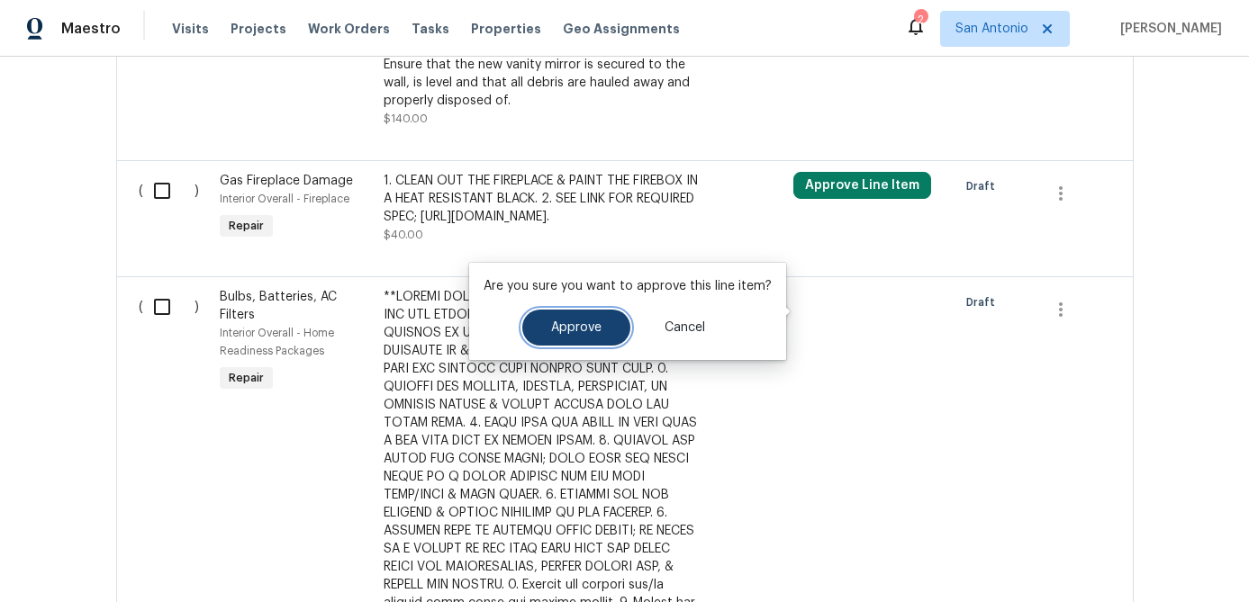
click at [587, 331] on span "Approve" at bounding box center [576, 328] width 50 height 14
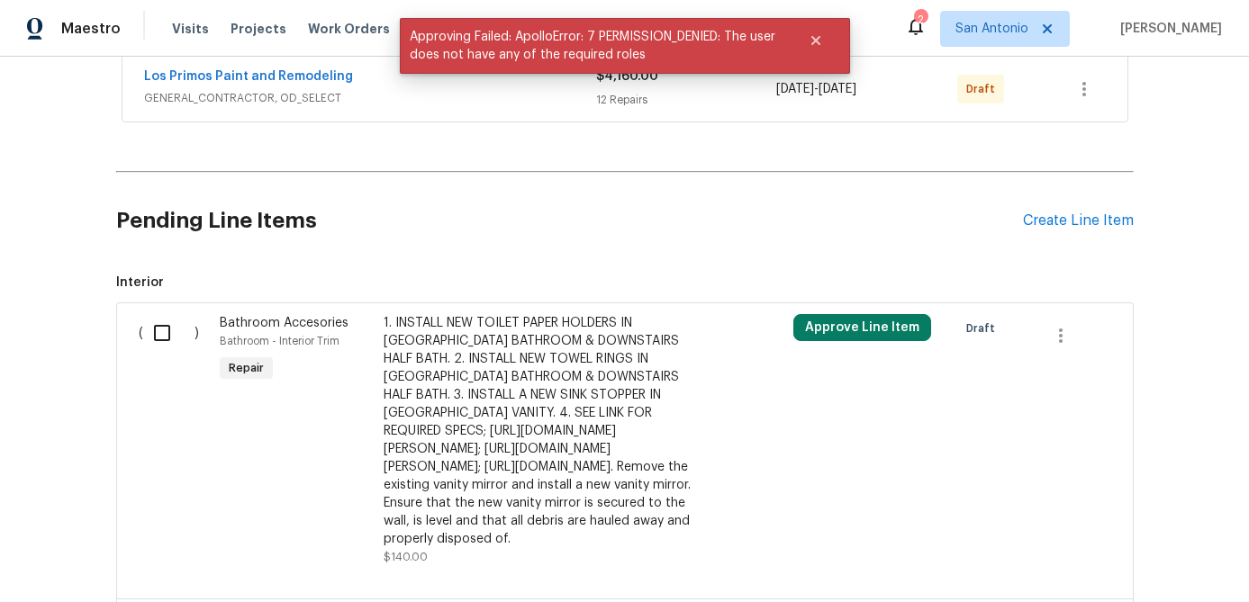
scroll to position [670, 0]
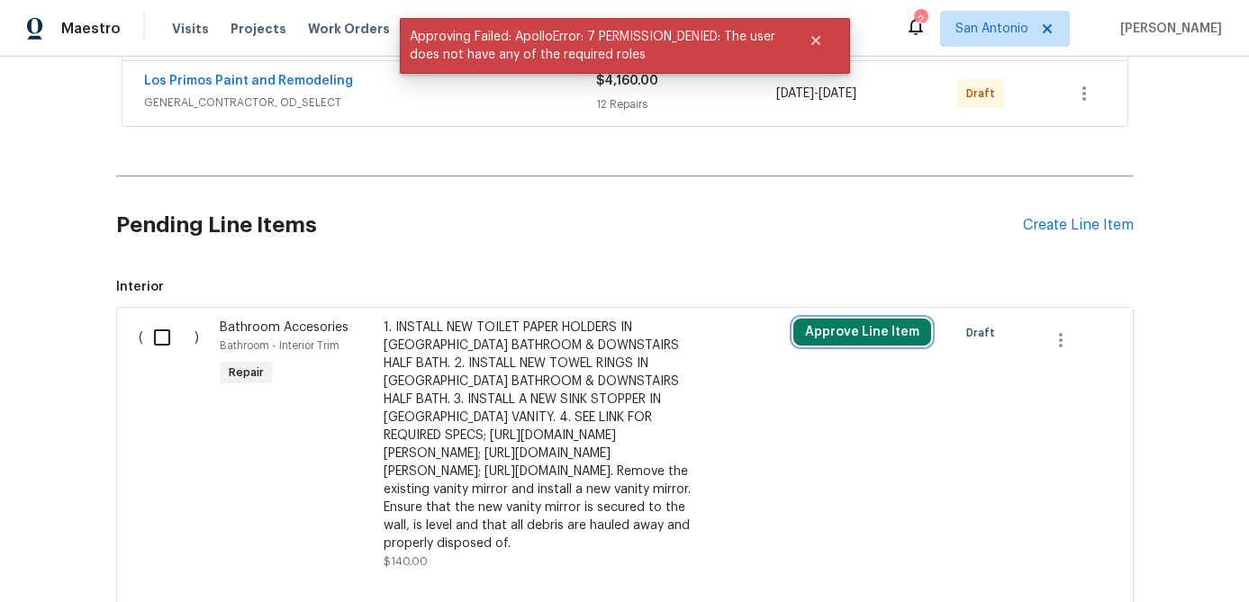
click at [832, 335] on button "Approve Line Item" at bounding box center [862, 332] width 138 height 27
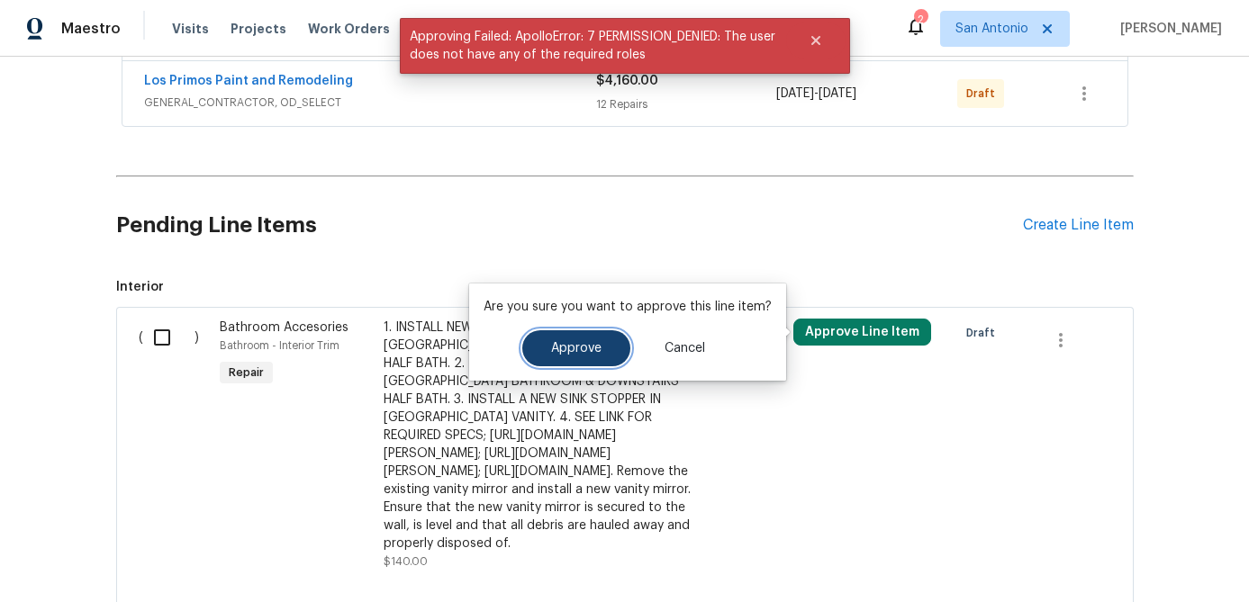
click at [571, 358] on button "Approve" at bounding box center [576, 348] width 108 height 36
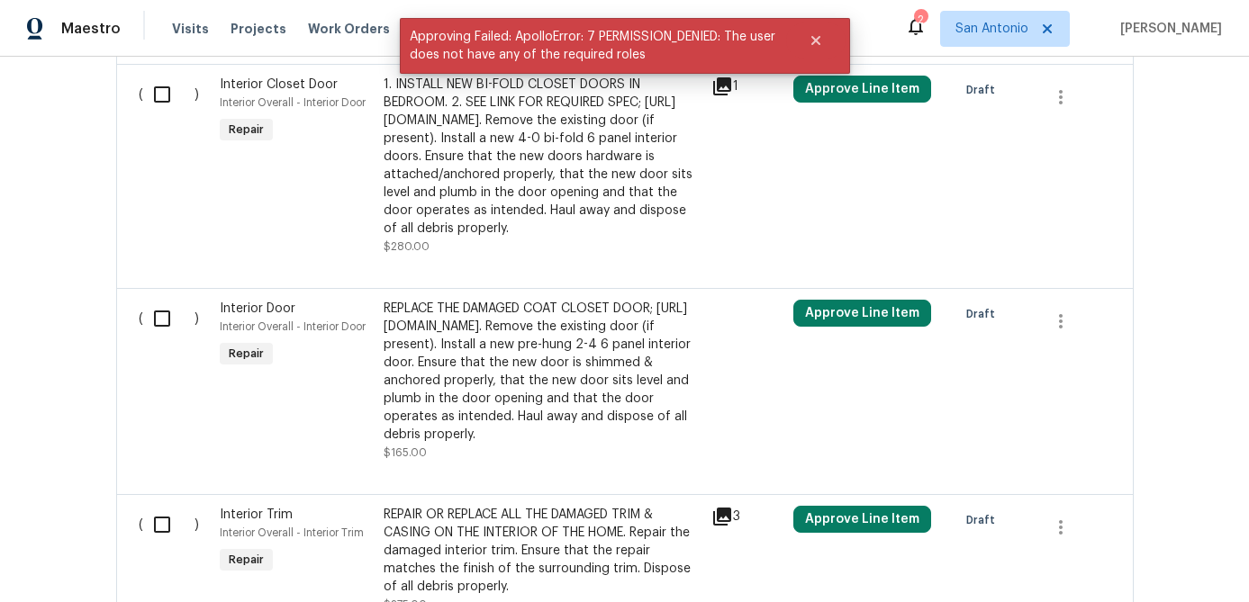
scroll to position [2345, 0]
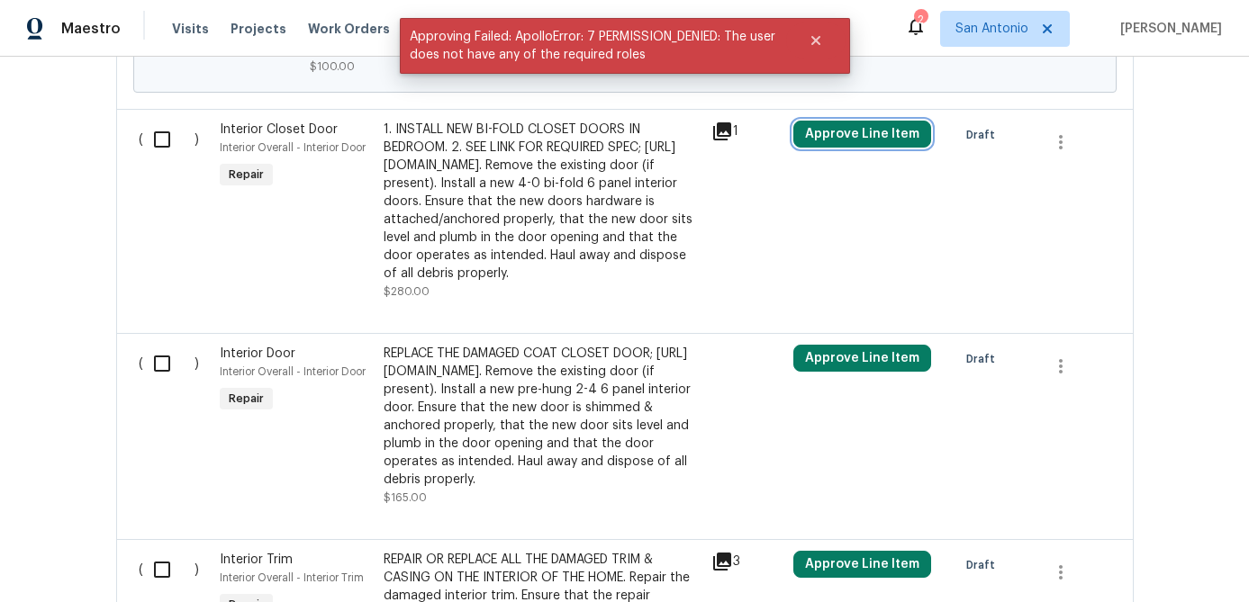
click at [835, 148] on button "Approve Line Item" at bounding box center [862, 134] width 138 height 27
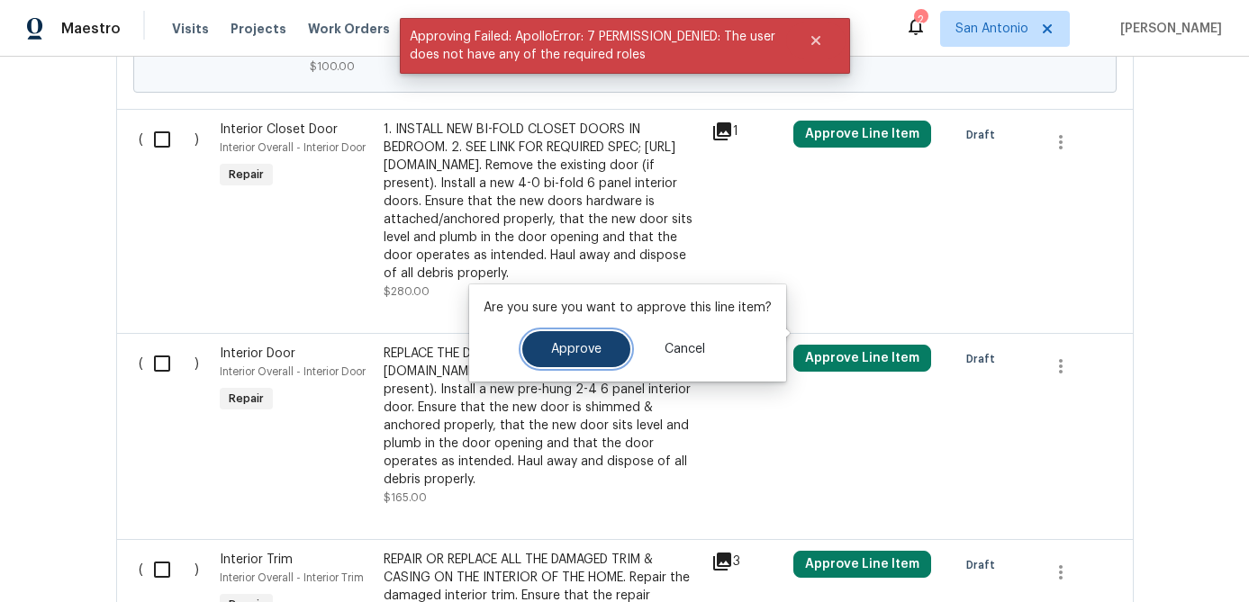
click at [551, 348] on span "Approve" at bounding box center [576, 350] width 50 height 14
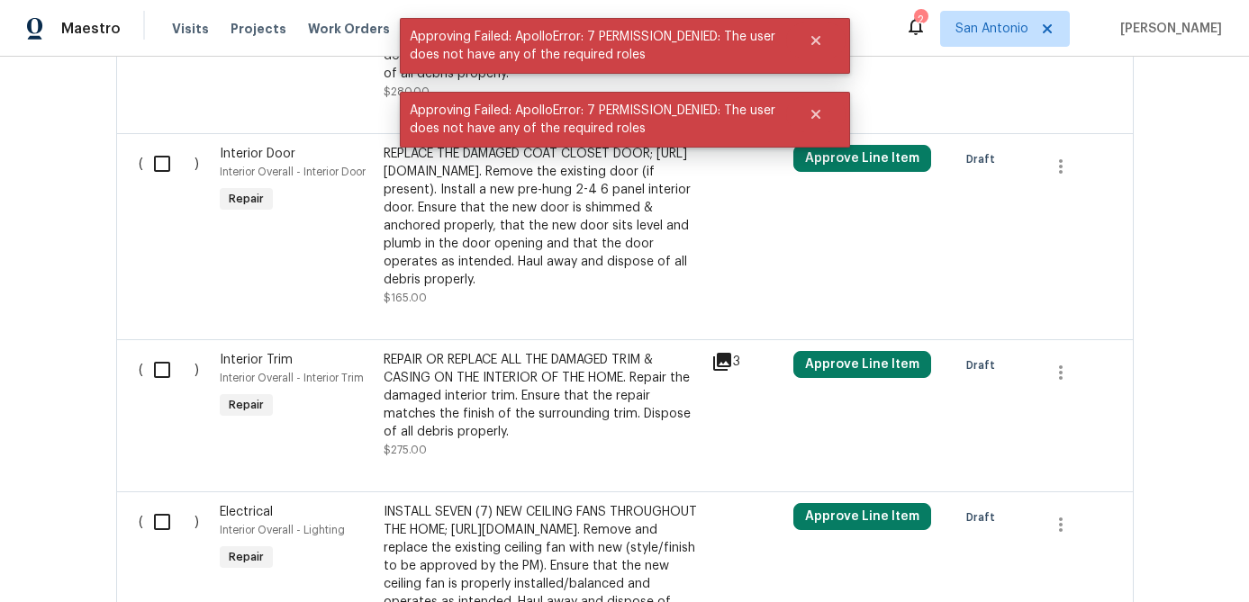
scroll to position [2660, 0]
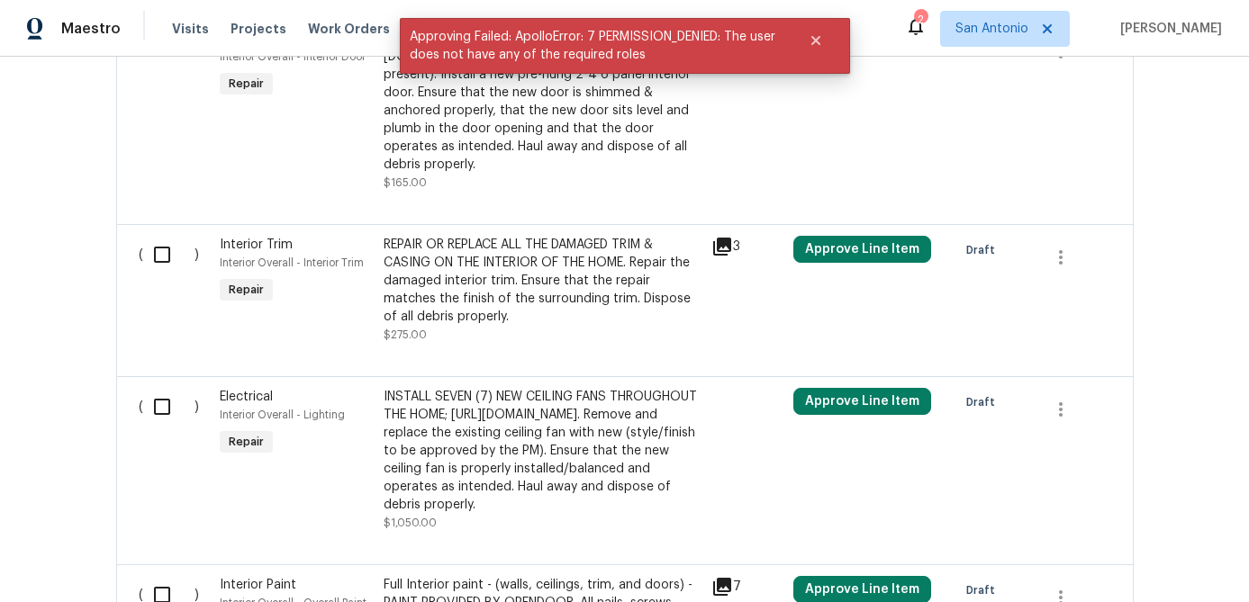
click at [833, 197] on div "Approve Line Item" at bounding box center [870, 110] width 164 height 173
click at [835, 57] on button "Approve Line Item" at bounding box center [862, 43] width 138 height 27
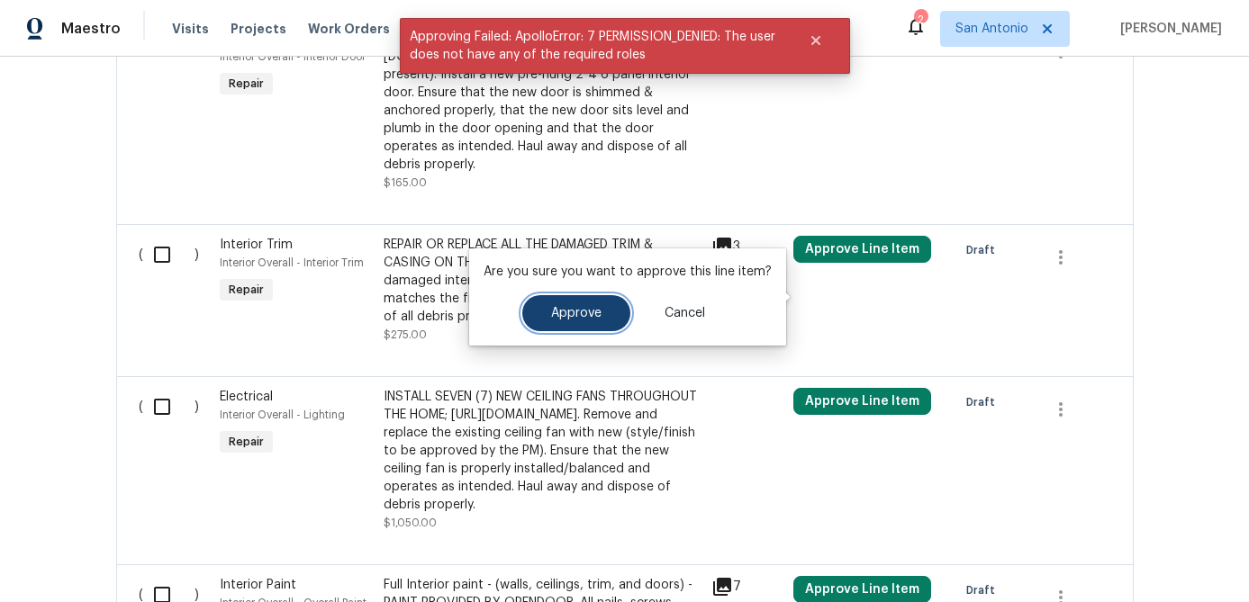
click at [573, 322] on button "Approve" at bounding box center [576, 313] width 108 height 36
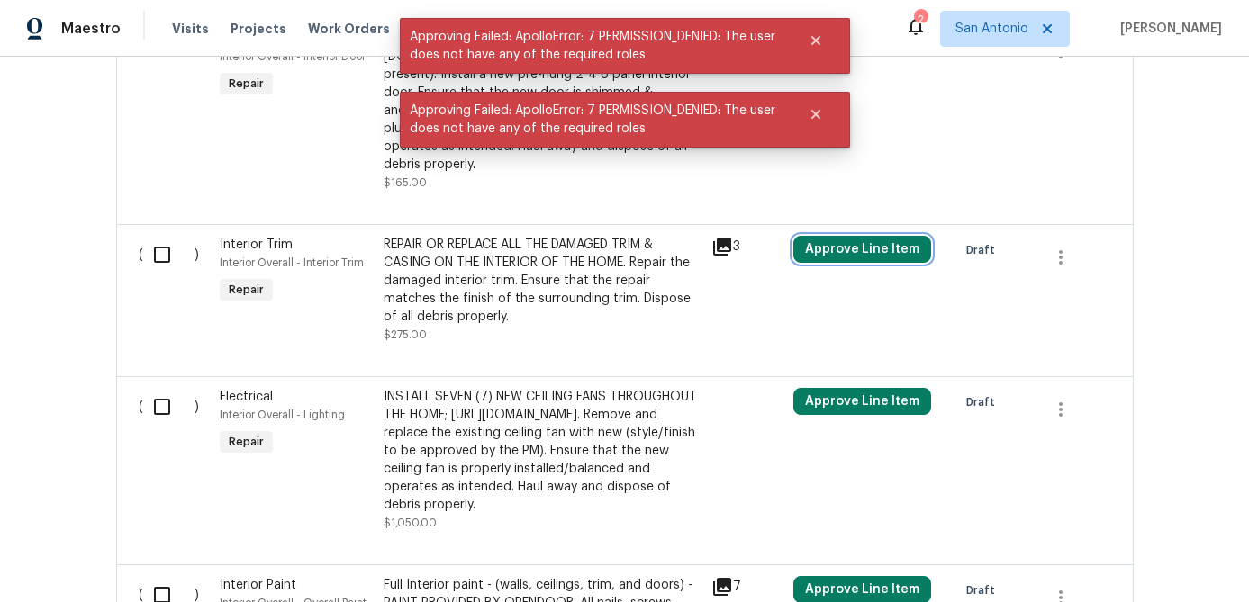
click at [865, 263] on button "Approve Line Item" at bounding box center [862, 249] width 138 height 27
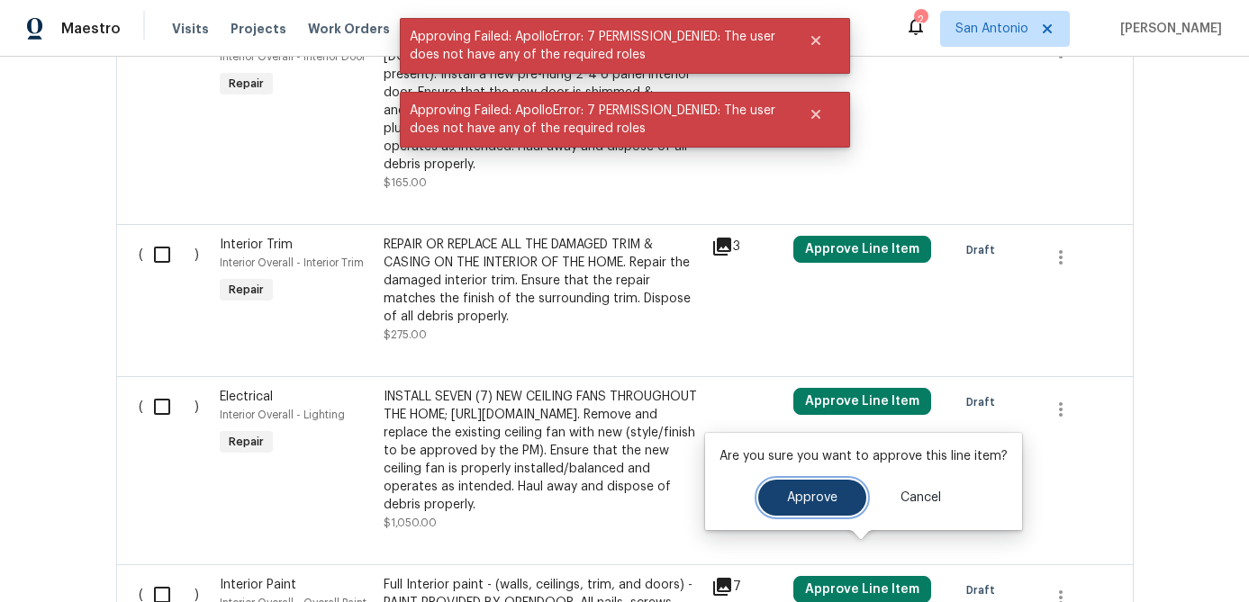
click at [808, 511] on button "Approve" at bounding box center [812, 498] width 108 height 36
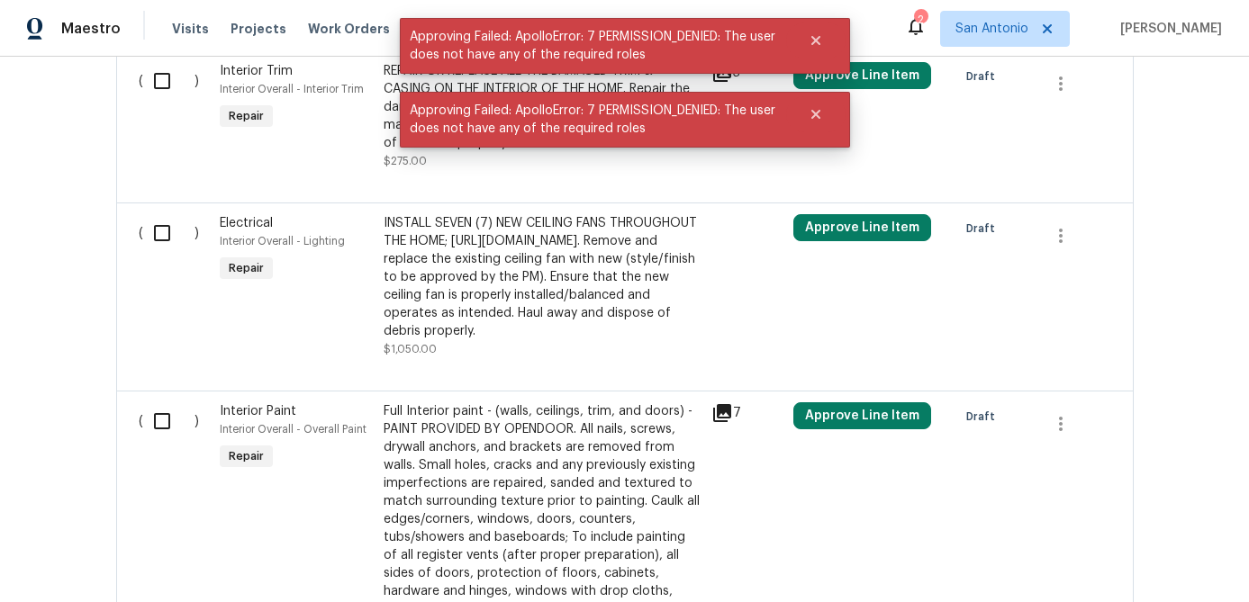
scroll to position [2938, 0]
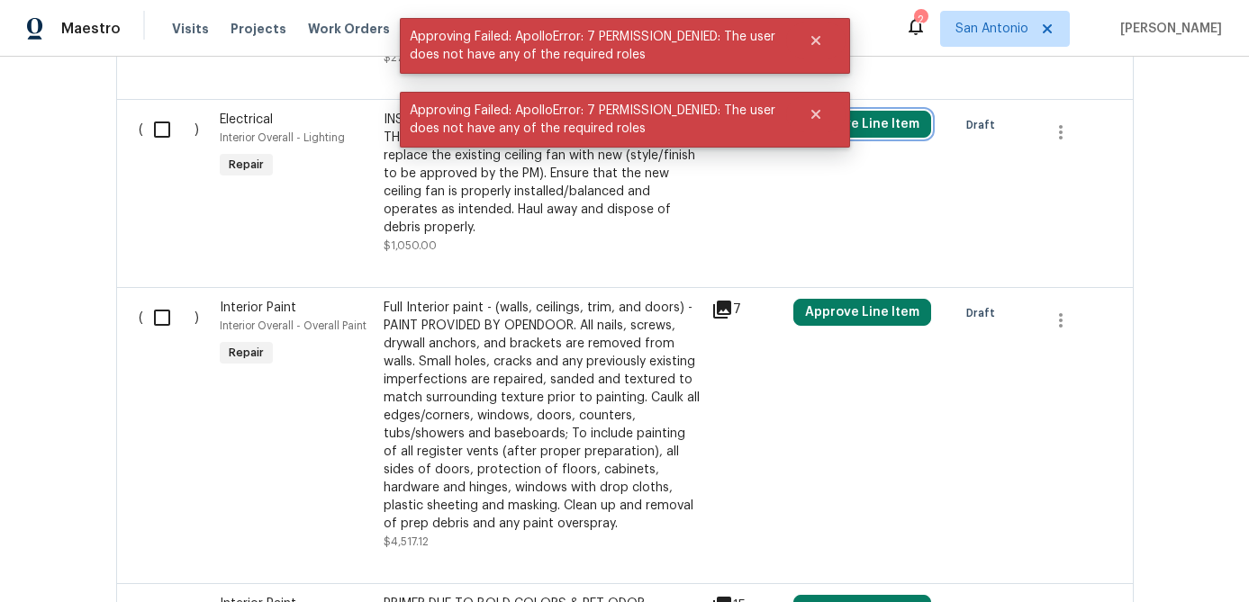
click at [827, 138] on button "Approve Line Item" at bounding box center [862, 124] width 138 height 27
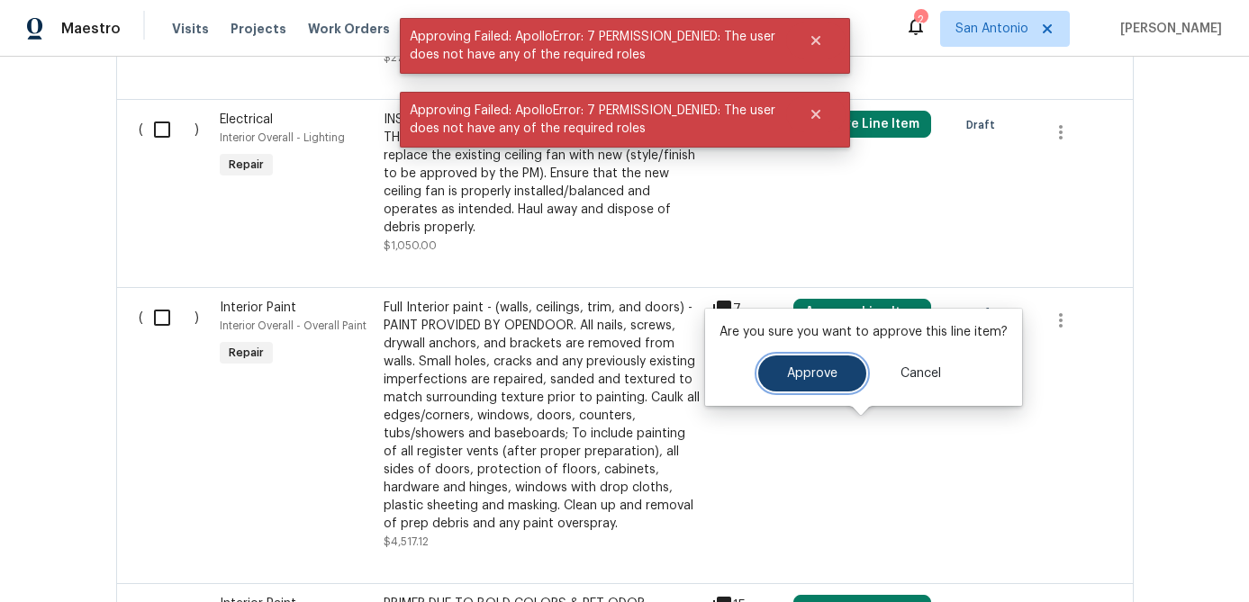
click at [787, 367] on span "Approve" at bounding box center [812, 374] width 50 height 14
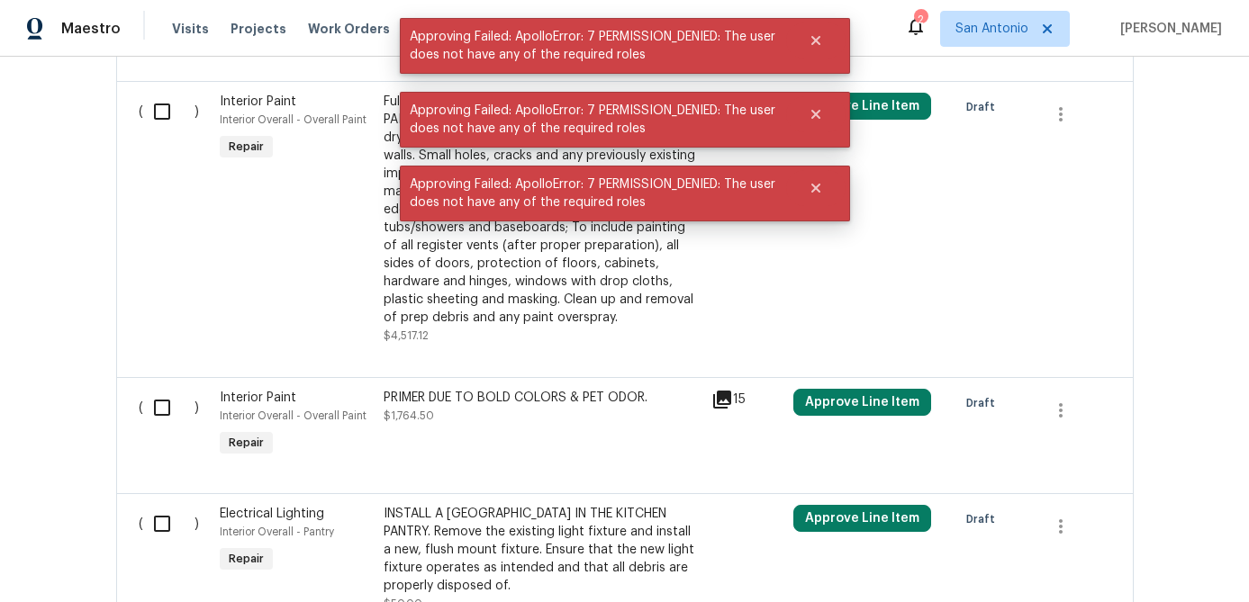
scroll to position [3312, 0]
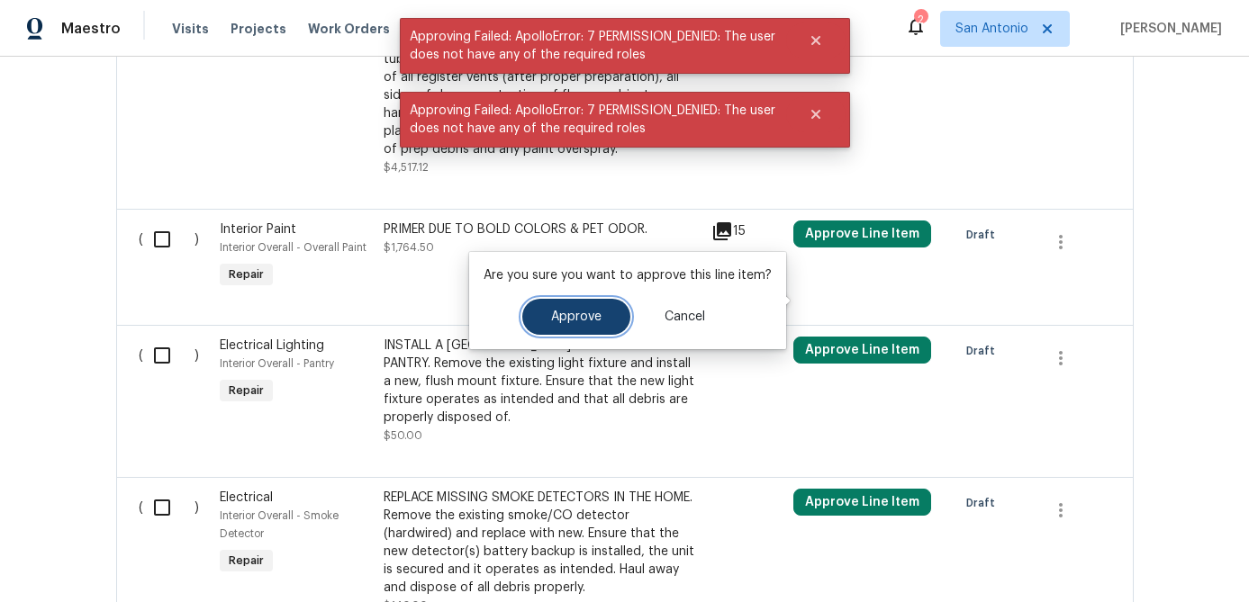
click at [573, 306] on button "Approve" at bounding box center [576, 317] width 108 height 36
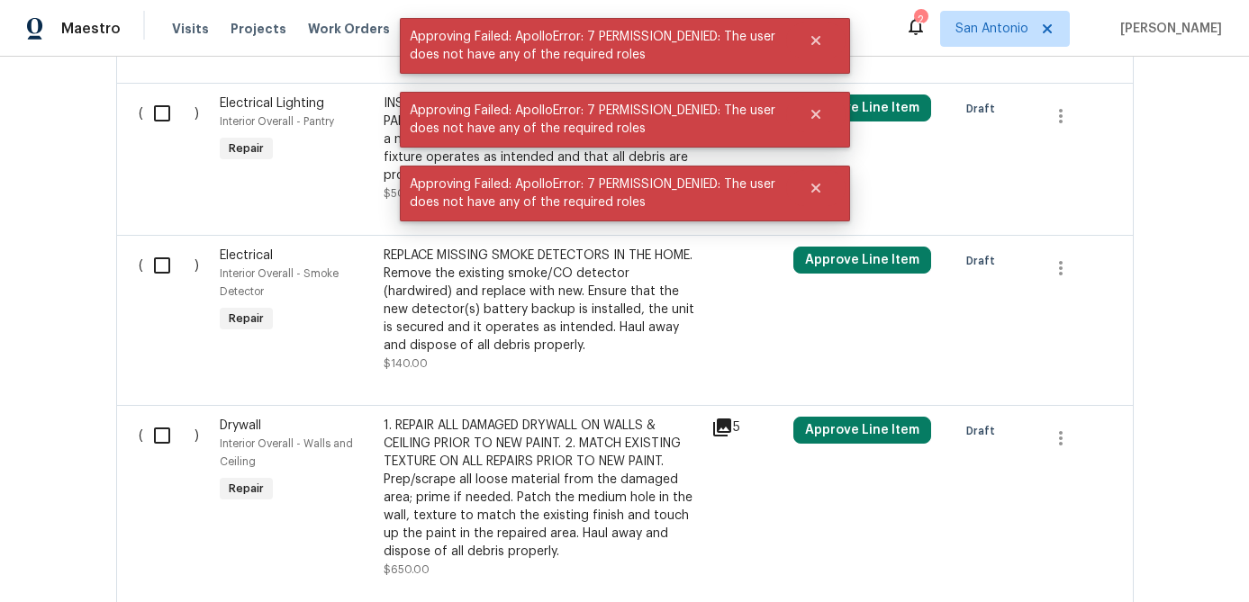
scroll to position [3604, 0]
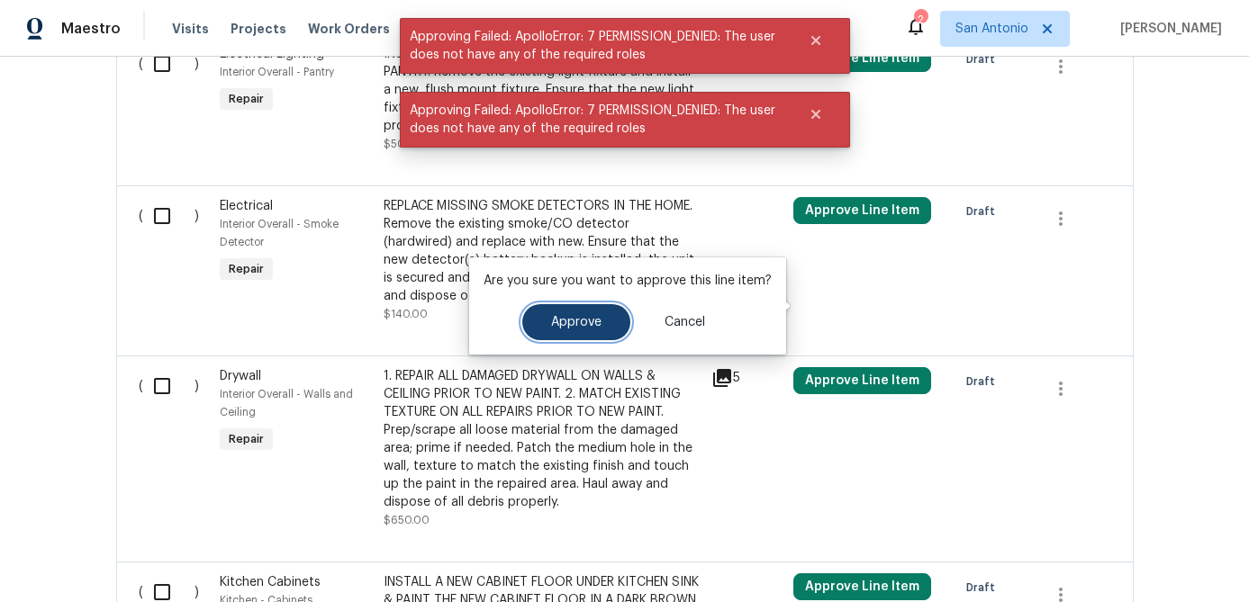
click at [557, 318] on span "Approve" at bounding box center [576, 323] width 50 height 14
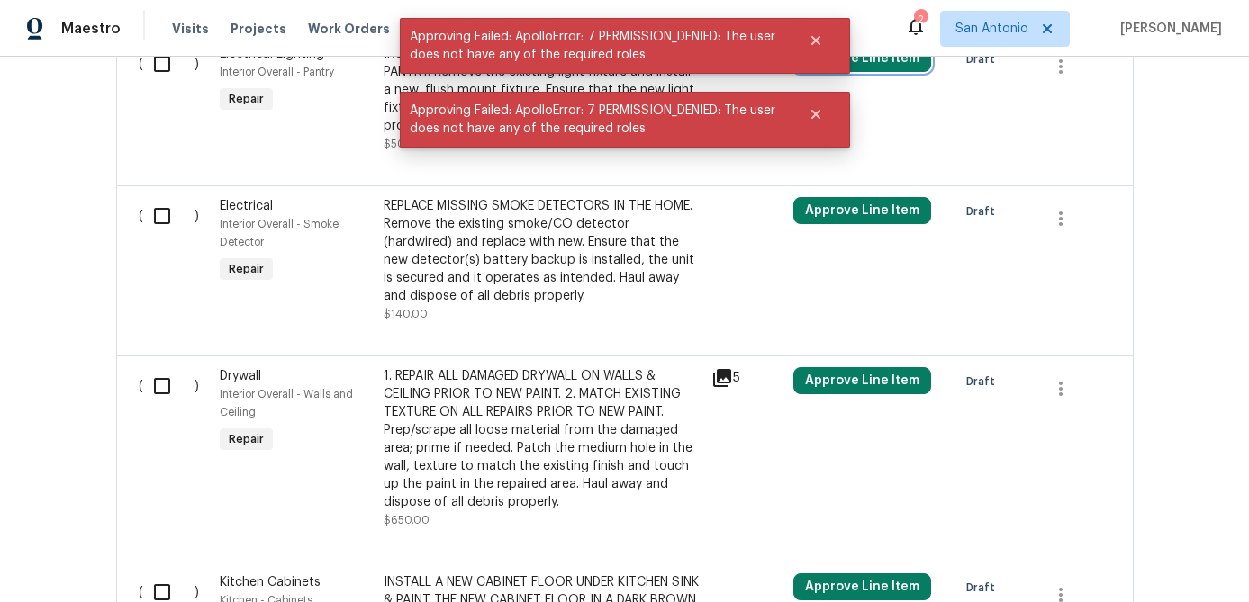
click at [841, 72] on button "Approve Line Item" at bounding box center [862, 58] width 138 height 27
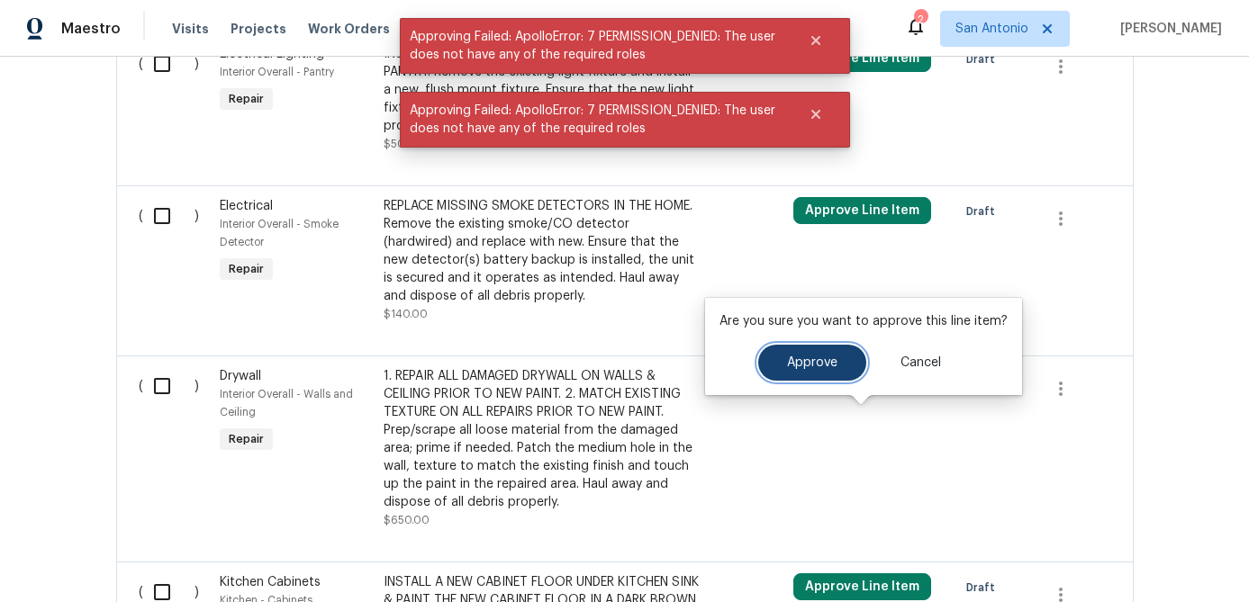
click at [790, 357] on span "Approve" at bounding box center [812, 364] width 50 height 14
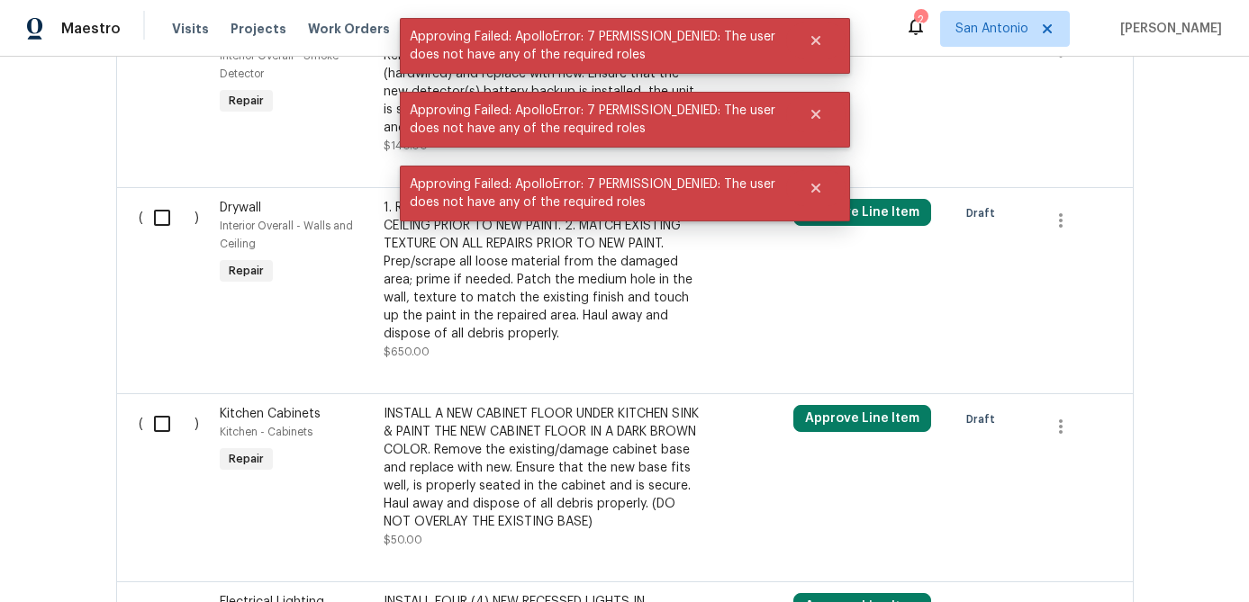
scroll to position [3973, 0]
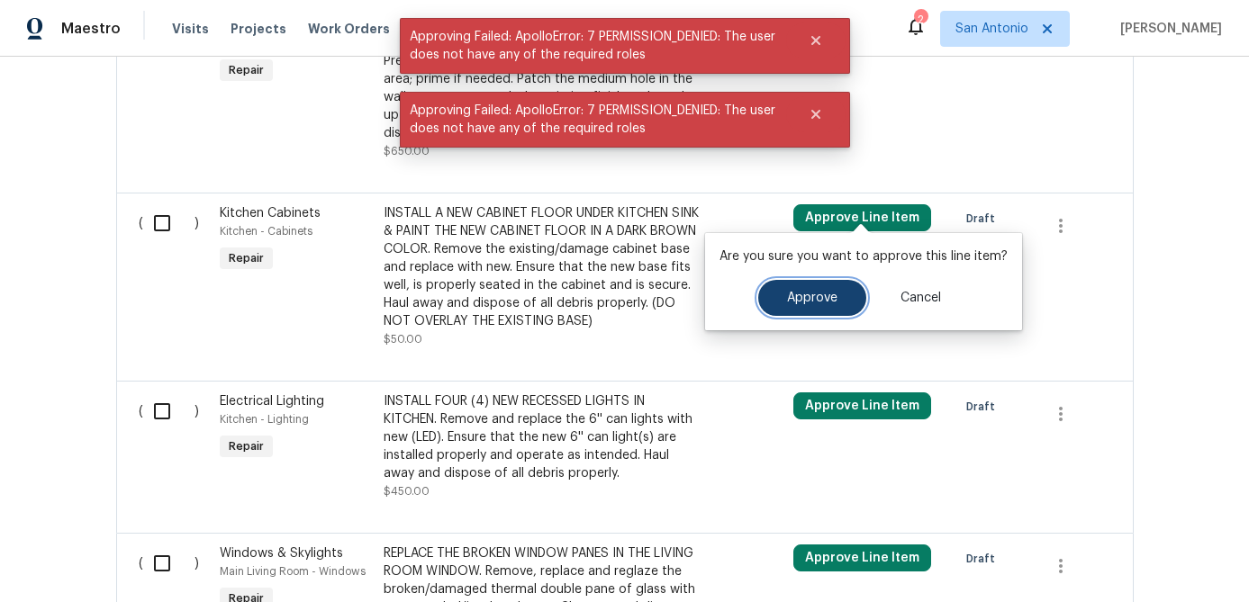
click at [805, 305] on button "Approve" at bounding box center [812, 298] width 108 height 36
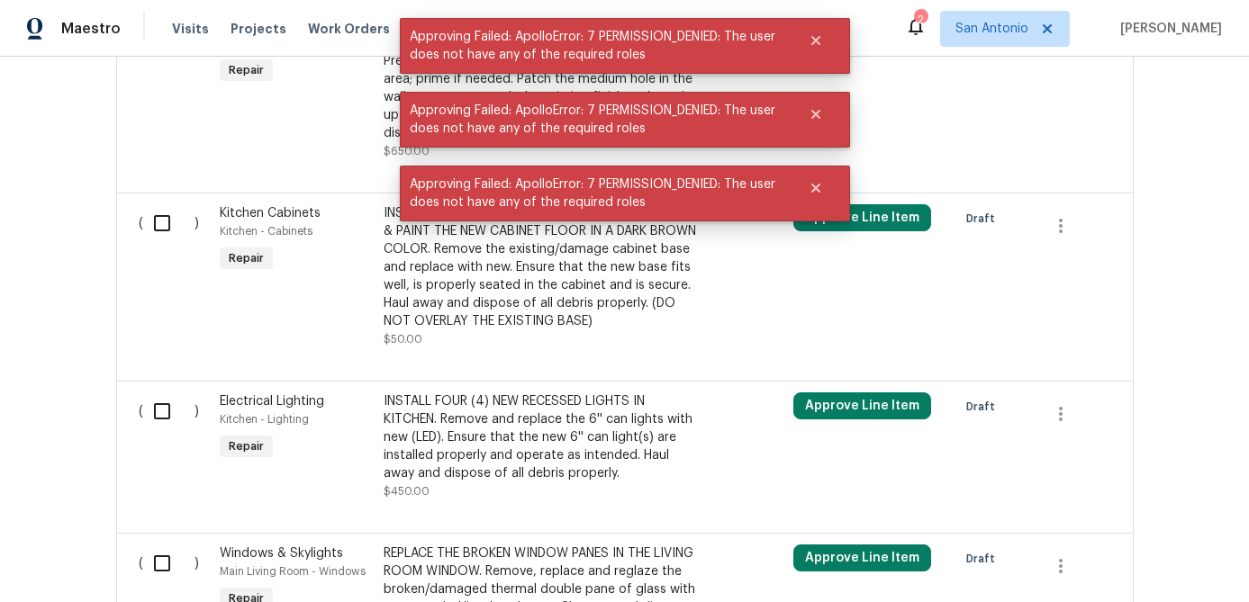
click at [833, 25] on button "Approve Line Item" at bounding box center [862, 11] width 138 height 27
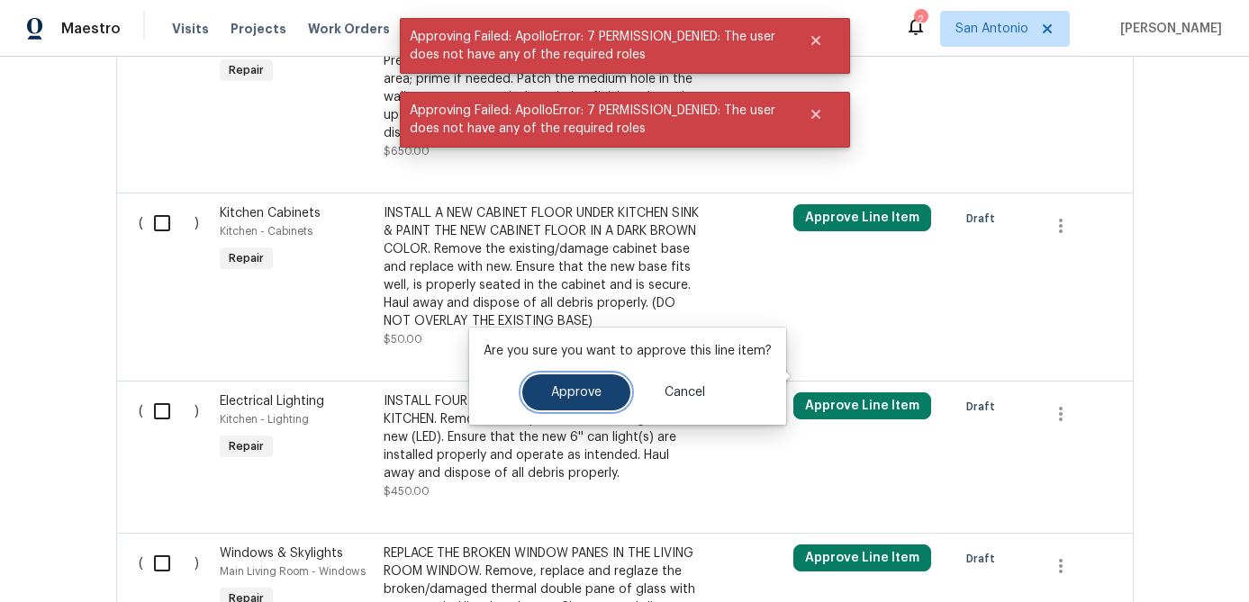
click at [589, 397] on span "Approve" at bounding box center [576, 393] width 50 height 14
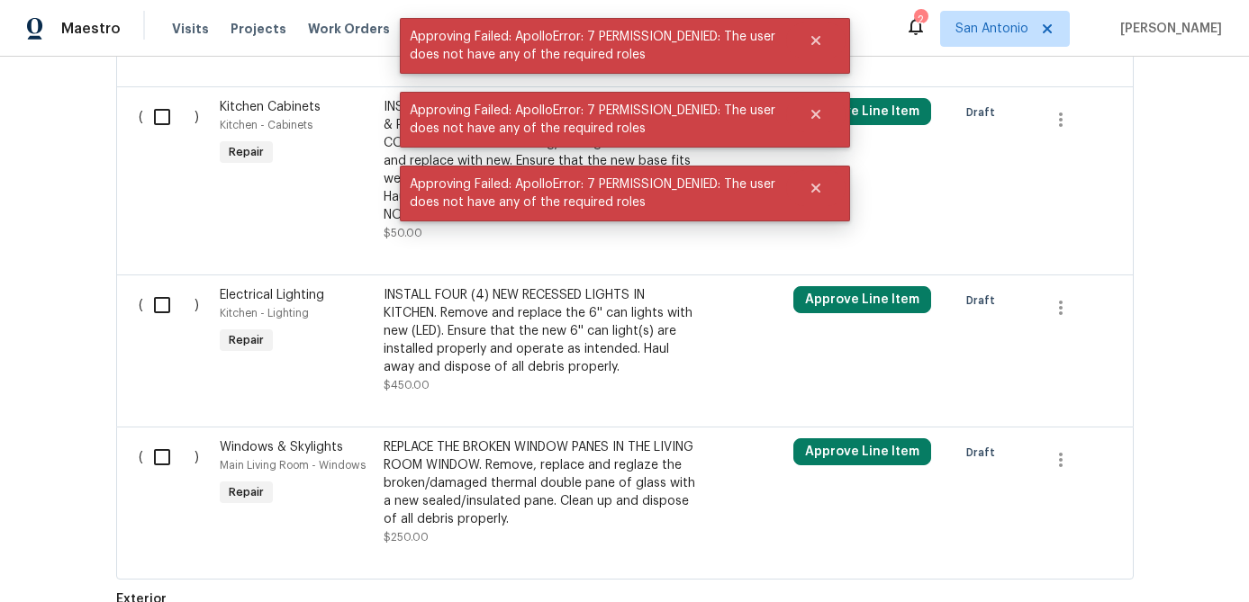
scroll to position [4122, 0]
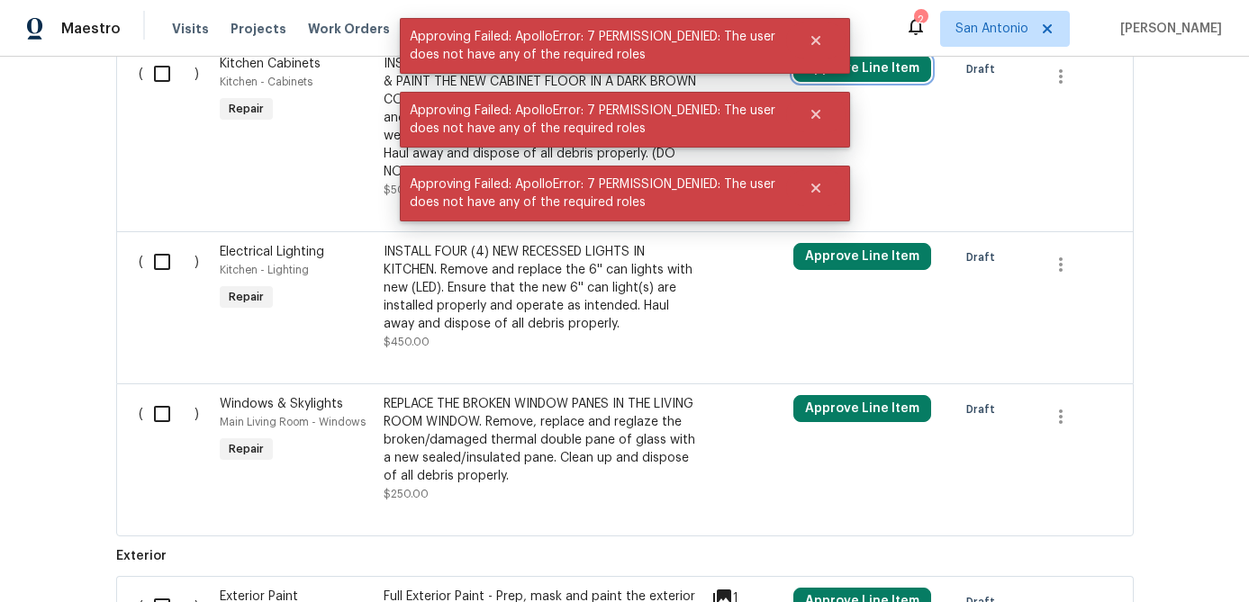
click at [834, 82] on button "Approve Line Item" at bounding box center [862, 68] width 138 height 27
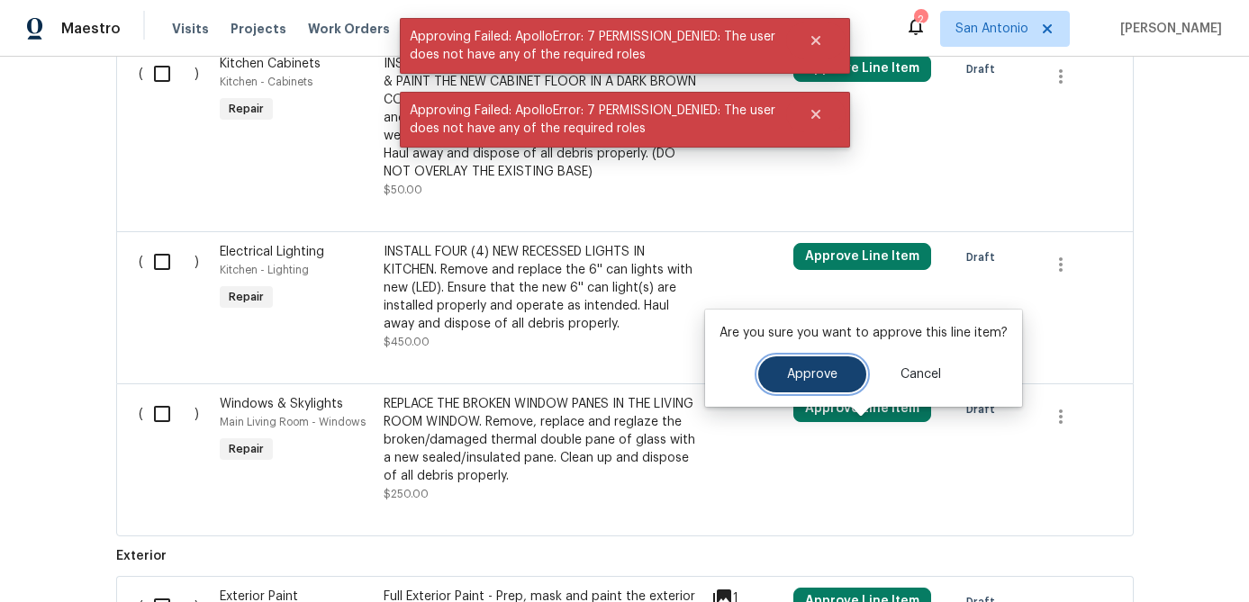
click at [779, 369] on button "Approve" at bounding box center [812, 375] width 108 height 36
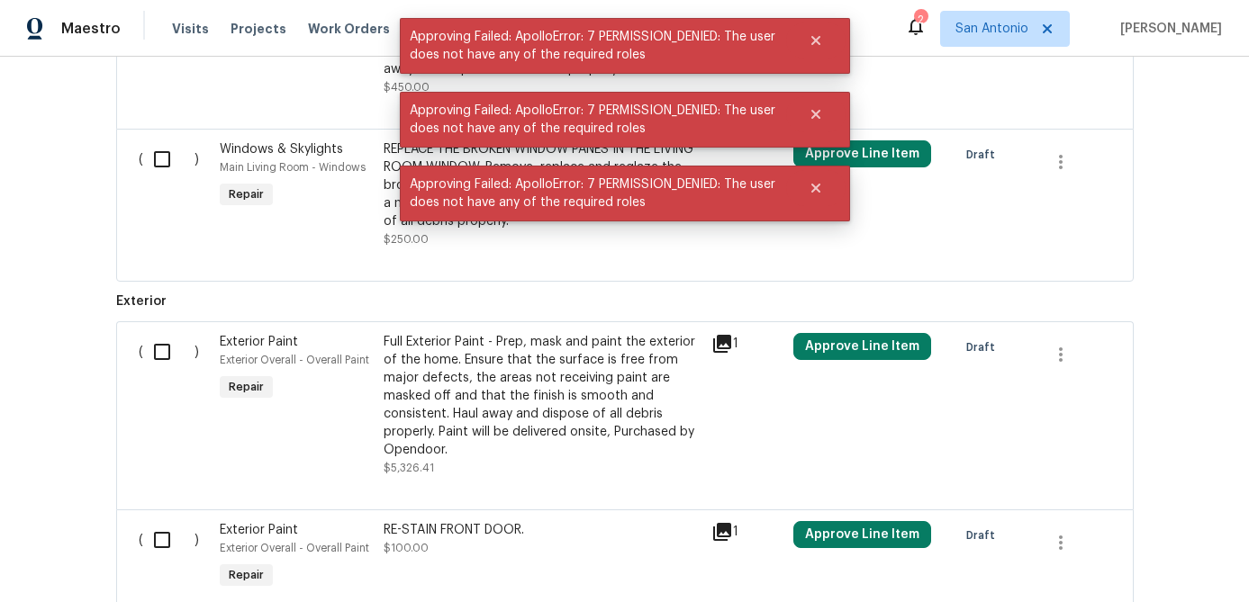
scroll to position [4520, 0]
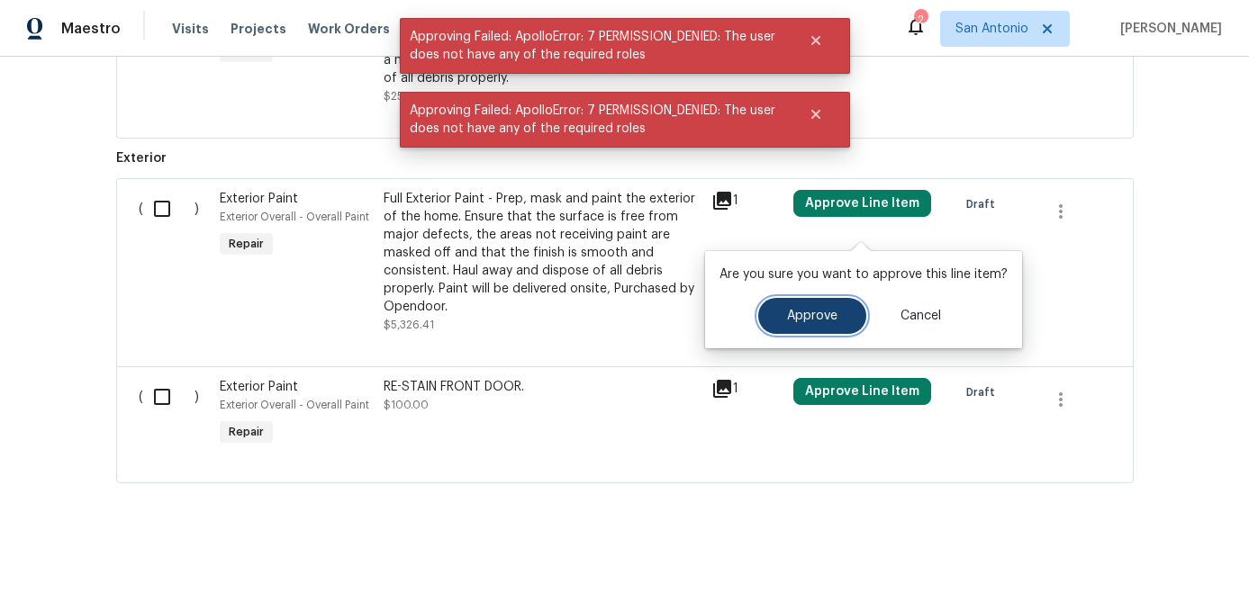
click at [808, 313] on span "Approve" at bounding box center [812, 317] width 50 height 14
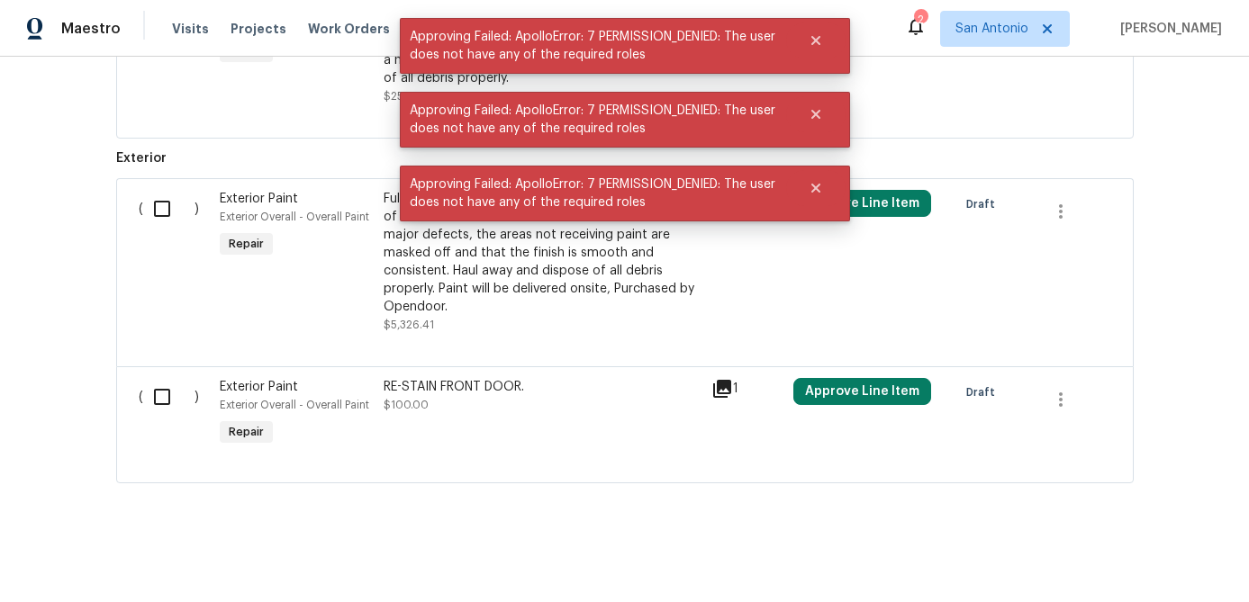
click at [846, 24] on button "Approve Line Item" at bounding box center [862, 10] width 138 height 27
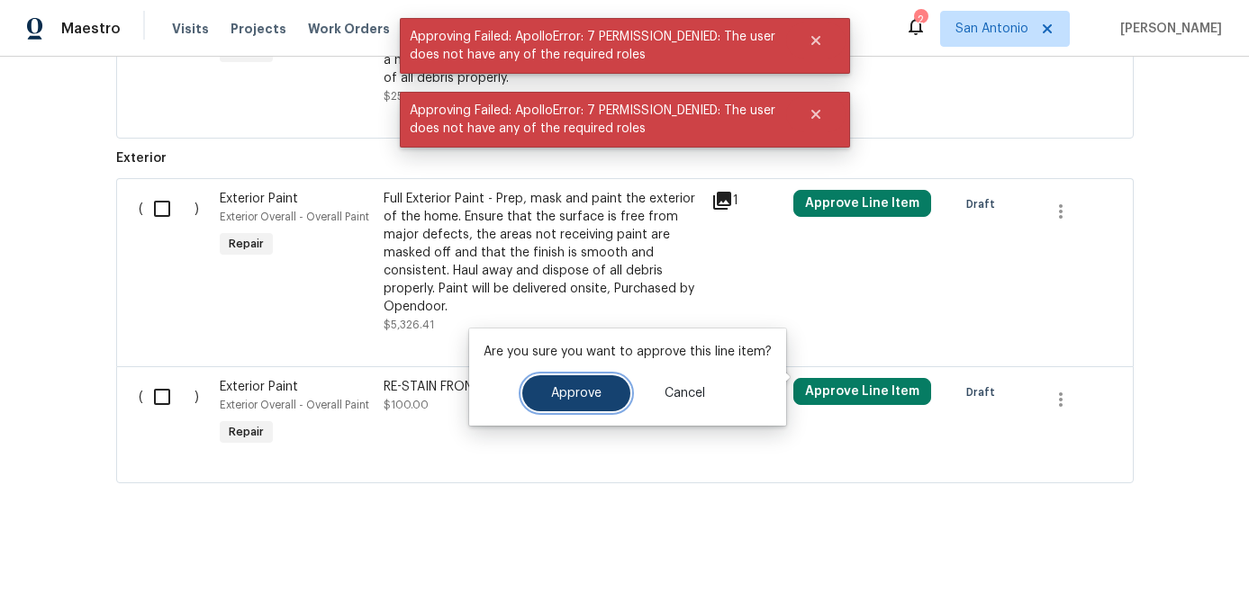
click at [595, 399] on span "Approve" at bounding box center [576, 394] width 50 height 14
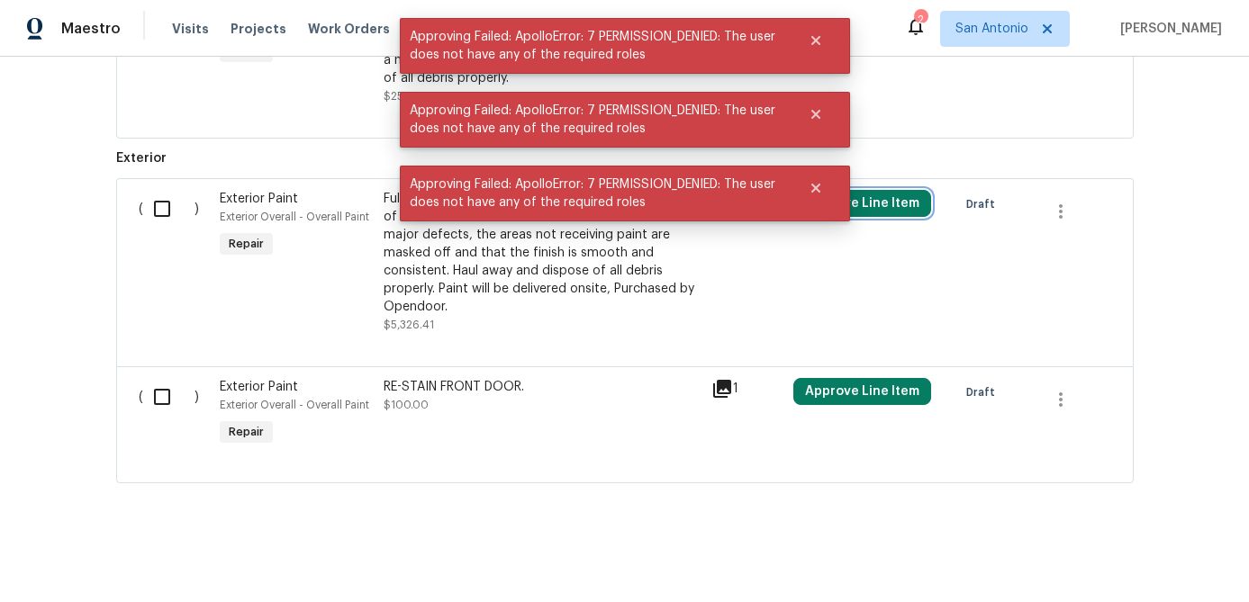
click at [838, 217] on button "Approve Line Item" at bounding box center [862, 203] width 138 height 27
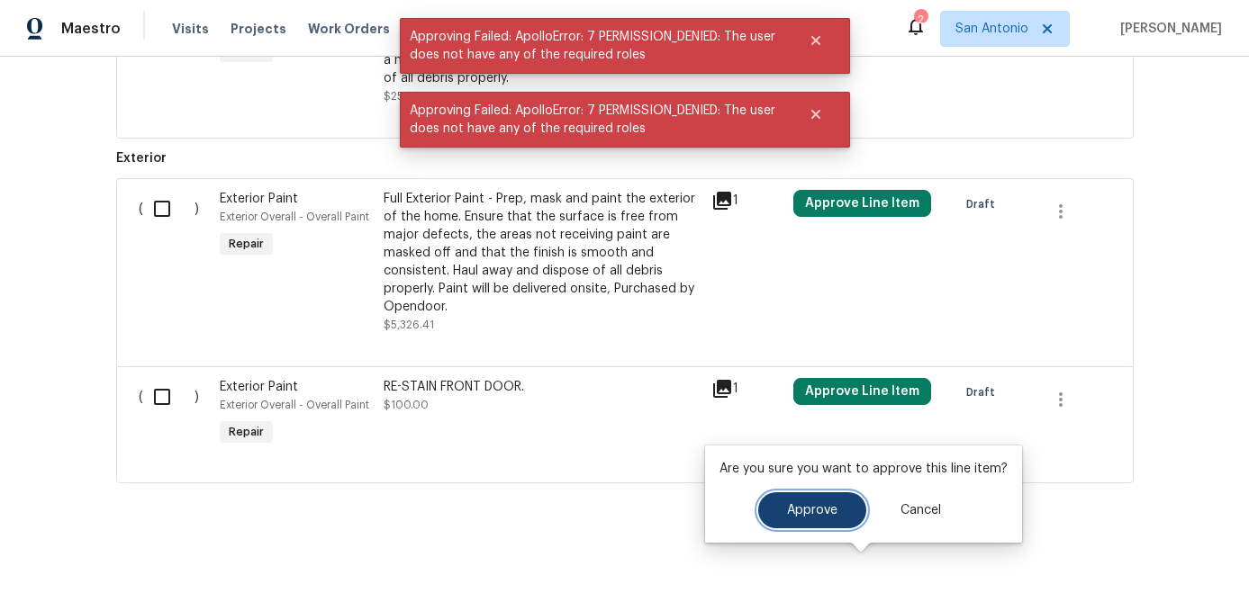
click at [798, 508] on span "Approve" at bounding box center [812, 511] width 50 height 14
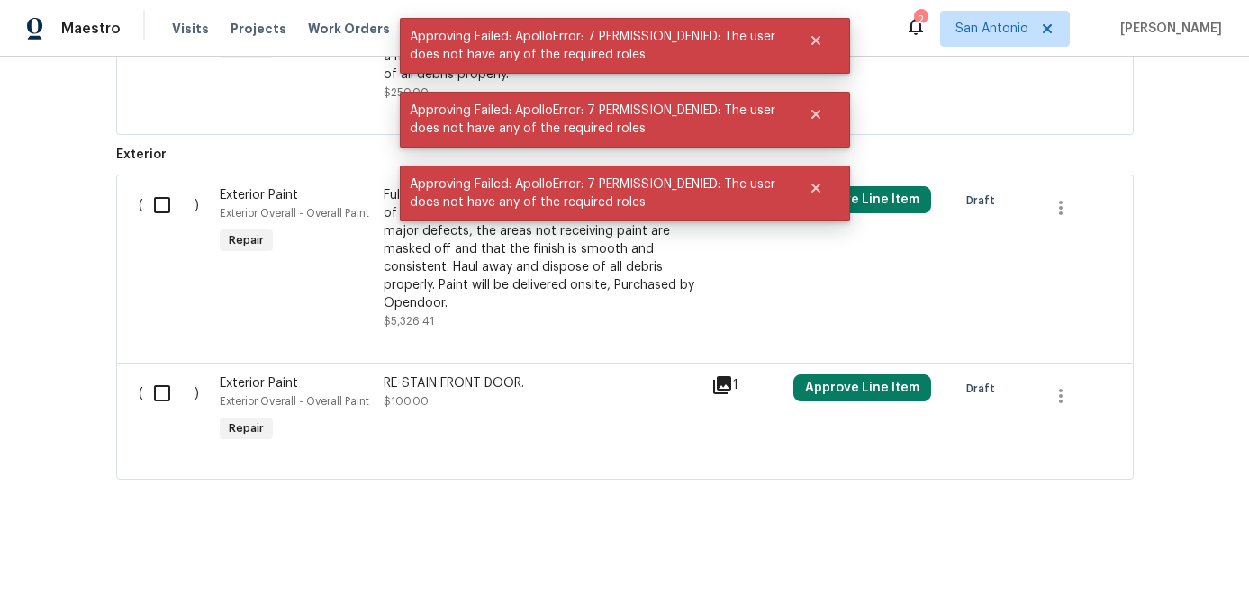
scroll to position [4662, 0]
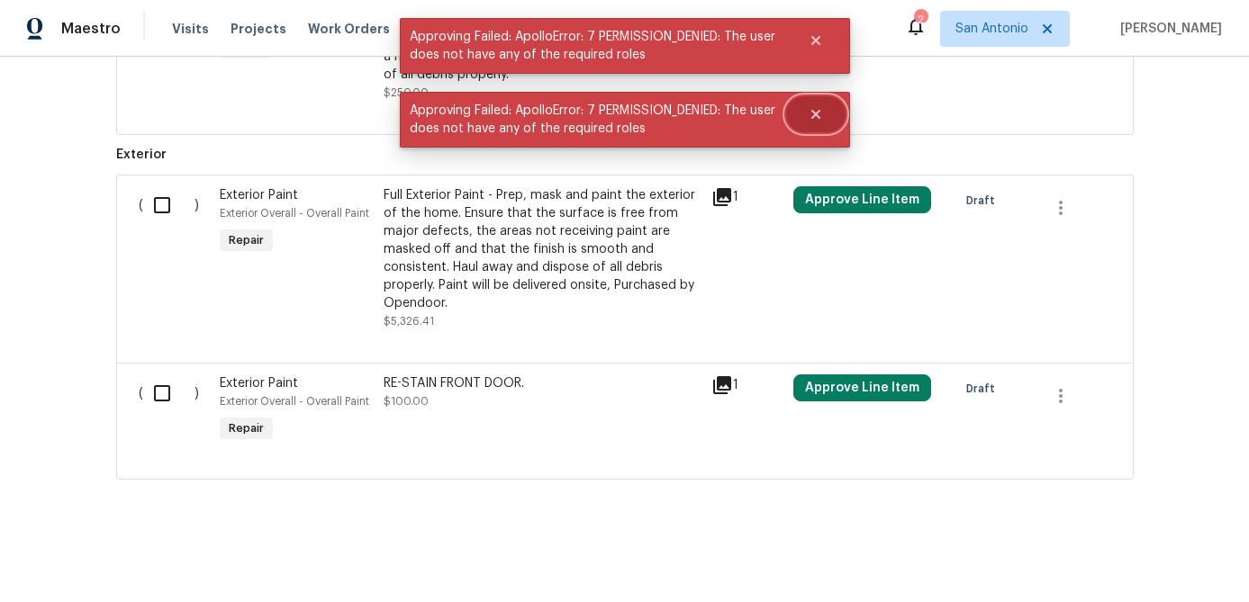
click at [814, 112] on icon "Close" at bounding box center [814, 114] width 9 height 9
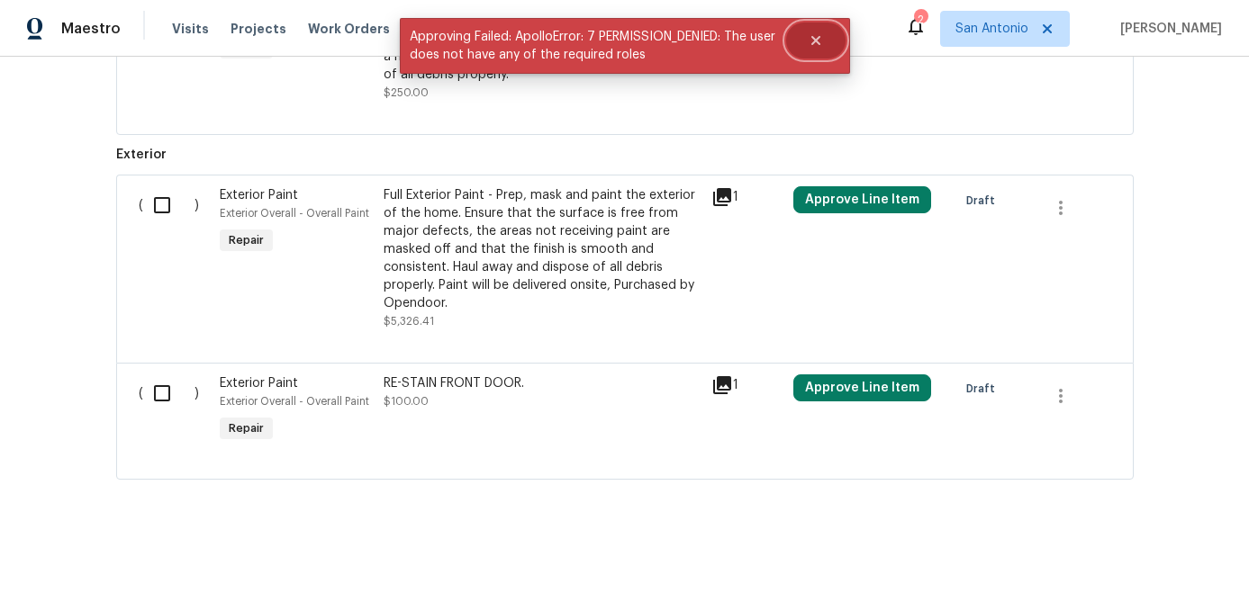
click at [814, 36] on icon "Close" at bounding box center [815, 40] width 14 height 14
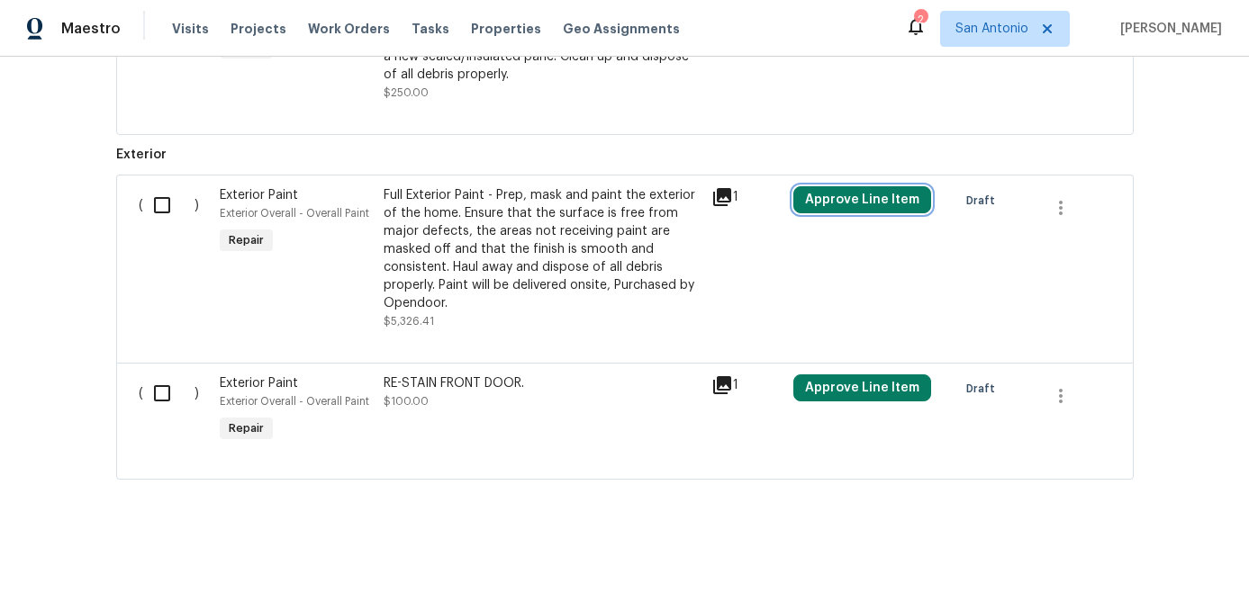
click at [845, 213] on button "Approve Line Item" at bounding box center [862, 199] width 138 height 27
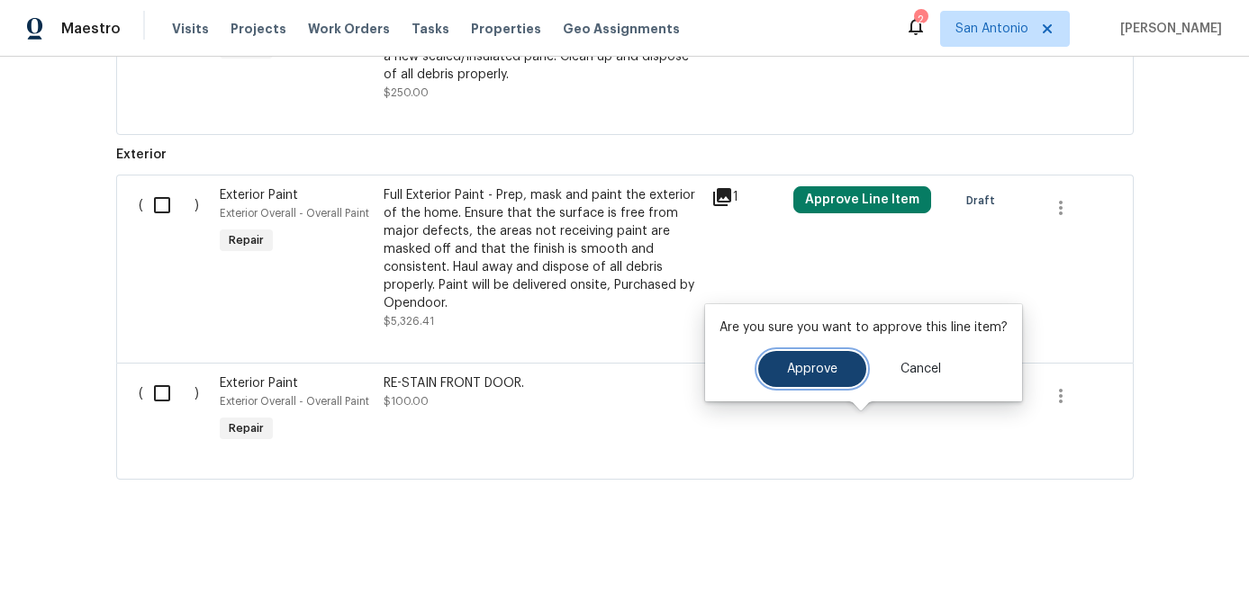
click at [789, 375] on span "Approve" at bounding box center [812, 370] width 50 height 14
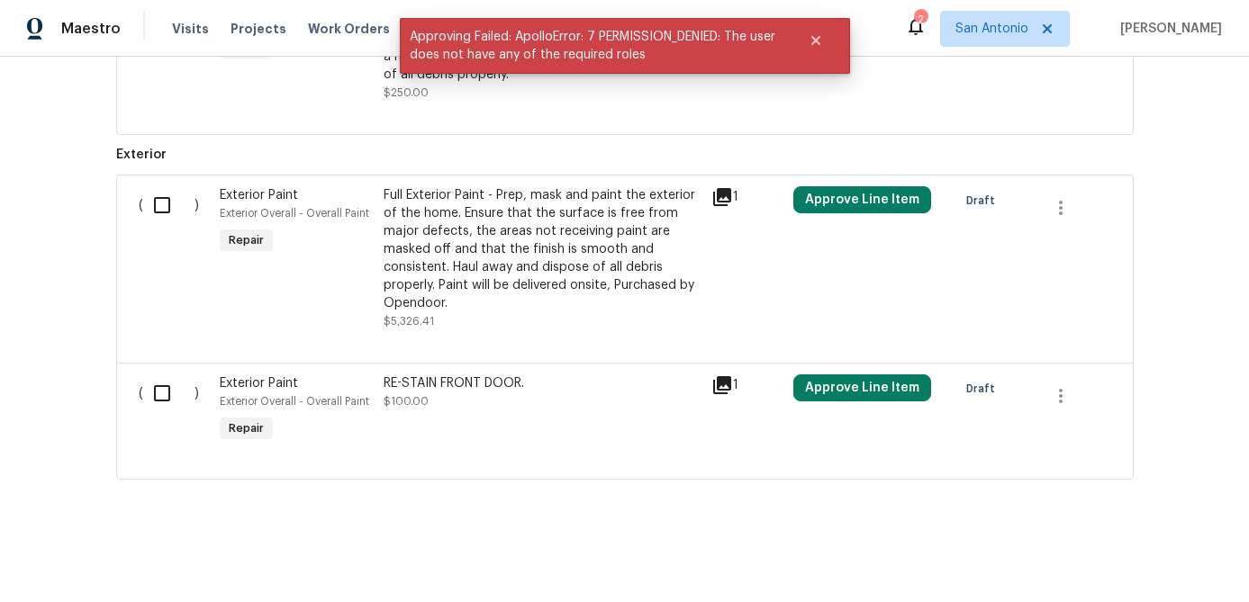
scroll to position [4837, 0]
click at [822, 402] on button "Approve Line Item" at bounding box center [862, 388] width 138 height 27
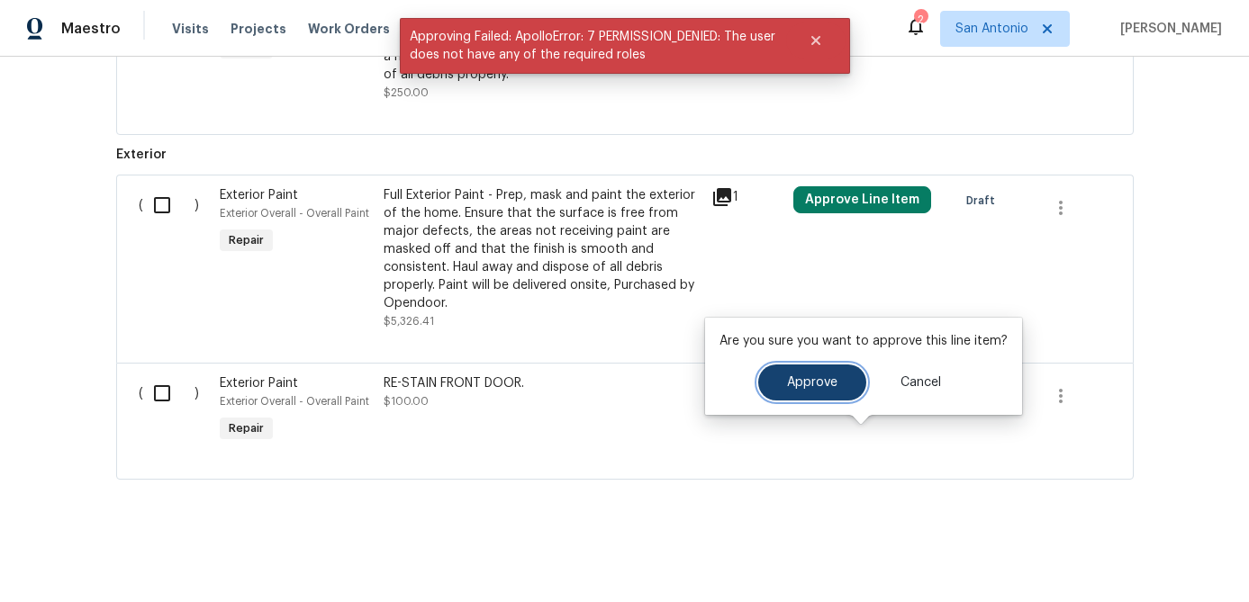
click at [781, 384] on button "Approve" at bounding box center [812, 383] width 108 height 36
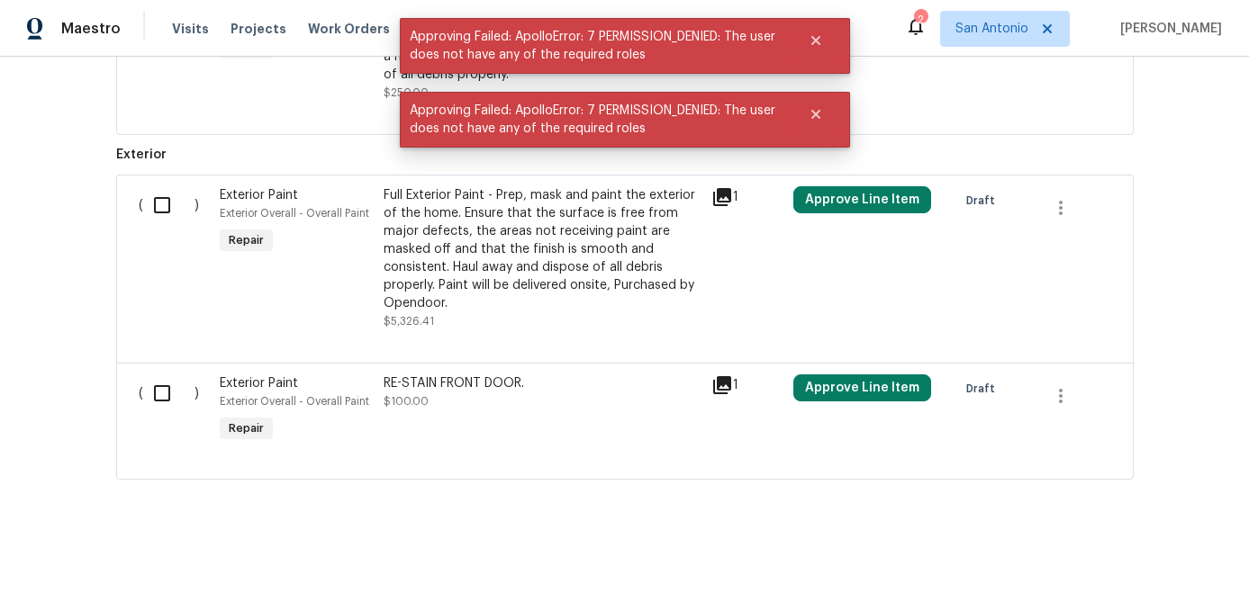
scroll to position [4891, 0]
click at [814, 112] on icon "Close" at bounding box center [814, 114] width 9 height 9
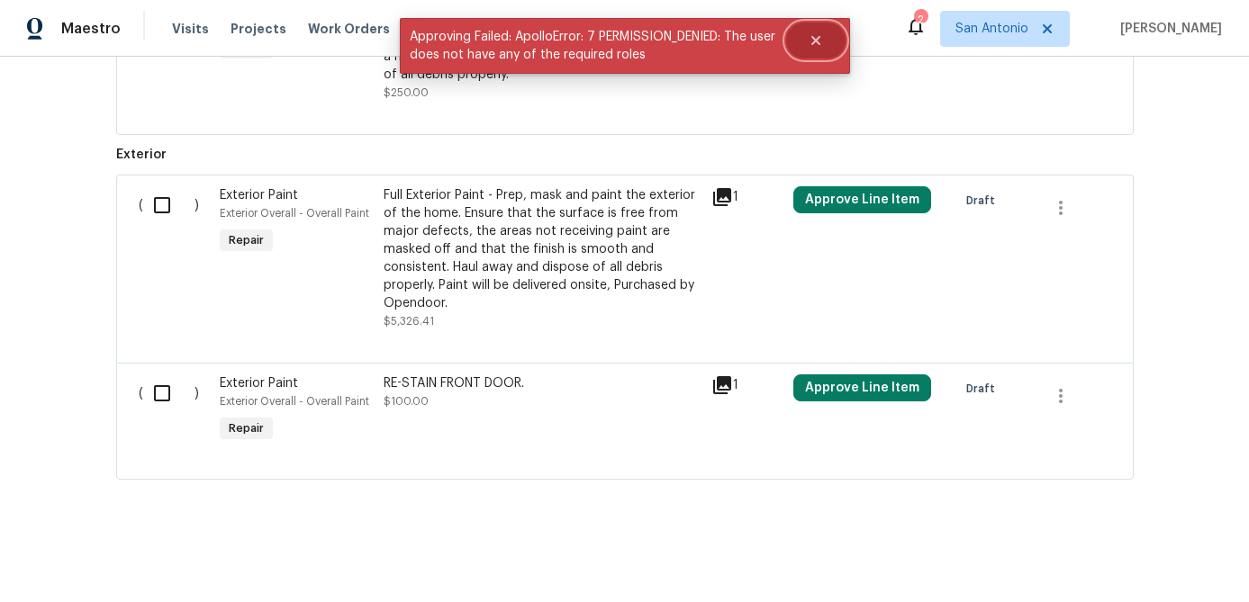
click at [814, 41] on icon "Close" at bounding box center [814, 40] width 9 height 9
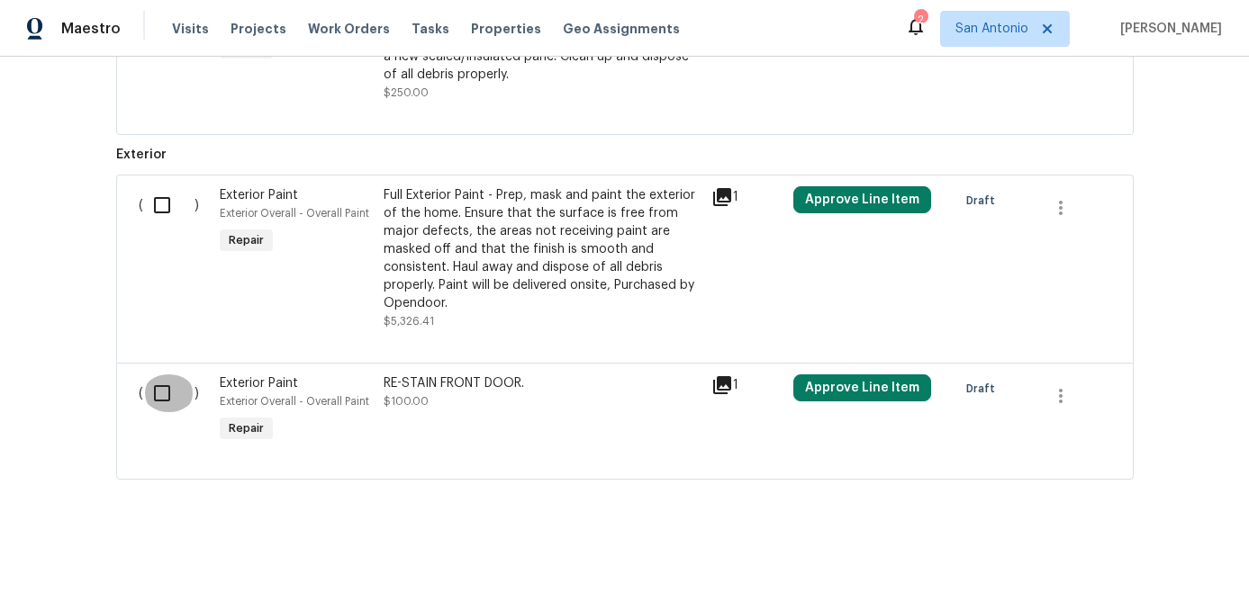
click at [164, 393] on input "checkbox" at bounding box center [168, 394] width 51 height 38
checkbox input "true"
click at [163, 206] on input "checkbox" at bounding box center [168, 205] width 51 height 38
checkbox input "true"
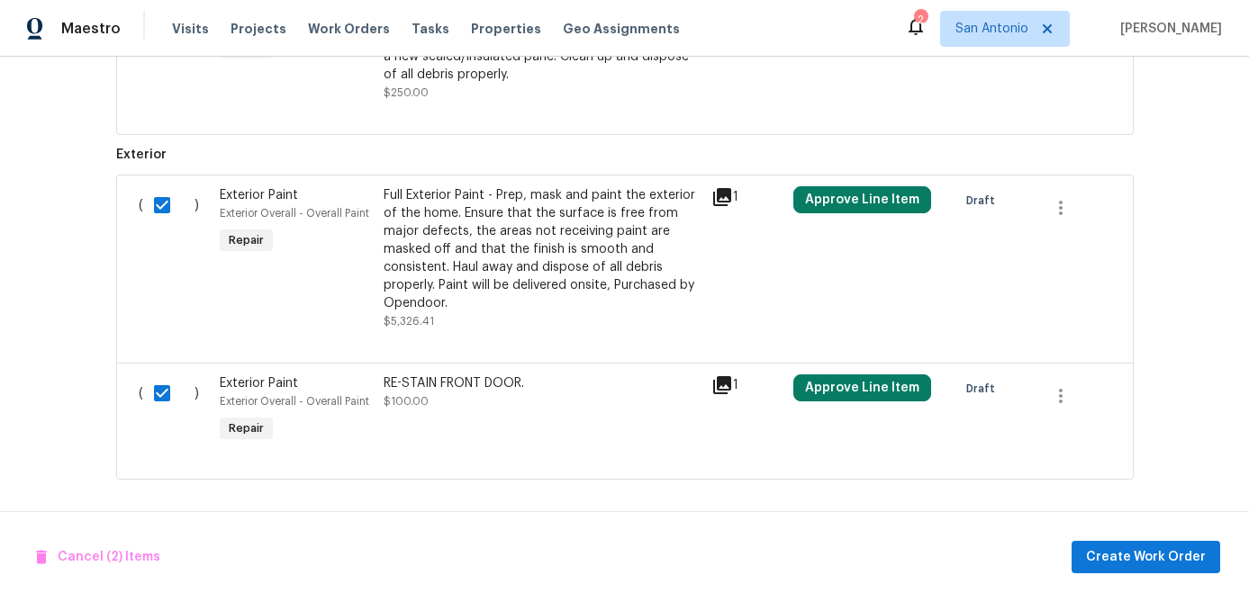
scroll to position [4663, 0]
click at [164, 32] on input "checkbox" at bounding box center [168, 13] width 51 height 38
checkbox input "true"
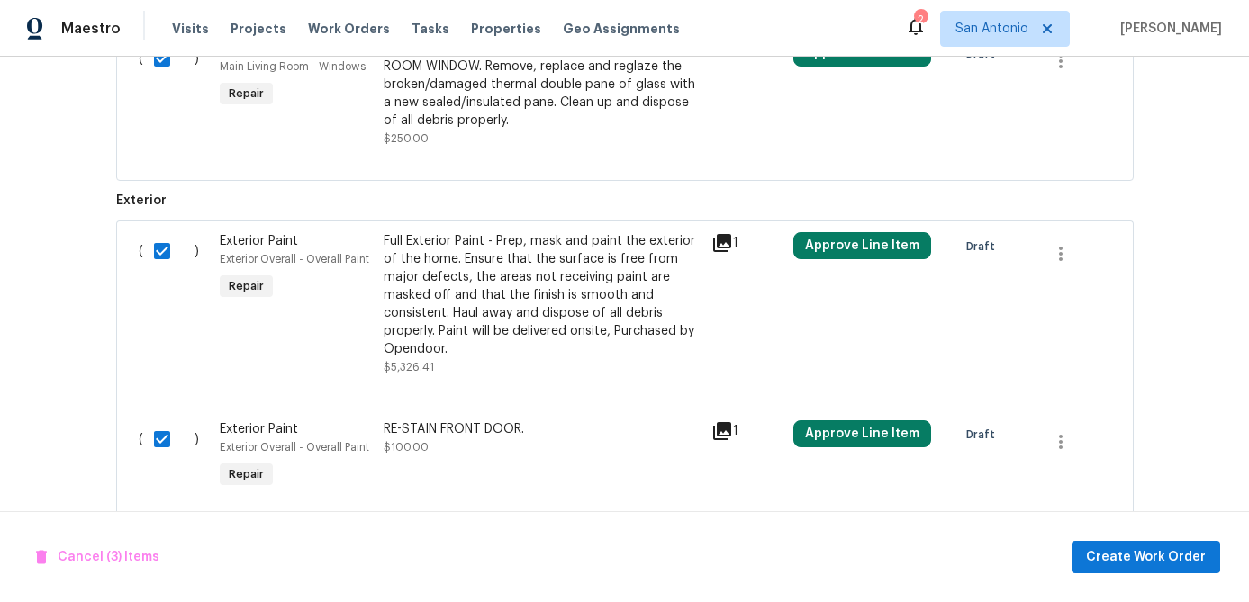
scroll to position [4402, 0]
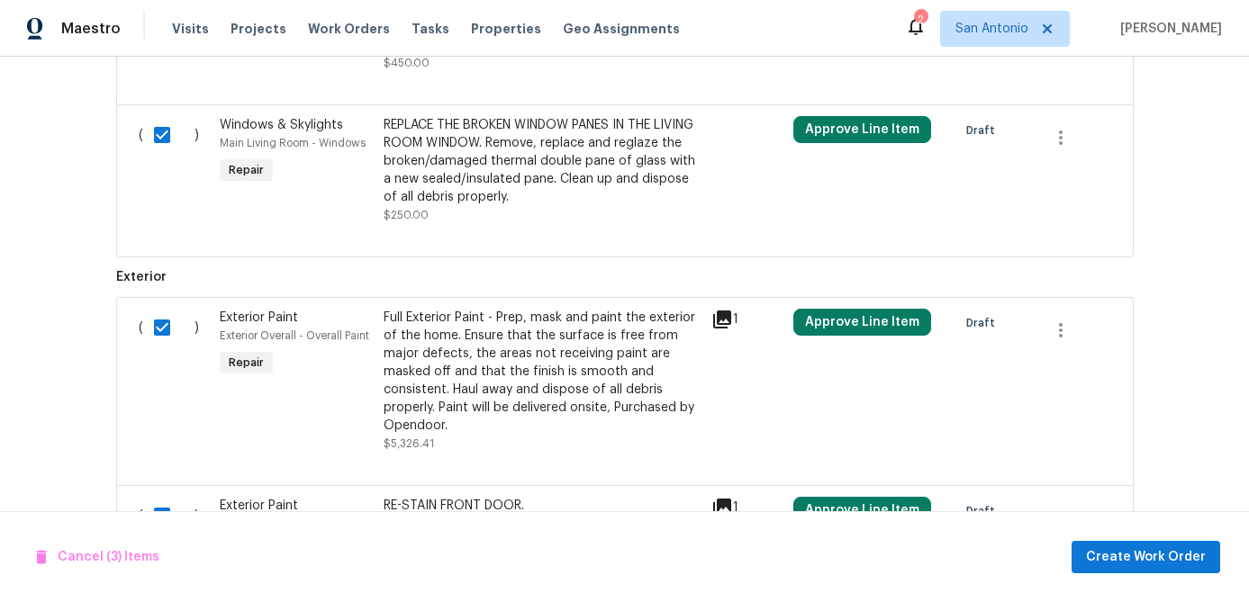
checkbox input "true"
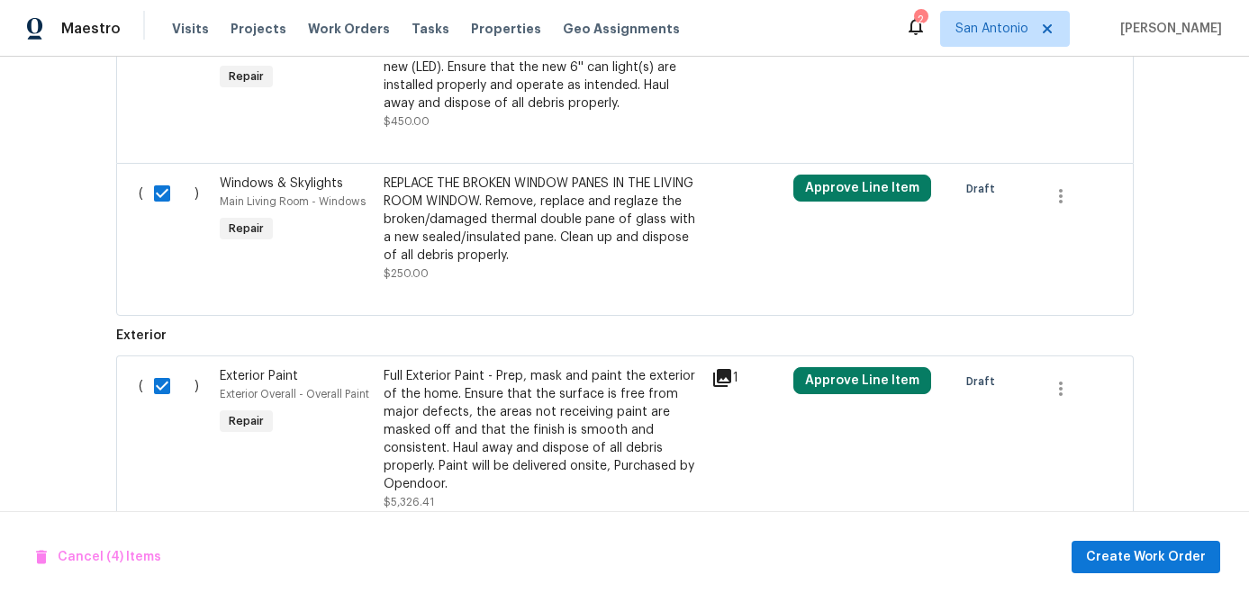
scroll to position [4286, 0]
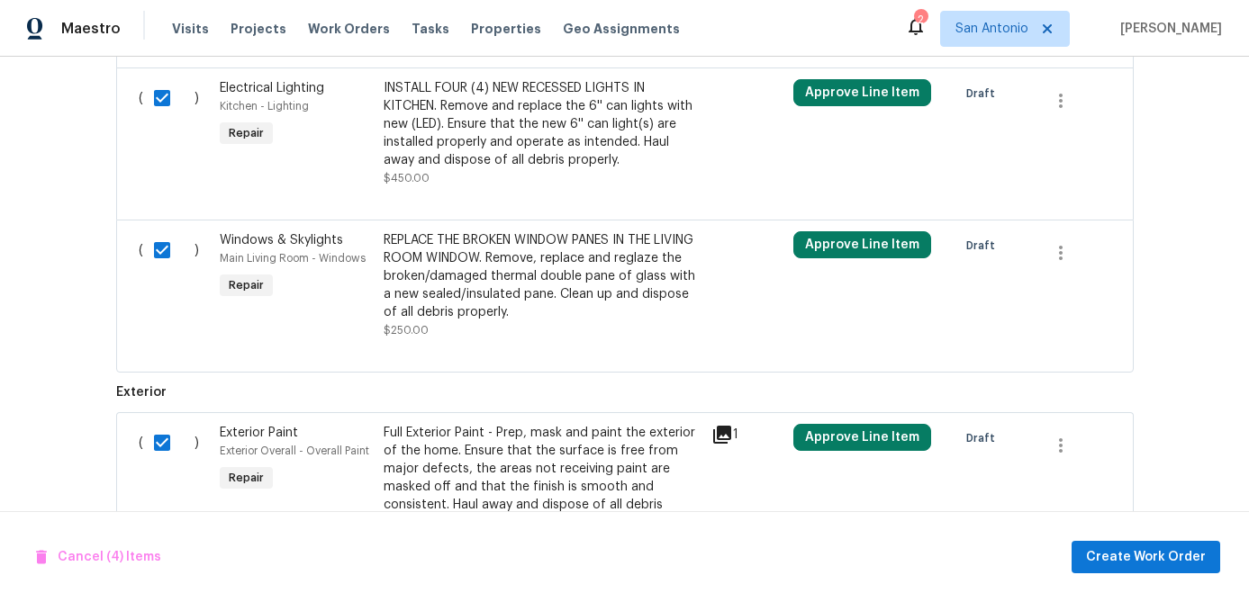
checkbox input "true"
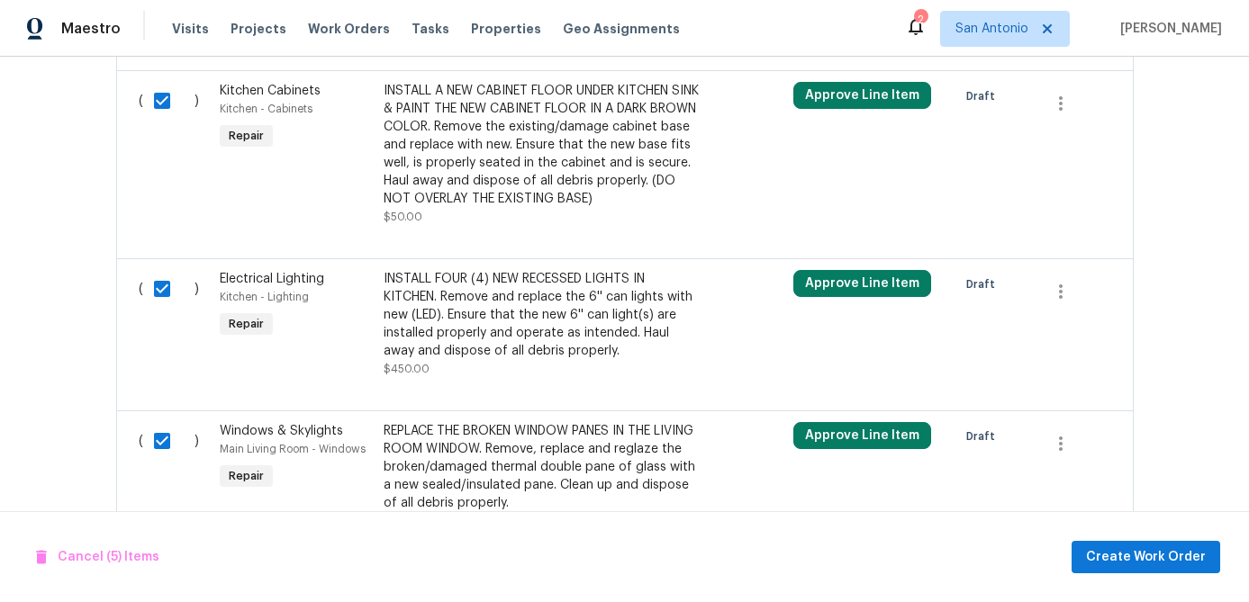
checkbox input "true"
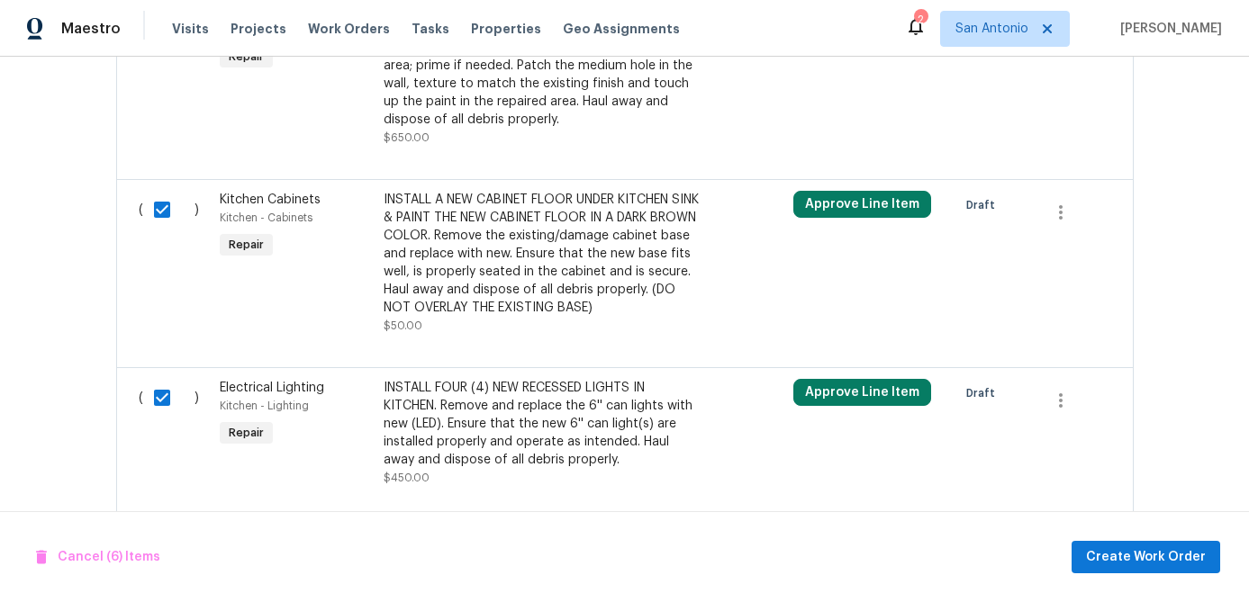
scroll to position [3954, 0]
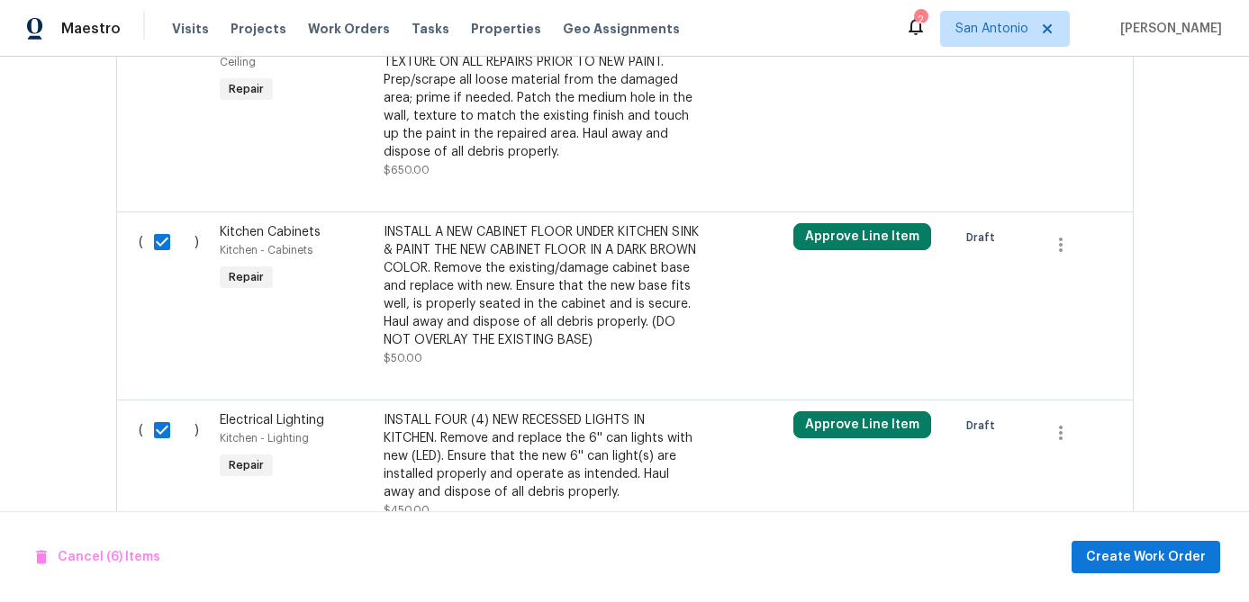
checkbox input "true"
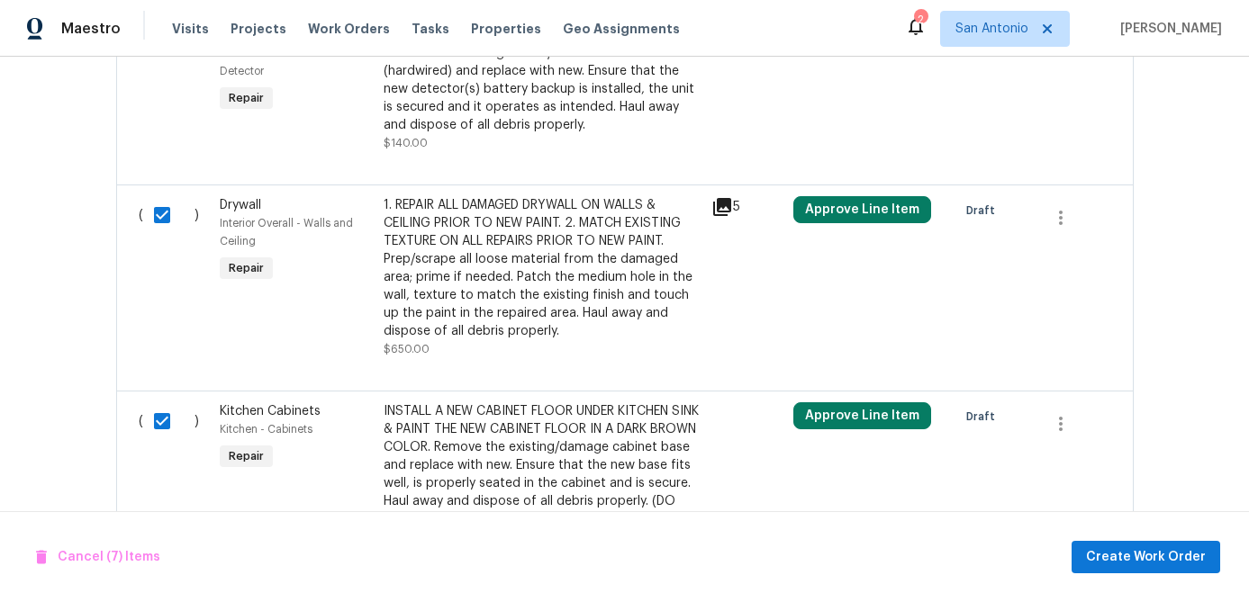
checkbox input "true"
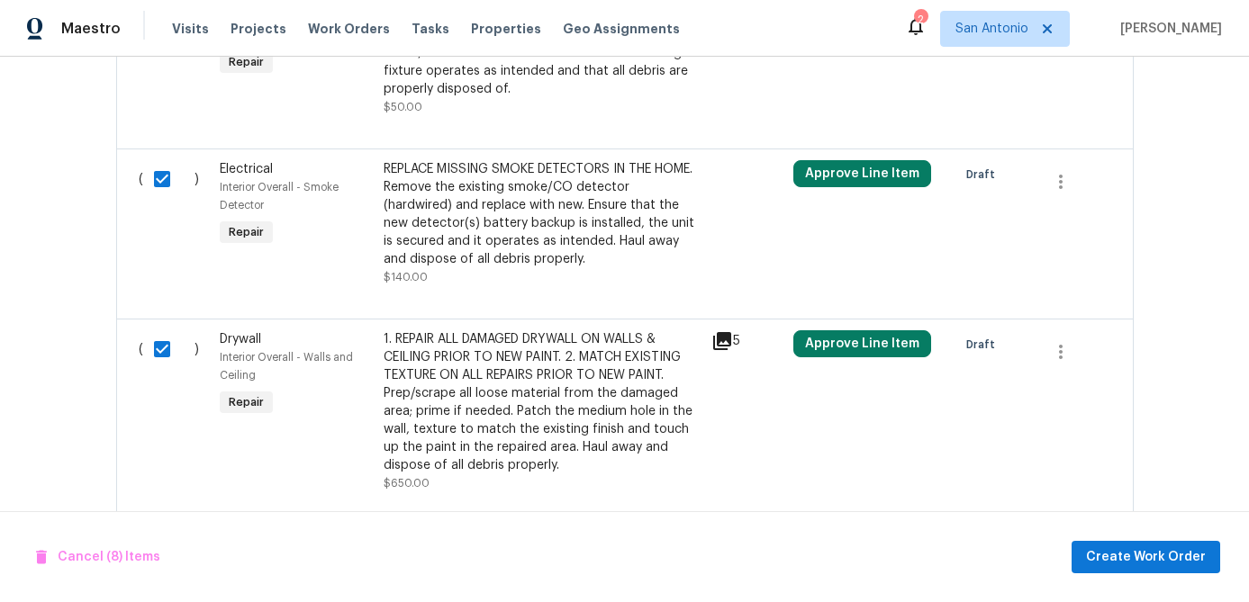
checkbox input "true"
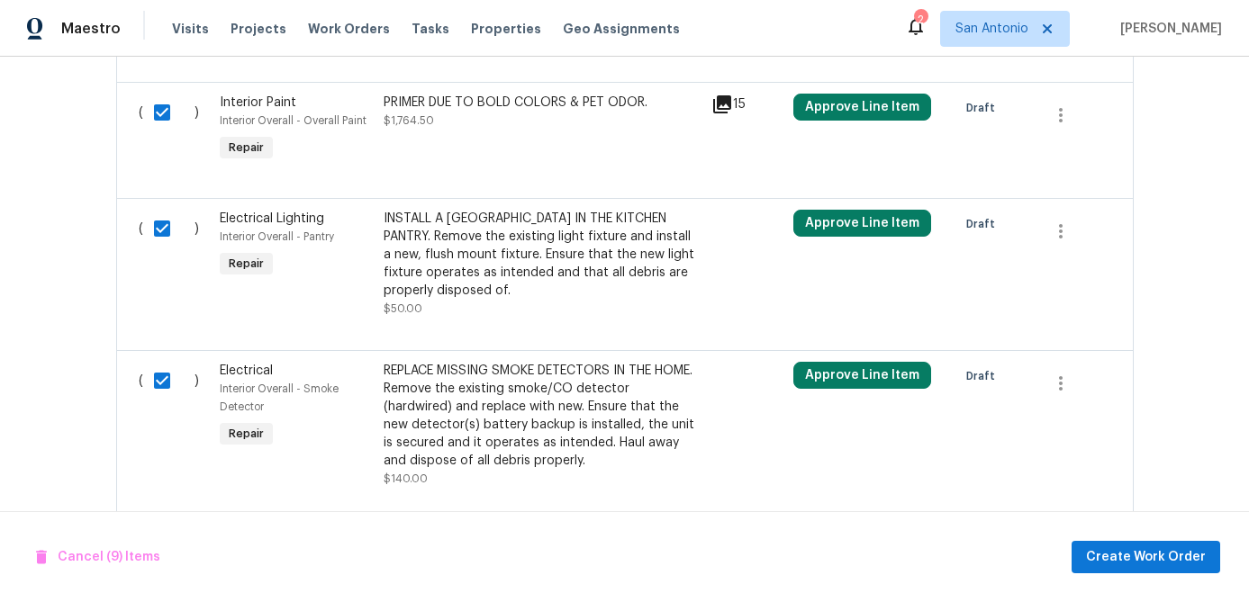
scroll to position [3408, 0]
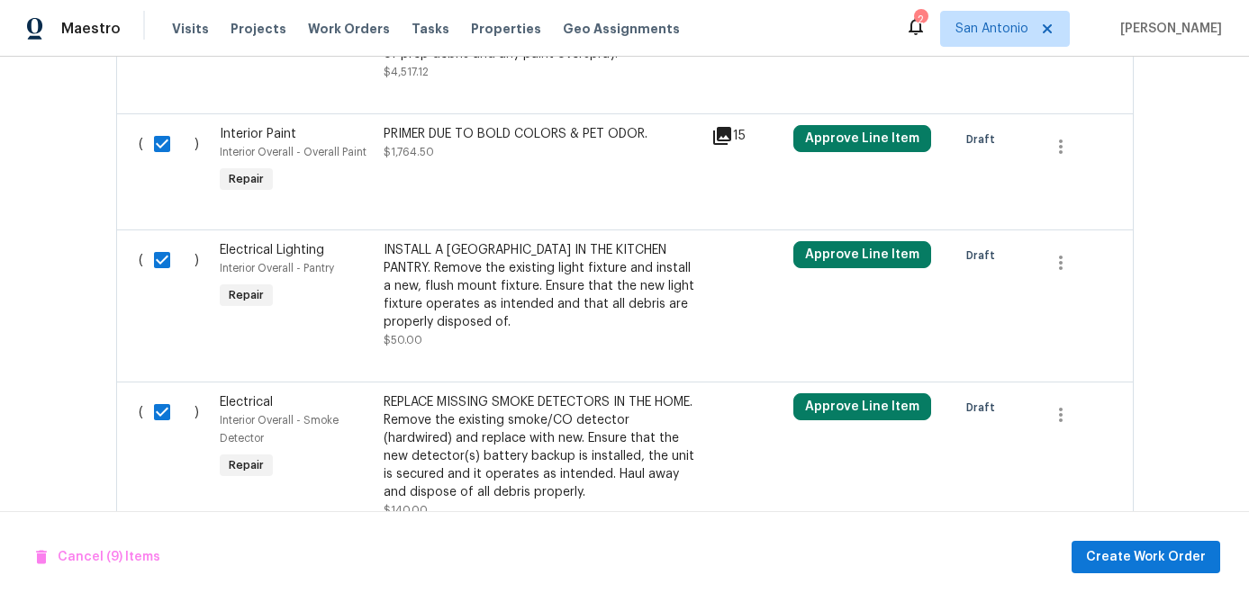
checkbox input "true"
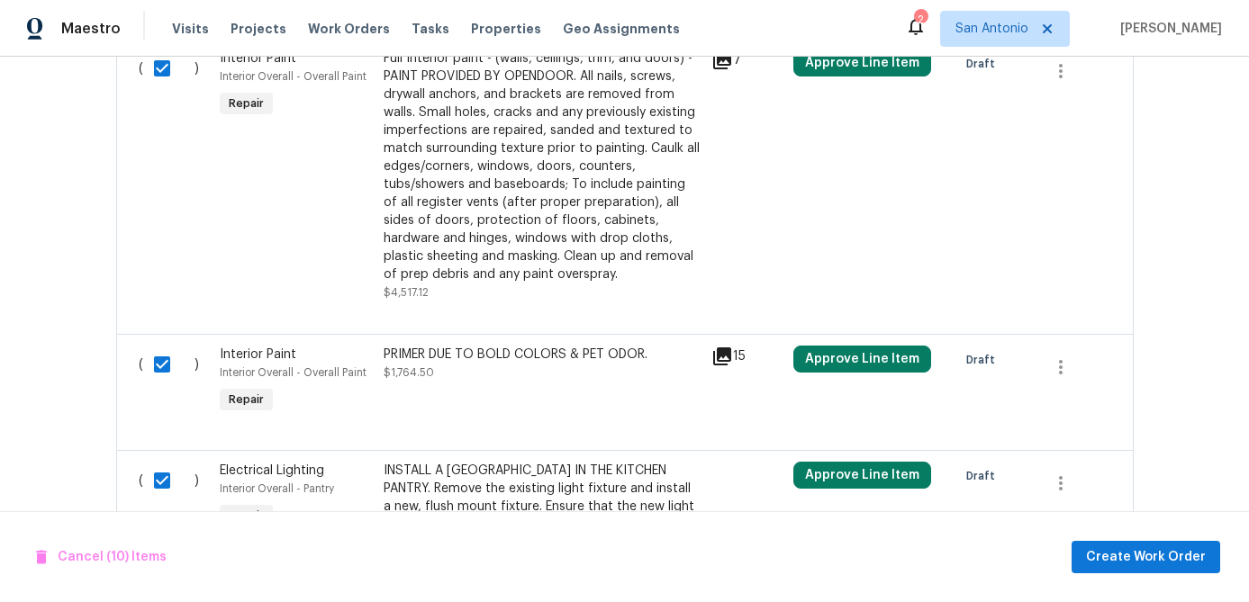
checkbox input "true"
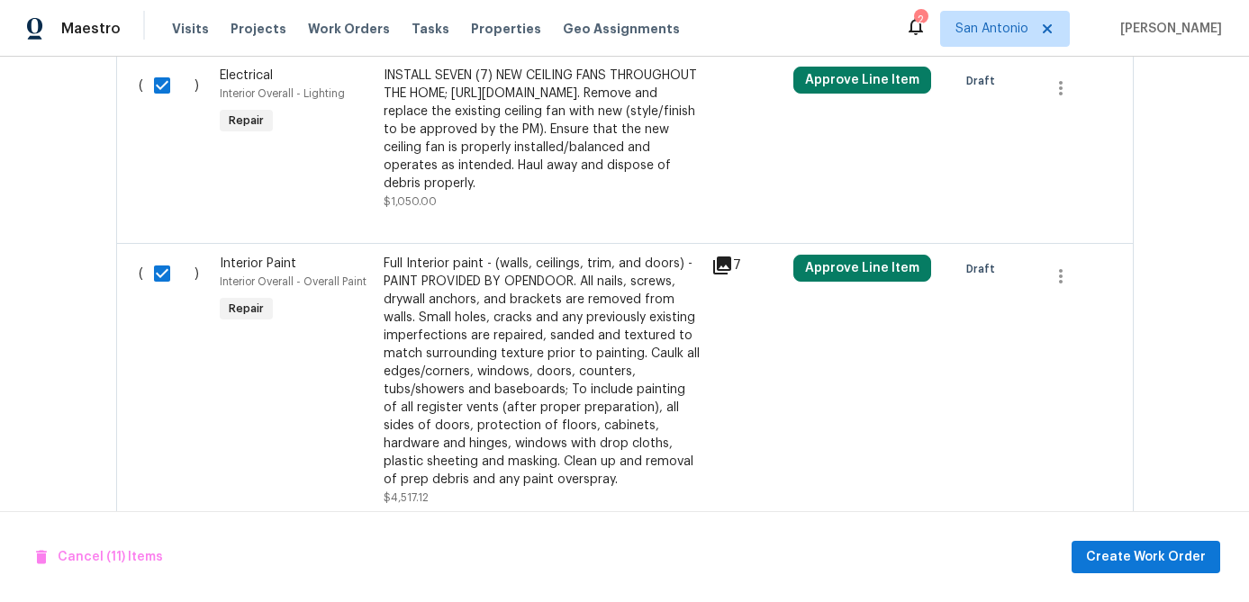
scroll to position [2975, 0]
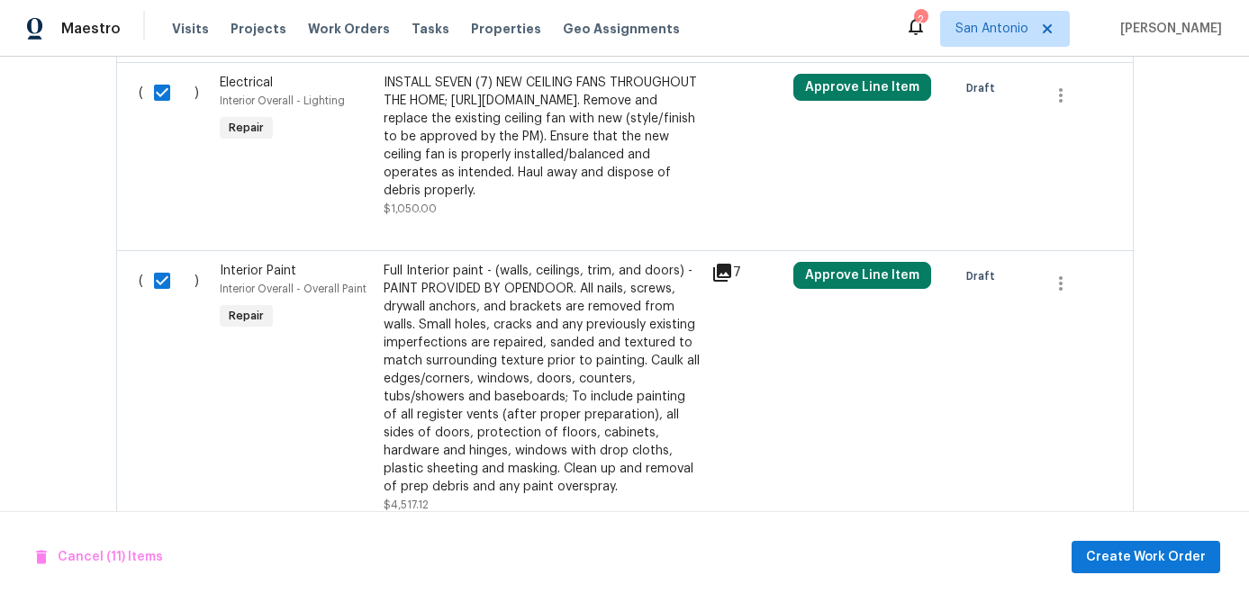
checkbox input "true"
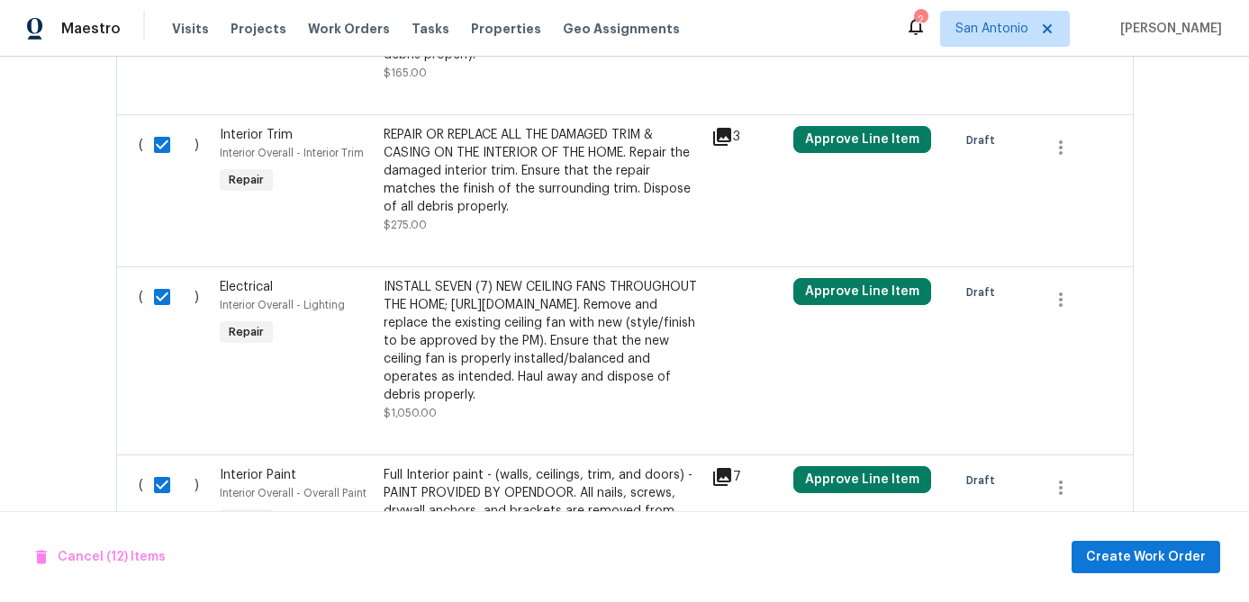
checkbox input "true"
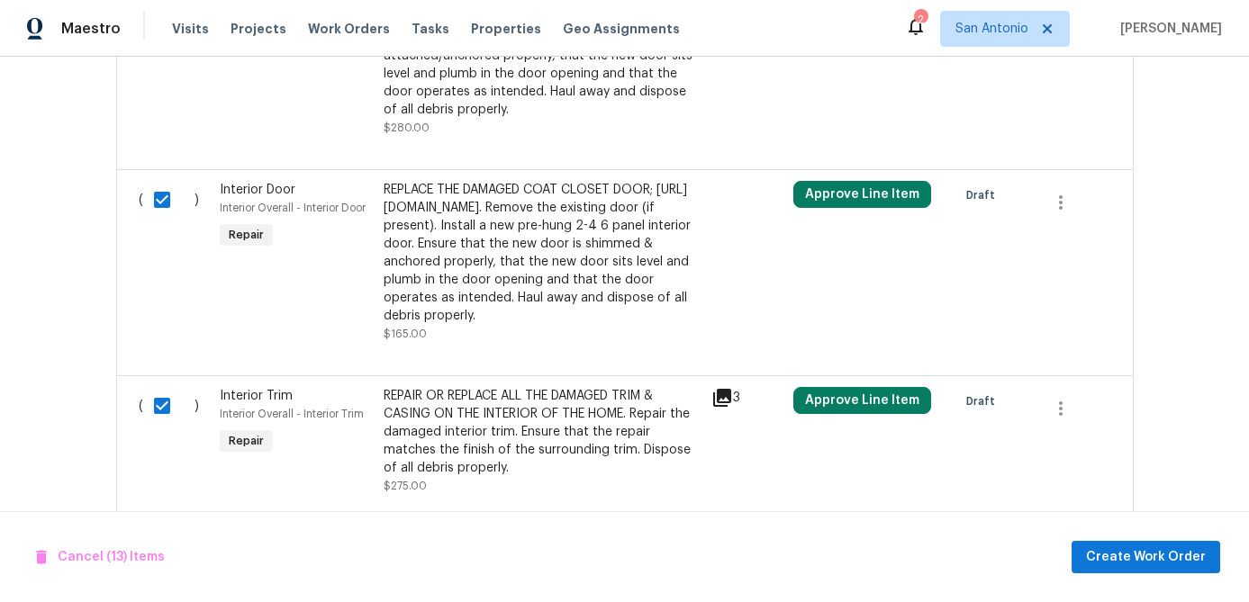
checkbox input "true"
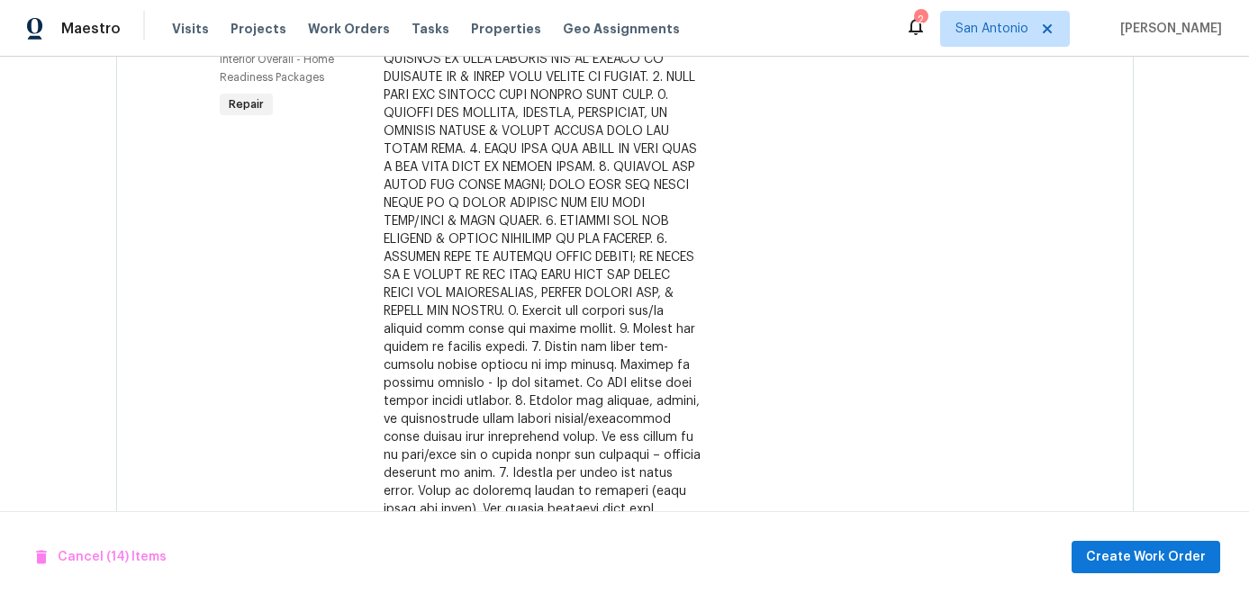
click at [164, 52] on input "checkbox" at bounding box center [168, 33] width 51 height 38
checkbox input "true"
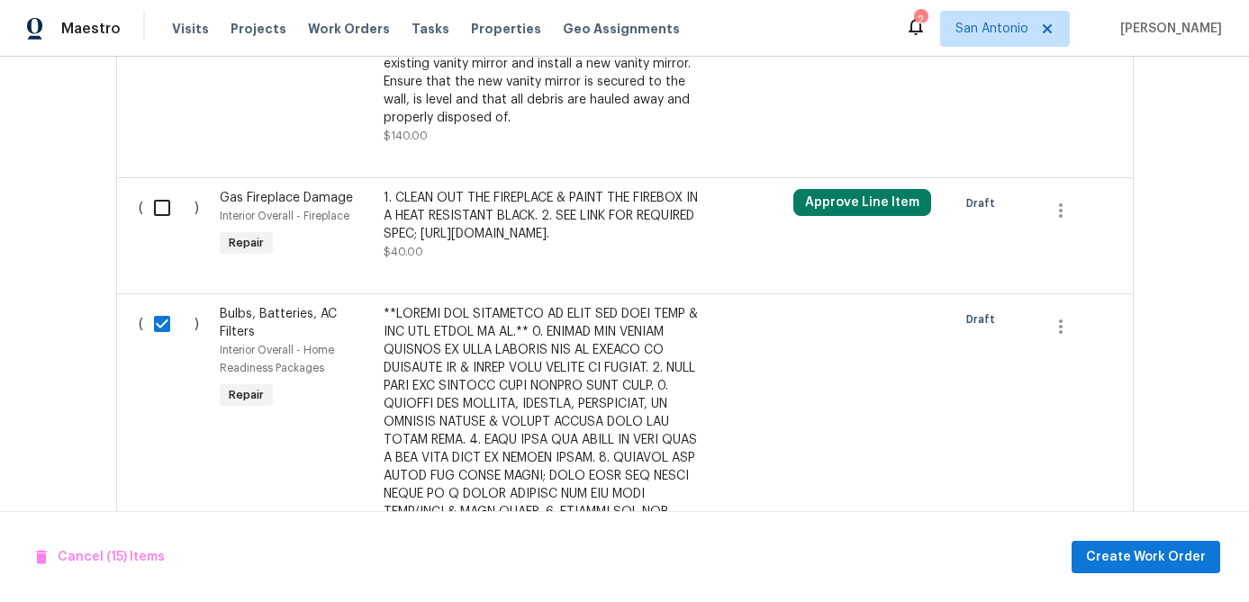
scroll to position [1059, 0]
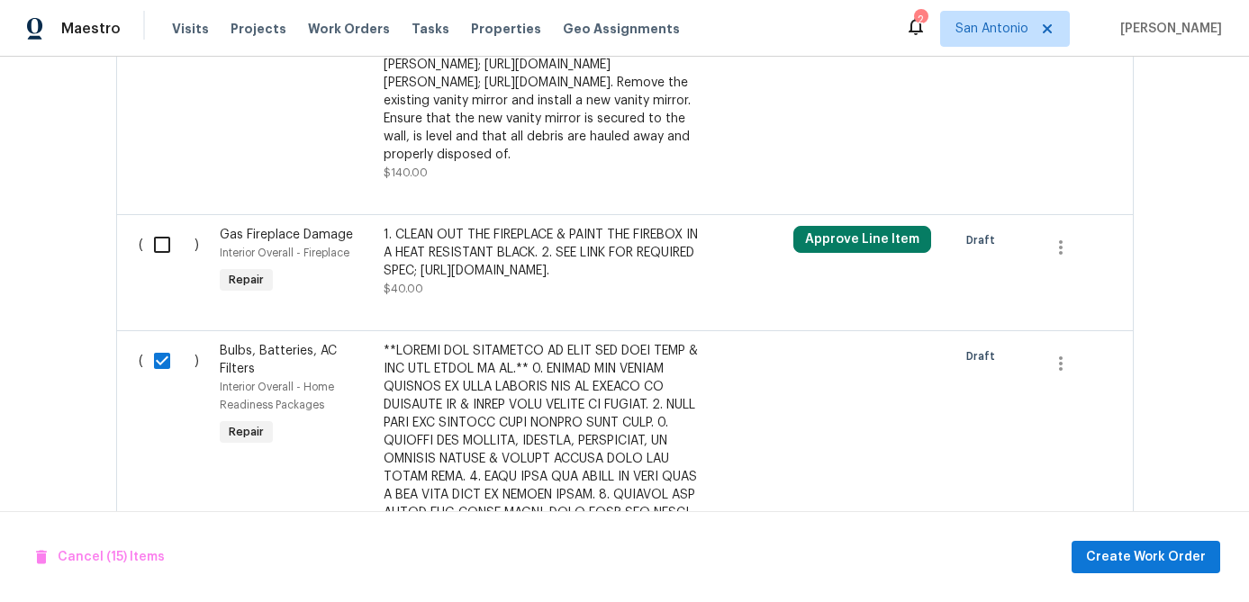
click at [162, 264] on input "checkbox" at bounding box center [168, 245] width 51 height 38
checkbox input "true"
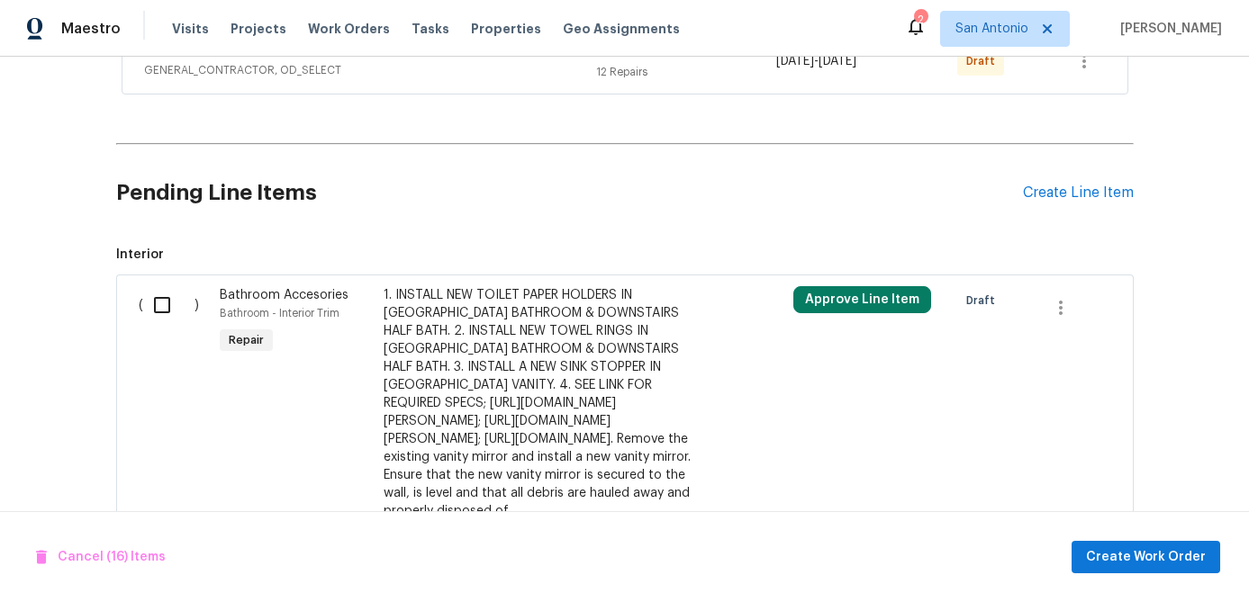
scroll to position [699, 0]
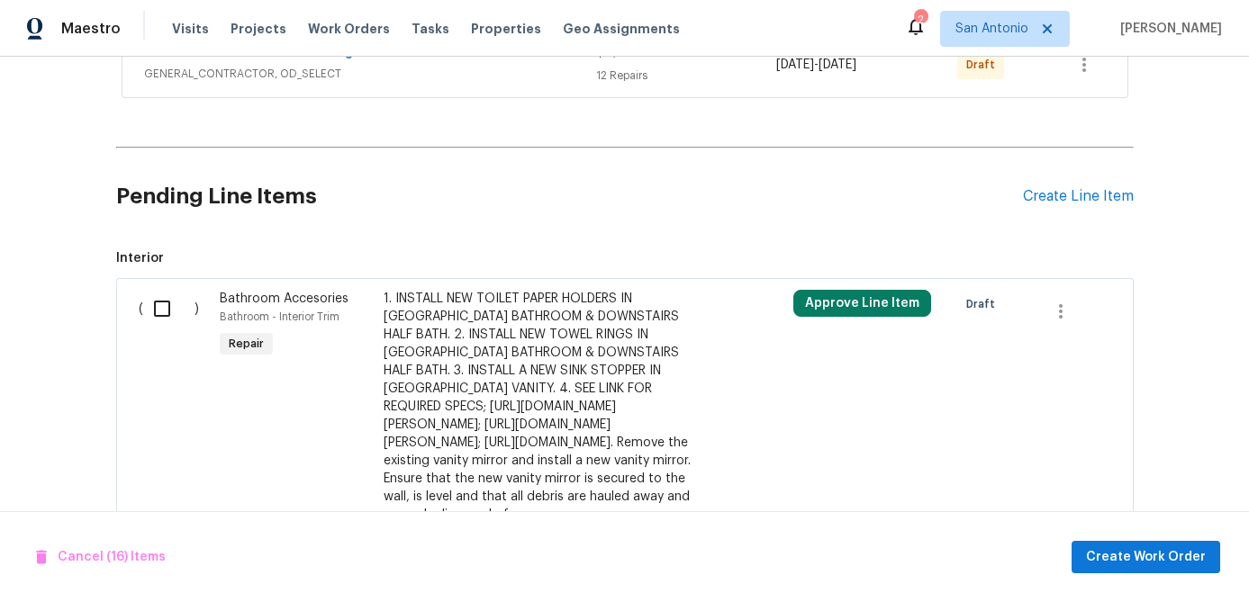
click at [157, 311] on input "checkbox" at bounding box center [168, 309] width 51 height 38
checkbox input "true"
click at [1134, 554] on span "Create Work Order" at bounding box center [1146, 557] width 120 height 23
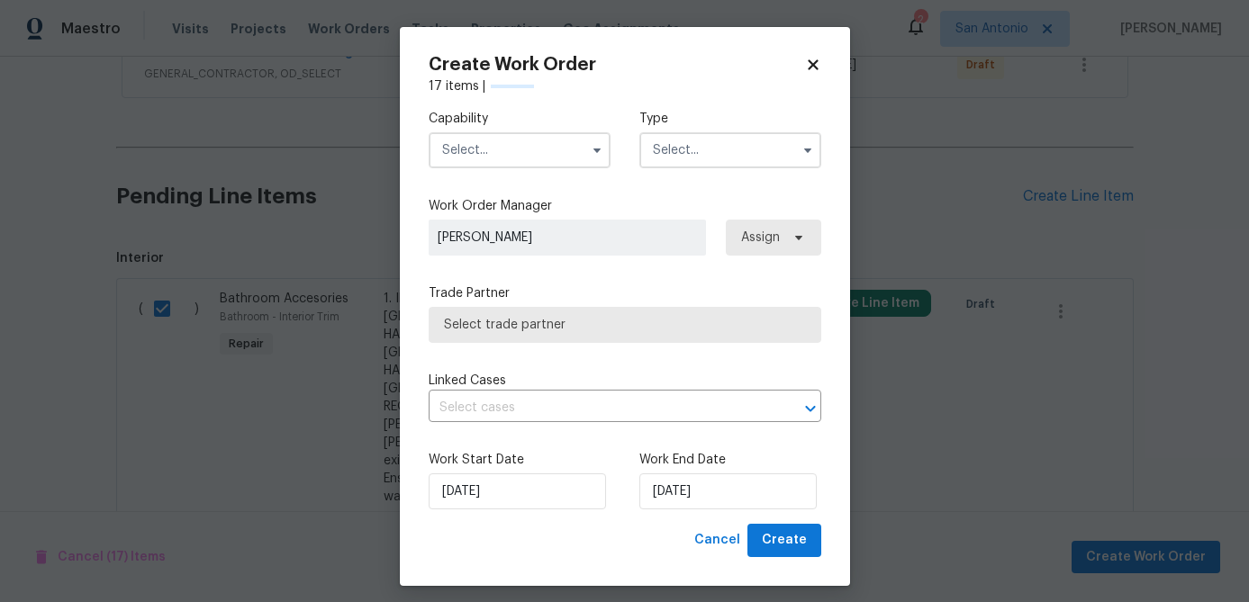
checkbox input "false"
click at [517, 147] on input "text" at bounding box center [520, 150] width 182 height 36
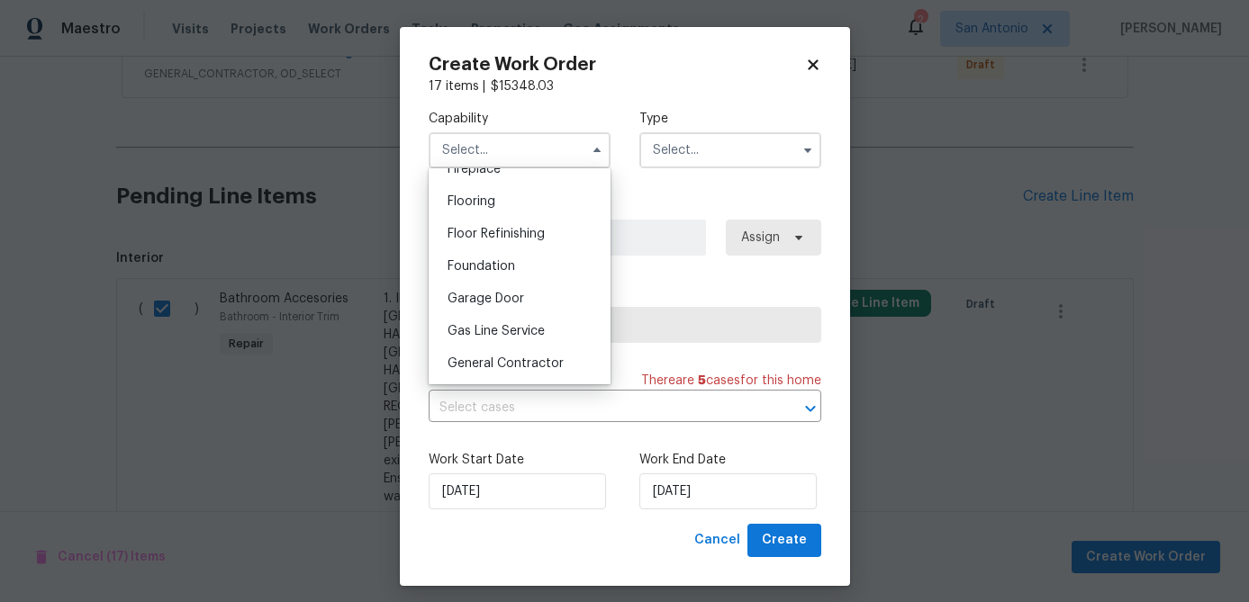
scroll to position [693, 0]
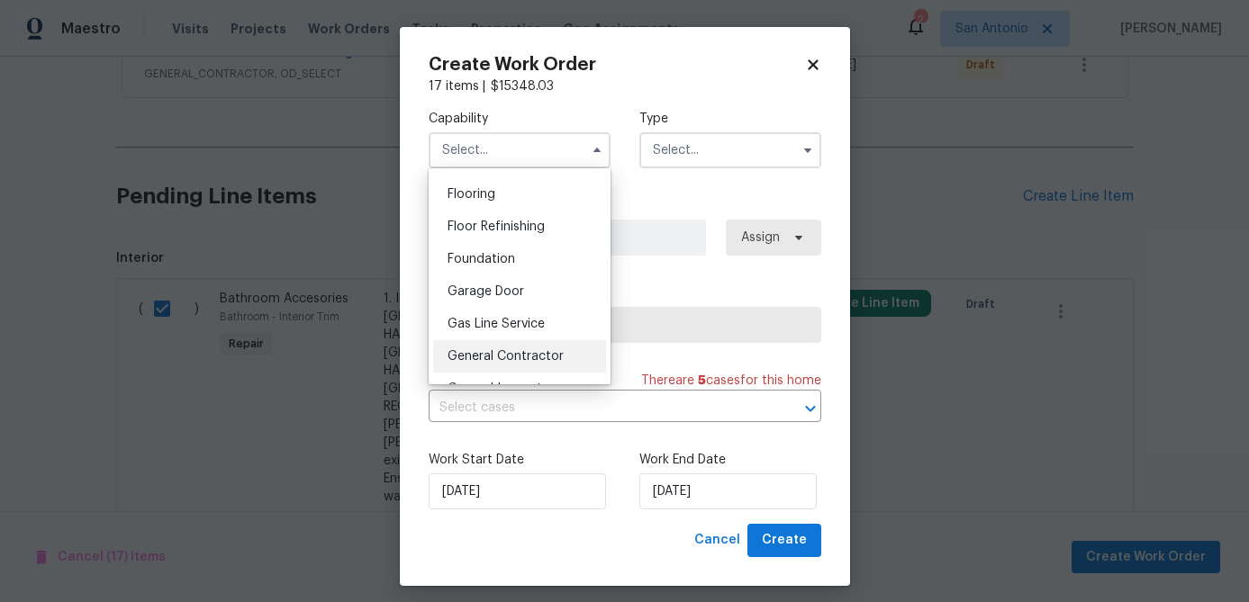
click at [500, 353] on span "General Contractor" at bounding box center [505, 356] width 116 height 13
type input "General Contractor"
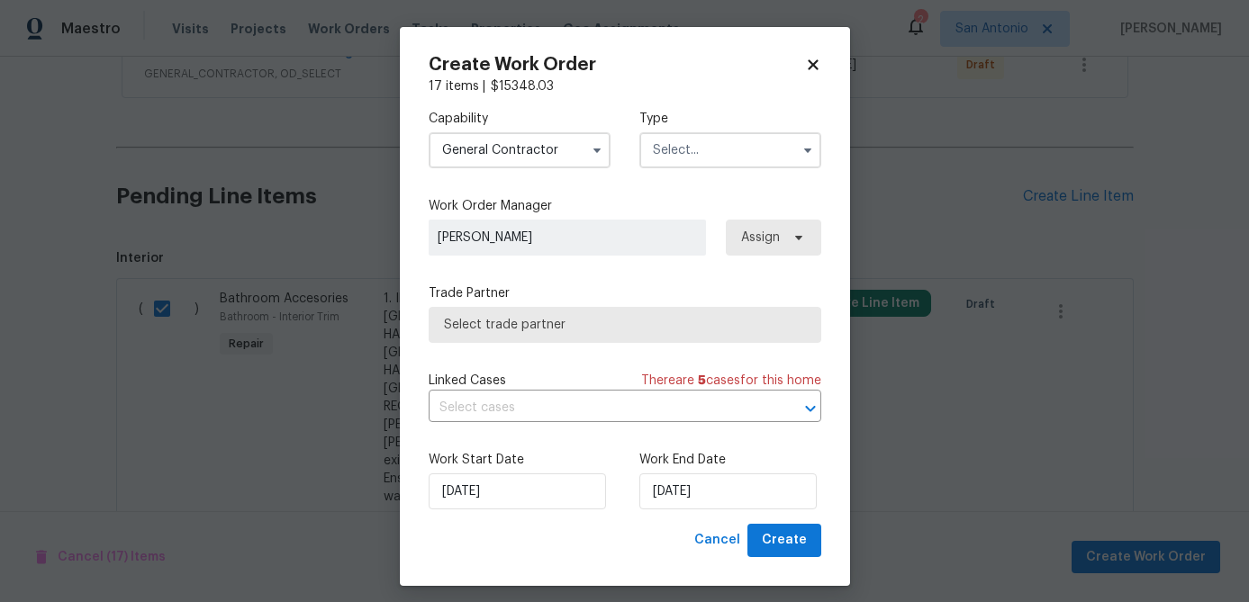
click at [686, 156] on input "text" at bounding box center [730, 150] width 182 height 36
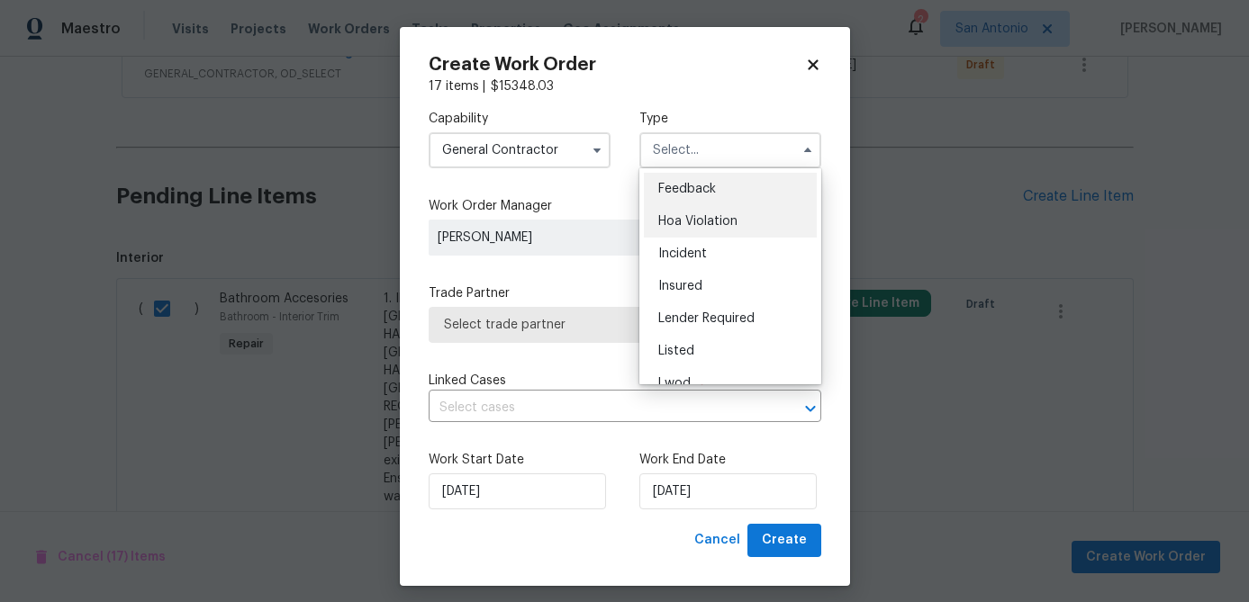
scroll to position [214, 0]
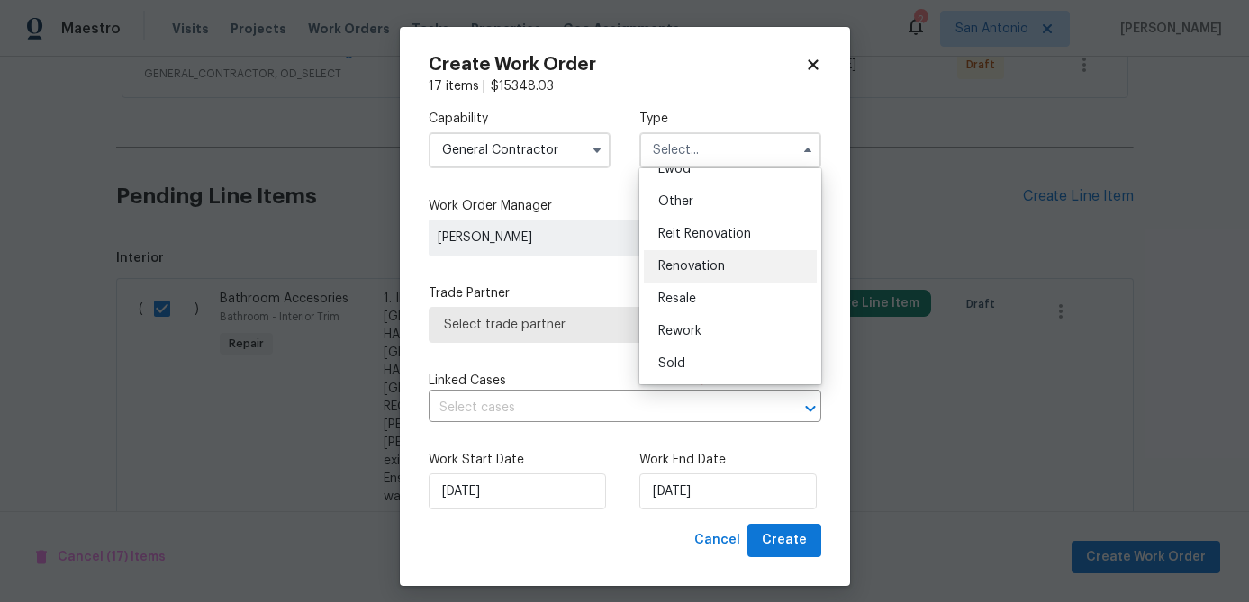
click at [682, 266] on span "Renovation" at bounding box center [691, 266] width 67 height 13
type input "Renovation"
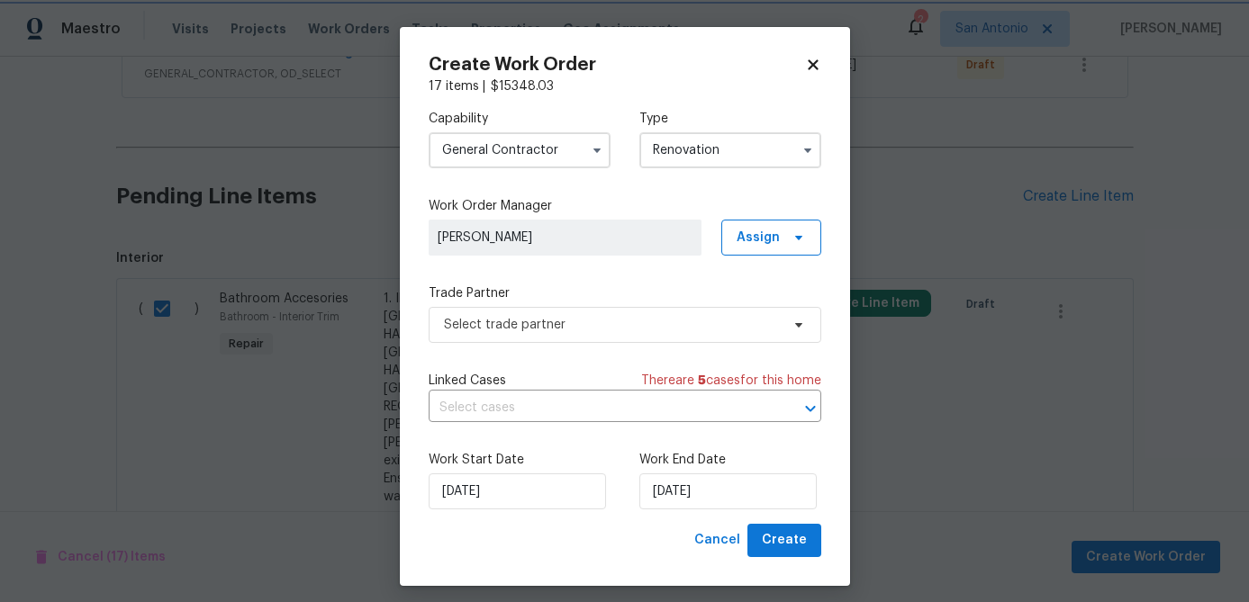
scroll to position [0, 0]
click at [641, 334] on span "Select trade partner" at bounding box center [625, 325] width 393 height 36
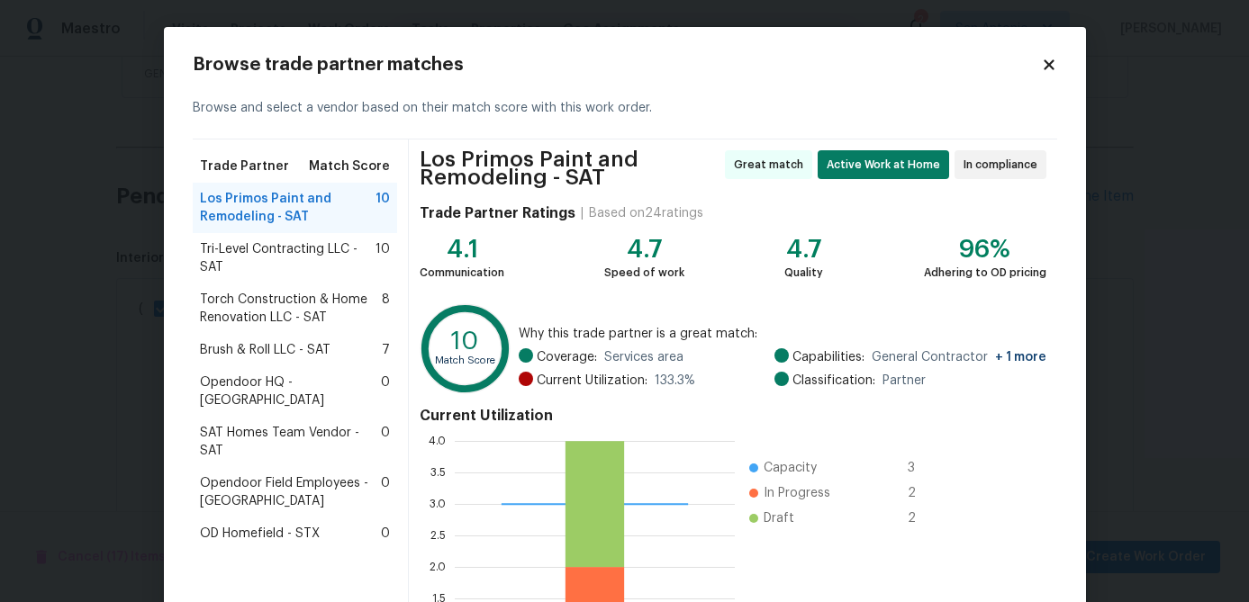
scroll to position [199, 0]
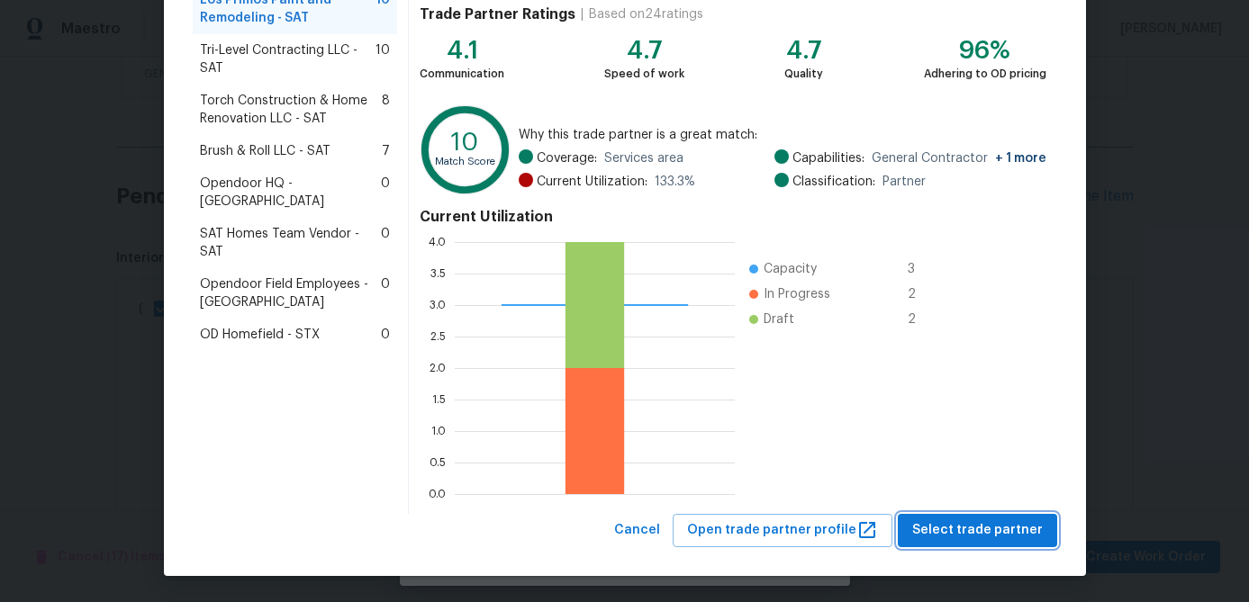
click at [977, 536] on span "Select trade partner" at bounding box center [977, 530] width 131 height 23
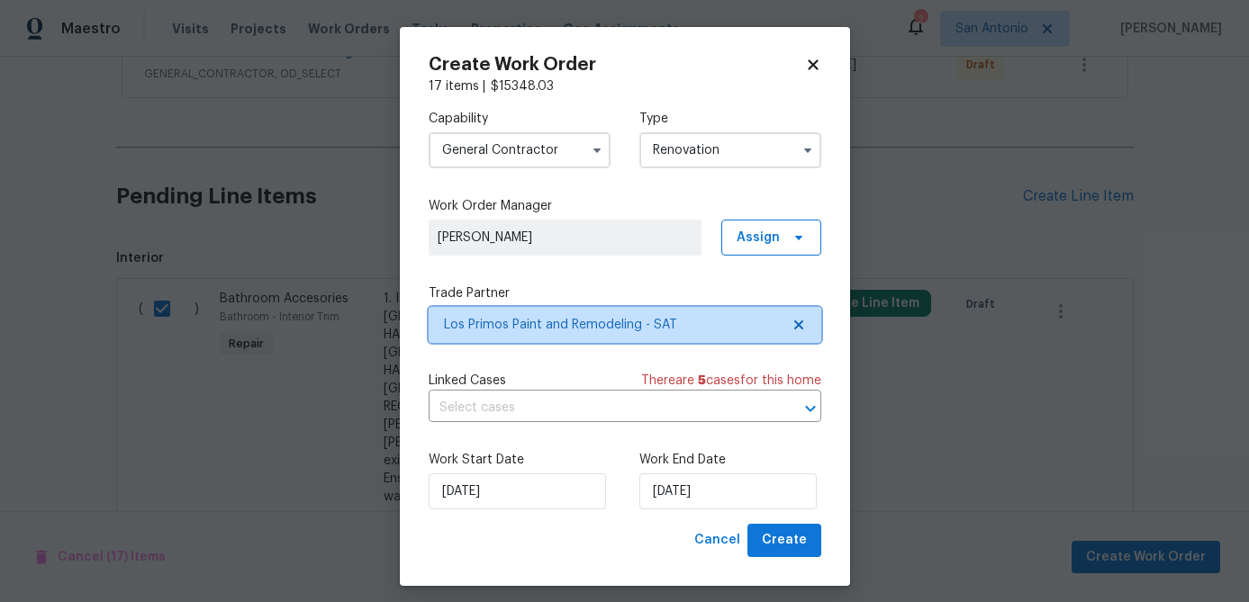
scroll to position [0, 0]
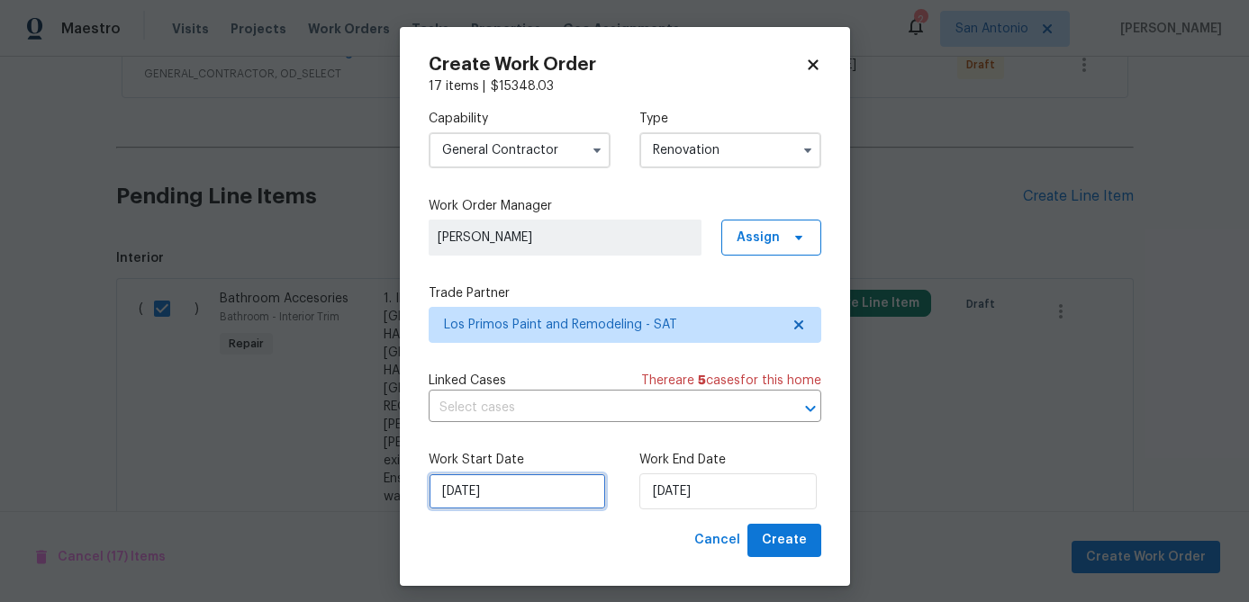
click at [555, 501] on input "[DATE]" at bounding box center [517, 492] width 177 height 36
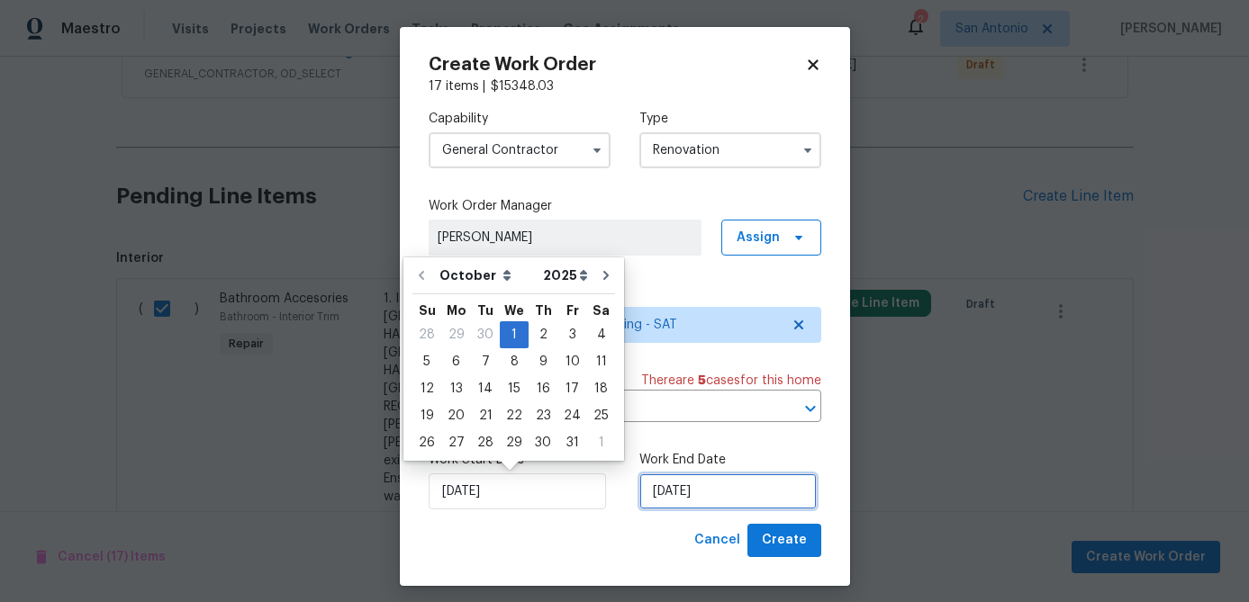
click at [721, 487] on input "[DATE]" at bounding box center [727, 492] width 177 height 36
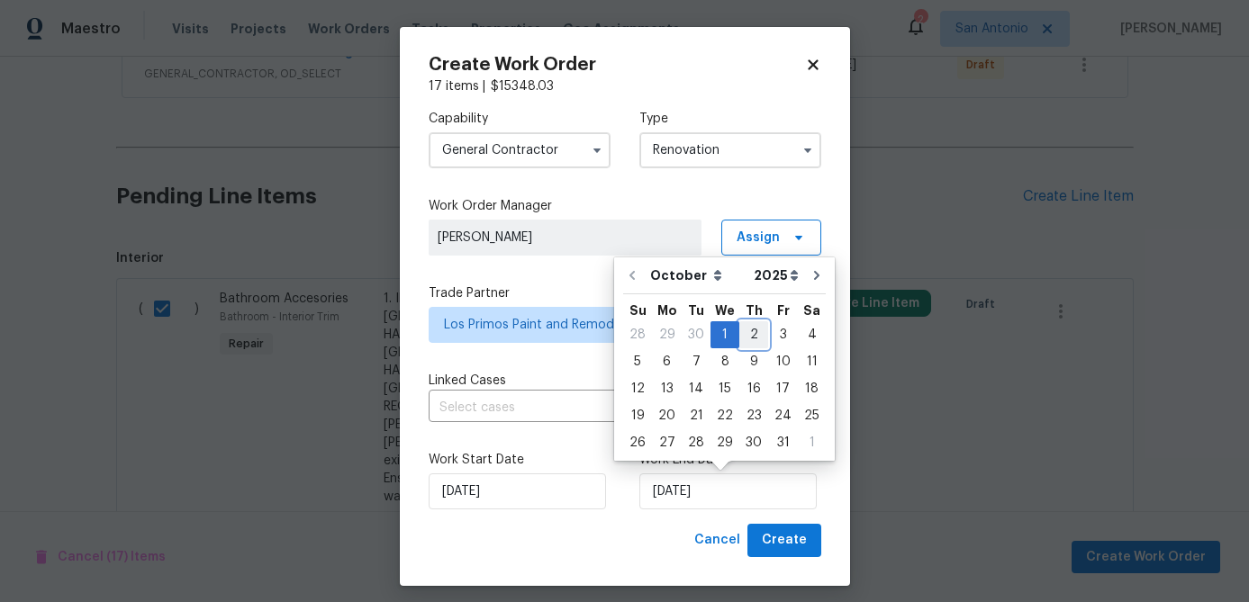
click at [746, 334] on div "2" at bounding box center [753, 334] width 29 height 25
type input "[DATE]"
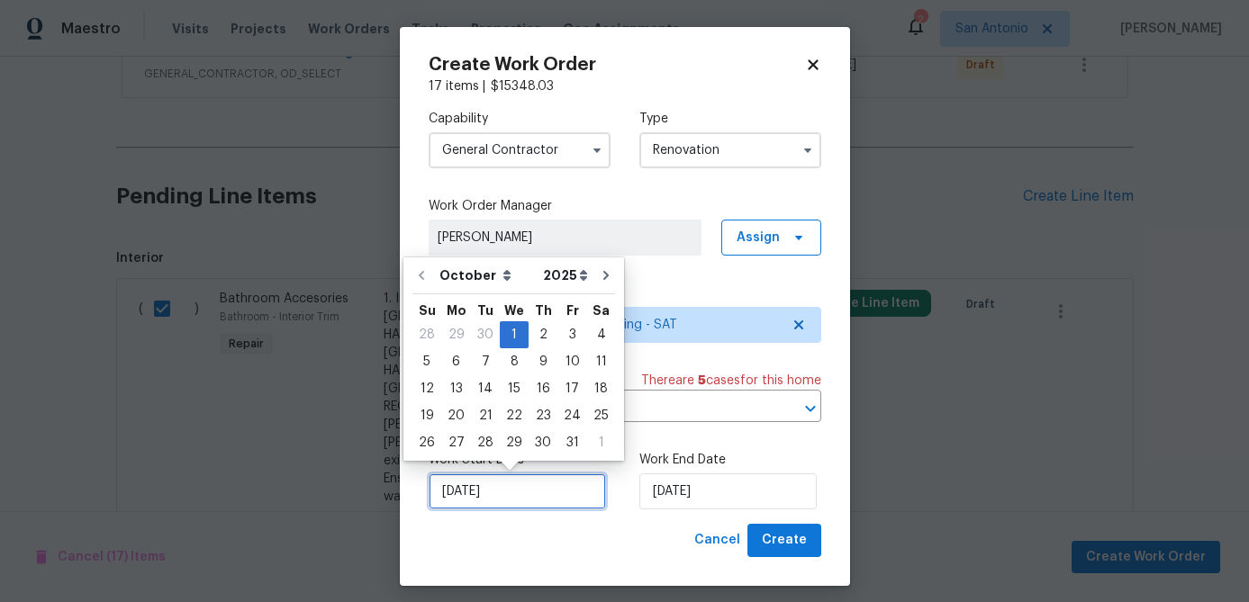
click at [501, 483] on input "[DATE]" at bounding box center [517, 492] width 177 height 36
click at [536, 337] on div "2" at bounding box center [542, 334] width 29 height 25
type input "[DATE]"
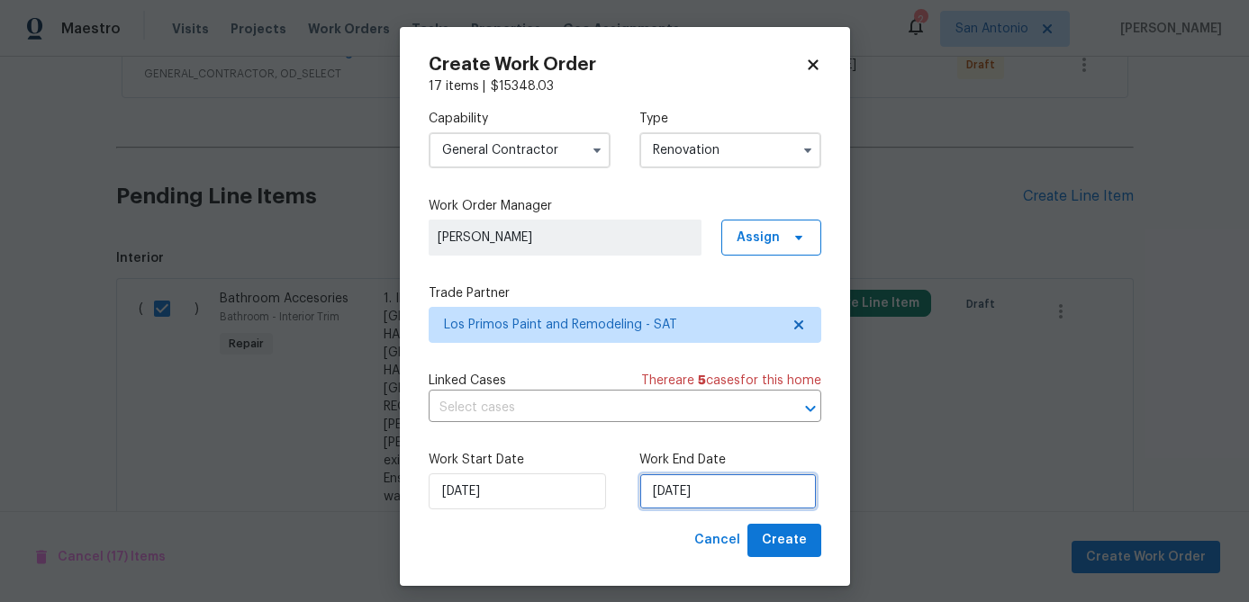
click at [720, 488] on input "[DATE]" at bounding box center [727, 492] width 177 height 36
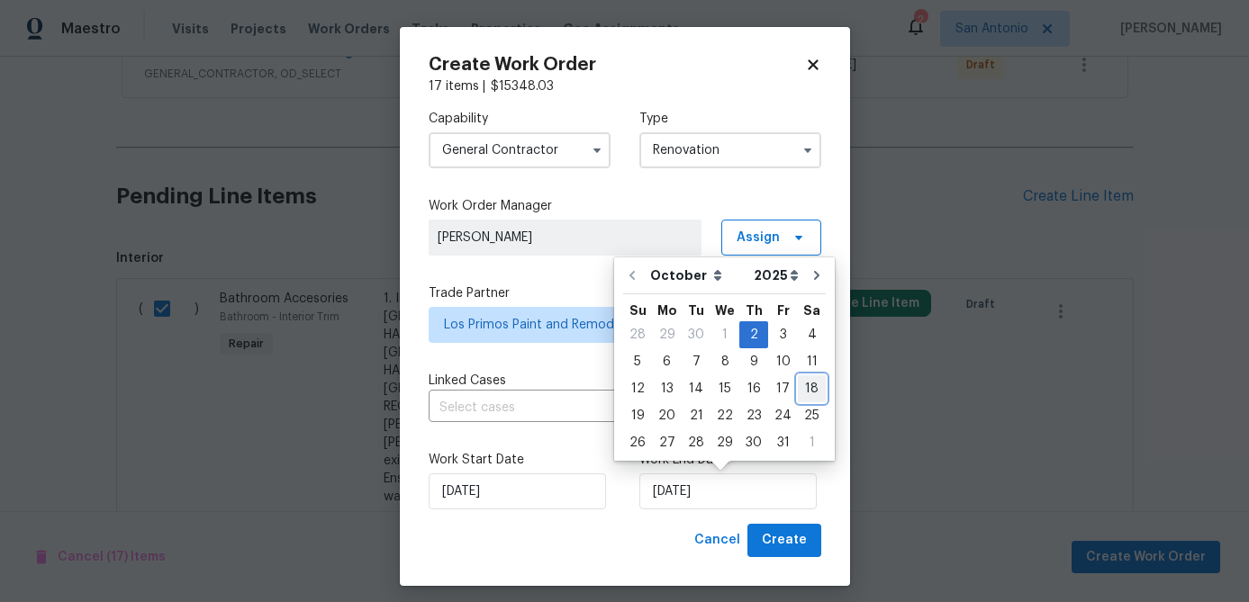
click at [799, 388] on div "18" at bounding box center [812, 388] width 28 height 25
type input "[DATE]"
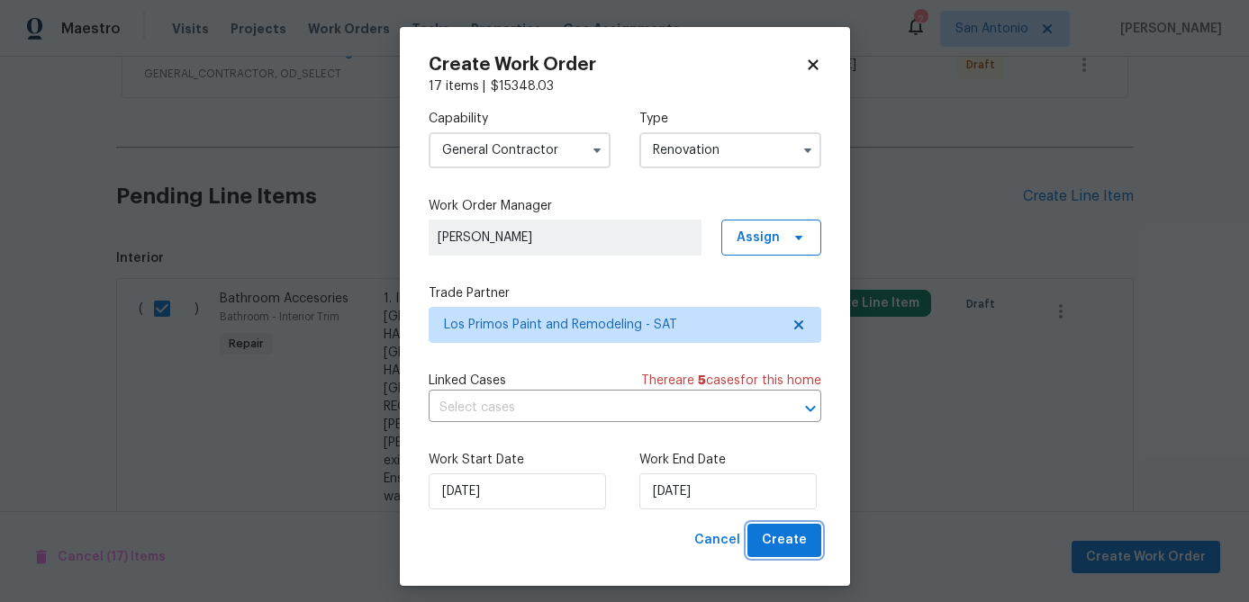
click at [784, 529] on button "Create" at bounding box center [784, 540] width 74 height 33
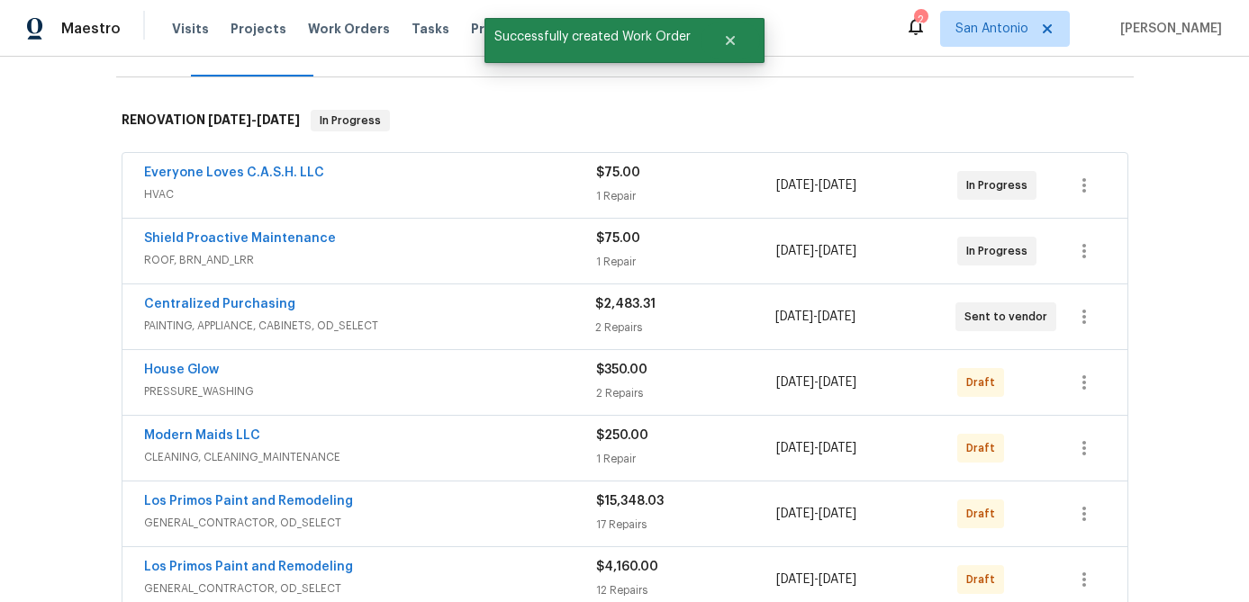
scroll to position [251, 0]
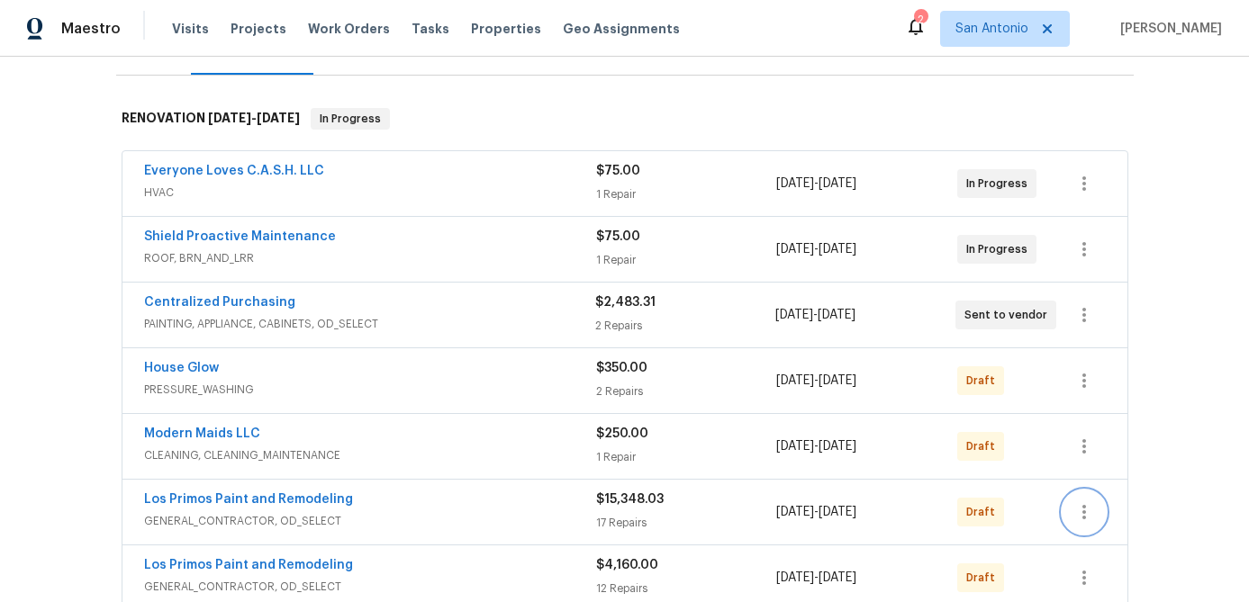
click at [1078, 526] on button "button" at bounding box center [1083, 512] width 43 height 43
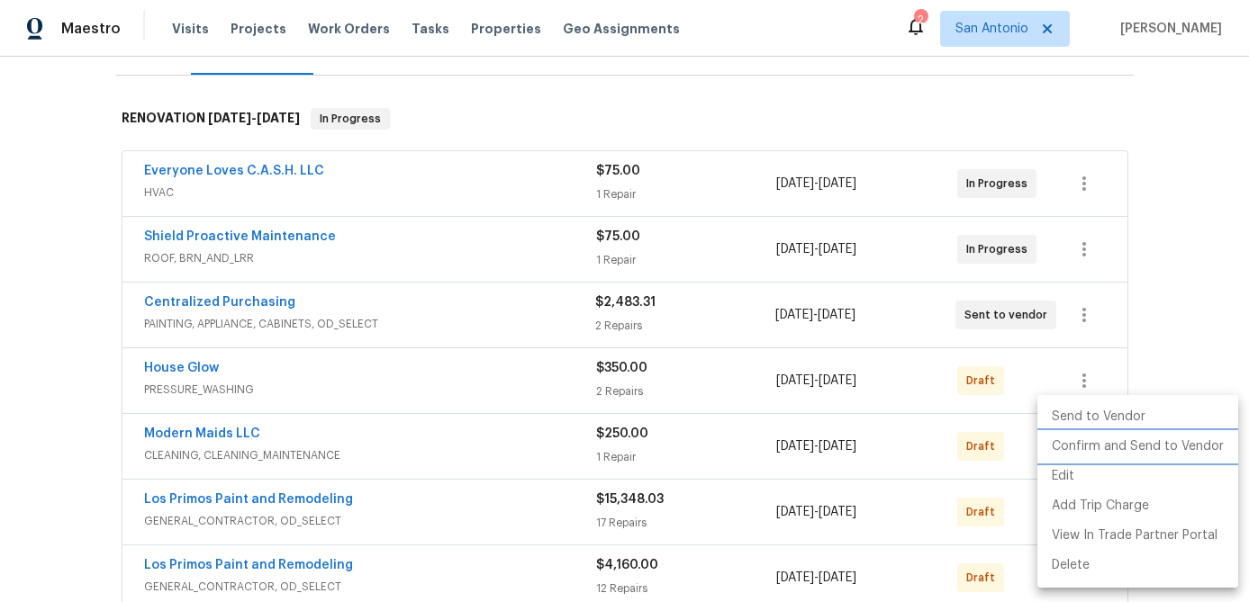
click at [1106, 451] on li "Confirm and Send to Vendor" at bounding box center [1137, 447] width 201 height 30
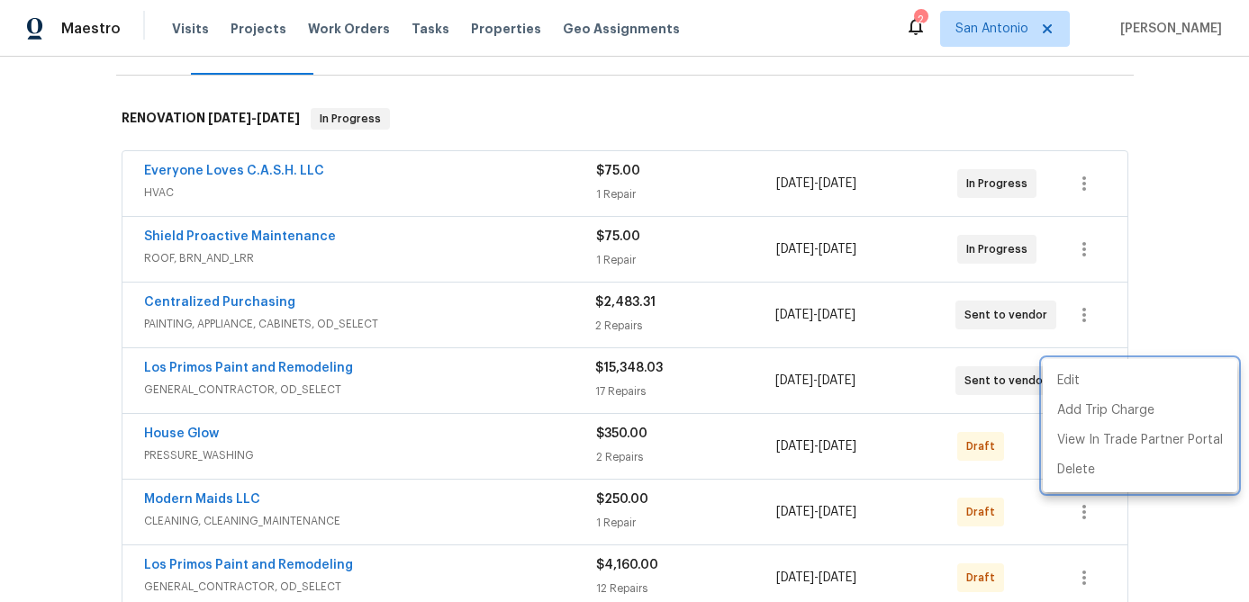
click at [501, 382] on div at bounding box center [624, 301] width 1249 height 602
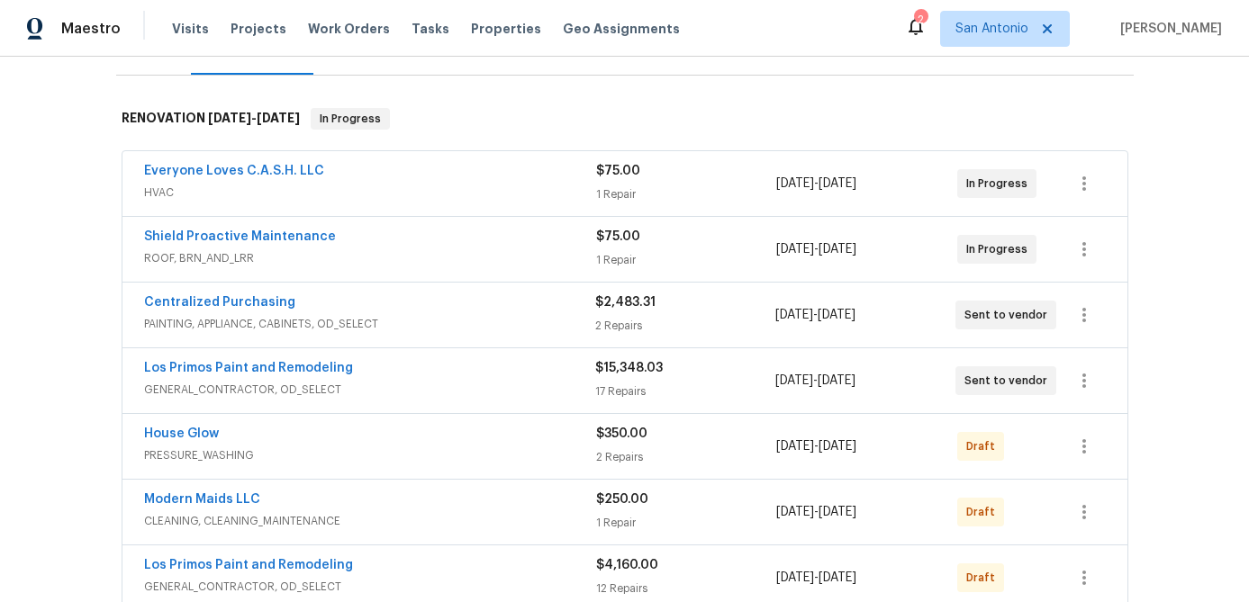
click at [501, 382] on span "GENERAL_CONTRACTOR, OD_SELECT" at bounding box center [369, 390] width 451 height 18
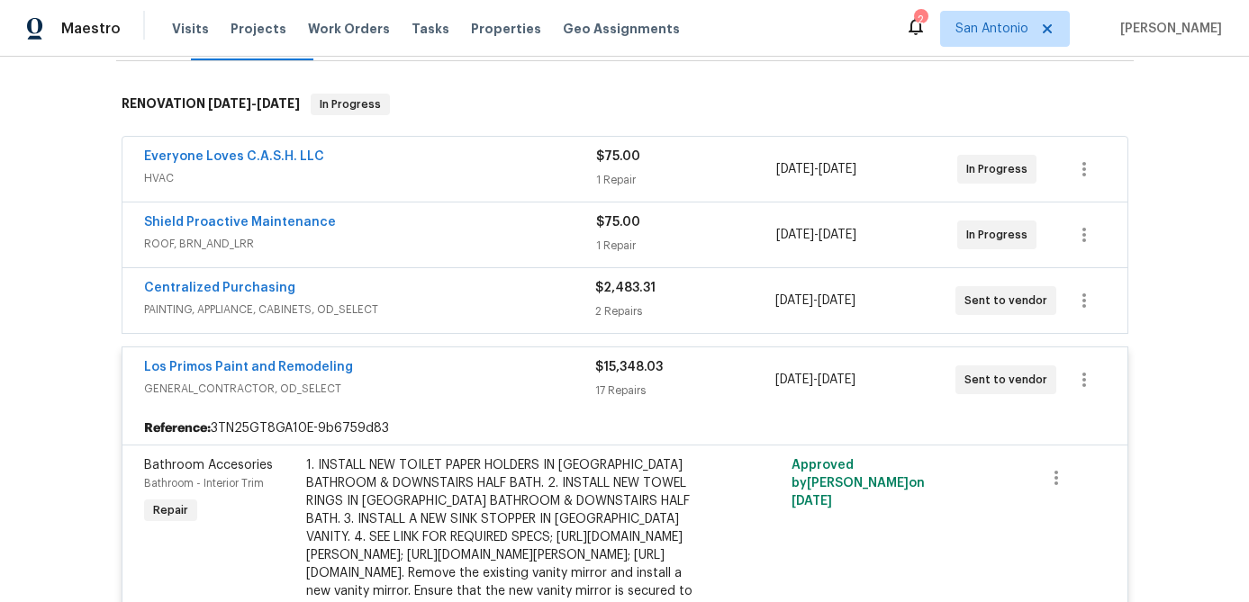
scroll to position [266, 0]
click at [489, 374] on div "Los Primos Paint and Remodeling" at bounding box center [369, 368] width 451 height 22
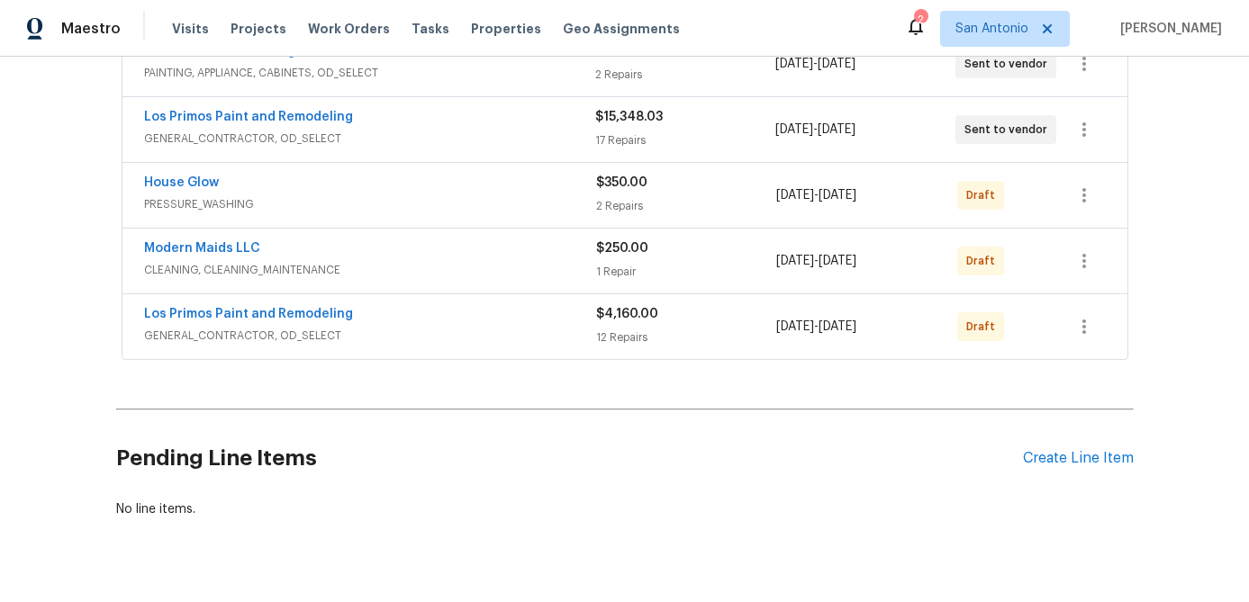
scroll to position [521, 0]
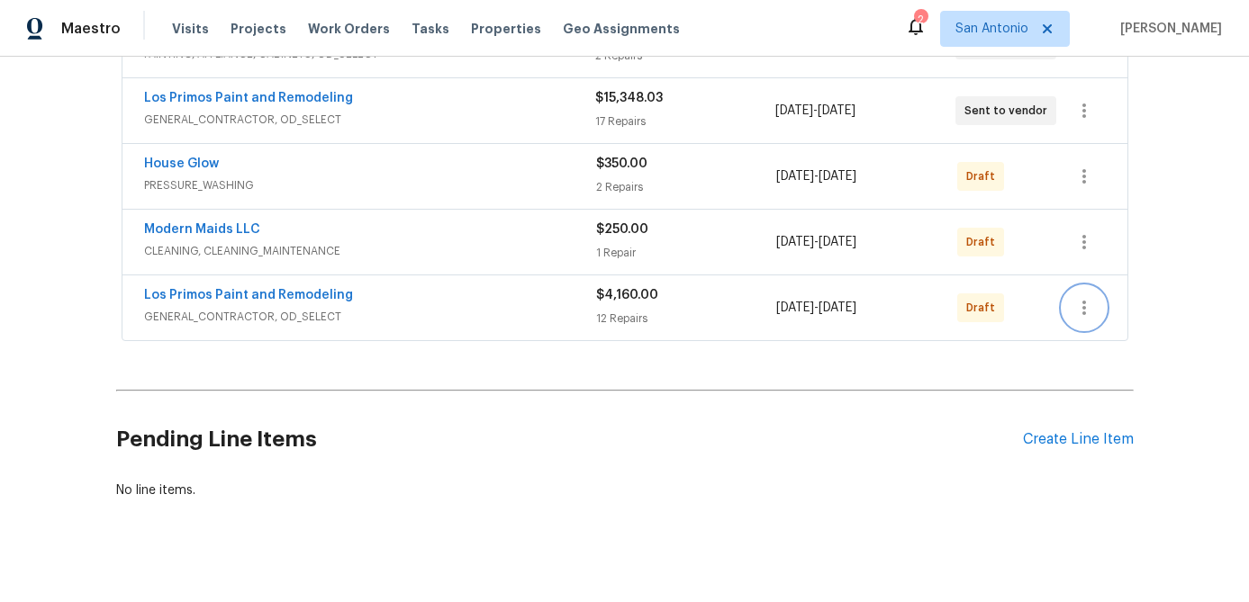
click at [1084, 308] on icon "button" at bounding box center [1084, 308] width 4 height 14
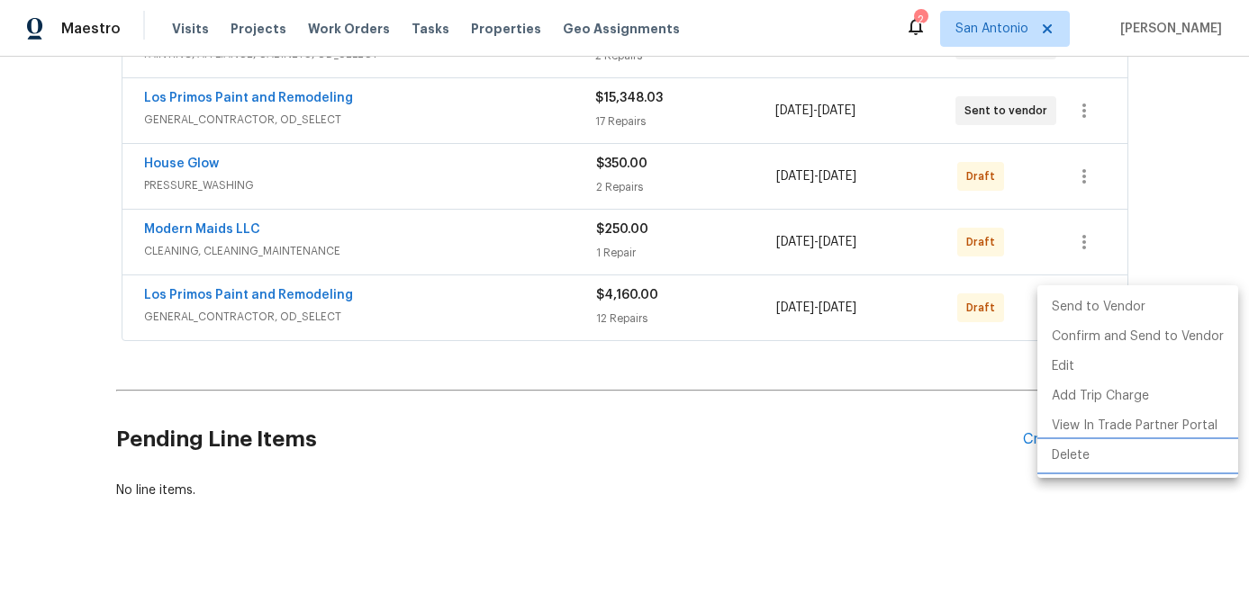
click at [1070, 456] on li "Delete" at bounding box center [1137, 456] width 201 height 30
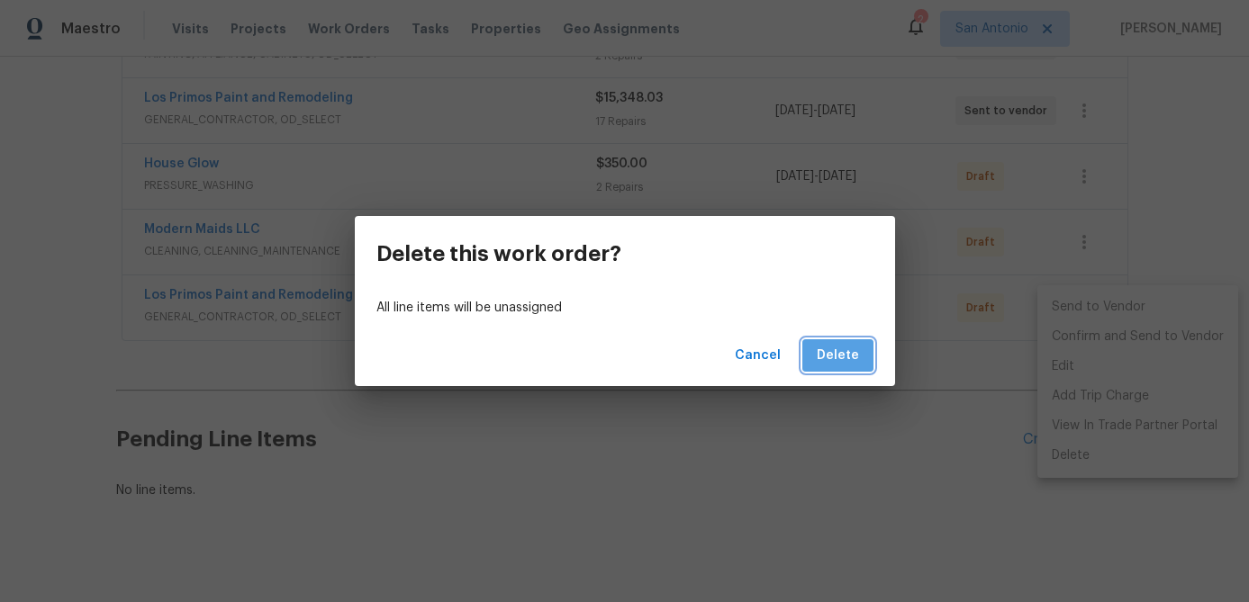
click at [853, 357] on span "Delete" at bounding box center [838, 356] width 42 height 23
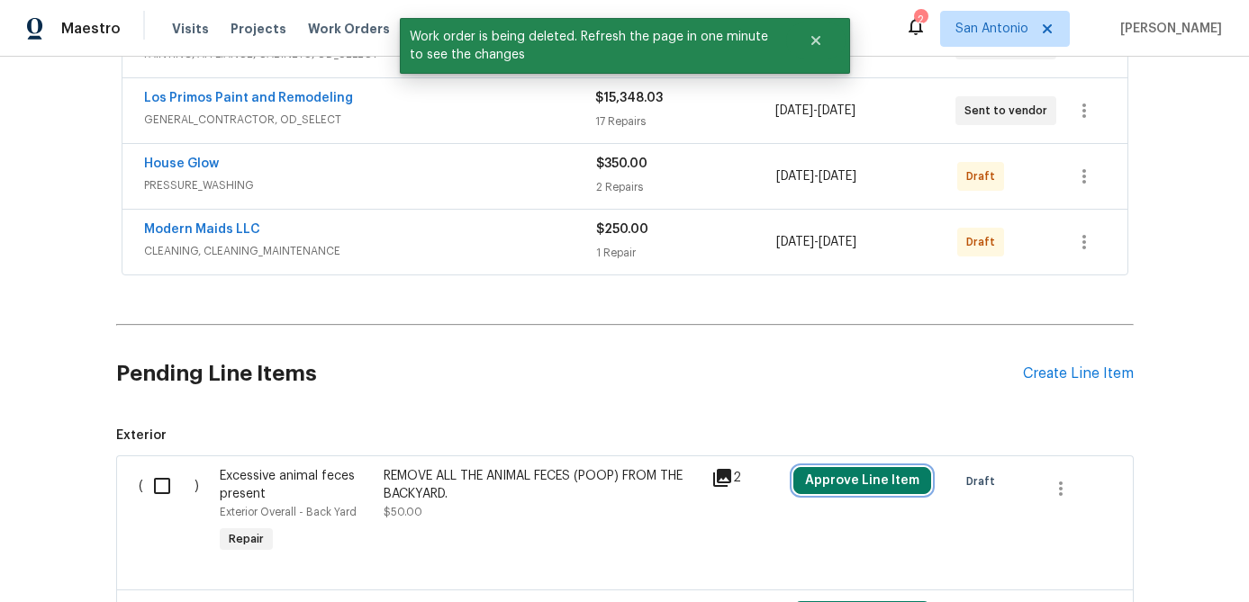
click at [882, 471] on button "Approve Line Item" at bounding box center [862, 480] width 138 height 27
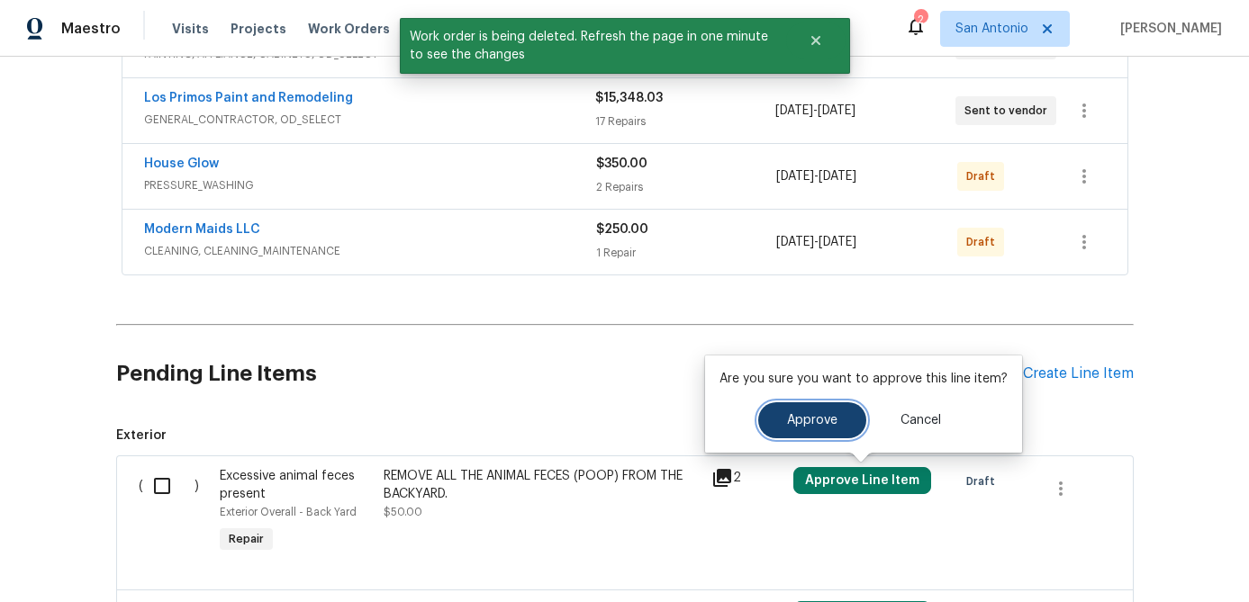
click at [826, 425] on span "Approve" at bounding box center [812, 421] width 50 height 14
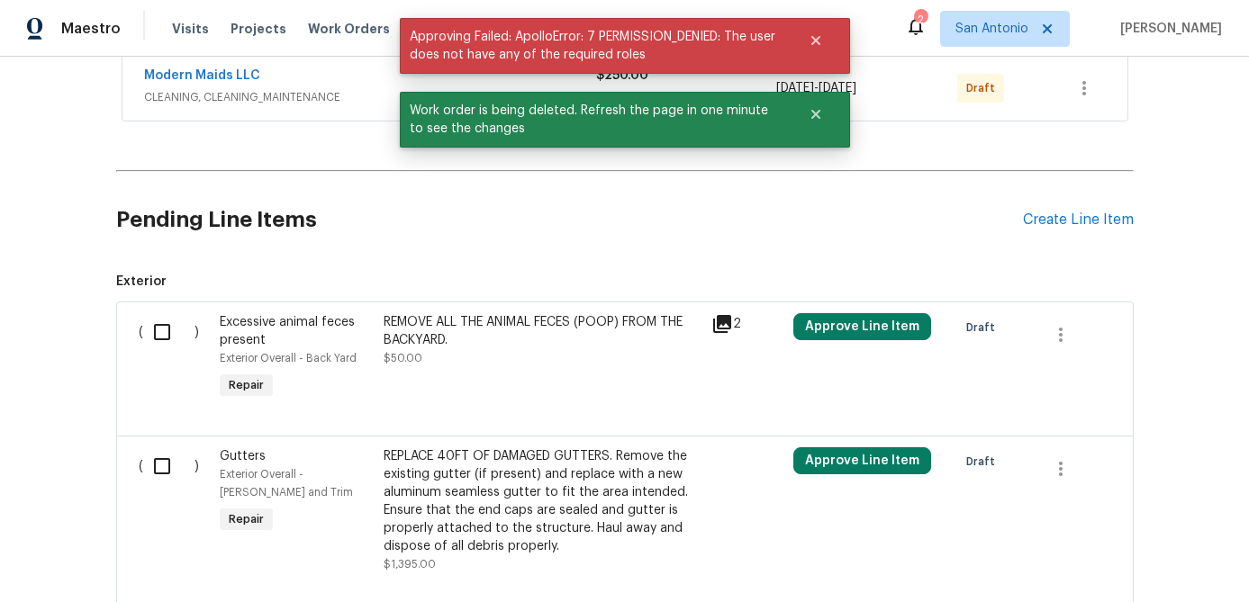
scroll to position [692, 0]
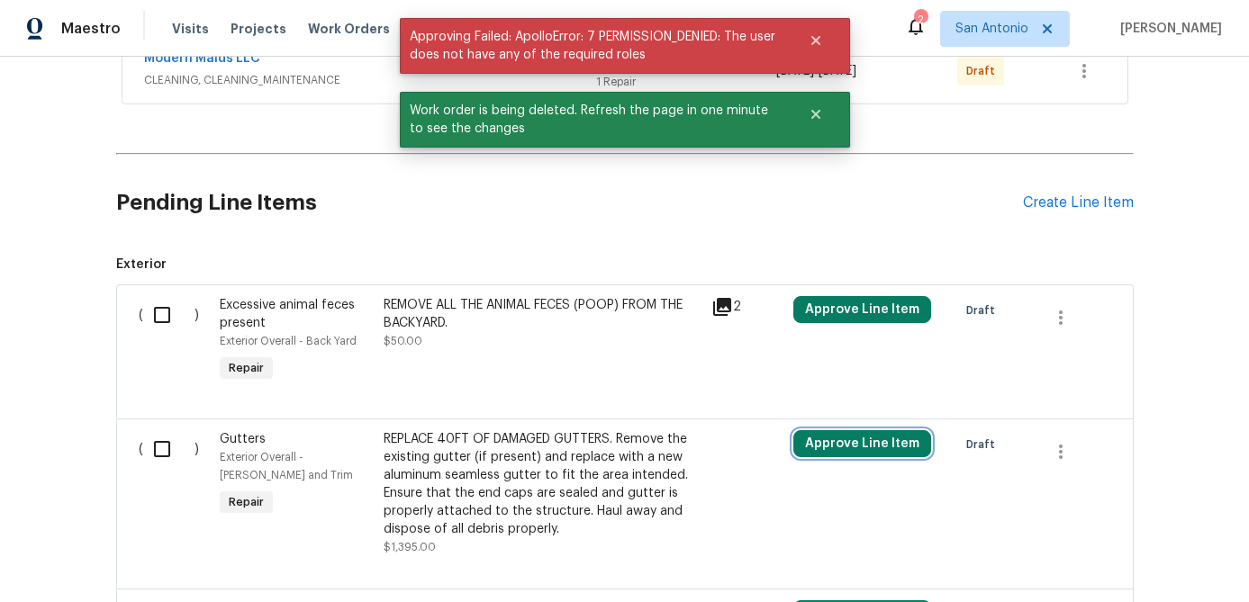
click at [837, 437] on button "Approve Line Item" at bounding box center [862, 443] width 138 height 27
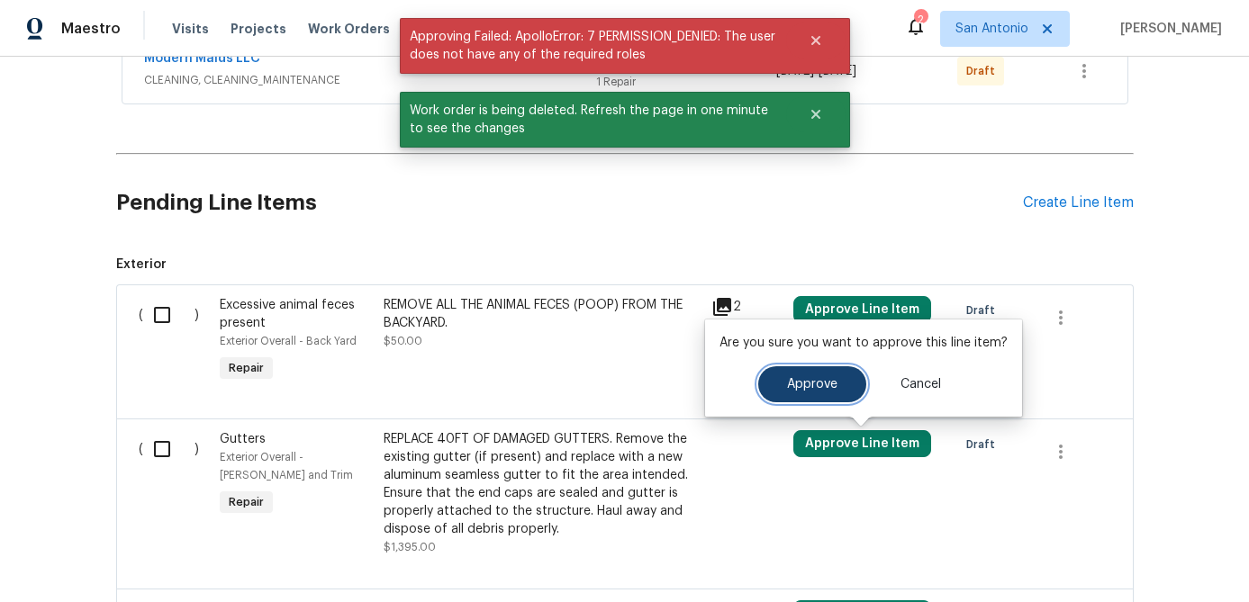
click at [795, 384] on span "Approve" at bounding box center [812, 385] width 50 height 14
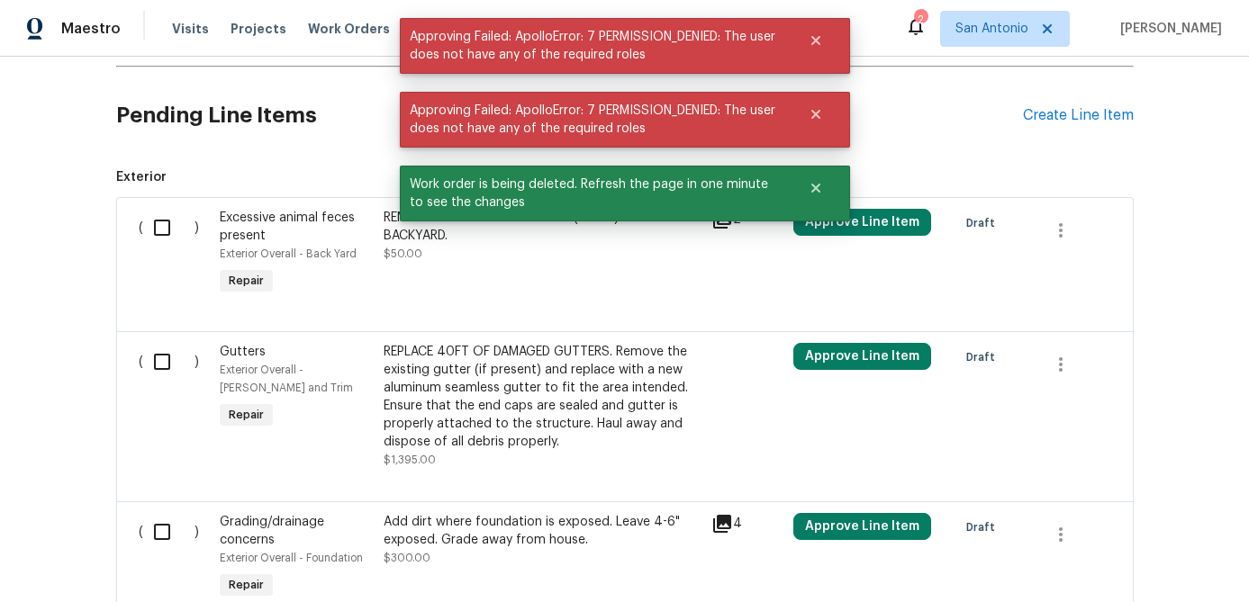
scroll to position [785, 0]
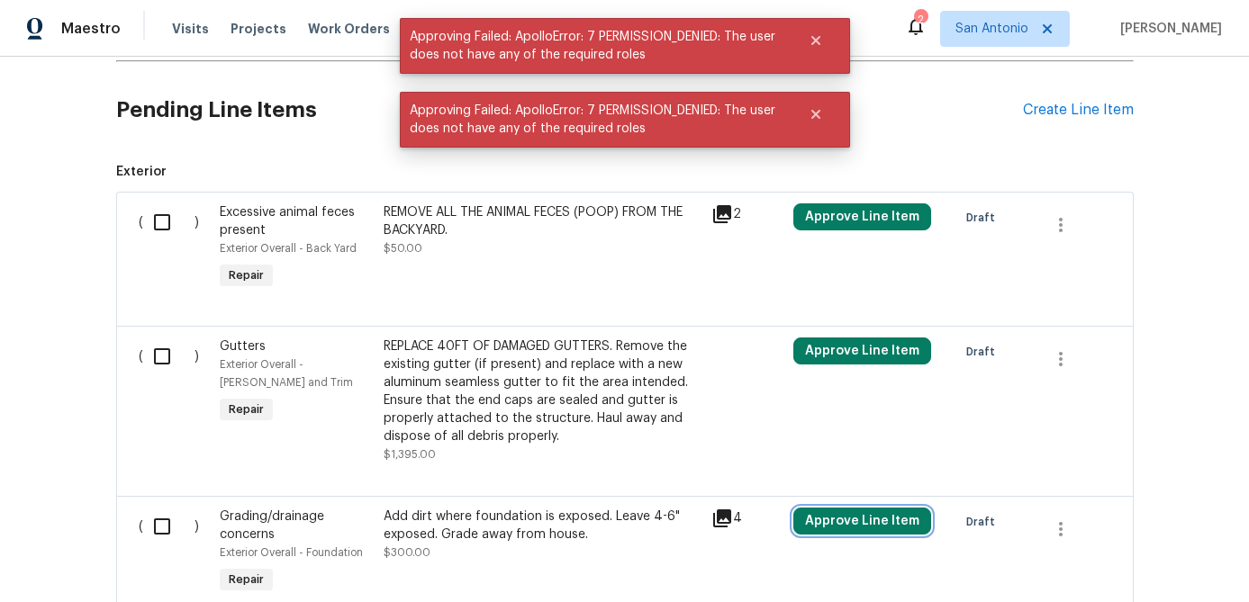
click at [844, 517] on button "Approve Line Item" at bounding box center [862, 521] width 138 height 27
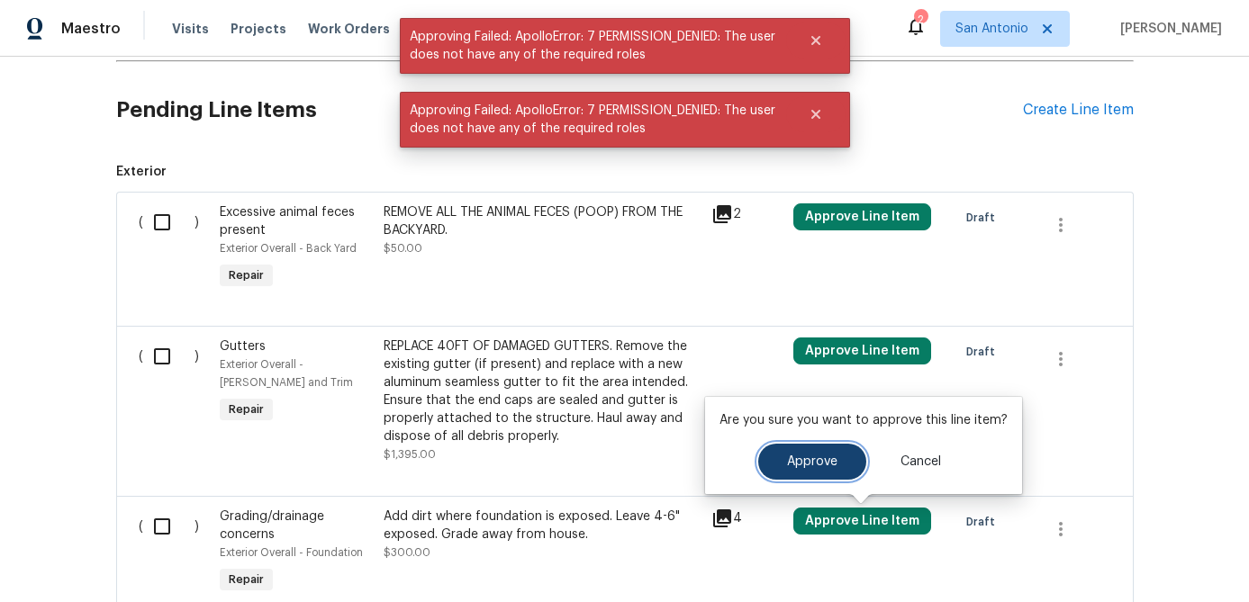
click at [808, 472] on button "Approve" at bounding box center [812, 462] width 108 height 36
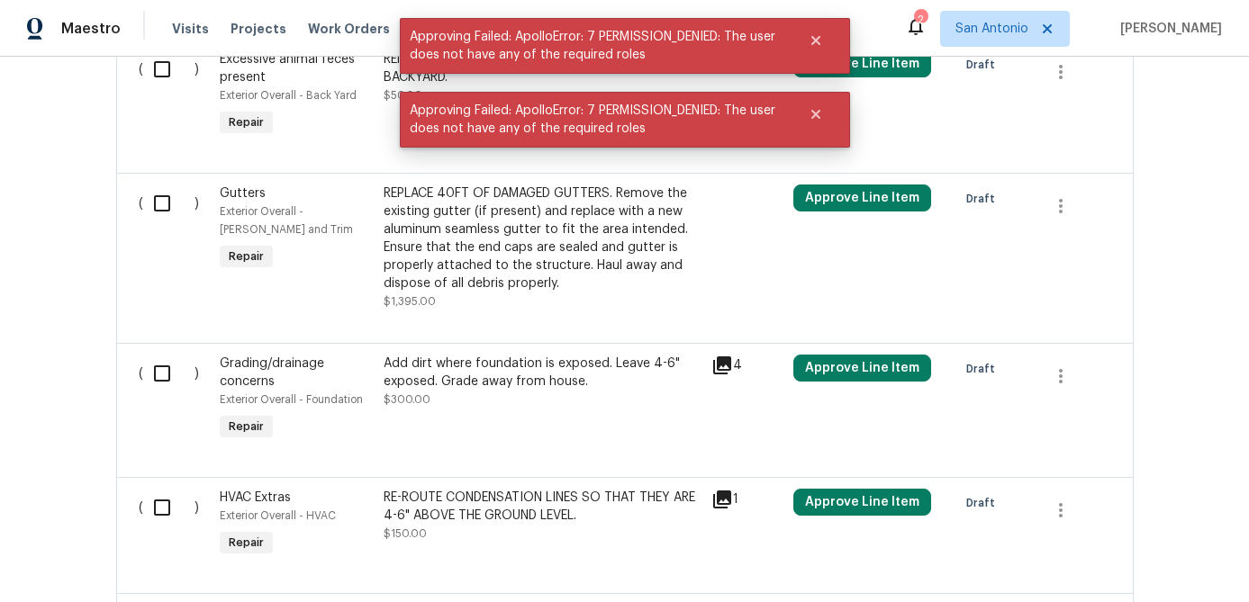
scroll to position [944, 0]
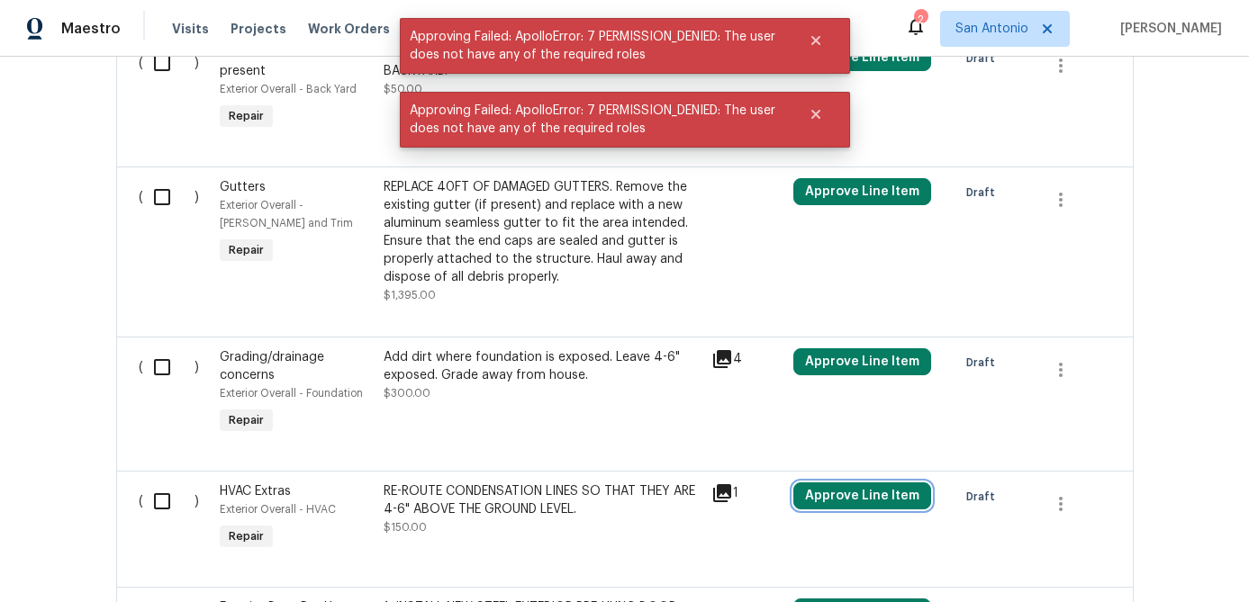
click at [825, 505] on button "Approve Line Item" at bounding box center [862, 496] width 138 height 27
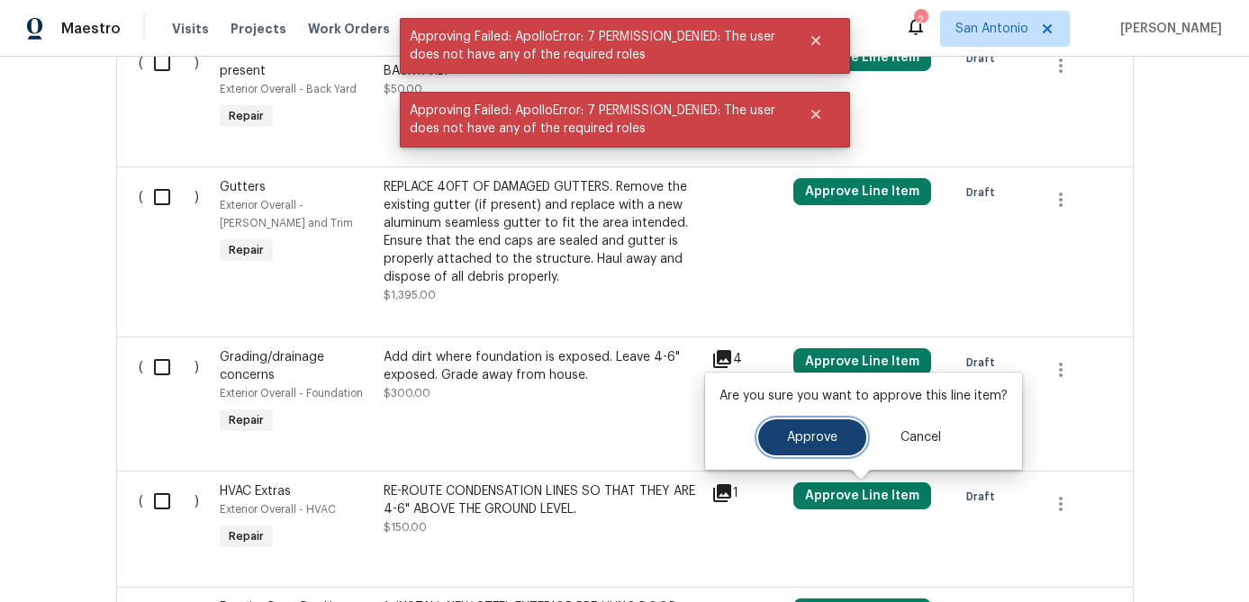
click at [797, 441] on span "Approve" at bounding box center [812, 438] width 50 height 14
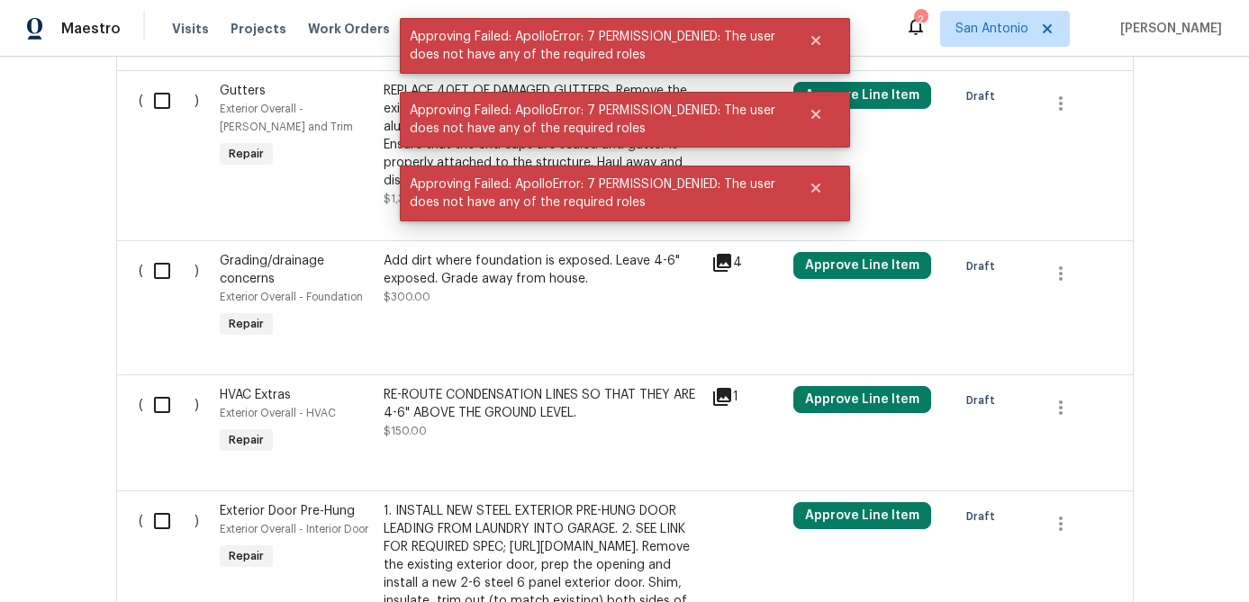
scroll to position [1115, 0]
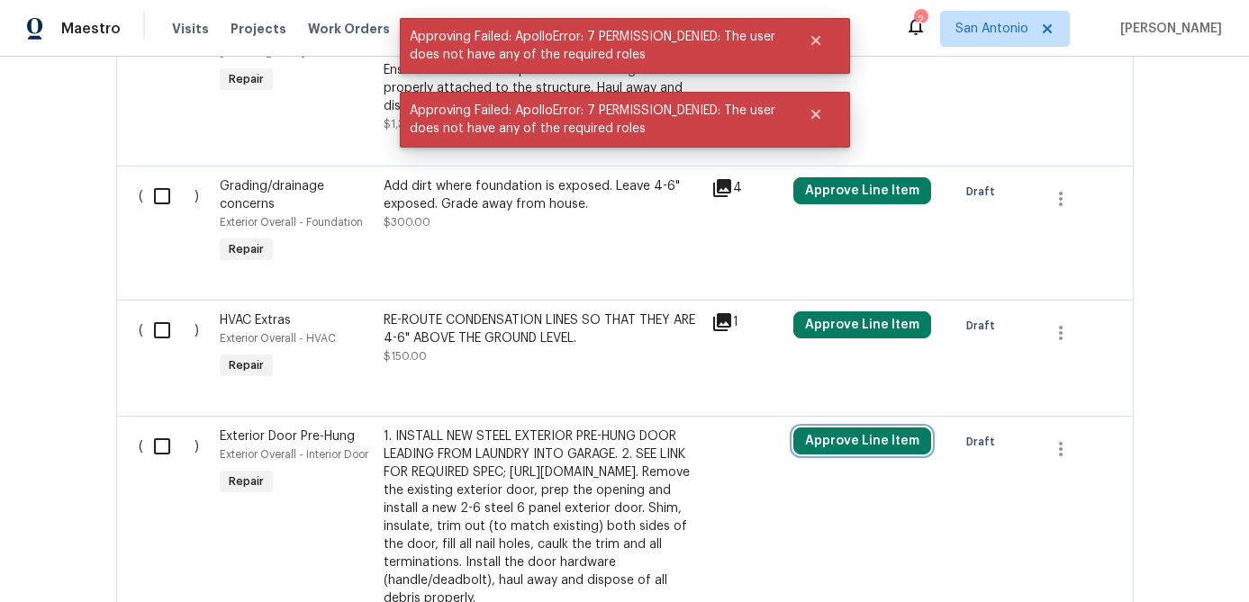
click at [817, 432] on button "Approve Line Item" at bounding box center [862, 441] width 138 height 27
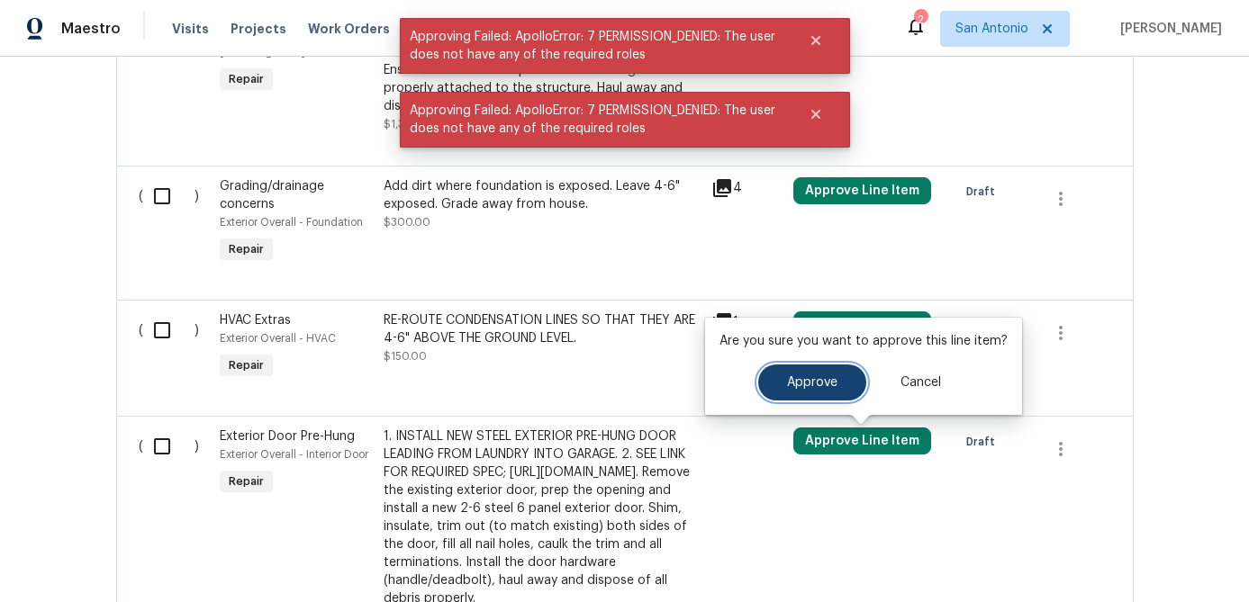
click at [799, 380] on span "Approve" at bounding box center [812, 383] width 50 height 14
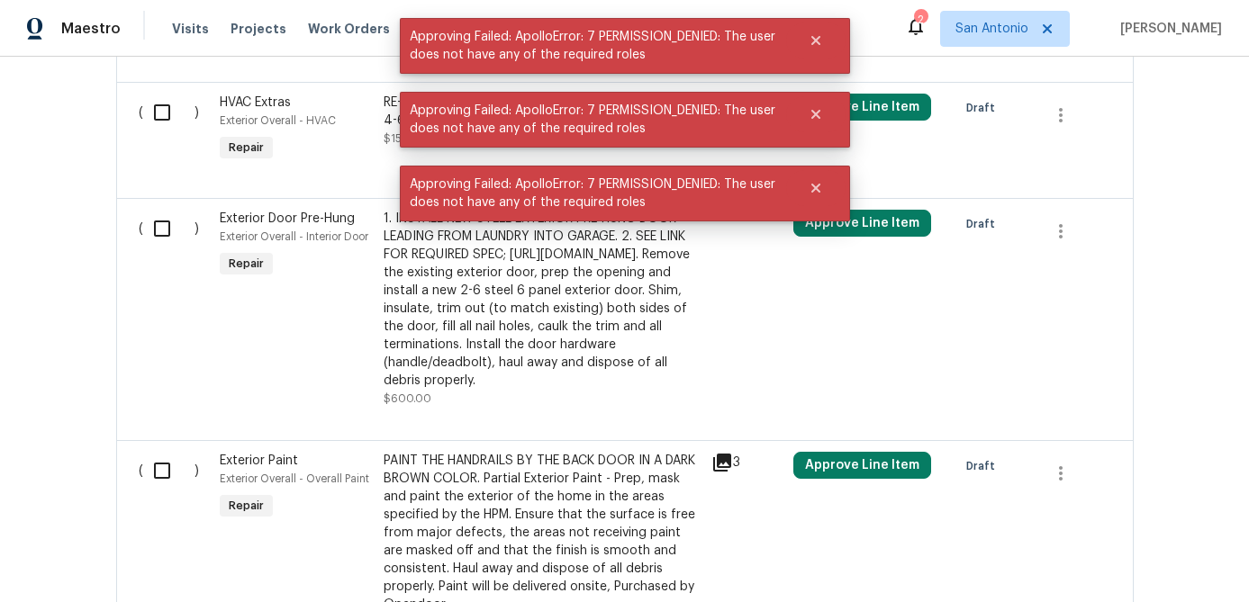
scroll to position [1464, 0]
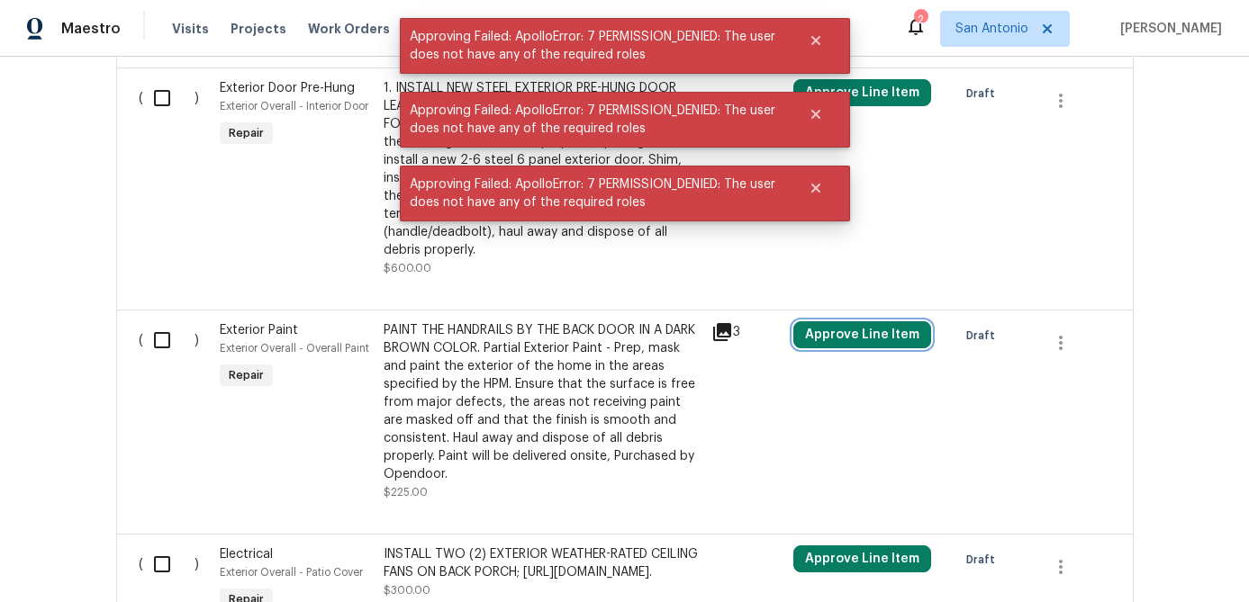
click at [825, 348] on button "Approve Line Item" at bounding box center [862, 334] width 138 height 27
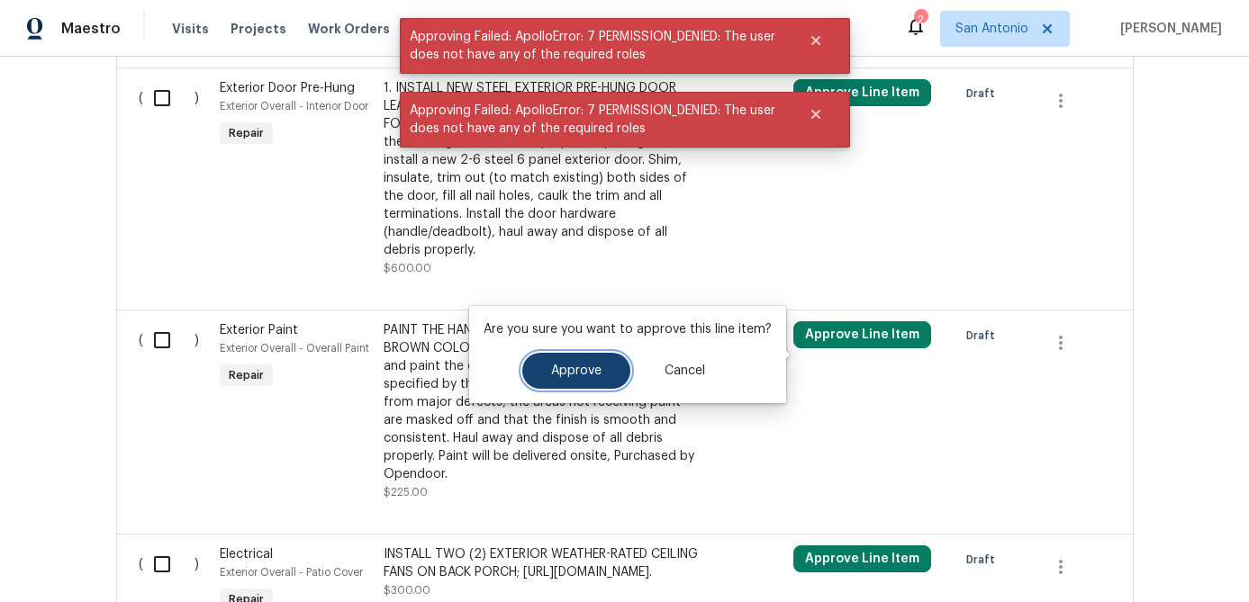
click at [593, 365] on span "Approve" at bounding box center [576, 372] width 50 height 14
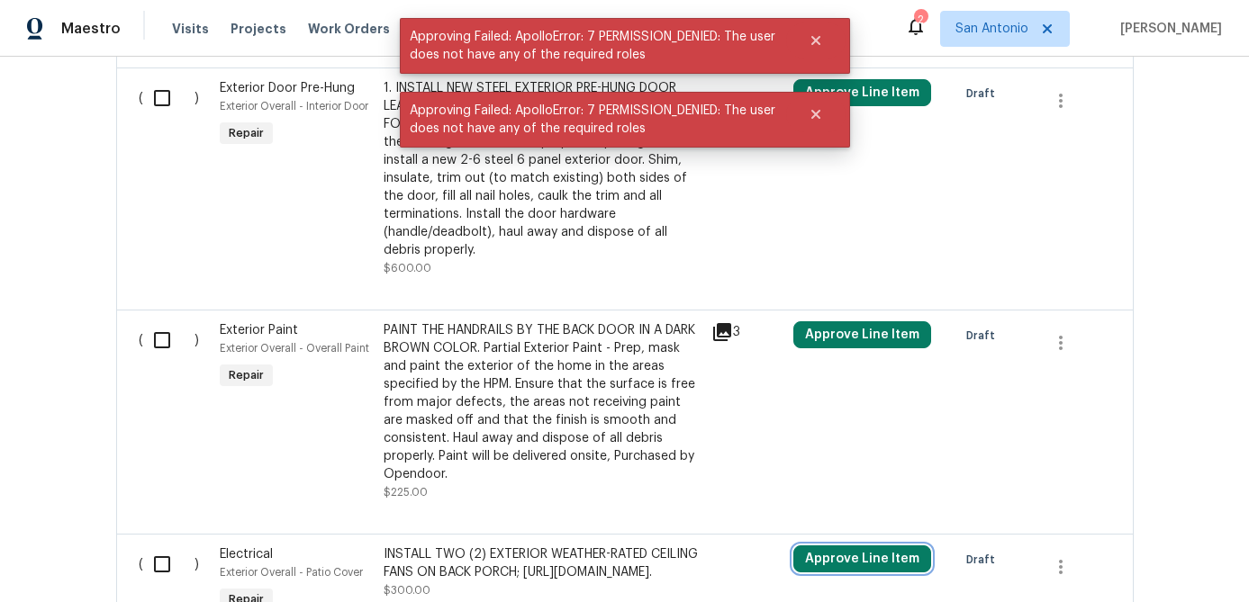
click at [848, 573] on button "Approve Line Item" at bounding box center [862, 559] width 138 height 27
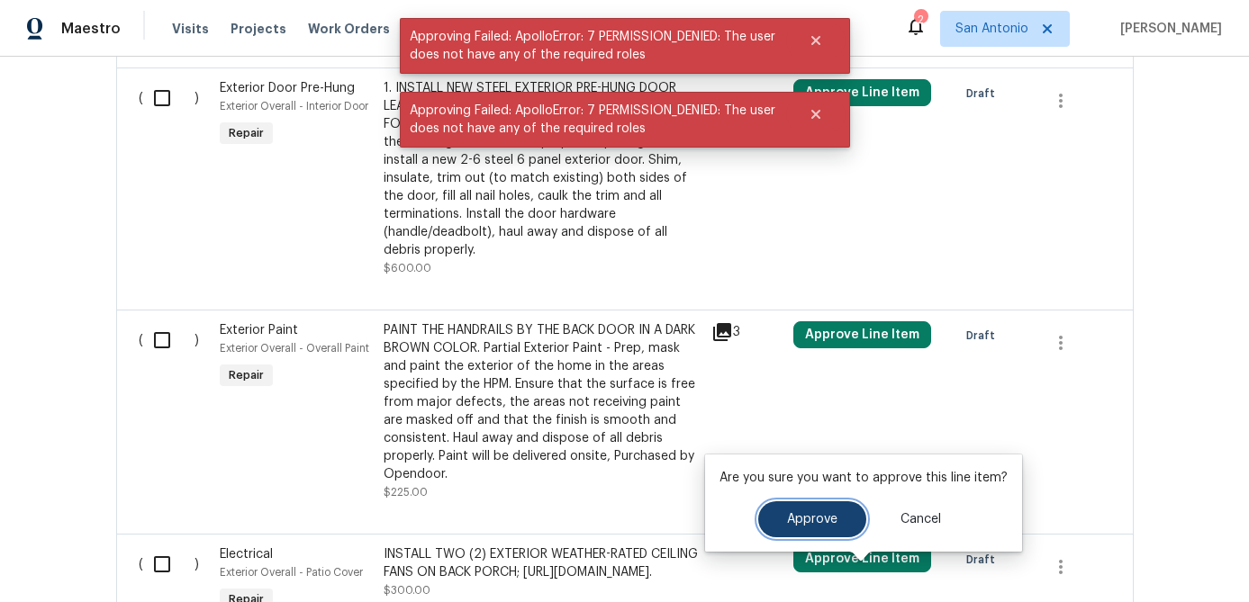
click at [800, 526] on span "Approve" at bounding box center [812, 520] width 50 height 14
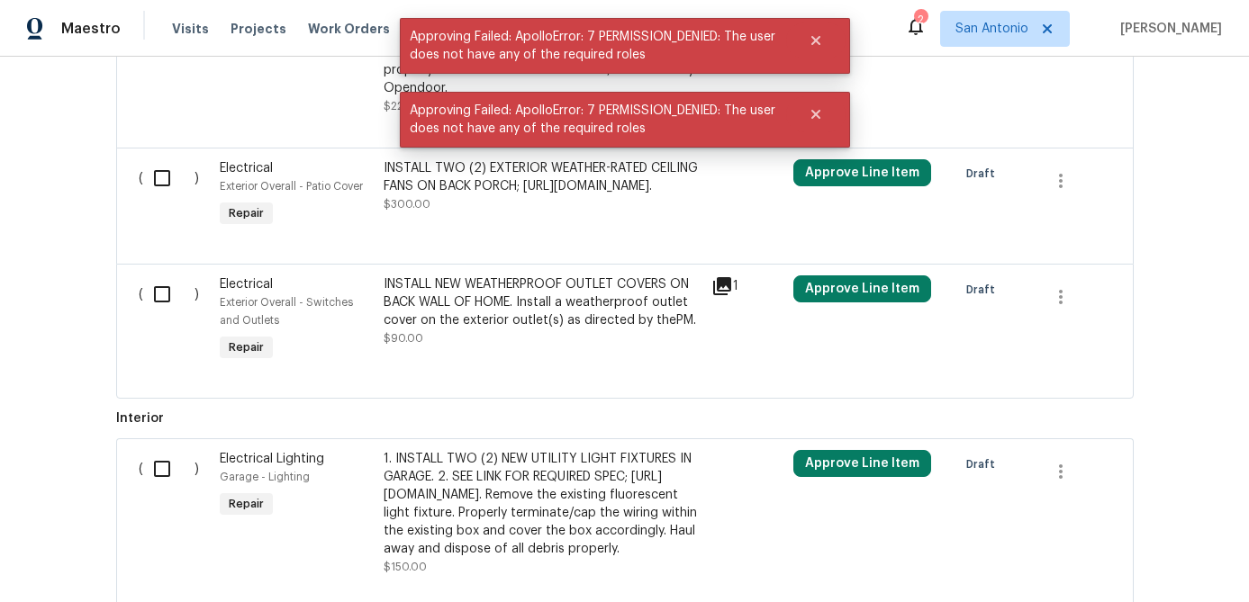
scroll to position [1856, 0]
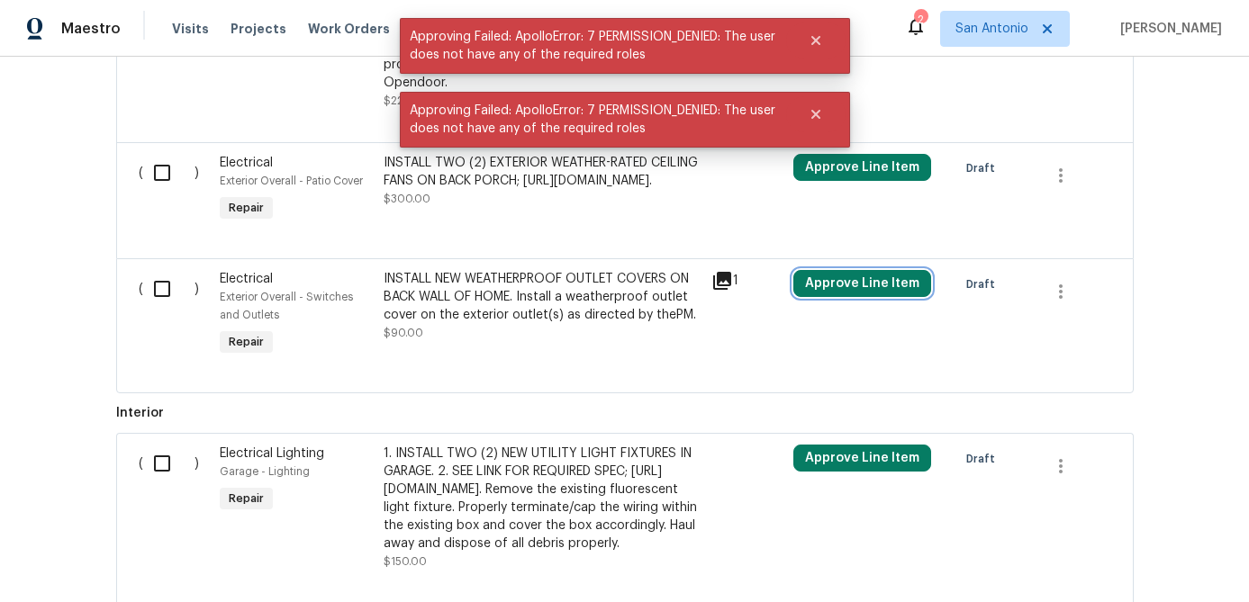
click at [836, 297] on button "Approve Line Item" at bounding box center [862, 283] width 138 height 27
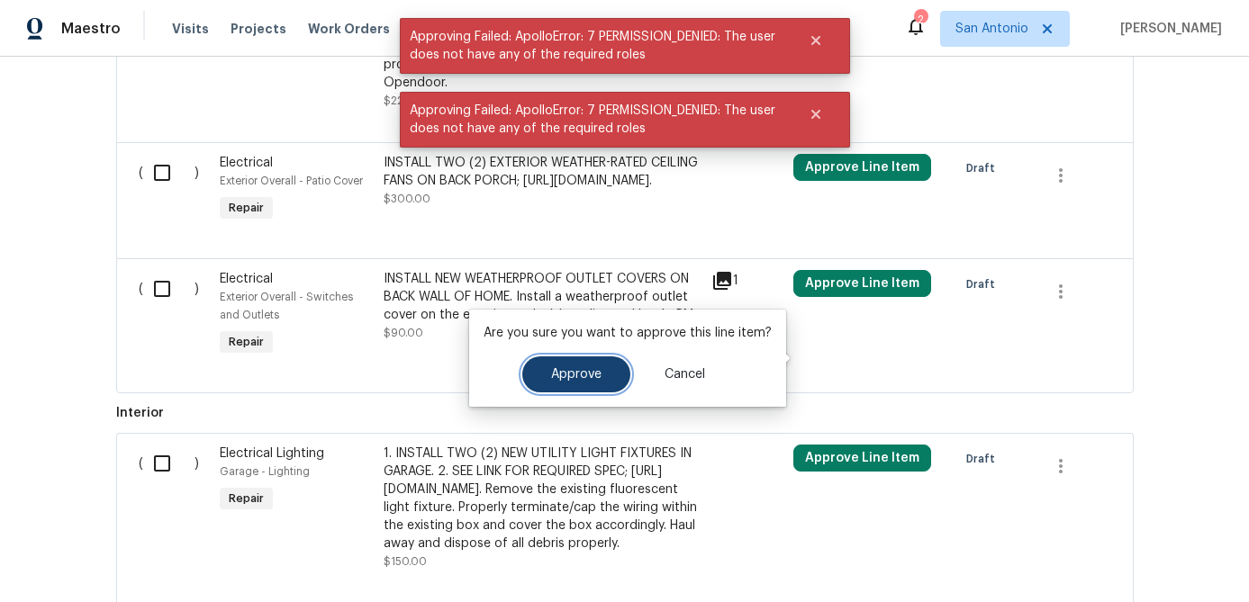
click at [527, 375] on button "Approve" at bounding box center [576, 375] width 108 height 36
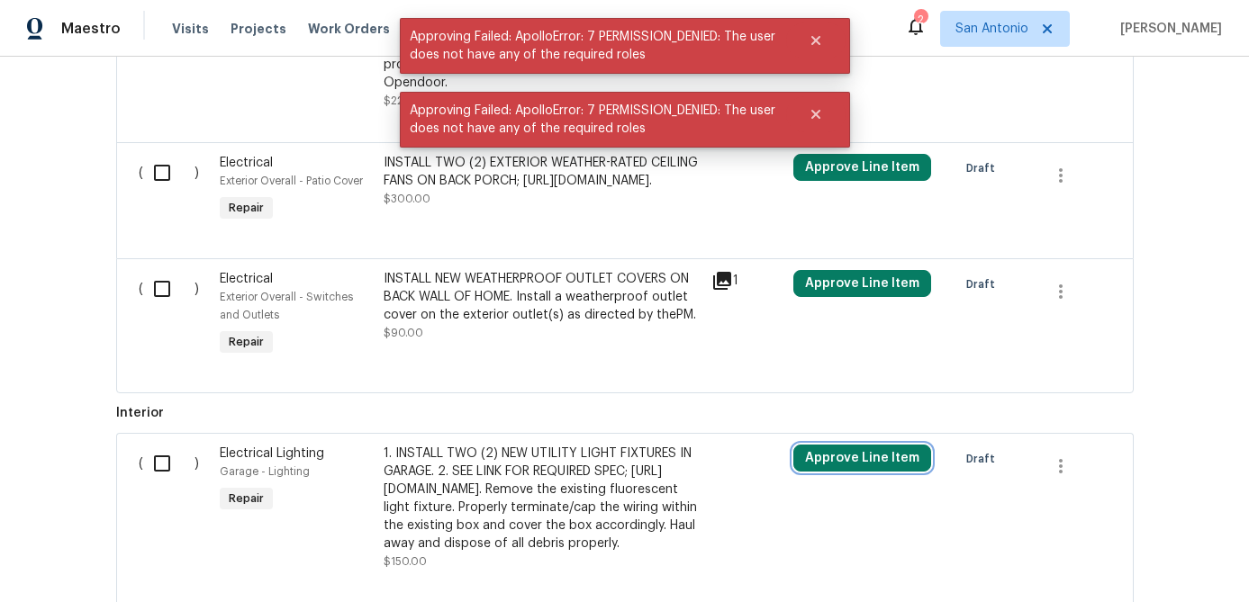
click at [845, 472] on button "Approve Line Item" at bounding box center [862, 458] width 138 height 27
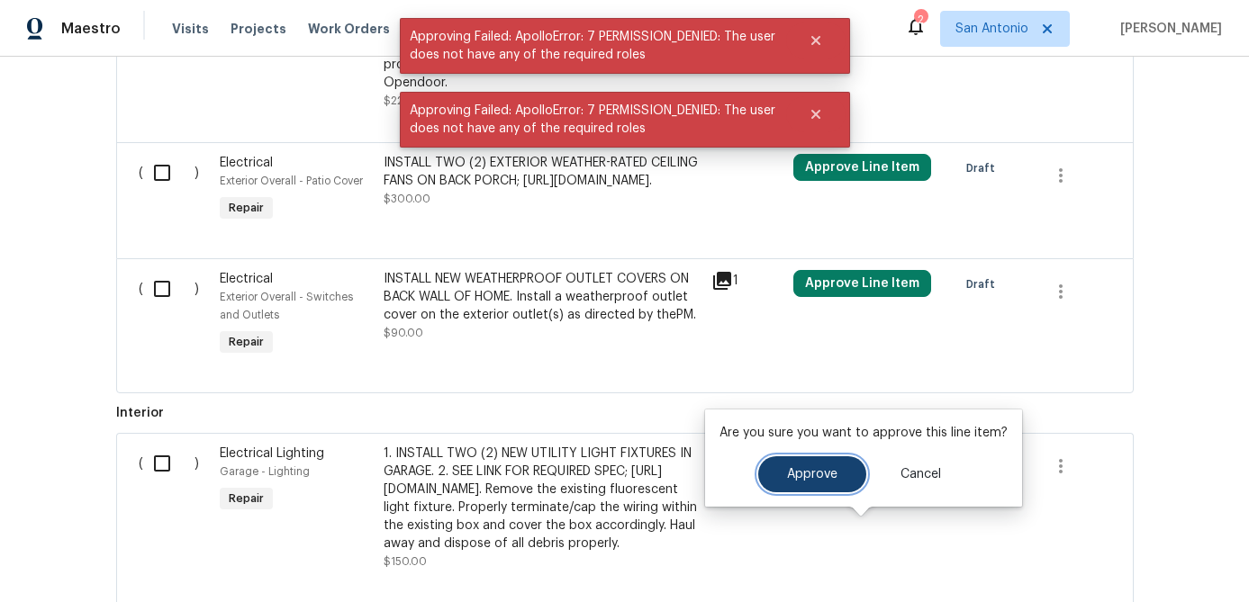
click at [784, 465] on button "Approve" at bounding box center [812, 474] width 108 height 36
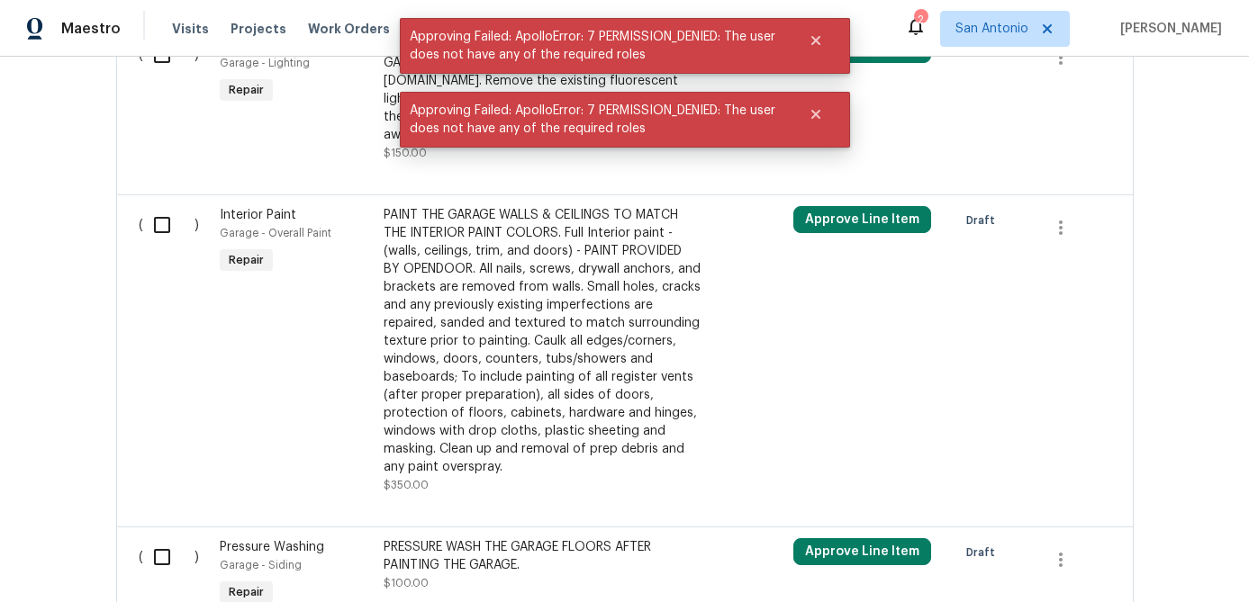
scroll to position [2266, 0]
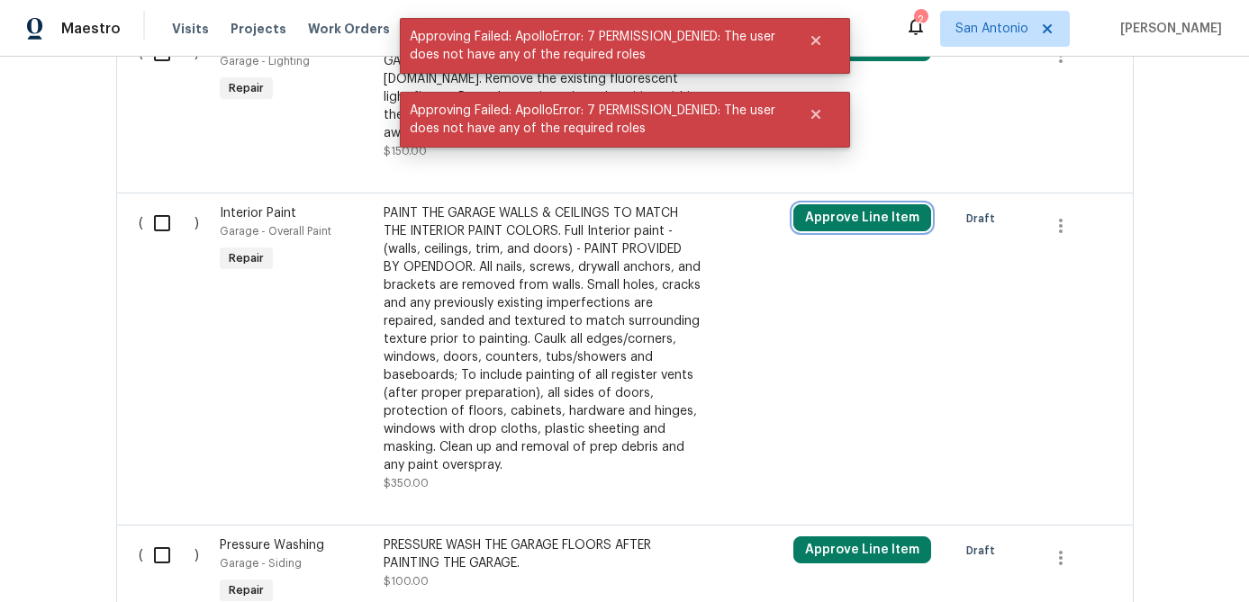
click at [844, 231] on button "Approve Line Item" at bounding box center [862, 217] width 138 height 27
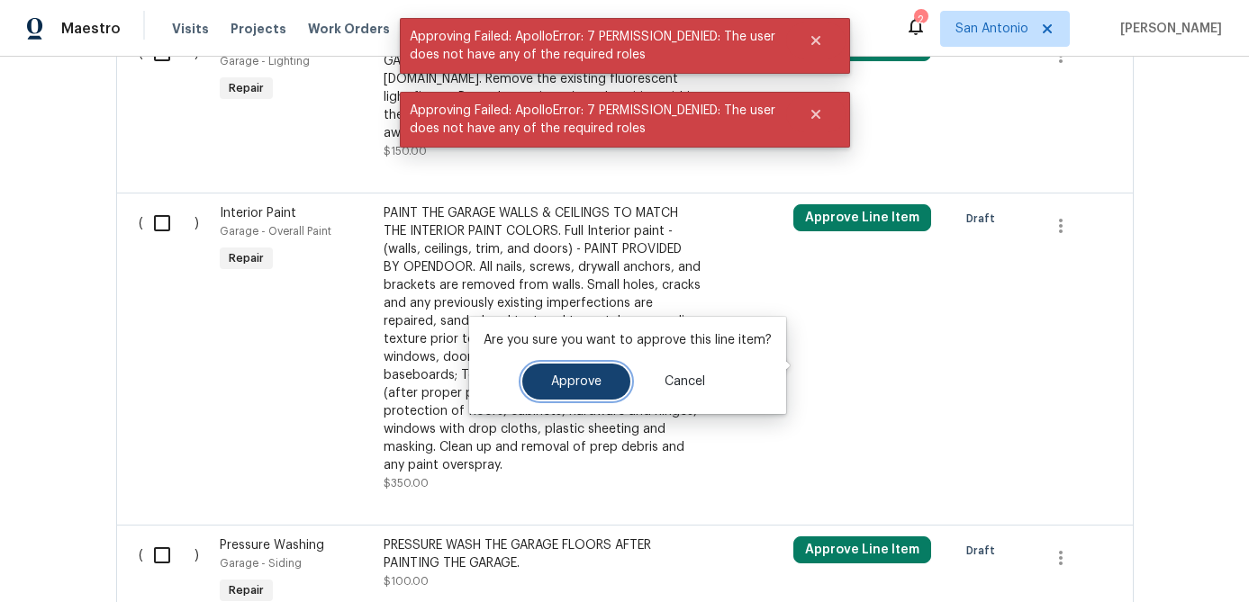
click at [611, 394] on button "Approve" at bounding box center [576, 382] width 108 height 36
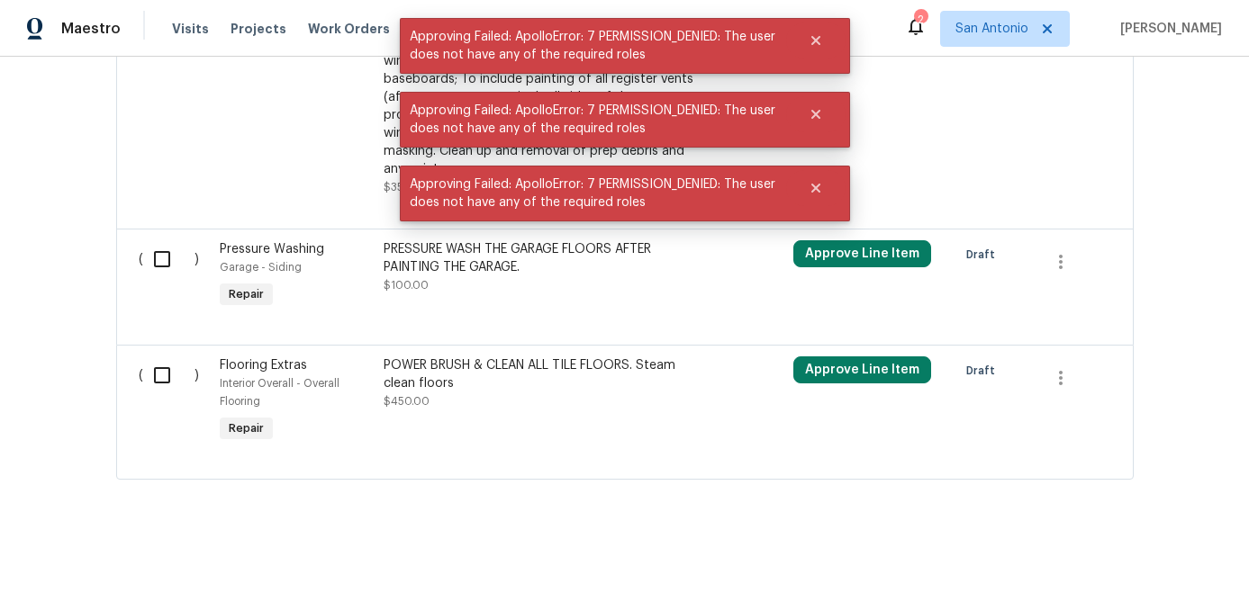
scroll to position [2632, 0]
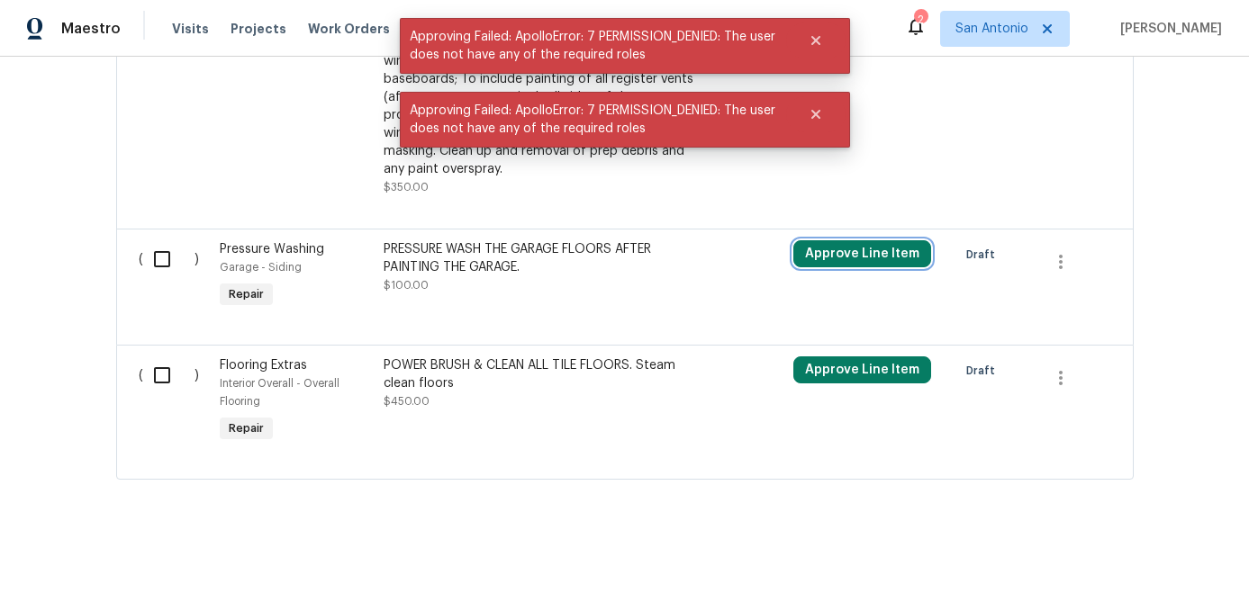
click at [825, 267] on button "Approve Line Item" at bounding box center [862, 253] width 138 height 27
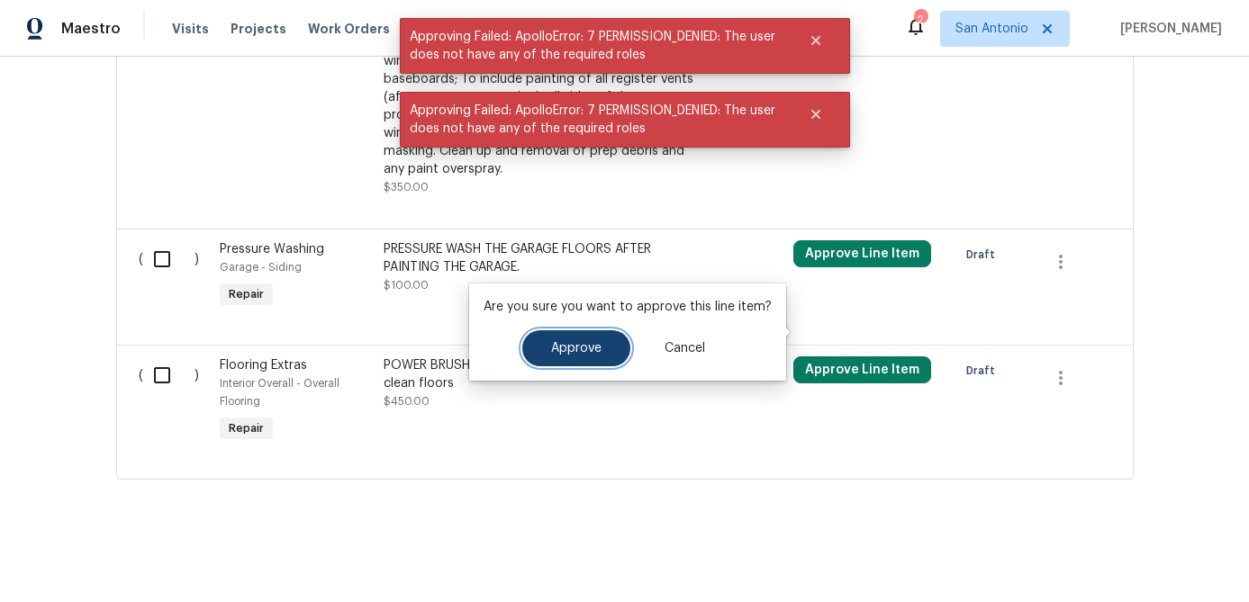
click at [602, 356] on button "Approve" at bounding box center [576, 348] width 108 height 36
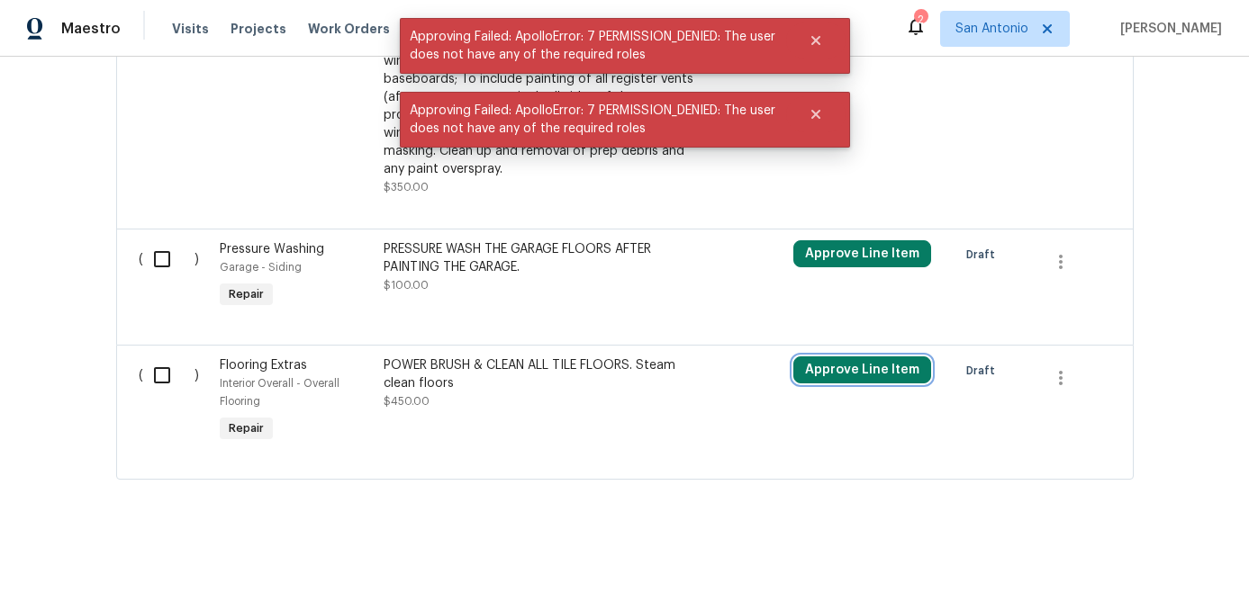
click at [826, 384] on button "Approve Line Item" at bounding box center [862, 370] width 138 height 27
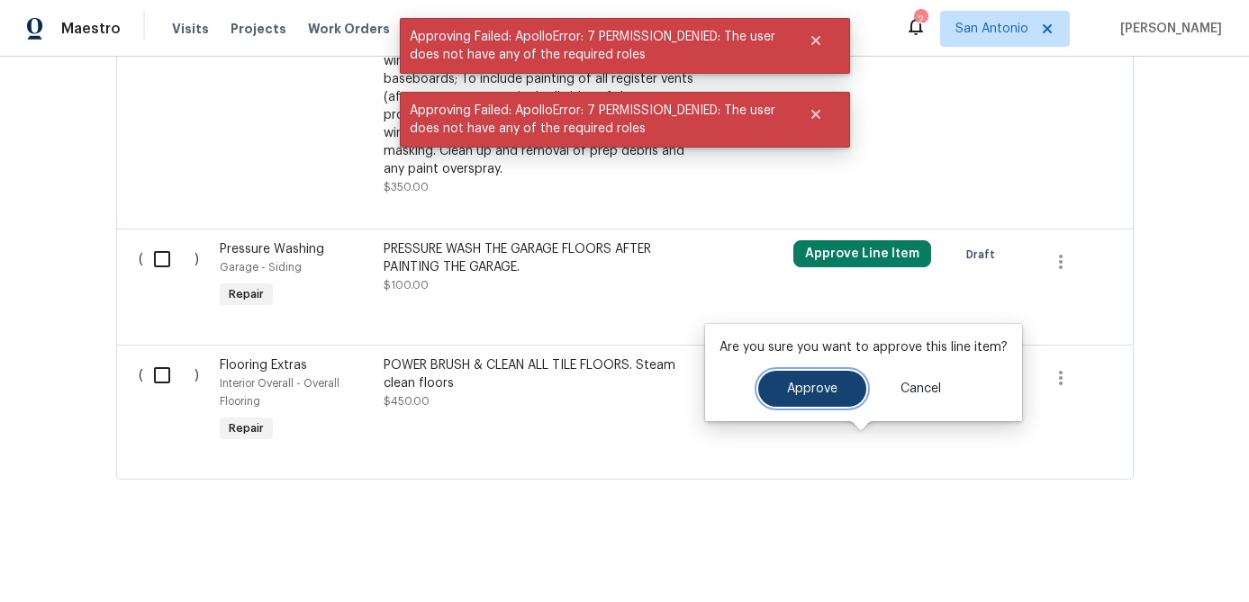
click at [783, 396] on button "Approve" at bounding box center [812, 389] width 108 height 36
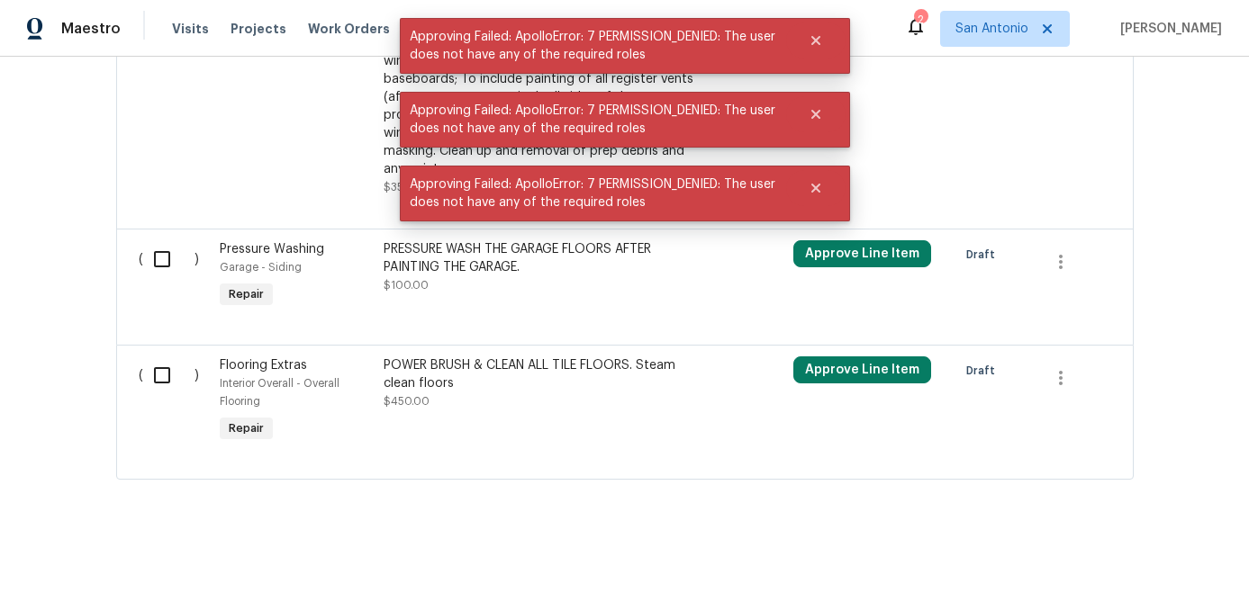
scroll to position [2713, 0]
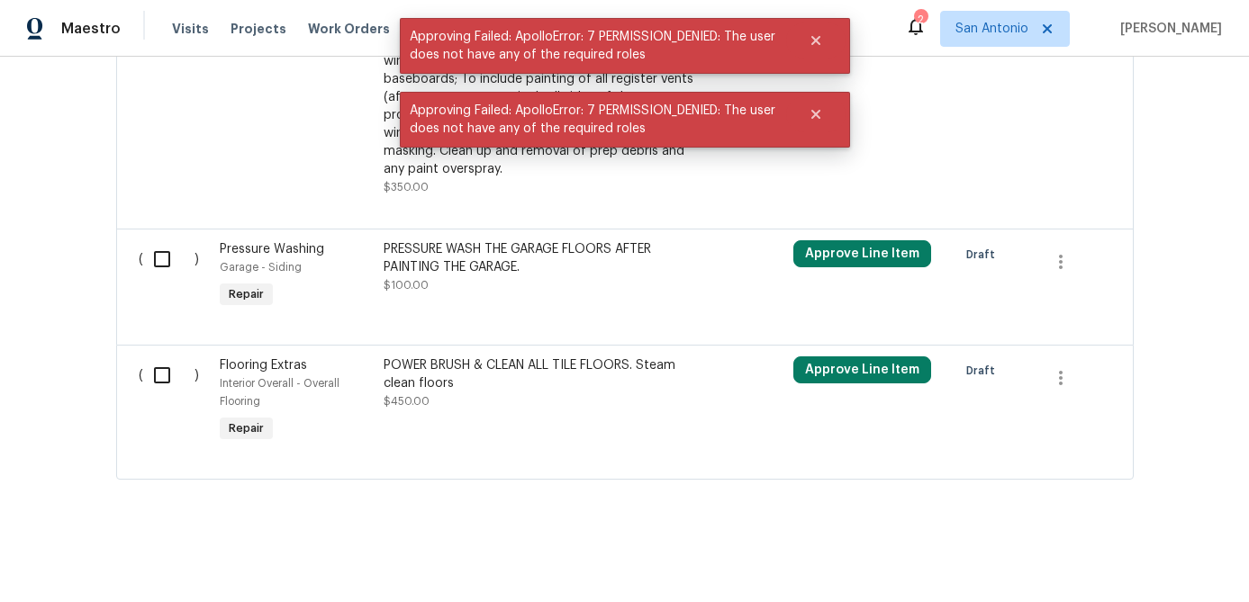
click at [173, 378] on input "checkbox" at bounding box center [168, 376] width 51 height 38
checkbox input "true"
click at [169, 257] on input "checkbox" at bounding box center [168, 259] width 51 height 38
checkbox input "true"
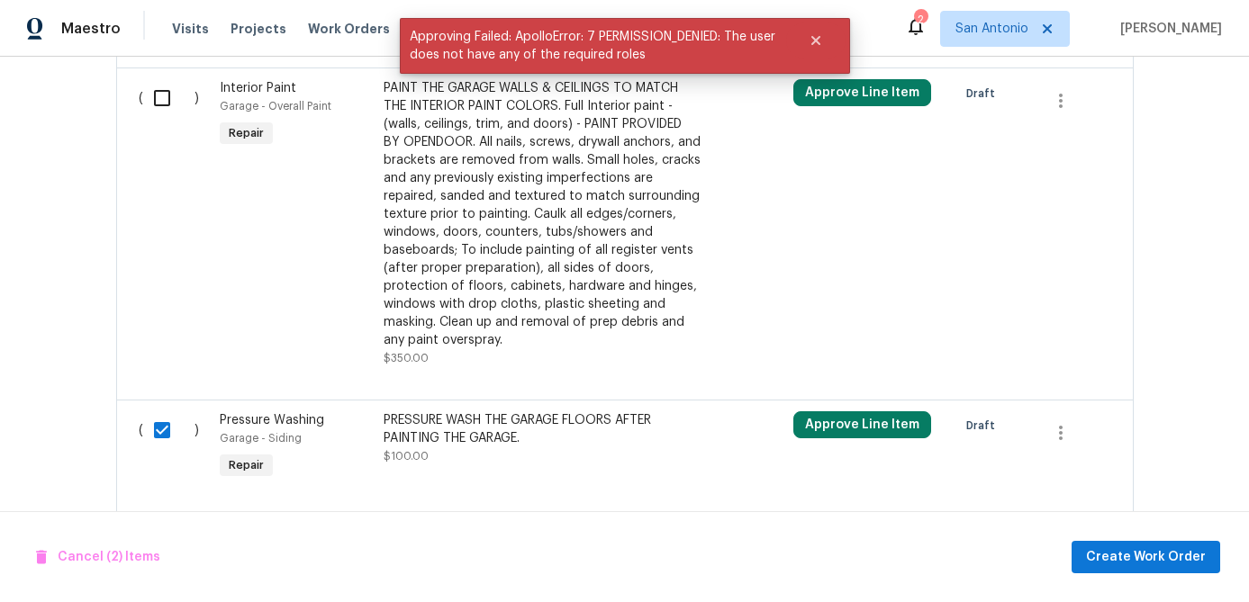
click at [167, 117] on input "checkbox" at bounding box center [168, 98] width 51 height 38
checkbox input "true"
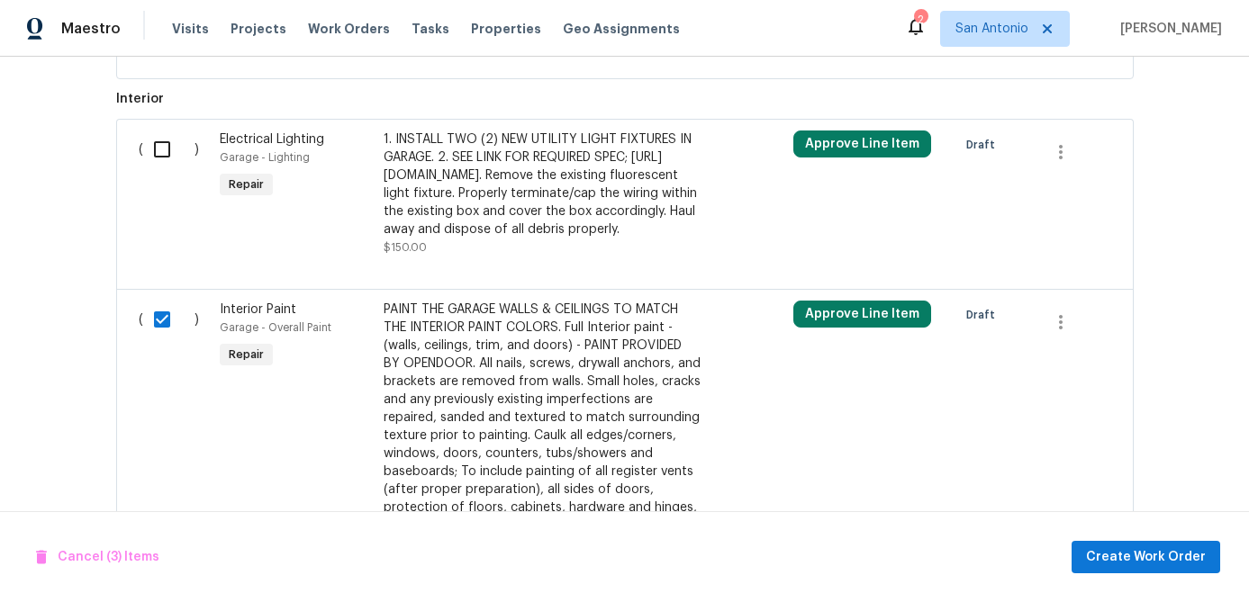
scroll to position [2164, 0]
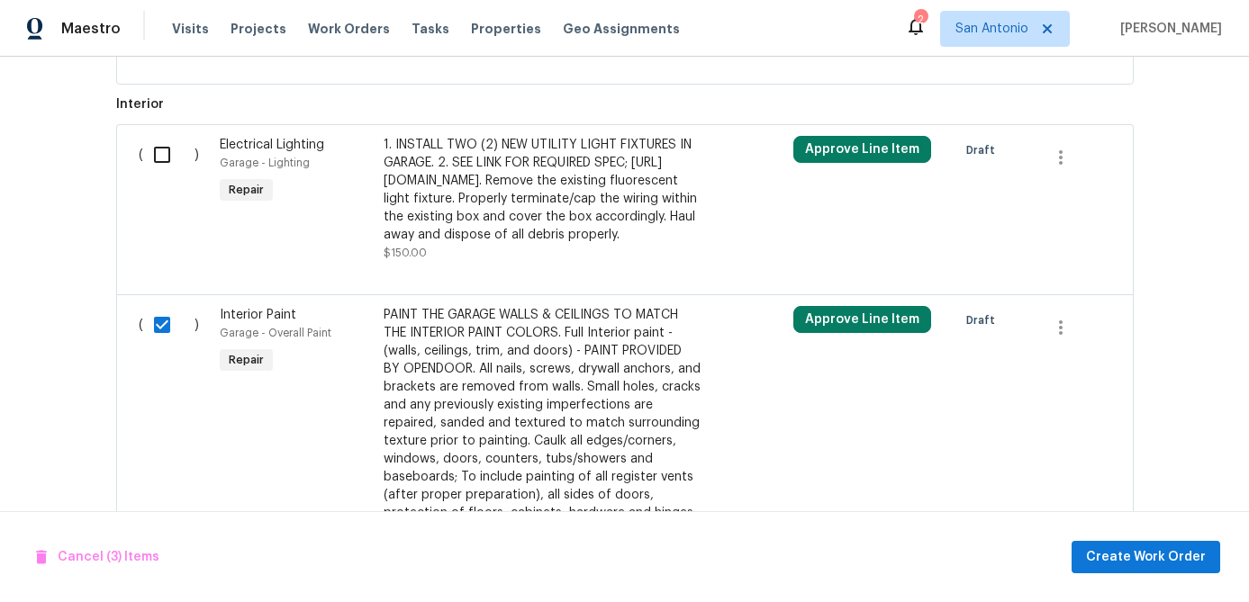
click at [155, 174] on input "checkbox" at bounding box center [168, 155] width 51 height 38
checkbox input "true"
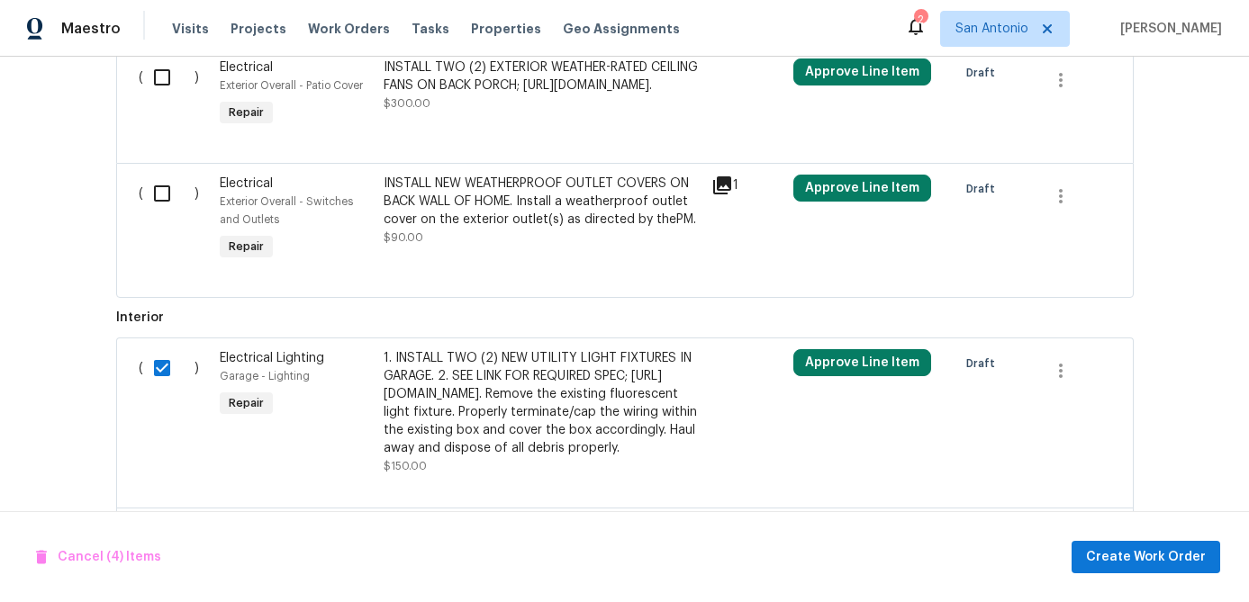
scroll to position [1944, 0]
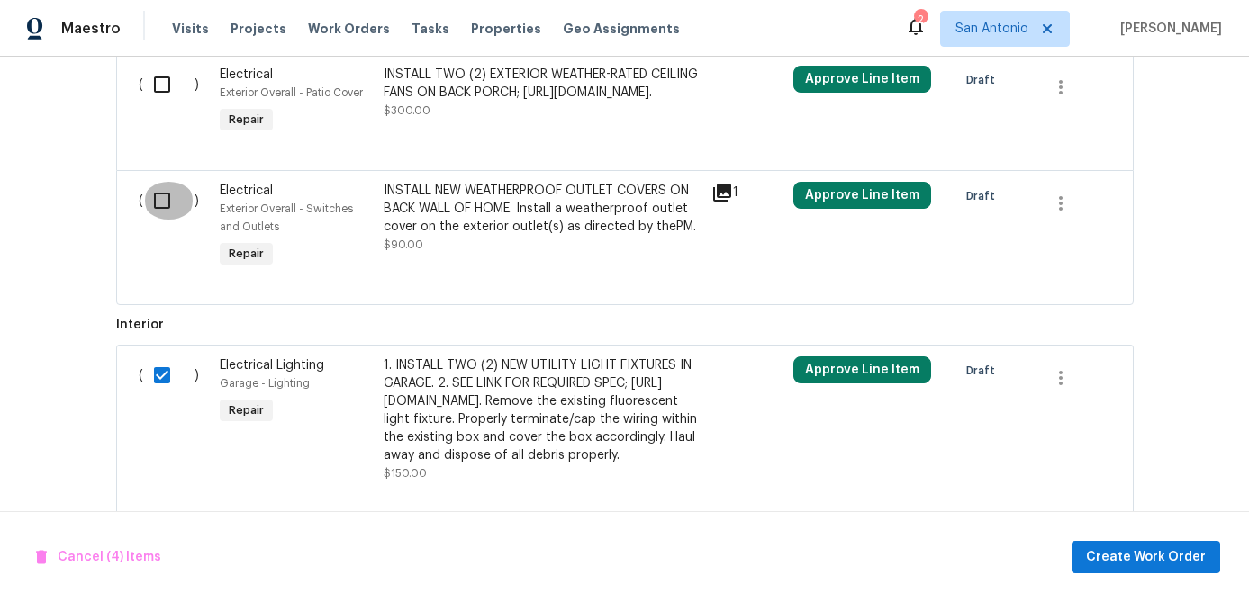
click at [155, 220] on input "checkbox" at bounding box center [168, 201] width 51 height 38
checkbox input "true"
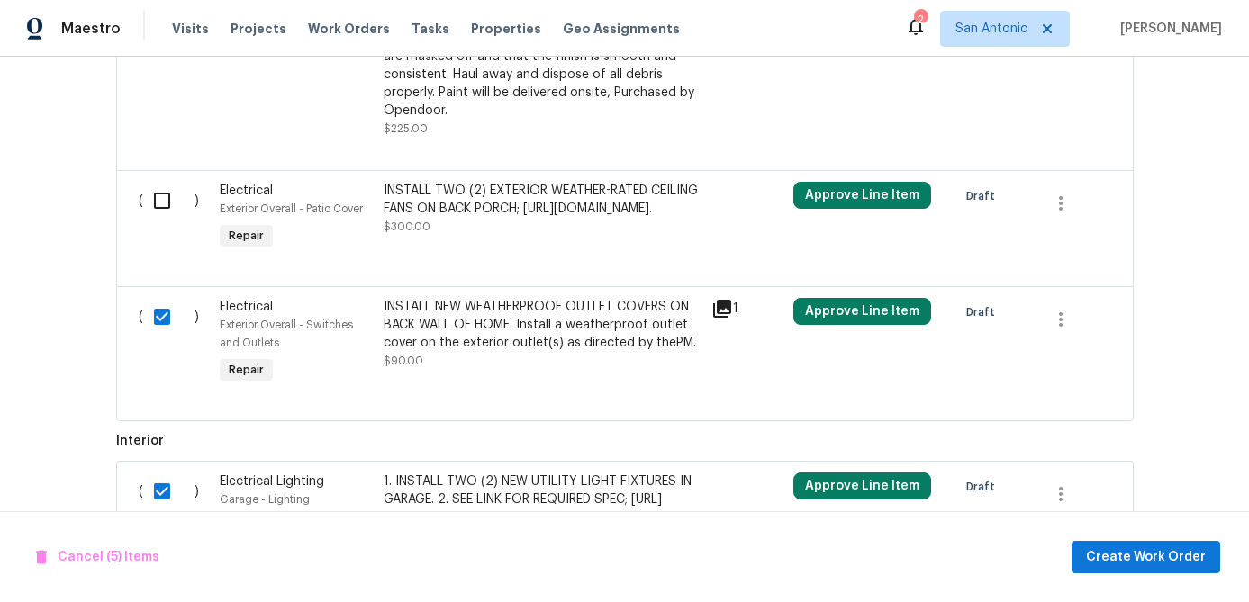
scroll to position [1826, 0]
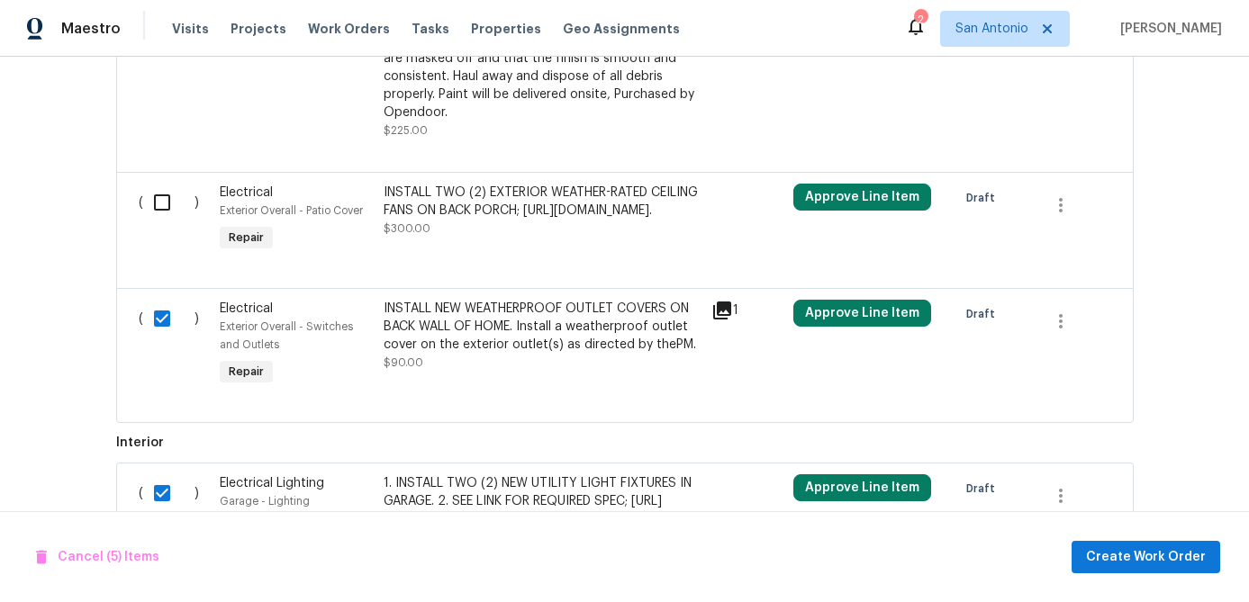
click at [159, 221] on input "checkbox" at bounding box center [168, 203] width 51 height 38
checkbox input "true"
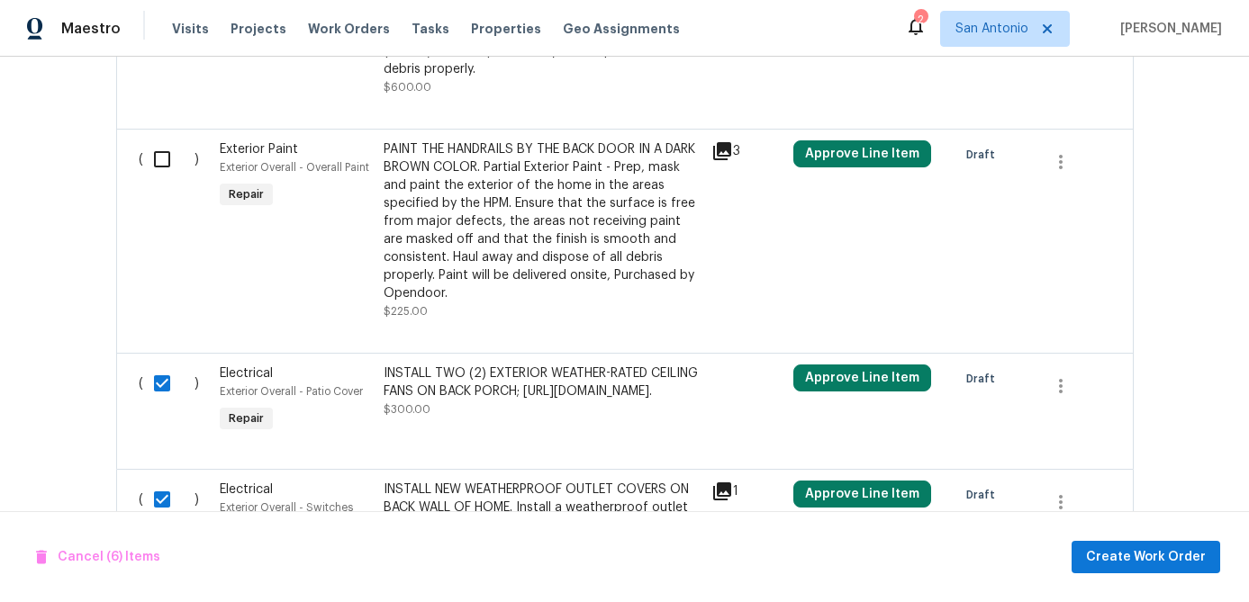
scroll to position [1615, 0]
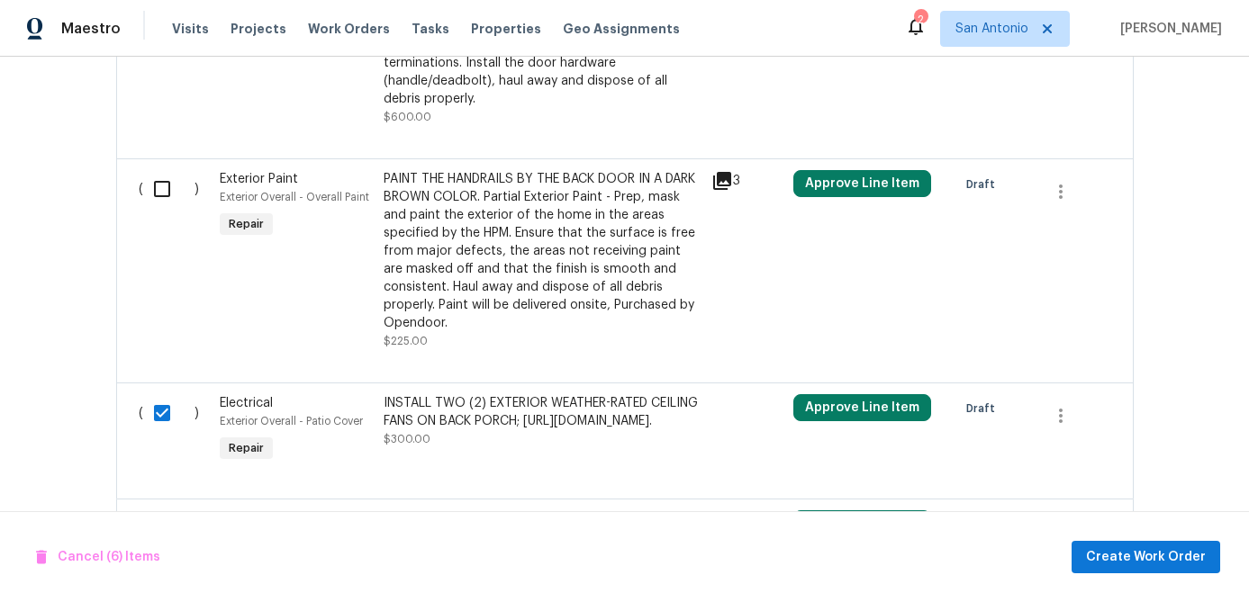
click at [162, 208] on input "checkbox" at bounding box center [168, 189] width 51 height 38
checkbox input "true"
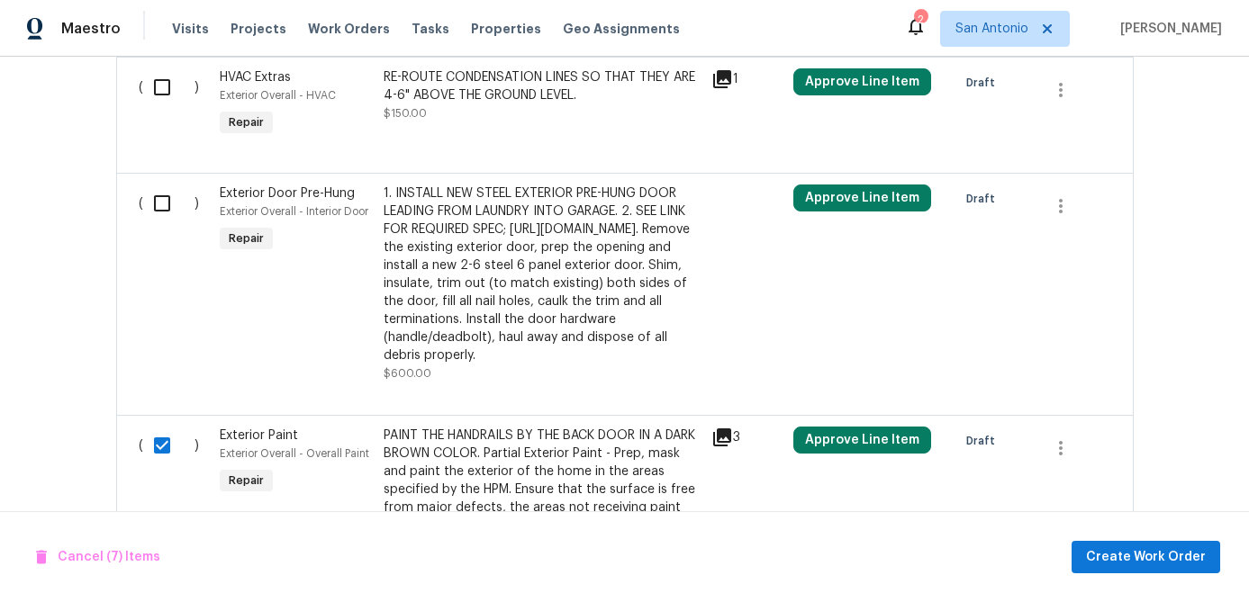
click at [162, 215] on input "checkbox" at bounding box center [168, 204] width 51 height 38
checkbox input "true"
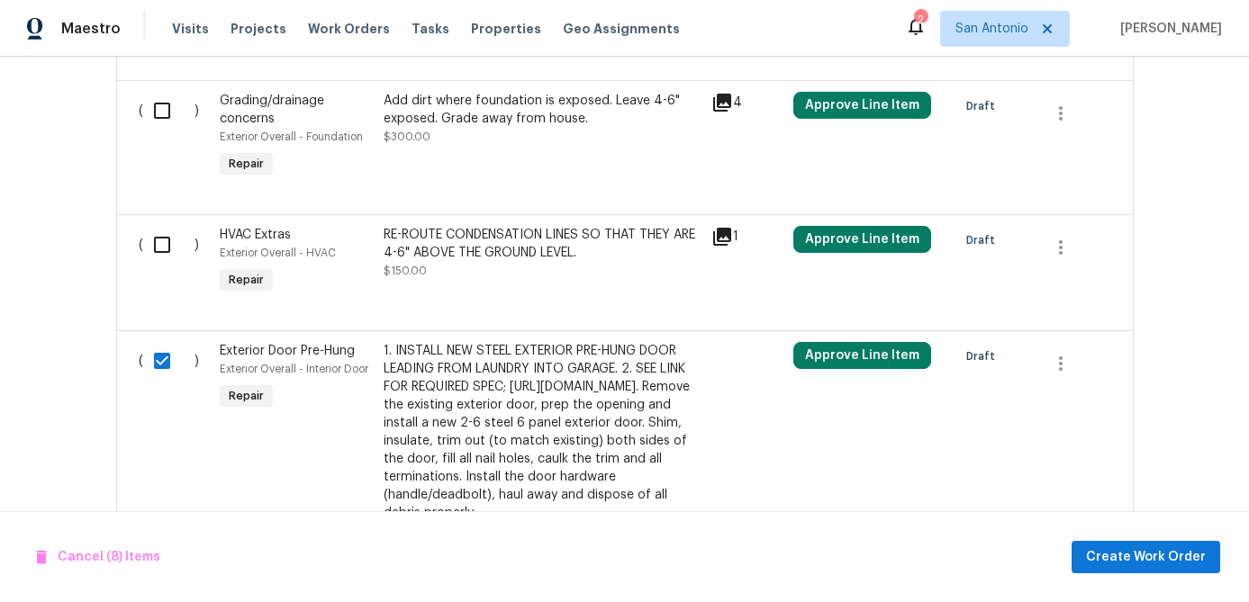
click at [167, 243] on input "checkbox" at bounding box center [168, 245] width 51 height 38
checkbox input "true"
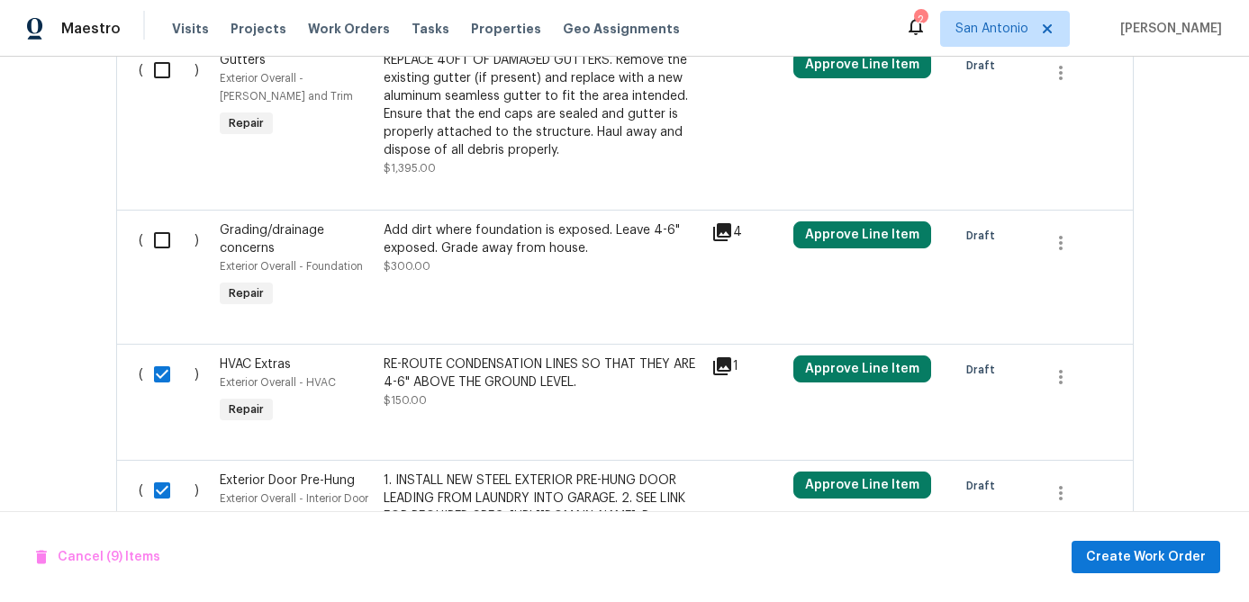
click at [167, 243] on input "checkbox" at bounding box center [168, 240] width 51 height 38
checkbox input "true"
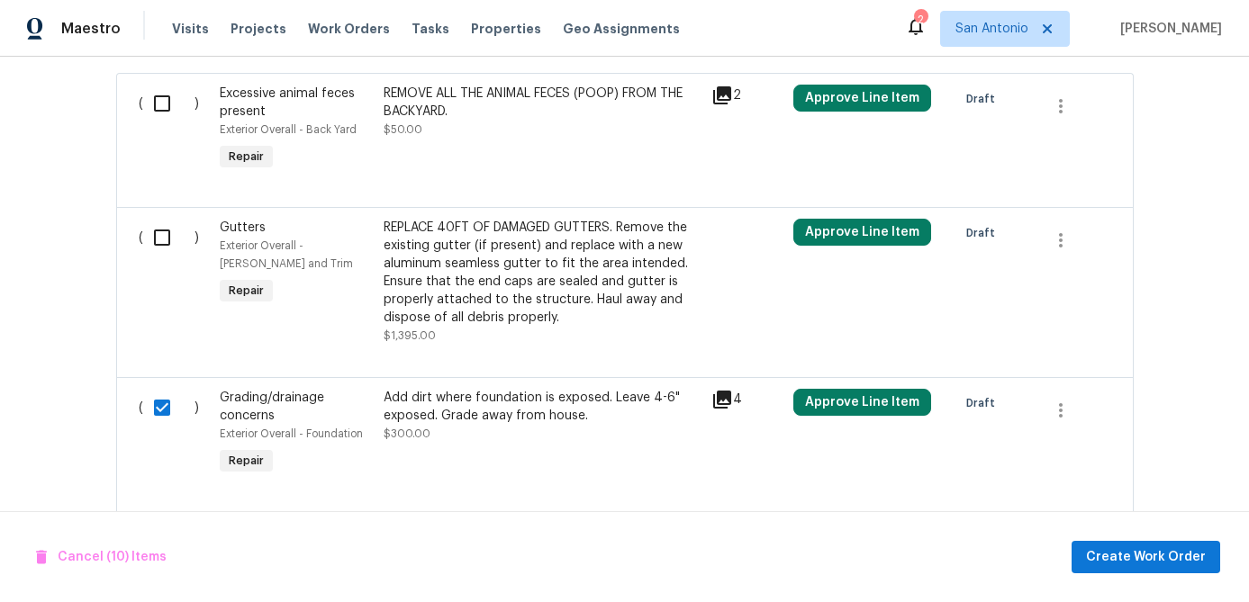
click at [167, 243] on input "checkbox" at bounding box center [168, 238] width 51 height 38
checkbox input "true"
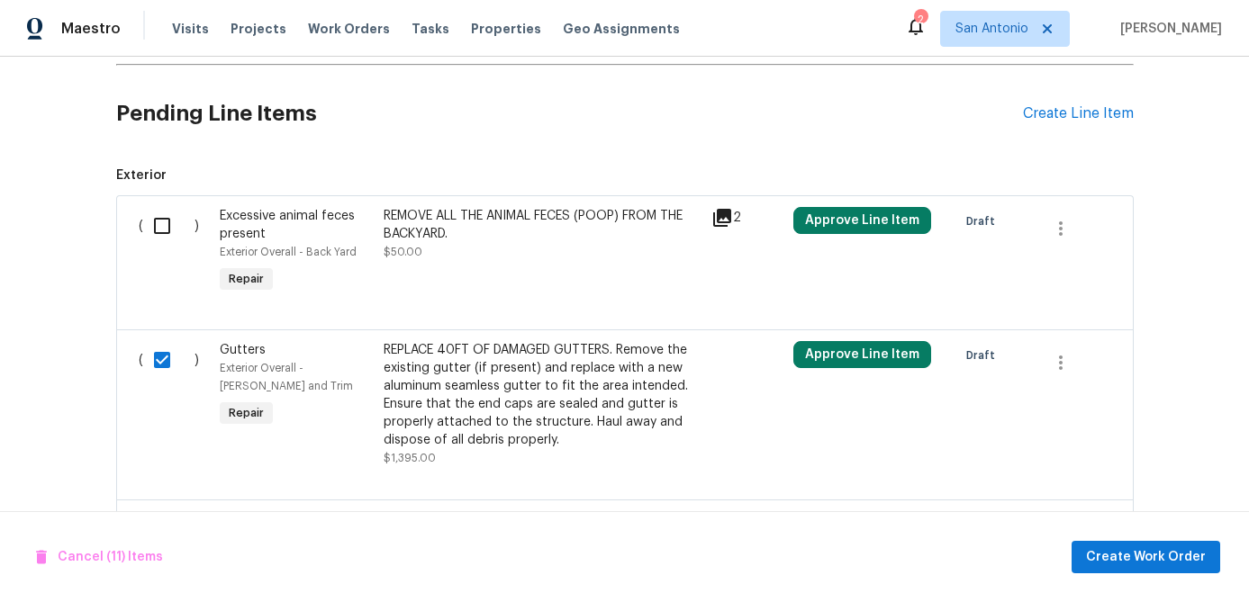
scroll to position [750, 0]
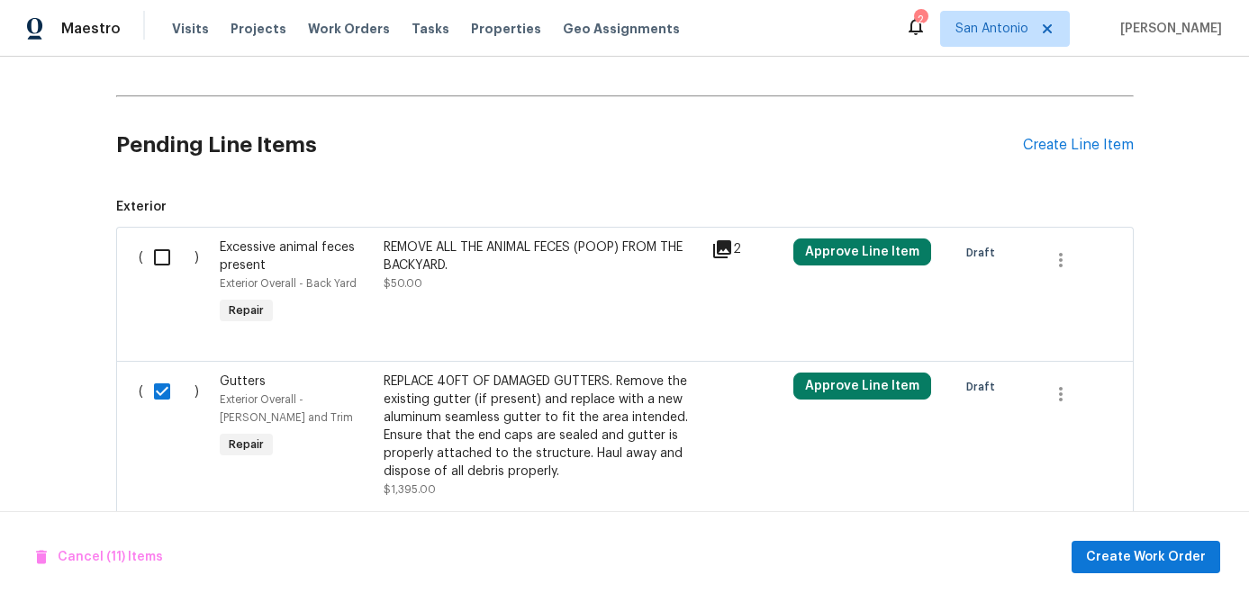
click at [167, 243] on input "checkbox" at bounding box center [168, 258] width 51 height 38
checkbox input "true"
click at [1162, 542] on button "Create Work Order" at bounding box center [1145, 557] width 149 height 33
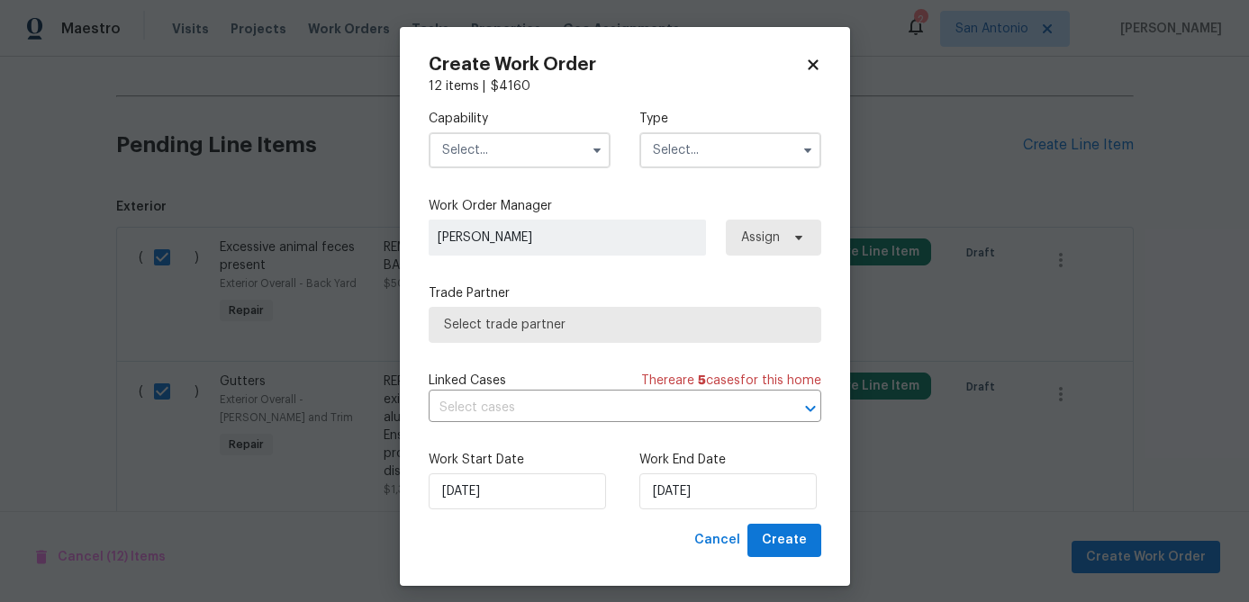
click at [524, 163] on input "text" at bounding box center [520, 150] width 182 height 36
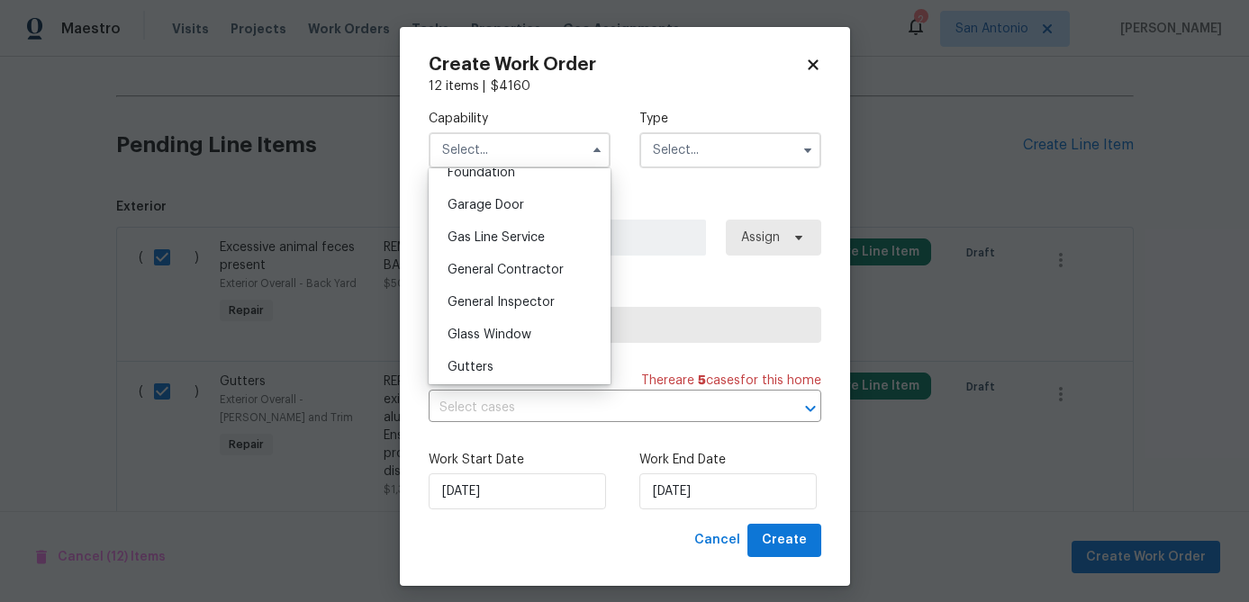
scroll to position [795, 0]
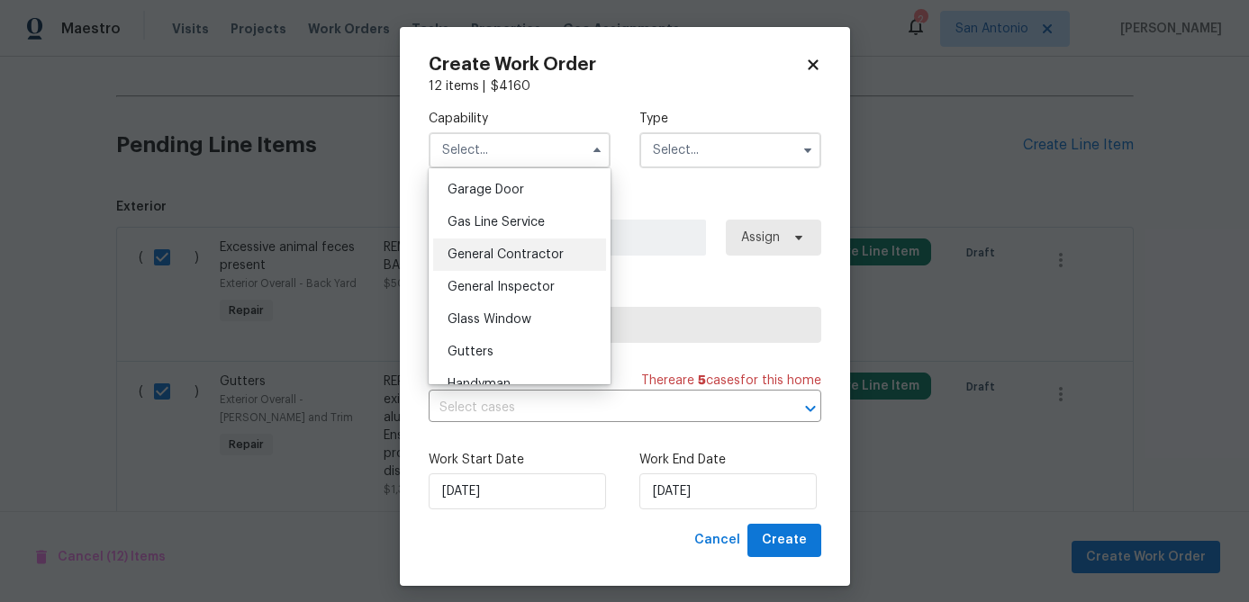
click at [531, 256] on span "General Contractor" at bounding box center [505, 254] width 116 height 13
type input "General Contractor"
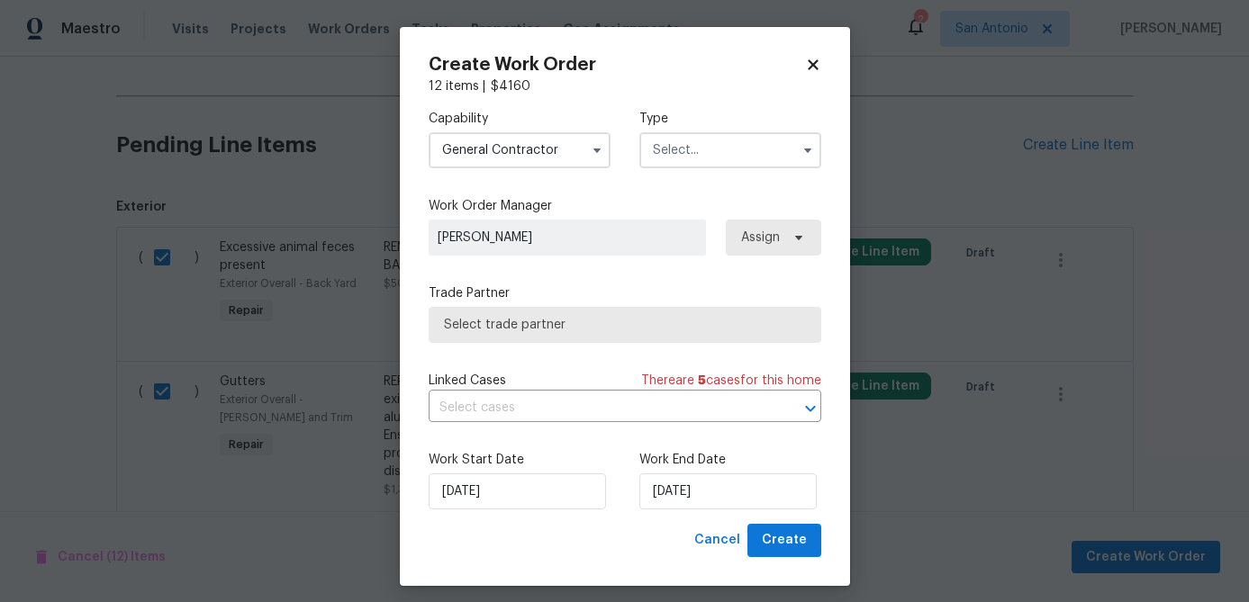
click at [697, 149] on input "text" at bounding box center [730, 150] width 182 height 36
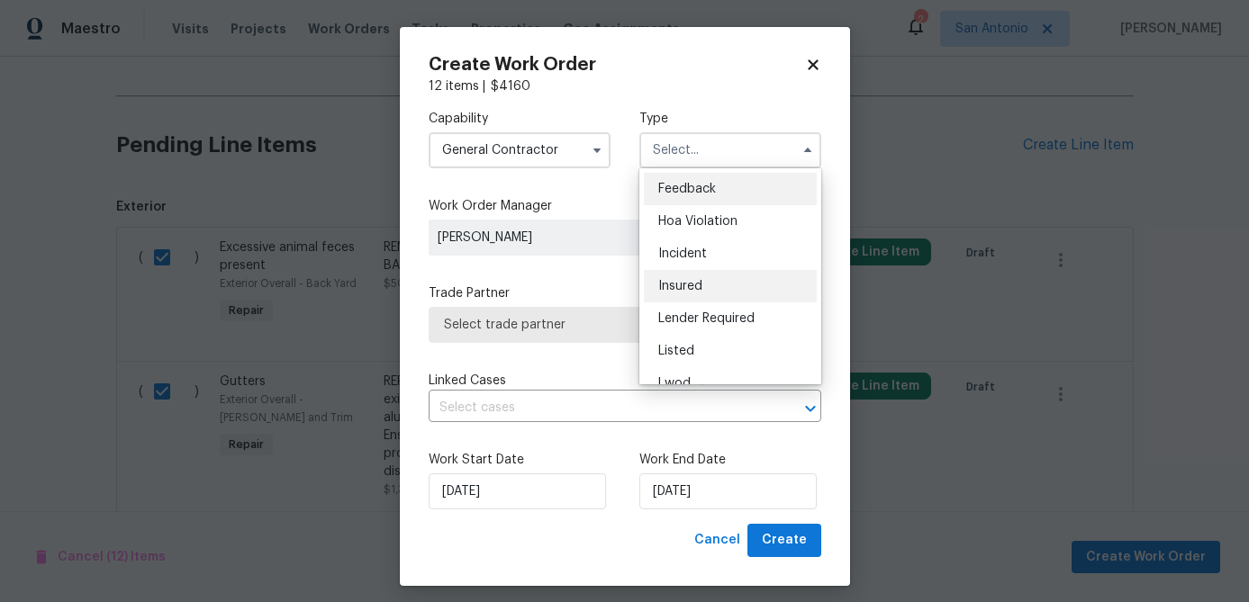
scroll to position [214, 0]
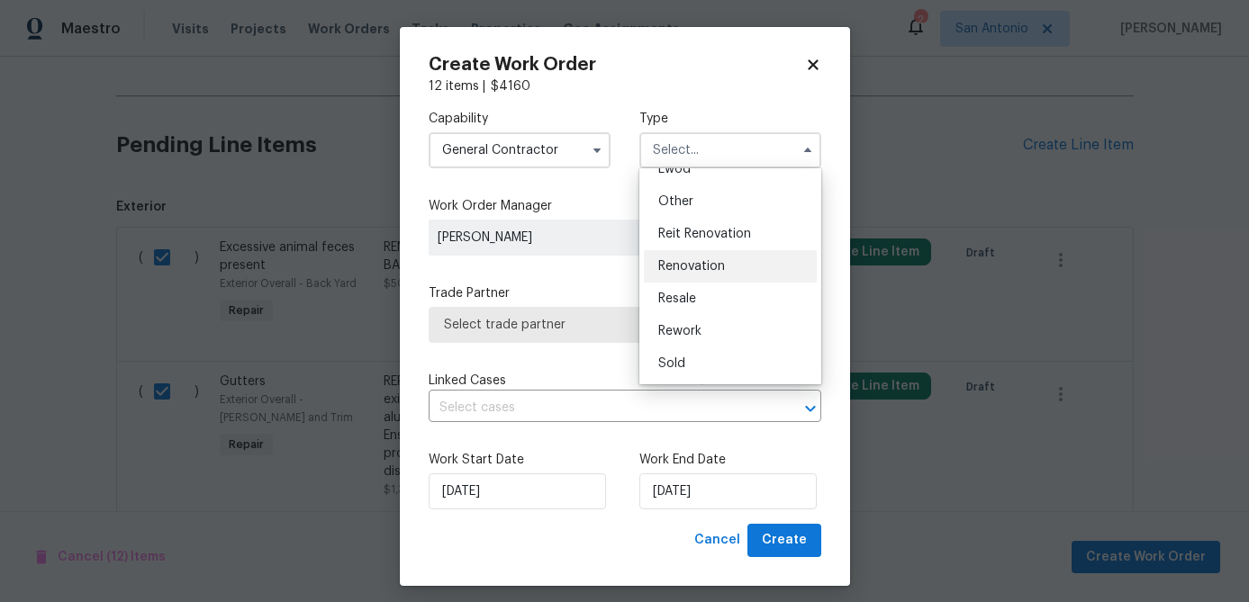
click at [706, 266] on span "Renovation" at bounding box center [691, 266] width 67 height 13
type input "Renovation"
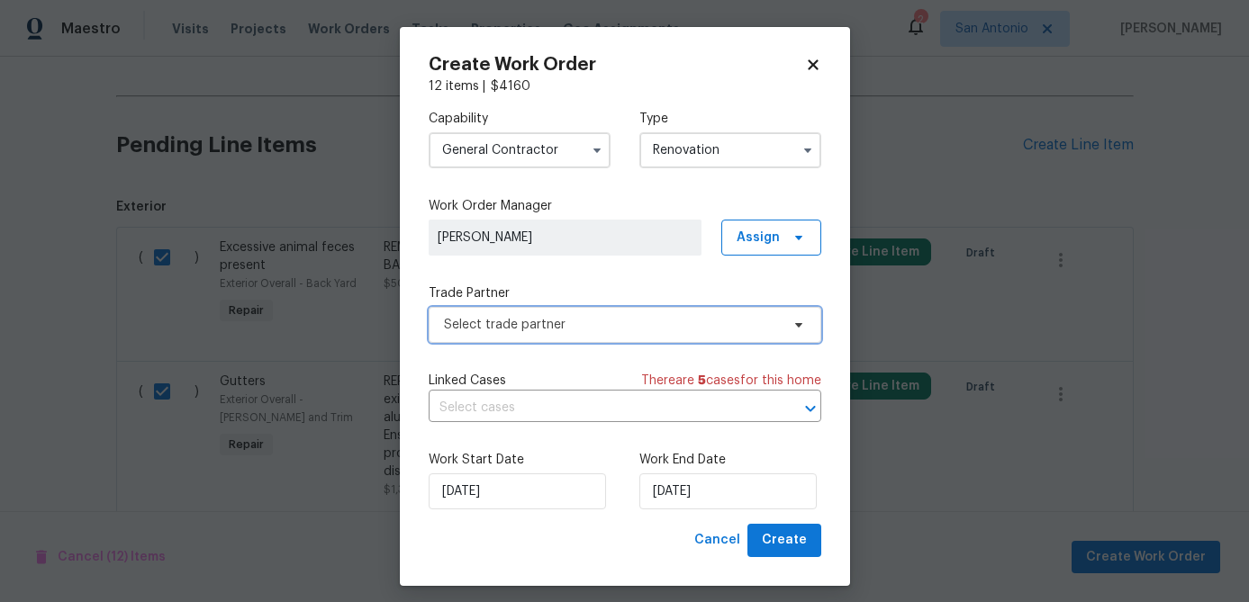
click at [670, 330] on span "Select trade partner" at bounding box center [612, 325] width 336 height 18
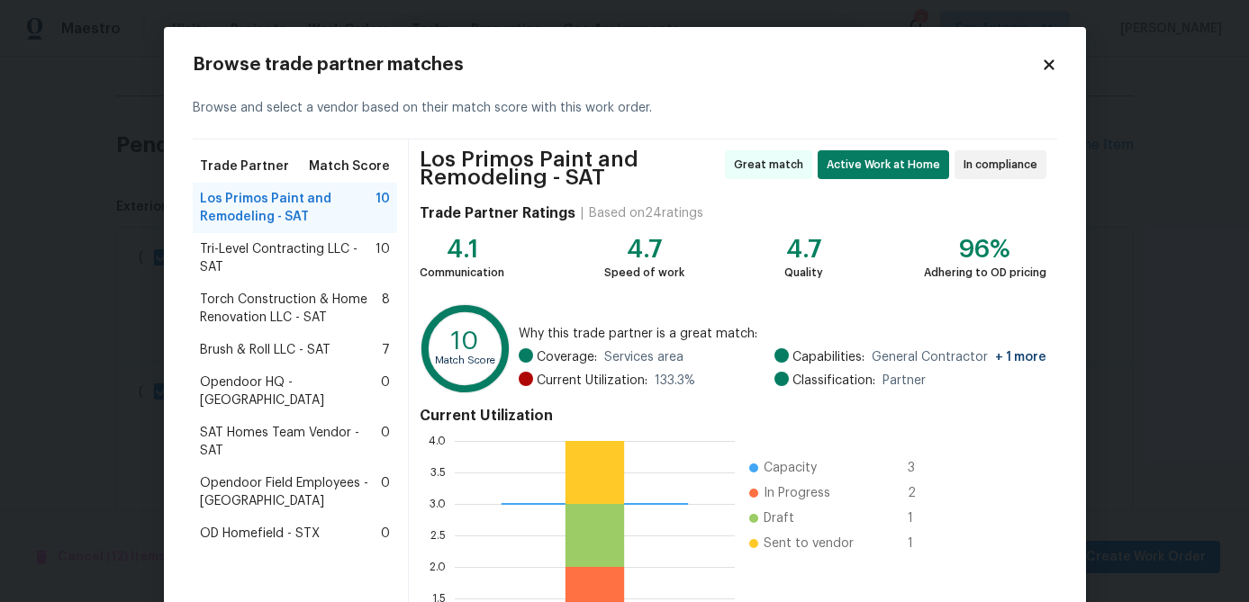
scroll to position [199, 0]
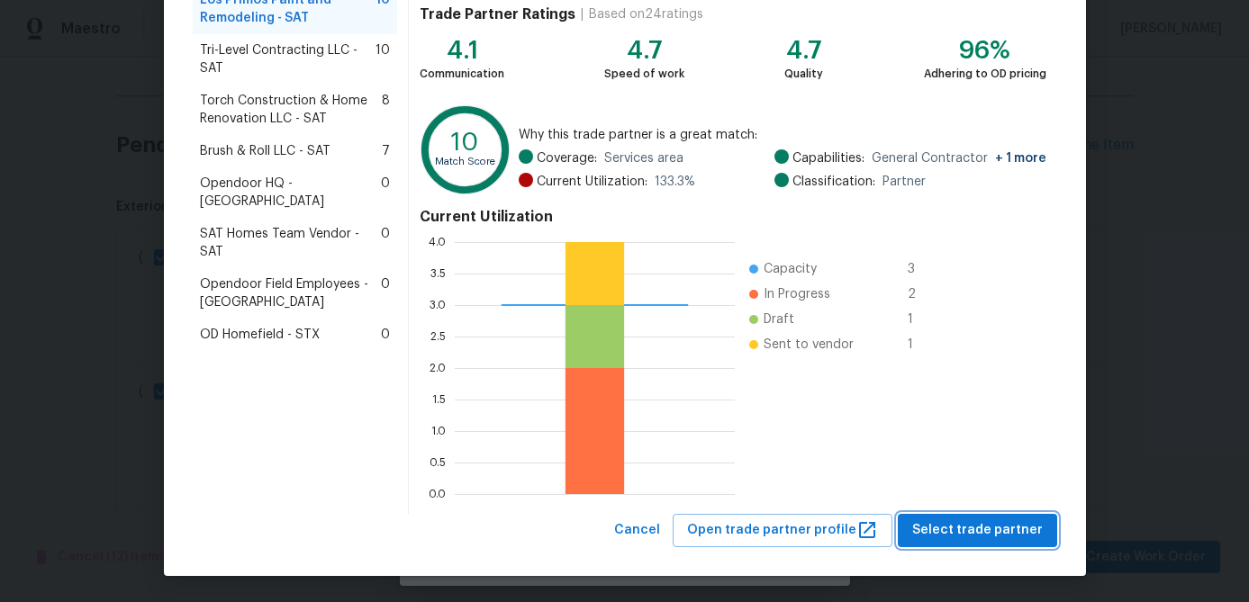
click at [951, 530] on span "Select trade partner" at bounding box center [977, 530] width 131 height 23
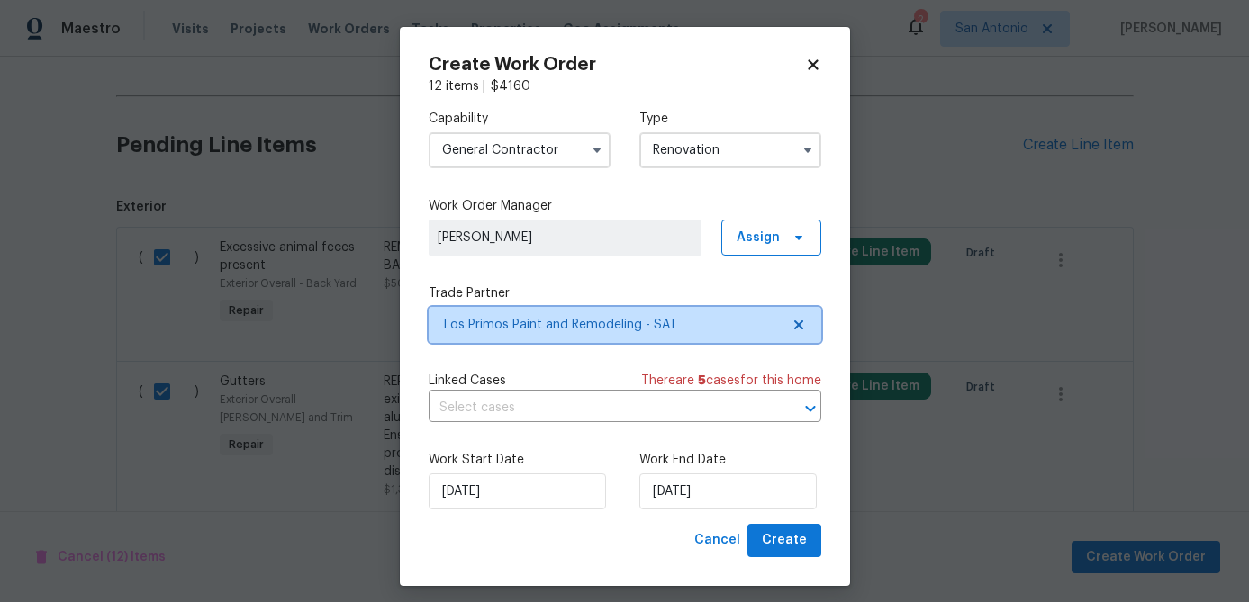
scroll to position [0, 0]
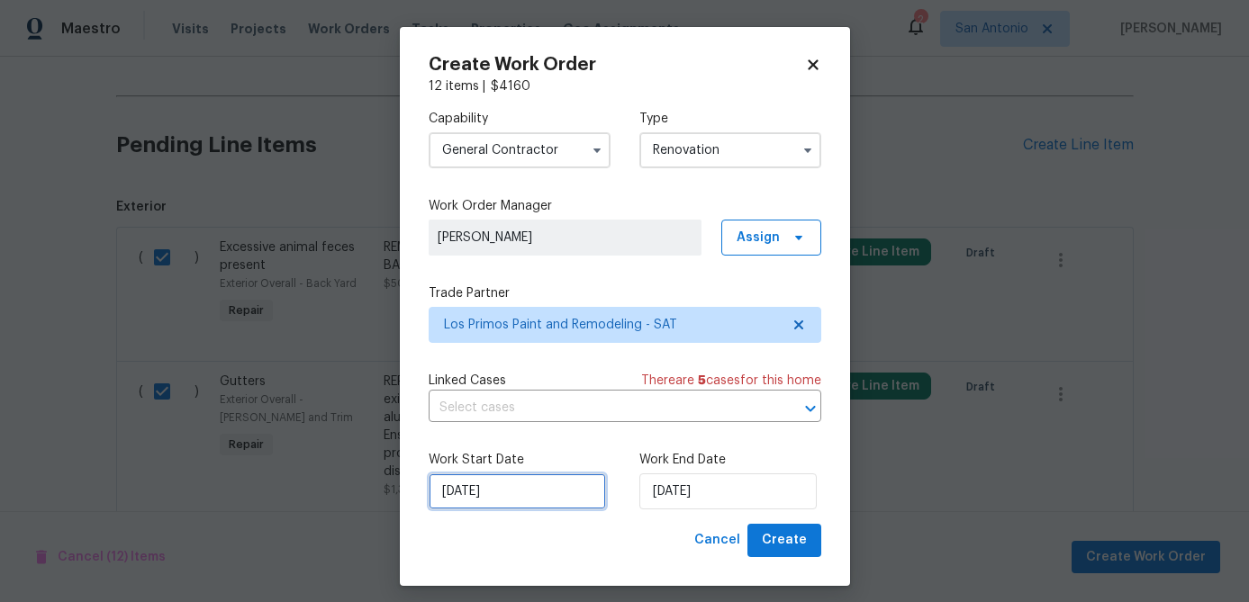
click at [550, 485] on input "10/1/2025" at bounding box center [517, 492] width 177 height 36
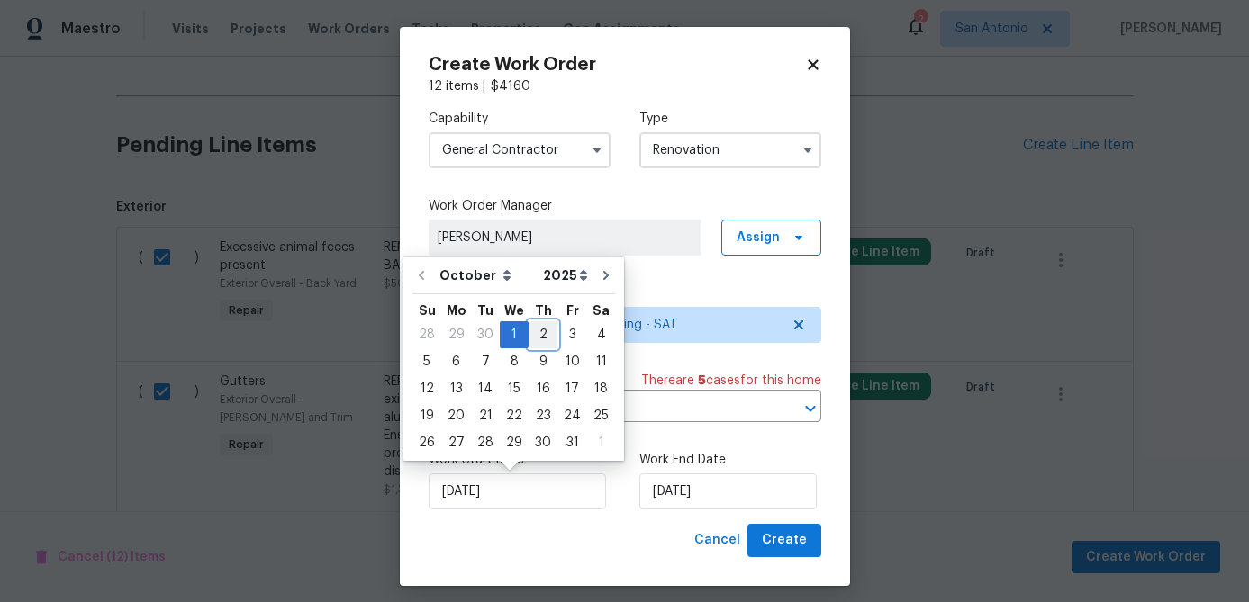
click at [543, 336] on div "2" at bounding box center [542, 334] width 29 height 25
type input "10/2/2025"
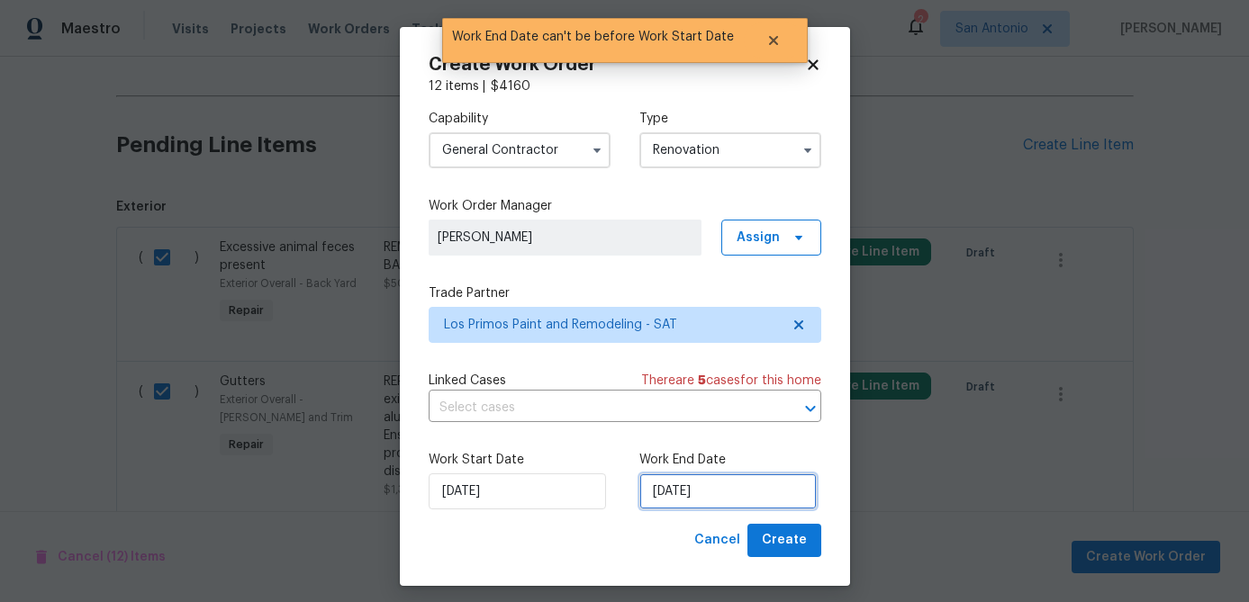
click at [722, 500] on input "10/2/2025" at bounding box center [727, 492] width 177 height 36
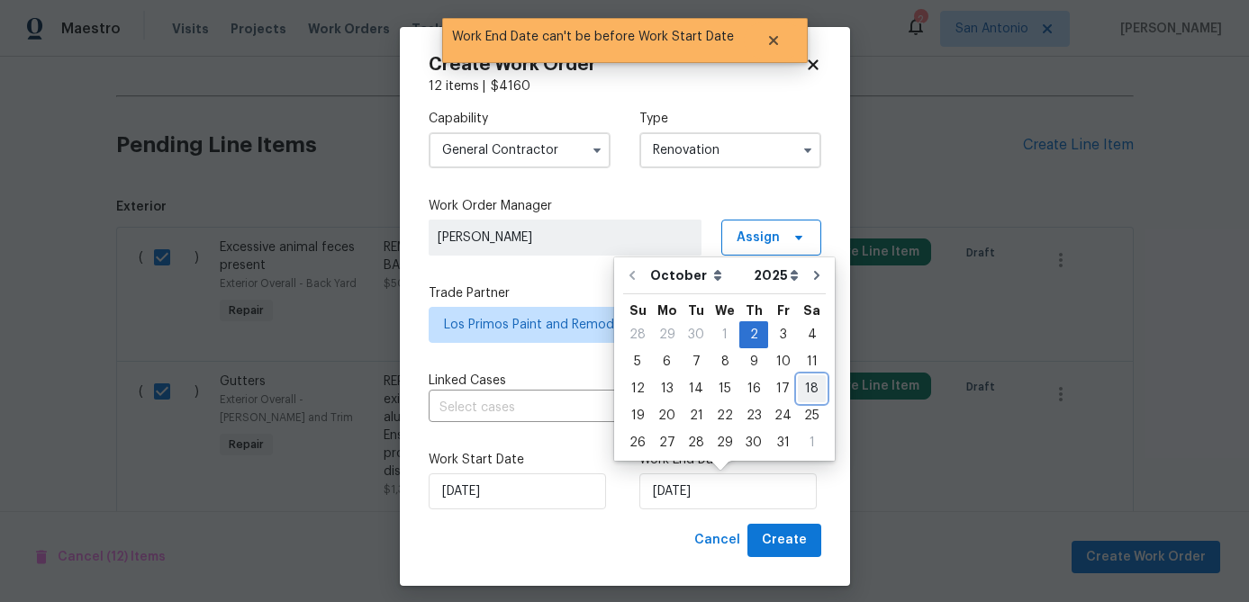
click at [805, 387] on div "18" at bounding box center [812, 388] width 28 height 25
type input "10/18/2025"
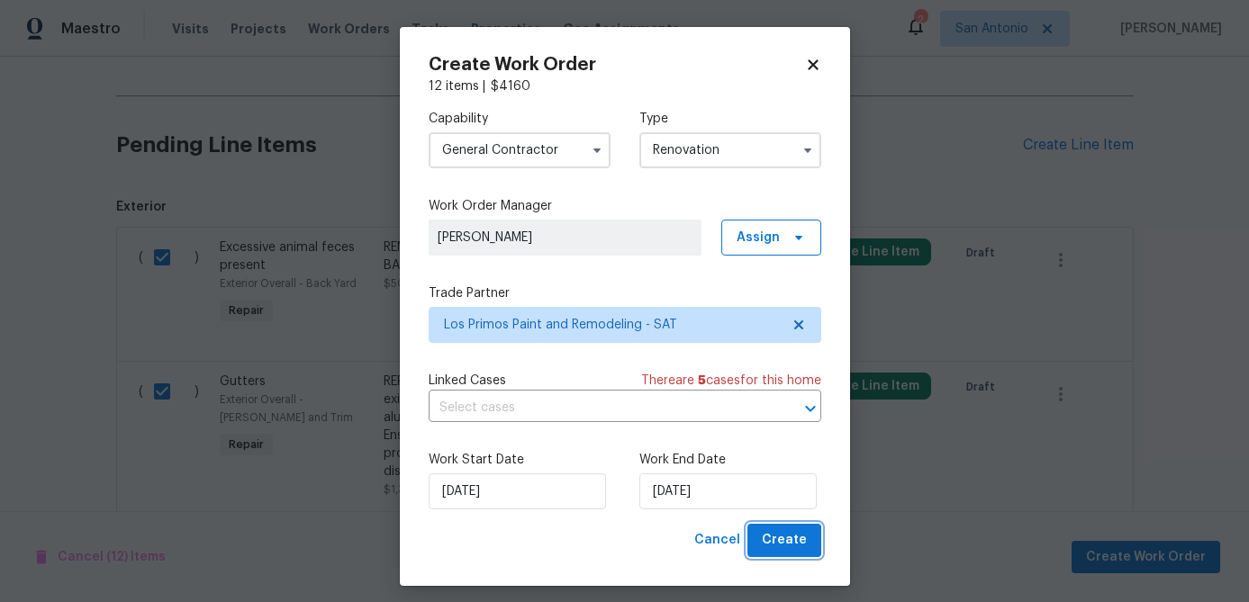
click at [783, 538] on span "Create" at bounding box center [784, 540] width 45 height 23
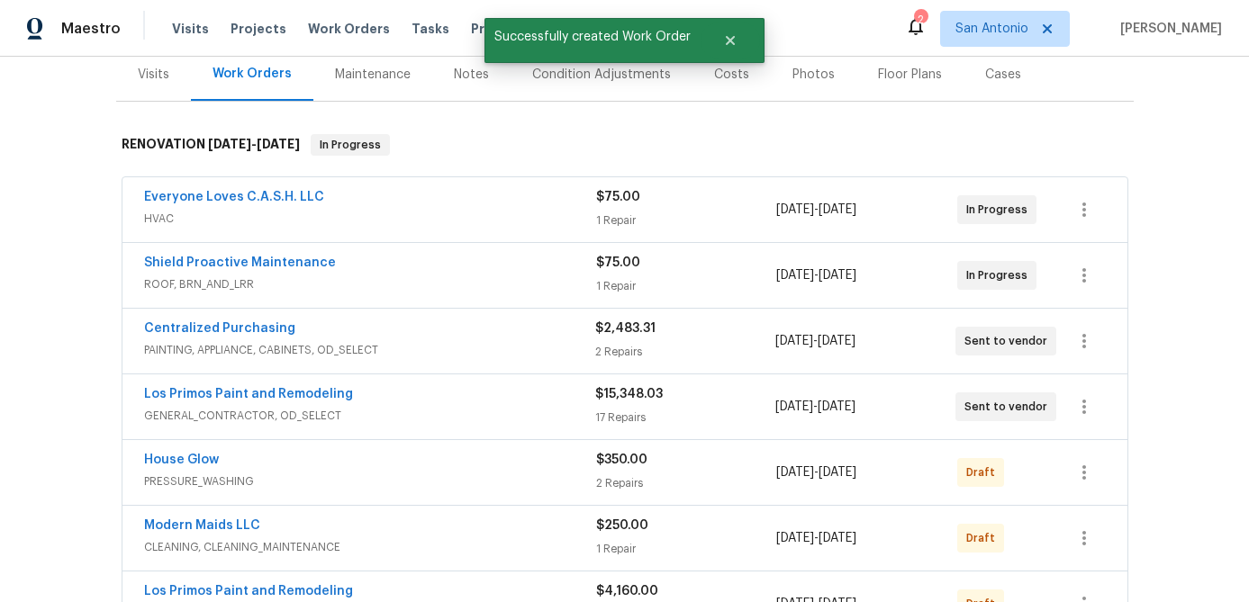
scroll to position [500, 0]
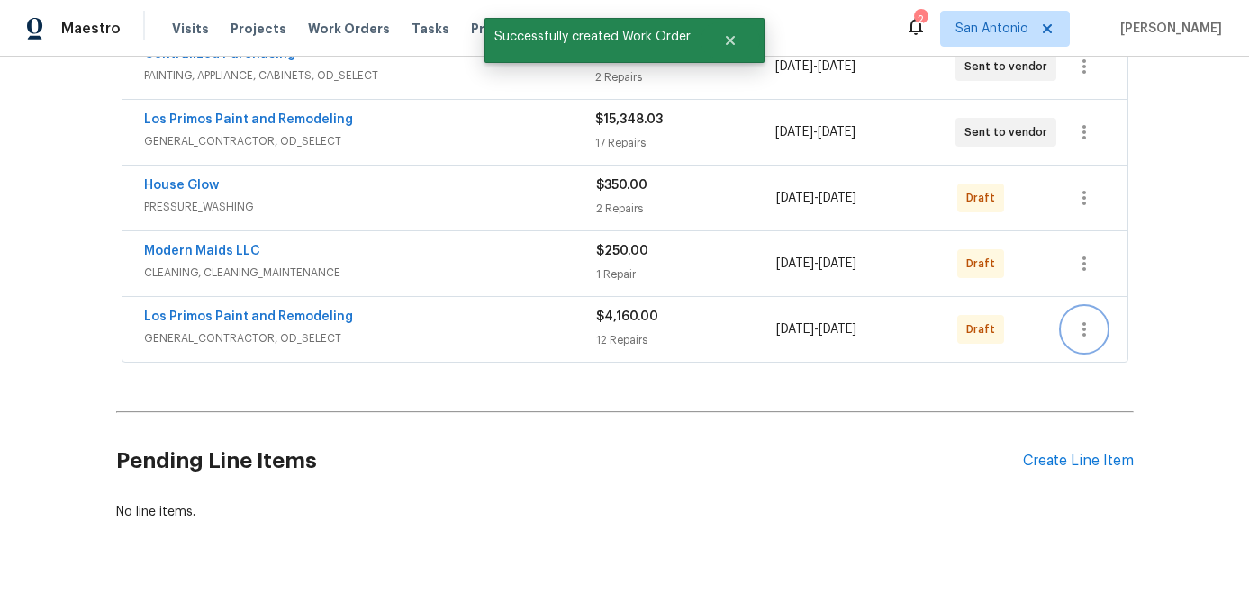
click at [1088, 336] on icon "button" at bounding box center [1084, 330] width 22 height 22
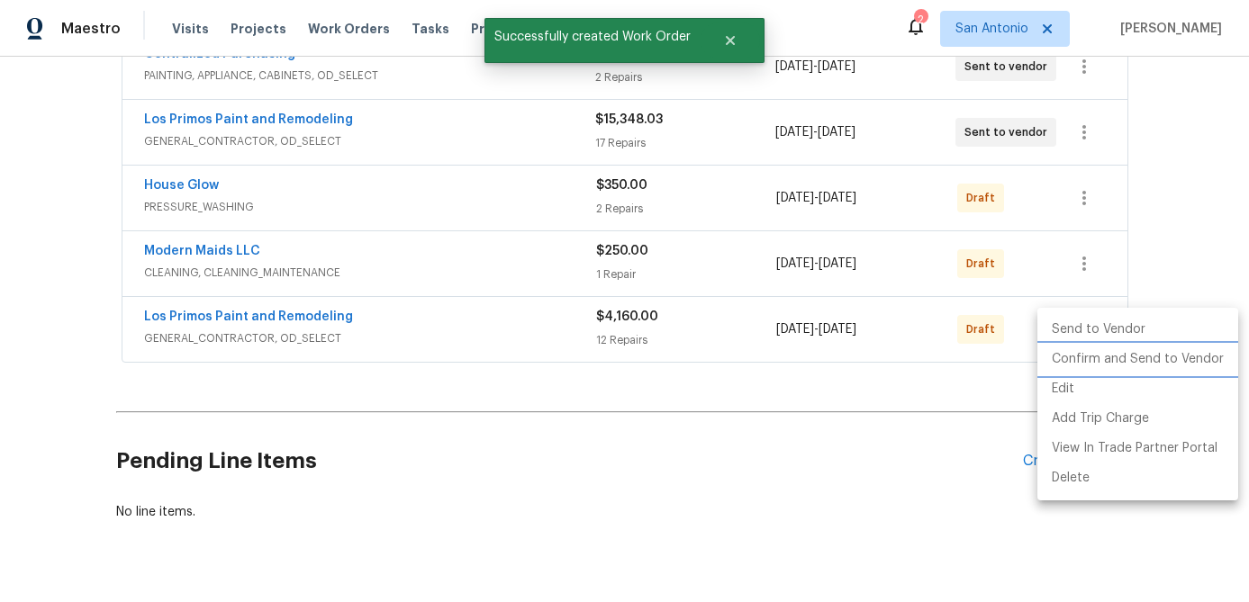
click at [1088, 353] on li "Confirm and Send to Vendor" at bounding box center [1137, 360] width 201 height 30
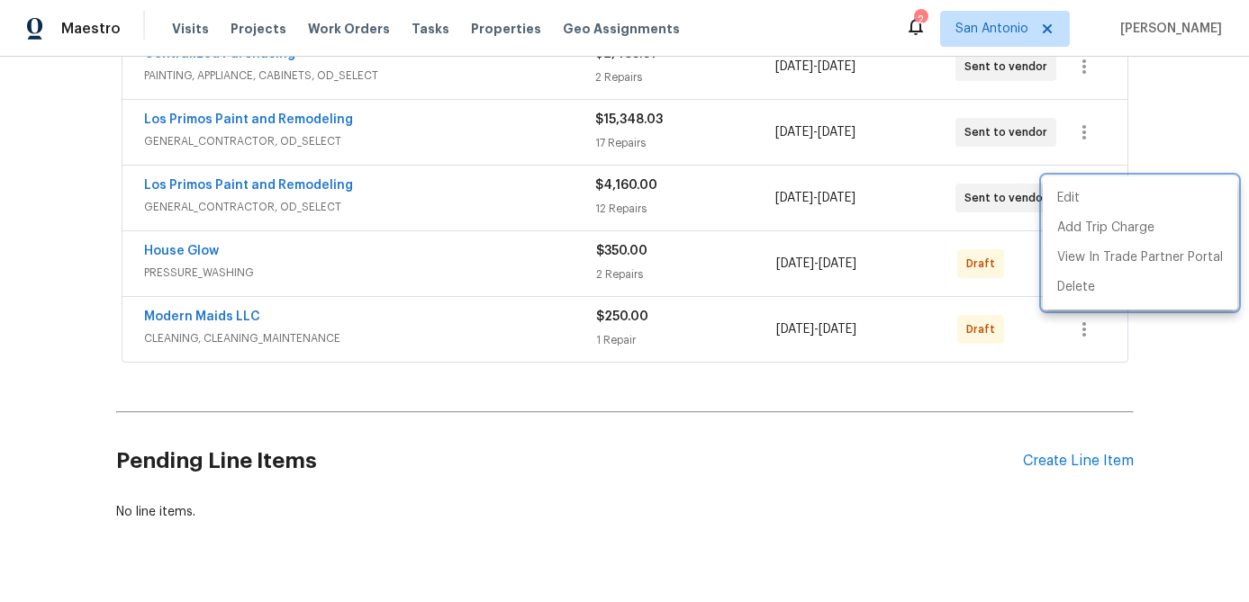
click at [429, 204] on div at bounding box center [624, 301] width 1249 height 602
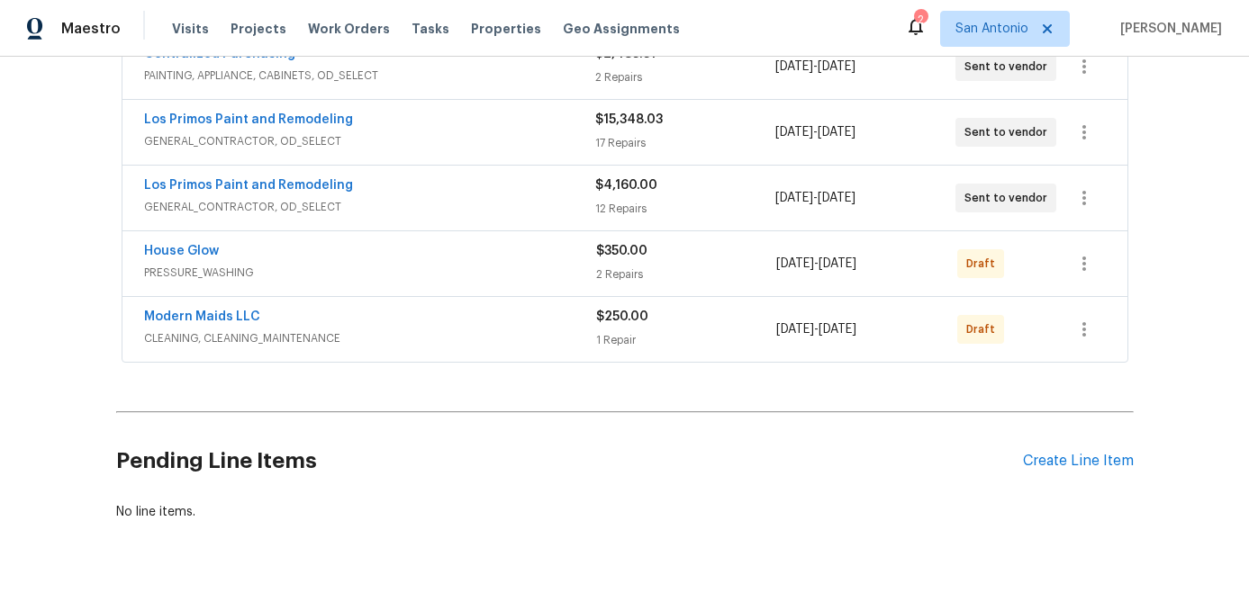
click at [429, 204] on span "GENERAL_CONTRACTOR, OD_SELECT" at bounding box center [369, 207] width 451 height 18
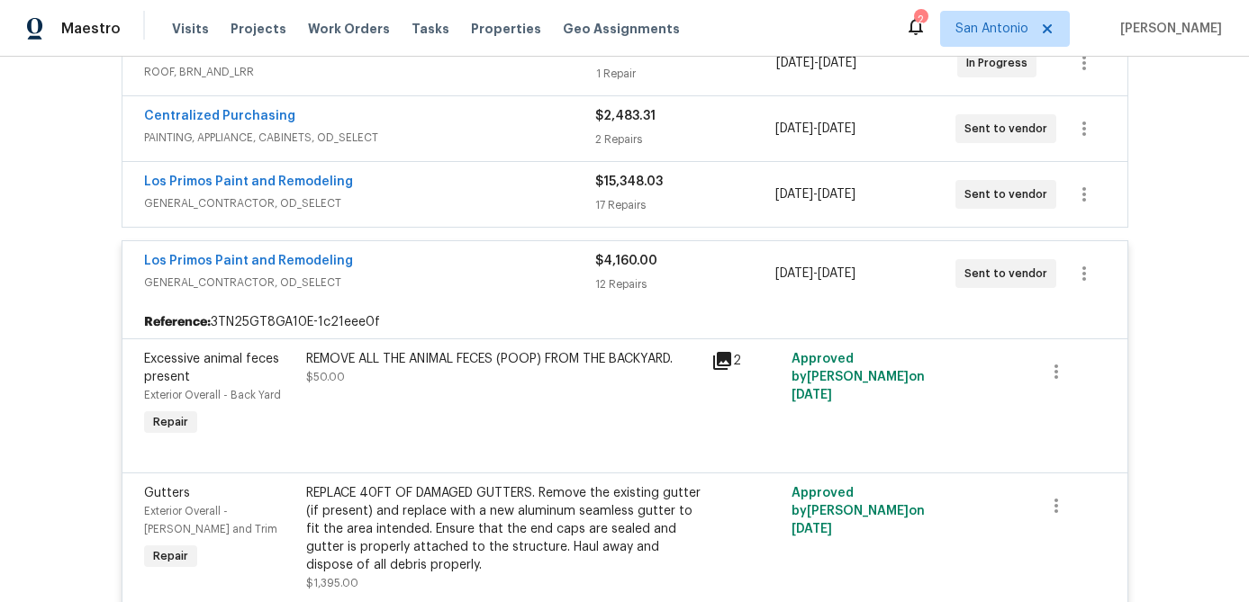
scroll to position [433, 0]
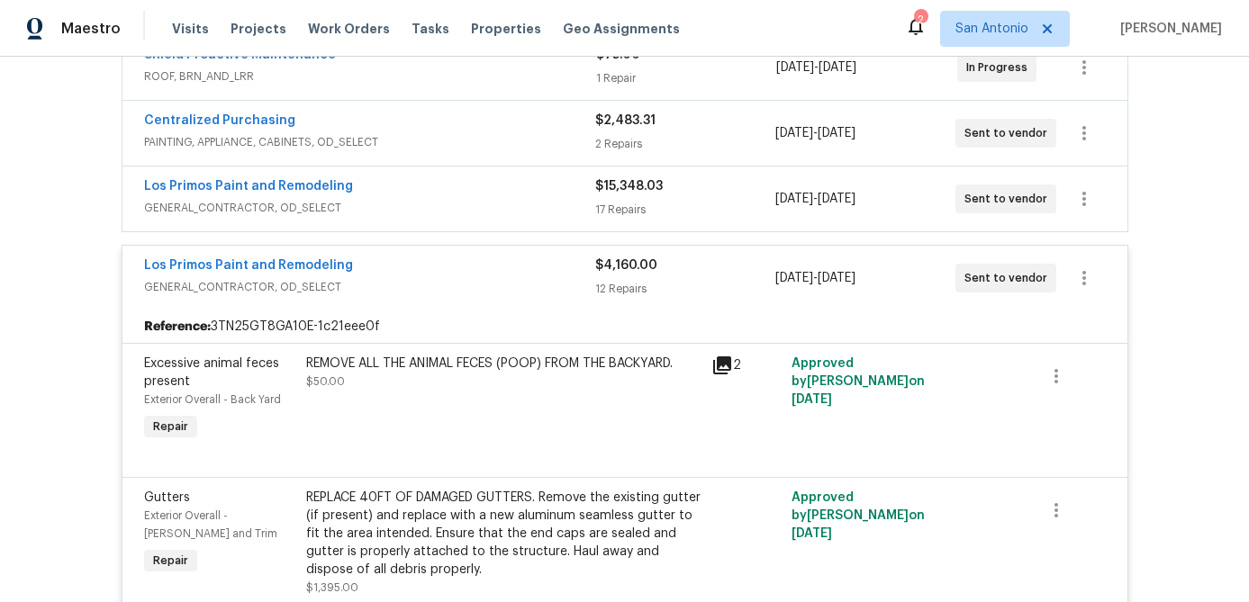
click at [407, 276] on div "Los Primos Paint and Remodeling" at bounding box center [369, 268] width 451 height 22
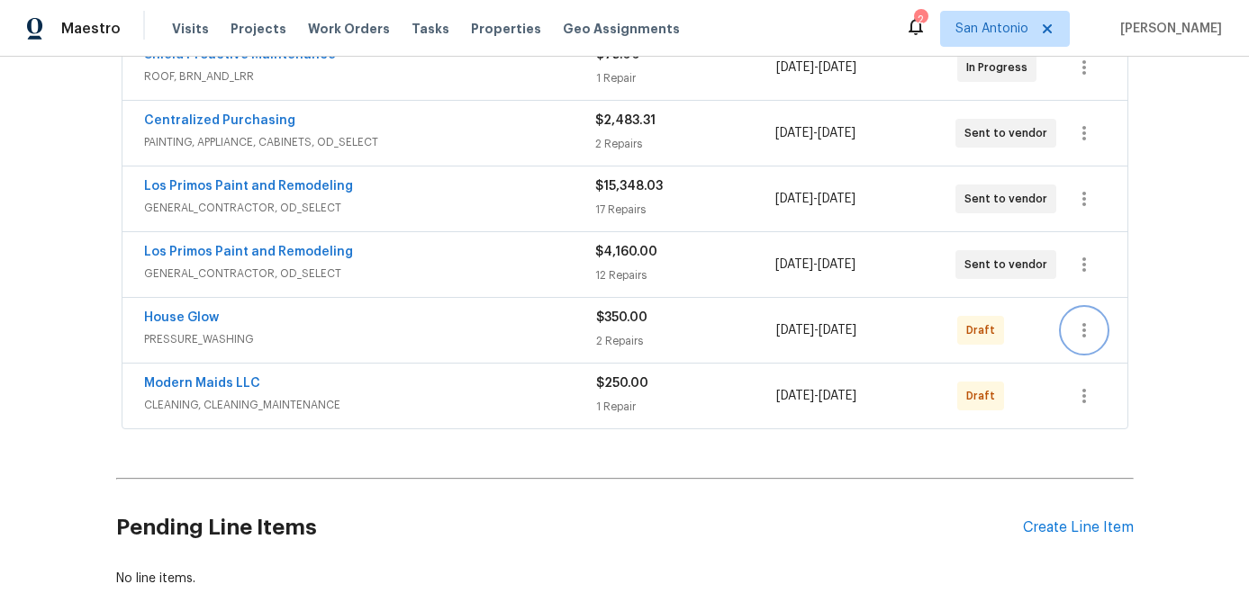
click at [1079, 330] on icon "button" at bounding box center [1084, 331] width 22 height 22
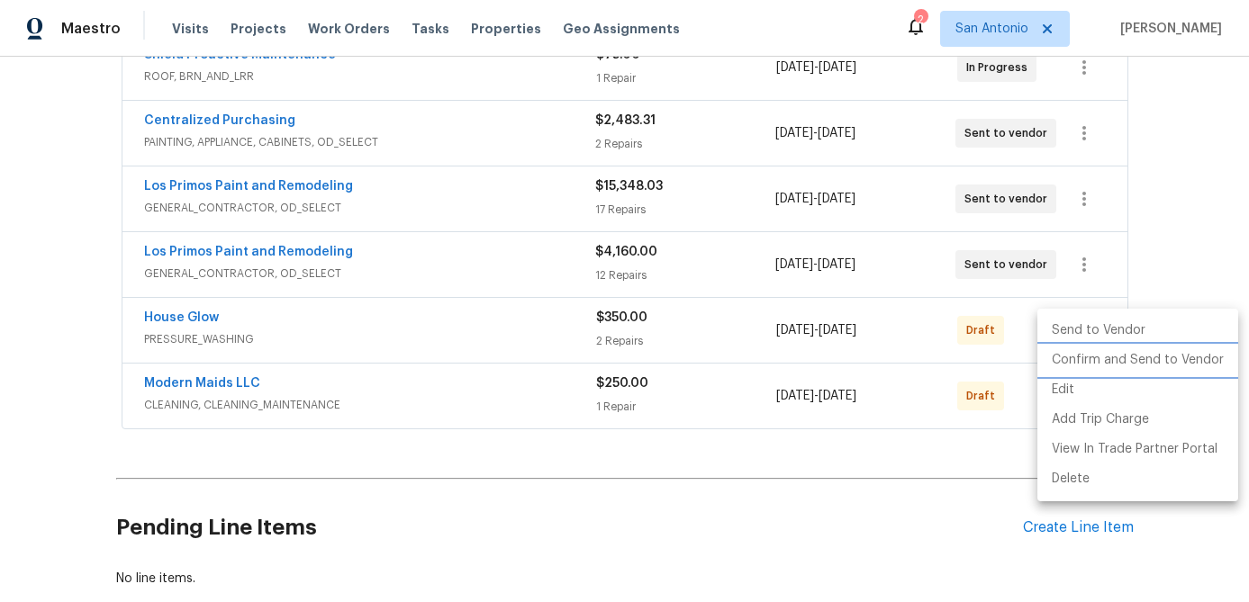
click at [1117, 358] on li "Confirm and Send to Vendor" at bounding box center [1137, 361] width 201 height 30
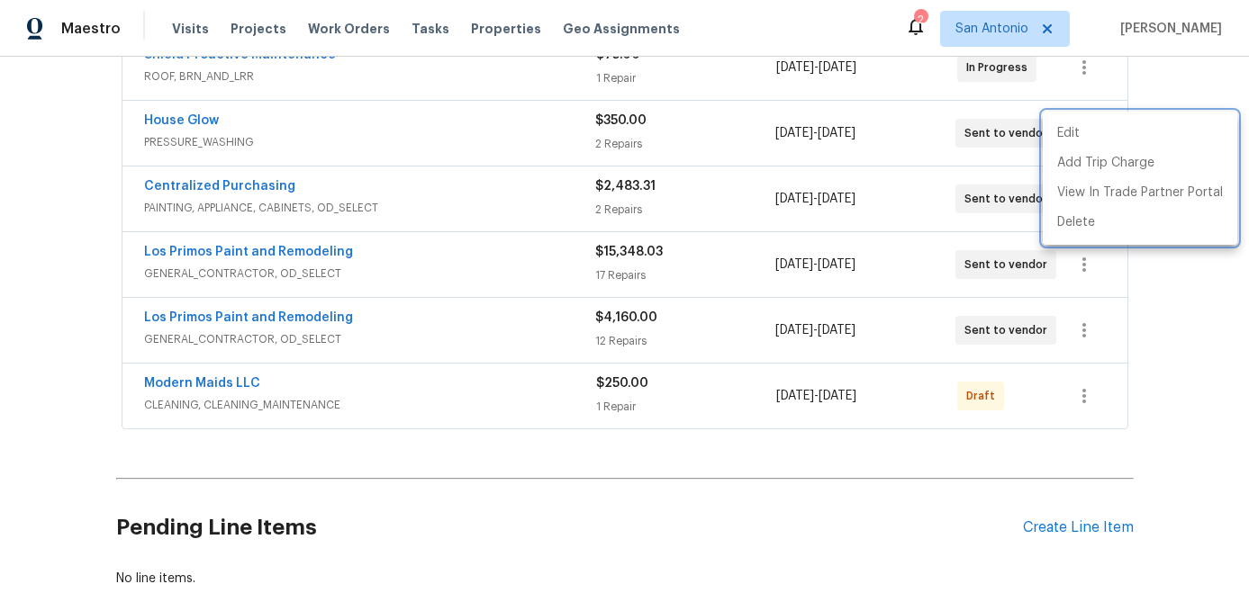
click at [521, 142] on div at bounding box center [624, 301] width 1249 height 602
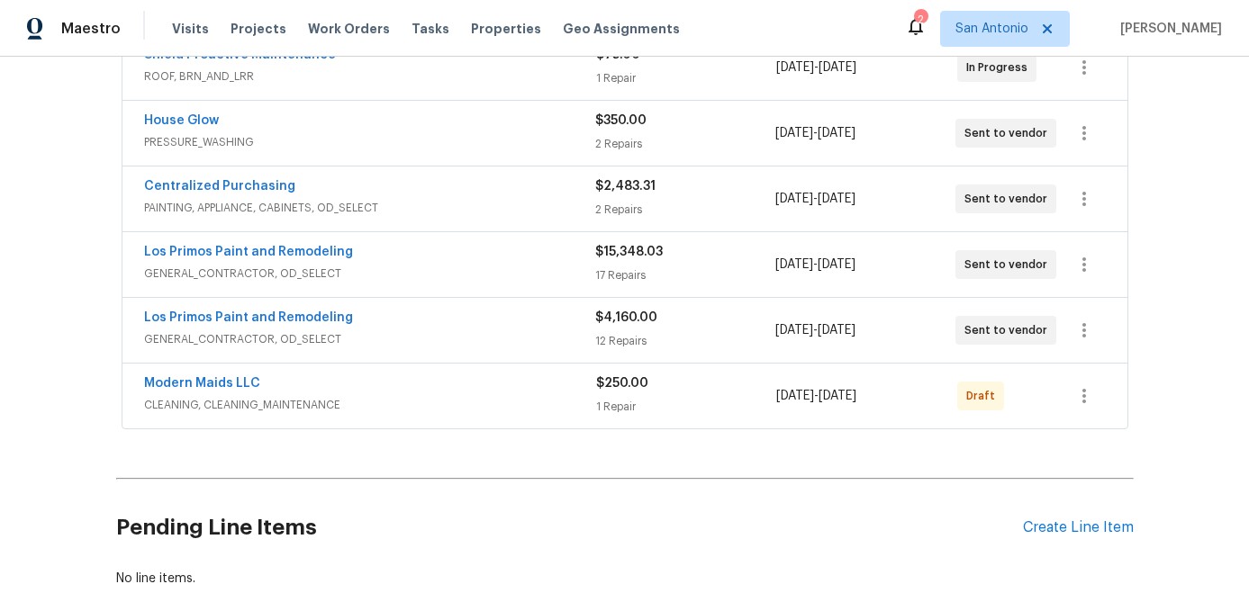
click at [521, 142] on span "PRESSURE_WASHING" at bounding box center [369, 142] width 451 height 18
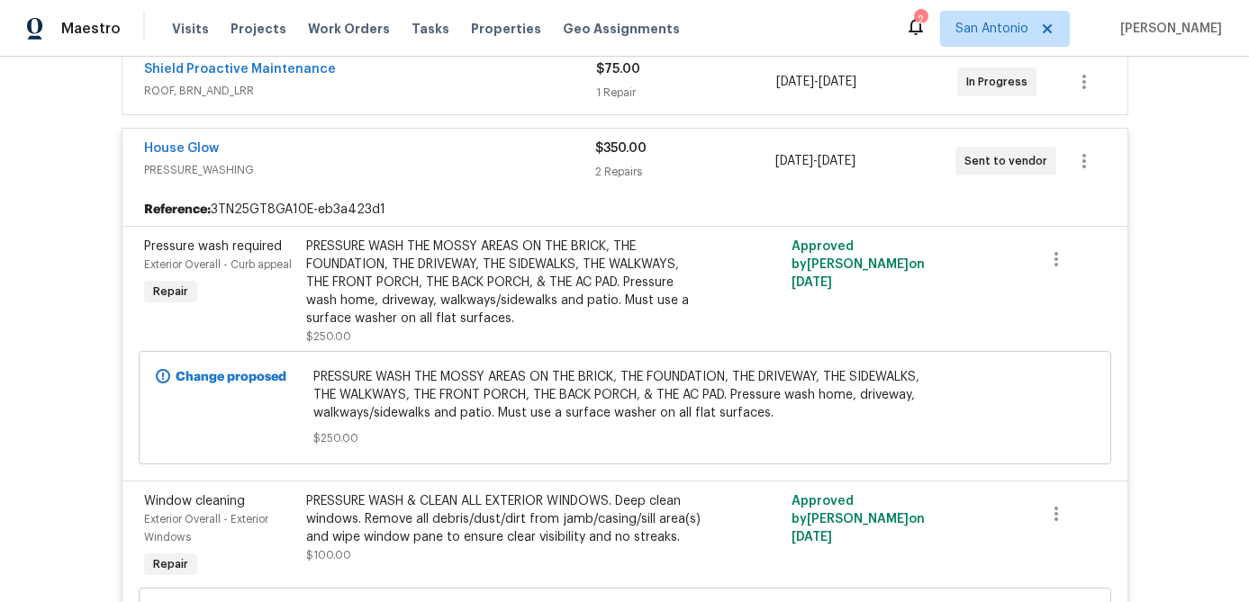
scroll to position [388, 0]
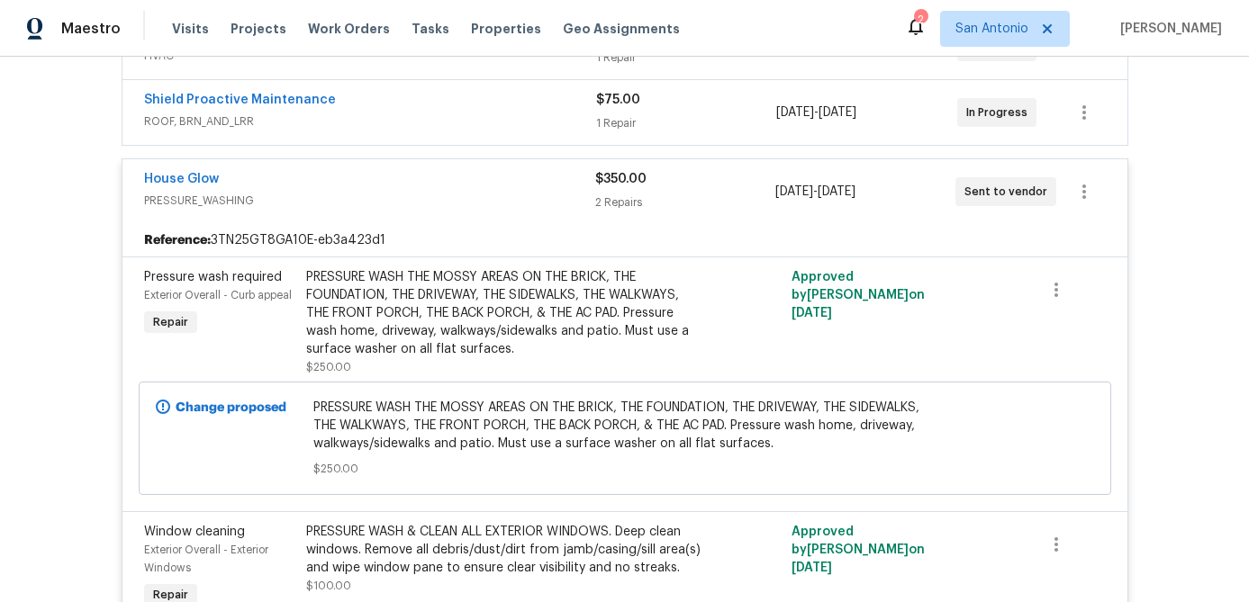
click at [490, 197] on span "PRESSURE_WASHING" at bounding box center [369, 201] width 451 height 18
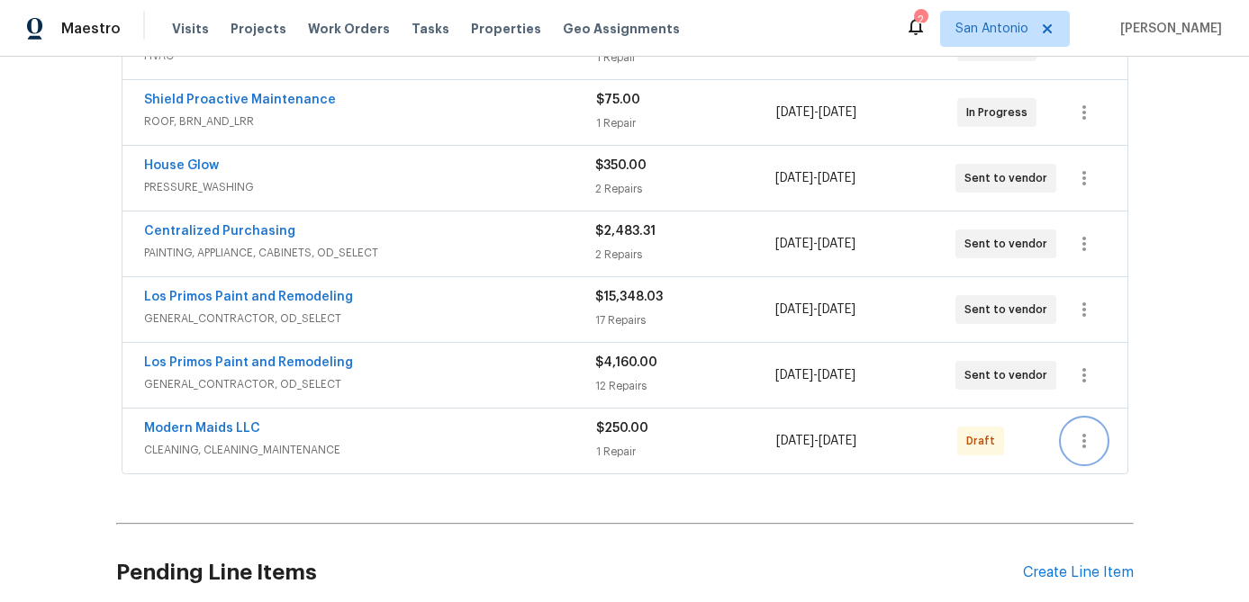
click at [1090, 451] on button "button" at bounding box center [1083, 441] width 43 height 43
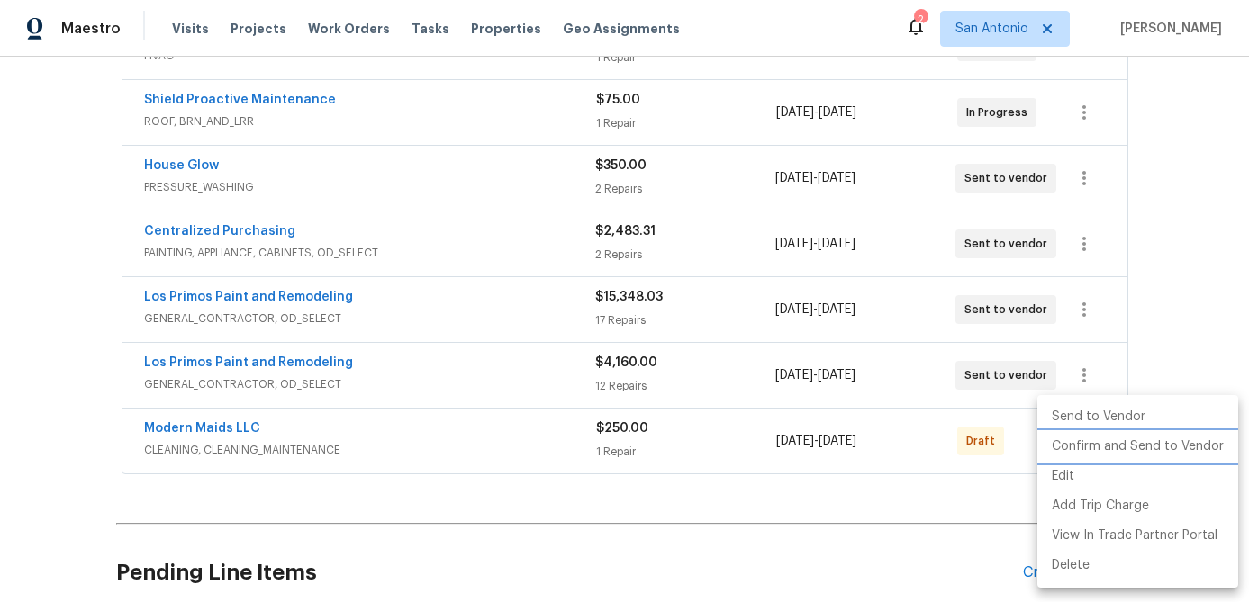
click at [1090, 450] on li "Confirm and Send to Vendor" at bounding box center [1137, 447] width 201 height 30
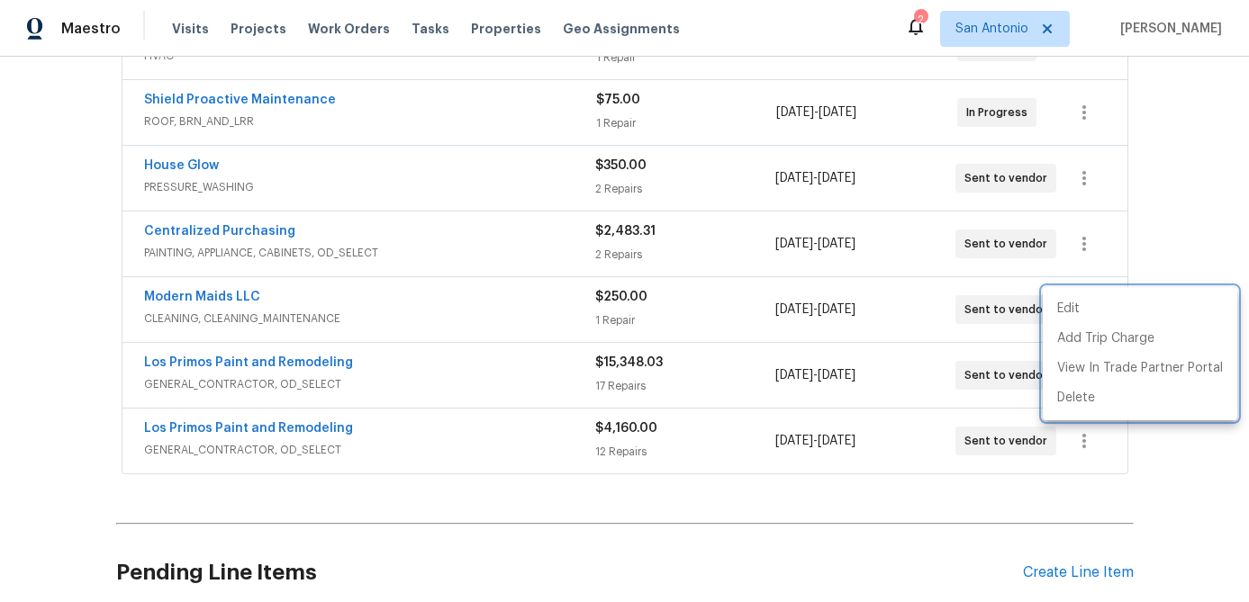
click at [414, 314] on div at bounding box center [624, 301] width 1249 height 602
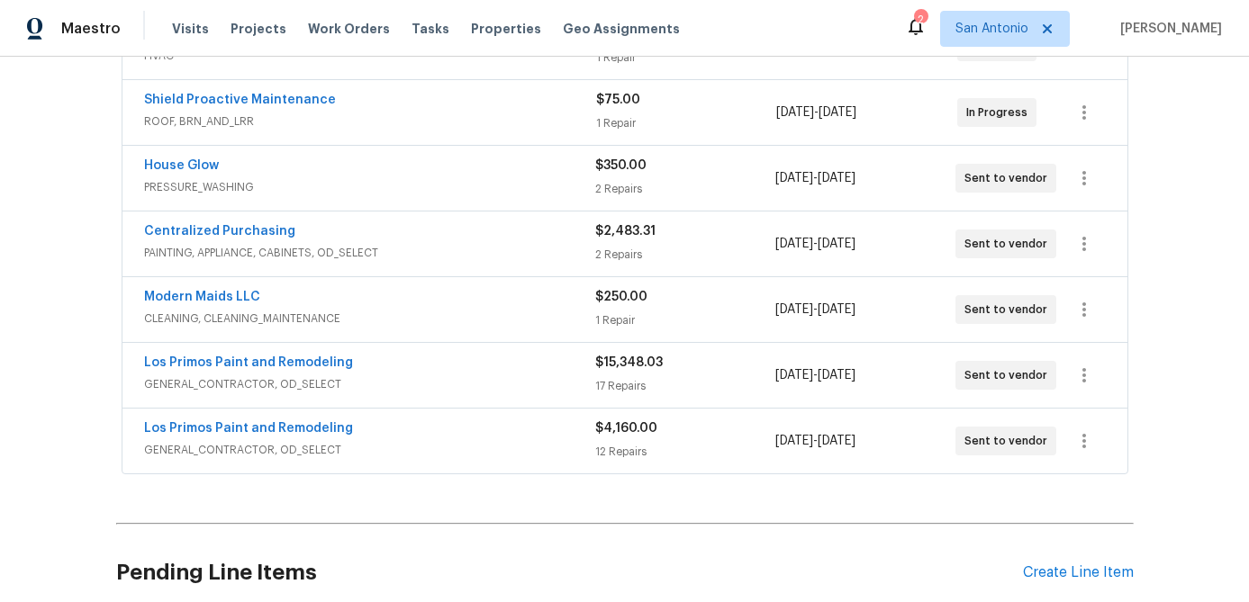
click at [414, 314] on span "CLEANING, CLEANING_MAINTENANCE" at bounding box center [369, 319] width 451 height 18
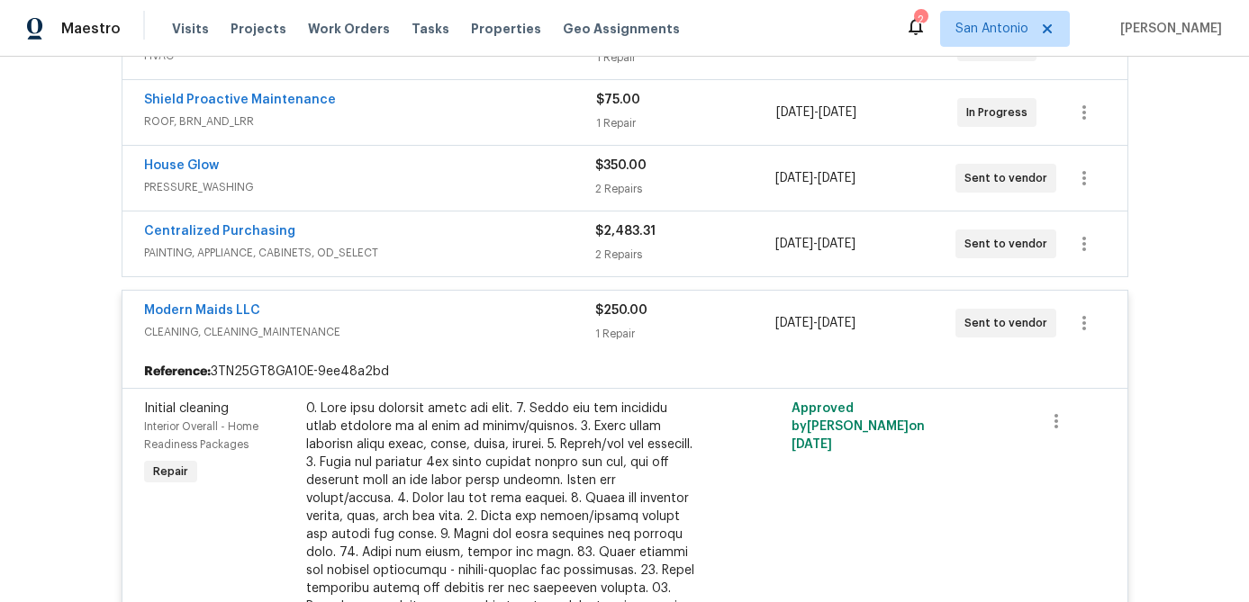
scroll to position [426, 0]
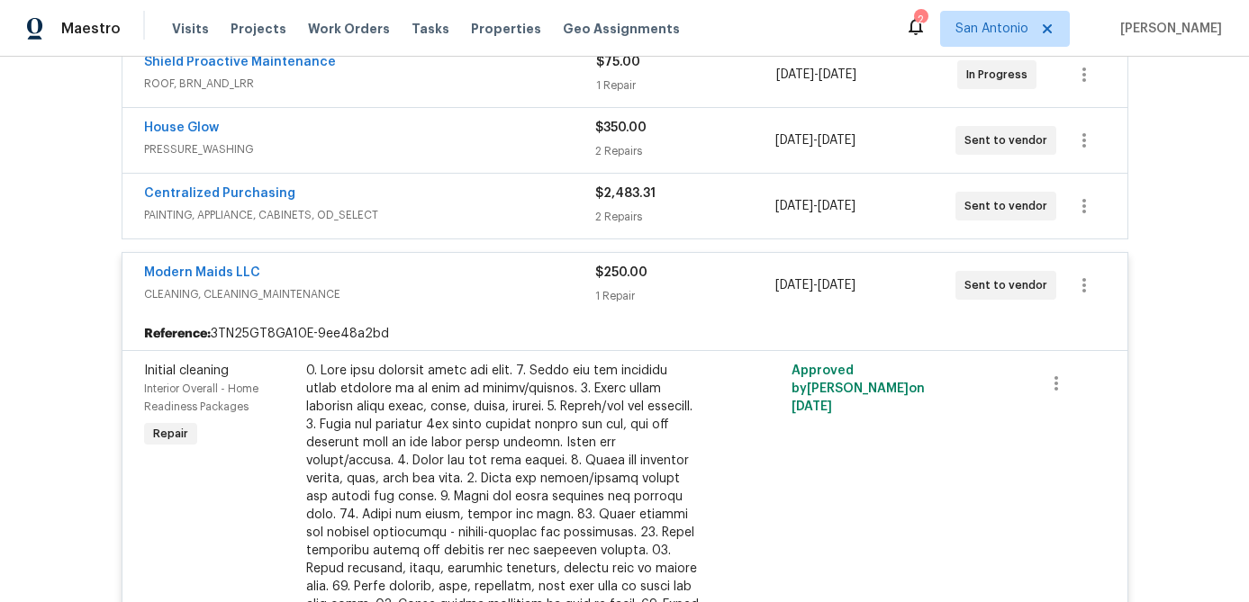
click at [421, 276] on div "Modern Maids LLC" at bounding box center [369, 275] width 451 height 22
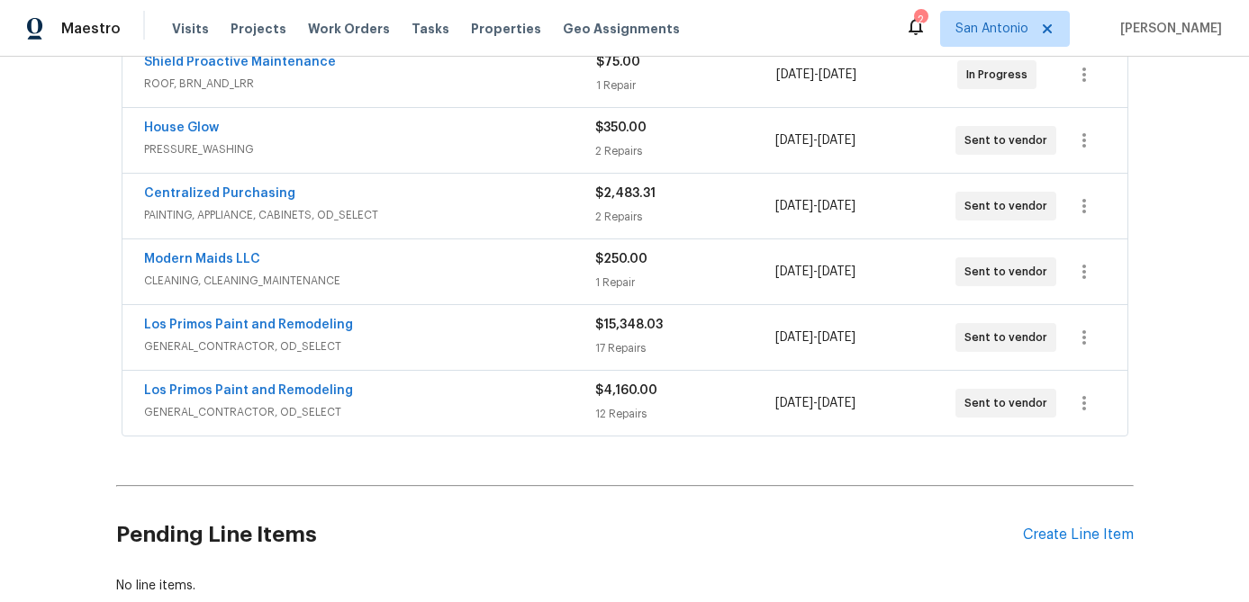
click at [444, 209] on span "PAINTING, APPLIANCE, CABINETS, OD_SELECT" at bounding box center [369, 215] width 451 height 18
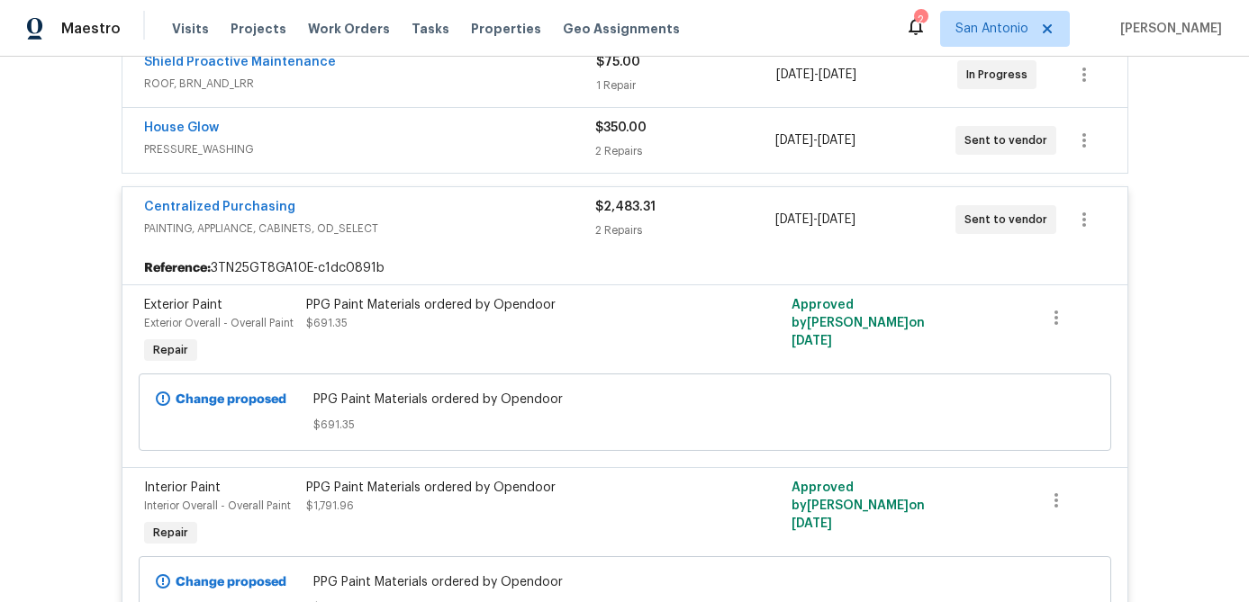
click at [444, 209] on div "Centralized Purchasing" at bounding box center [369, 209] width 451 height 22
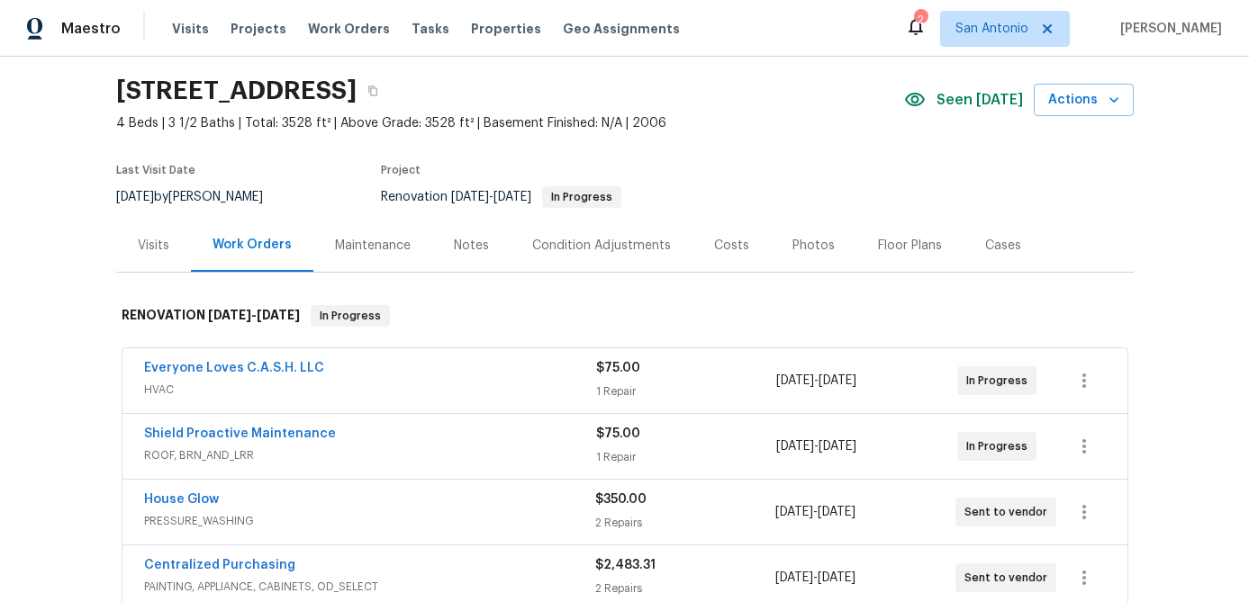
scroll to position [0, 0]
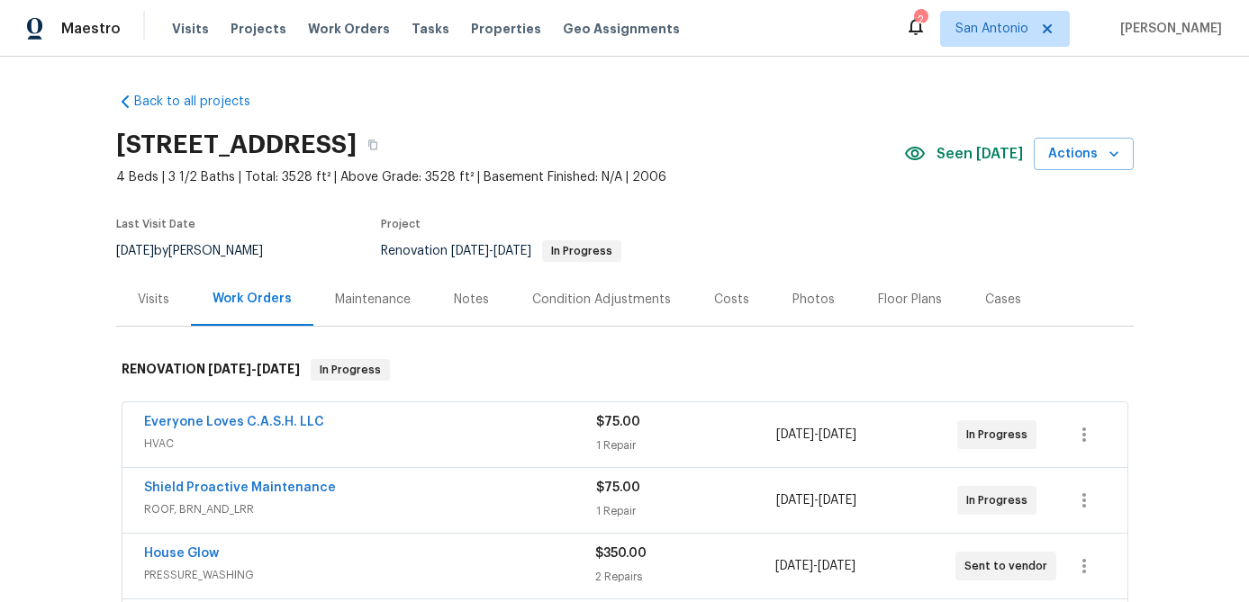
click at [727, 300] on div "Costs" at bounding box center [731, 300] width 35 height 18
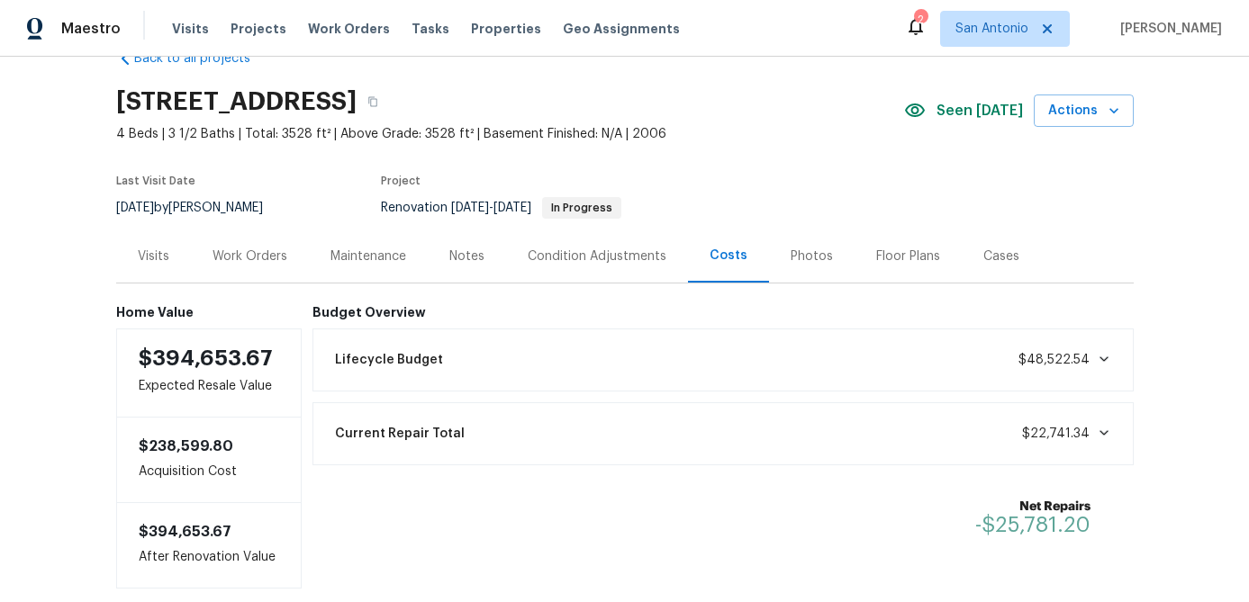
scroll to position [44, 0]
click at [253, 258] on div "Work Orders" at bounding box center [249, 256] width 75 height 18
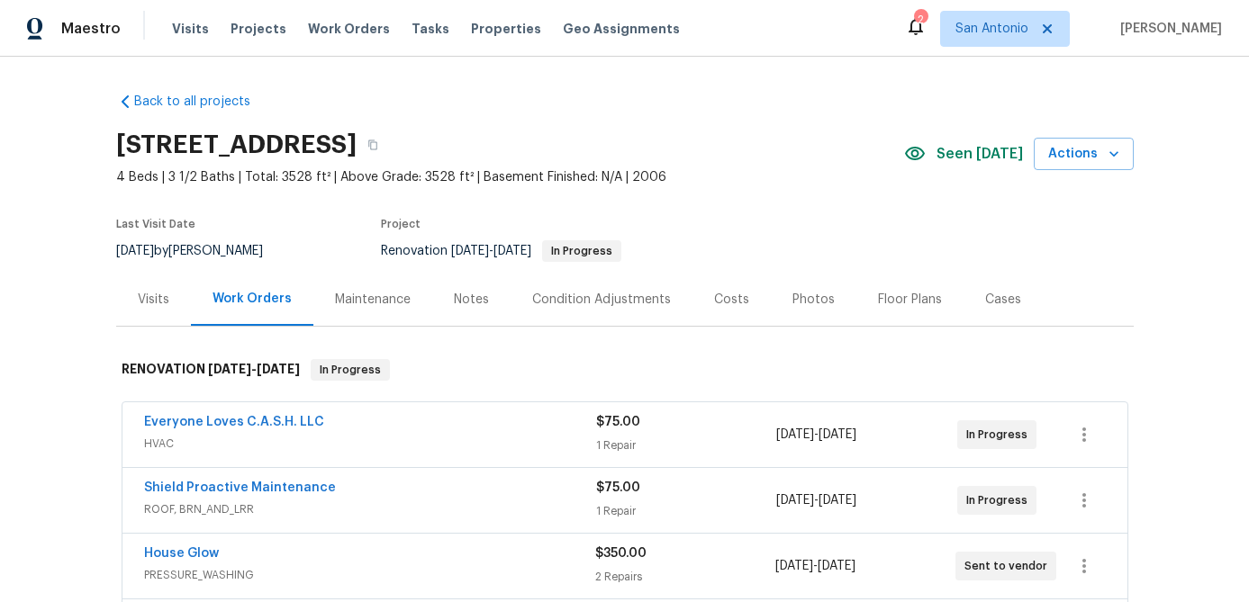
click at [459, 298] on div "Notes" at bounding box center [471, 300] width 35 height 18
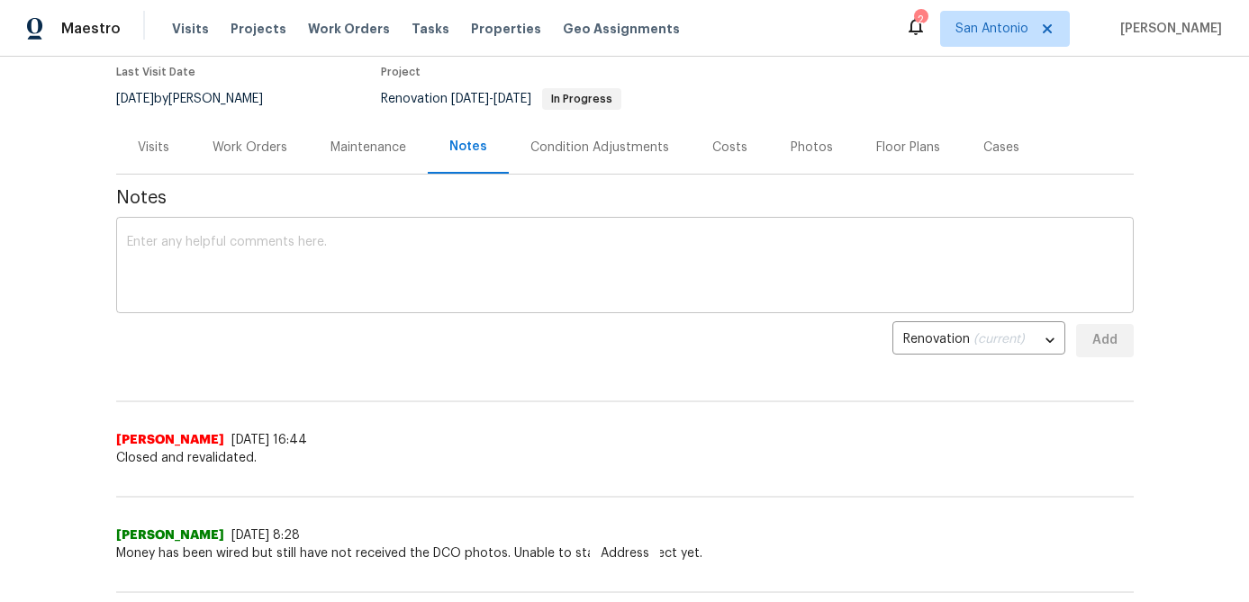
scroll to position [50, 0]
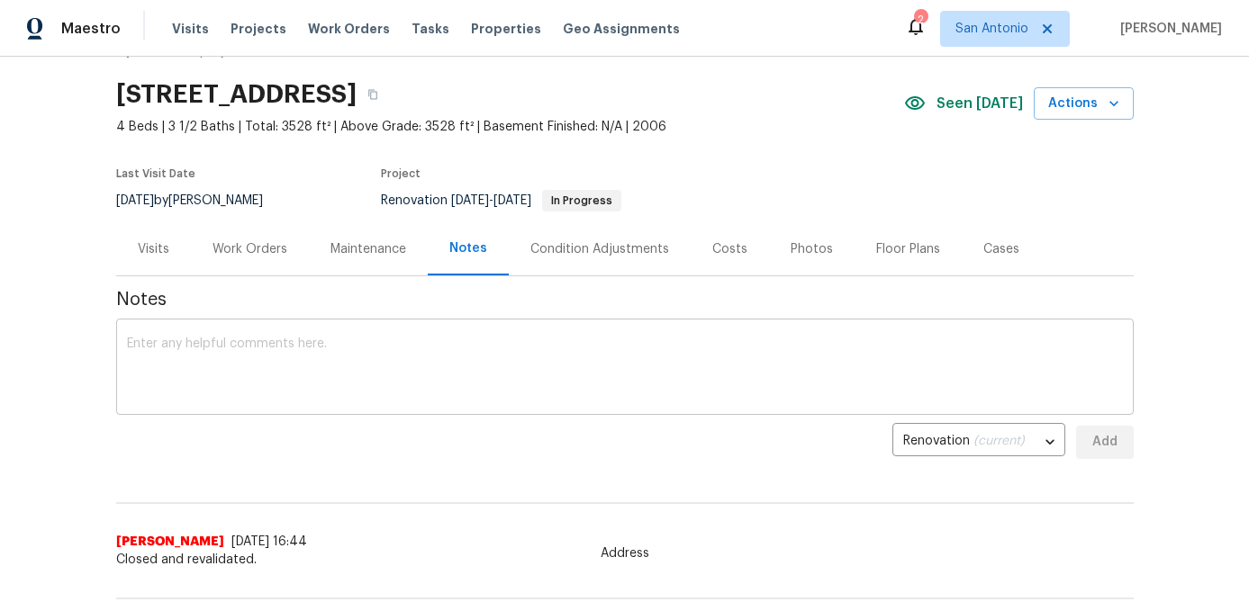
click at [230, 359] on textarea at bounding box center [625, 369] width 996 height 63
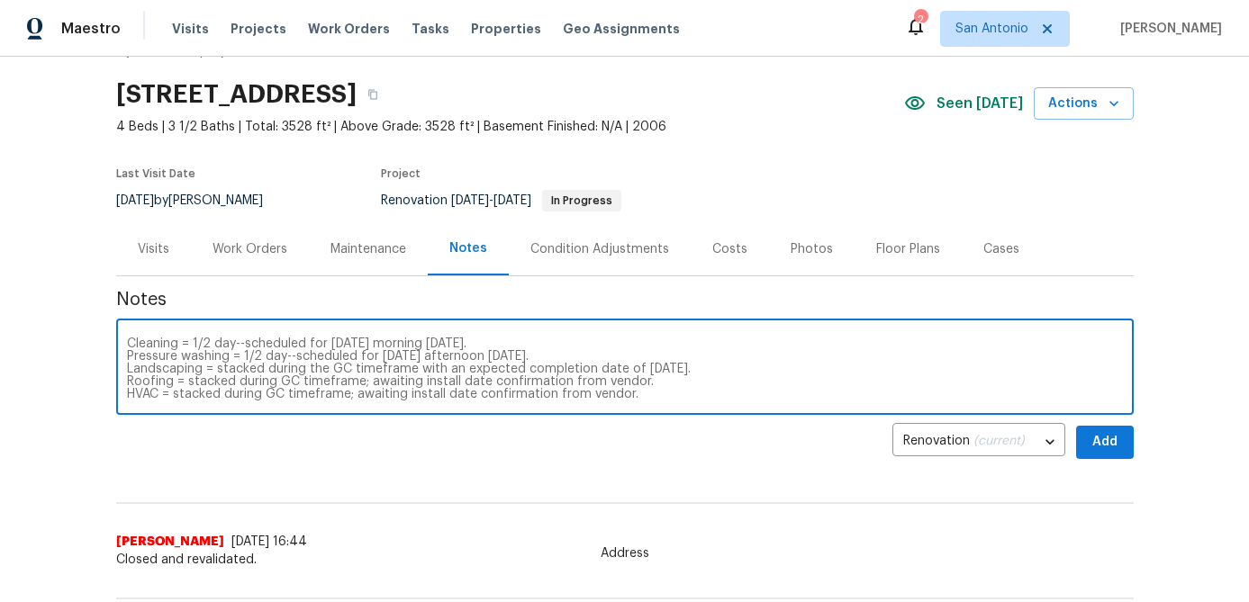
scroll to position [0, 0]
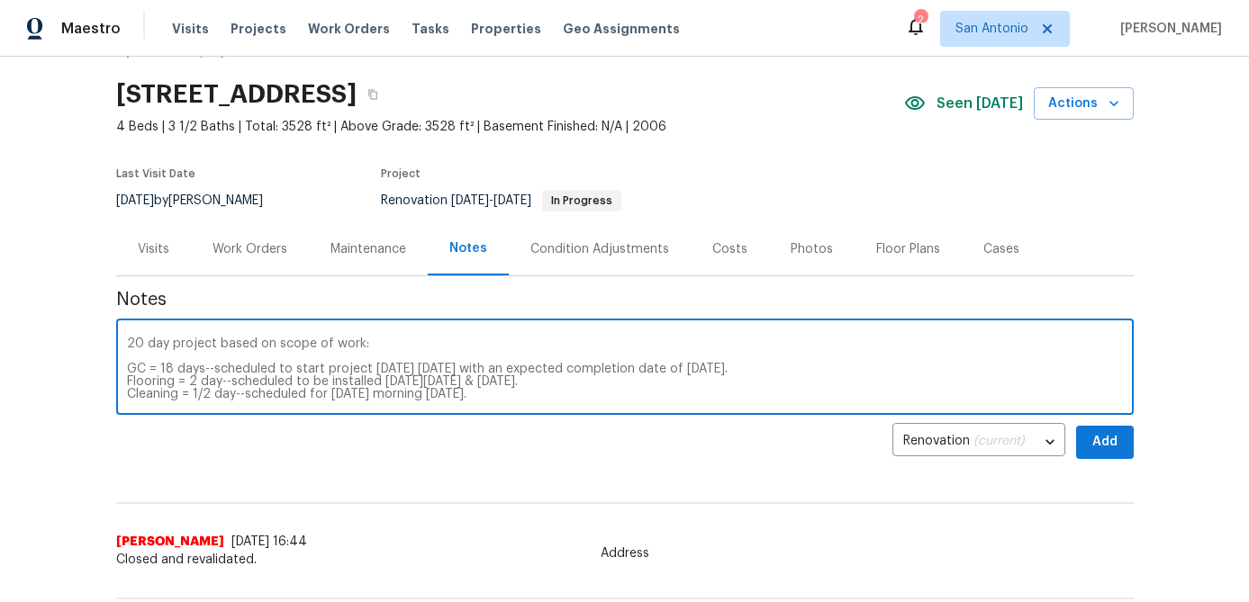
click at [137, 342] on textarea "20 day project based on scope of work: GC = 18 days--scheduled to start project…" at bounding box center [625, 369] width 996 height 63
click at [375, 343] on textarea "21 day project based on scope of work: GC = 18 days--scheduled to start project…" at bounding box center [625, 369] width 996 height 63
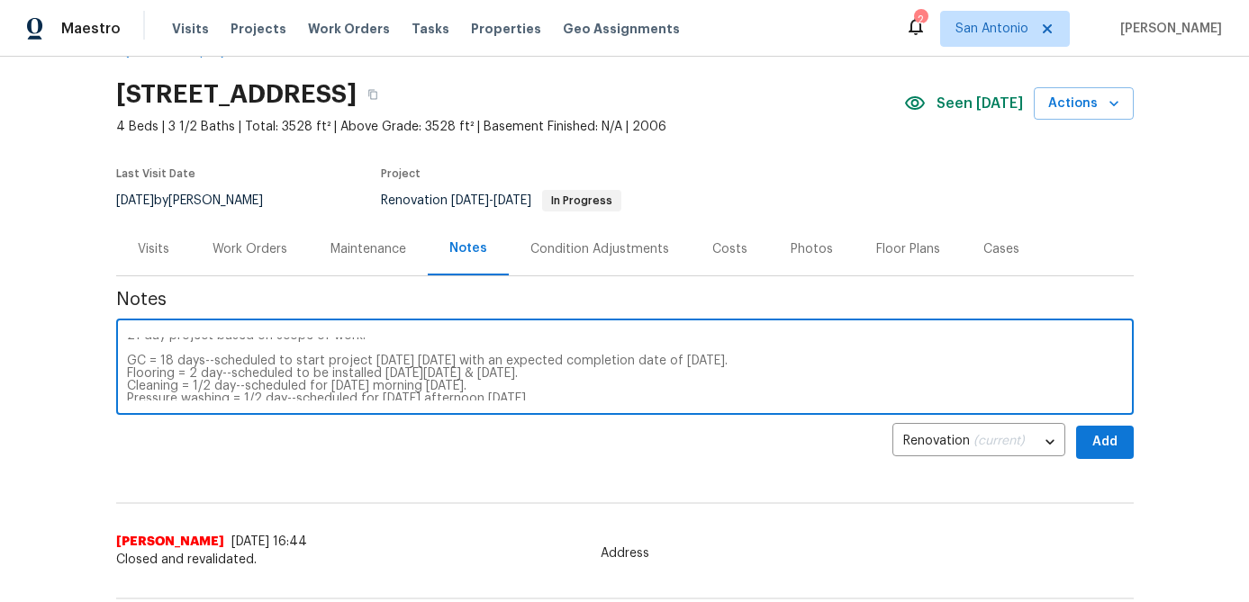
scroll to position [50, 0]
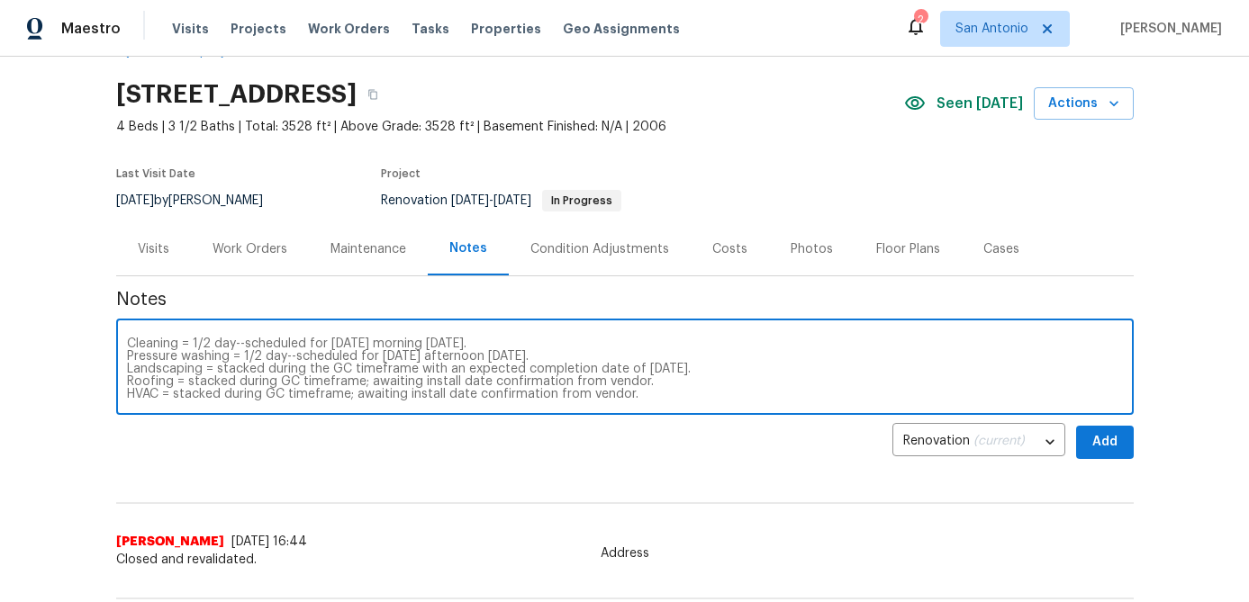
type textarea "21 day project based on scope of work: GC = 18 days--scheduled to start project…"
click at [1109, 456] on button "Add" at bounding box center [1105, 442] width 58 height 33
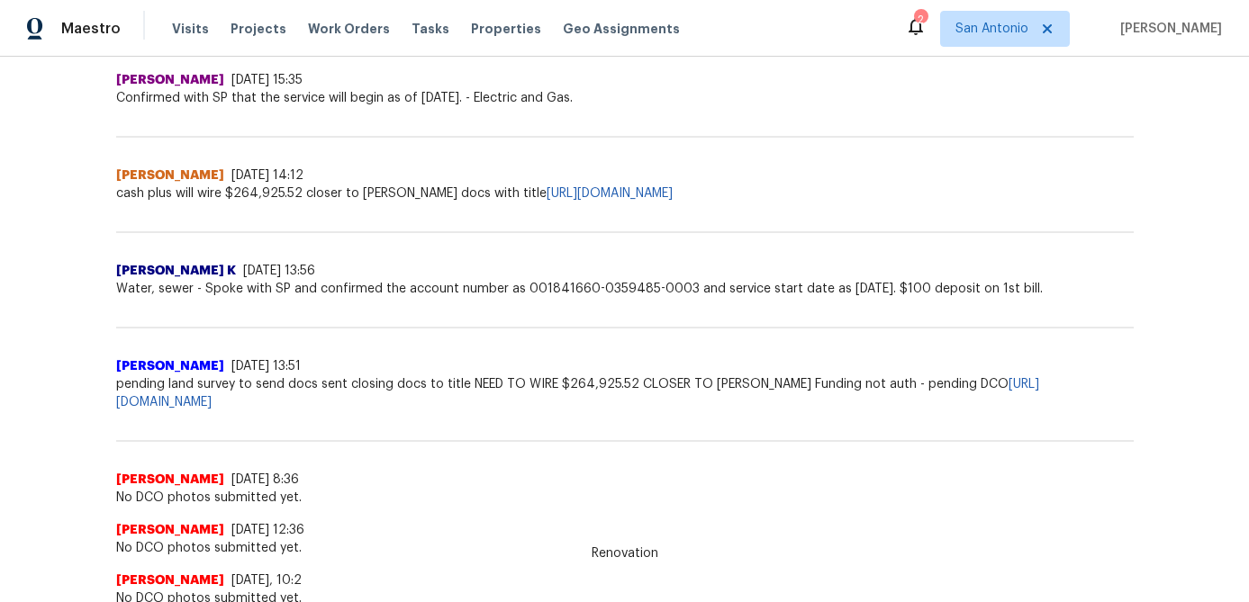
scroll to position [0, 0]
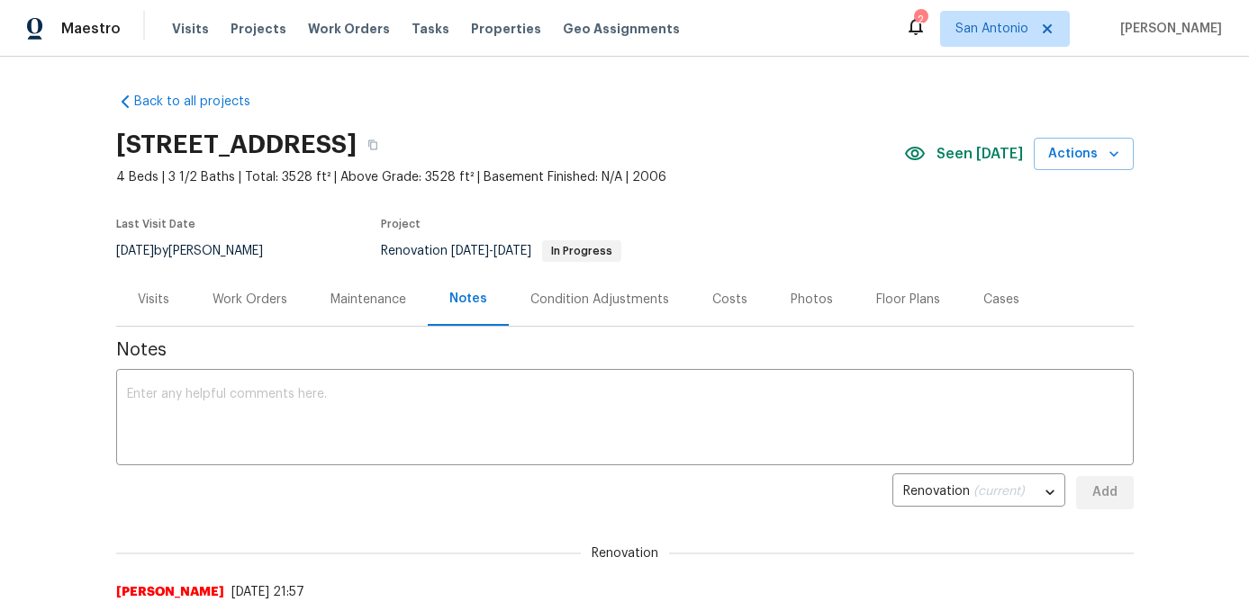
click at [265, 302] on div "Work Orders" at bounding box center [249, 300] width 75 height 18
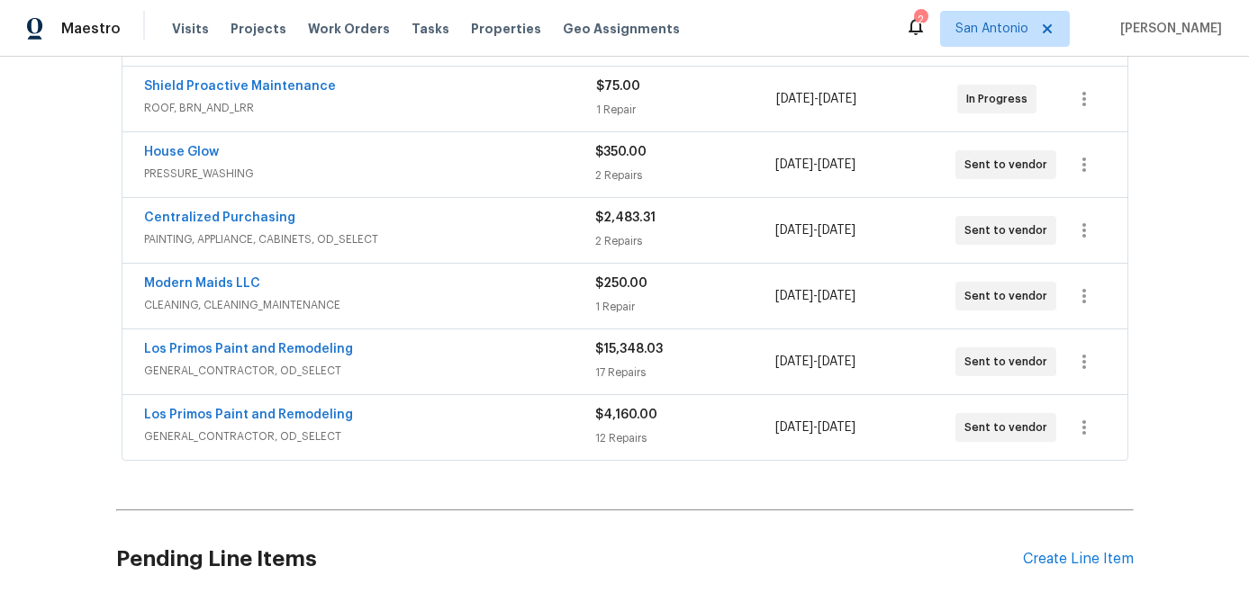
scroll to position [406, 0]
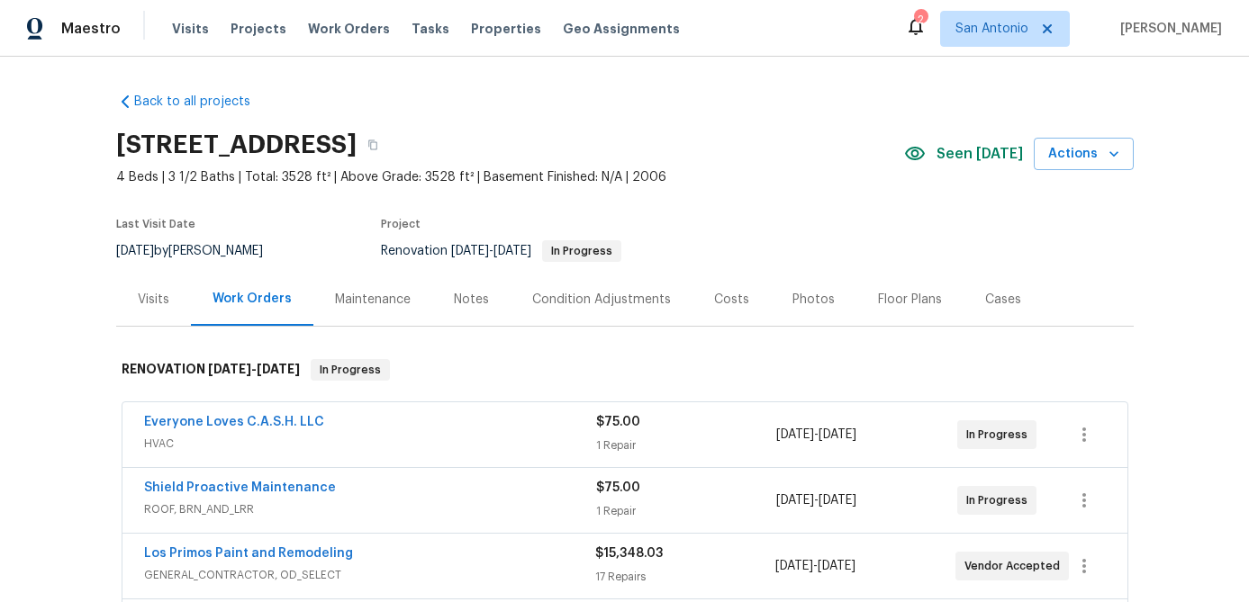
click at [465, 294] on div "Notes" at bounding box center [471, 300] width 35 height 18
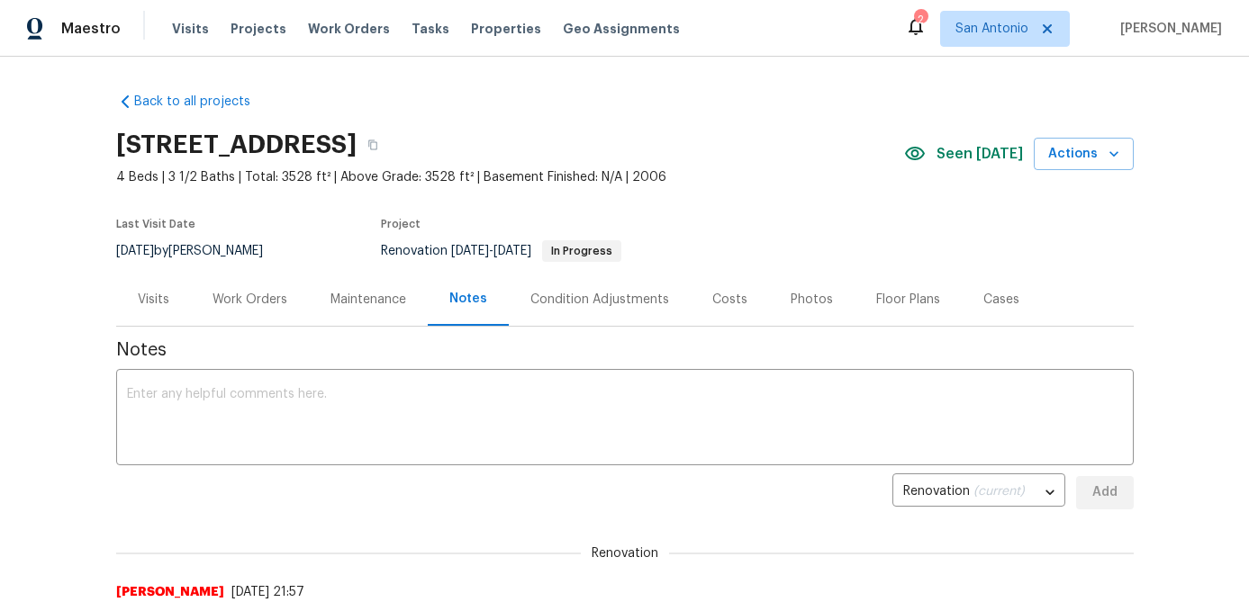
click at [239, 294] on div "Work Orders" at bounding box center [249, 300] width 75 height 18
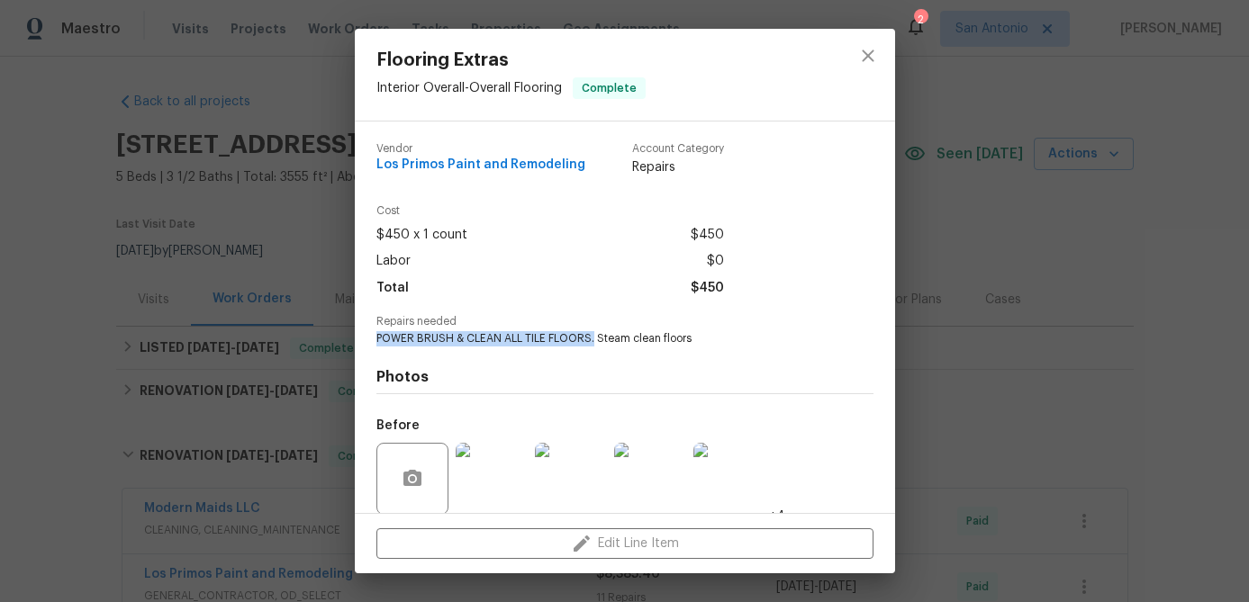
scroll to position [667, 0]
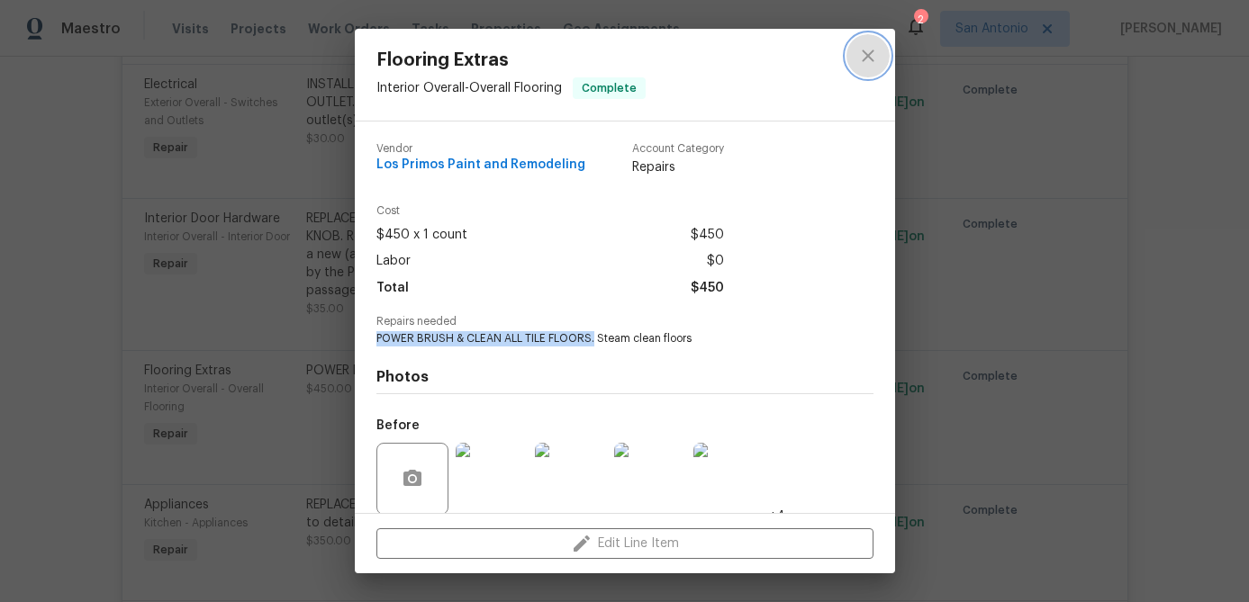
click at [872, 50] on icon "close" at bounding box center [868, 56] width 12 height 12
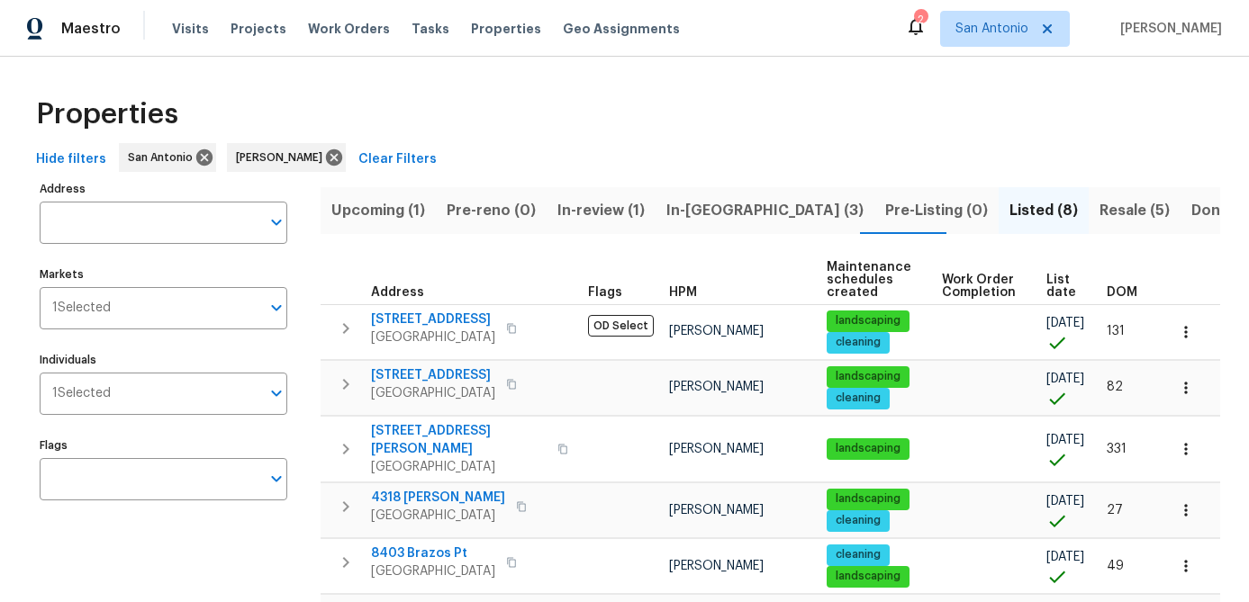
click at [373, 215] on span "Upcoming (1)" at bounding box center [378, 210] width 94 height 25
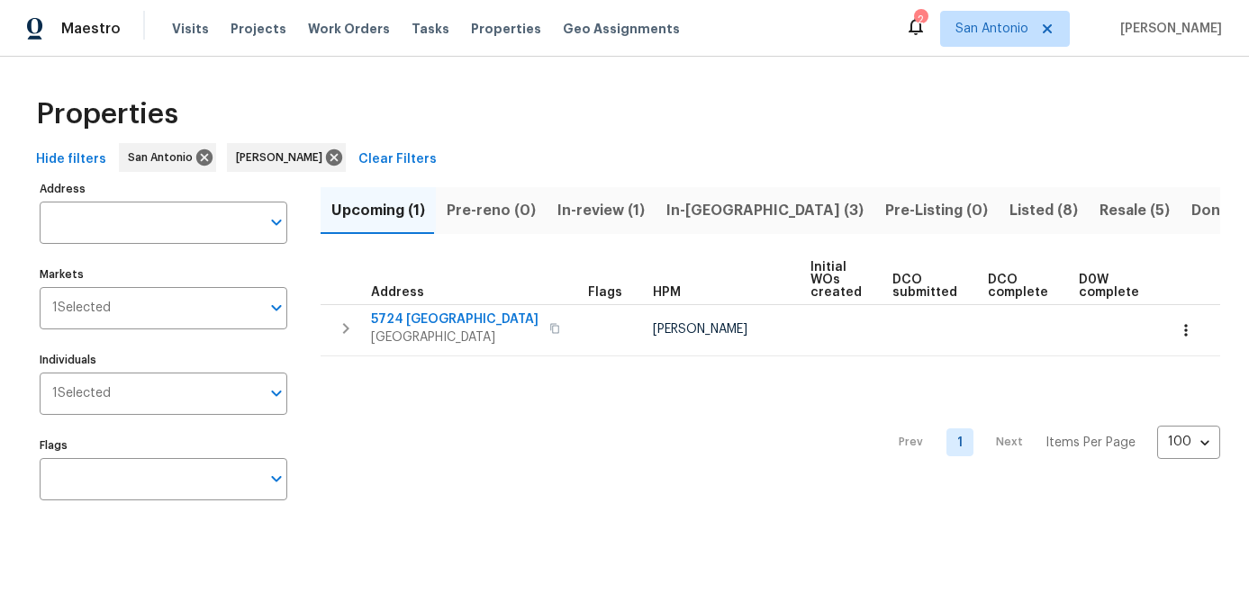
click at [590, 199] on span "In-review (1)" at bounding box center [600, 210] width 87 height 25
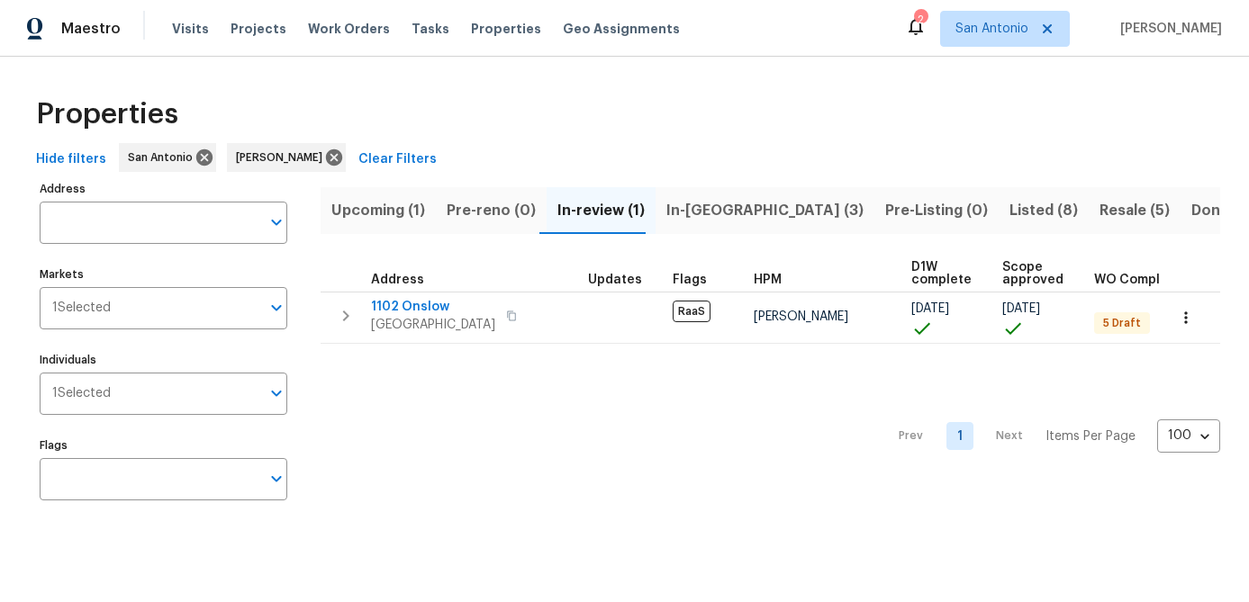
click at [678, 212] on span "In-[GEOGRAPHIC_DATA] (3)" at bounding box center [764, 210] width 197 height 25
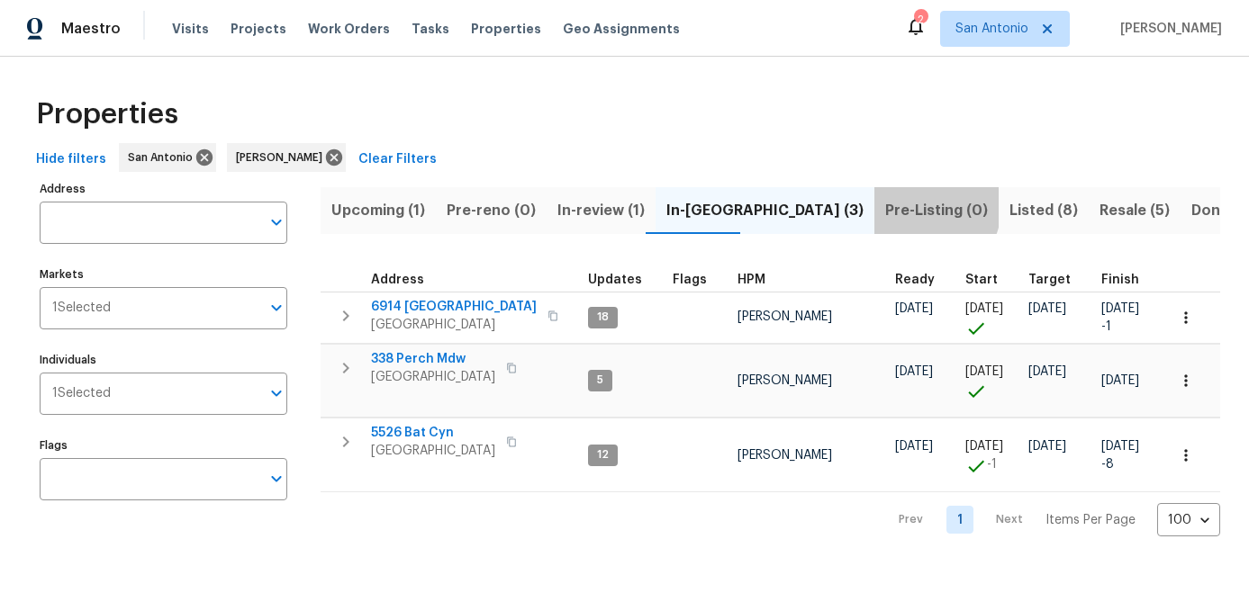
click at [885, 202] on span "Pre-Listing (0)" at bounding box center [936, 210] width 103 height 25
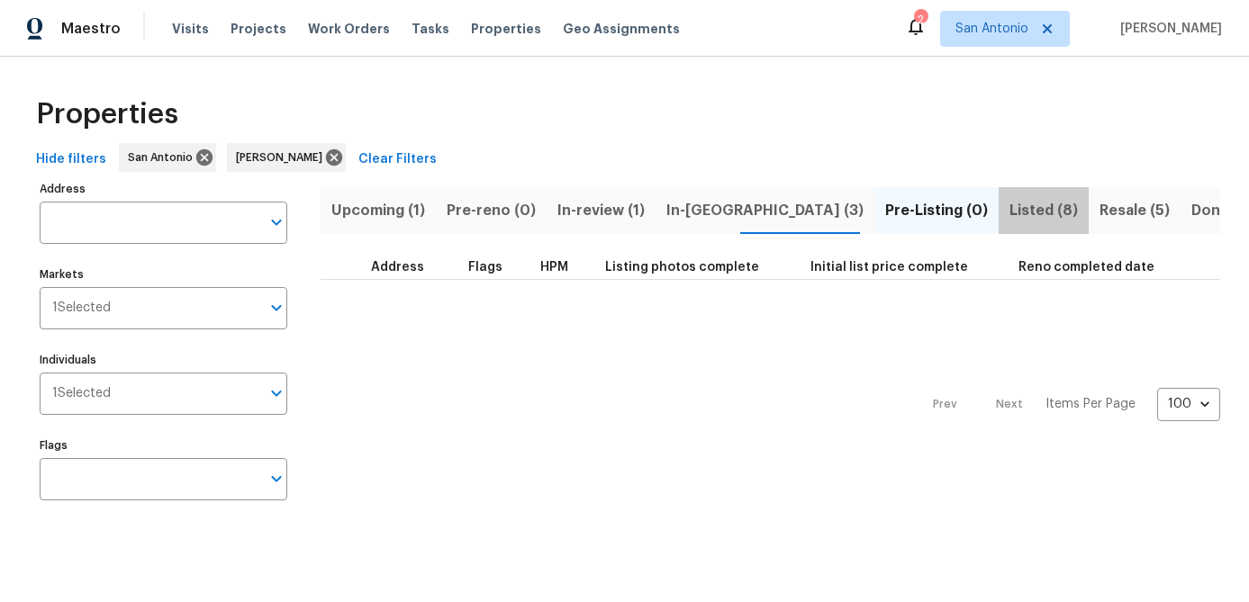
click at [1009, 206] on span "Listed (8)" at bounding box center [1043, 210] width 68 height 25
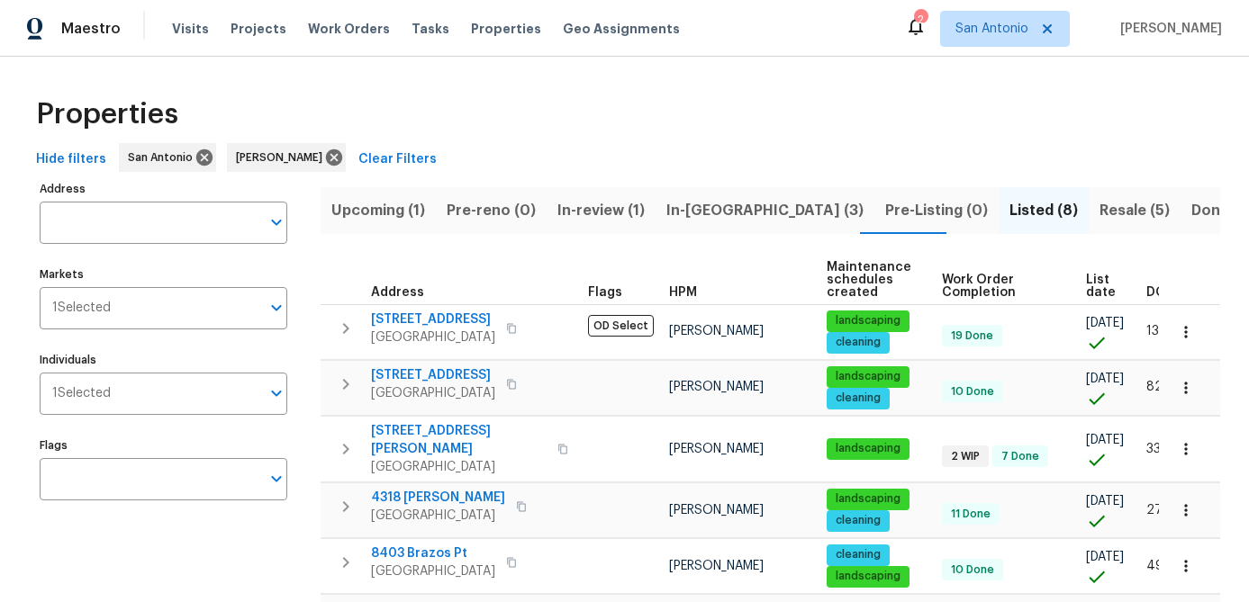
click at [563, 200] on span "In-review (1)" at bounding box center [600, 210] width 87 height 25
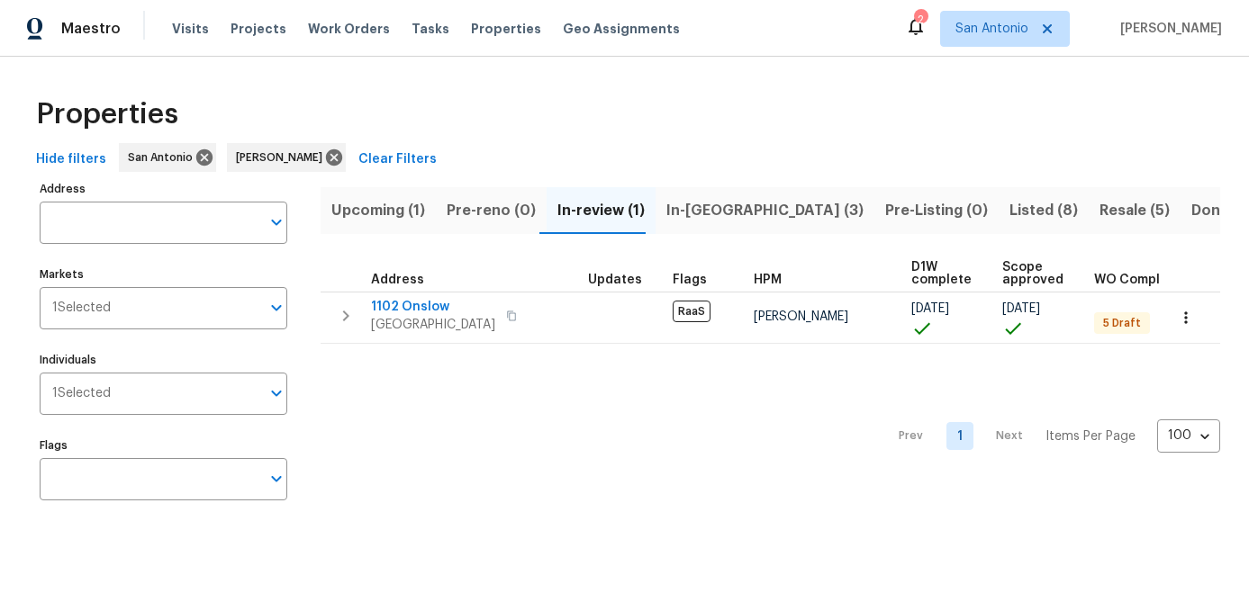
click at [688, 214] on span "In-[GEOGRAPHIC_DATA] (3)" at bounding box center [764, 210] width 197 height 25
